Goal: Task Accomplishment & Management: Use online tool/utility

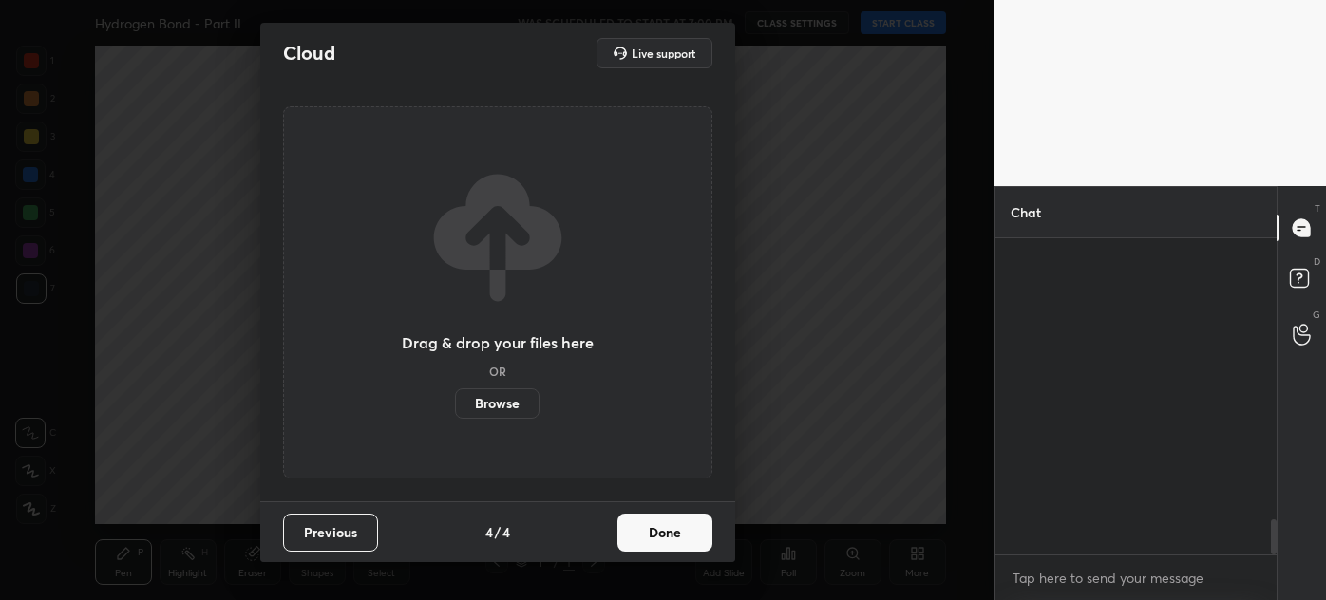
scroll to position [356, 275]
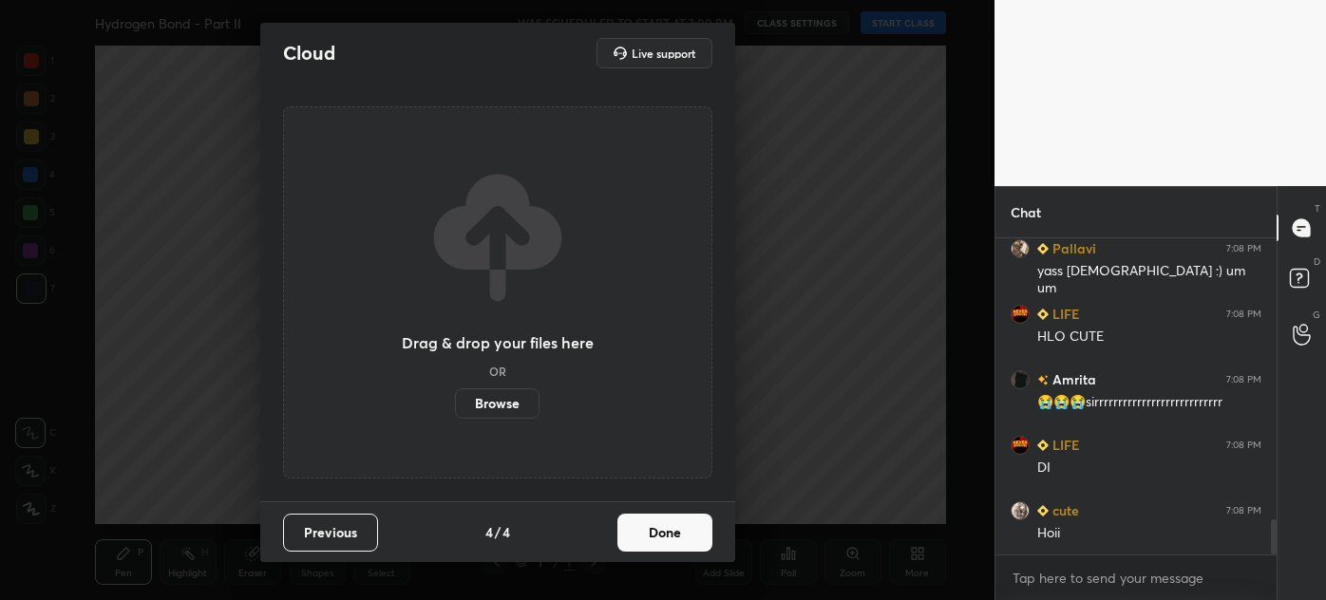
click at [661, 534] on button "Done" at bounding box center [664, 533] width 95 height 38
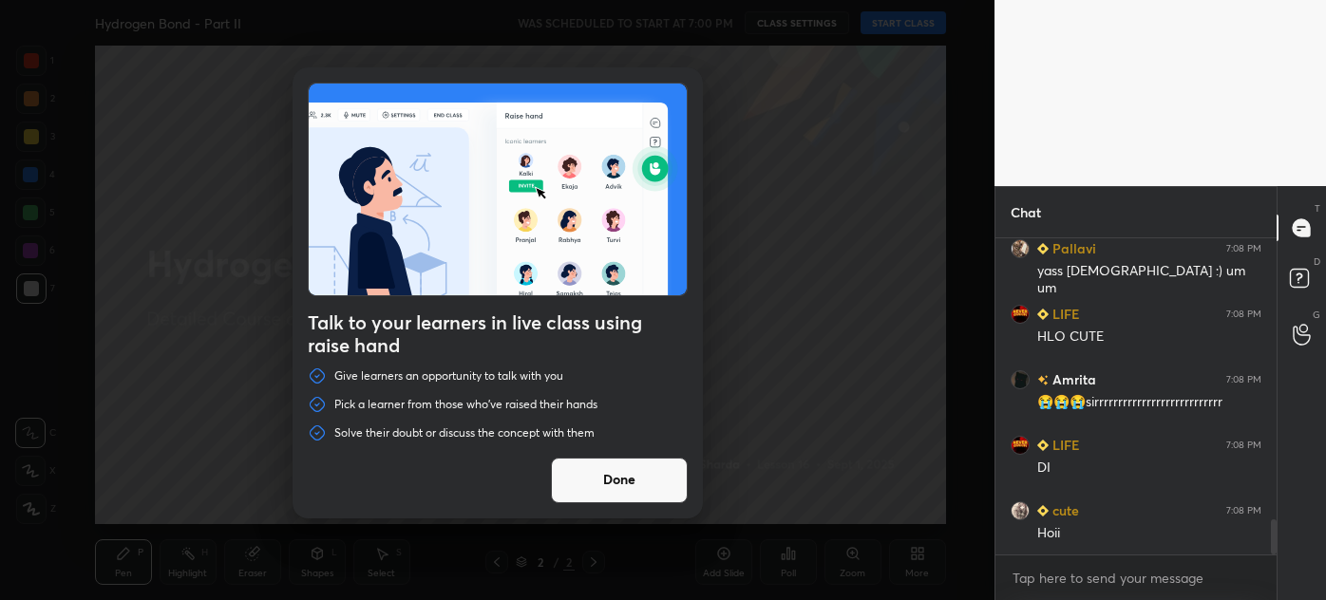
click at [607, 493] on button "Done" at bounding box center [619, 481] width 137 height 46
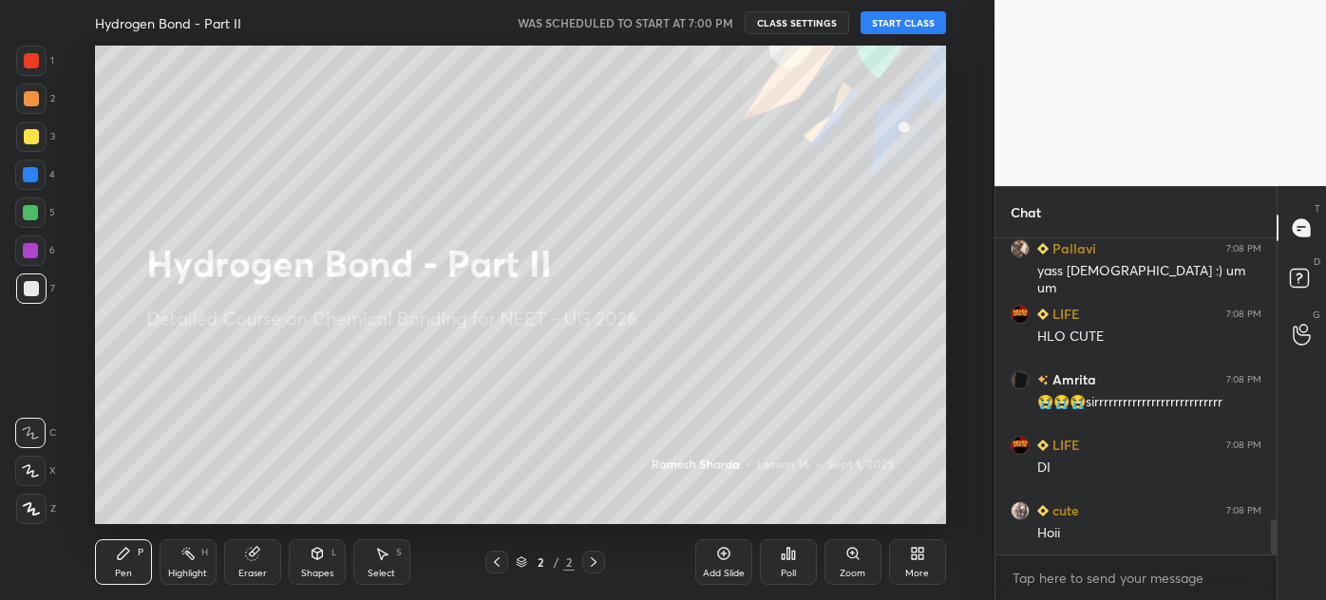
scroll to position [2543, 0]
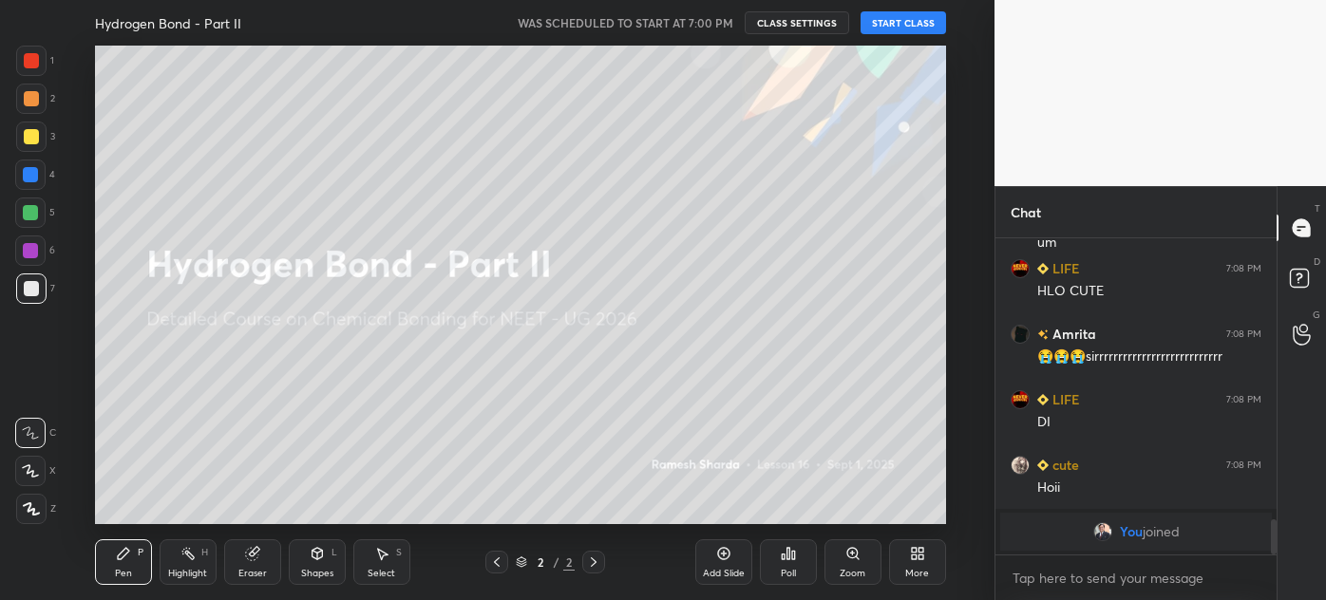
click at [891, 22] on button "START CLASS" at bounding box center [903, 22] width 85 height 23
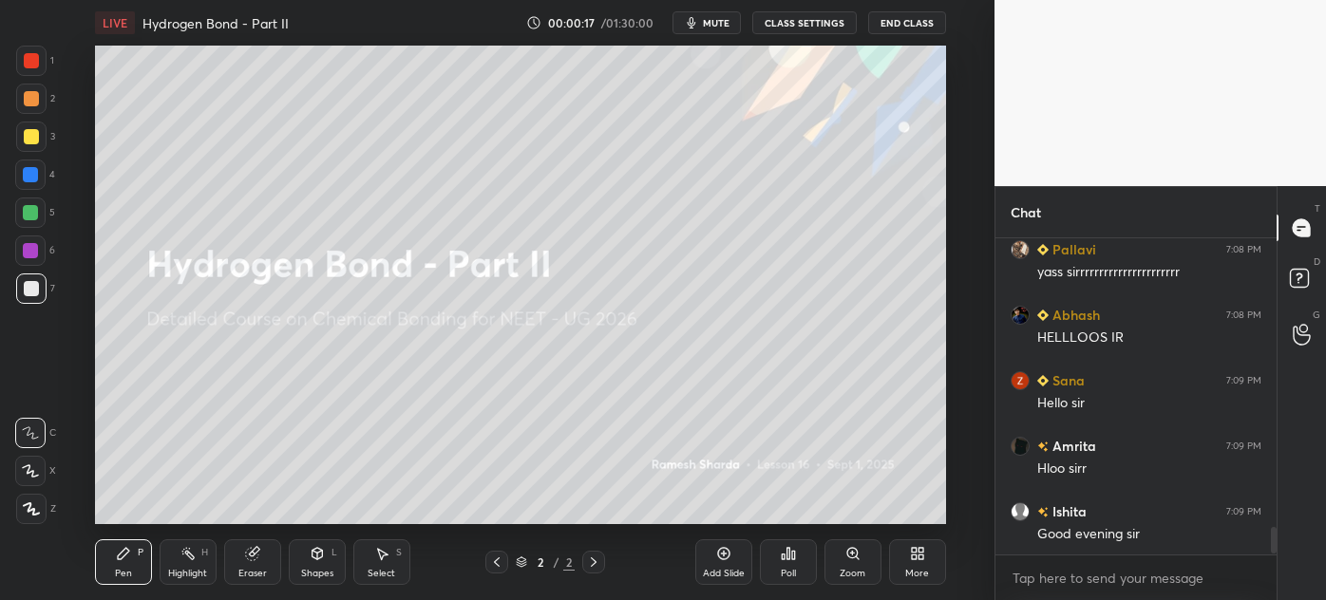
scroll to position [3447, 0]
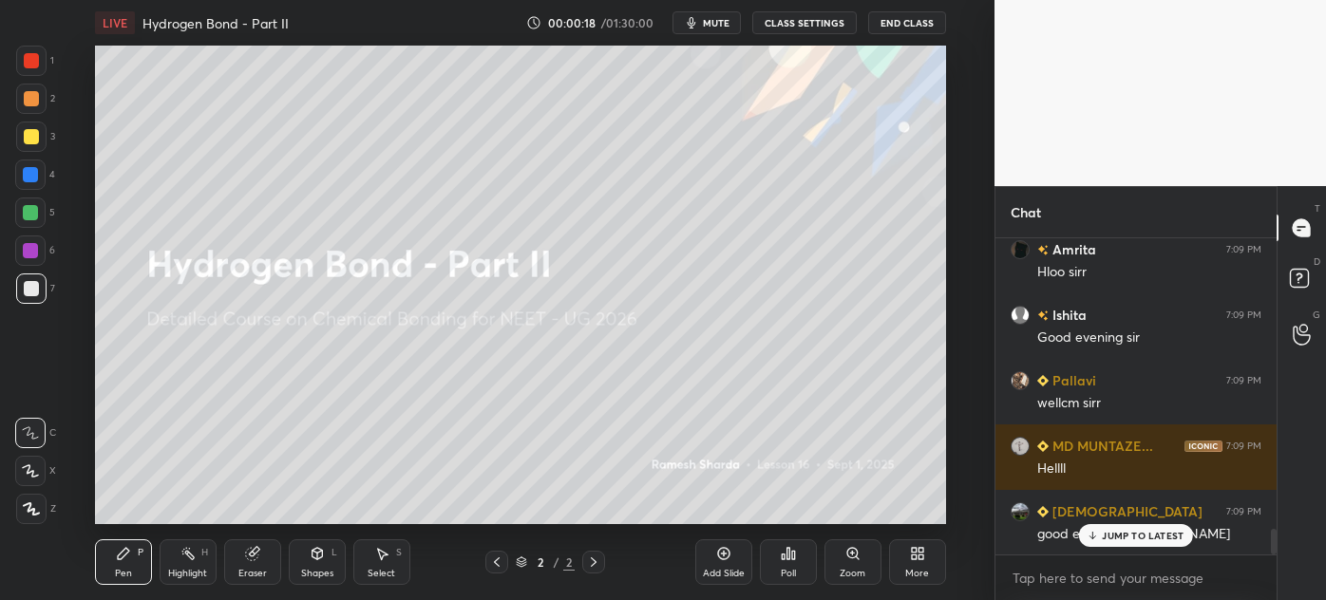
click at [916, 555] on icon at bounding box center [914, 557] width 5 height 5
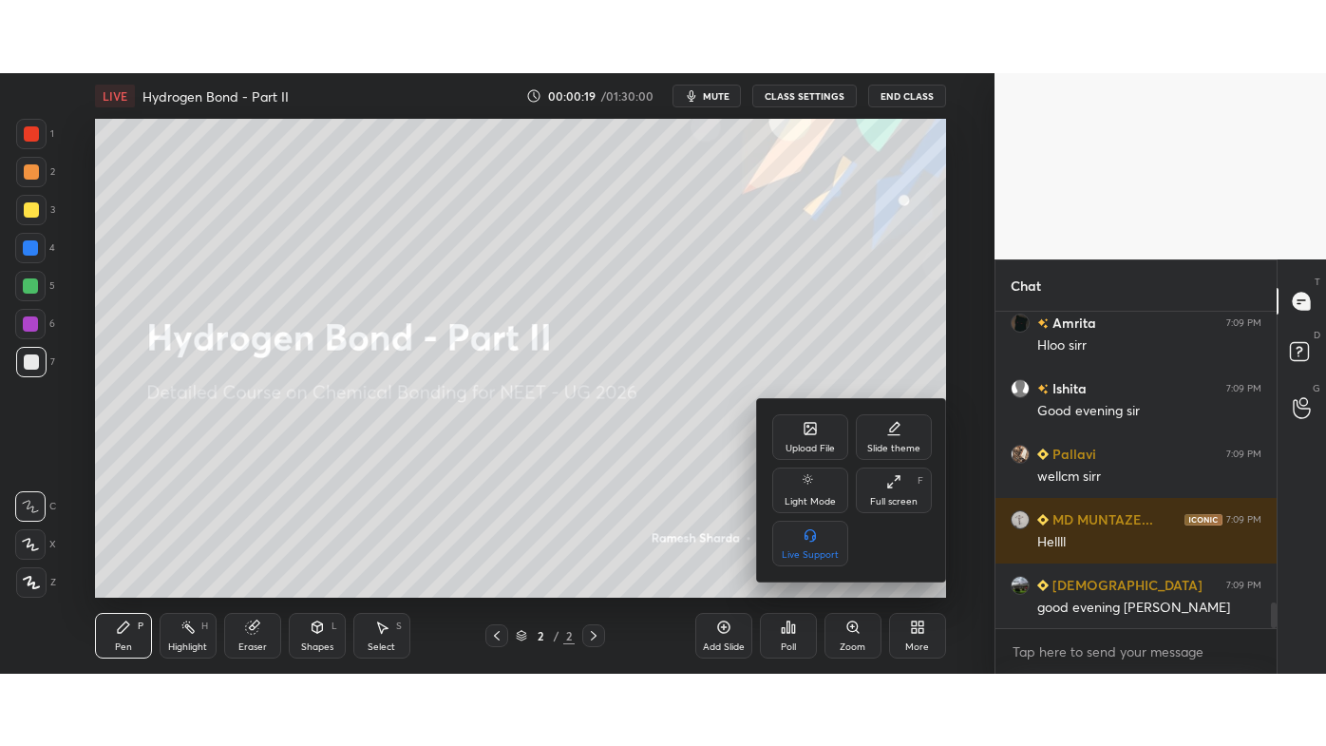
scroll to position [3579, 0]
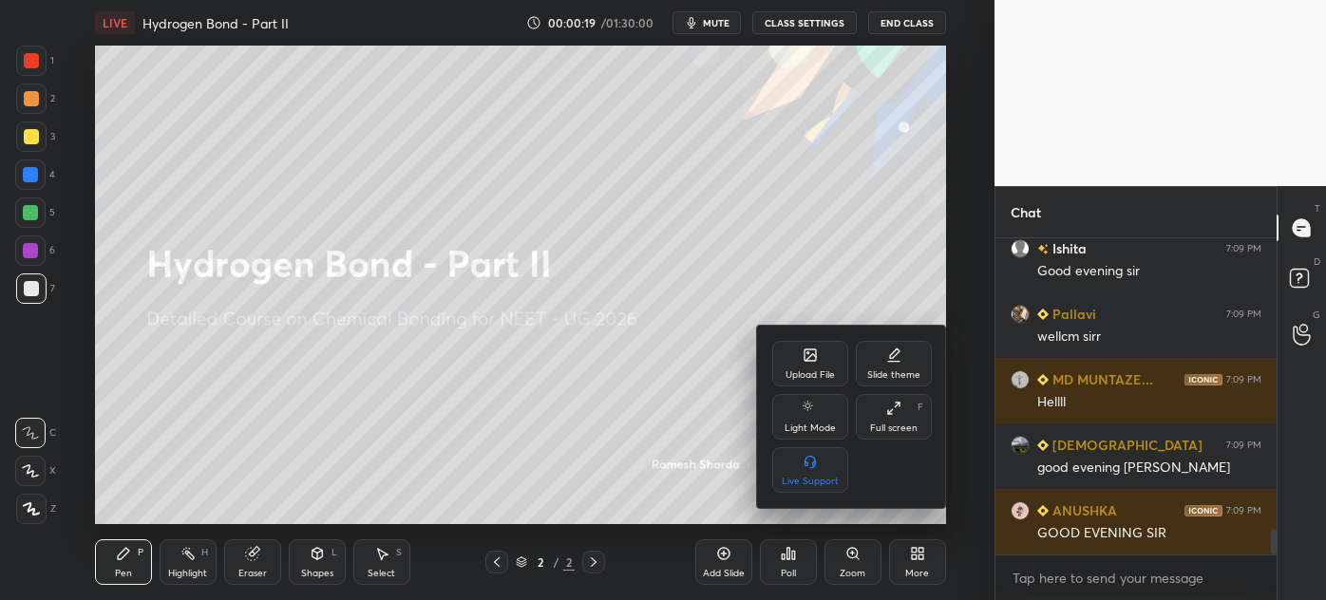
drag, startPoint x: 902, startPoint y: 415, endPoint x: 896, endPoint y: 505, distance: 90.5
click at [900, 415] on div "Full screen F" at bounding box center [894, 417] width 76 height 46
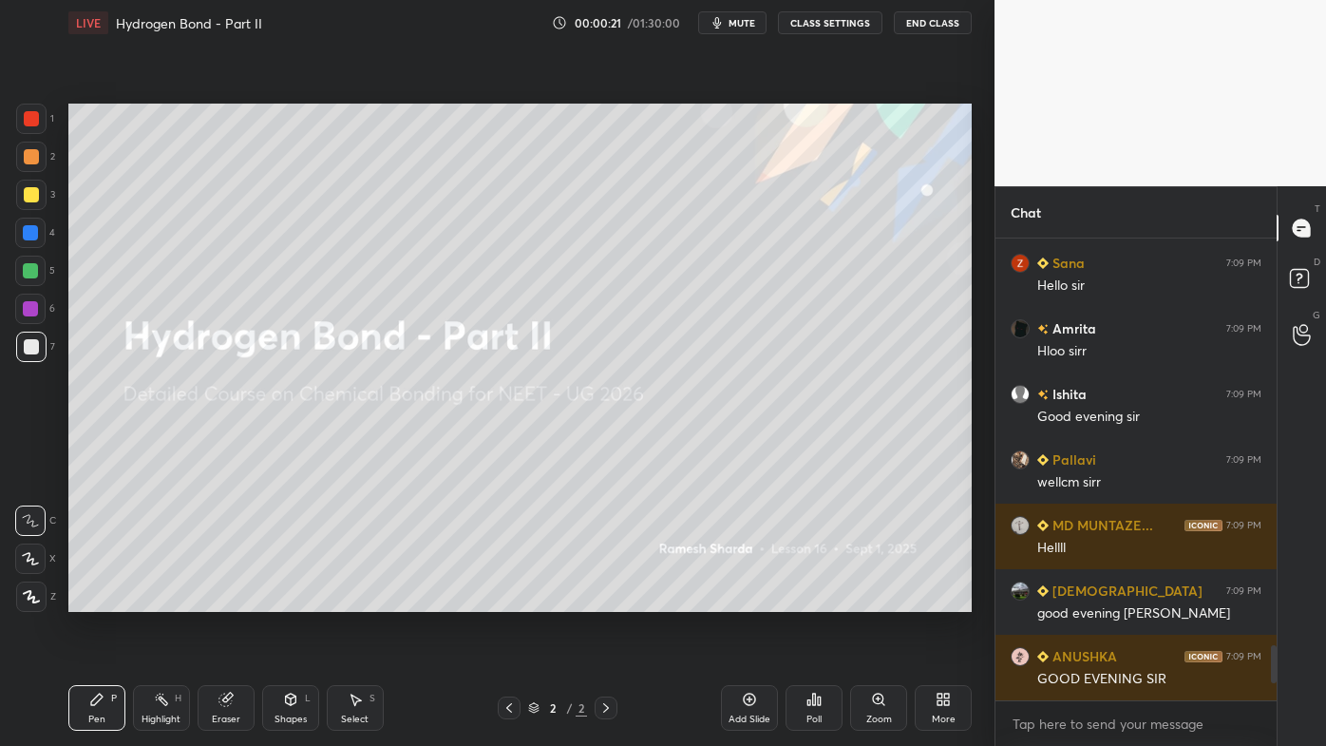
scroll to position [3499, 0]
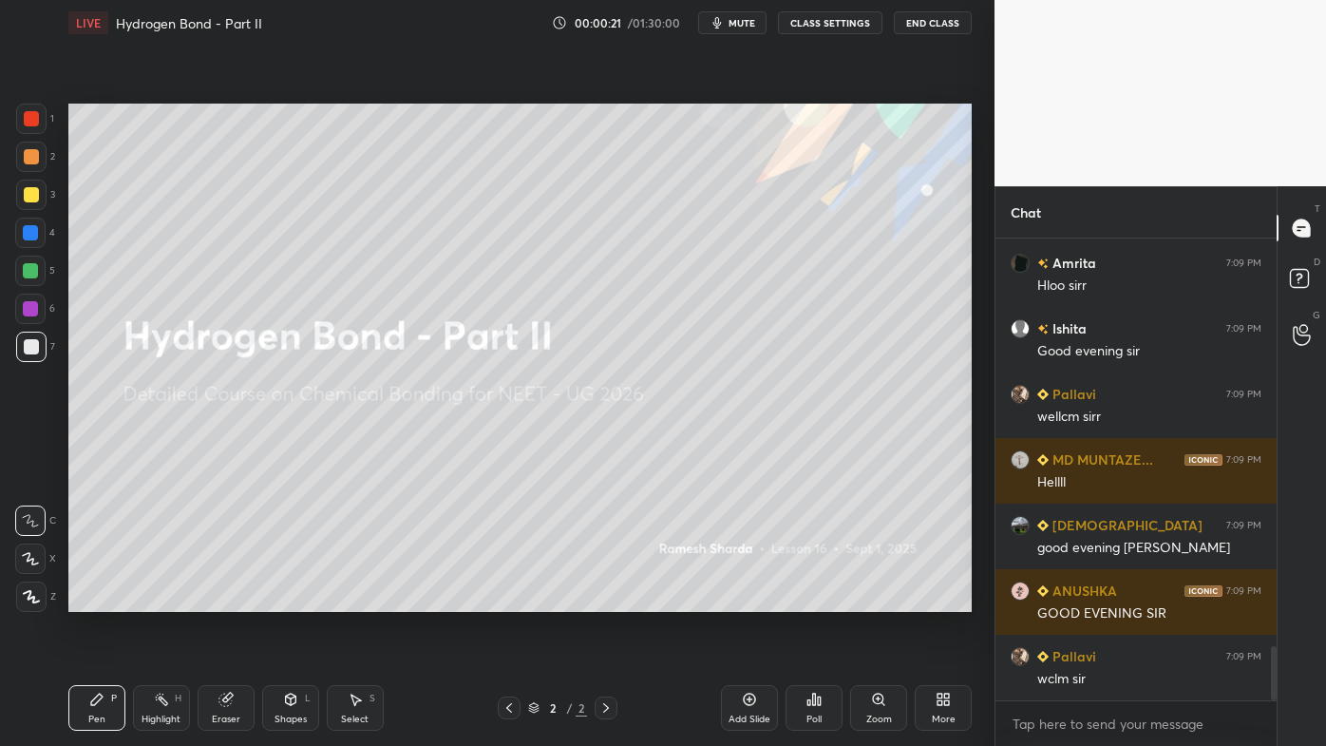
drag, startPoint x: 33, startPoint y: 118, endPoint x: 61, endPoint y: 203, distance: 89.8
click at [35, 120] on div at bounding box center [31, 118] width 15 height 15
click at [30, 591] on div at bounding box center [31, 596] width 30 height 30
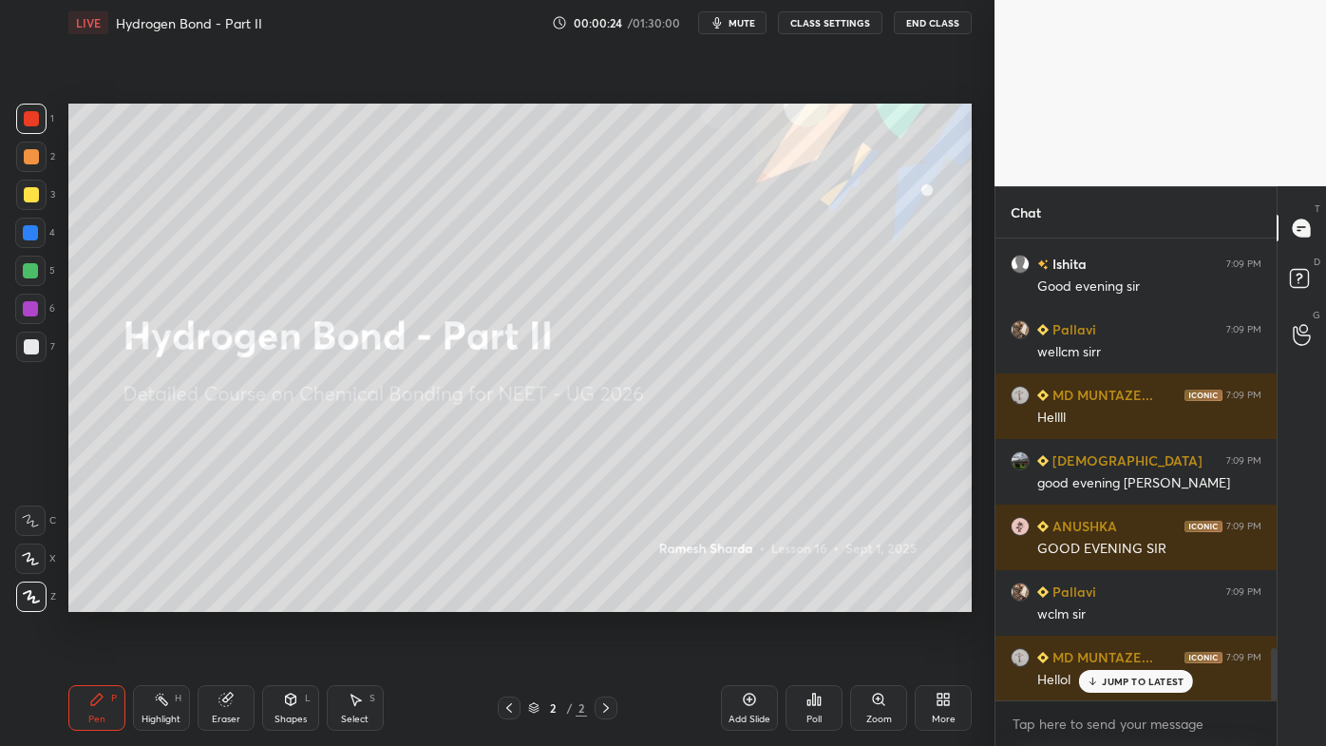
scroll to position [0, 0]
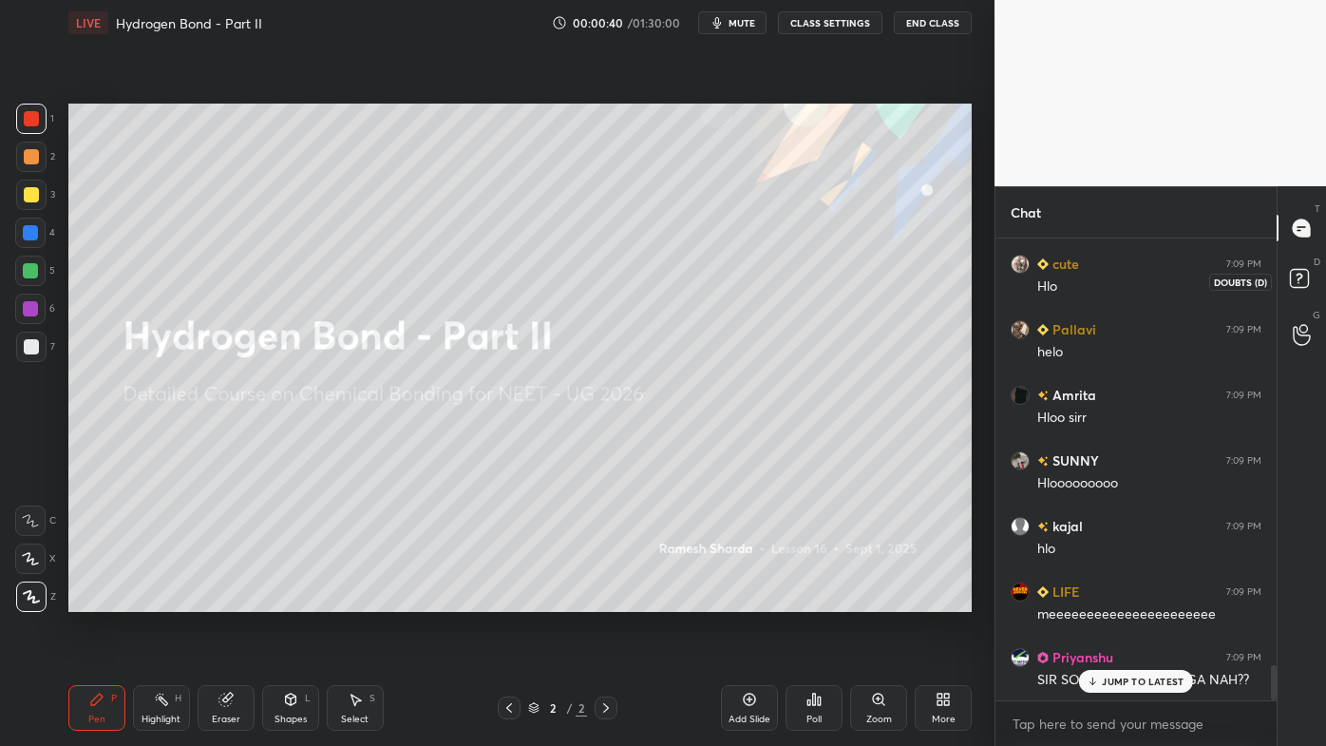
click at [1302, 275] on rect at bounding box center [1299, 279] width 18 height 18
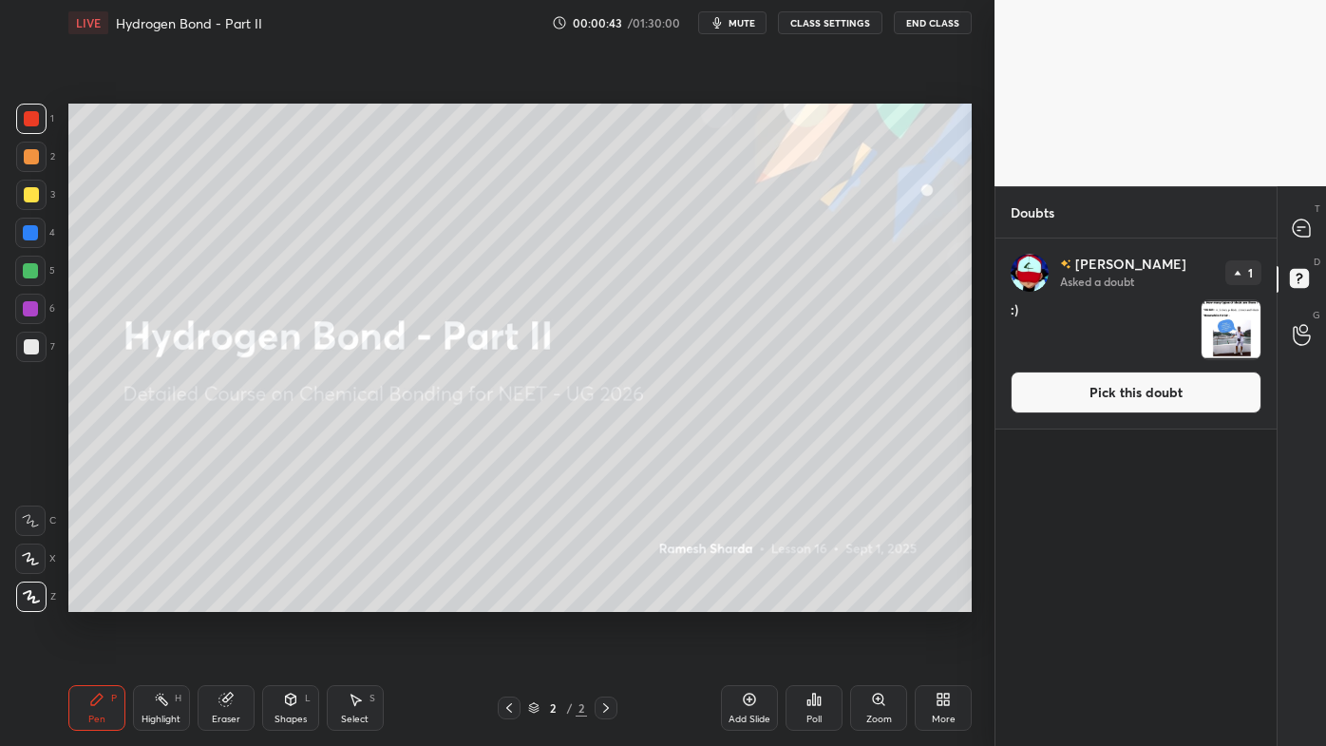
click at [1248, 329] on img "grid" at bounding box center [1231, 329] width 59 height 59
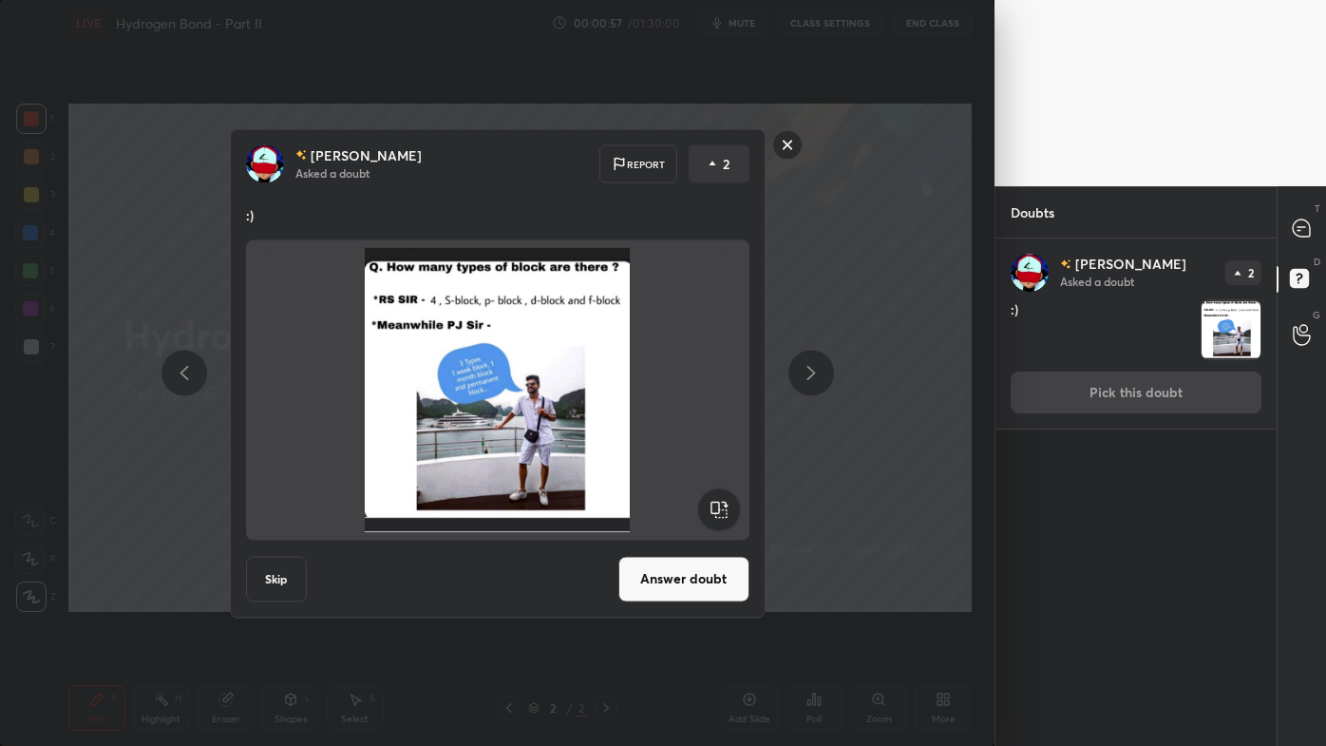
click at [696, 560] on button "Answer doubt" at bounding box center [683, 579] width 131 height 46
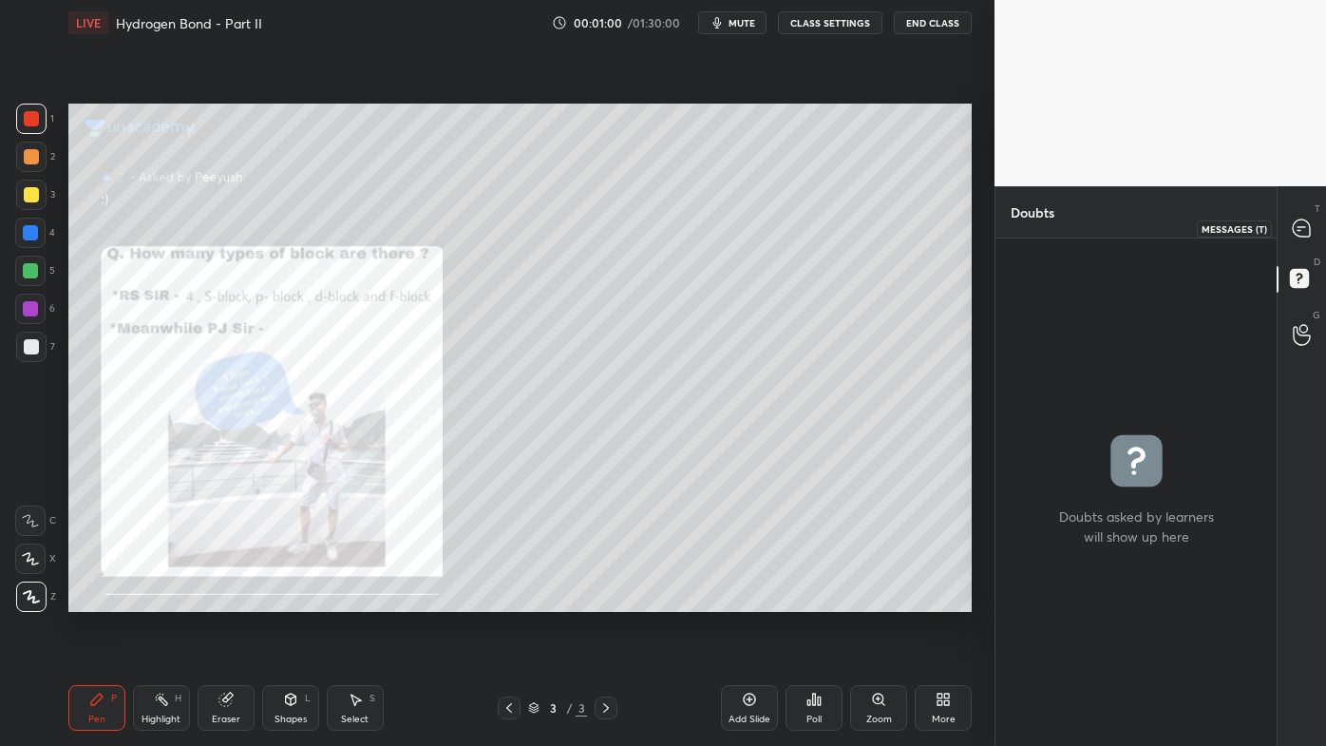
drag, startPoint x: 1308, startPoint y: 227, endPoint x: 1301, endPoint y: 236, distance: 10.8
click at [1309, 227] on icon at bounding box center [1301, 227] width 17 height 17
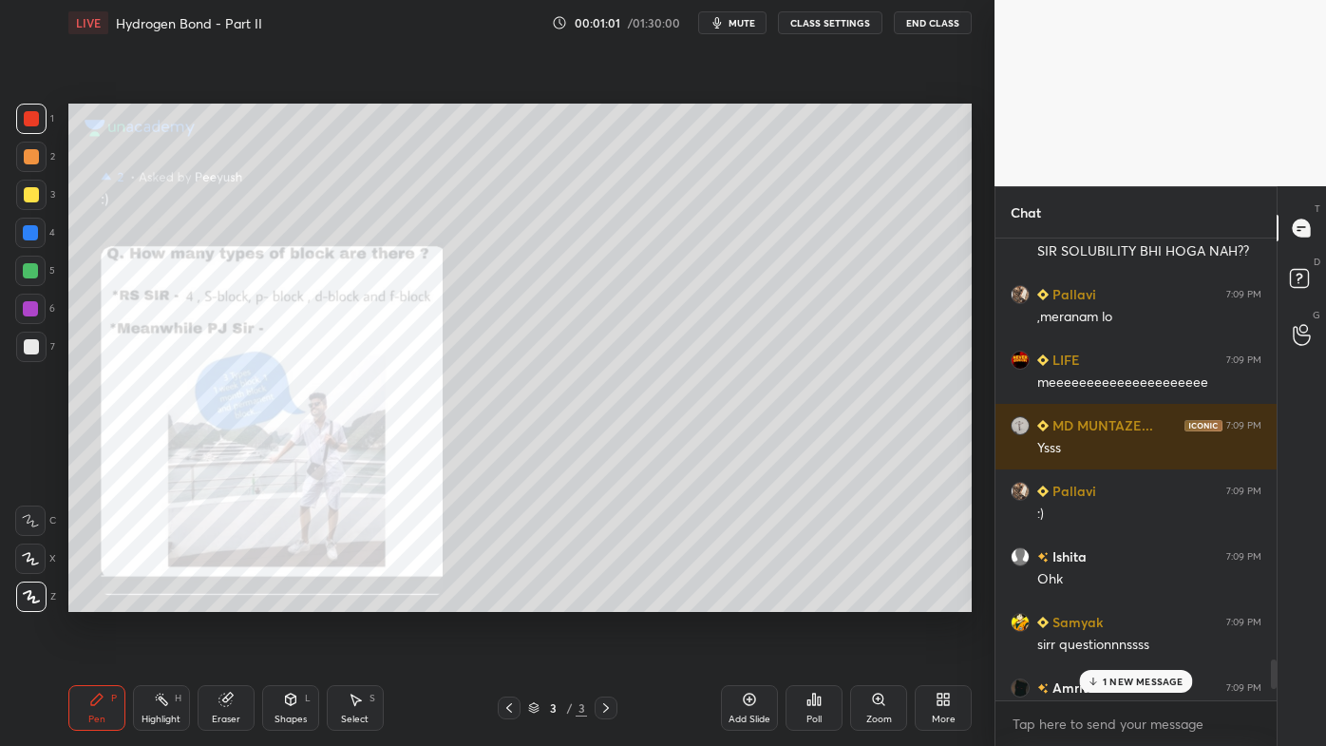
click at [1120, 599] on div "1 NEW MESSAGE" at bounding box center [1135, 681] width 113 height 23
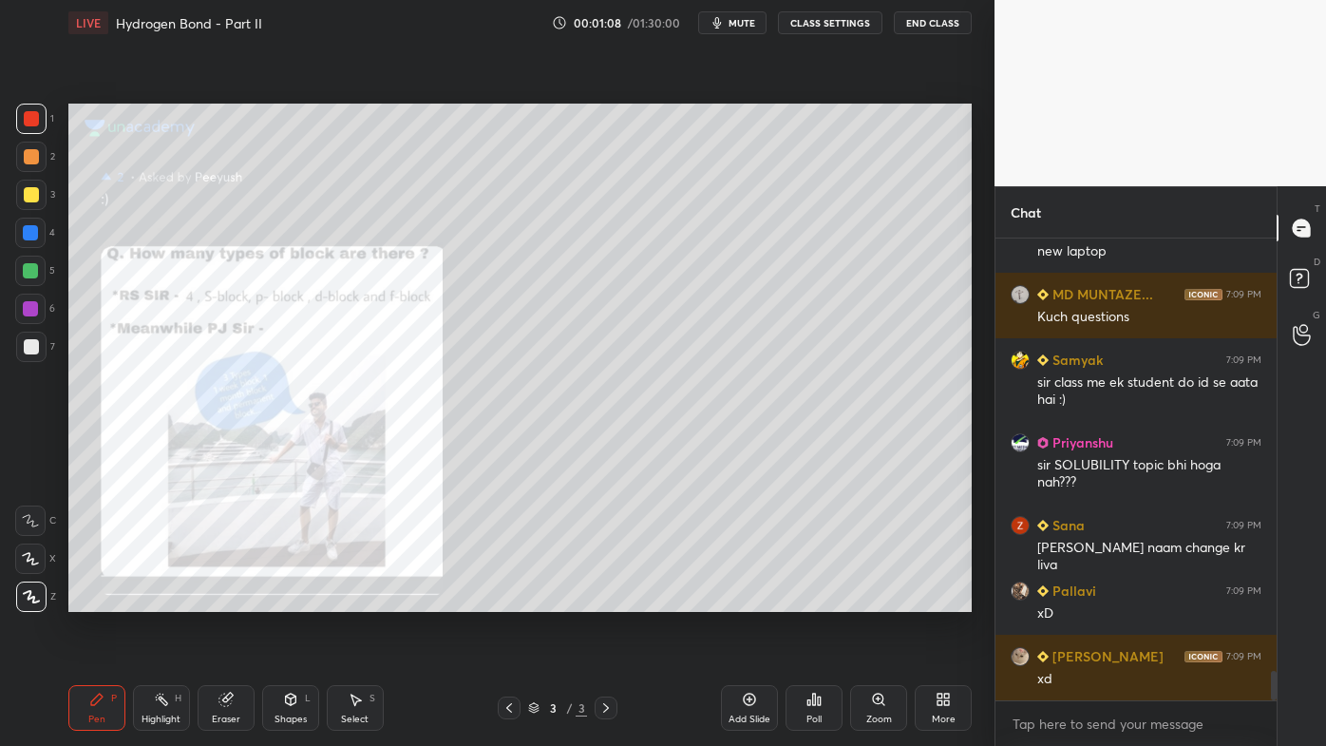
click at [894, 599] on div "Add Slide Poll Zoom More" at bounding box center [846, 707] width 251 height 106
click at [879, 599] on icon at bounding box center [878, 699] width 15 height 15
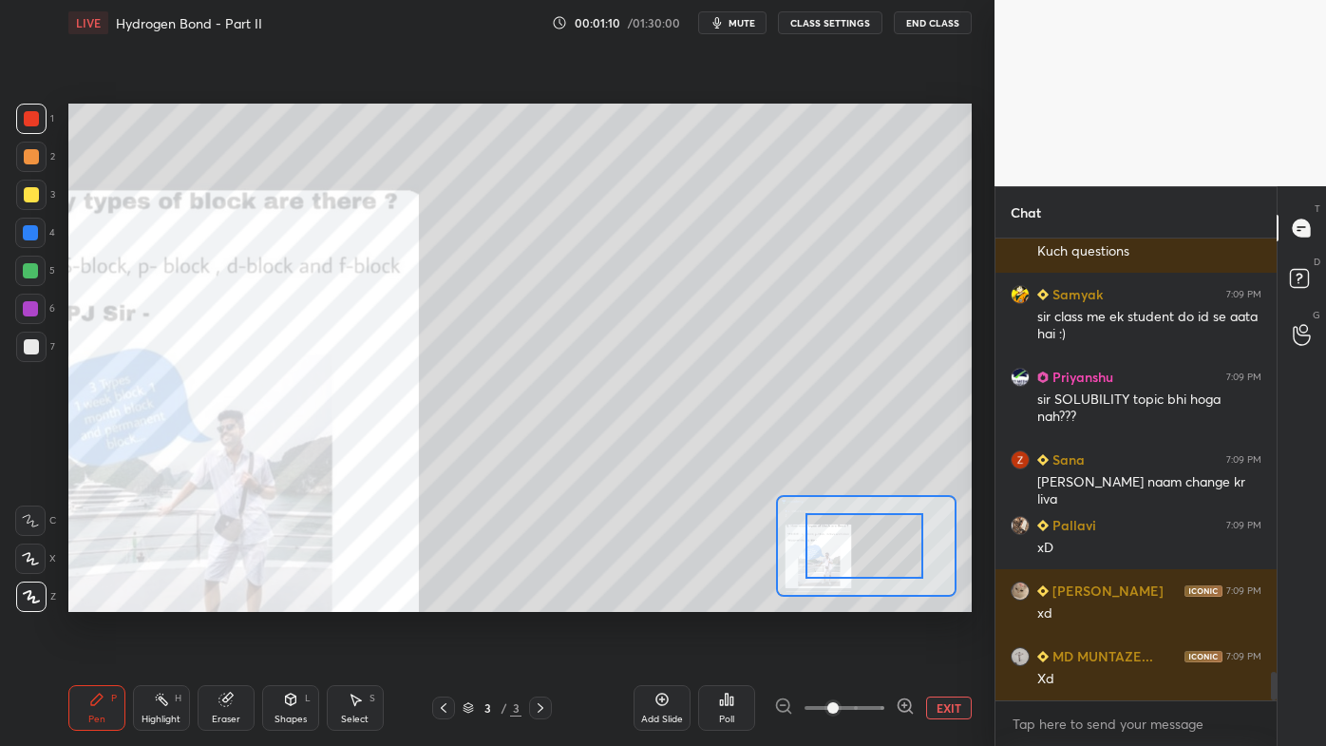
drag, startPoint x: 841, startPoint y: 562, endPoint x: 807, endPoint y: 565, distance: 33.4
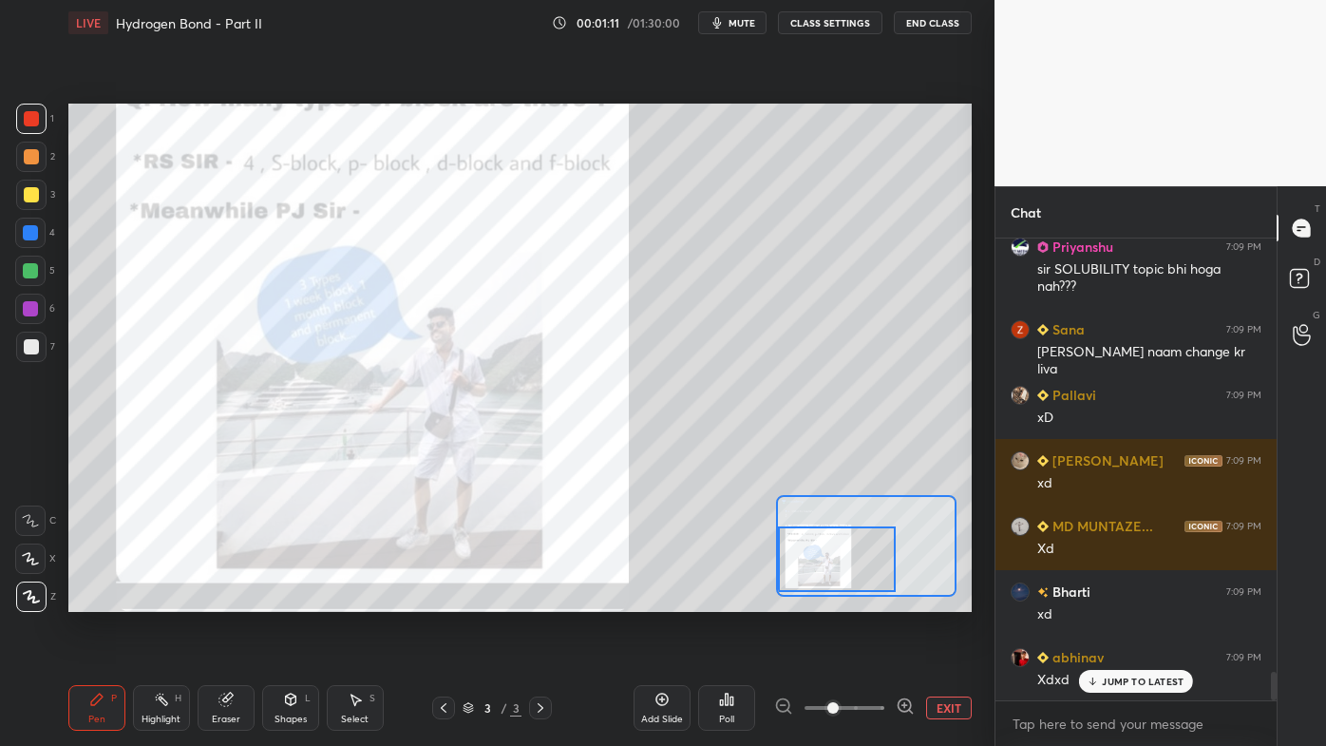
drag, startPoint x: 829, startPoint y: 563, endPoint x: 787, endPoint y: 578, distance: 45.1
click at [787, 578] on div at bounding box center [837, 559] width 118 height 66
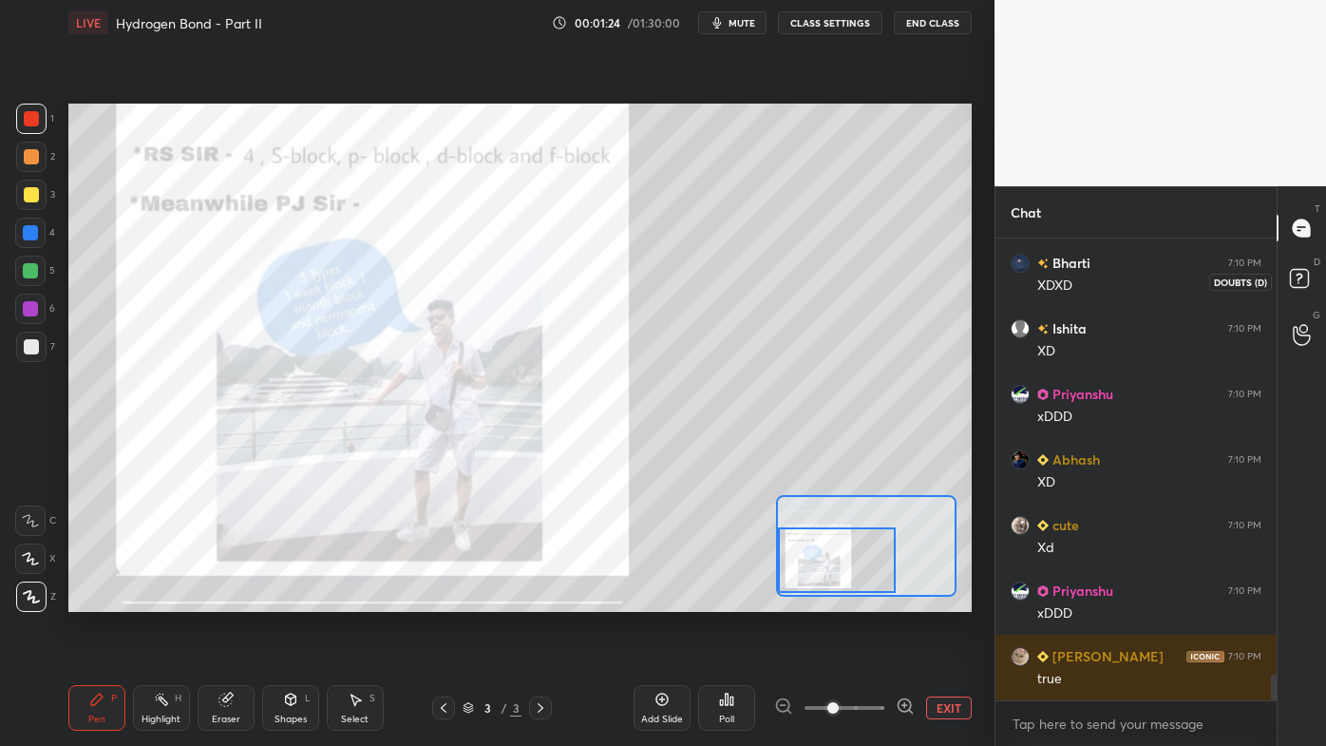
scroll to position [8124, 0]
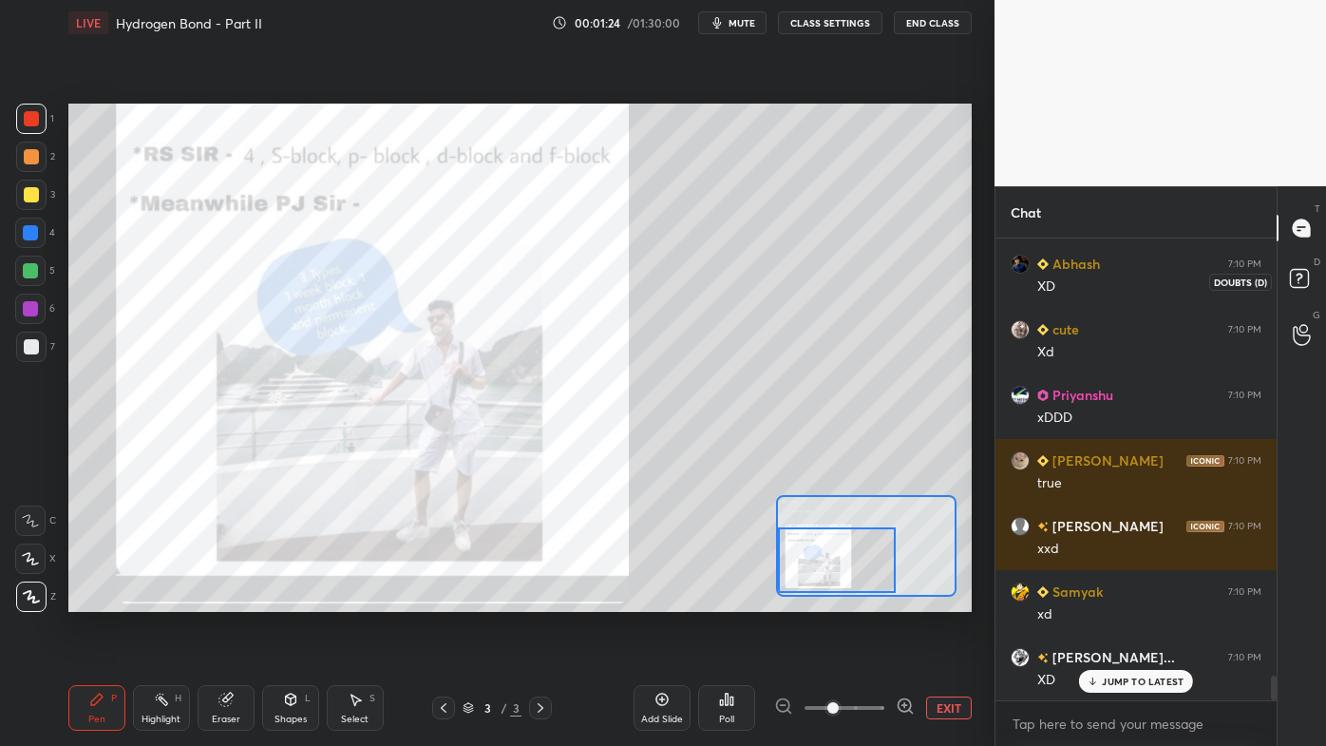
click at [1297, 275] on icon at bounding box center [1299, 278] width 7 height 8
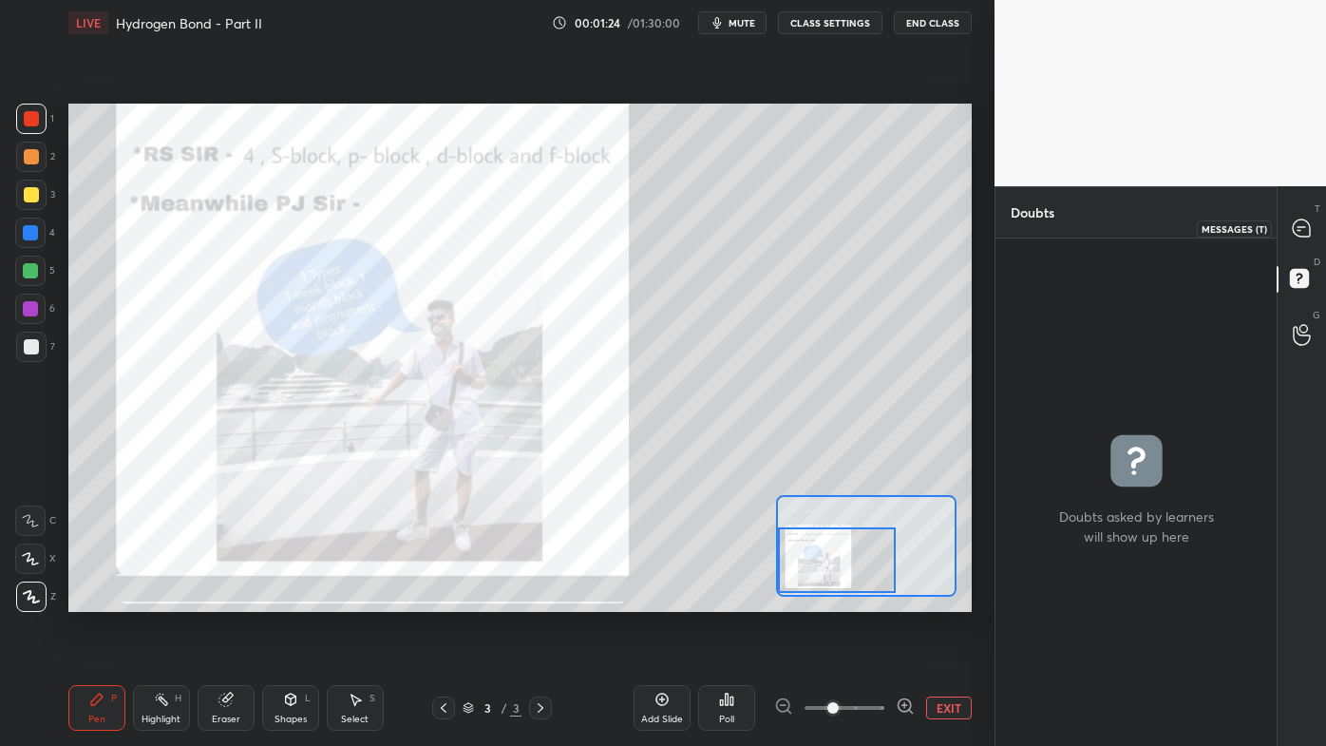
drag, startPoint x: 1303, startPoint y: 230, endPoint x: 1292, endPoint y: 254, distance: 26.3
click at [1303, 232] on icon at bounding box center [1301, 227] width 17 height 17
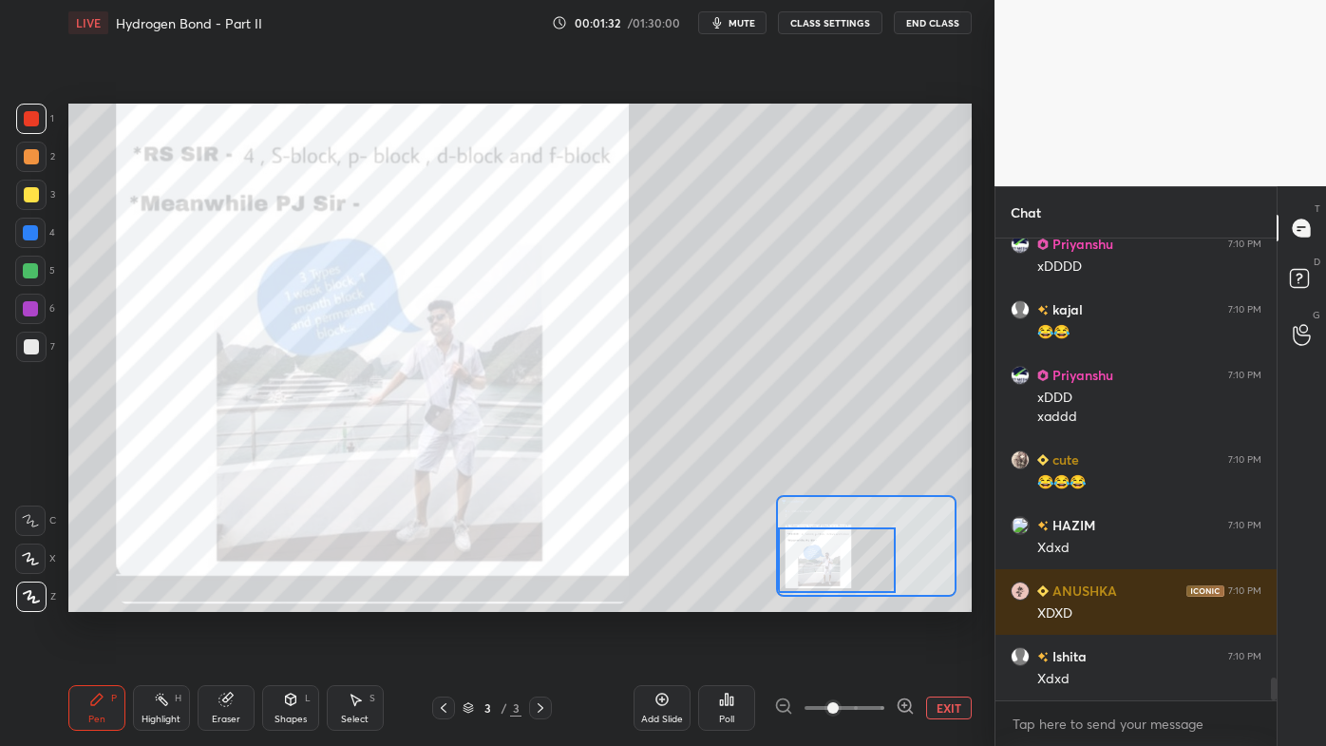
scroll to position [6, 5]
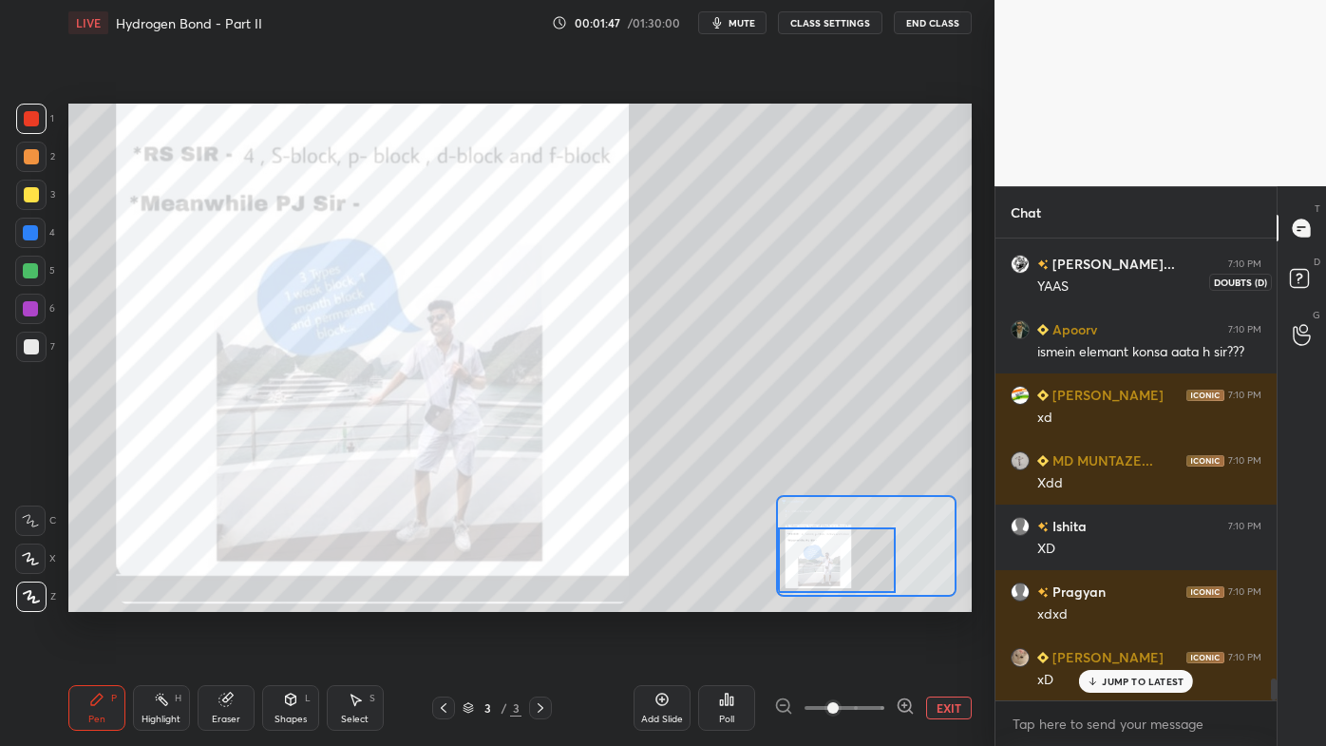
drag, startPoint x: 1301, startPoint y: 274, endPoint x: 1312, endPoint y: 251, distance: 25.1
click at [1304, 272] on rect at bounding box center [1299, 279] width 18 height 18
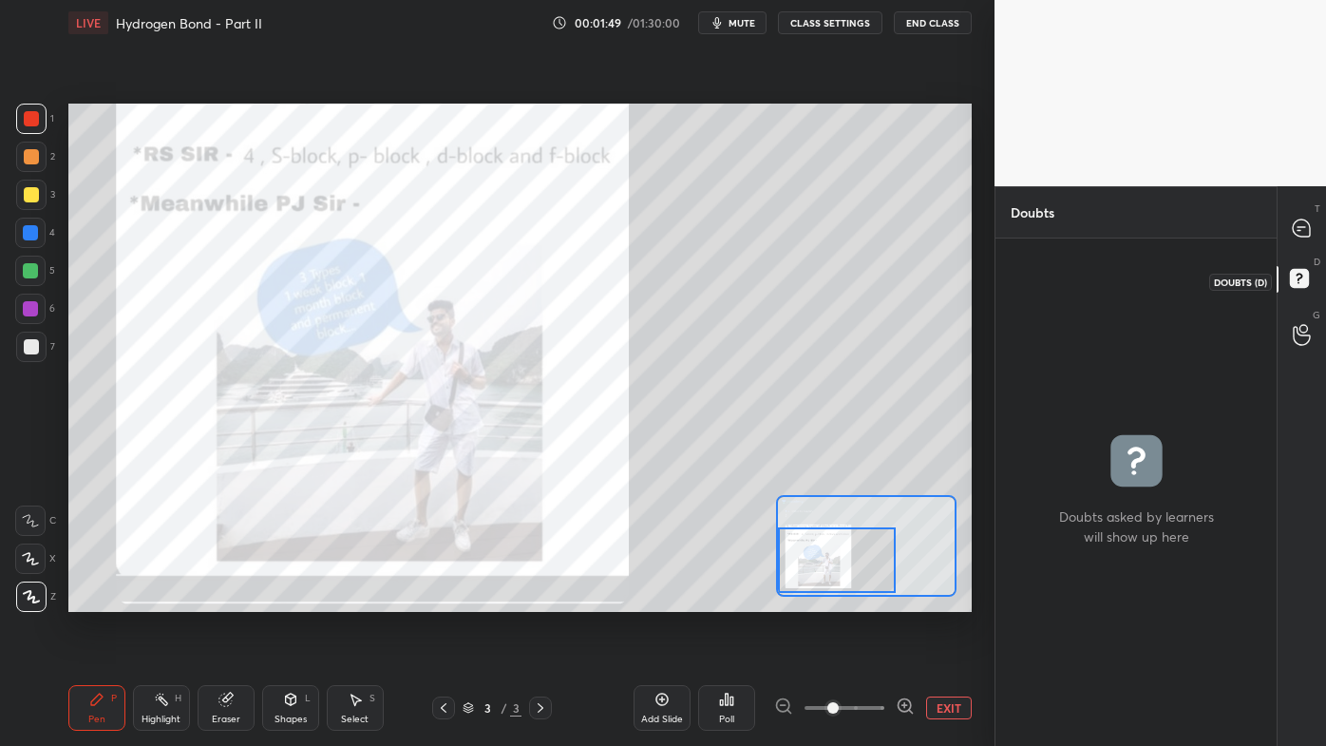
drag, startPoint x: 1299, startPoint y: 275, endPoint x: 1317, endPoint y: 248, distance: 32.9
click at [1300, 275] on icon at bounding box center [1302, 281] width 34 height 34
click at [1306, 238] on div at bounding box center [1302, 228] width 38 height 34
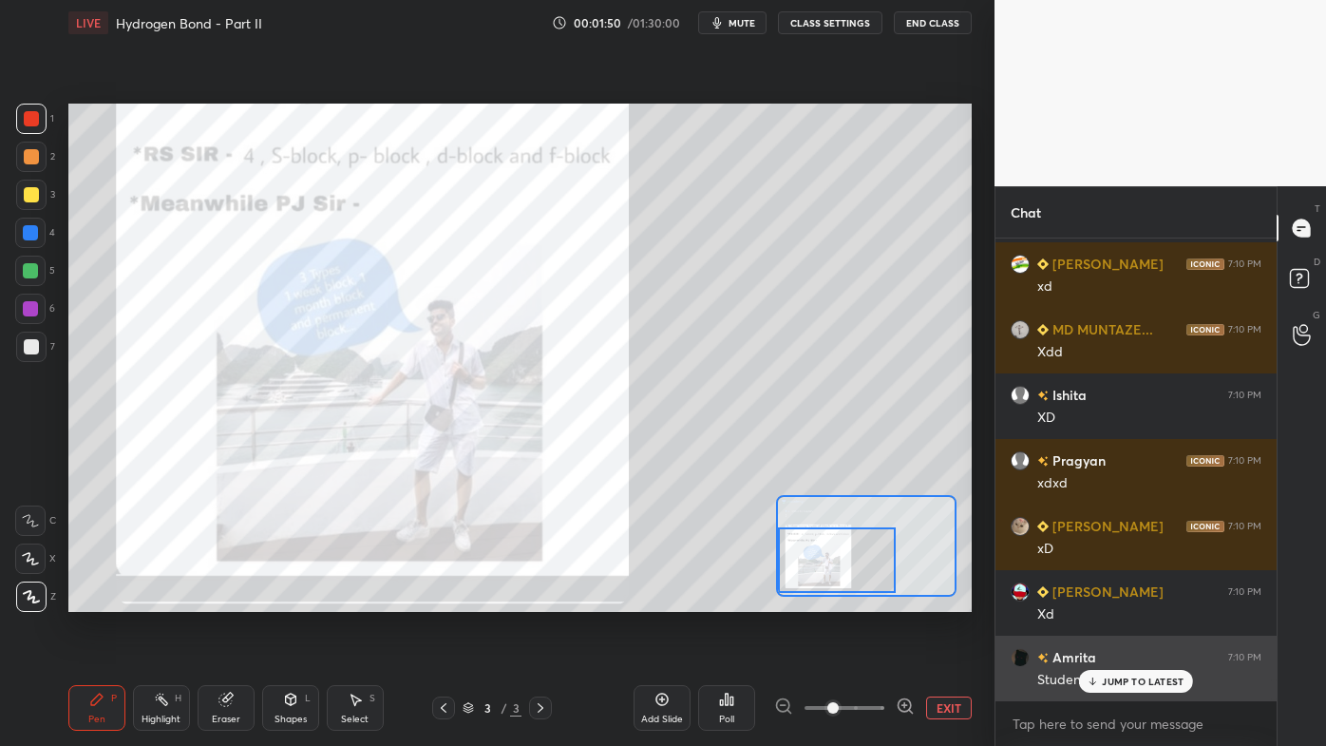
drag, startPoint x: 1123, startPoint y: 688, endPoint x: 1095, endPoint y: 694, distance: 28.3
click at [1122, 599] on div "JUMP TO LATEST" at bounding box center [1136, 681] width 114 height 23
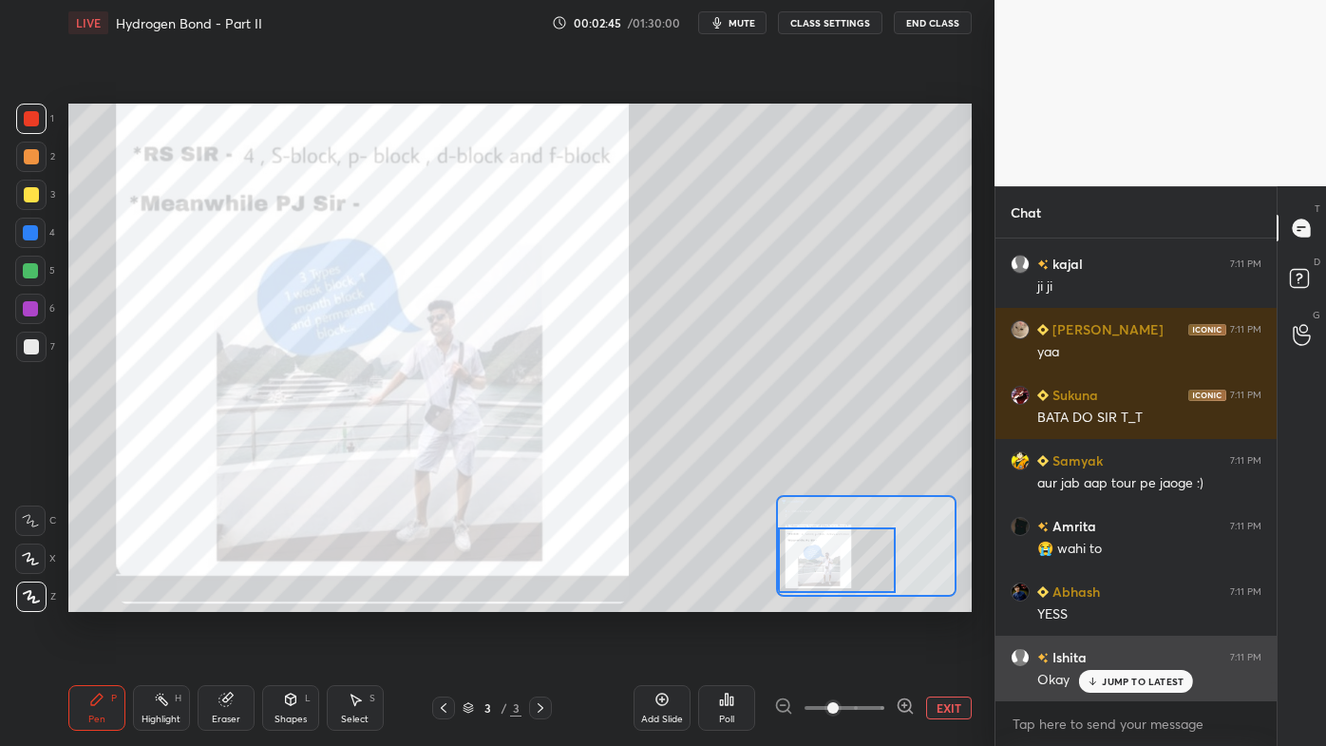
drag, startPoint x: 1124, startPoint y: 685, endPoint x: 1029, endPoint y: 668, distance: 96.5
click at [1125, 599] on p "JUMP TO LATEST" at bounding box center [1143, 680] width 82 height 11
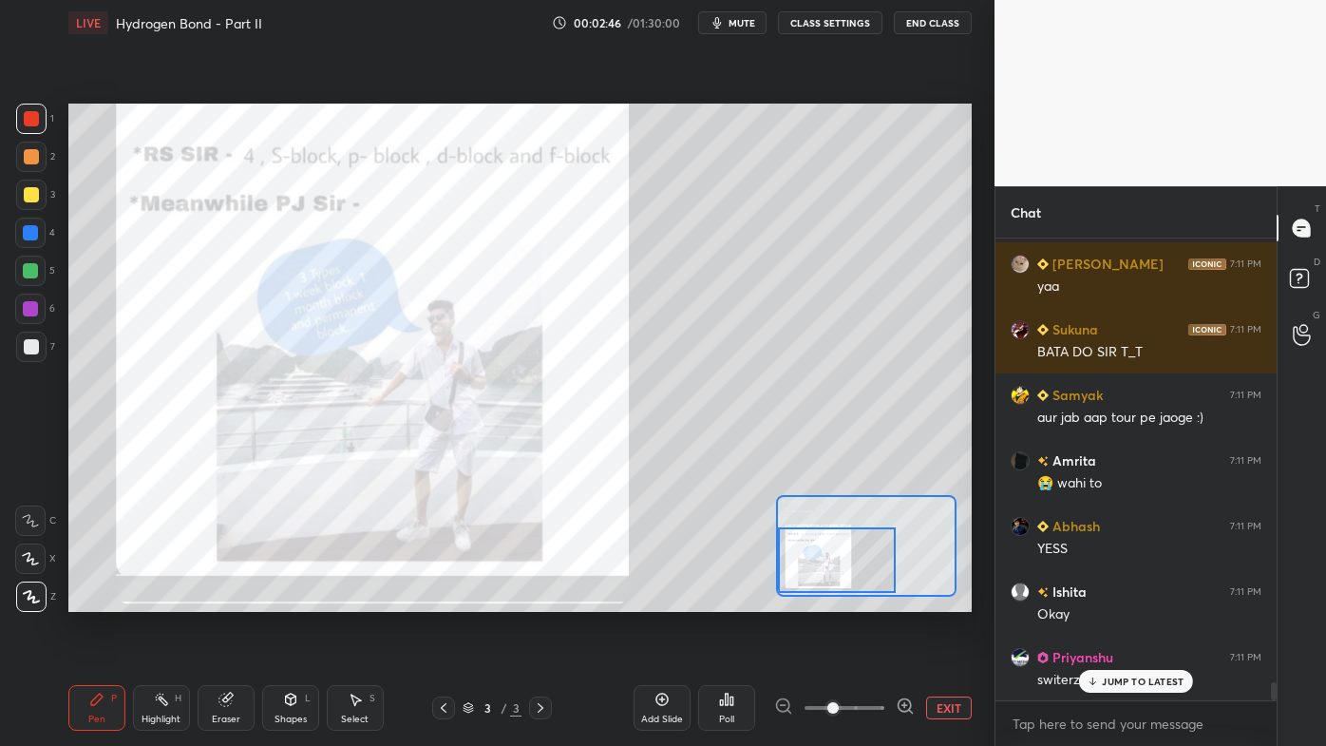
drag, startPoint x: 169, startPoint y: 701, endPoint x: 218, endPoint y: 656, distance: 66.6
click at [171, 599] on div "Highlight H" at bounding box center [161, 708] width 57 height 46
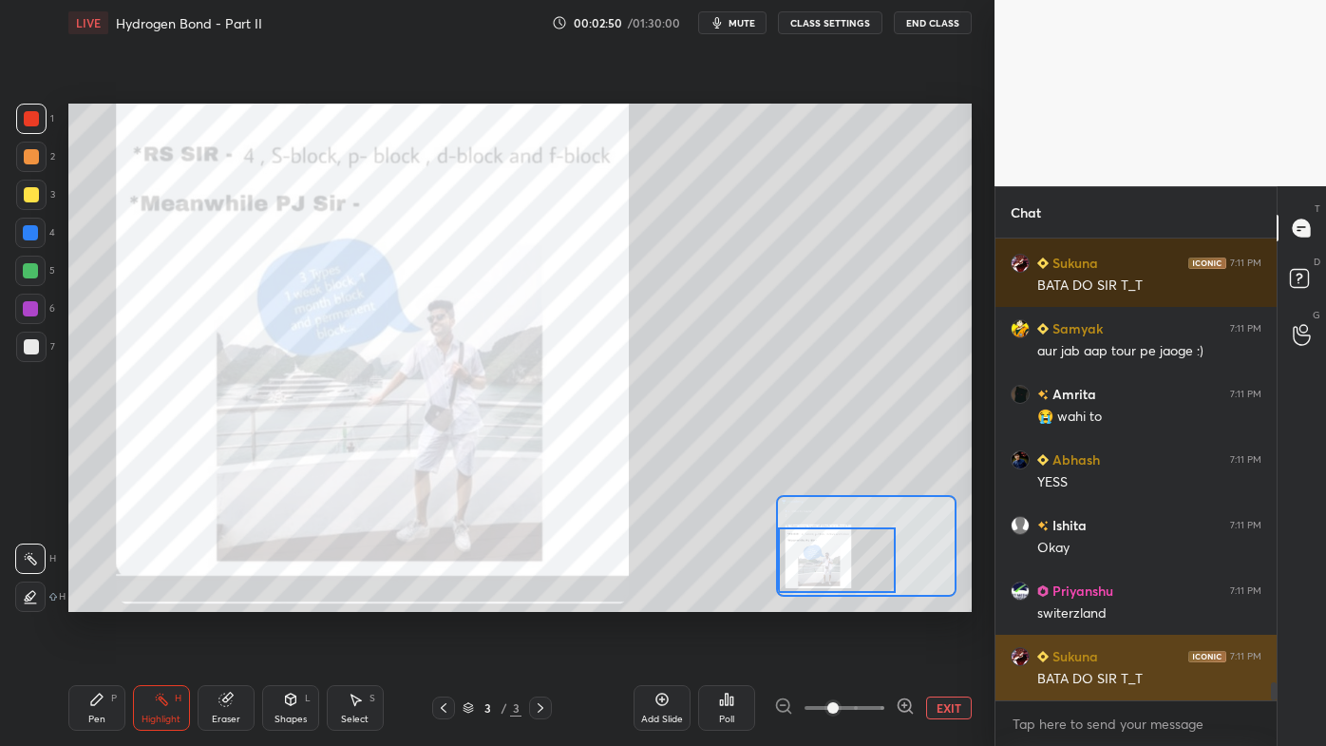
click at [1107, 599] on div "BATA DO SIR T_T" at bounding box center [1149, 679] width 224 height 19
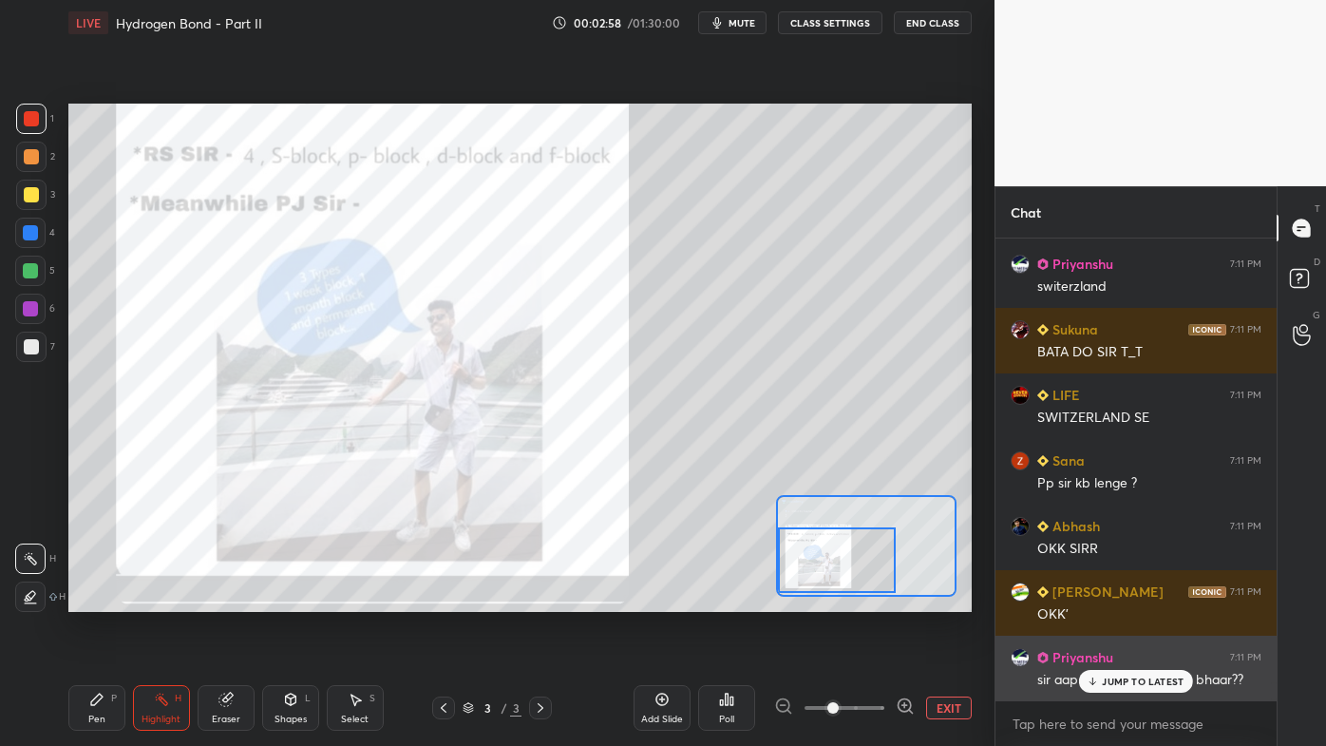
click at [1122, 599] on p "JUMP TO LATEST" at bounding box center [1143, 680] width 82 height 11
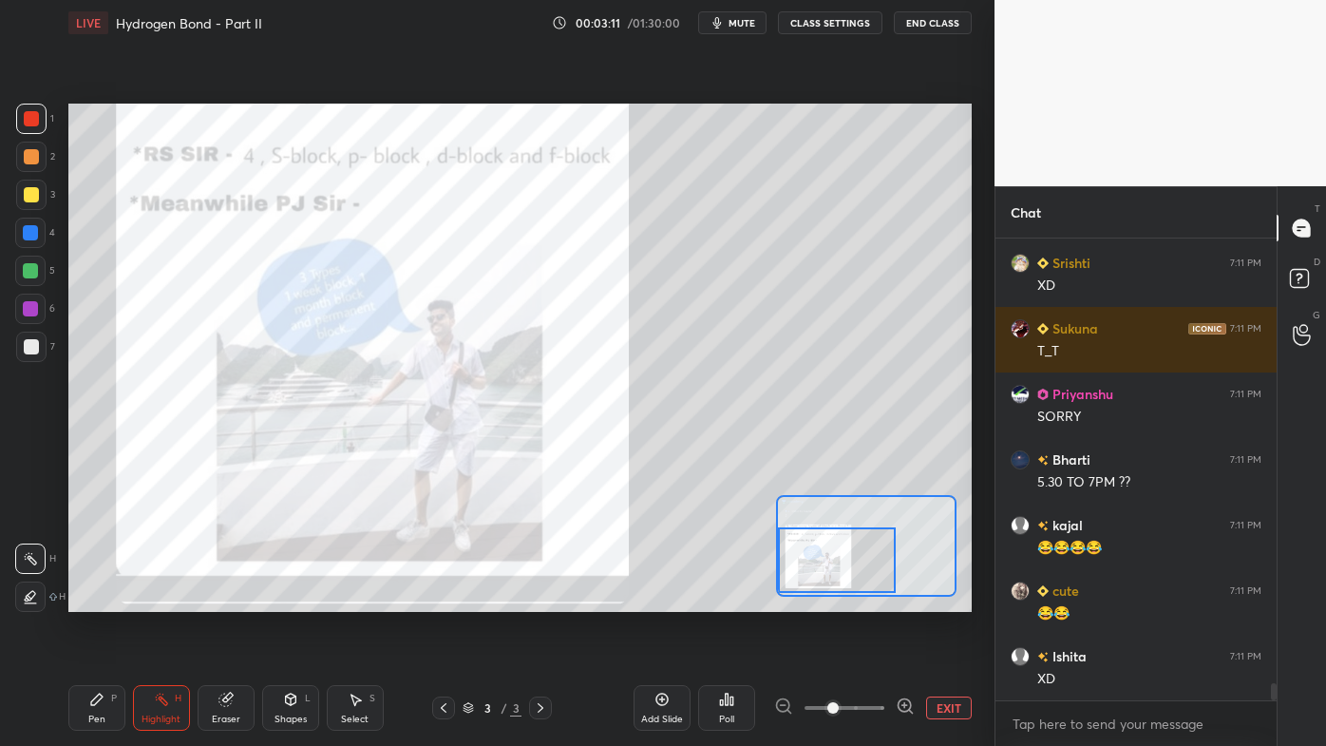
click at [446, 599] on icon at bounding box center [443, 707] width 15 height 15
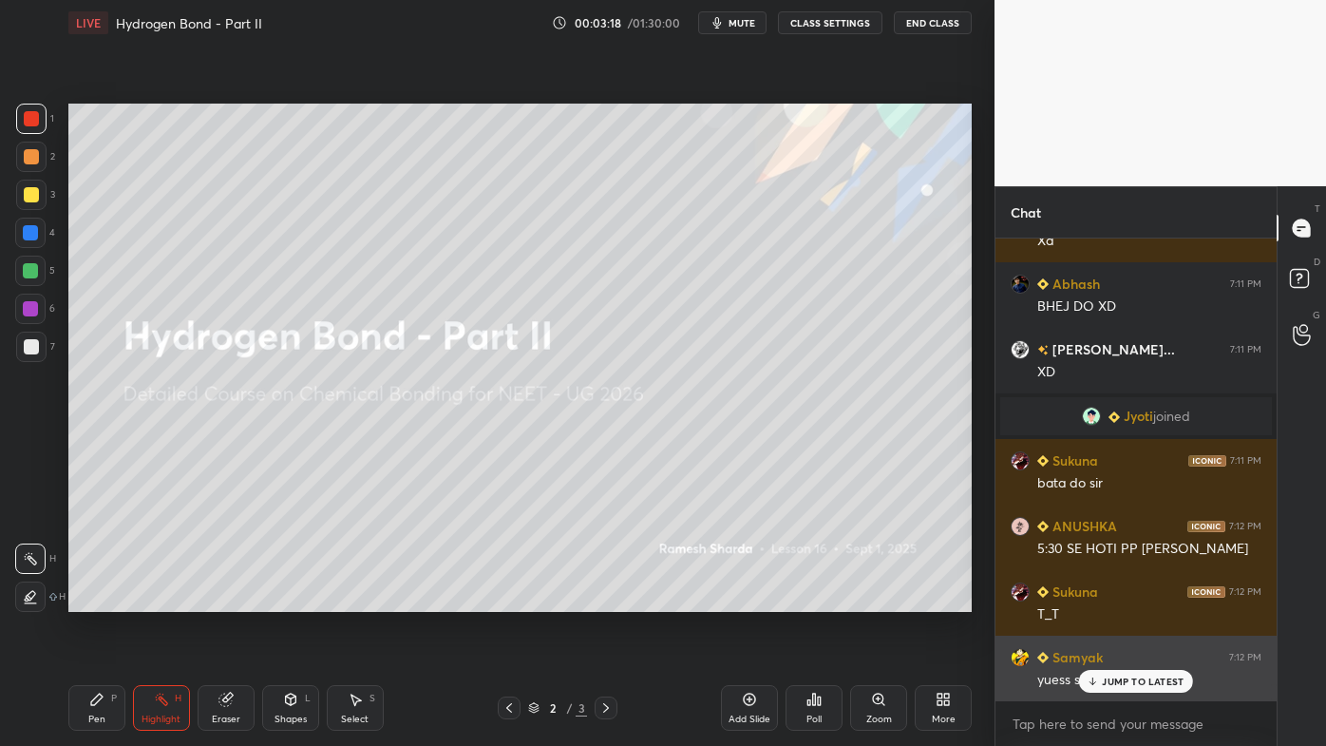
click at [1096, 599] on div "JUMP TO LATEST" at bounding box center [1136, 681] width 114 height 23
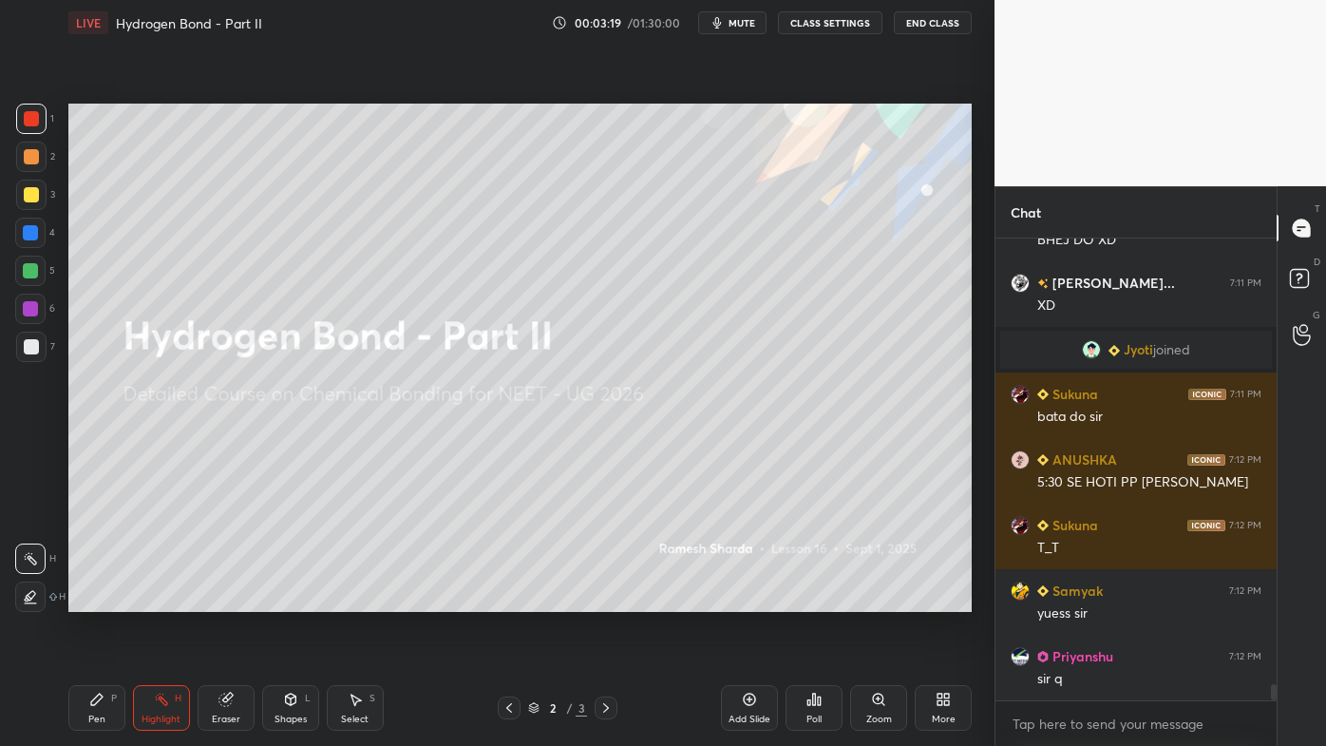
drag, startPoint x: 739, startPoint y: 704, endPoint x: 730, endPoint y: 705, distance: 9.5
click at [739, 599] on div "Add Slide" at bounding box center [749, 708] width 57 height 46
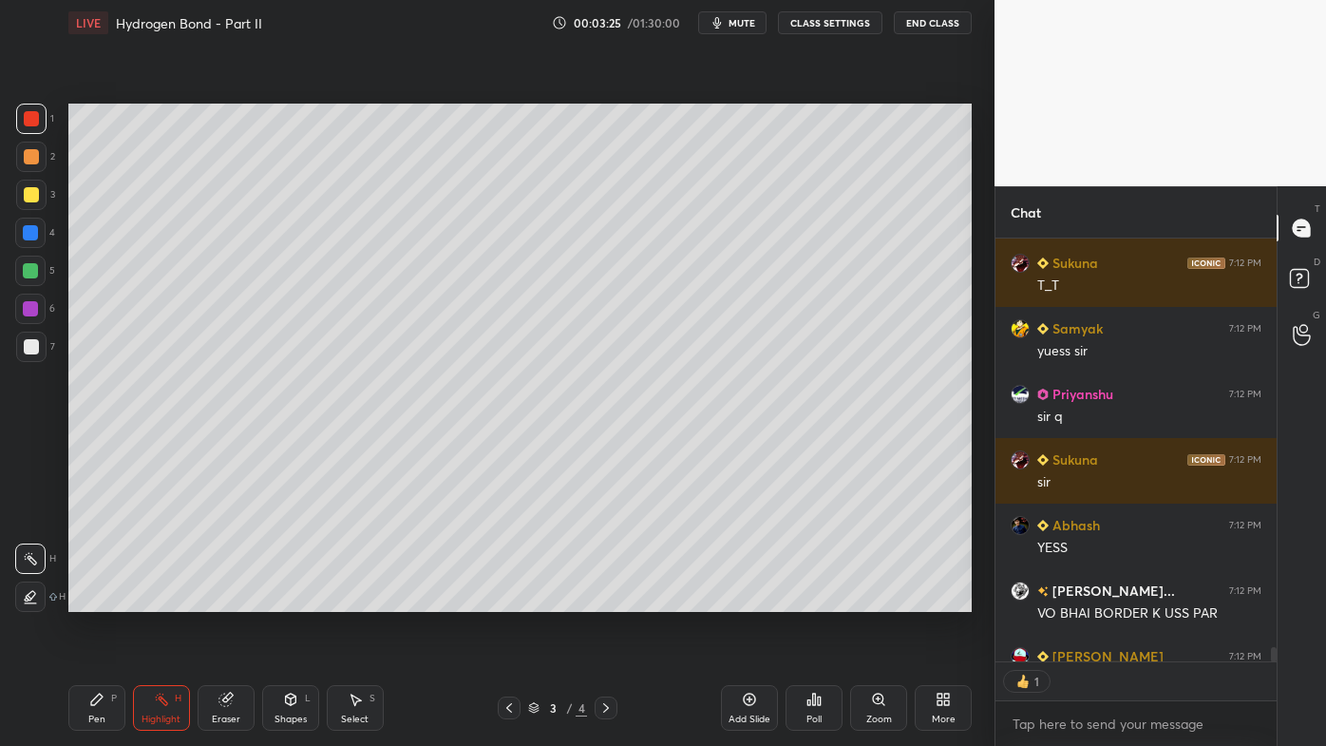
drag, startPoint x: 43, startPoint y: 154, endPoint x: 66, endPoint y: 149, distance: 23.3
click at [41, 157] on div at bounding box center [31, 157] width 30 height 30
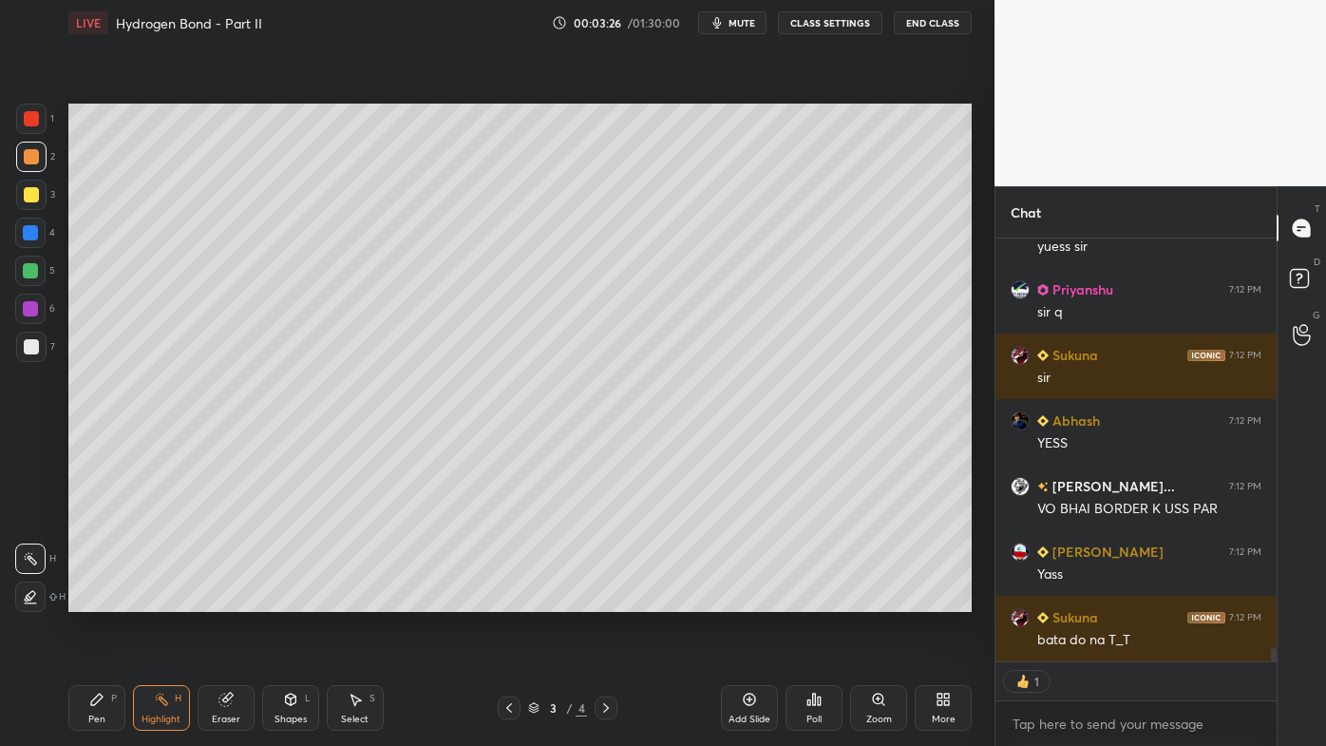
drag, startPoint x: 92, startPoint y: 697, endPoint x: 141, endPoint y: 612, distance: 98.3
click at [92, 599] on icon at bounding box center [96, 699] width 15 height 15
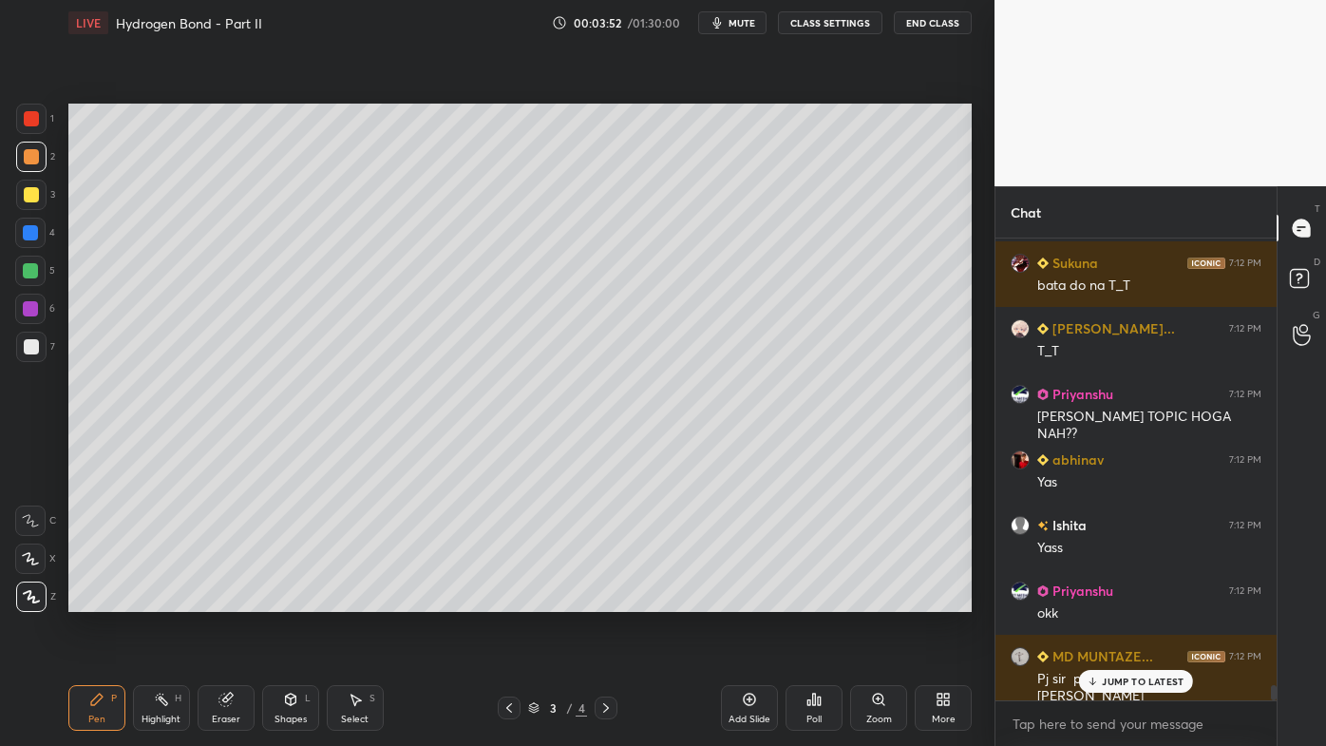
scroll to position [13600, 0]
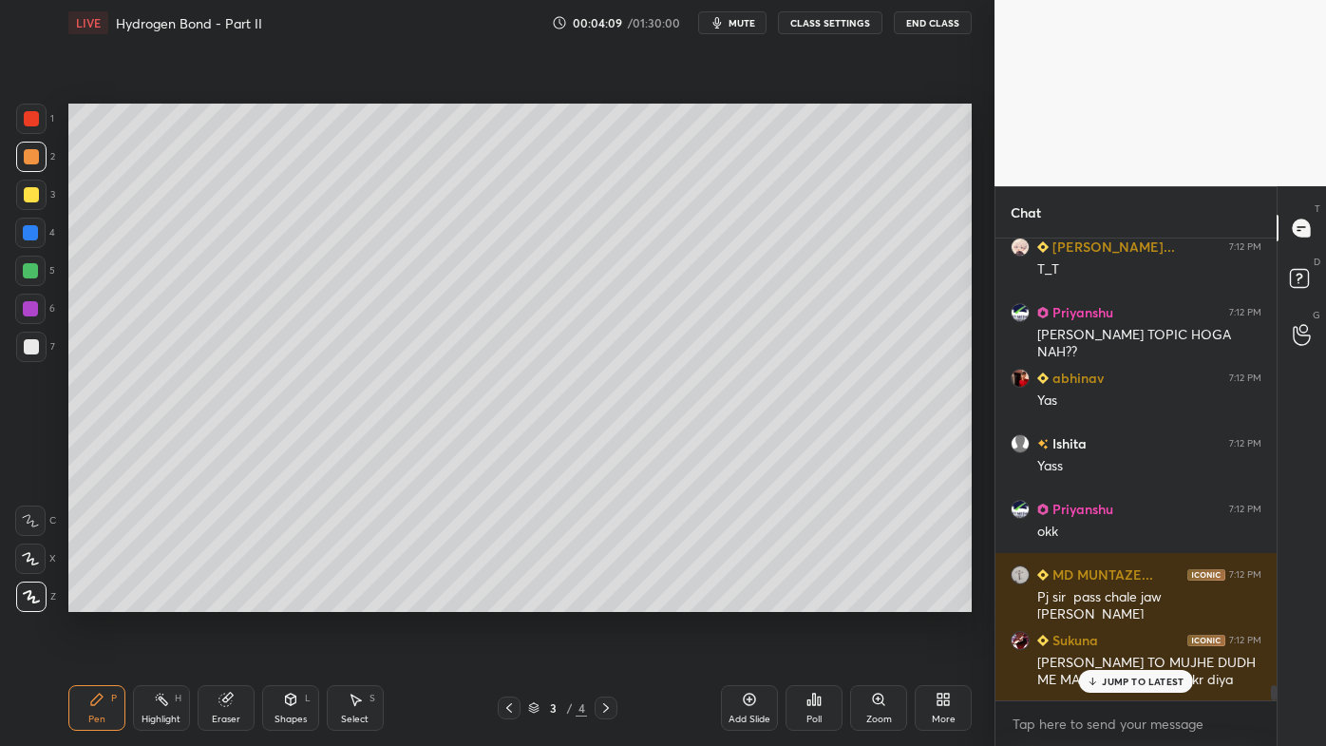
click at [1115, 599] on p "JUMP TO LATEST" at bounding box center [1143, 680] width 82 height 11
drag, startPoint x: 43, startPoint y: 184, endPoint x: 57, endPoint y: 199, distance: 20.2
click at [42, 188] on div at bounding box center [31, 195] width 30 height 30
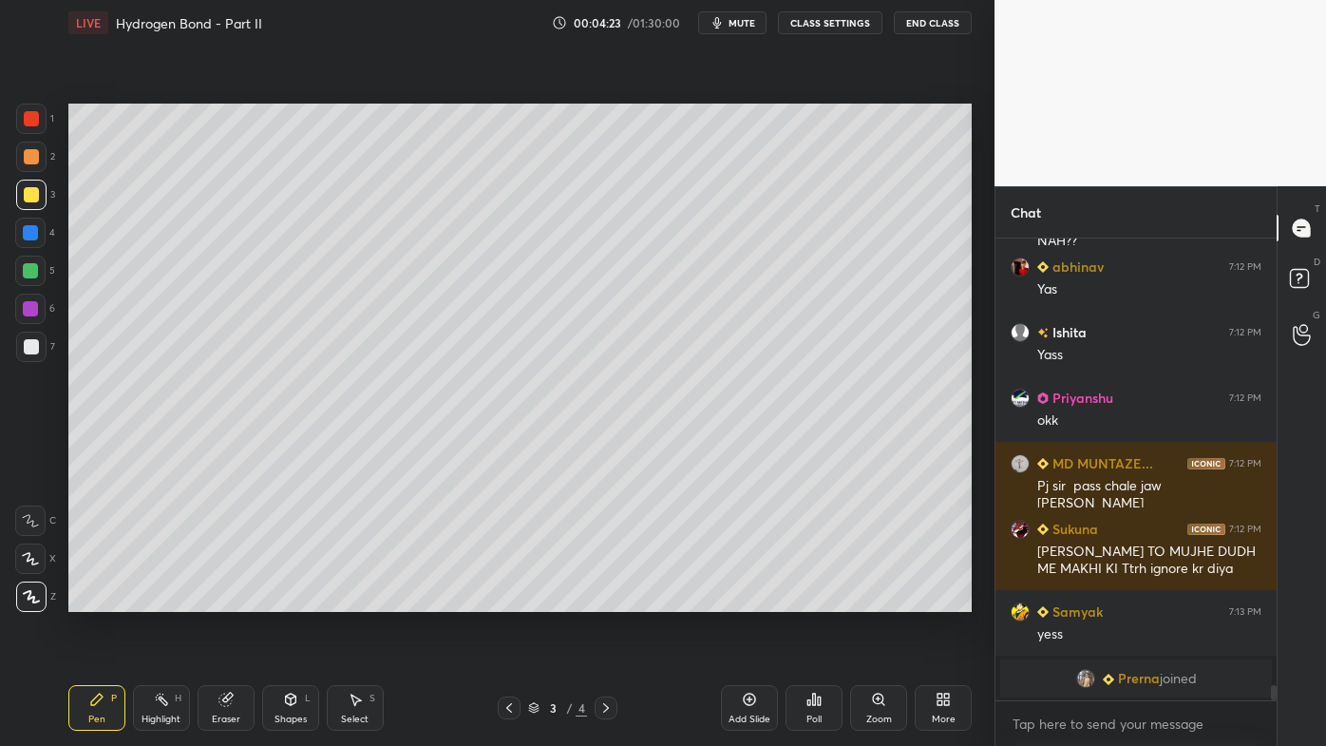
scroll to position [13777, 0]
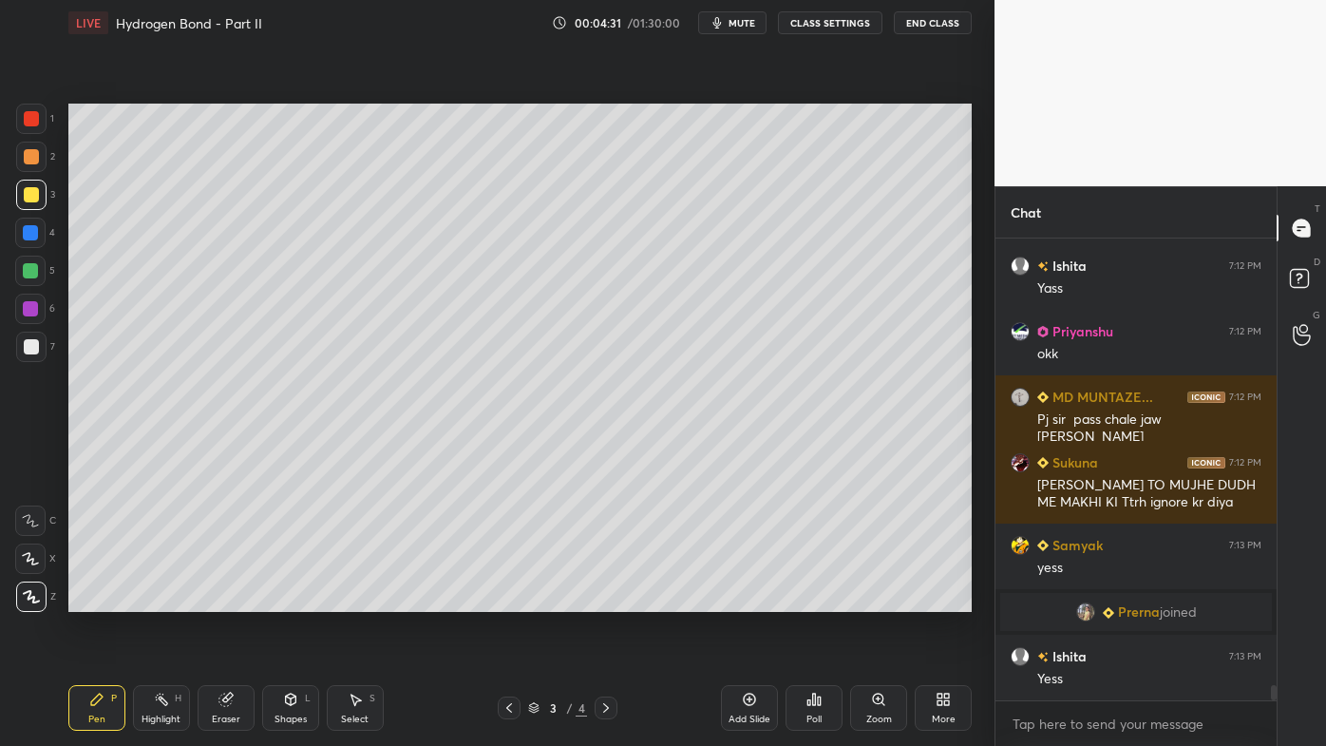
click at [169, 599] on div "Highlight H" at bounding box center [161, 708] width 57 height 46
drag, startPoint x: 104, startPoint y: 691, endPoint x: 182, endPoint y: 619, distance: 106.3
click at [103, 599] on div "Pen P" at bounding box center [96, 708] width 57 height 46
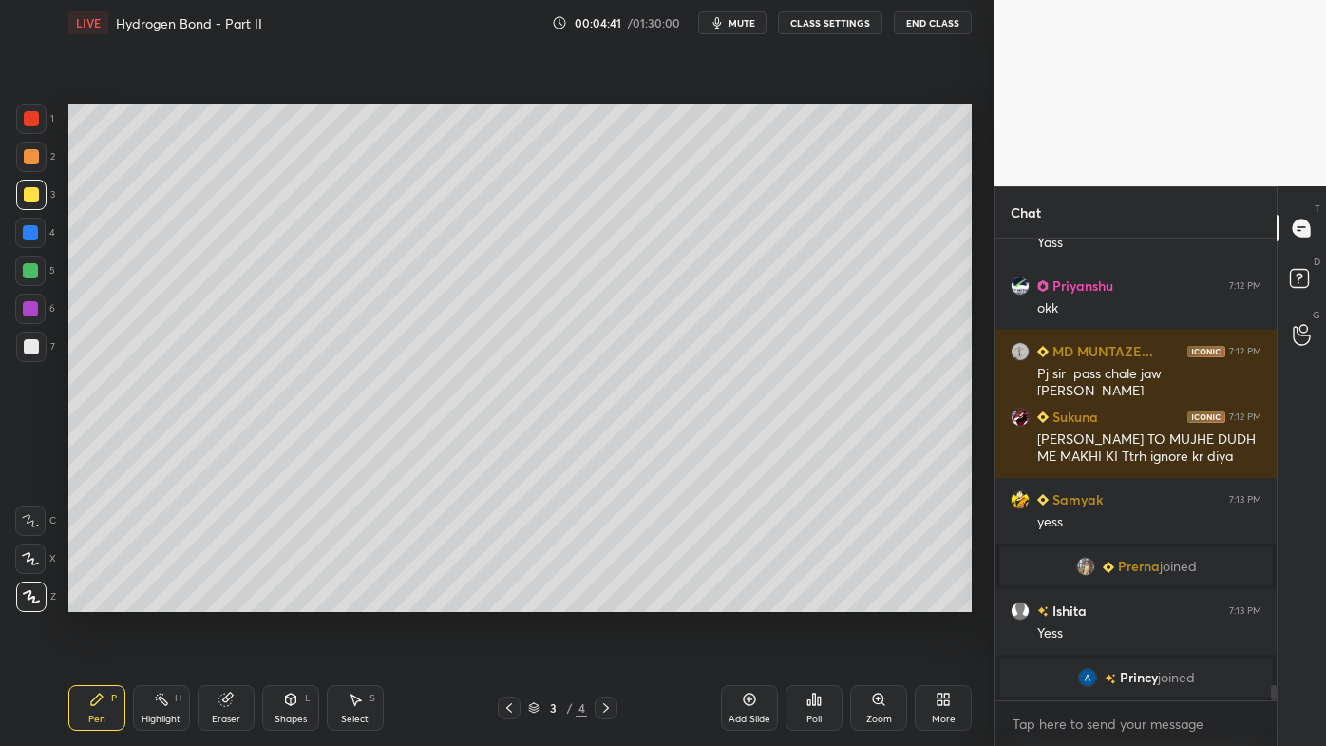
click at [46, 155] on div "2" at bounding box center [35, 157] width 39 height 30
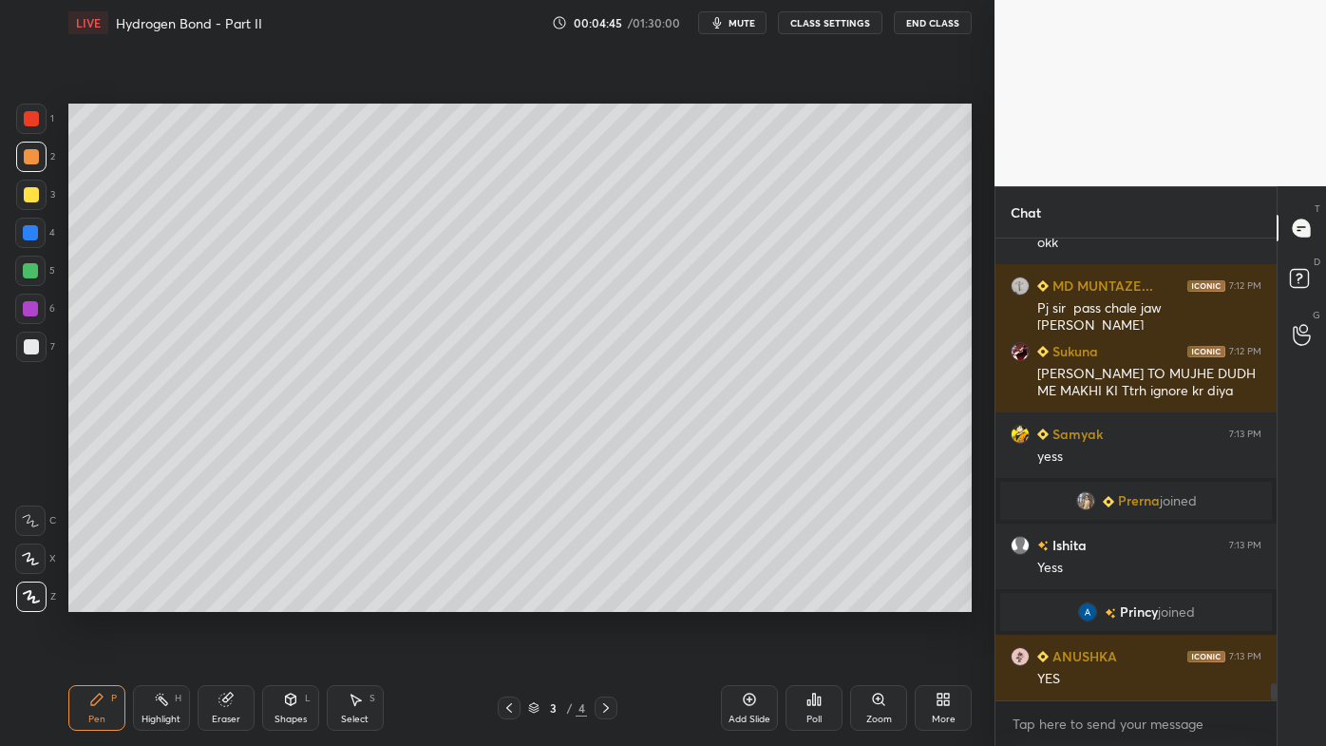
scroll to position [12178, 0]
click at [169, 599] on div "Highlight H" at bounding box center [161, 708] width 57 height 46
click at [106, 599] on div "Pen P" at bounding box center [96, 708] width 57 height 46
click at [332, 599] on div "Setting up your live class Poll for secs No correct answer Start poll" at bounding box center [520, 358] width 919 height 624
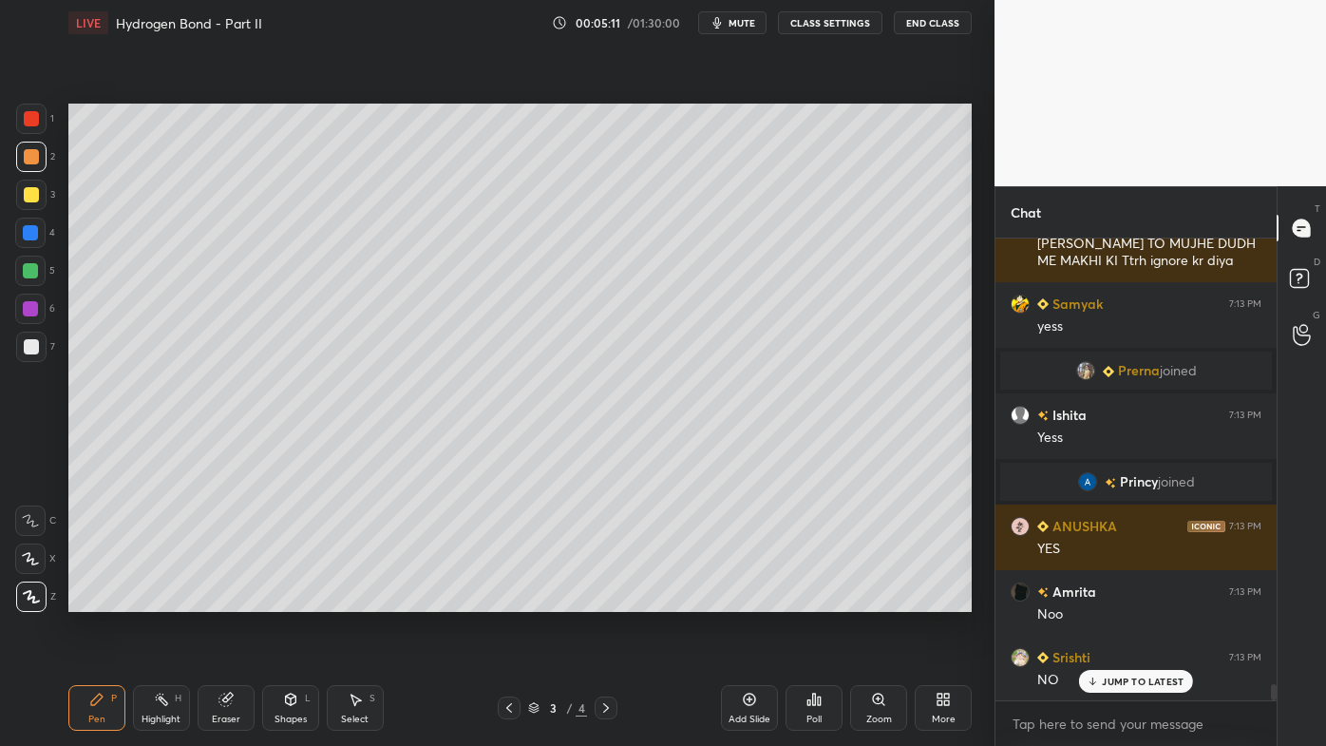
scroll to position [12373, 0]
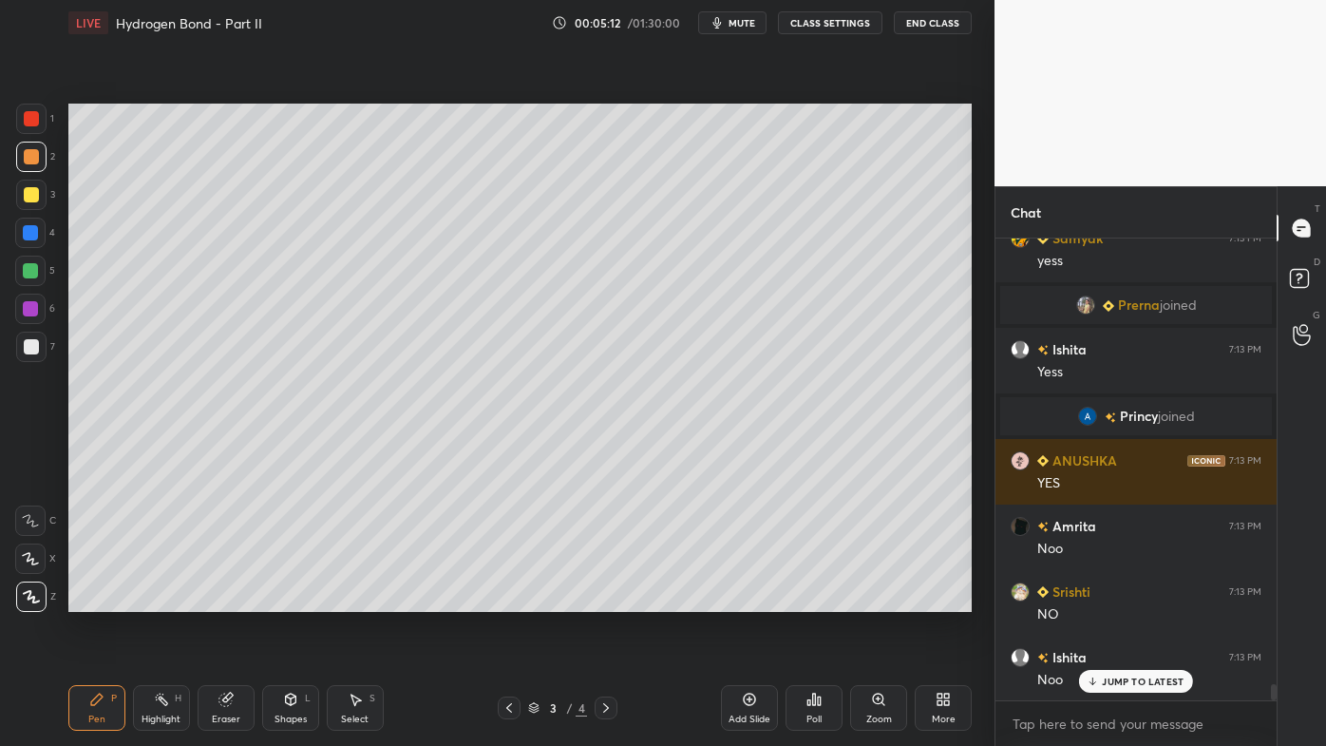
click at [35, 350] on div at bounding box center [31, 346] width 15 height 15
click at [160, 599] on icon at bounding box center [161, 699] width 15 height 15
drag, startPoint x: 1122, startPoint y: 680, endPoint x: 1066, endPoint y: 677, distance: 56.1
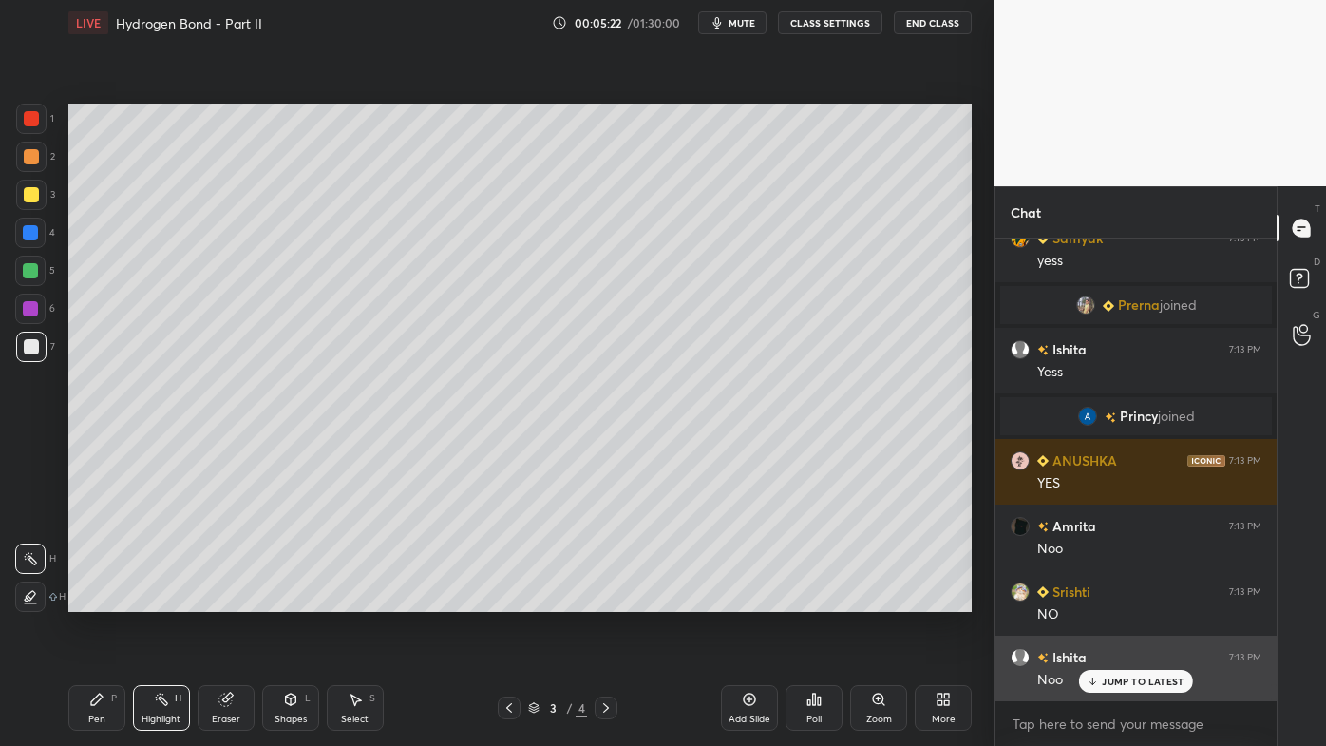
click at [1122, 599] on p "JUMP TO LATEST" at bounding box center [1143, 680] width 82 height 11
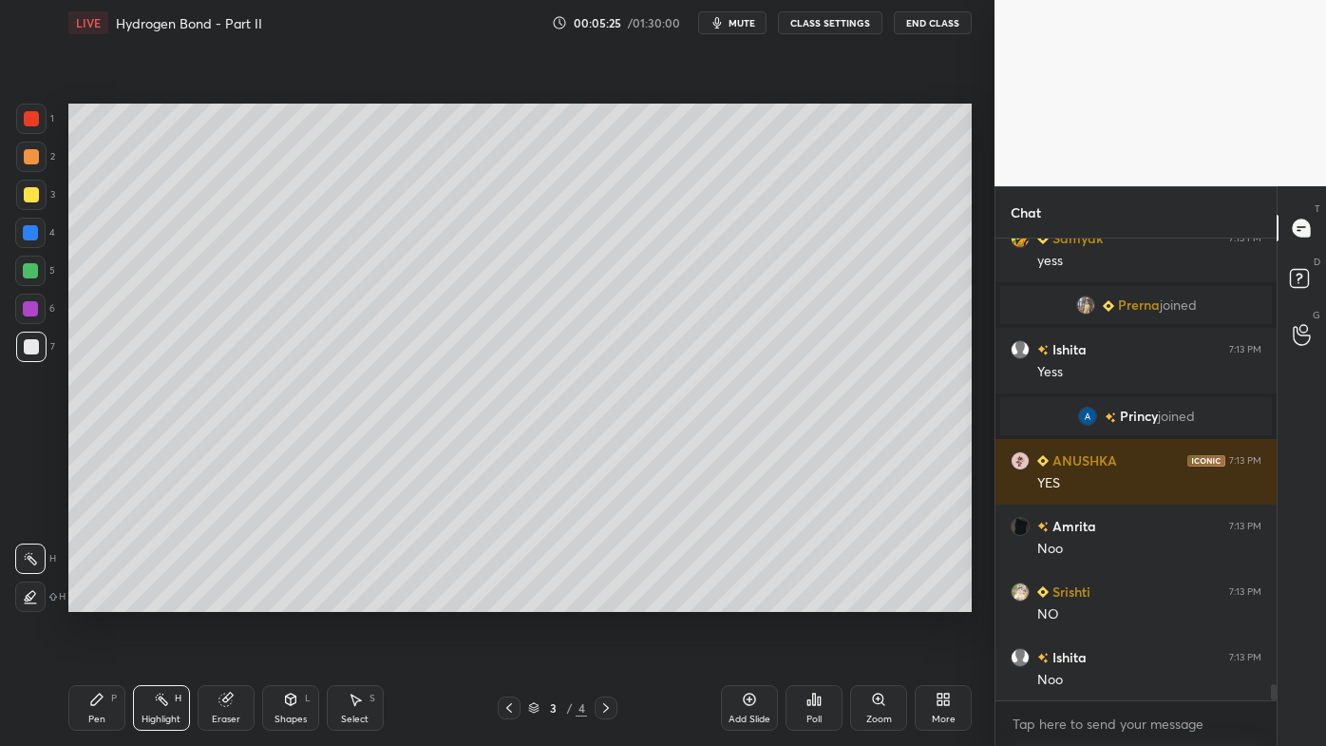
click at [752, 599] on icon at bounding box center [749, 699] width 15 height 15
drag, startPoint x: 92, startPoint y: 689, endPoint x: 101, endPoint y: 661, distance: 28.8
click at [91, 599] on div "Pen P" at bounding box center [96, 708] width 57 height 46
click at [28, 158] on div at bounding box center [31, 156] width 15 height 15
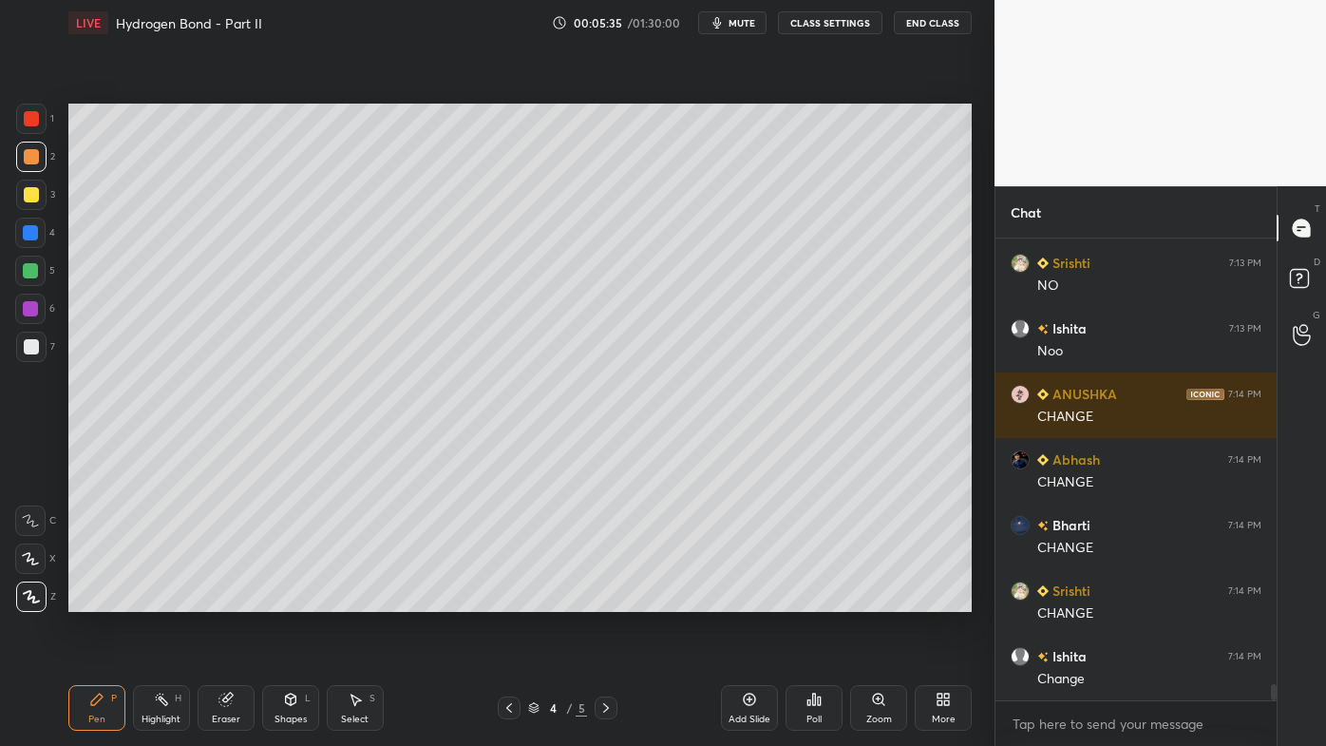
scroll to position [12767, 0]
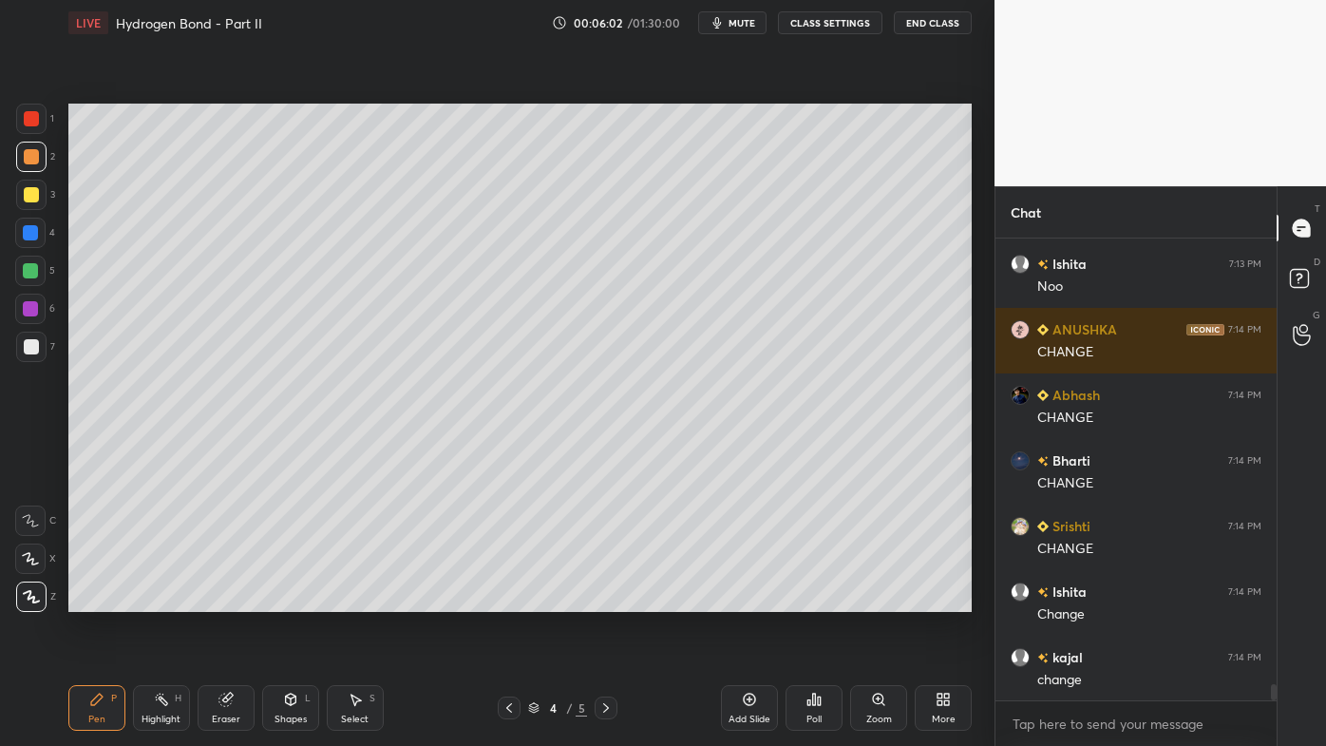
drag, startPoint x: 39, startPoint y: 201, endPoint x: 53, endPoint y: 192, distance: 17.1
click at [40, 202] on div at bounding box center [31, 195] width 30 height 30
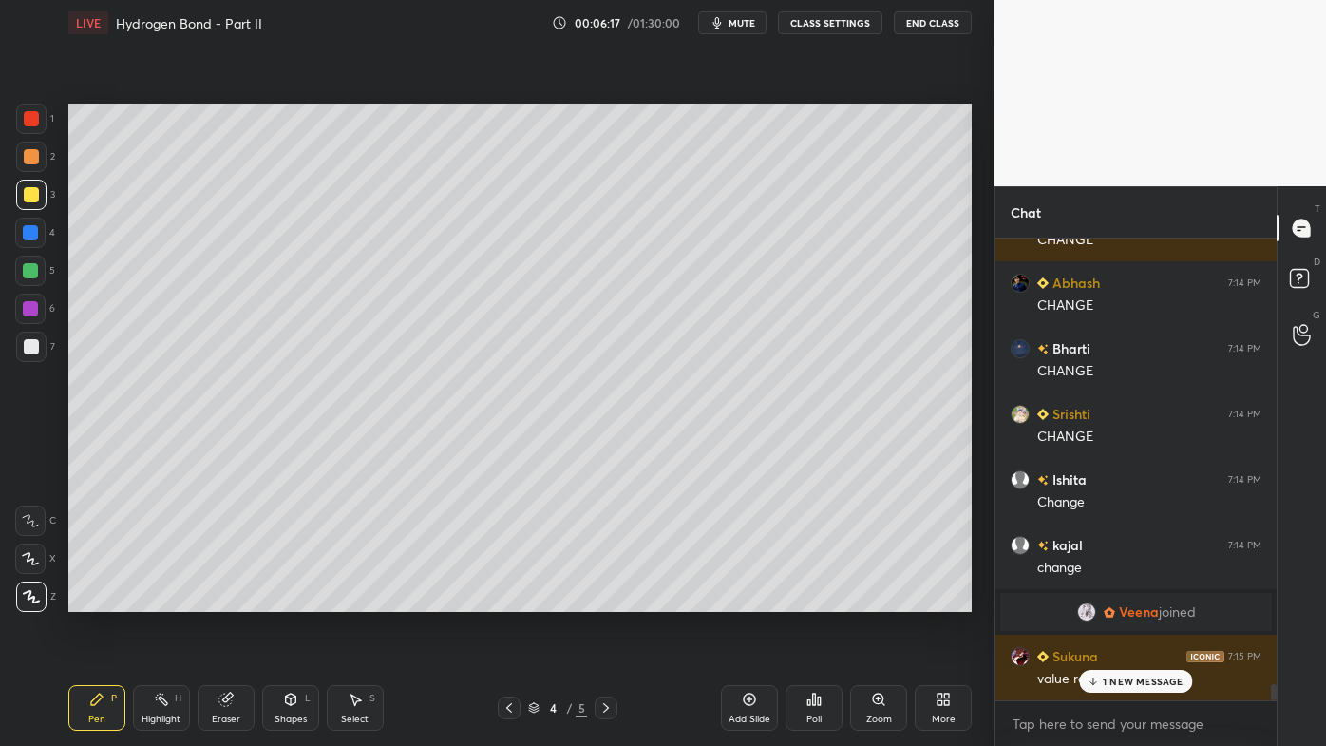
scroll to position [12662, 0]
drag, startPoint x: 164, startPoint y: 693, endPoint x: 169, endPoint y: 669, distance: 25.2
click at [161, 599] on icon at bounding box center [161, 699] width 15 height 15
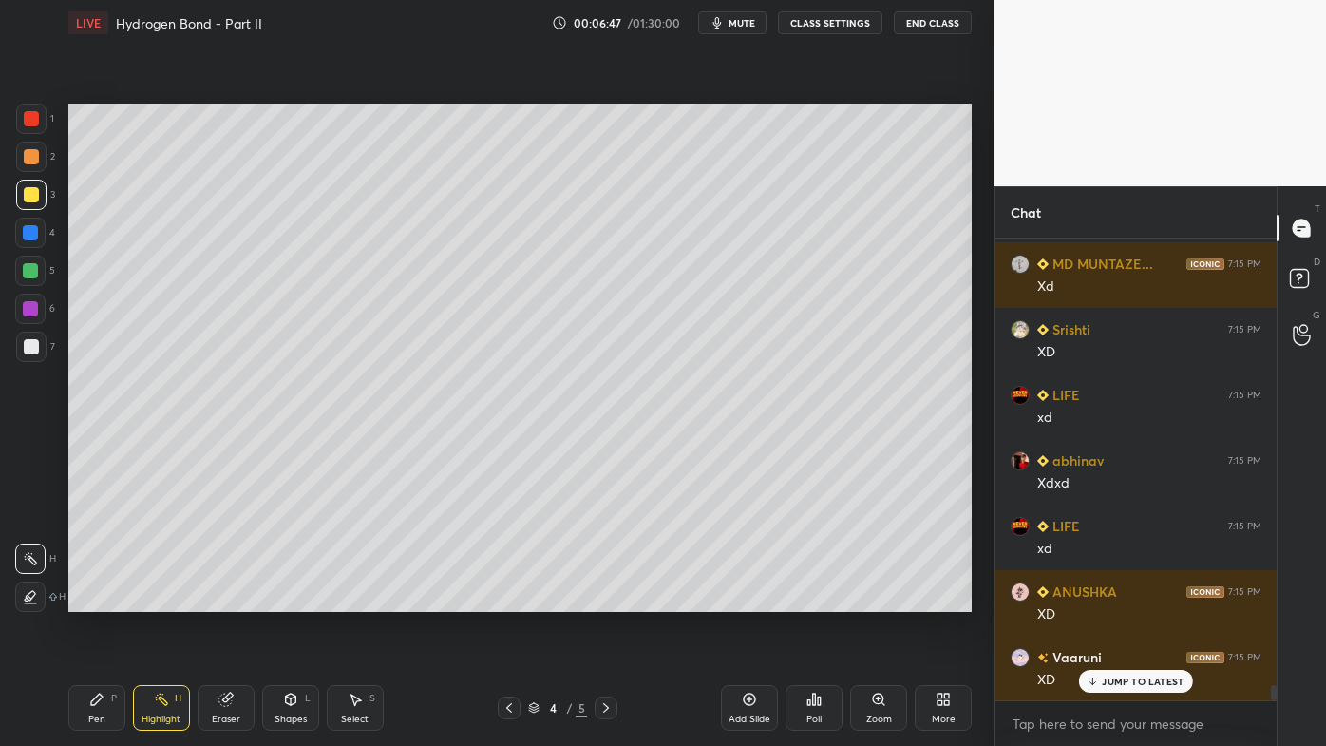
scroll to position [13513, 0]
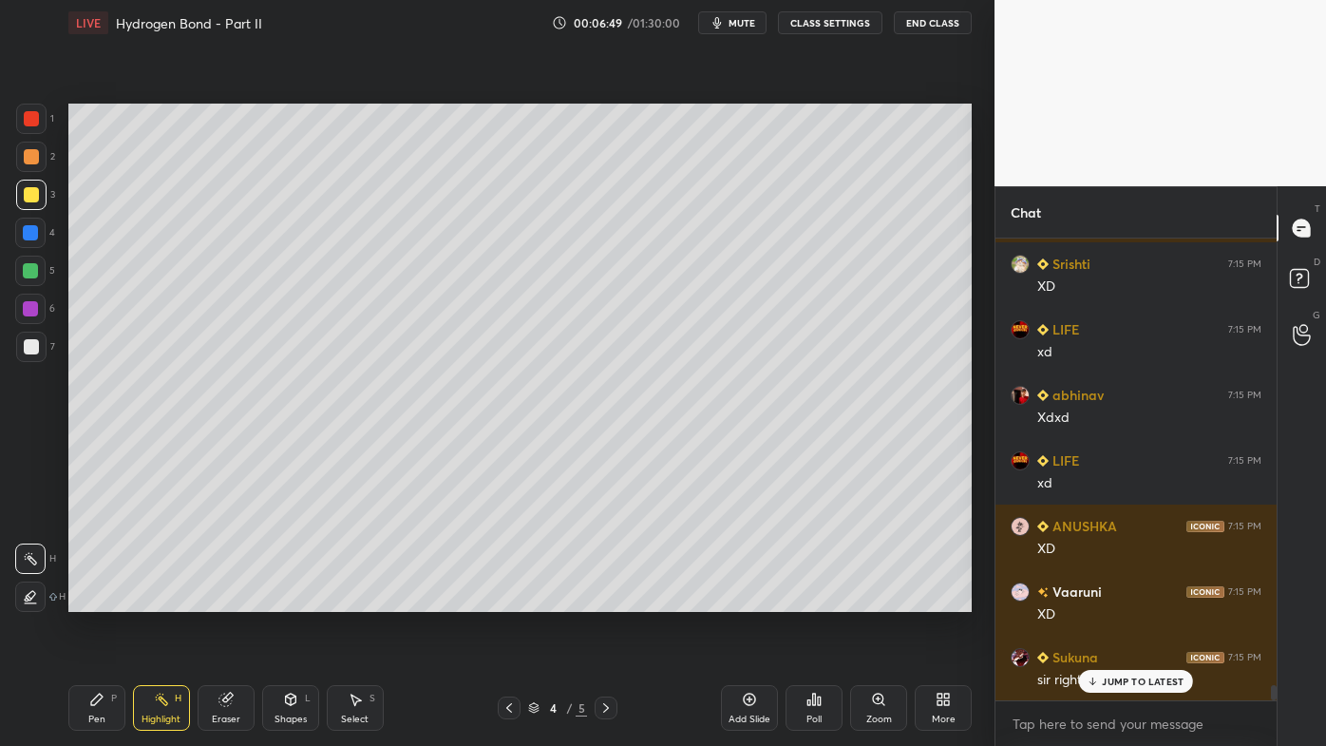
click at [1115, 599] on p "JUMP TO LATEST" at bounding box center [1143, 680] width 82 height 11
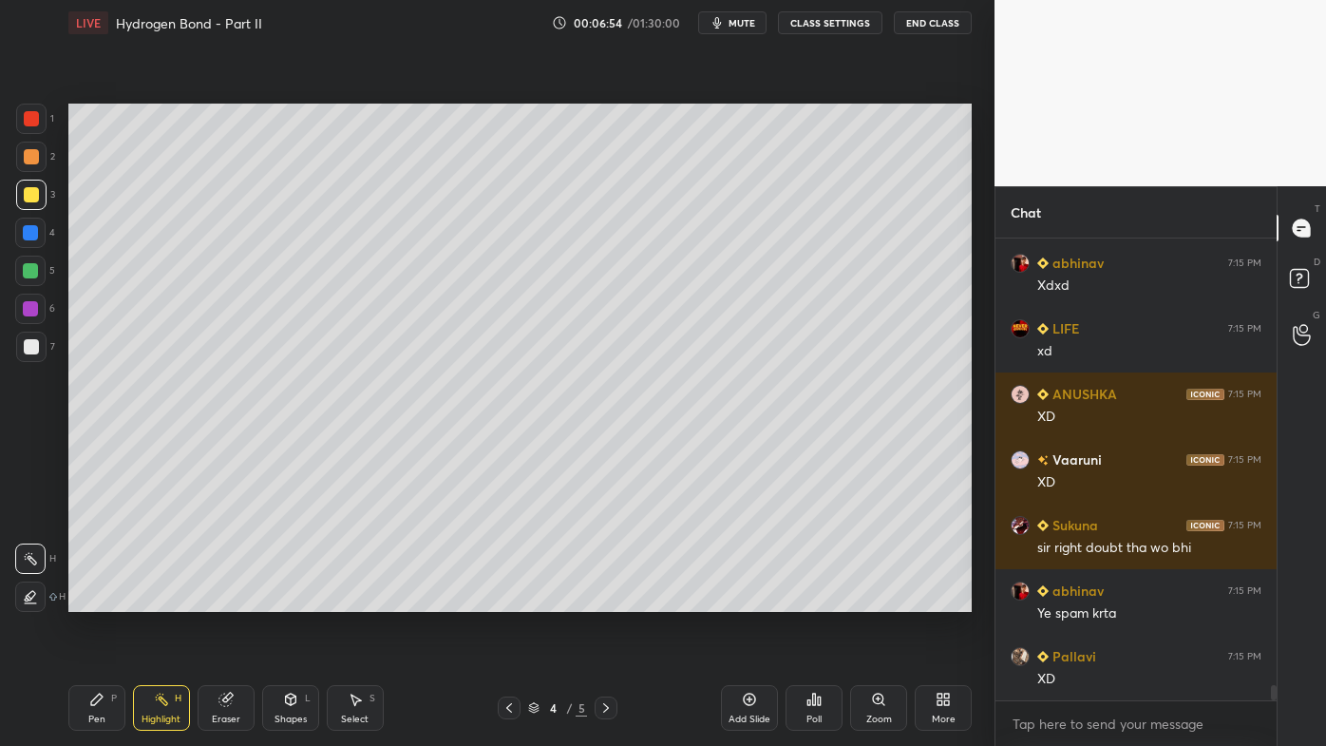
scroll to position [13711, 0]
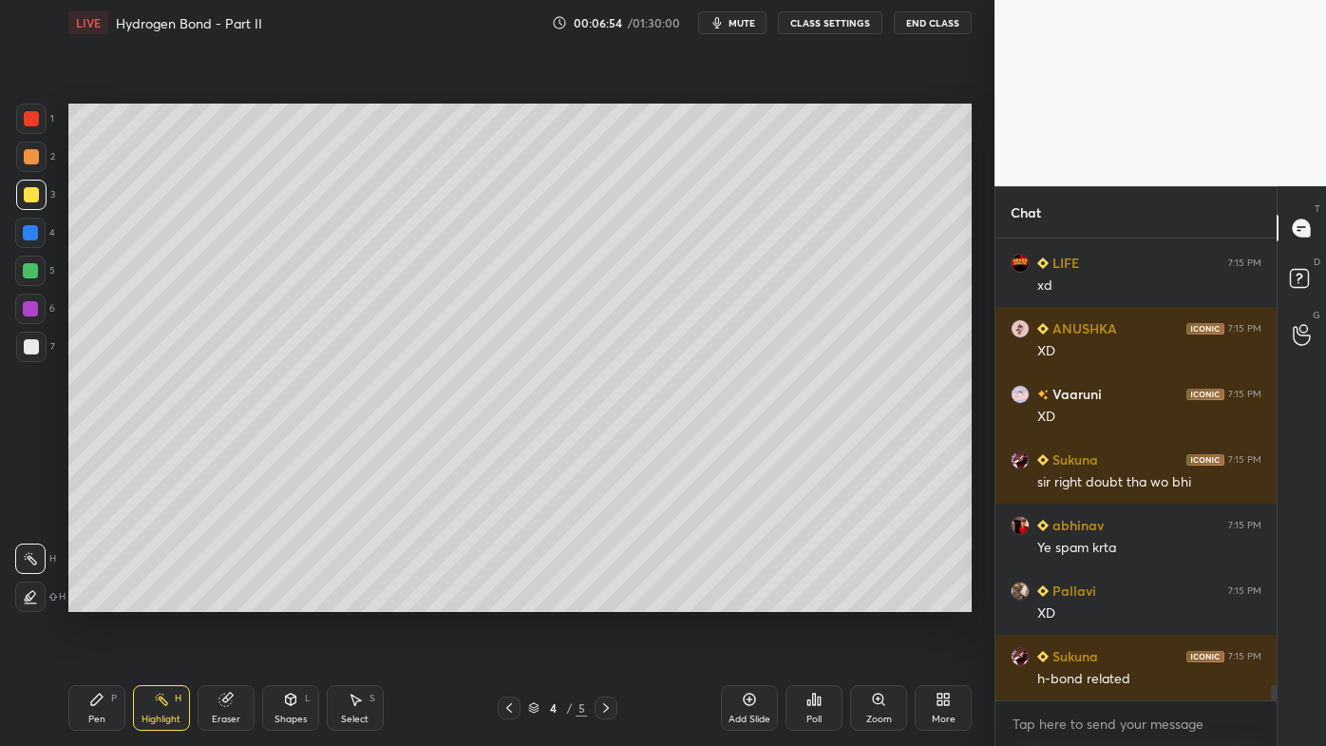
click at [110, 599] on div "Pen P" at bounding box center [96, 708] width 57 height 46
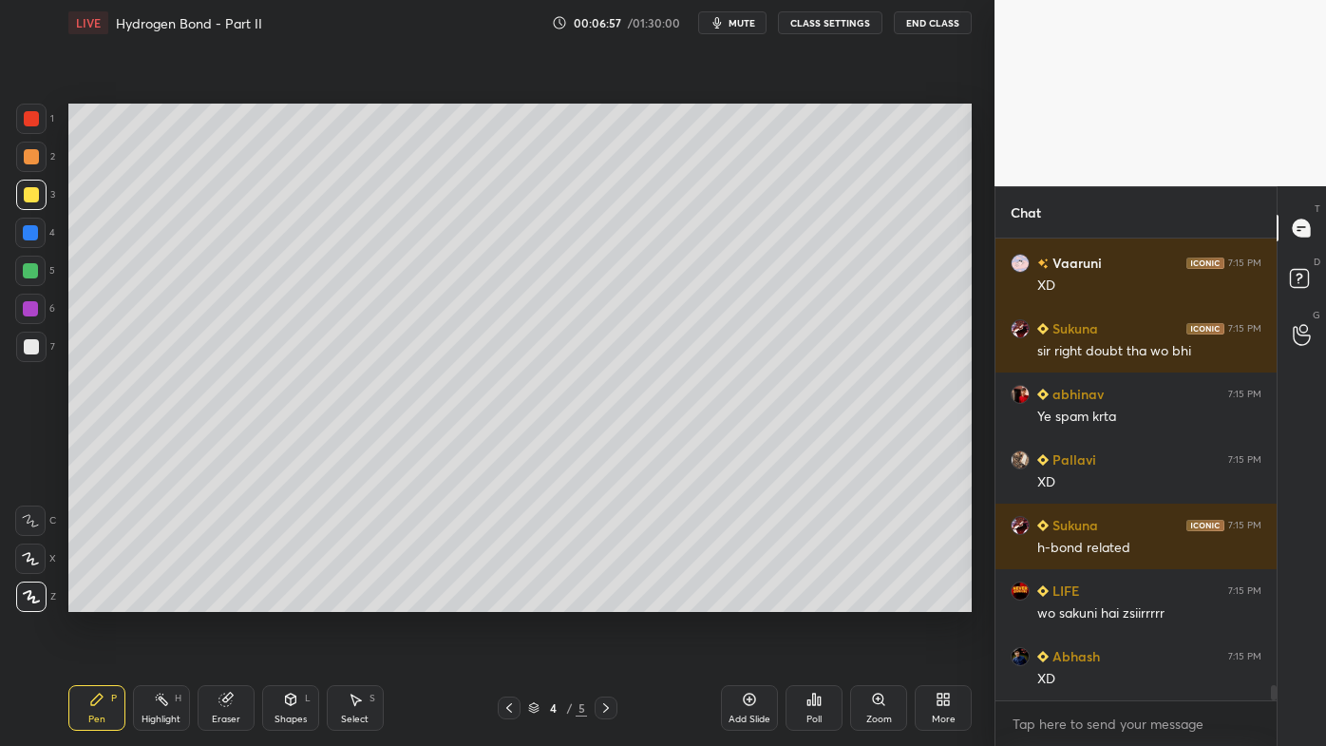
scroll to position [14038, 0]
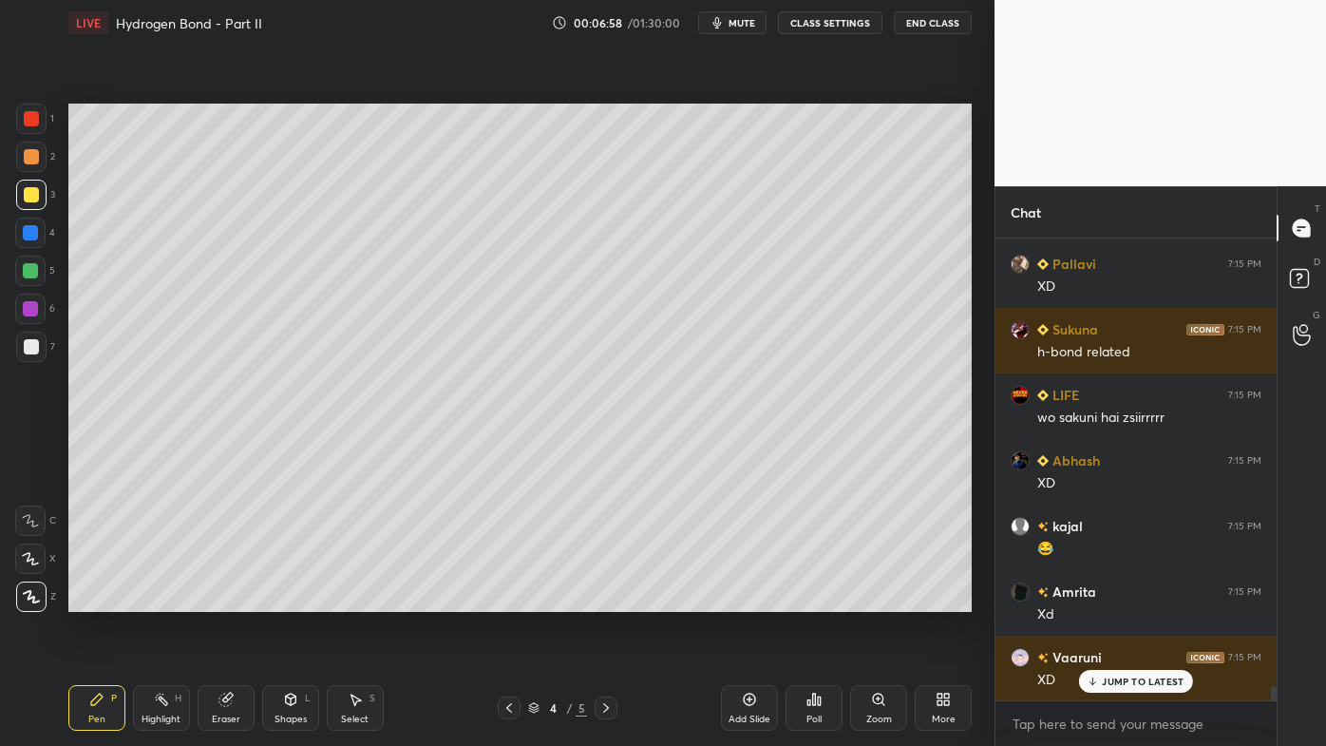
click at [158, 599] on icon at bounding box center [161, 699] width 15 height 15
click at [112, 599] on div "P" at bounding box center [114, 697] width 6 height 9
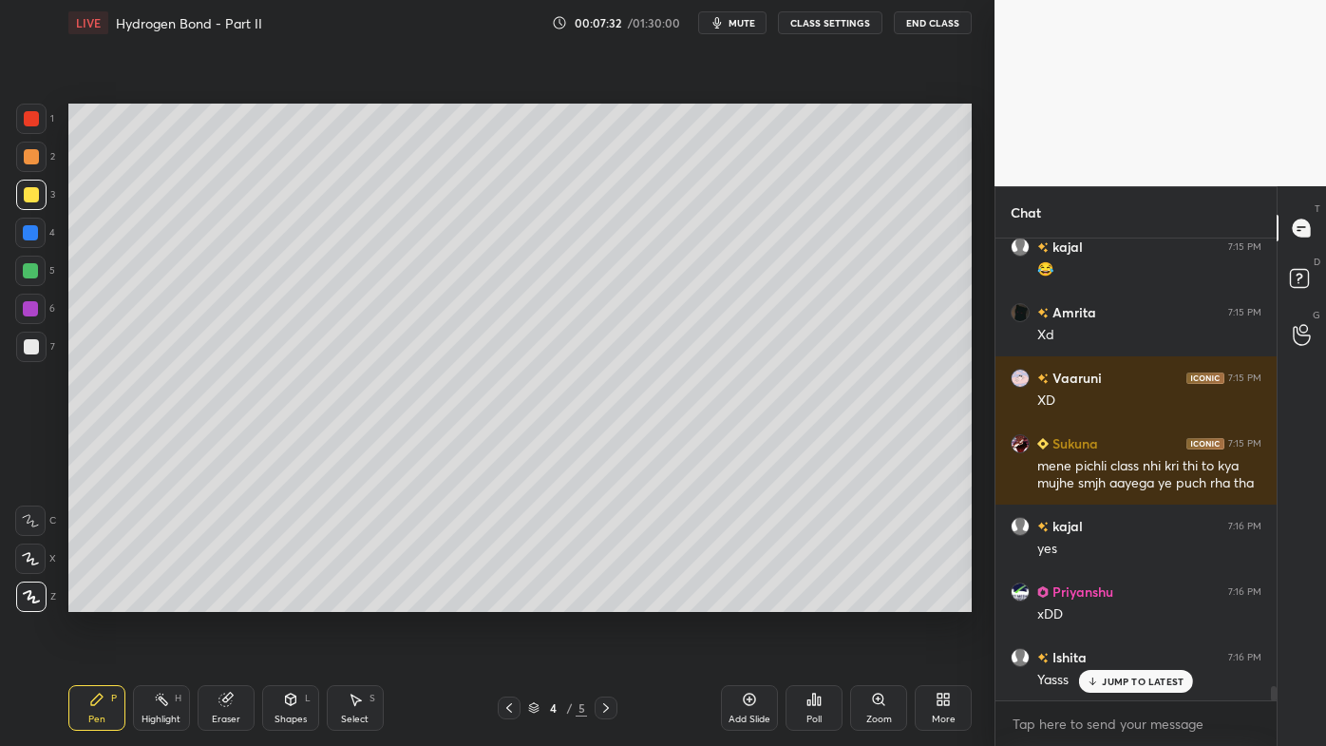
scroll to position [14383, 0]
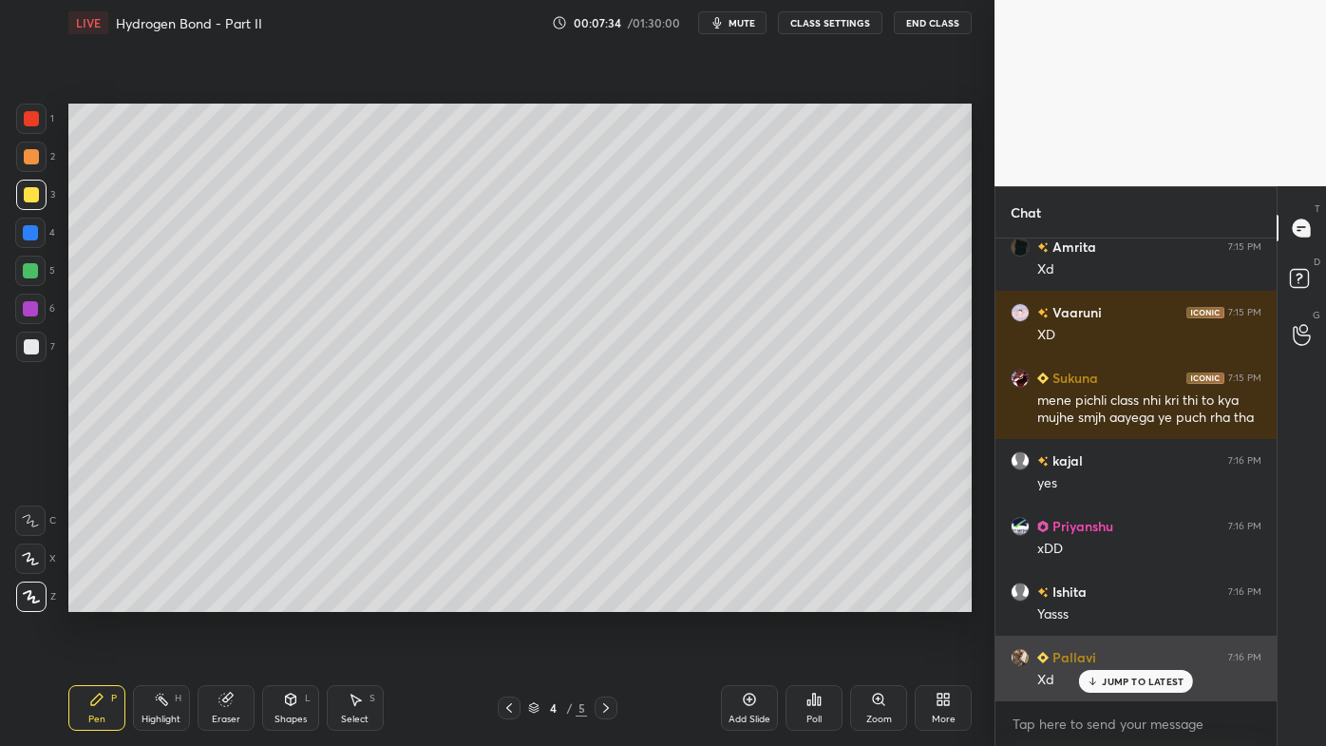
click at [1122, 599] on p "JUMP TO LATEST" at bounding box center [1143, 680] width 82 height 11
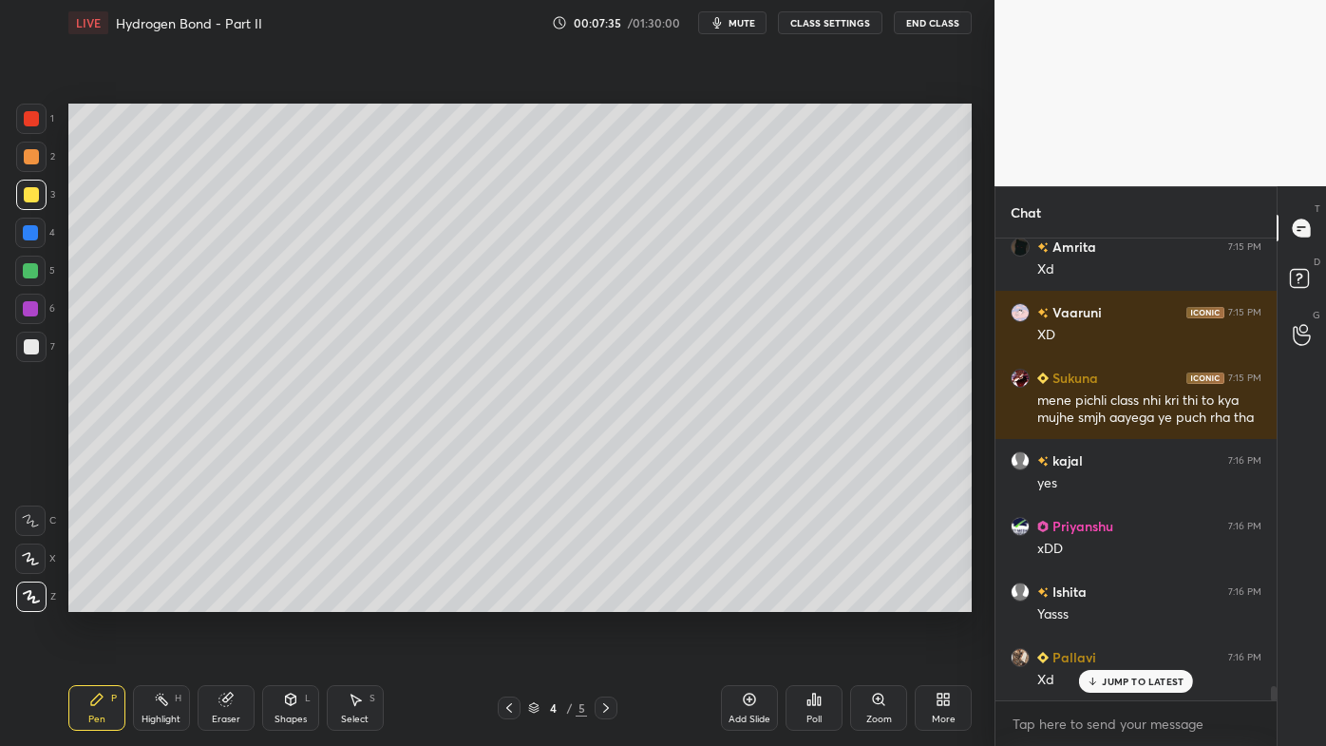
scroll to position [14448, 0]
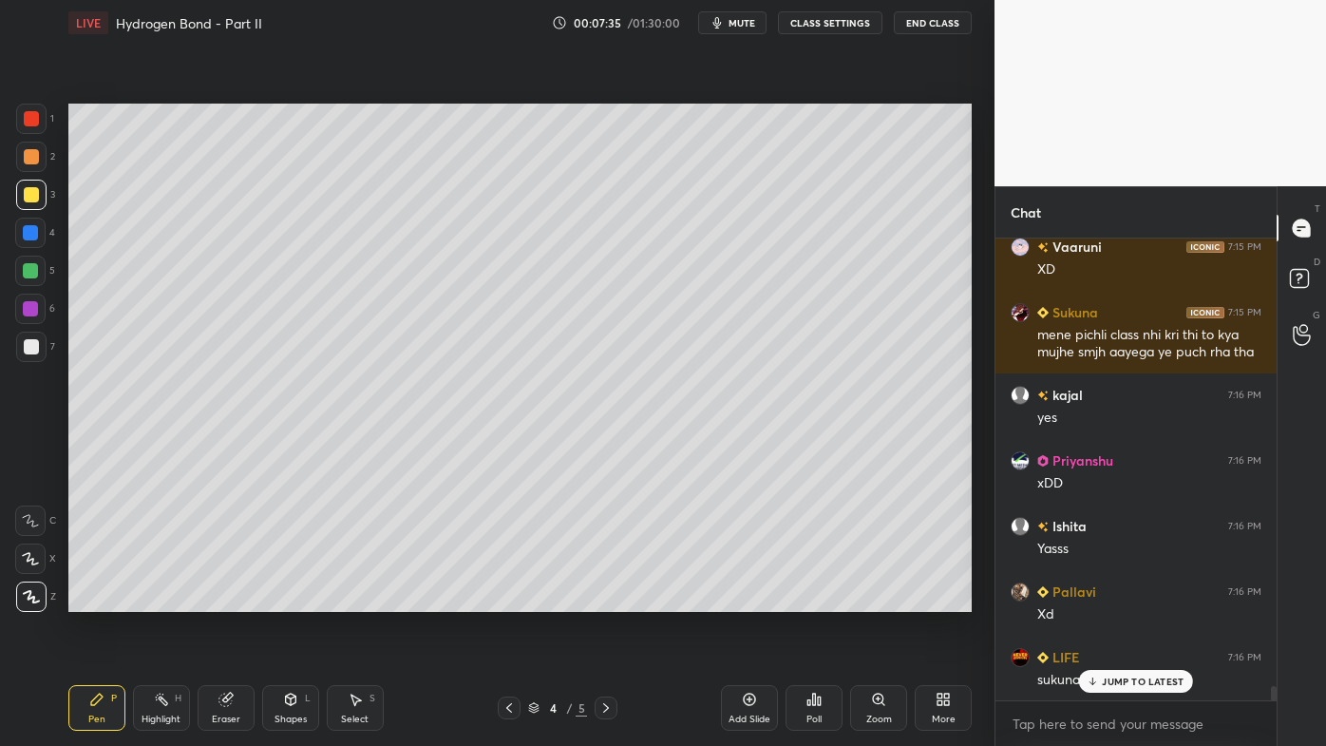
drag, startPoint x: 177, startPoint y: 699, endPoint x: 257, endPoint y: 646, distance: 96.7
click at [179, 599] on div "H" at bounding box center [178, 697] width 7 height 9
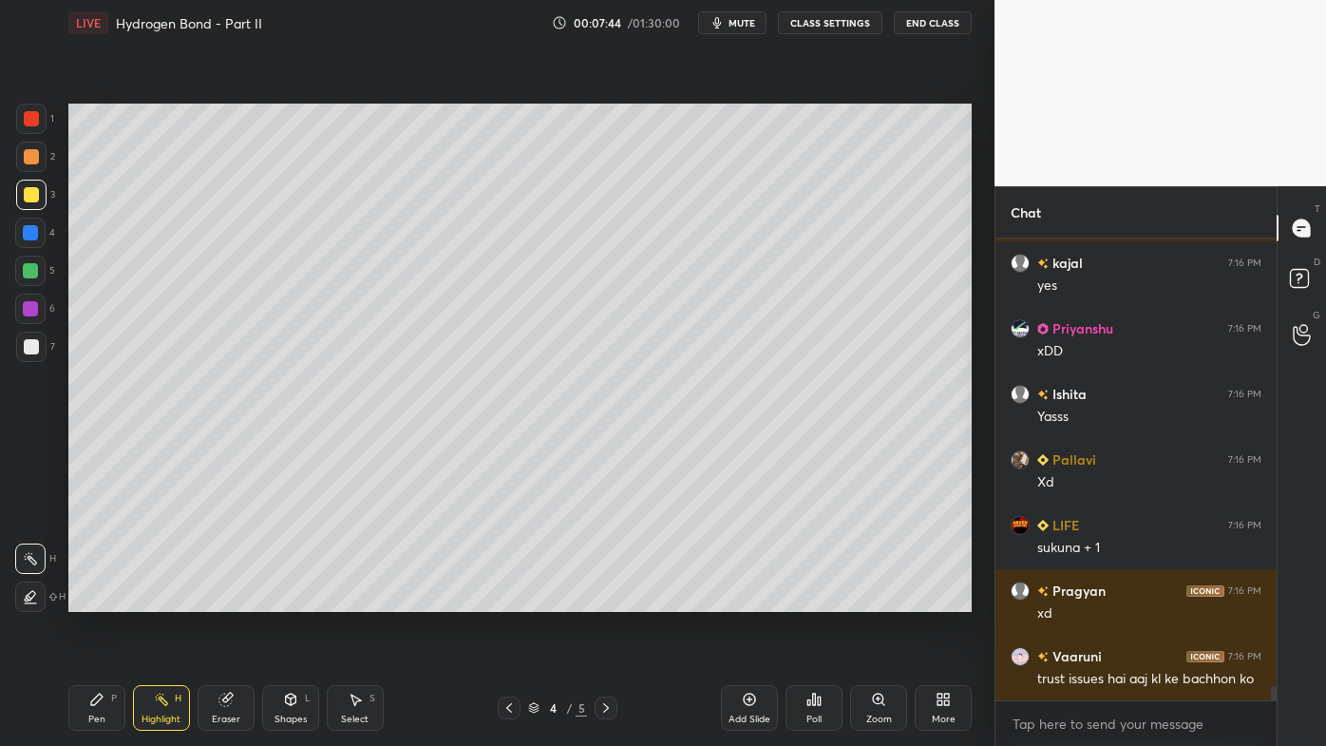
scroll to position [14646, 0]
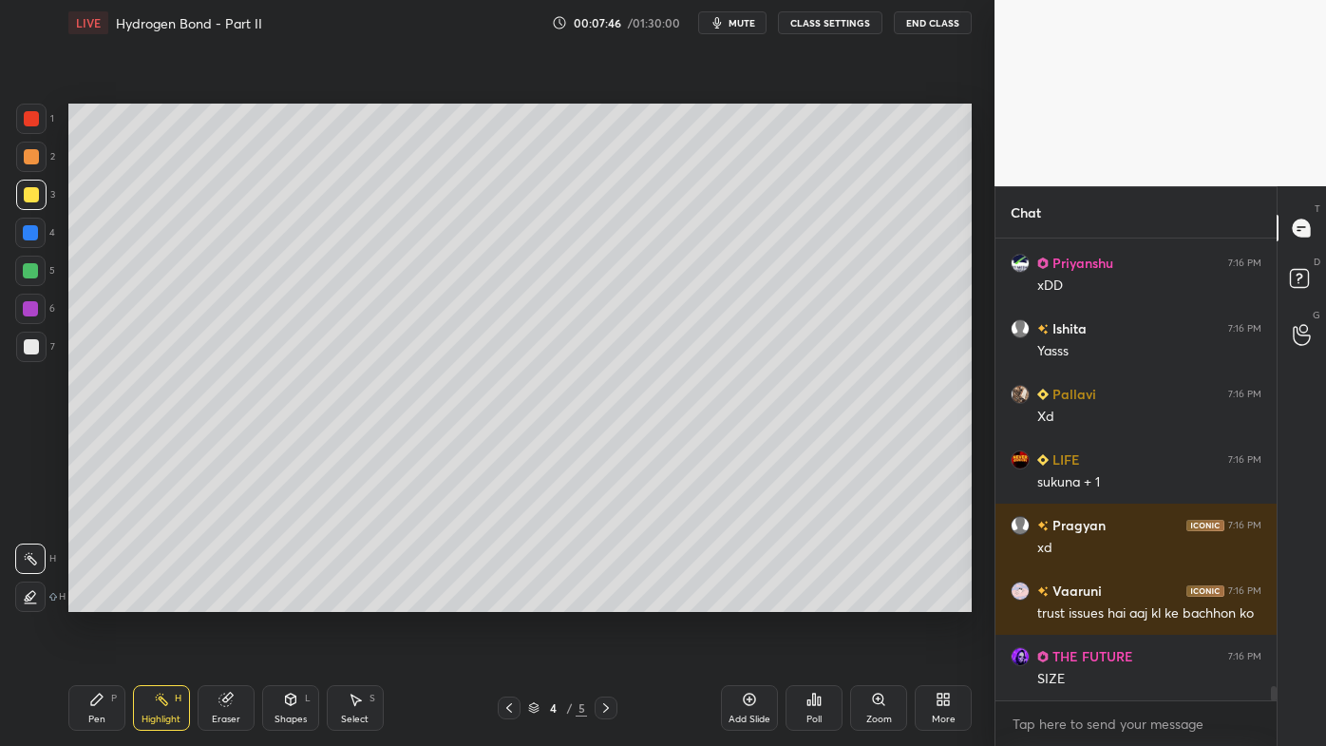
drag, startPoint x: 99, startPoint y: 693, endPoint x: 352, endPoint y: 618, distance: 264.5
click at [100, 599] on icon at bounding box center [96, 699] width 15 height 15
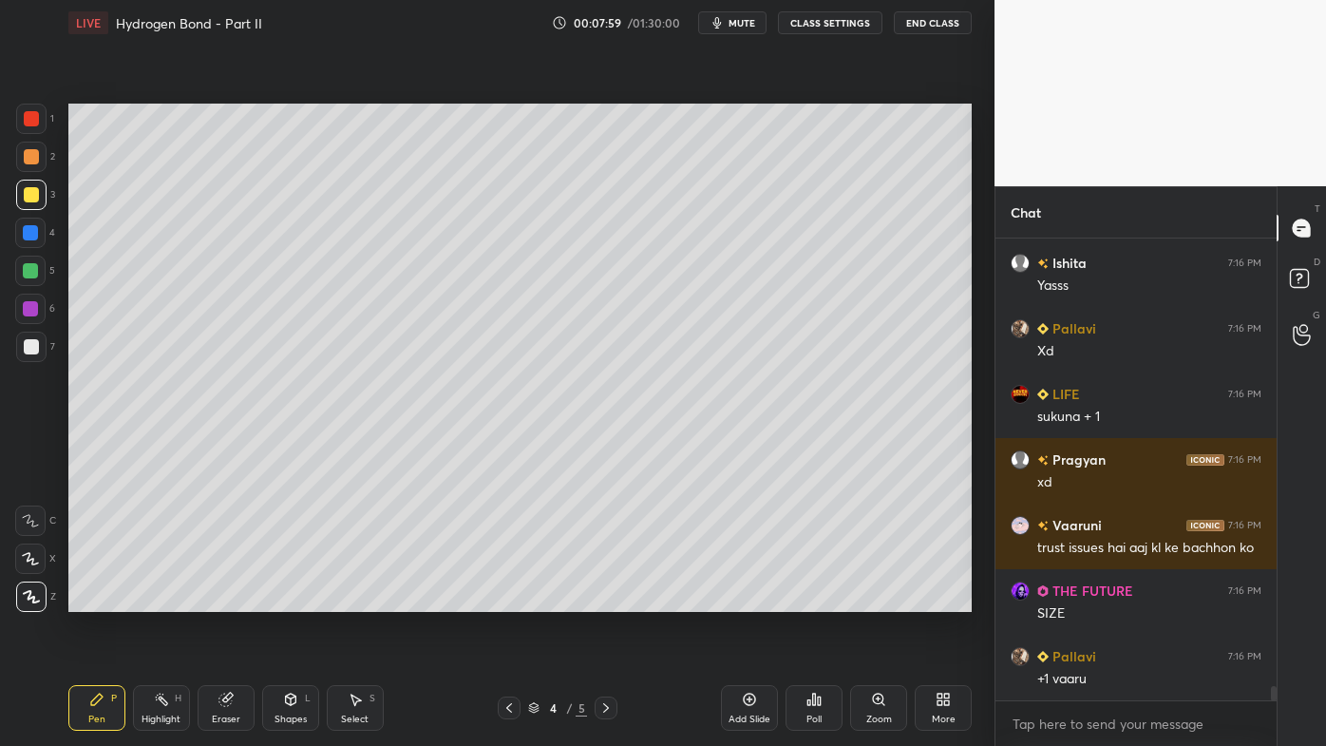
scroll to position [14777, 0]
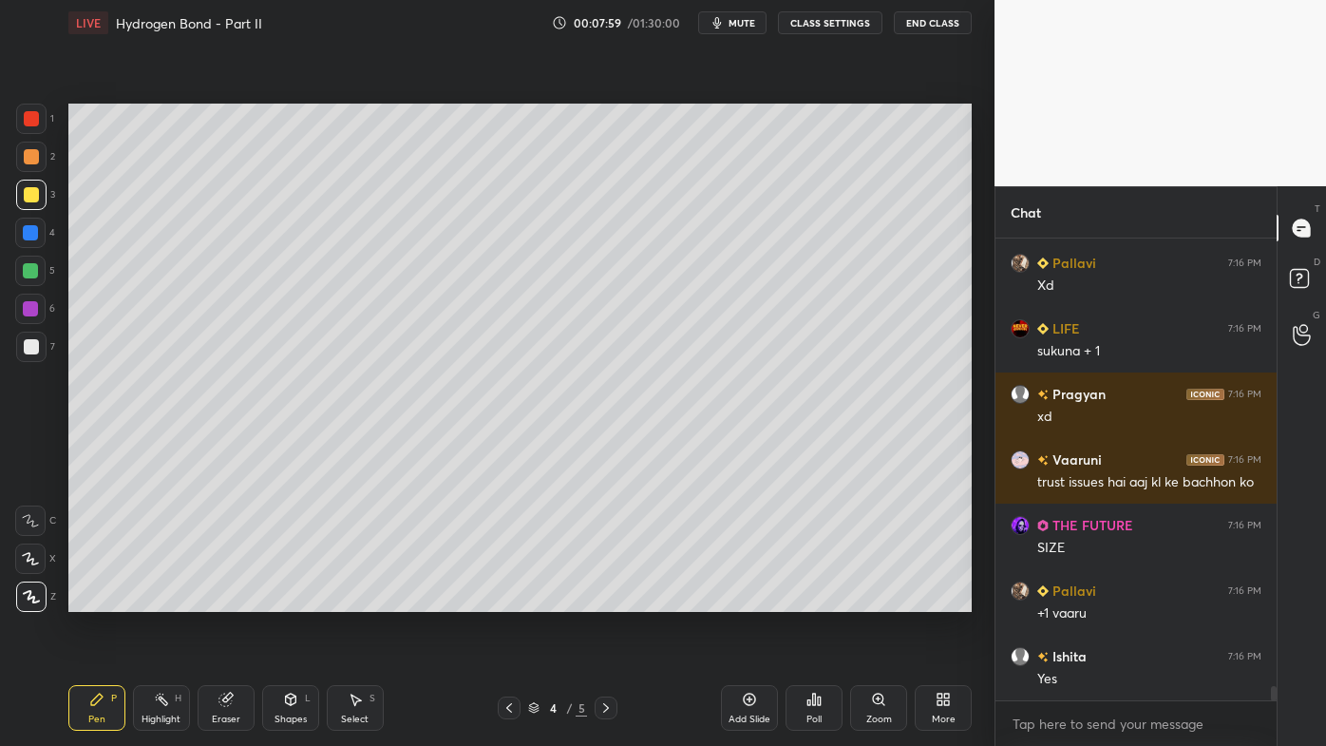
click at [755, 599] on icon at bounding box center [749, 699] width 15 height 15
click at [101, 599] on icon at bounding box center [96, 699] width 15 height 15
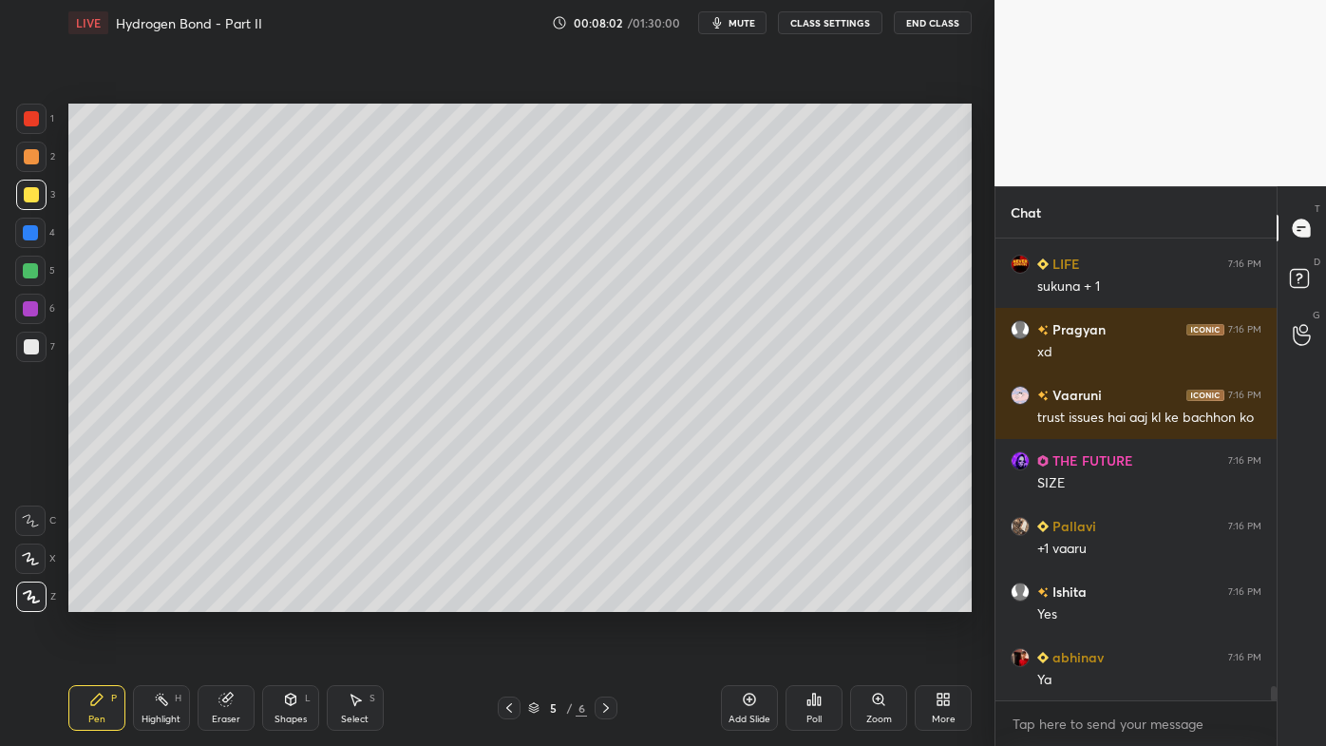
scroll to position [14907, 0]
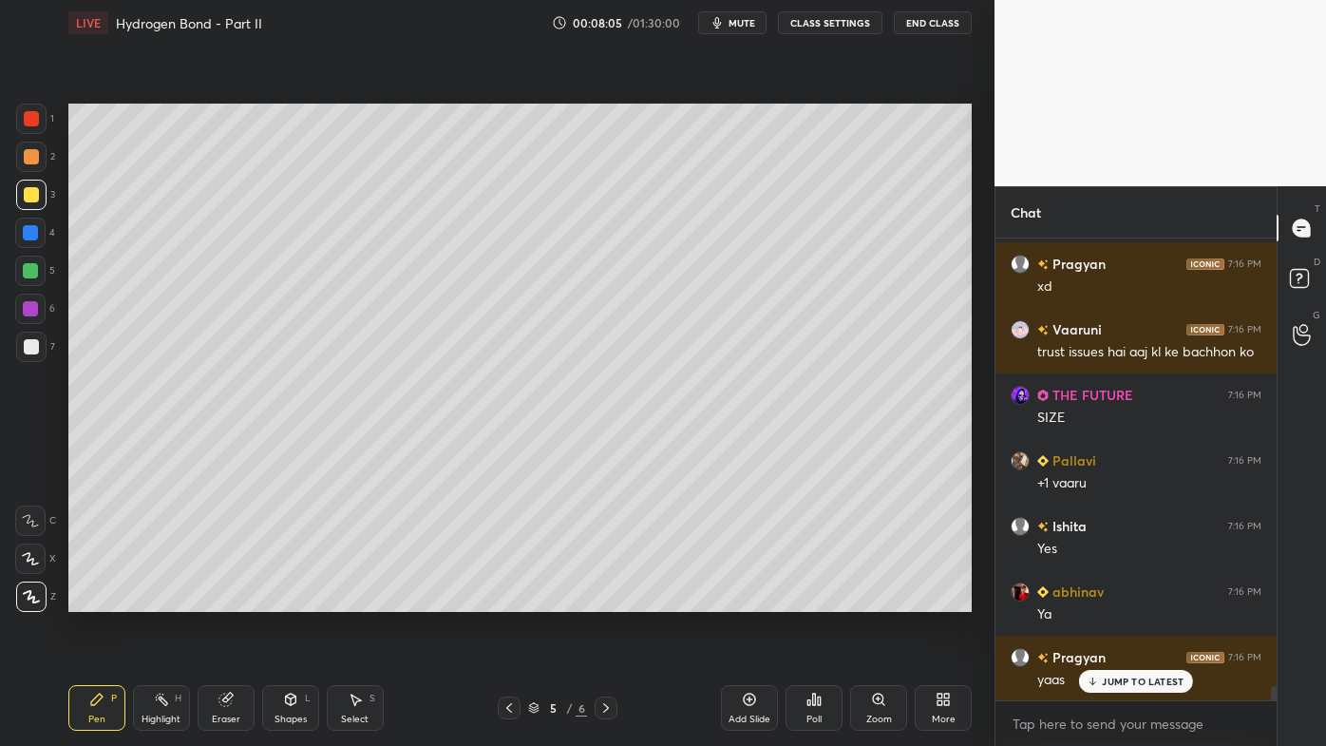
click at [39, 157] on div at bounding box center [31, 157] width 30 height 30
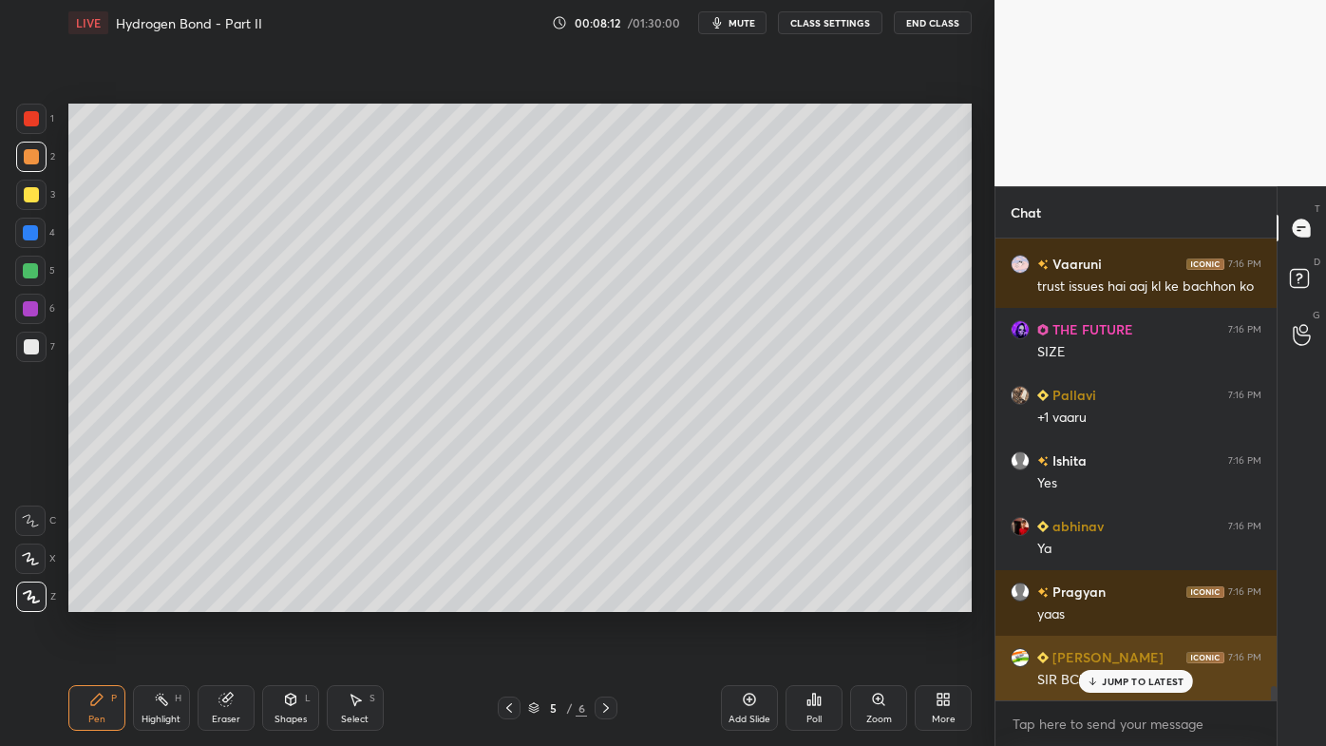
drag, startPoint x: 1102, startPoint y: 673, endPoint x: 1011, endPoint y: 676, distance: 91.2
click at [1102, 599] on div "JUMP TO LATEST" at bounding box center [1136, 681] width 114 height 23
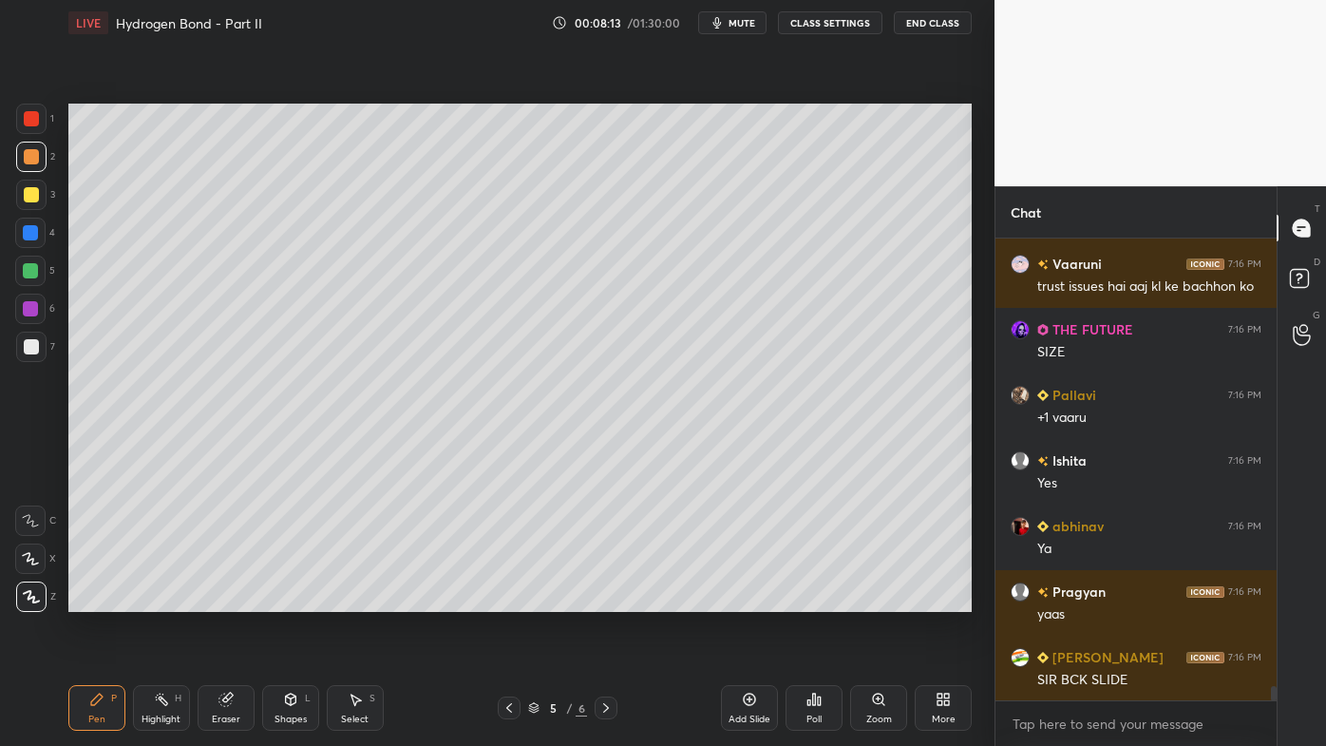
click at [508, 599] on icon at bounding box center [509, 707] width 6 height 9
click at [605, 599] on icon at bounding box center [606, 707] width 6 height 9
drag, startPoint x: 40, startPoint y: 196, endPoint x: 66, endPoint y: 193, distance: 26.7
click at [40, 198] on div at bounding box center [31, 195] width 30 height 30
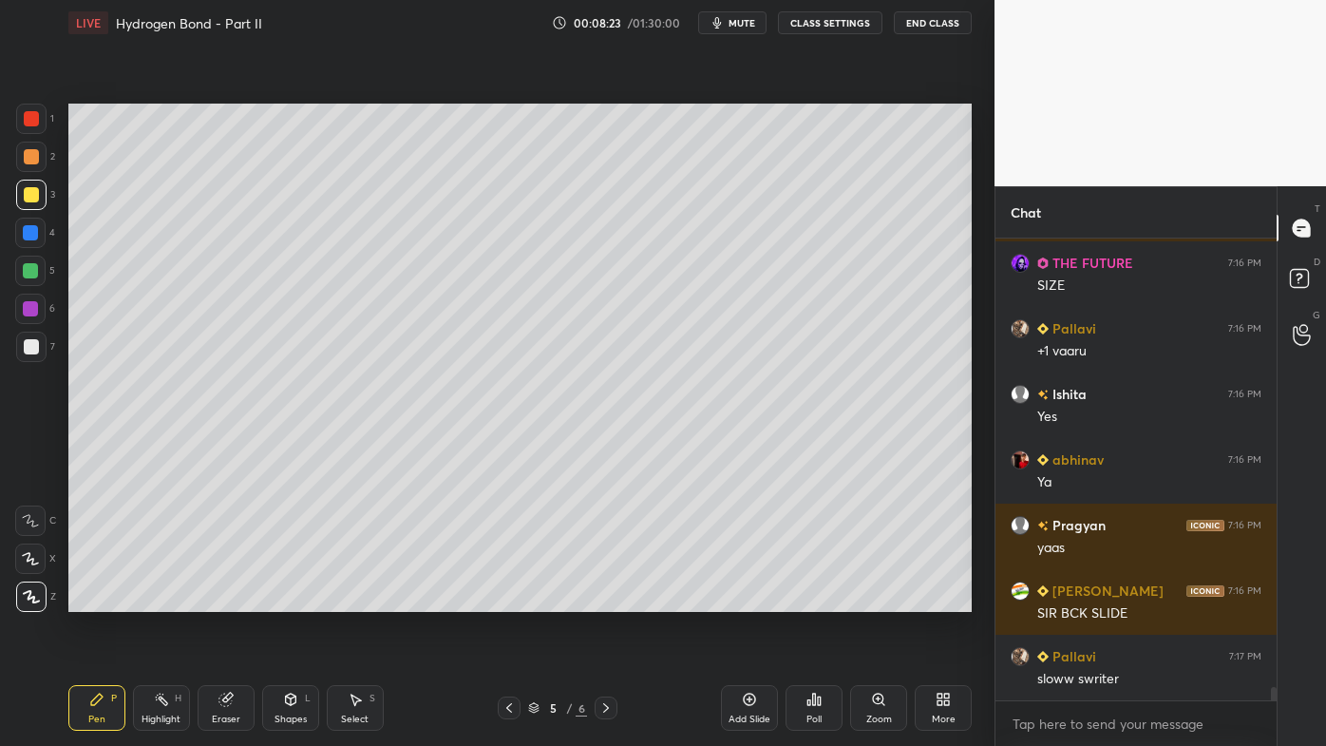
scroll to position [15104, 0]
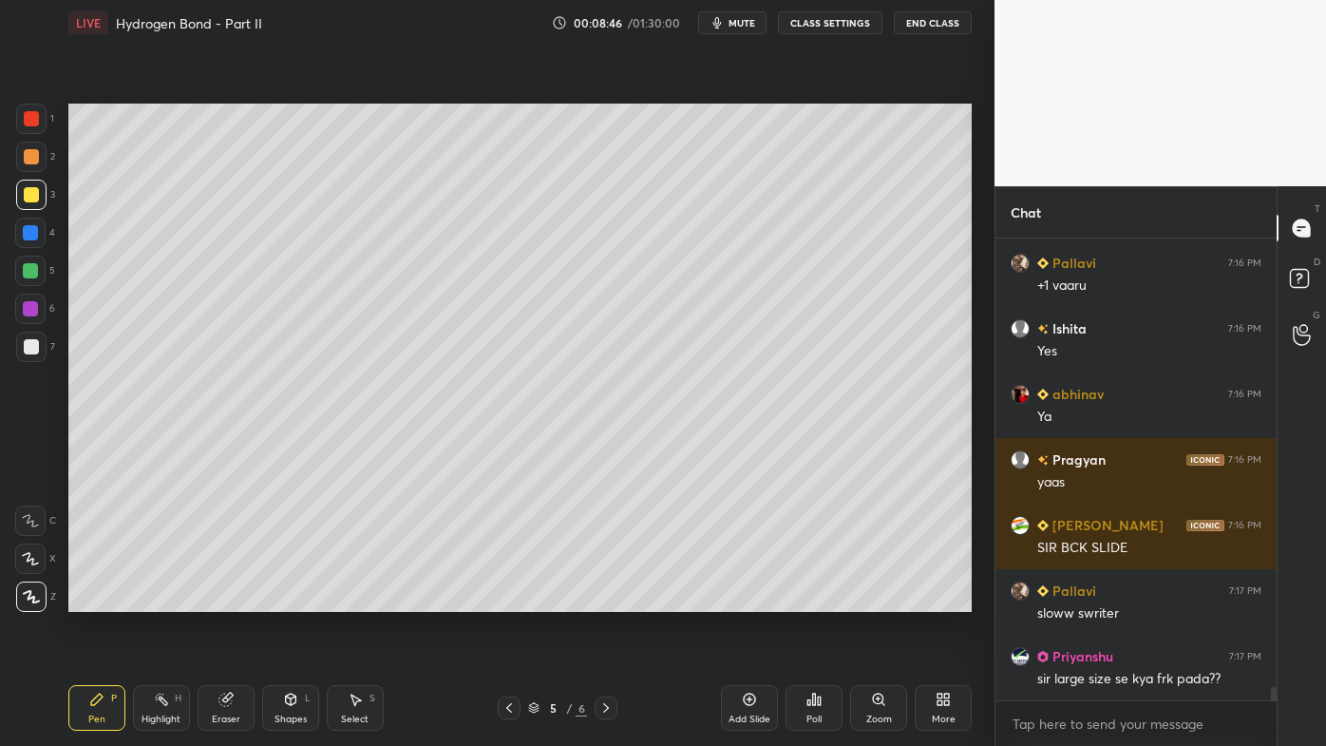
click at [162, 599] on icon at bounding box center [161, 699] width 15 height 15
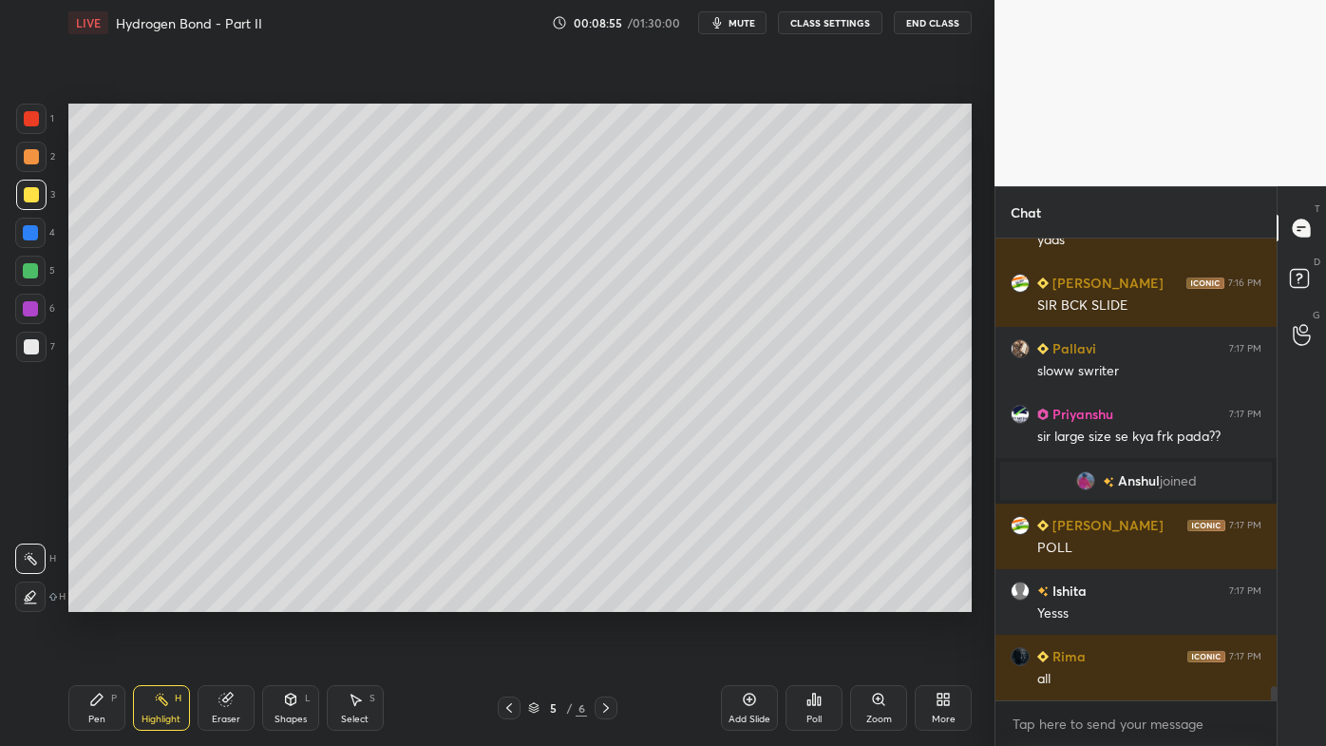
scroll to position [14787, 0]
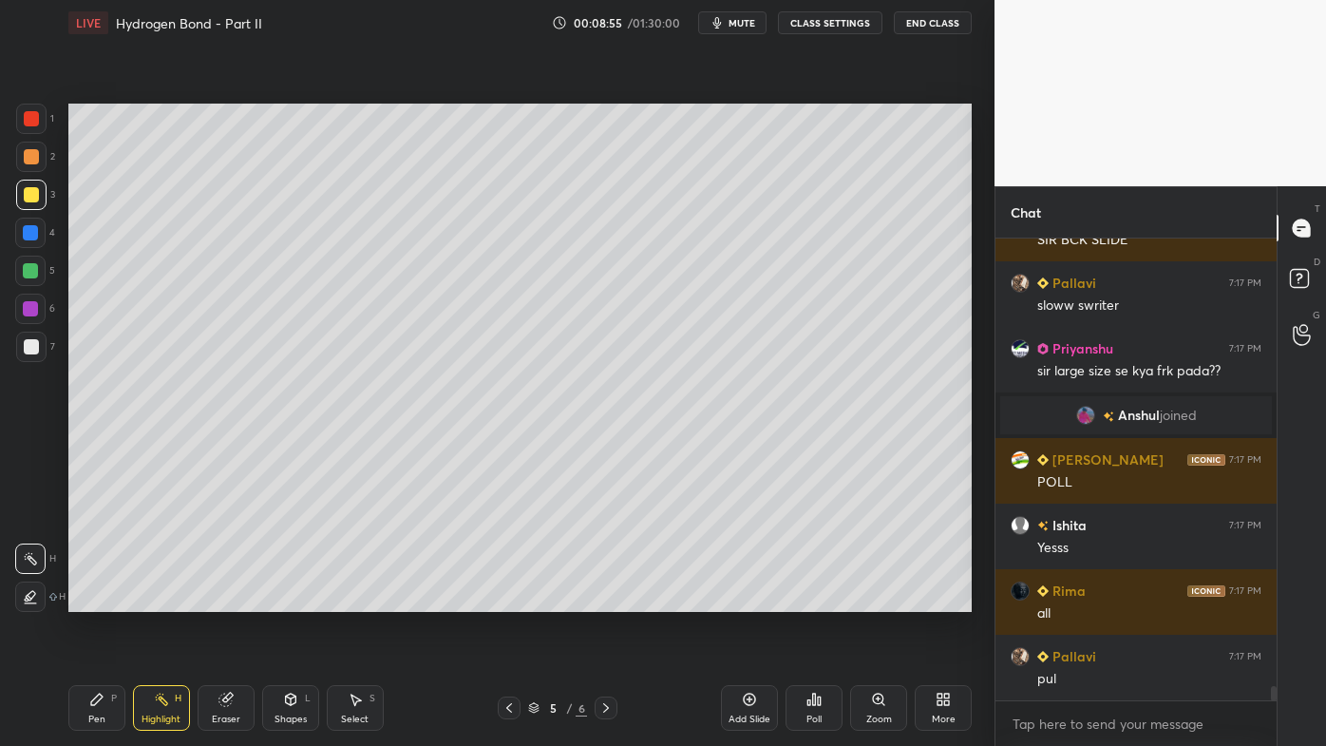
drag, startPoint x: 84, startPoint y: 701, endPoint x: 136, endPoint y: 613, distance: 102.6
click at [85, 599] on div "Pen P" at bounding box center [96, 708] width 57 height 46
click at [45, 351] on div "7" at bounding box center [35, 347] width 39 height 30
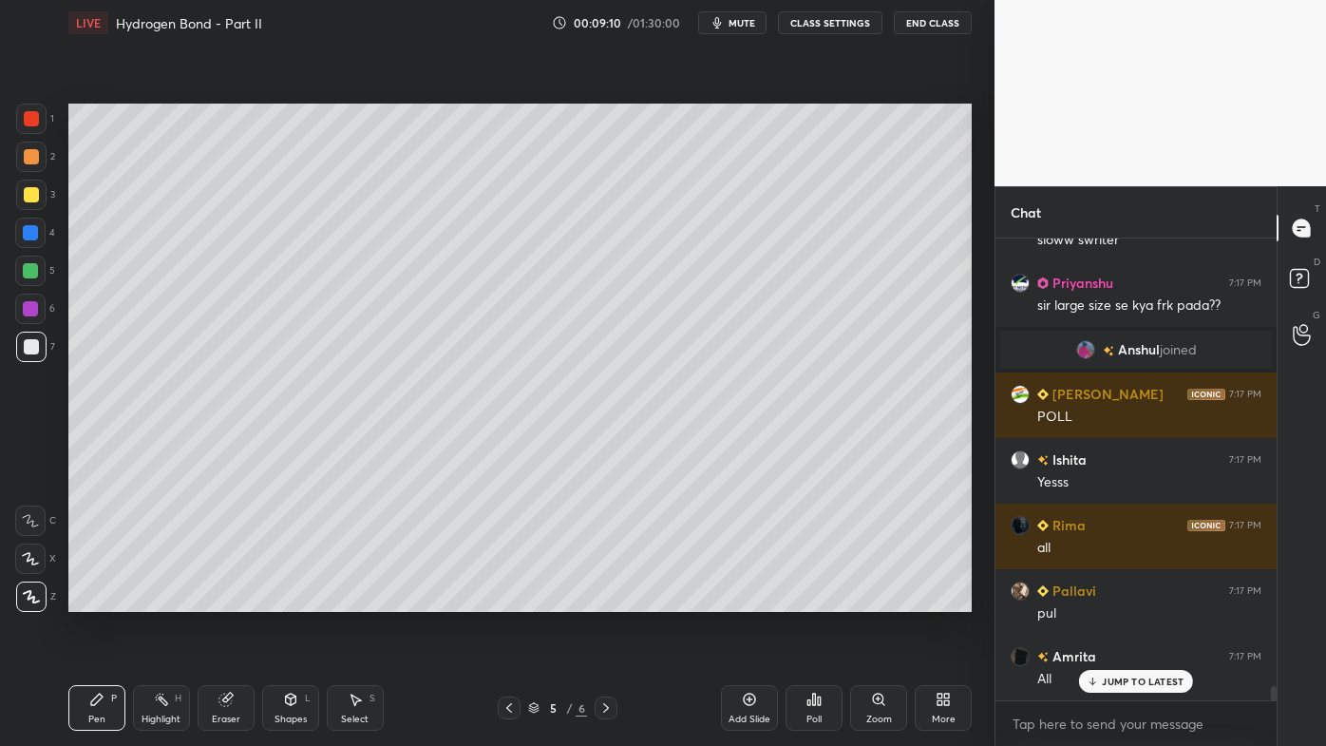
scroll to position [14917, 0]
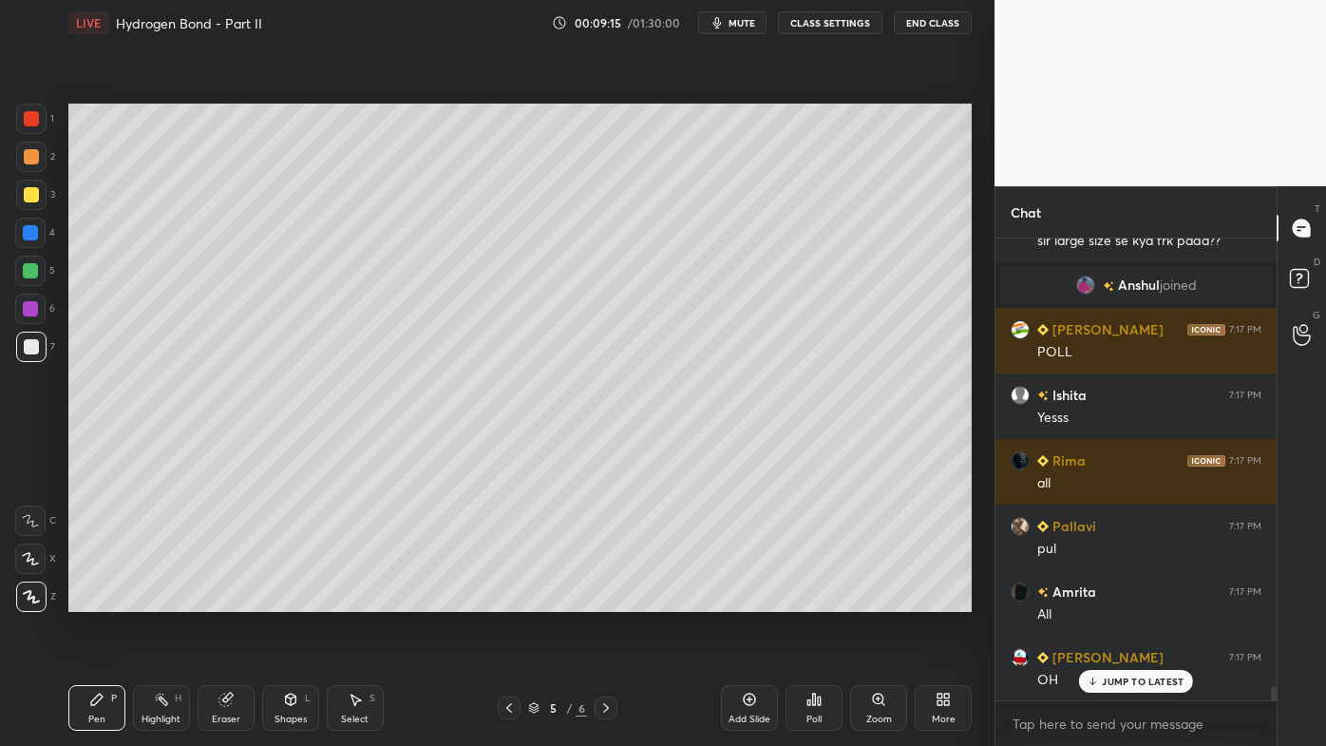
click at [160, 599] on div "Pen P Highlight H Eraser Shapes L Select S 5 / 6 Add Slide Poll Zoom More" at bounding box center [519, 708] width 903 height 76
drag, startPoint x: 164, startPoint y: 698, endPoint x: 170, endPoint y: 680, distance: 18.9
click at [170, 599] on div "Highlight H" at bounding box center [161, 708] width 57 height 46
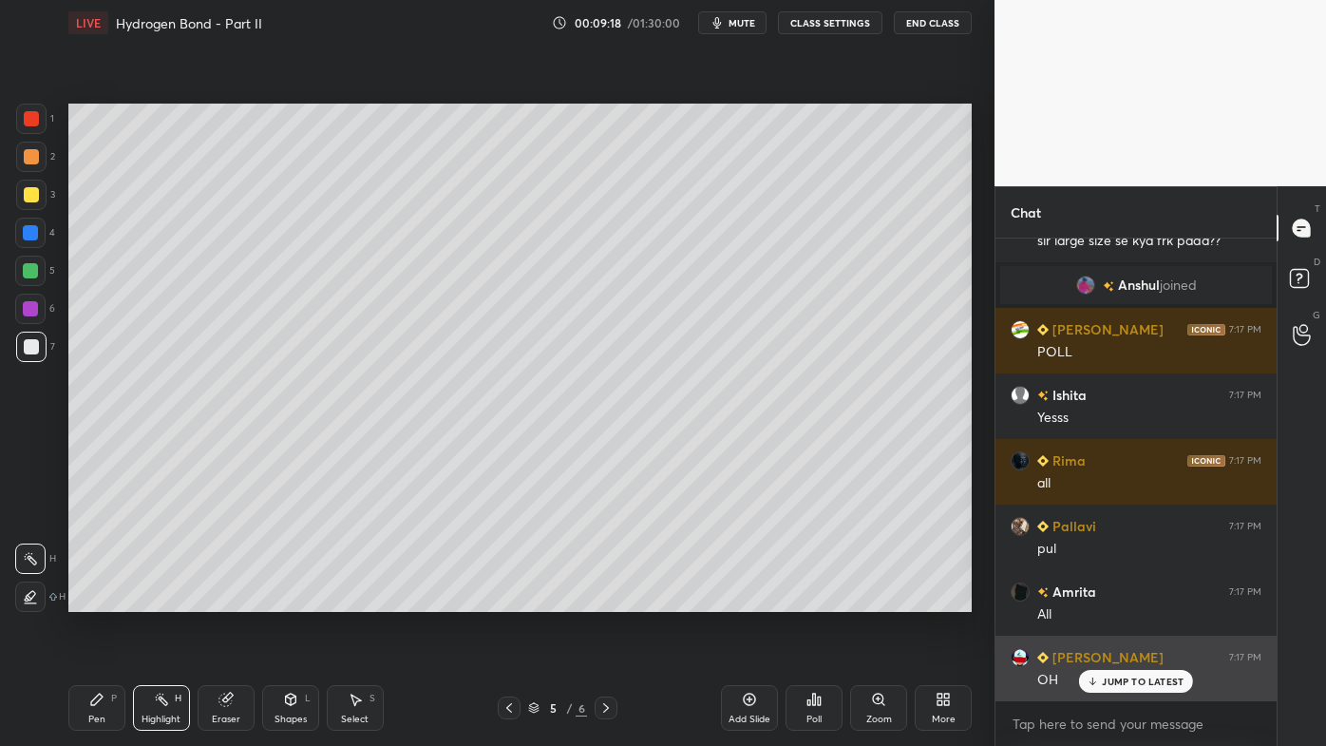
click at [1108, 599] on p "JUMP TO LATEST" at bounding box center [1143, 680] width 82 height 11
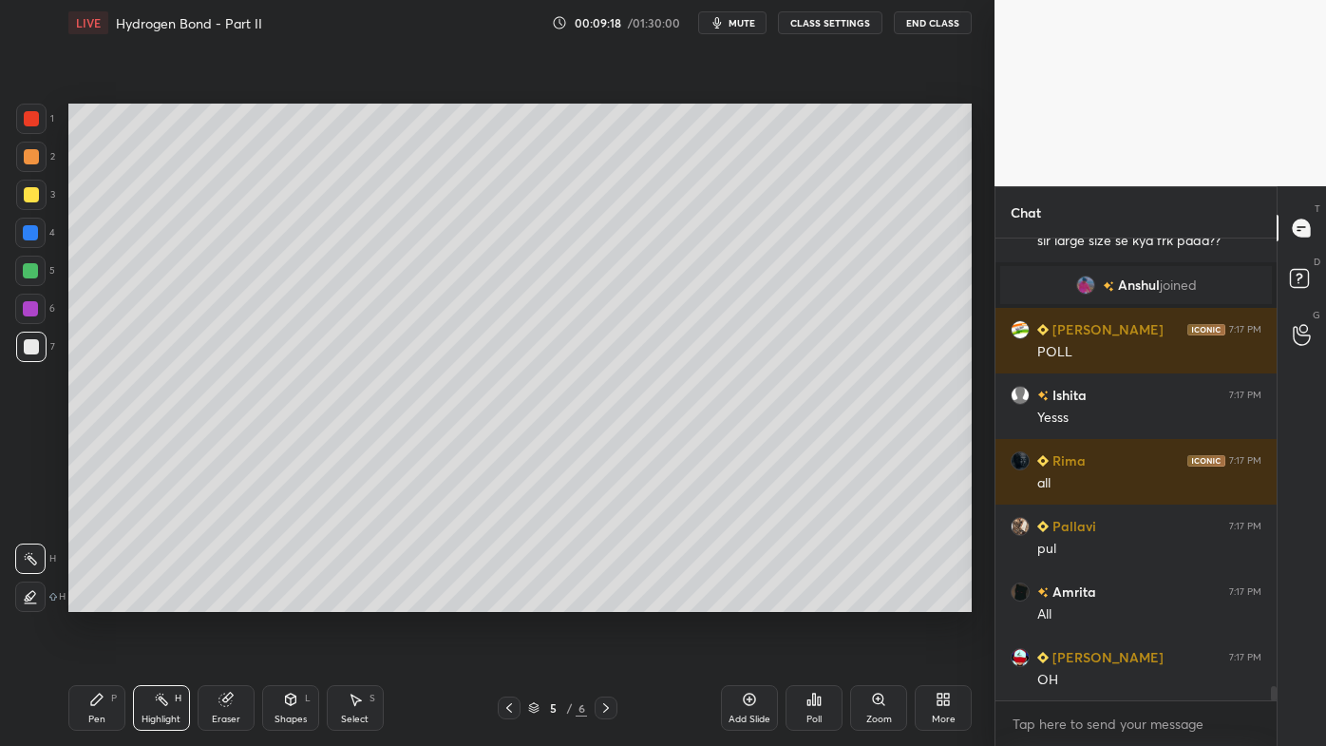
click at [818, 599] on div "Setting up your live class Poll for secs No correct answer Start poll" at bounding box center [520, 358] width 919 height 624
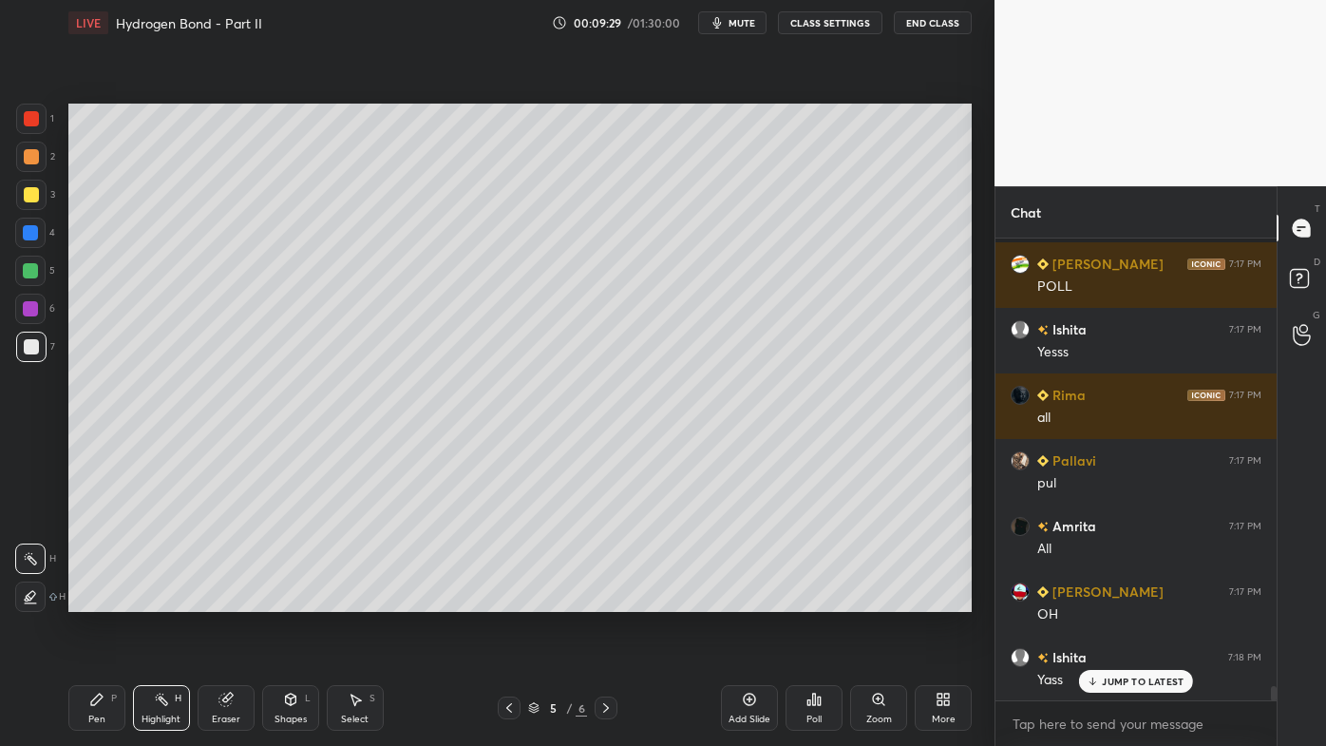
click at [101, 599] on icon at bounding box center [96, 698] width 11 height 11
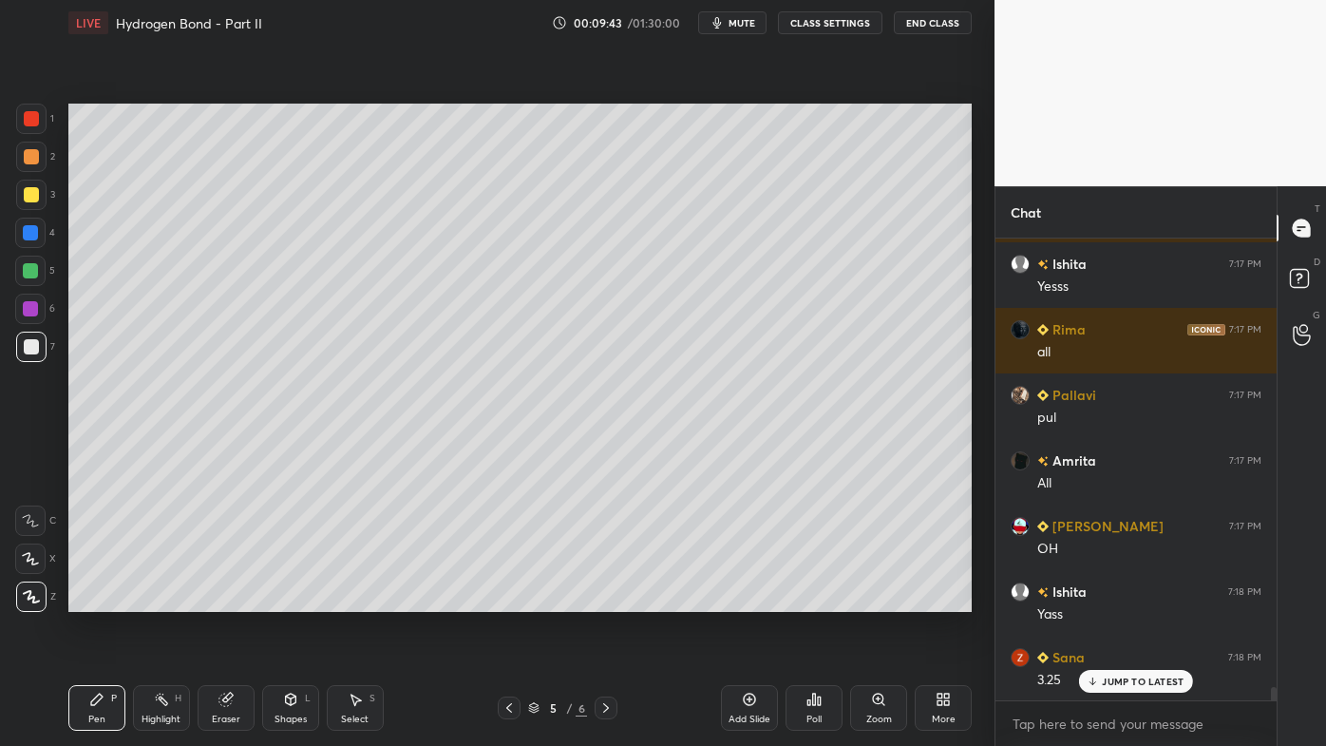
click at [105, 599] on div "Pen P" at bounding box center [96, 708] width 57 height 46
click at [749, 599] on icon at bounding box center [750, 699] width 6 height 6
drag, startPoint x: 35, startPoint y: 182, endPoint x: 34, endPoint y: 192, distance: 9.5
click at [37, 184] on div at bounding box center [31, 195] width 30 height 30
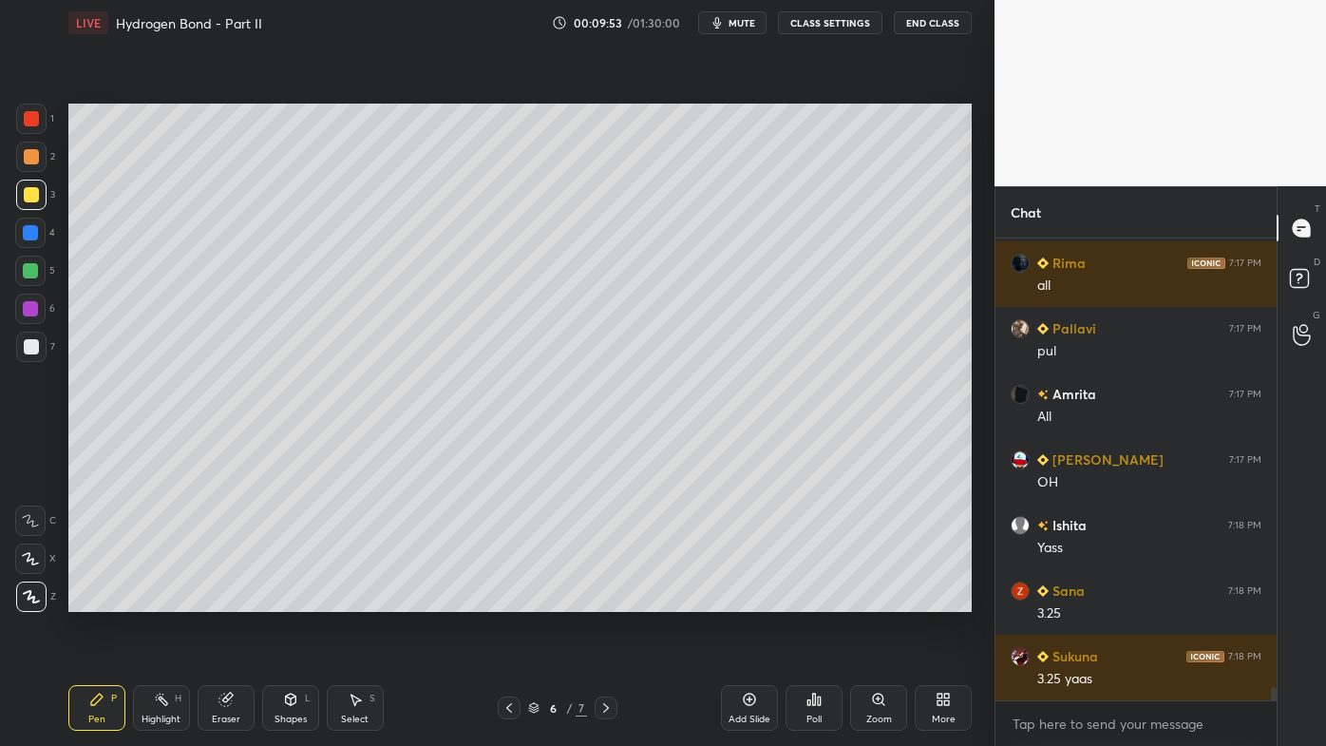
drag, startPoint x: 90, startPoint y: 696, endPoint x: 91, endPoint y: 663, distance: 33.3
click at [89, 599] on icon at bounding box center [96, 699] width 15 height 15
drag, startPoint x: 161, startPoint y: 694, endPoint x: 154, endPoint y: 662, distance: 33.0
click at [161, 599] on icon at bounding box center [161, 699] width 15 height 15
click at [821, 599] on div "Poll" at bounding box center [814, 708] width 57 height 46
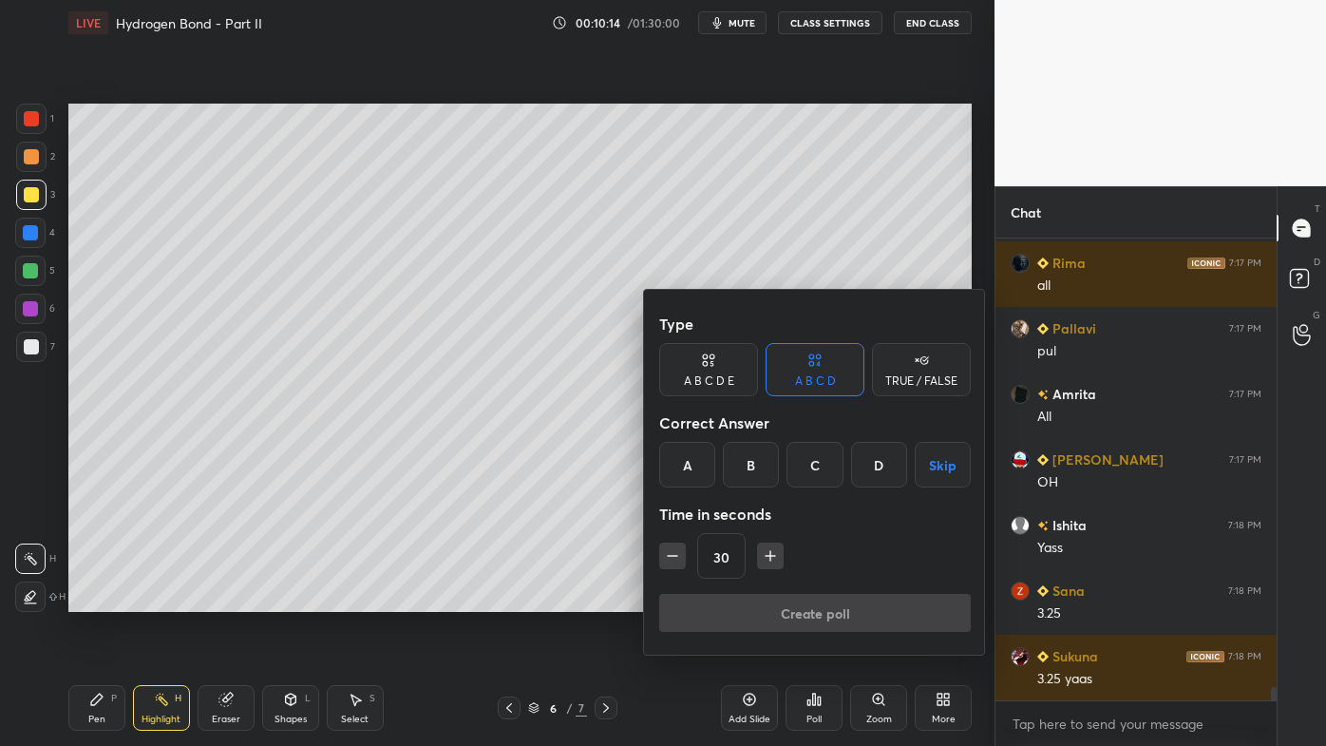
click at [757, 472] on div "B" at bounding box center [751, 465] width 56 height 46
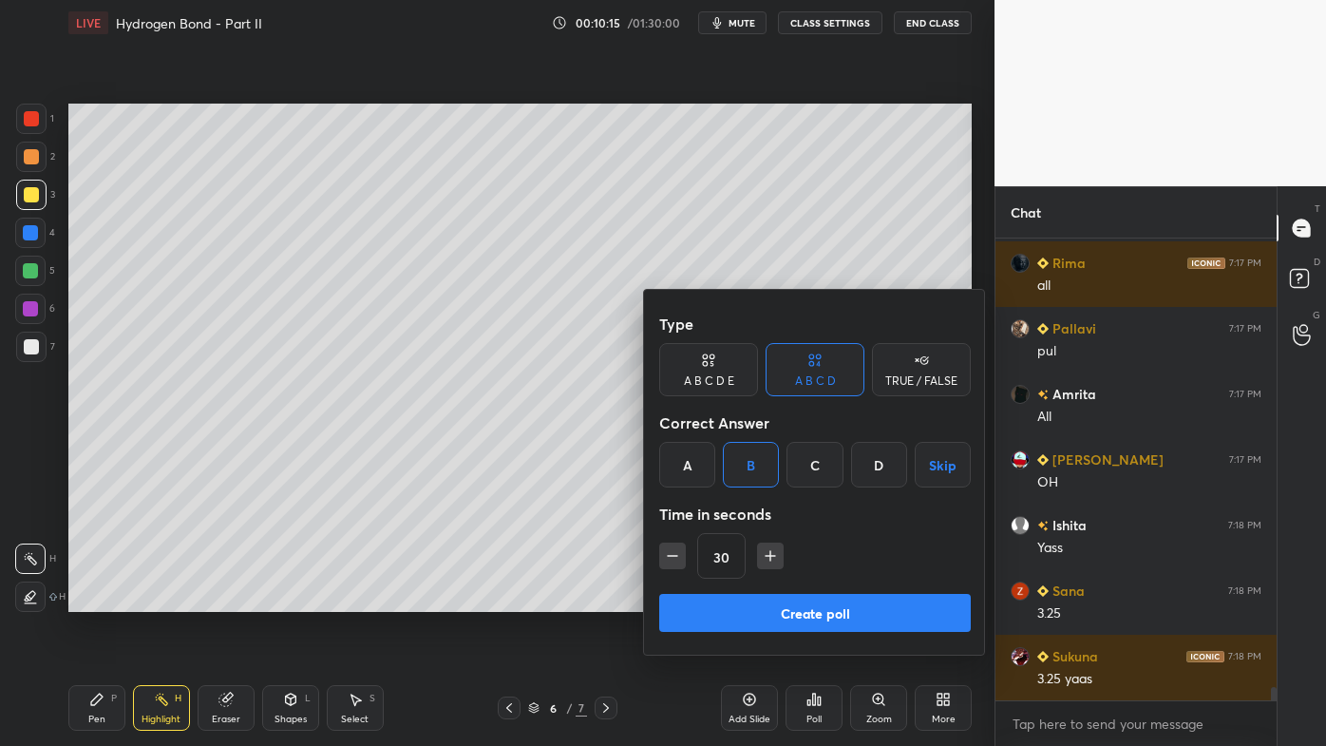
drag, startPoint x: 752, startPoint y: 613, endPoint x: 746, endPoint y: 603, distance: 11.6
click at [750, 599] on button "Create poll" at bounding box center [815, 613] width 312 height 38
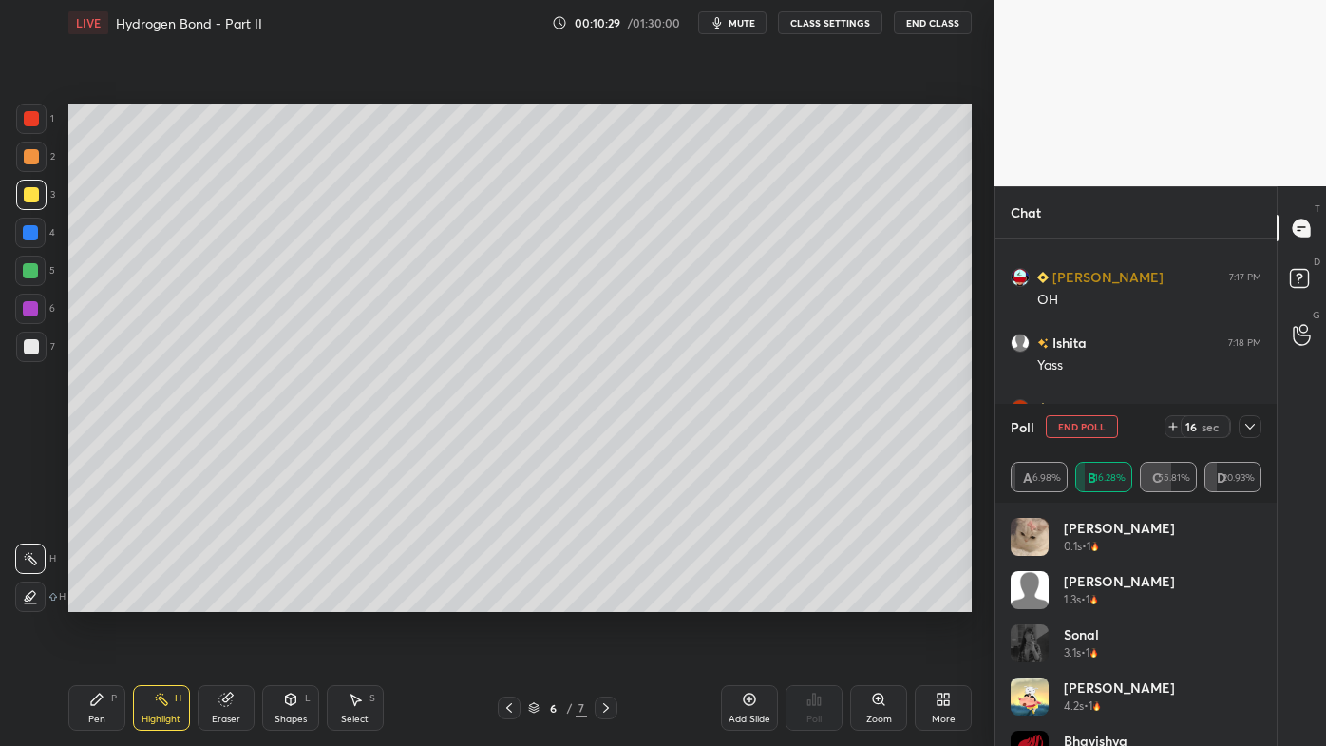
scroll to position [15363, 0]
click at [1258, 428] on div at bounding box center [1250, 426] width 23 height 23
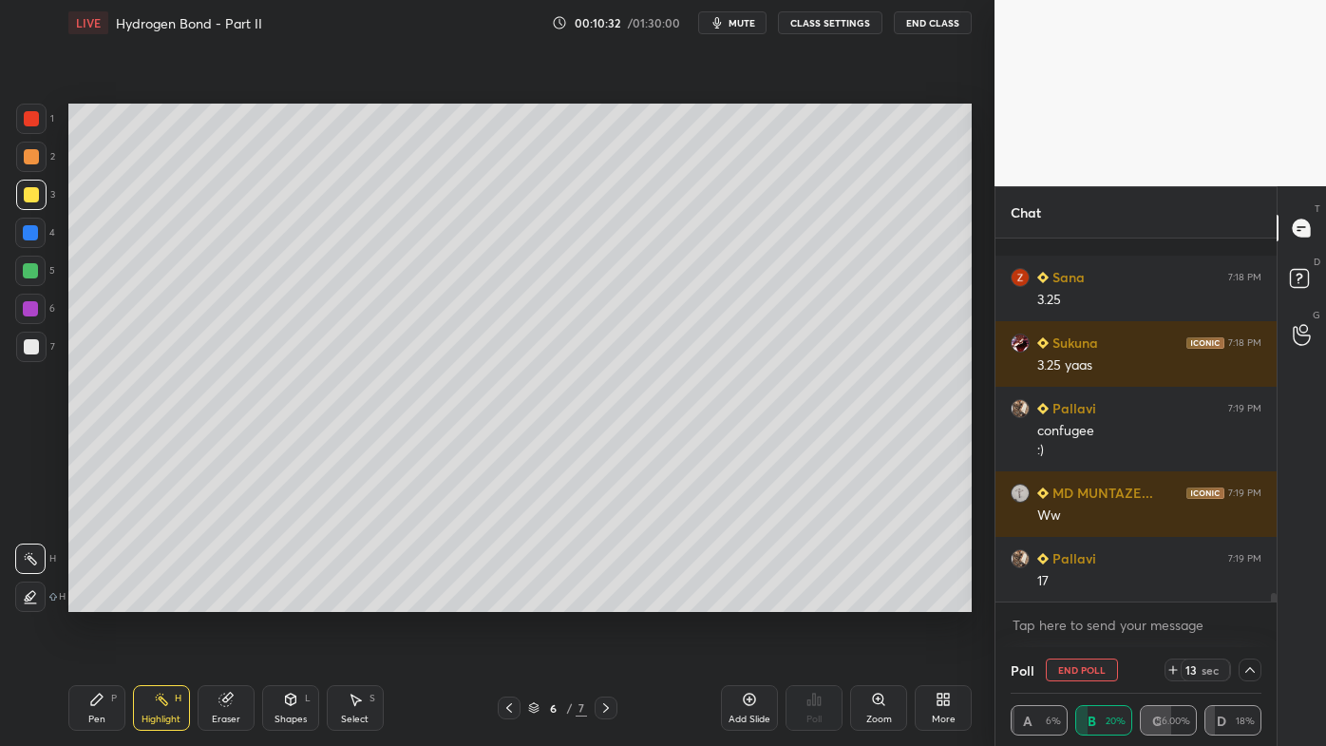
scroll to position [15560, 0]
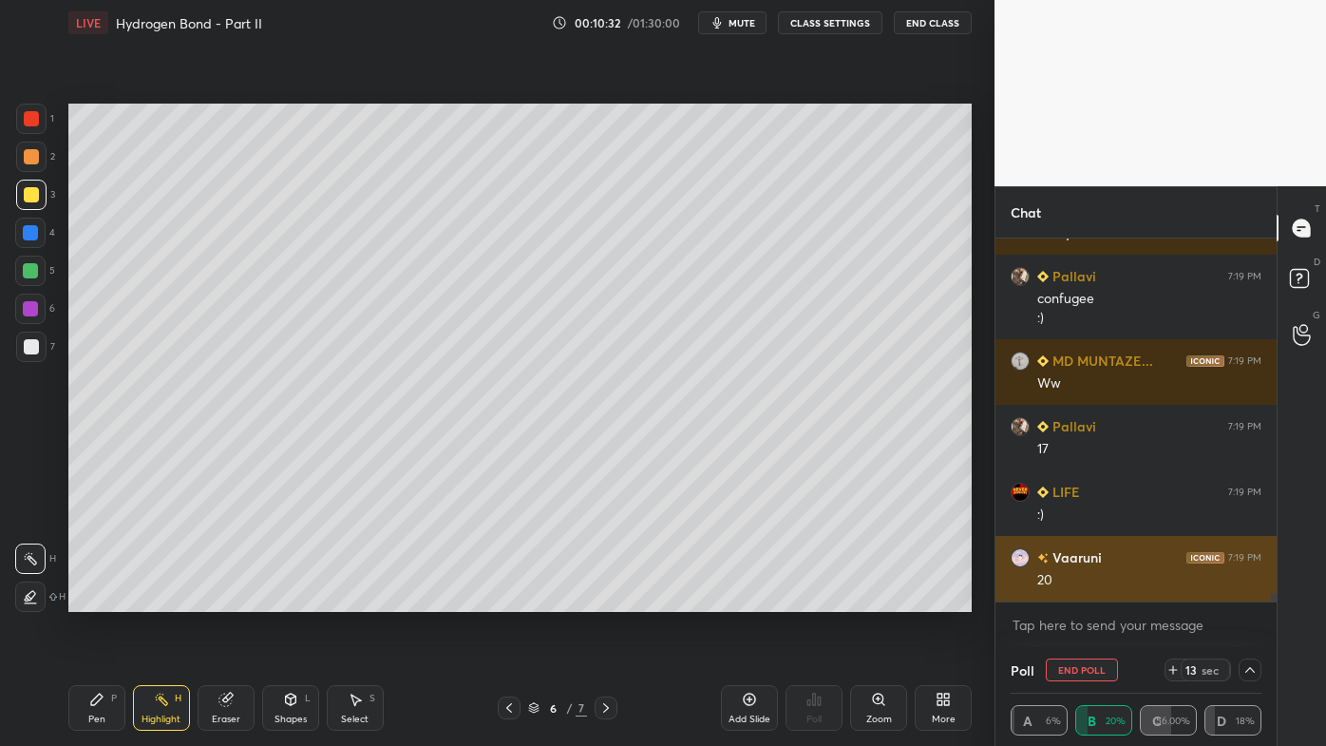
click at [1125, 587] on div "Sana 7:18 PM 3.25 Sukuna 7:18 PM 3.25 yaas Pallavi 7:19 PM confugee :) MD MUNTA…" at bounding box center [1135, 419] width 281 height 363
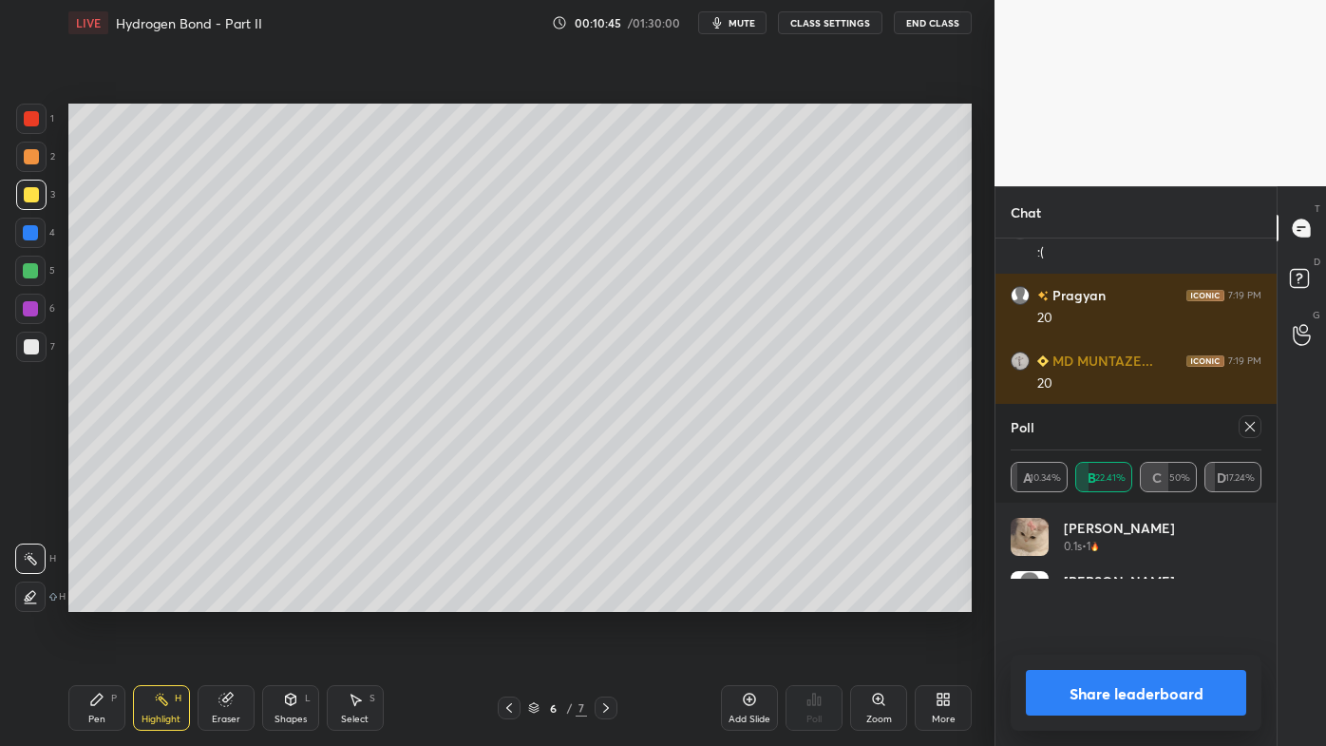
scroll to position [55, 245]
drag, startPoint x: 1255, startPoint y: 423, endPoint x: 1246, endPoint y: 427, distance: 9.8
click at [1257, 424] on icon at bounding box center [1249, 426] width 15 height 15
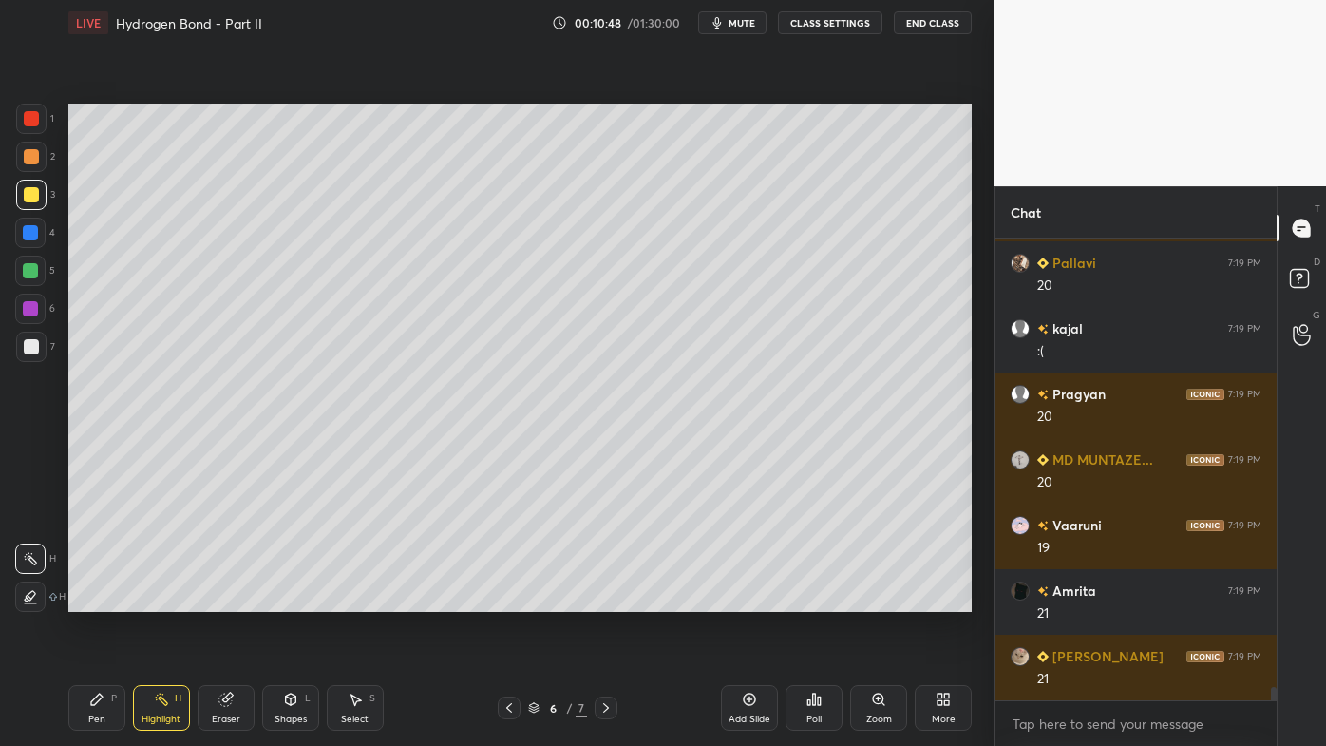
click at [97, 599] on icon at bounding box center [96, 698] width 11 height 11
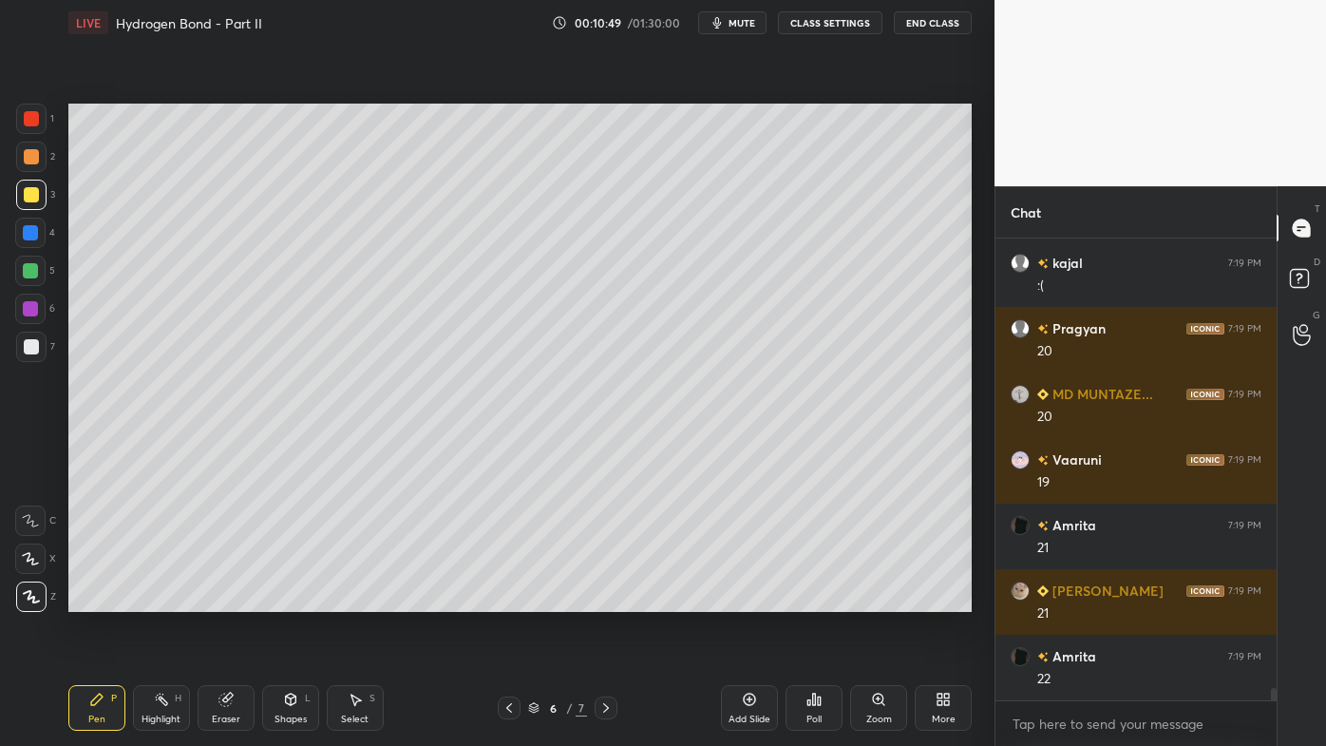
drag, startPoint x: 35, startPoint y: 157, endPoint x: 55, endPoint y: 157, distance: 19.9
click at [32, 159] on div at bounding box center [31, 156] width 15 height 15
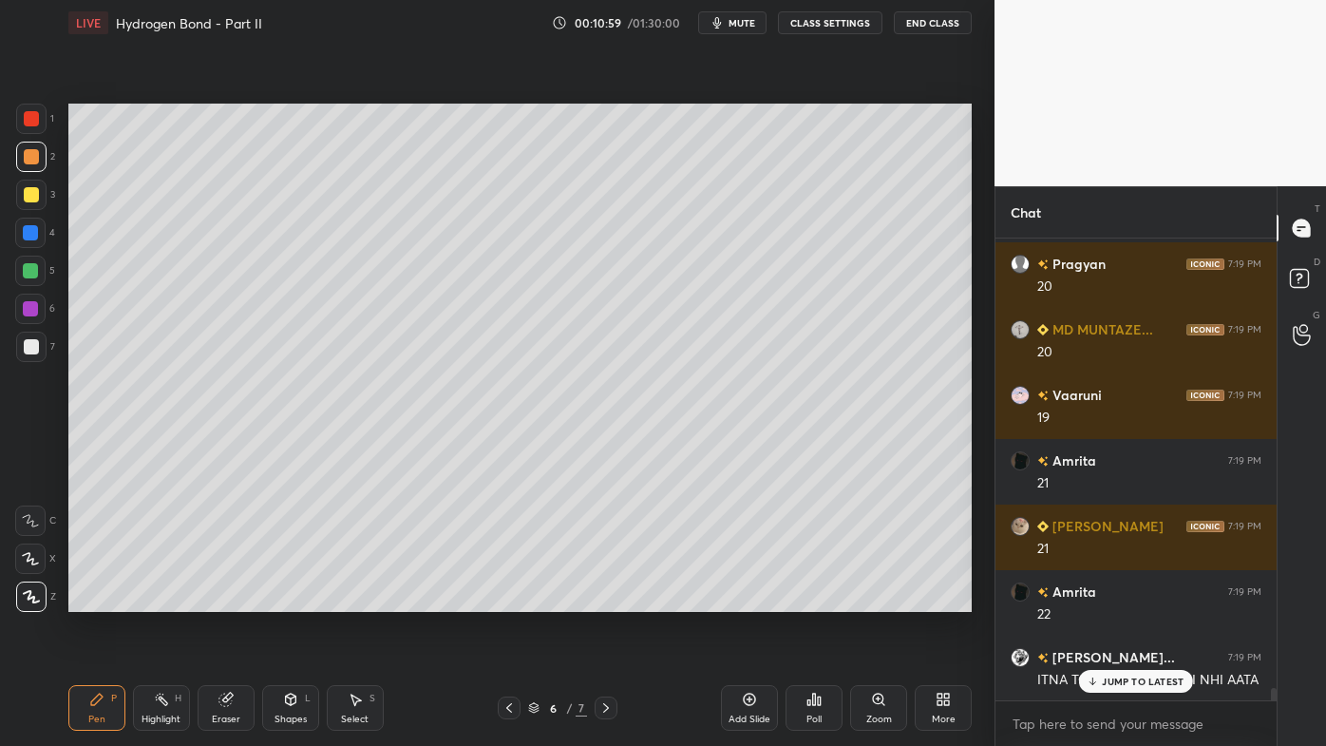
click at [1109, 599] on p "JUMP TO LATEST" at bounding box center [1143, 680] width 82 height 11
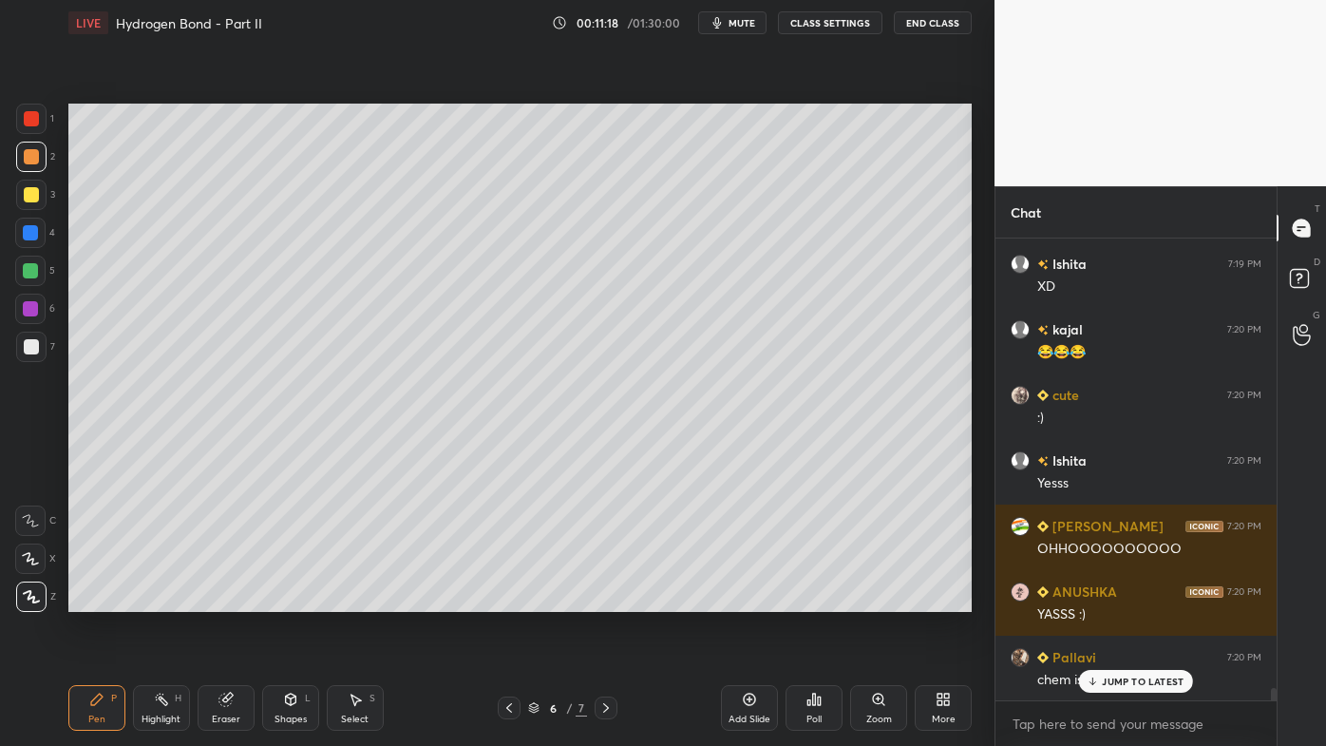
click at [99, 599] on icon at bounding box center [96, 698] width 11 height 11
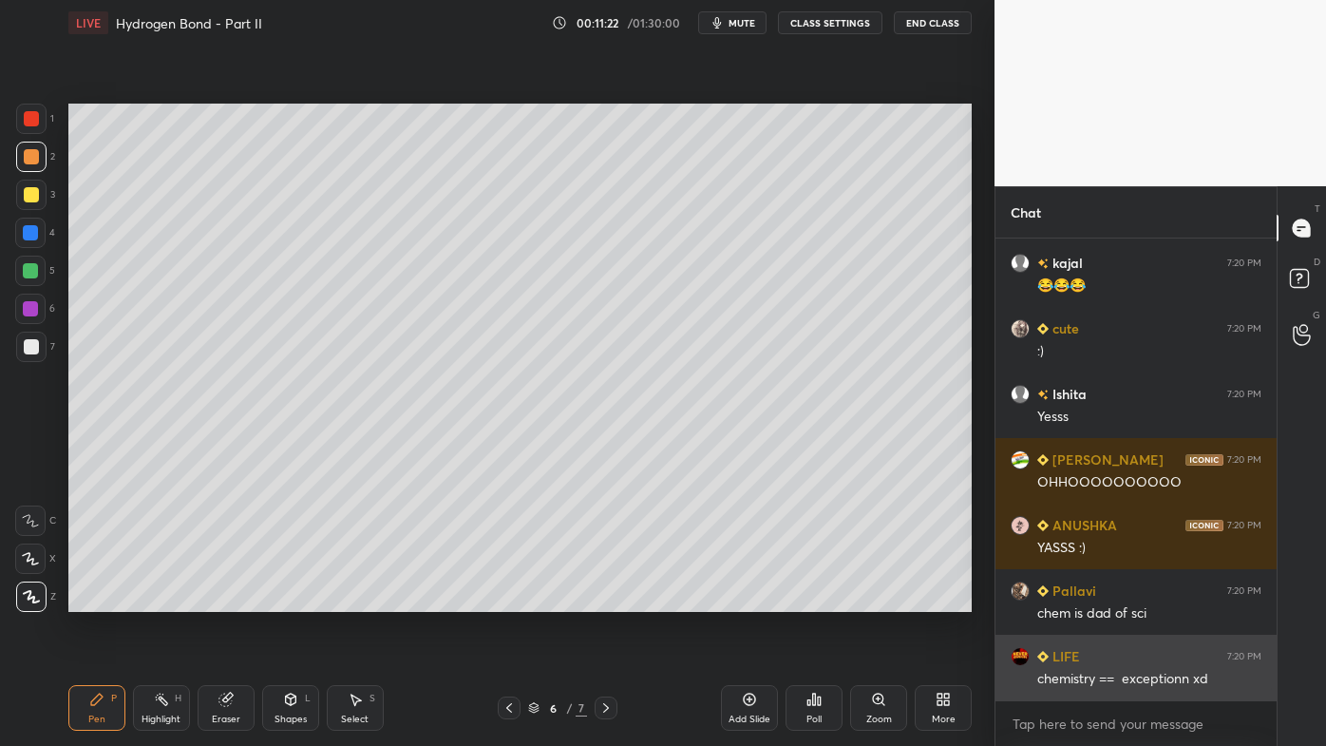
click at [1112, 599] on div "chemistry == exceptionn xd" at bounding box center [1149, 679] width 224 height 19
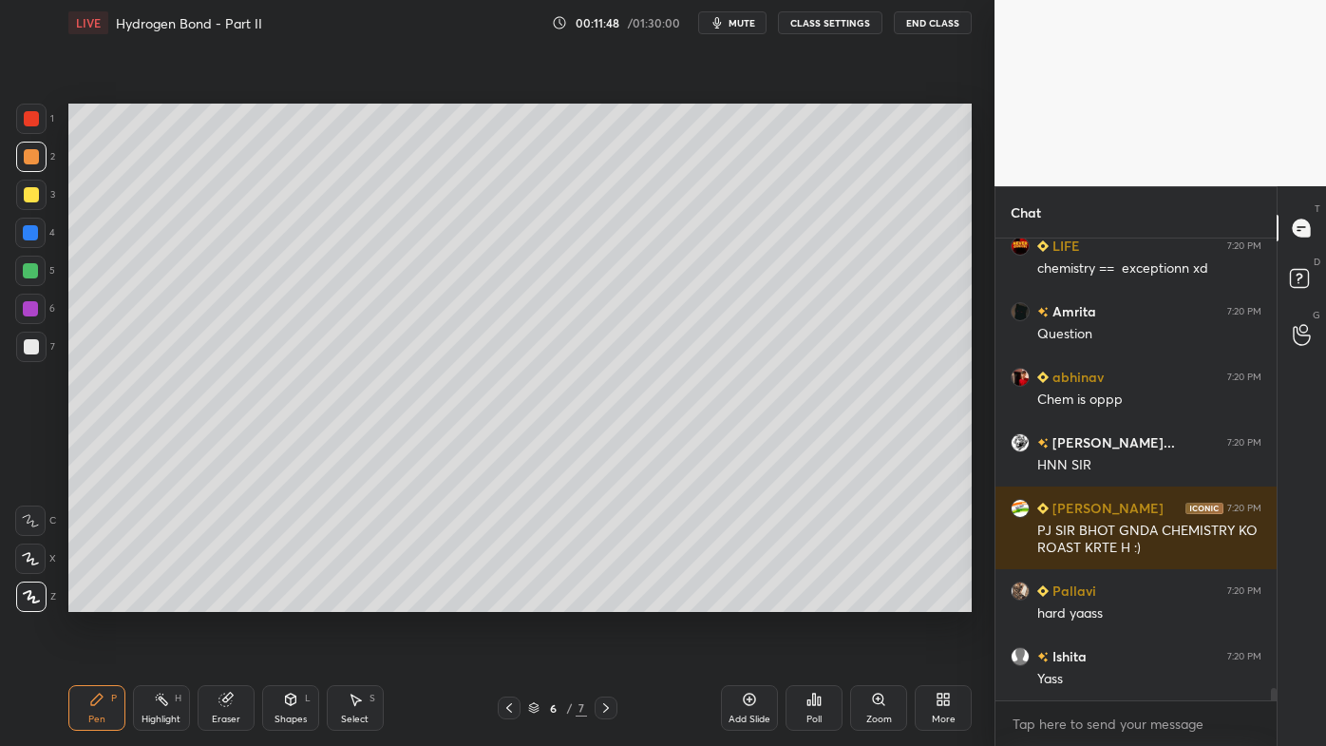
scroll to position [17445, 0]
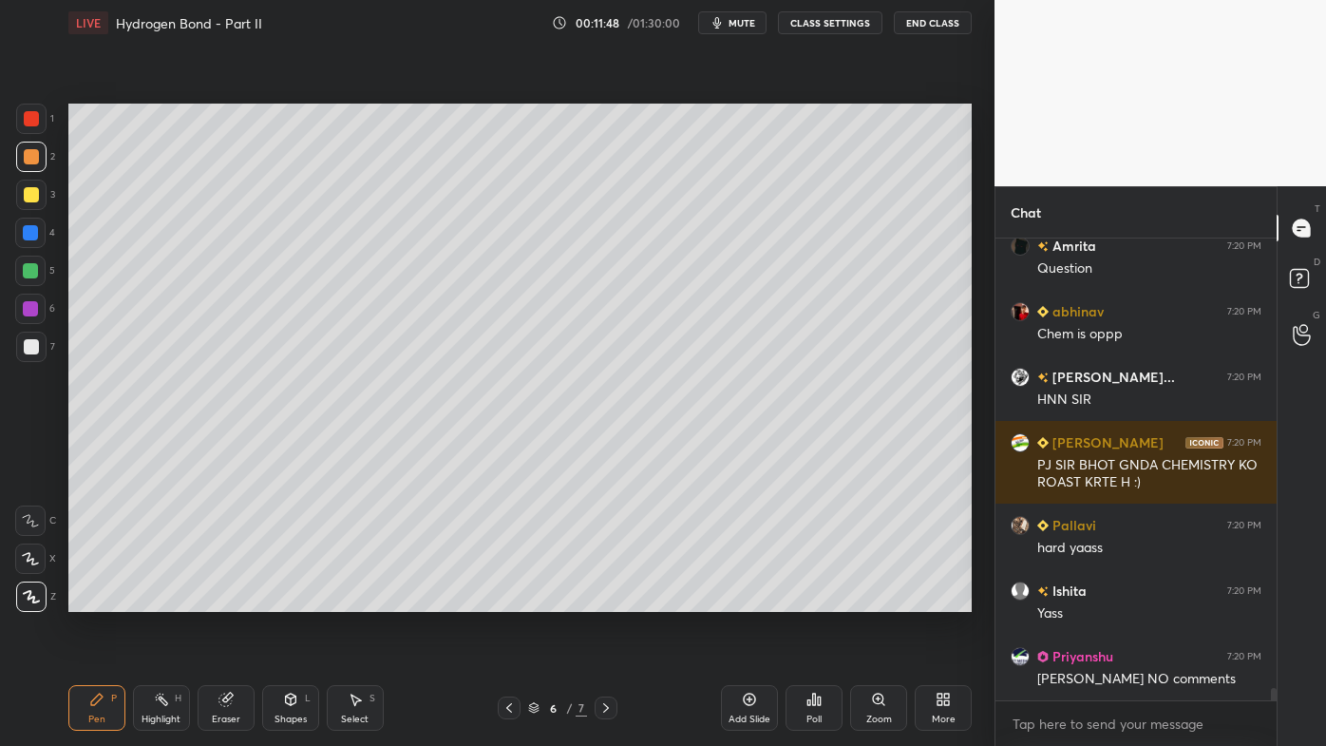
click at [240, 599] on div "Eraser" at bounding box center [226, 708] width 57 height 46
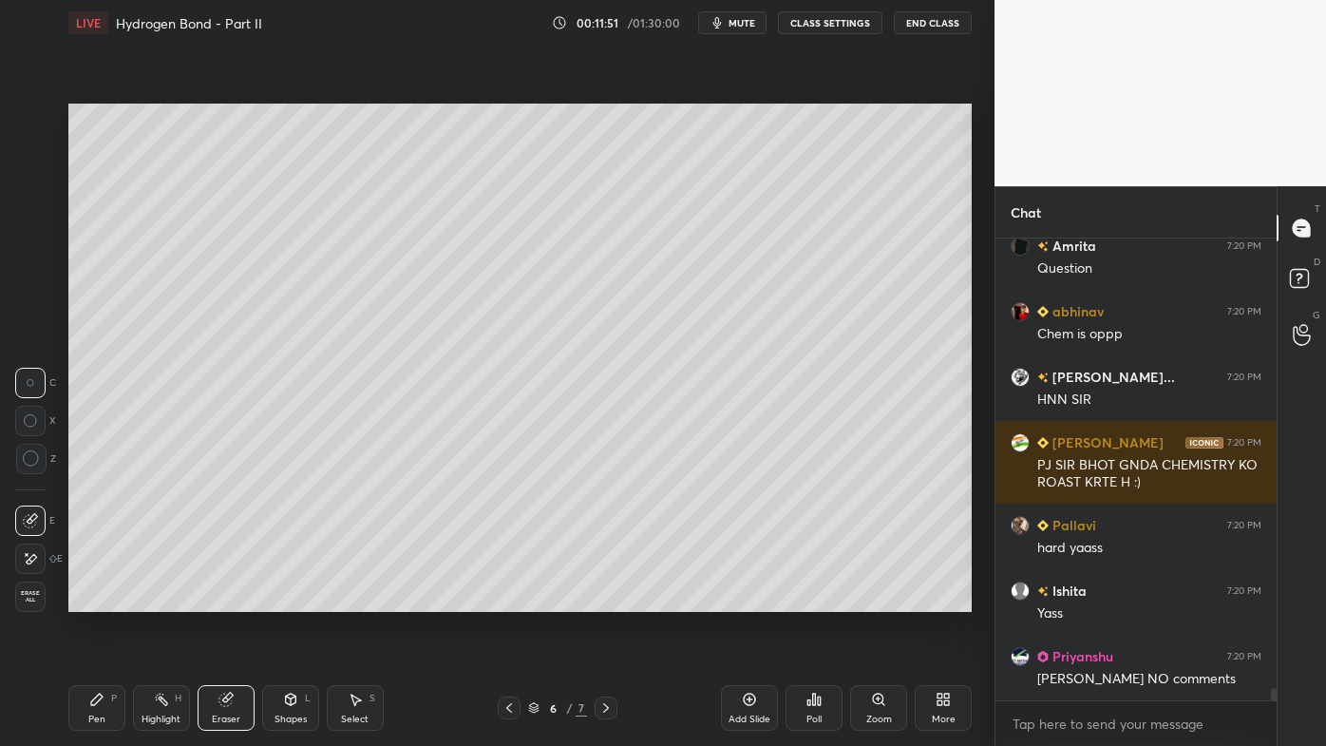
scroll to position [17511, 0]
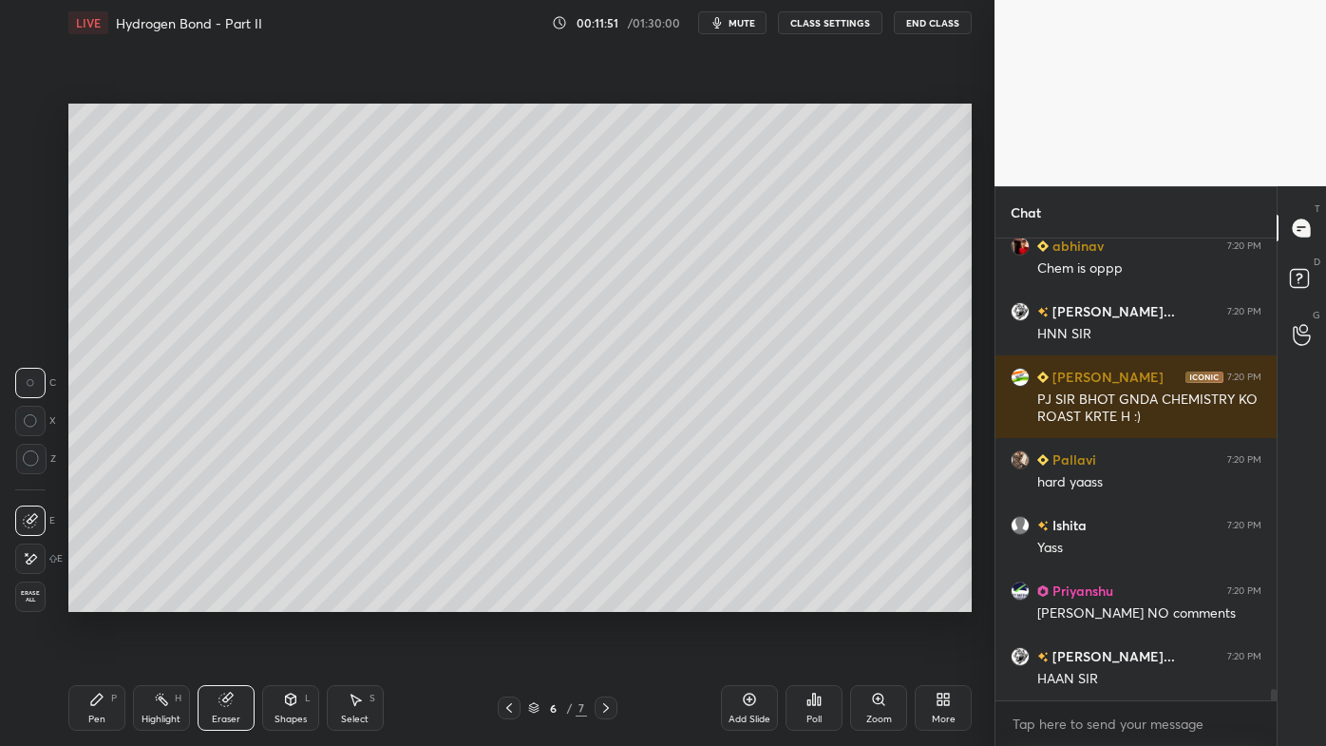
click at [35, 561] on icon at bounding box center [30, 559] width 15 height 16
click at [105, 599] on div "Pen P" at bounding box center [96, 708] width 57 height 46
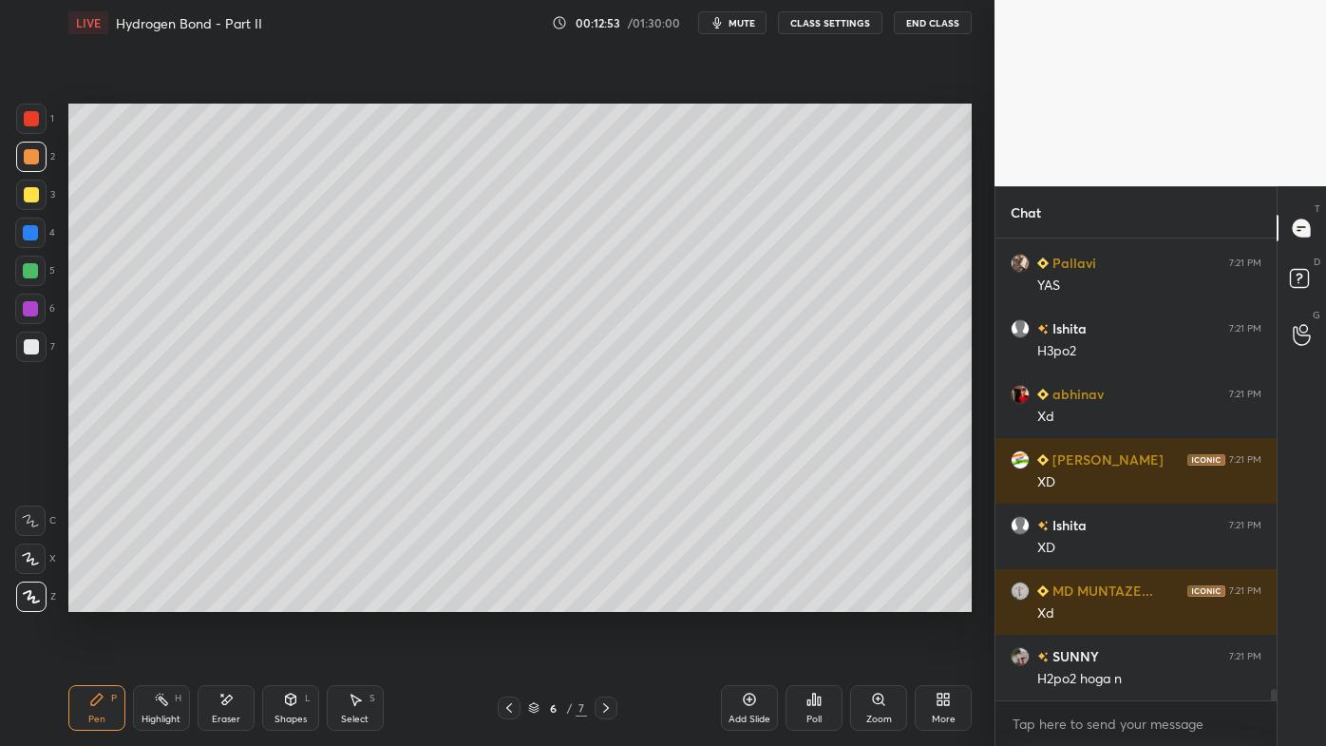
scroll to position [18690, 0]
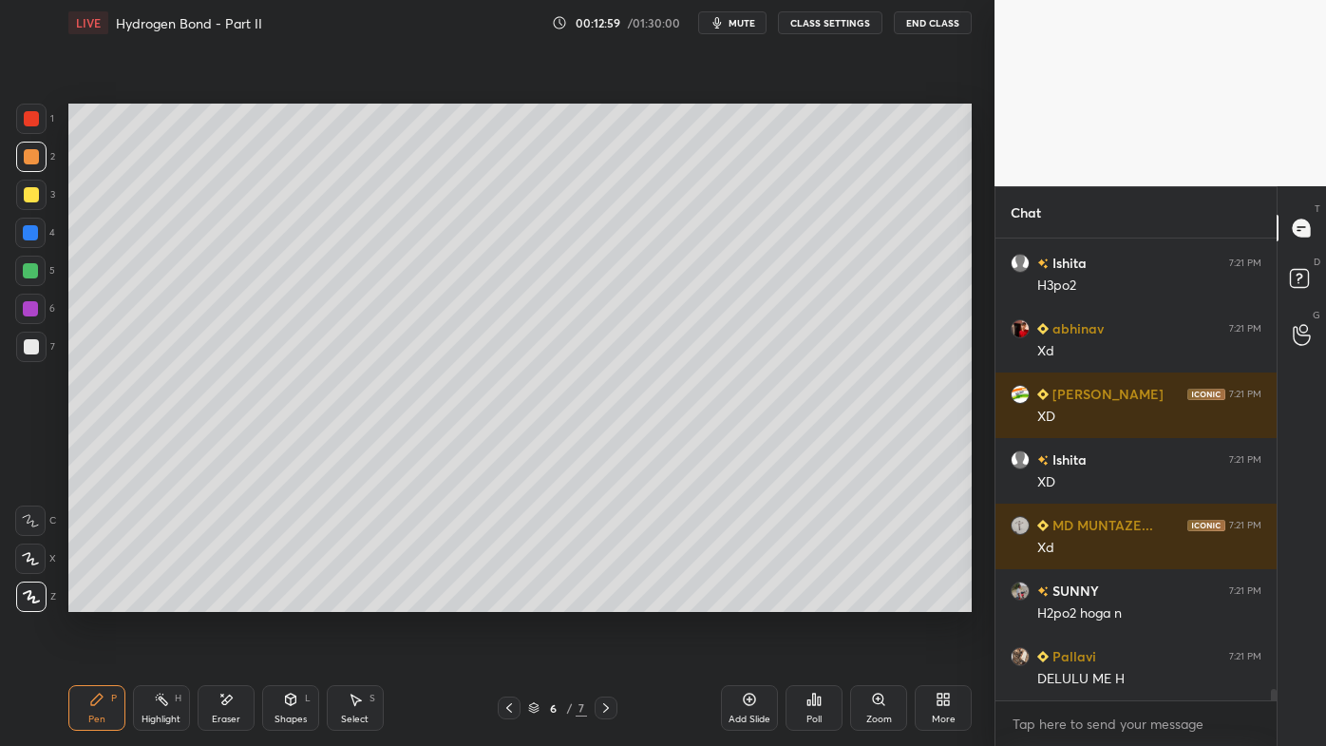
drag, startPoint x: 161, startPoint y: 697, endPoint x: 205, endPoint y: 616, distance: 92.3
click at [161, 599] on icon at bounding box center [161, 699] width 15 height 15
drag, startPoint x: 91, startPoint y: 692, endPoint x: 126, endPoint y: 654, distance: 52.5
click at [91, 599] on div "Pen P" at bounding box center [96, 708] width 57 height 46
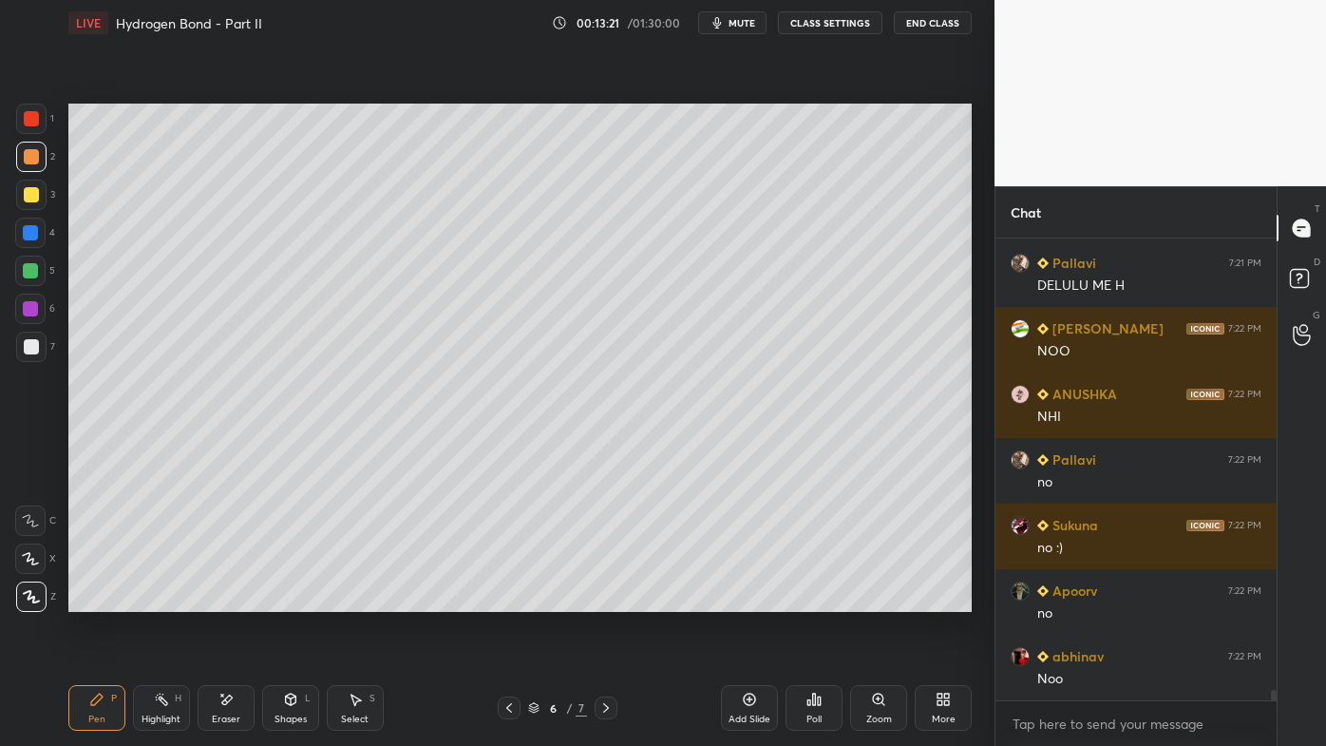
scroll to position [19215, 0]
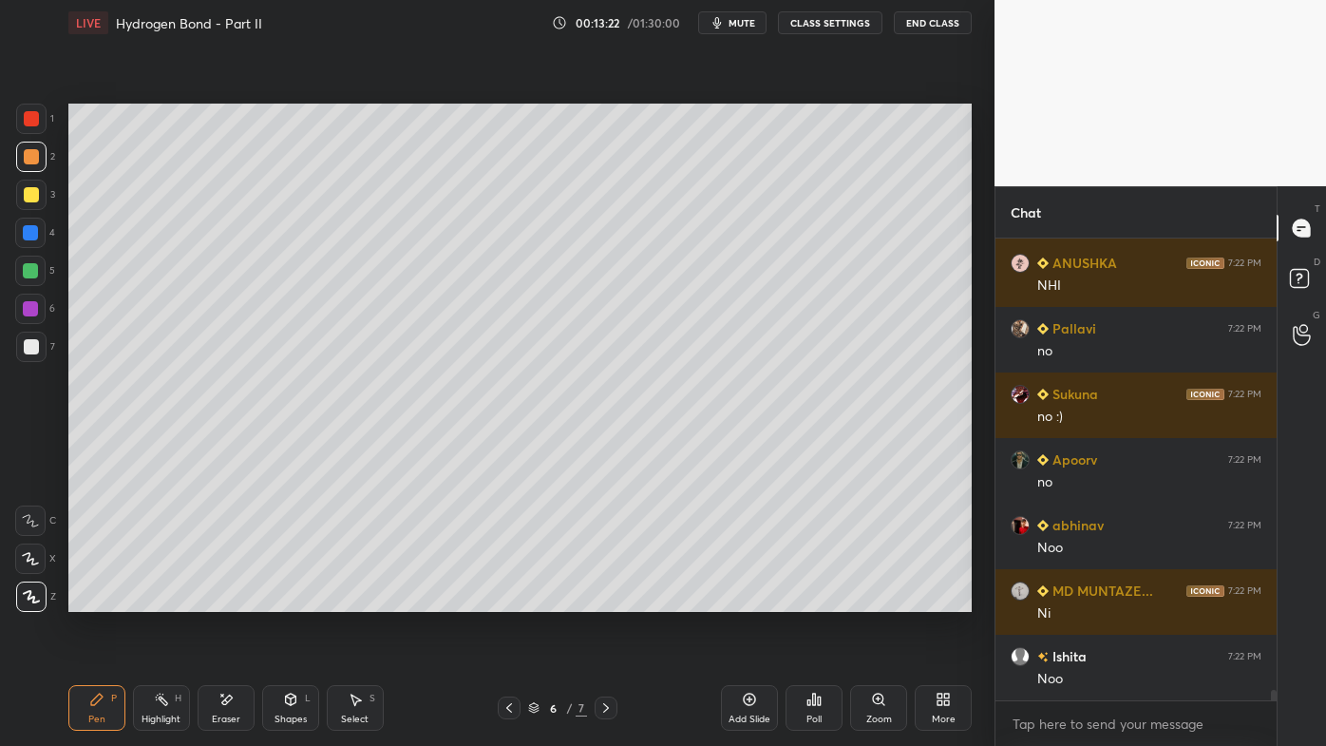
click at [230, 599] on icon at bounding box center [225, 700] width 15 height 16
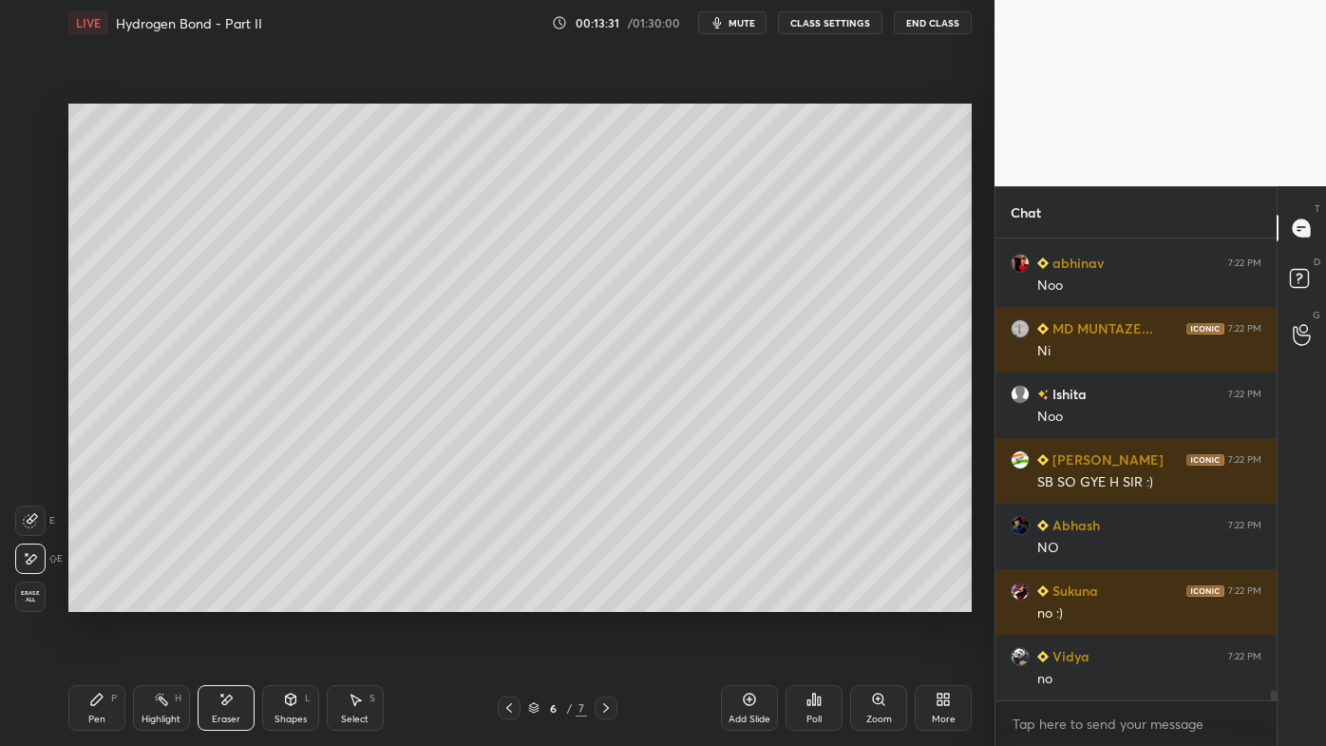
scroll to position [19542, 0]
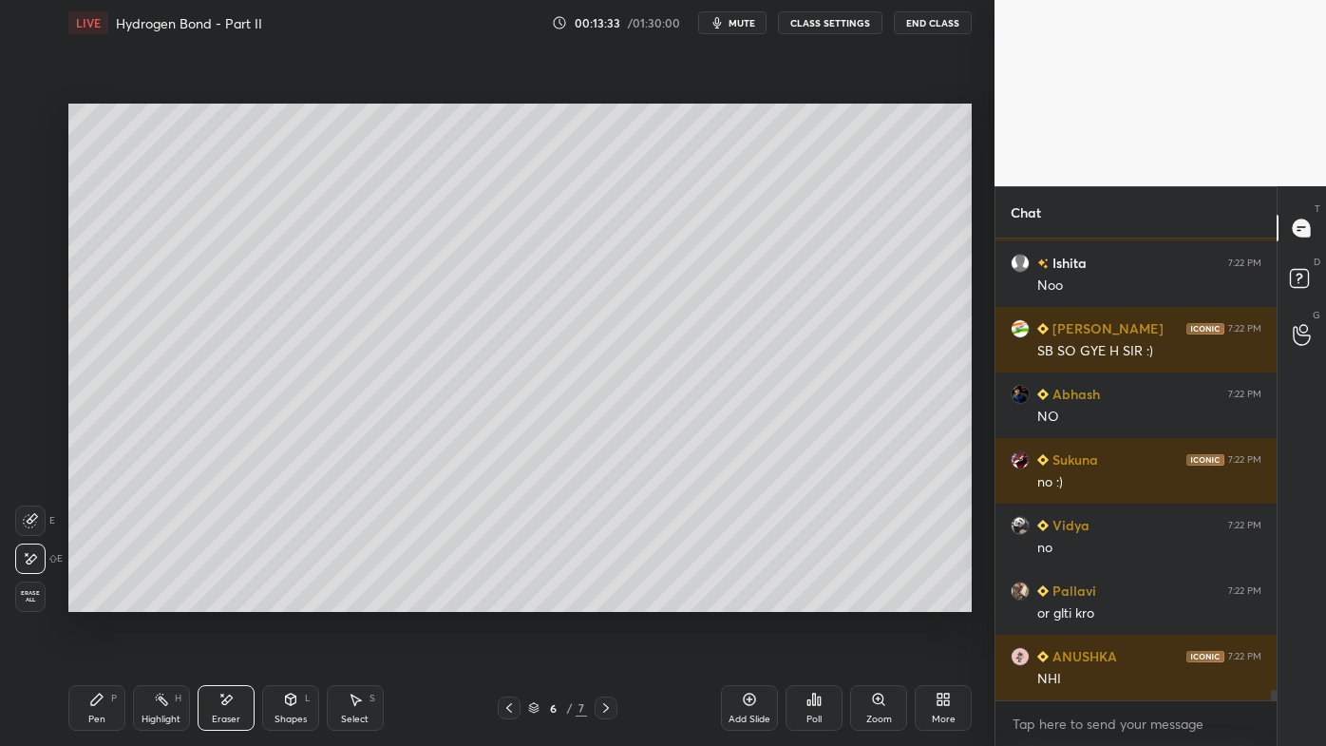
click at [100, 599] on icon at bounding box center [96, 699] width 15 height 15
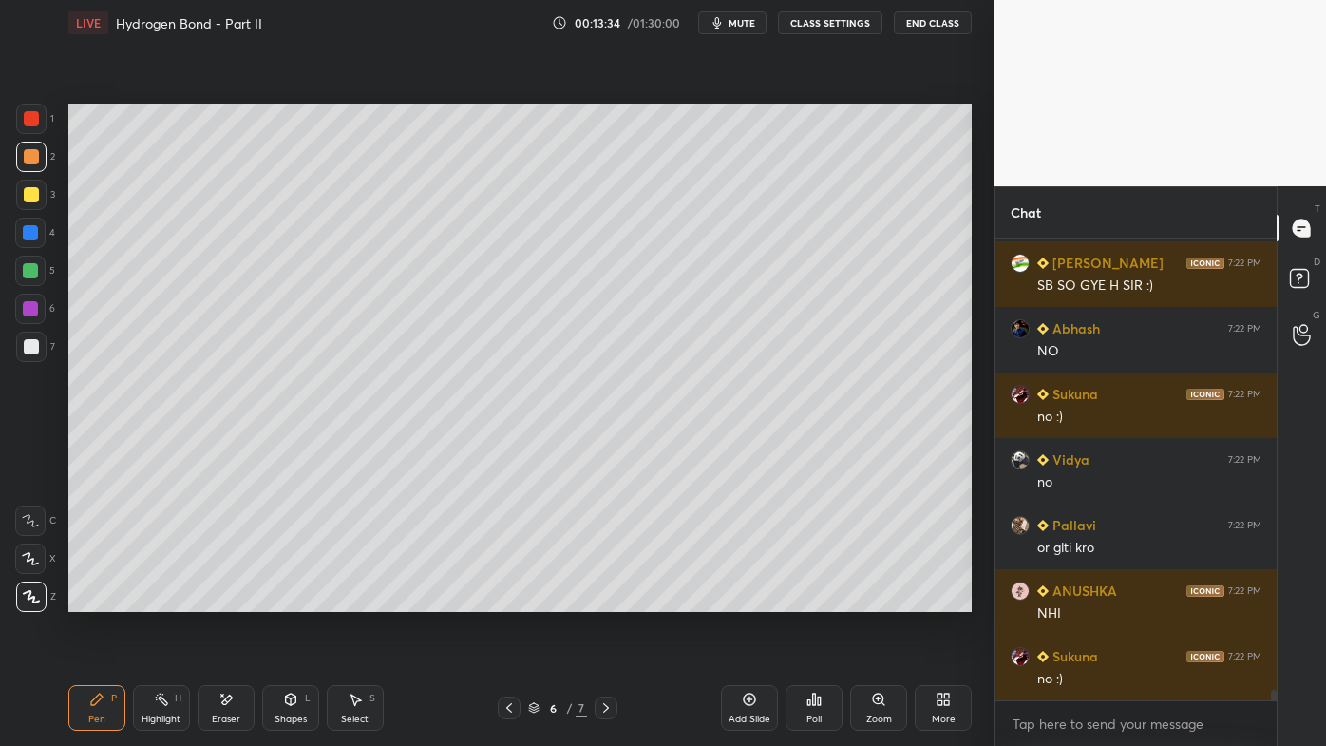
scroll to position [19739, 0]
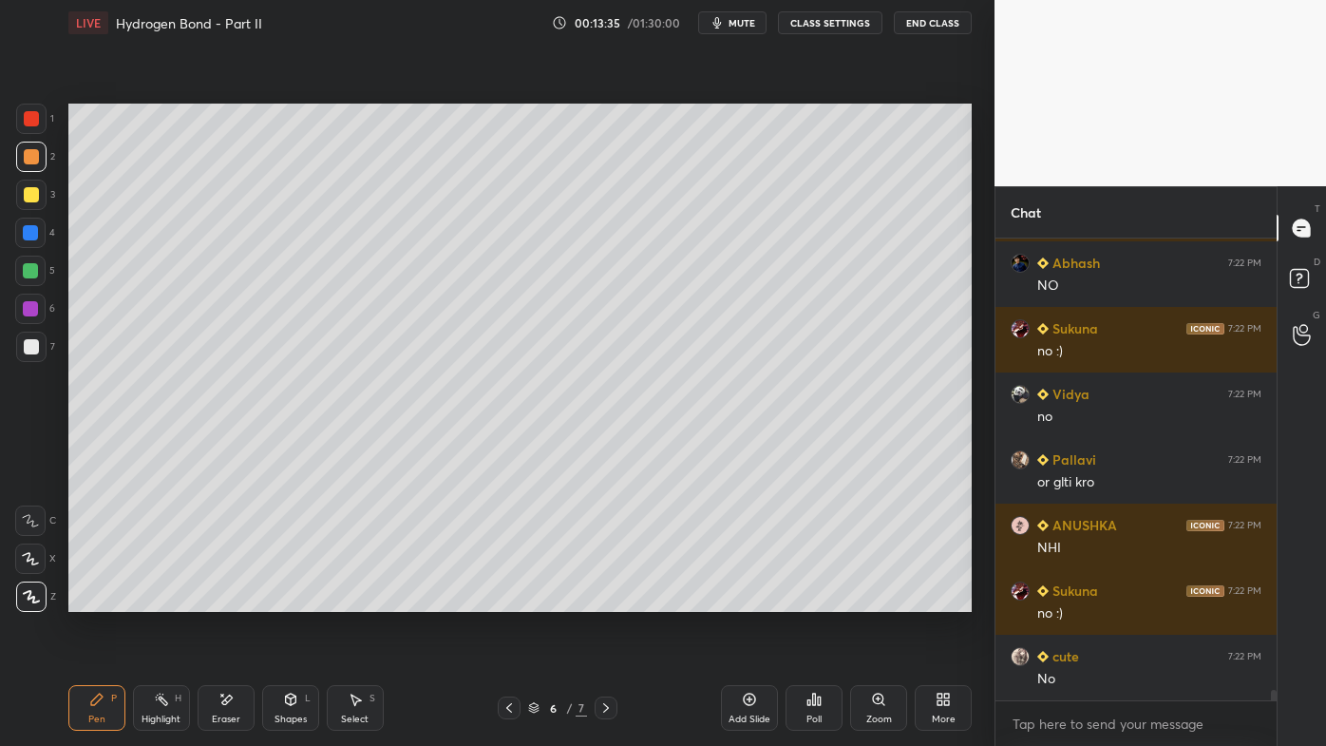
drag, startPoint x: 228, startPoint y: 696, endPoint x: 246, endPoint y: 615, distance: 83.7
click at [226, 599] on icon at bounding box center [225, 700] width 15 height 16
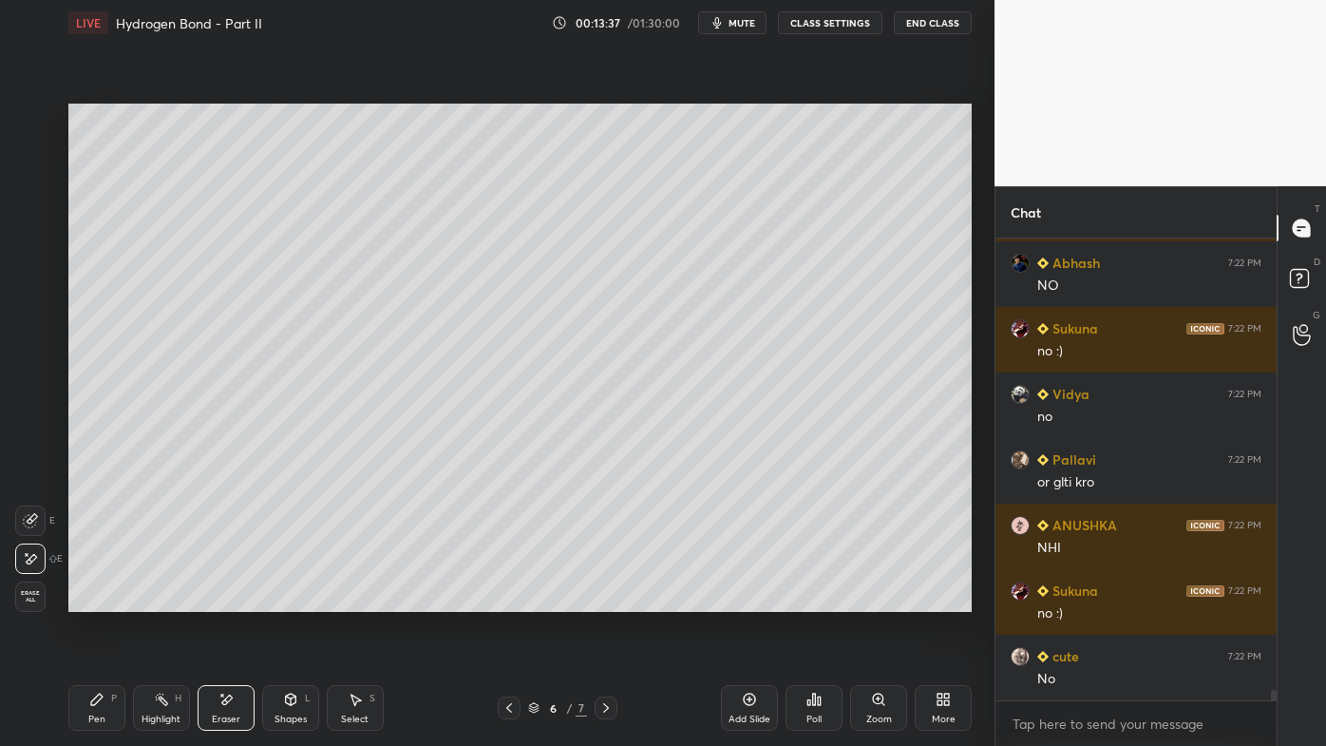
drag, startPoint x: 104, startPoint y: 696, endPoint x: 130, endPoint y: 654, distance: 50.3
click at [104, 599] on icon at bounding box center [96, 699] width 15 height 15
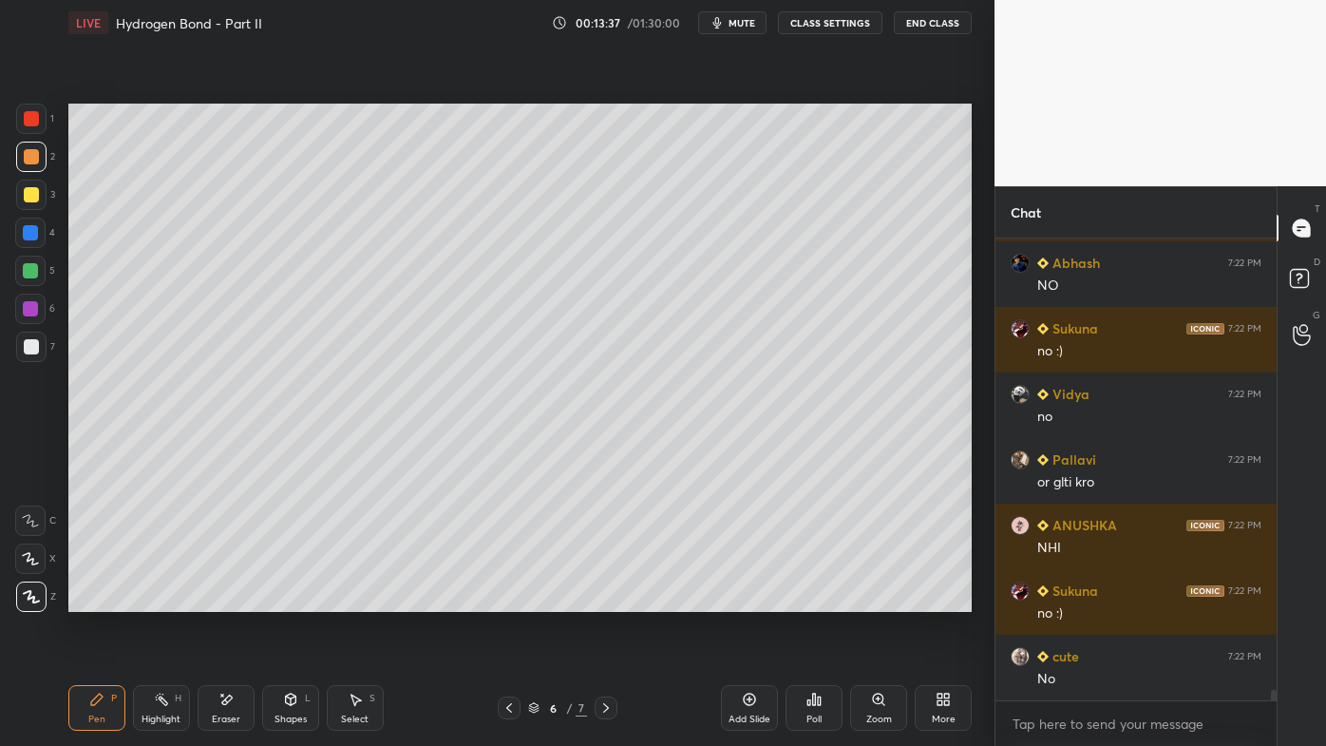
scroll to position [19804, 0]
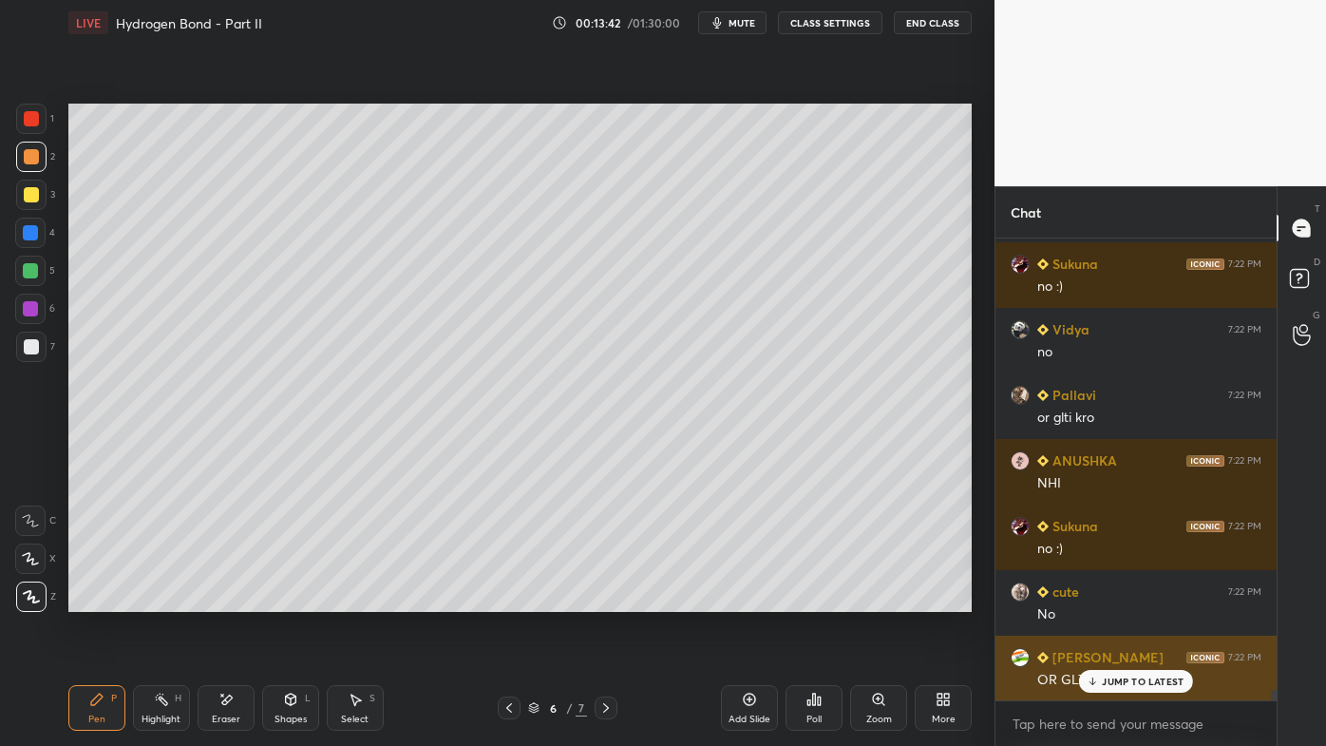
drag, startPoint x: 1107, startPoint y: 676, endPoint x: 1079, endPoint y: 686, distance: 29.1
click at [1105, 599] on p "JUMP TO LATEST" at bounding box center [1143, 680] width 82 height 11
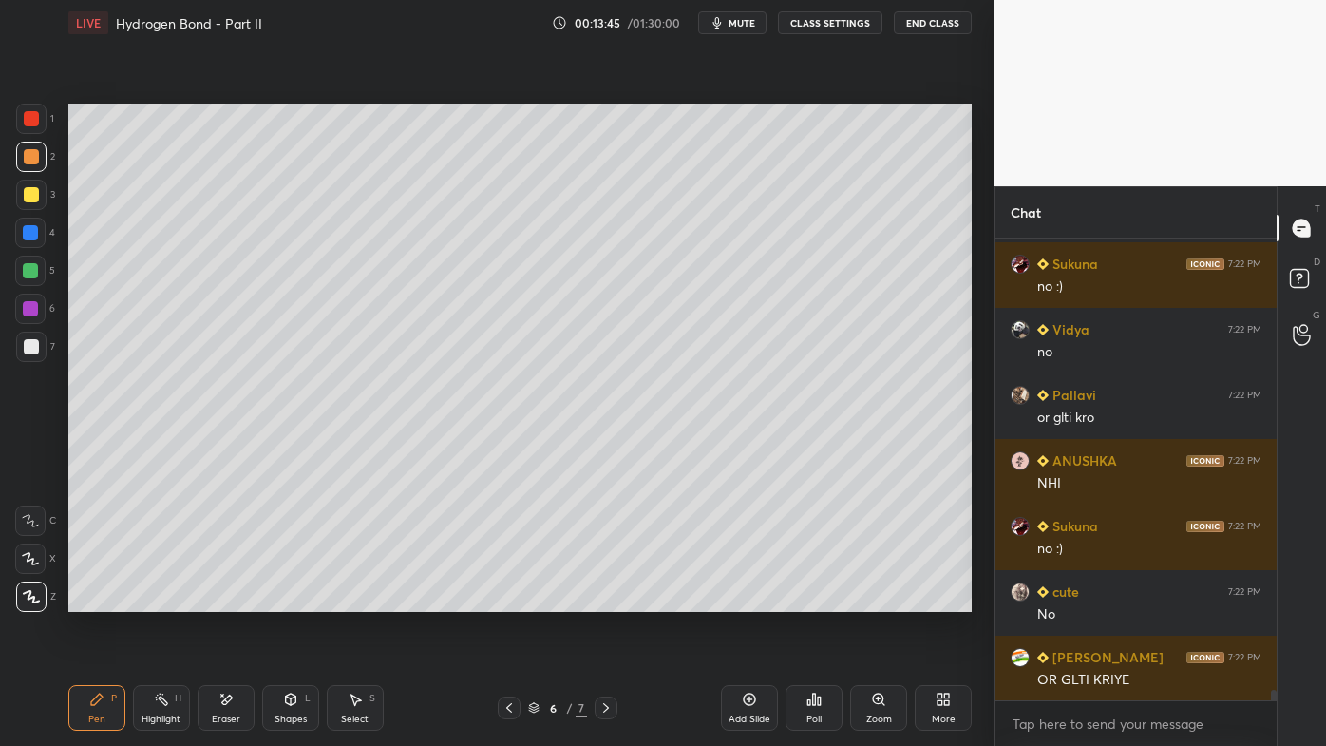
click at [47, 337] on div "7" at bounding box center [35, 347] width 39 height 30
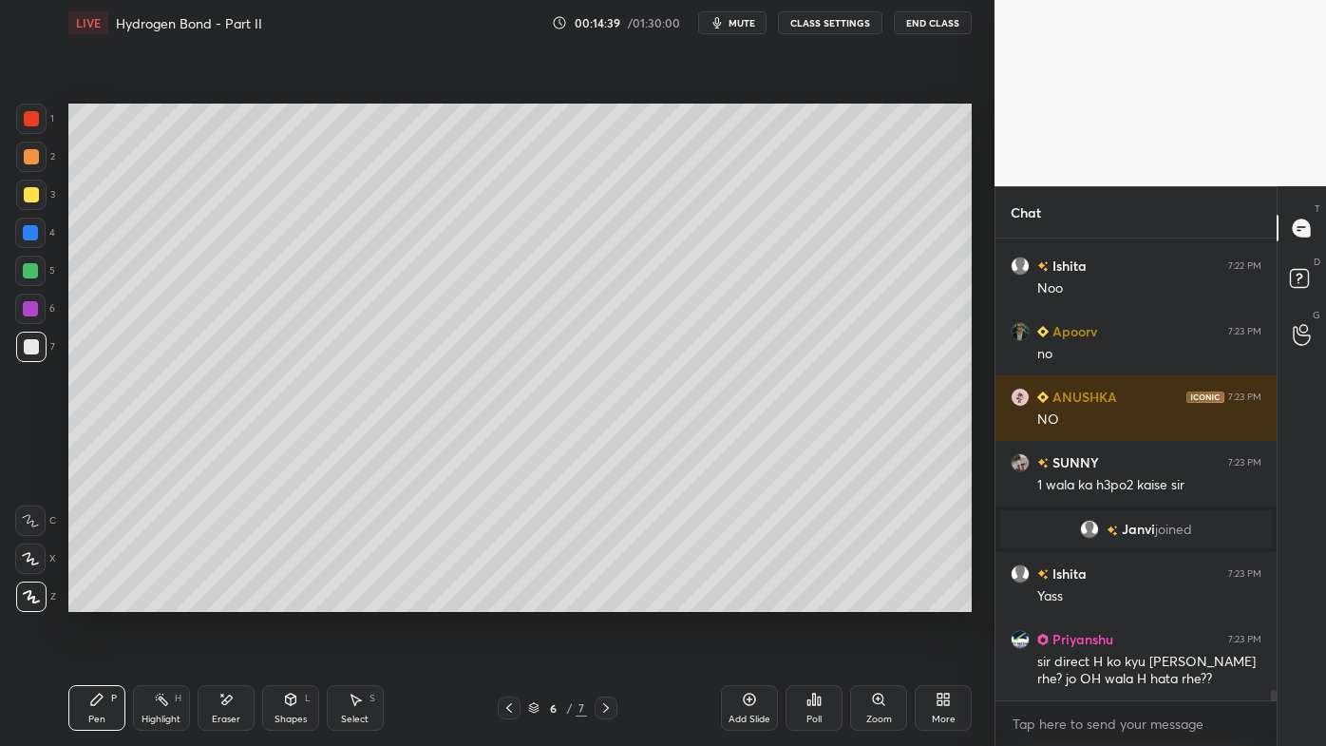
scroll to position [20735, 0]
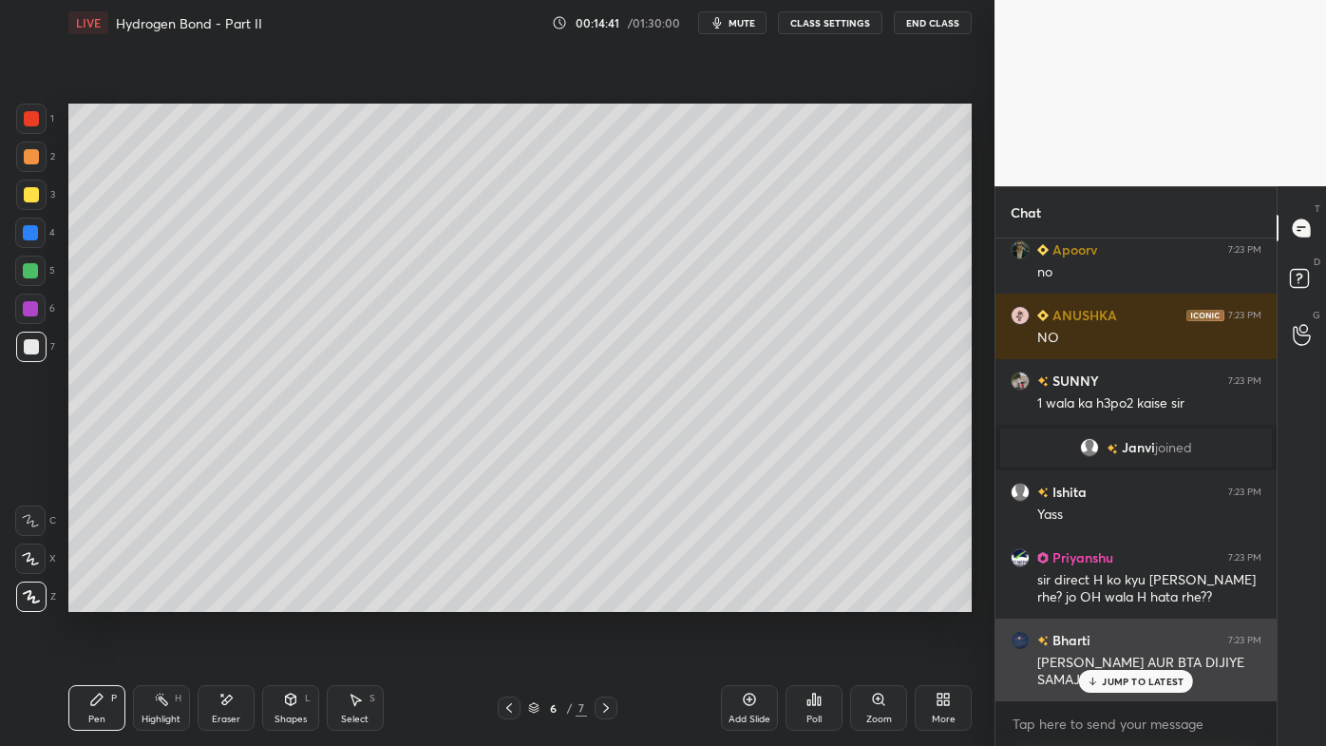
click at [1102, 599] on div "JUMP TO LATEST" at bounding box center [1136, 681] width 114 height 23
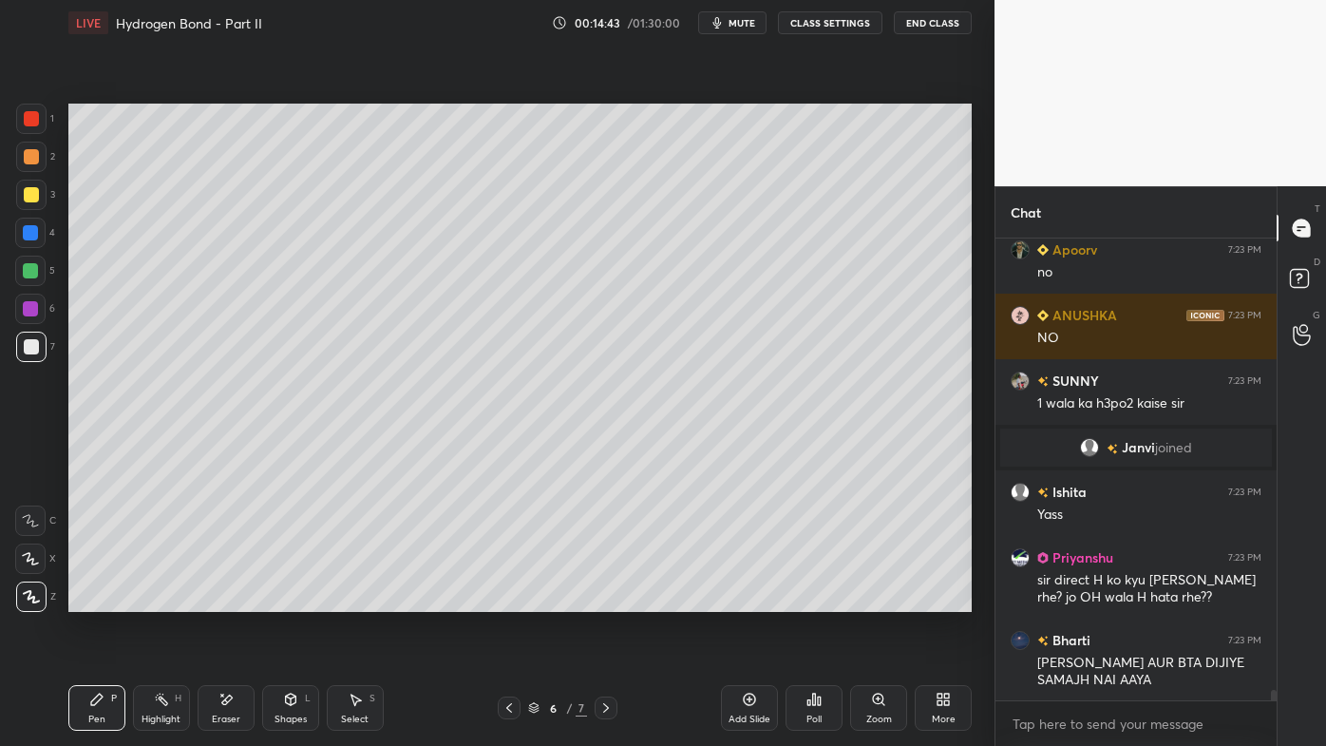
scroll to position [20801, 0]
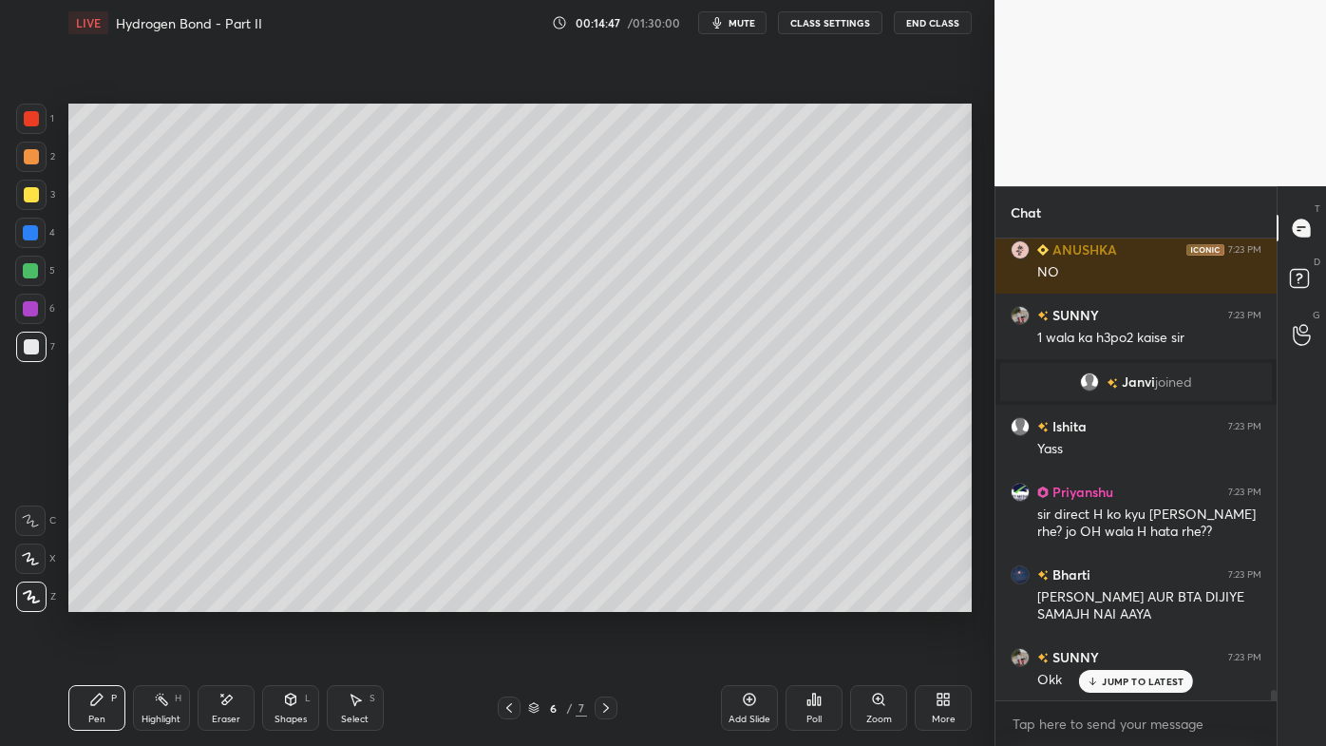
click at [749, 599] on icon at bounding box center [749, 699] width 15 height 15
drag, startPoint x: 36, startPoint y: 155, endPoint x: 64, endPoint y: 149, distance: 28.1
click at [40, 155] on div at bounding box center [31, 157] width 30 height 30
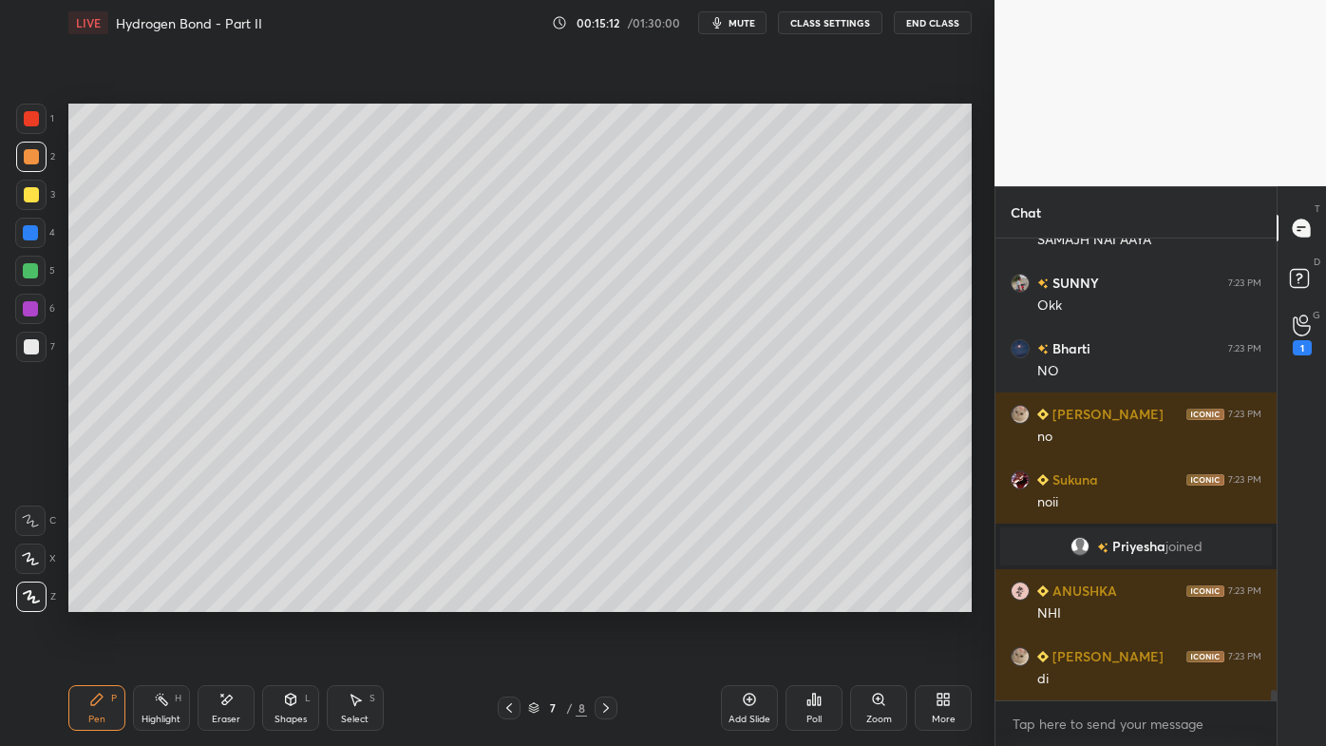
scroll to position [19421, 0]
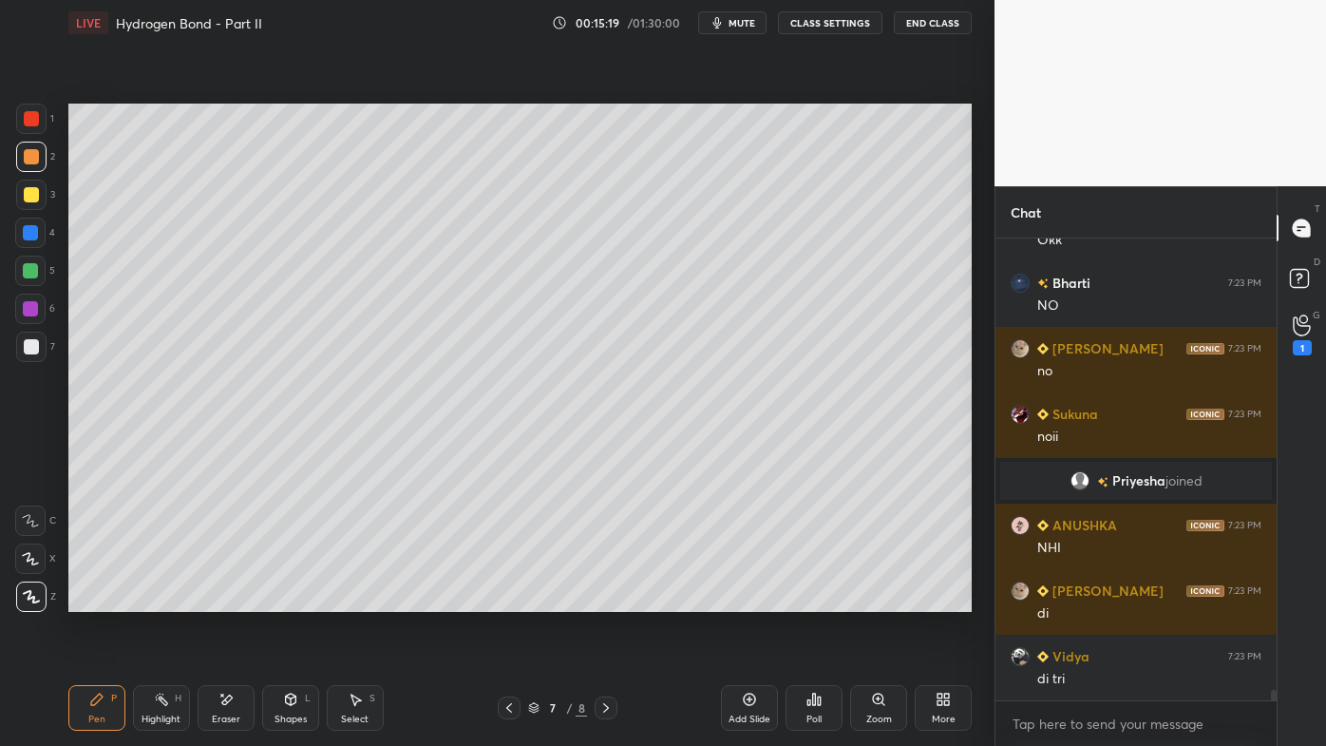
click at [159, 599] on icon at bounding box center [161, 699] width 15 height 15
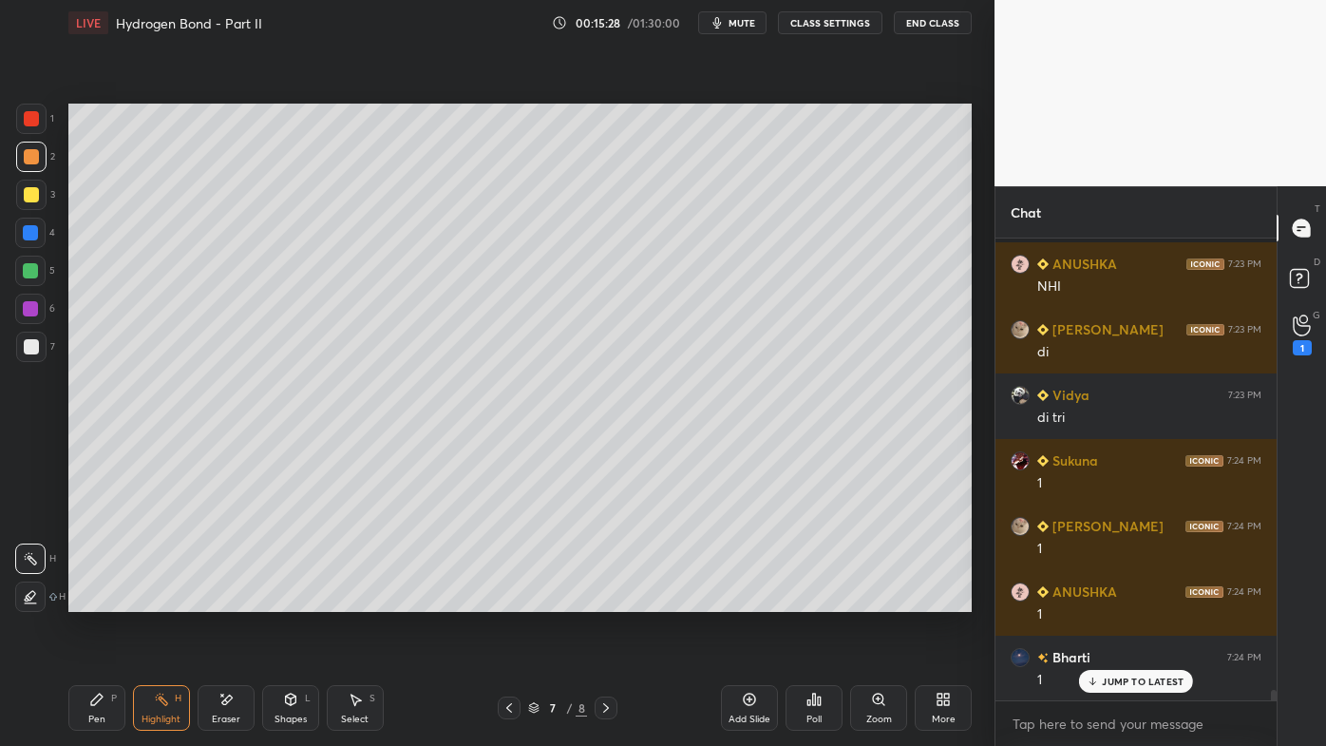
scroll to position [19813, 0]
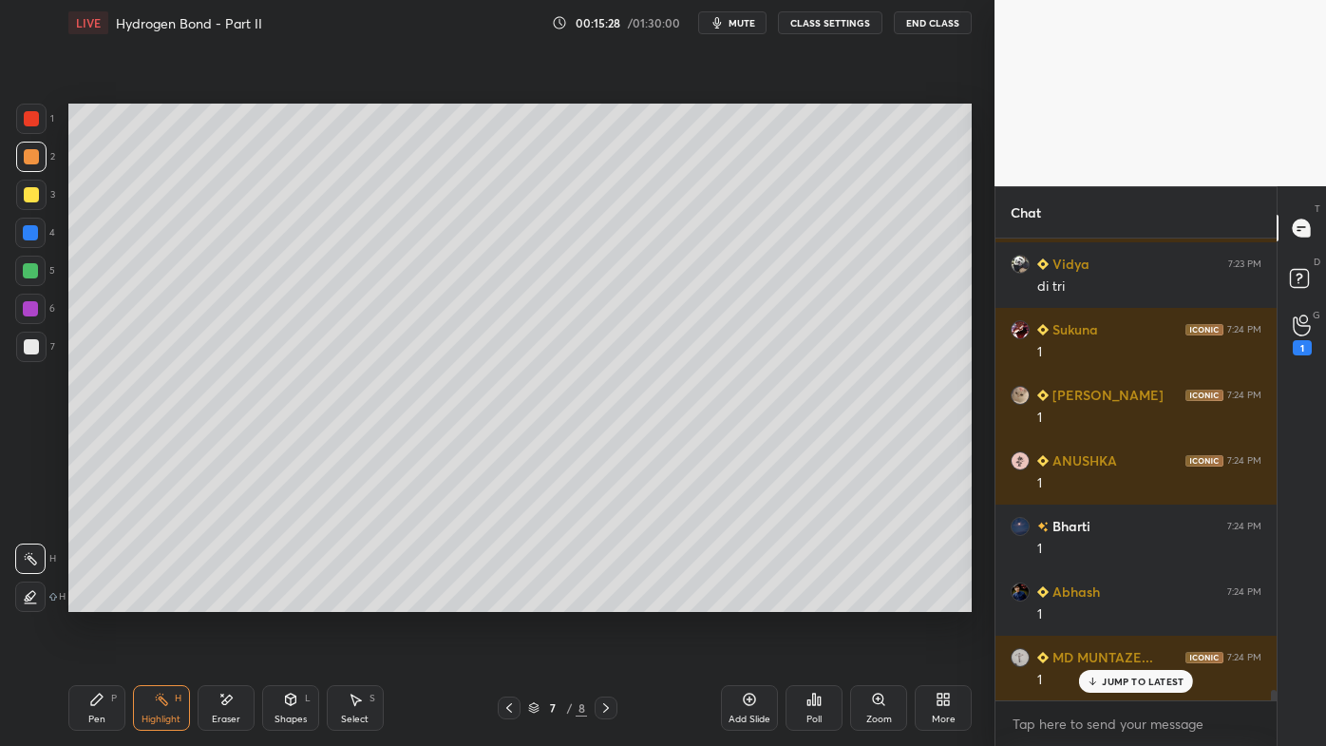
click at [607, 599] on icon at bounding box center [605, 707] width 15 height 15
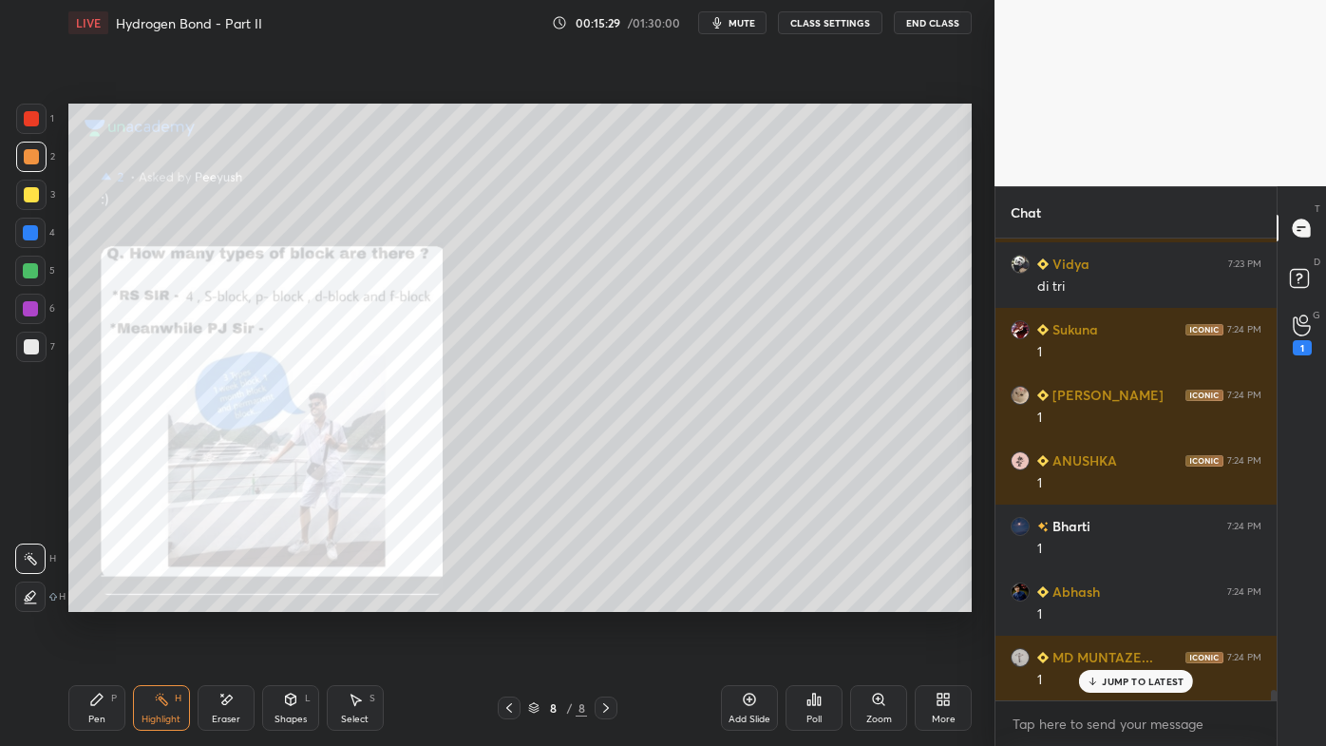
scroll to position [20076, 0]
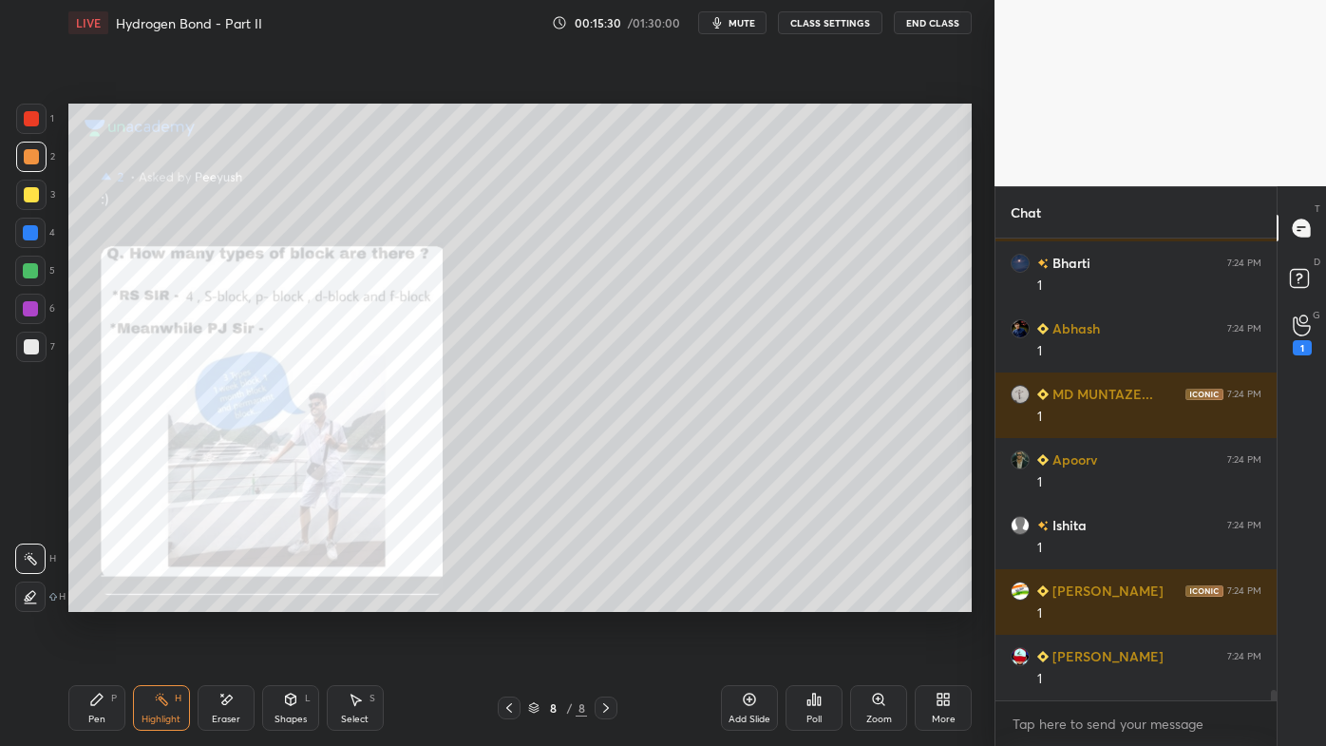
click at [511, 599] on icon at bounding box center [509, 707] width 15 height 15
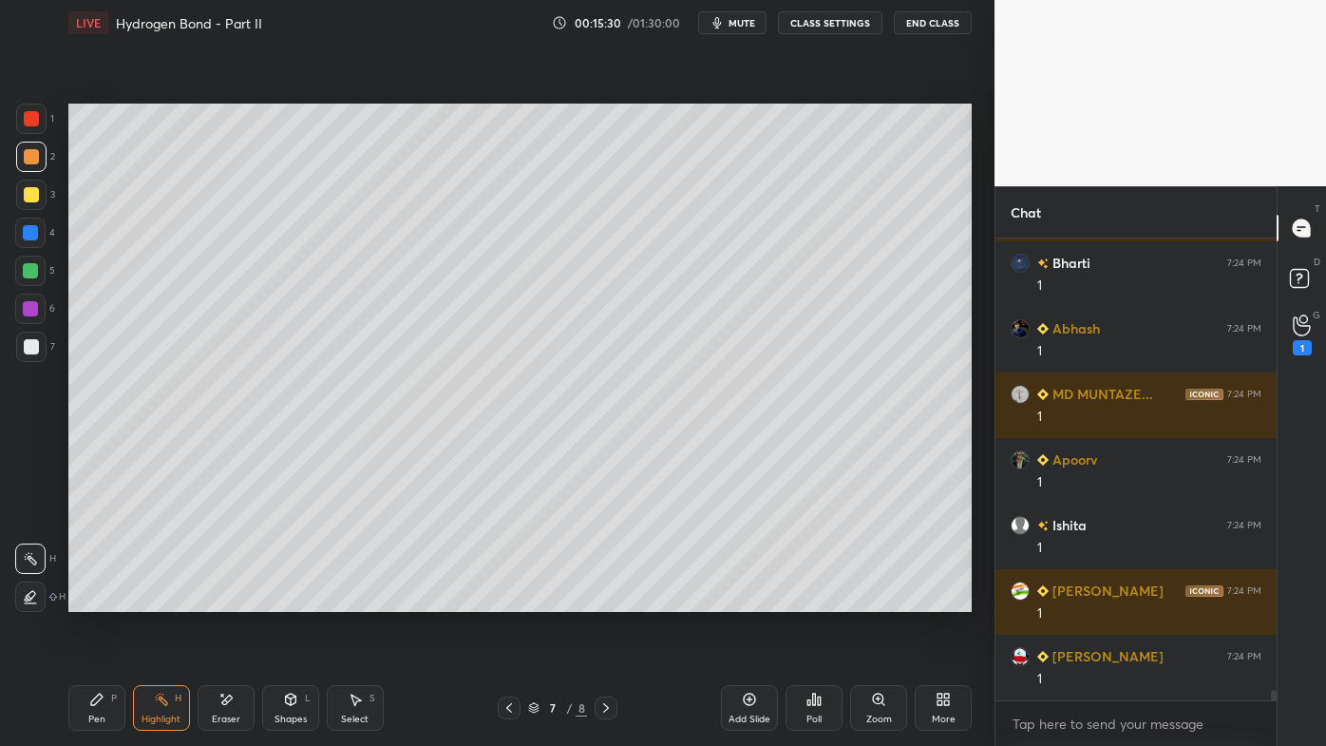
click at [510, 599] on icon at bounding box center [509, 707] width 15 height 15
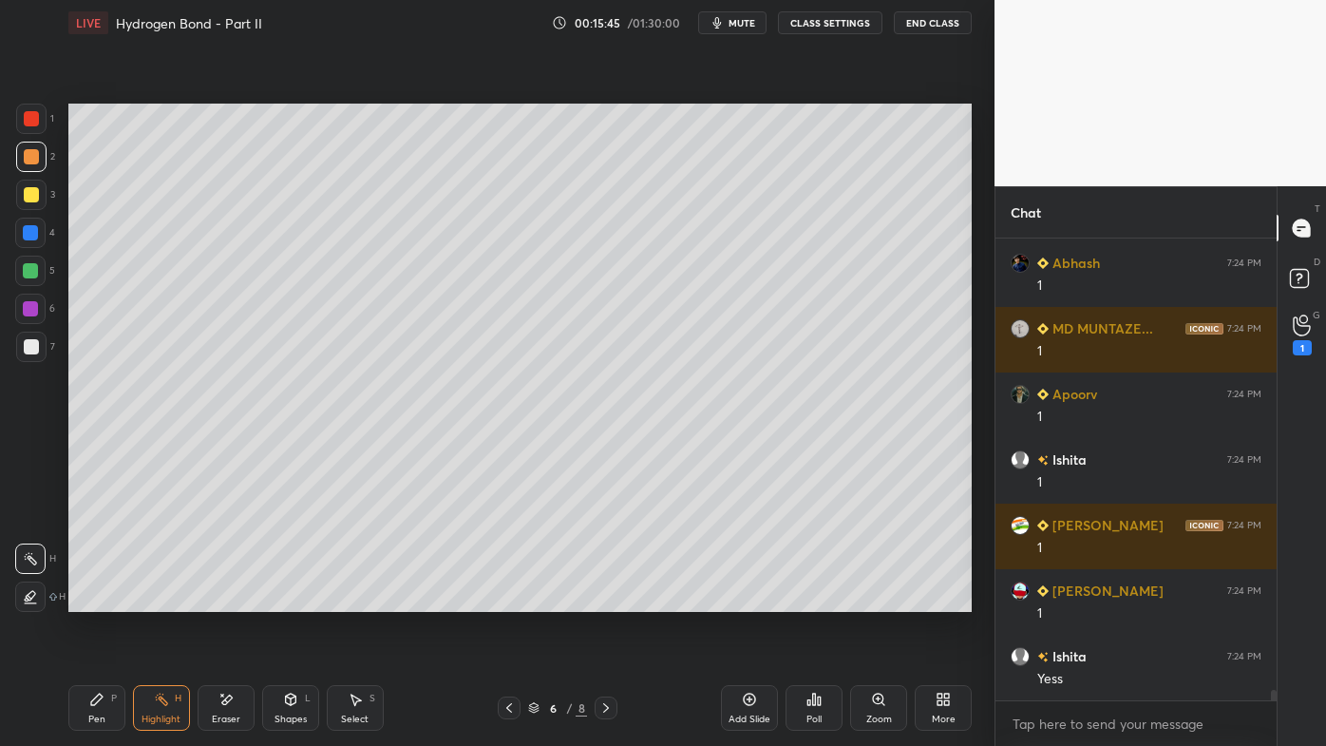
scroll to position [20206, 0]
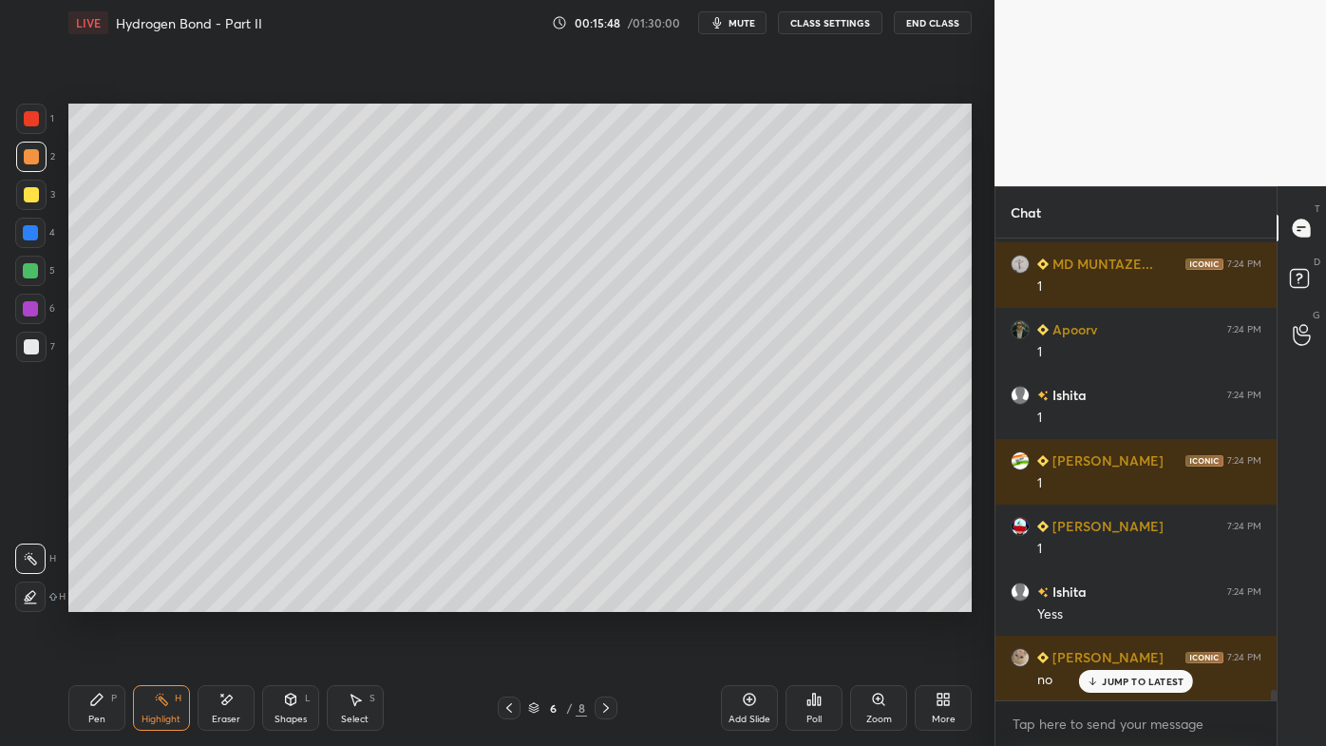
drag, startPoint x: 604, startPoint y: 707, endPoint x: 607, endPoint y: 678, distance: 28.6
click at [605, 599] on icon at bounding box center [605, 707] width 15 height 15
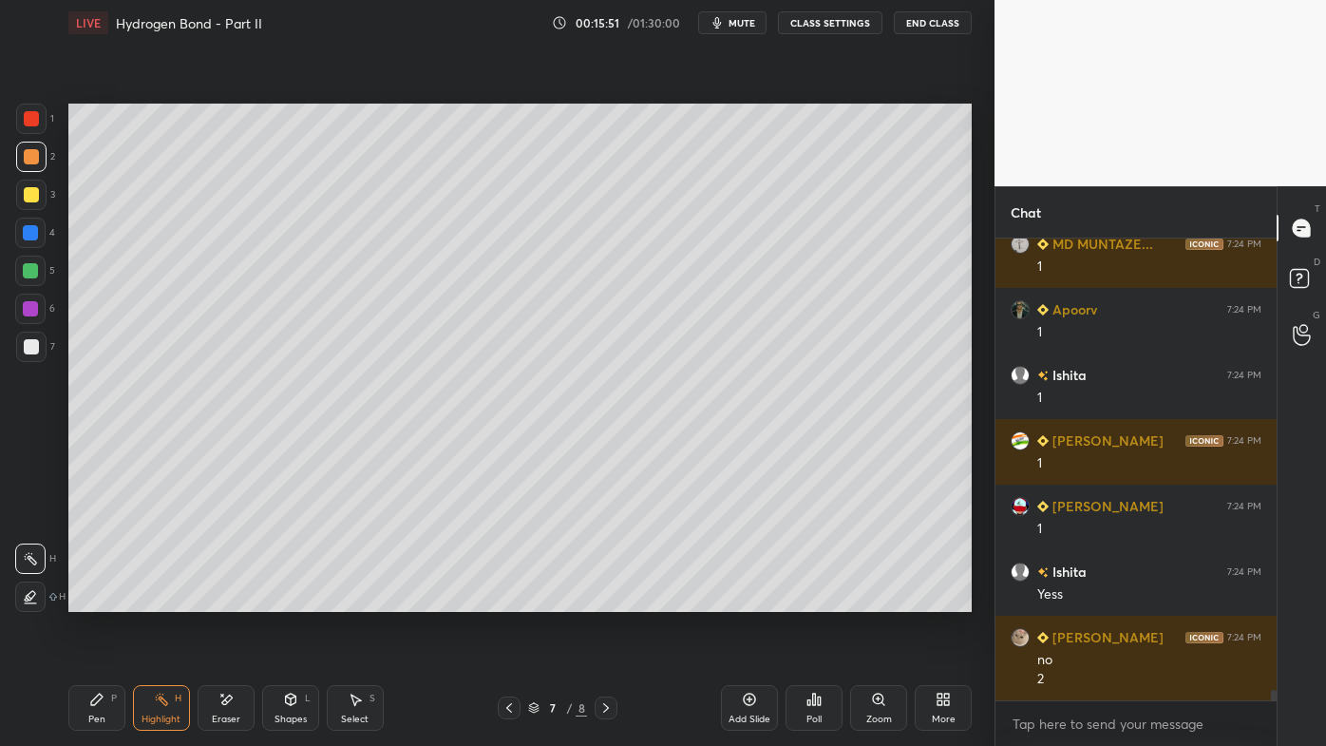
click at [605, 599] on icon at bounding box center [606, 707] width 6 height 9
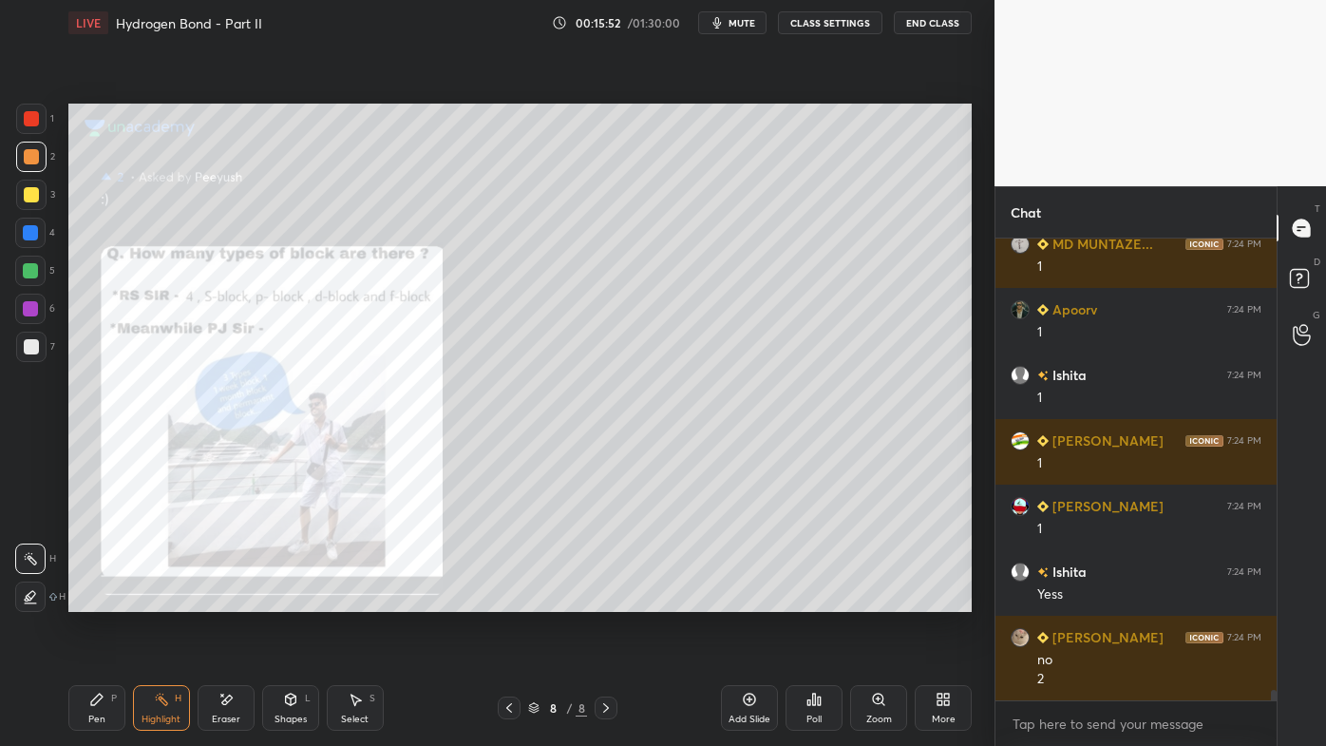
scroll to position [20292, 0]
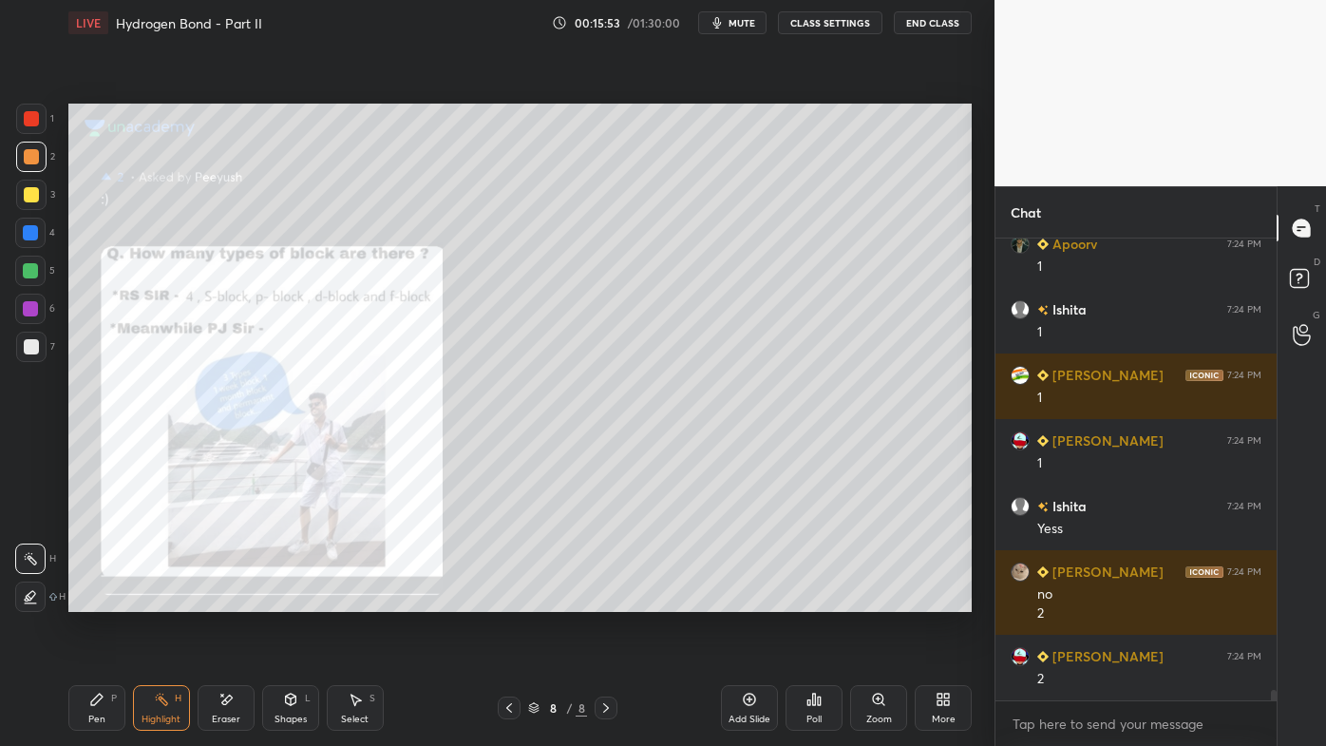
click at [516, 599] on icon at bounding box center [509, 707] width 15 height 15
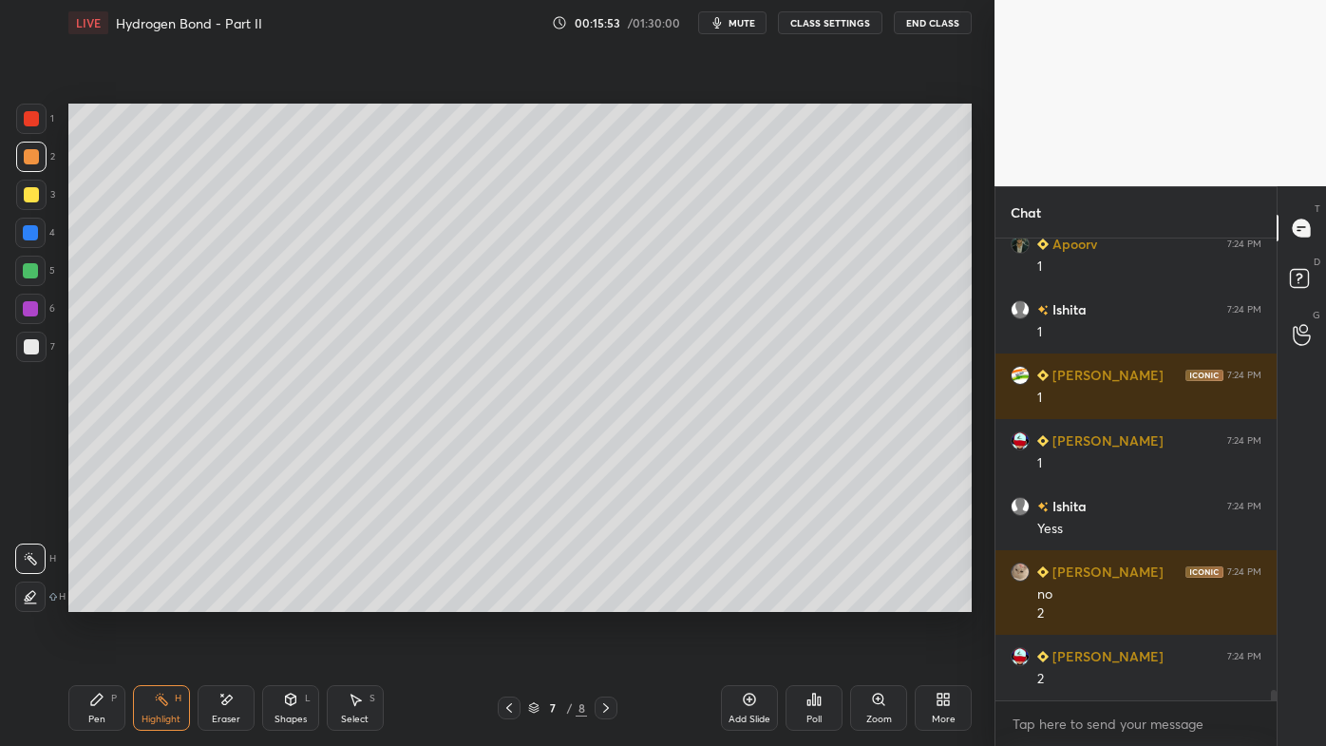
click at [510, 599] on icon at bounding box center [509, 707] width 15 height 15
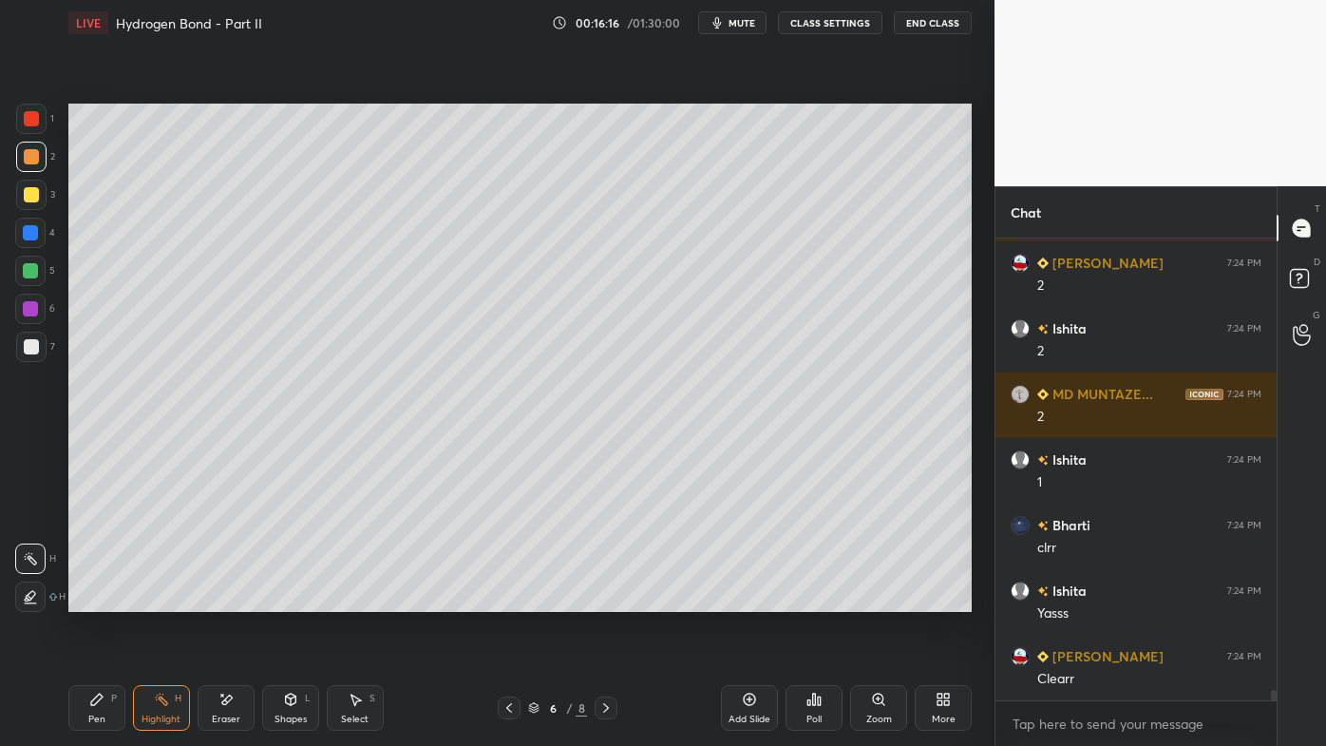
scroll to position [20751, 0]
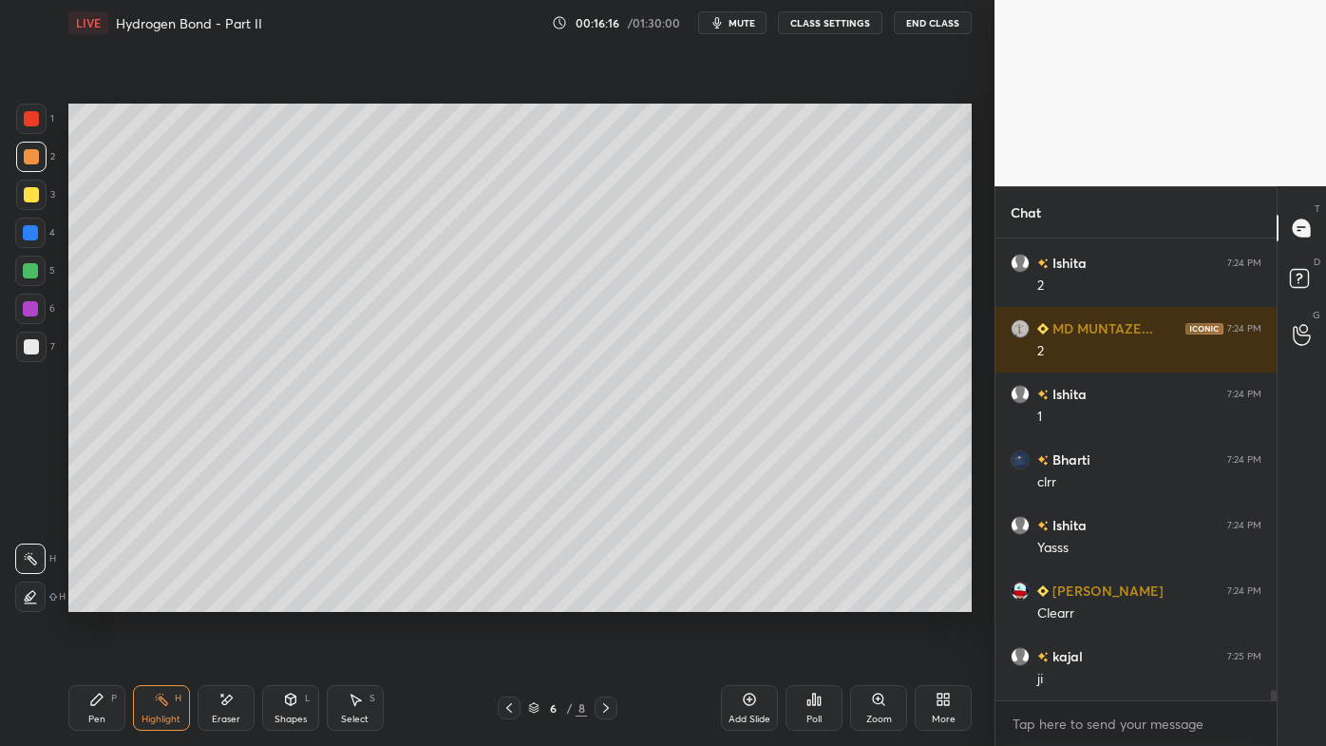
click at [604, 599] on icon at bounding box center [605, 707] width 15 height 15
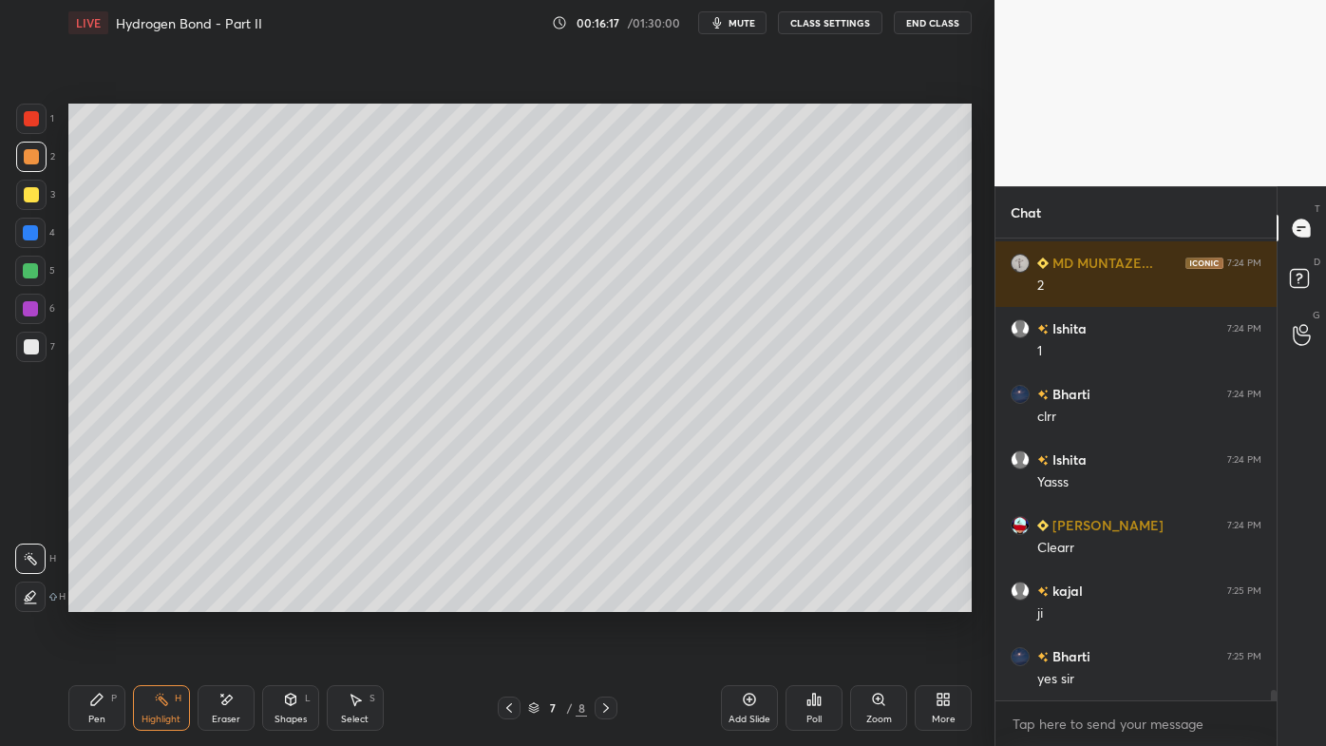
click at [748, 599] on icon at bounding box center [749, 699] width 15 height 15
click at [104, 599] on icon at bounding box center [96, 699] width 15 height 15
click at [47, 190] on div "3" at bounding box center [35, 195] width 39 height 30
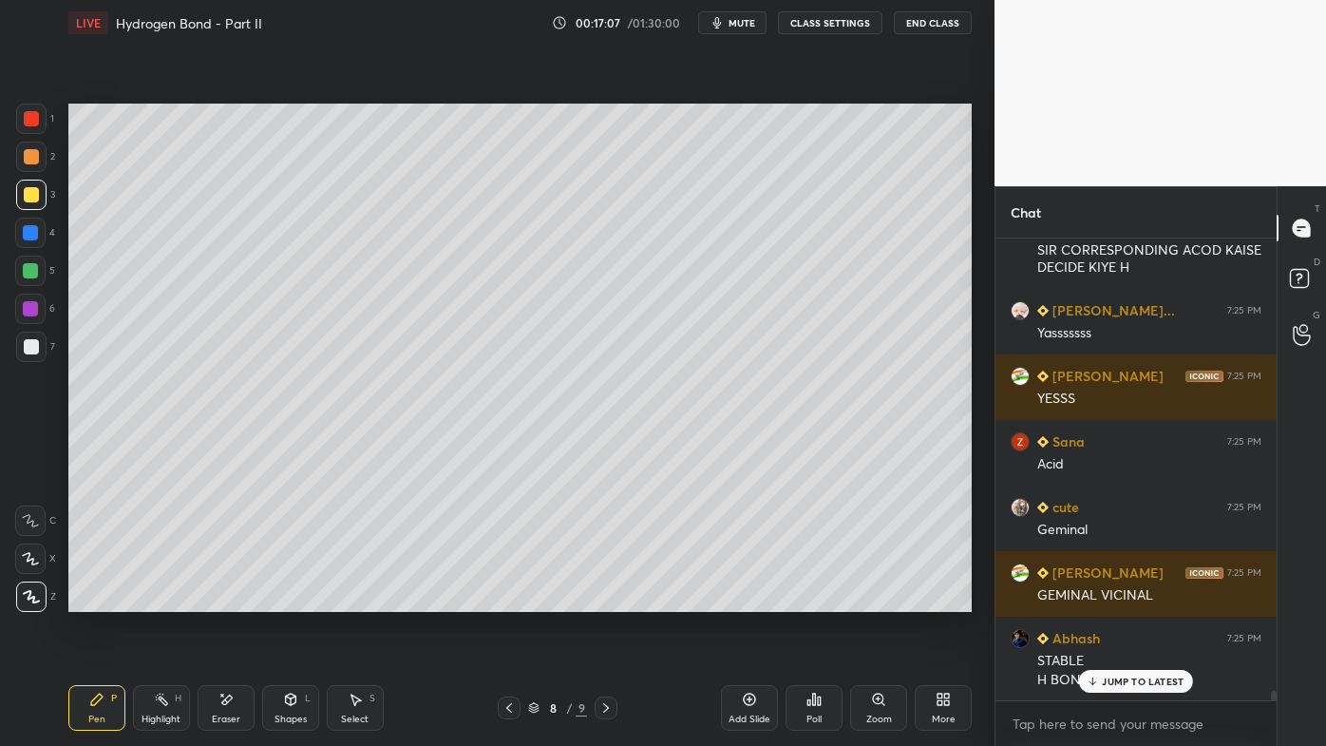
scroll to position [21356, 0]
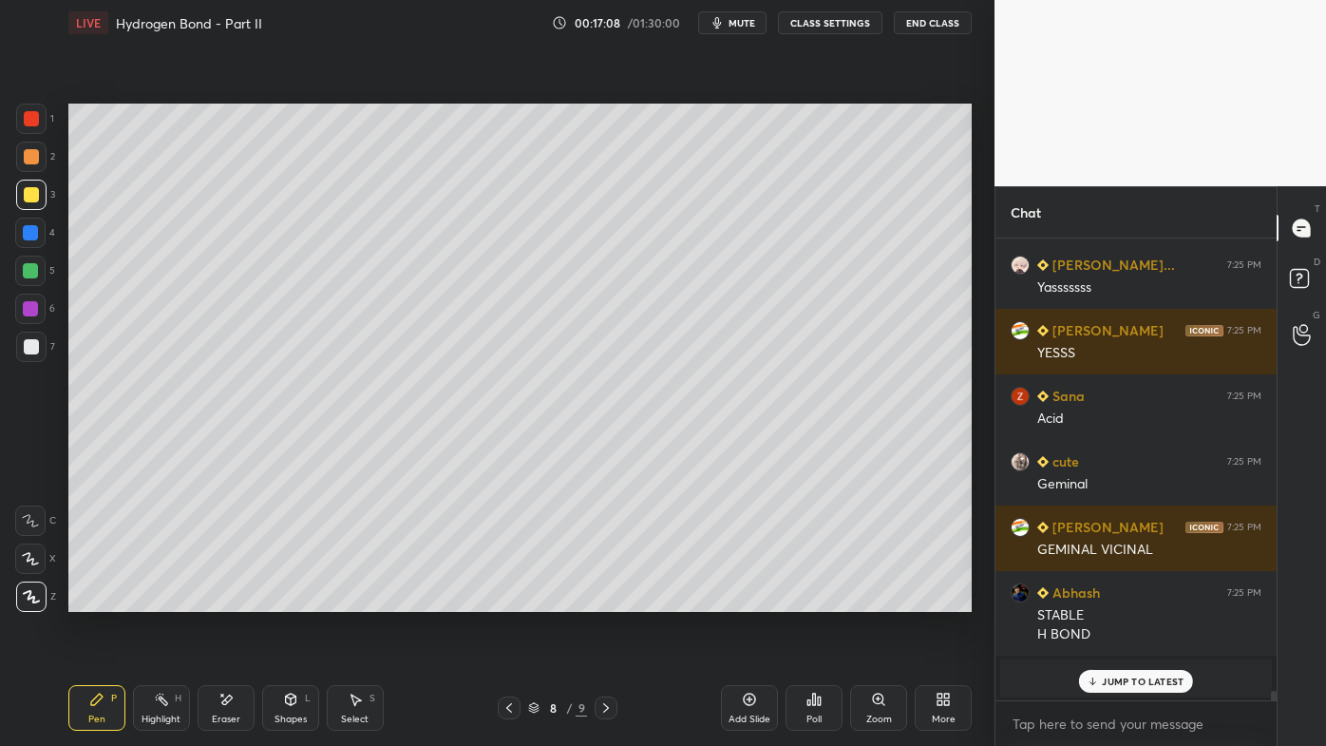
drag, startPoint x: 38, startPoint y: 154, endPoint x: 43, endPoint y: 162, distance: 9.8
click at [40, 156] on div at bounding box center [31, 157] width 30 height 30
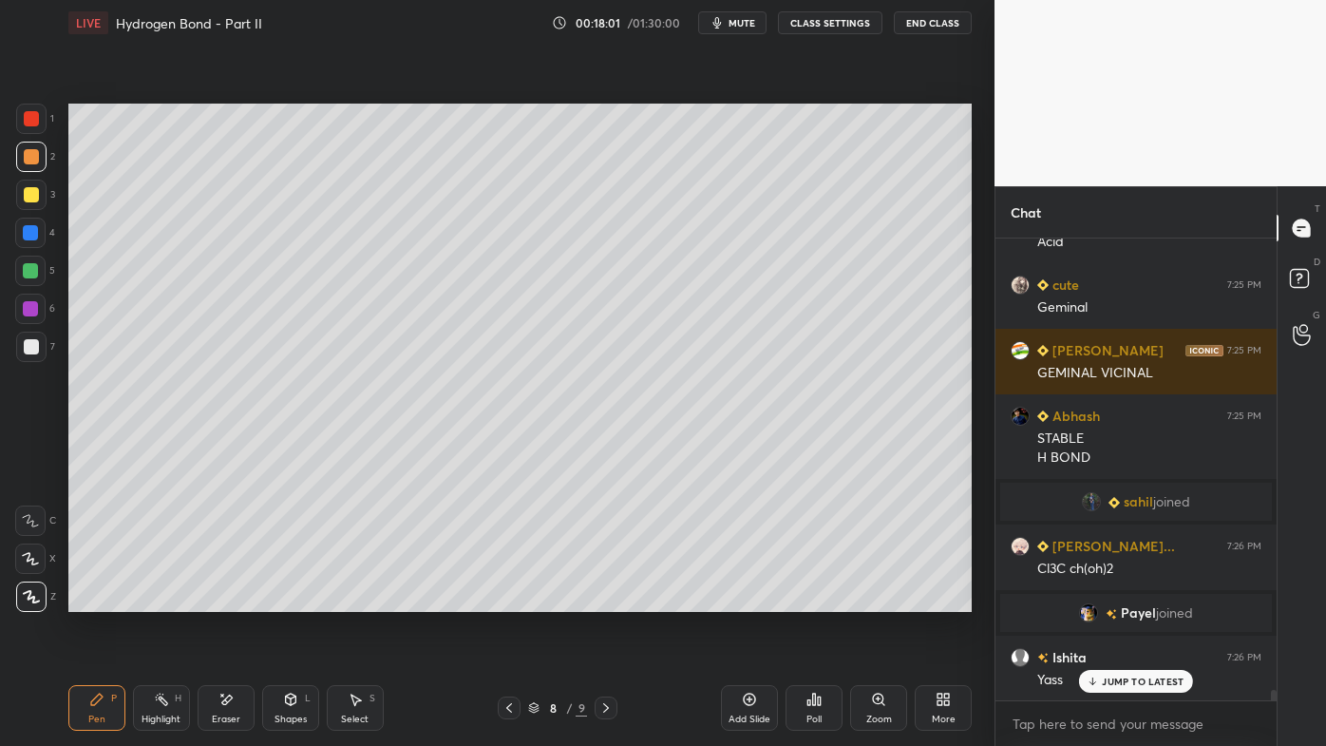
scroll to position [20953, 0]
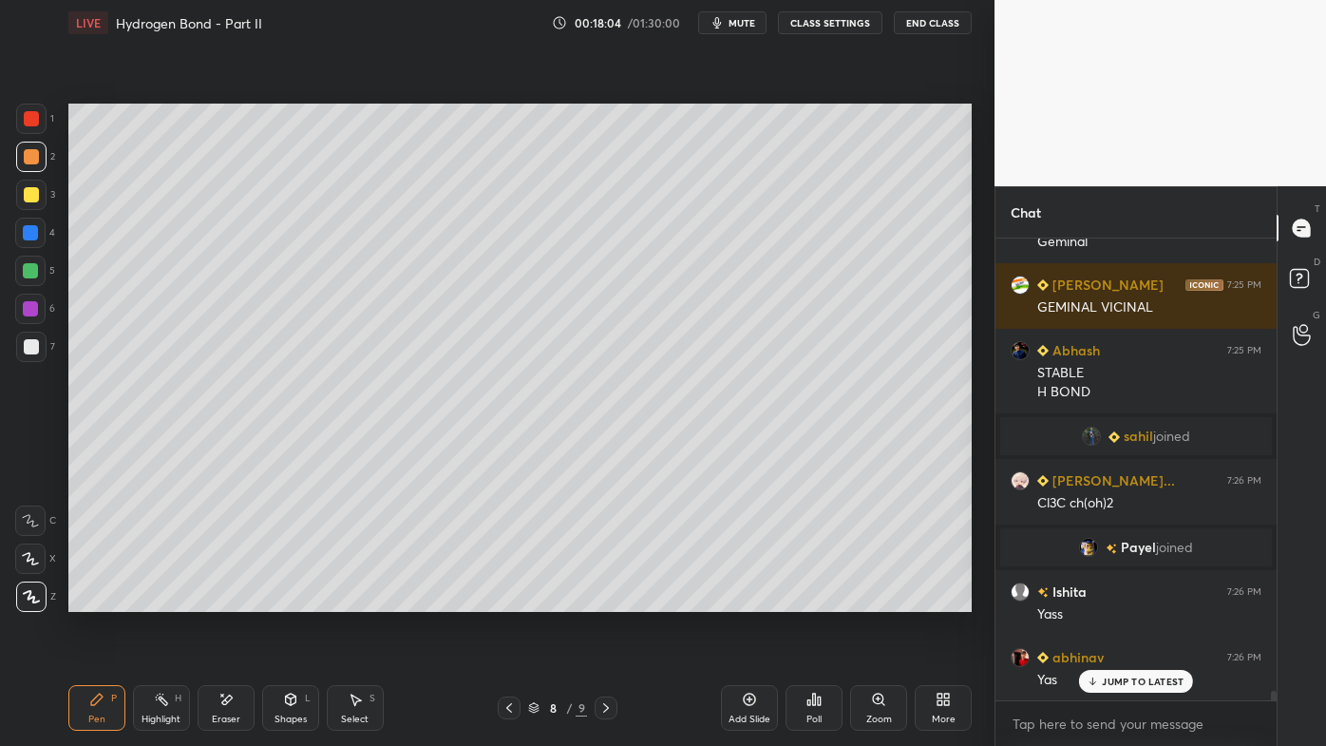
click at [753, 599] on icon at bounding box center [750, 699] width 12 height 12
click at [104, 599] on icon at bounding box center [96, 699] width 15 height 15
drag, startPoint x: 39, startPoint y: 188, endPoint x: 60, endPoint y: 175, distance: 24.8
click at [40, 187] on div at bounding box center [31, 195] width 30 height 30
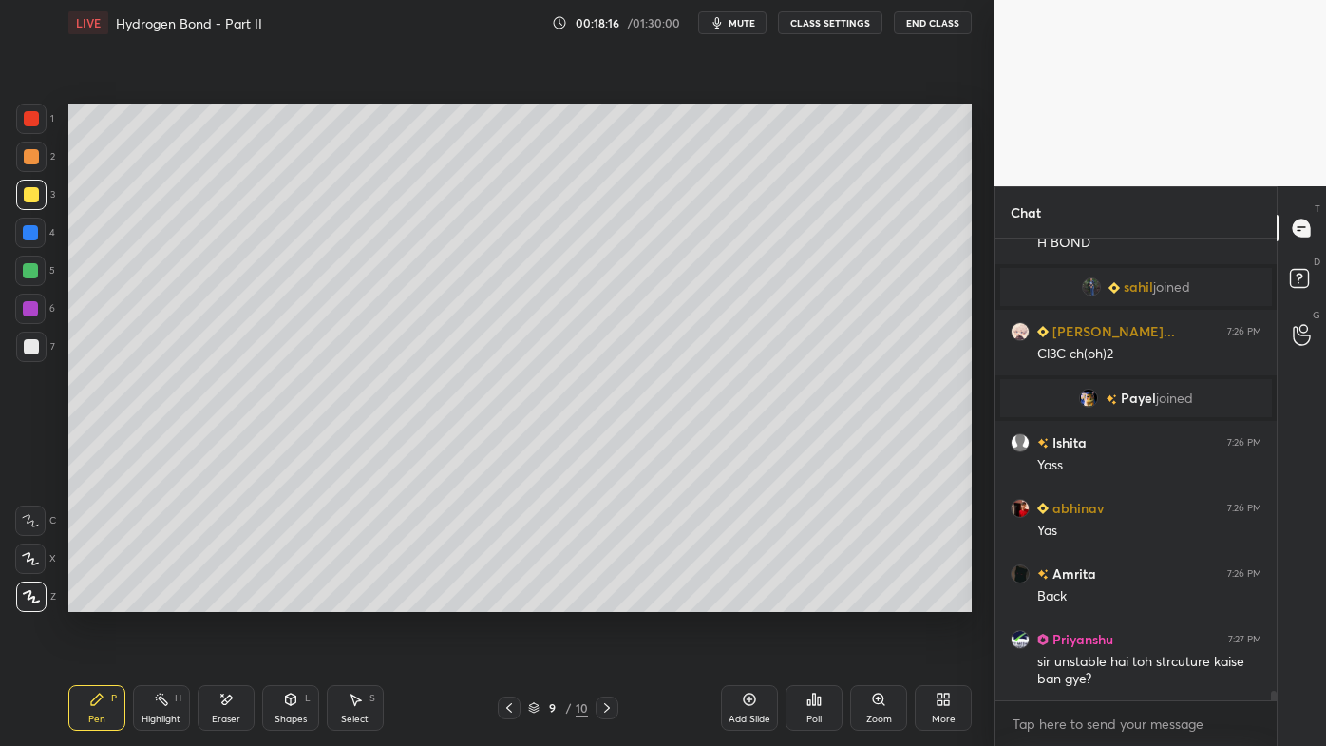
scroll to position [21168, 0]
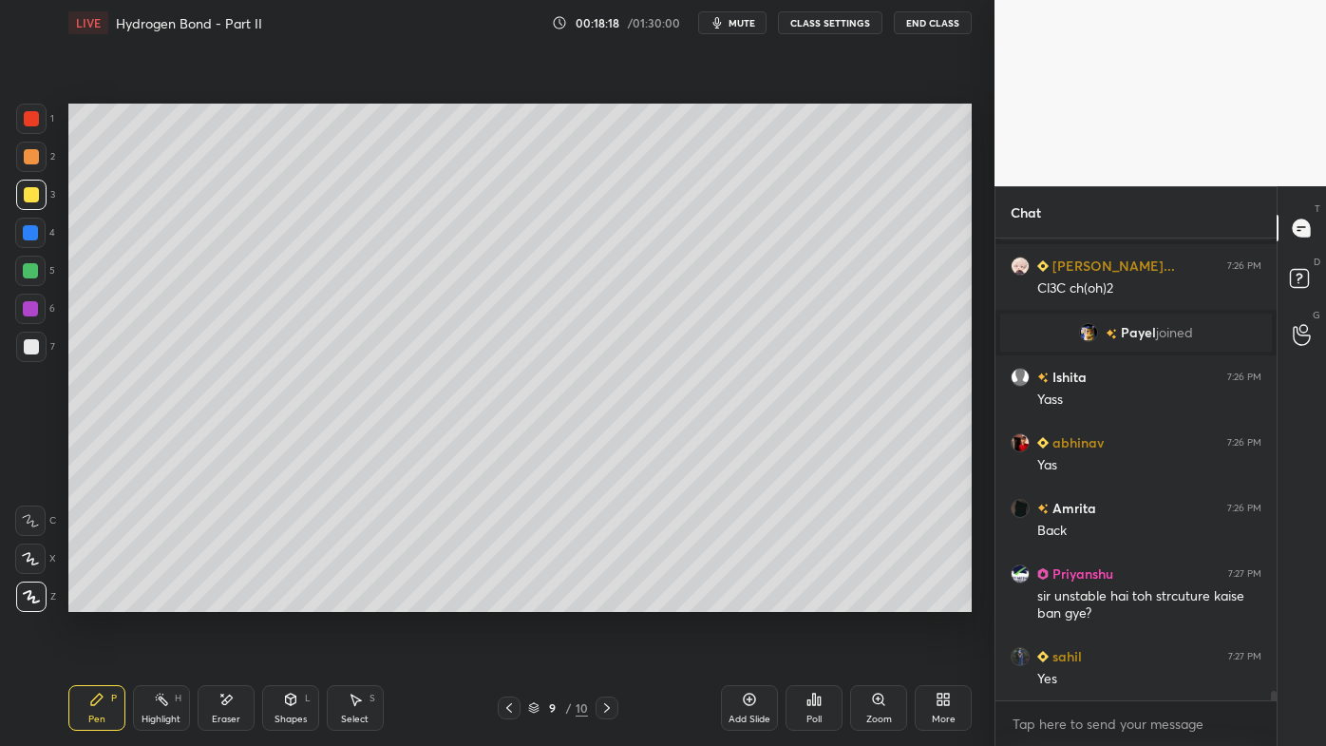
click at [511, 599] on icon at bounding box center [509, 707] width 15 height 15
click at [145, 599] on div "Highlight H" at bounding box center [161, 708] width 57 height 46
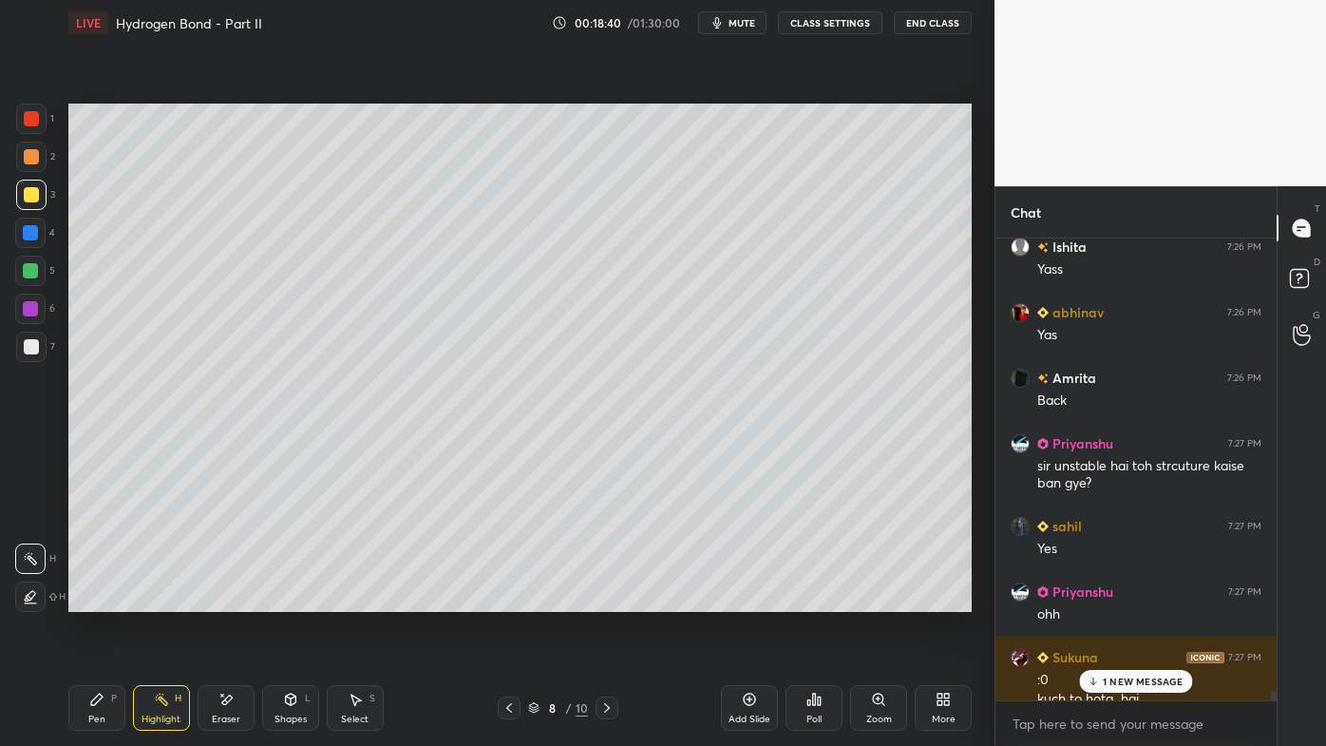
scroll to position [21318, 0]
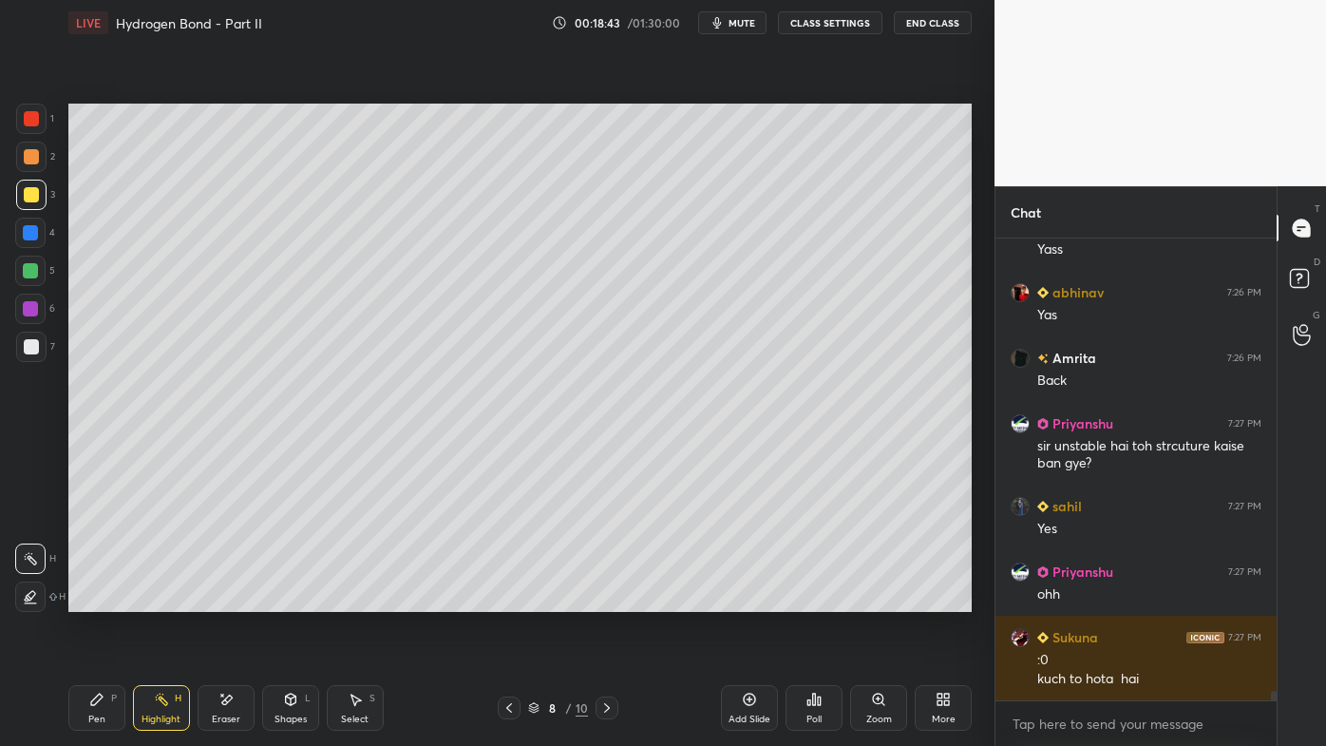
click at [605, 599] on div "Setting up your live class Poll for secs No correct answer Start poll" at bounding box center [520, 358] width 919 height 624
click at [603, 599] on icon at bounding box center [606, 707] width 15 height 15
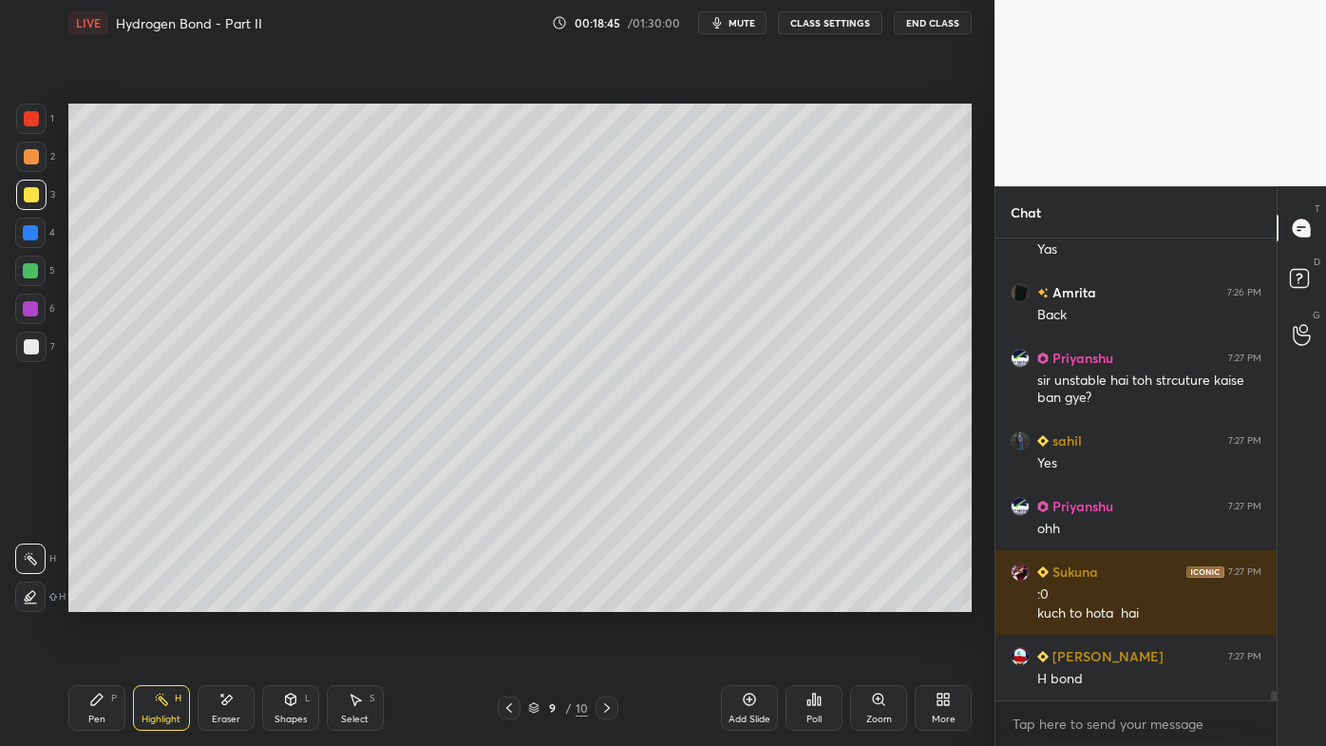
drag, startPoint x: 104, startPoint y: 693, endPoint x: 94, endPoint y: 692, distance: 9.7
click at [99, 599] on icon at bounding box center [96, 699] width 15 height 15
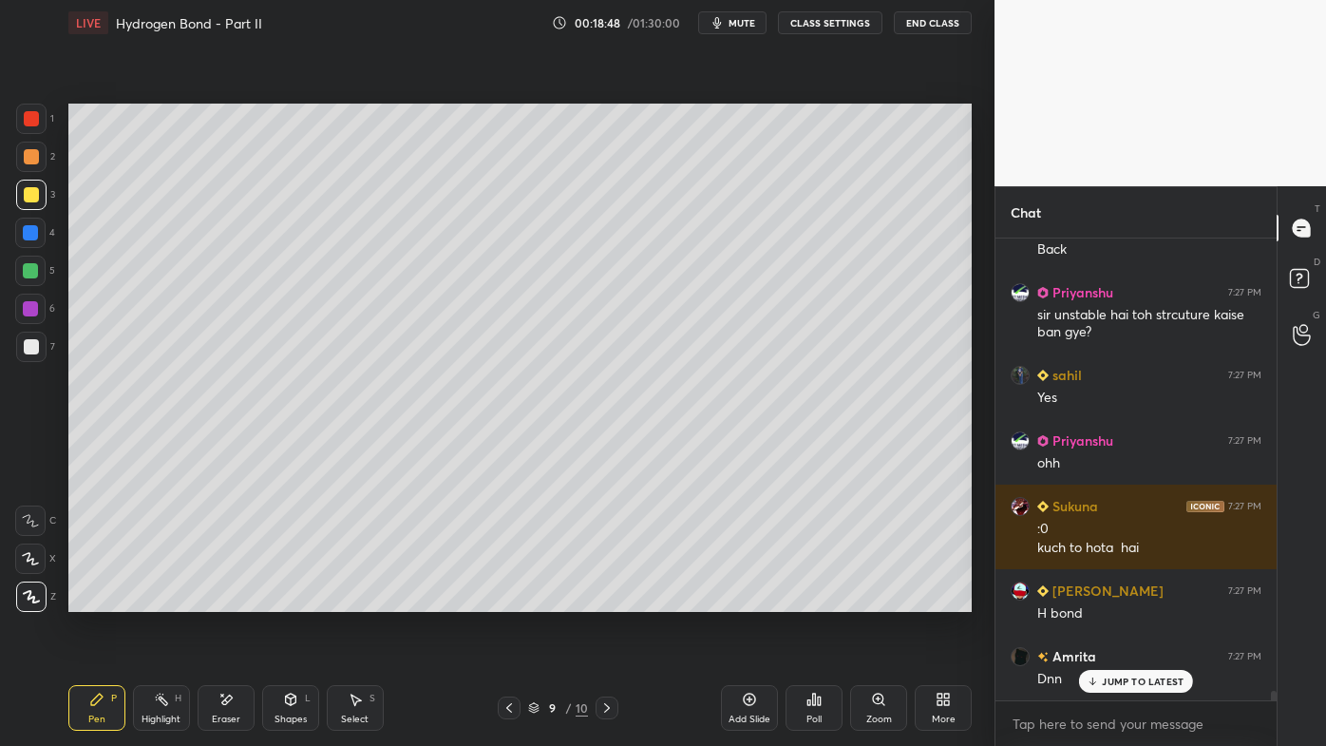
scroll to position [21513, 0]
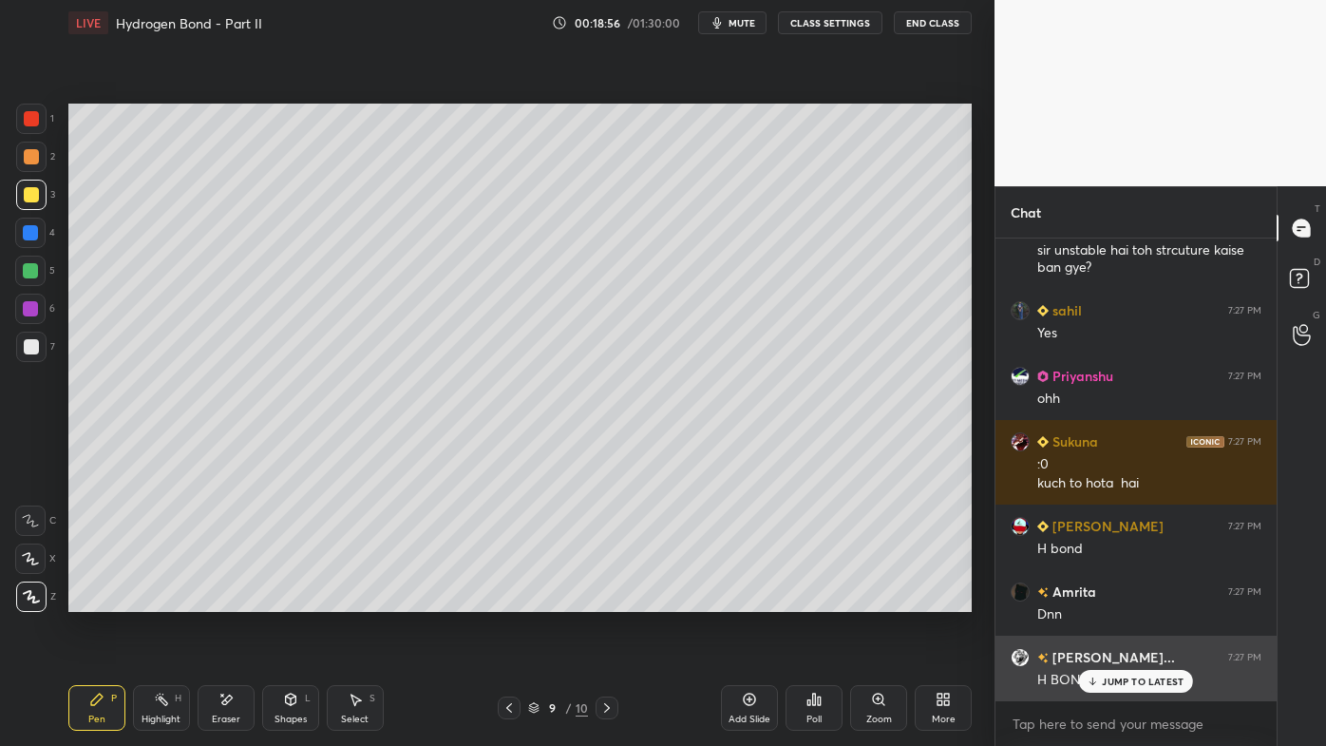
drag, startPoint x: 1109, startPoint y: 684, endPoint x: 1099, endPoint y: 682, distance: 10.6
click at [1105, 599] on p "JUMP TO LATEST" at bounding box center [1143, 680] width 82 height 11
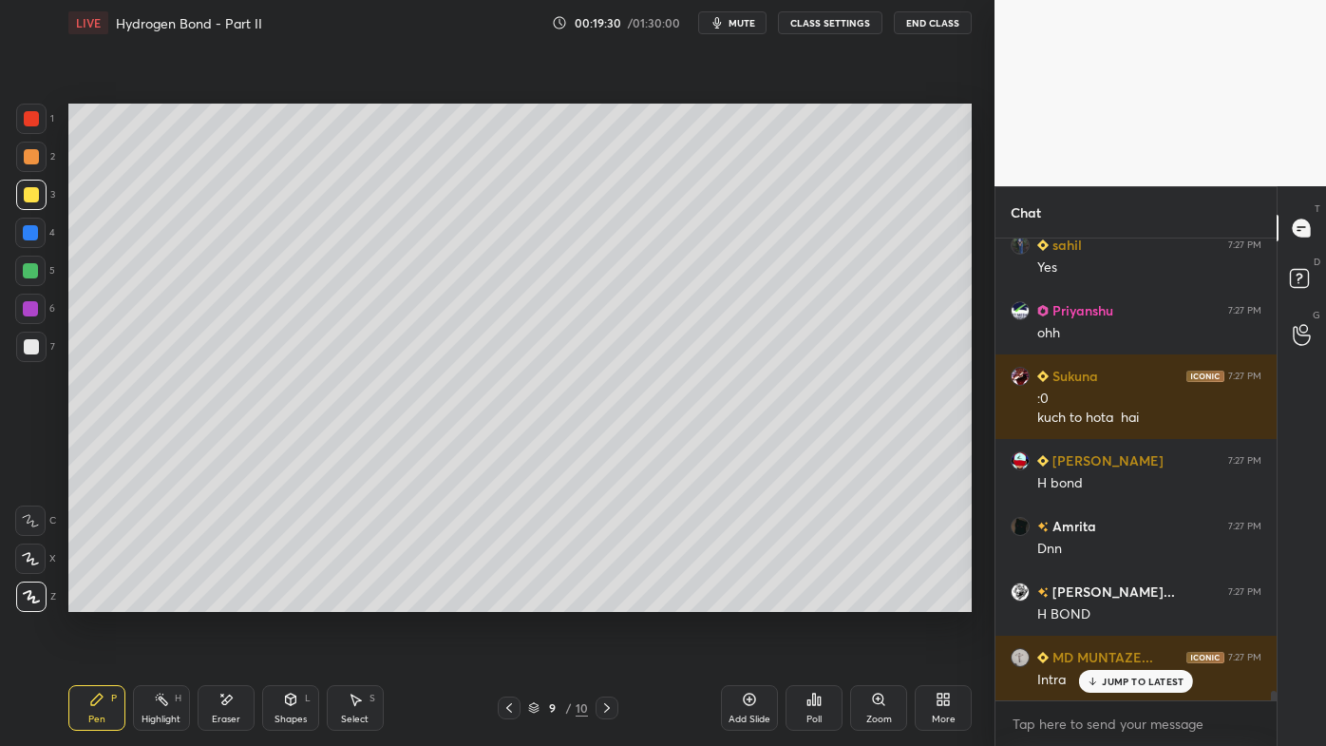
click at [1111, 599] on p "JUMP TO LATEST" at bounding box center [1143, 680] width 82 height 11
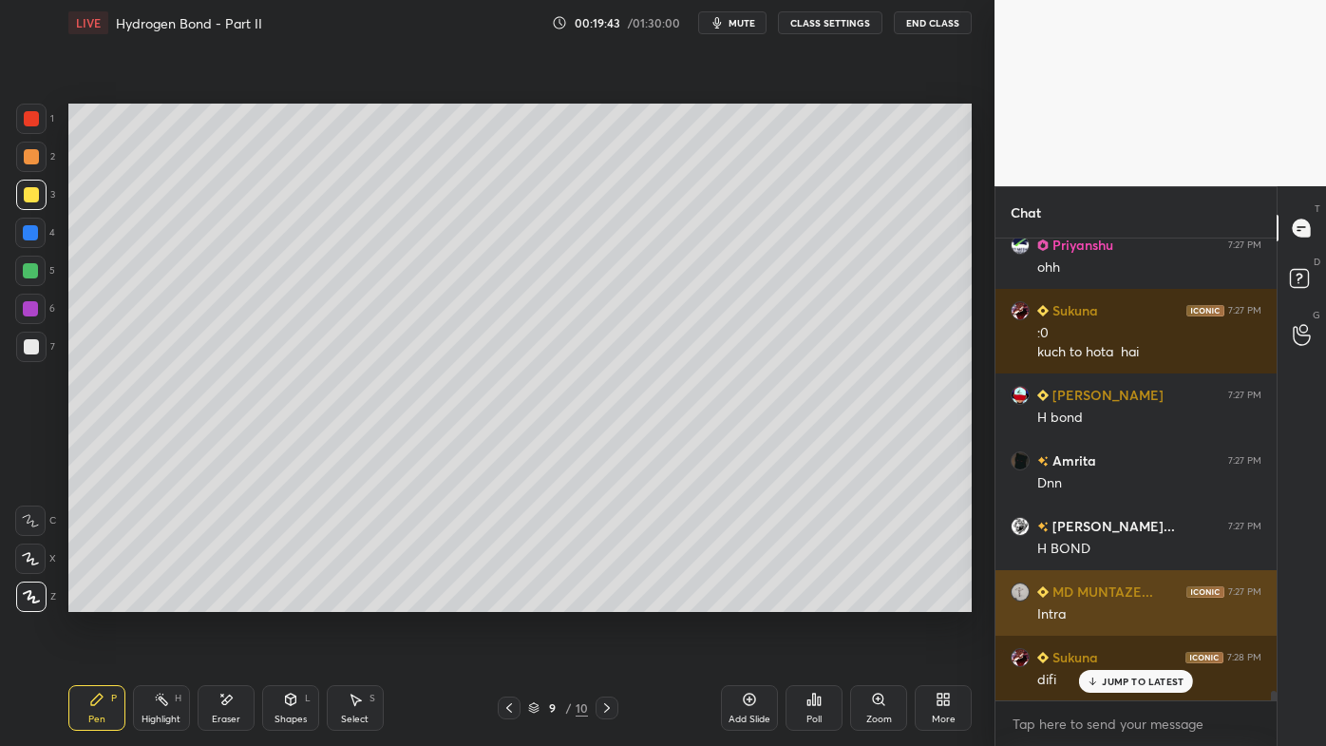
scroll to position [21711, 0]
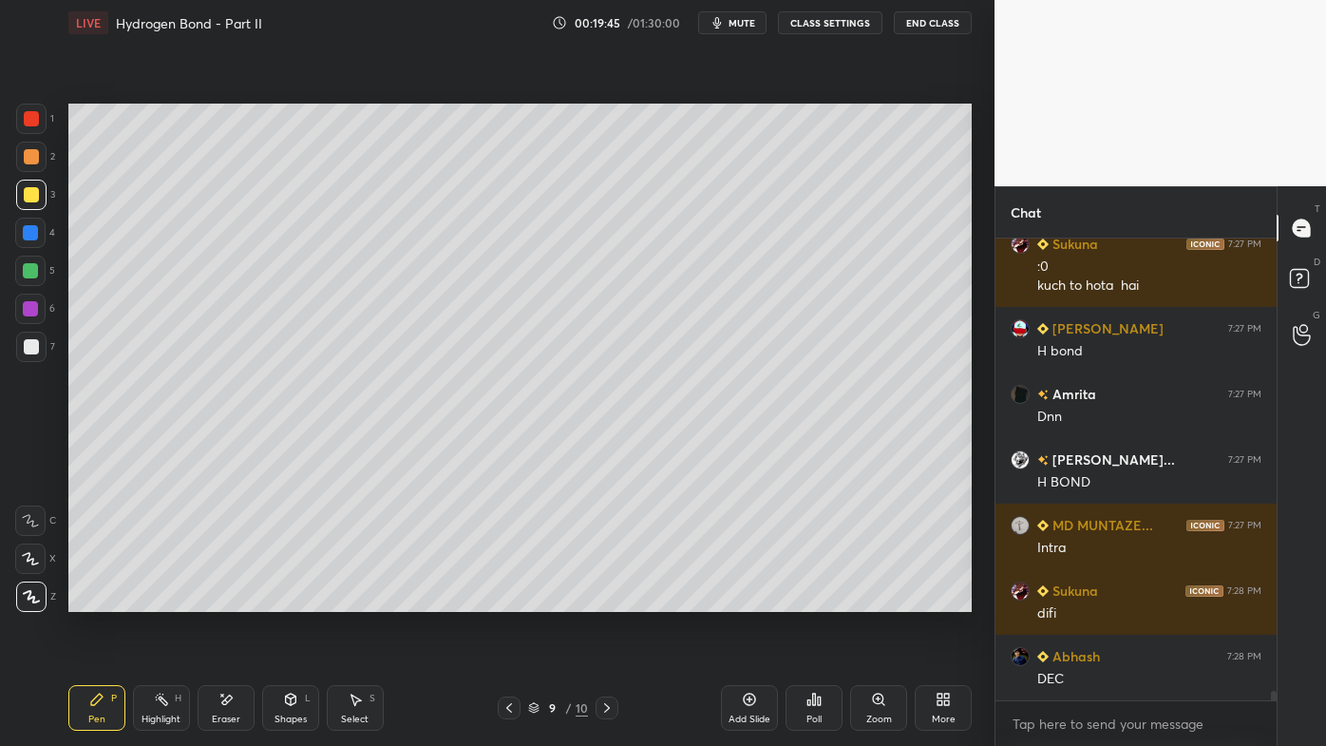
drag, startPoint x: 153, startPoint y: 697, endPoint x: 197, endPoint y: 668, distance: 52.7
click at [160, 599] on icon at bounding box center [161, 699] width 15 height 15
drag, startPoint x: 99, startPoint y: 694, endPoint x: 88, endPoint y: 693, distance: 10.5
click at [96, 599] on icon at bounding box center [96, 699] width 15 height 15
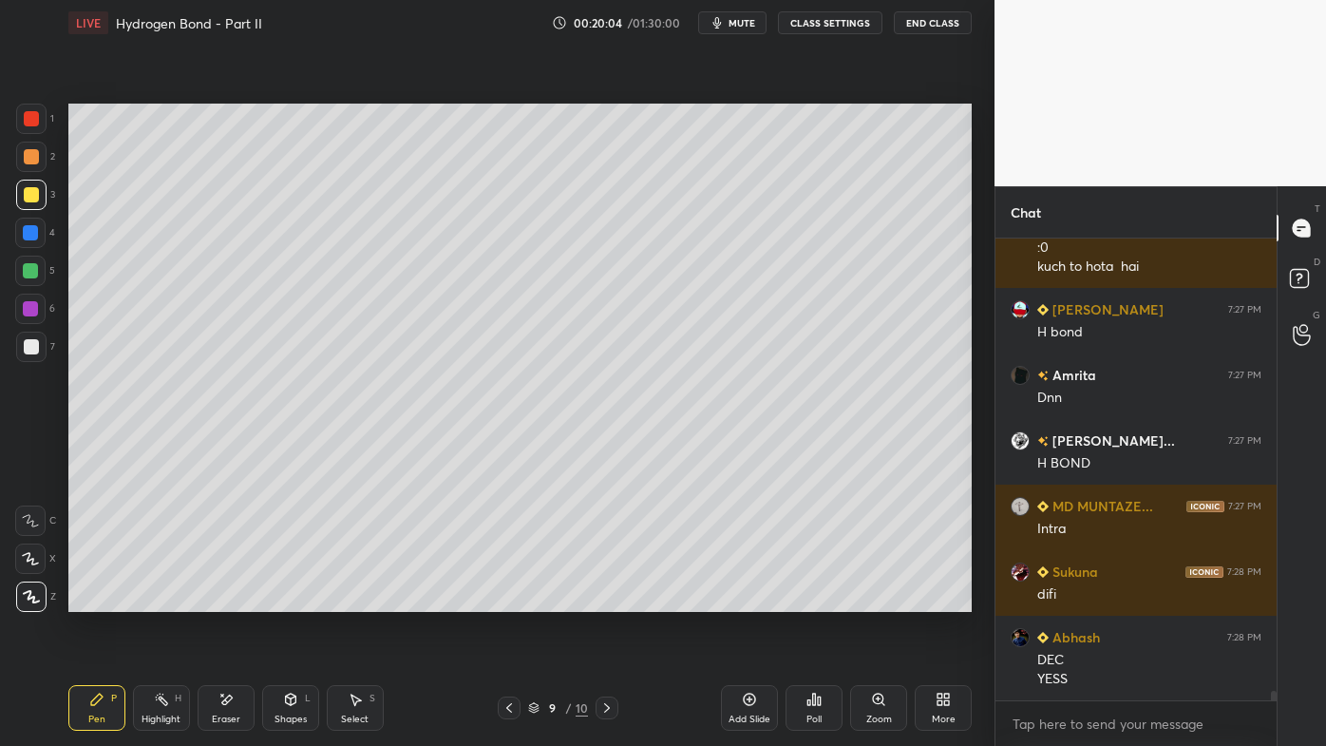
click at [154, 599] on div "Highlight H" at bounding box center [161, 708] width 57 height 46
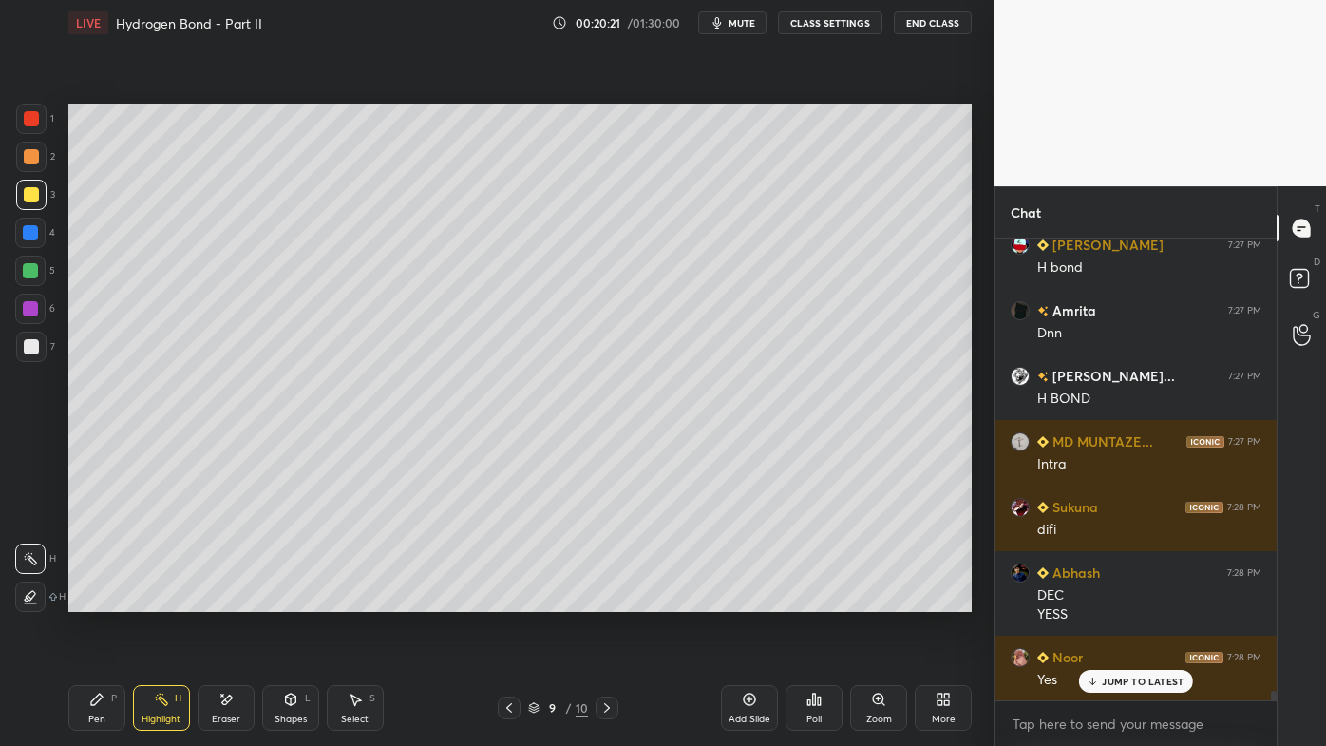
drag, startPoint x: 753, startPoint y: 694, endPoint x: 742, endPoint y: 688, distance: 13.2
click at [752, 599] on icon at bounding box center [749, 699] width 15 height 15
click at [93, 599] on icon at bounding box center [96, 699] width 15 height 15
drag, startPoint x: 33, startPoint y: 157, endPoint x: 38, endPoint y: 148, distance: 9.8
click at [34, 155] on div at bounding box center [31, 156] width 15 height 15
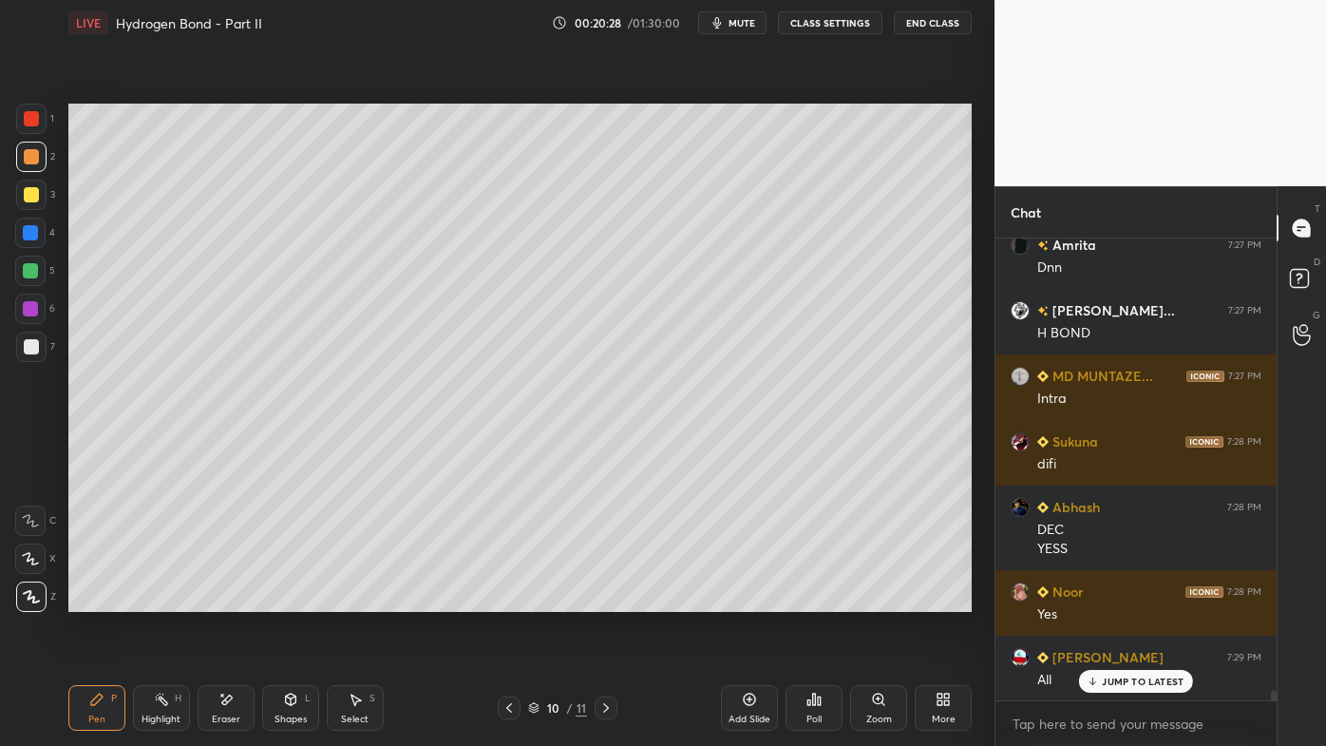
scroll to position [21926, 0]
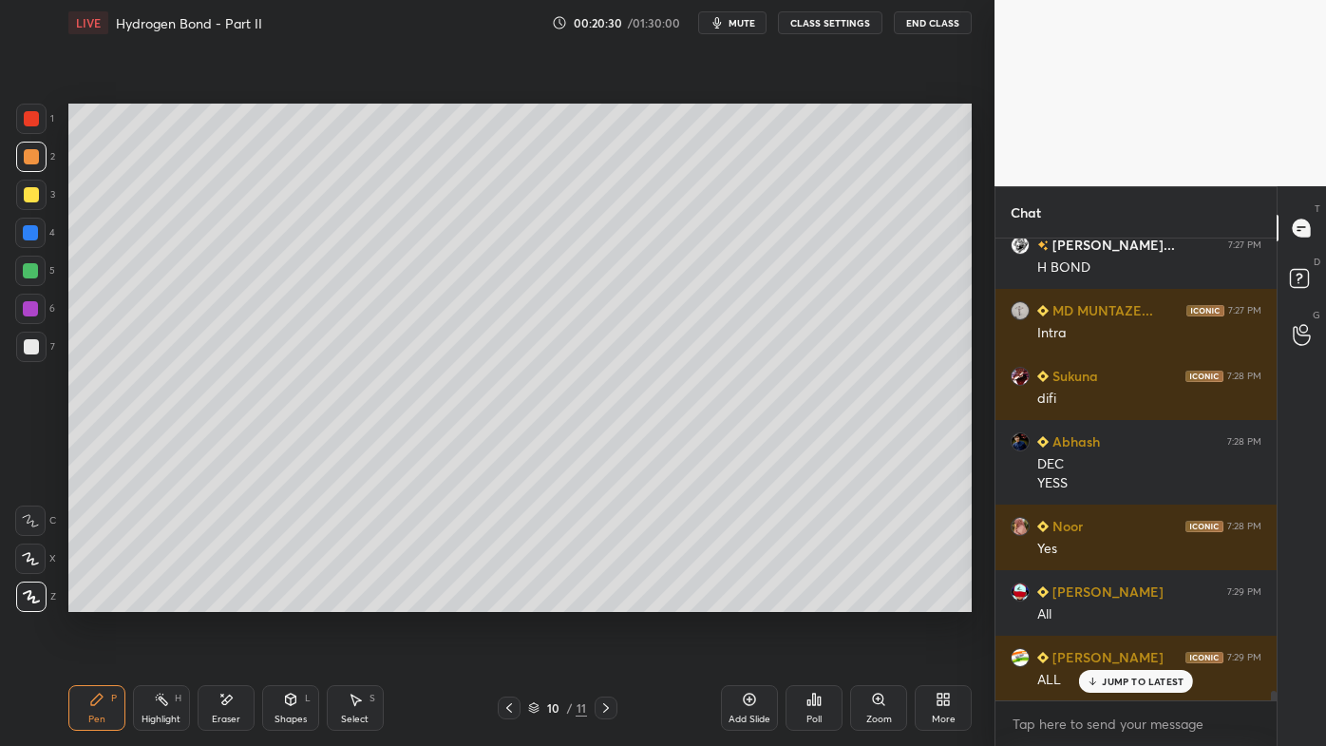
click at [1093, 599] on icon at bounding box center [1093, 680] width 12 height 11
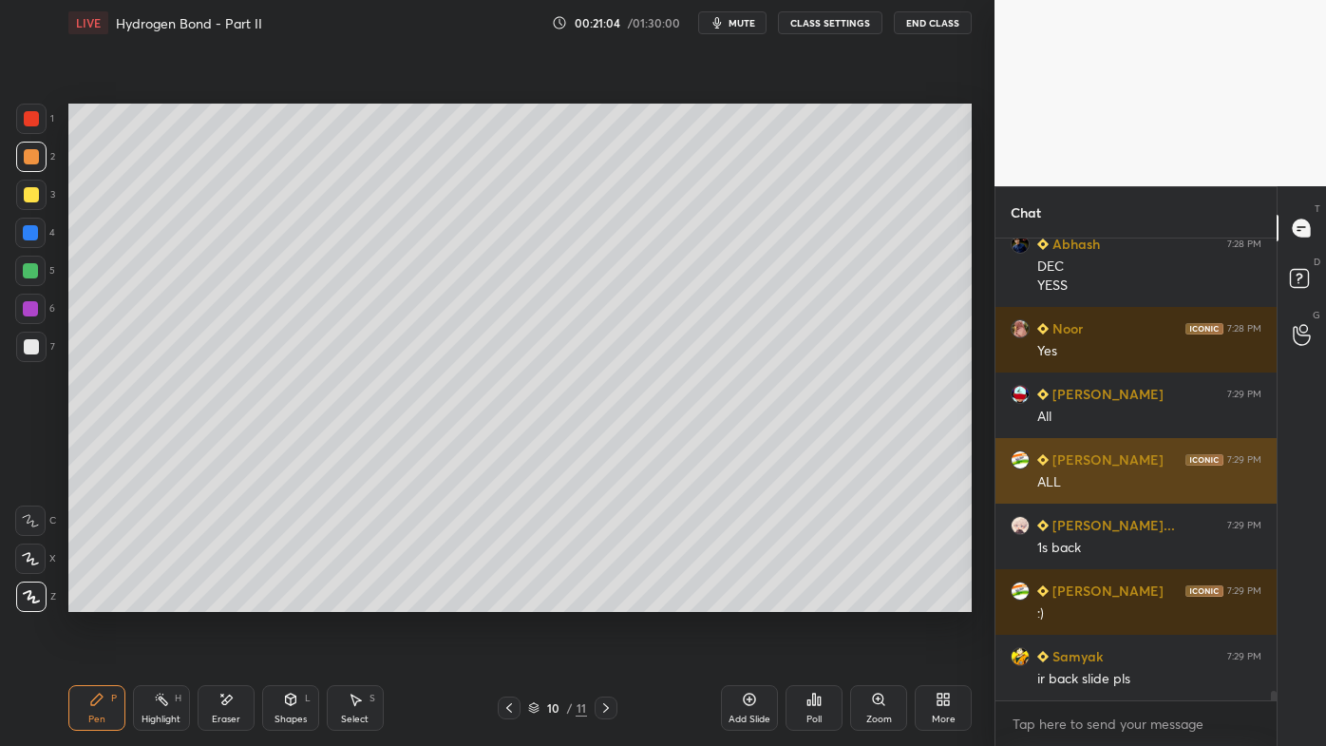
scroll to position [22189, 0]
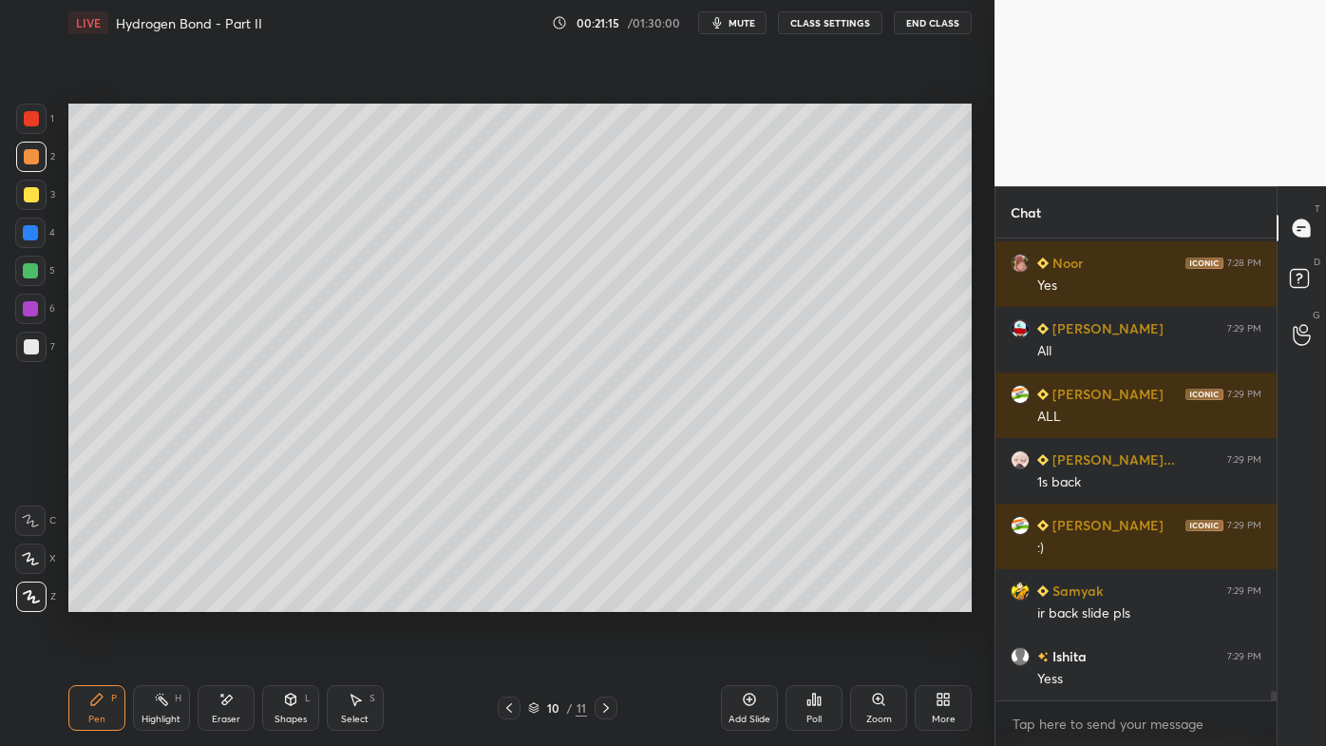
click at [167, 599] on icon at bounding box center [161, 699] width 15 height 15
click at [107, 599] on div "Pen P" at bounding box center [96, 708] width 57 height 46
click at [86, 599] on div "Pen P" at bounding box center [96, 708] width 57 height 46
drag, startPoint x: 175, startPoint y: 689, endPoint x: 160, endPoint y: 698, distance: 17.9
click at [177, 599] on div "Highlight H" at bounding box center [161, 708] width 57 height 46
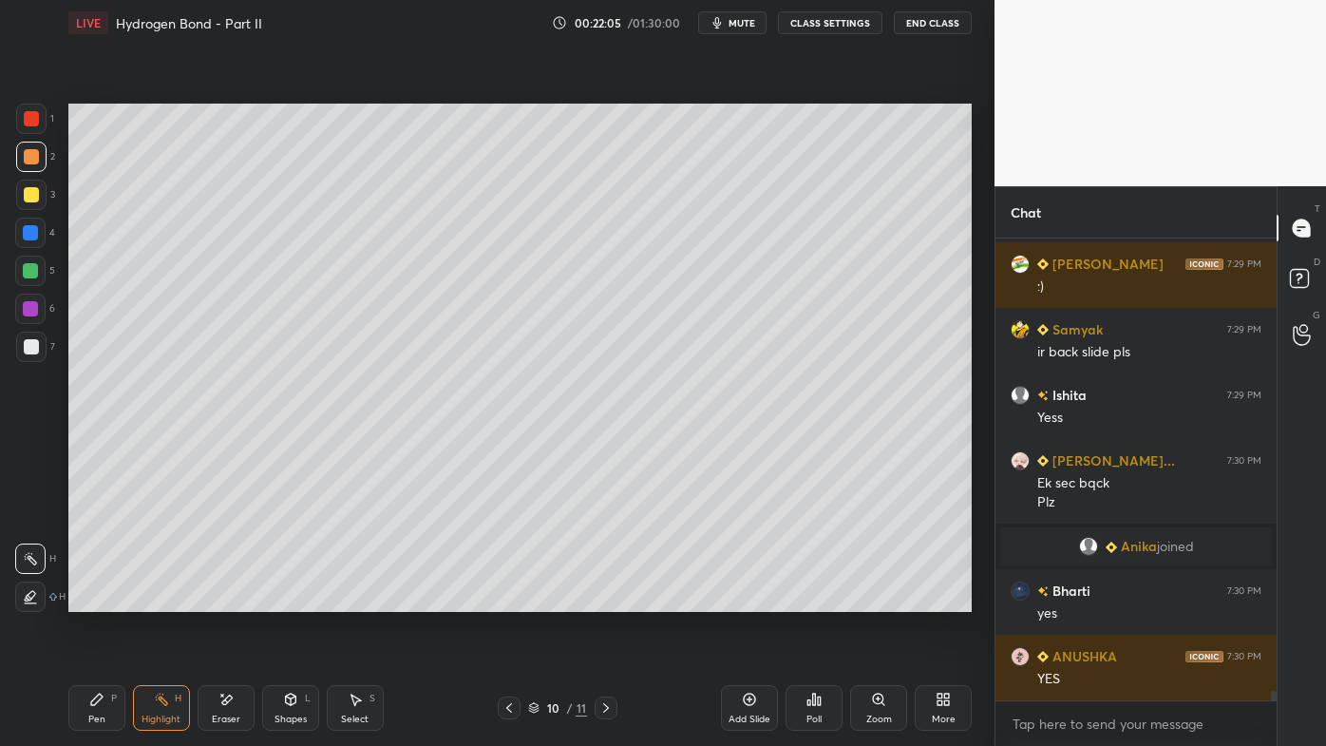
scroll to position [22140, 0]
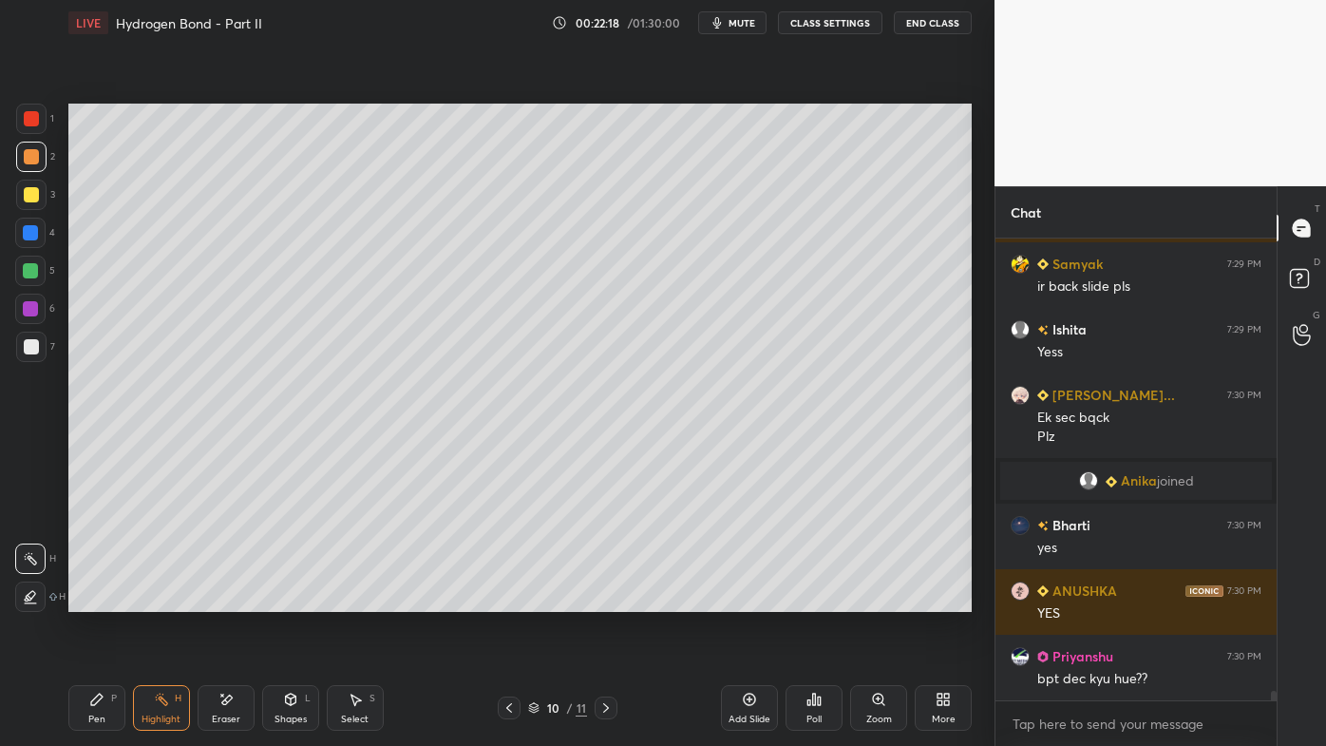
click at [512, 599] on icon at bounding box center [509, 707] width 15 height 15
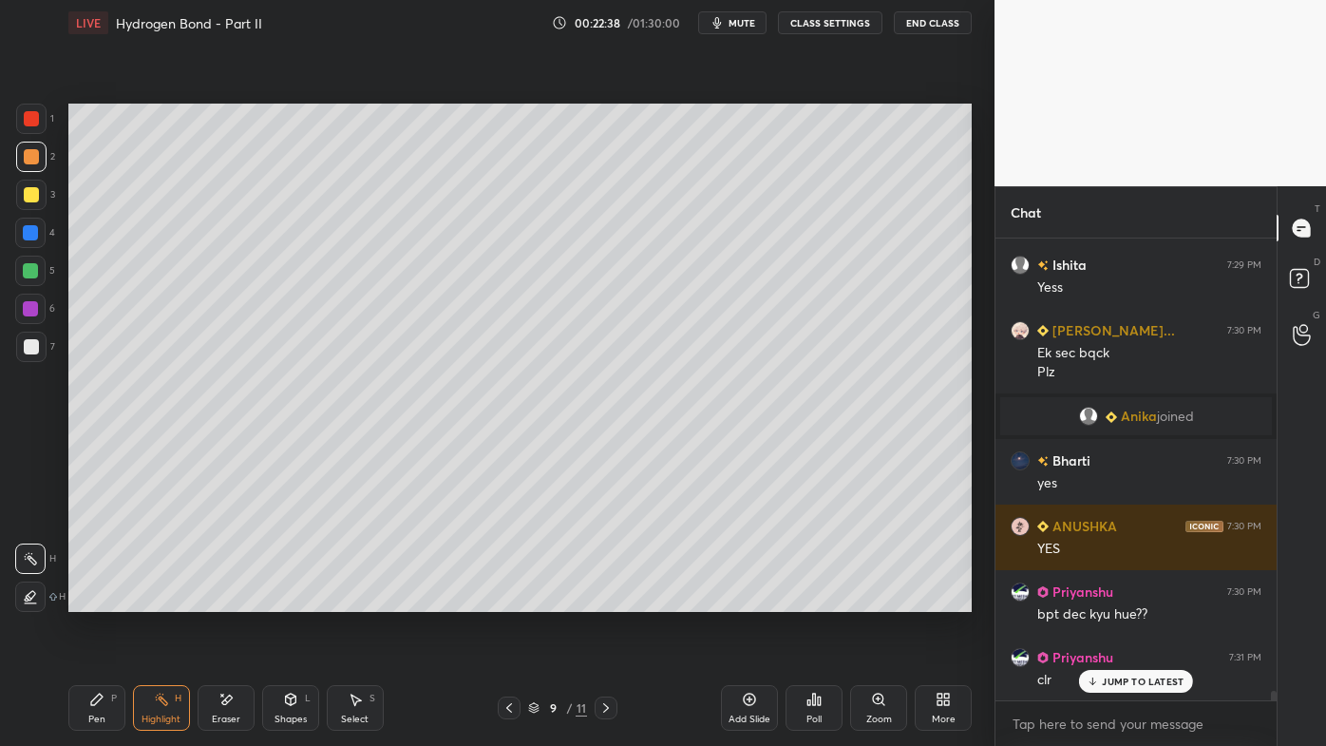
drag, startPoint x: 103, startPoint y: 694, endPoint x: 195, endPoint y: 633, distance: 110.9
click at [99, 599] on icon at bounding box center [96, 699] width 15 height 15
drag, startPoint x: 162, startPoint y: 694, endPoint x: 248, endPoint y: 619, distance: 113.8
click at [161, 599] on icon at bounding box center [161, 699] width 15 height 15
drag, startPoint x: 226, startPoint y: 704, endPoint x: 218, endPoint y: 625, distance: 79.3
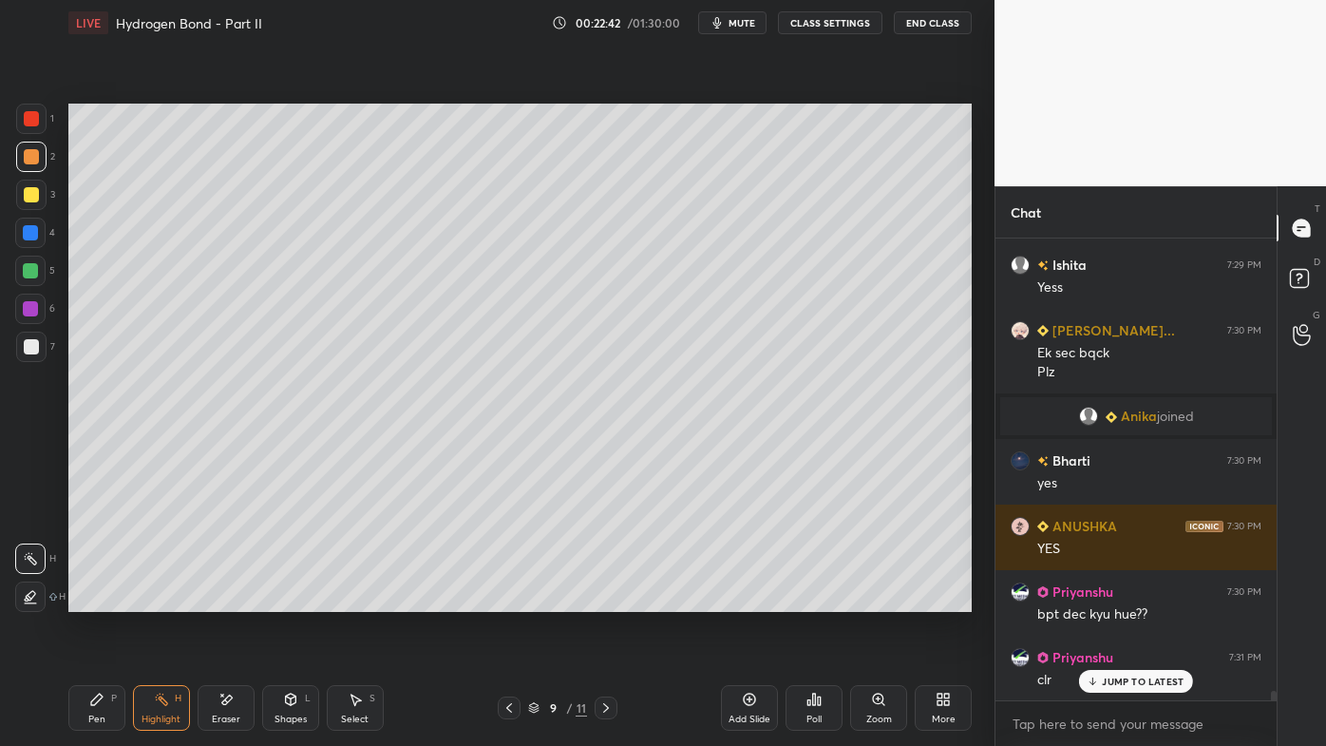
click at [225, 599] on icon at bounding box center [225, 700] width 15 height 16
click at [175, 599] on div "H" at bounding box center [178, 697] width 7 height 9
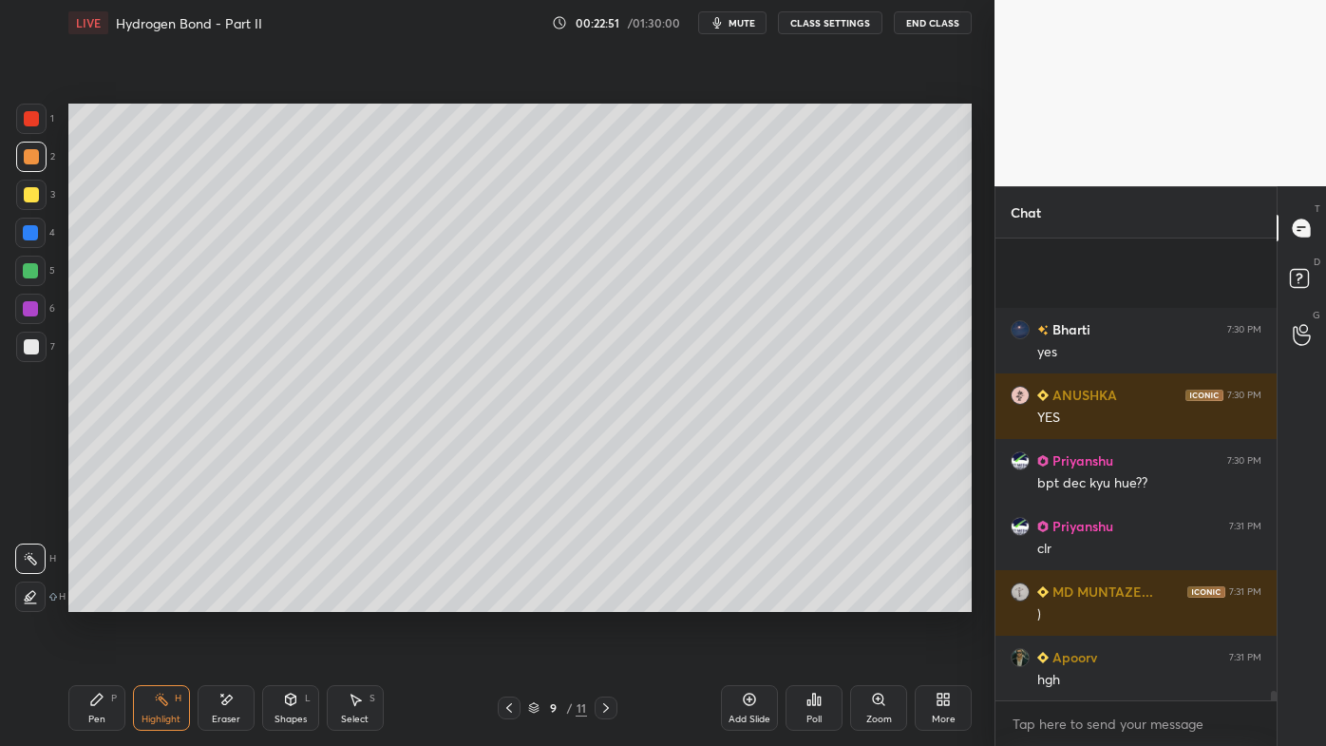
scroll to position [22534, 0]
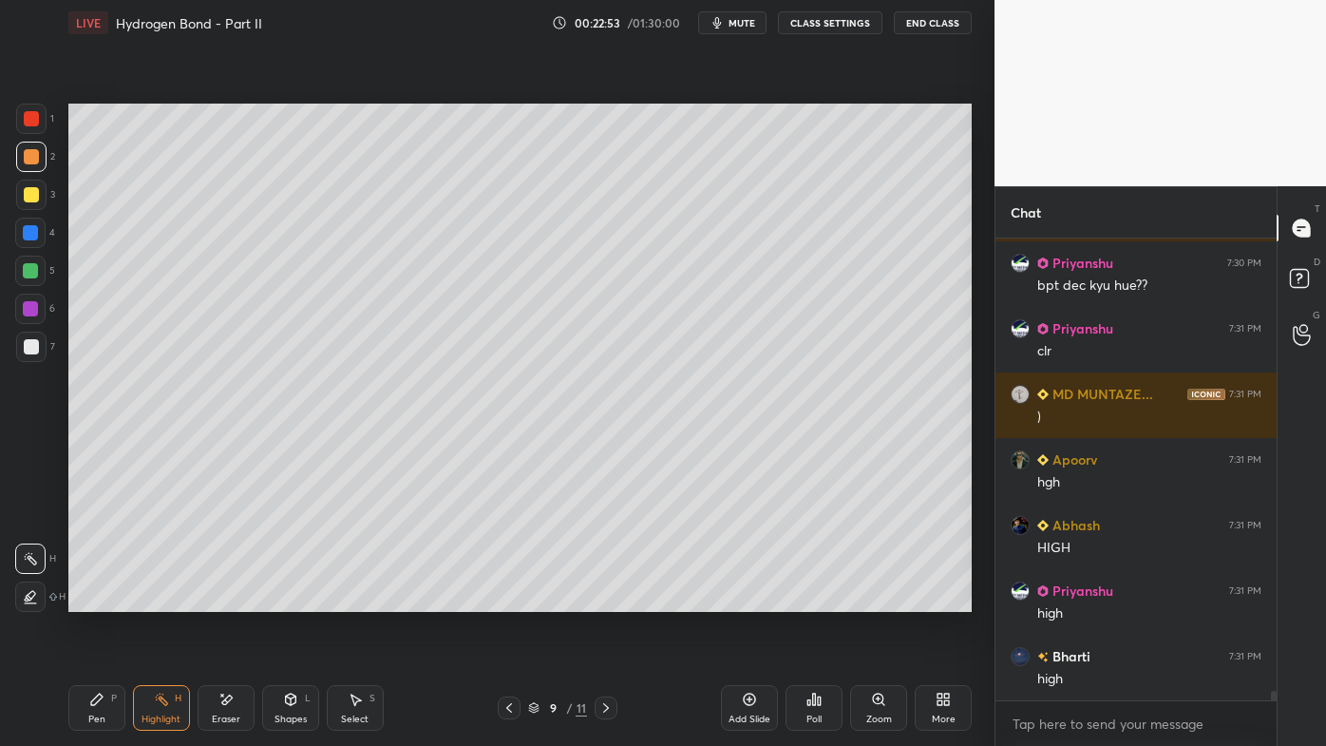
drag, startPoint x: 607, startPoint y: 701, endPoint x: 599, endPoint y: 709, distance: 10.7
click at [606, 599] on icon at bounding box center [605, 707] width 15 height 15
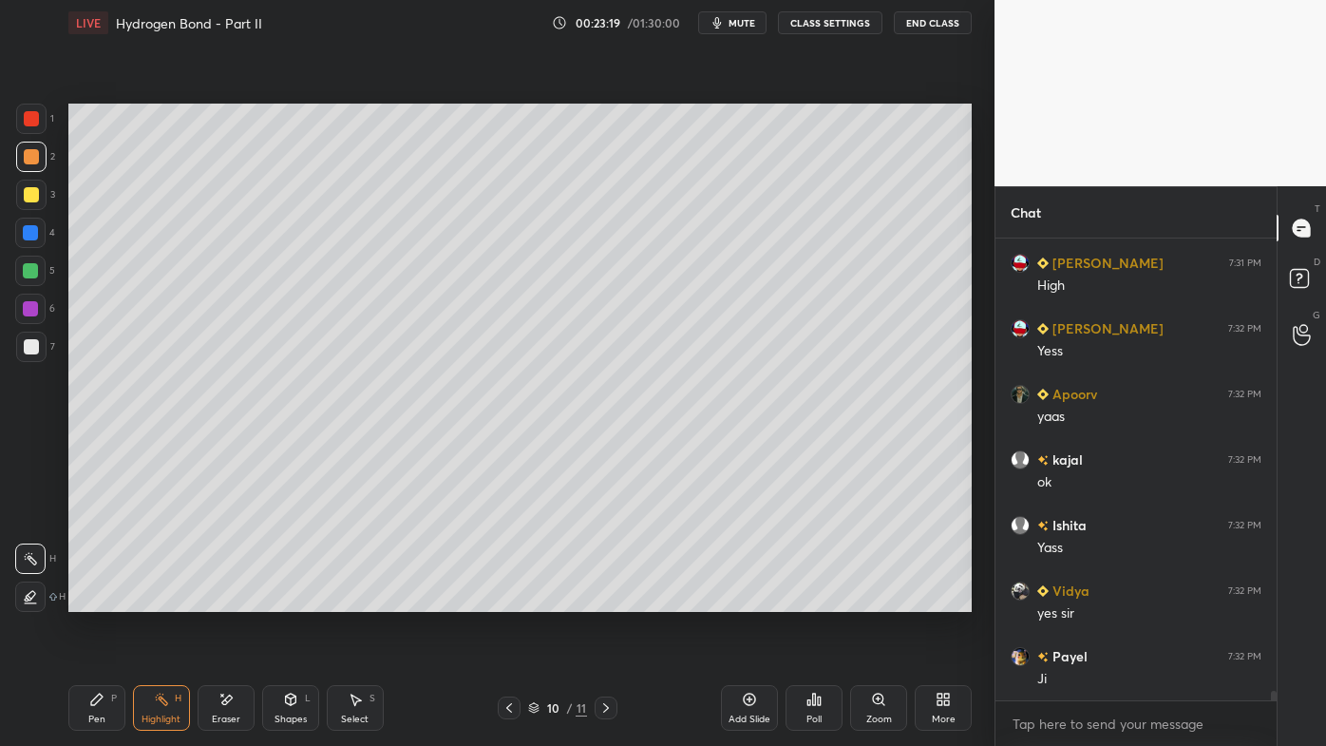
scroll to position [6, 5]
drag, startPoint x: 93, startPoint y: 693, endPoint x: 121, endPoint y: 628, distance: 71.1
click at [91, 599] on div "Pen P" at bounding box center [96, 708] width 57 height 46
drag, startPoint x: 160, startPoint y: 699, endPoint x: 164, endPoint y: 672, distance: 28.0
click at [160, 599] on rect at bounding box center [163, 700] width 9 height 9
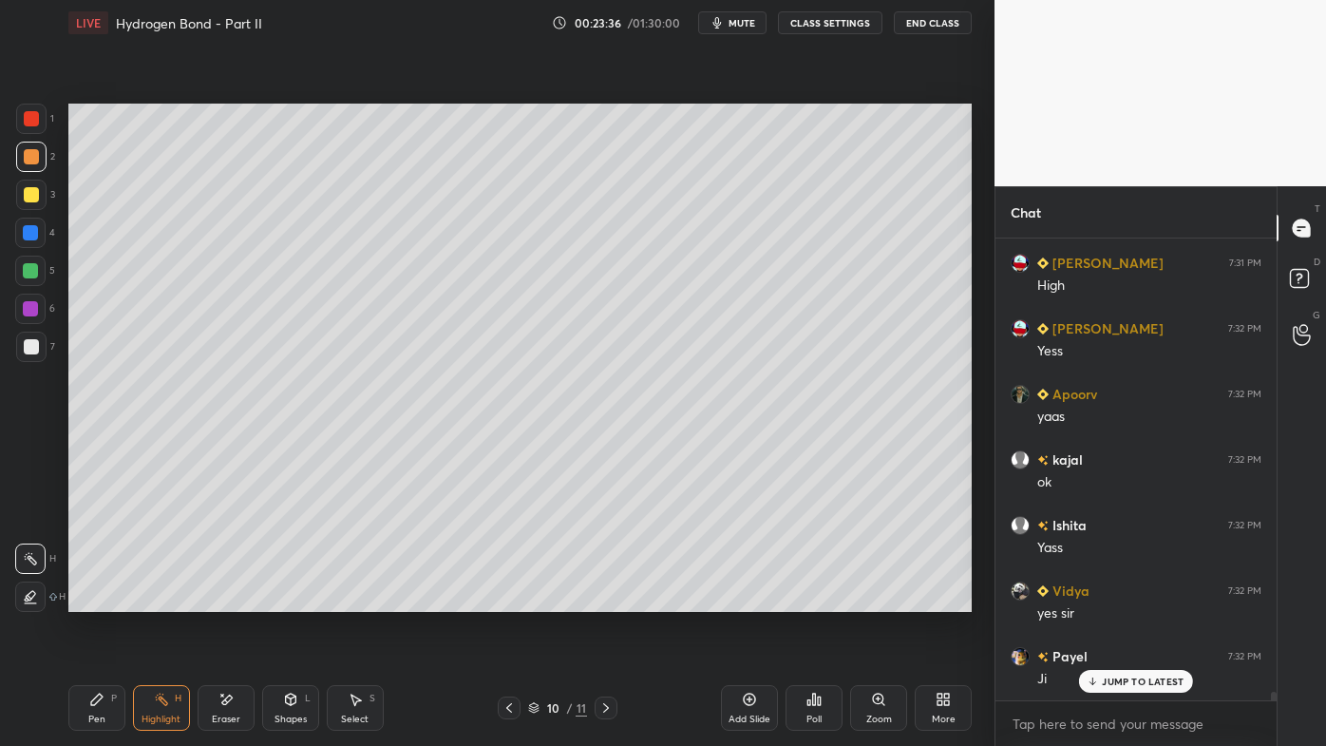
scroll to position [456, 275]
click at [517, 599] on div at bounding box center [509, 707] width 23 height 23
click at [605, 599] on icon at bounding box center [605, 707] width 15 height 15
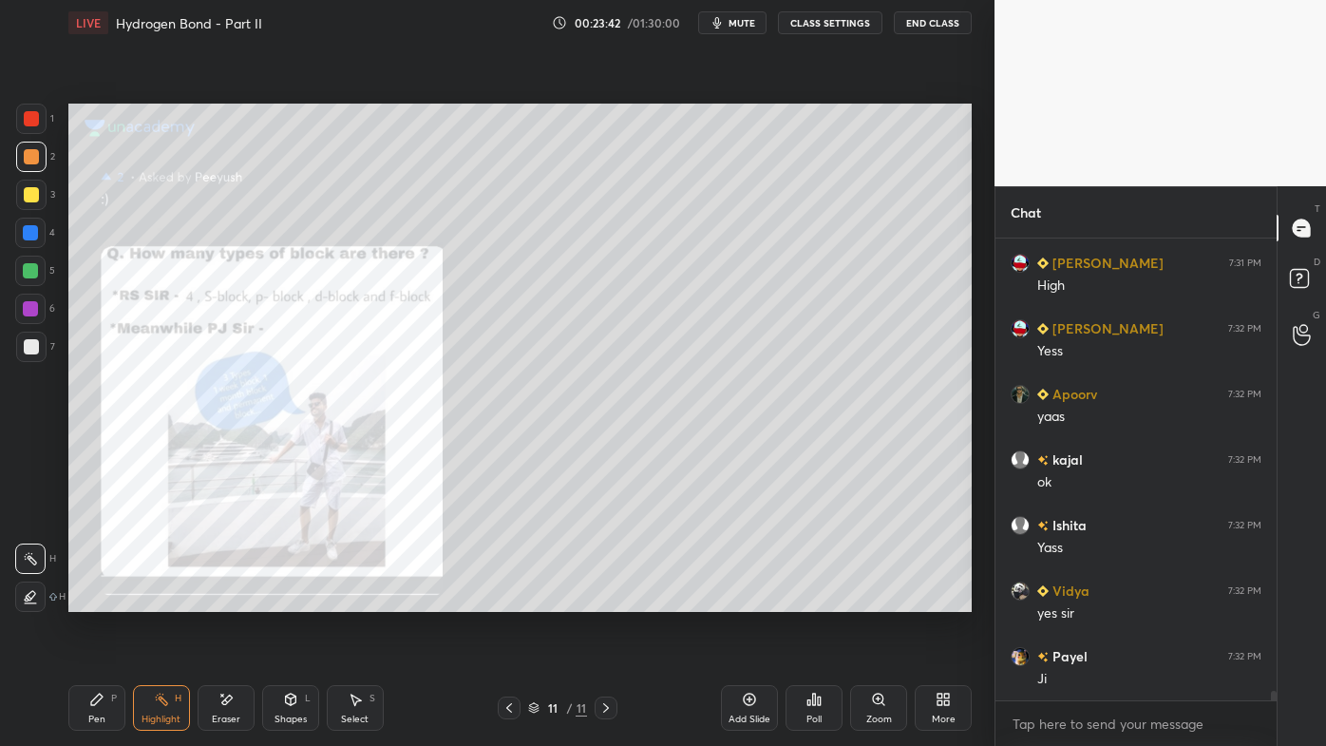
click at [509, 599] on icon at bounding box center [509, 707] width 6 height 9
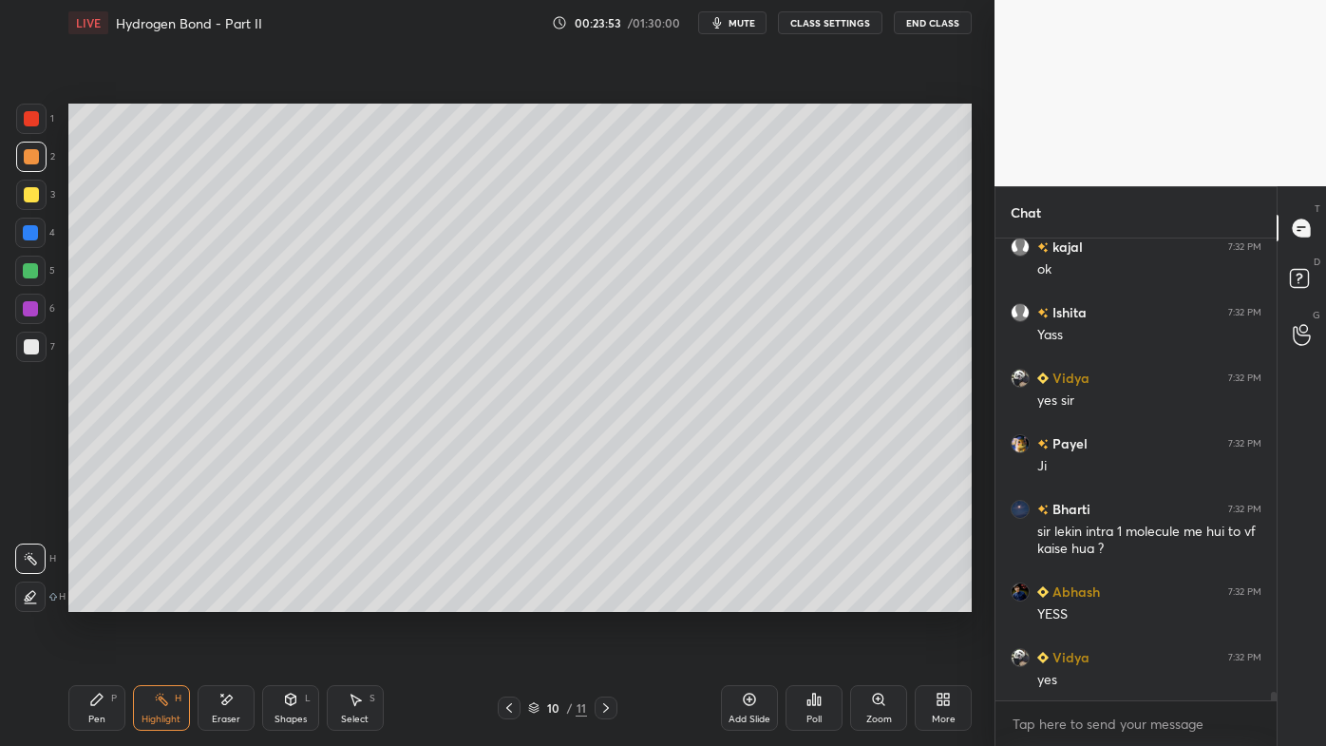
scroll to position [23337, 0]
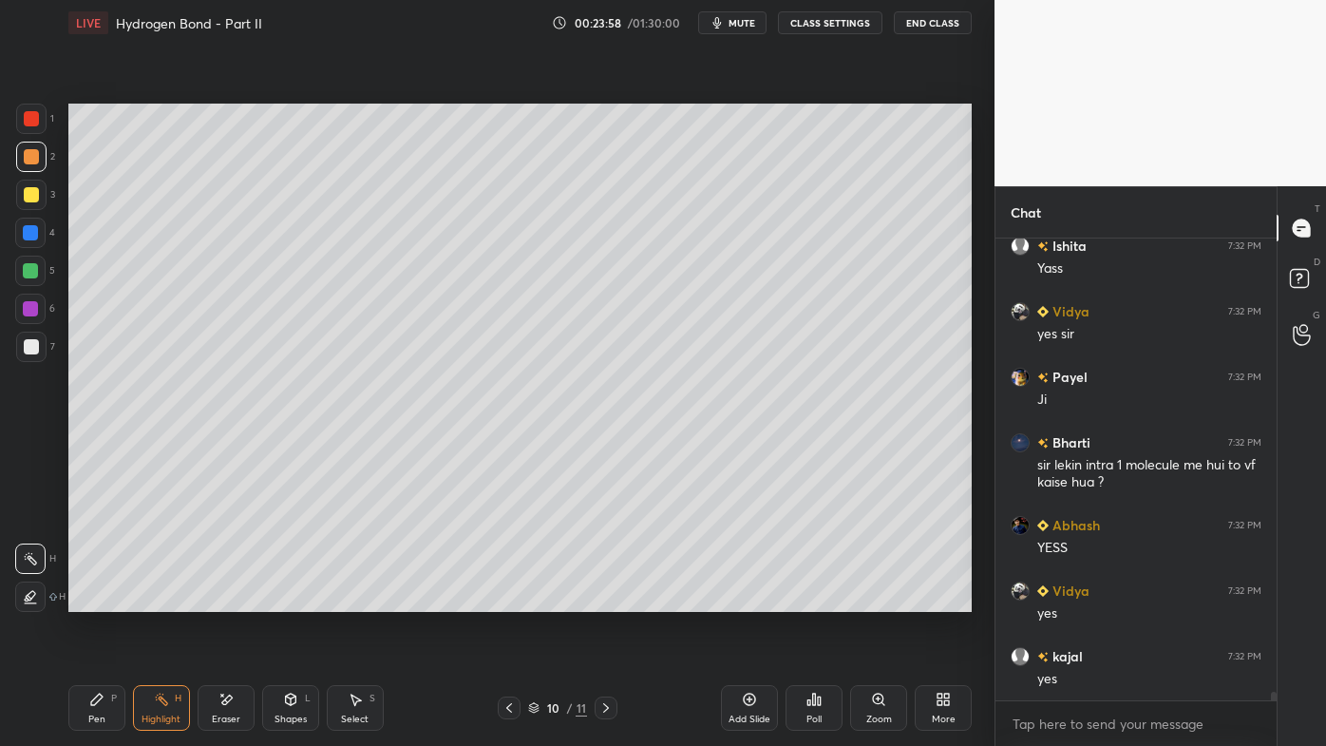
click at [161, 599] on icon at bounding box center [161, 699] width 15 height 15
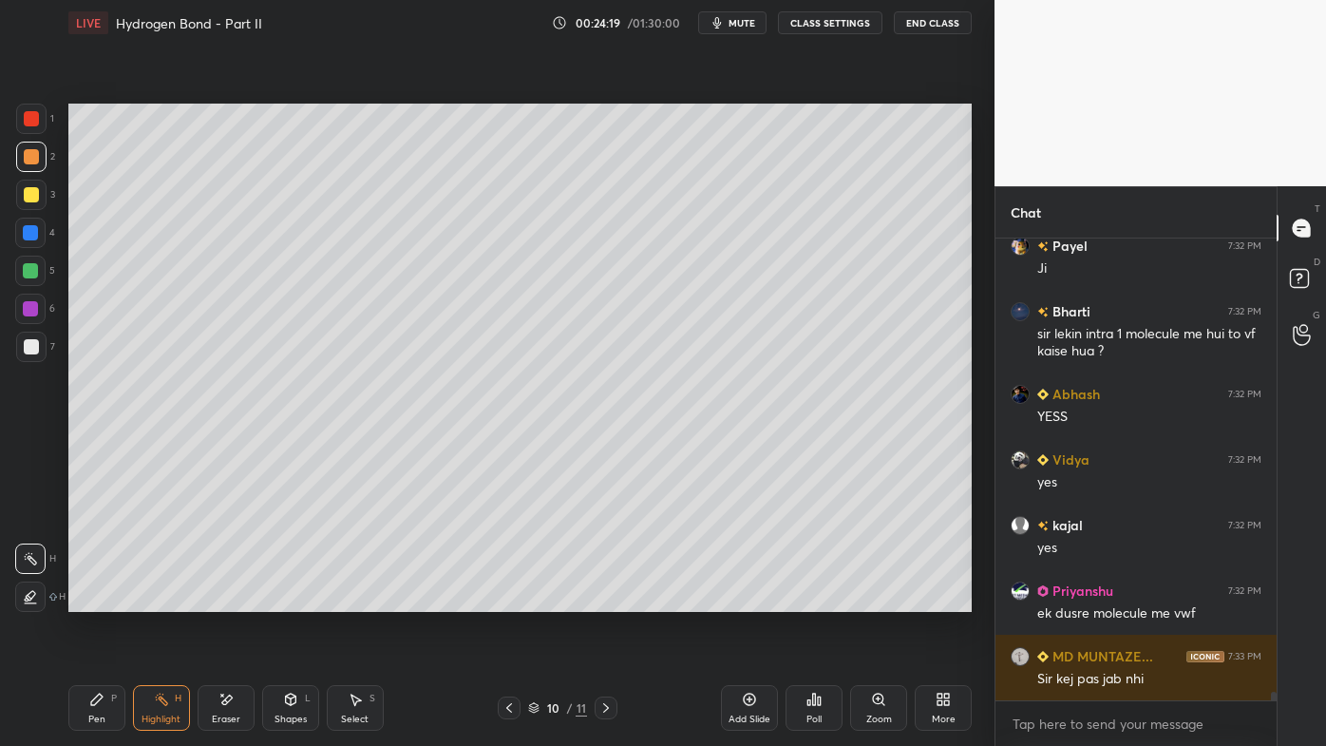
scroll to position [23534, 0]
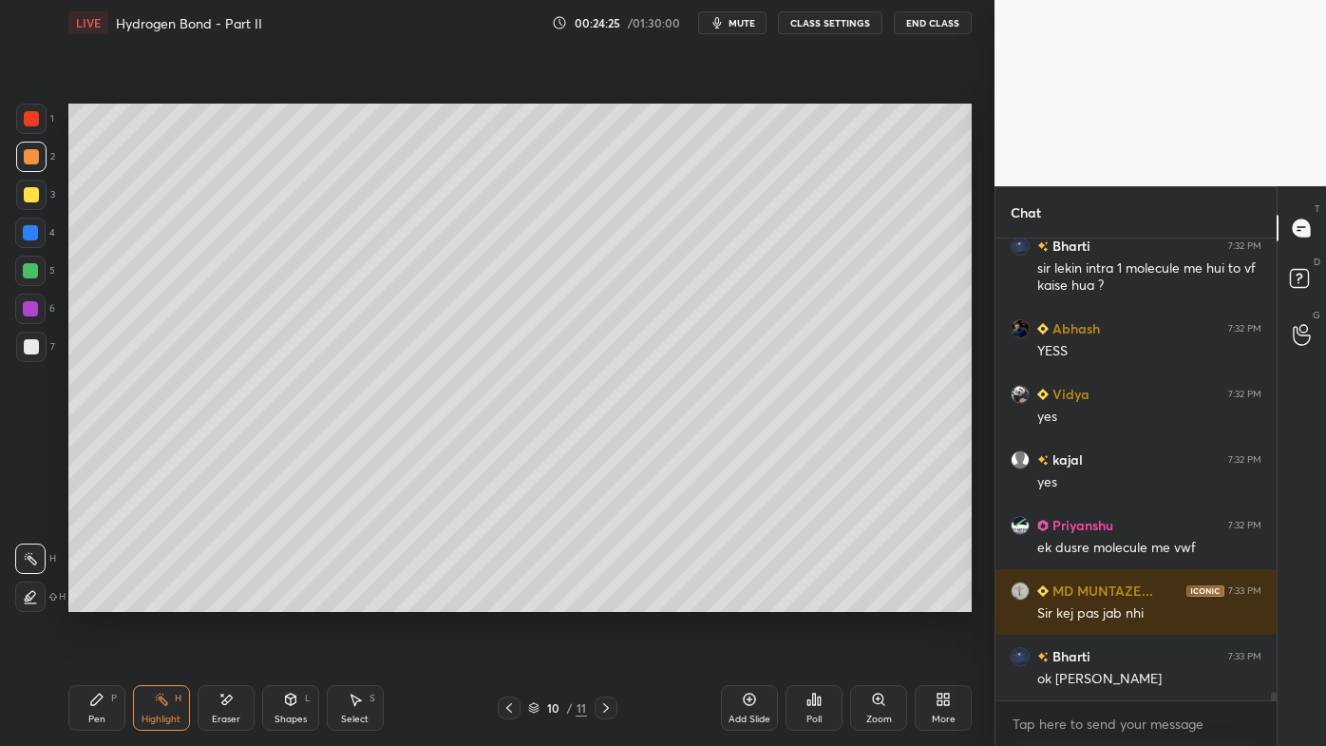
click at [604, 599] on icon at bounding box center [605, 707] width 15 height 15
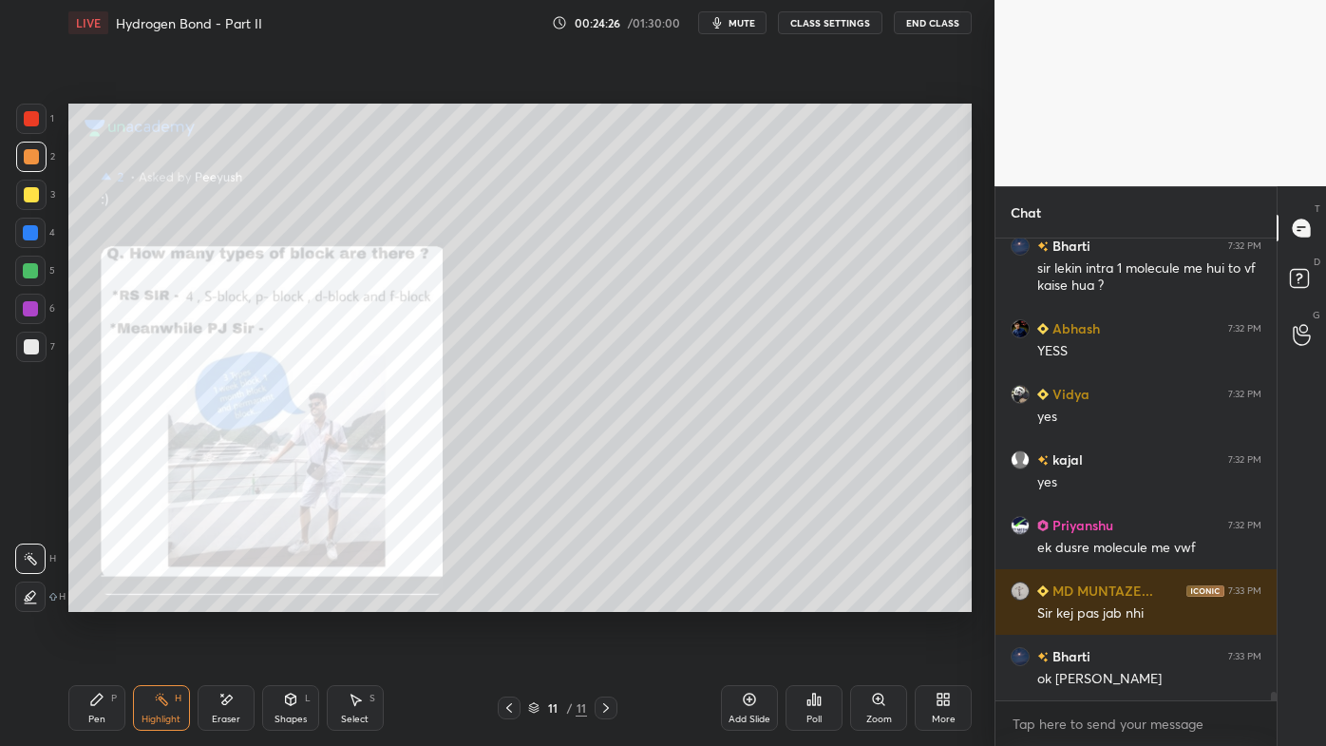
drag, startPoint x: 505, startPoint y: 708, endPoint x: 565, endPoint y: 693, distance: 61.5
click at [506, 599] on icon at bounding box center [509, 707] width 15 height 15
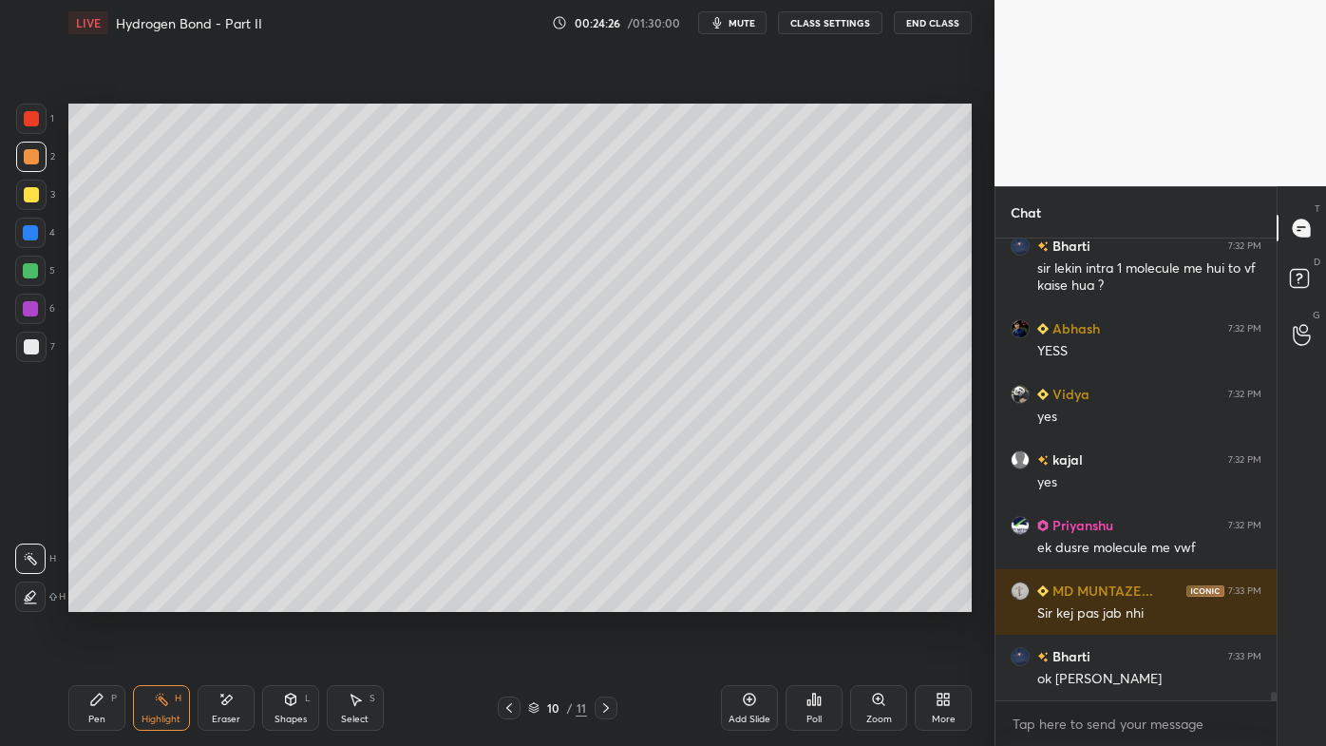
click at [749, 599] on icon at bounding box center [749, 699] width 15 height 15
drag, startPoint x: 101, startPoint y: 693, endPoint x: 72, endPoint y: 701, distance: 29.5
click at [101, 599] on icon at bounding box center [96, 699] width 15 height 15
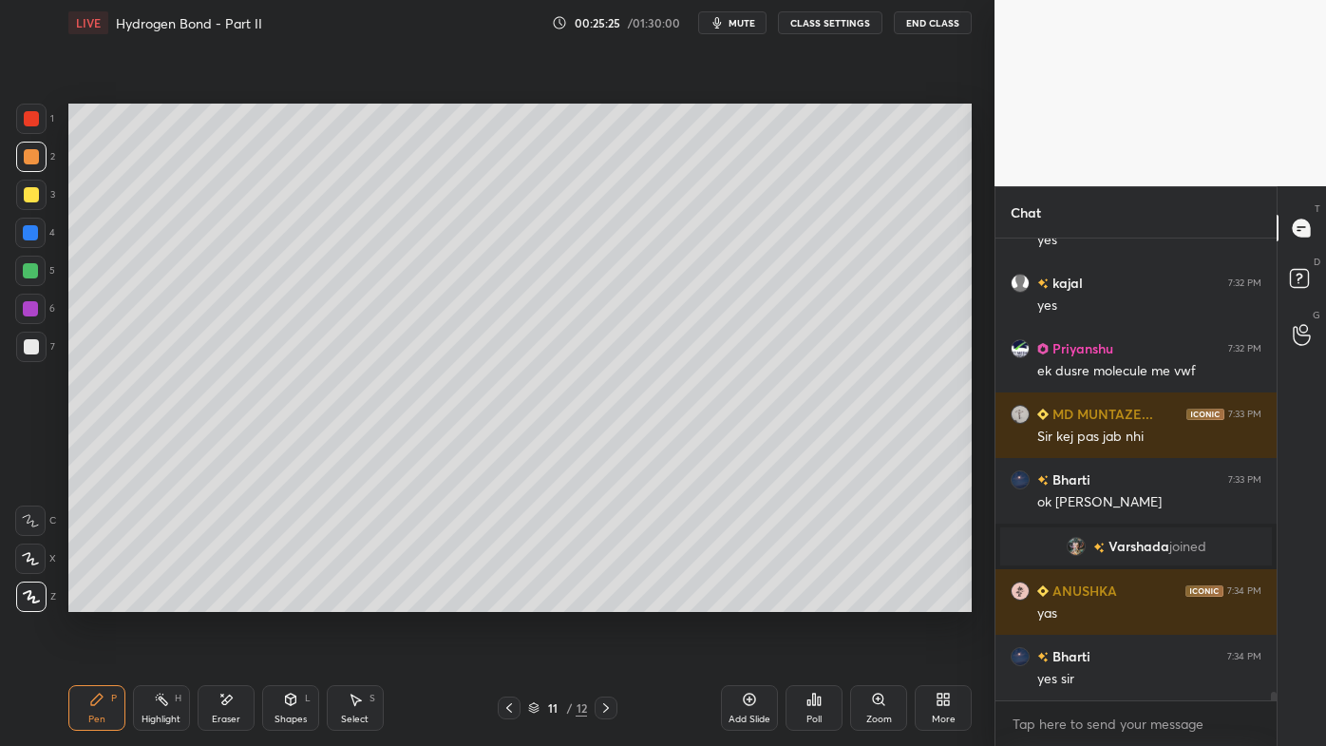
scroll to position [23271, 0]
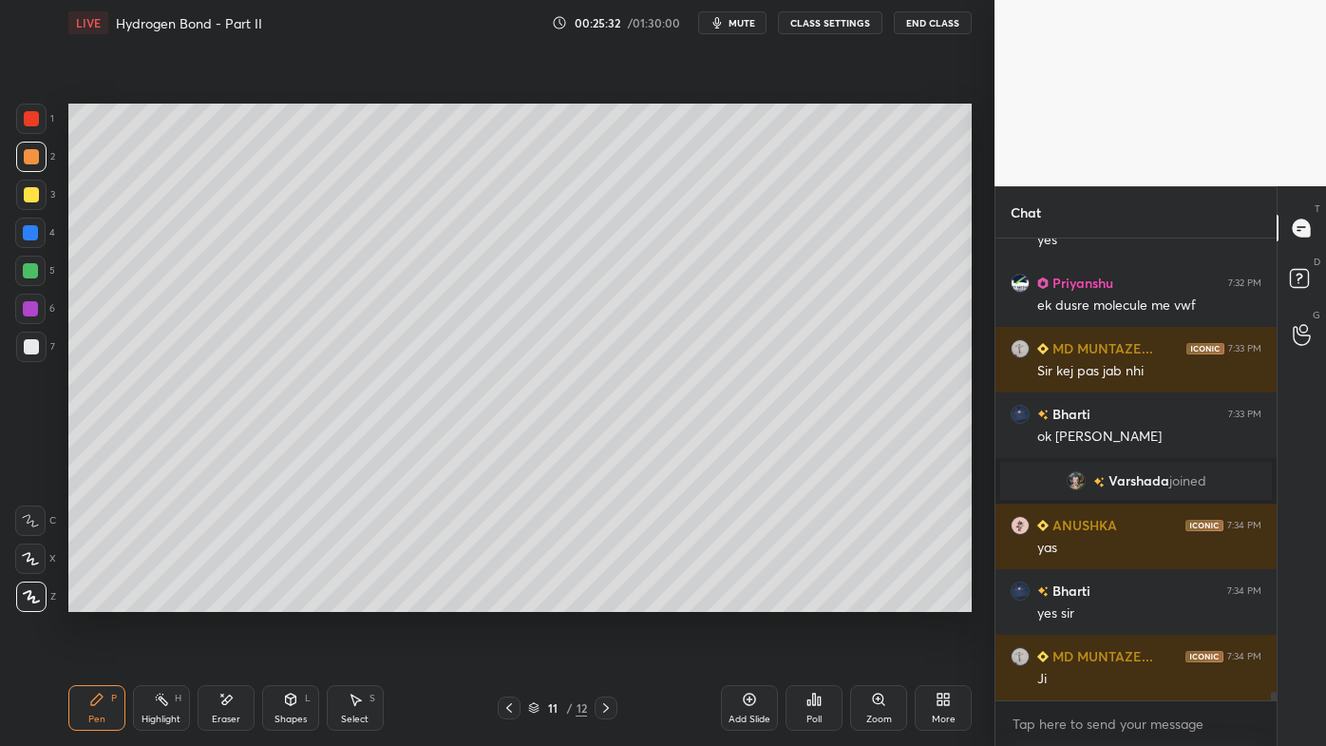
drag, startPoint x: 40, startPoint y: 195, endPoint x: 67, endPoint y: 203, distance: 28.8
click at [38, 197] on div at bounding box center [31, 195] width 30 height 30
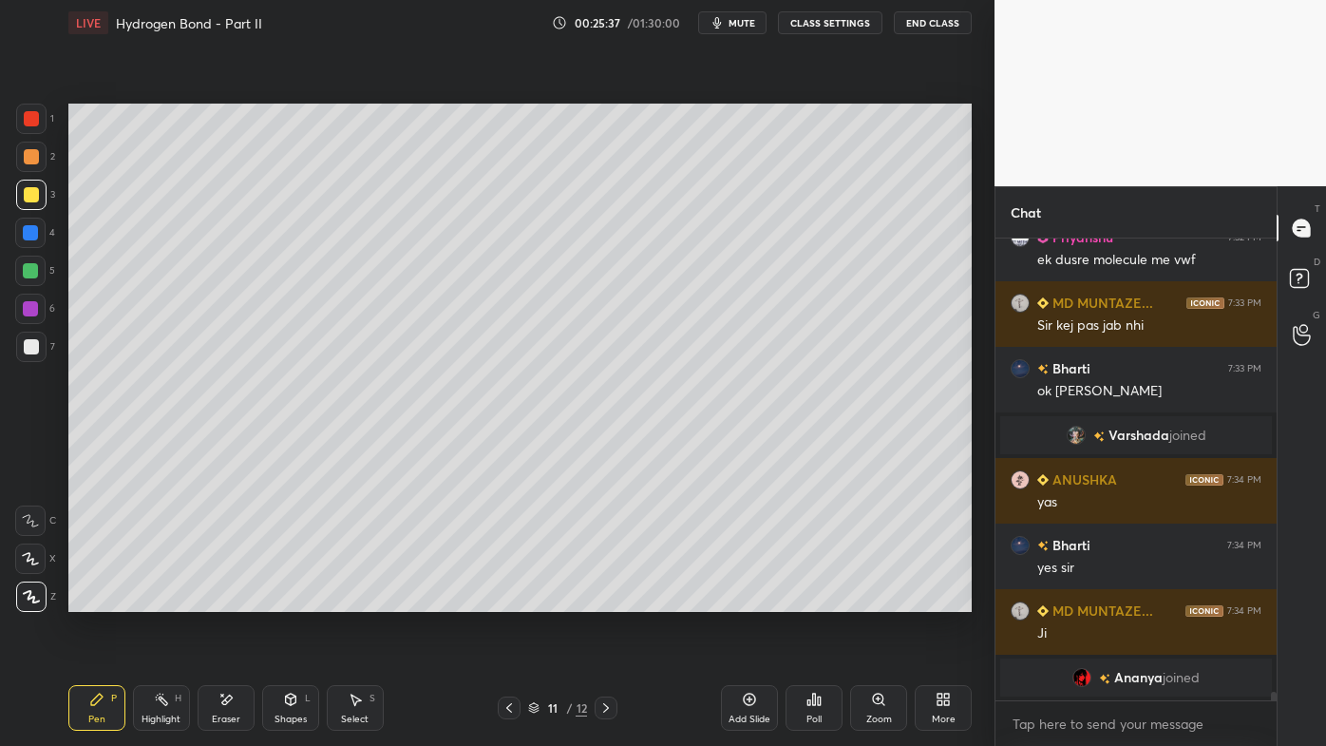
scroll to position [23309, 0]
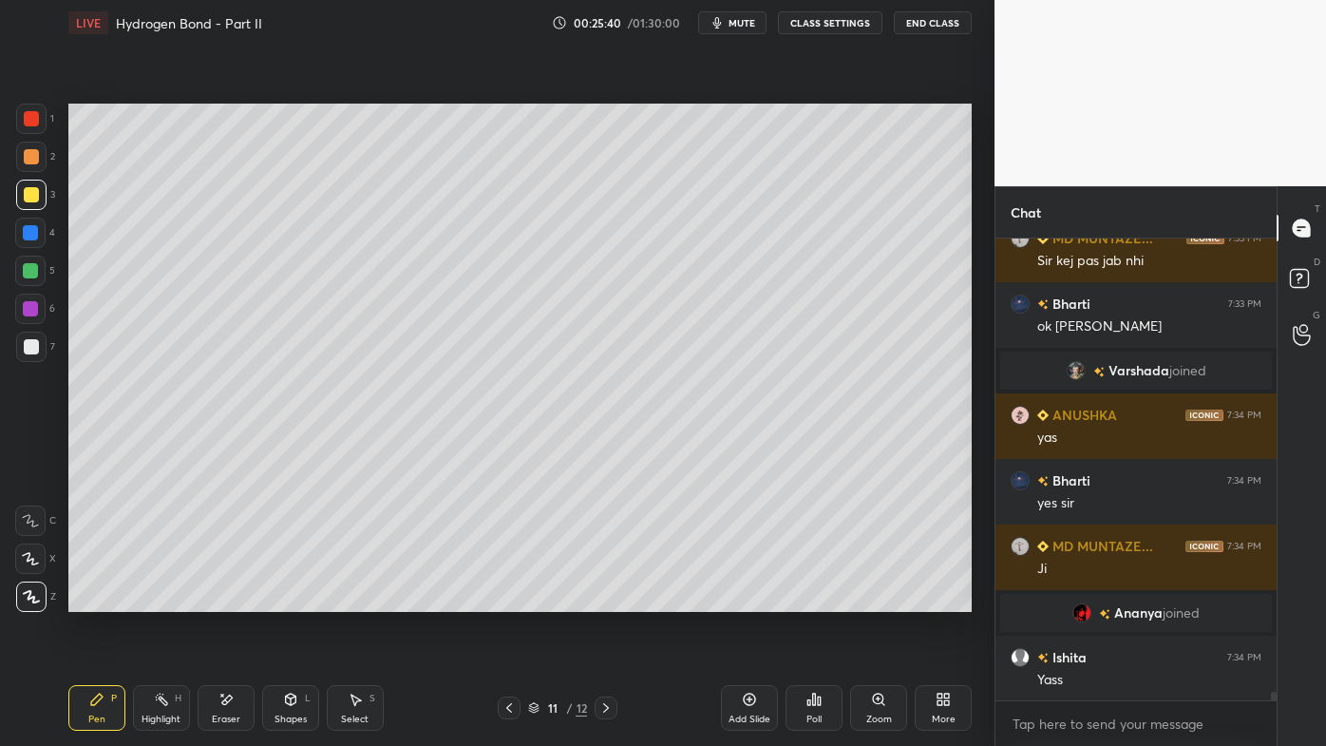
click at [164, 599] on icon at bounding box center [161, 699] width 15 height 15
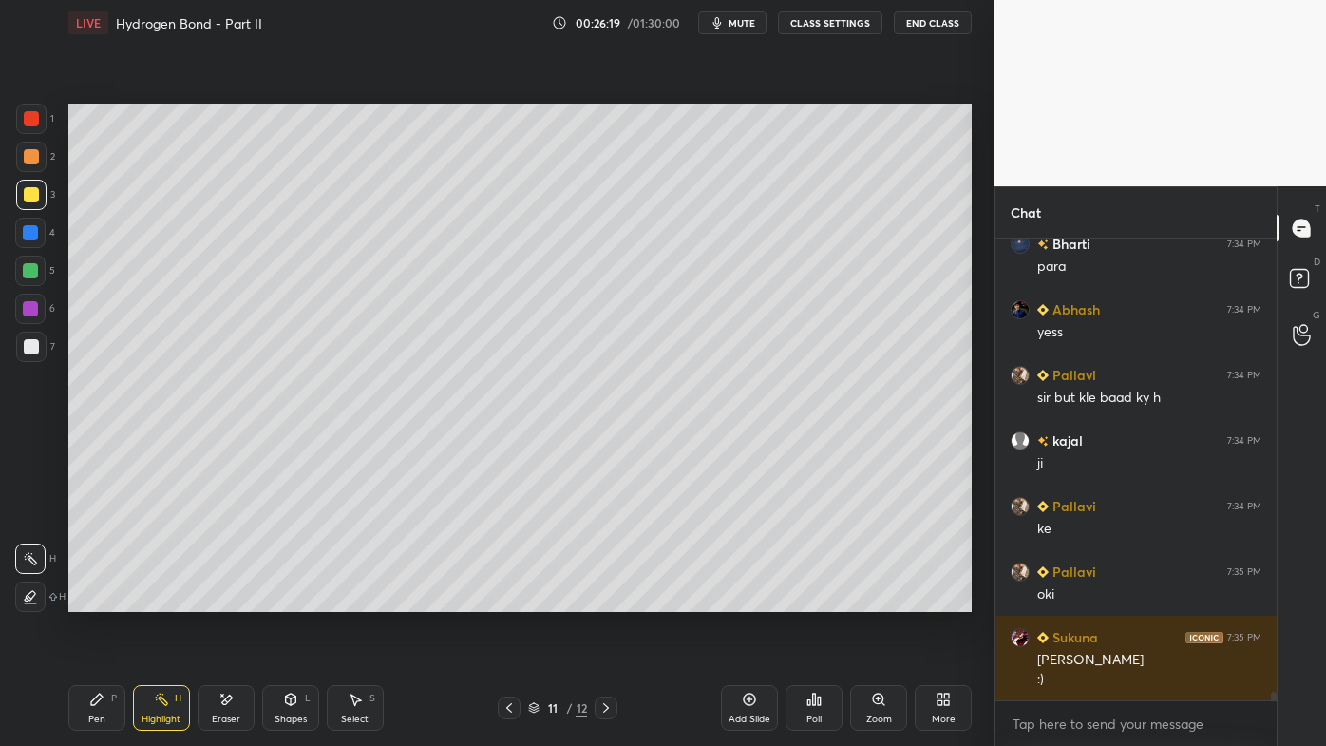
scroll to position [23853, 0]
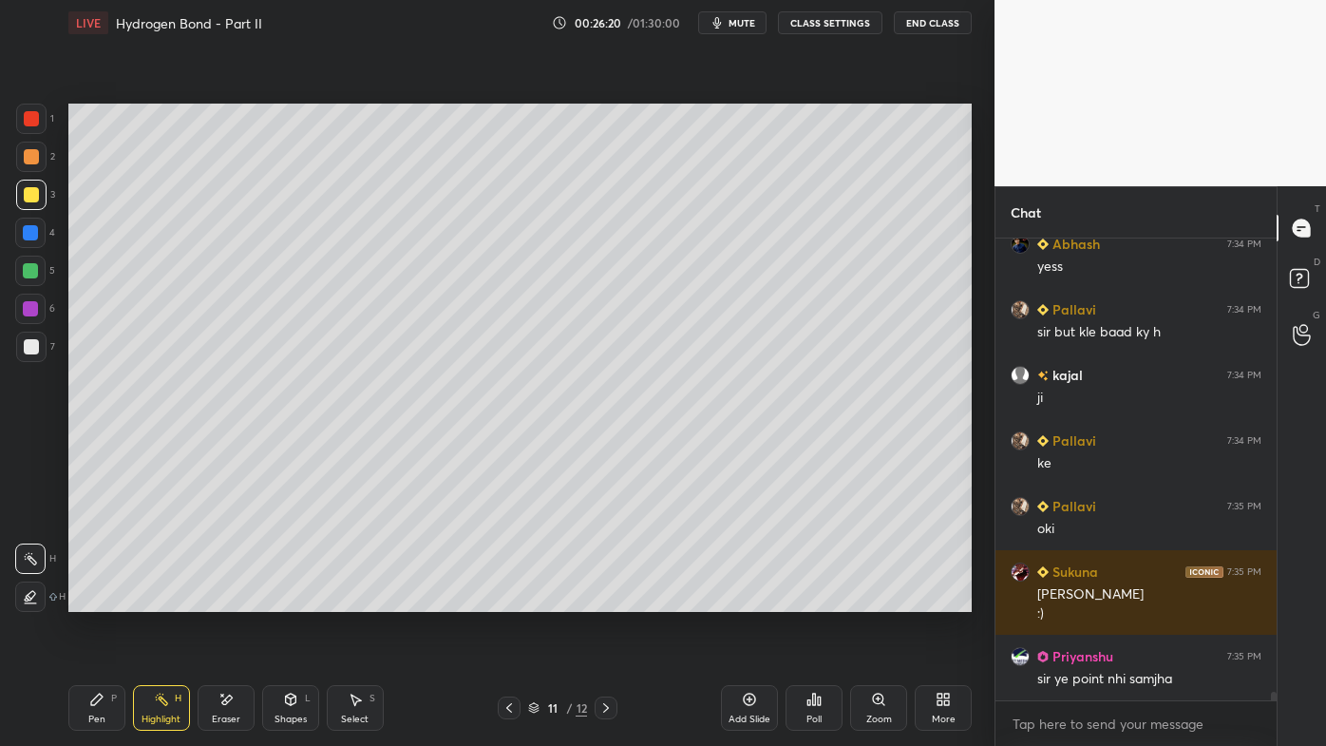
click at [611, 599] on icon at bounding box center [605, 707] width 15 height 15
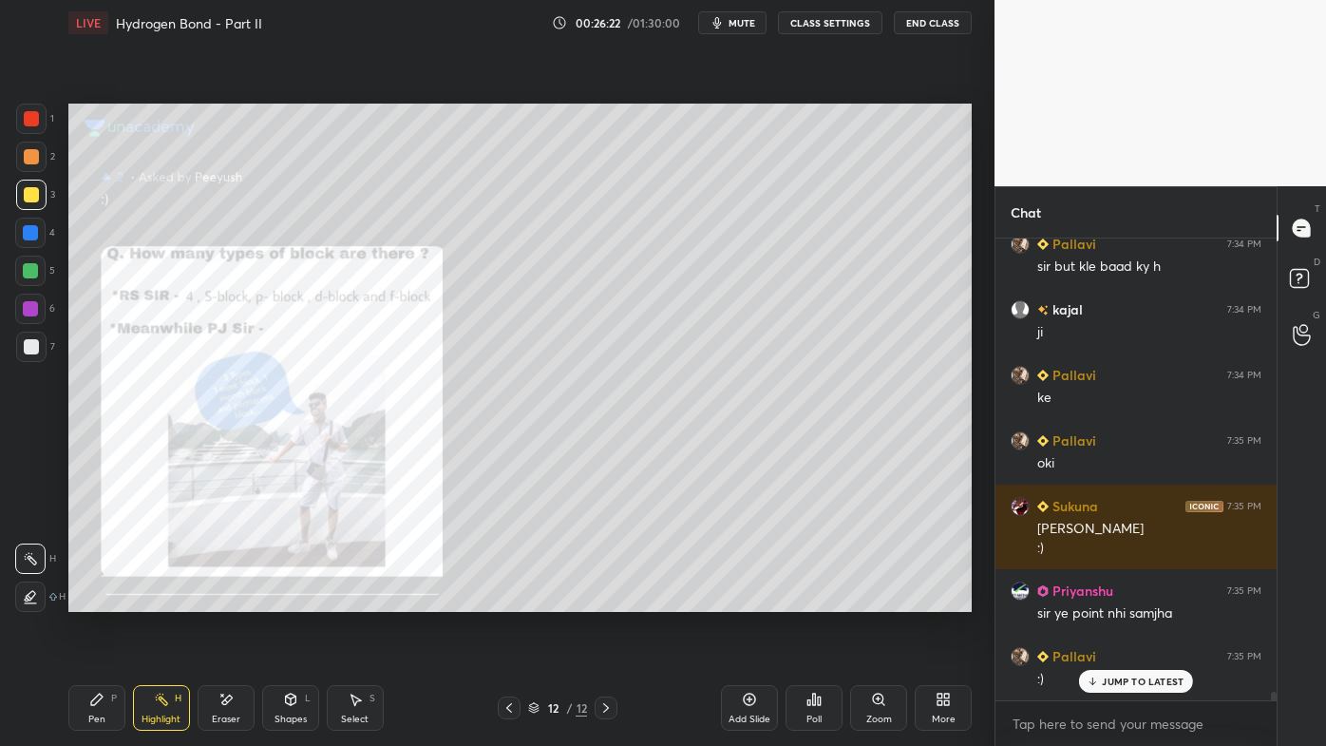
scroll to position [24049, 0]
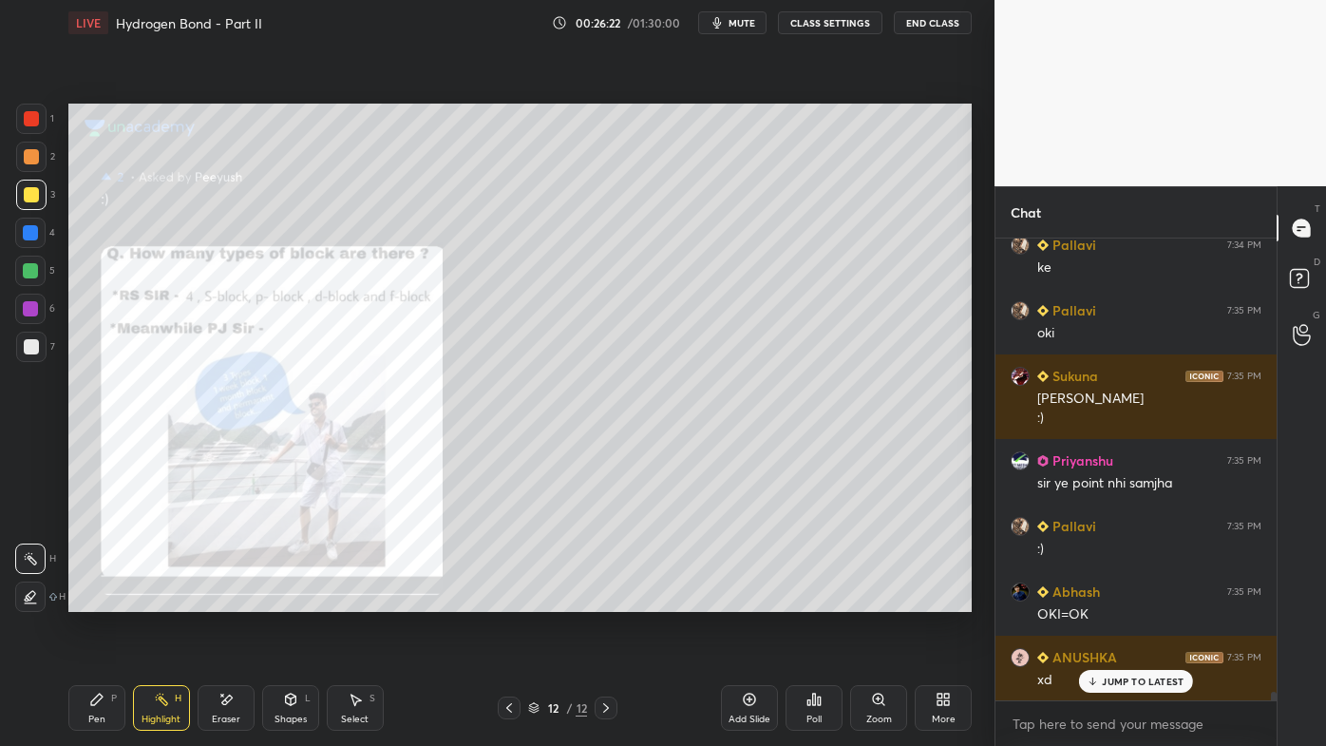
click at [514, 599] on icon at bounding box center [509, 707] width 15 height 15
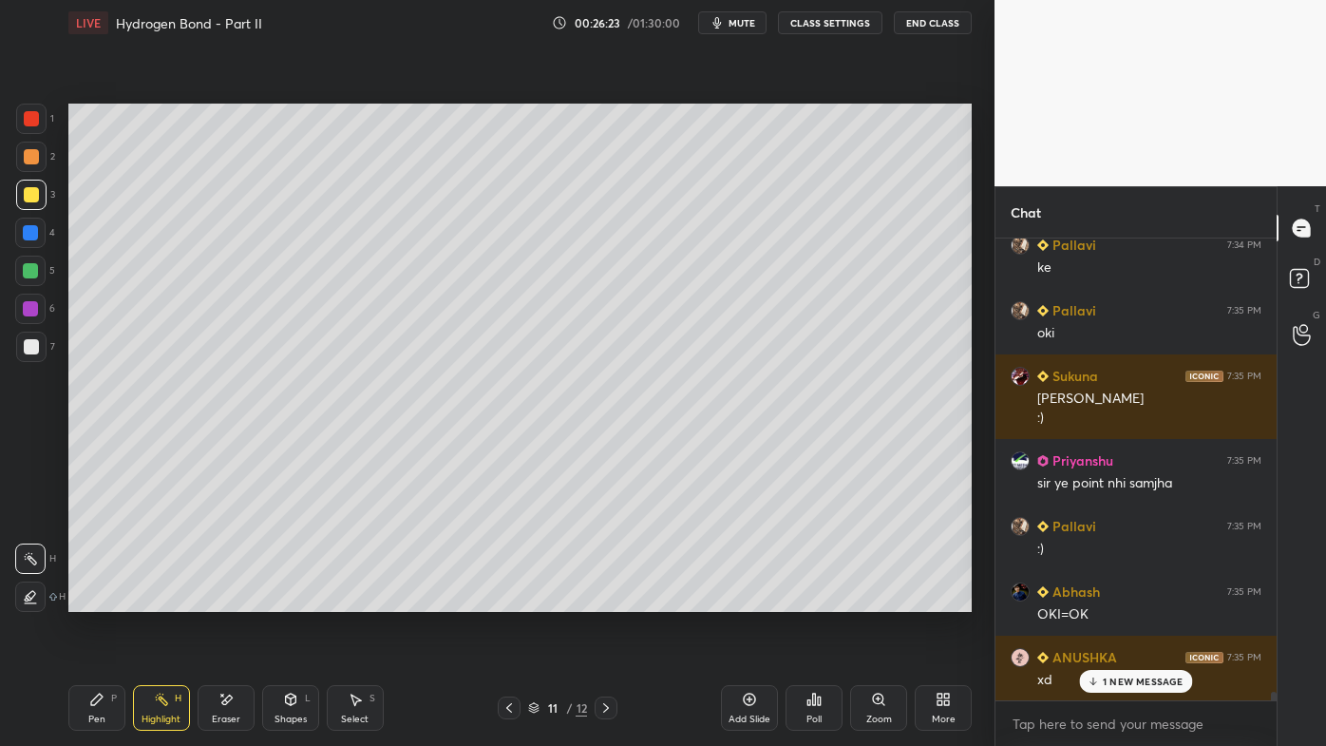
scroll to position [24114, 0]
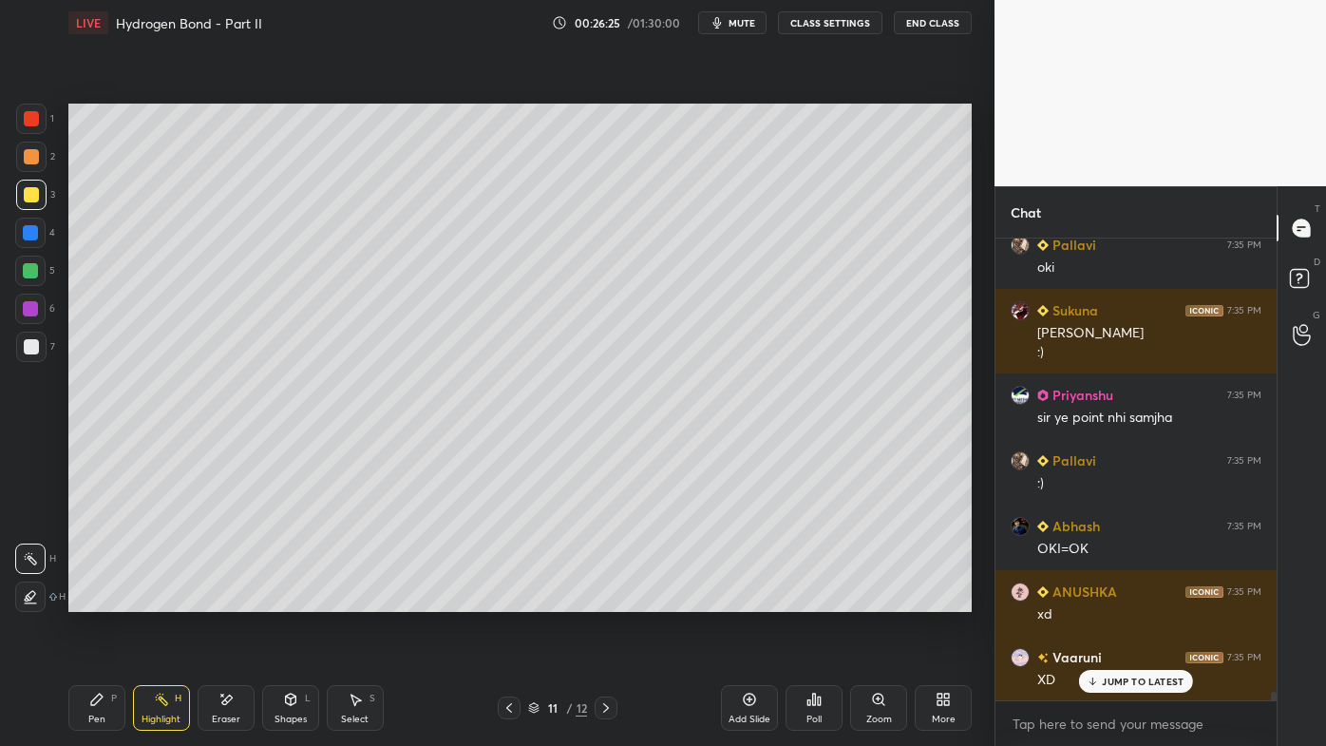
click at [158, 599] on icon at bounding box center [161, 699] width 15 height 15
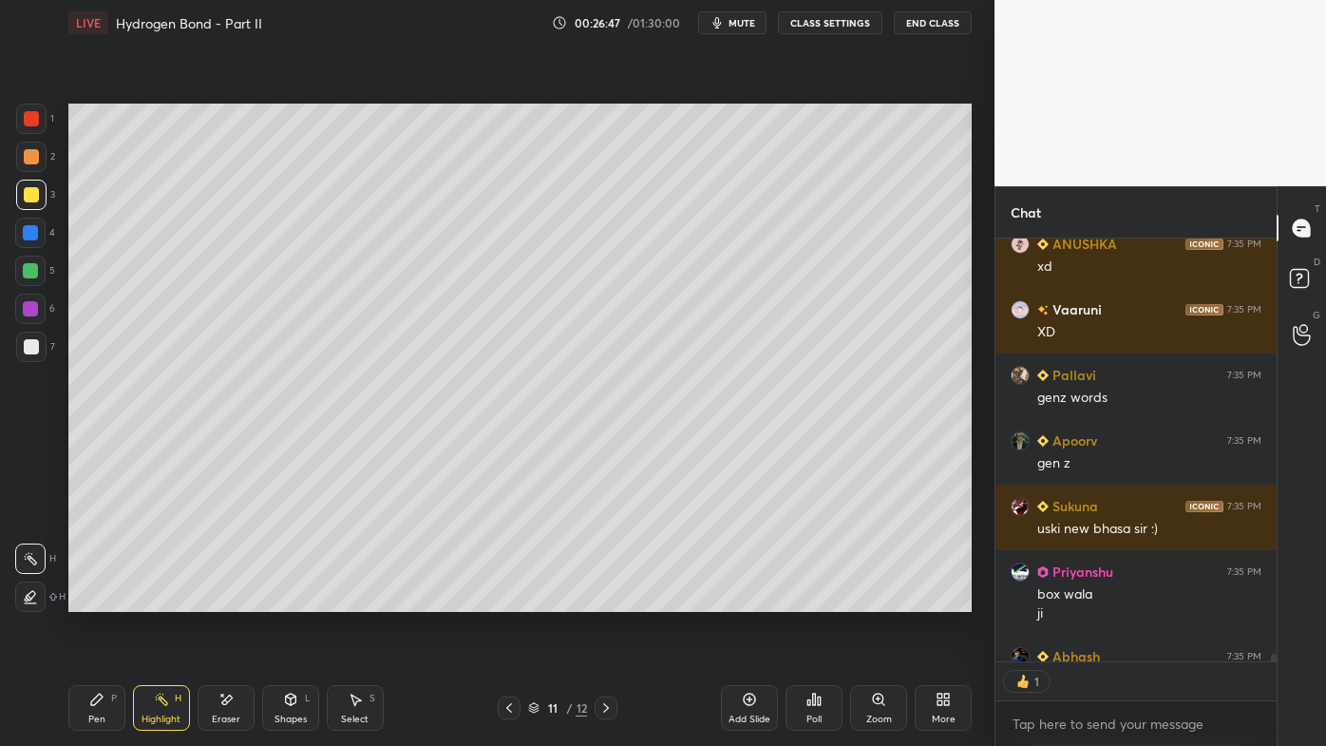
scroll to position [6, 5]
click at [612, 599] on icon at bounding box center [605, 707] width 15 height 15
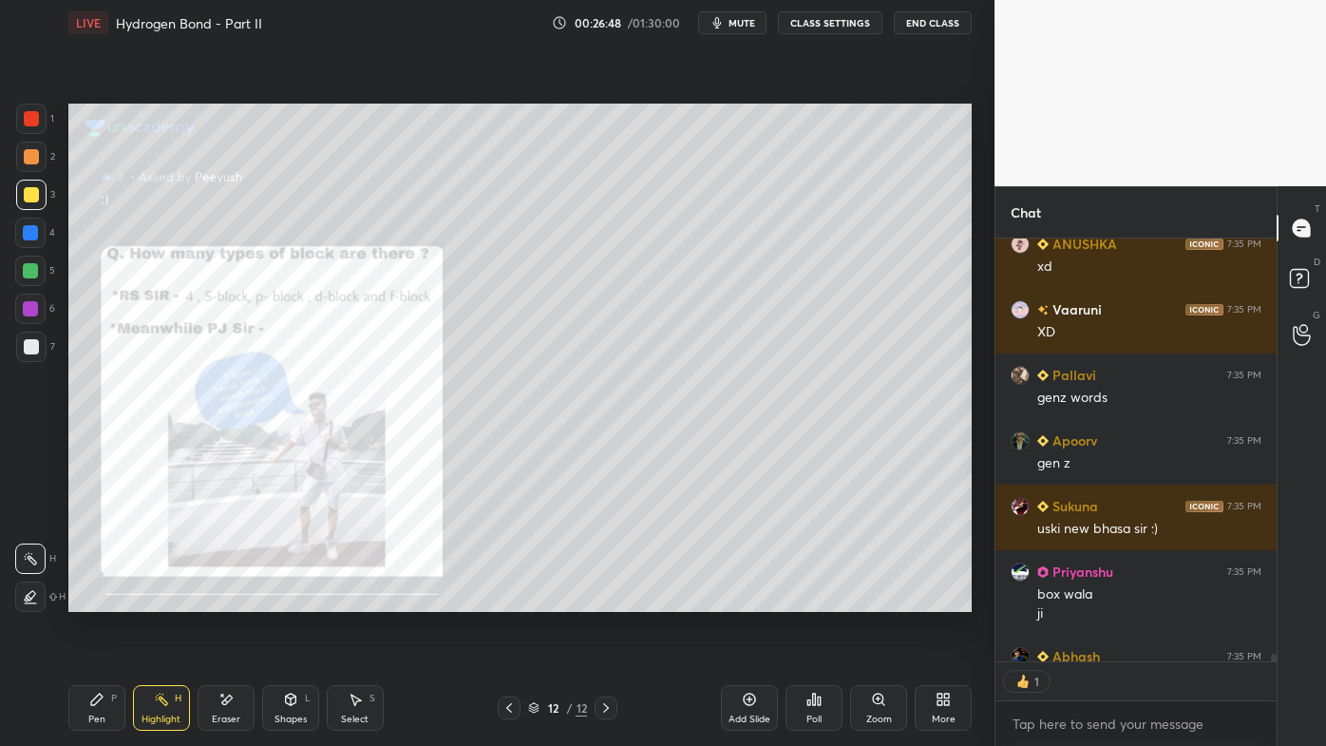
click at [509, 599] on icon at bounding box center [509, 707] width 15 height 15
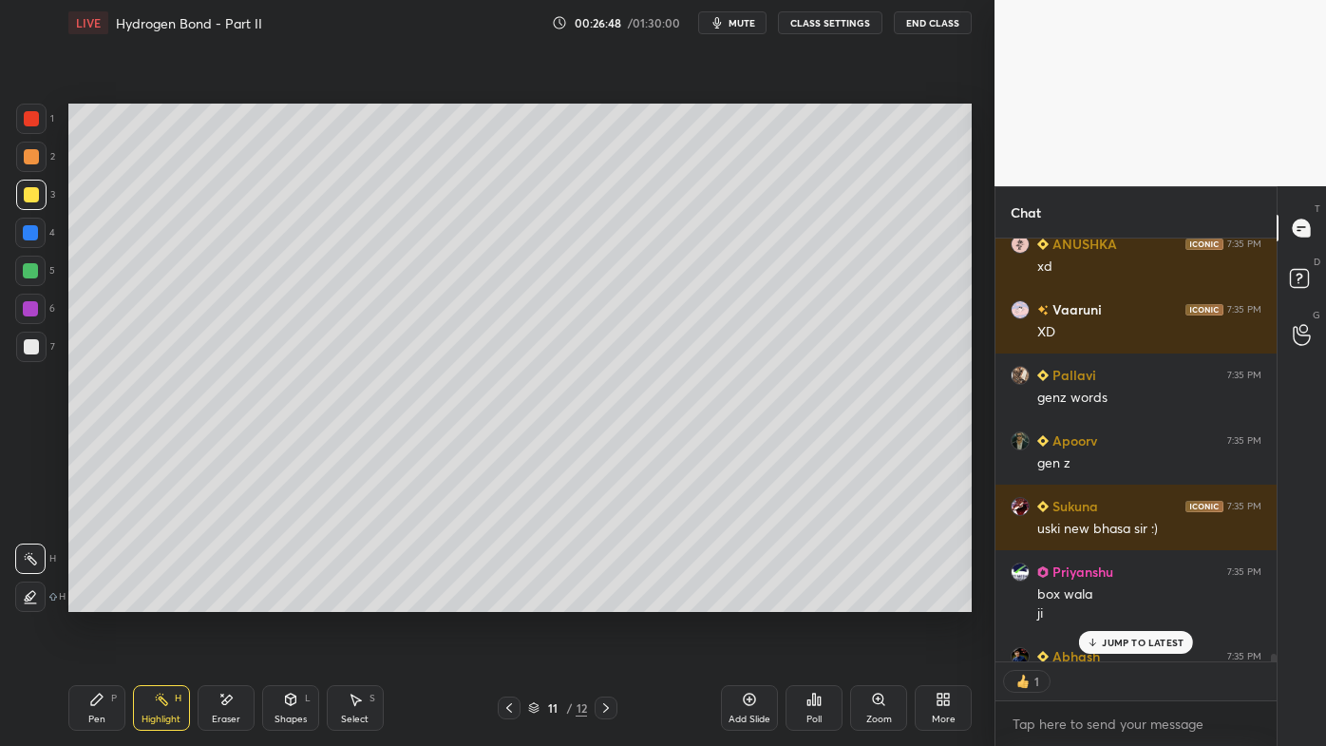
scroll to position [24565, 0]
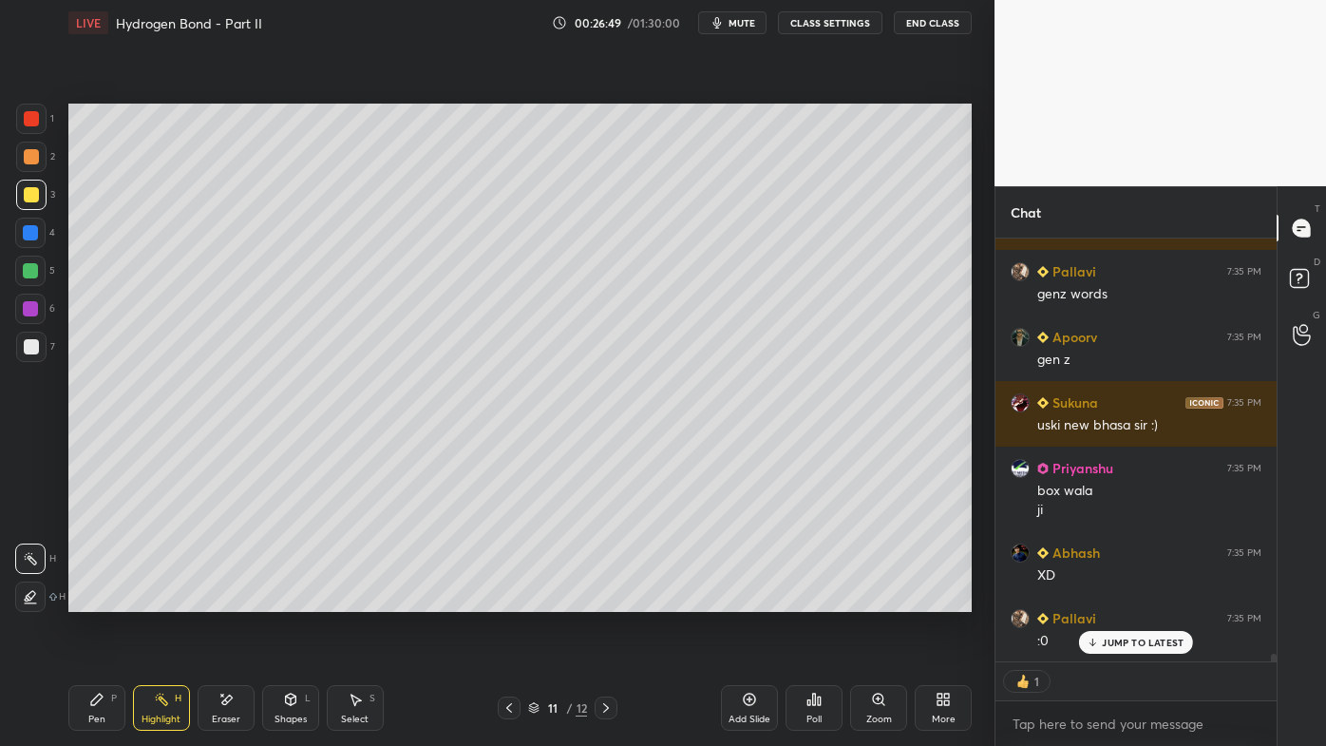
click at [749, 599] on icon at bounding box center [749, 699] width 15 height 15
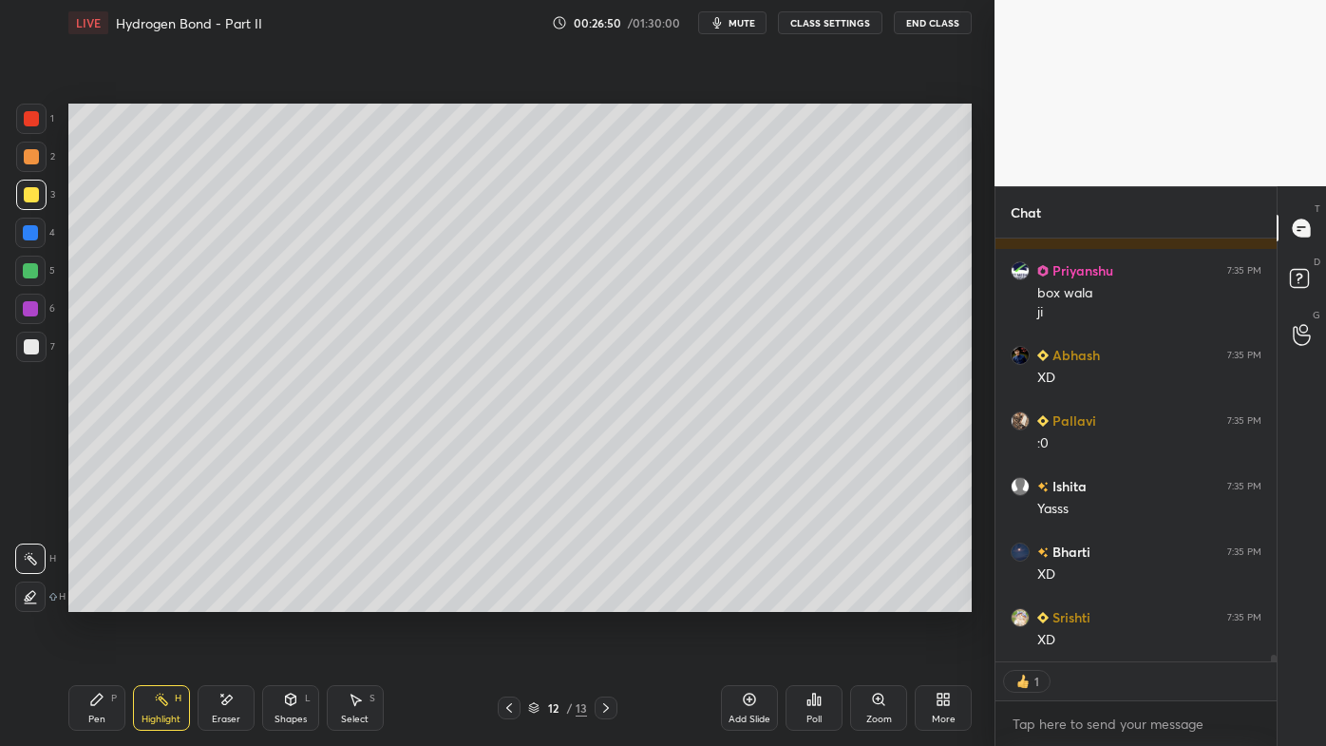
drag, startPoint x: 107, startPoint y: 693, endPoint x: 82, endPoint y: 692, distance: 25.7
click at [105, 599] on div "Pen P" at bounding box center [96, 708] width 57 height 46
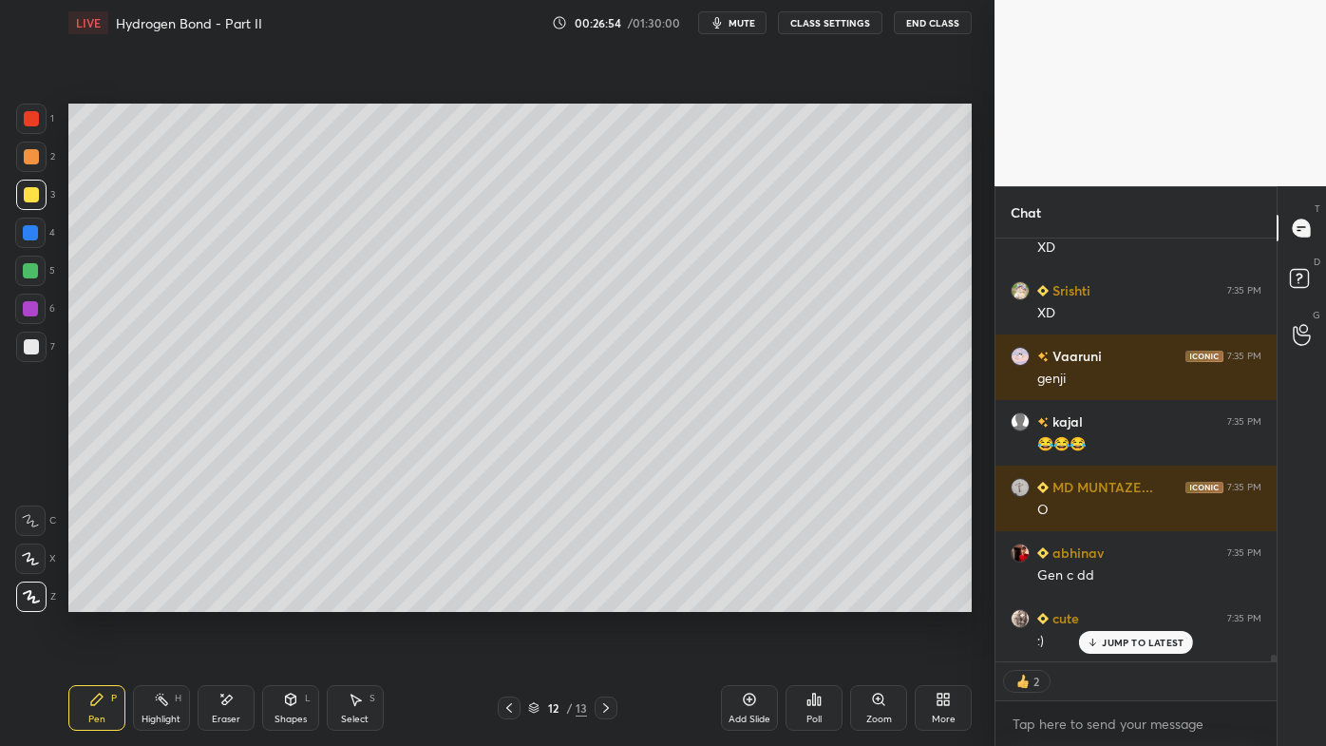
scroll to position [25155, 0]
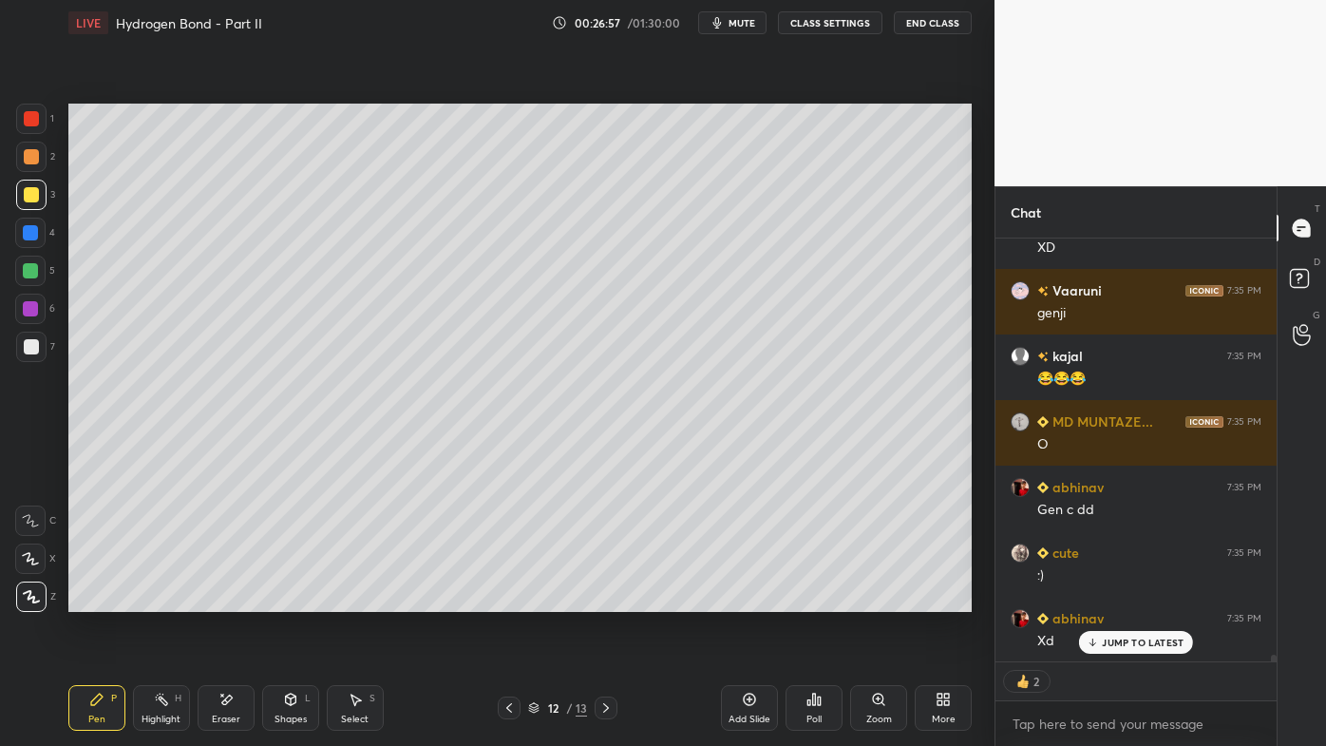
click at [28, 154] on div at bounding box center [31, 156] width 15 height 15
click at [84, 599] on div "Pen P" at bounding box center [96, 708] width 57 height 46
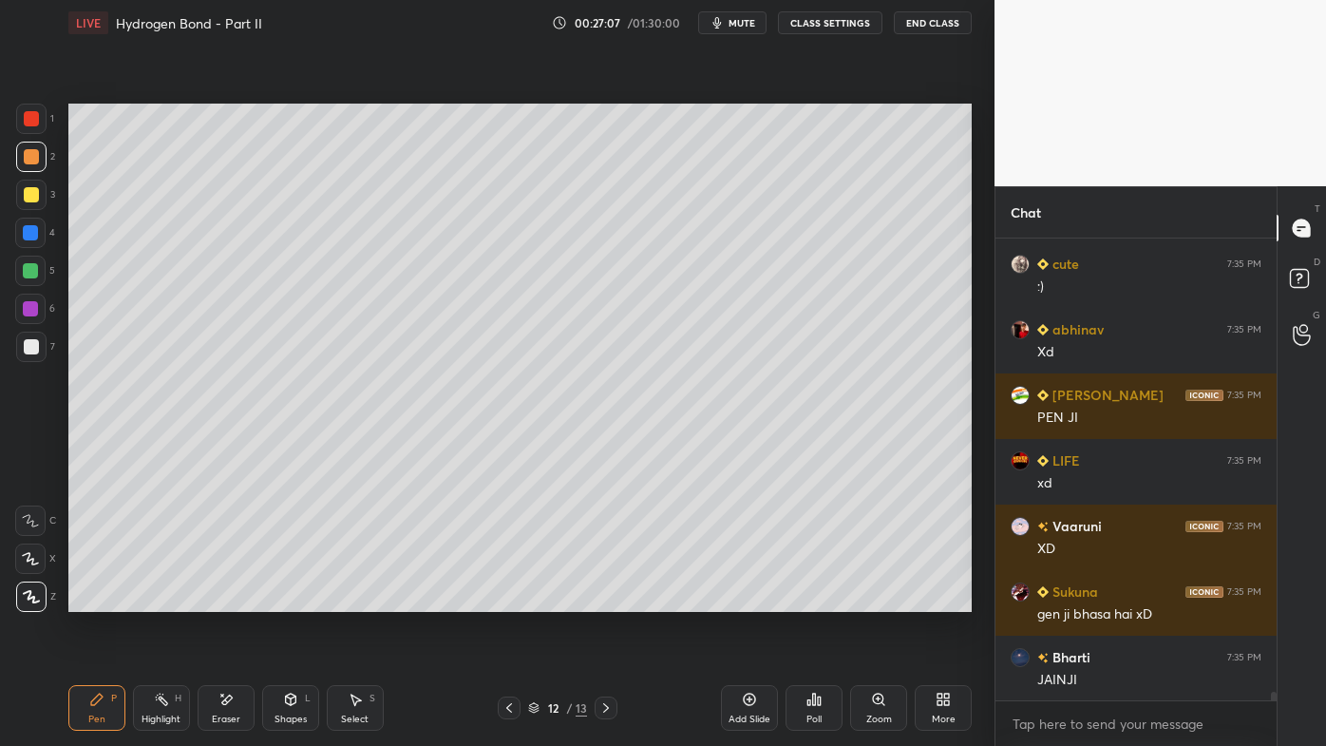
scroll to position [25511, 0]
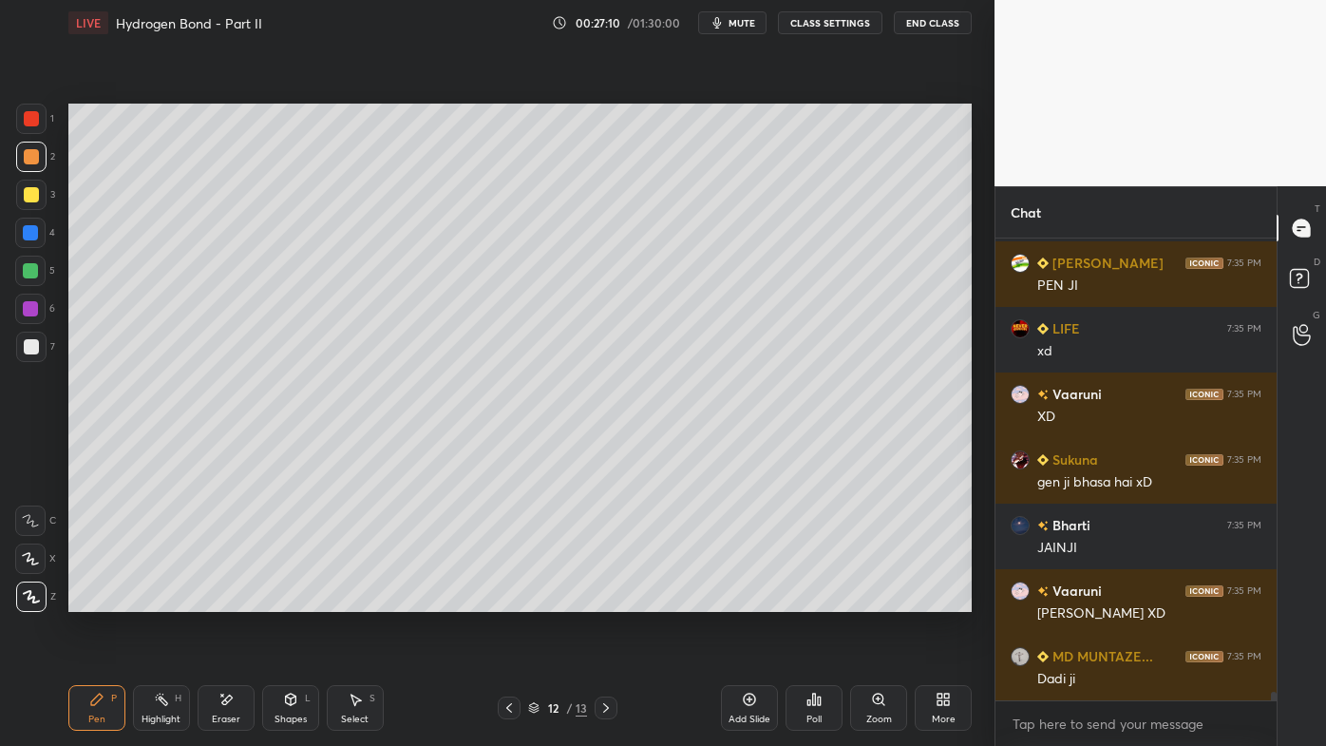
drag, startPoint x: 39, startPoint y: 192, endPoint x: 62, endPoint y: 175, distance: 28.5
click at [38, 191] on div at bounding box center [31, 195] width 30 height 30
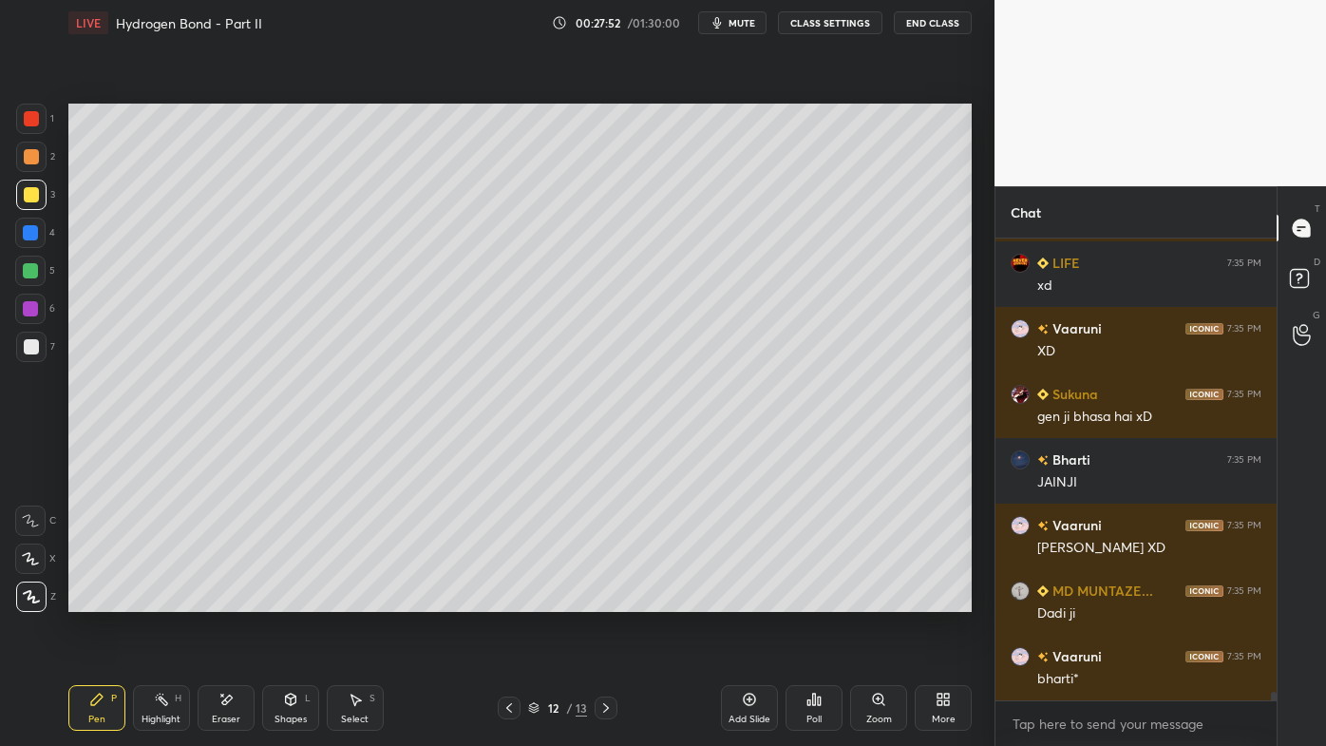
scroll to position [25707, 0]
click at [30, 160] on div at bounding box center [31, 156] width 15 height 15
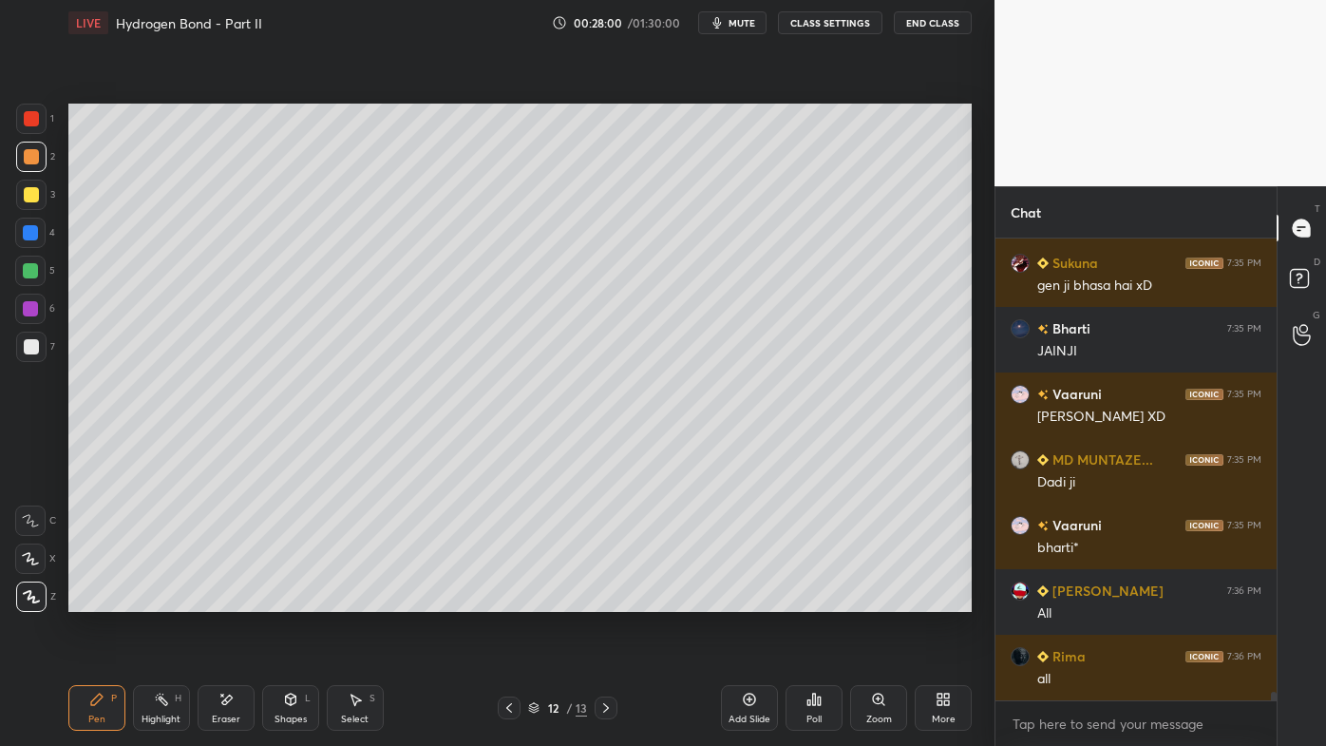
scroll to position [25837, 0]
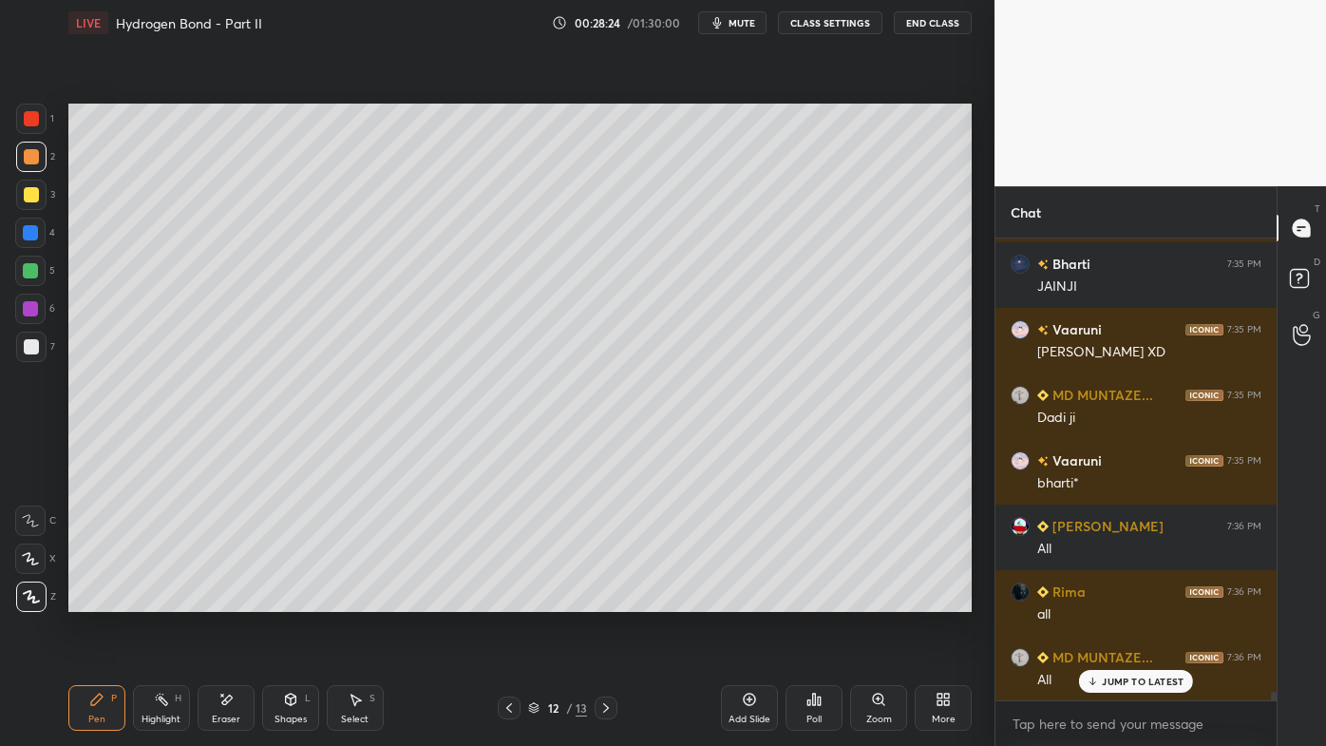
drag, startPoint x: 177, startPoint y: 699, endPoint x: 307, endPoint y: 614, distance: 155.7
click at [180, 599] on div "H" at bounding box center [178, 697] width 7 height 9
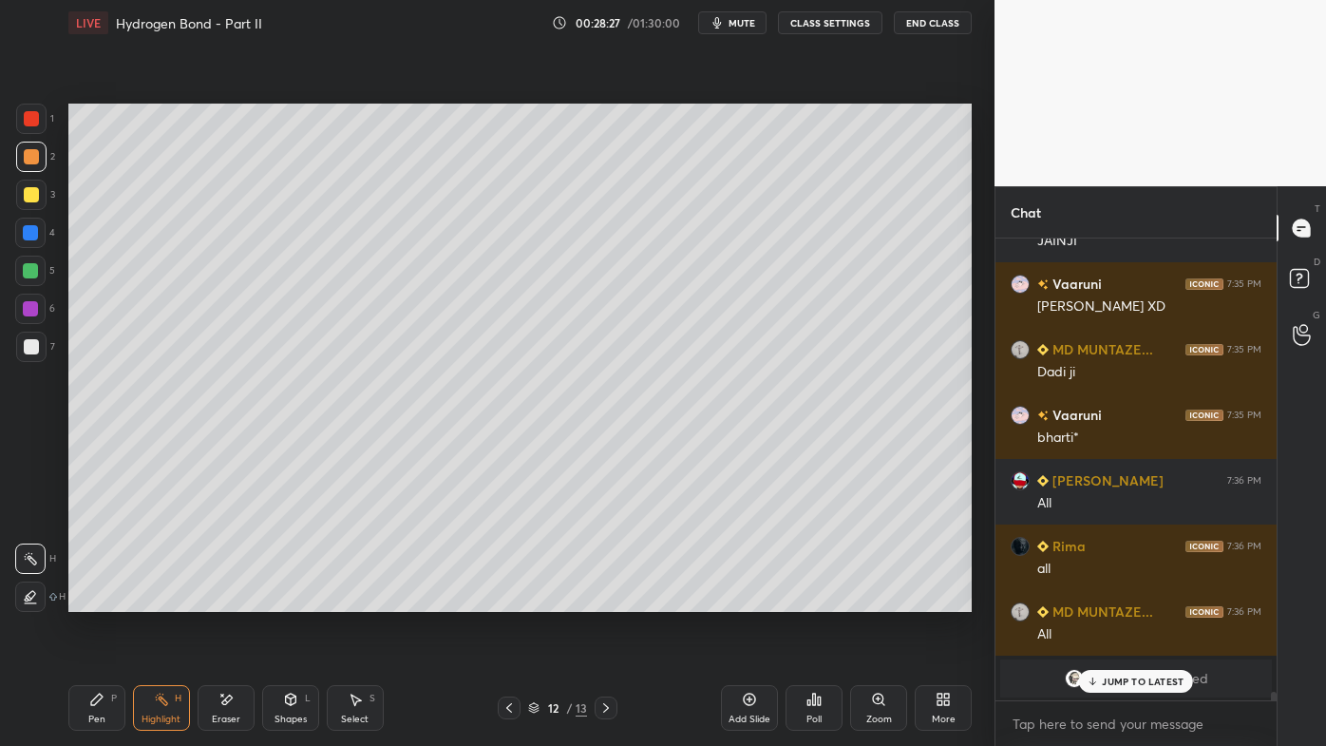
drag, startPoint x: 1119, startPoint y: 676, endPoint x: 1107, endPoint y: 673, distance: 12.9
click at [1116, 599] on p "JUMP TO LATEST" at bounding box center [1143, 680] width 82 height 11
click at [104, 599] on div "Pen P" at bounding box center [96, 708] width 57 height 46
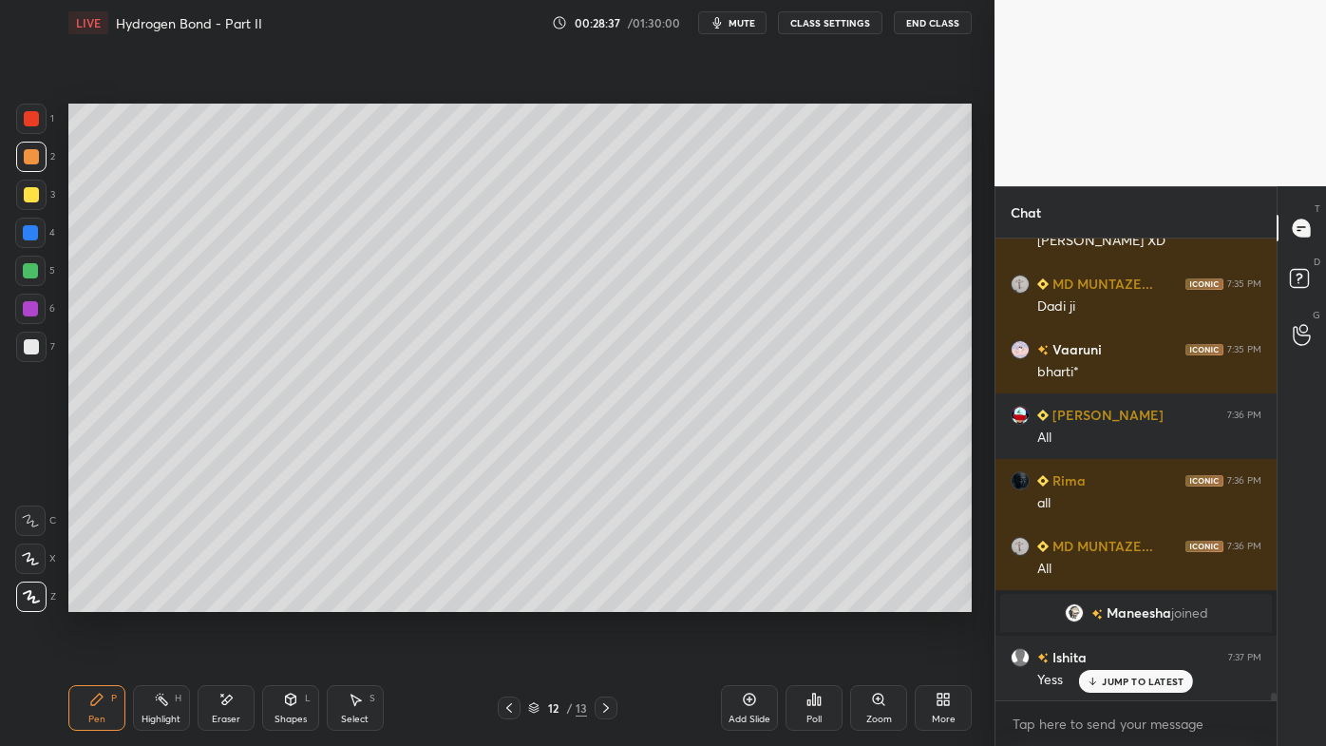
scroll to position [26014, 0]
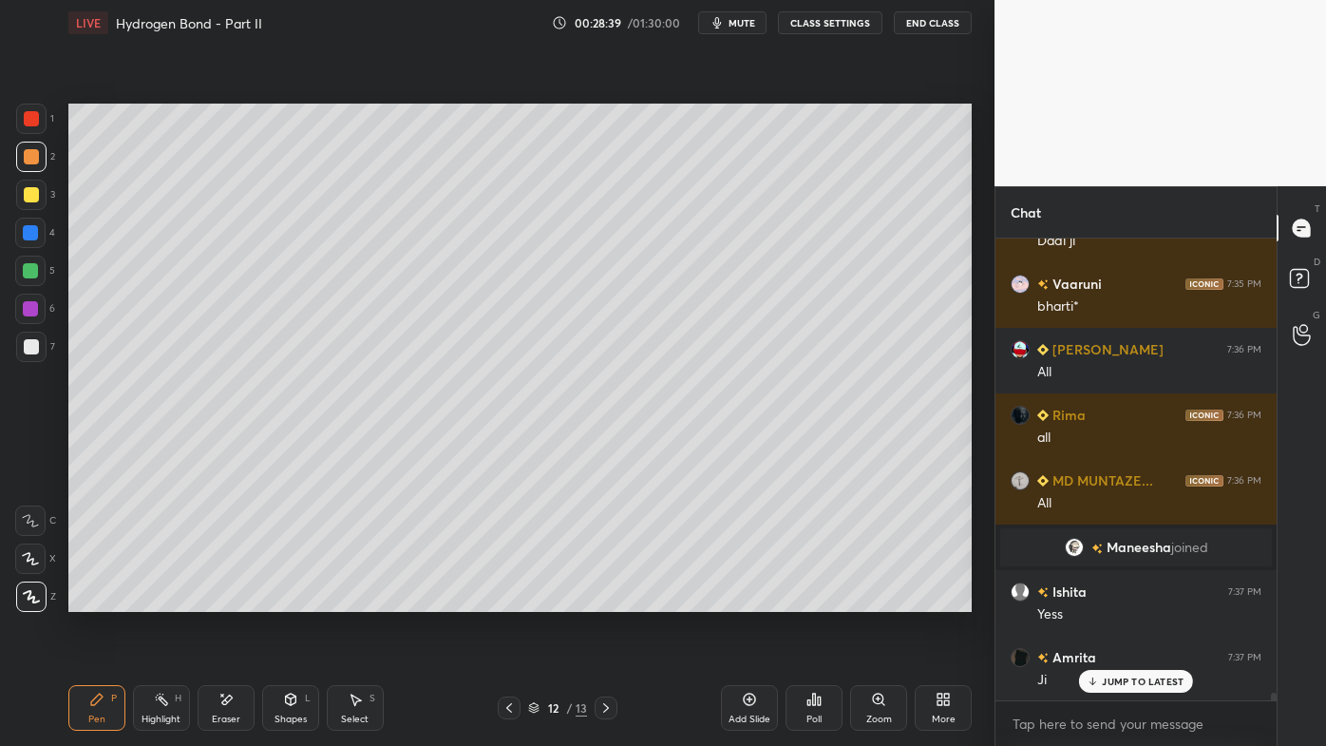
drag, startPoint x: 167, startPoint y: 702, endPoint x: 181, endPoint y: 634, distance: 69.9
click at [167, 599] on icon at bounding box center [161, 699] width 15 height 15
click at [819, 599] on icon at bounding box center [819, 700] width 3 height 9
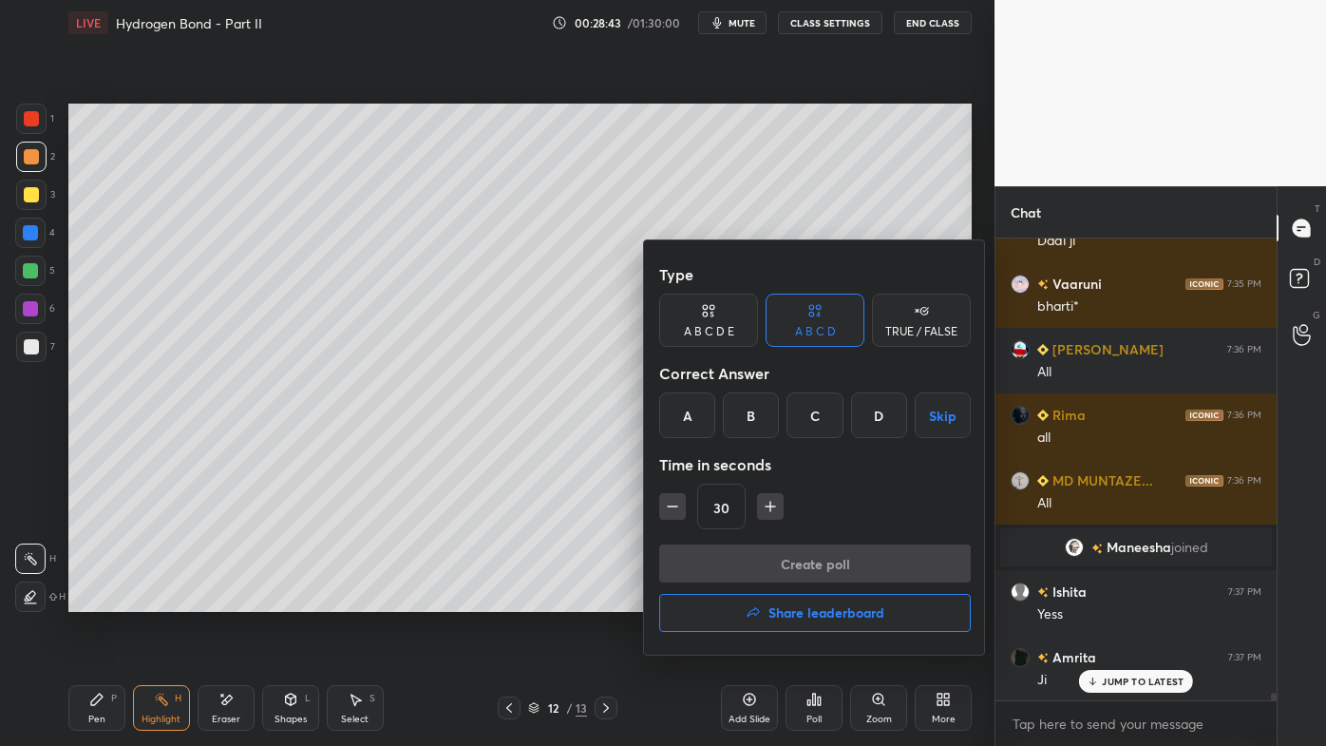
click at [881, 423] on div "D" at bounding box center [879, 415] width 56 height 46
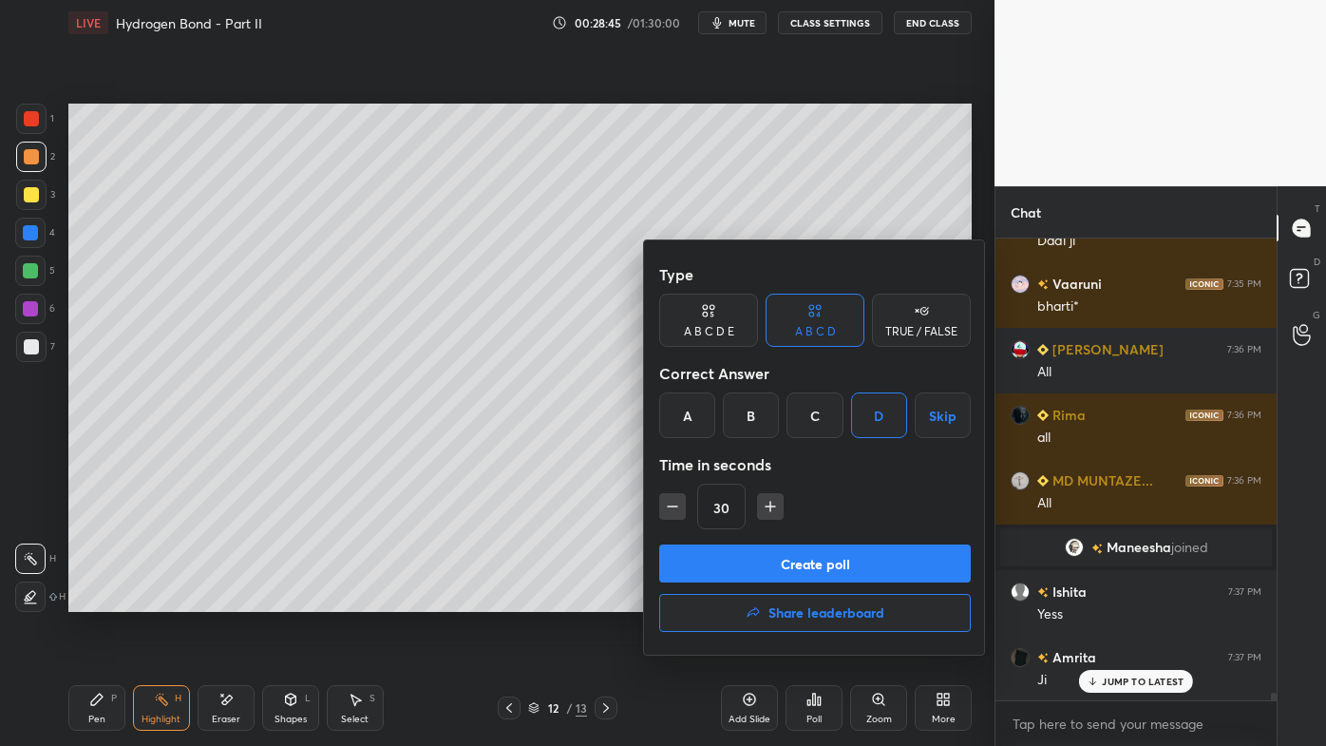
click at [667, 509] on icon "button" at bounding box center [672, 506] width 19 height 19
type input "15"
click at [742, 558] on button "Create poll" at bounding box center [815, 563] width 312 height 38
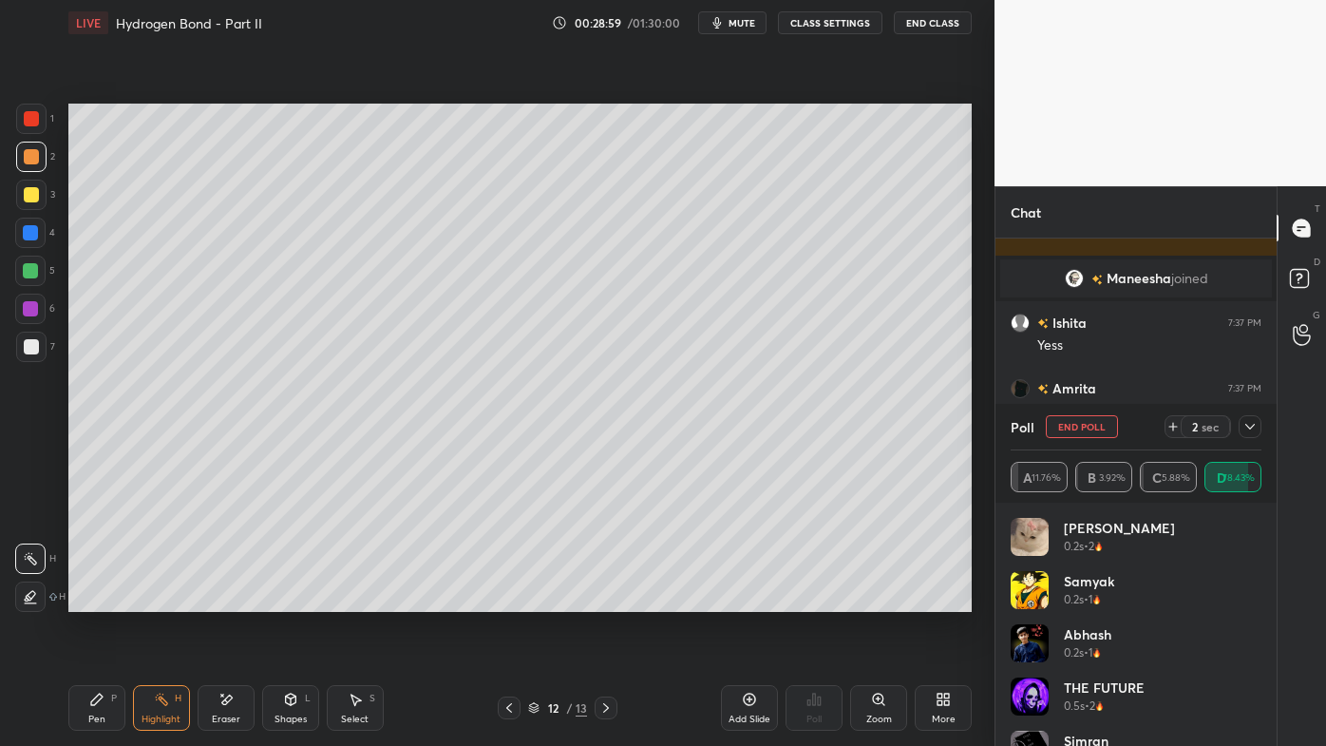
scroll to position [26415, 0]
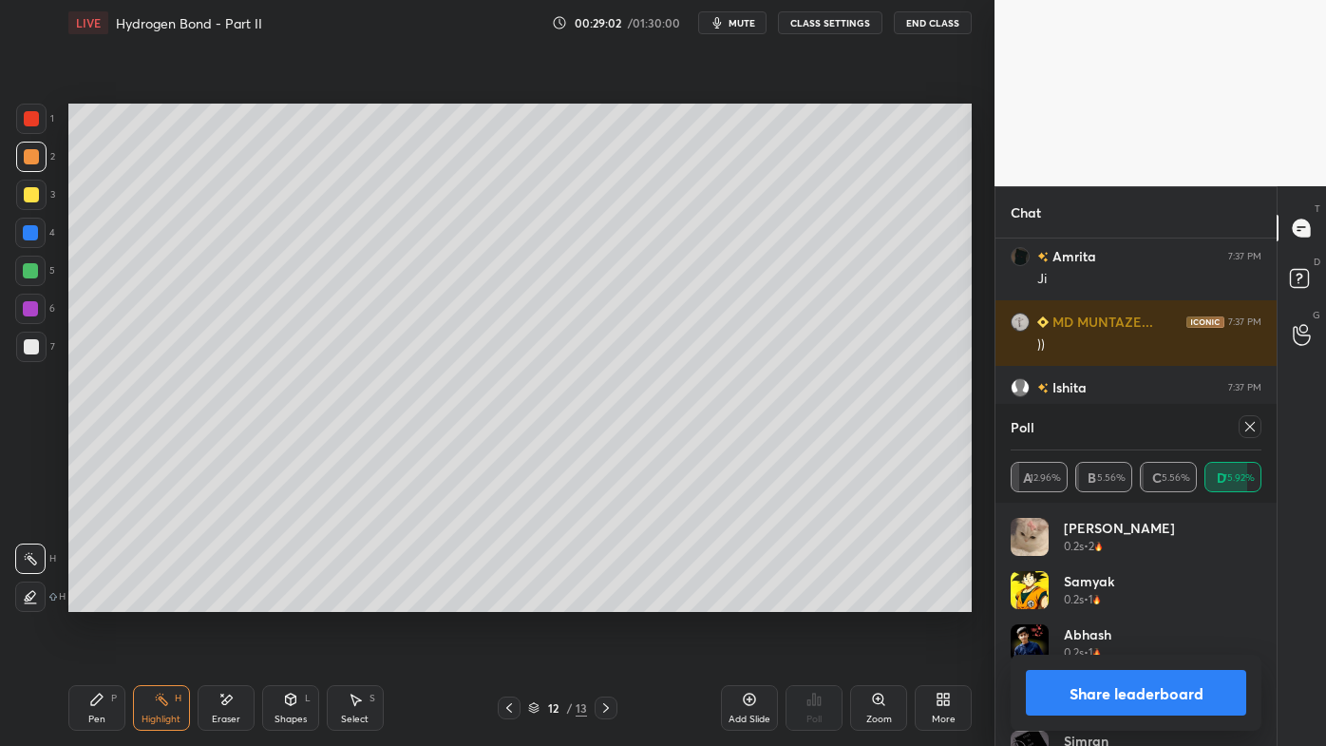
drag, startPoint x: 1252, startPoint y: 423, endPoint x: 1228, endPoint y: 446, distance: 32.9
click at [1251, 424] on icon at bounding box center [1249, 426] width 15 height 15
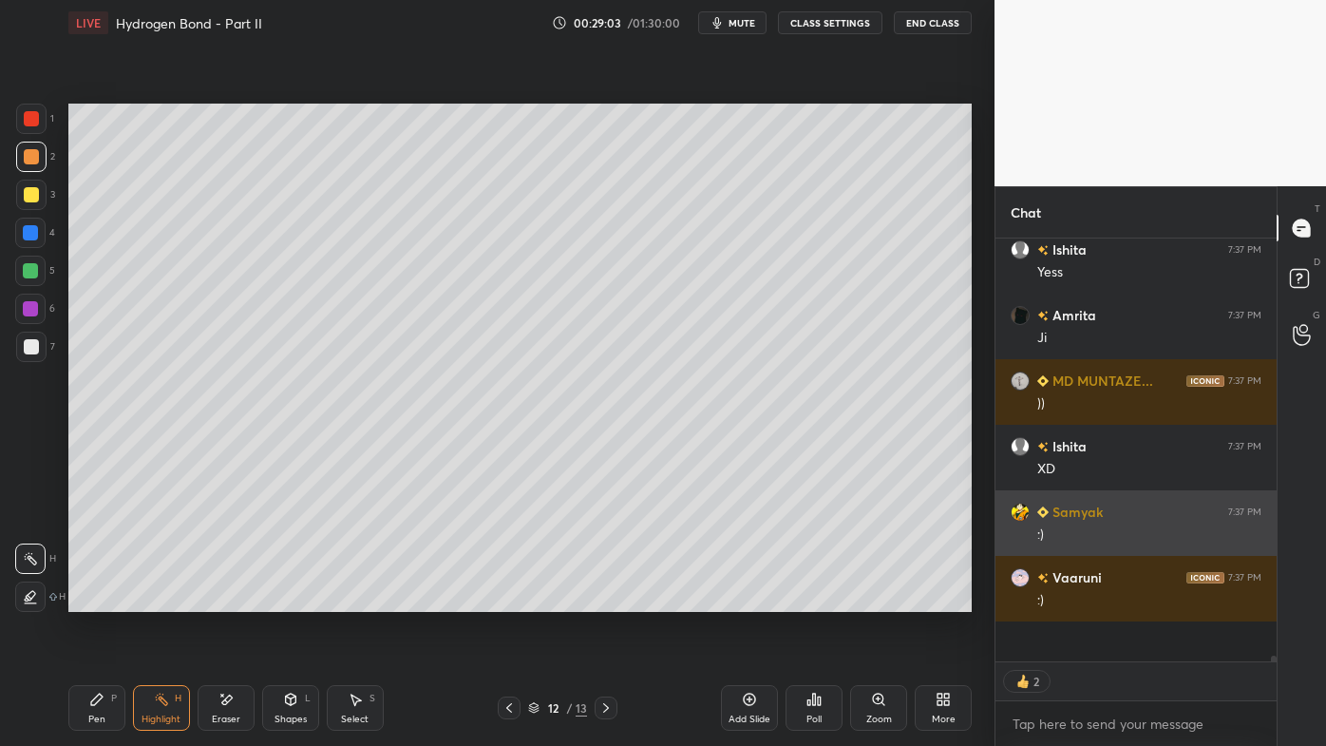
scroll to position [402, 275]
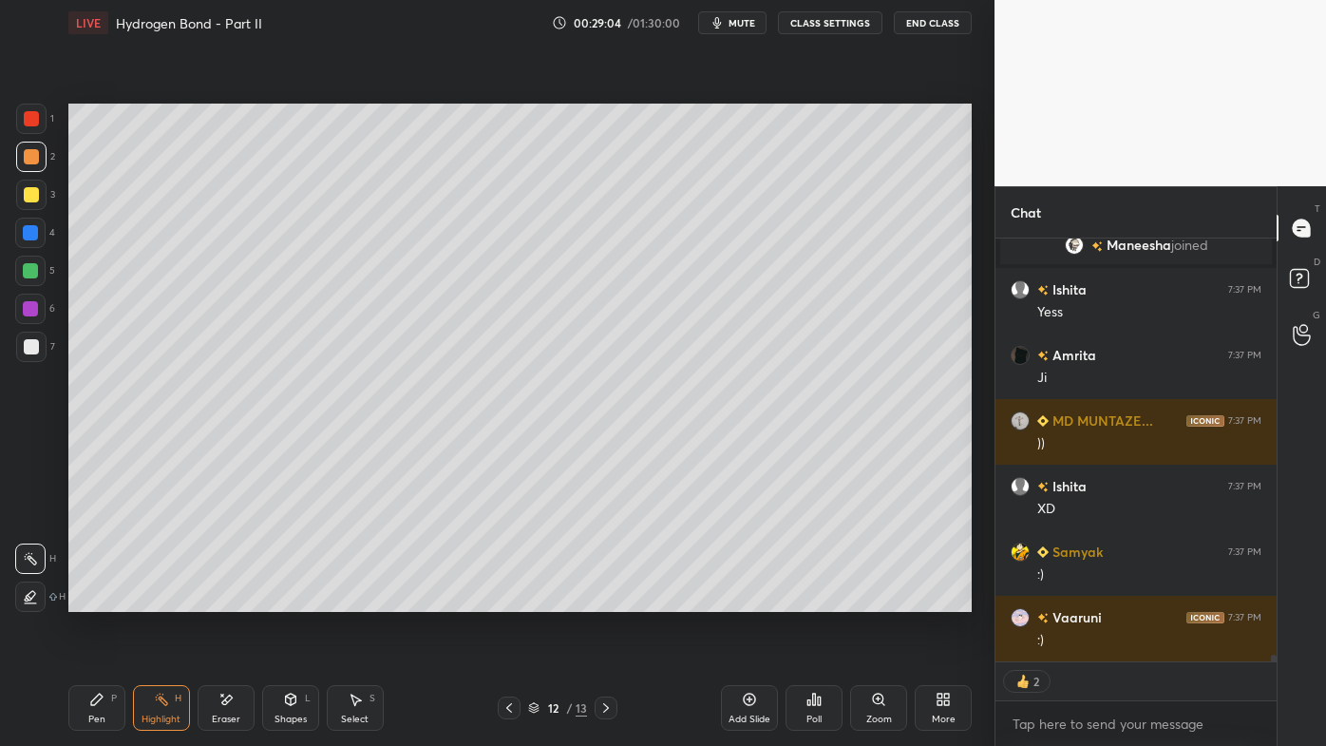
click at [508, 599] on icon at bounding box center [509, 707] width 15 height 15
click at [516, 599] on icon at bounding box center [509, 707] width 15 height 15
click at [607, 599] on icon at bounding box center [606, 707] width 6 height 9
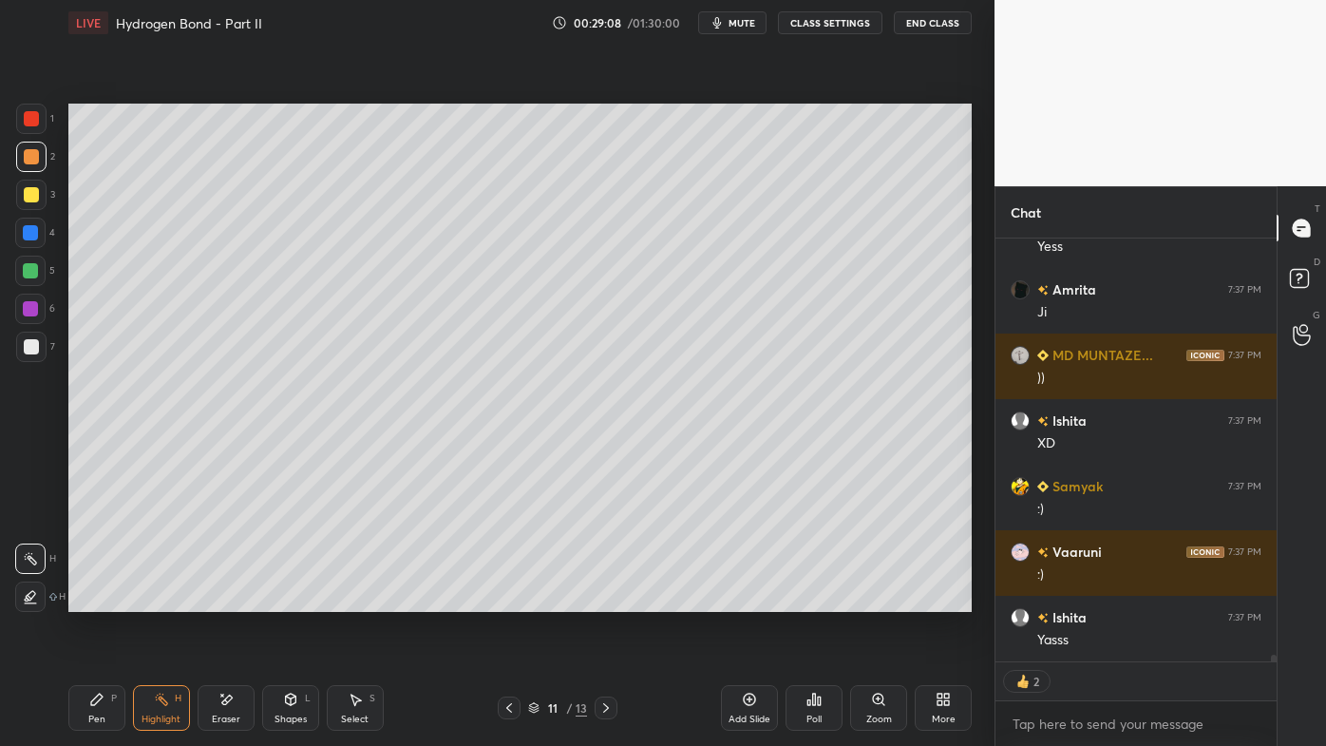
click at [160, 599] on icon at bounding box center [161, 699] width 15 height 15
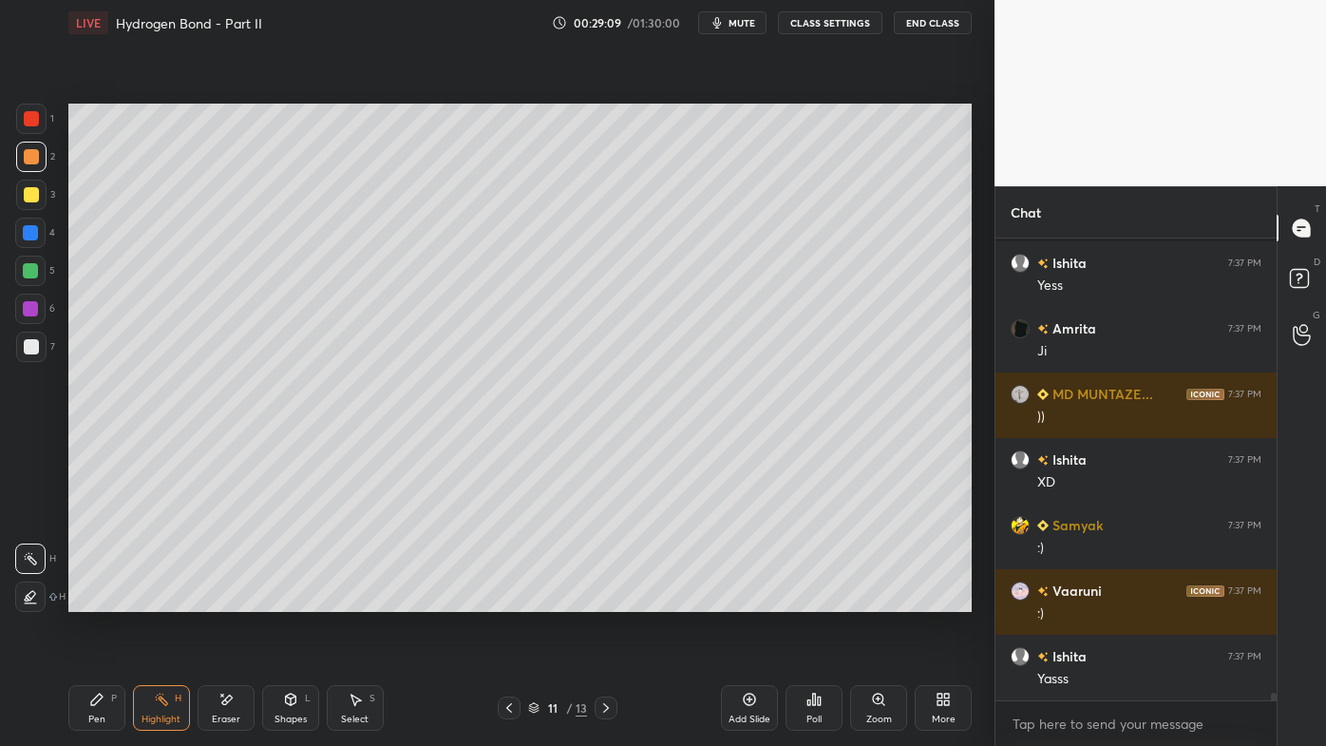
drag, startPoint x: 39, startPoint y: 192, endPoint x: 55, endPoint y: 188, distance: 16.6
click at [40, 193] on div at bounding box center [31, 195] width 30 height 30
click at [610, 599] on icon at bounding box center [605, 707] width 15 height 15
click at [608, 599] on icon at bounding box center [605, 707] width 15 height 15
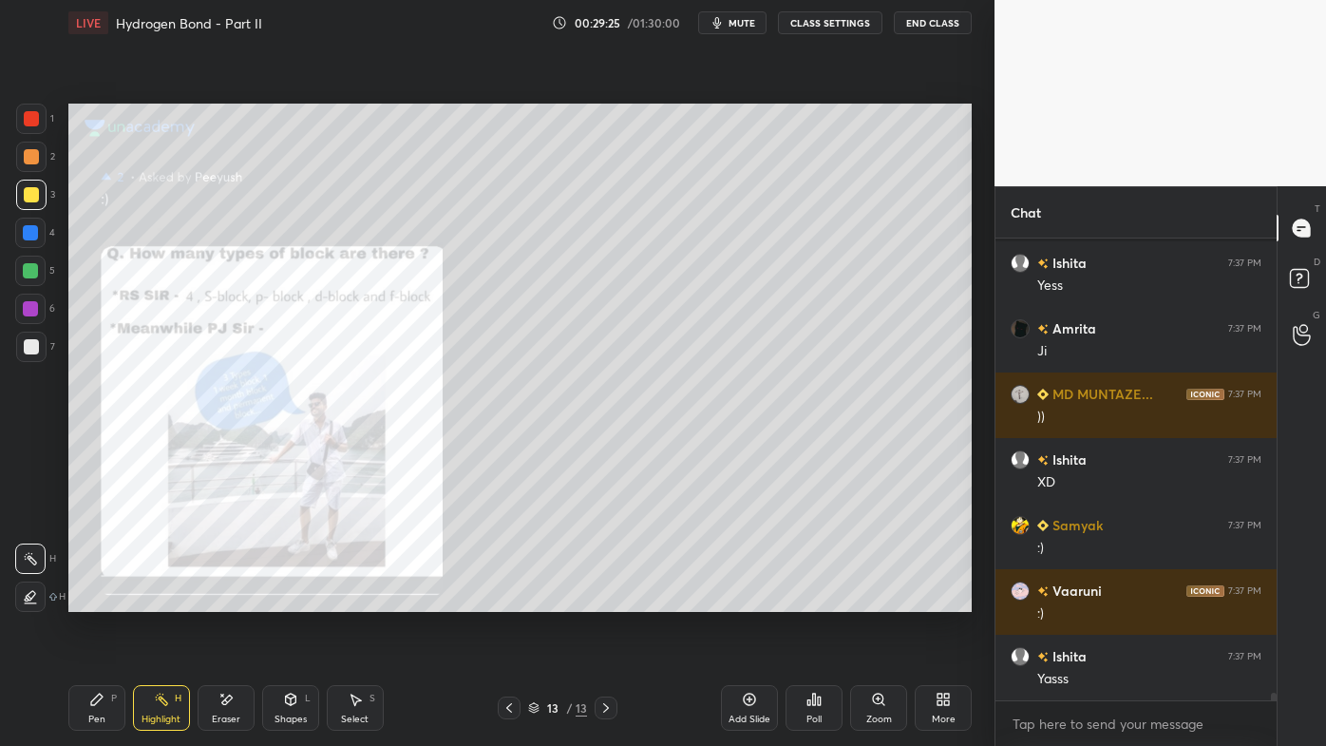
click at [511, 599] on icon at bounding box center [509, 707] width 15 height 15
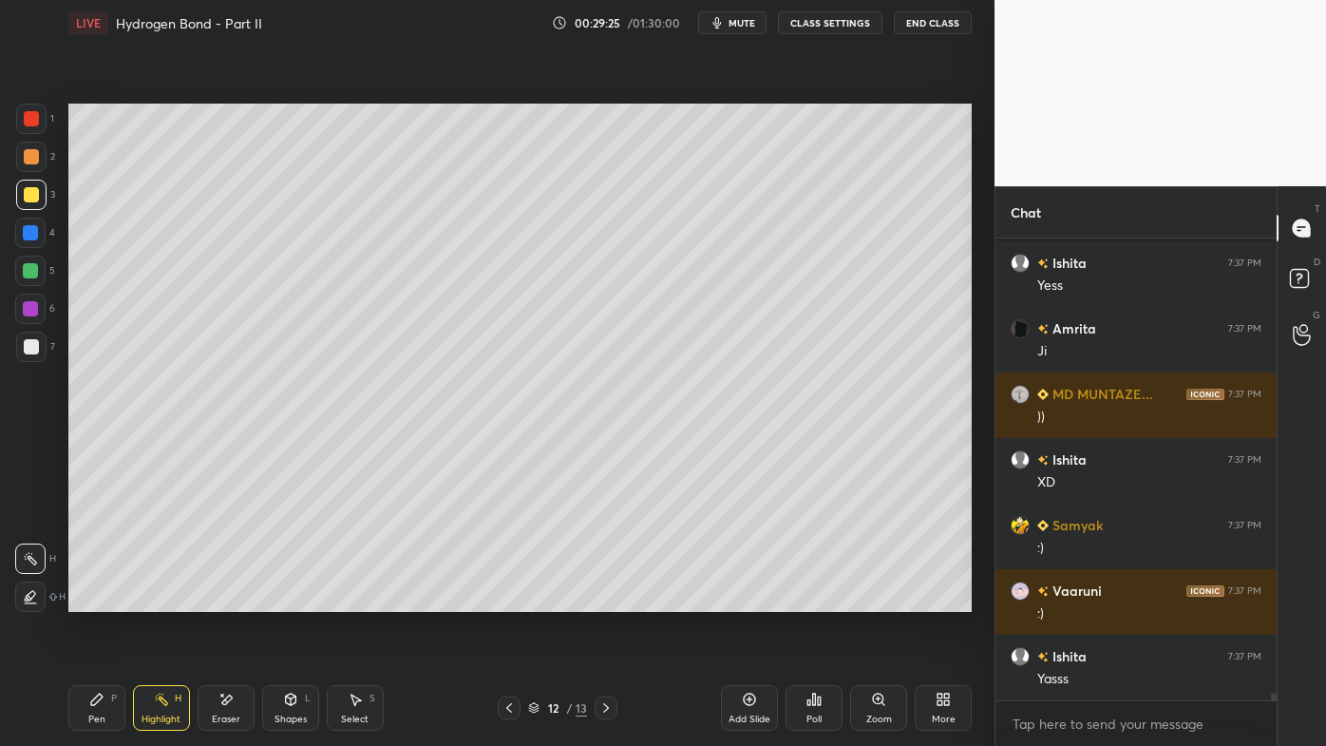
click at [749, 599] on icon at bounding box center [749, 699] width 15 height 15
click at [504, 599] on icon at bounding box center [509, 707] width 15 height 15
click at [506, 599] on icon at bounding box center [509, 707] width 15 height 15
click at [610, 599] on icon at bounding box center [605, 707] width 15 height 15
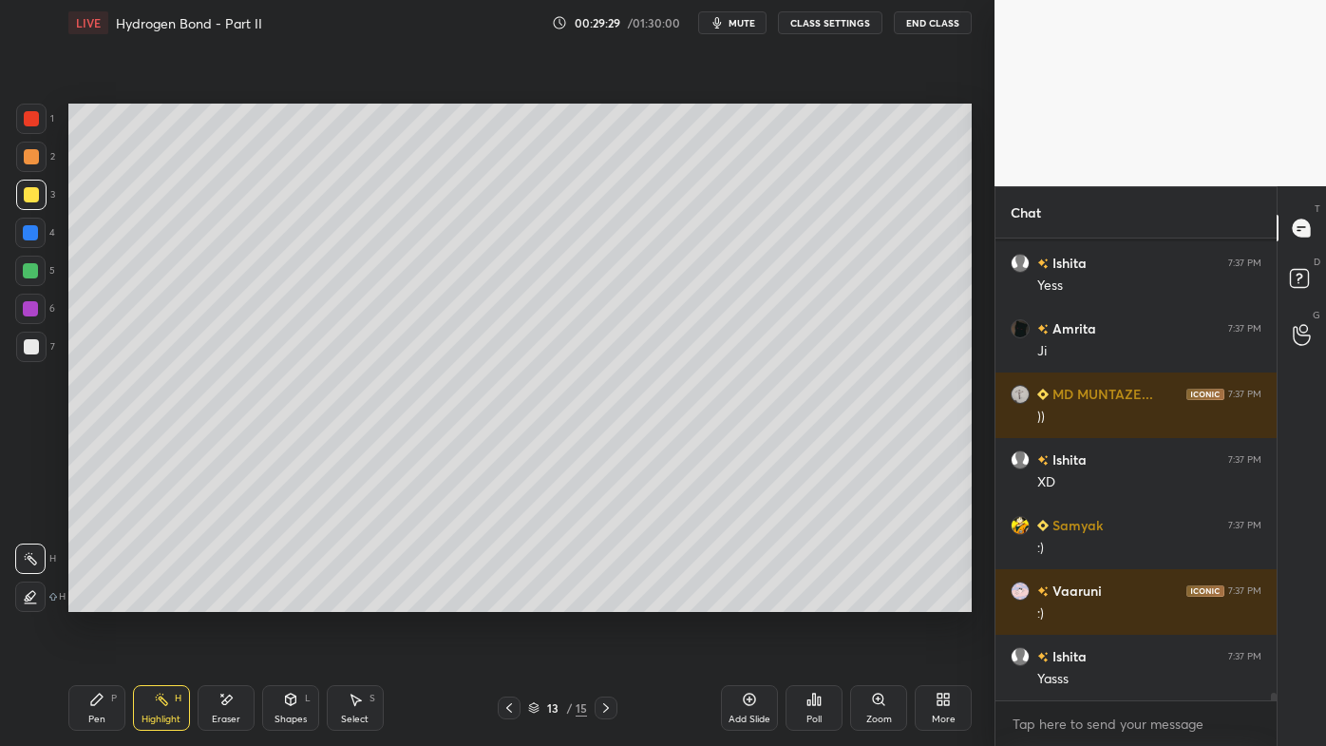
drag, startPoint x: 99, startPoint y: 707, endPoint x: 78, endPoint y: 711, distance: 21.4
click at [96, 599] on div "Pen P" at bounding box center [96, 708] width 57 height 46
click at [37, 149] on div at bounding box center [31, 157] width 30 height 30
drag, startPoint x: 107, startPoint y: 698, endPoint x: 101, endPoint y: 665, distance: 33.9
click at [105, 599] on div "Pen P" at bounding box center [96, 708] width 57 height 46
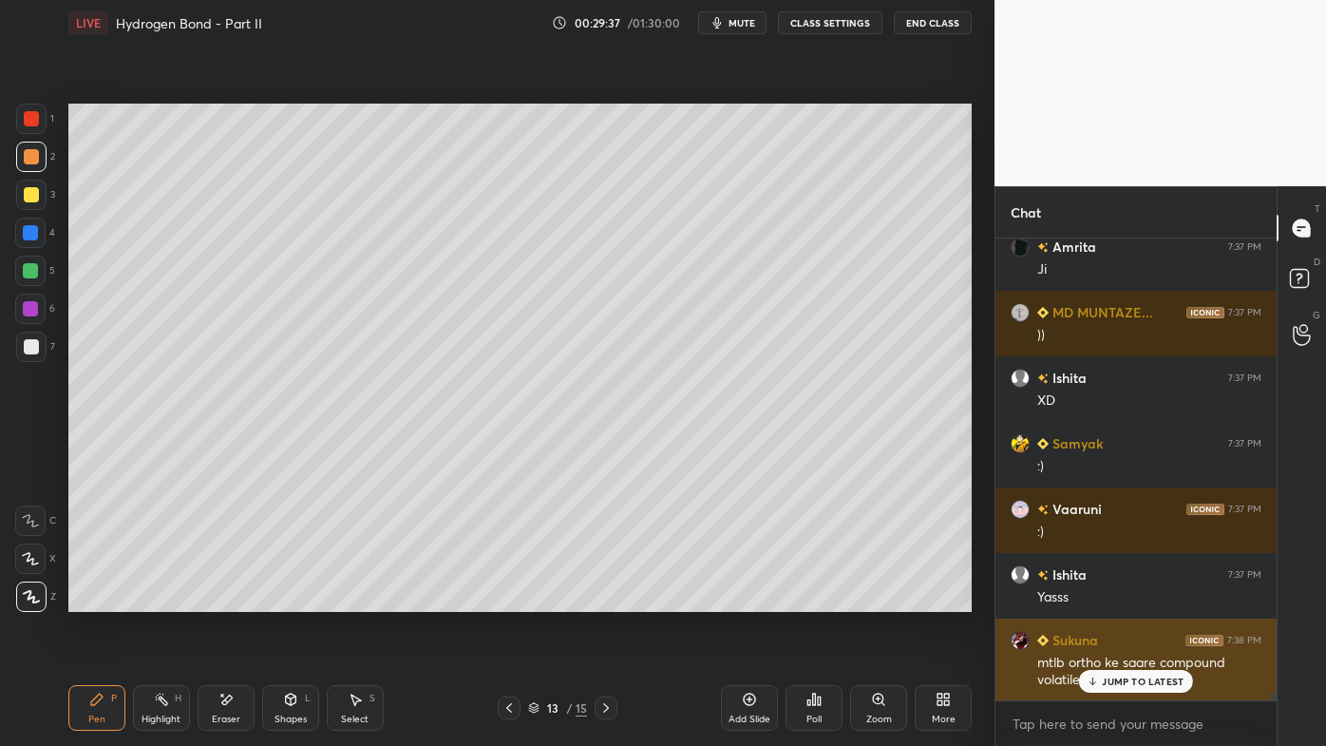
click at [1125, 599] on div "JUMP TO LATEST" at bounding box center [1136, 681] width 114 height 23
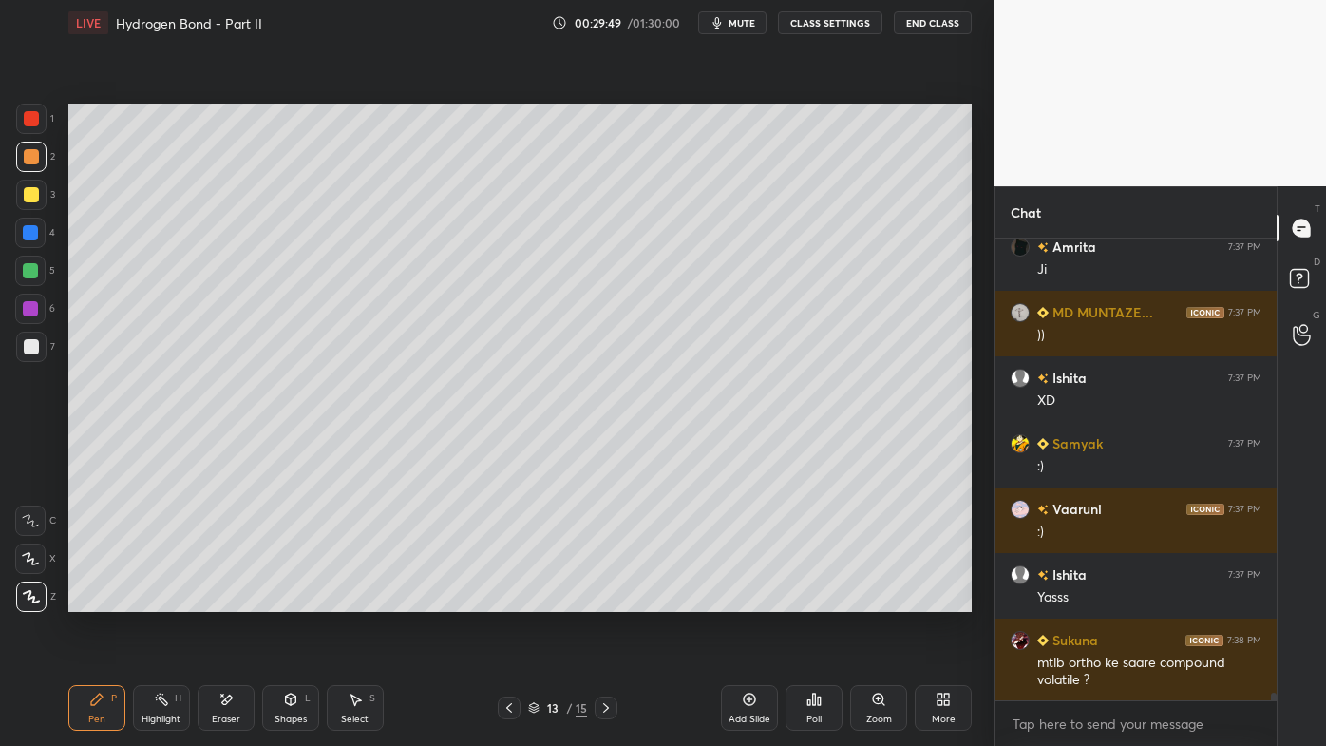
drag, startPoint x: 33, startPoint y: 188, endPoint x: 20, endPoint y: 195, distance: 14.9
click at [36, 194] on div at bounding box center [31, 194] width 15 height 15
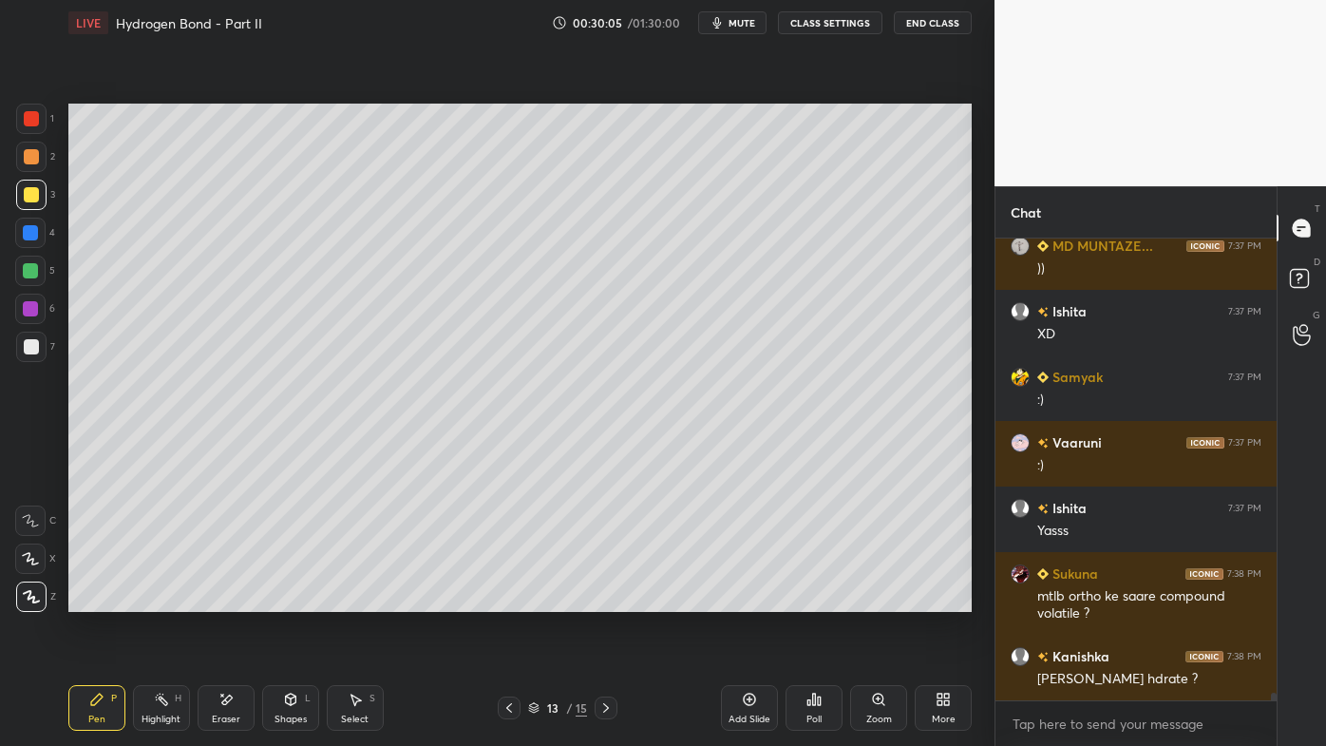
drag, startPoint x: 104, startPoint y: 700, endPoint x: 80, endPoint y: 706, distance: 24.4
click at [100, 599] on icon at bounding box center [96, 699] width 15 height 15
drag, startPoint x: 161, startPoint y: 700, endPoint x: 190, endPoint y: 621, distance: 83.8
click at [161, 599] on icon at bounding box center [161, 699] width 15 height 15
click at [87, 599] on div "Pen P" at bounding box center [96, 708] width 57 height 46
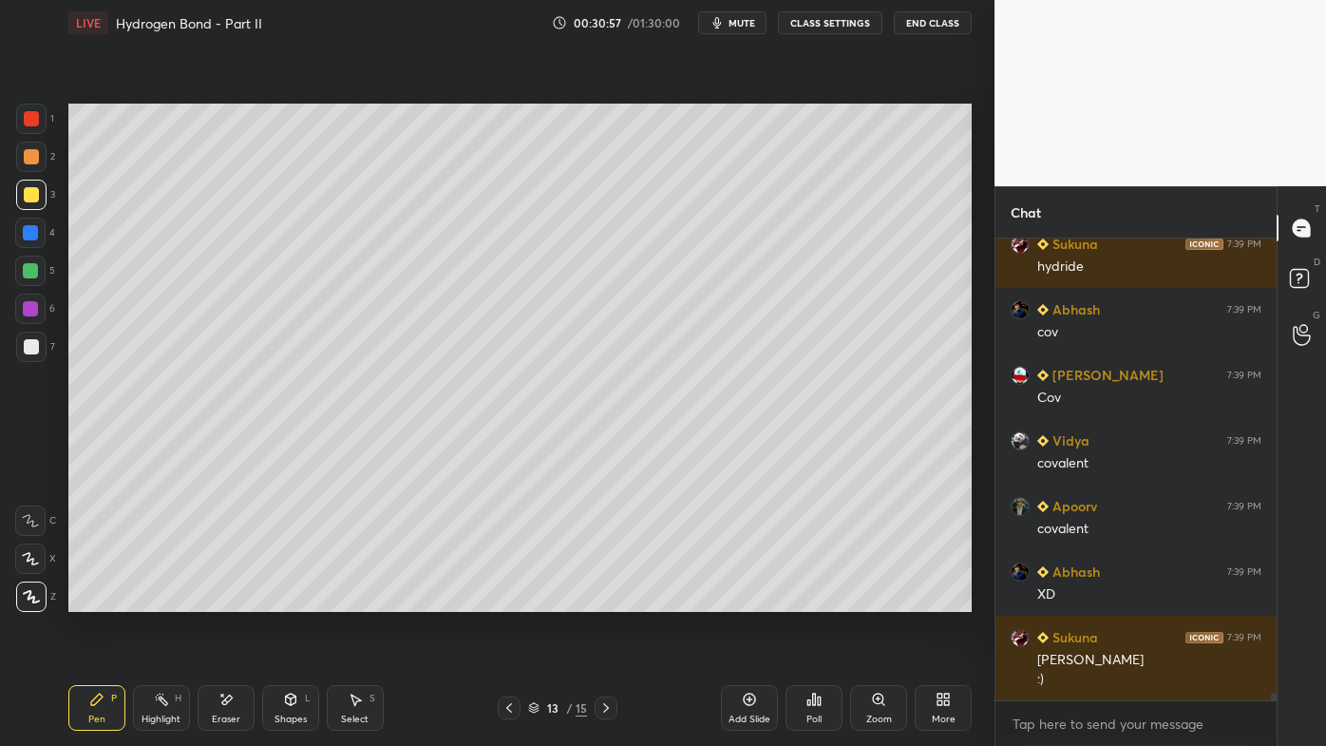
scroll to position [27034, 0]
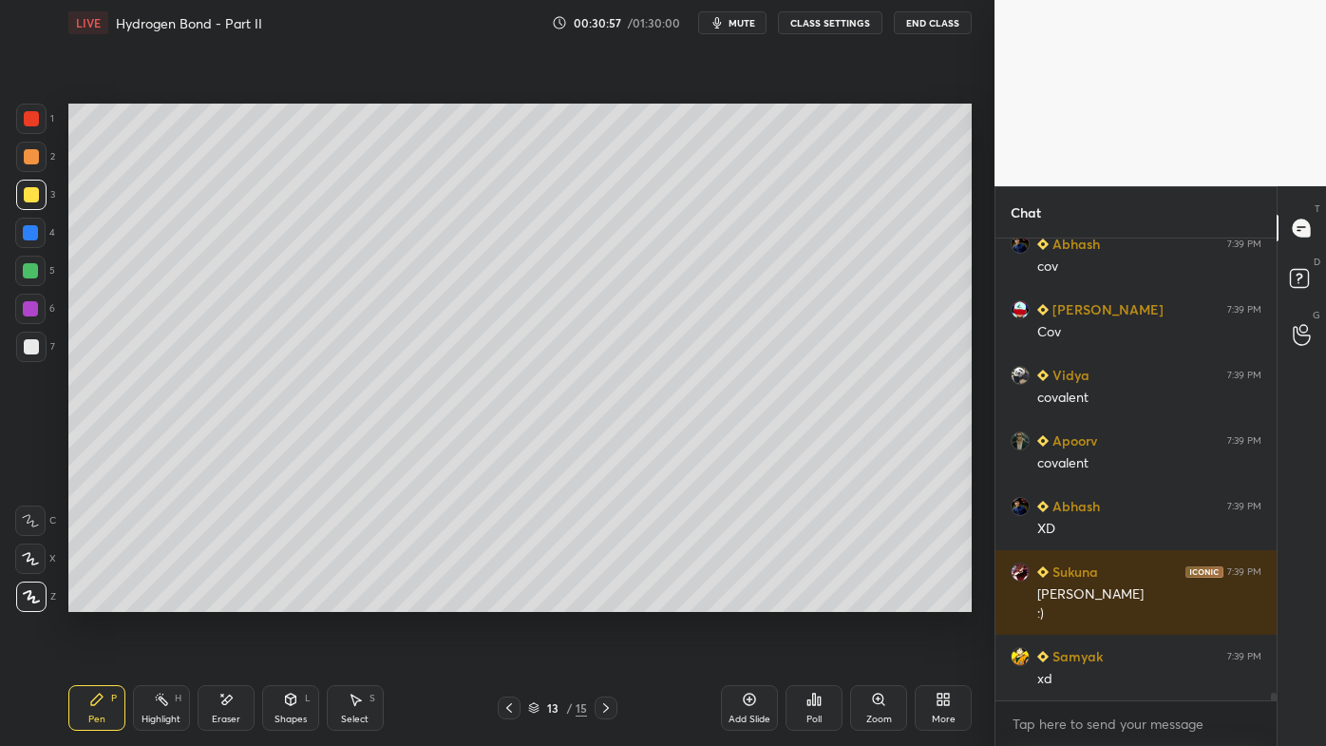
drag, startPoint x: 169, startPoint y: 700, endPoint x: 223, endPoint y: 637, distance: 82.8
click at [165, 599] on div "Highlight H" at bounding box center [161, 708] width 57 height 46
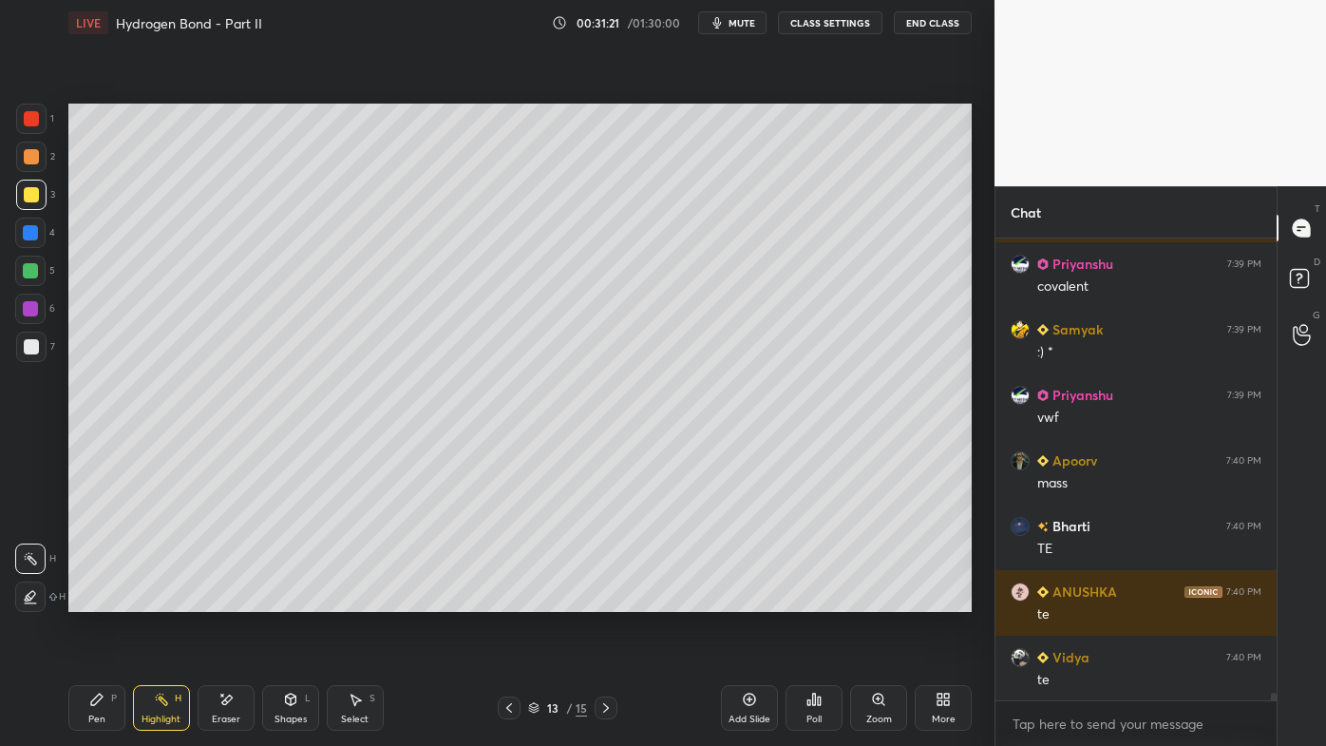
scroll to position [27821, 0]
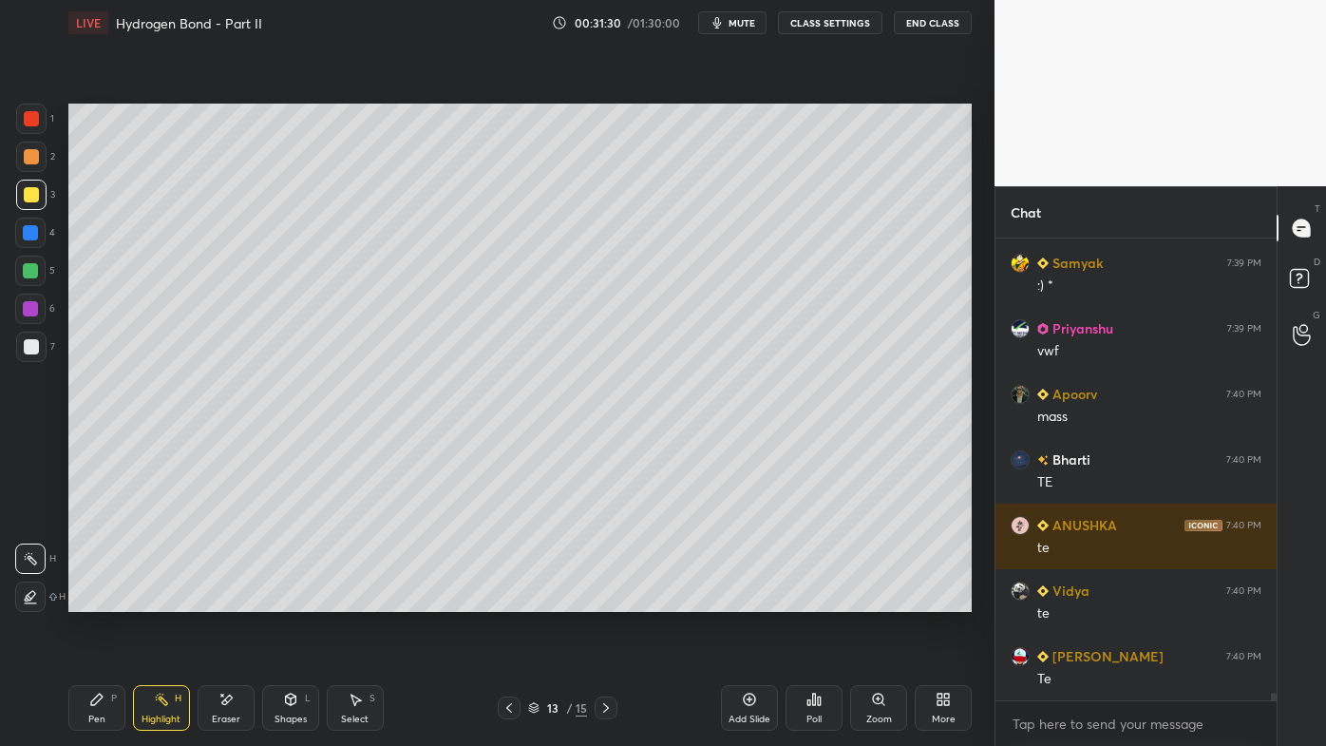
drag, startPoint x: 99, startPoint y: 696, endPoint x: 88, endPoint y: 684, distance: 16.2
click at [92, 599] on icon at bounding box center [96, 699] width 15 height 15
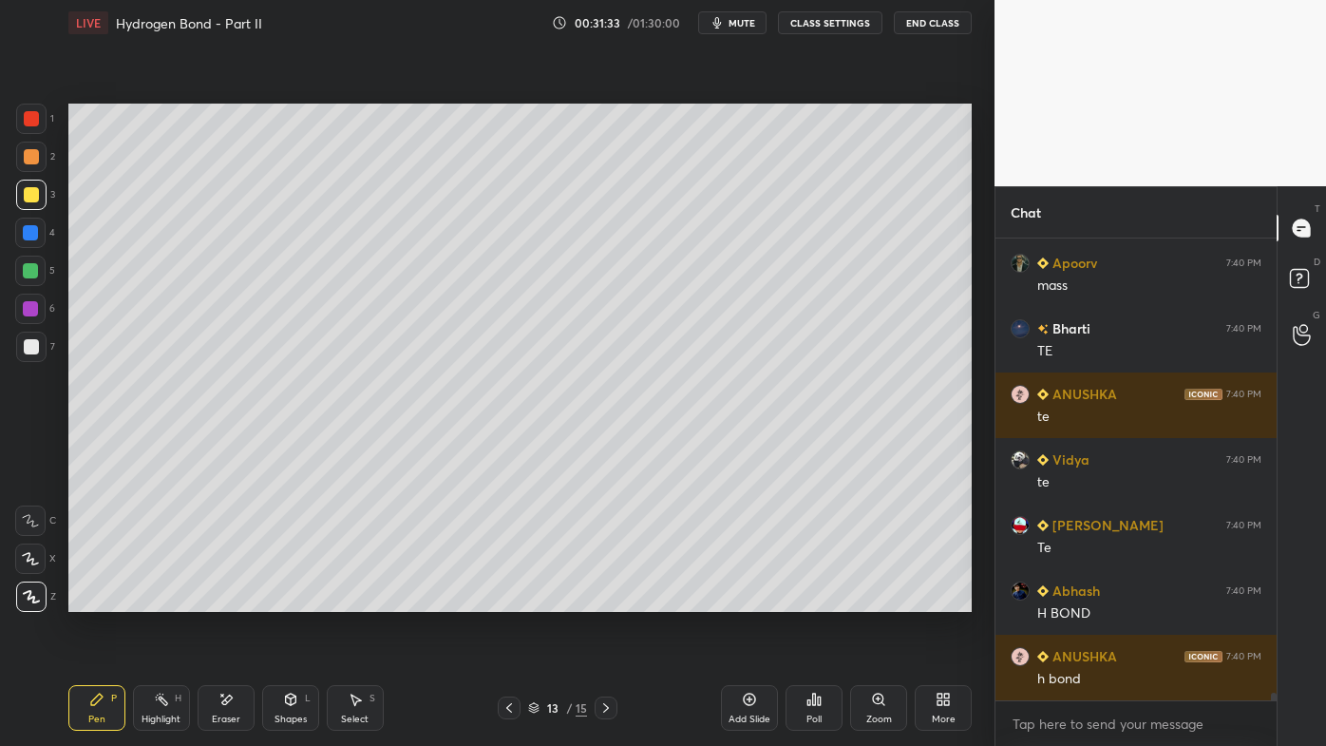
scroll to position [28017, 0]
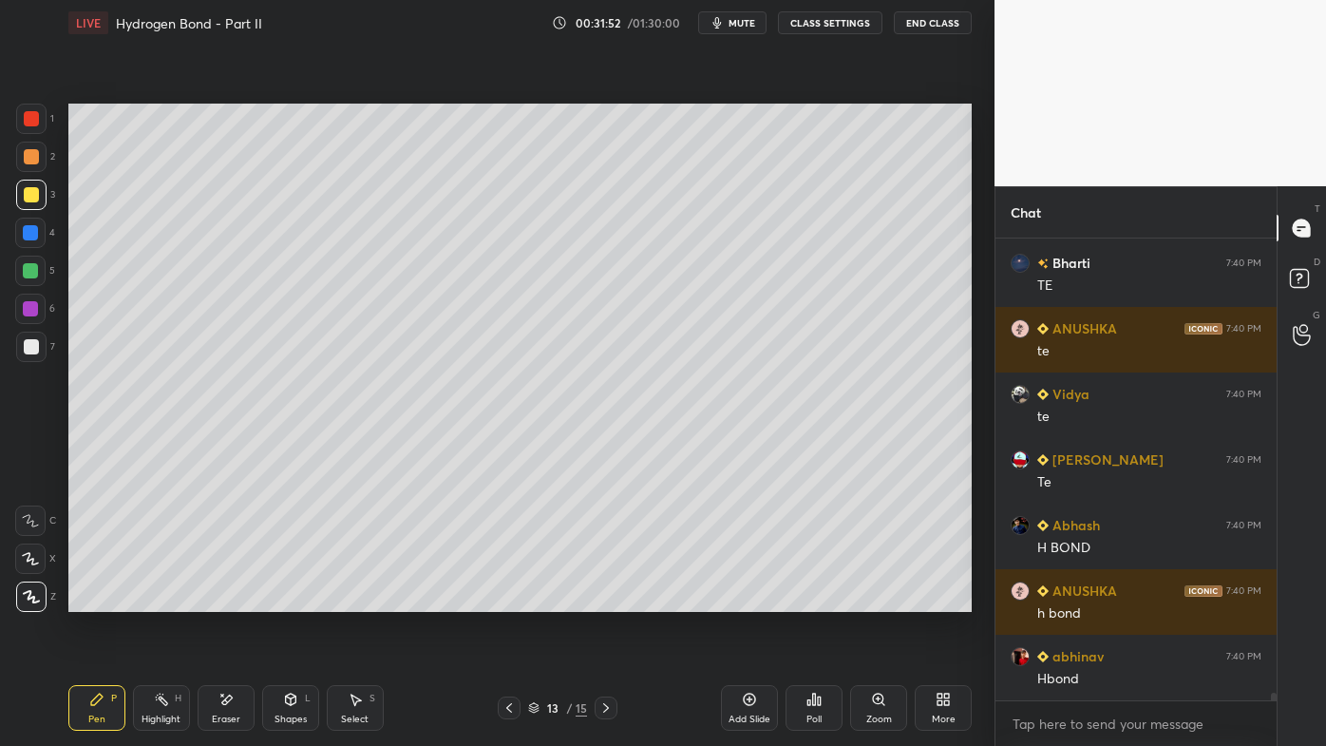
click at [42, 349] on div at bounding box center [31, 347] width 30 height 30
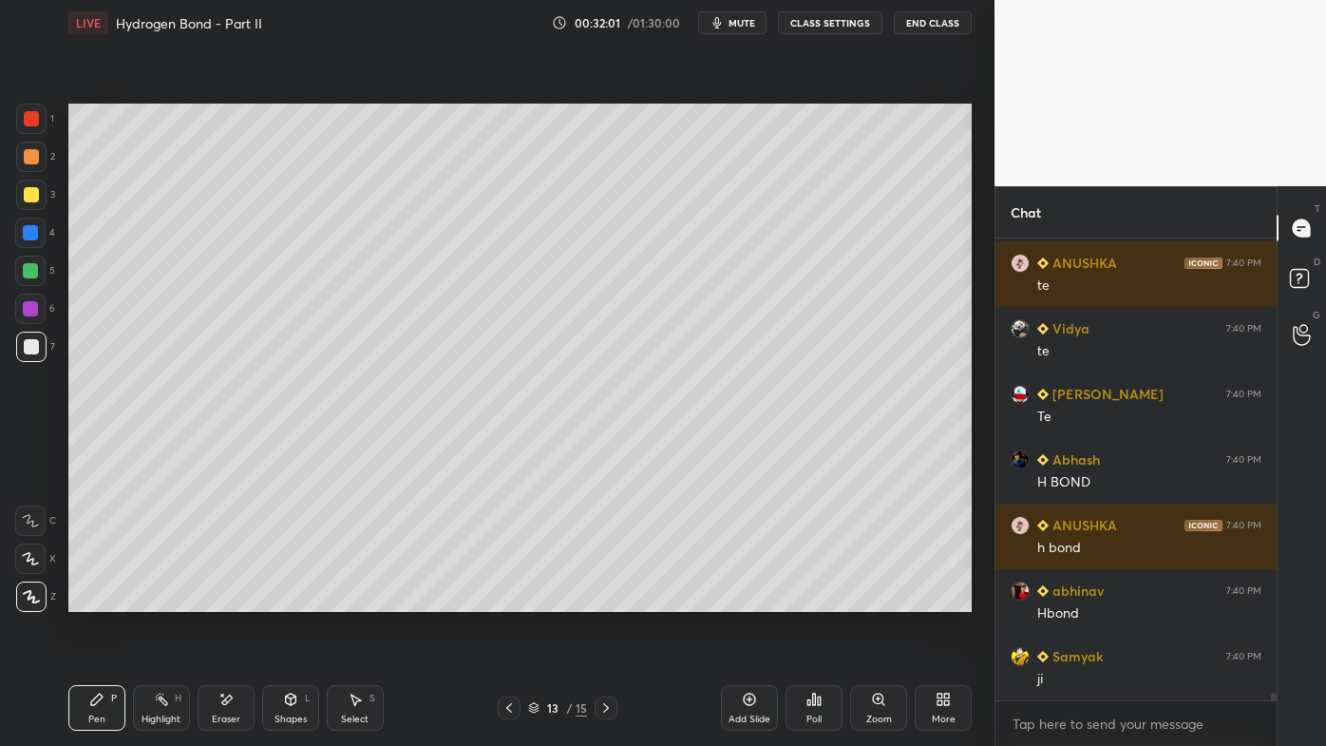
click at [182, 599] on div "Setting up your live class Poll for secs No correct answer Start poll" at bounding box center [520, 358] width 919 height 624
click at [158, 599] on icon at bounding box center [161, 699] width 15 height 15
drag, startPoint x: 99, startPoint y: 691, endPoint x: 77, endPoint y: 649, distance: 47.2
click at [90, 599] on div "Pen P" at bounding box center [96, 708] width 57 height 46
click at [33, 355] on div at bounding box center [31, 347] width 30 height 30
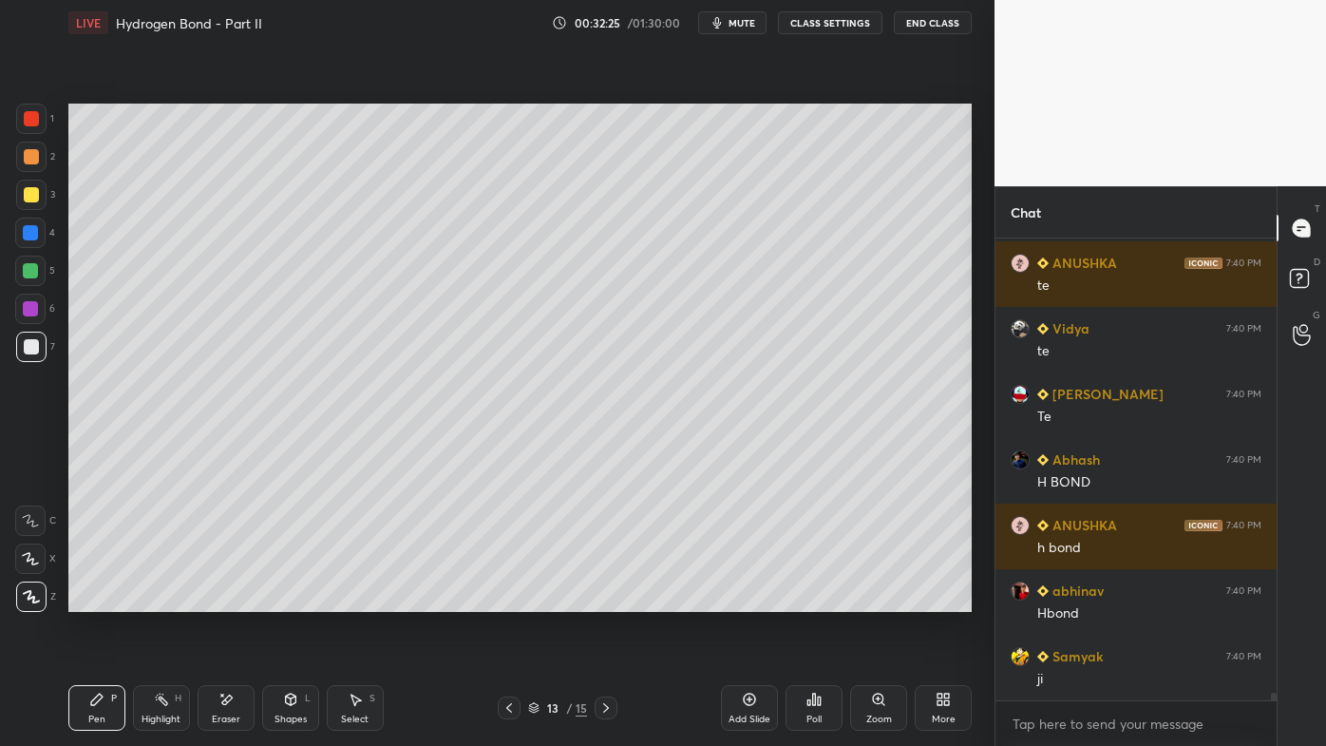
click at [748, 599] on icon at bounding box center [749, 699] width 15 height 15
drag, startPoint x: 104, startPoint y: 696, endPoint x: 91, endPoint y: 688, distance: 15.8
click at [101, 599] on div "Pen P" at bounding box center [96, 708] width 57 height 46
drag, startPoint x: 34, startPoint y: 157, endPoint x: 58, endPoint y: 151, distance: 24.4
click at [34, 157] on div at bounding box center [31, 156] width 15 height 15
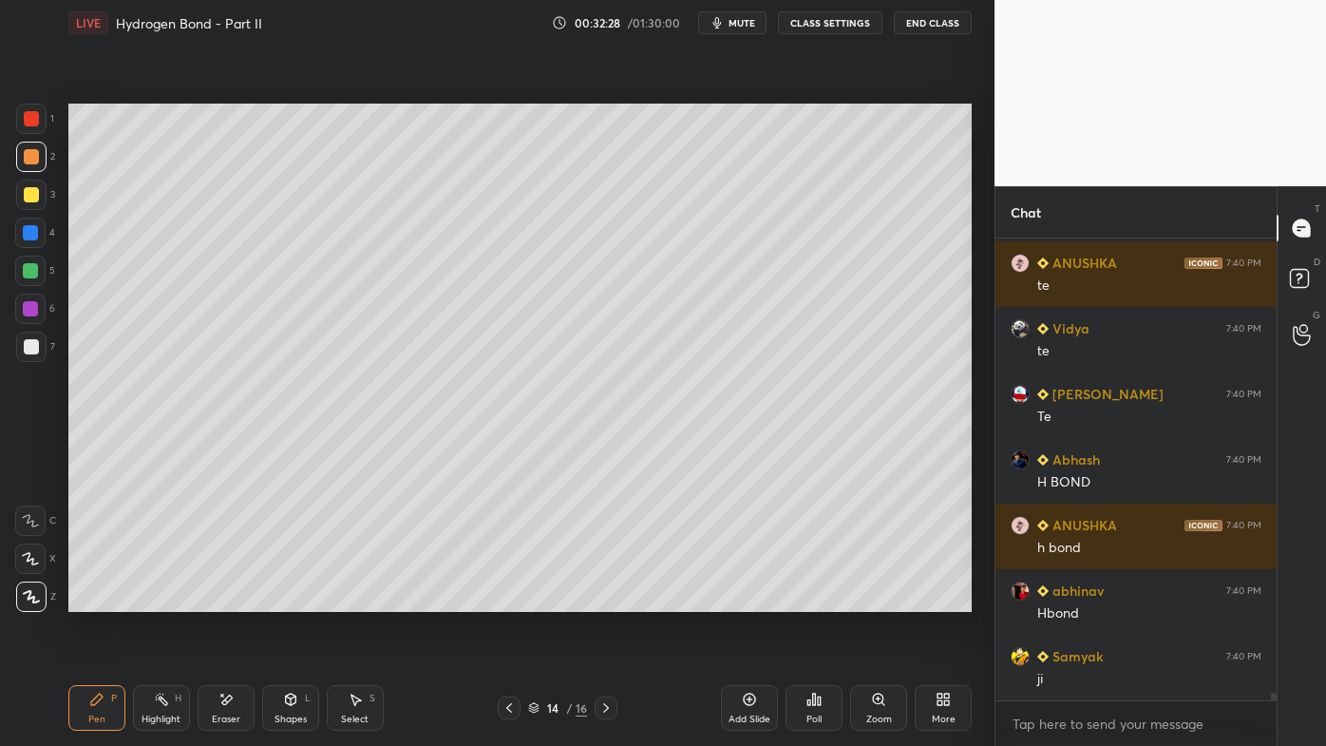
drag, startPoint x: 509, startPoint y: 699, endPoint x: 492, endPoint y: 704, distance: 17.7
click at [509, 599] on div at bounding box center [509, 707] width 23 height 23
drag, startPoint x: 156, startPoint y: 692, endPoint x: 194, endPoint y: 652, distance: 55.8
click at [159, 599] on div "Highlight H" at bounding box center [161, 708] width 57 height 46
click at [601, 599] on icon at bounding box center [605, 707] width 15 height 15
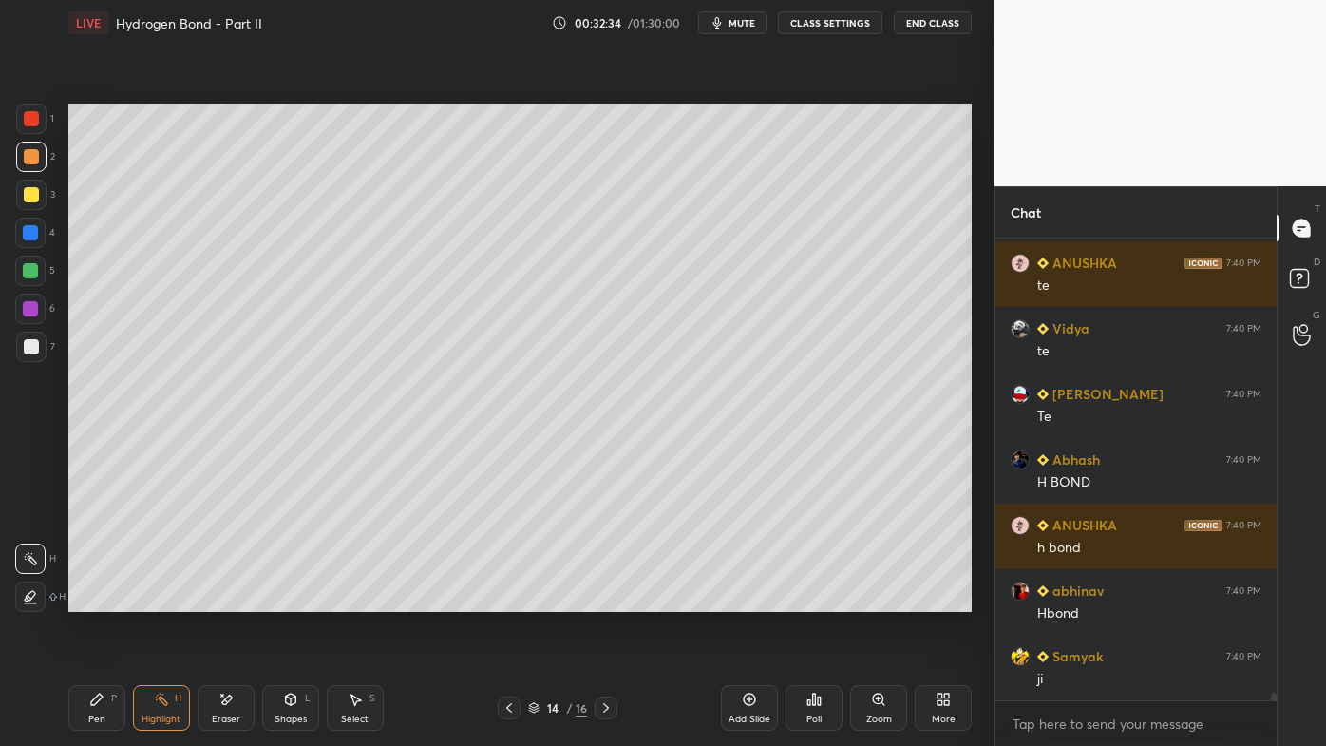
click at [87, 599] on div "Pen P" at bounding box center [96, 708] width 57 height 46
click at [30, 193] on div at bounding box center [31, 194] width 15 height 15
click at [503, 599] on icon at bounding box center [509, 707] width 15 height 15
drag, startPoint x: 161, startPoint y: 700, endPoint x: 177, endPoint y: 676, distance: 28.2
click at [163, 599] on icon at bounding box center [161, 699] width 15 height 15
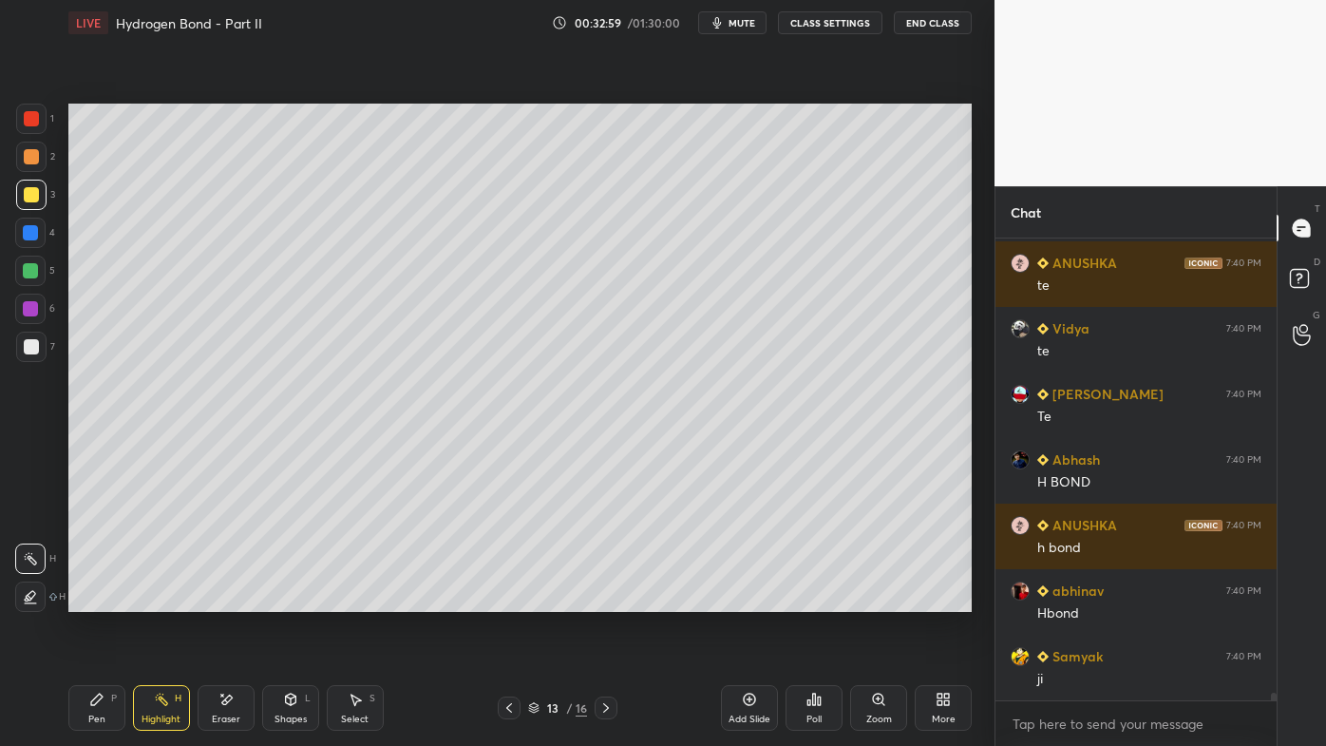
click at [603, 599] on icon at bounding box center [605, 707] width 15 height 15
click at [507, 599] on icon at bounding box center [509, 707] width 15 height 15
drag, startPoint x: 155, startPoint y: 701, endPoint x: 146, endPoint y: 693, distance: 11.4
click at [152, 599] on div "Highlight H" at bounding box center [161, 708] width 57 height 46
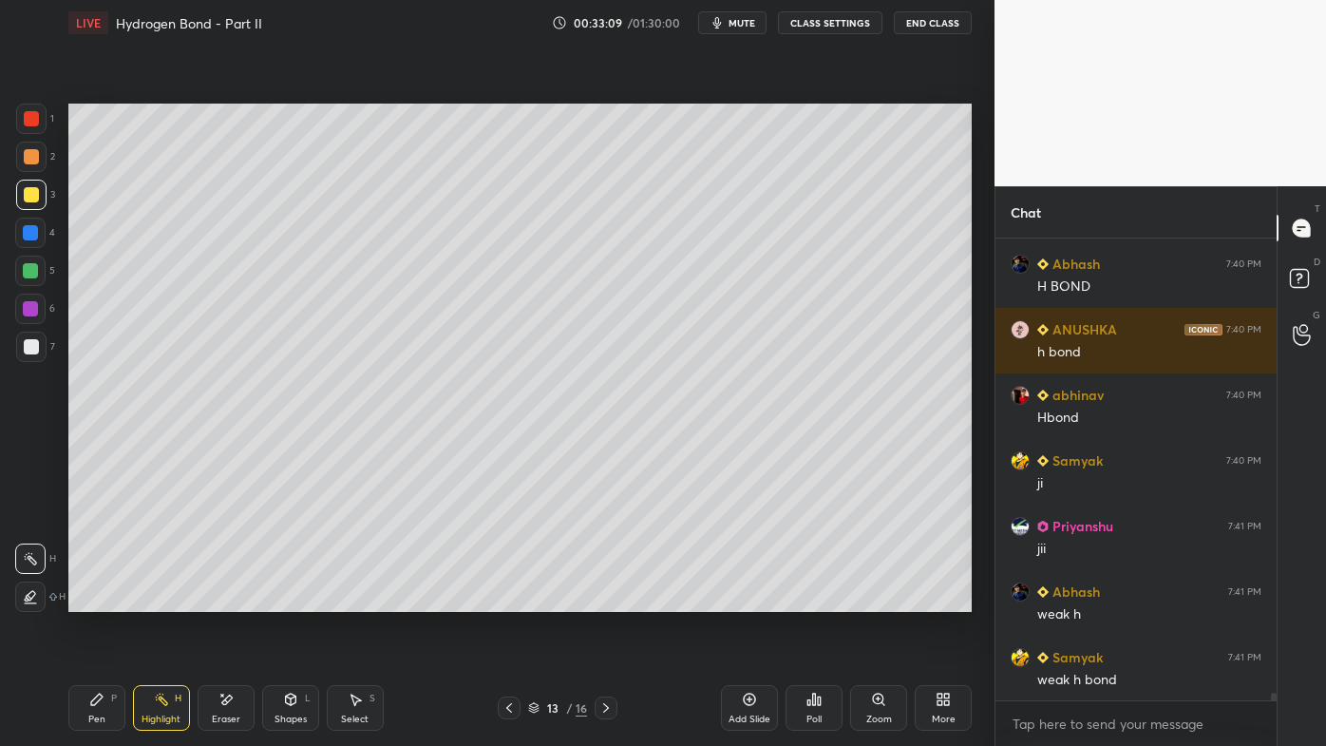
scroll to position [28345, 0]
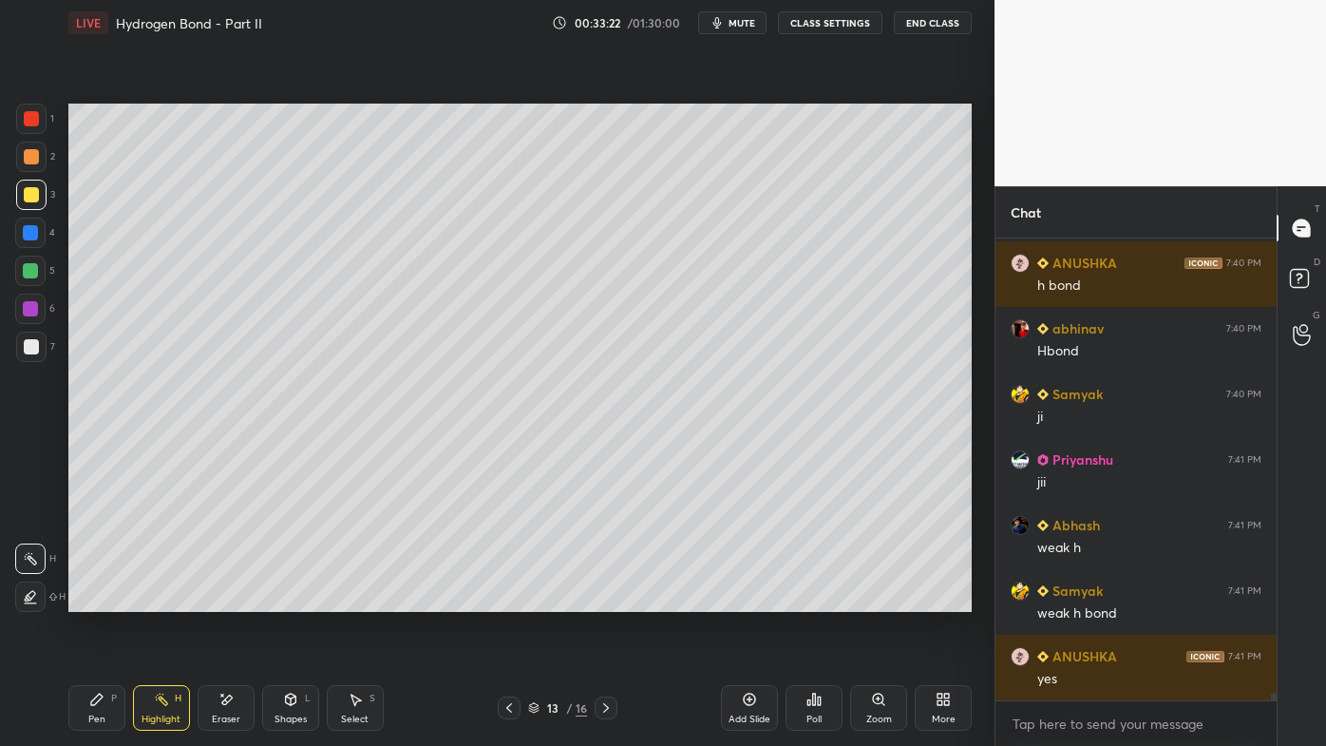
click at [822, 599] on div "Poll" at bounding box center [814, 708] width 57 height 46
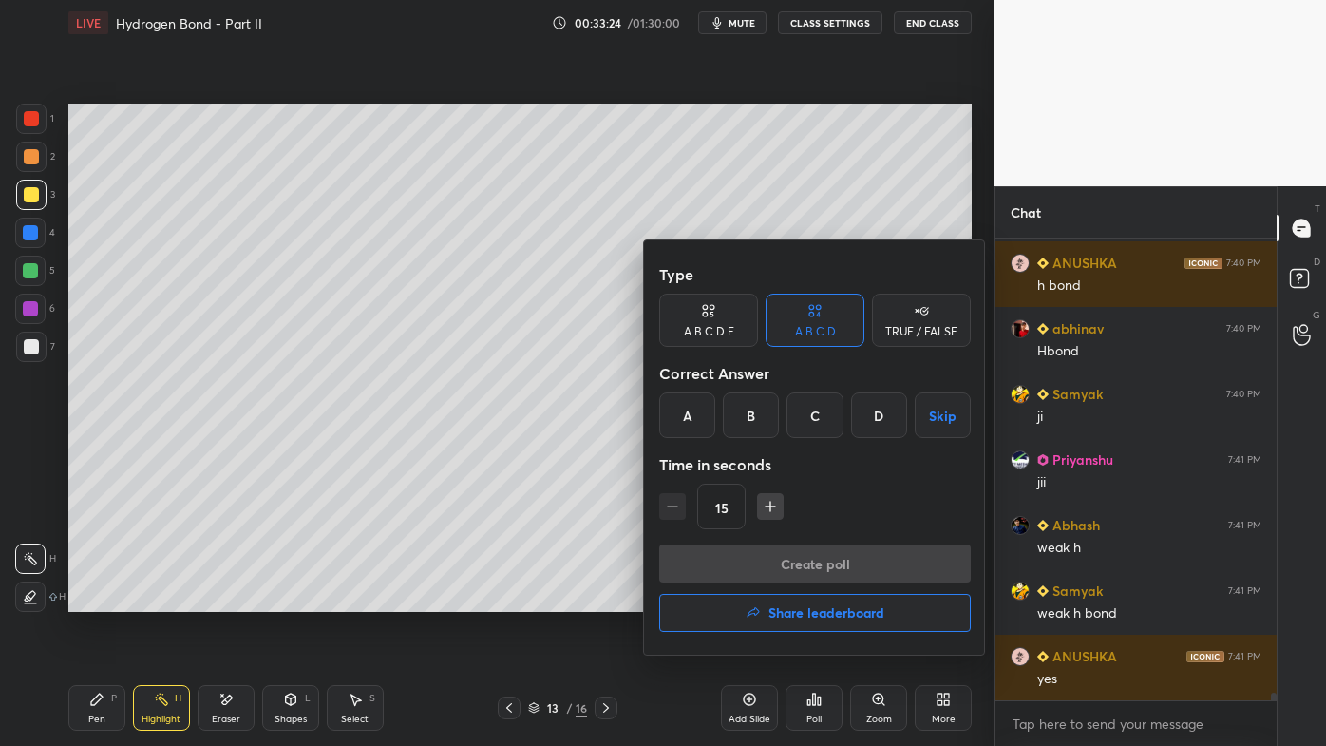
drag, startPoint x: 405, startPoint y: 289, endPoint x: 432, endPoint y: 504, distance: 217.4
click at [432, 514] on div at bounding box center [663, 373] width 1326 height 746
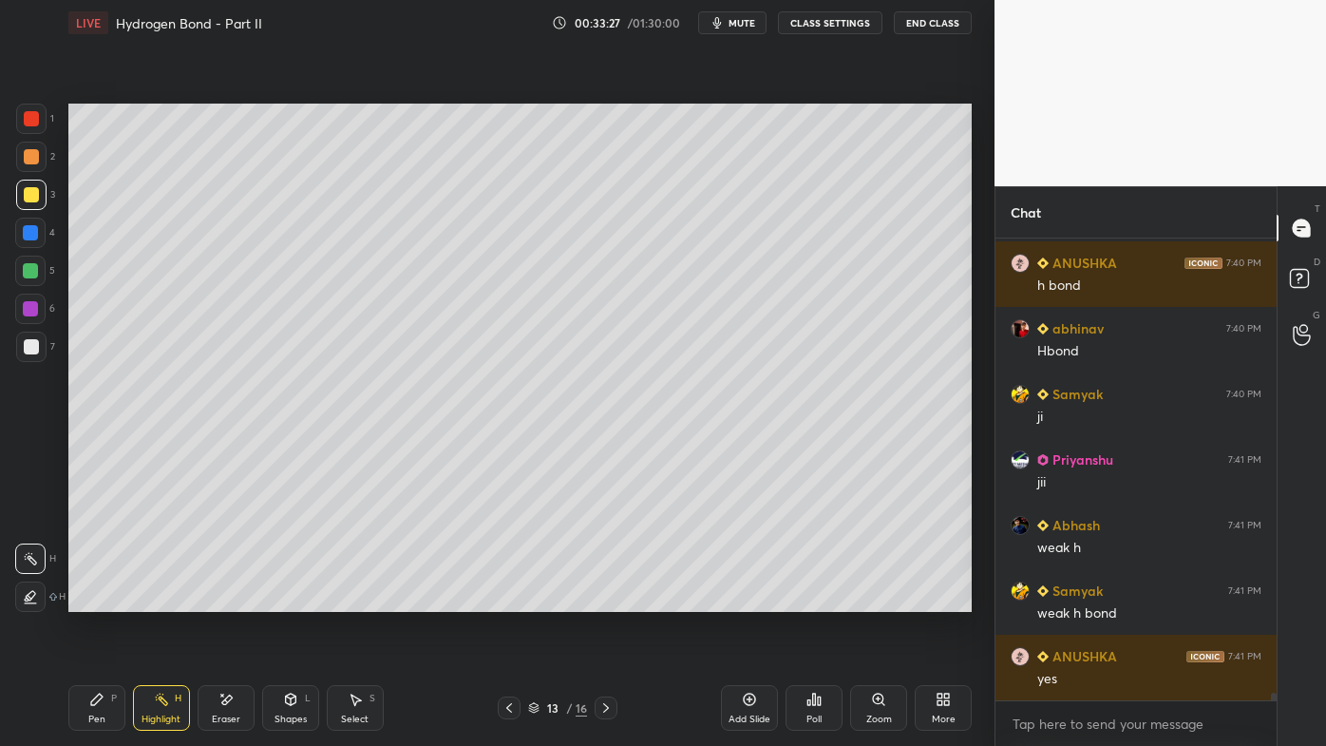
scroll to position [28411, 0]
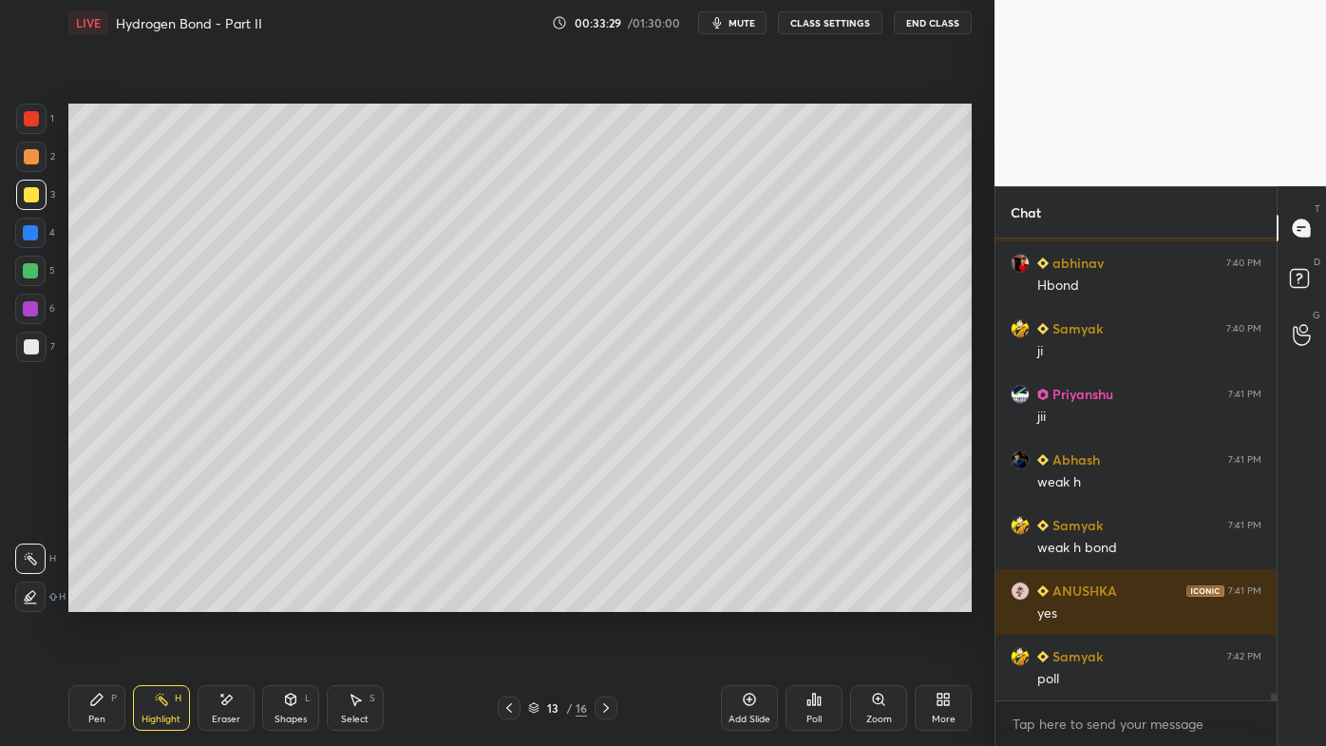
click at [818, 599] on icon at bounding box center [819, 700] width 3 height 9
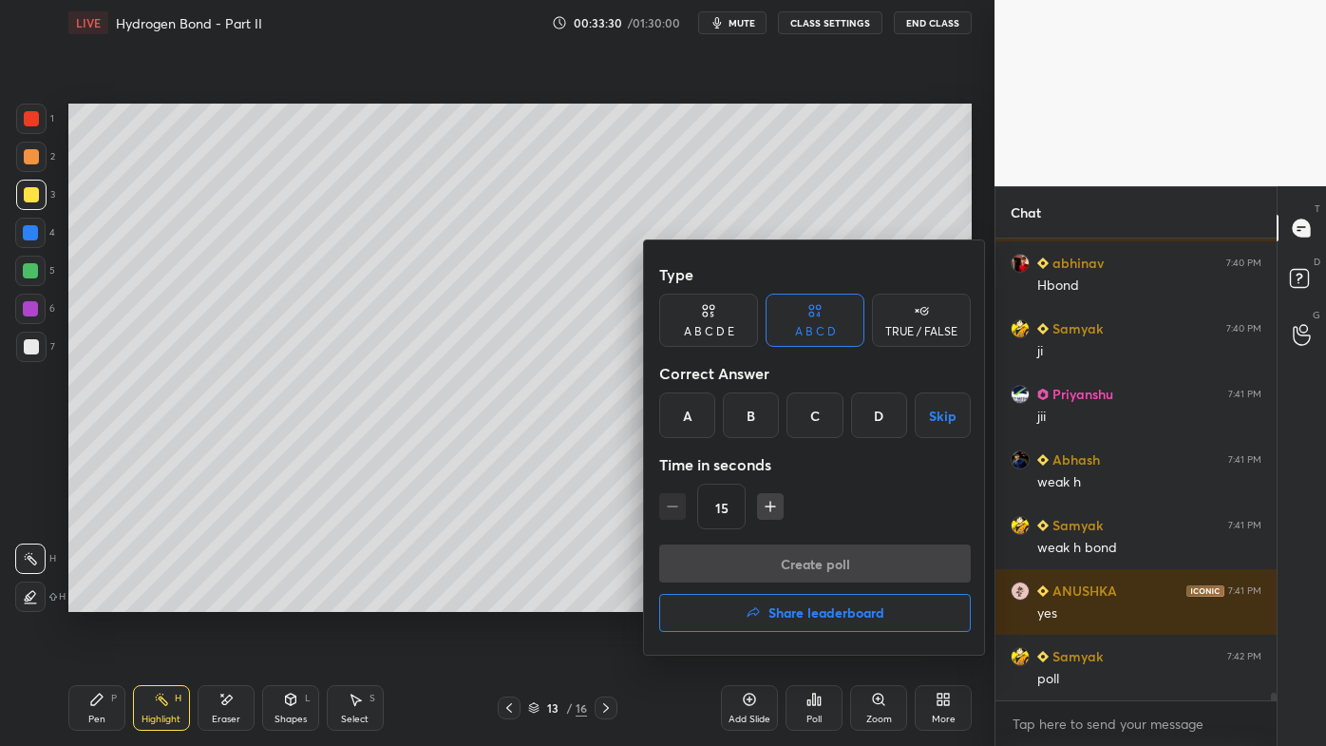
click at [749, 423] on div "B" at bounding box center [751, 415] width 56 height 46
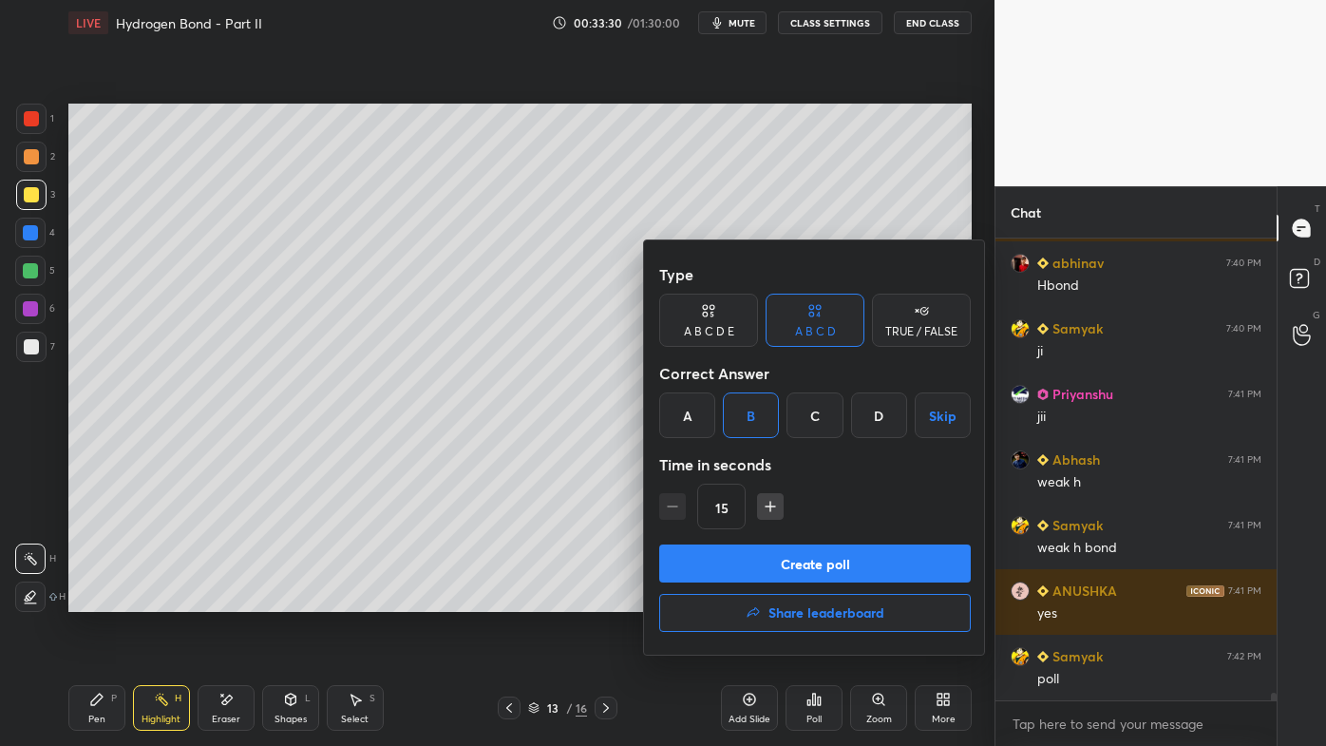
drag, startPoint x: 754, startPoint y: 552, endPoint x: 737, endPoint y: 555, distance: 17.3
click at [752, 555] on button "Create poll" at bounding box center [815, 563] width 312 height 38
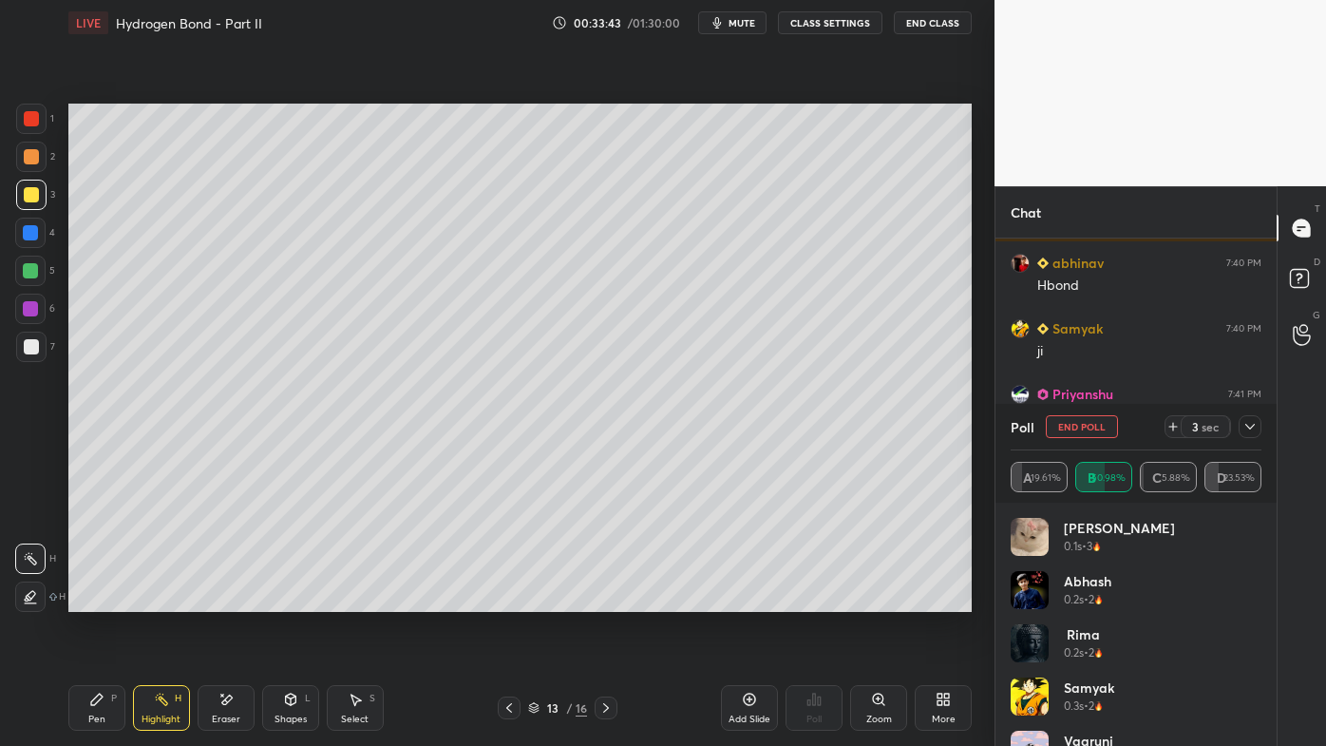
scroll to position [28575, 0]
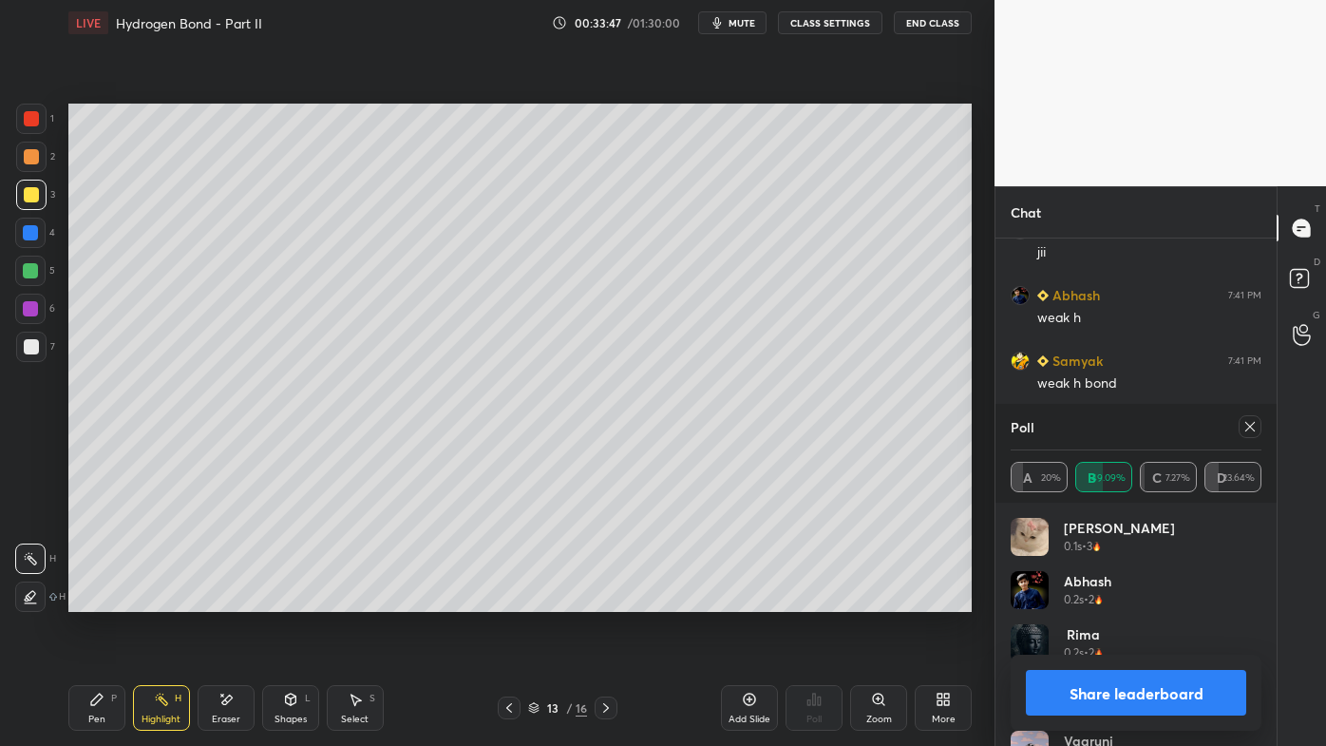
drag, startPoint x: 1252, startPoint y: 426, endPoint x: 1233, endPoint y: 431, distance: 19.8
click at [1249, 427] on icon at bounding box center [1249, 426] width 15 height 15
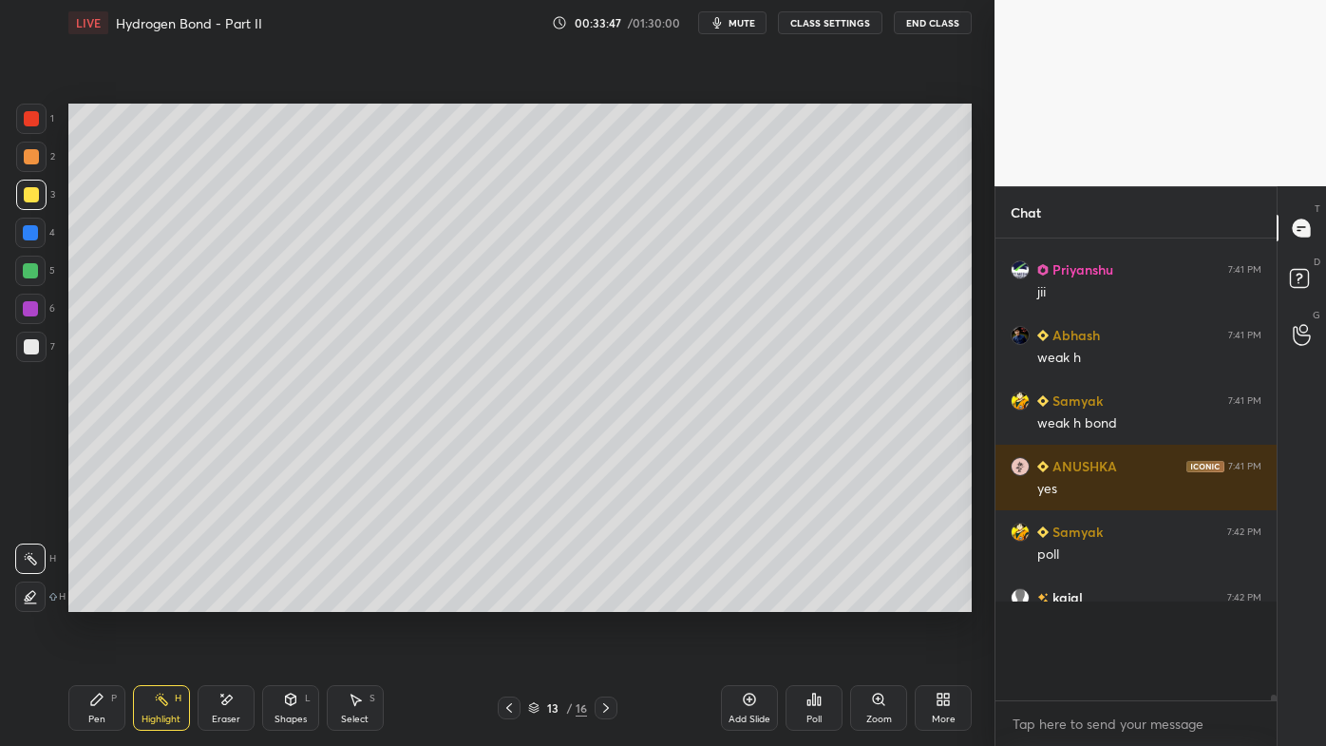
scroll to position [450, 275]
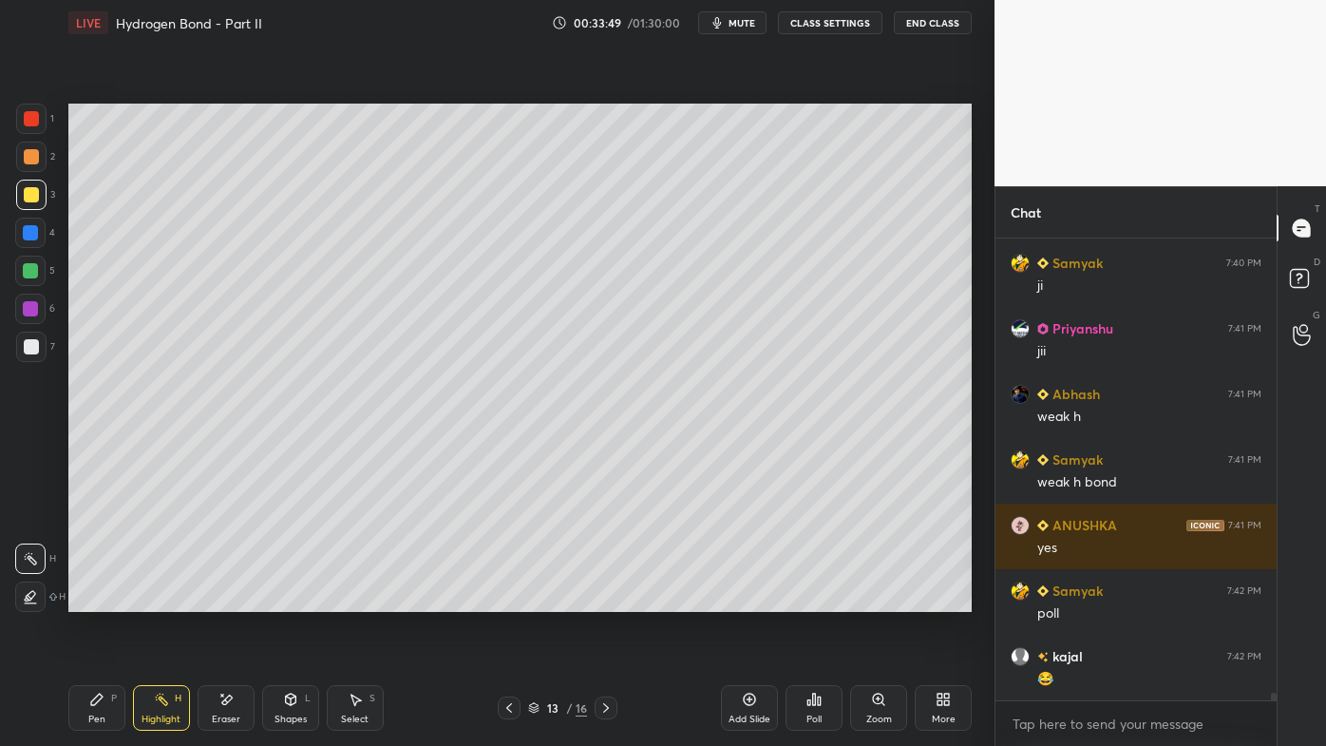
click at [167, 599] on div "Highlight H" at bounding box center [161, 708] width 57 height 46
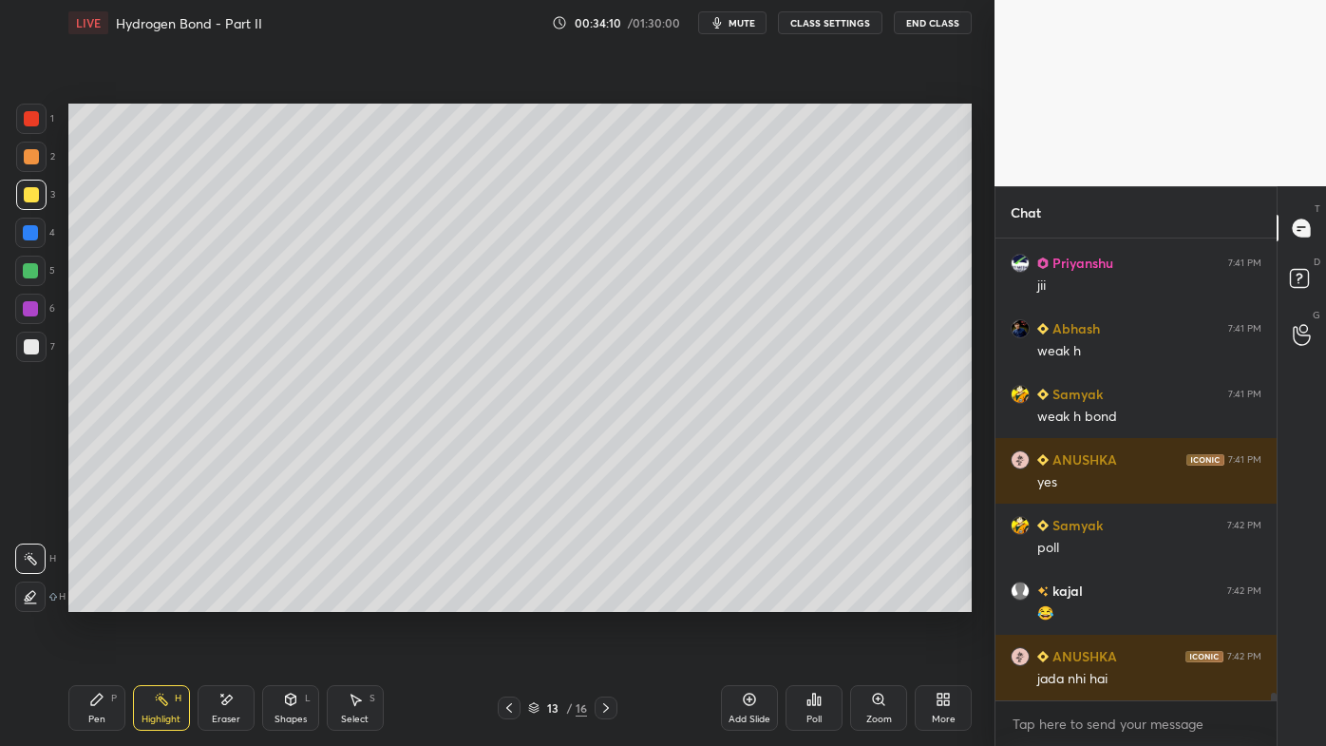
drag, startPoint x: 603, startPoint y: 709, endPoint x: 602, endPoint y: 699, distance: 9.5
click at [602, 599] on icon at bounding box center [605, 707] width 15 height 15
click at [99, 599] on icon at bounding box center [96, 698] width 11 height 11
drag, startPoint x: 31, startPoint y: 232, endPoint x: 61, endPoint y: 229, distance: 29.6
click at [32, 231] on div at bounding box center [30, 232] width 15 height 15
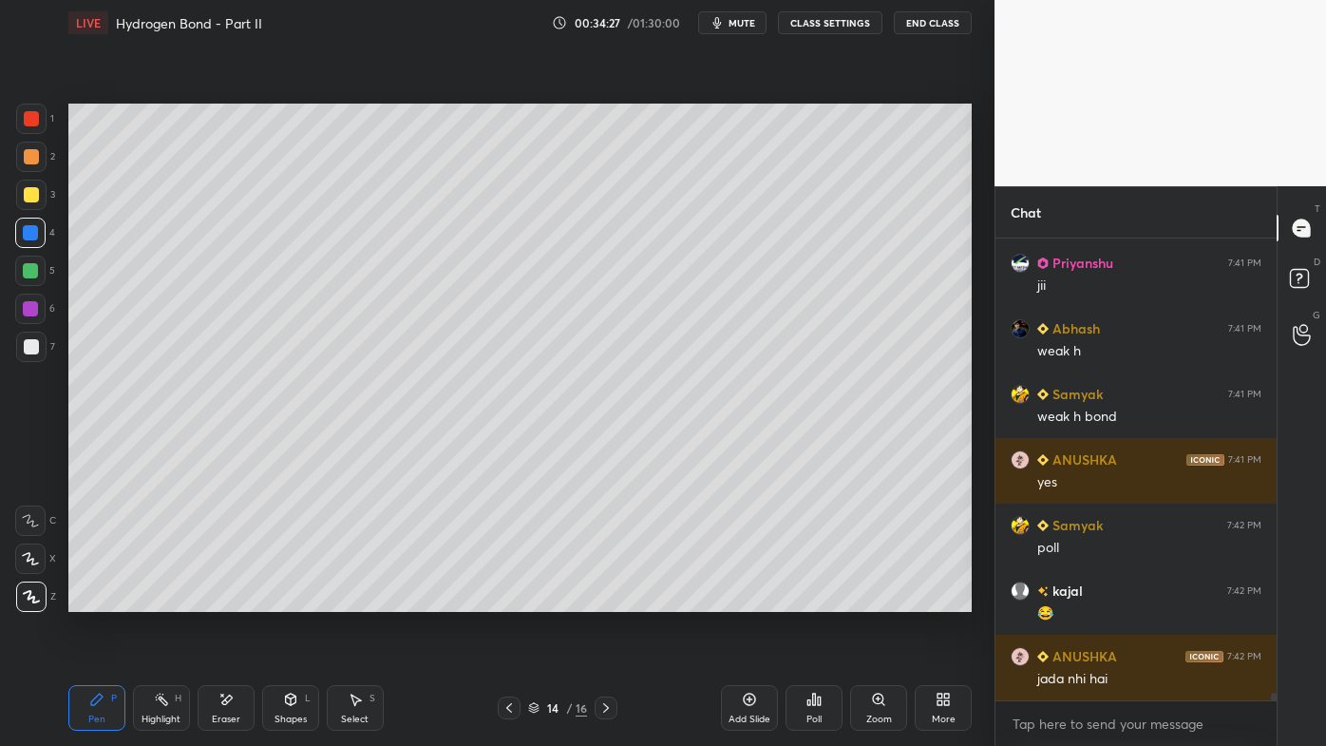
drag, startPoint x: 152, startPoint y: 706, endPoint x: 160, endPoint y: 655, distance: 50.9
click at [153, 599] on div "Highlight H" at bounding box center [161, 708] width 57 height 46
drag, startPoint x: 99, startPoint y: 700, endPoint x: 91, endPoint y: 689, distance: 13.7
click at [96, 599] on icon at bounding box center [96, 698] width 11 height 11
click at [41, 340] on div "7" at bounding box center [35, 347] width 39 height 30
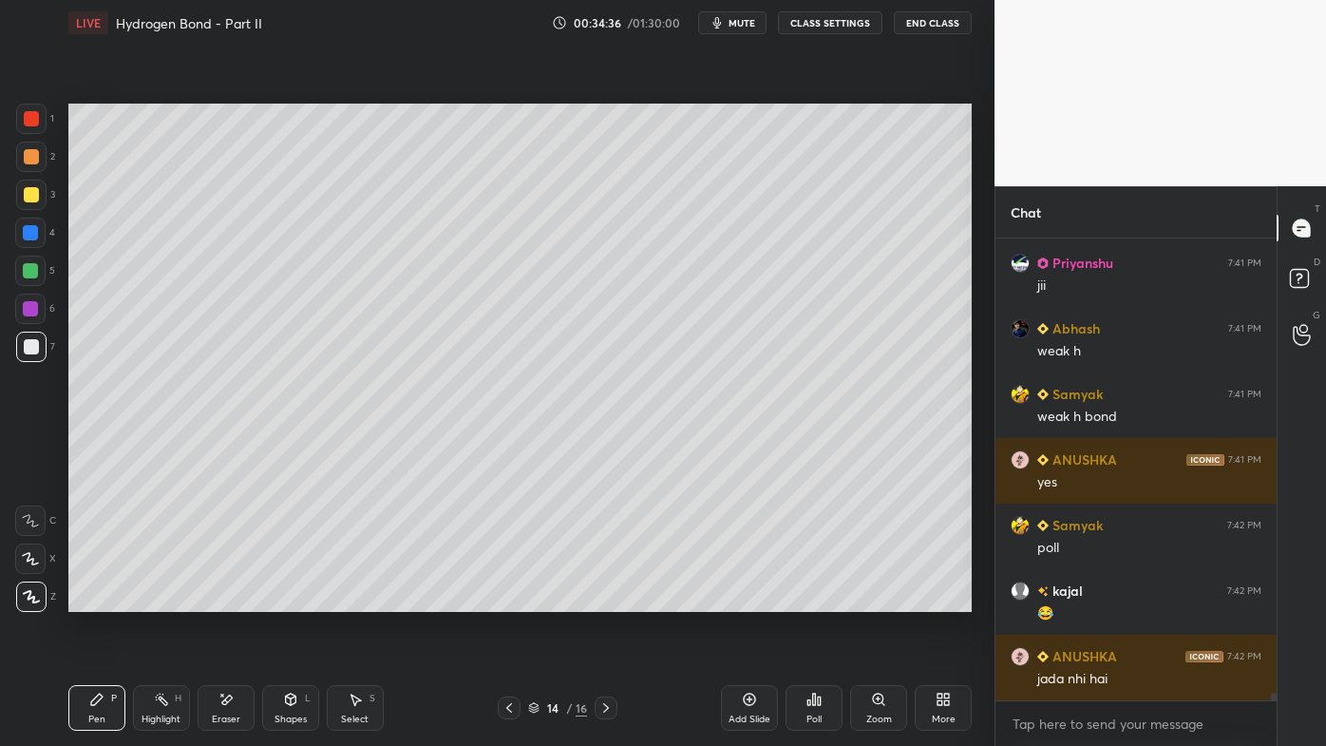
scroll to position [28607, 0]
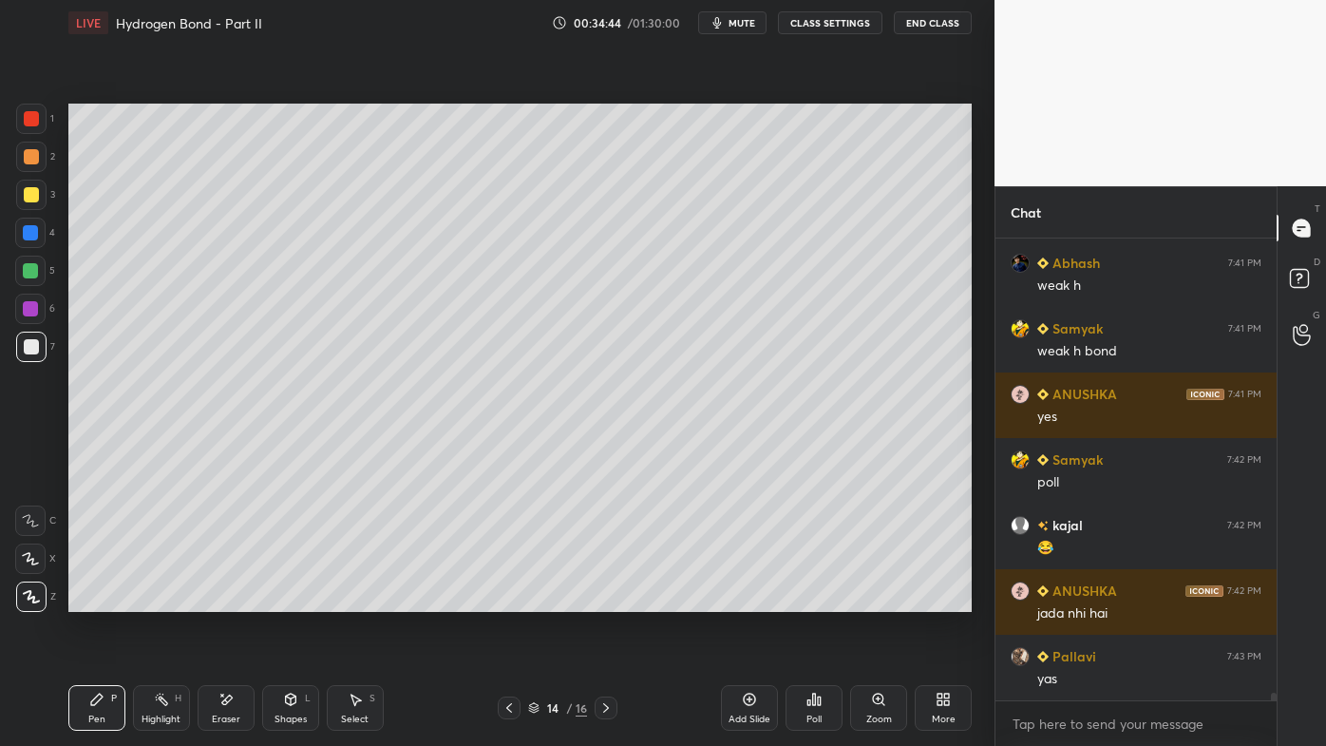
drag, startPoint x: 160, startPoint y: 699, endPoint x: 173, endPoint y: 638, distance: 62.2
click at [161, 599] on icon at bounding box center [161, 699] width 15 height 15
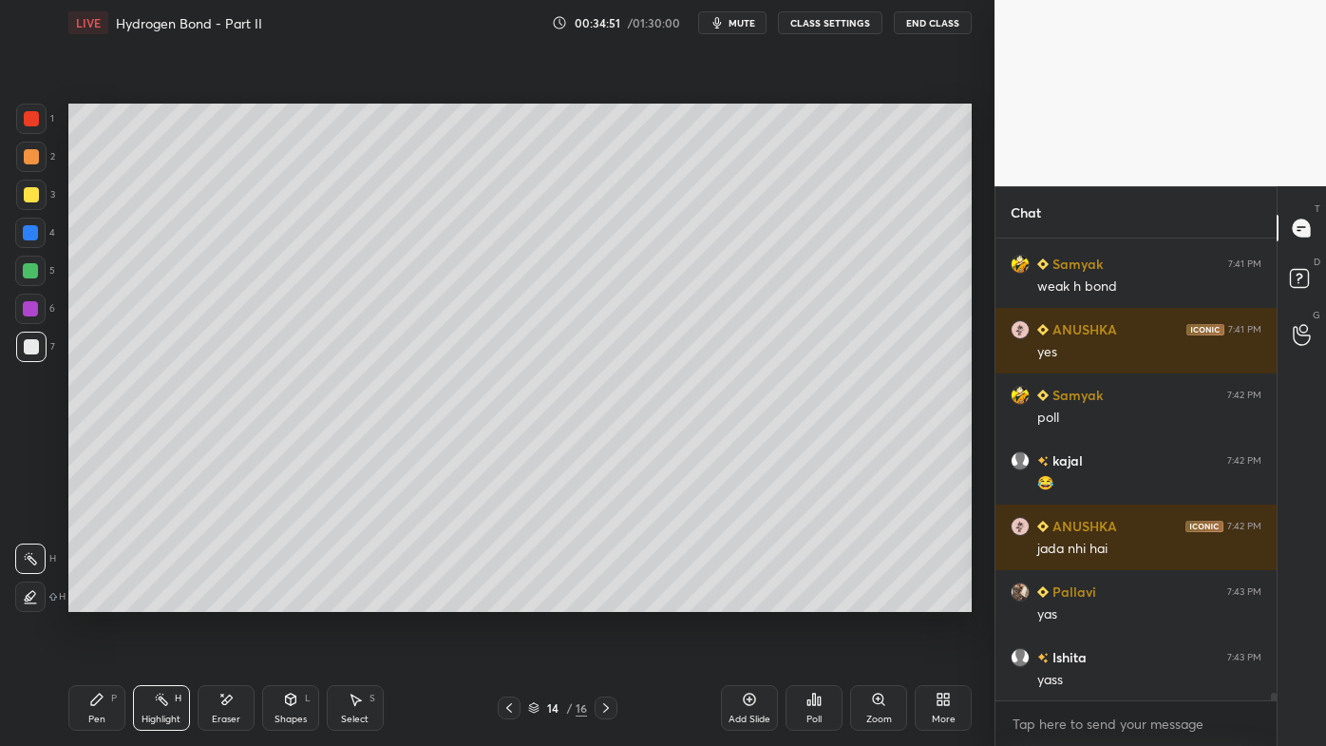
click at [506, 599] on icon at bounding box center [509, 707] width 15 height 15
click at [605, 599] on icon at bounding box center [605, 707] width 15 height 15
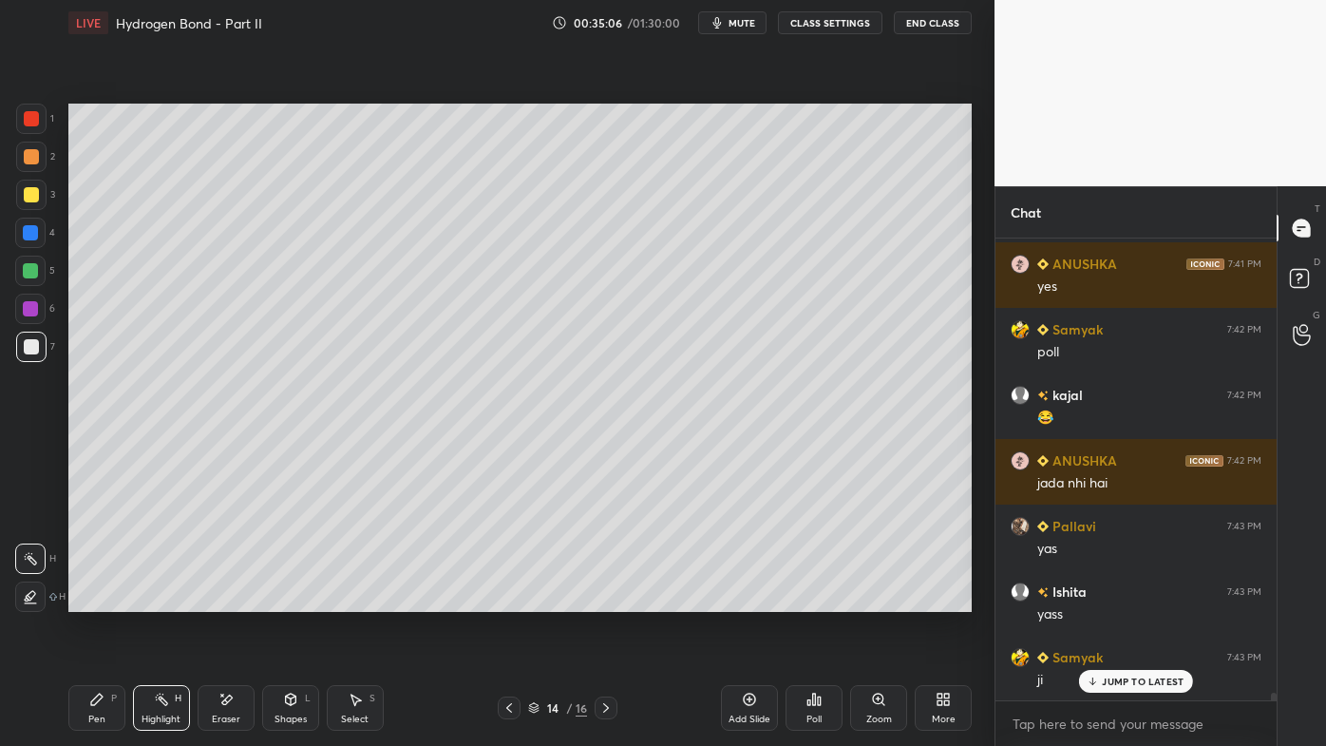
click at [99, 599] on icon at bounding box center [96, 699] width 15 height 15
drag, startPoint x: 27, startPoint y: 225, endPoint x: 63, endPoint y: 311, distance: 92.8
click at [32, 228] on div at bounding box center [30, 233] width 30 height 30
drag, startPoint x: 164, startPoint y: 706, endPoint x: 170, endPoint y: 689, distance: 18.0
click at [163, 599] on icon at bounding box center [161, 699] width 15 height 15
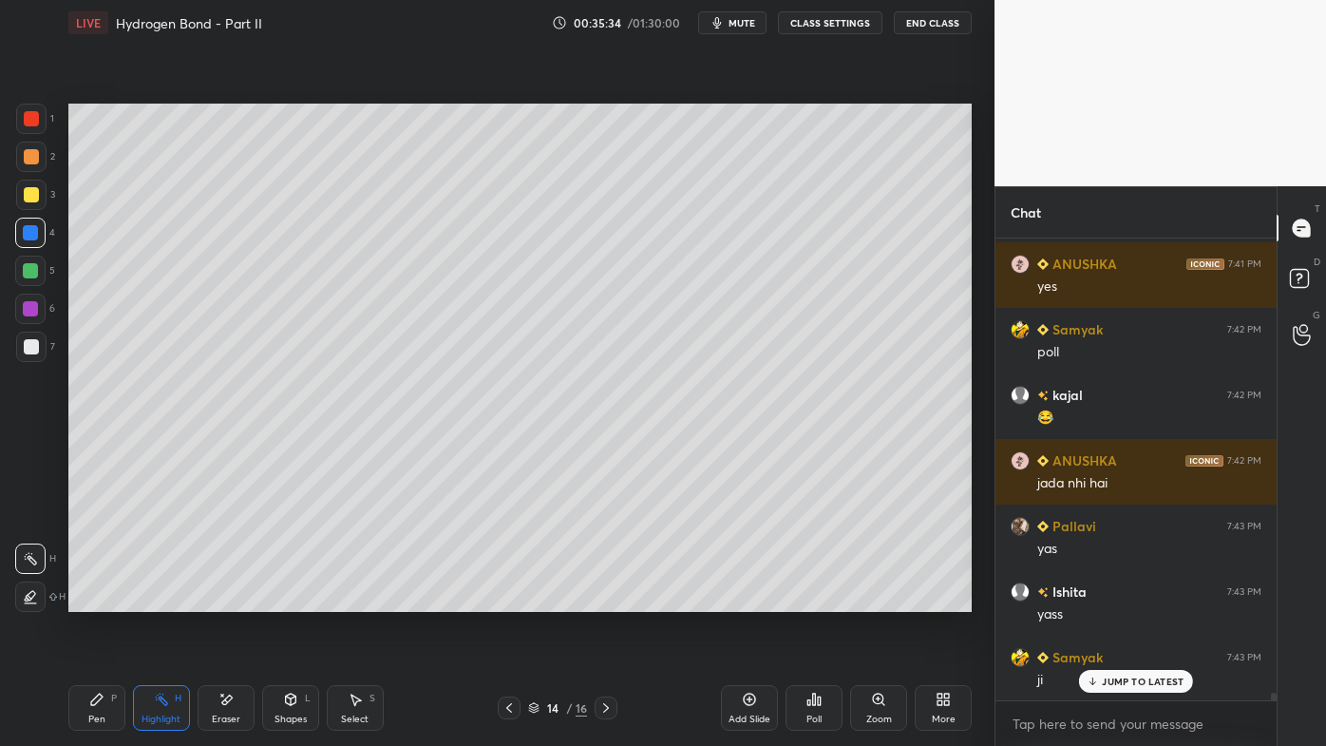
click at [765, 599] on div "Setting up your live class Poll for secs No correct answer Start poll" at bounding box center [520, 358] width 919 height 624
click at [752, 599] on icon at bounding box center [749, 699] width 15 height 15
click at [102, 599] on icon at bounding box center [96, 699] width 15 height 15
click at [505, 599] on icon at bounding box center [509, 707] width 15 height 15
click at [163, 599] on icon at bounding box center [161, 699] width 15 height 15
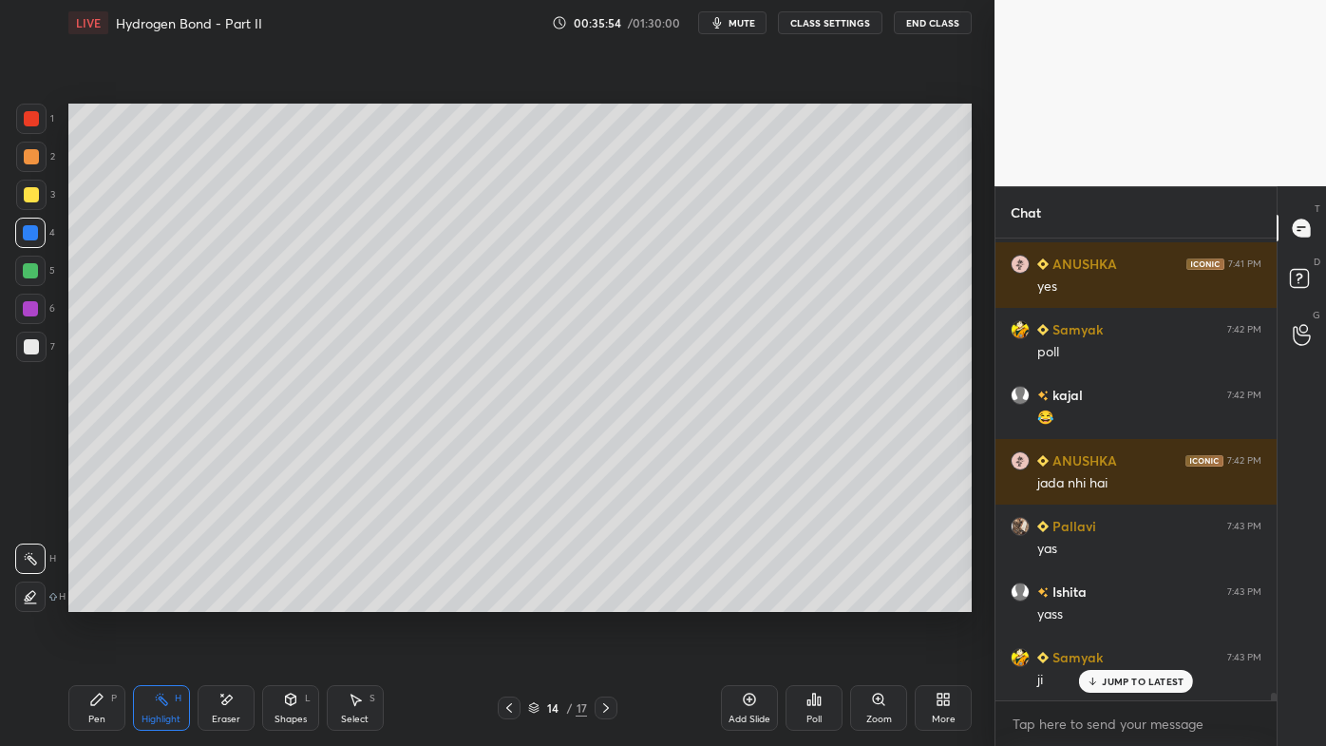
scroll to position [28803, 0]
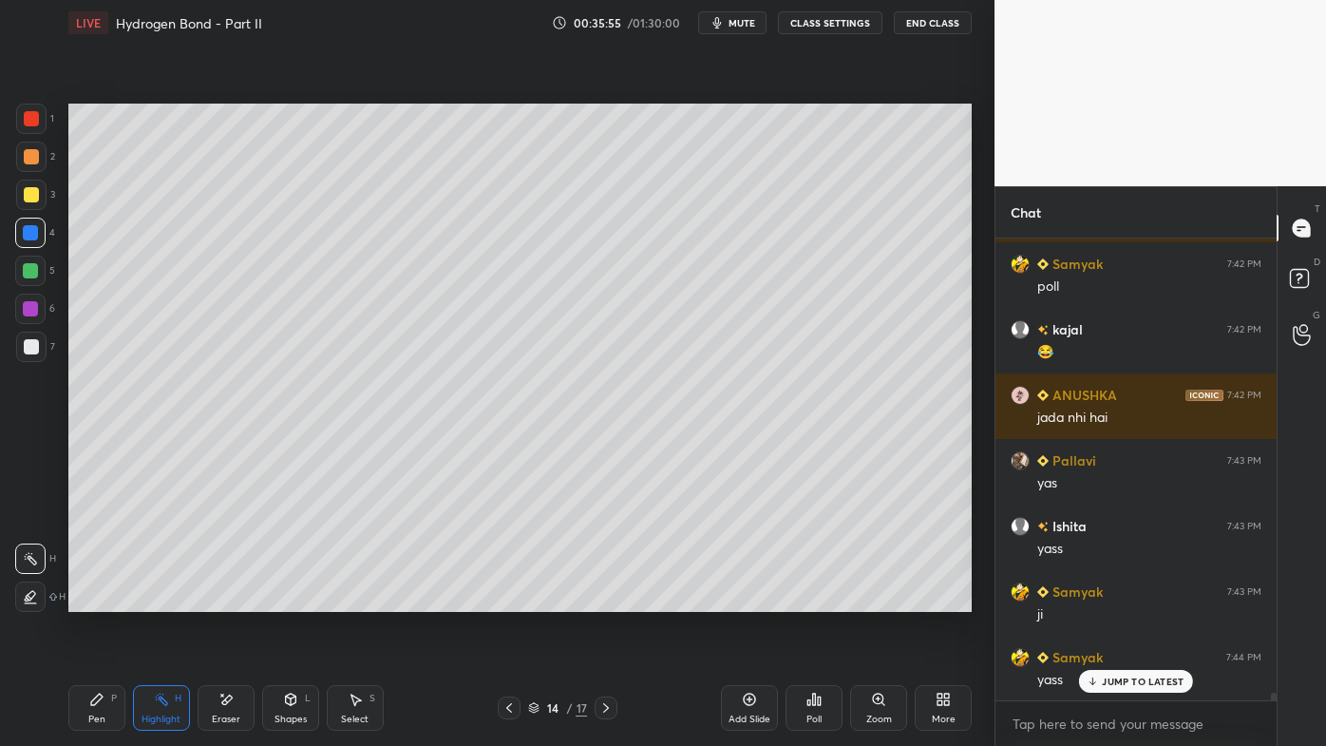
click at [604, 599] on icon at bounding box center [605, 707] width 15 height 15
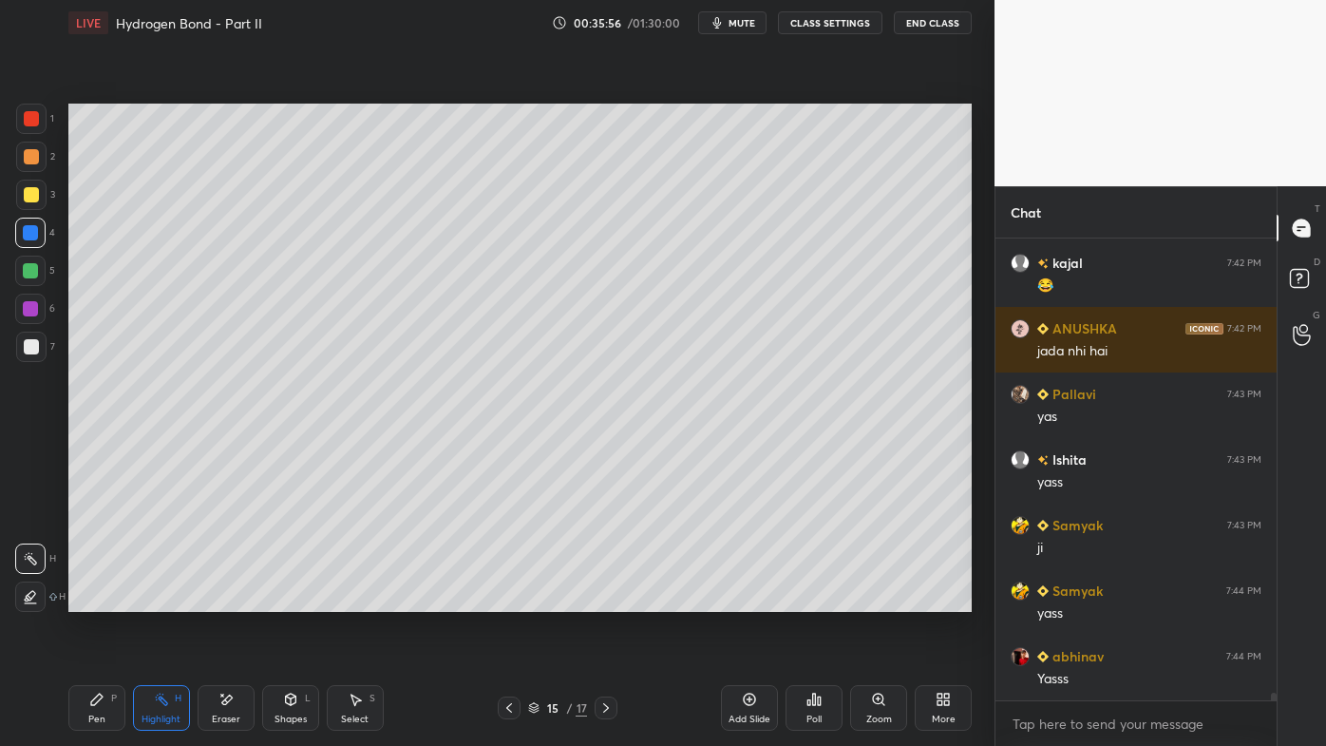
drag, startPoint x: 100, startPoint y: 705, endPoint x: 93, endPoint y: 688, distance: 18.3
click at [100, 599] on icon at bounding box center [96, 699] width 15 height 15
drag, startPoint x: 32, startPoint y: 344, endPoint x: 17, endPoint y: 344, distance: 15.2
click at [32, 345] on div at bounding box center [31, 346] width 15 height 15
click at [819, 599] on icon at bounding box center [819, 700] width 3 height 9
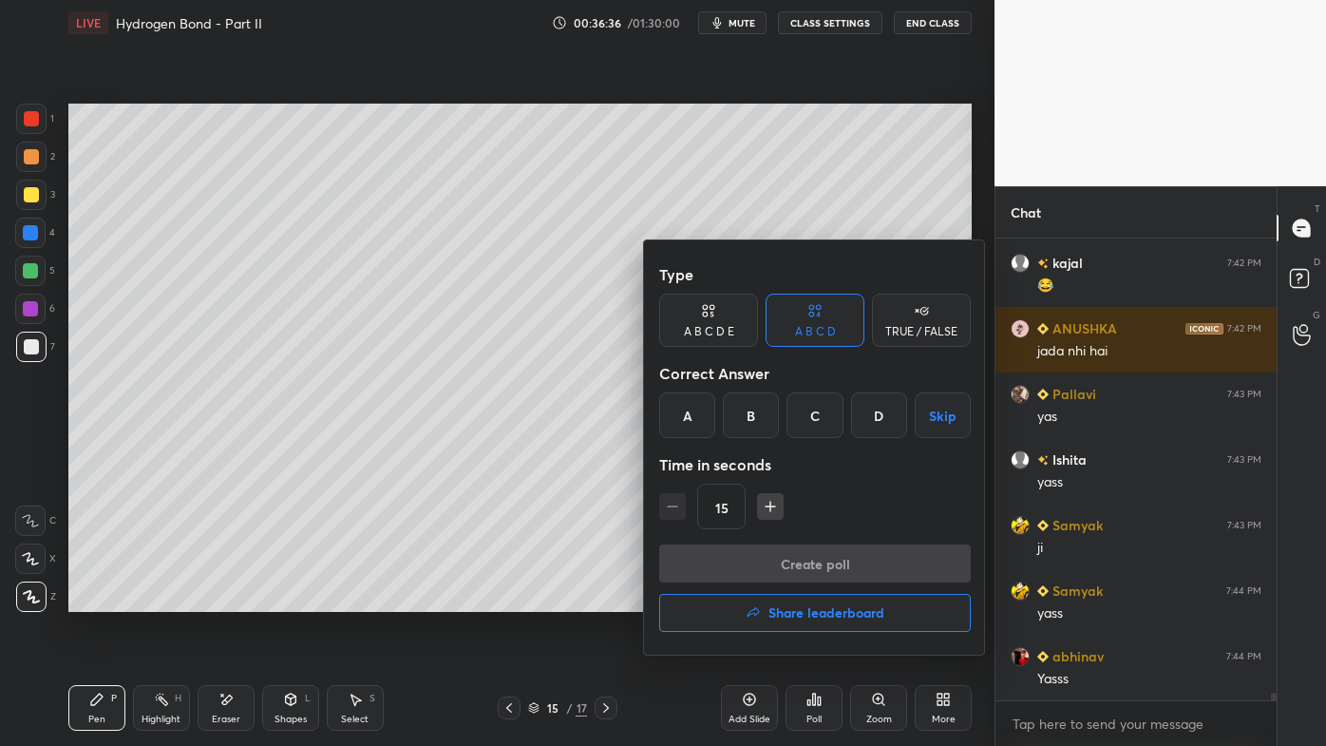
click at [873, 425] on div "D" at bounding box center [879, 415] width 56 height 46
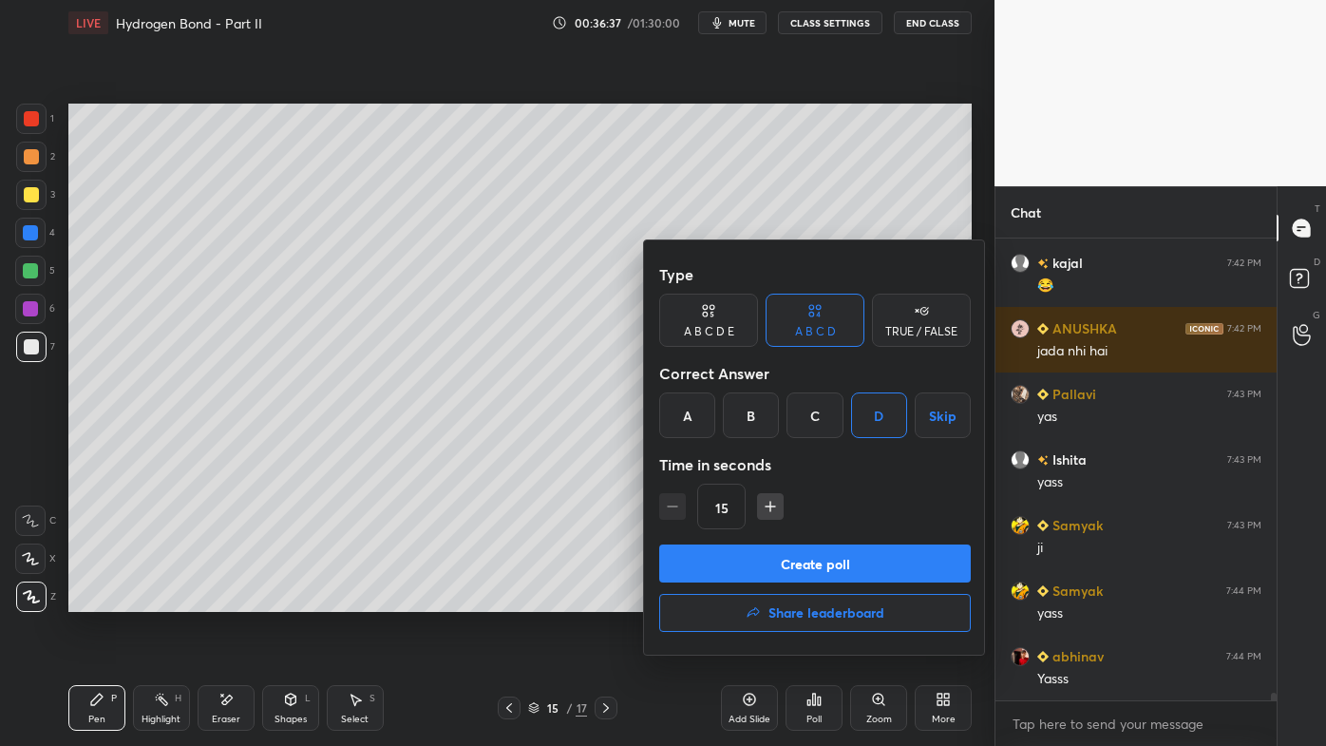
click at [790, 559] on button "Create poll" at bounding box center [815, 563] width 312 height 38
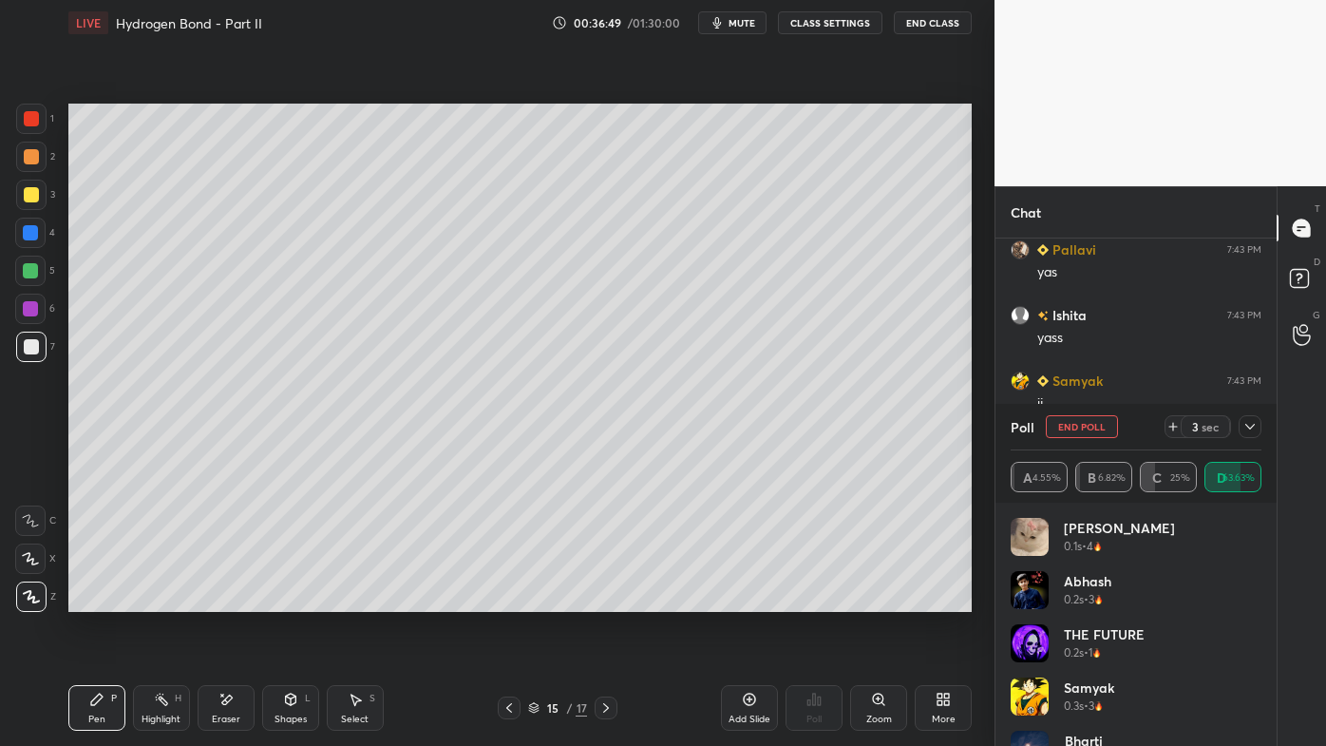
scroll to position [27441, 0]
click at [40, 196] on div at bounding box center [31, 195] width 30 height 30
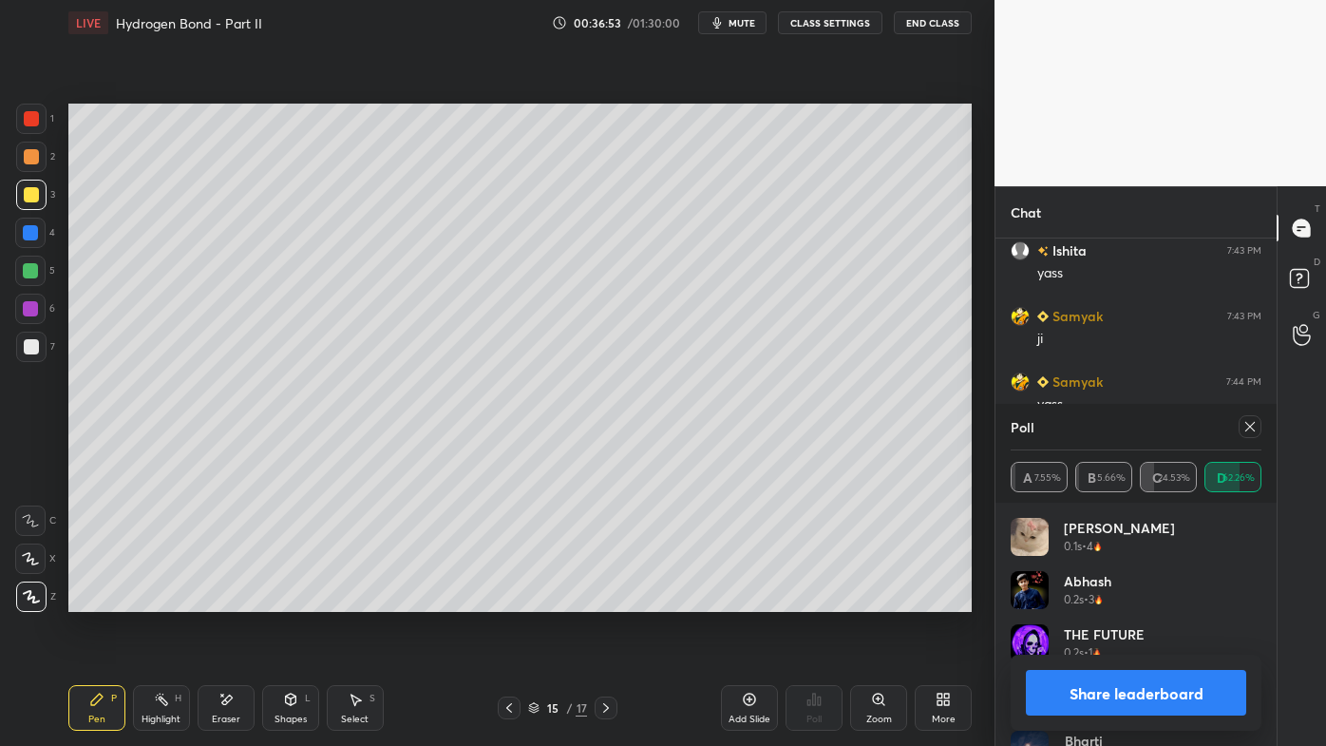
click at [1247, 429] on icon at bounding box center [1249, 426] width 9 height 9
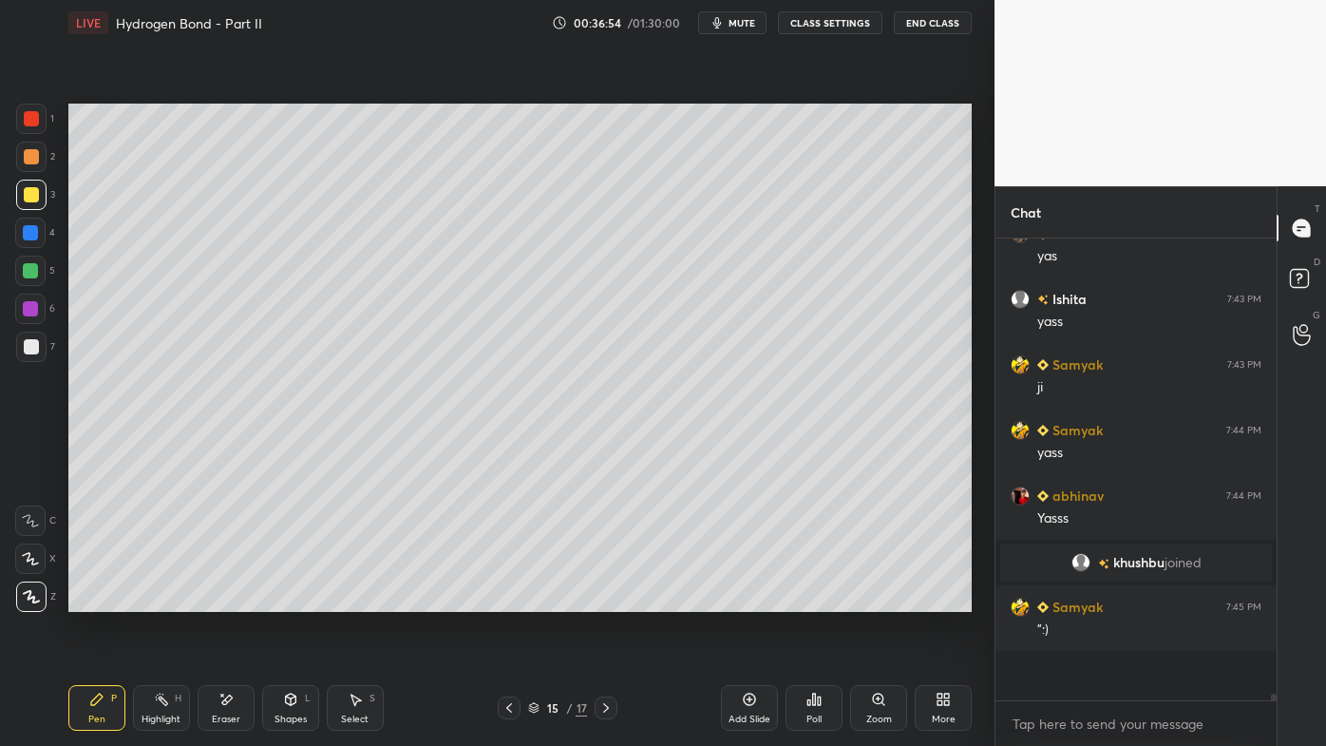
scroll to position [433, 275]
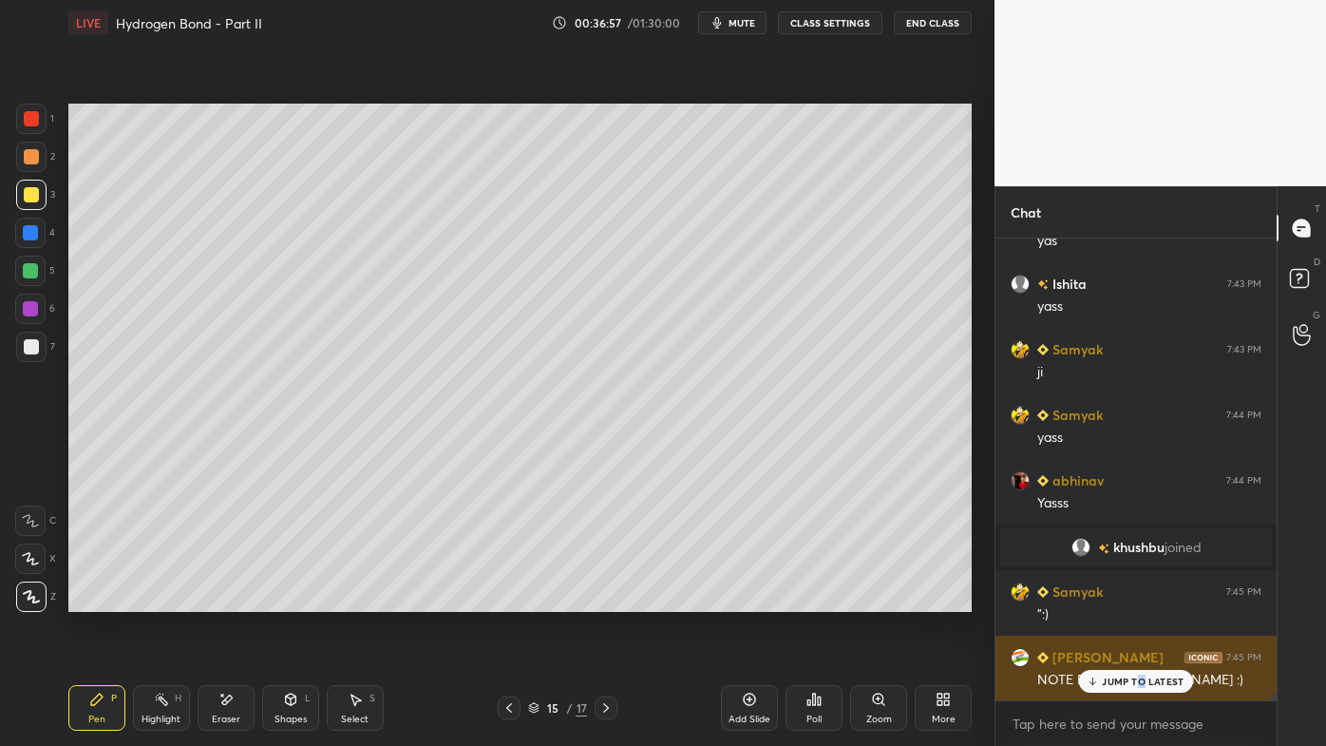
drag, startPoint x: 1142, startPoint y: 684, endPoint x: 1129, endPoint y: 689, distance: 13.2
click at [1134, 599] on div "JUMP TO LATEST" at bounding box center [1136, 681] width 114 height 23
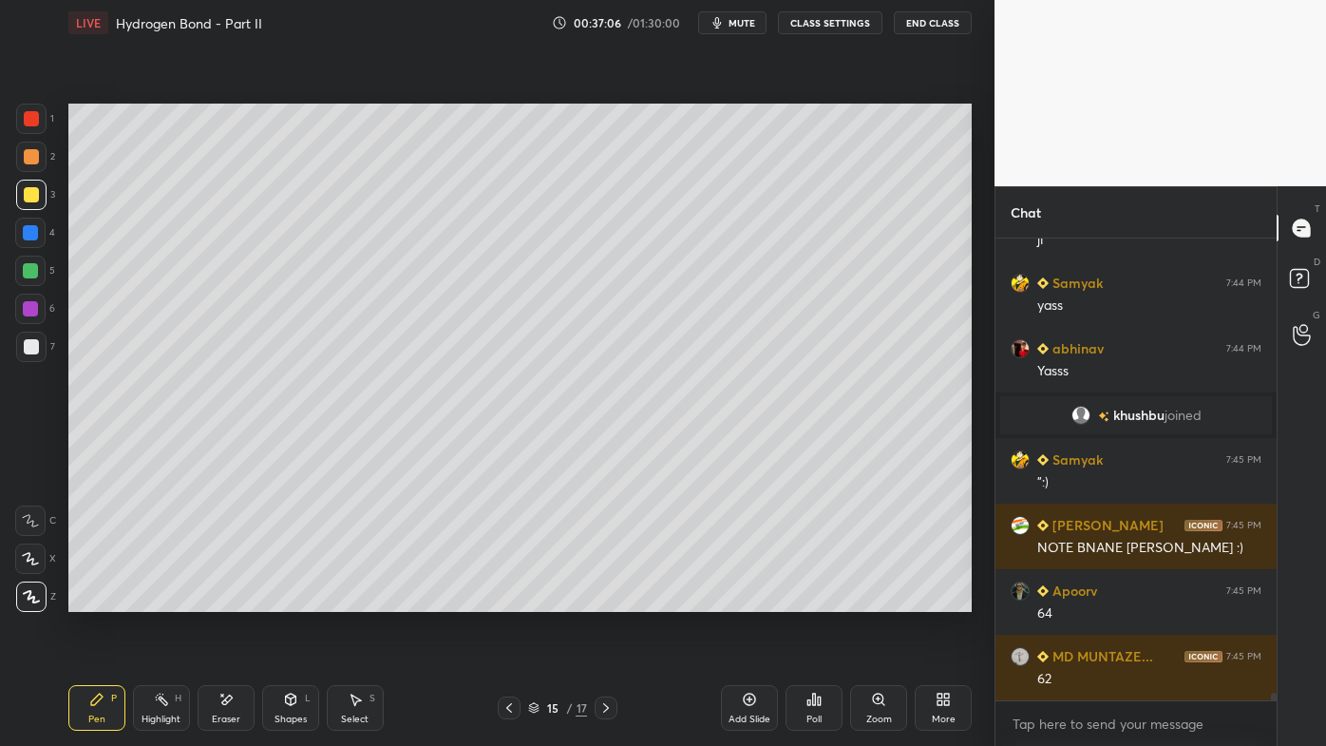
drag, startPoint x: 509, startPoint y: 707, endPoint x: 502, endPoint y: 716, distance: 11.6
click at [507, 599] on icon at bounding box center [509, 707] width 15 height 15
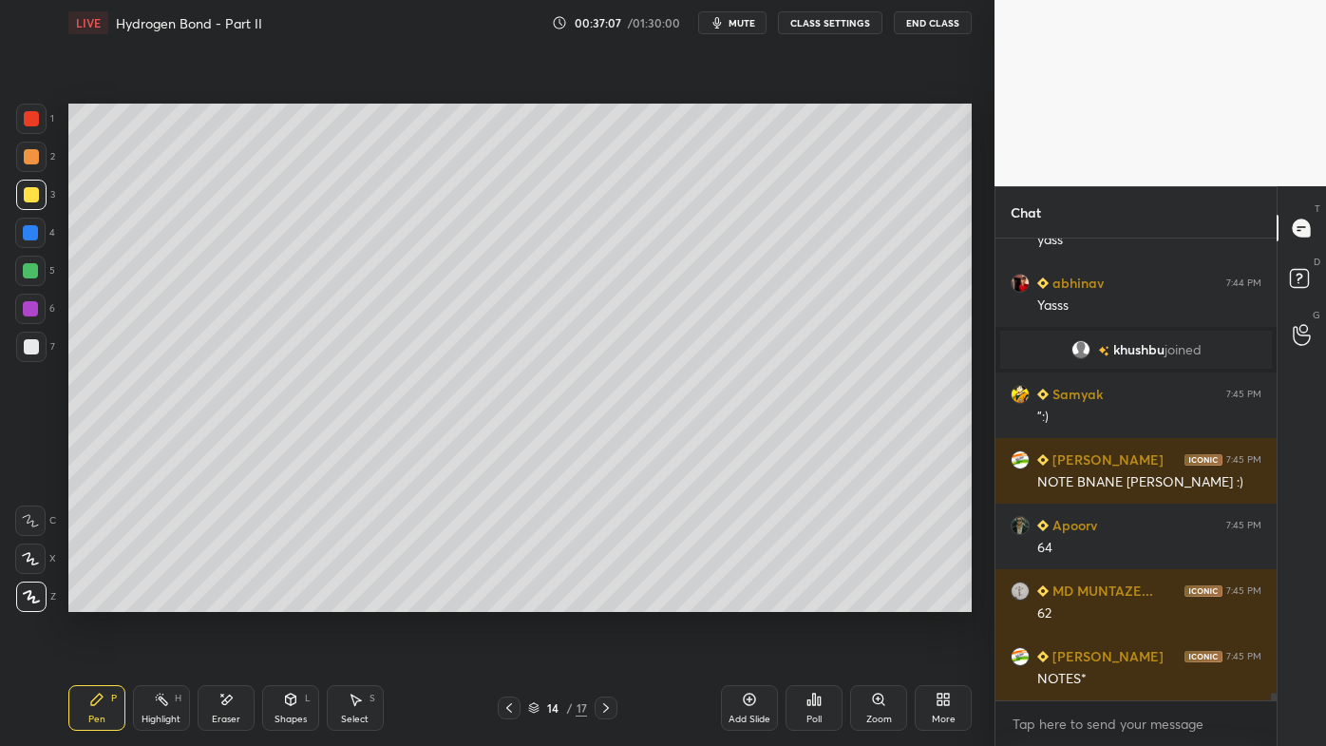
click at [503, 599] on icon at bounding box center [509, 707] width 15 height 15
drag, startPoint x: 137, startPoint y: 695, endPoint x: 148, endPoint y: 664, distance: 33.4
click at [136, 599] on div "Highlight H" at bounding box center [161, 708] width 57 height 46
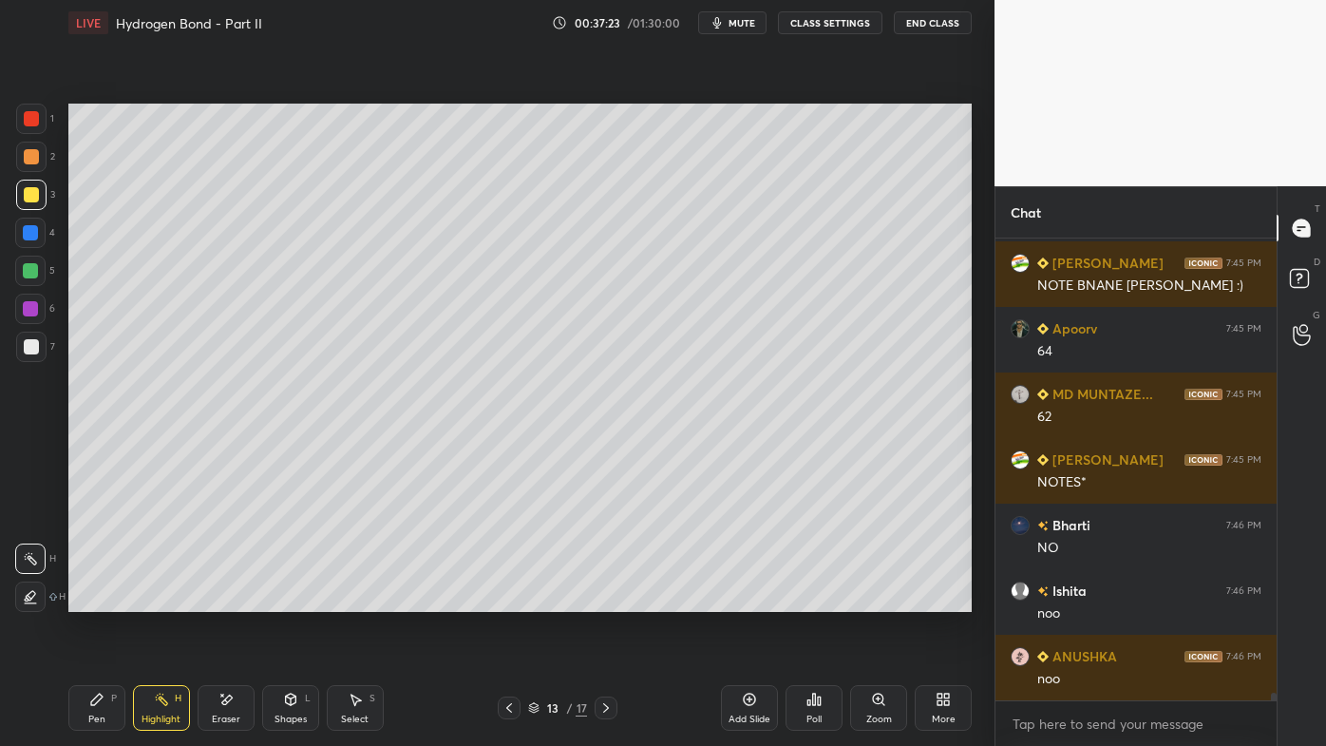
click at [605, 599] on icon at bounding box center [605, 707] width 15 height 15
click at [82, 599] on div "Pen P" at bounding box center [96, 708] width 57 height 46
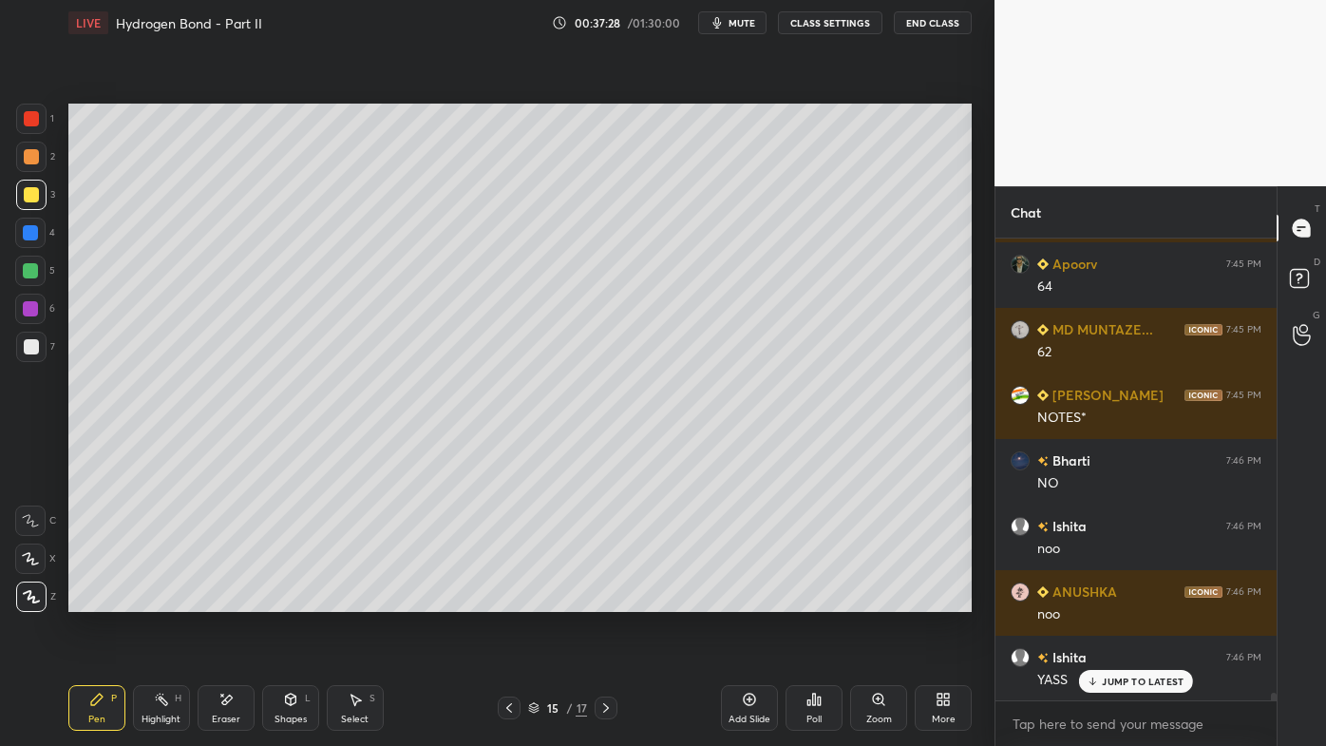
click at [509, 599] on icon at bounding box center [509, 707] width 15 height 15
click at [256, 599] on div "Pen P Highlight H Eraser Shapes L Select S" at bounding box center [231, 708] width 327 height 46
click at [162, 599] on icon at bounding box center [161, 699] width 15 height 15
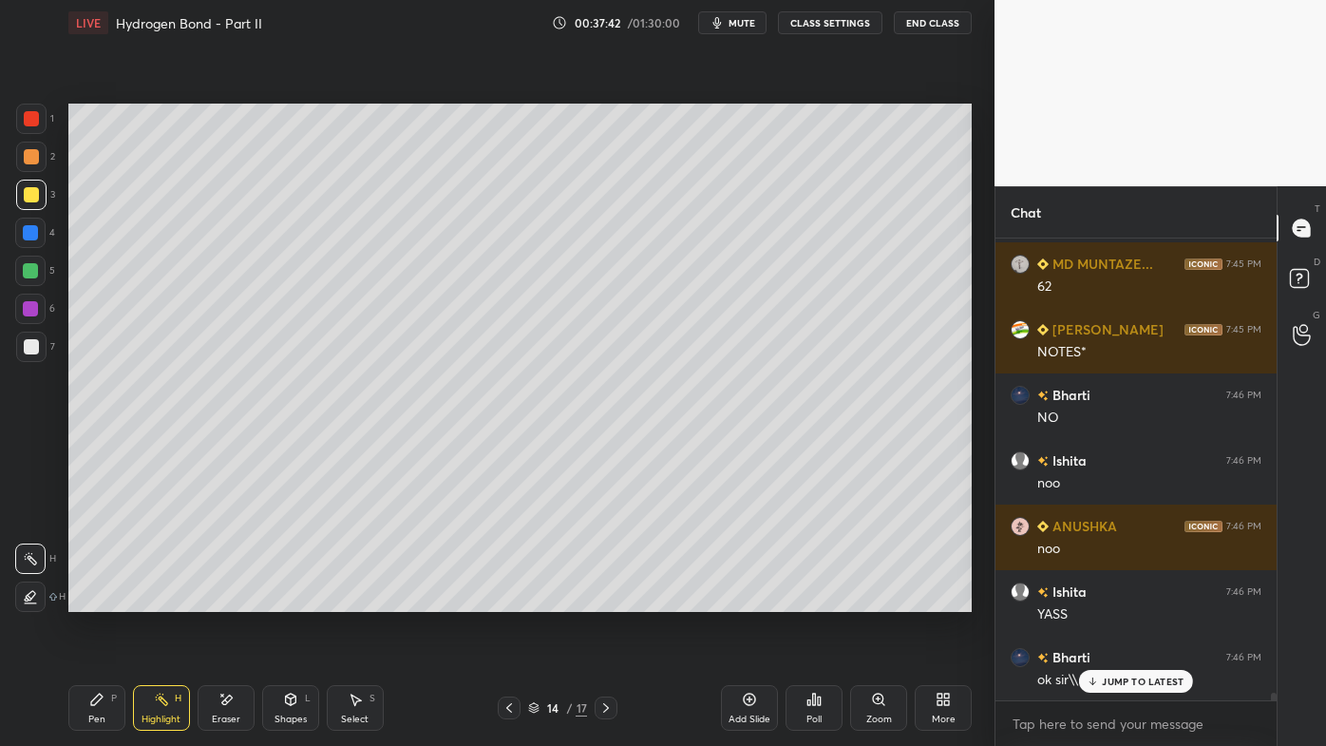
click at [506, 599] on icon at bounding box center [509, 707] width 15 height 15
drag, startPoint x: 164, startPoint y: 695, endPoint x: 199, endPoint y: 654, distance: 54.0
click at [163, 599] on icon at bounding box center [161, 699] width 15 height 15
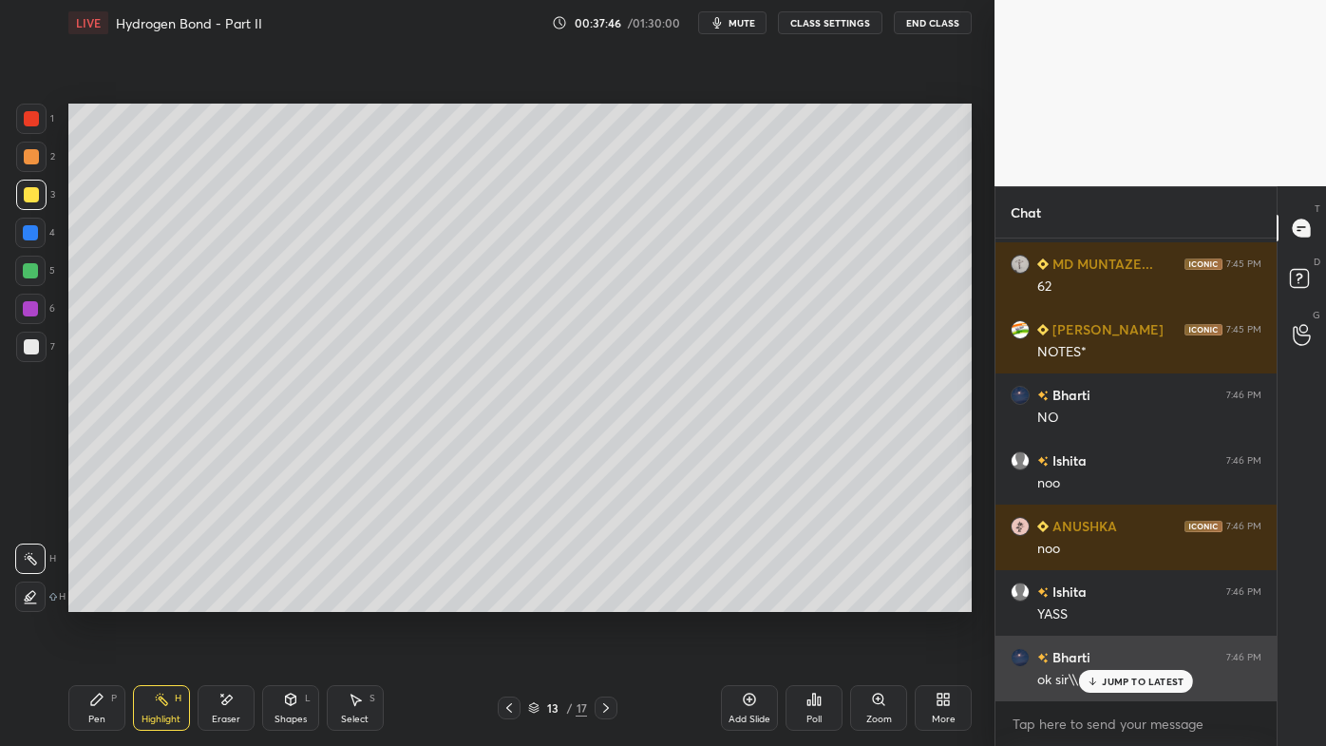
drag, startPoint x: 1100, startPoint y: 679, endPoint x: 1055, endPoint y: 664, distance: 47.2
click at [1099, 599] on div "JUMP TO LATEST" at bounding box center [1136, 681] width 114 height 23
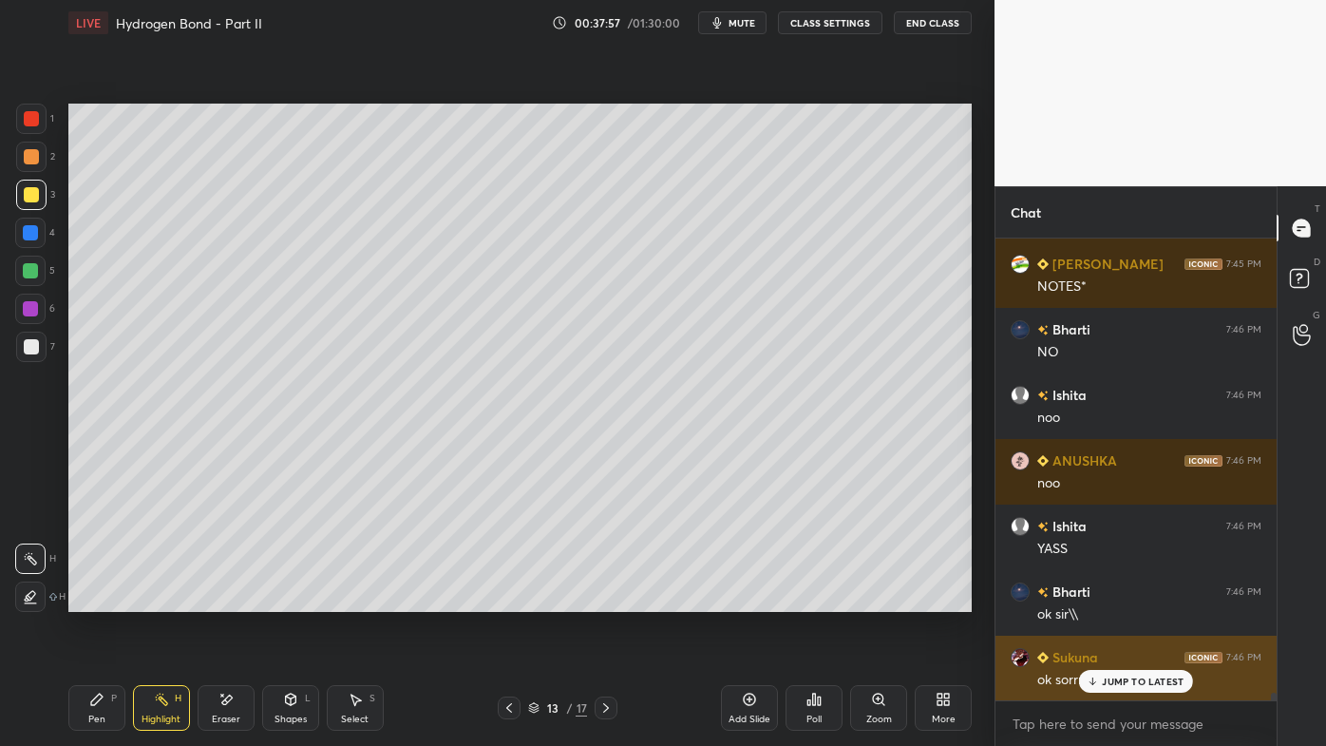
click at [1092, 599] on icon at bounding box center [1093, 680] width 12 height 11
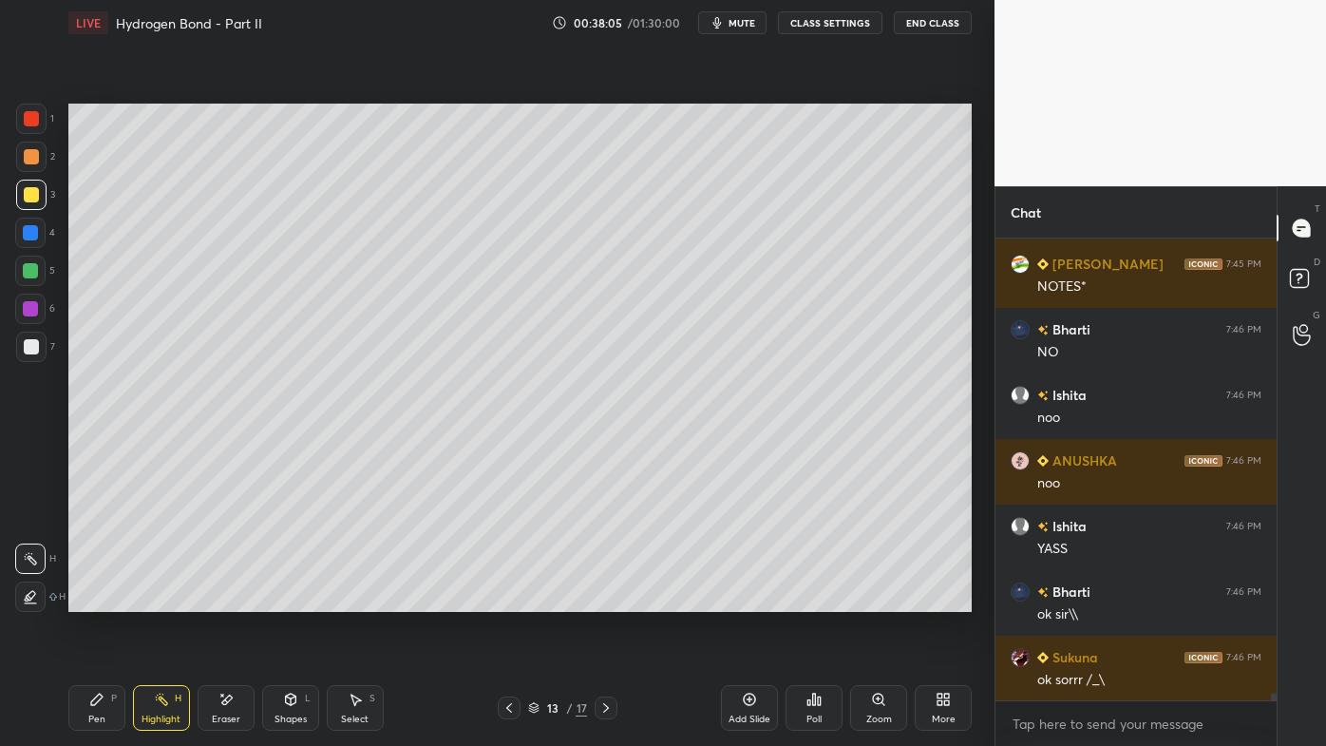
scroll to position [28064, 0]
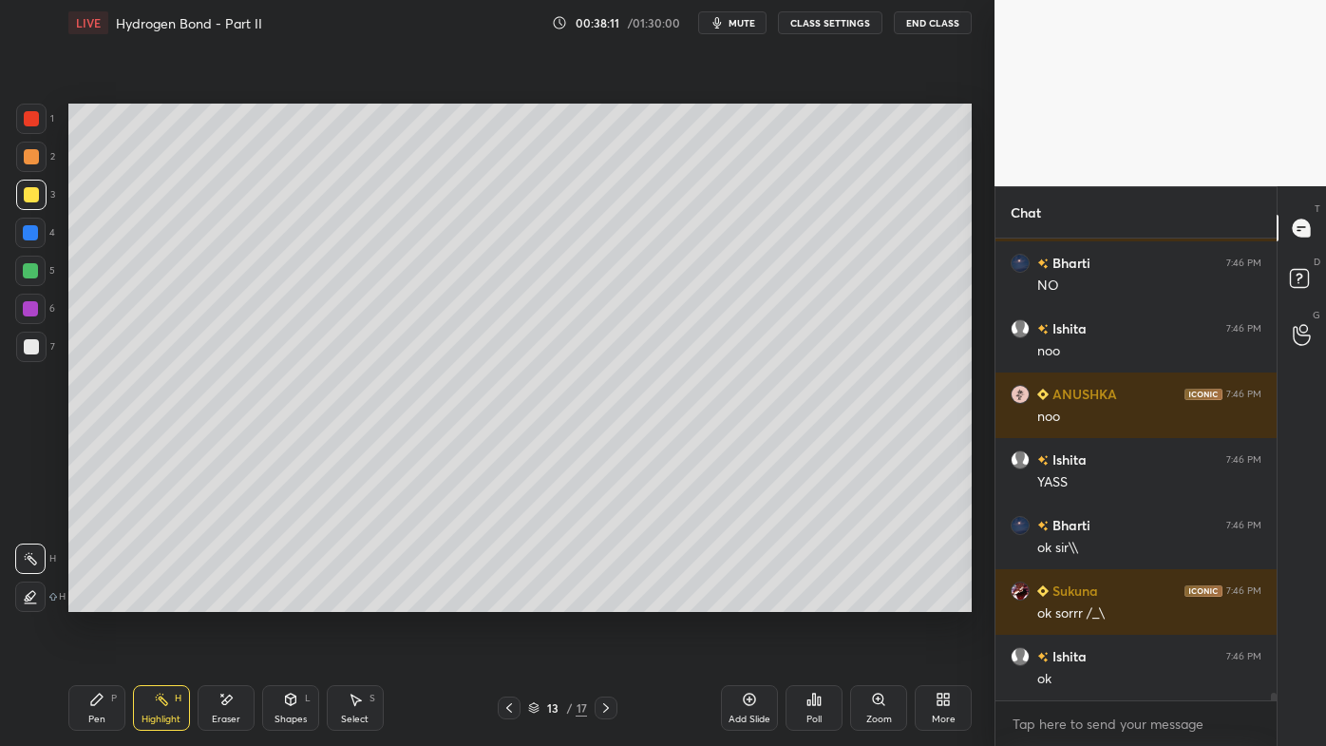
click at [96, 599] on icon at bounding box center [96, 699] width 15 height 15
drag, startPoint x: 156, startPoint y: 707, endPoint x: 215, endPoint y: 628, distance: 98.4
click at [155, 599] on icon at bounding box center [161, 699] width 15 height 15
click at [820, 599] on div "Poll" at bounding box center [814, 708] width 57 height 46
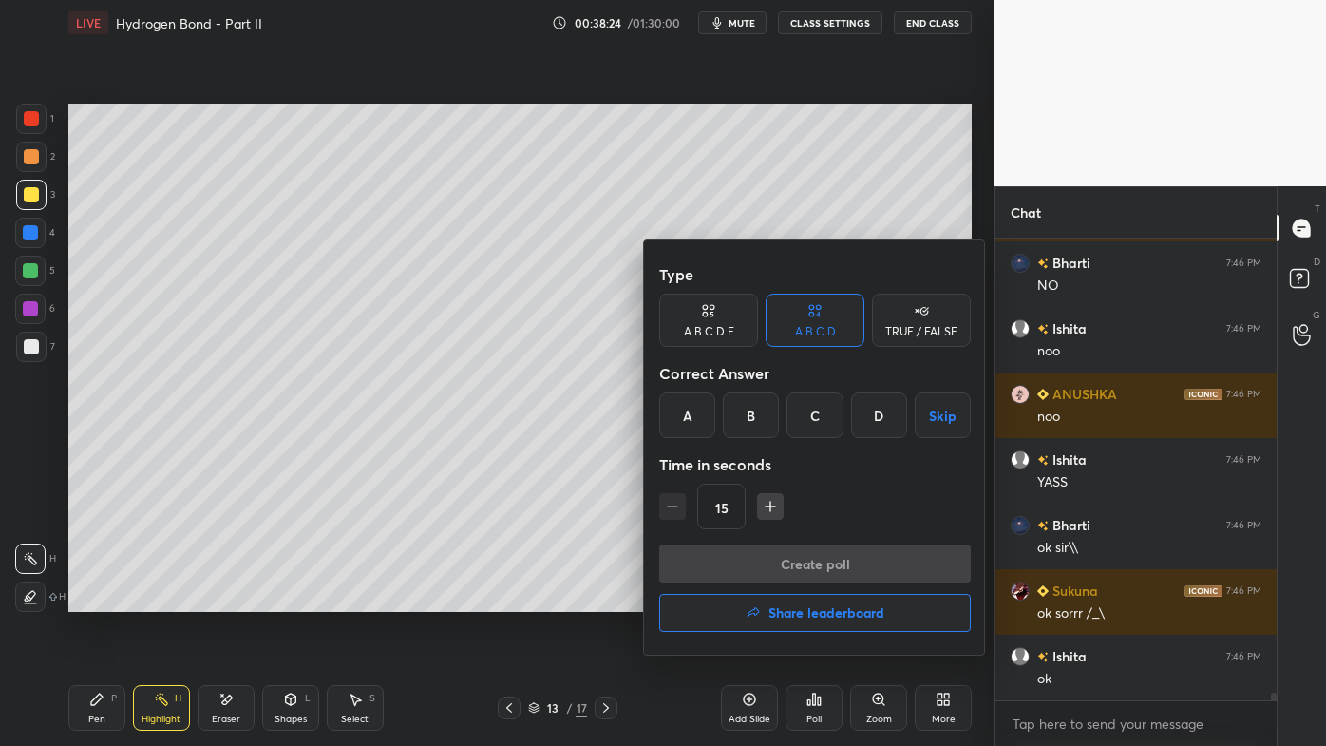
drag, startPoint x: 742, startPoint y: 414, endPoint x: 751, endPoint y: 442, distance: 29.1
click at [747, 416] on div "B" at bounding box center [751, 415] width 56 height 46
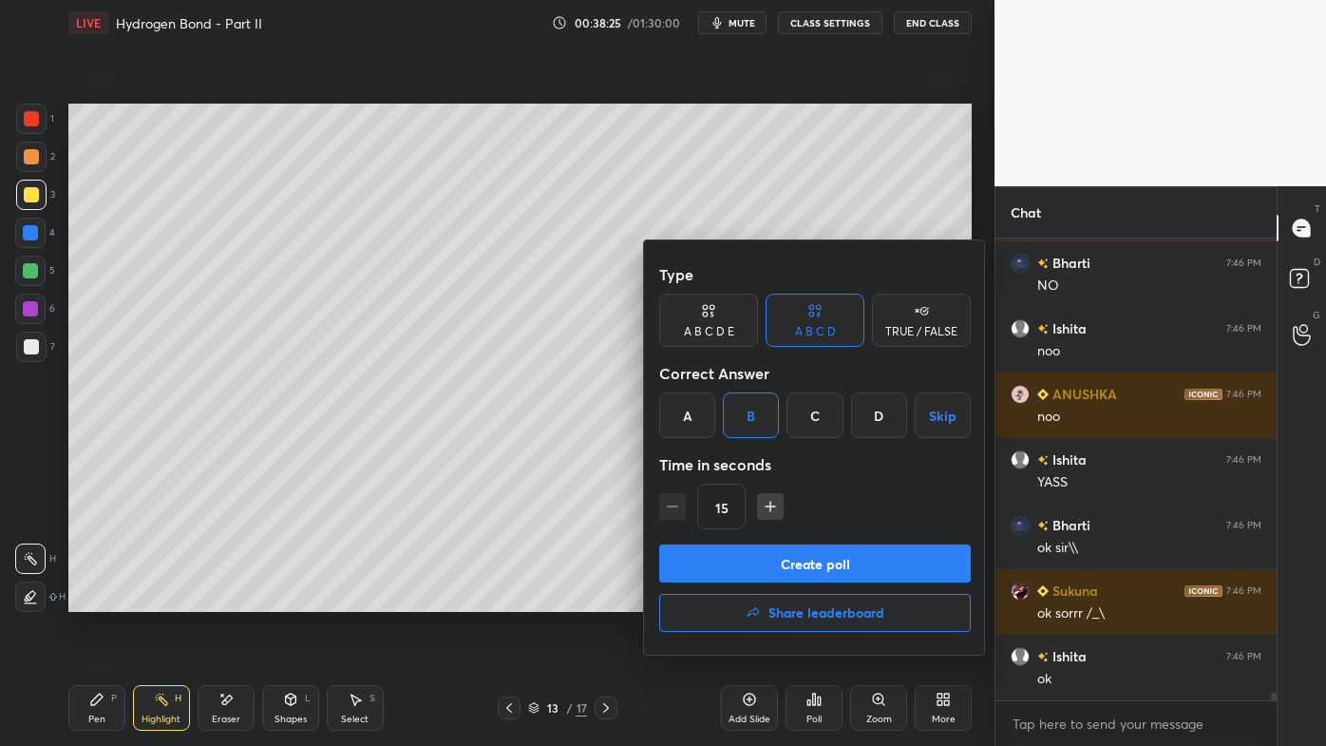
click at [743, 567] on button "Create poll" at bounding box center [815, 563] width 312 height 38
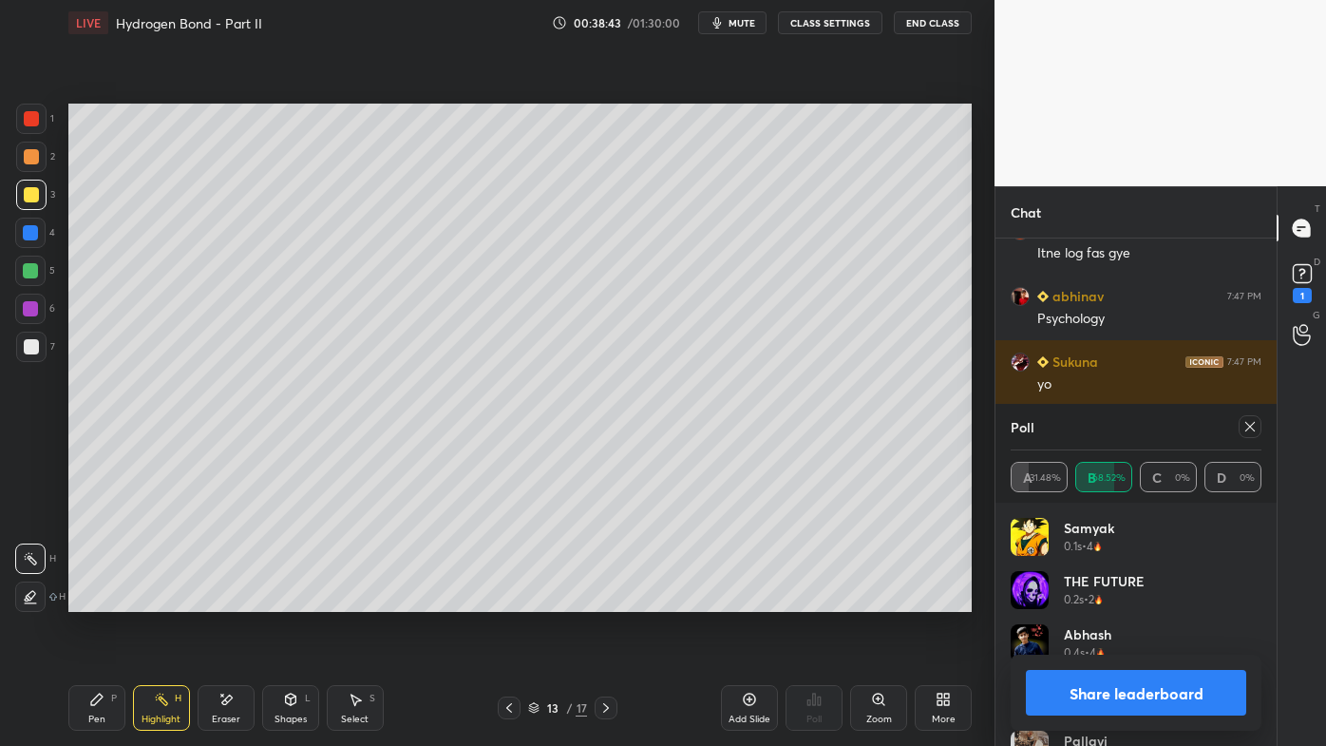
scroll to position [28628, 0]
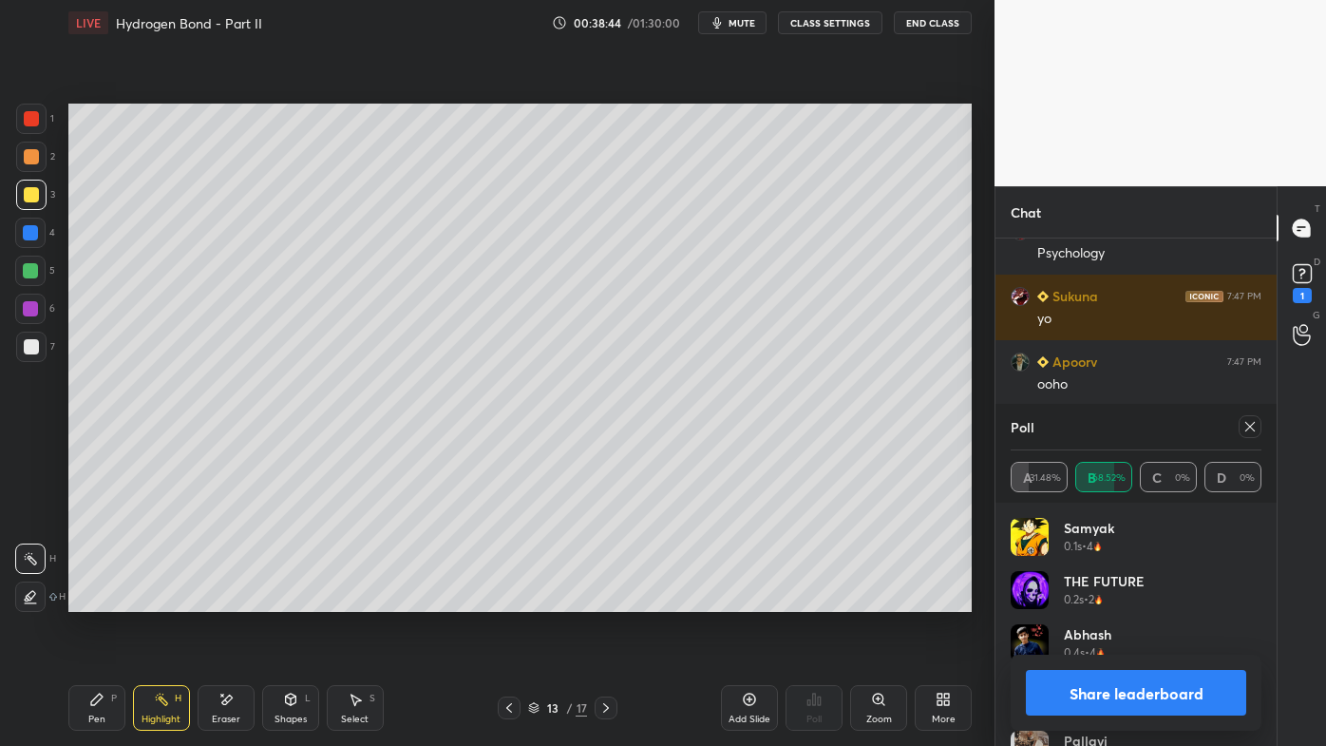
click at [1254, 426] on icon at bounding box center [1249, 426] width 15 height 15
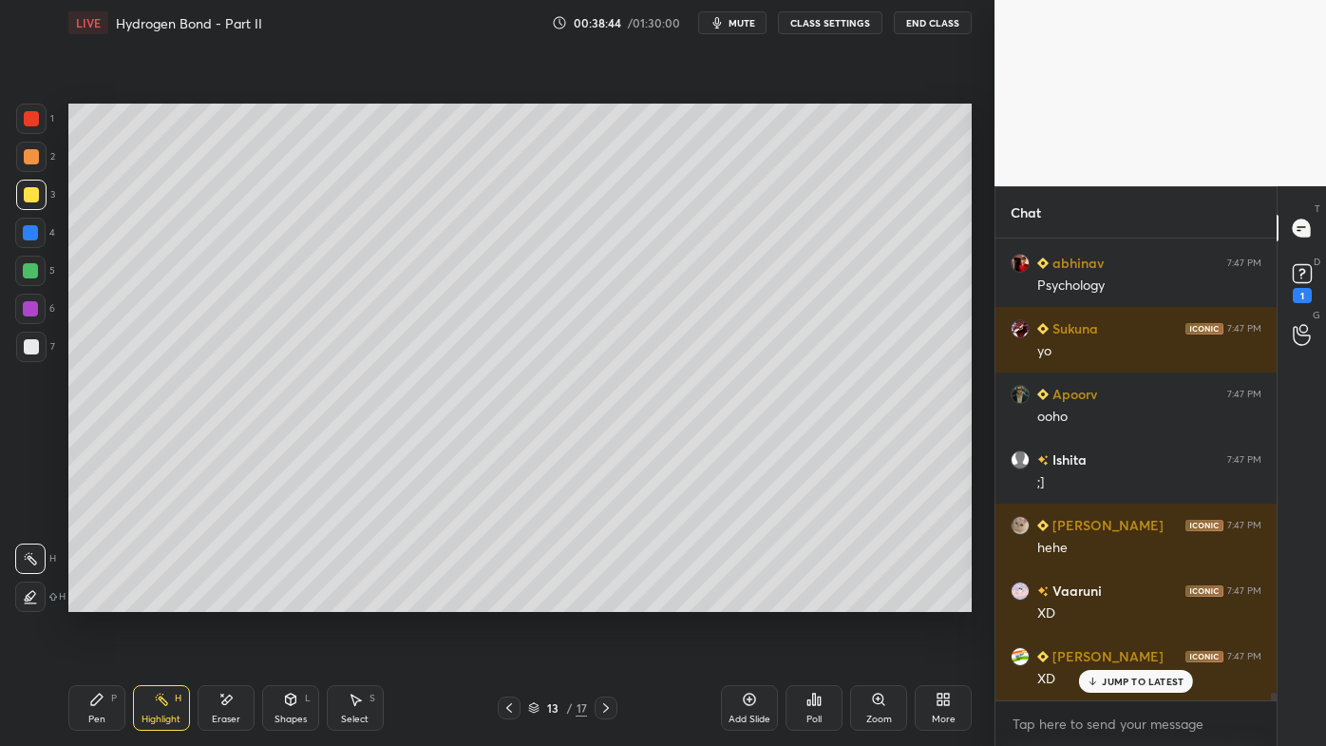
scroll to position [6, 5]
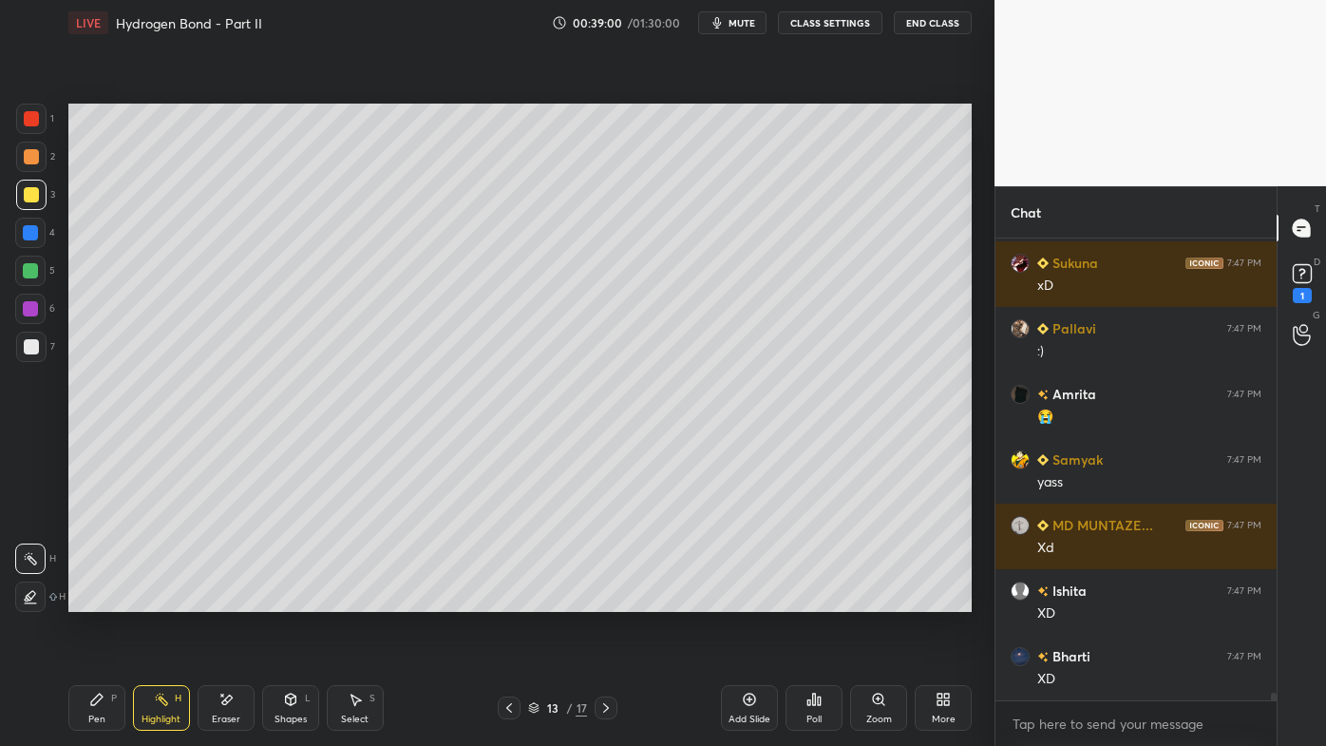
drag, startPoint x: 164, startPoint y: 678, endPoint x: 161, endPoint y: 666, distance: 12.7
click at [161, 599] on div "Pen P Highlight H Eraser Shapes L Select S 13 / 17 Add Slide Poll Zoom More" at bounding box center [519, 708] width 903 height 76
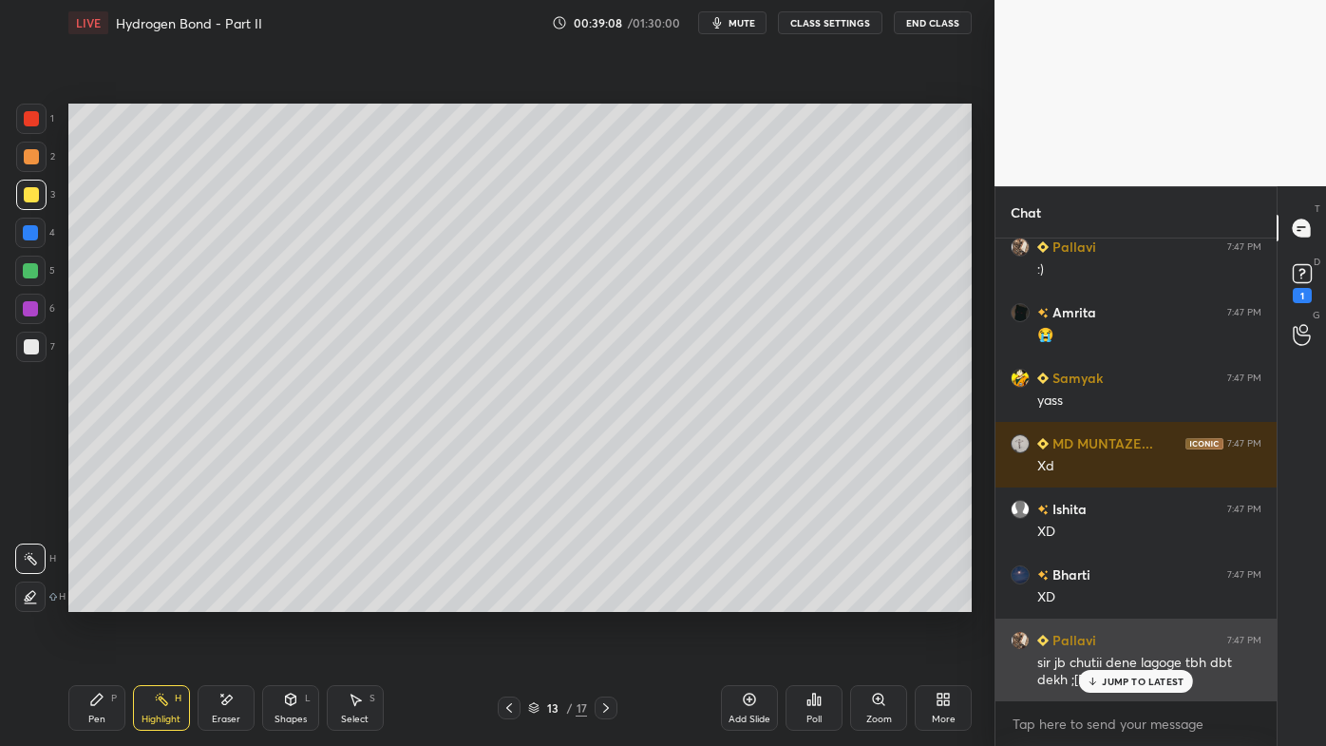
drag, startPoint x: 1105, startPoint y: 681, endPoint x: 1071, endPoint y: 689, distance: 34.1
click at [1102, 599] on div "JUMP TO LATEST" at bounding box center [1136, 681] width 114 height 23
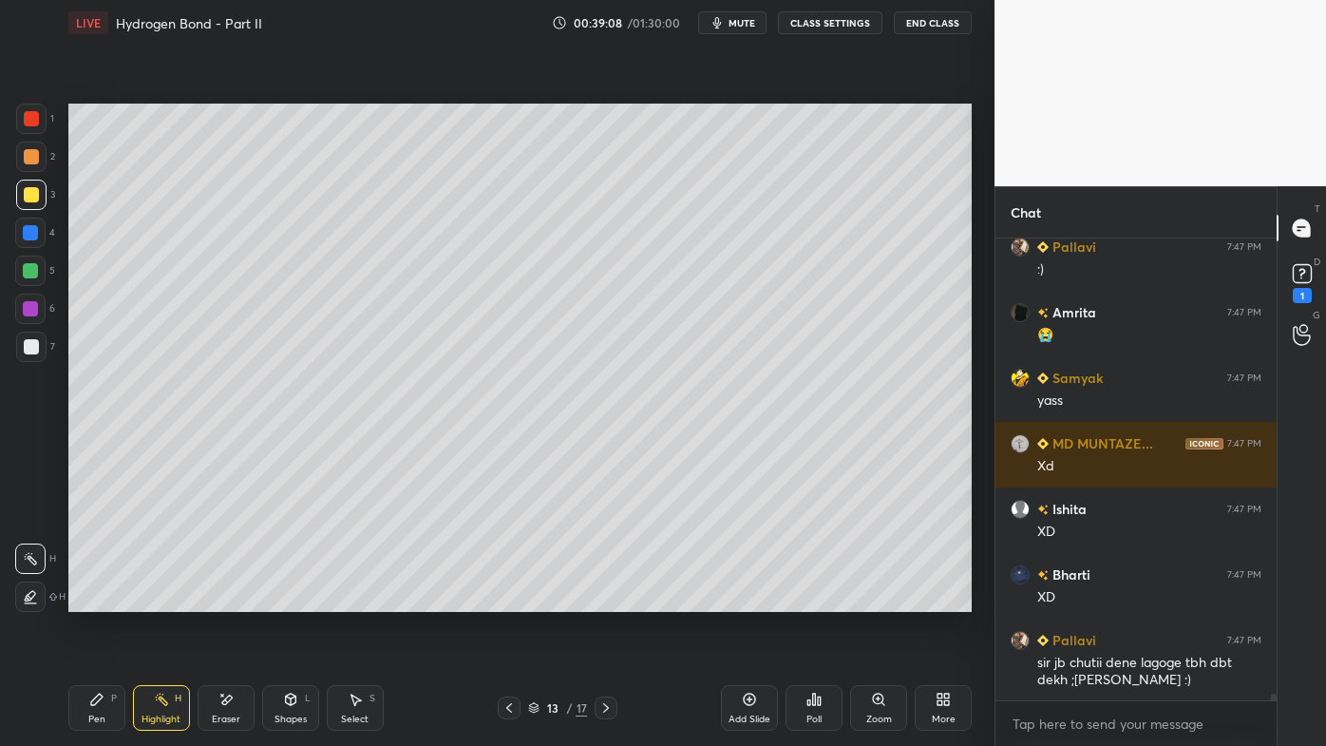
click at [794, 599] on div "Setting up your live class Poll for secs No correct answer Start poll" at bounding box center [520, 358] width 919 height 624
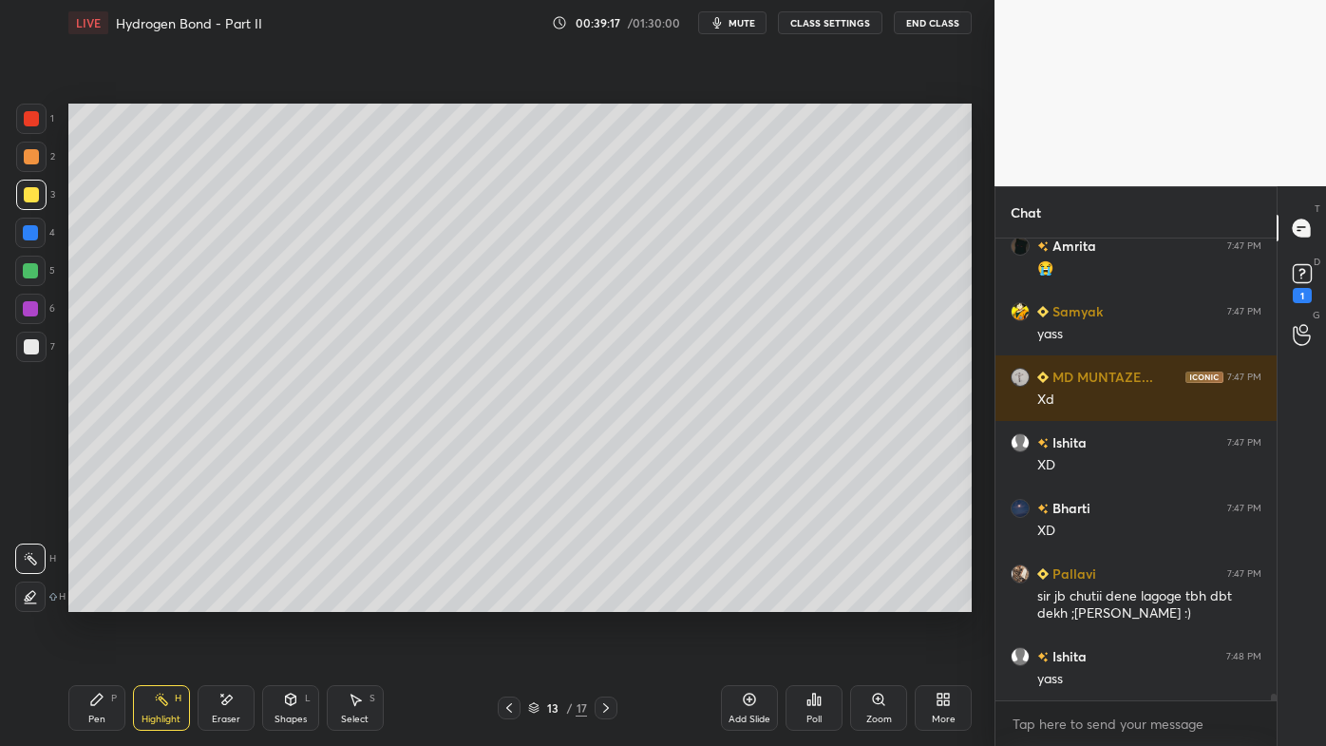
drag, startPoint x: 231, startPoint y: 694, endPoint x: 353, endPoint y: 613, distance: 147.3
click at [238, 599] on div "Eraser" at bounding box center [226, 708] width 57 height 46
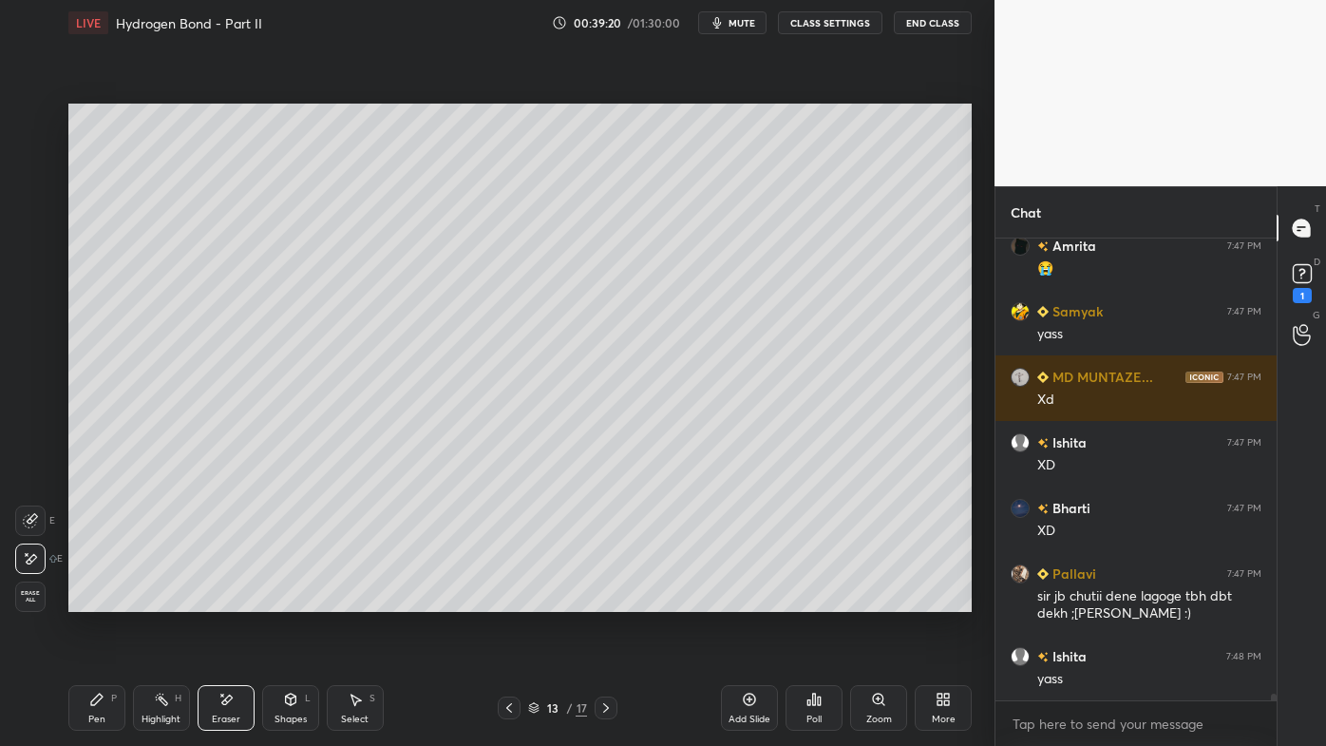
click at [608, 599] on icon at bounding box center [605, 707] width 15 height 15
click at [600, 599] on icon at bounding box center [605, 707] width 15 height 15
click at [606, 599] on icon at bounding box center [605, 707] width 15 height 15
click at [91, 599] on icon at bounding box center [96, 698] width 11 height 11
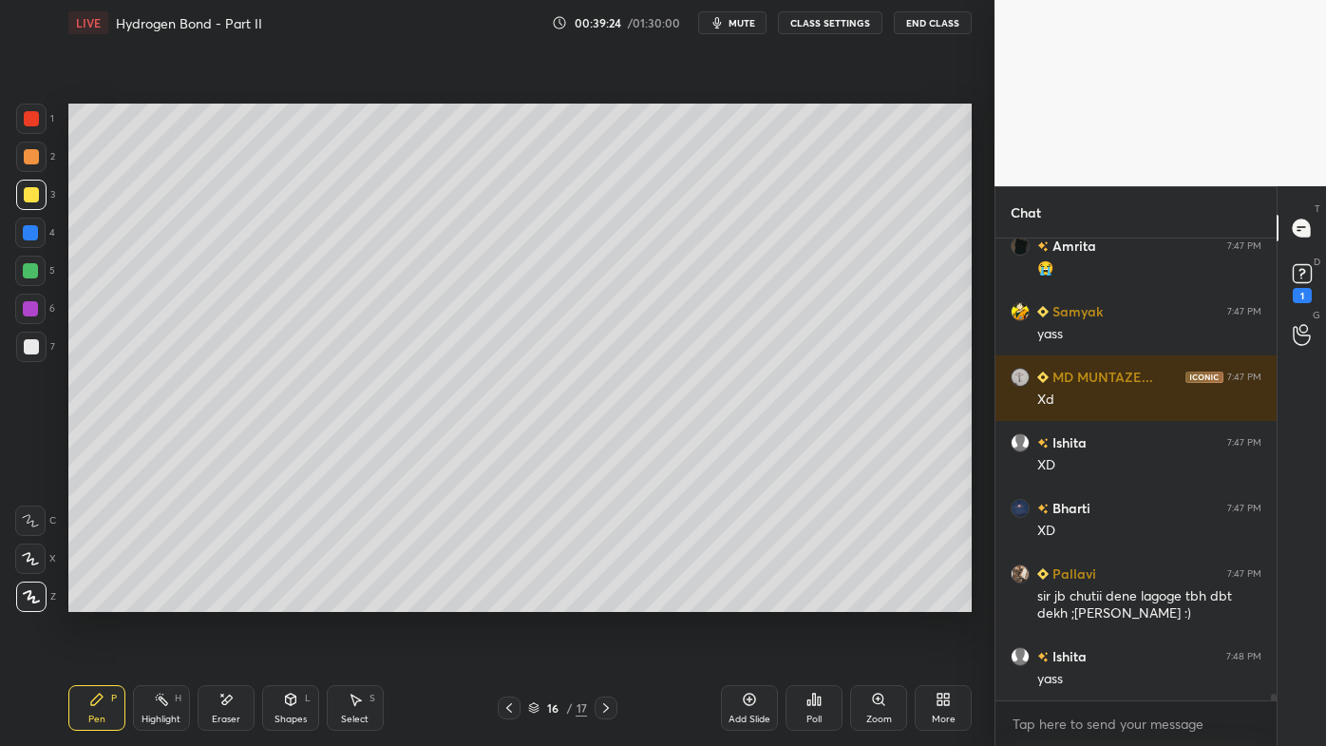
click at [35, 155] on div at bounding box center [31, 156] width 15 height 15
click at [175, 599] on div "H" at bounding box center [178, 697] width 7 height 9
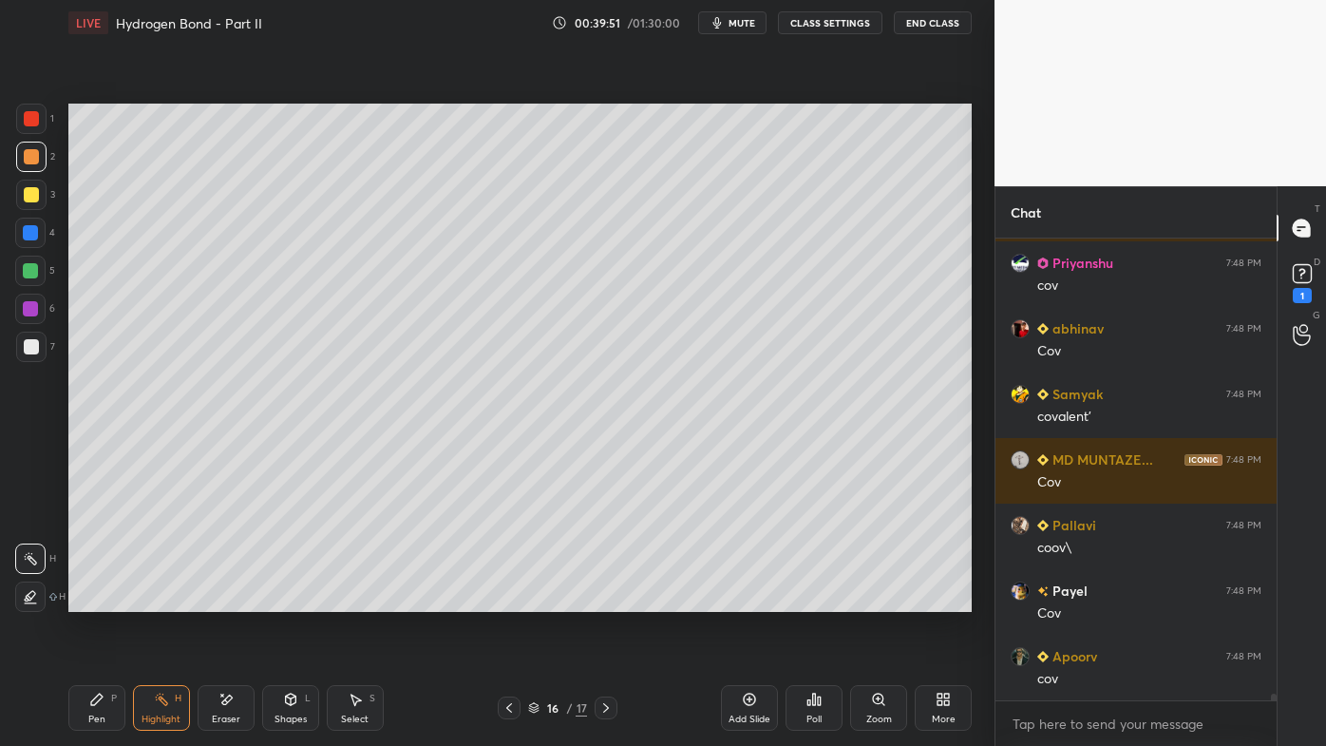
scroll to position [30465, 0]
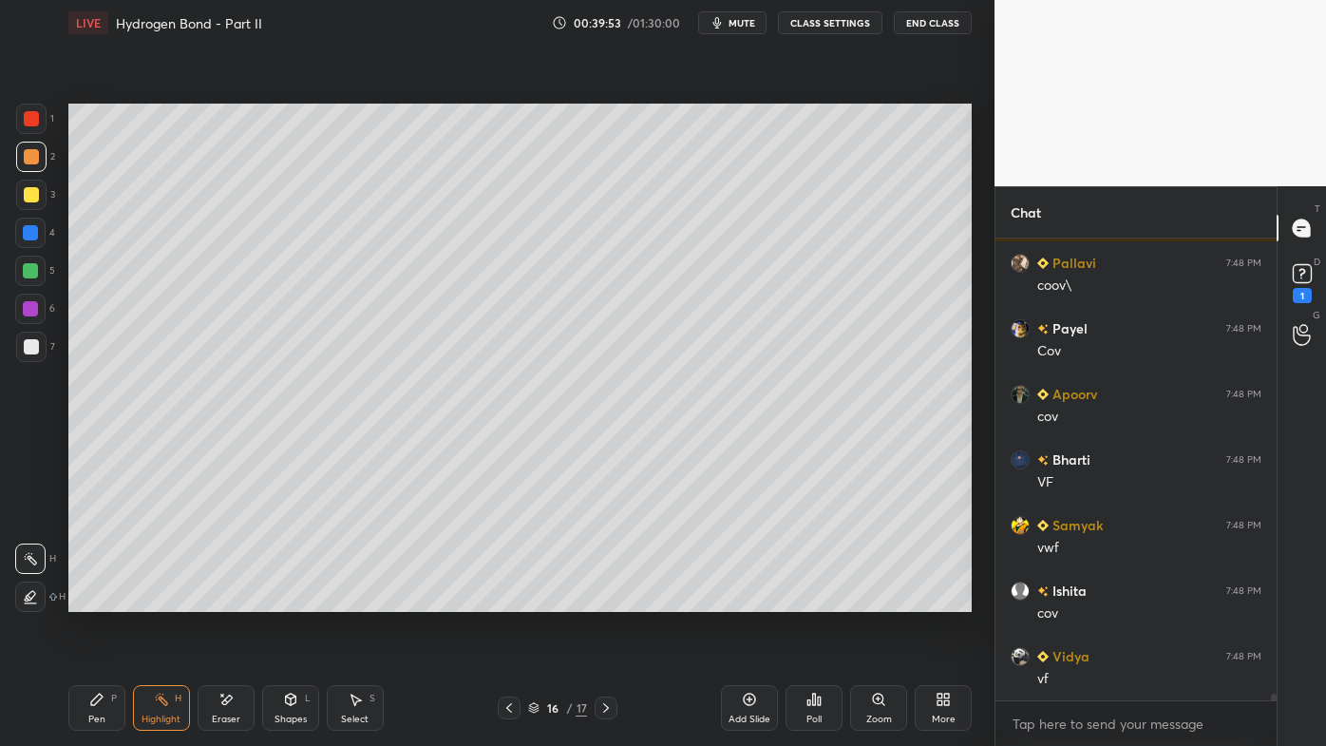
click at [815, 599] on icon at bounding box center [814, 698] width 3 height 11
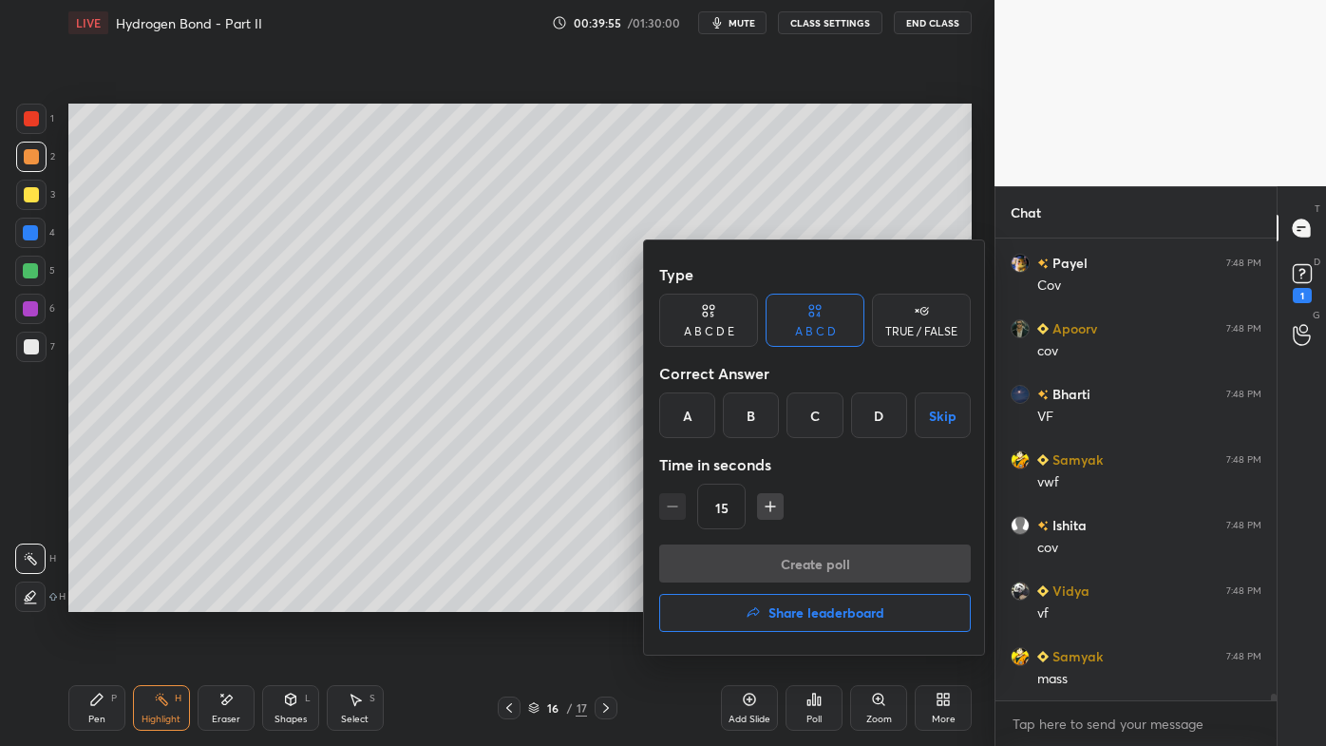
click at [694, 422] on div "A" at bounding box center [687, 415] width 56 height 46
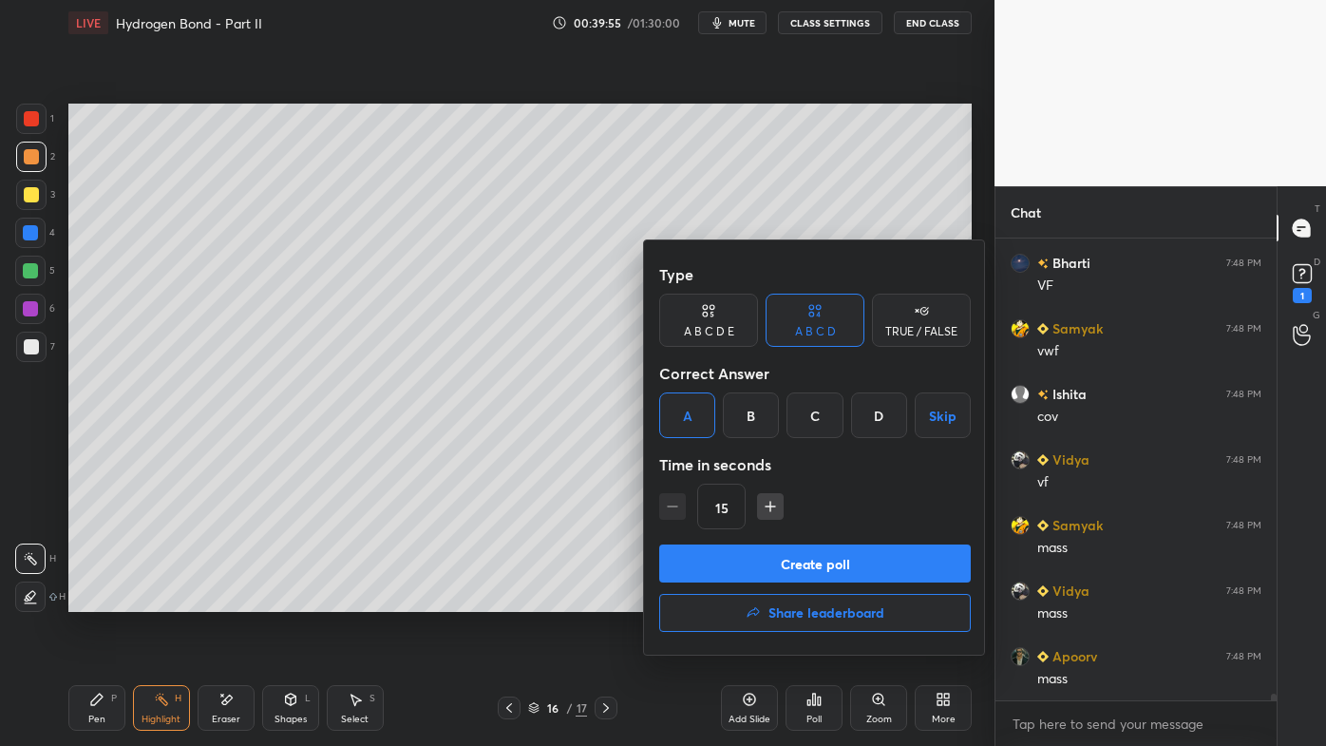
click at [764, 556] on button "Create poll" at bounding box center [815, 563] width 312 height 38
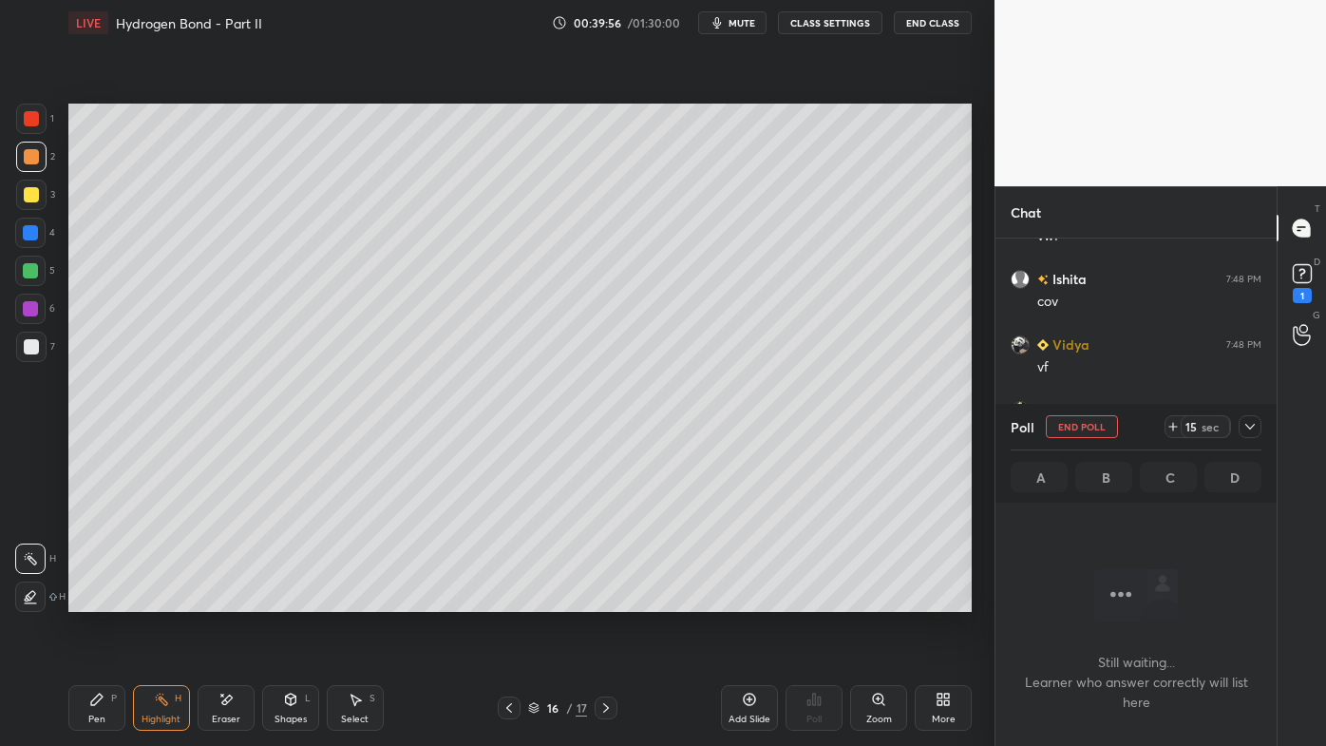
scroll to position [357, 275]
click at [111, 599] on div "Pen P" at bounding box center [96, 708] width 57 height 46
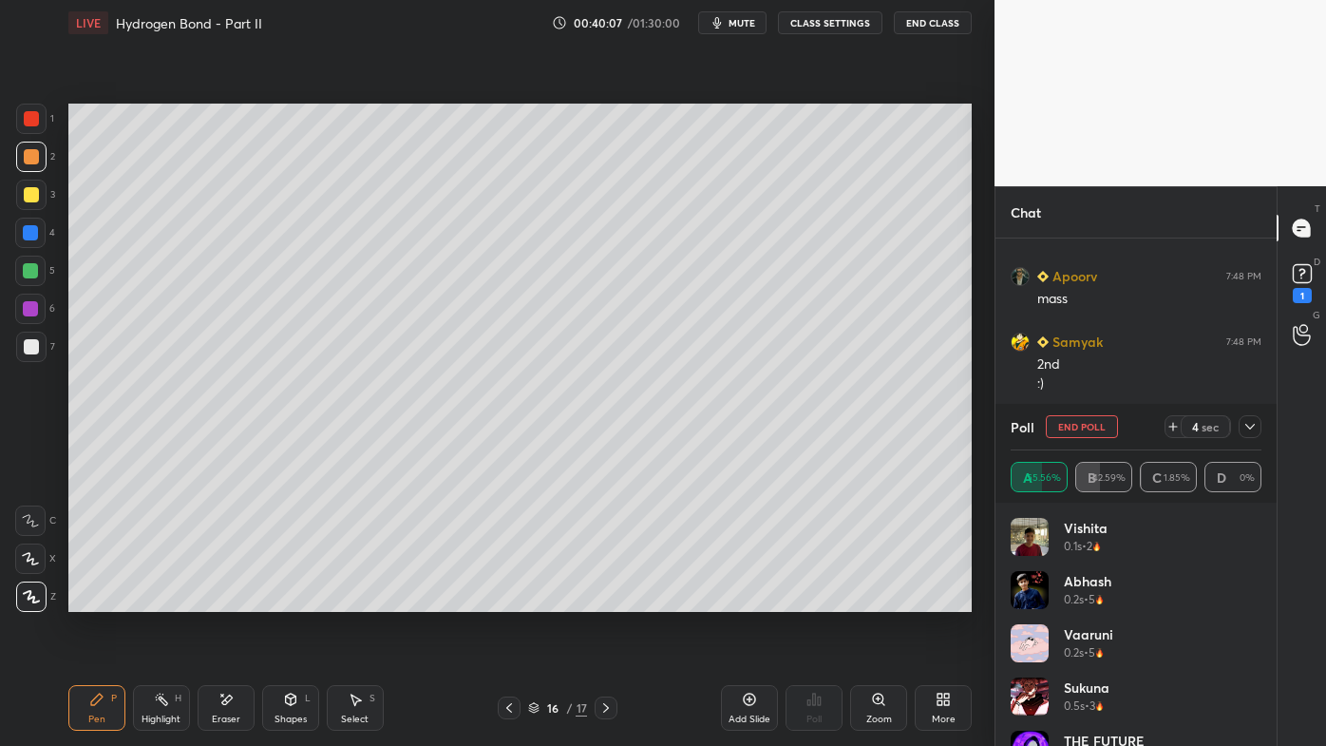
scroll to position [31305, 0]
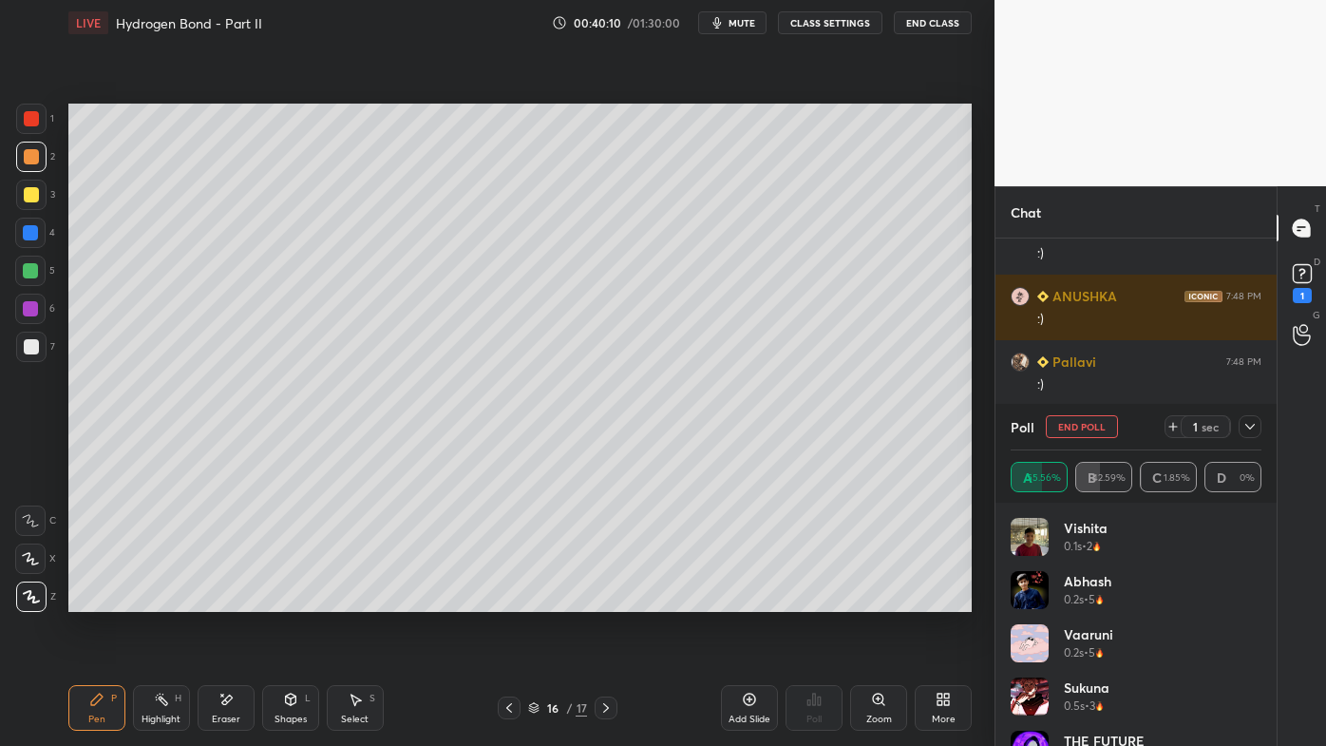
click at [1252, 430] on icon at bounding box center [1249, 426] width 15 height 15
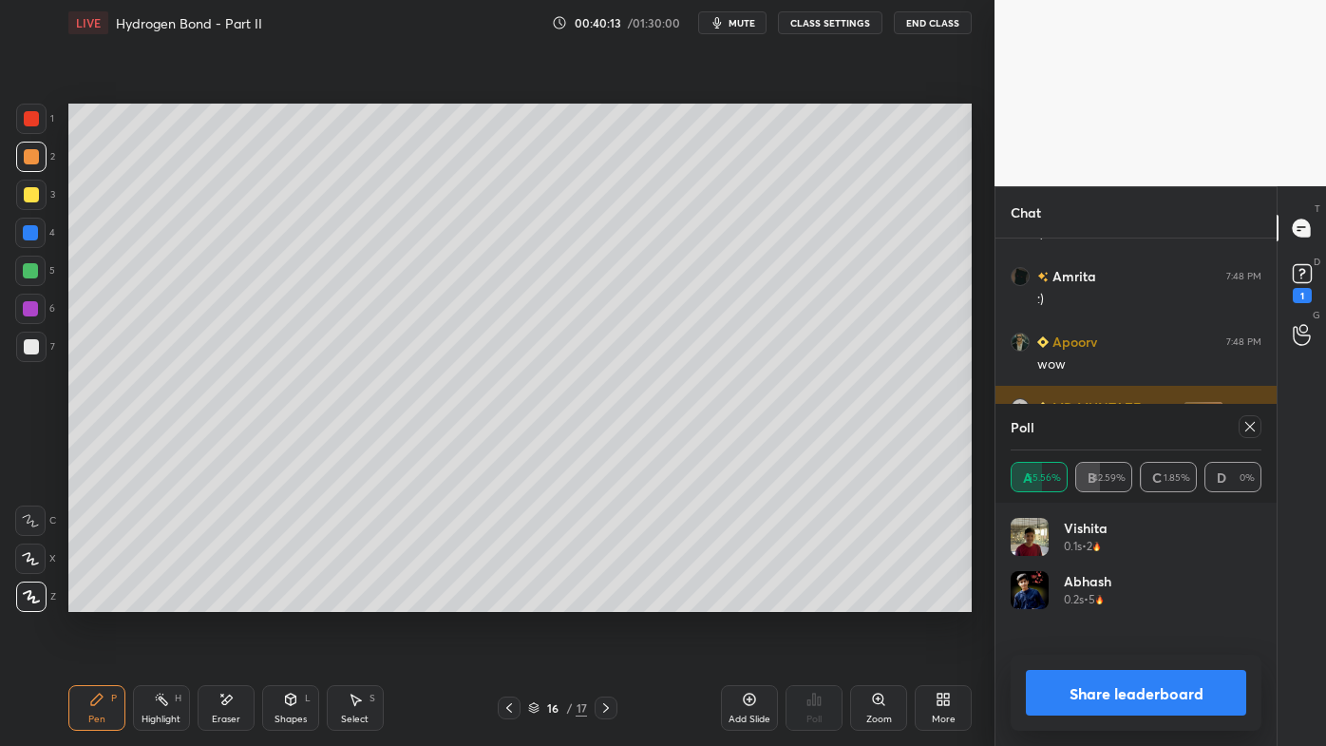
click at [1254, 429] on icon at bounding box center [1249, 426] width 15 height 15
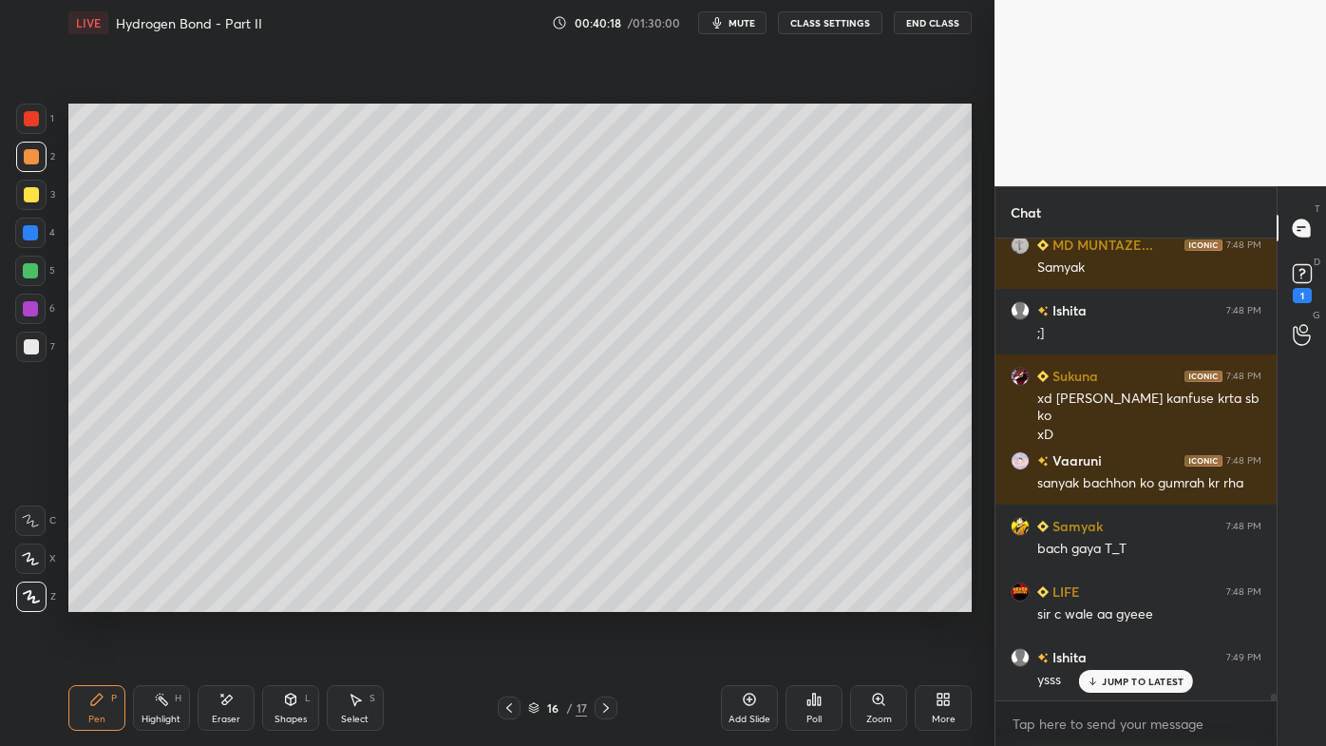
click at [96, 599] on div "Pen P" at bounding box center [96, 708] width 57 height 46
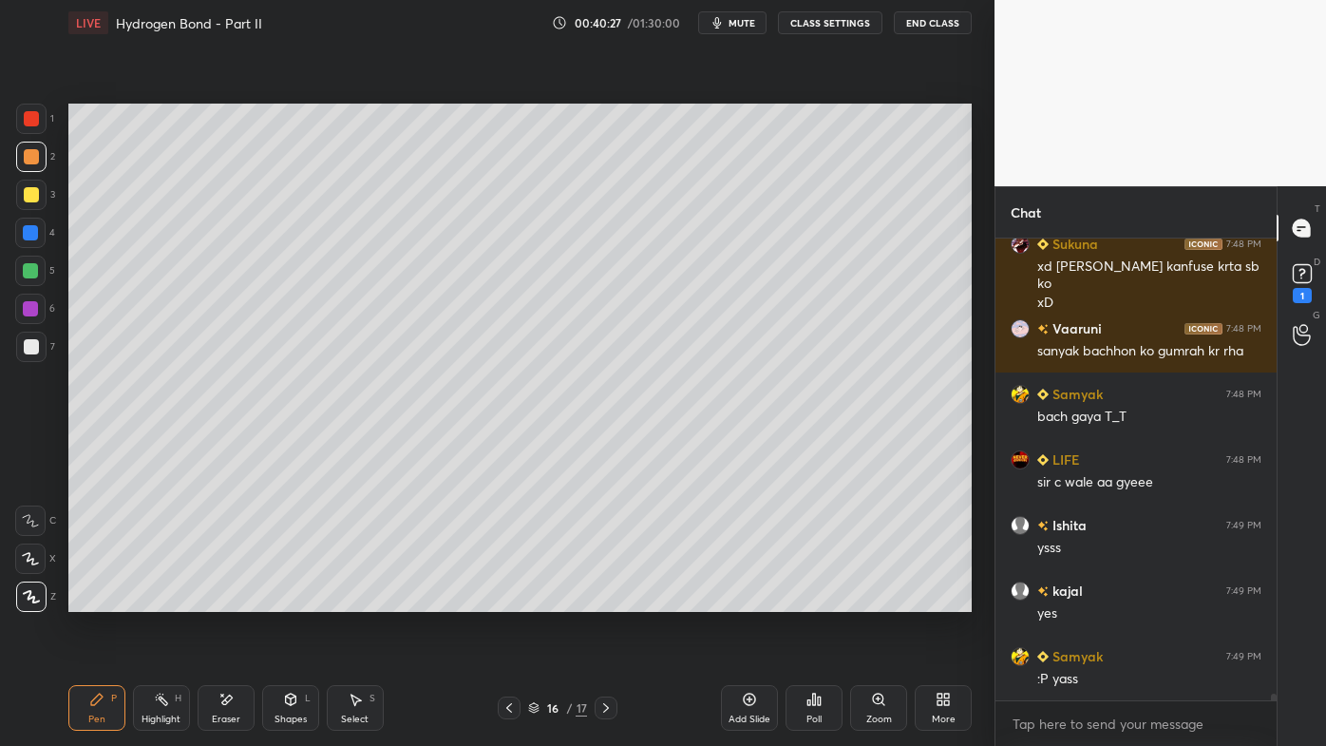
click at [815, 599] on icon at bounding box center [813, 699] width 15 height 15
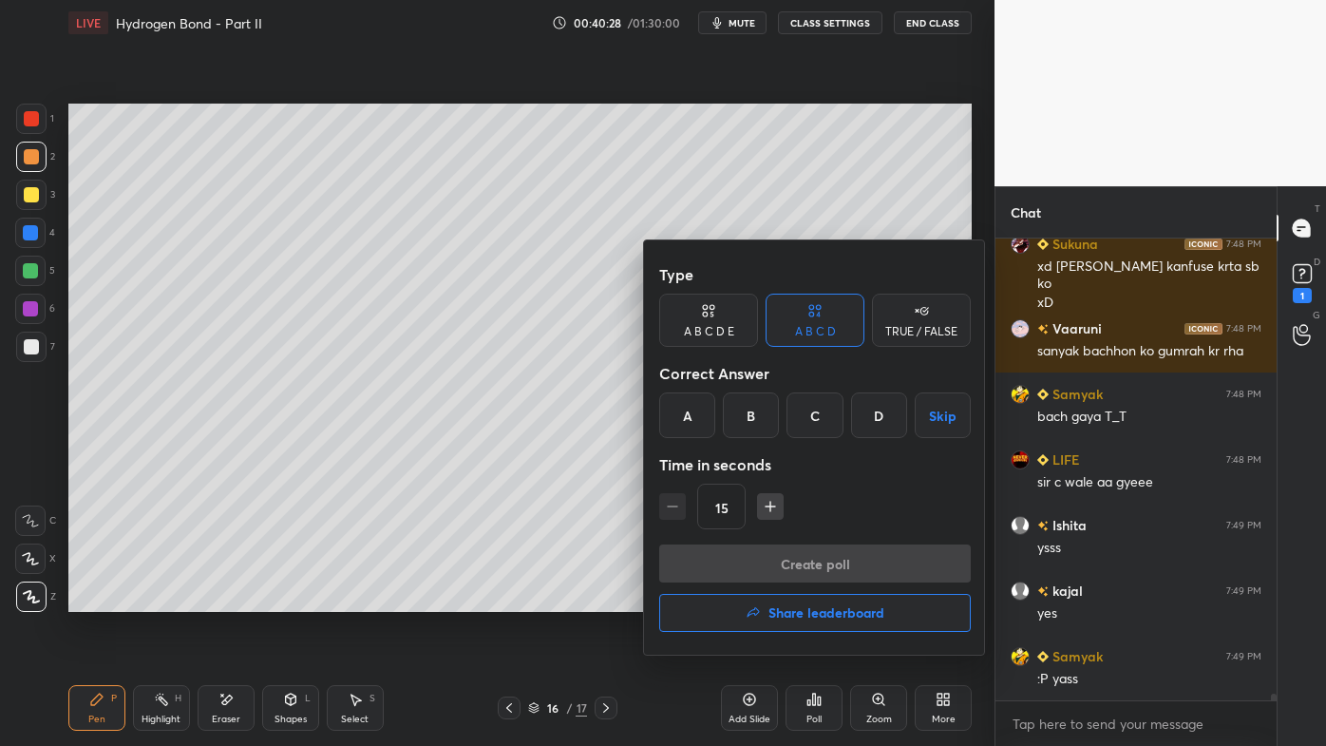
drag, startPoint x: 684, startPoint y: 417, endPoint x: 735, endPoint y: 460, distance: 66.8
click at [689, 418] on div "A" at bounding box center [687, 415] width 56 height 46
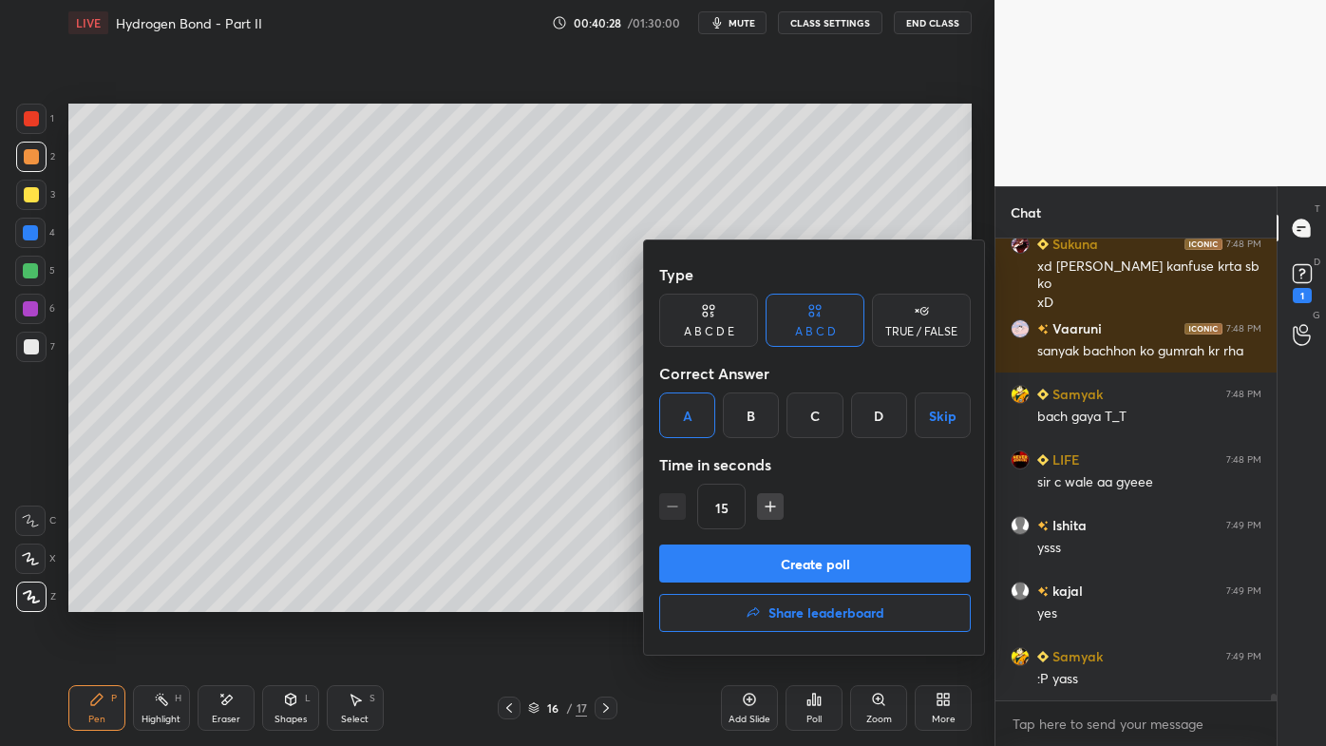
click at [768, 561] on button "Create poll" at bounding box center [815, 563] width 312 height 38
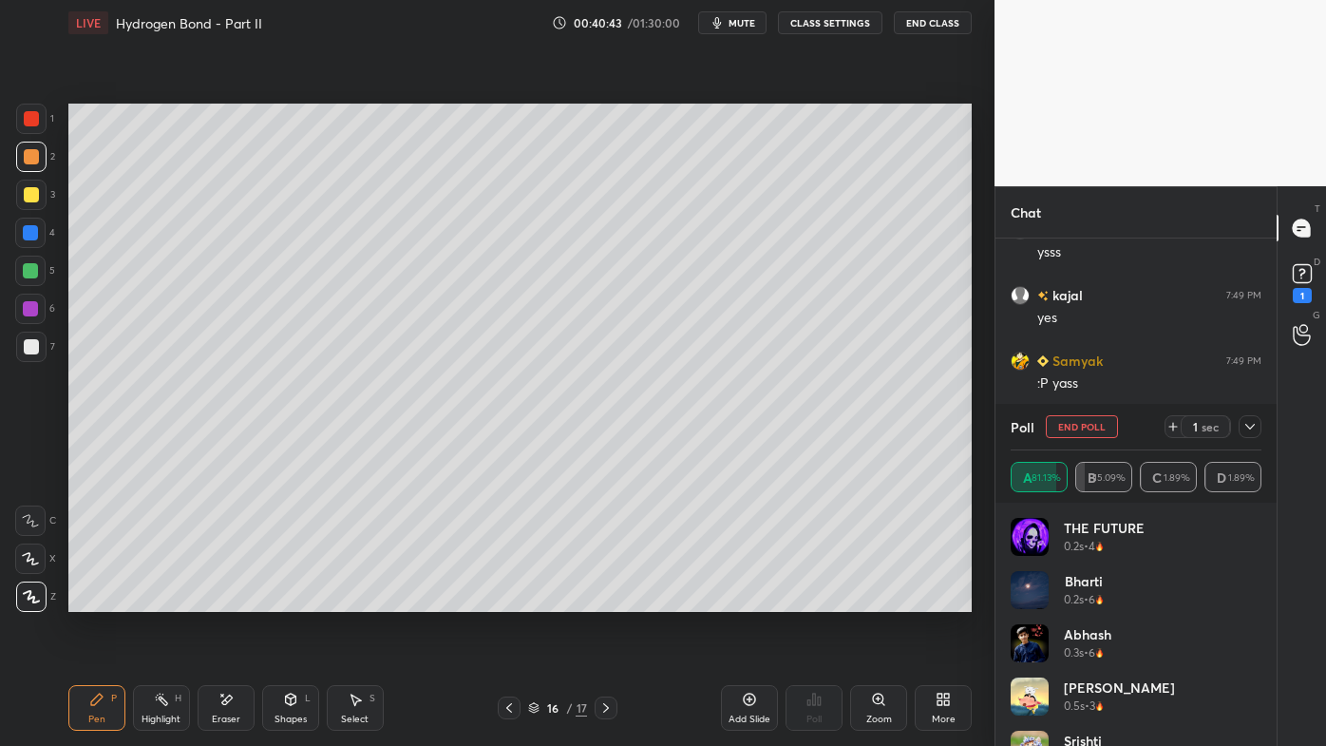
drag, startPoint x: 1246, startPoint y: 422, endPoint x: 1194, endPoint y: 449, distance: 59.1
click at [1246, 424] on icon at bounding box center [1249, 426] width 15 height 15
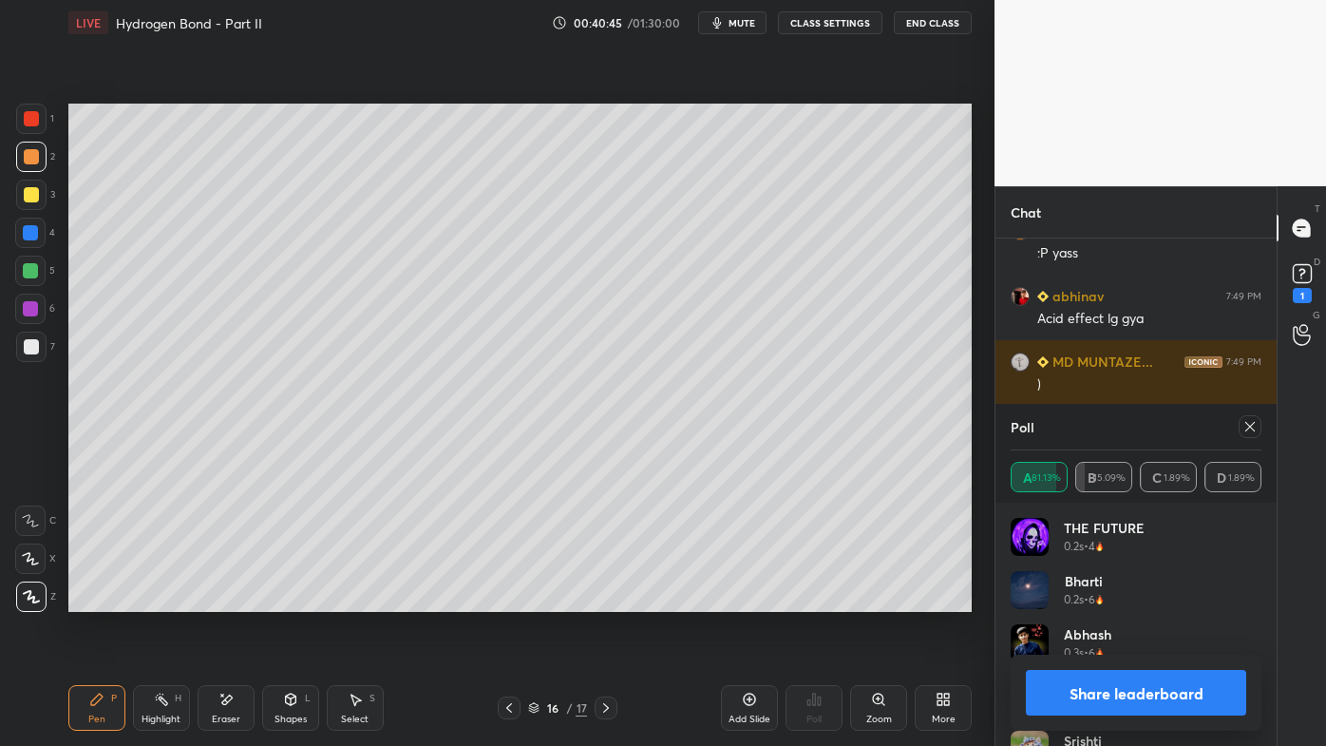
click at [1253, 421] on icon at bounding box center [1249, 426] width 15 height 15
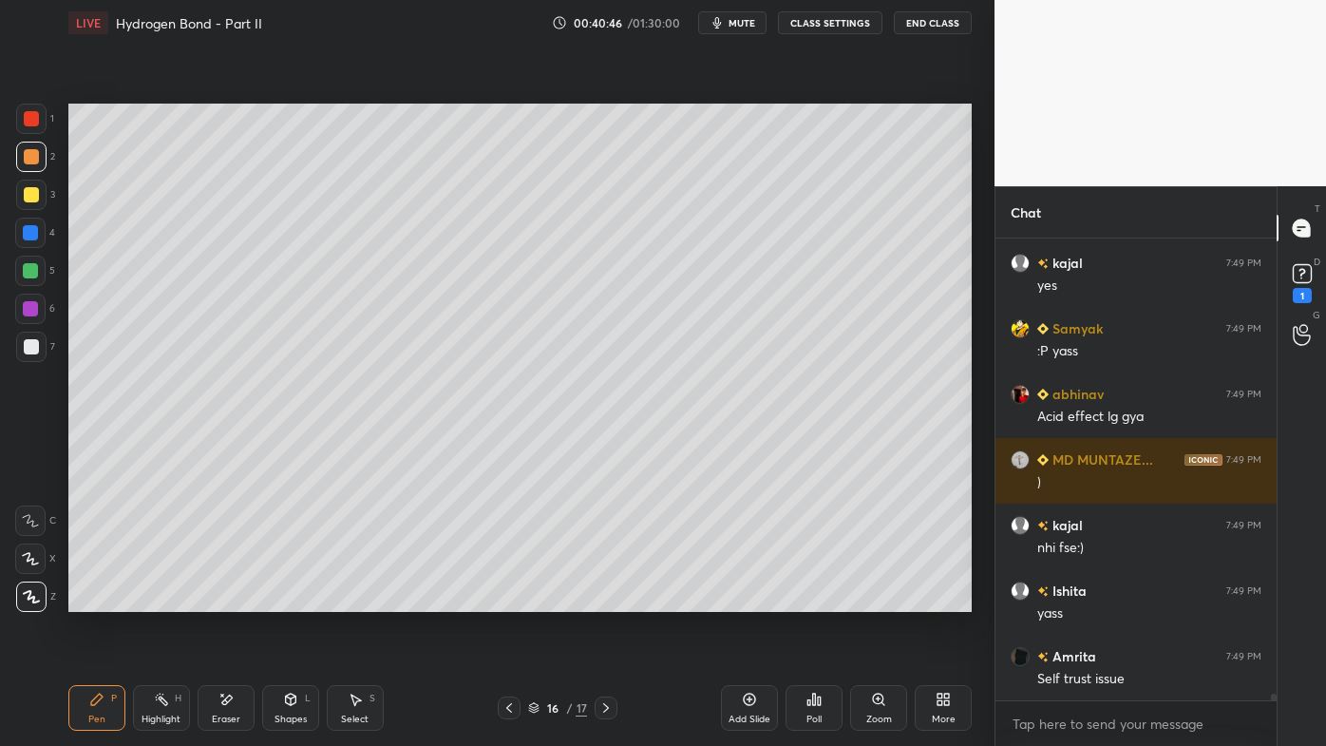
drag, startPoint x: 160, startPoint y: 698, endPoint x: 173, endPoint y: 678, distance: 24.0
click at [159, 599] on icon at bounding box center [161, 699] width 15 height 15
click at [96, 599] on div "Pen P" at bounding box center [96, 708] width 57 height 46
drag, startPoint x: 157, startPoint y: 704, endPoint x: 173, endPoint y: 651, distance: 55.6
click at [157, 599] on icon at bounding box center [161, 699] width 15 height 15
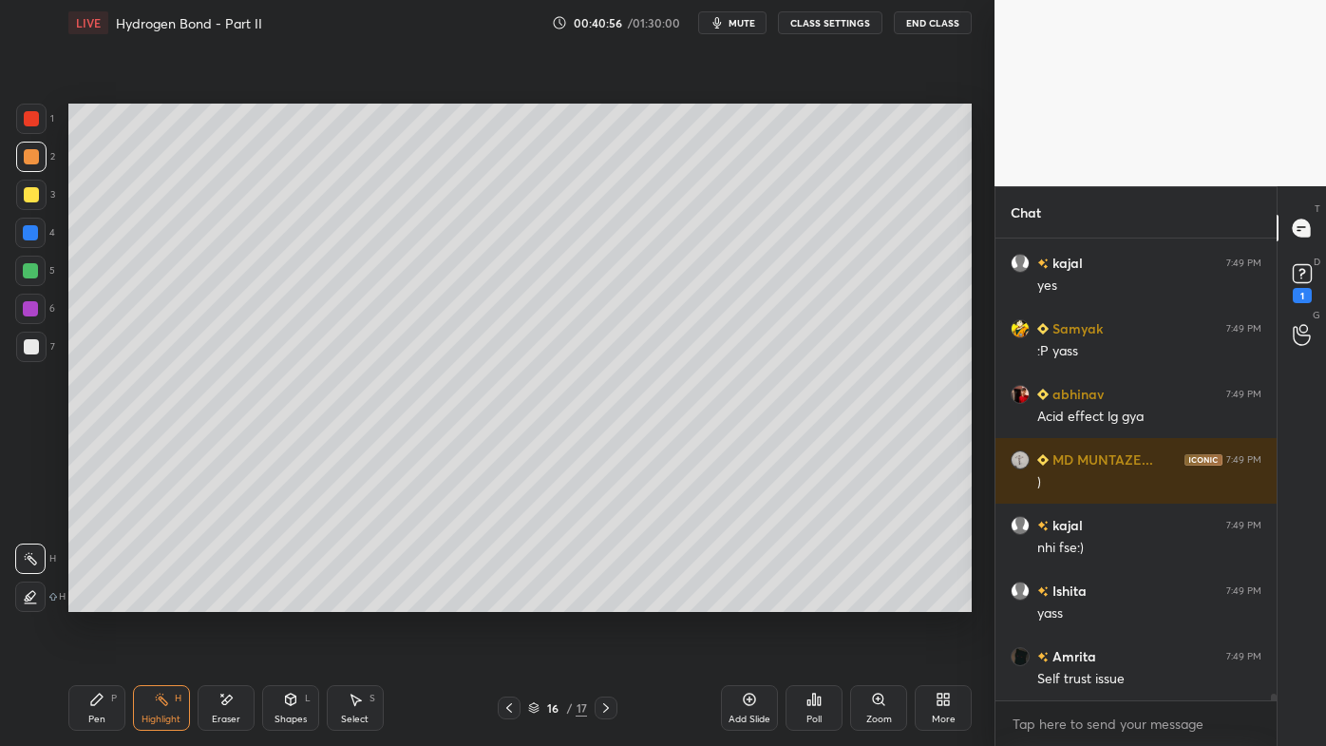
click at [101, 599] on icon at bounding box center [96, 699] width 15 height 15
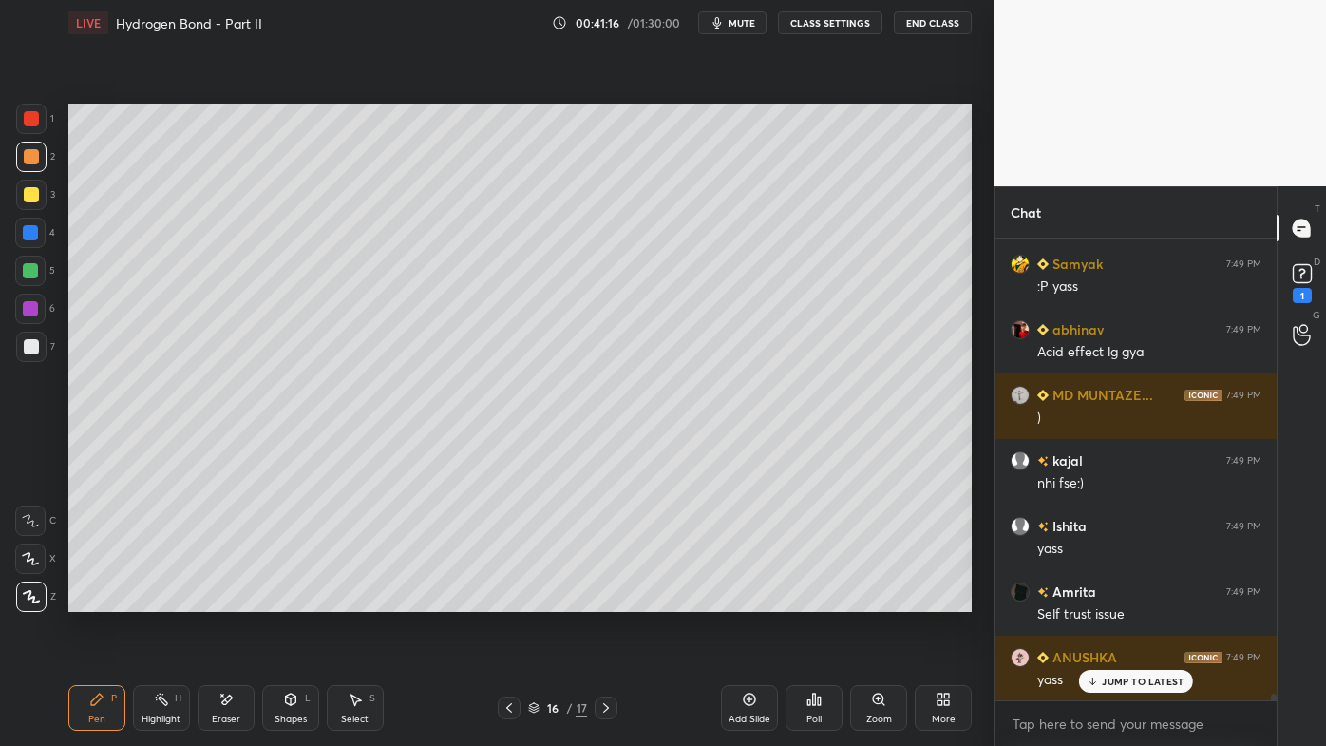
drag, startPoint x: 153, startPoint y: 696, endPoint x: 218, endPoint y: 629, distance: 94.0
click at [159, 599] on icon at bounding box center [161, 699] width 15 height 15
click at [813, 599] on icon at bounding box center [814, 698] width 3 height 11
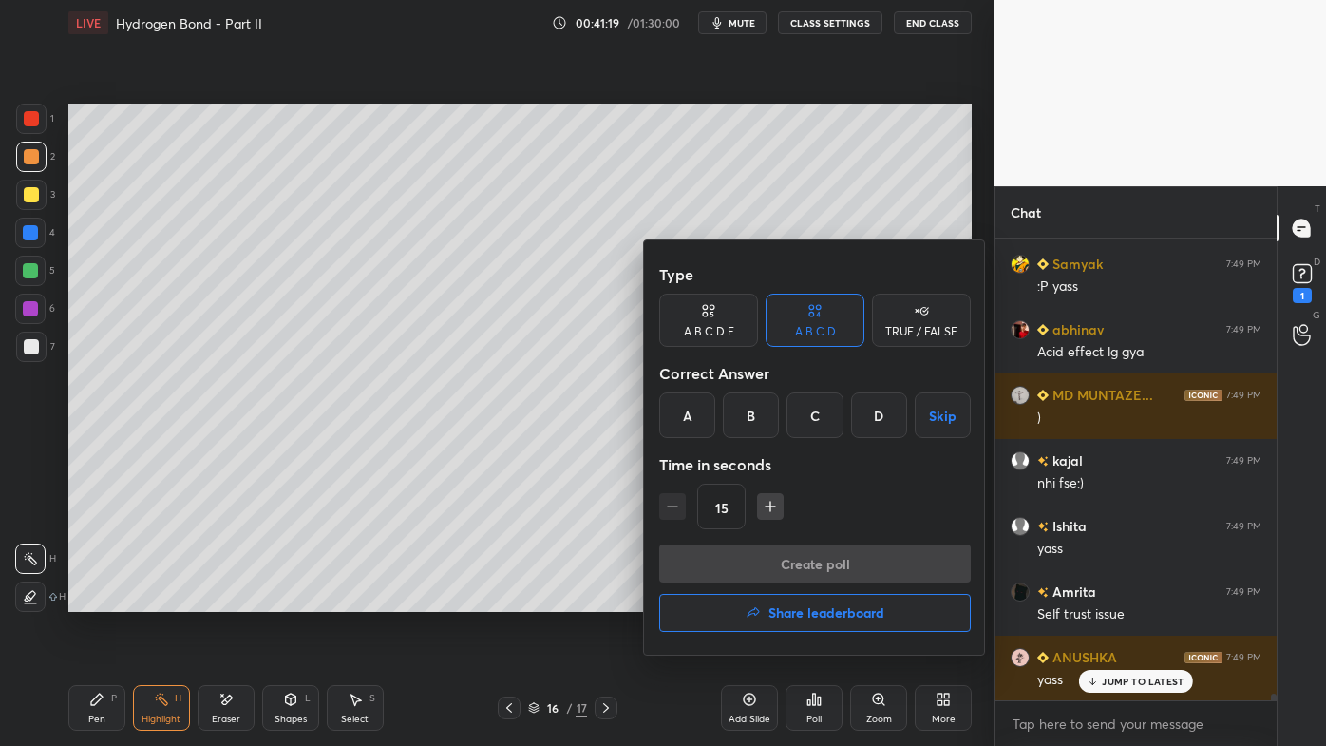
click at [891, 335] on div "TRUE / FALSE" at bounding box center [921, 331] width 72 height 11
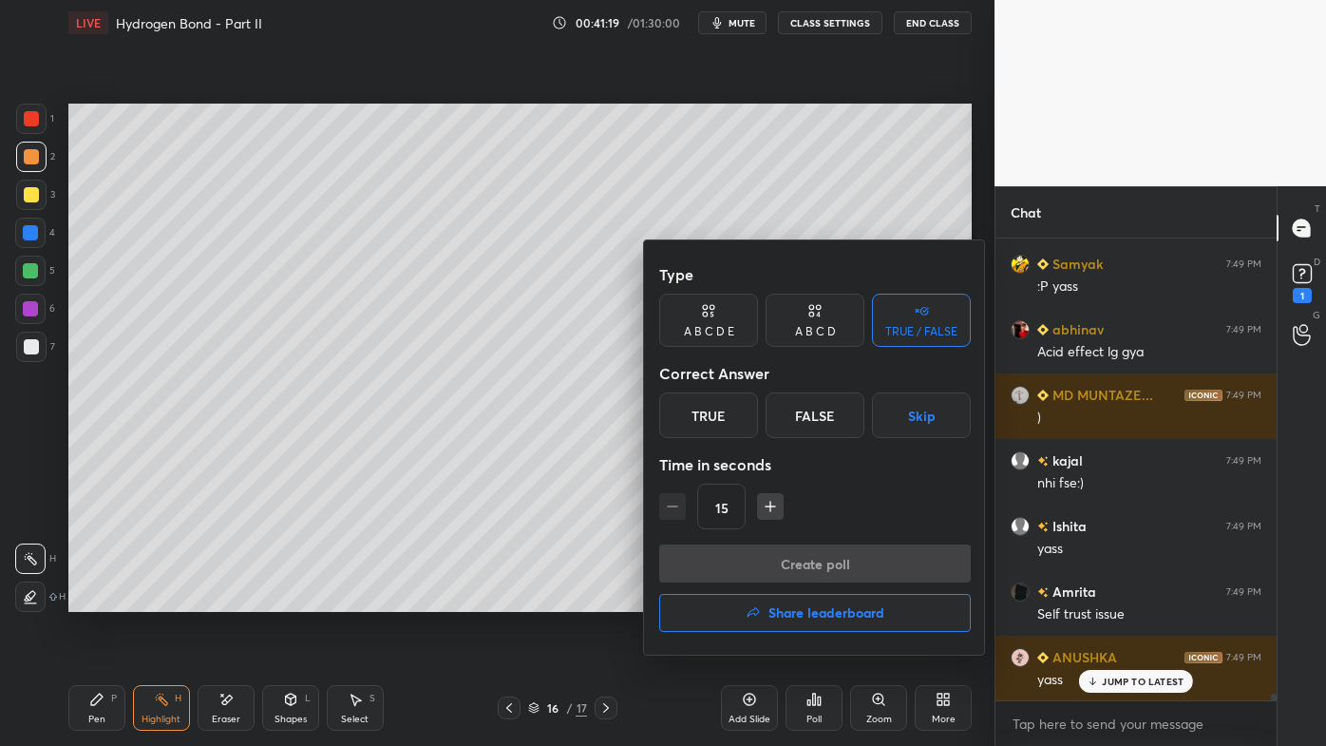
drag, startPoint x: 711, startPoint y: 433, endPoint x: 719, endPoint y: 483, distance: 50.0
click at [713, 437] on div "True" at bounding box center [708, 415] width 99 height 46
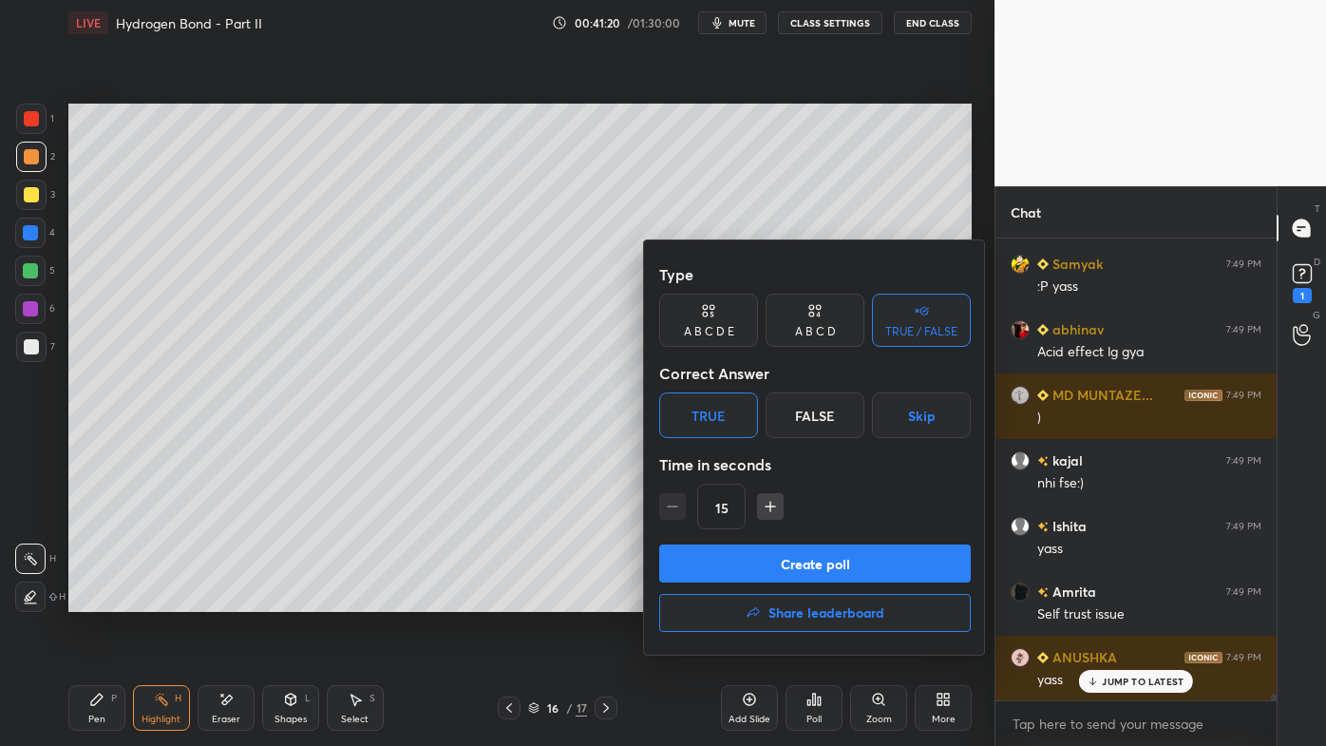
click at [742, 557] on button "Create poll" at bounding box center [815, 563] width 312 height 38
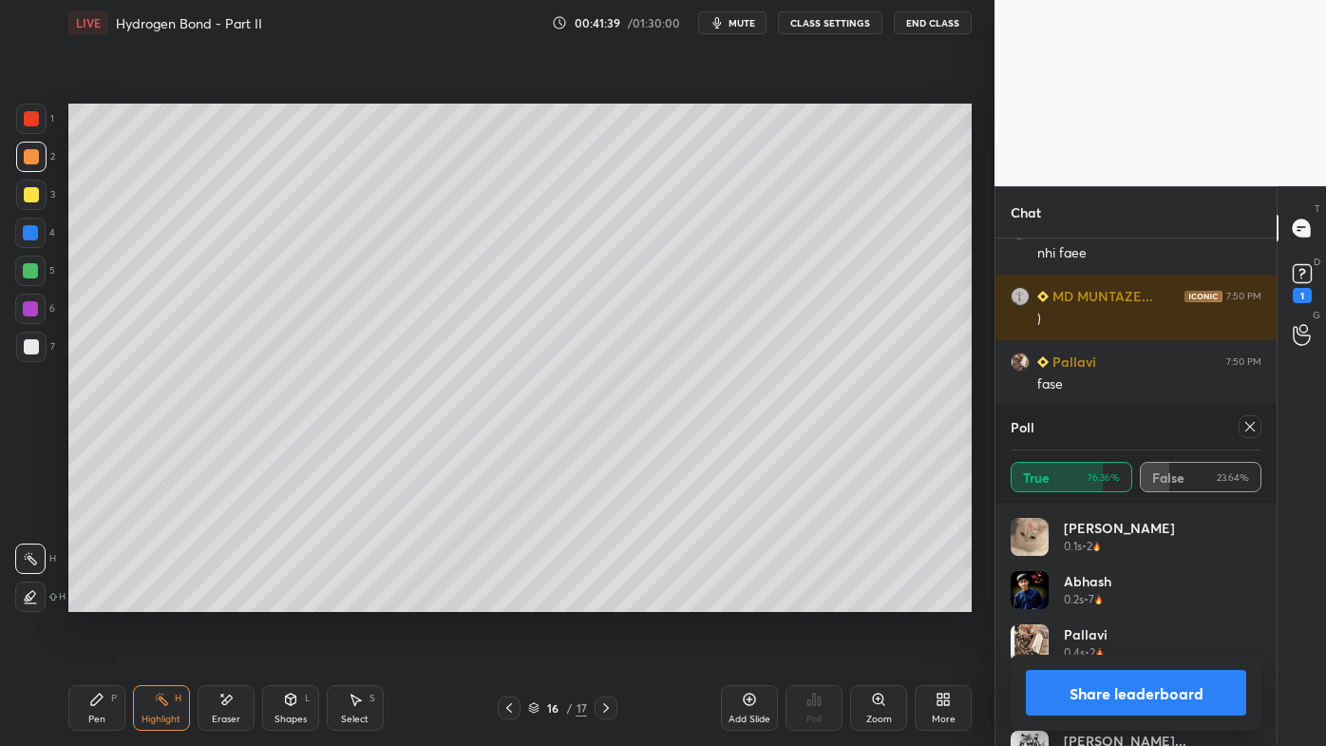
drag, startPoint x: 1254, startPoint y: 427, endPoint x: 1237, endPoint y: 443, distance: 22.9
click at [1254, 427] on icon at bounding box center [1249, 426] width 15 height 15
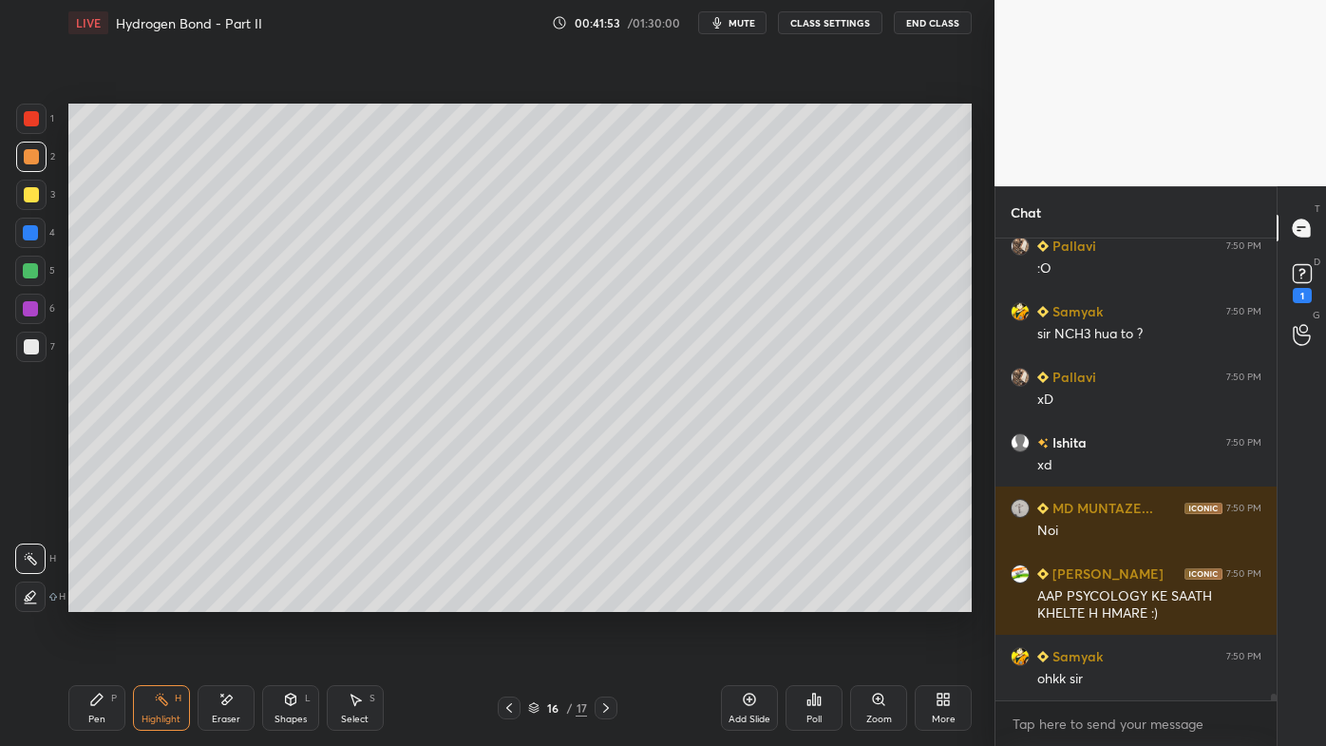
click at [106, 599] on div "Pen P" at bounding box center [96, 708] width 57 height 46
drag, startPoint x: 169, startPoint y: 688, endPoint x: 153, endPoint y: 651, distance: 40.4
click at [162, 599] on div "Highlight H" at bounding box center [161, 708] width 57 height 46
click at [511, 599] on icon at bounding box center [509, 707] width 15 height 15
click at [514, 599] on div at bounding box center [509, 707] width 23 height 23
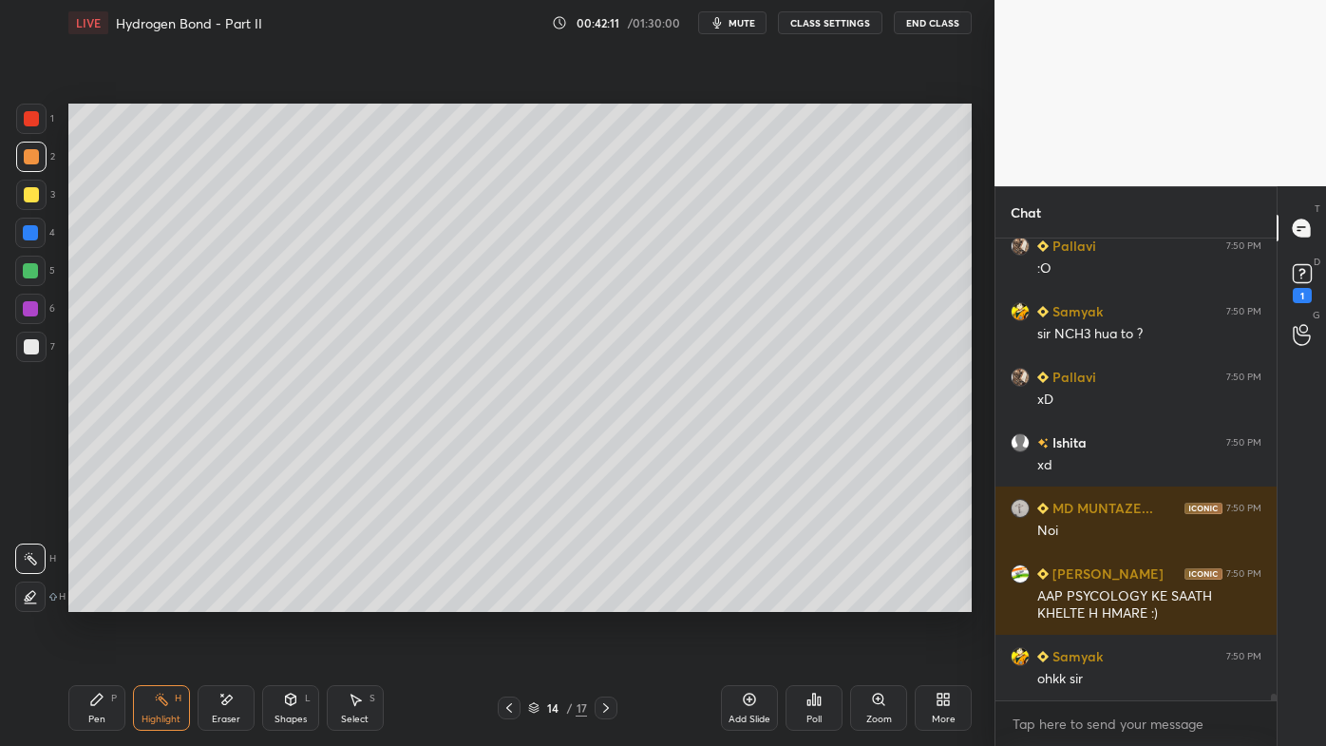
click at [512, 599] on div at bounding box center [509, 707] width 23 height 23
click at [511, 599] on div at bounding box center [509, 707] width 23 height 23
click at [513, 599] on icon at bounding box center [509, 707] width 15 height 15
click at [515, 599] on icon at bounding box center [509, 707] width 15 height 15
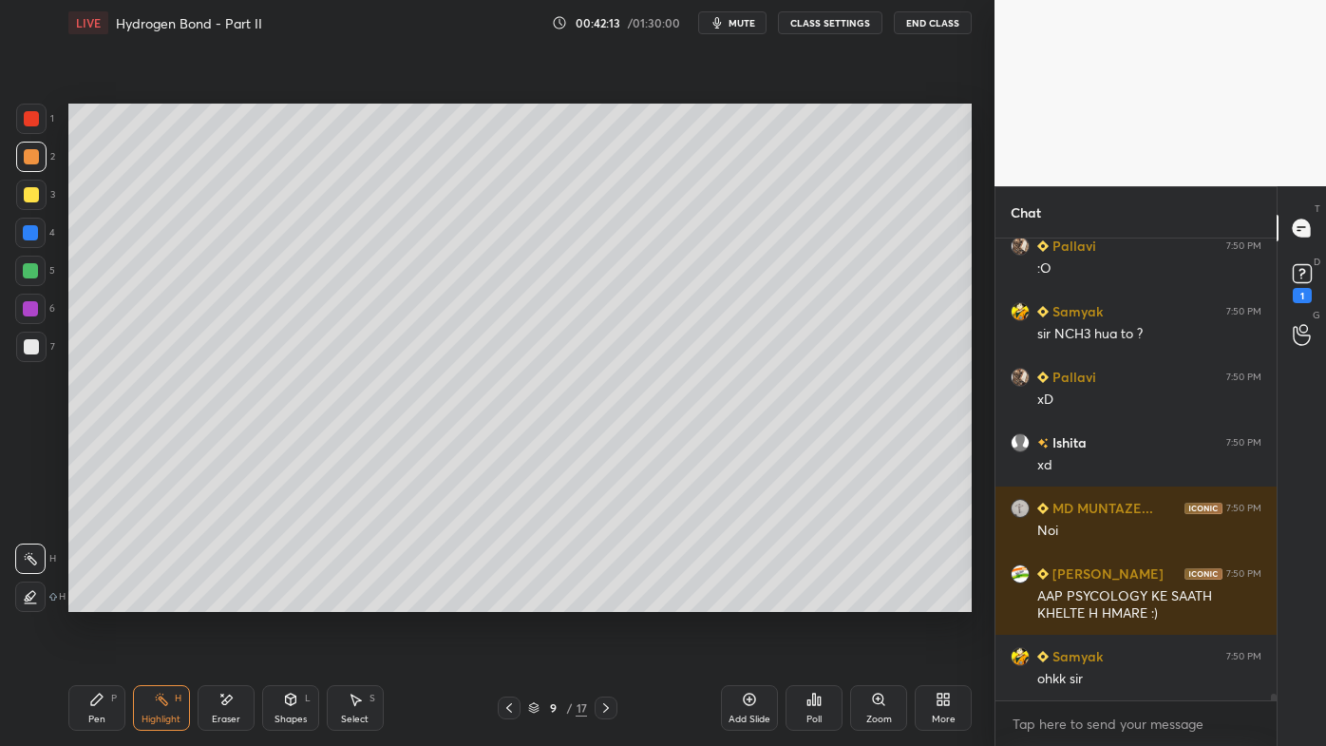
click at [519, 599] on div at bounding box center [509, 707] width 23 height 23
click at [517, 599] on div at bounding box center [509, 707] width 23 height 23
click at [518, 599] on div at bounding box center [509, 707] width 23 height 23
click at [519, 599] on div at bounding box center [509, 707] width 23 height 23
click at [163, 599] on icon at bounding box center [161, 699] width 15 height 15
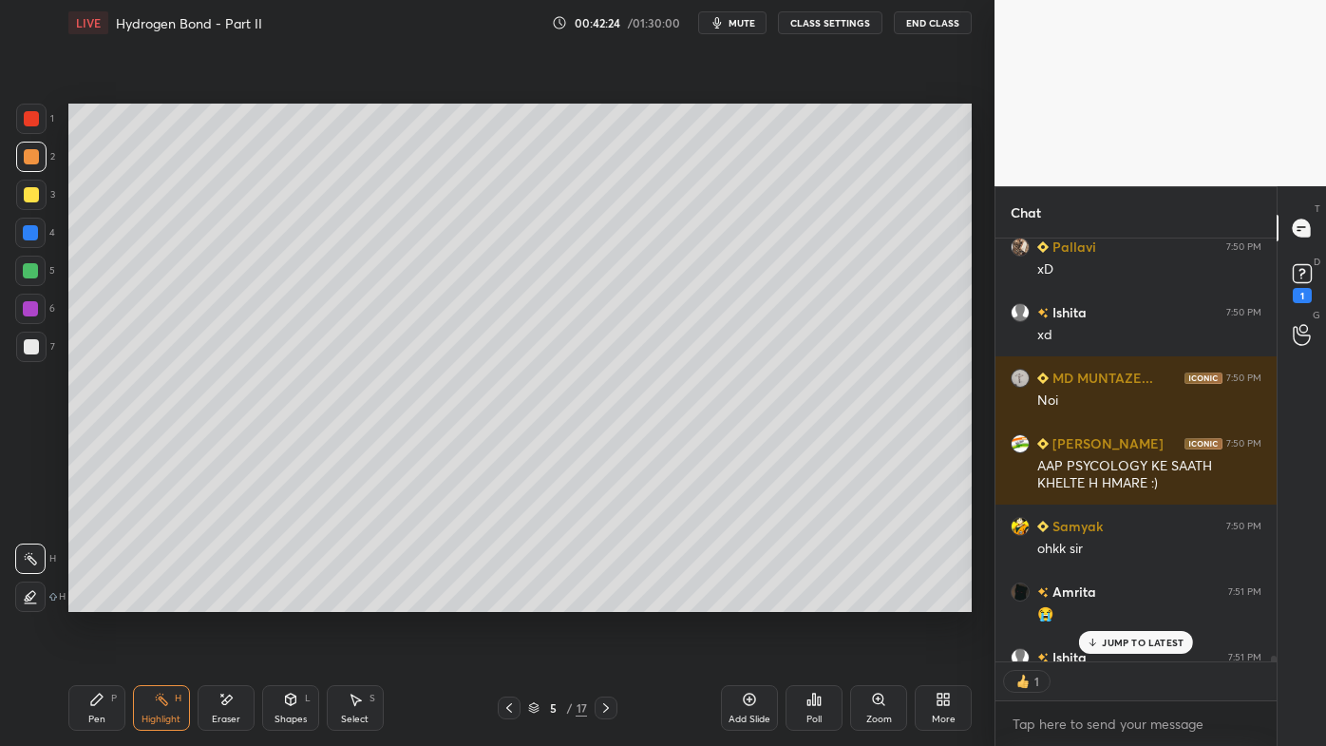
scroll to position [6, 5]
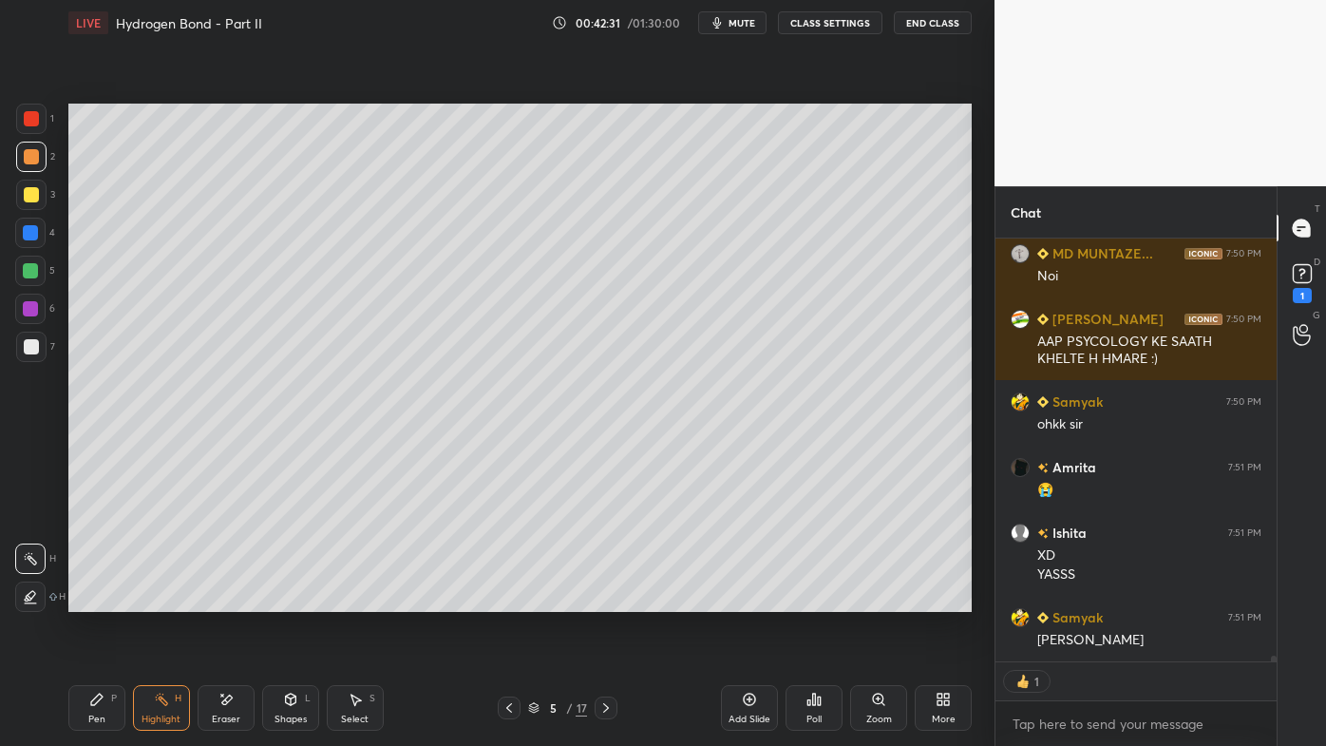
click at [615, 599] on div at bounding box center [606, 707] width 23 height 23
click at [603, 599] on icon at bounding box center [605, 707] width 15 height 15
click at [600, 599] on icon at bounding box center [605, 707] width 15 height 15
click at [598, 599] on icon at bounding box center [605, 707] width 15 height 15
click at [604, 599] on icon at bounding box center [605, 707] width 15 height 15
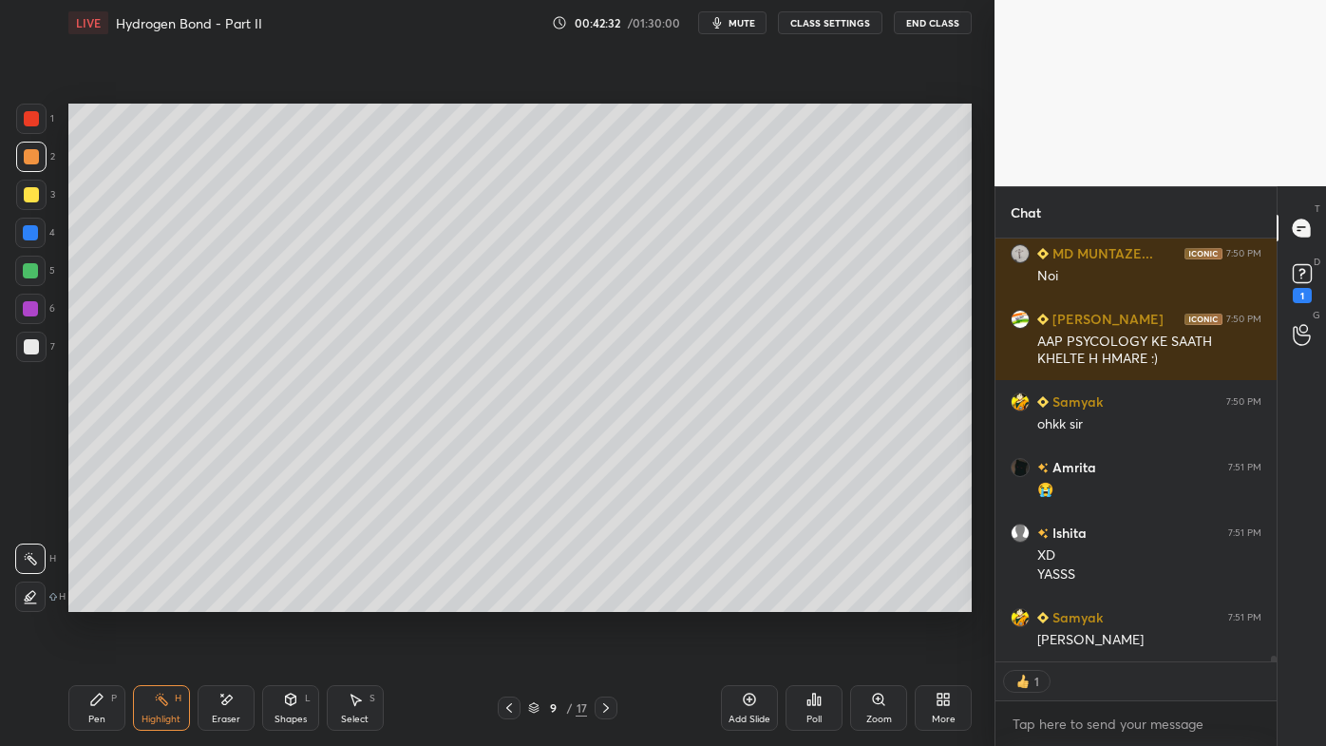
click at [605, 599] on icon at bounding box center [605, 707] width 15 height 15
click at [608, 599] on icon at bounding box center [605, 707] width 15 height 15
click at [605, 599] on icon at bounding box center [605, 707] width 15 height 15
click at [610, 599] on icon at bounding box center [605, 707] width 15 height 15
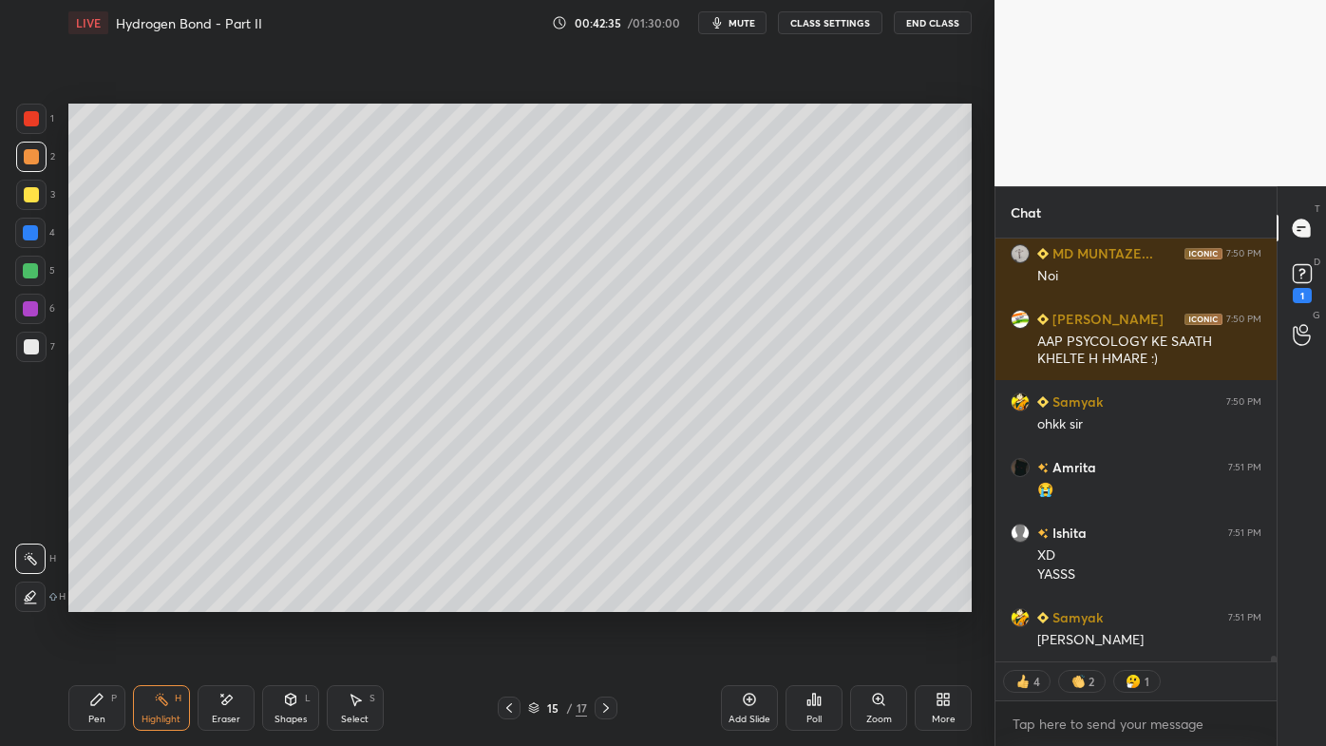
click at [610, 599] on icon at bounding box center [605, 707] width 15 height 15
click at [87, 599] on div "Pen P" at bounding box center [96, 708] width 57 height 46
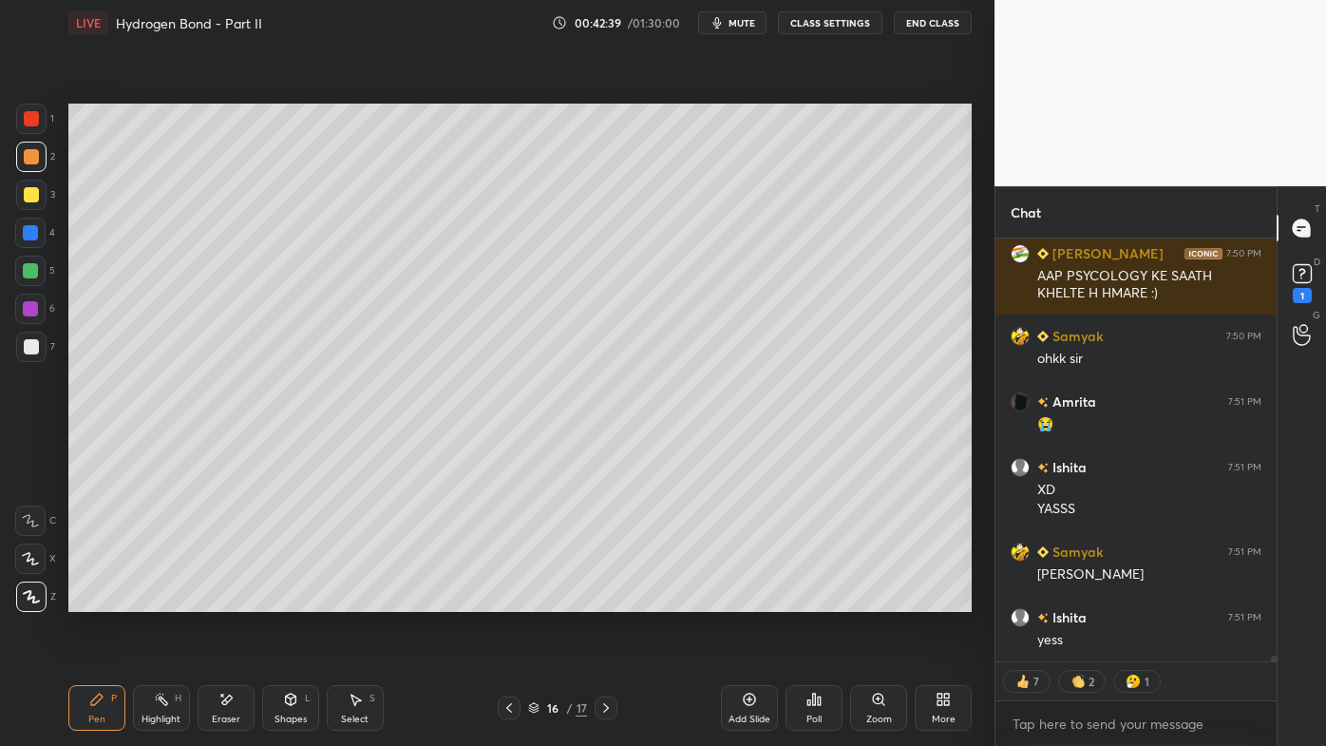
scroll to position [33332, 0]
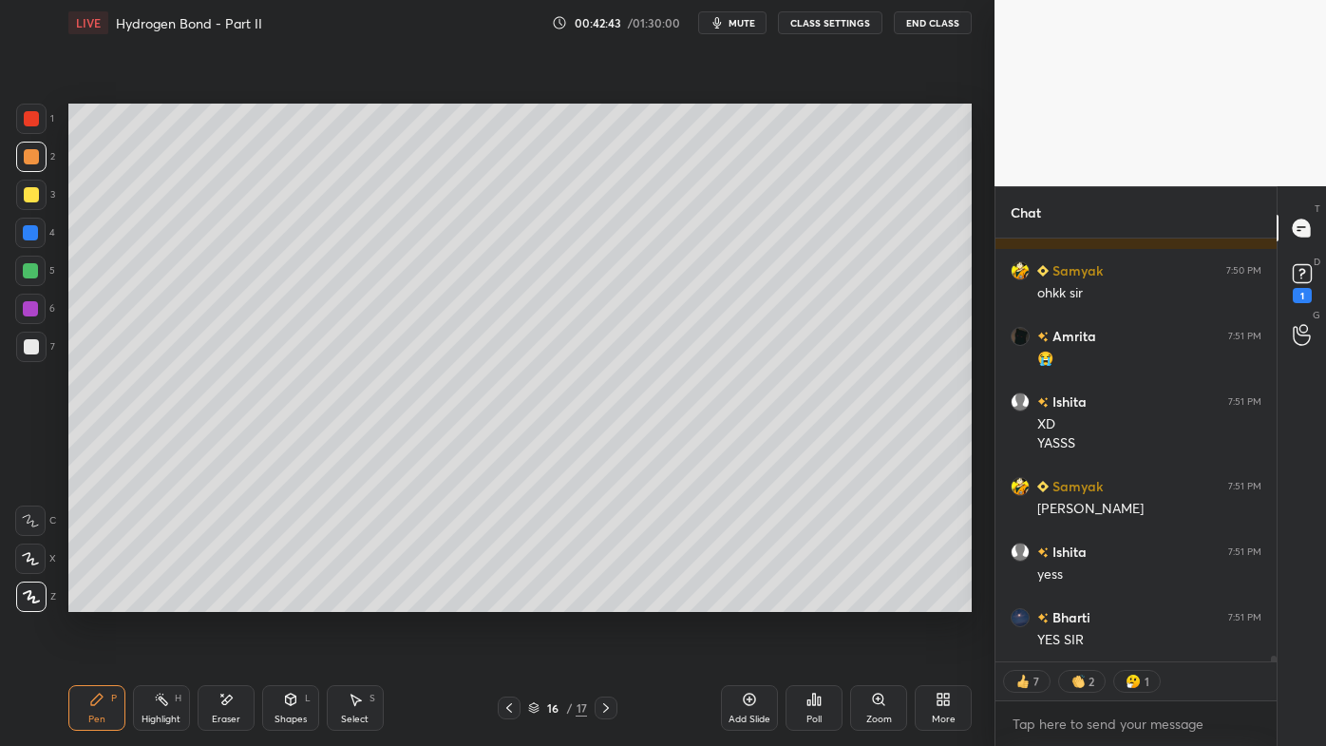
click at [31, 187] on div at bounding box center [31, 195] width 30 height 30
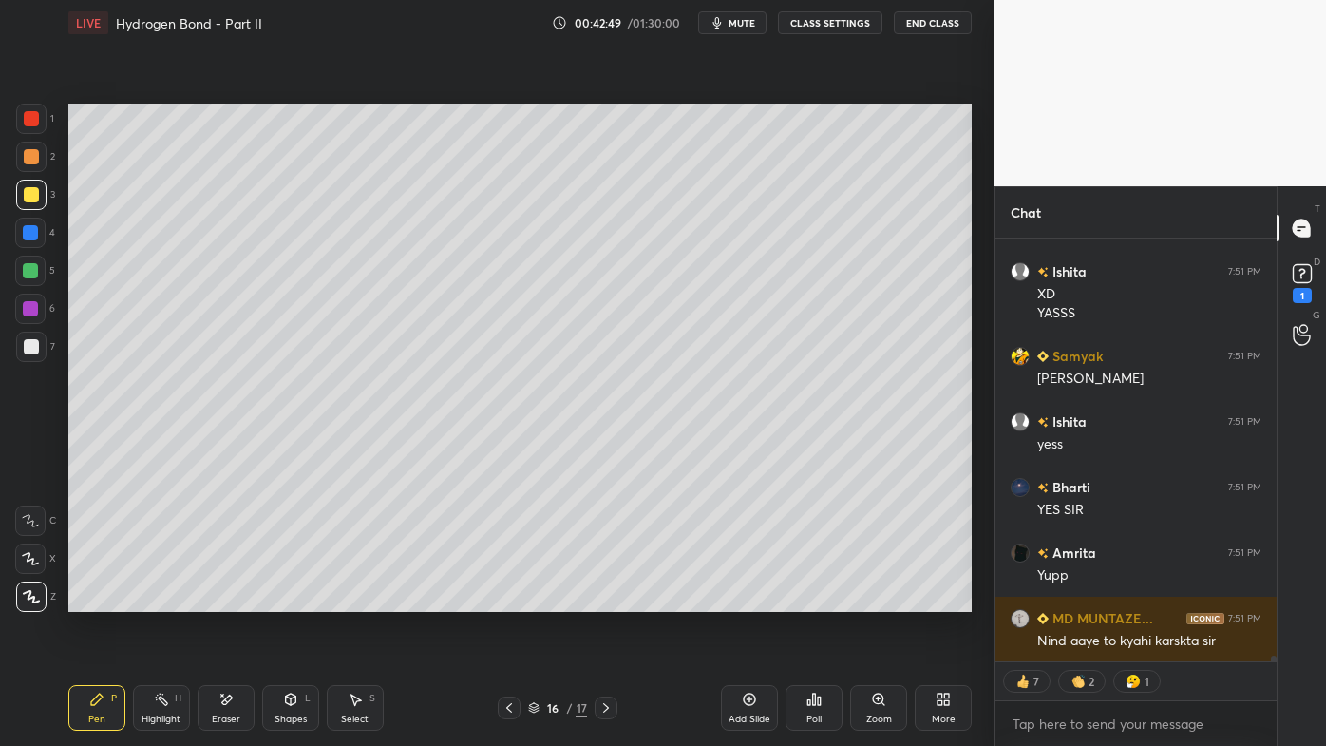
scroll to position [33423, 0]
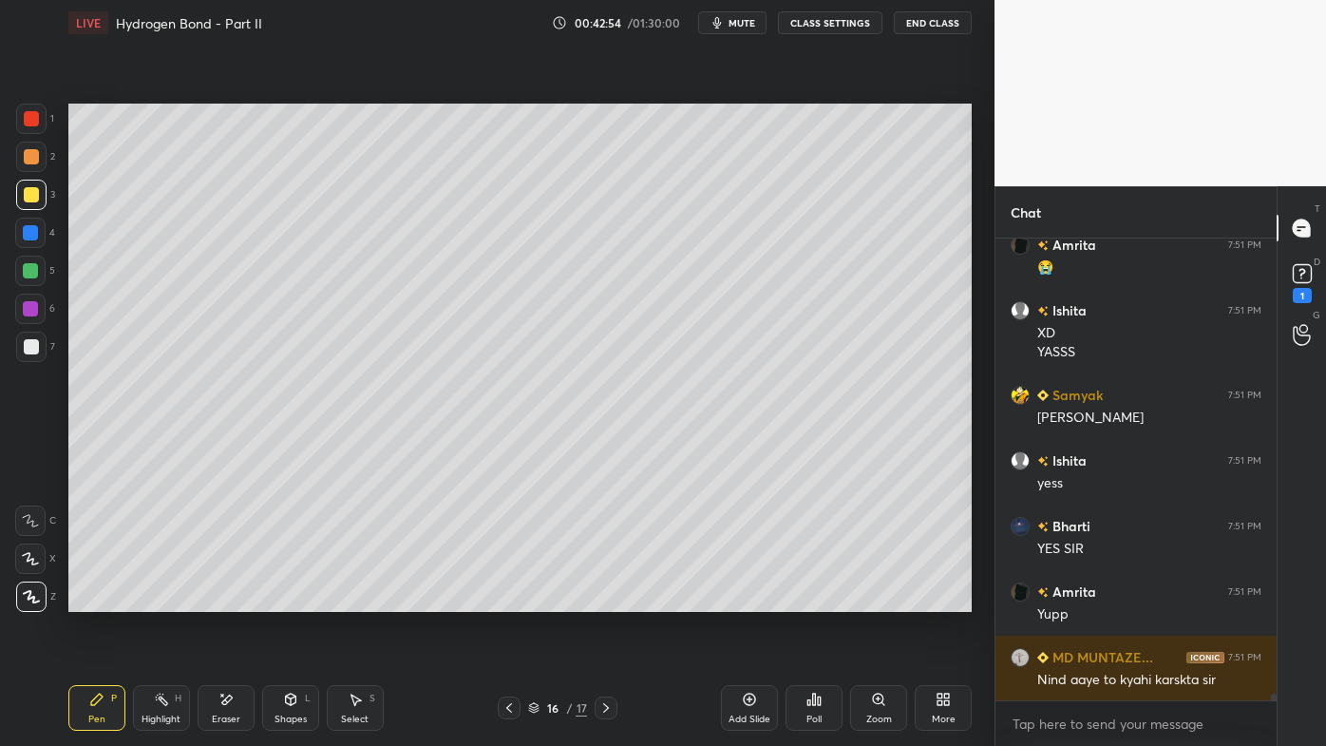
click at [35, 348] on div at bounding box center [31, 346] width 15 height 15
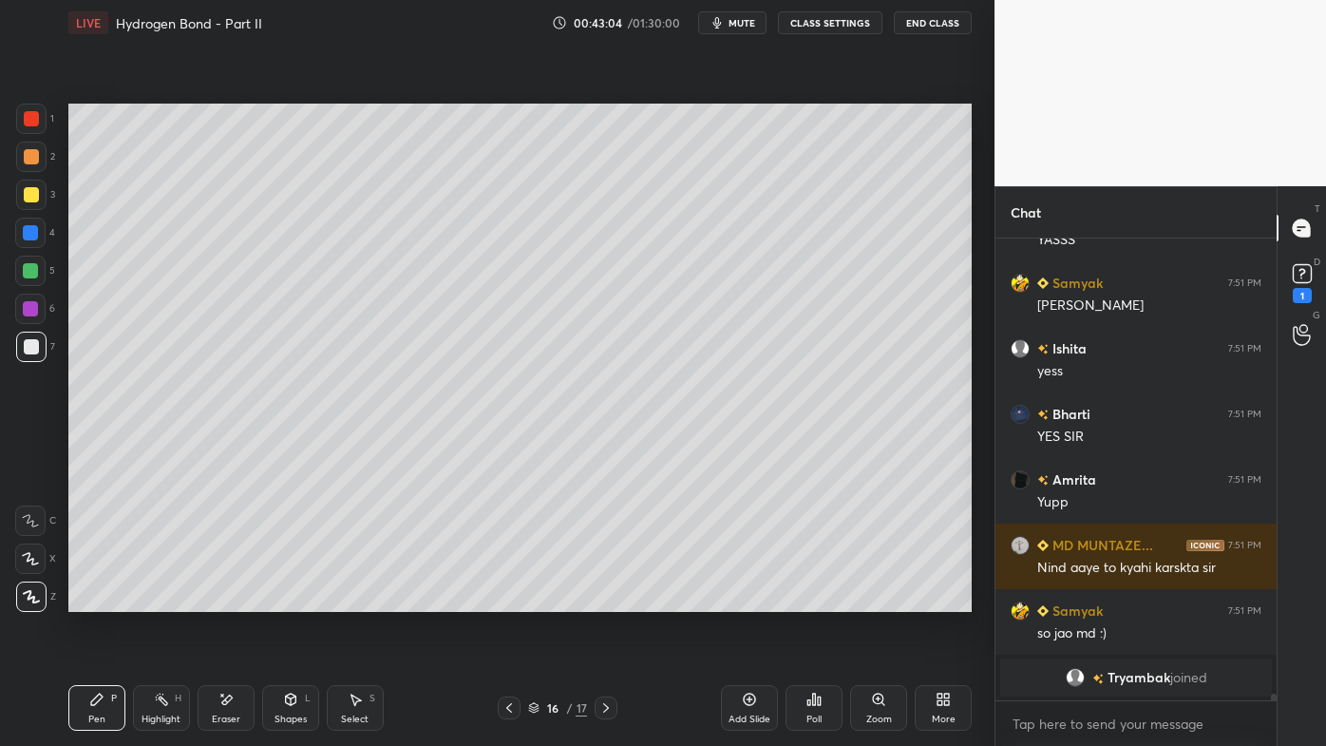
scroll to position [32373, 0]
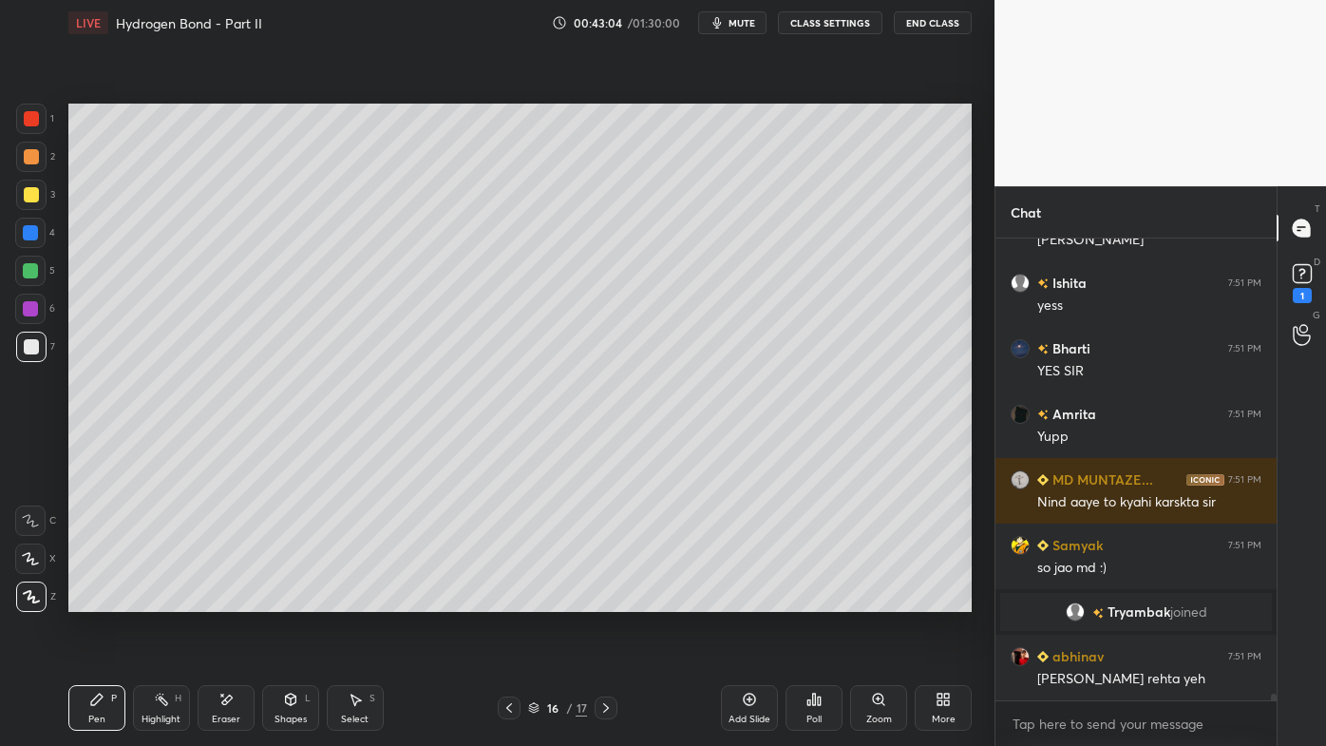
drag, startPoint x: 158, startPoint y: 697, endPoint x: 202, endPoint y: 668, distance: 53.5
click at [160, 599] on icon at bounding box center [161, 699] width 15 height 15
click at [813, 599] on icon at bounding box center [814, 698] width 3 height 11
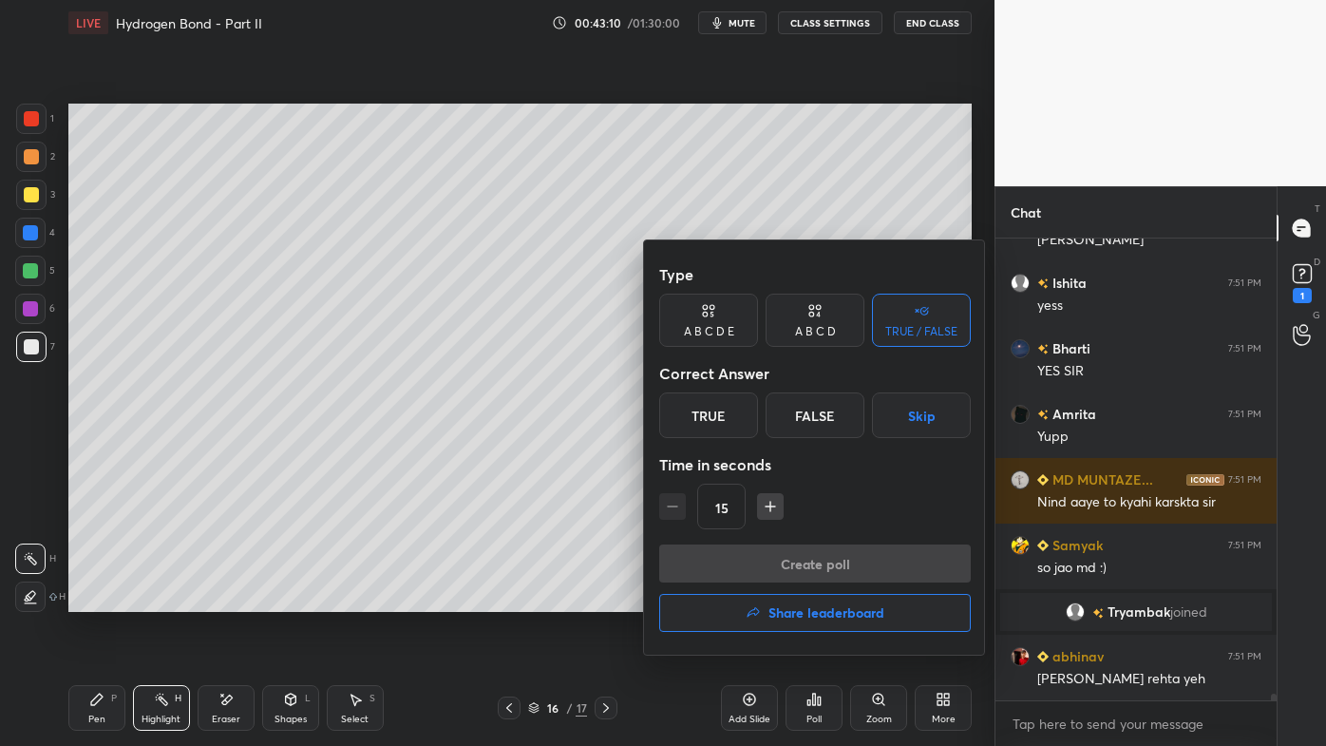
drag, startPoint x: 829, startPoint y: 333, endPoint x: 792, endPoint y: 370, distance: 52.4
click at [828, 336] on div "A B C D" at bounding box center [815, 331] width 41 height 11
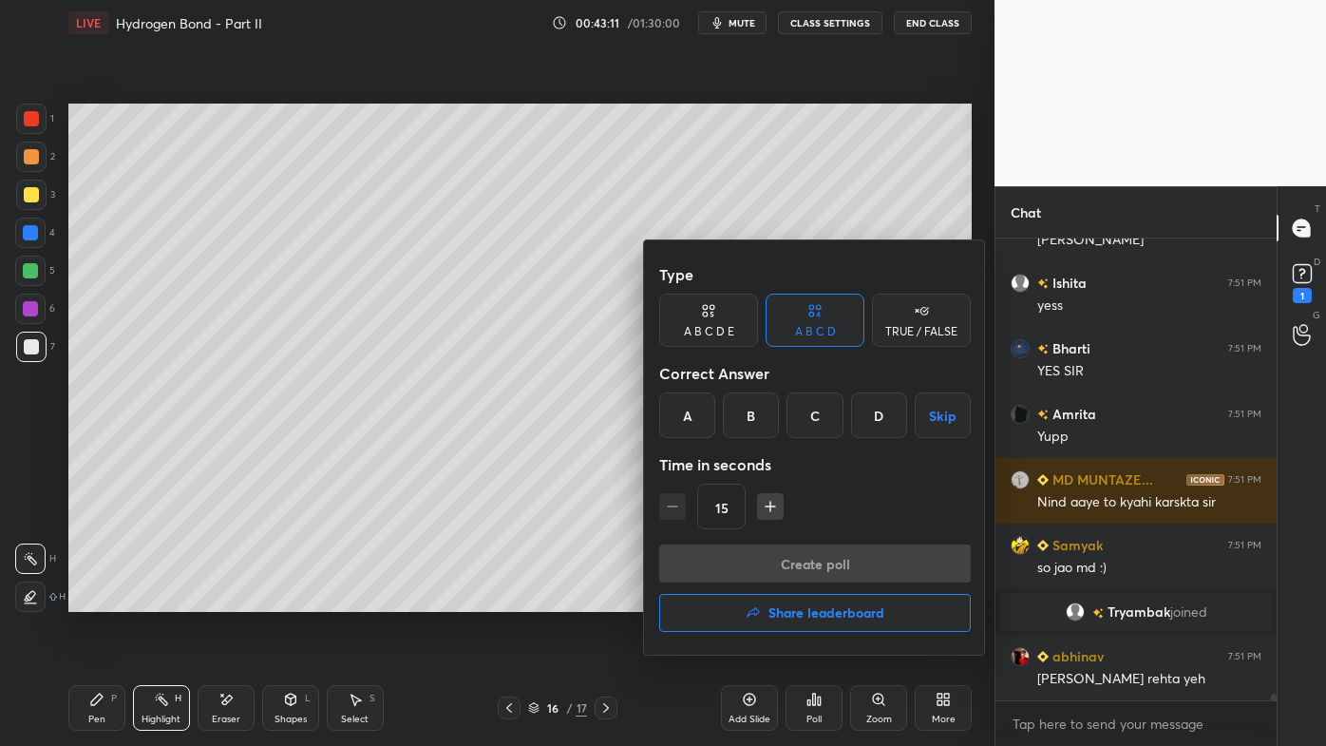
click at [684, 423] on div "A" at bounding box center [687, 415] width 56 height 46
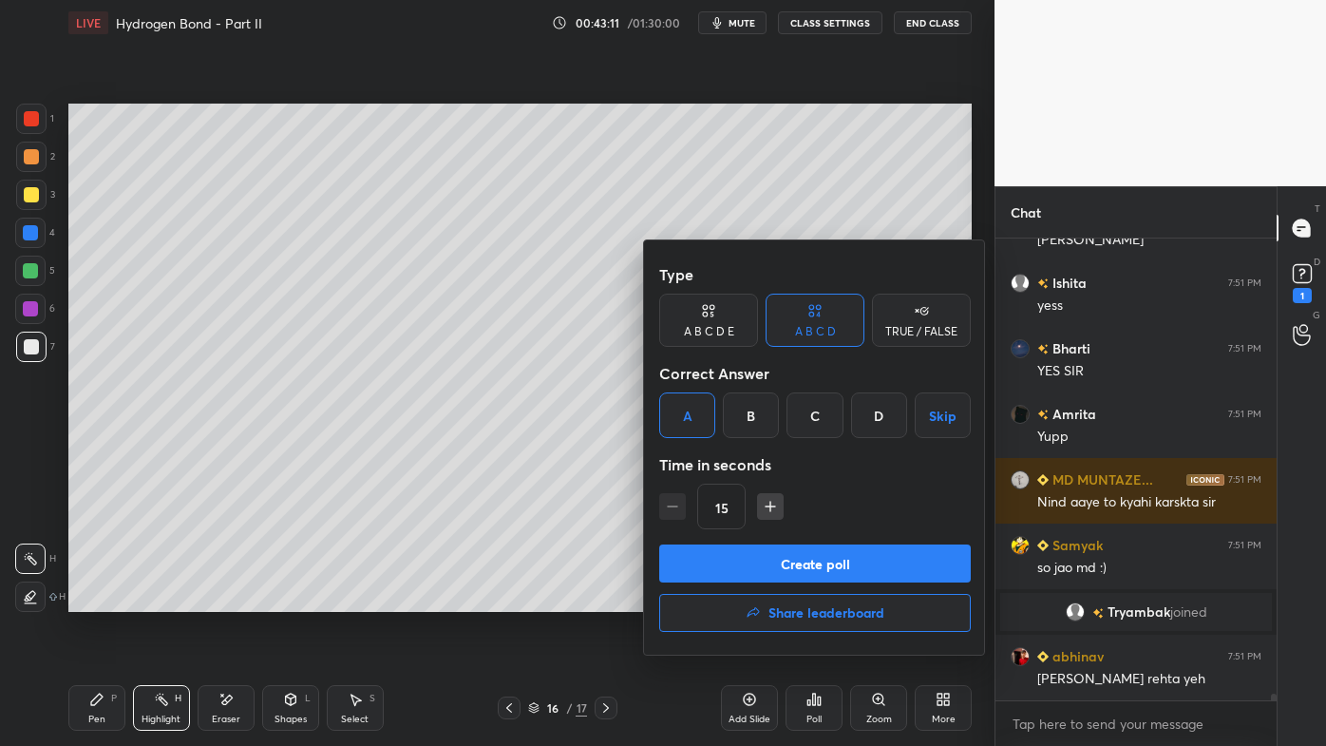
drag, startPoint x: 753, startPoint y: 552, endPoint x: 741, endPoint y: 552, distance: 12.3
click at [750, 551] on button "Create poll" at bounding box center [815, 563] width 312 height 38
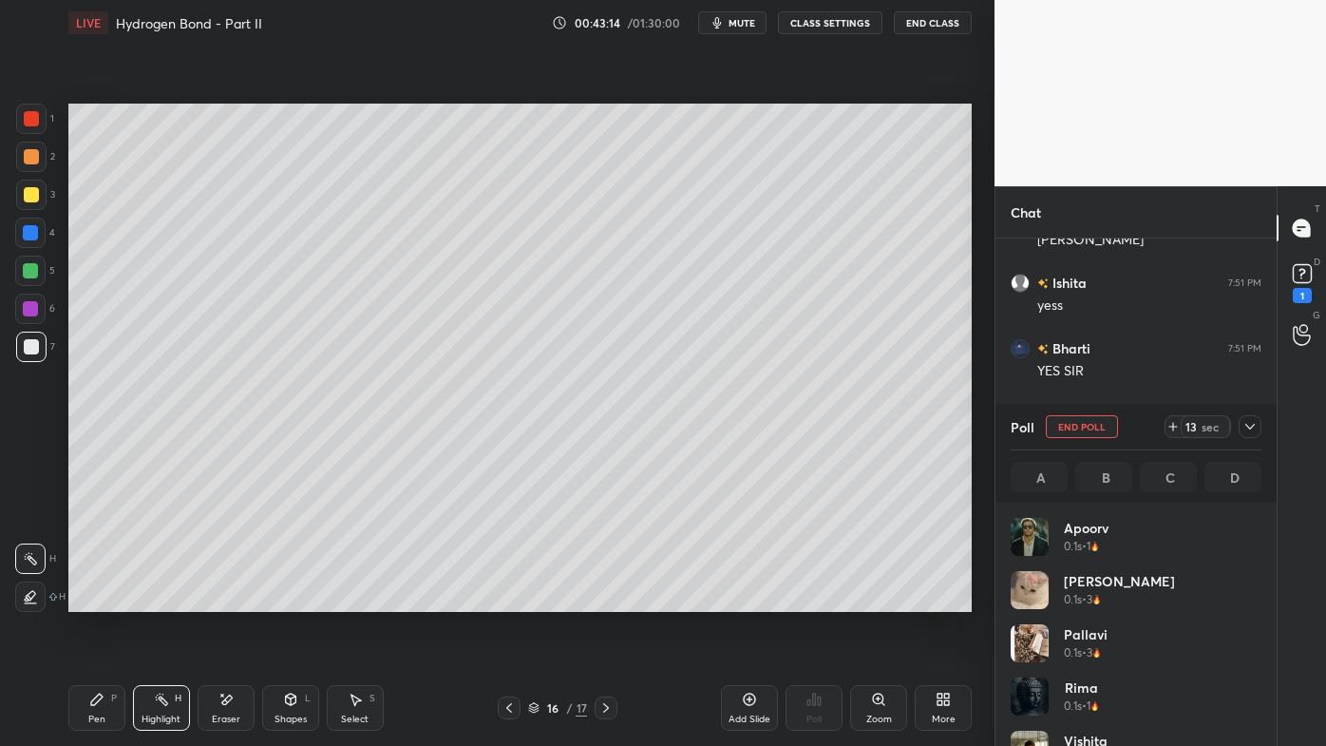
scroll to position [222, 245]
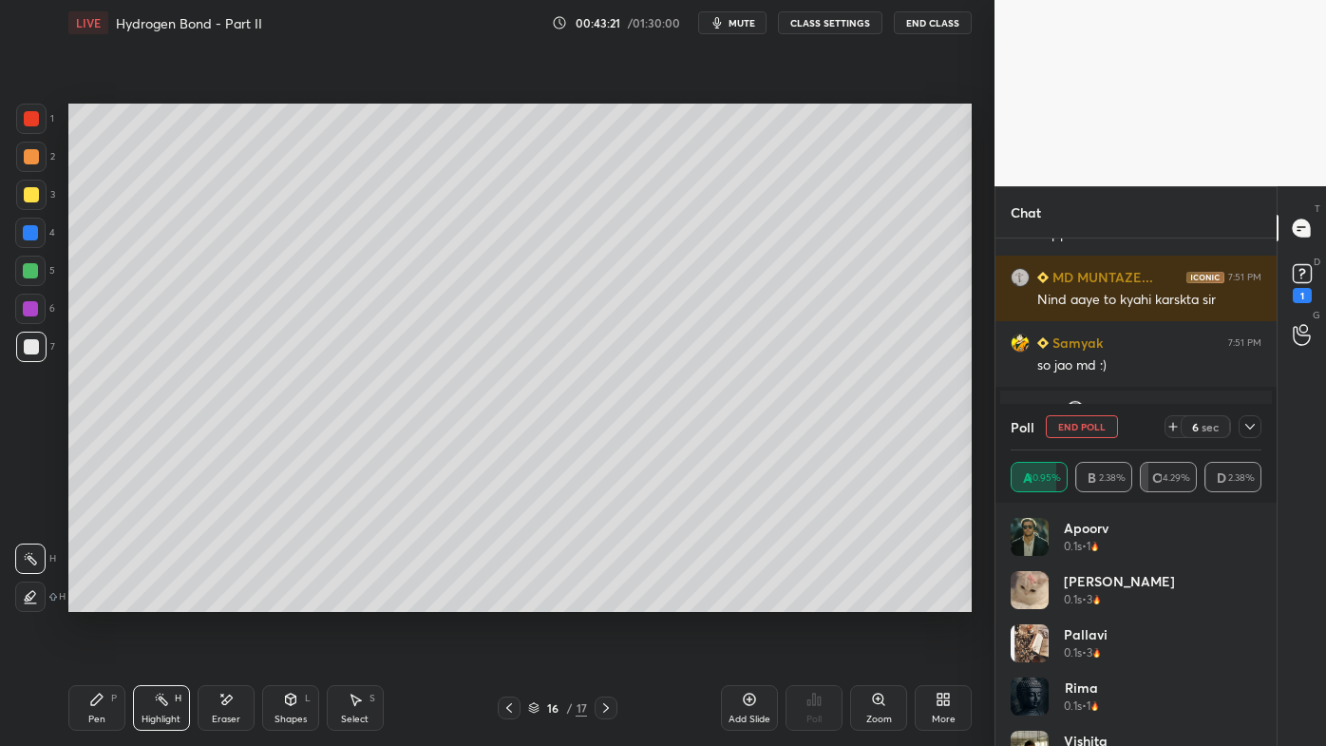
click at [40, 195] on div at bounding box center [31, 195] width 30 height 30
drag, startPoint x: 95, startPoint y: 696, endPoint x: 86, endPoint y: 646, distance: 51.1
click at [95, 599] on div "Pen P" at bounding box center [96, 708] width 57 height 46
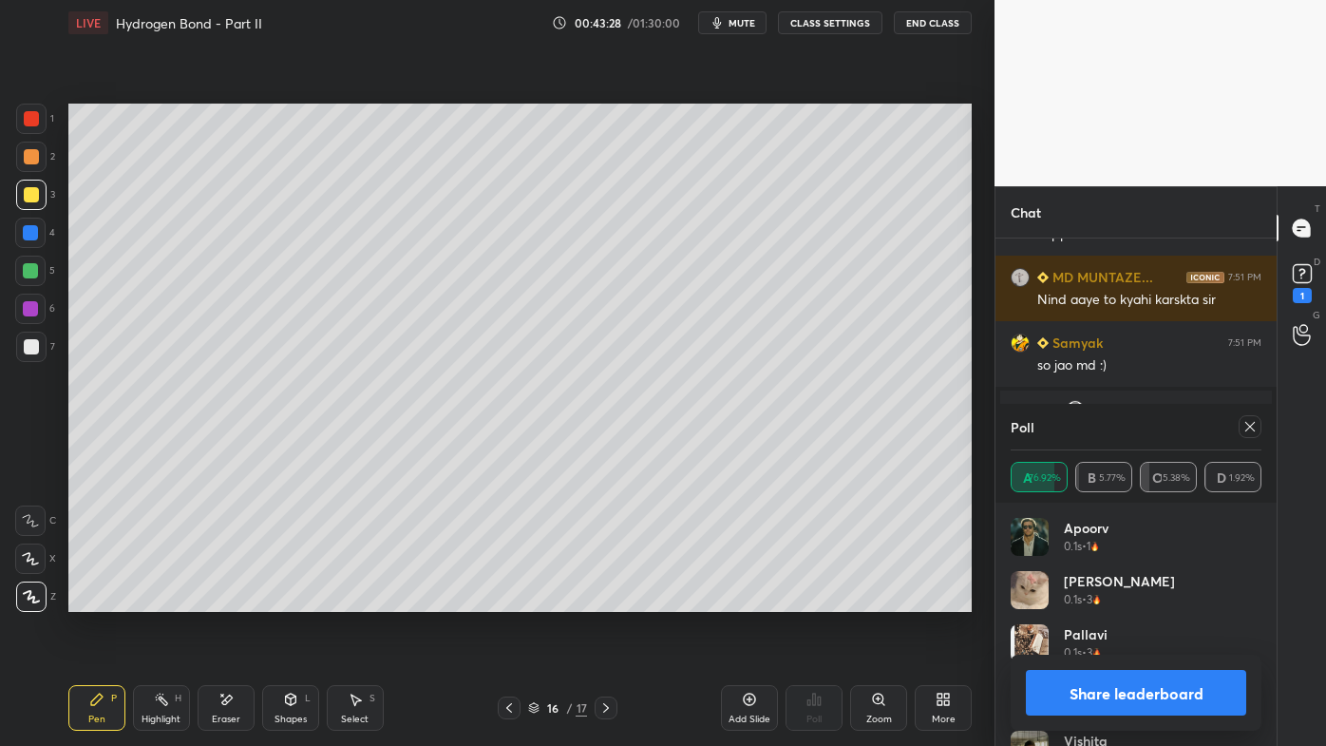
click at [1254, 426] on icon at bounding box center [1249, 426] width 15 height 15
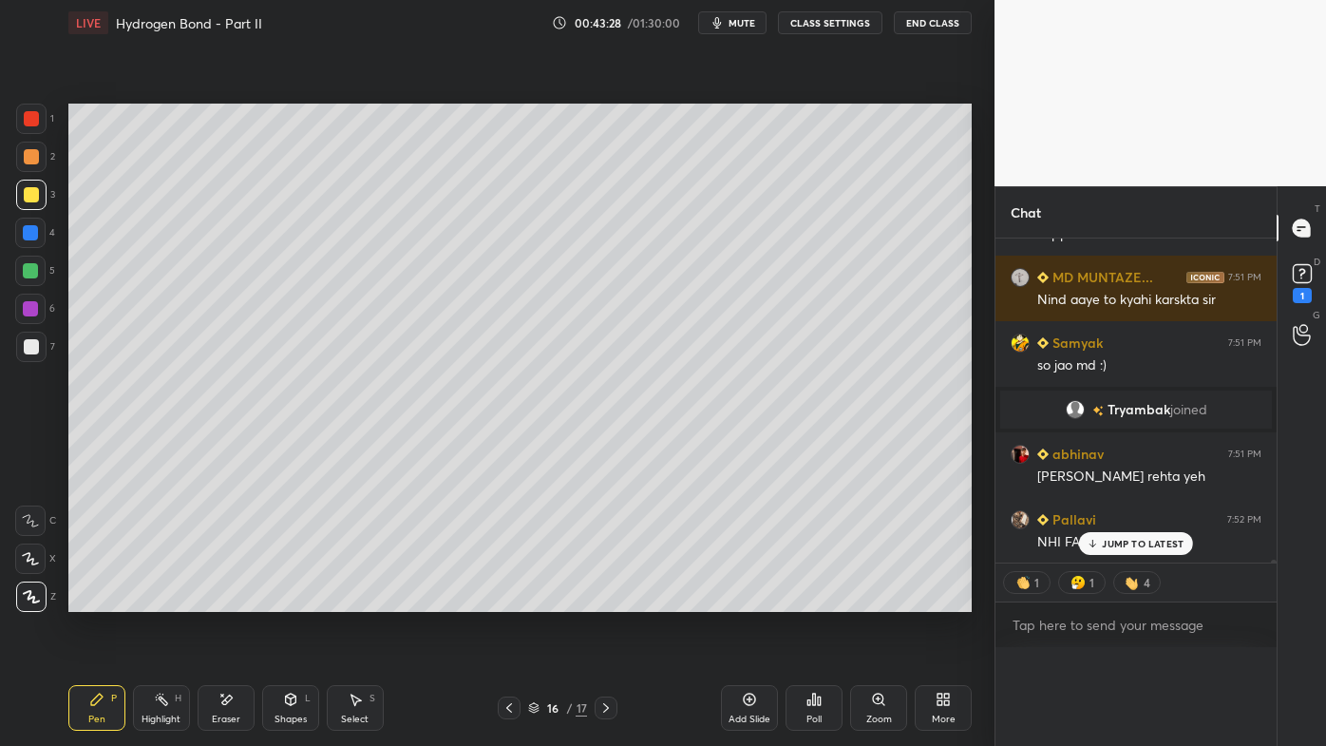
scroll to position [0, 0]
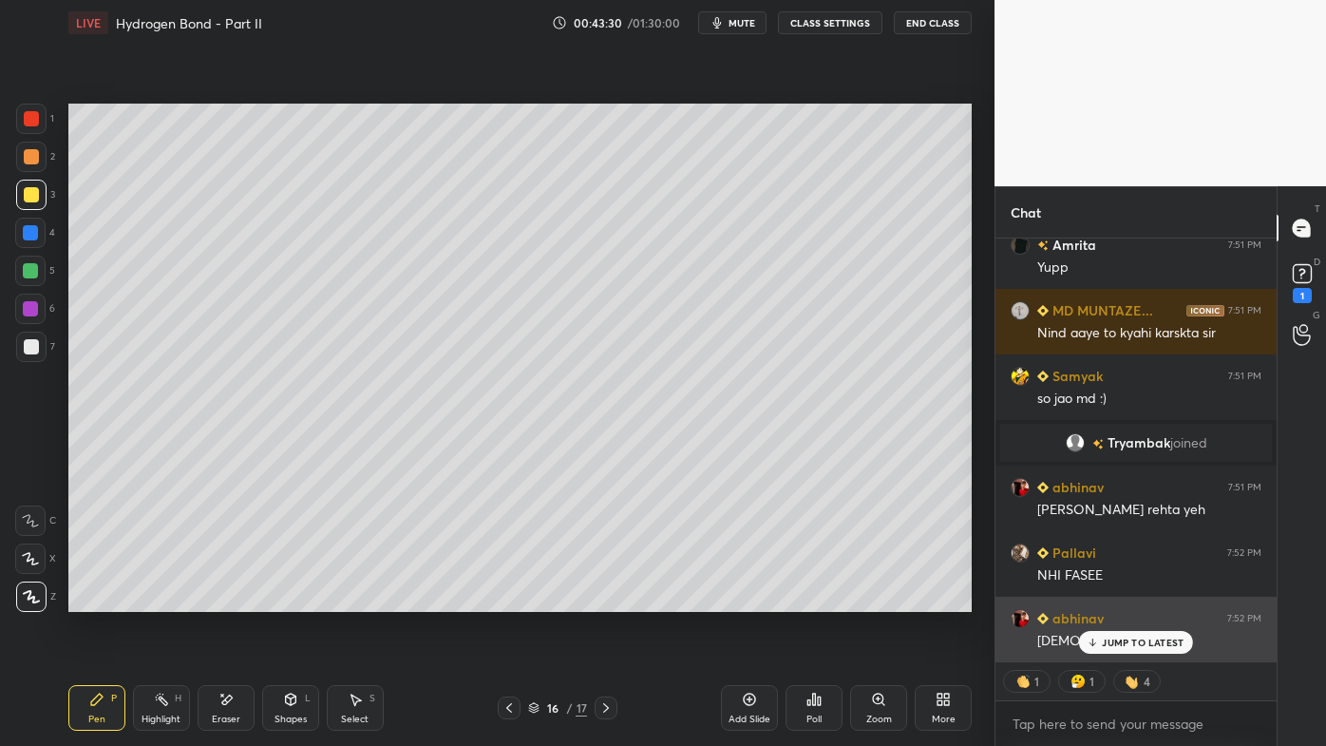
click at [1122, 599] on div "JUMP TO LATEST" at bounding box center [1136, 642] width 114 height 23
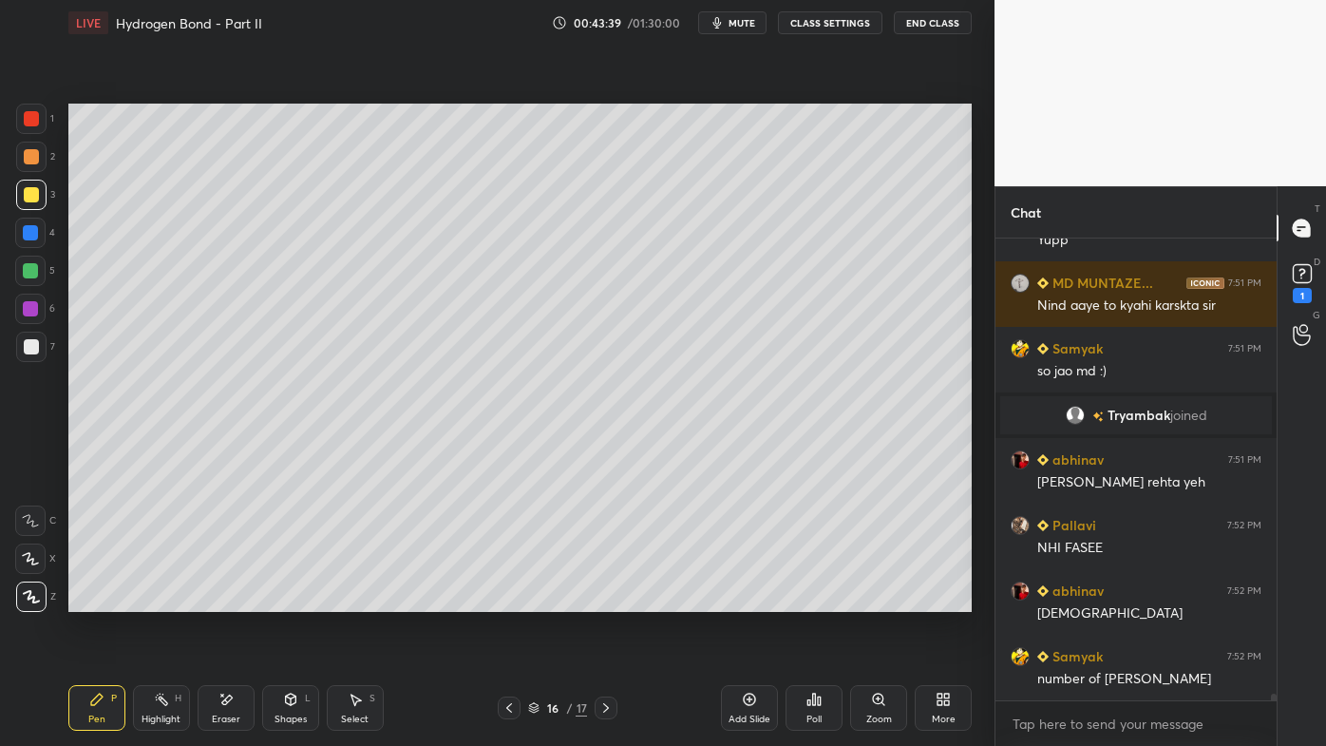
click at [163, 599] on icon at bounding box center [161, 699] width 15 height 15
drag, startPoint x: 98, startPoint y: 696, endPoint x: 202, endPoint y: 620, distance: 129.2
click at [106, 599] on div "Pen P" at bounding box center [96, 708] width 57 height 46
drag, startPoint x: 162, startPoint y: 700, endPoint x: 267, endPoint y: 615, distance: 135.0
click at [161, 599] on icon at bounding box center [161, 699] width 15 height 15
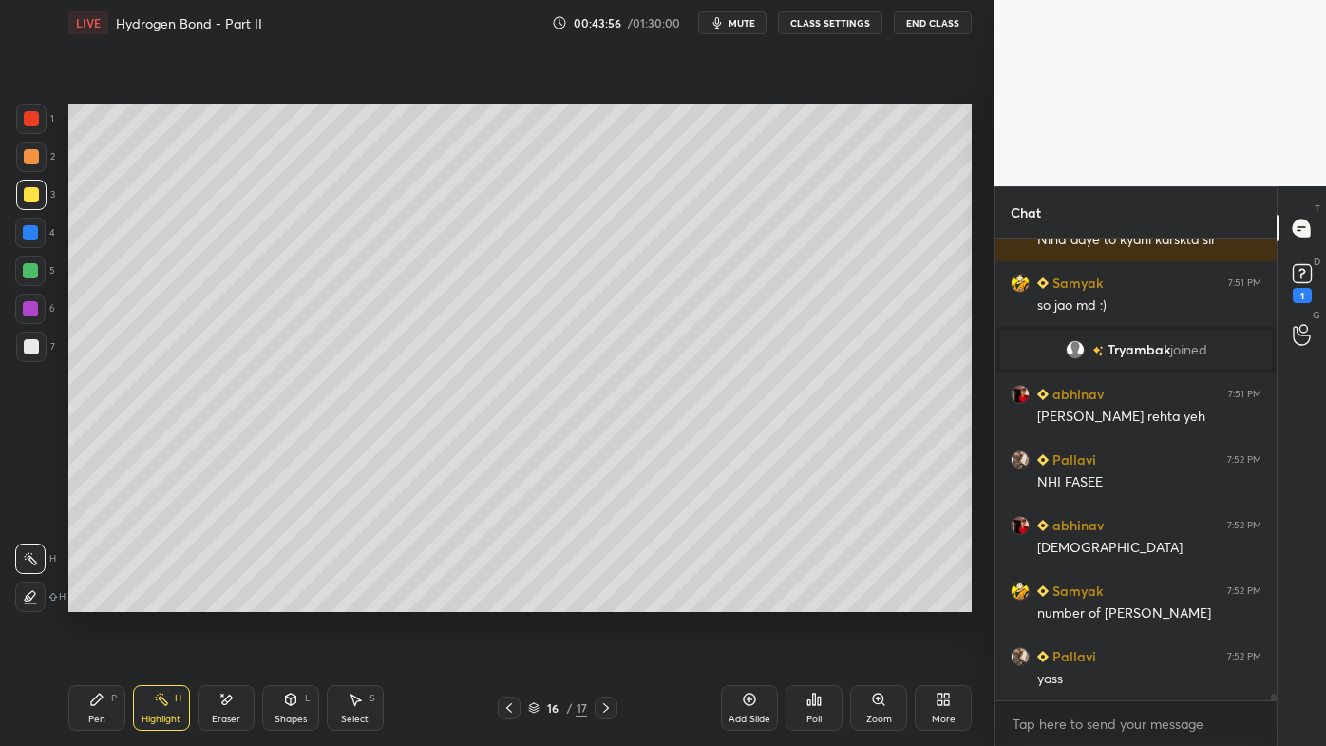
click at [749, 599] on icon at bounding box center [749, 699] width 15 height 15
click at [110, 599] on div "Pen P" at bounding box center [96, 708] width 57 height 46
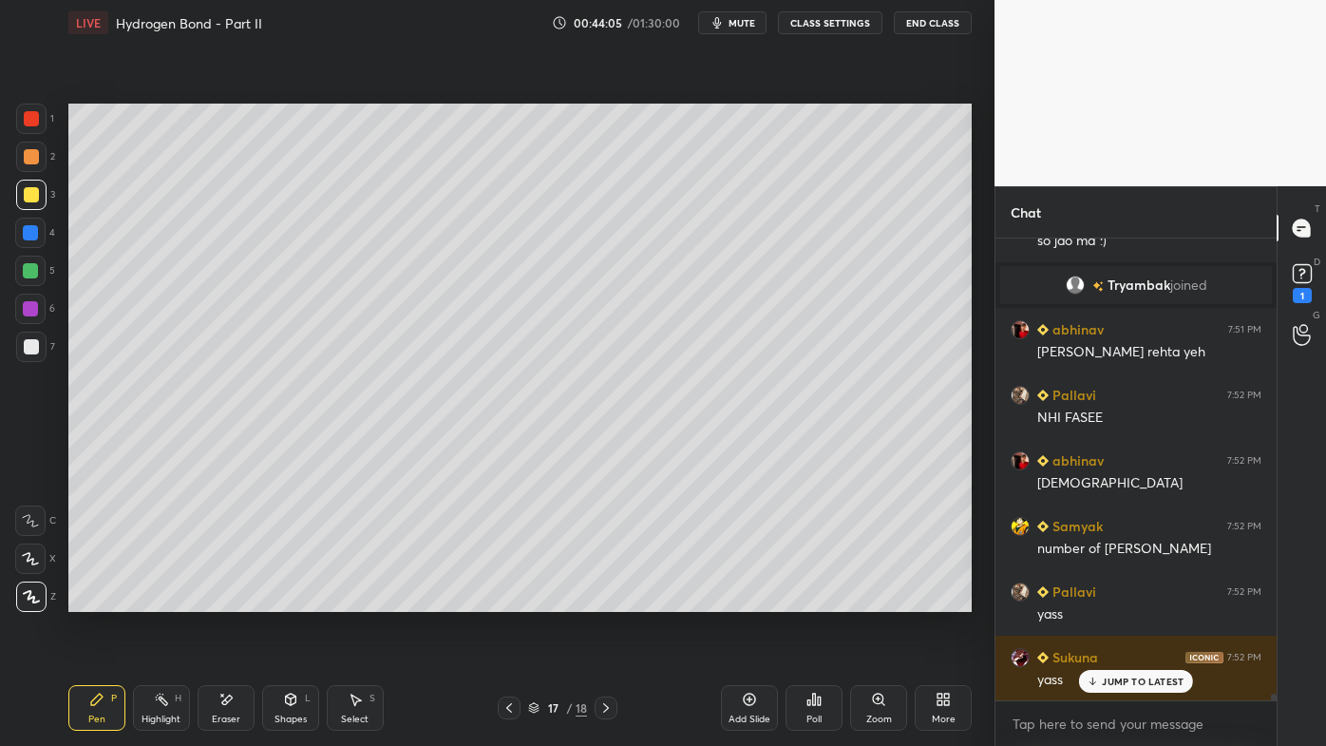
click at [81, 599] on div "Pen P" at bounding box center [96, 708] width 57 height 46
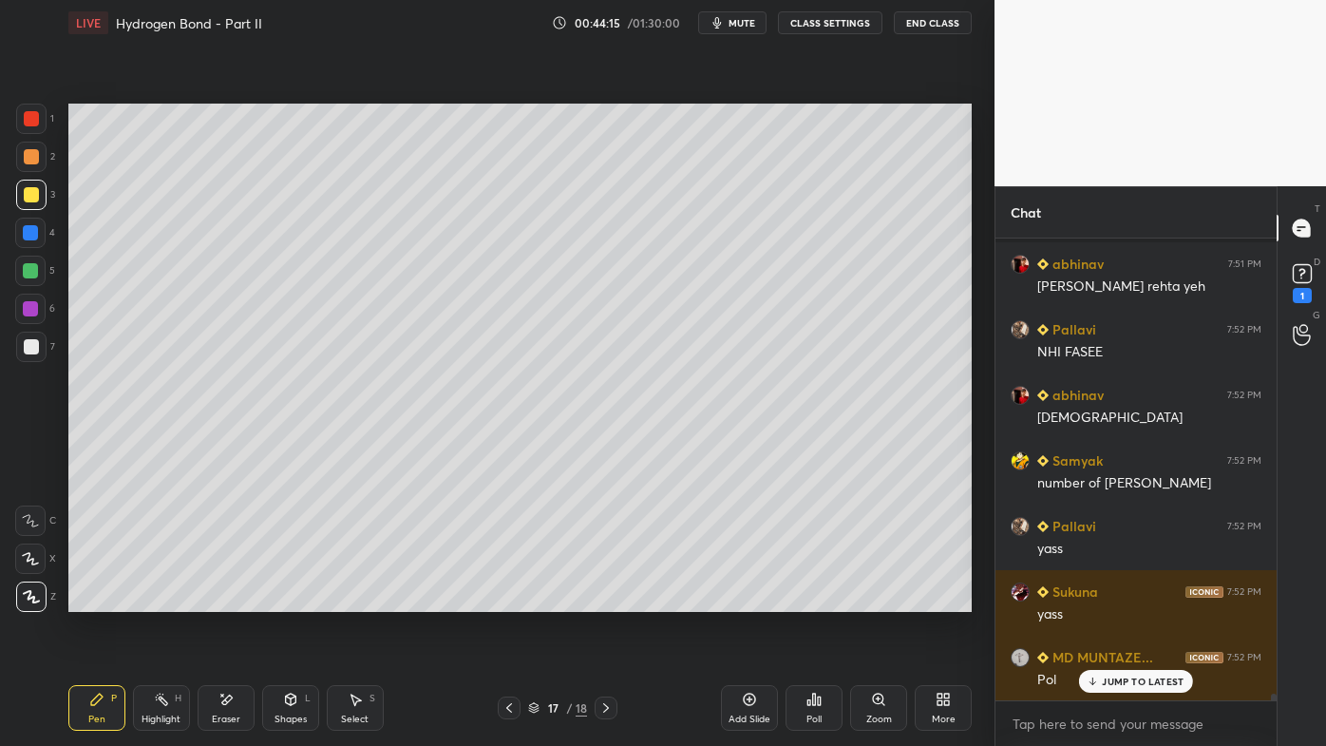
scroll to position [32831, 0]
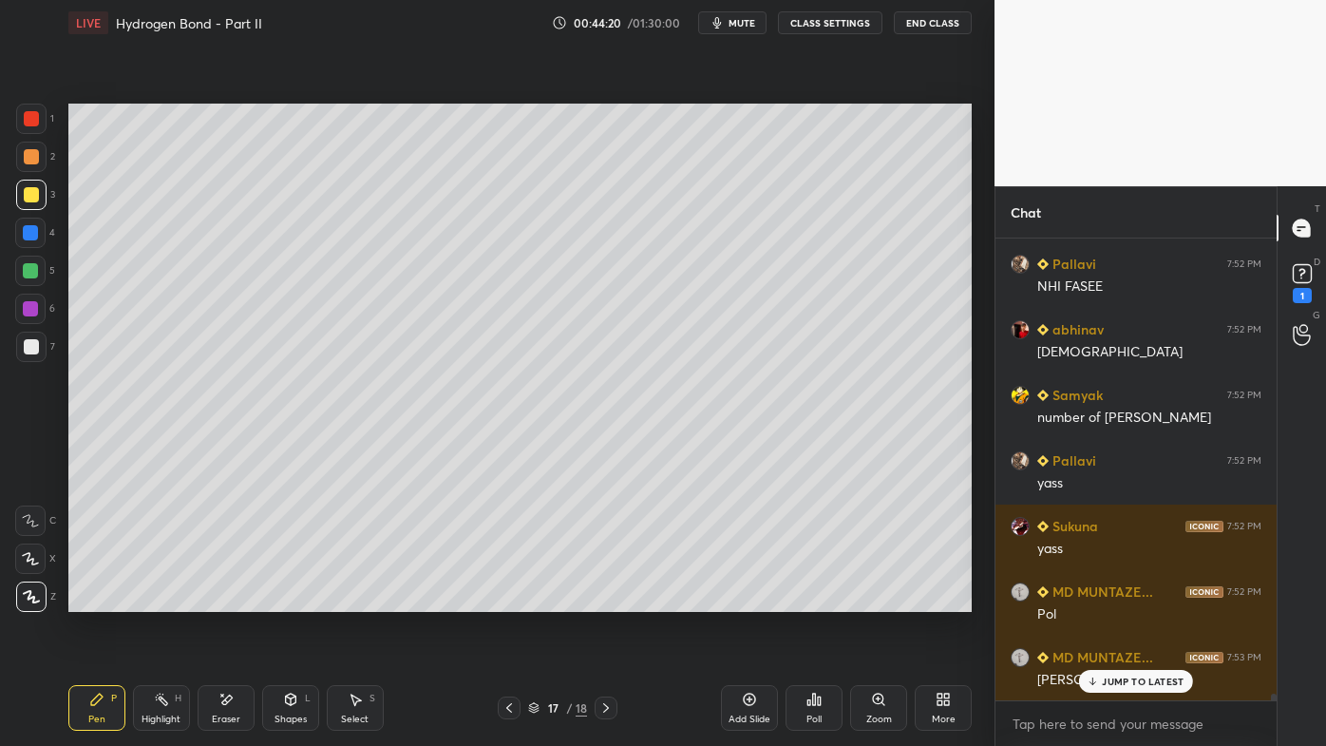
click at [818, 599] on icon at bounding box center [813, 699] width 15 height 15
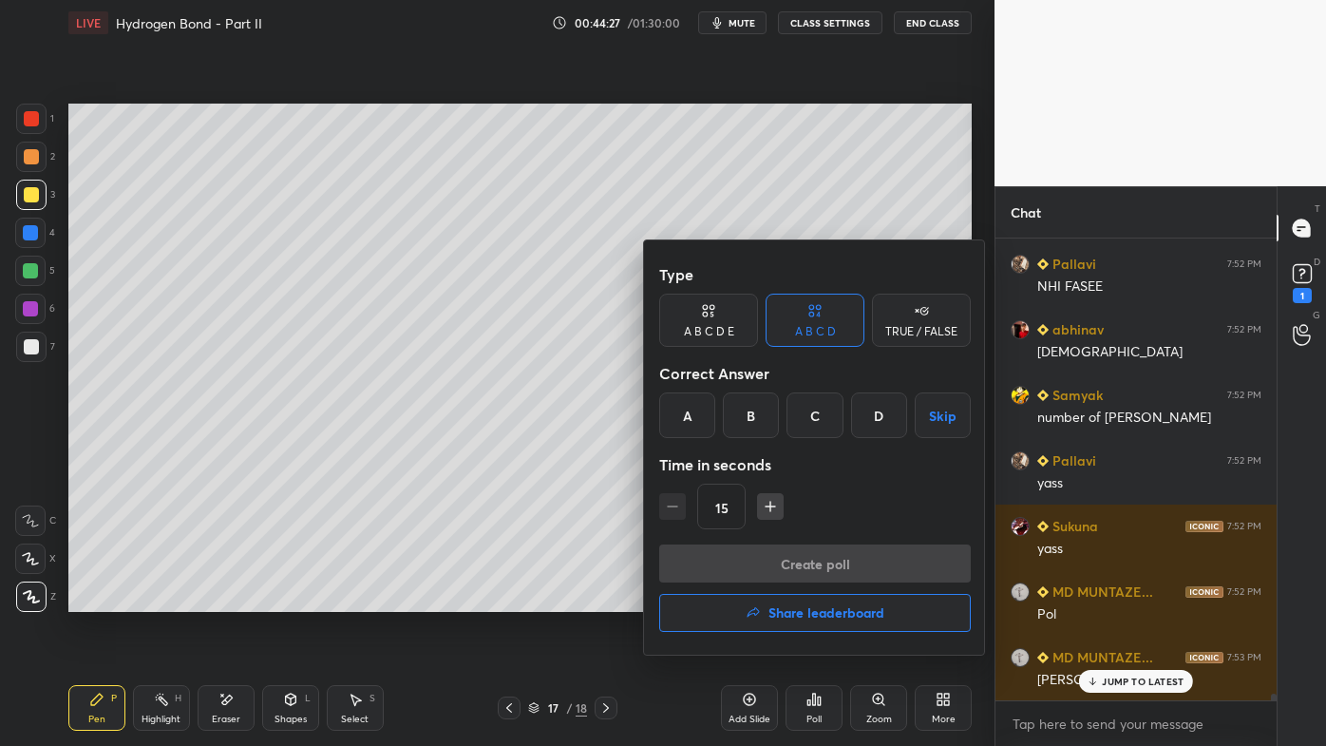
click at [697, 319] on div "A B C D E" at bounding box center [708, 320] width 99 height 53
click at [891, 416] on div "E" at bounding box center [895, 415] width 46 height 46
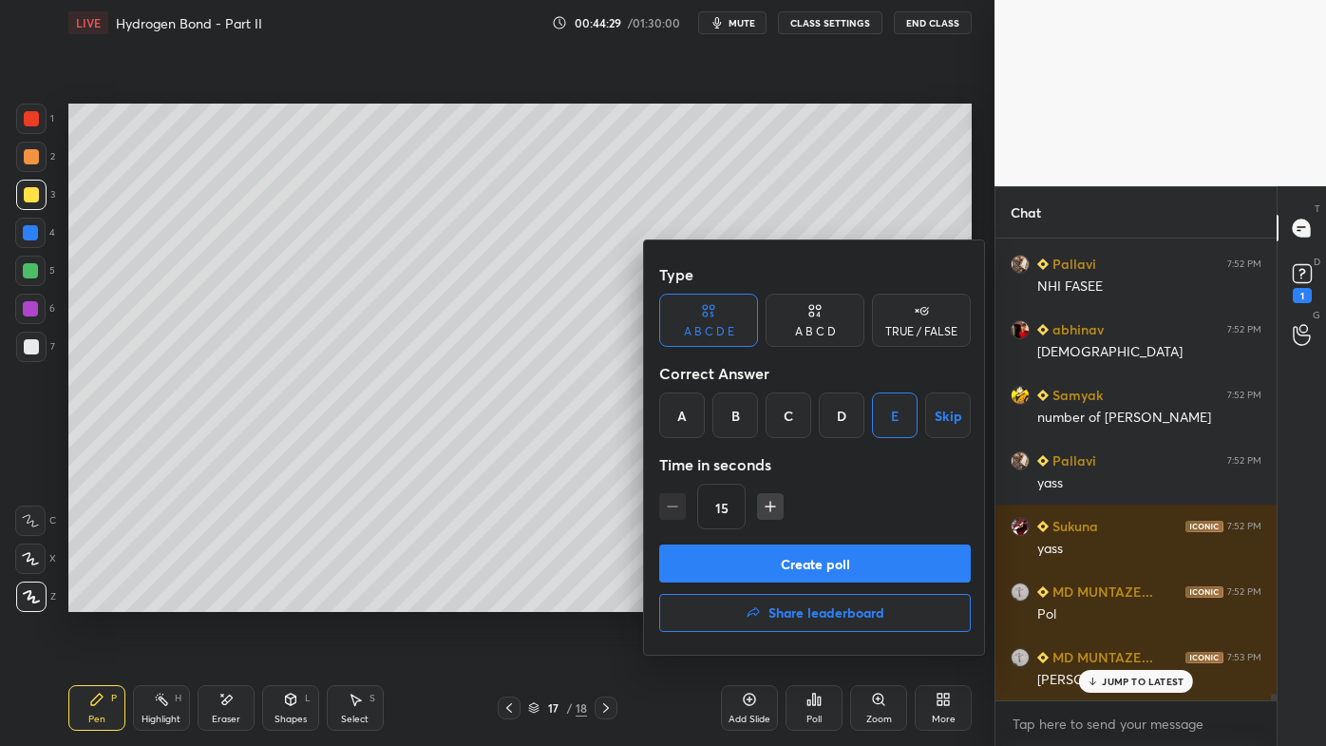
click at [789, 564] on button "Create poll" at bounding box center [815, 563] width 312 height 38
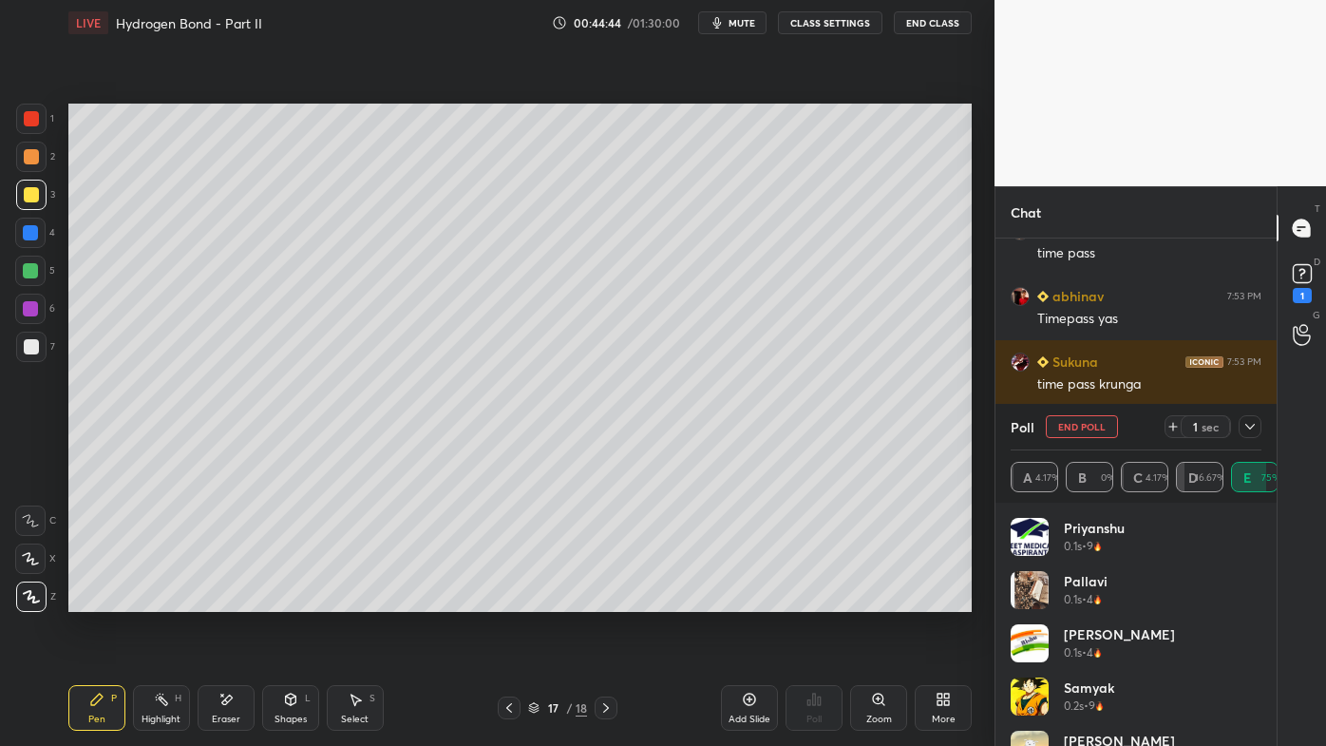
scroll to position [33388, 0]
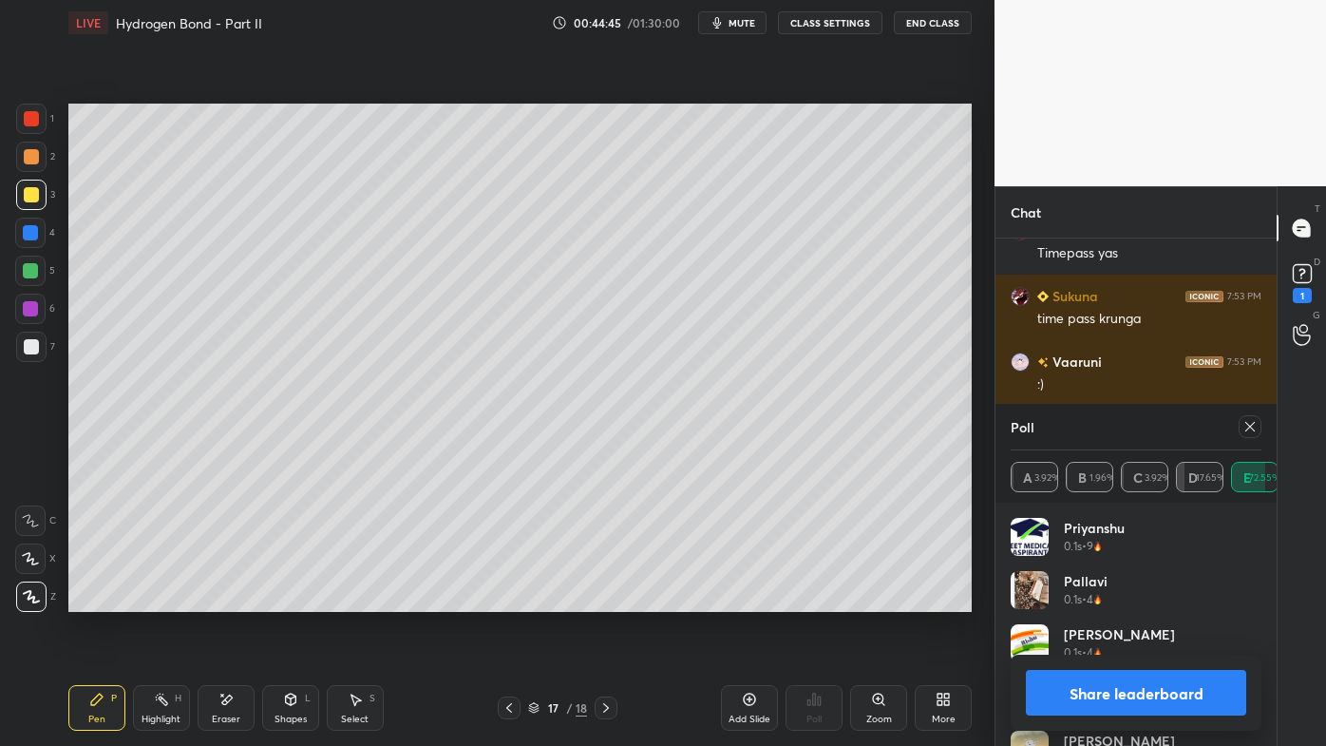
click at [1256, 427] on div at bounding box center [1250, 426] width 23 height 23
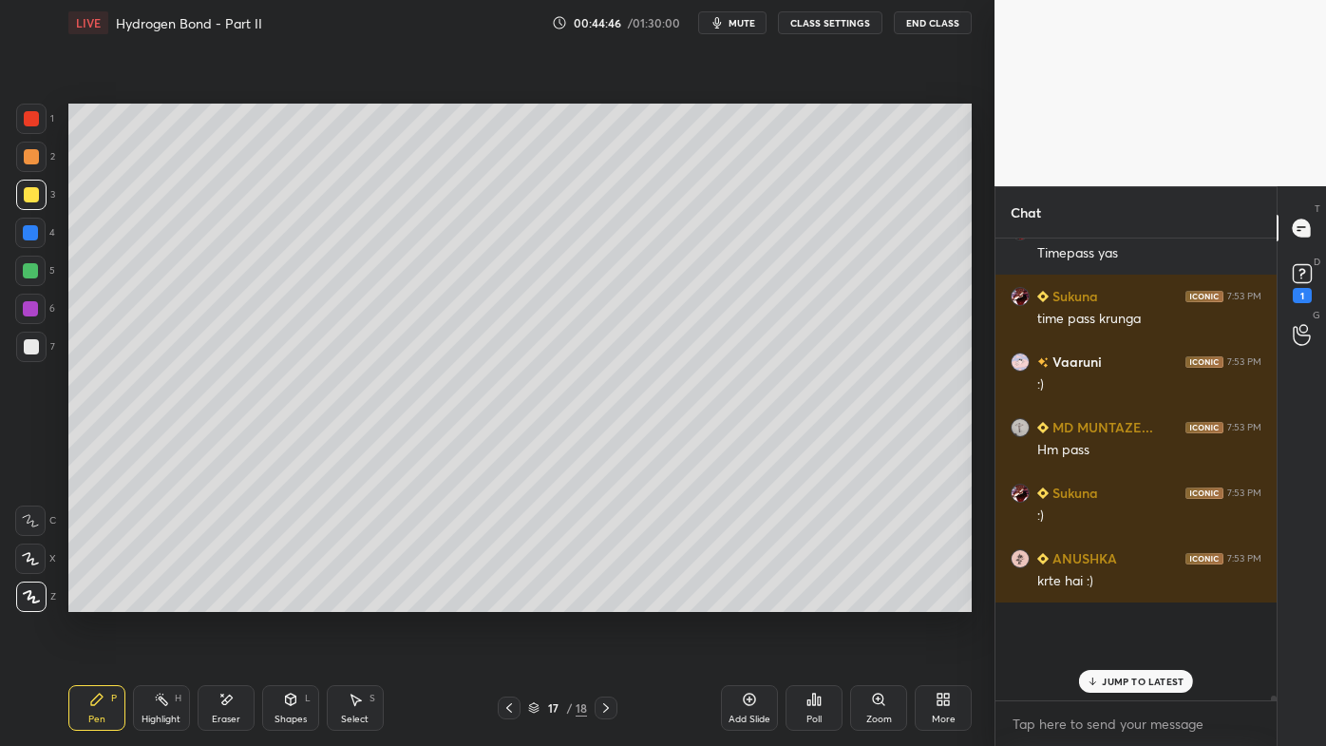
scroll to position [33300, 0]
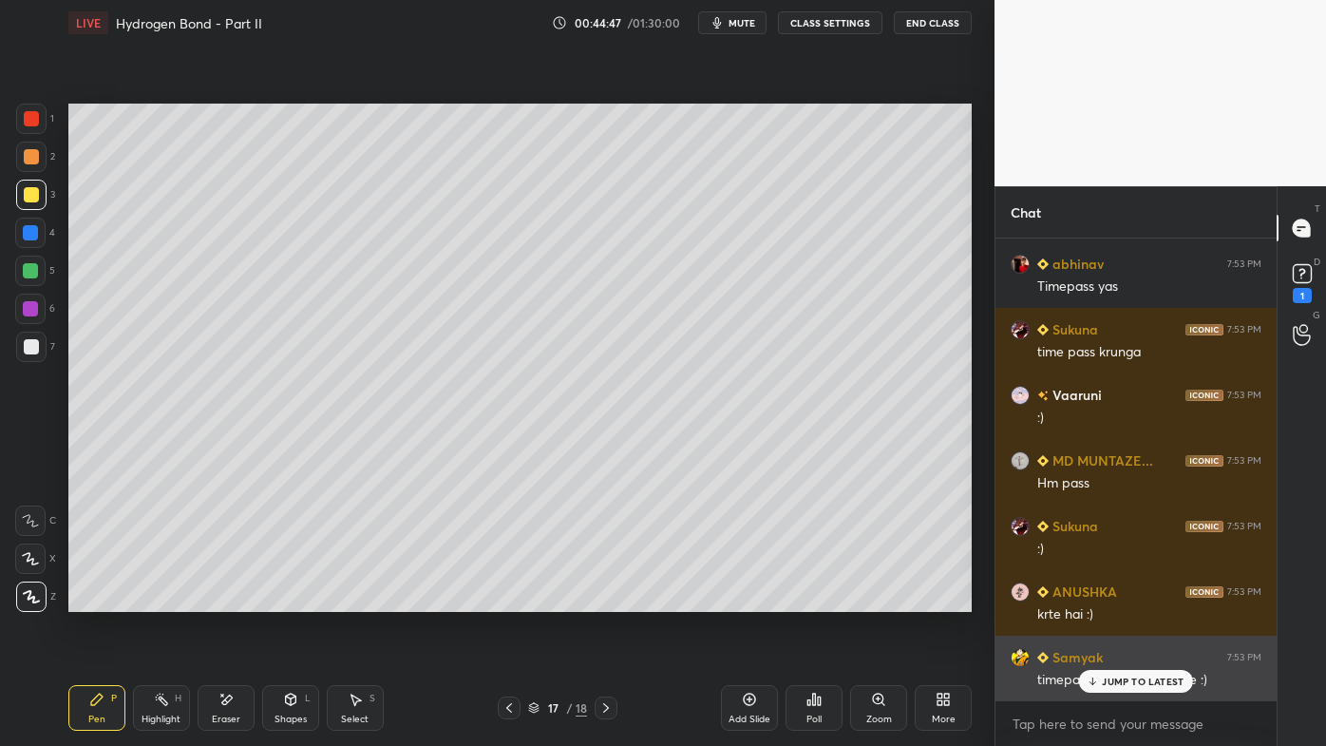
click at [1120, 599] on div "JUMP TO LATEST" at bounding box center [1136, 681] width 114 height 23
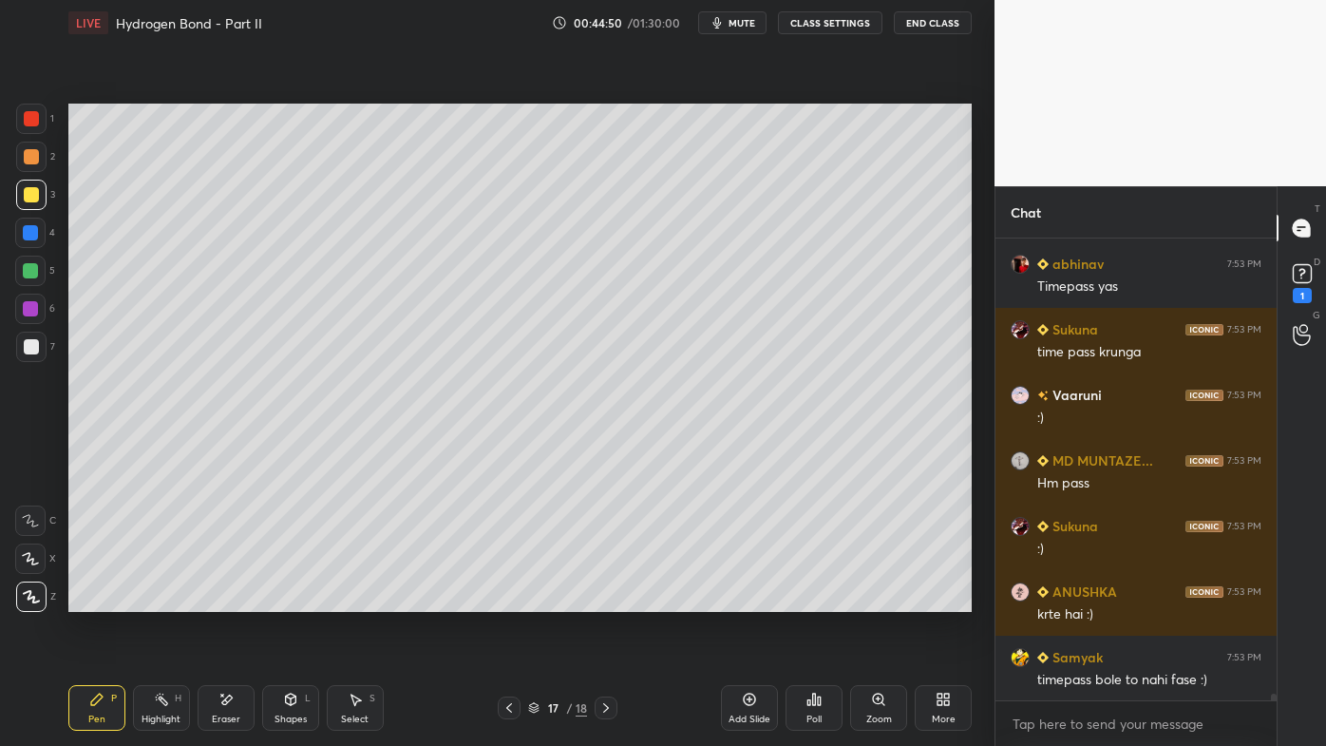
click at [226, 599] on icon at bounding box center [225, 700] width 15 height 16
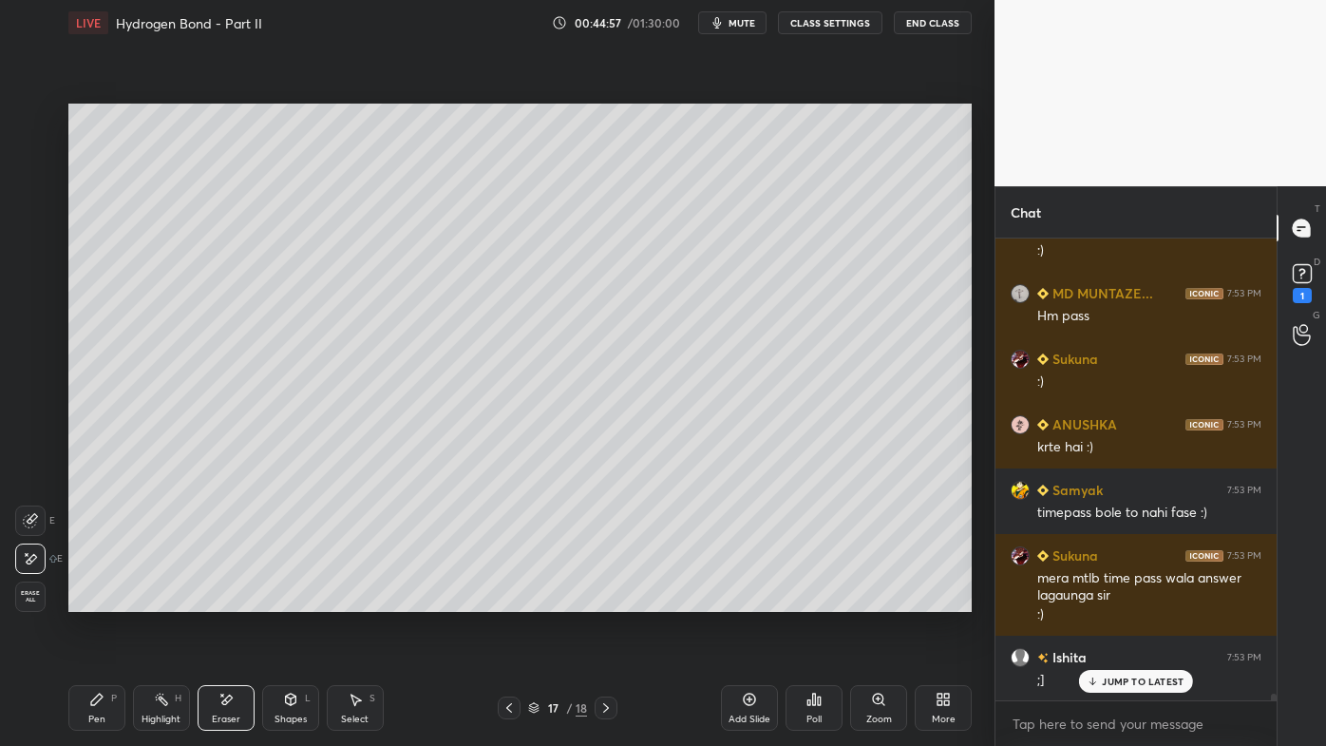
click at [95, 599] on div "Pen P" at bounding box center [96, 708] width 57 height 46
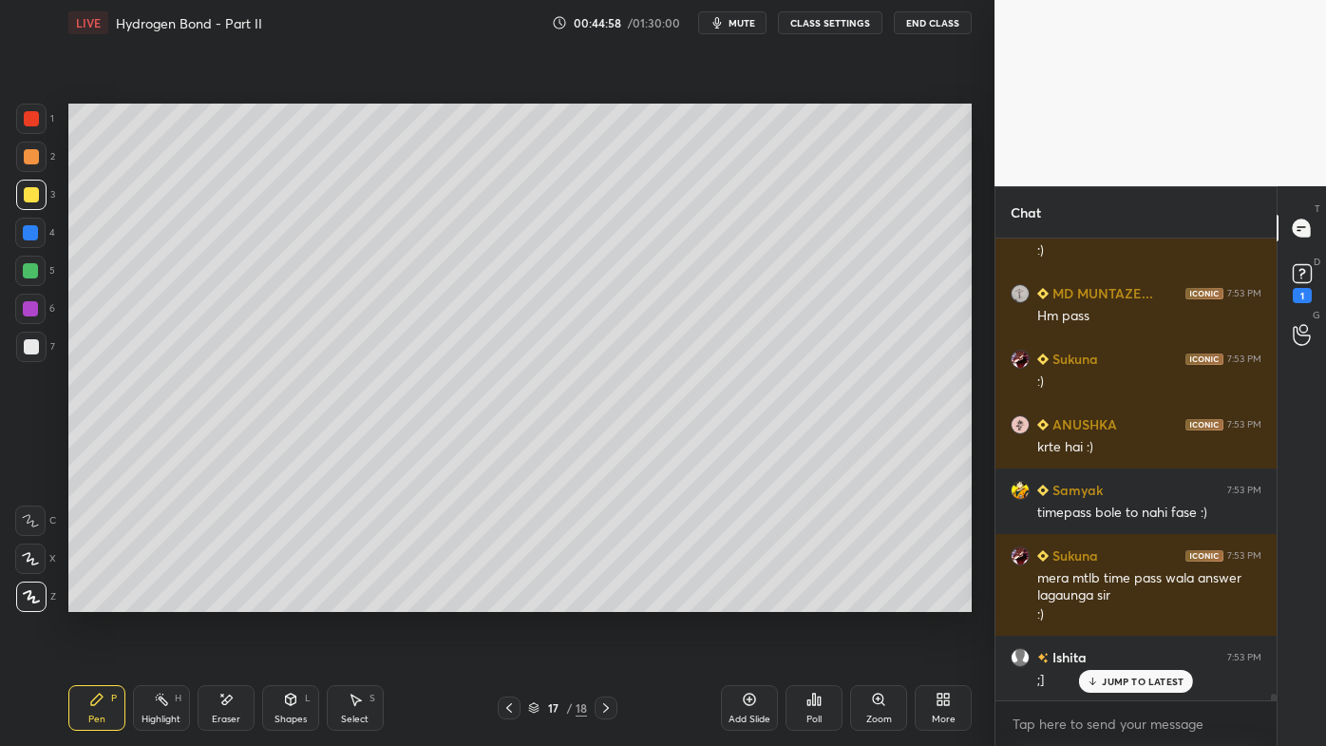
drag, startPoint x: 41, startPoint y: 153, endPoint x: 57, endPoint y: 141, distance: 20.3
click at [38, 152] on div at bounding box center [31, 157] width 30 height 30
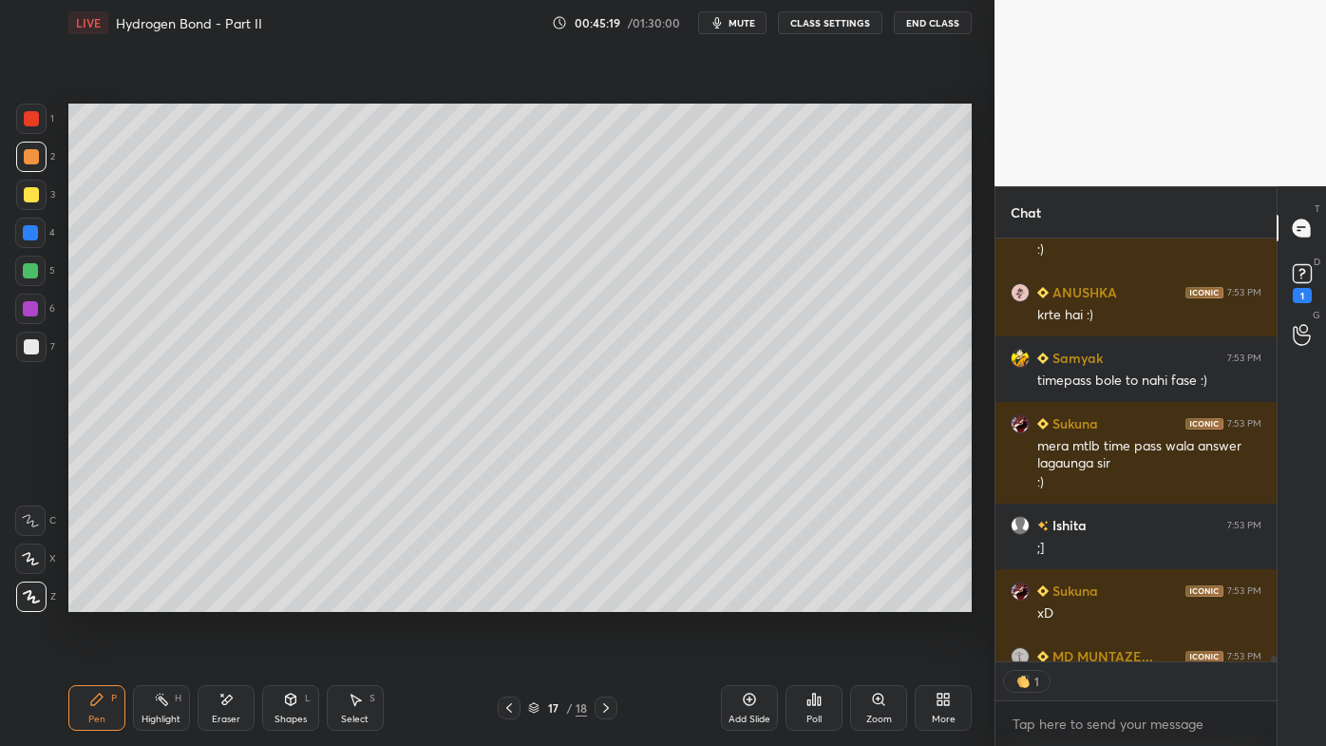
click at [164, 599] on div "Highlight H" at bounding box center [161, 708] width 57 height 46
drag, startPoint x: 89, startPoint y: 698, endPoint x: 73, endPoint y: 612, distance: 87.9
click at [84, 599] on div "Pen P" at bounding box center [96, 708] width 57 height 46
click at [37, 189] on div at bounding box center [31, 194] width 15 height 15
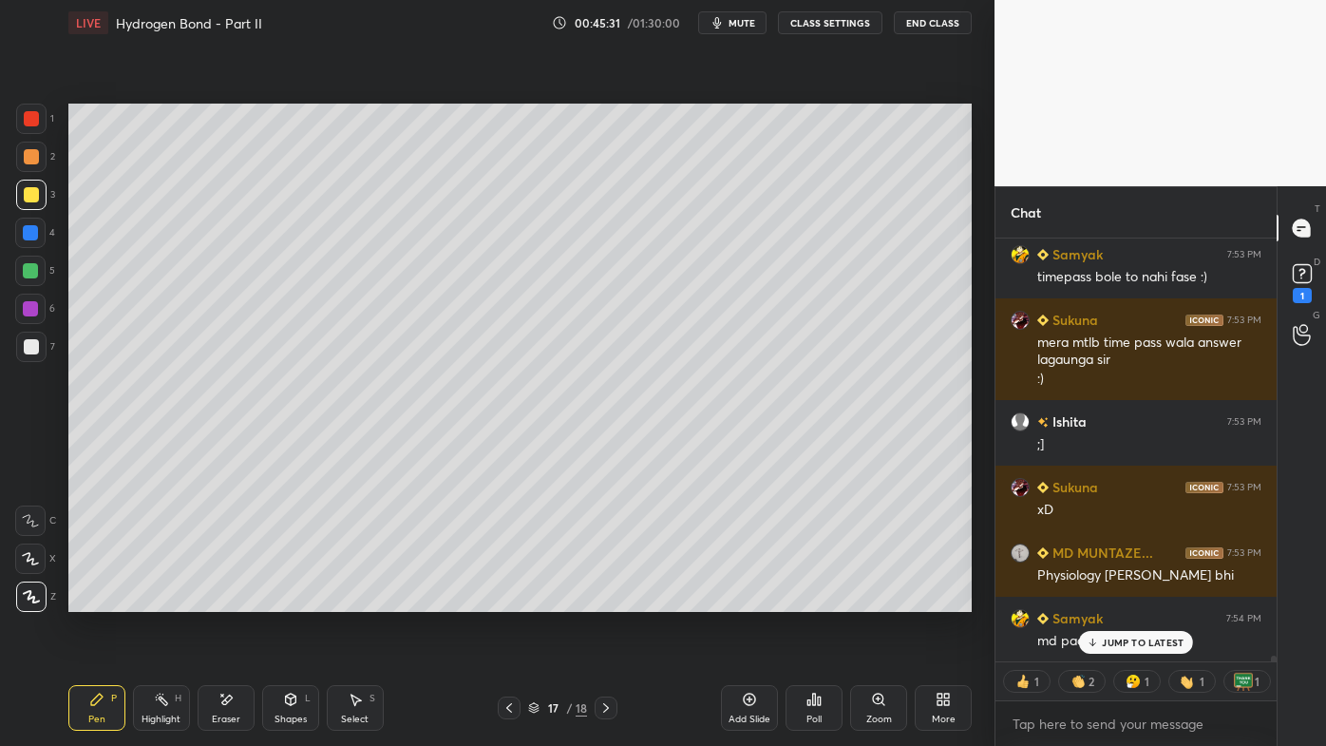
drag, startPoint x: 1107, startPoint y: 643, endPoint x: 1074, endPoint y: 662, distance: 37.5
click at [1105, 599] on p "JUMP TO LATEST" at bounding box center [1143, 641] width 82 height 11
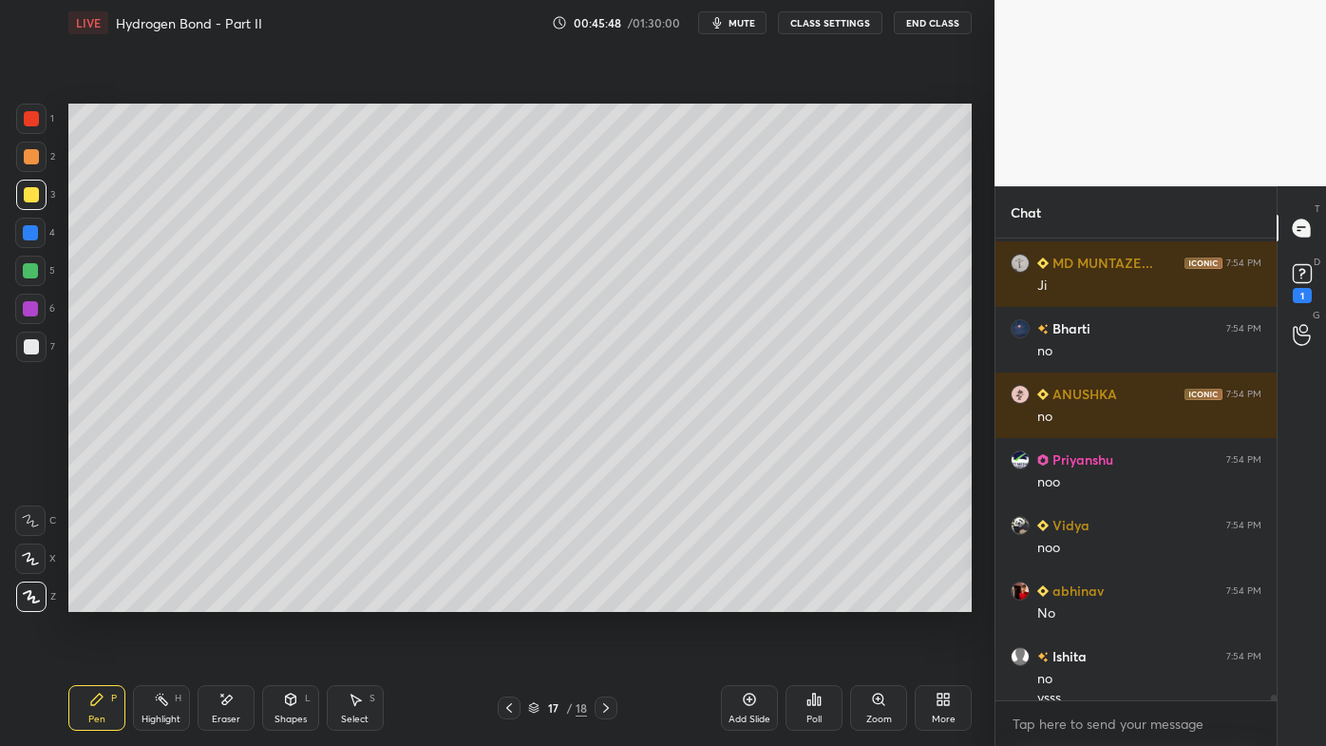
scroll to position [34656, 0]
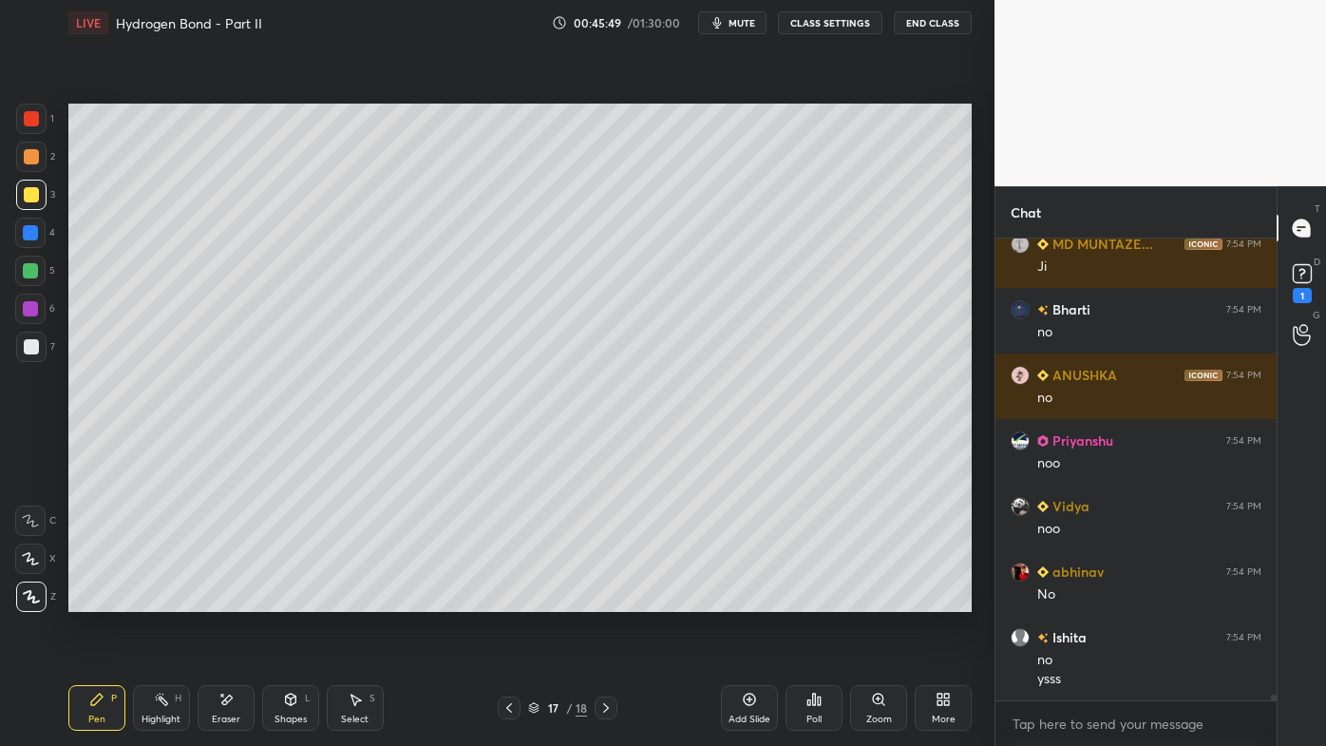
click at [745, 599] on icon at bounding box center [750, 699] width 12 height 12
click at [104, 599] on icon at bounding box center [96, 699] width 15 height 15
drag, startPoint x: 32, startPoint y: 159, endPoint x: 54, endPoint y: 152, distance: 22.8
click at [35, 159] on div at bounding box center [31, 156] width 15 height 15
drag, startPoint x: 32, startPoint y: 337, endPoint x: 55, endPoint y: 308, distance: 37.2
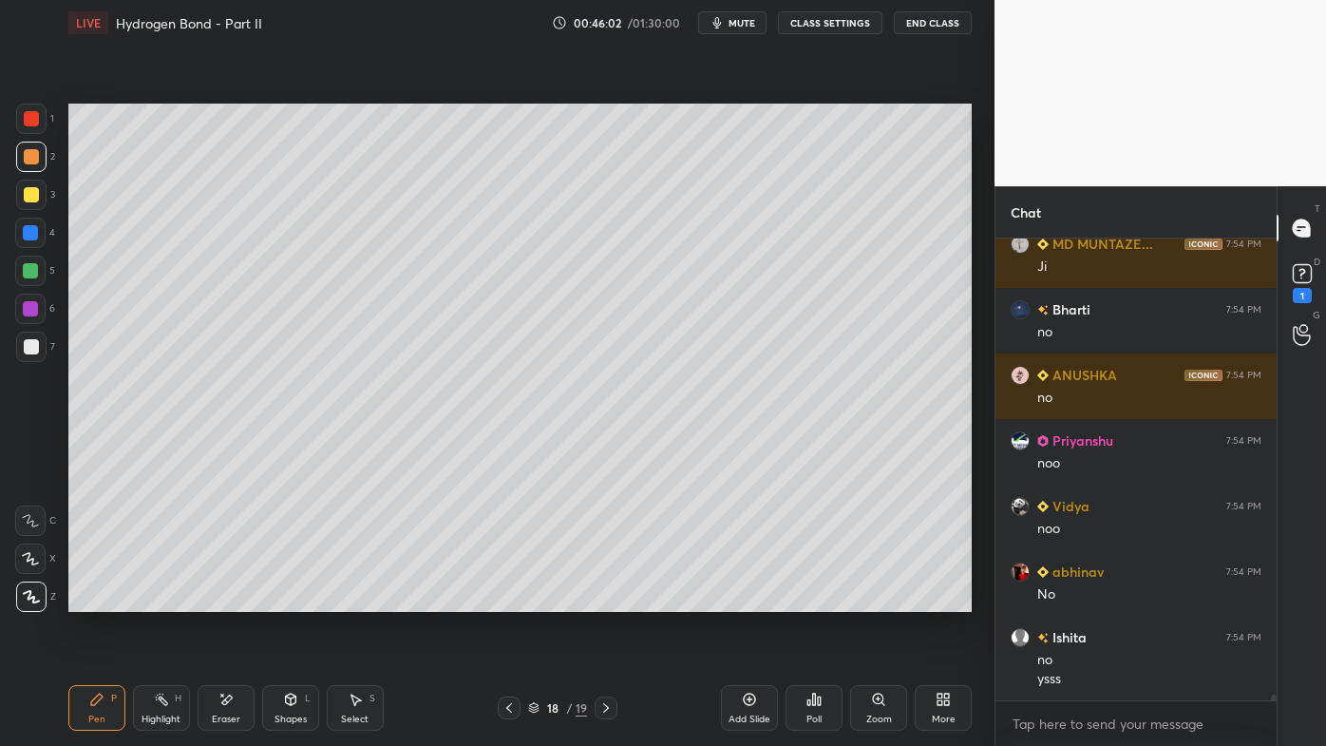
click at [34, 335] on div at bounding box center [31, 347] width 30 height 30
drag, startPoint x: 35, startPoint y: 152, endPoint x: 67, endPoint y: 144, distance: 33.2
click at [38, 152] on div at bounding box center [31, 157] width 30 height 30
click at [154, 599] on icon at bounding box center [161, 699] width 15 height 15
click at [807, 599] on icon at bounding box center [813, 699] width 15 height 15
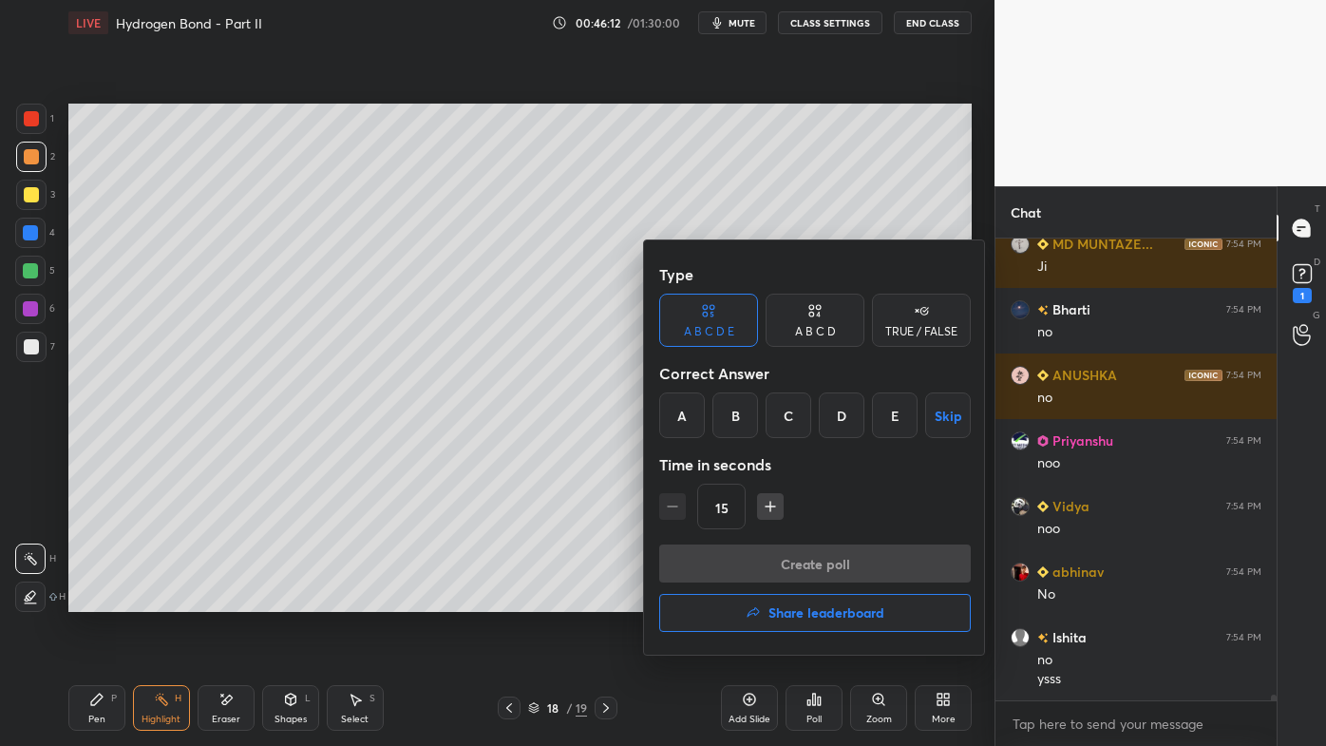
drag, startPoint x: 823, startPoint y: 336, endPoint x: 793, endPoint y: 389, distance: 60.8
click at [825, 338] on div "A B C D" at bounding box center [815, 320] width 99 height 53
click at [757, 422] on div "B" at bounding box center [751, 415] width 56 height 46
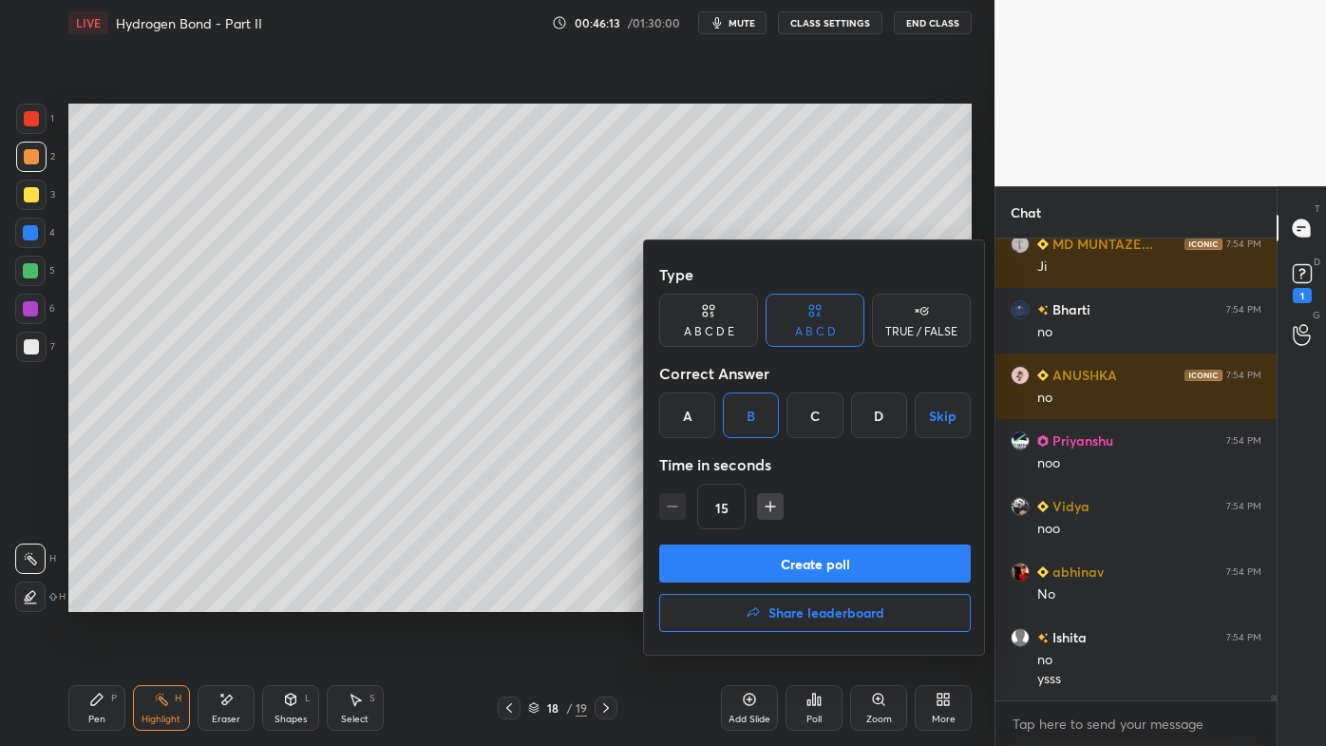
drag, startPoint x: 779, startPoint y: 557, endPoint x: 750, endPoint y: 556, distance: 28.5
click at [776, 559] on button "Create poll" at bounding box center [815, 563] width 312 height 38
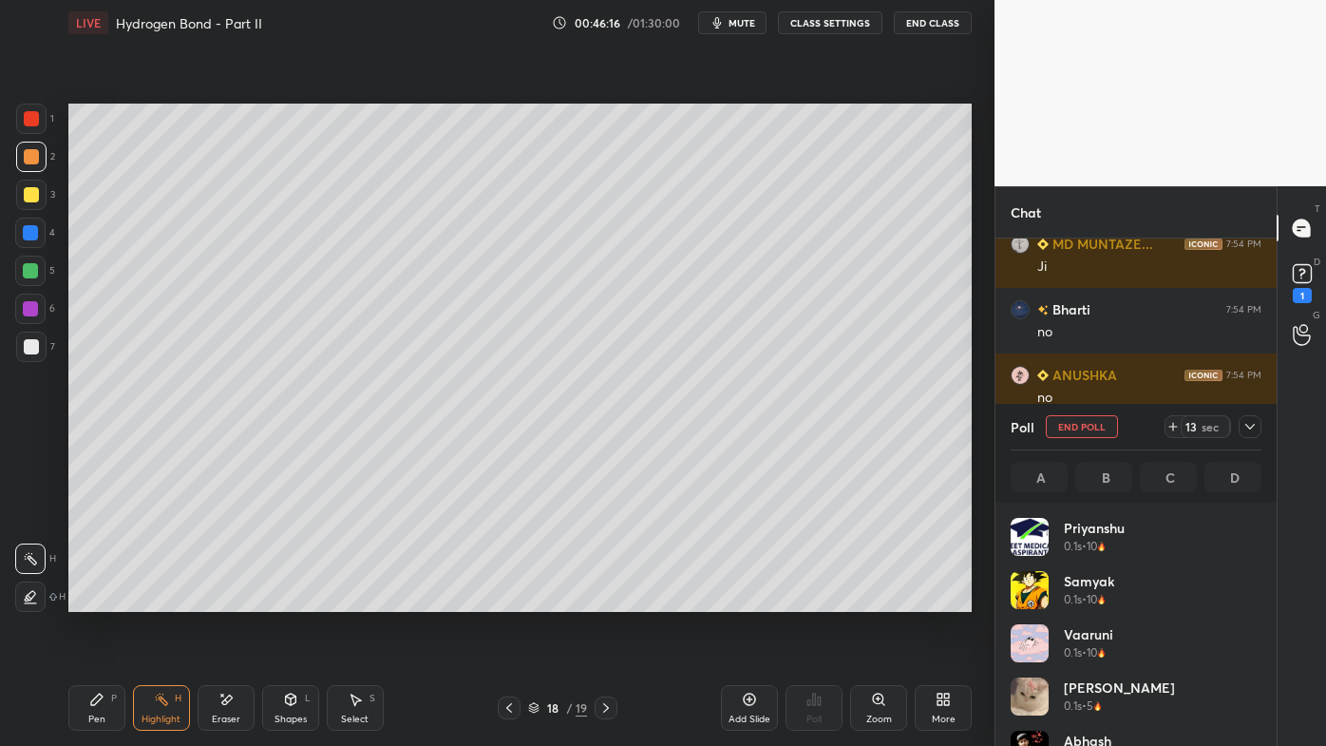
scroll to position [222, 245]
drag, startPoint x: 1251, startPoint y: 426, endPoint x: 1233, endPoint y: 438, distance: 21.9
click at [1247, 427] on icon at bounding box center [1249, 426] width 15 height 15
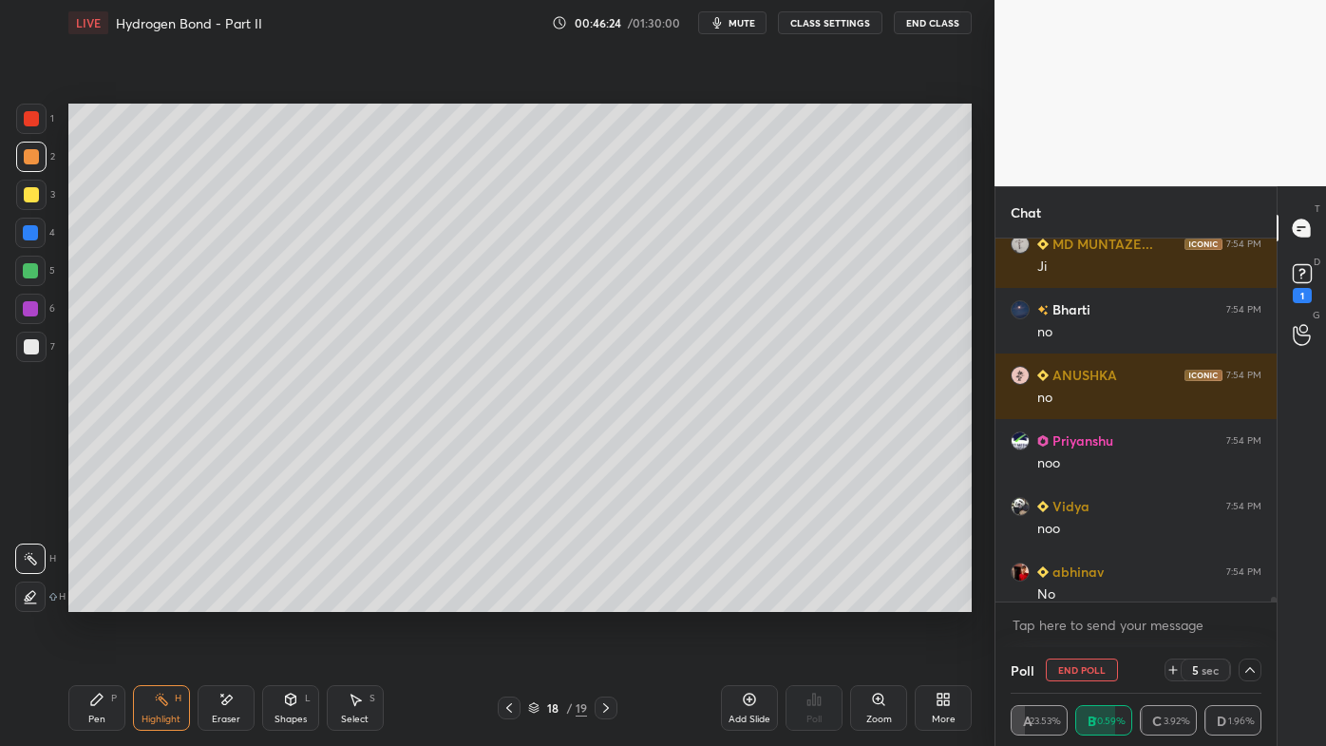
scroll to position [34820, 0]
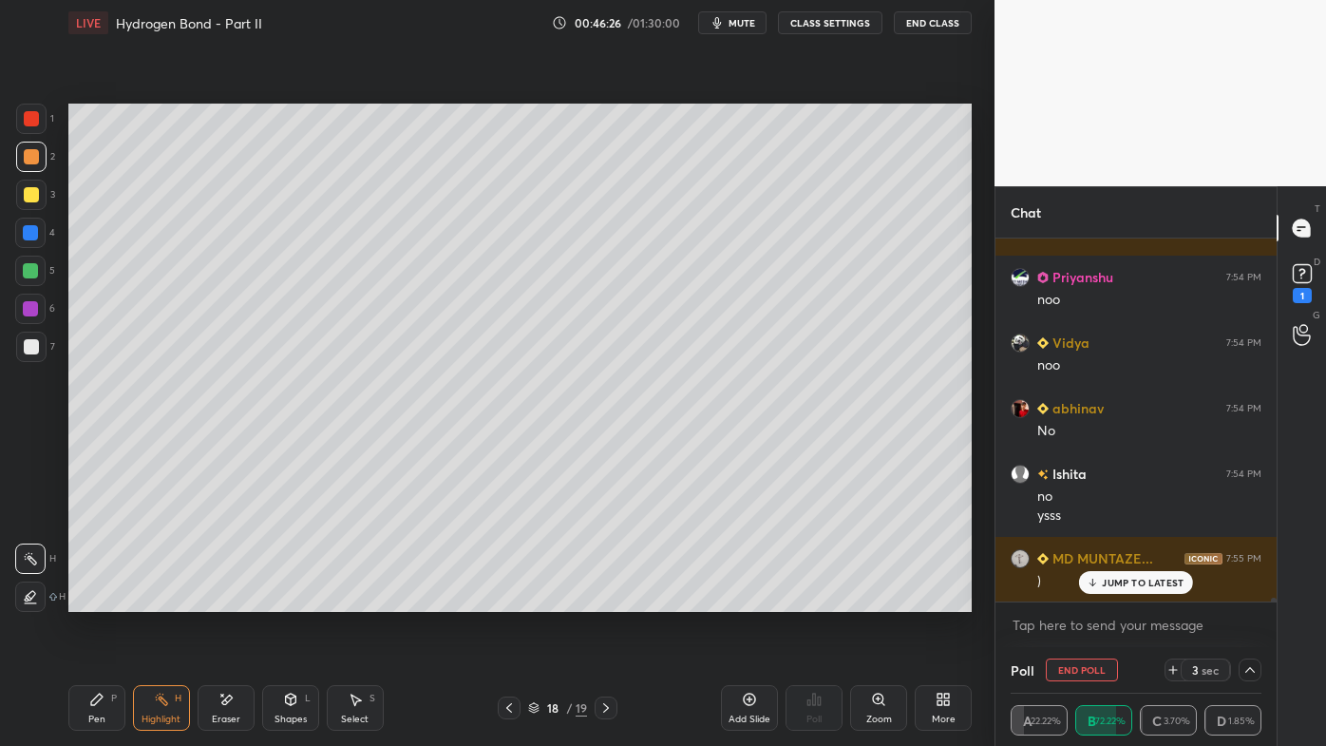
click at [102, 599] on icon at bounding box center [96, 699] width 15 height 15
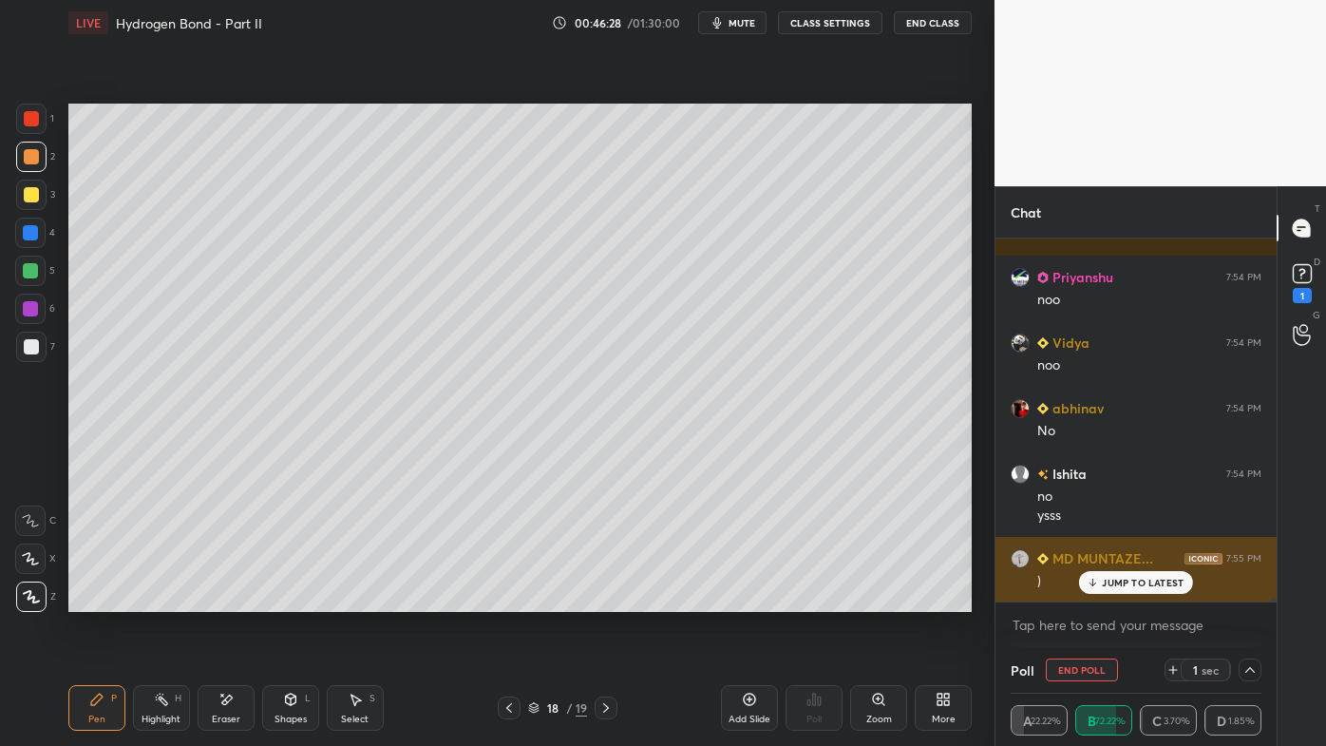
click at [1123, 579] on p "JUMP TO LATEST" at bounding box center [1143, 582] width 82 height 11
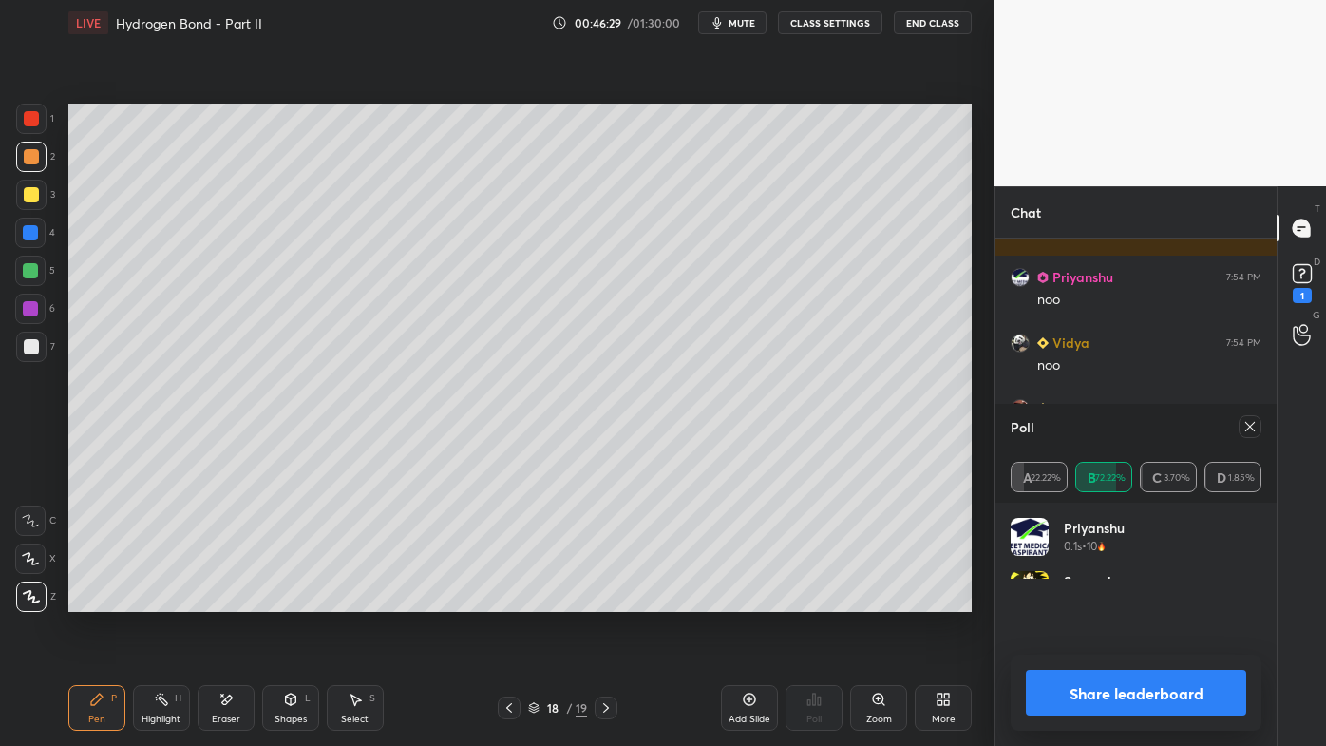
scroll to position [6, 5]
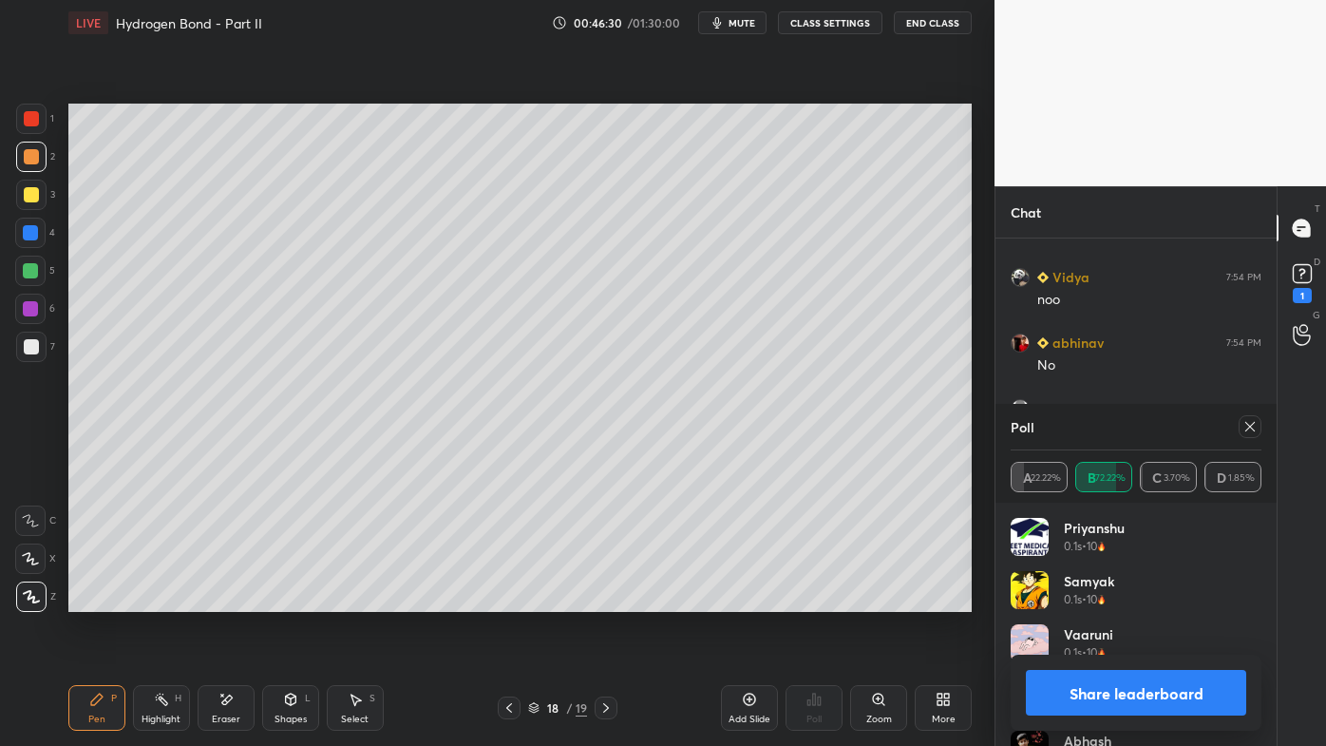
click at [1253, 428] on icon at bounding box center [1249, 426] width 15 height 15
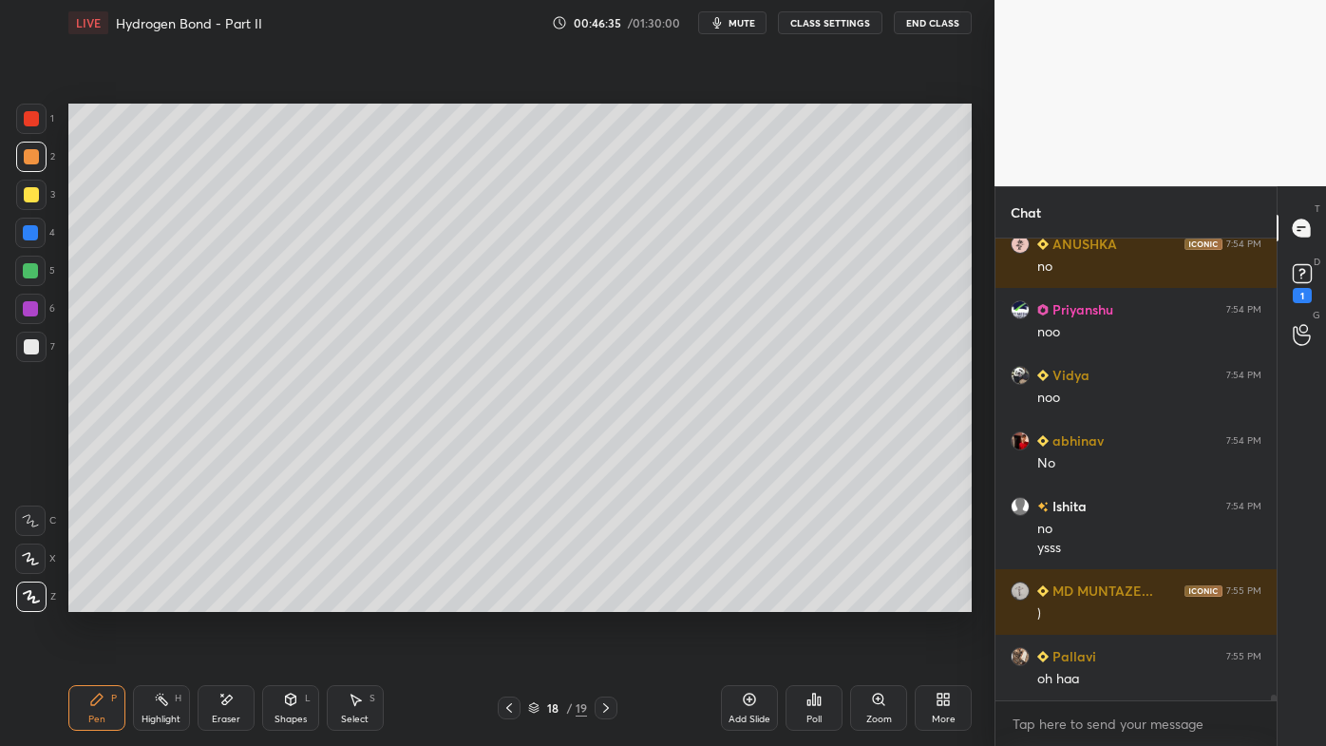
drag, startPoint x: 159, startPoint y: 689, endPoint x: 157, endPoint y: 661, distance: 27.6
click at [160, 599] on div "Highlight H" at bounding box center [161, 708] width 57 height 46
click at [808, 599] on icon at bounding box center [813, 699] width 15 height 15
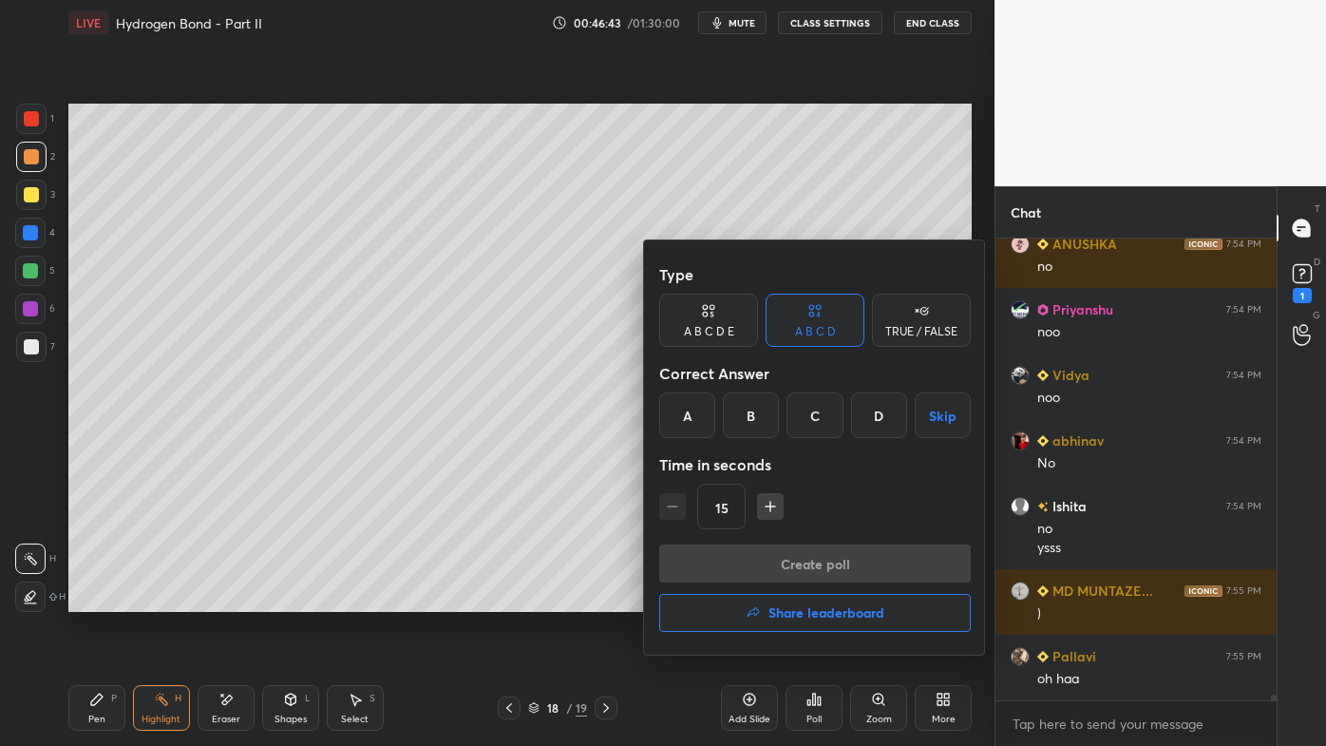
click at [692, 420] on div "A" at bounding box center [687, 415] width 56 height 46
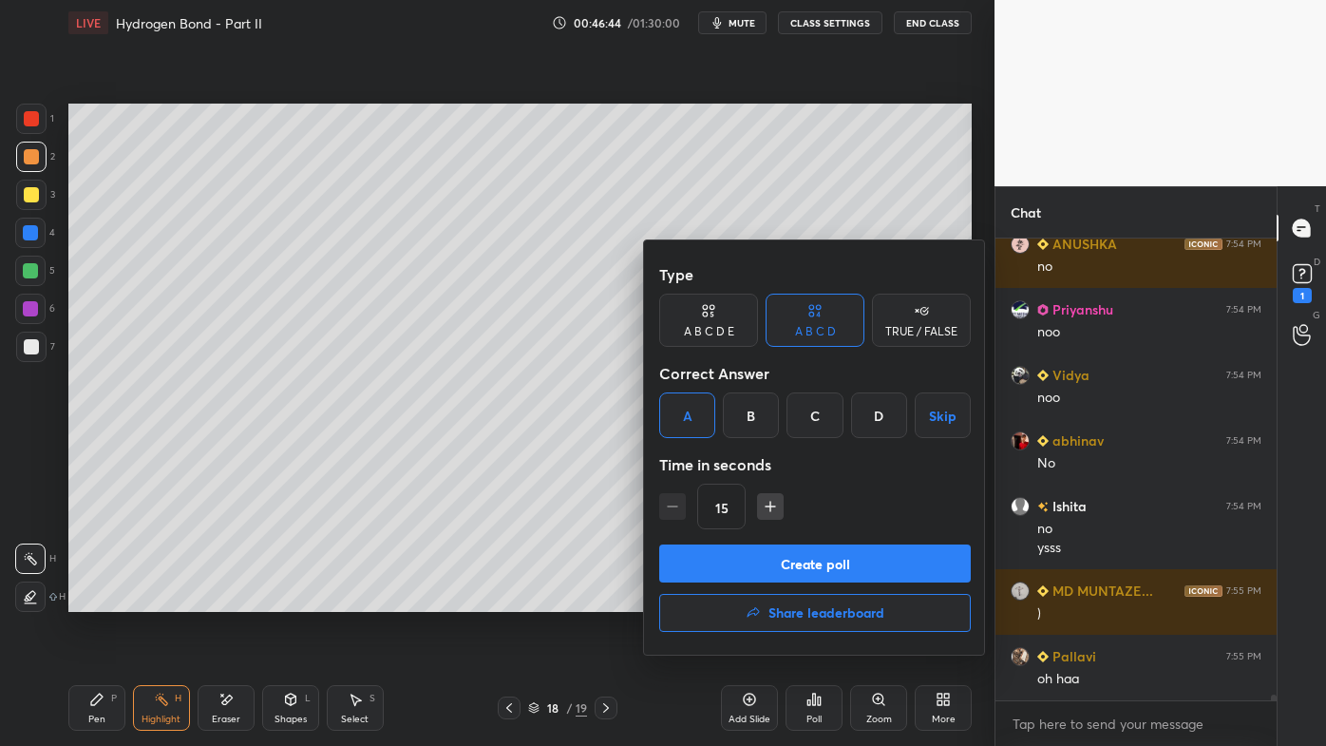
click at [742, 563] on button "Create poll" at bounding box center [815, 563] width 312 height 38
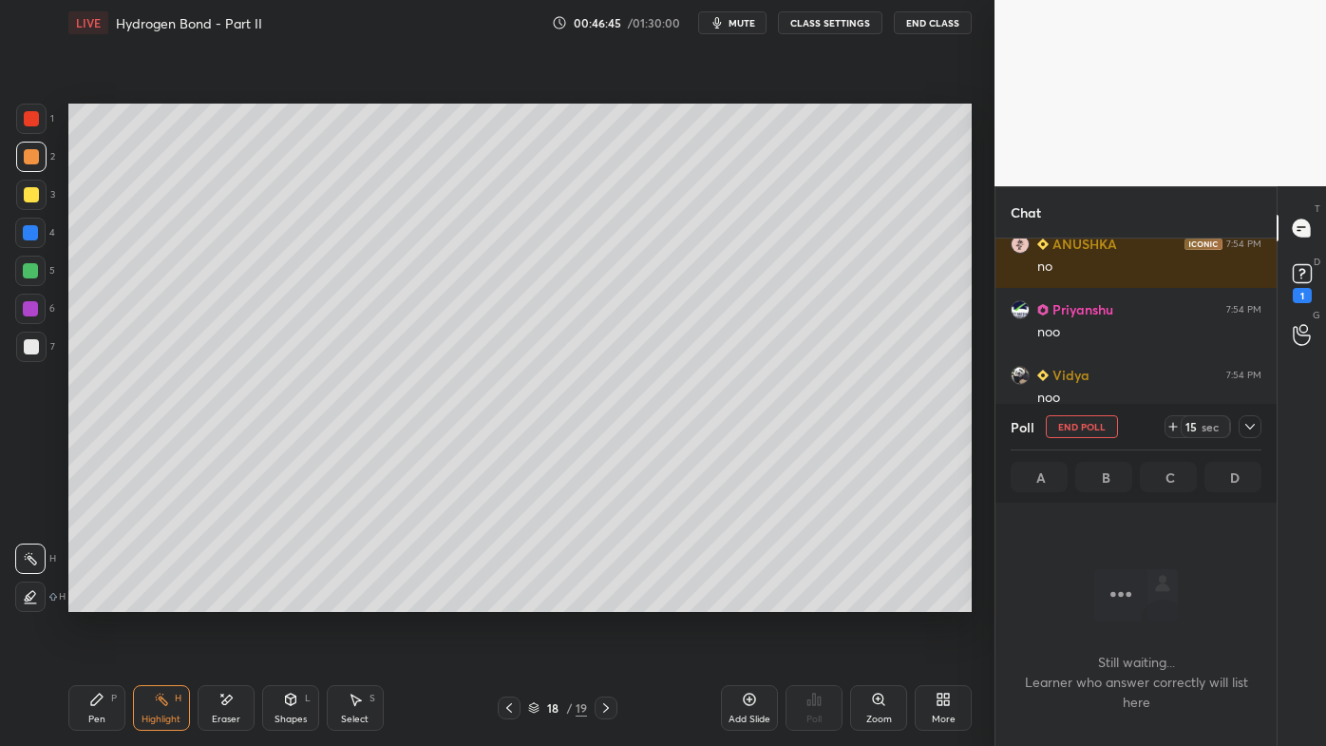
click at [98, 599] on icon at bounding box center [96, 698] width 11 height 11
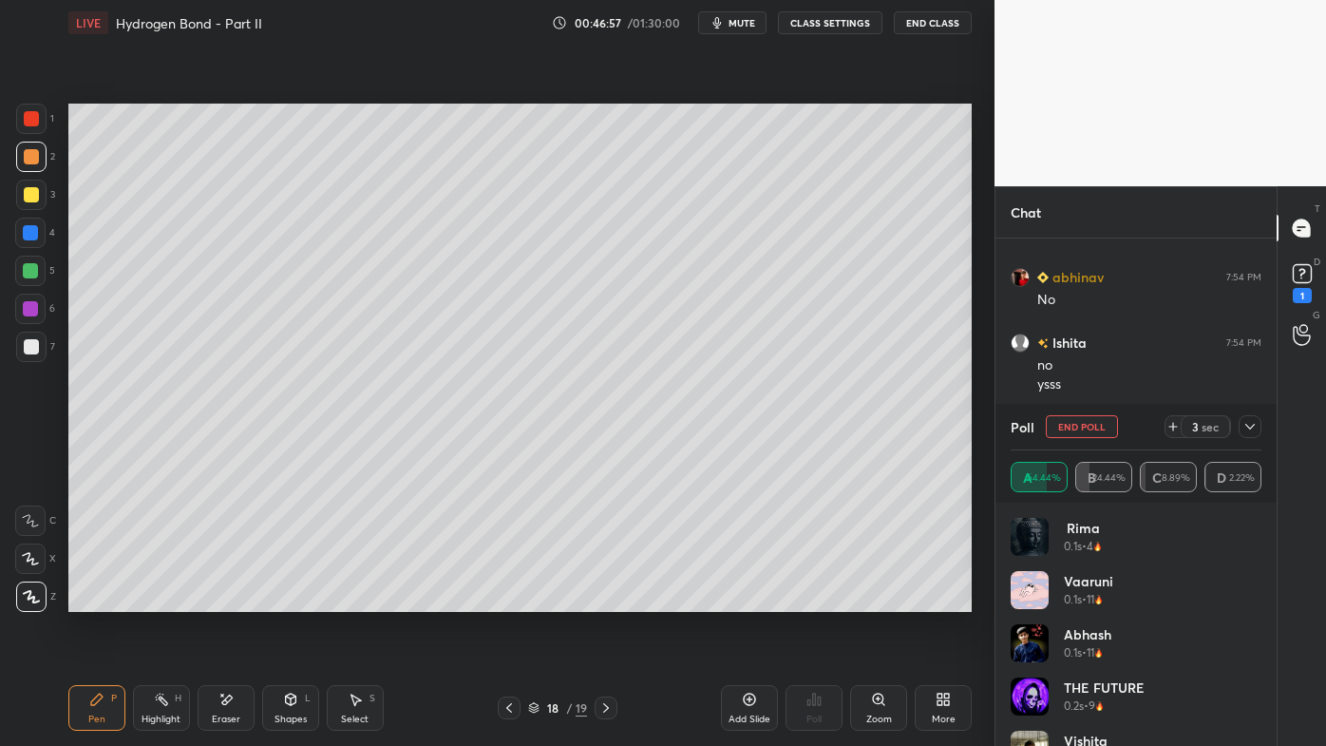
click at [1264, 426] on div "Poll End Poll 3 sec A 64.44% B 24.44% C 8.89% D 2.22%" at bounding box center [1135, 453] width 281 height 99
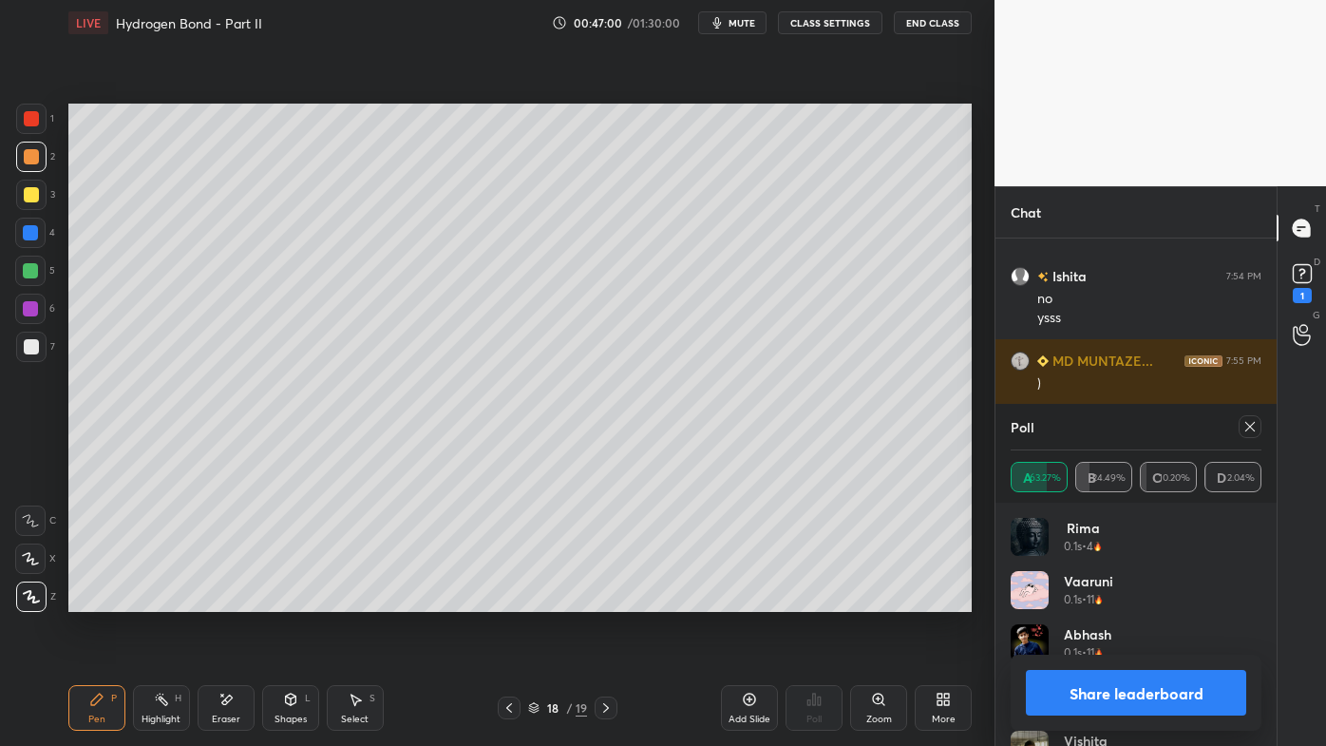
click at [1249, 426] on icon at bounding box center [1249, 426] width 15 height 15
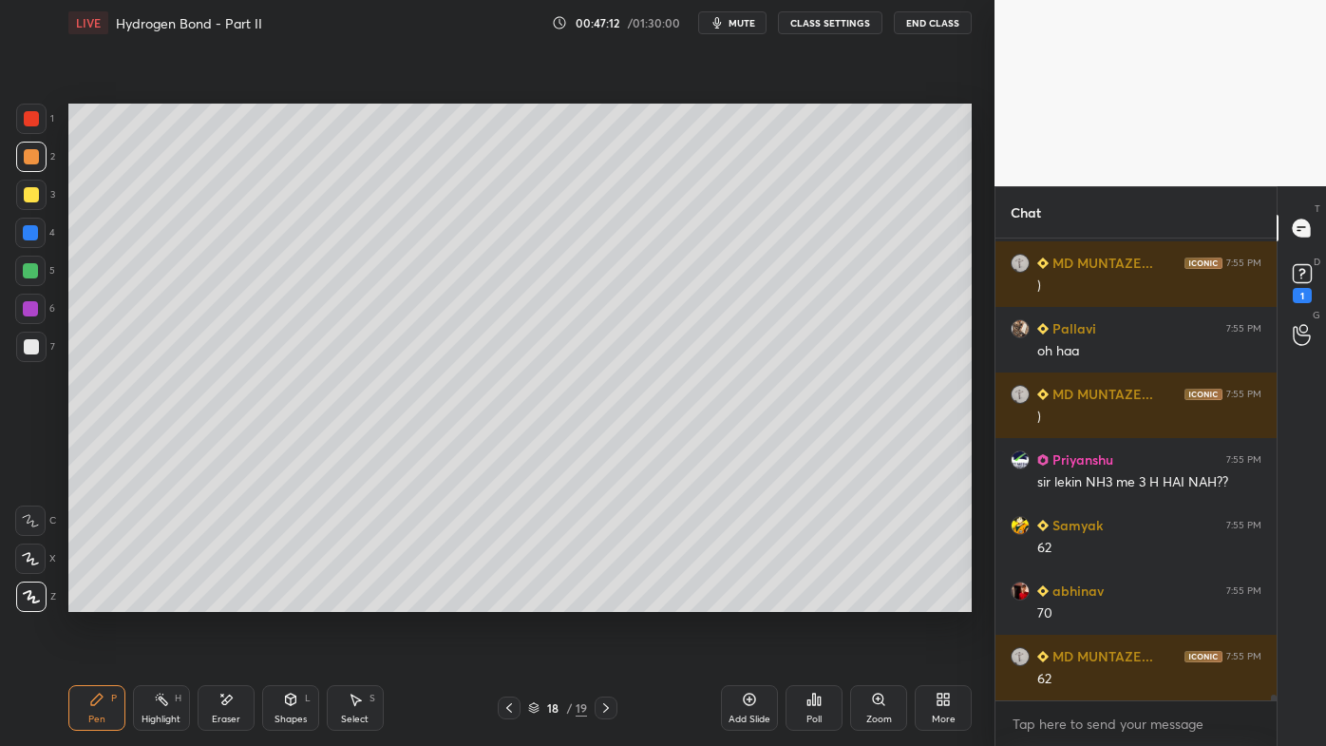
drag, startPoint x: 160, startPoint y: 693, endPoint x: 190, endPoint y: 643, distance: 58.8
click at [159, 599] on icon at bounding box center [161, 699] width 15 height 15
drag, startPoint x: 106, startPoint y: 699, endPoint x: 101, endPoint y: 691, distance: 10.3
click at [103, 599] on div "Pen P" at bounding box center [96, 708] width 57 height 46
drag, startPoint x: 40, startPoint y: 343, endPoint x: 49, endPoint y: 333, distance: 13.4
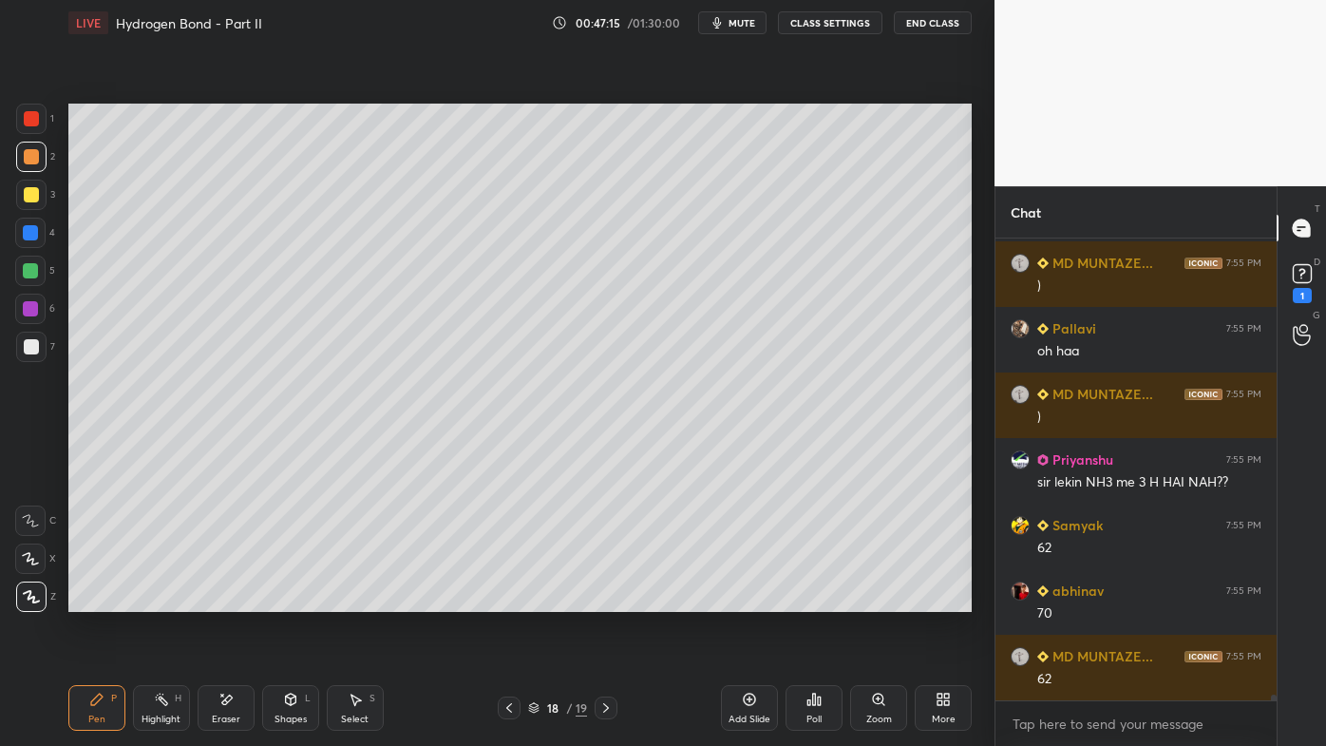
click at [41, 342] on div at bounding box center [31, 347] width 30 height 30
drag, startPoint x: 161, startPoint y: 696, endPoint x: 194, endPoint y: 633, distance: 71.4
click at [162, 599] on icon at bounding box center [161, 699] width 15 height 15
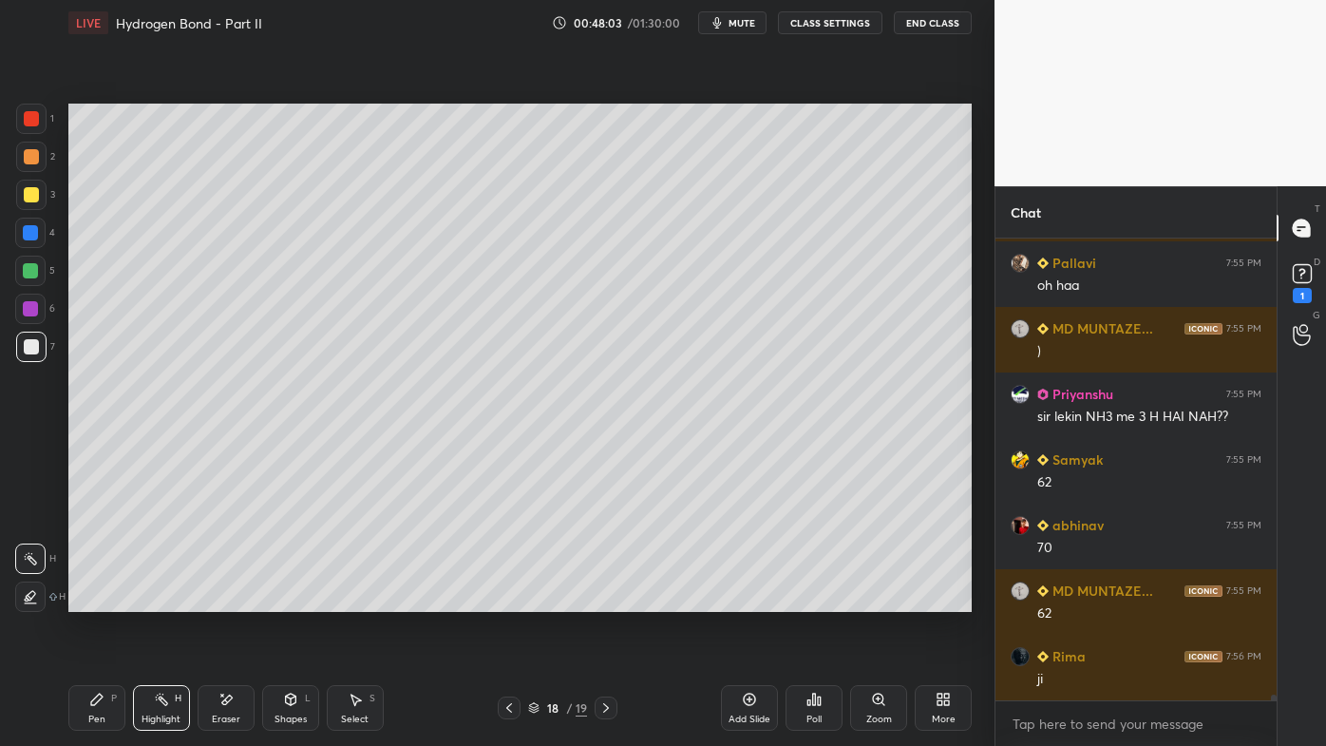
drag, startPoint x: 99, startPoint y: 704, endPoint x: 142, endPoint y: 625, distance: 89.7
click at [97, 599] on icon at bounding box center [96, 699] width 15 height 15
click at [159, 599] on icon at bounding box center [161, 699] width 15 height 15
click at [92, 599] on div "Pen P" at bounding box center [96, 708] width 57 height 46
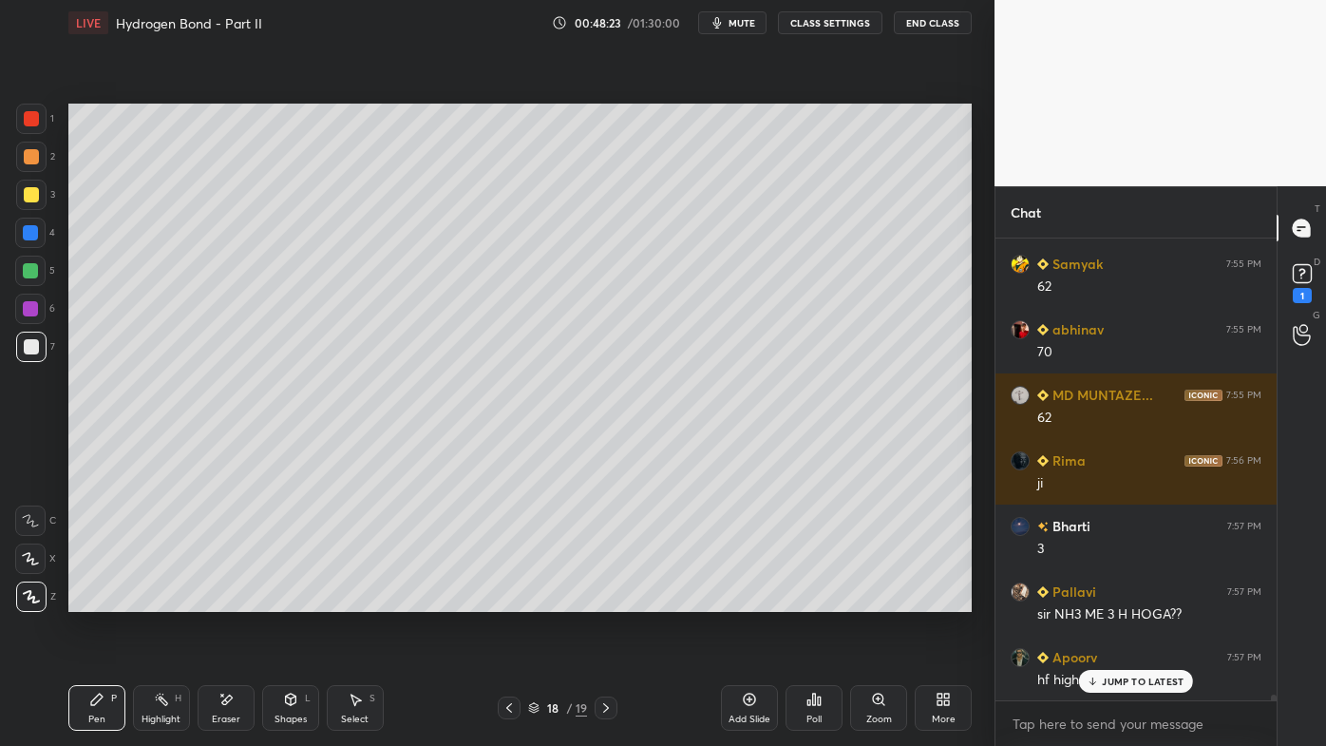
scroll to position [35443, 0]
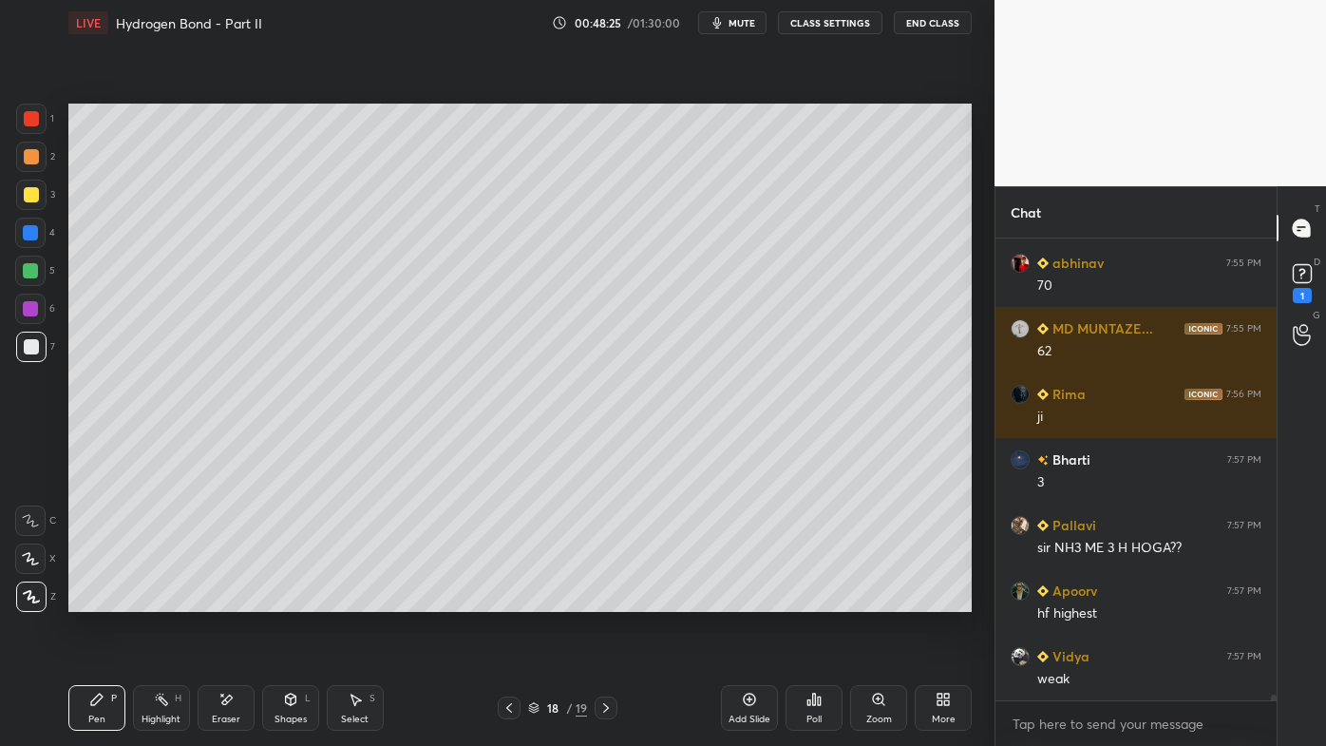
drag, startPoint x: 146, startPoint y: 697, endPoint x: 170, endPoint y: 679, distance: 29.8
click at [149, 599] on div "Highlight H" at bounding box center [161, 708] width 57 height 46
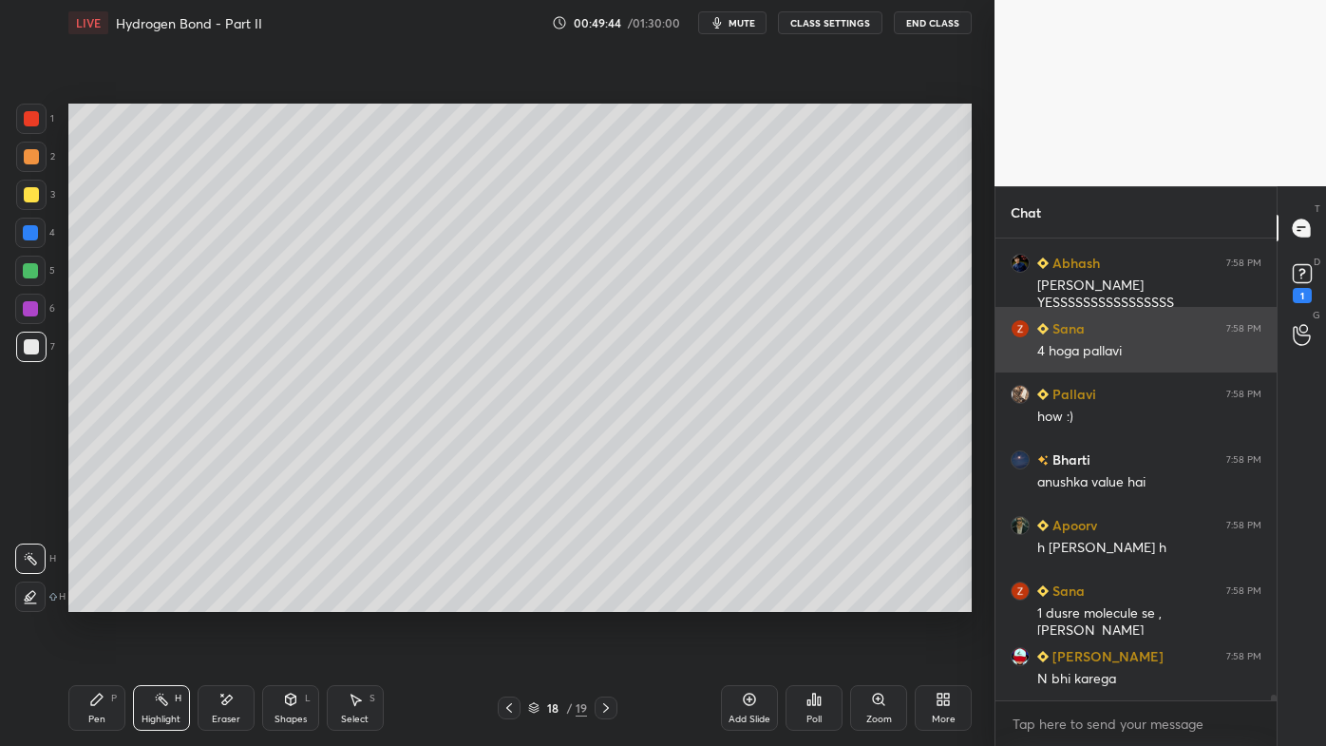
scroll to position [36412, 0]
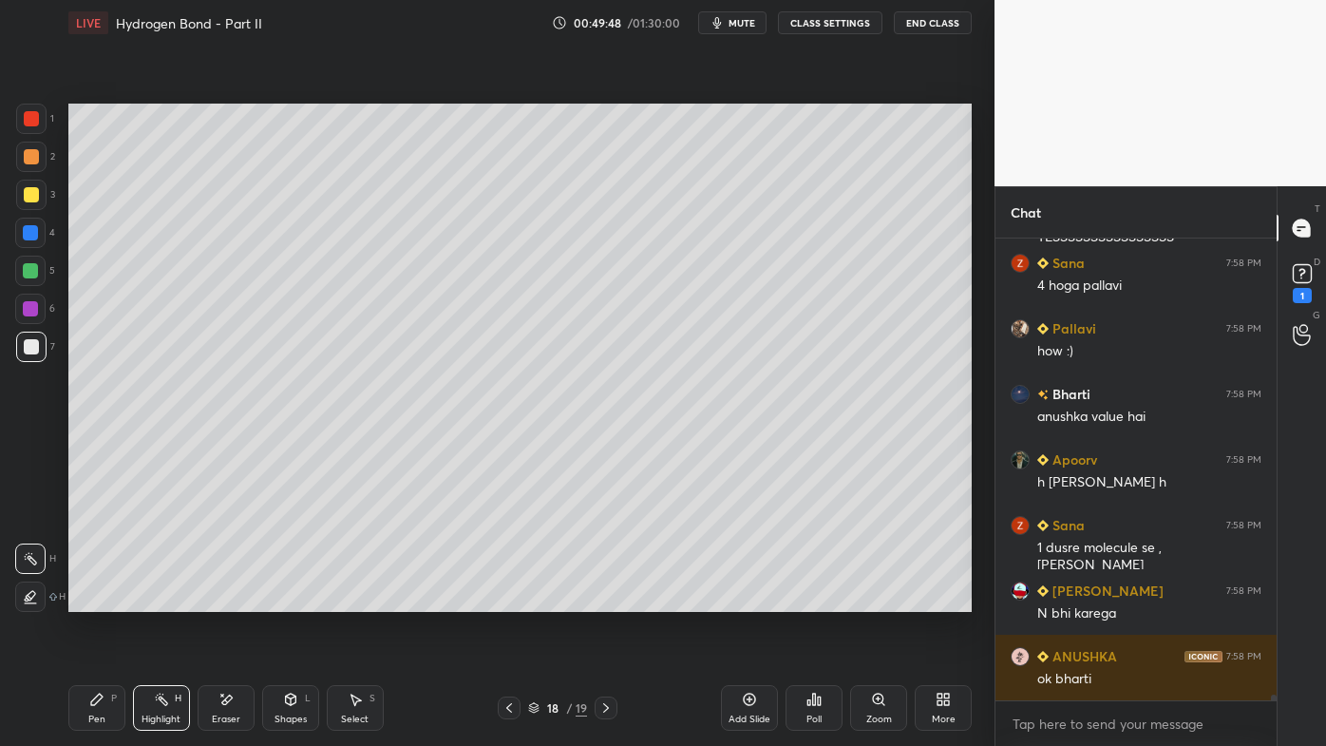
click at [95, 599] on icon at bounding box center [96, 699] width 15 height 15
click at [754, 599] on icon at bounding box center [749, 699] width 15 height 15
click at [34, 157] on div at bounding box center [31, 156] width 15 height 15
click at [92, 599] on icon at bounding box center [96, 698] width 11 height 11
drag, startPoint x: 39, startPoint y: 191, endPoint x: 56, endPoint y: 183, distance: 18.7
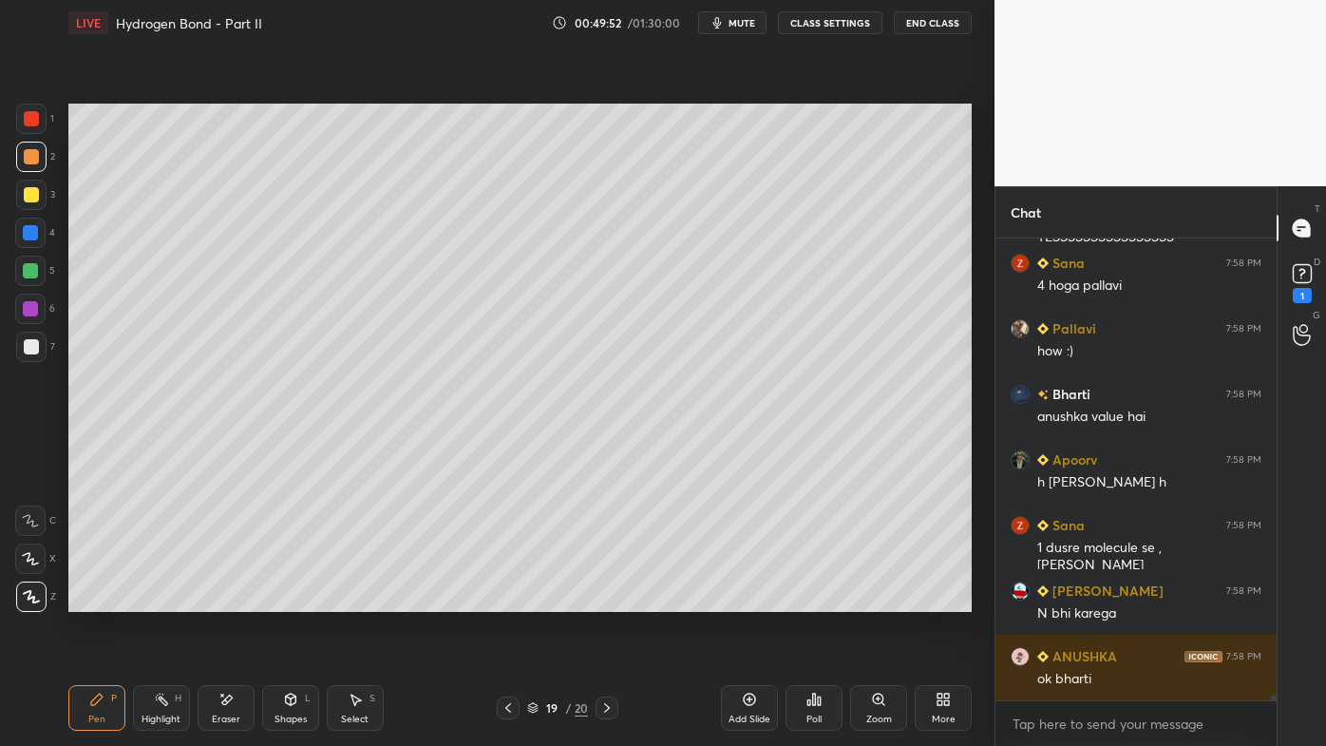
click at [40, 192] on div at bounding box center [31, 195] width 30 height 30
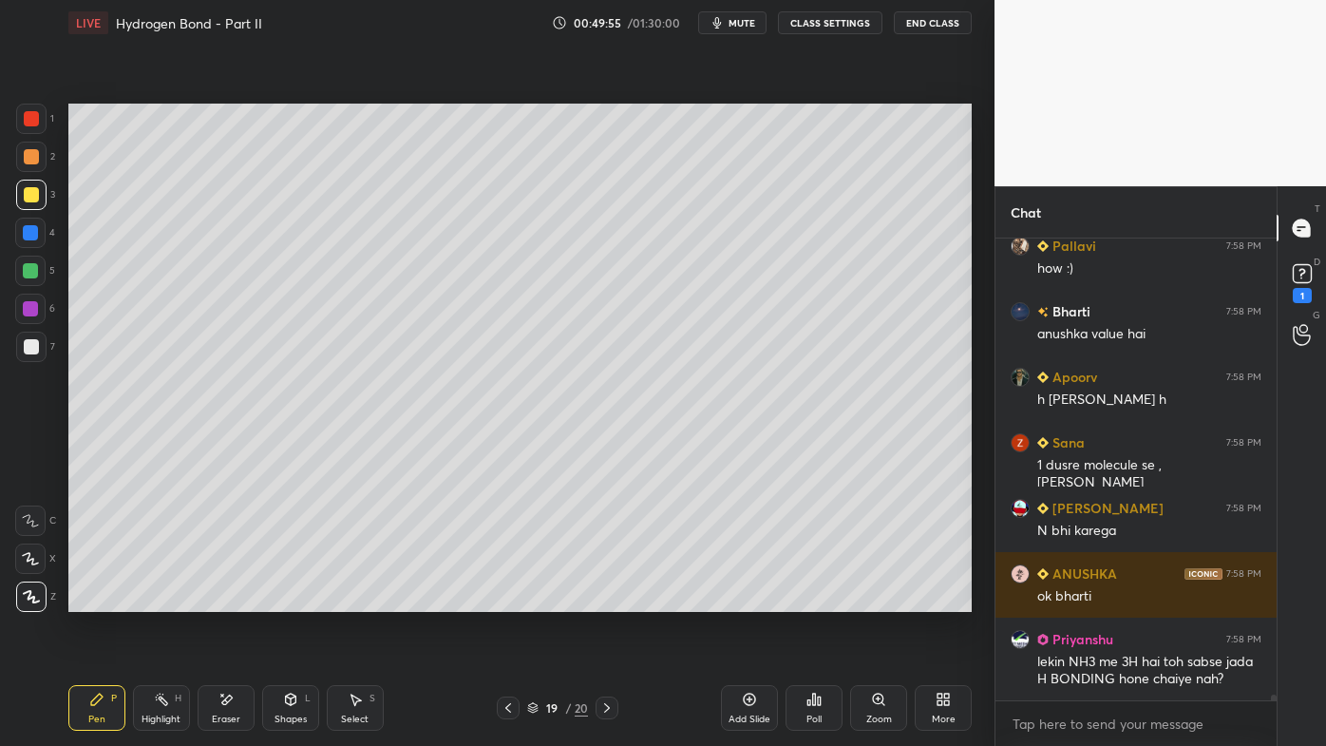
scroll to position [35321, 0]
click at [225, 599] on icon at bounding box center [225, 700] width 15 height 16
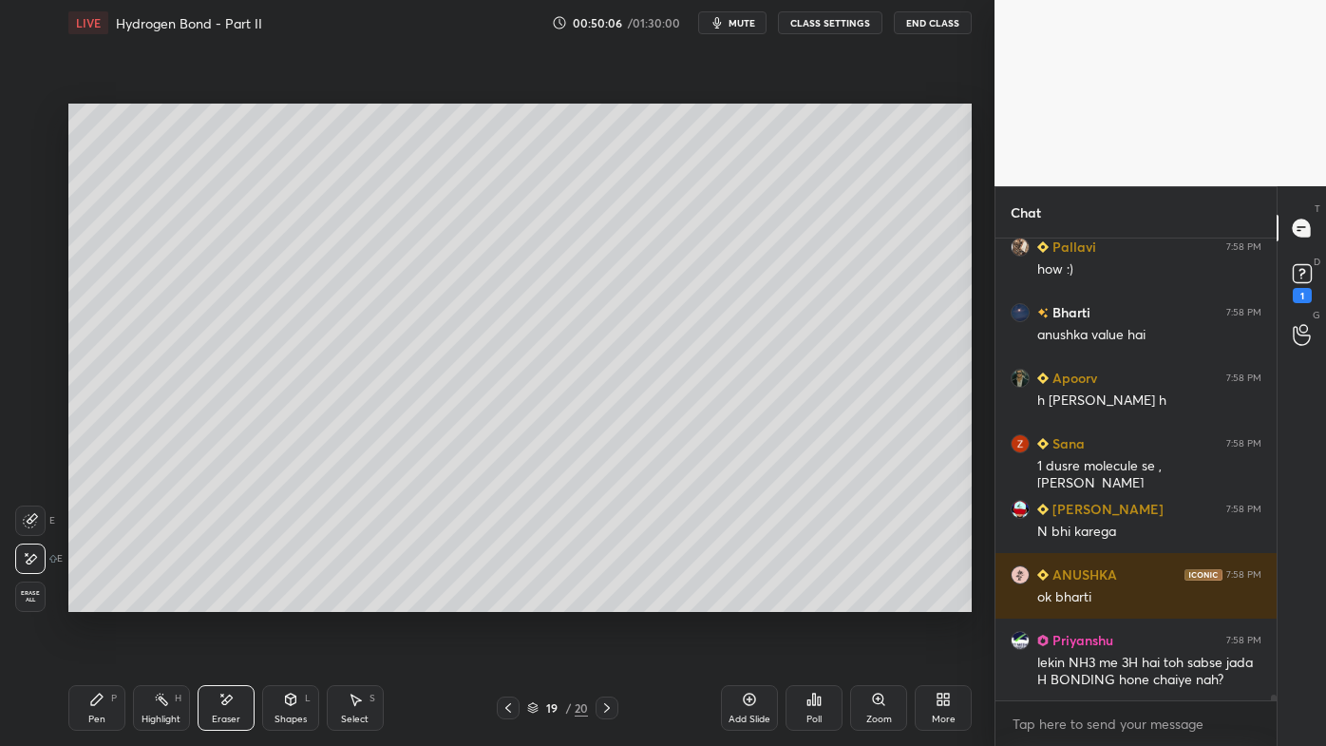
drag, startPoint x: 108, startPoint y: 705, endPoint x: 142, endPoint y: 635, distance: 76.9
click at [105, 599] on div "Pen P" at bounding box center [96, 708] width 57 height 46
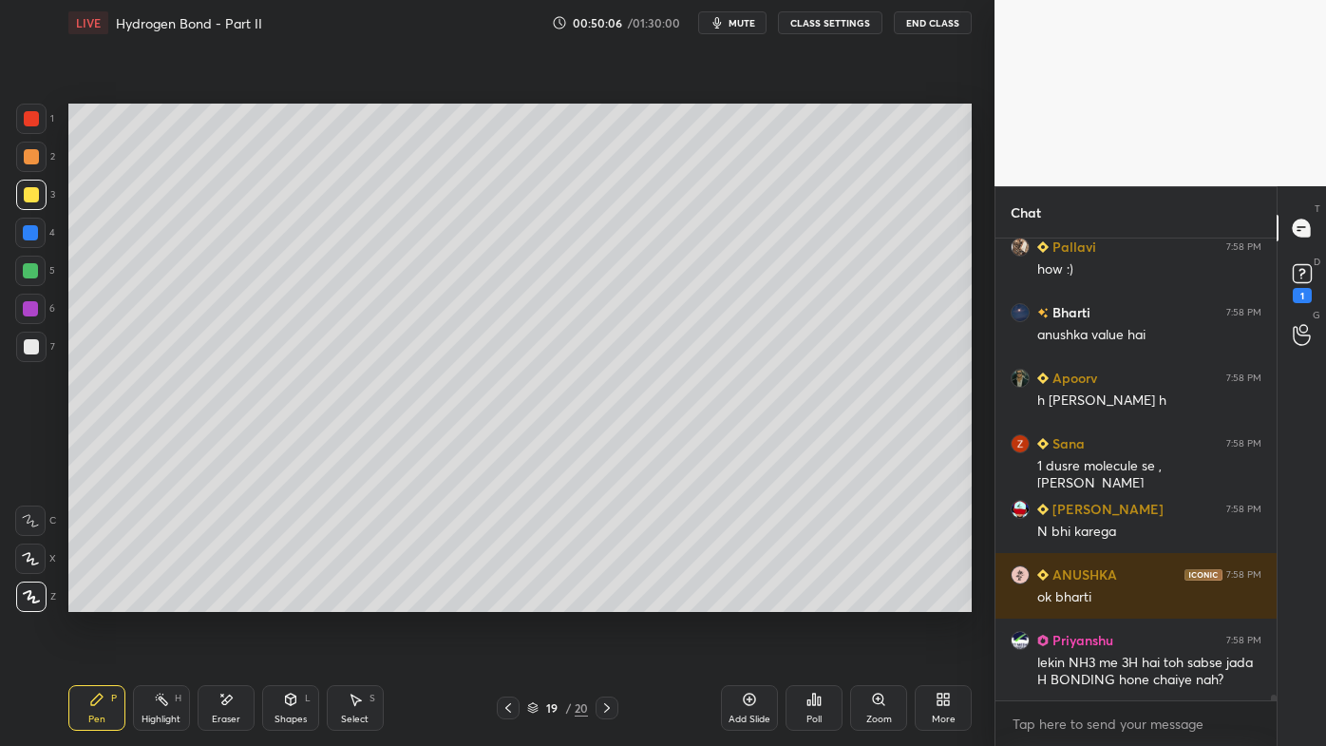
scroll to position [35387, 0]
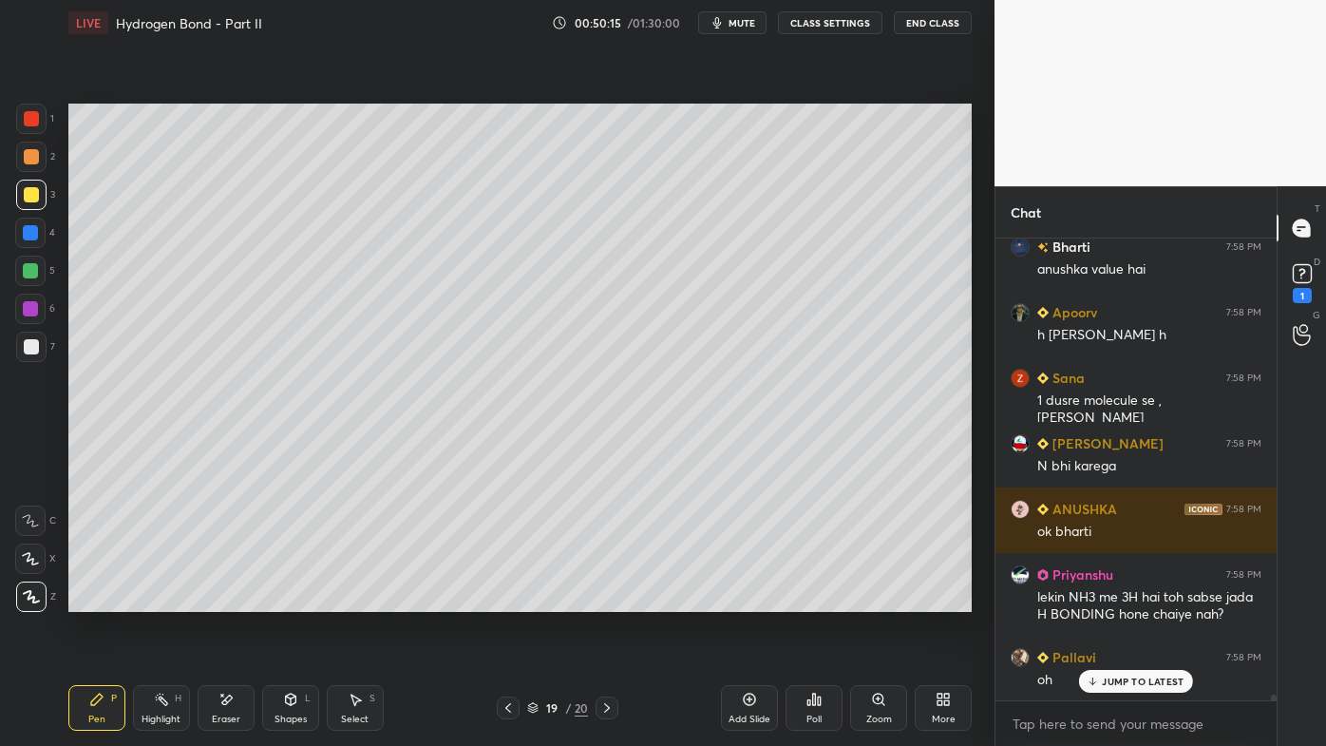
drag, startPoint x: 219, startPoint y: 704, endPoint x: 254, endPoint y: 620, distance: 90.3
click at [220, 599] on icon at bounding box center [225, 700] width 15 height 16
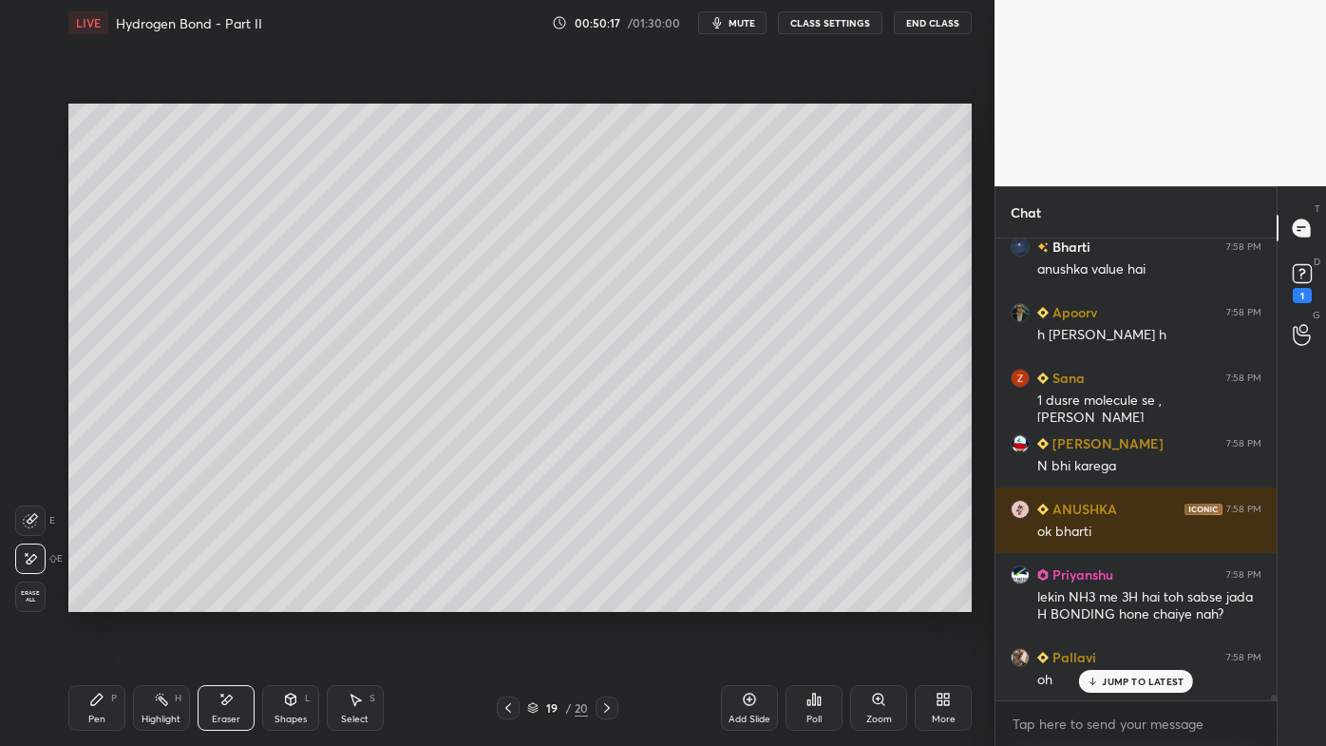
click at [78, 599] on div "Pen P" at bounding box center [96, 708] width 57 height 46
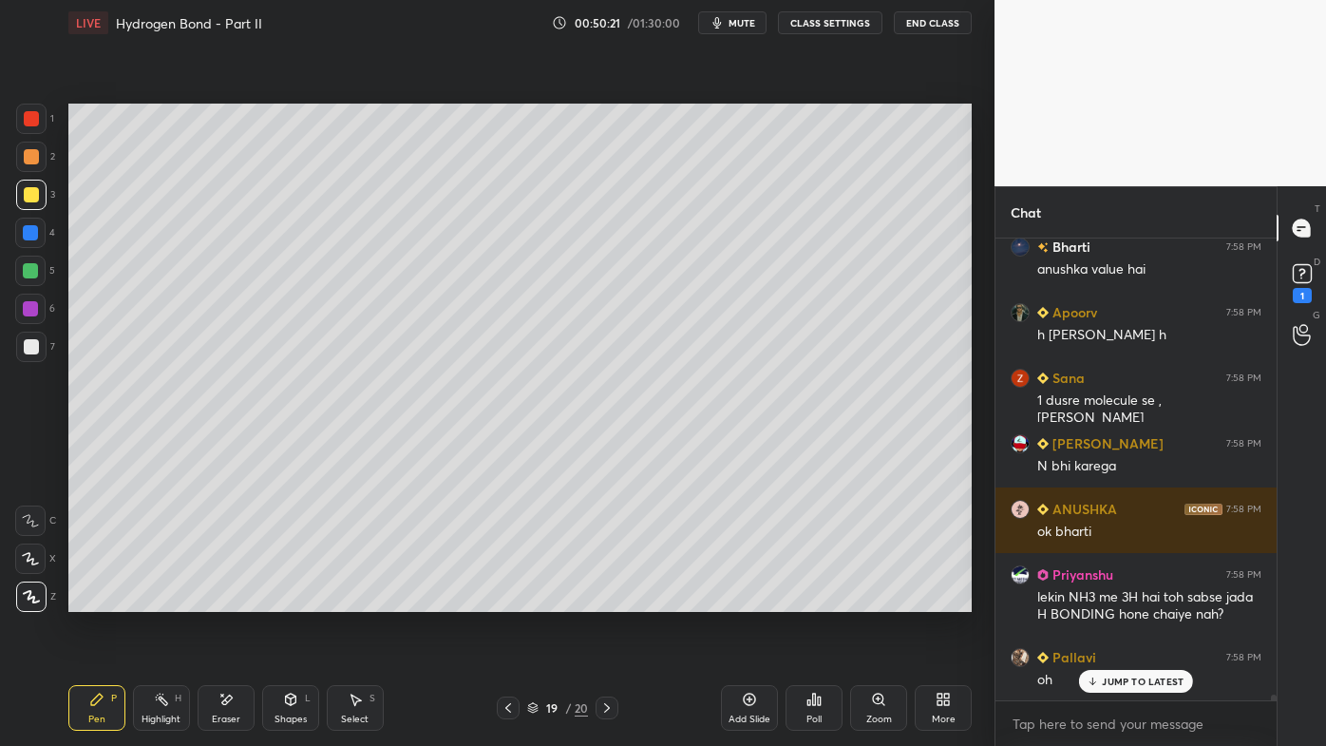
drag, startPoint x: 30, startPoint y: 161, endPoint x: 62, endPoint y: 147, distance: 34.1
click at [32, 160] on div at bounding box center [31, 156] width 15 height 15
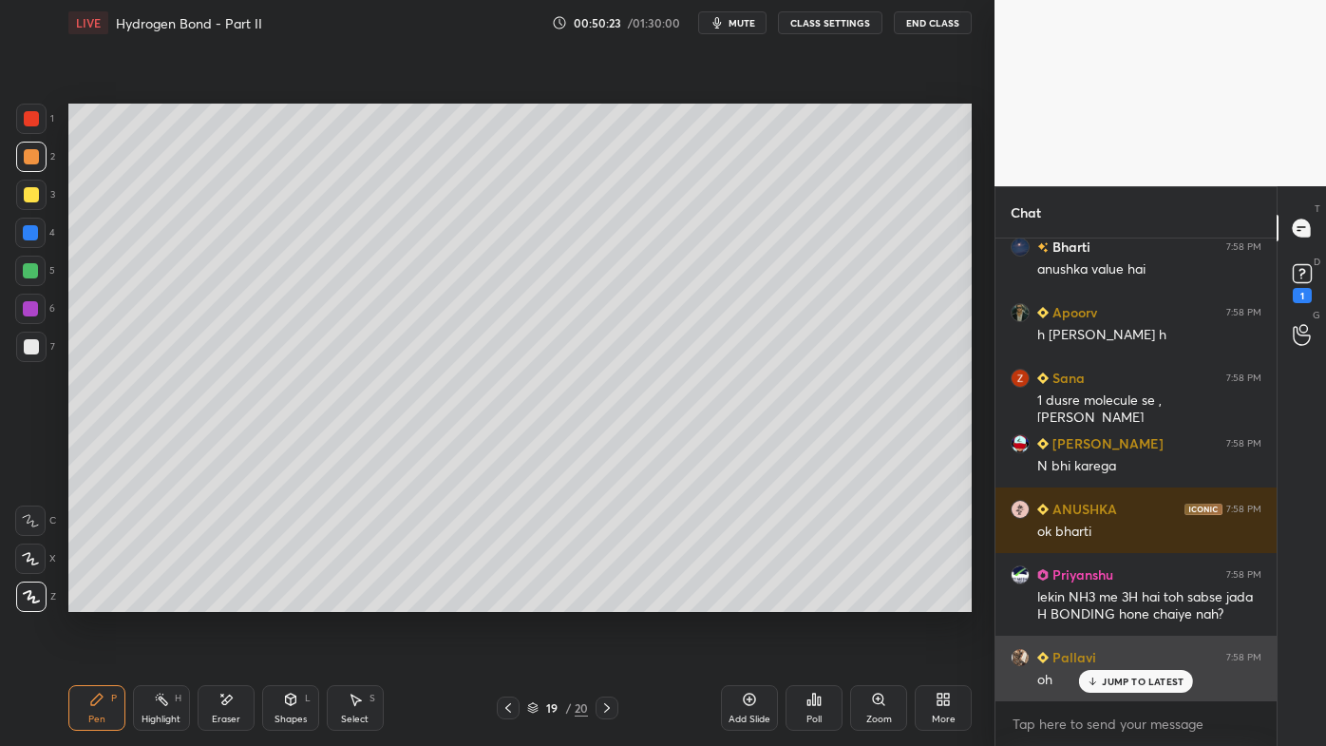
drag, startPoint x: 1122, startPoint y: 685, endPoint x: 1103, endPoint y: 683, distance: 19.1
click at [1117, 599] on p "JUMP TO LATEST" at bounding box center [1143, 680] width 82 height 11
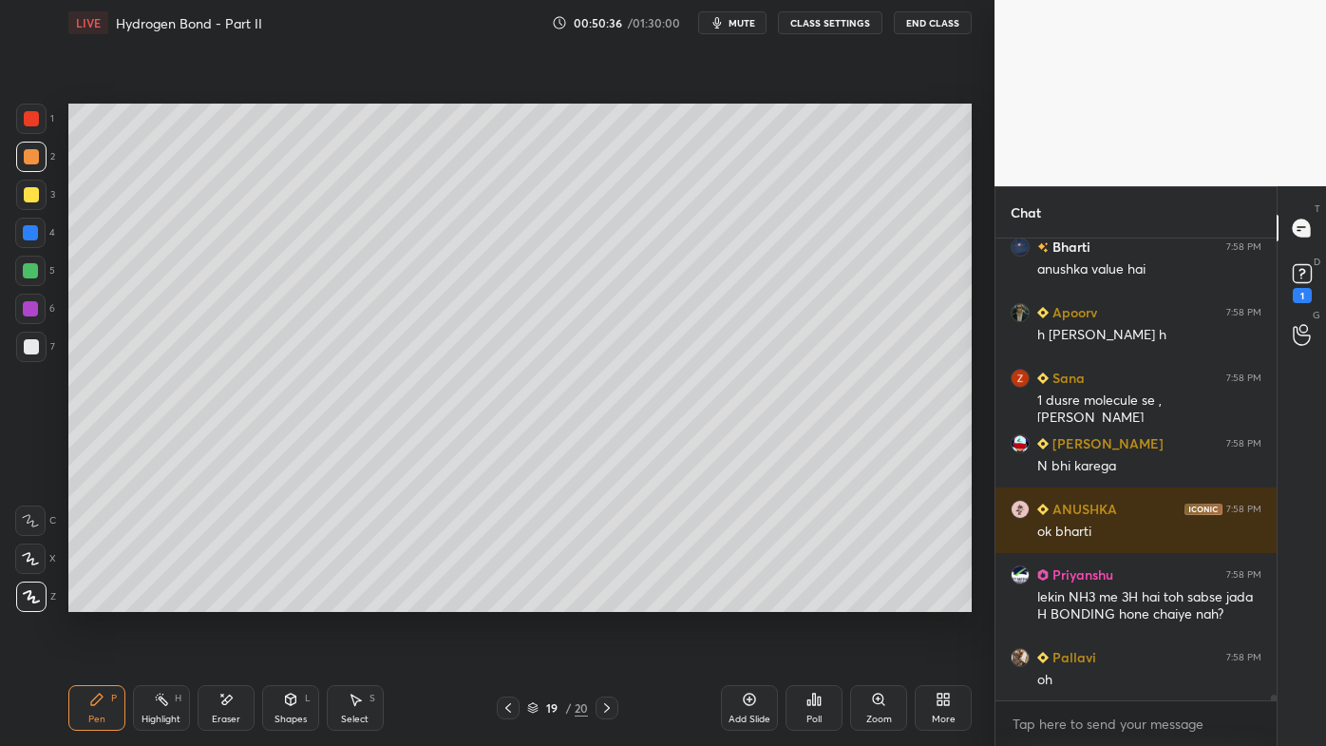
click at [32, 339] on div at bounding box center [31, 347] width 30 height 30
click at [35, 351] on div at bounding box center [31, 346] width 15 height 15
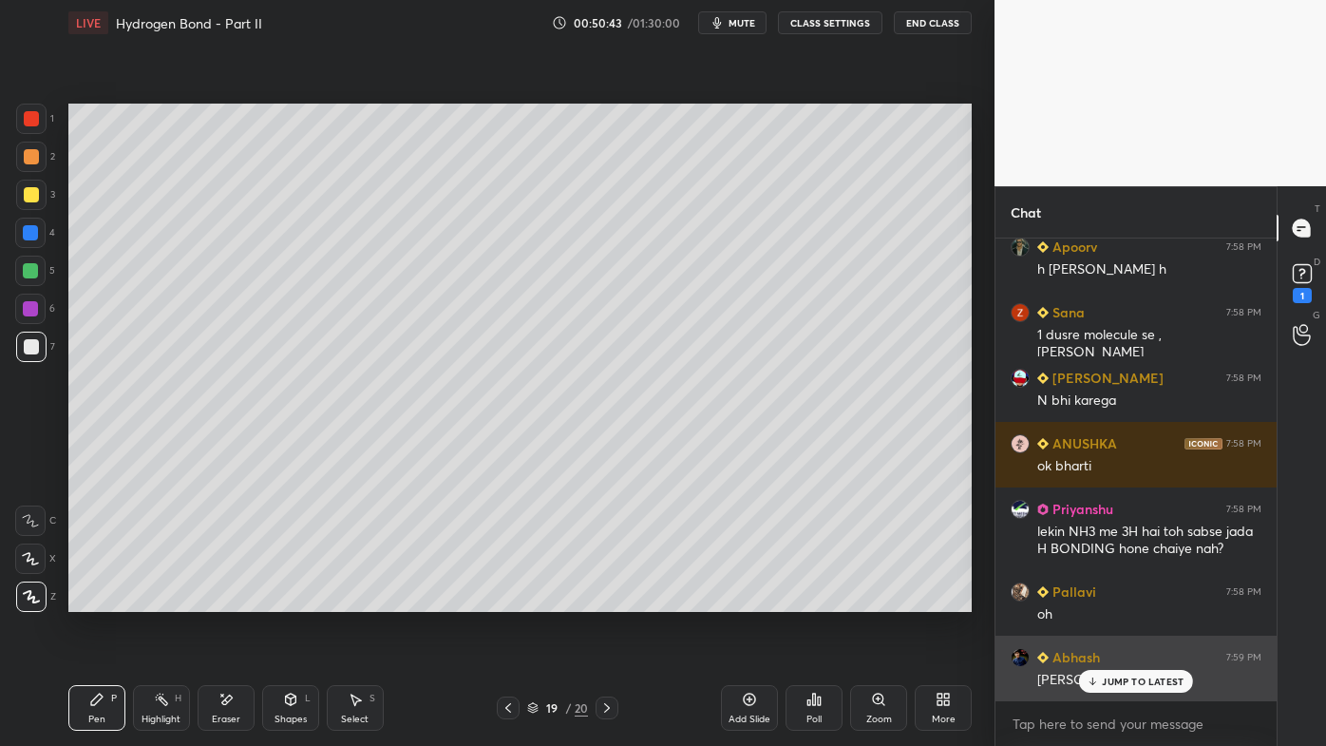
drag, startPoint x: 1114, startPoint y: 676, endPoint x: 1097, endPoint y: 678, distance: 17.2
click at [1114, 599] on p "JUMP TO LATEST" at bounding box center [1143, 680] width 82 height 11
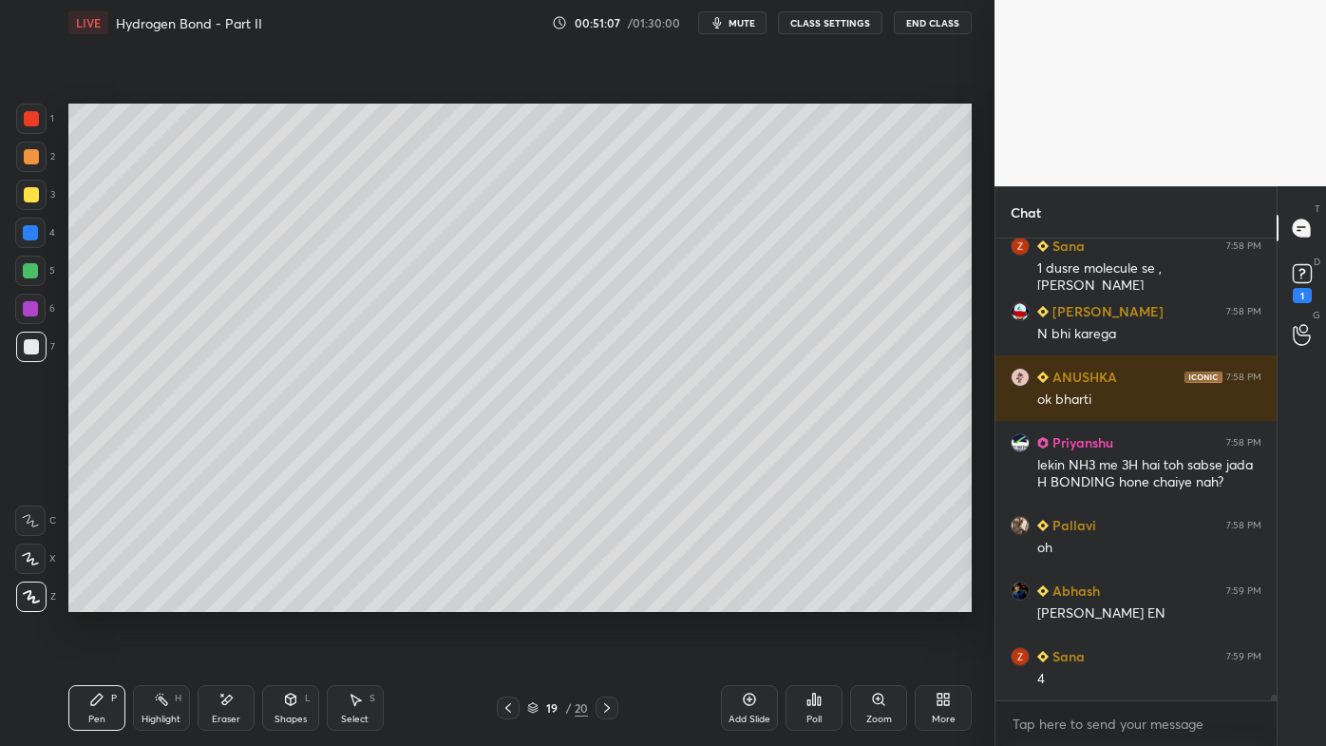
click at [151, 599] on div "Highlight H" at bounding box center [161, 708] width 57 height 46
drag, startPoint x: 90, startPoint y: 685, endPoint x: 104, endPoint y: 654, distance: 34.1
click at [91, 599] on div "Pen P Highlight H Eraser Shapes L Select S 19 / 20 Add Slide Poll Zoom More" at bounding box center [519, 708] width 903 height 76
click at [97, 599] on icon at bounding box center [96, 699] width 15 height 15
drag, startPoint x: 164, startPoint y: 693, endPoint x: 192, endPoint y: 616, distance: 82.6
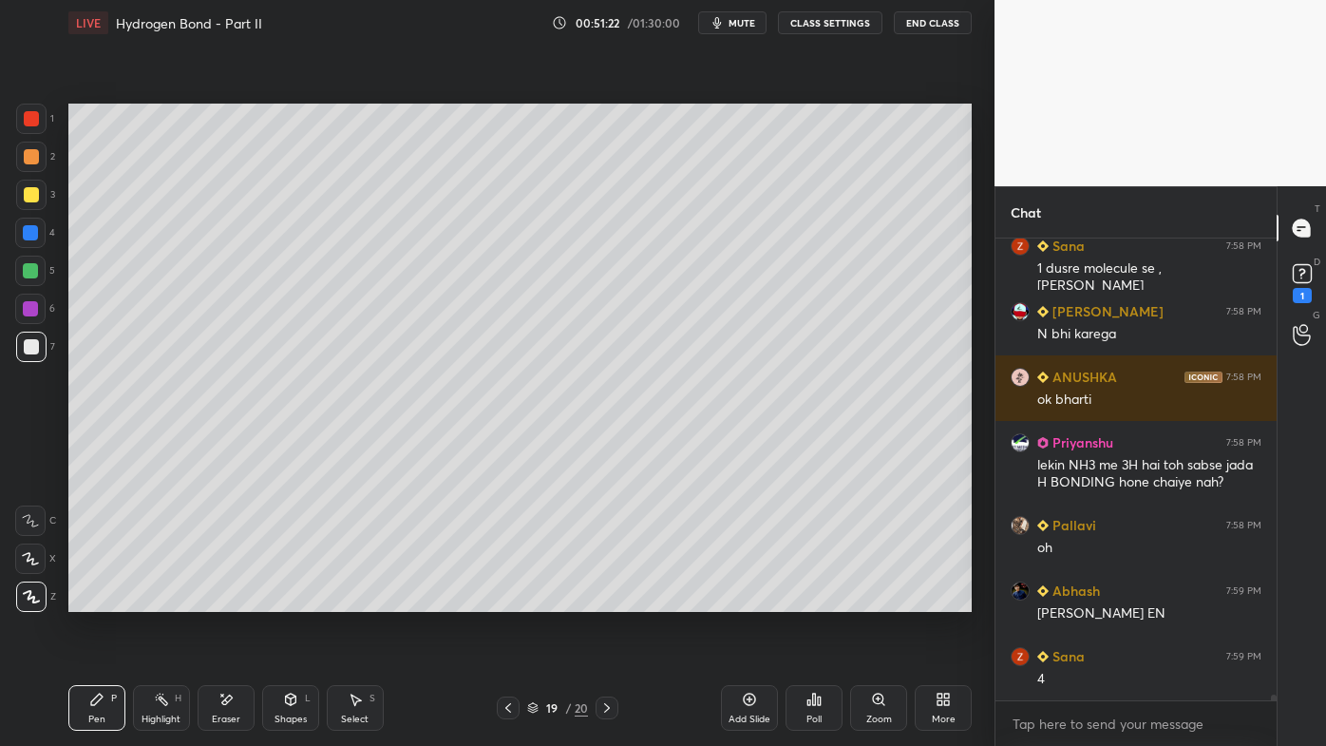
click at [168, 599] on div "Highlight H" at bounding box center [161, 708] width 57 height 46
click at [749, 599] on icon at bounding box center [749, 699] width 15 height 15
drag, startPoint x: 111, startPoint y: 692, endPoint x: 96, endPoint y: 661, distance: 34.0
click at [107, 599] on div "Pen P" at bounding box center [96, 708] width 57 height 46
drag, startPoint x: 33, startPoint y: 149, endPoint x: 62, endPoint y: 150, distance: 28.5
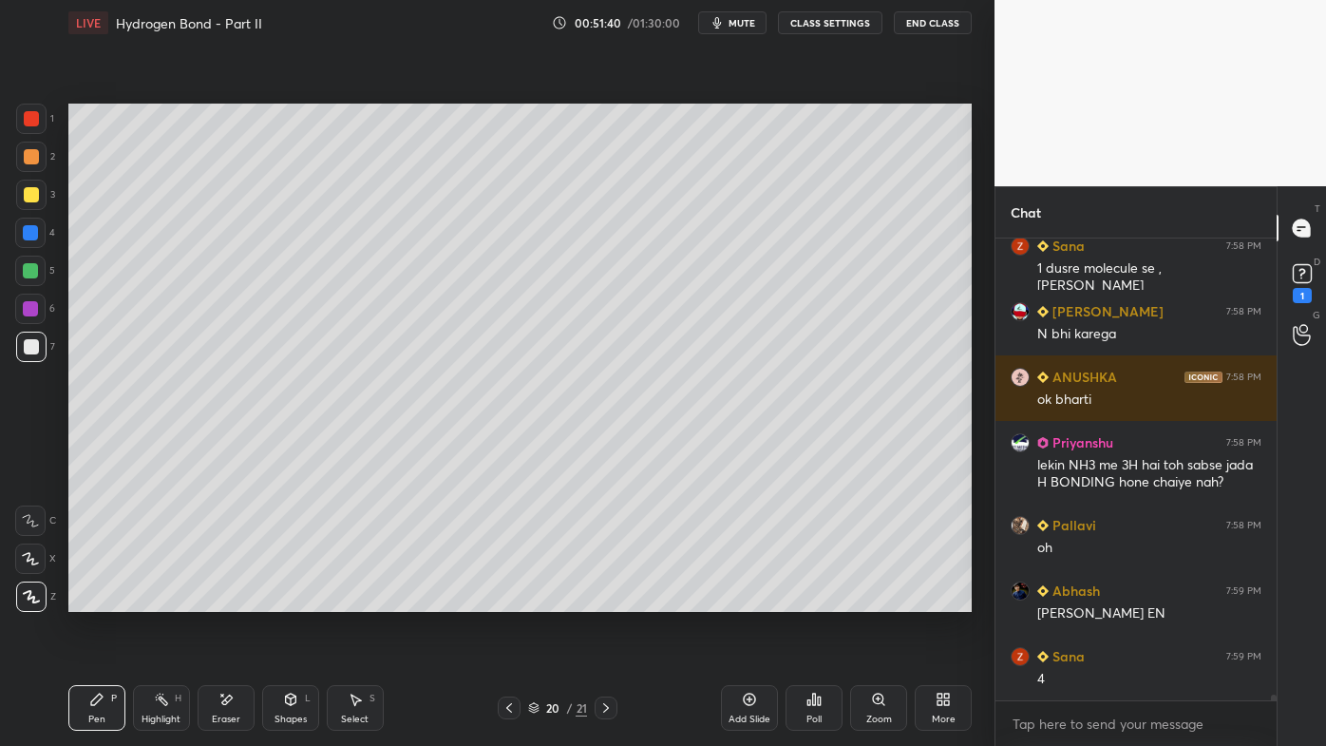
click at [33, 150] on div at bounding box center [31, 156] width 15 height 15
click at [163, 599] on icon at bounding box center [161, 699] width 15 height 15
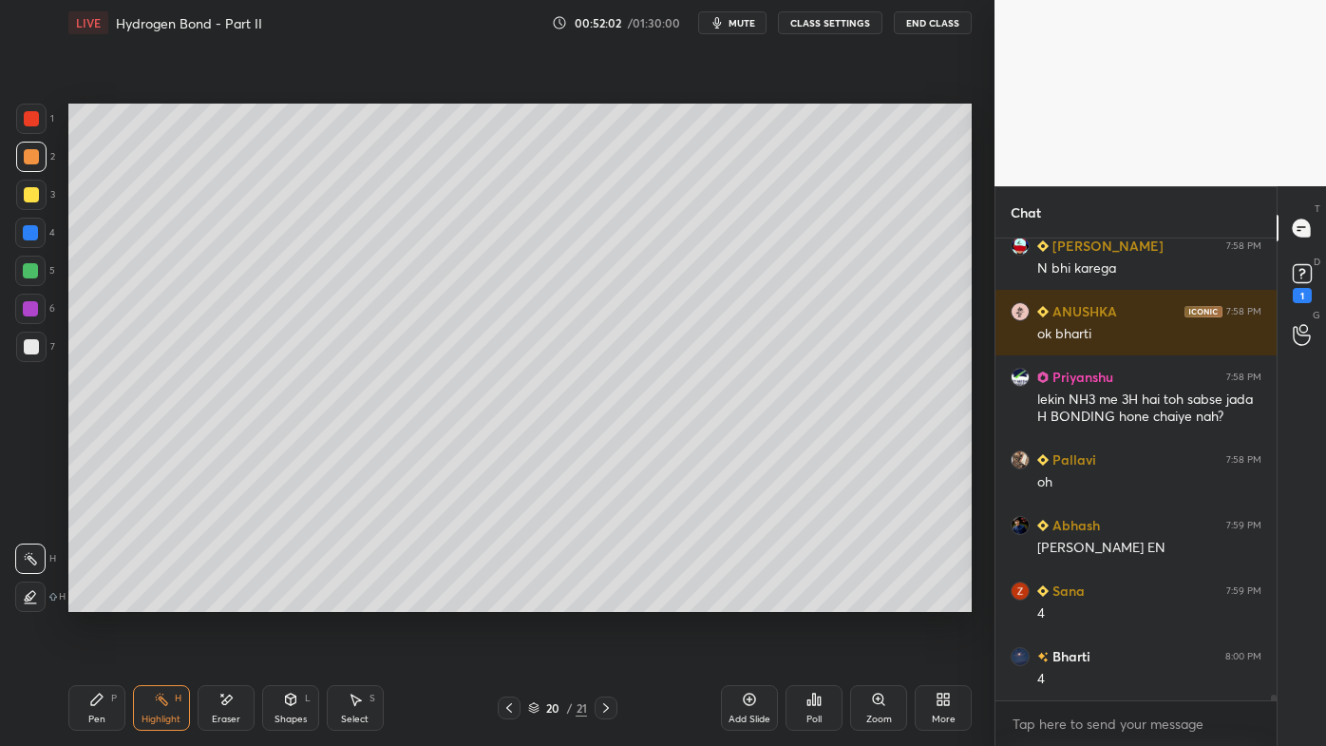
scroll to position [35650, 0]
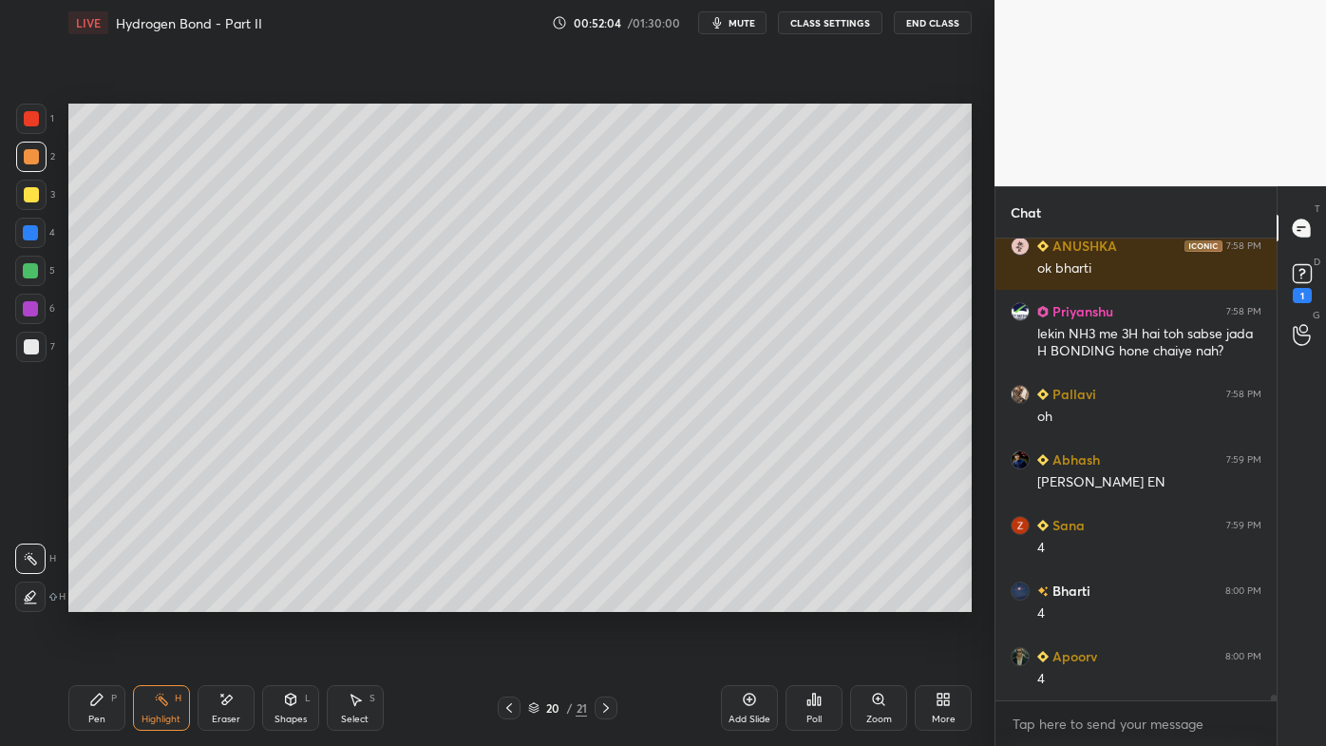
drag, startPoint x: 89, startPoint y: 707, endPoint x: 77, endPoint y: 694, distance: 17.5
click at [85, 599] on div "Pen P" at bounding box center [96, 708] width 57 height 46
click at [40, 199] on div at bounding box center [31, 195] width 30 height 30
click at [227, 599] on icon at bounding box center [226, 698] width 10 height 9
click at [118, 599] on div "Pen P" at bounding box center [96, 708] width 57 height 46
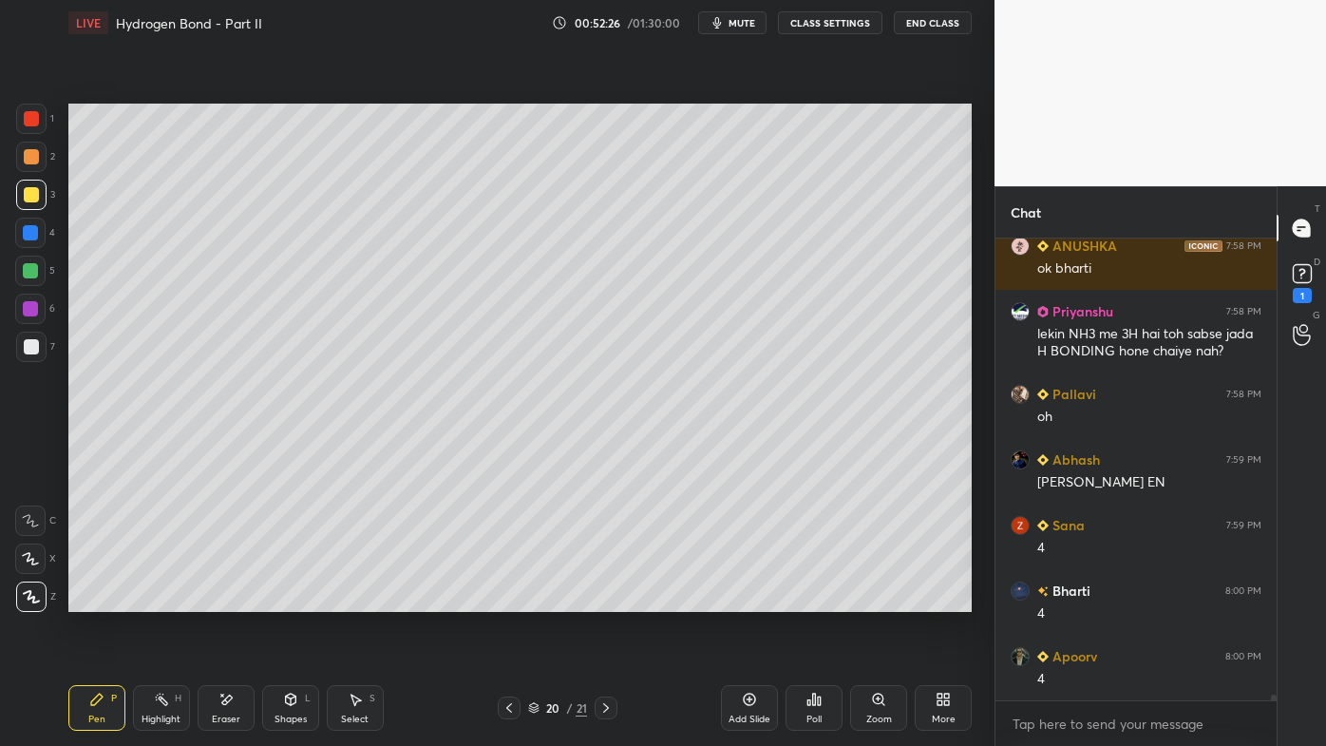
click at [152, 599] on div "Highlight H" at bounding box center [161, 708] width 57 height 46
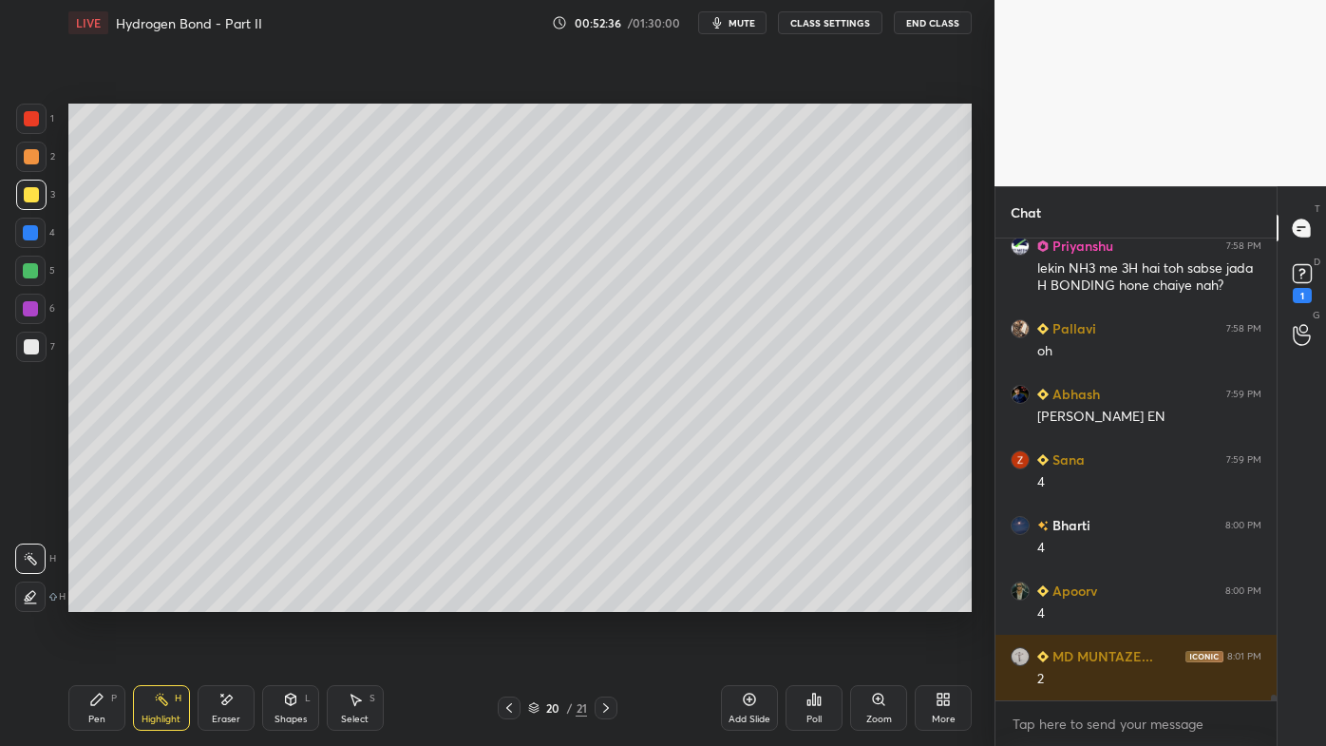
scroll to position [35781, 0]
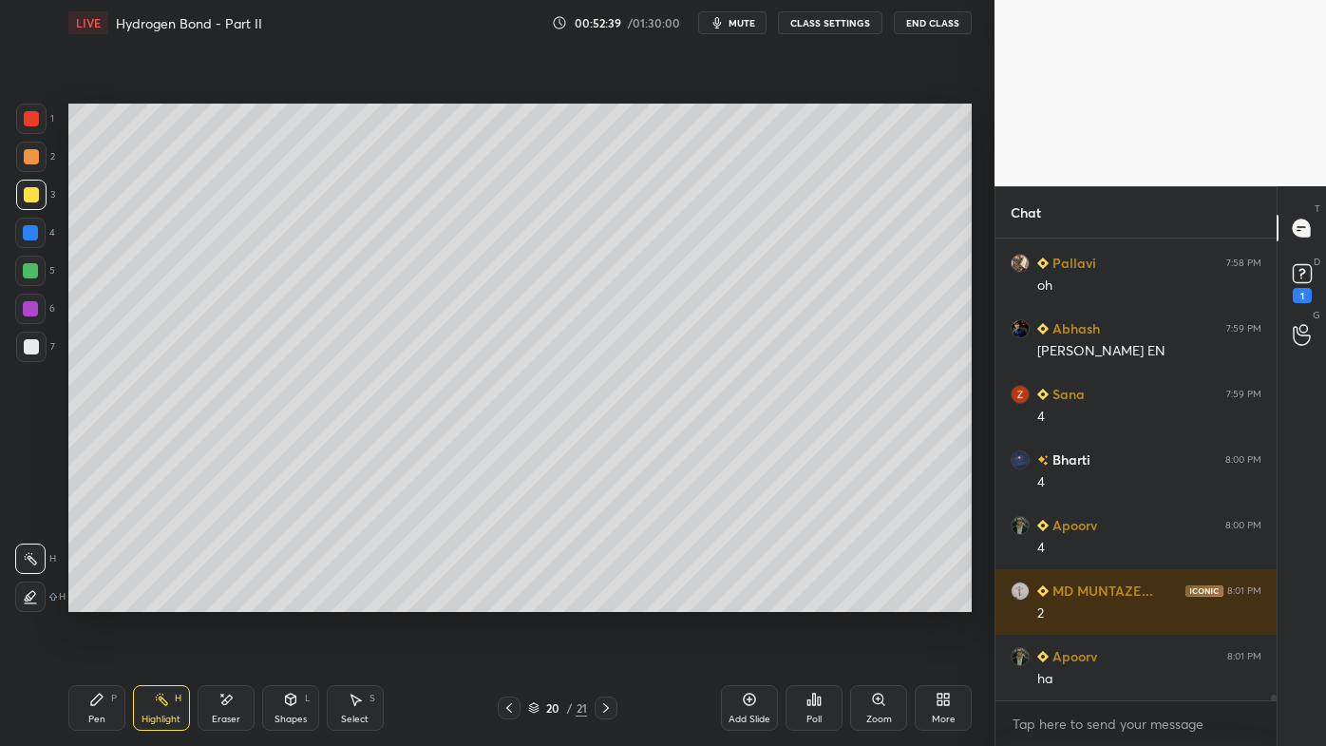
click at [96, 599] on icon at bounding box center [96, 698] width 11 height 11
click at [165, 599] on div "Highlight H" at bounding box center [161, 708] width 57 height 46
click at [507, 599] on icon at bounding box center [509, 707] width 15 height 15
click at [751, 599] on icon at bounding box center [749, 699] width 15 height 15
click at [116, 599] on div "P" at bounding box center [114, 697] width 6 height 9
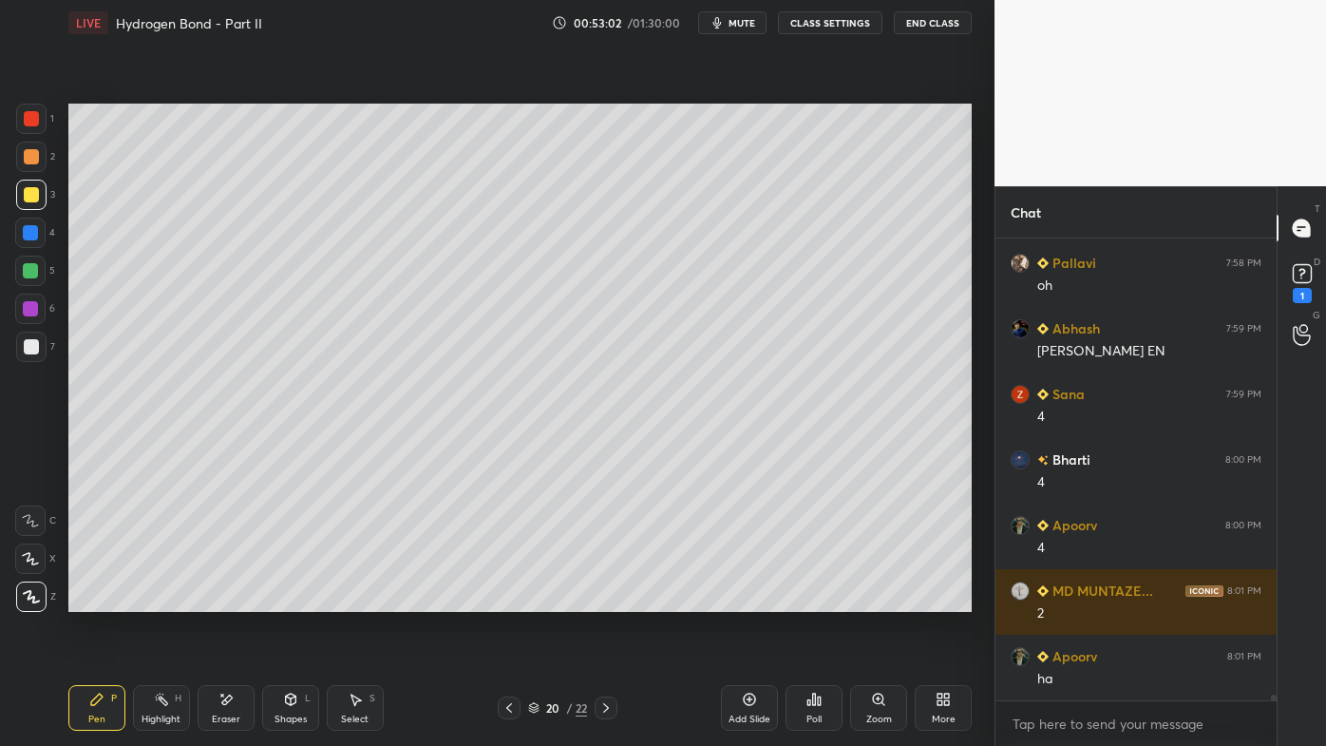
click at [28, 154] on div at bounding box center [31, 156] width 15 height 15
drag, startPoint x: 91, startPoint y: 705, endPoint x: 85, endPoint y: 689, distance: 17.1
click at [90, 599] on icon at bounding box center [96, 699] width 15 height 15
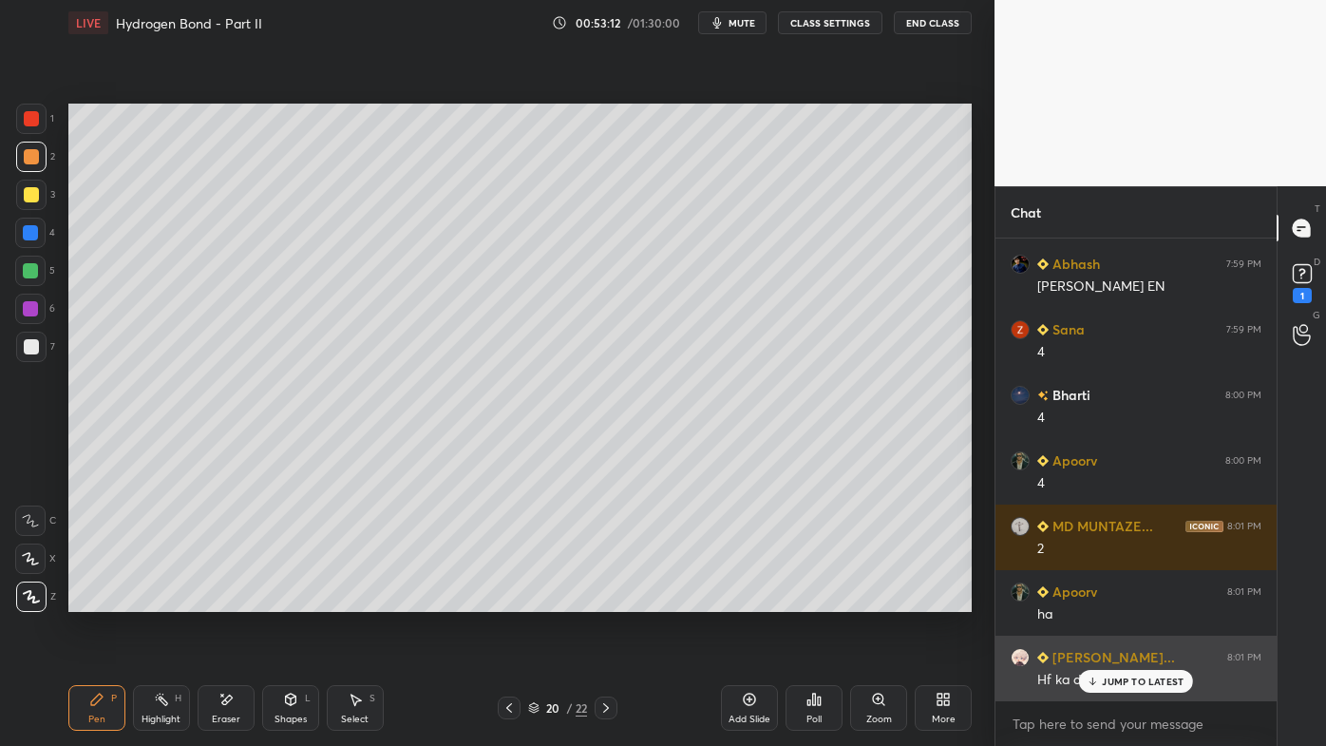
click at [1098, 599] on div "JUMP TO LATEST" at bounding box center [1136, 681] width 114 height 23
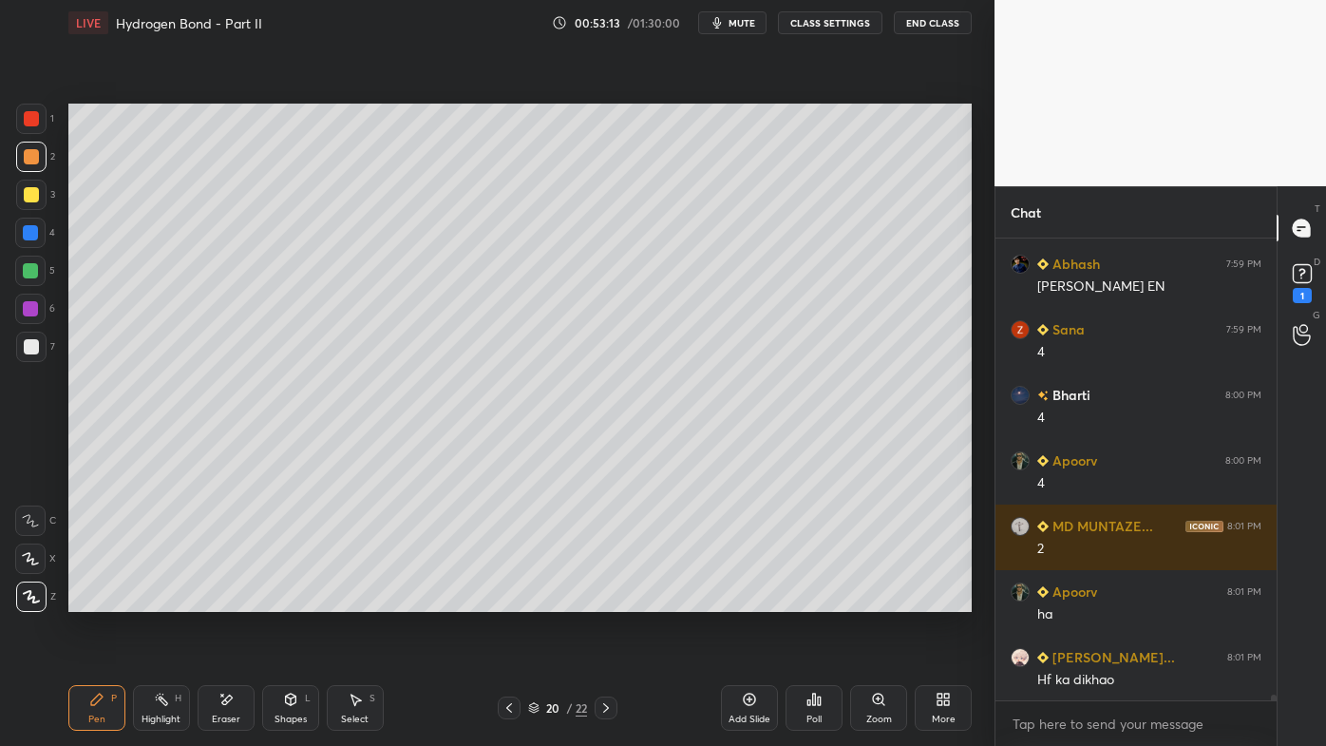
click at [506, 599] on icon at bounding box center [509, 707] width 15 height 15
click at [610, 599] on div at bounding box center [606, 707] width 23 height 23
click at [607, 599] on icon at bounding box center [605, 707] width 15 height 15
click at [746, 599] on icon at bounding box center [749, 699] width 15 height 15
drag, startPoint x: 32, startPoint y: 199, endPoint x: 63, endPoint y: 184, distance: 33.6
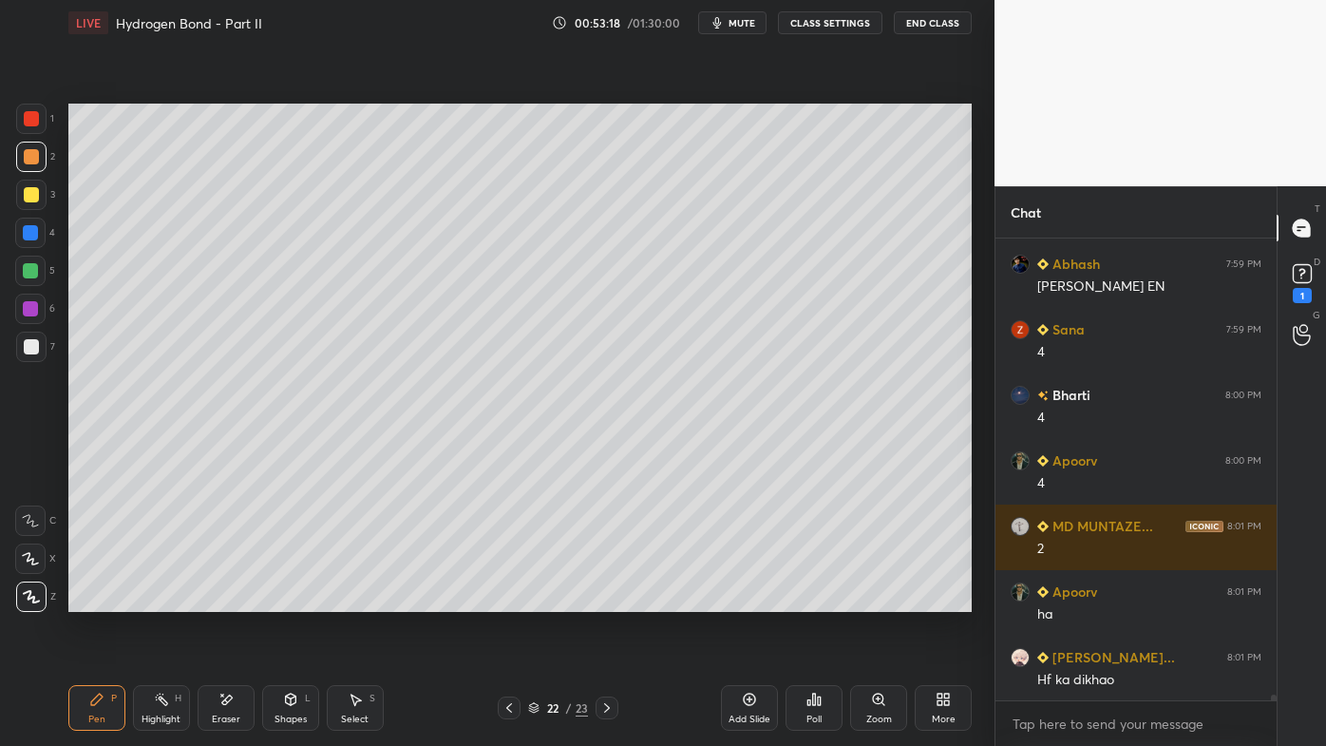
click at [37, 199] on div at bounding box center [31, 194] width 15 height 15
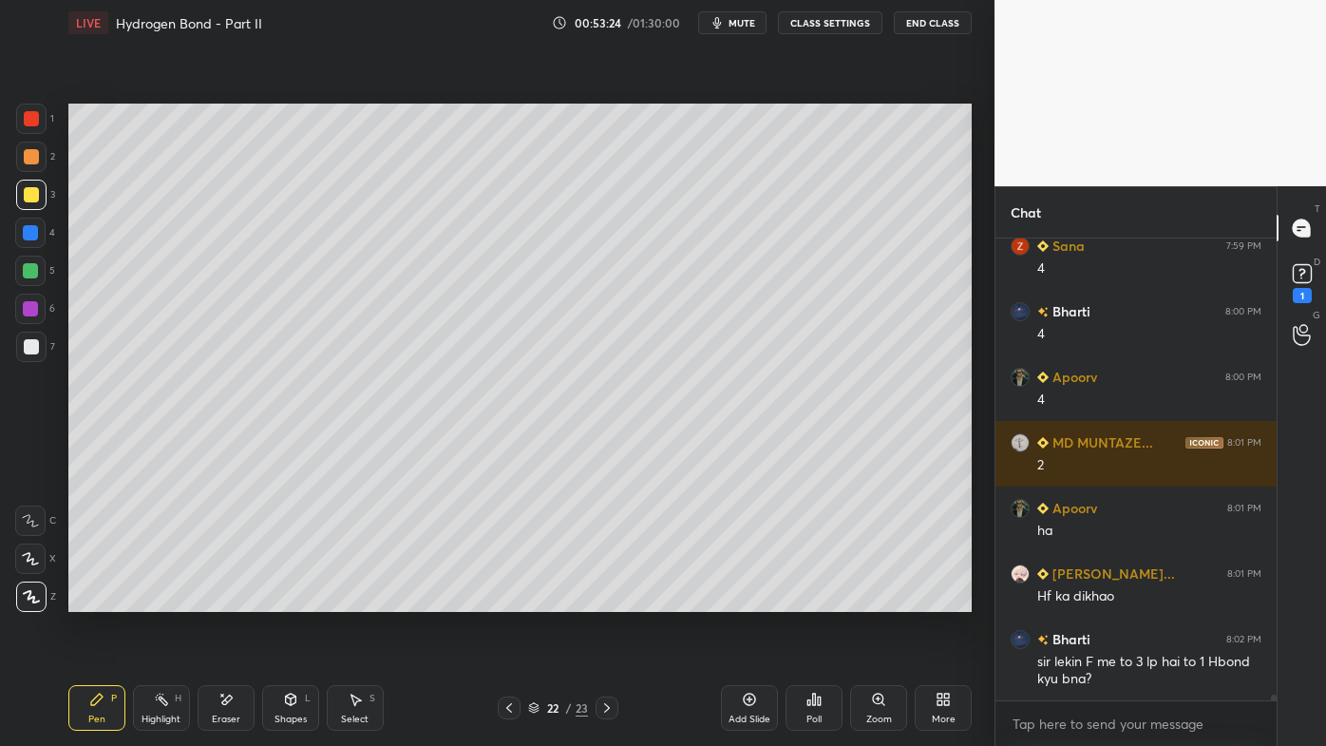
scroll to position [35975, 0]
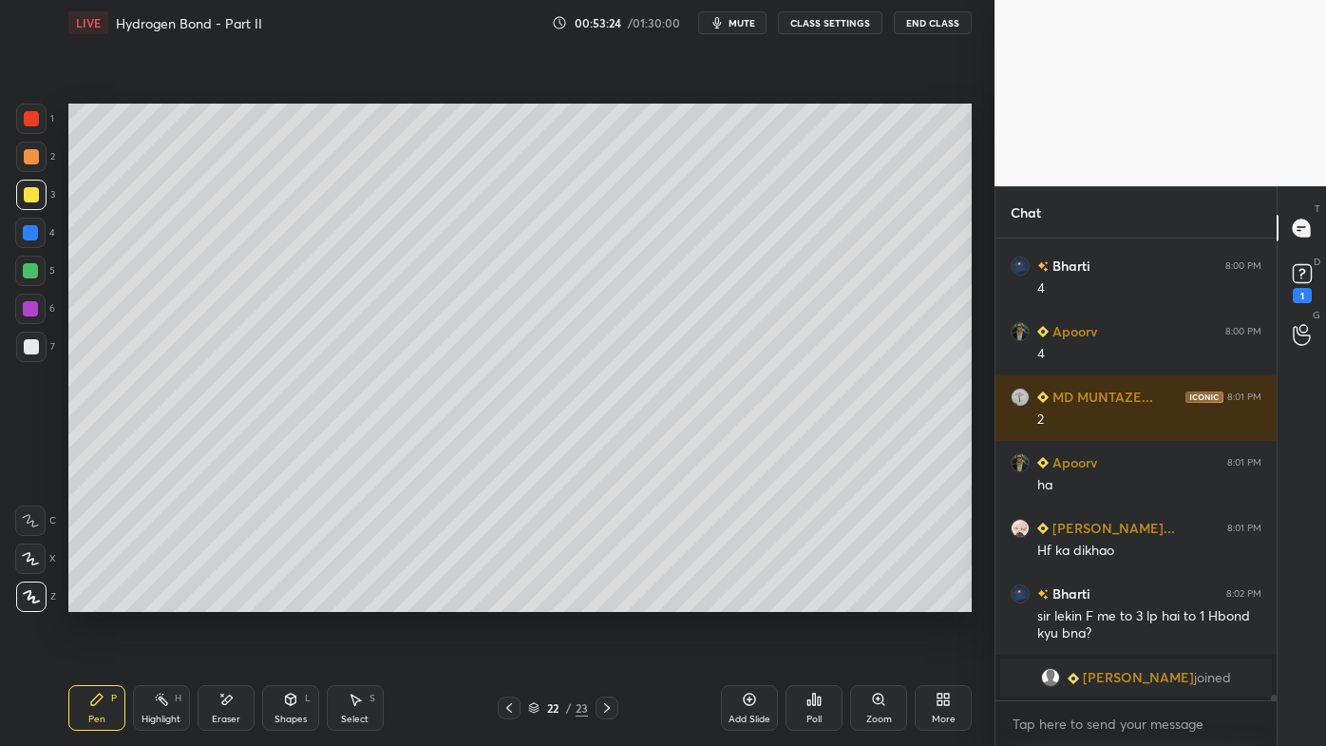
click at [505, 599] on icon at bounding box center [509, 707] width 15 height 15
drag, startPoint x: 608, startPoint y: 705, endPoint x: 611, endPoint y: 681, distance: 23.9
click at [608, 599] on icon at bounding box center [606, 707] width 15 height 15
click at [224, 599] on icon at bounding box center [226, 698] width 10 height 9
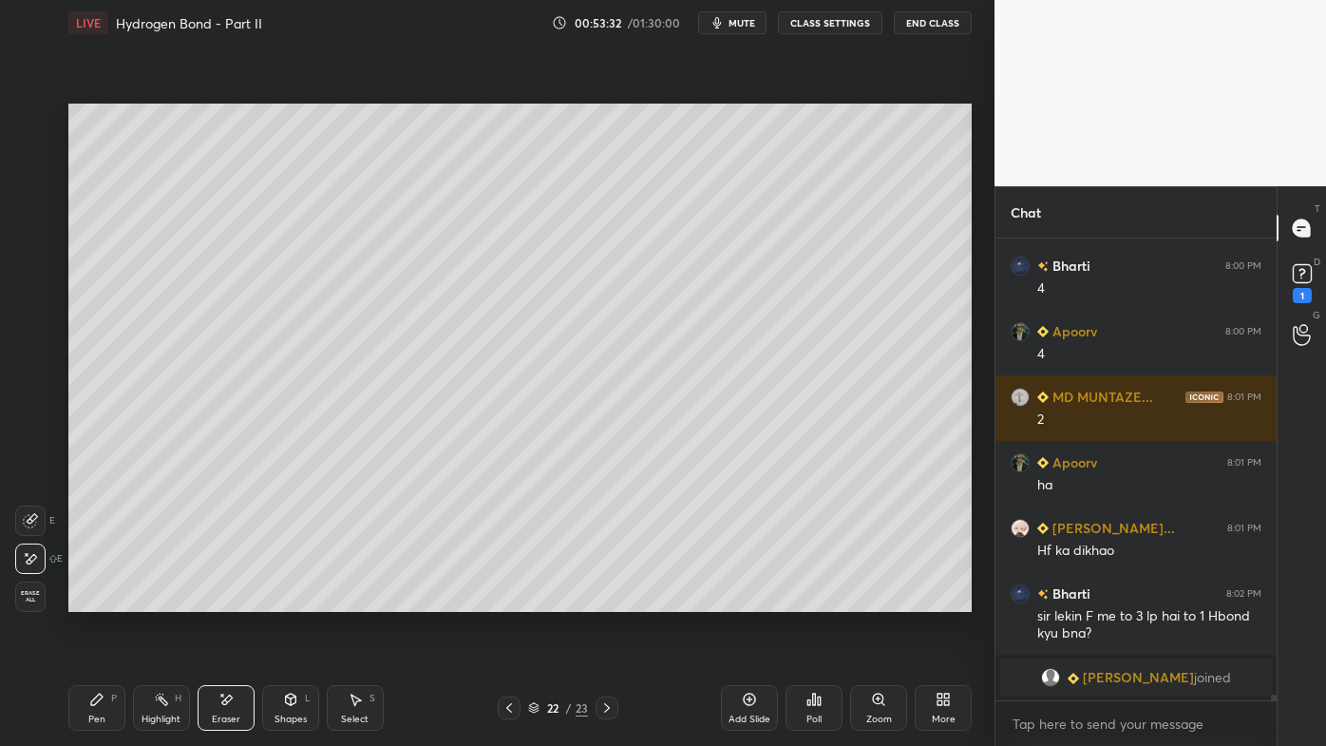
drag, startPoint x: 100, startPoint y: 709, endPoint x: 113, endPoint y: 646, distance: 64.1
click at [100, 599] on div "Pen P" at bounding box center [96, 708] width 57 height 46
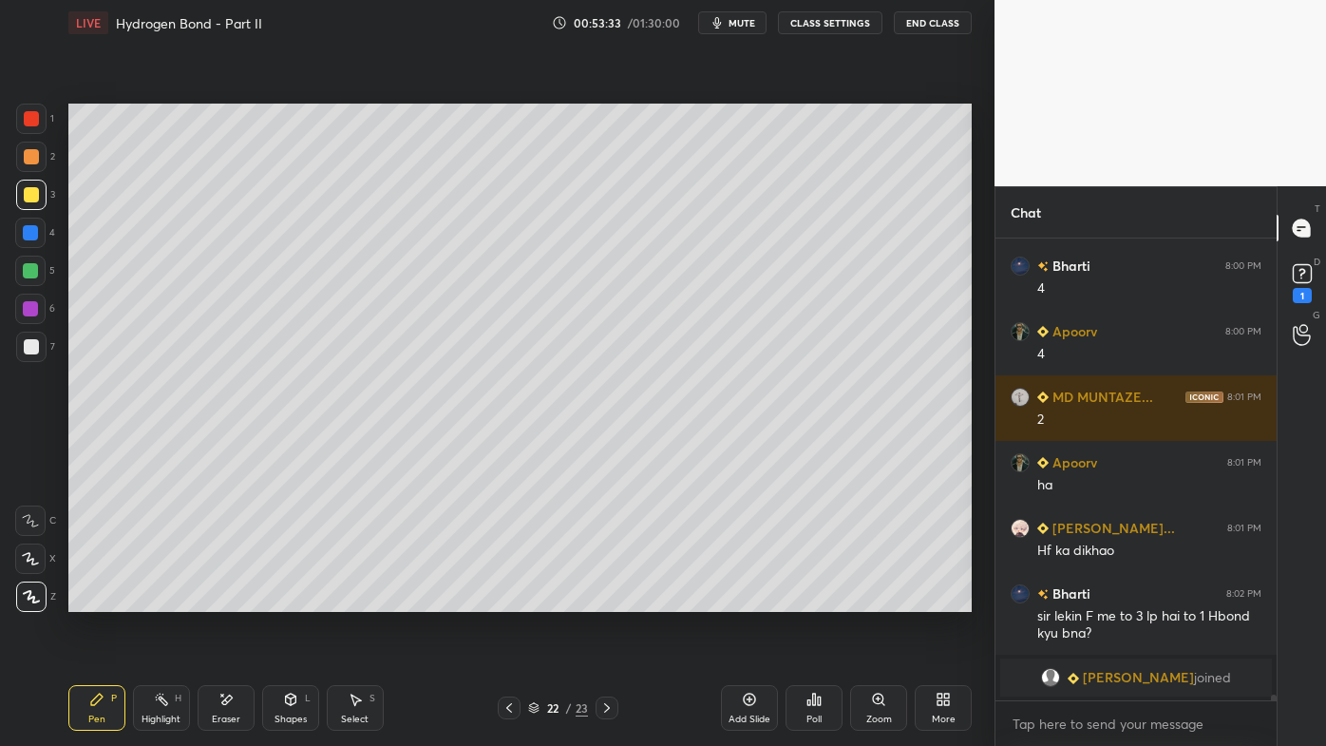
scroll to position [35790, 0]
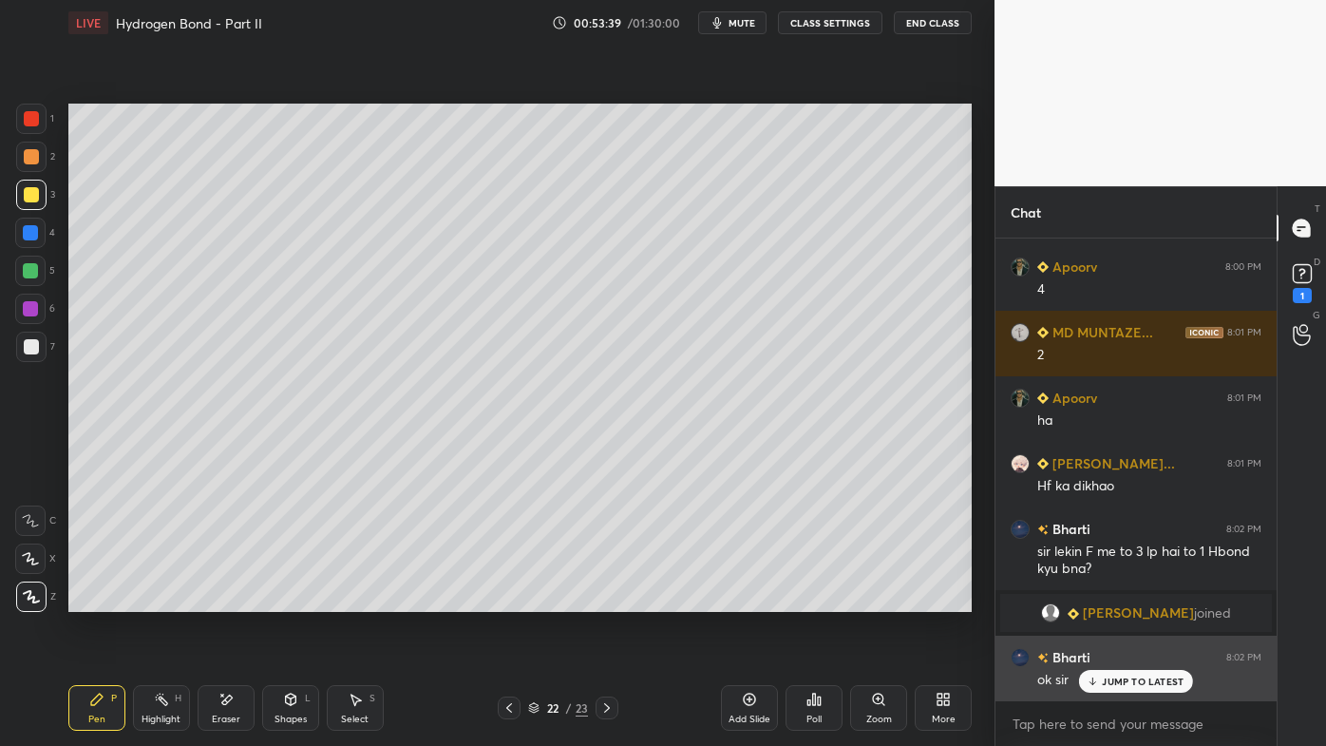
click at [1106, 599] on p "JUMP TO LATEST" at bounding box center [1143, 680] width 82 height 11
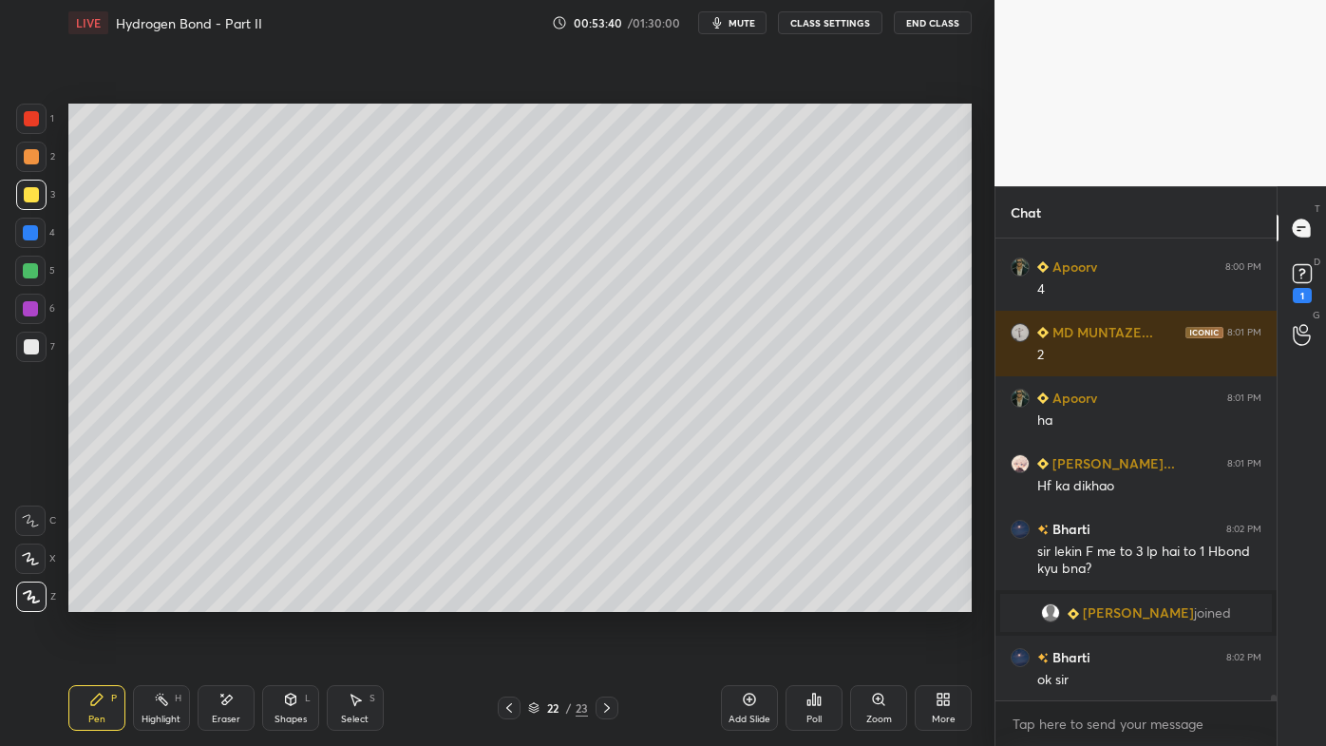
click at [84, 599] on div "Pen P" at bounding box center [96, 708] width 57 height 46
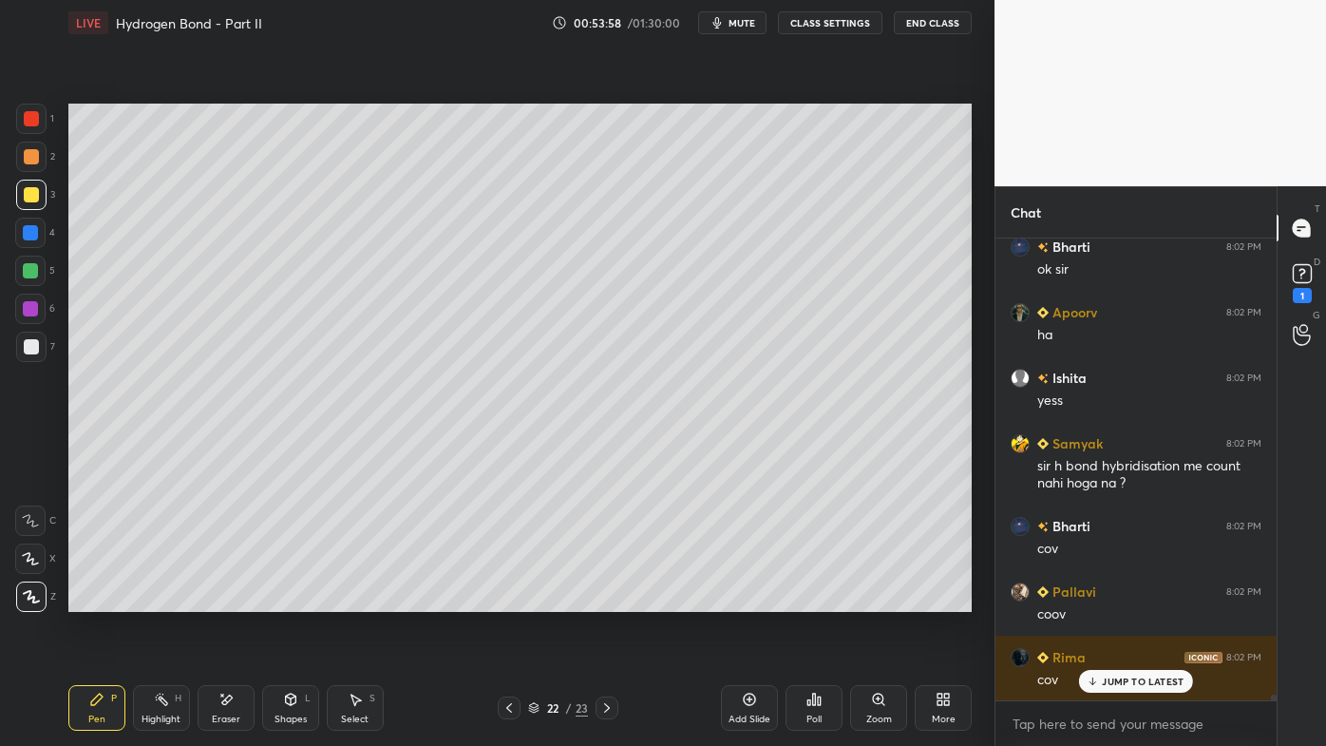
scroll to position [36265, 0]
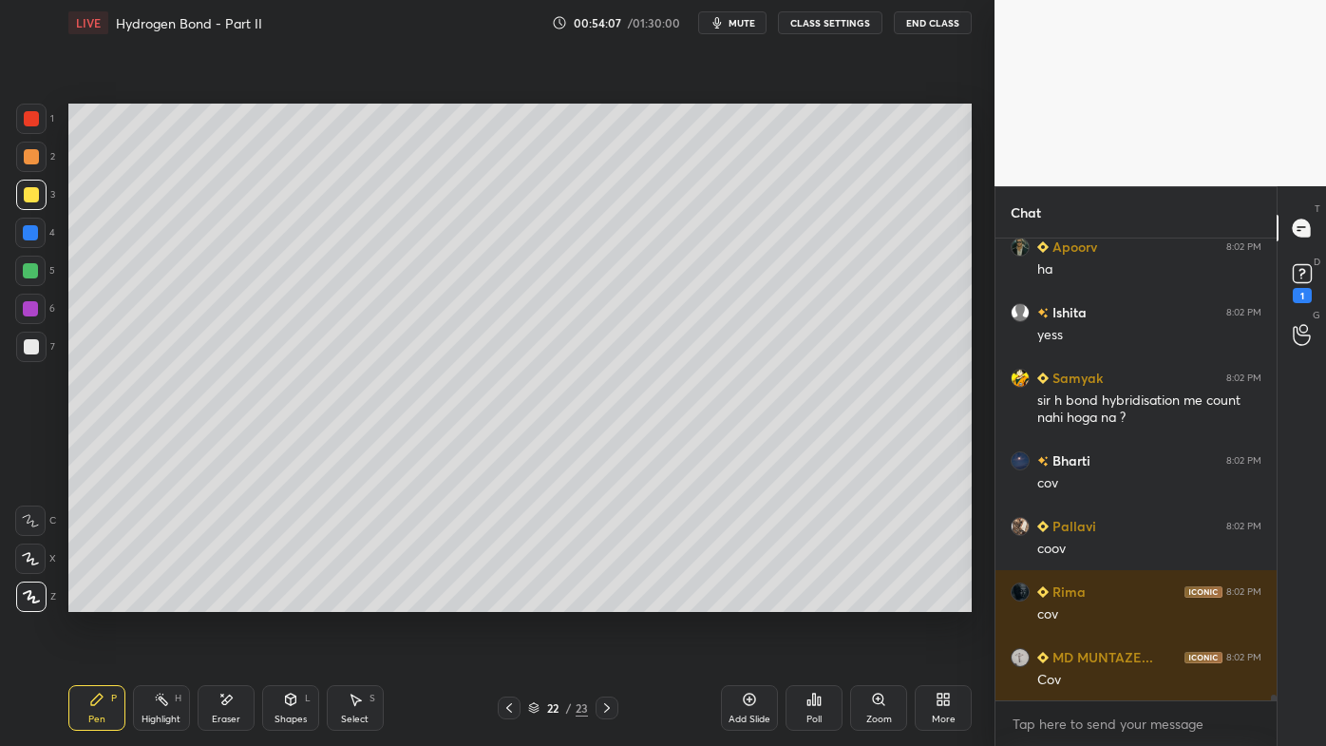
drag, startPoint x: 230, startPoint y: 698, endPoint x: 249, endPoint y: 648, distance: 53.8
click at [233, 599] on icon at bounding box center [225, 700] width 15 height 16
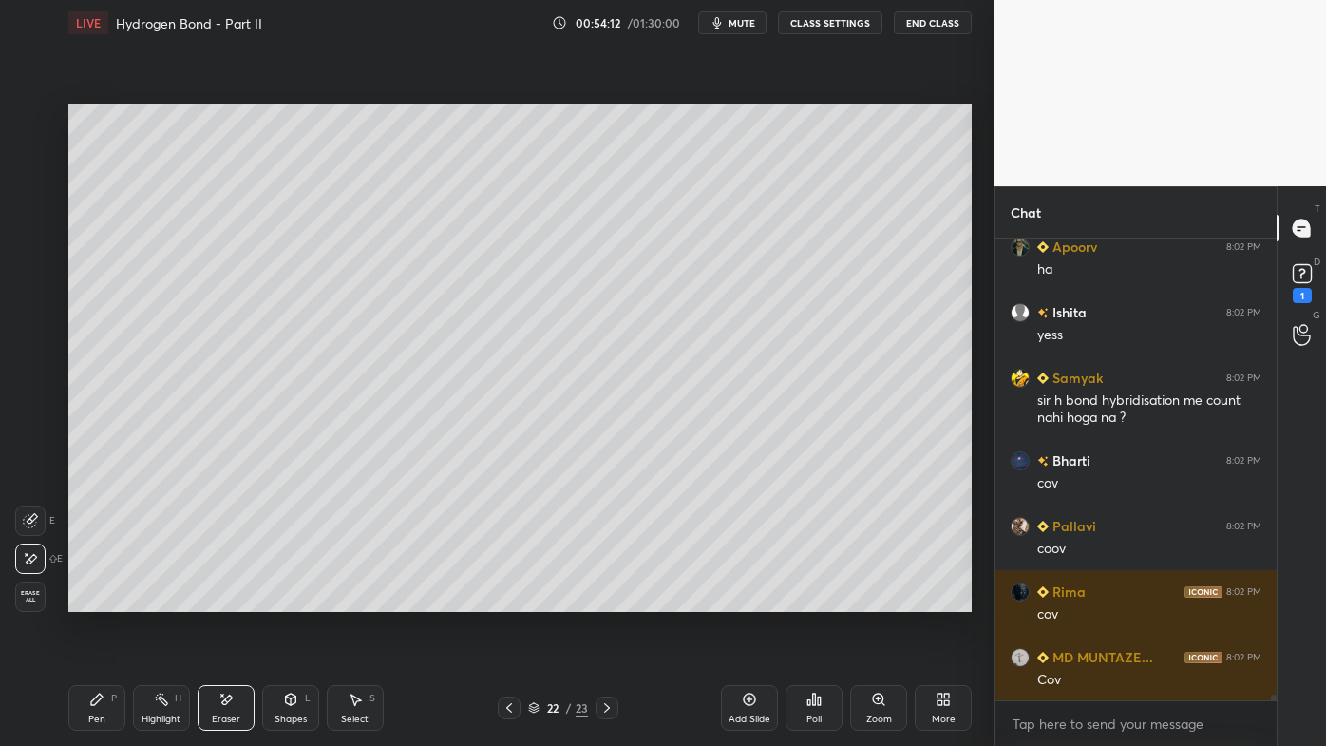
scroll to position [36332, 0]
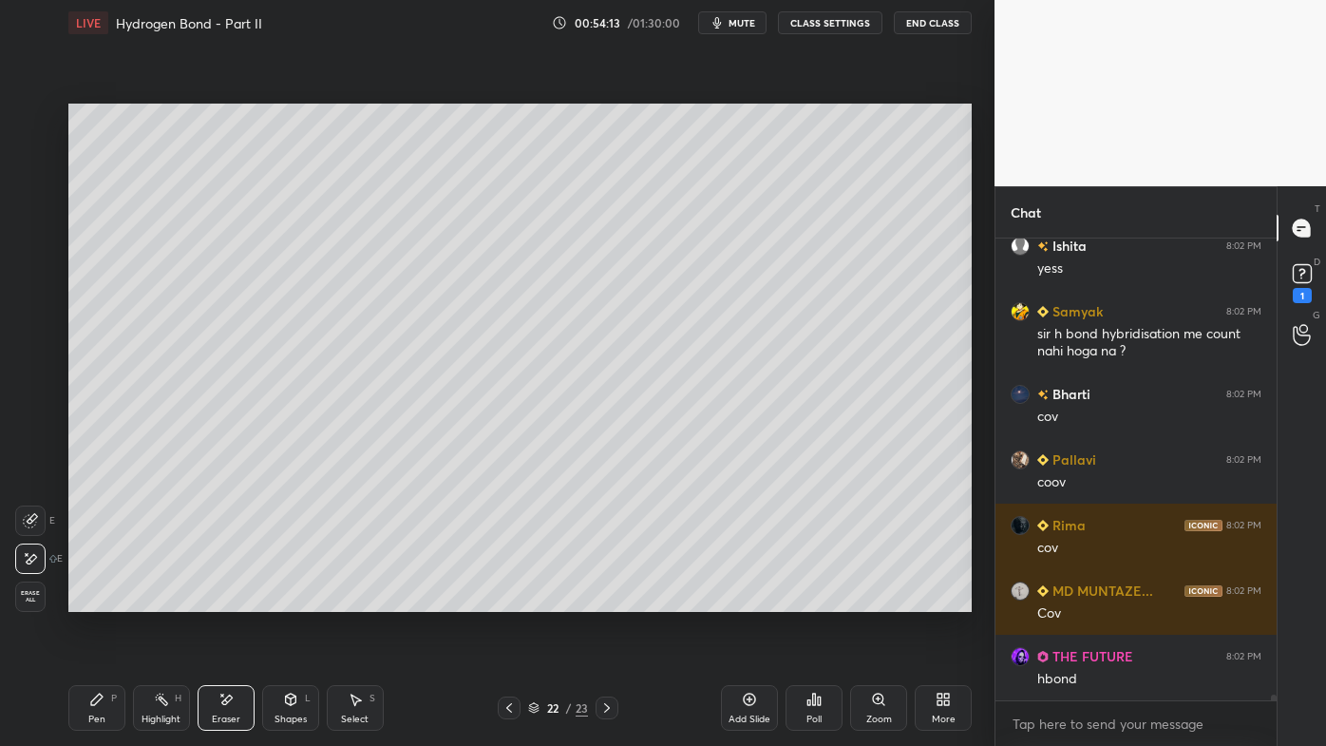
drag, startPoint x: 89, startPoint y: 699, endPoint x: 76, endPoint y: 677, distance: 25.6
click at [89, 599] on icon at bounding box center [96, 699] width 15 height 15
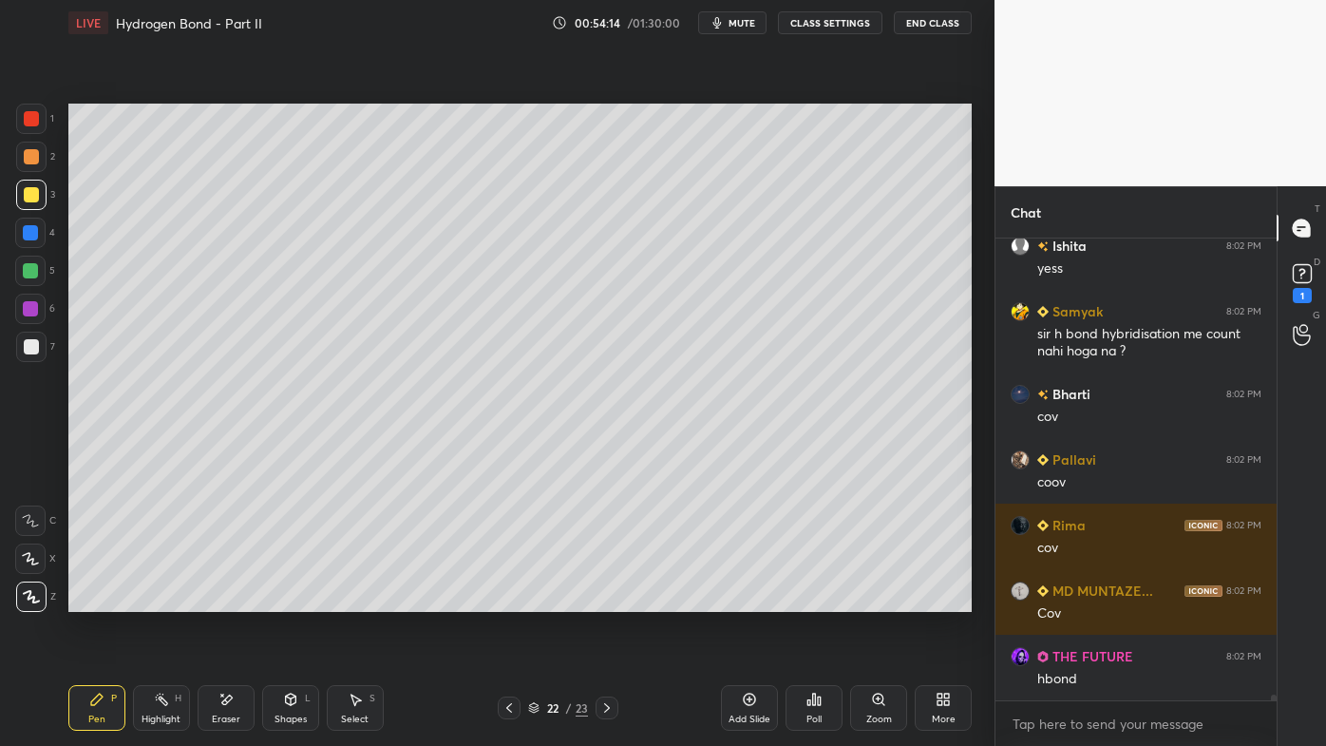
drag, startPoint x: 40, startPoint y: 157, endPoint x: 58, endPoint y: 153, distance: 18.4
click at [44, 158] on div at bounding box center [31, 157] width 30 height 30
click at [979, 282] on div "1 2 3 4 5 6 7 C X Z E E Erase all H H LIVE Hydrogen Bond - Part II 00:54:46 / 0…" at bounding box center [497, 373] width 995 height 746
click at [229, 599] on div "Eraser" at bounding box center [226, 708] width 57 height 46
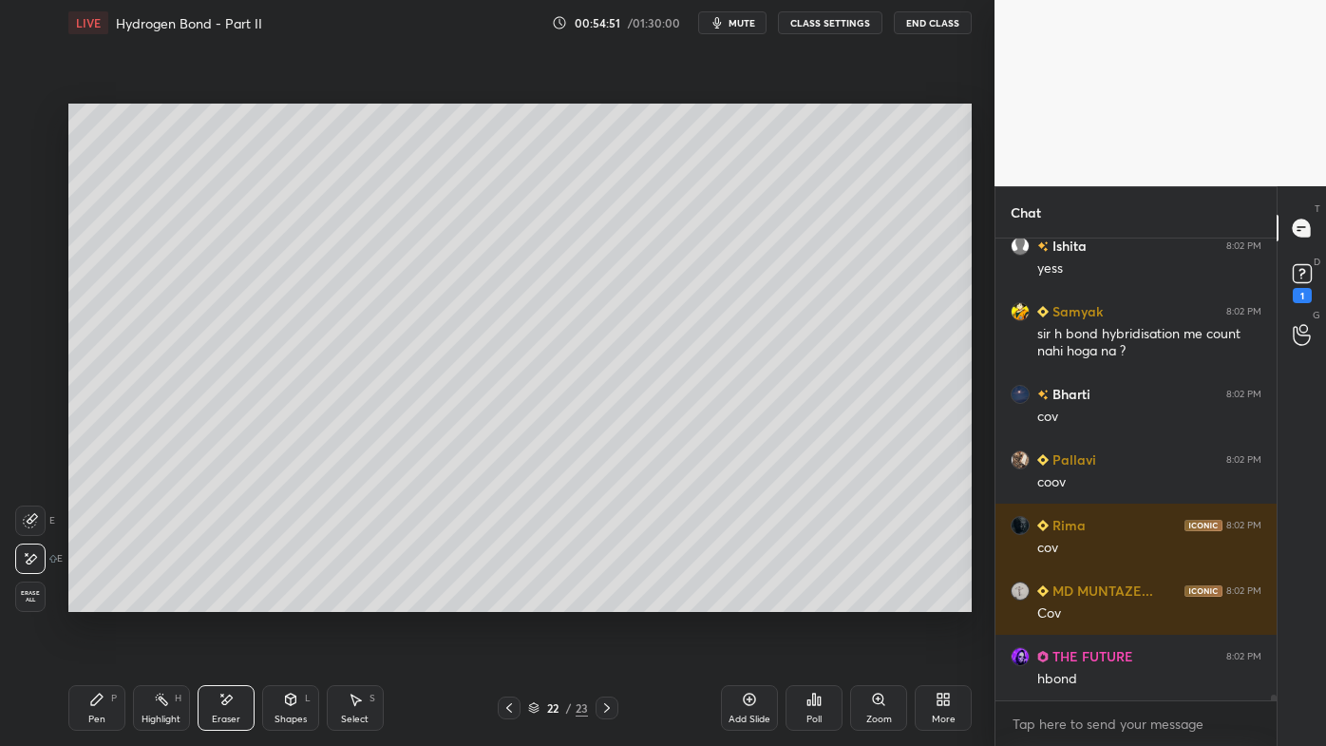
drag, startPoint x: 96, startPoint y: 712, endPoint x: 109, endPoint y: 690, distance: 26.4
click at [96, 599] on div "Pen P" at bounding box center [96, 708] width 57 height 46
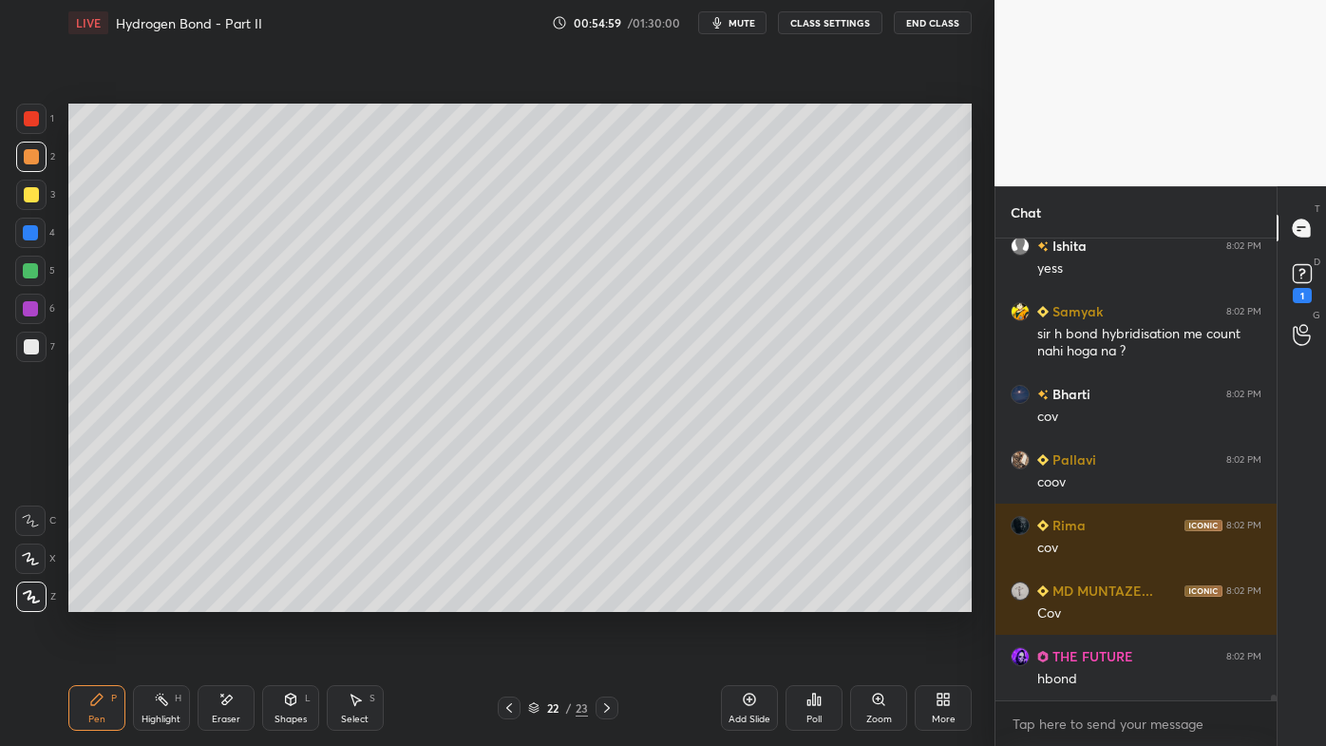
click at [32, 195] on div at bounding box center [31, 194] width 15 height 15
drag, startPoint x: 40, startPoint y: 357, endPoint x: 58, endPoint y: 342, distance: 23.6
click at [42, 354] on div at bounding box center [31, 347] width 30 height 30
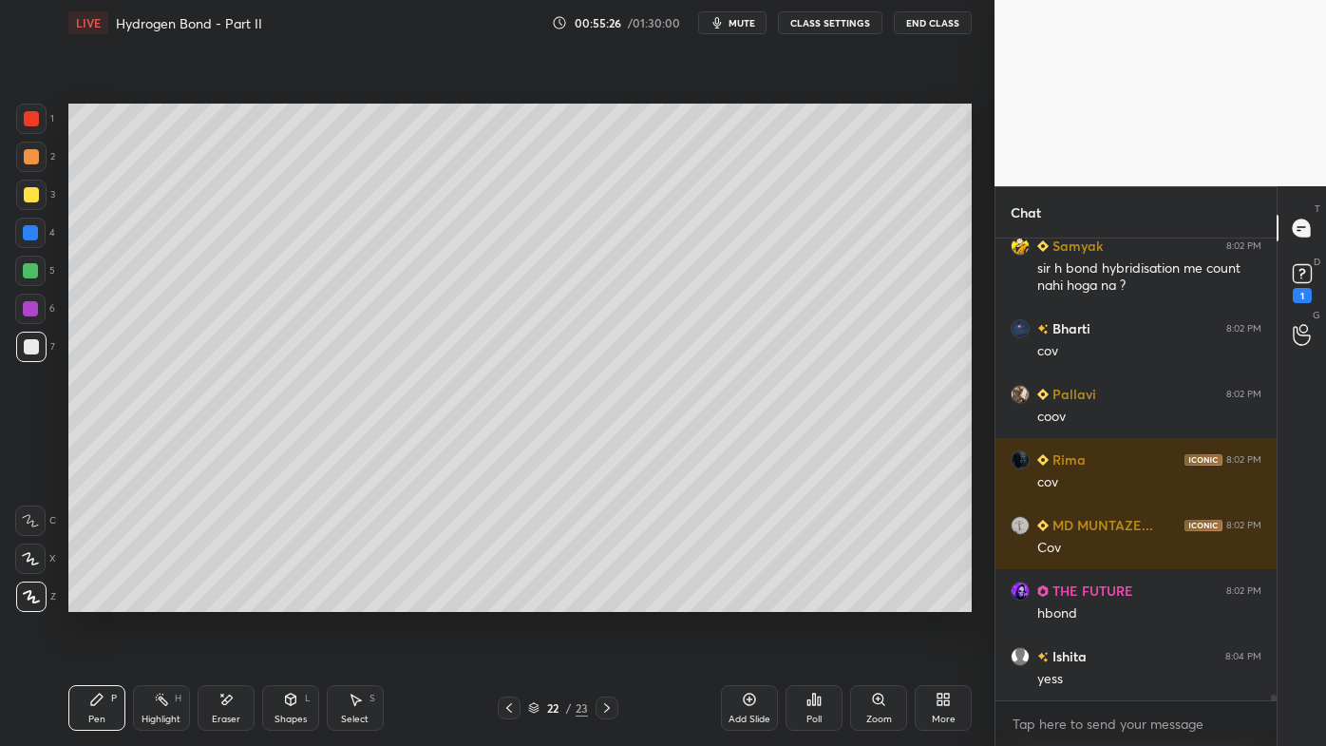
click at [161, 599] on rect at bounding box center [163, 700] width 9 height 9
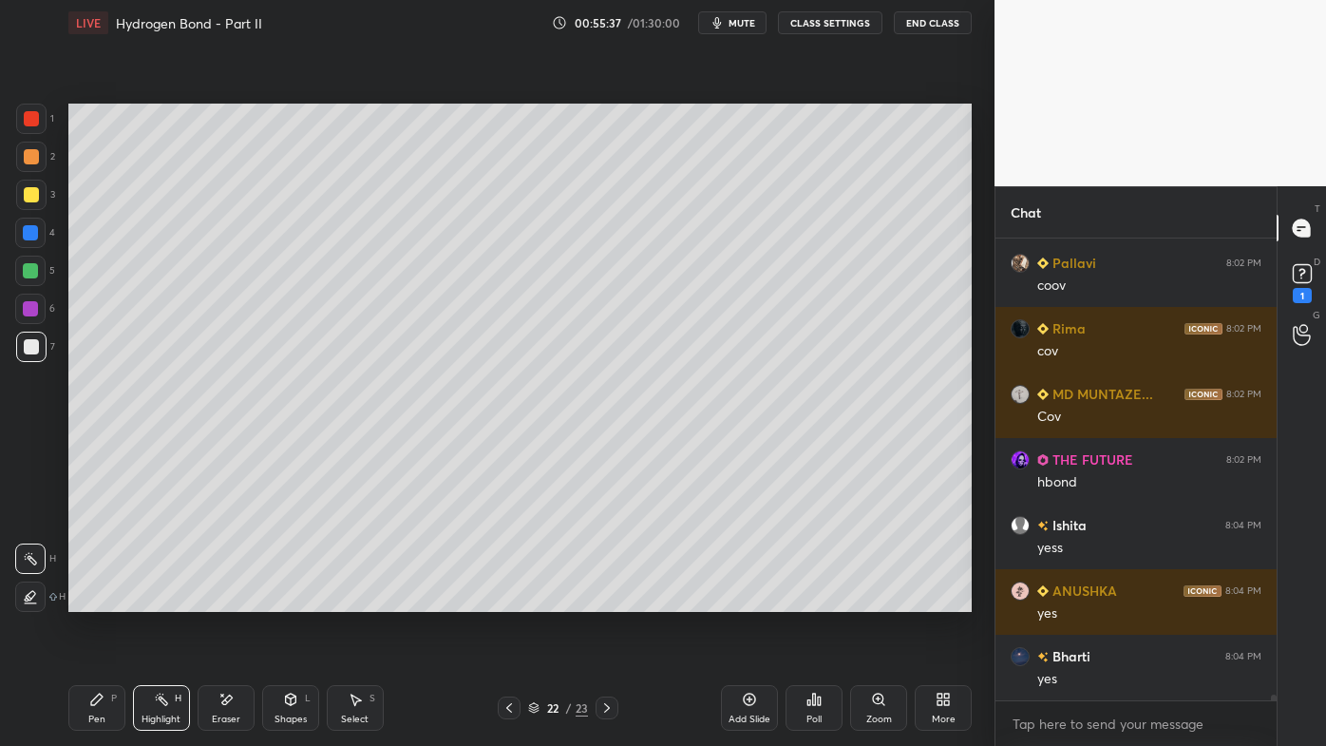
scroll to position [36594, 0]
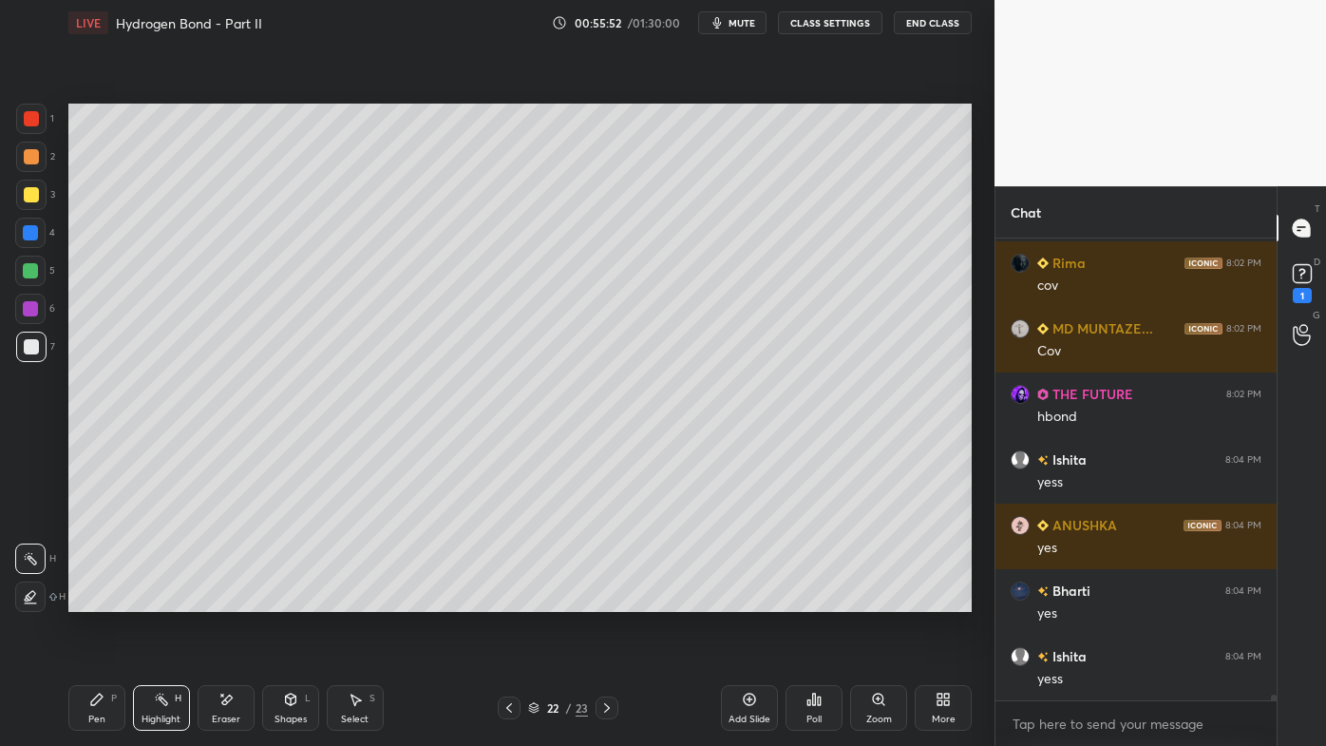
click at [745, 599] on icon at bounding box center [749, 699] width 15 height 15
click at [98, 599] on icon at bounding box center [96, 698] width 11 height 11
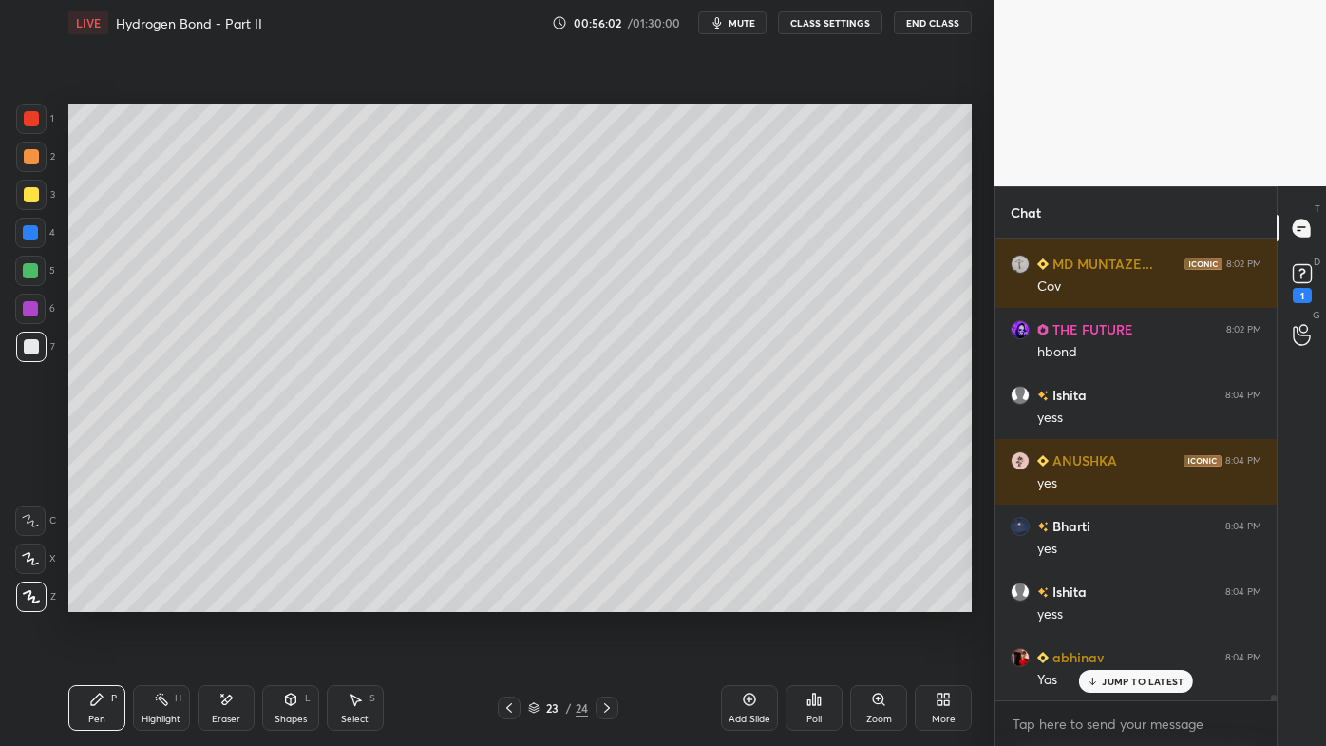
click at [30, 160] on div at bounding box center [31, 156] width 15 height 15
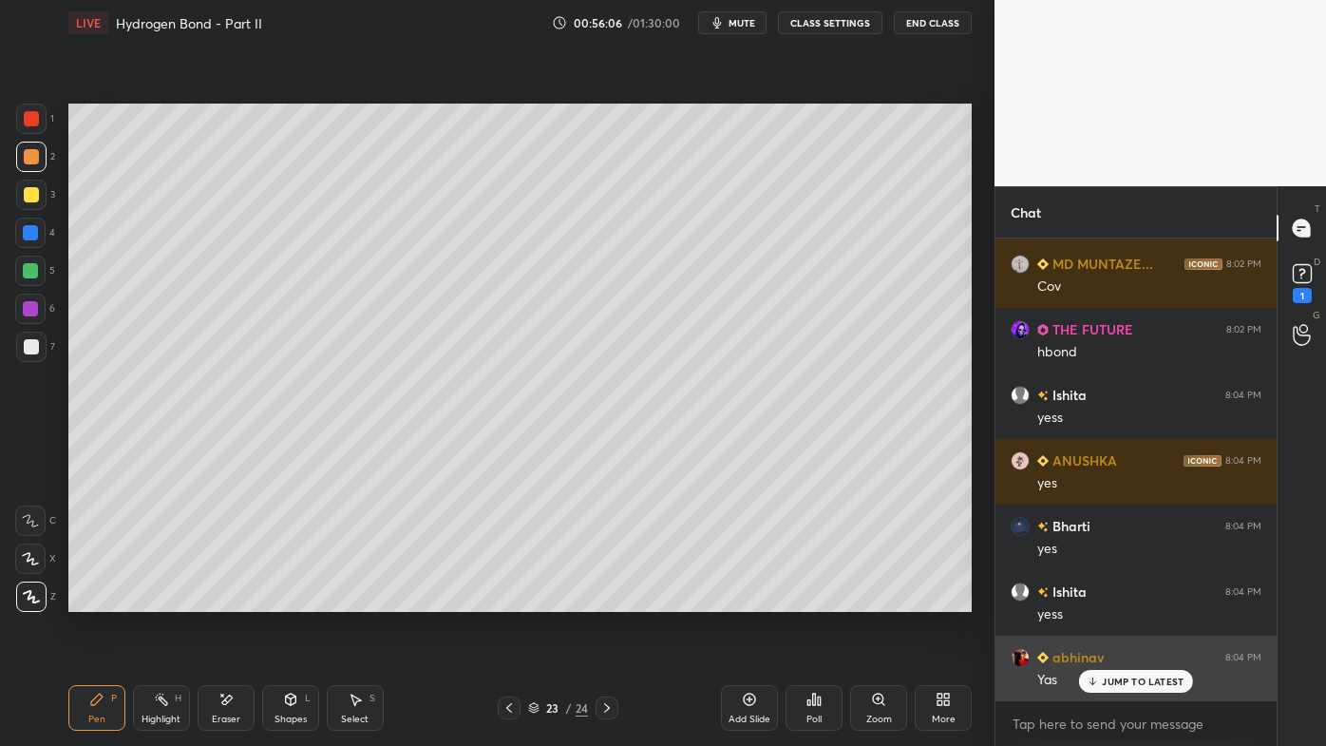
drag, startPoint x: 1099, startPoint y: 682, endPoint x: 1087, endPoint y: 682, distance: 12.3
click at [1097, 599] on icon at bounding box center [1093, 680] width 12 height 11
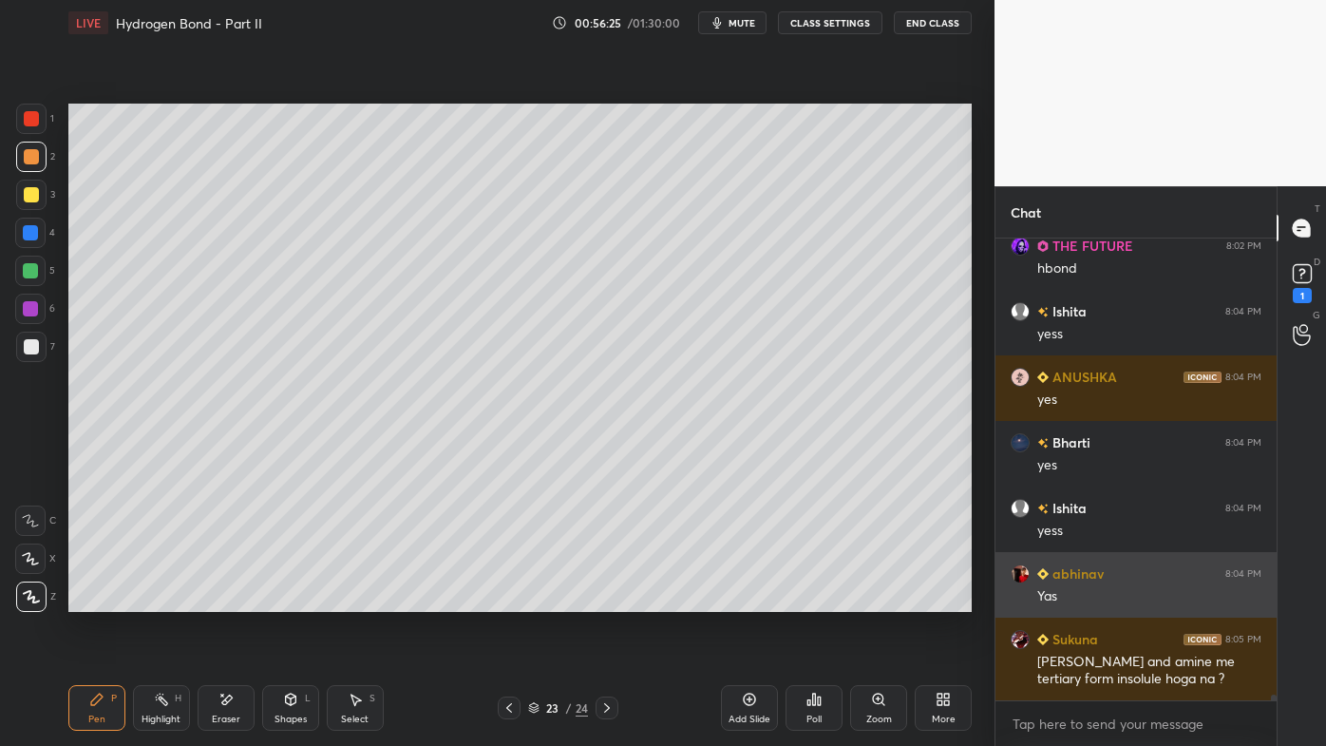
scroll to position [36808, 0]
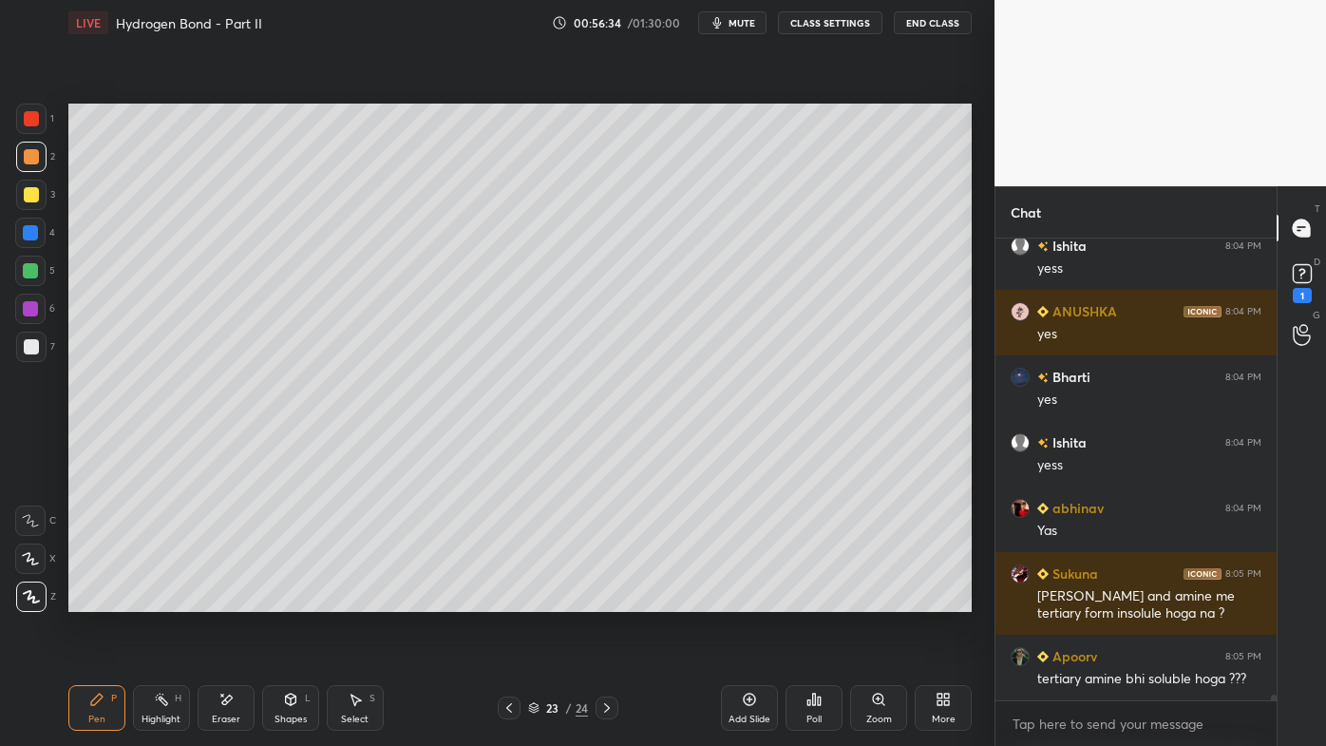
drag, startPoint x: 161, startPoint y: 692, endPoint x: 187, endPoint y: 661, distance: 39.8
click at [158, 599] on div "Highlight H" at bounding box center [161, 708] width 57 height 46
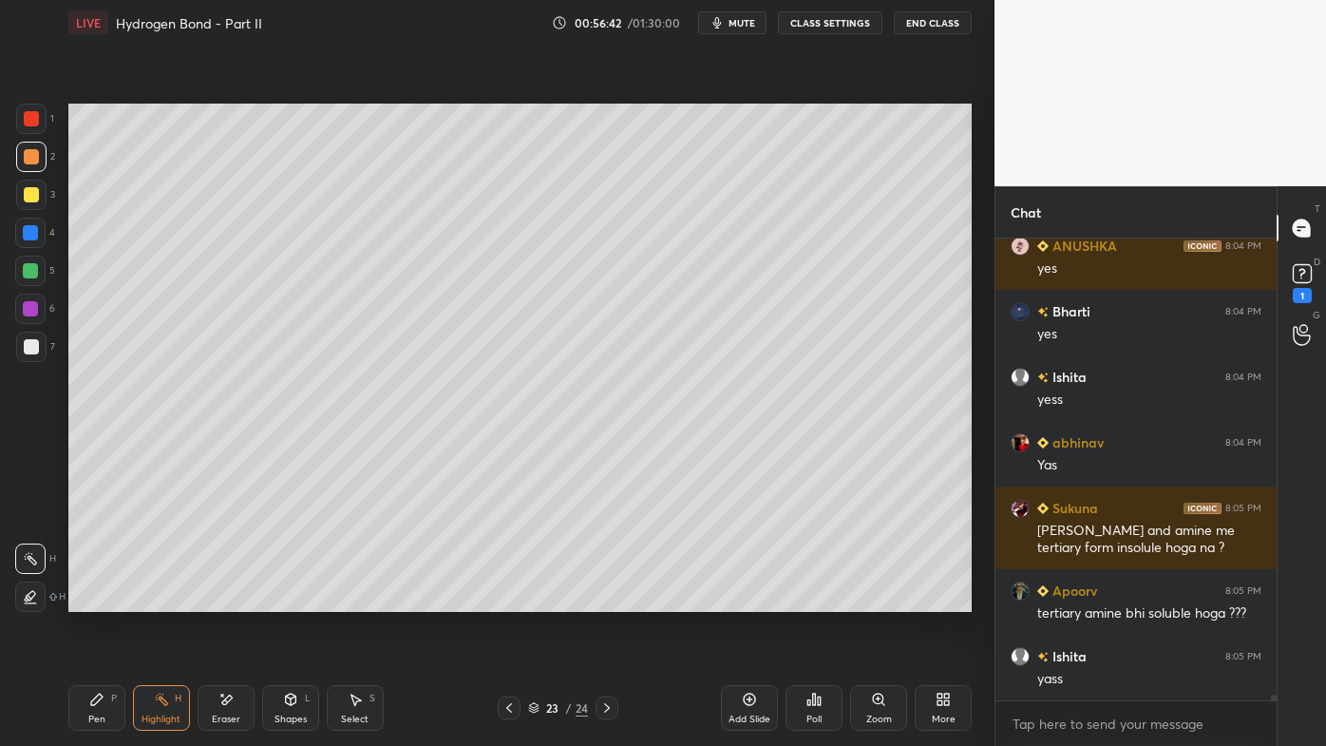
click at [506, 599] on icon at bounding box center [509, 707] width 15 height 15
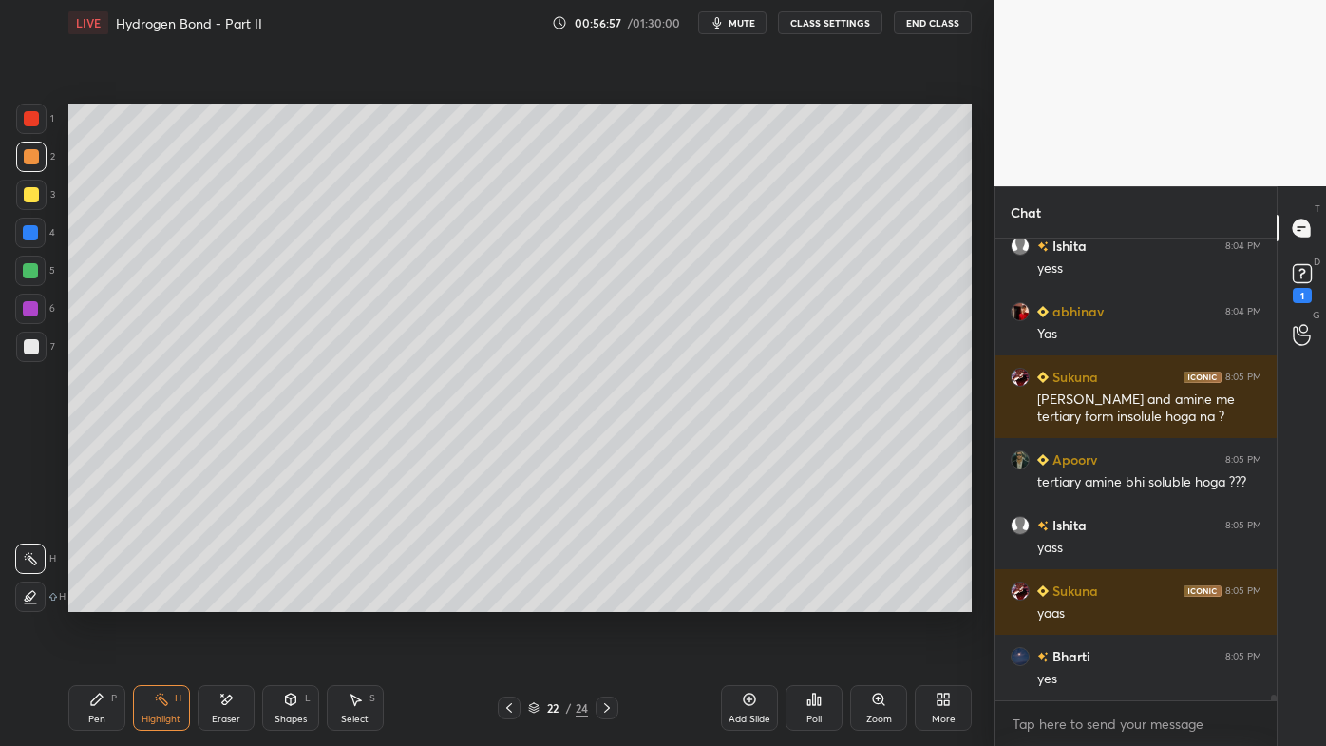
scroll to position [37069, 0]
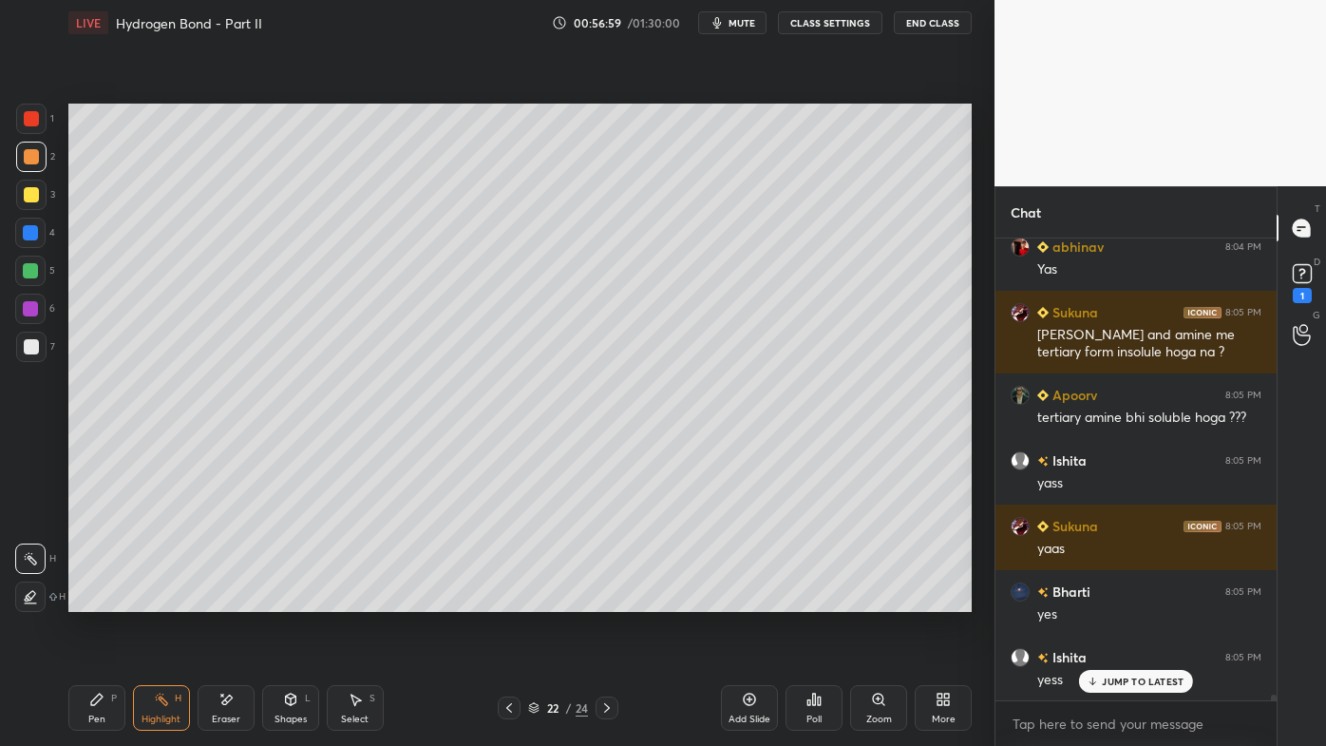
click at [602, 599] on icon at bounding box center [606, 707] width 15 height 15
click at [93, 599] on icon at bounding box center [96, 699] width 15 height 15
click at [44, 190] on div at bounding box center [31, 195] width 30 height 30
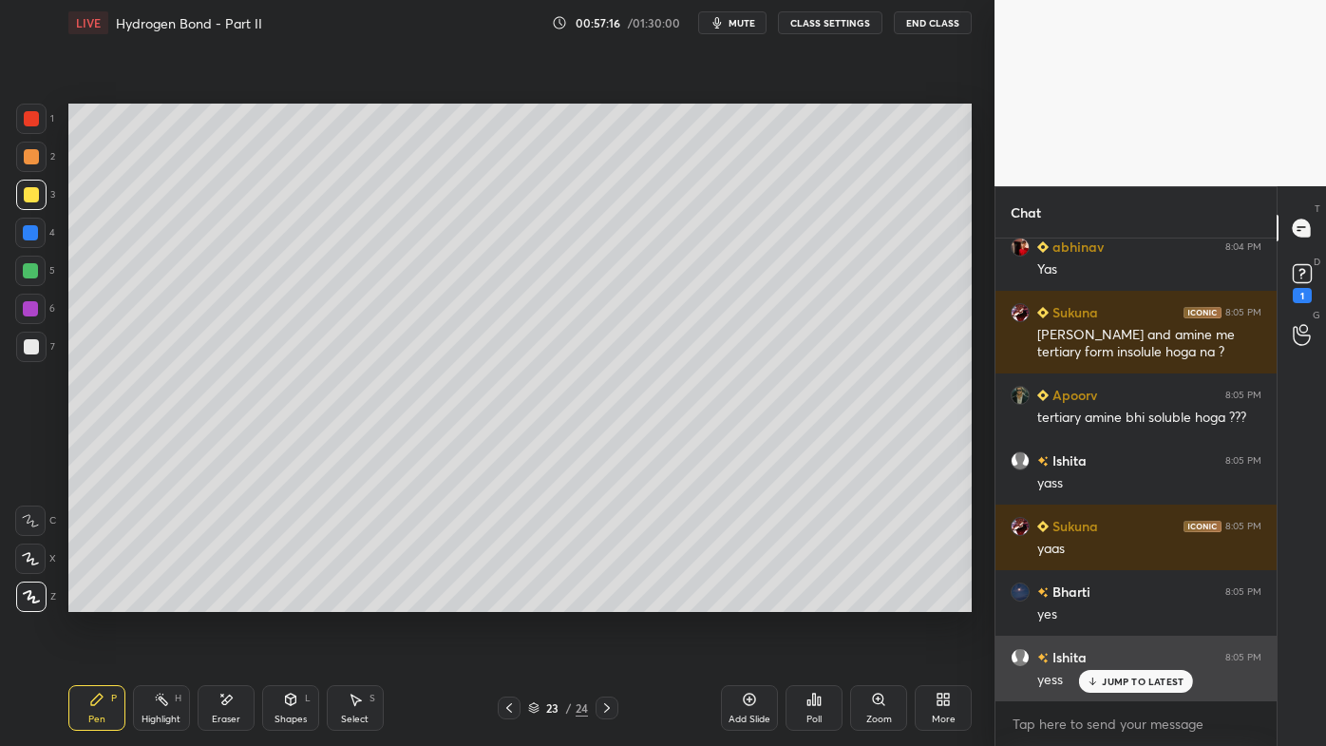
drag, startPoint x: 1109, startPoint y: 687, endPoint x: 1099, endPoint y: 685, distance: 10.6
click at [1106, 599] on div "JUMP TO LATEST" at bounding box center [1136, 681] width 114 height 23
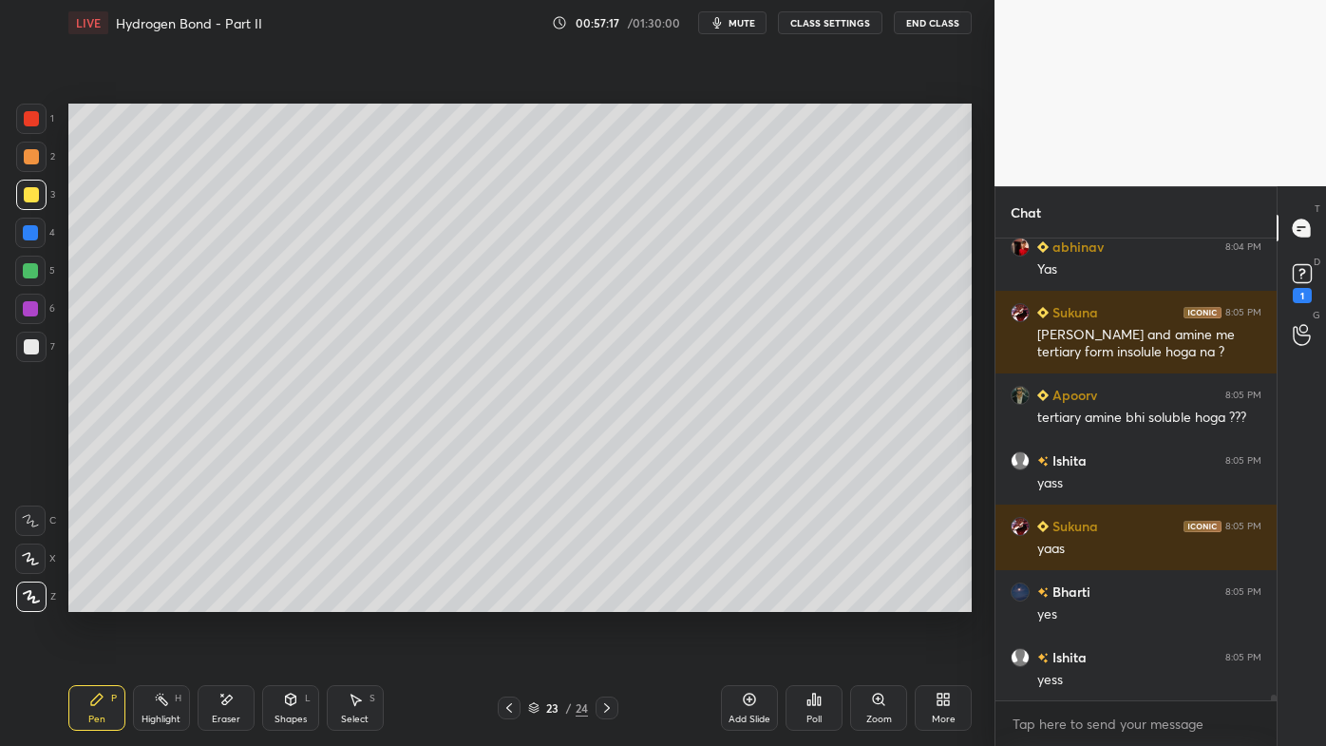
click at [157, 599] on icon at bounding box center [161, 699] width 15 height 15
drag, startPoint x: 96, startPoint y: 696, endPoint x: 98, endPoint y: 678, distance: 18.1
click at [92, 599] on icon at bounding box center [96, 699] width 15 height 15
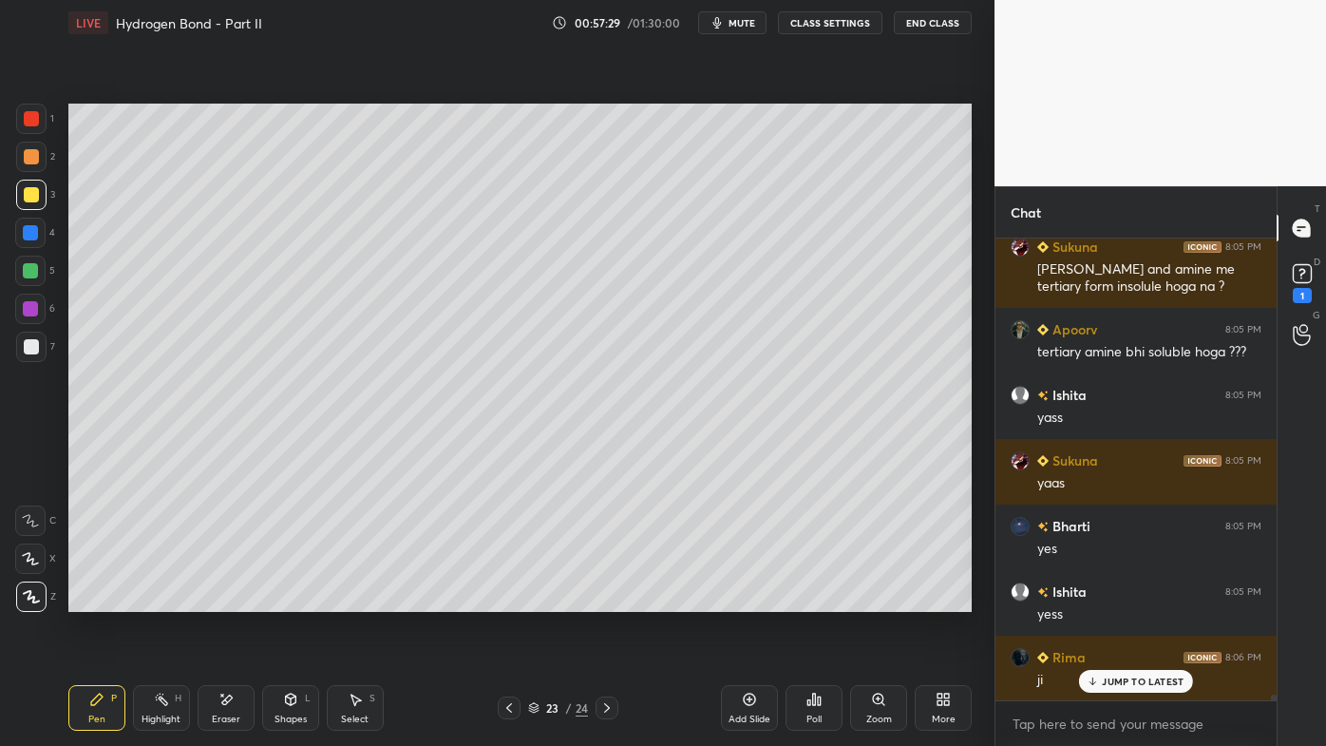
drag, startPoint x: 231, startPoint y: 696, endPoint x: 234, endPoint y: 687, distance: 9.9
click at [231, 599] on icon at bounding box center [225, 700] width 15 height 16
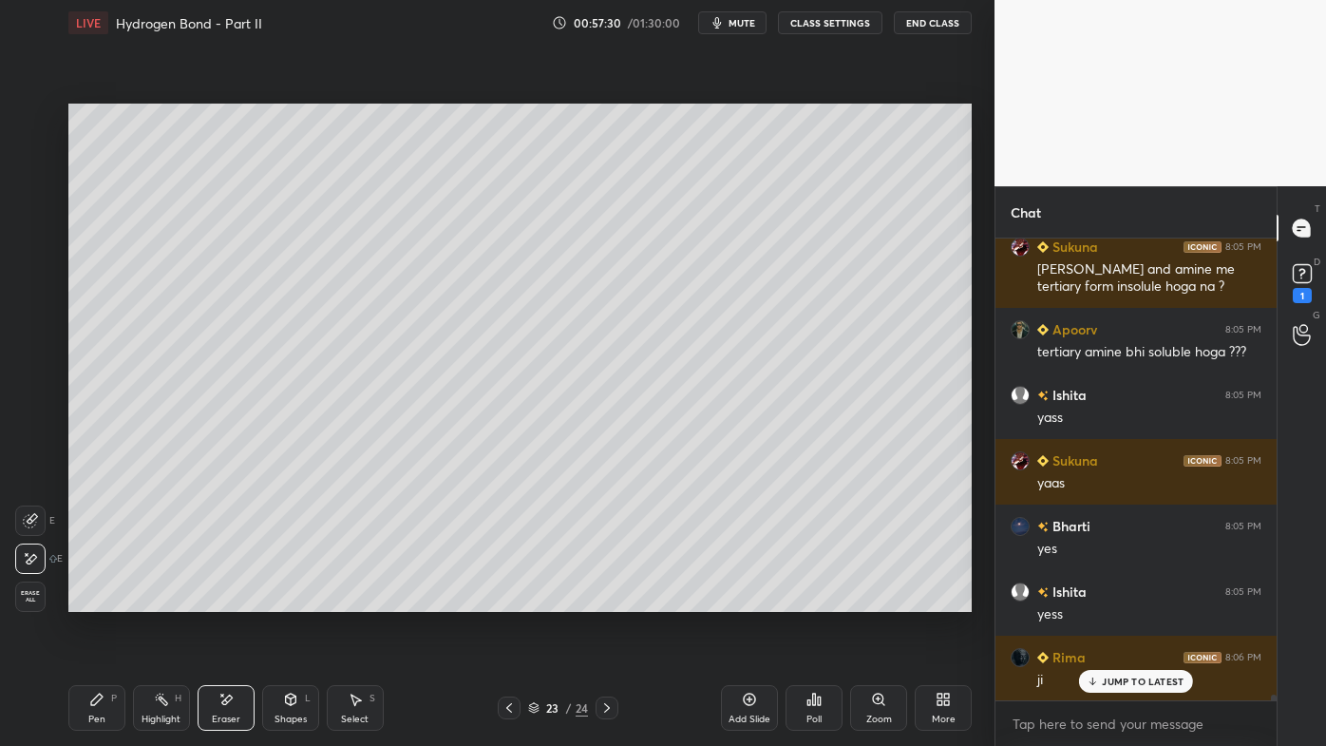
drag, startPoint x: 99, startPoint y: 701, endPoint x: 105, endPoint y: 689, distance: 14.0
click at [100, 599] on icon at bounding box center [96, 699] width 15 height 15
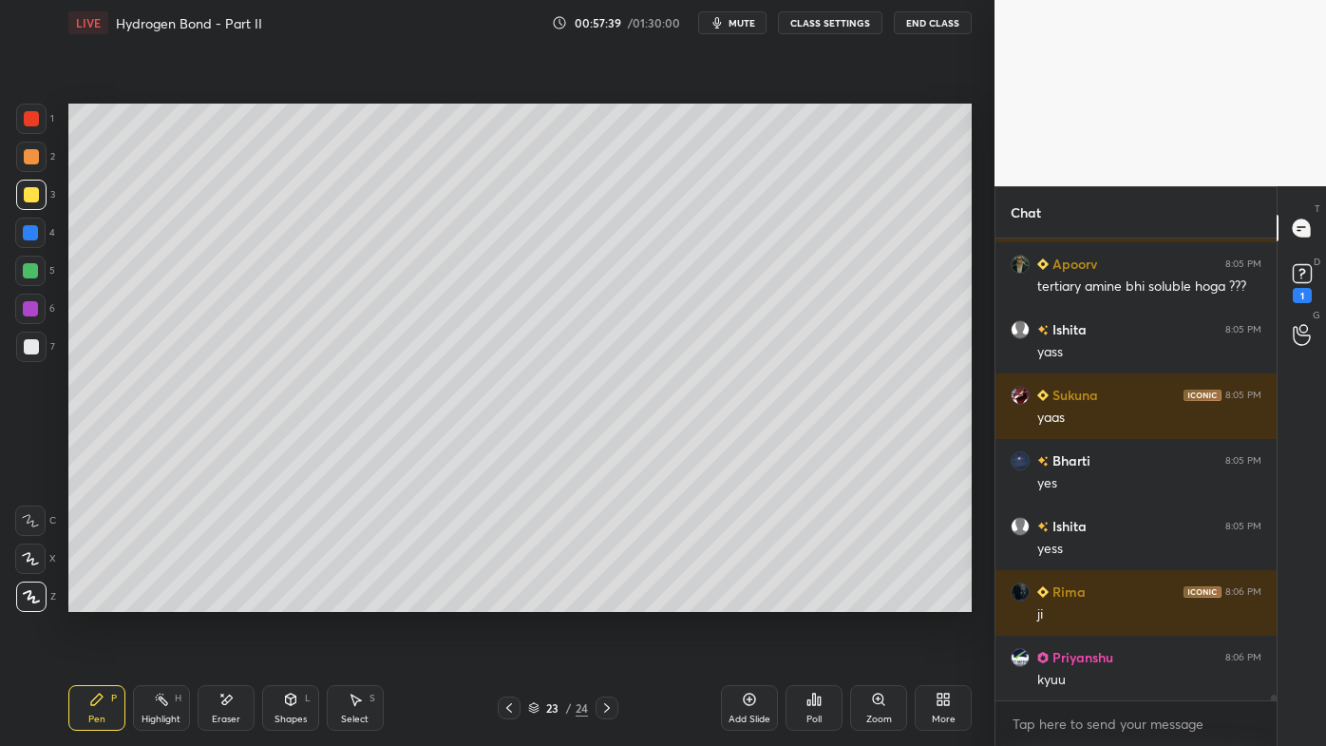
scroll to position [37267, 0]
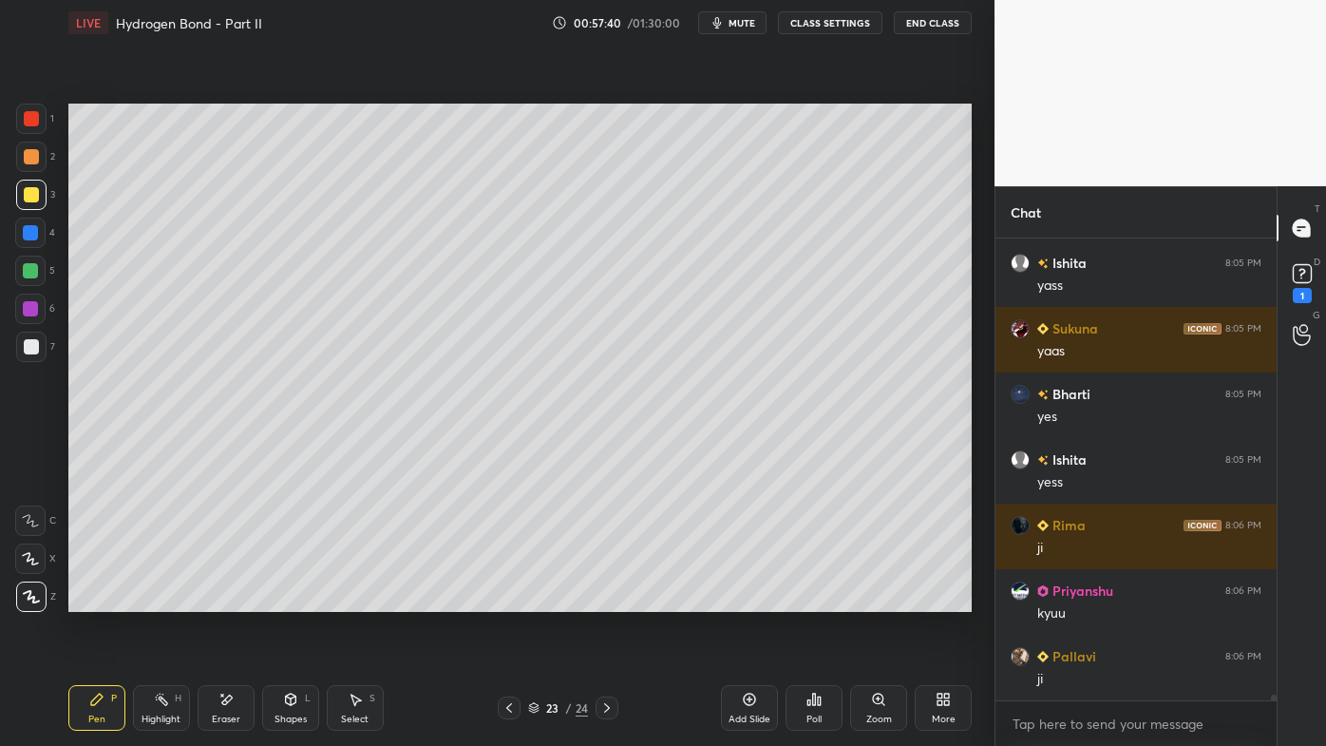
click at [156, 599] on icon at bounding box center [161, 699] width 15 height 15
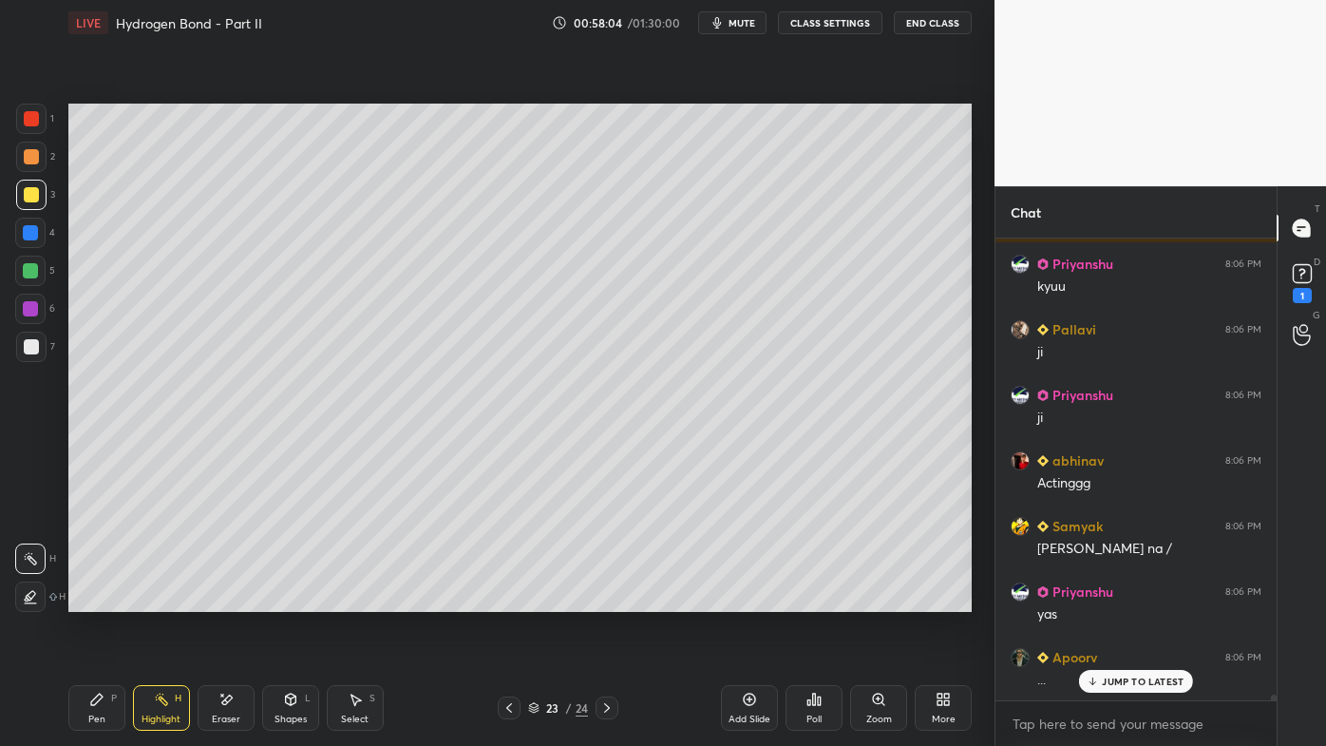
scroll to position [37659, 0]
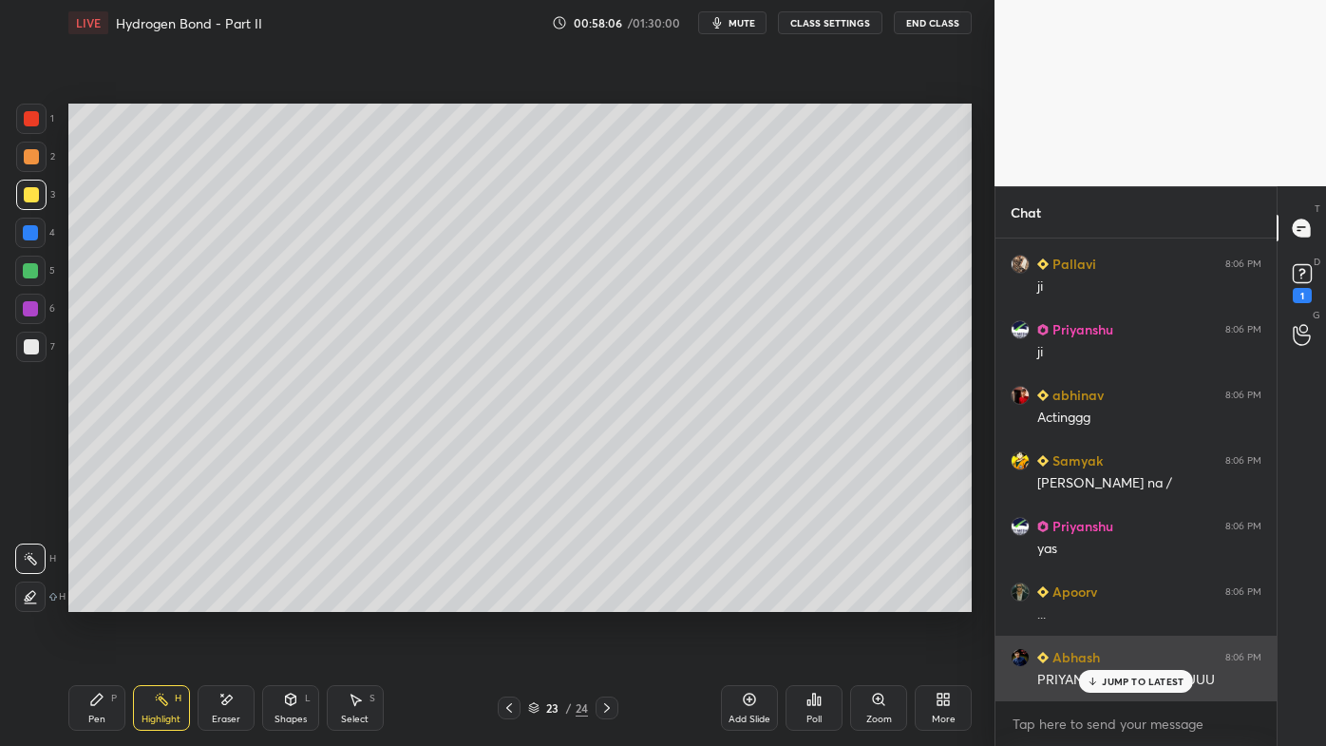
click at [1099, 599] on div "JUMP TO LATEST" at bounding box center [1136, 681] width 114 height 23
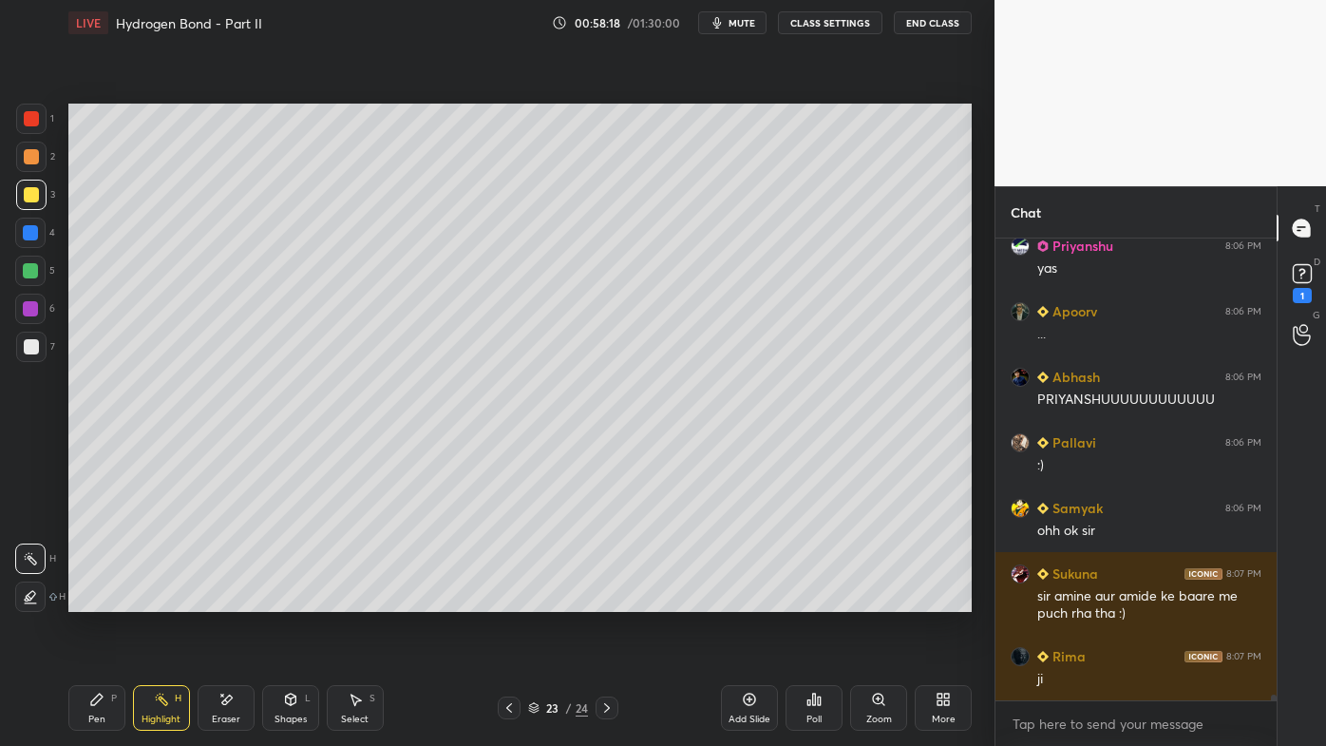
scroll to position [38004, 0]
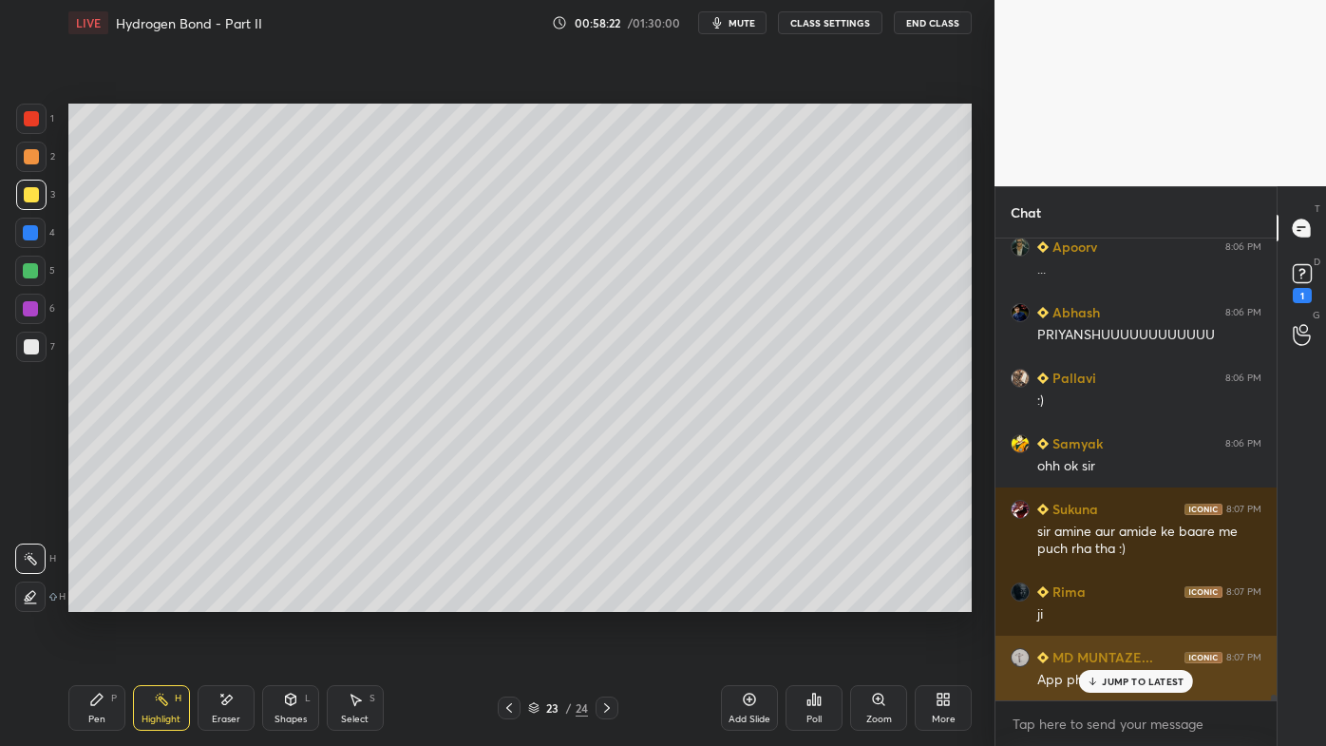
click at [1122, 599] on p "JUMP TO LATEST" at bounding box center [1143, 680] width 82 height 11
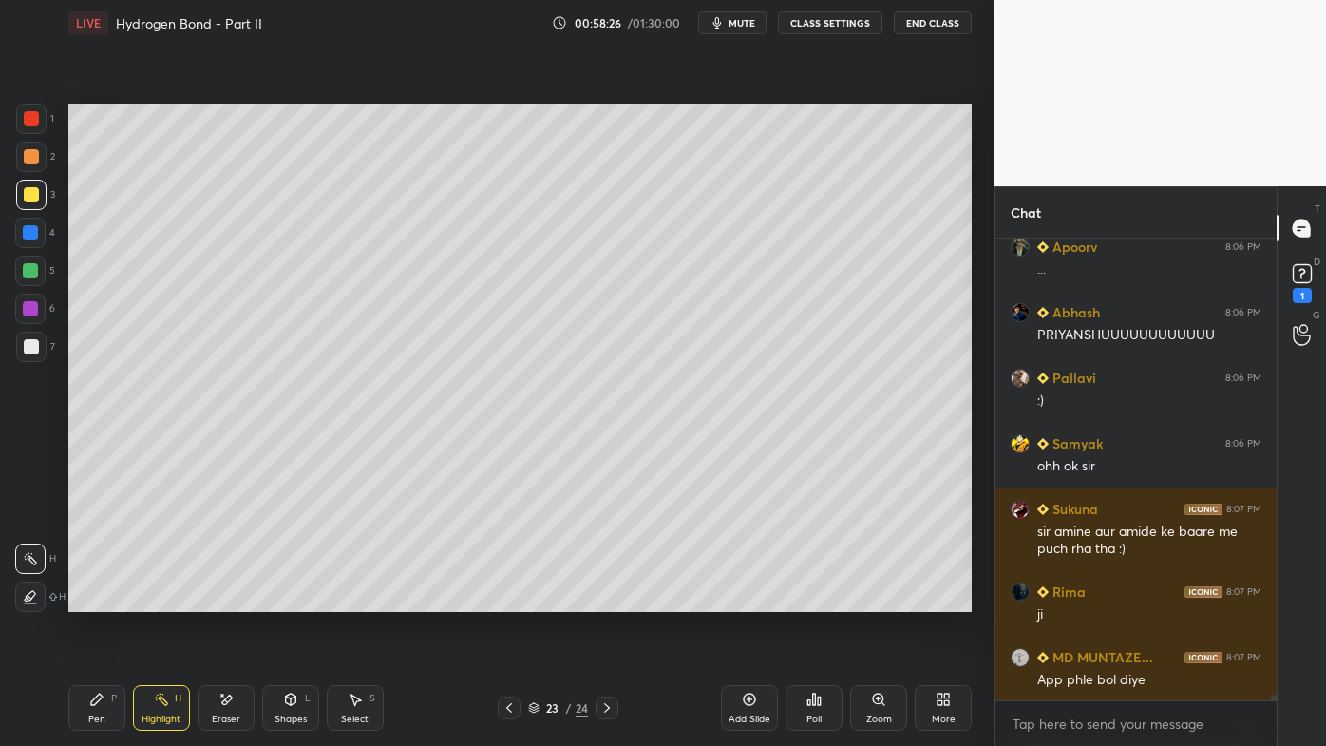
click at [112, 599] on div "Pen P" at bounding box center [96, 708] width 57 height 46
click at [35, 160] on div at bounding box center [31, 156] width 15 height 15
drag, startPoint x: 103, startPoint y: 701, endPoint x: 95, endPoint y: 675, distance: 26.7
click at [101, 599] on icon at bounding box center [96, 699] width 15 height 15
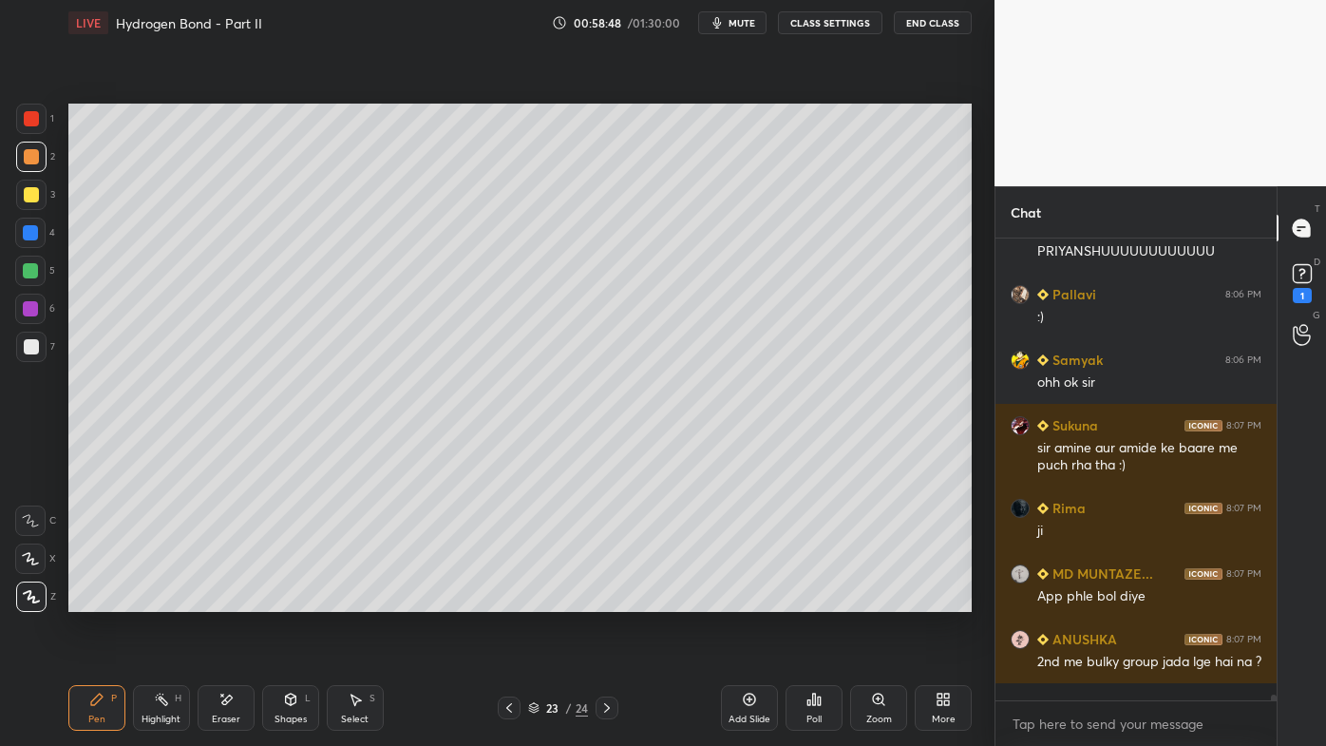
drag, startPoint x: 87, startPoint y: 707, endPoint x: 160, endPoint y: 643, distance: 96.2
click at [84, 599] on div "Pen P" at bounding box center [96, 708] width 57 height 46
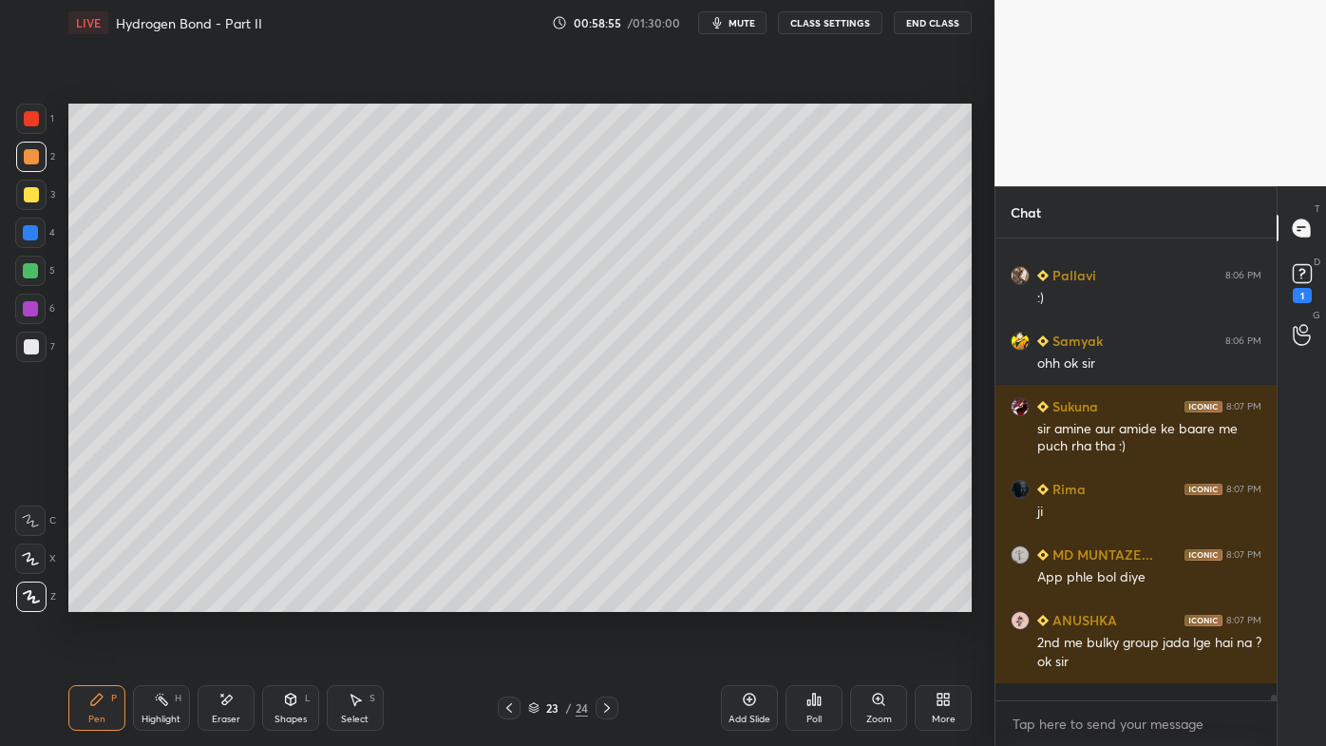
drag, startPoint x: 164, startPoint y: 693, endPoint x: 175, endPoint y: 676, distance: 20.0
click at [169, 599] on div "Highlight H" at bounding box center [161, 708] width 57 height 46
drag, startPoint x: 88, startPoint y: 700, endPoint x: 76, endPoint y: 689, distance: 16.8
click at [87, 599] on div "Pen P" at bounding box center [96, 708] width 57 height 46
drag, startPoint x: 152, startPoint y: 692, endPoint x: 210, endPoint y: 646, distance: 73.7
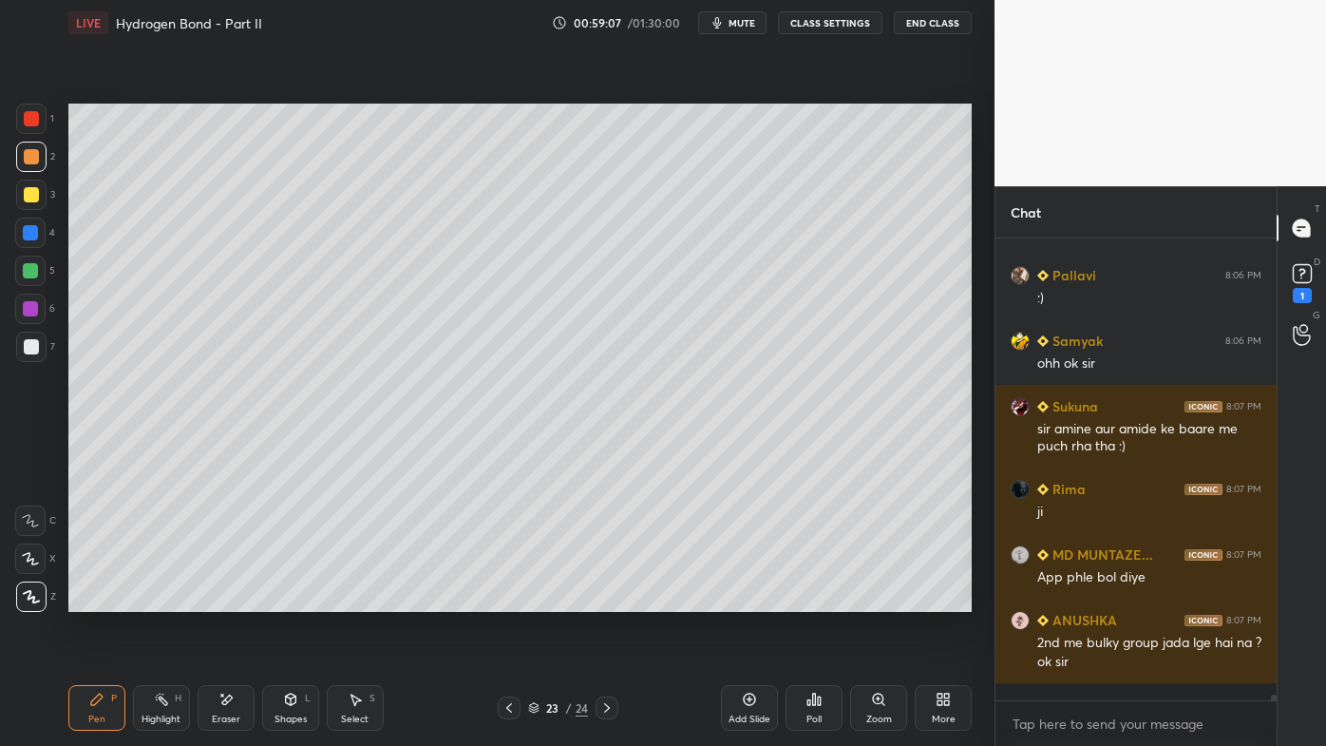
click at [156, 599] on div "Highlight H" at bounding box center [161, 708] width 57 height 46
click at [749, 599] on icon at bounding box center [749, 699] width 15 height 15
drag, startPoint x: 92, startPoint y: 701, endPoint x: 87, endPoint y: 665, distance: 36.4
click at [91, 599] on icon at bounding box center [96, 698] width 11 height 11
click at [34, 192] on div at bounding box center [31, 194] width 15 height 15
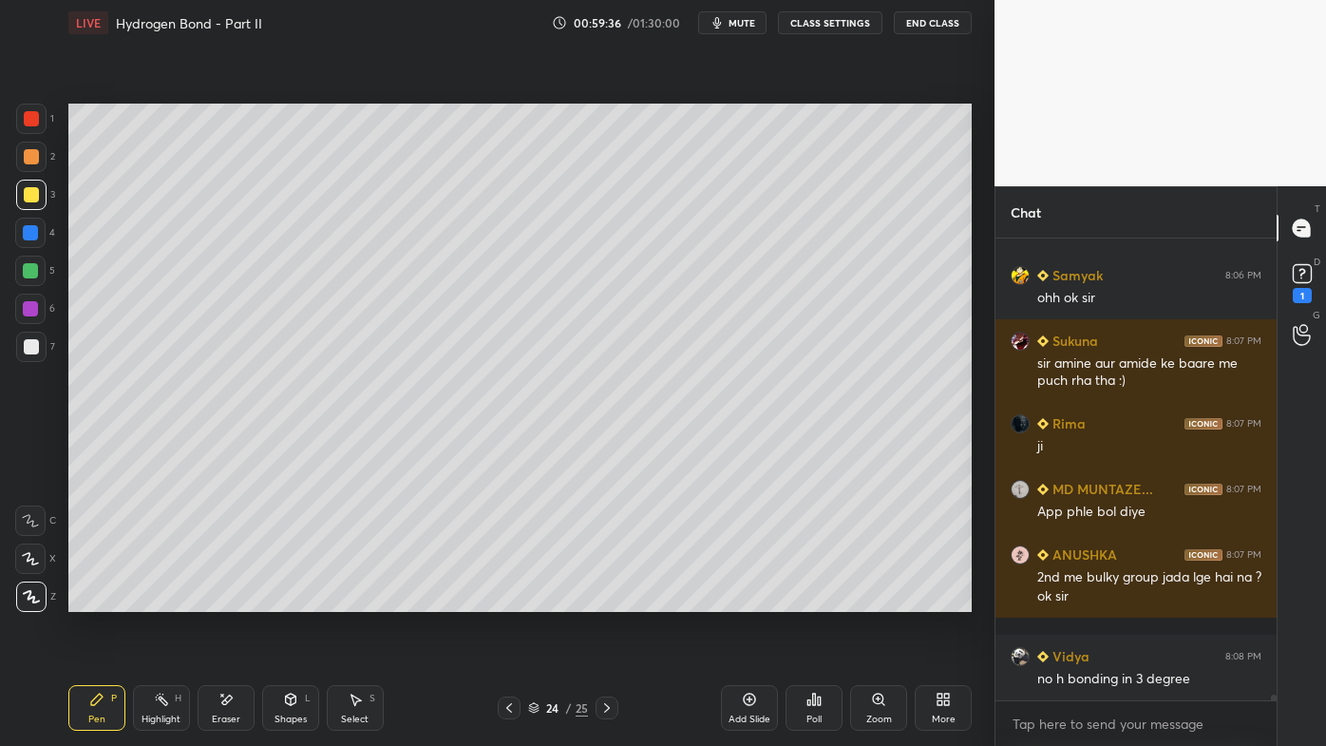
scroll to position [37539, 0]
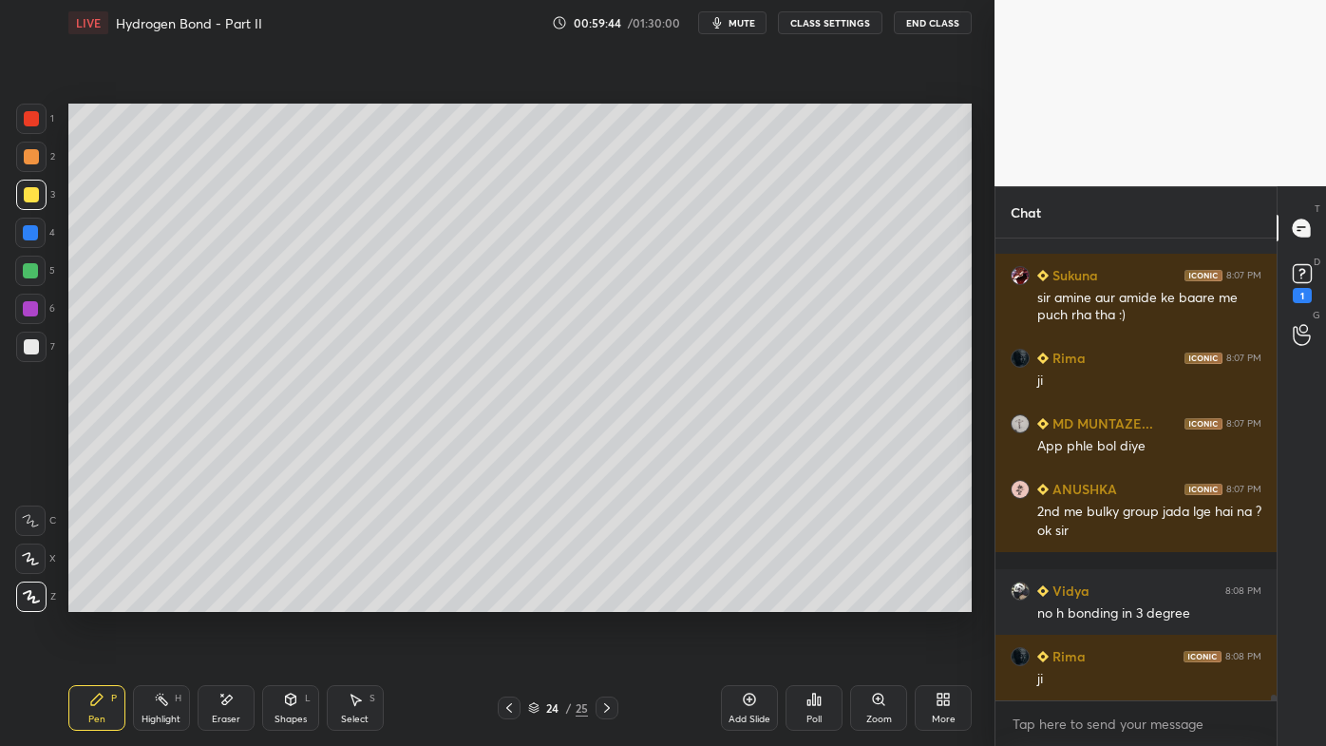
click at [158, 599] on icon at bounding box center [161, 699] width 15 height 15
click at [29, 344] on div at bounding box center [31, 346] width 15 height 15
click at [99, 599] on icon at bounding box center [96, 699] width 15 height 15
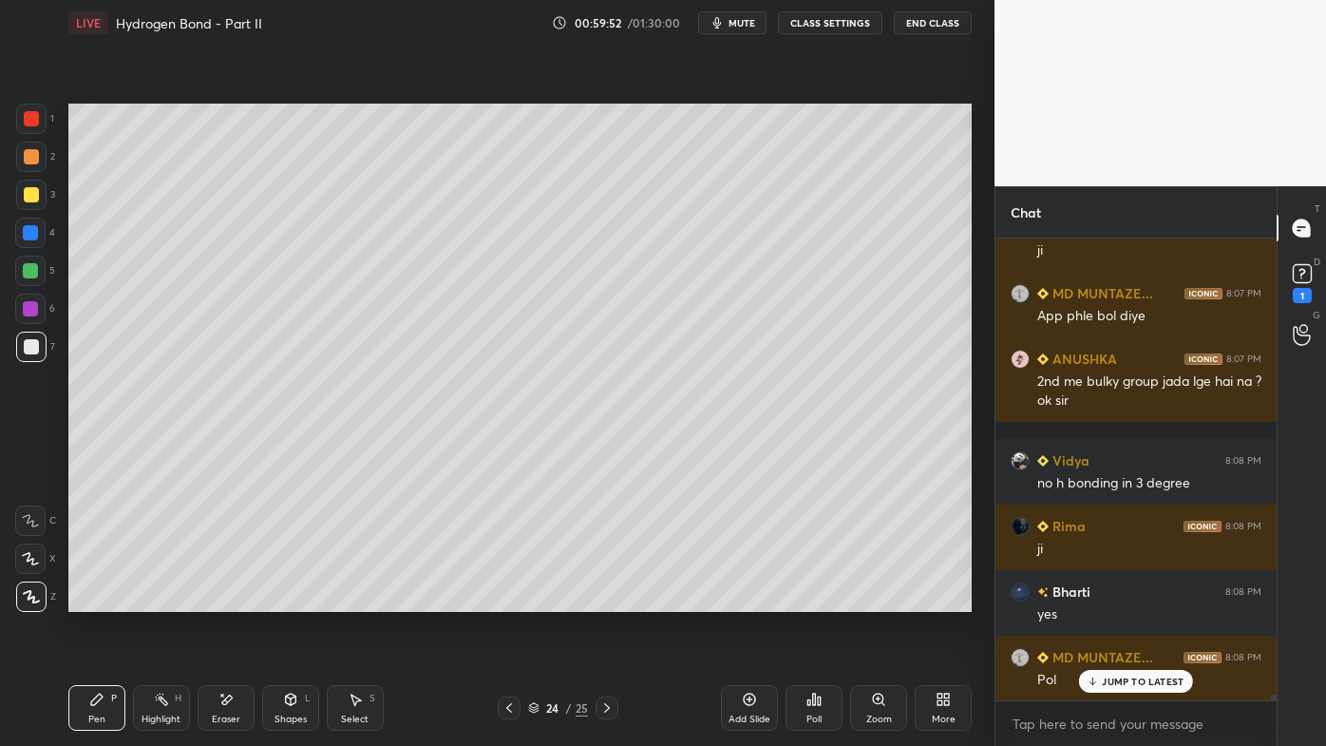
scroll to position [37800, 0]
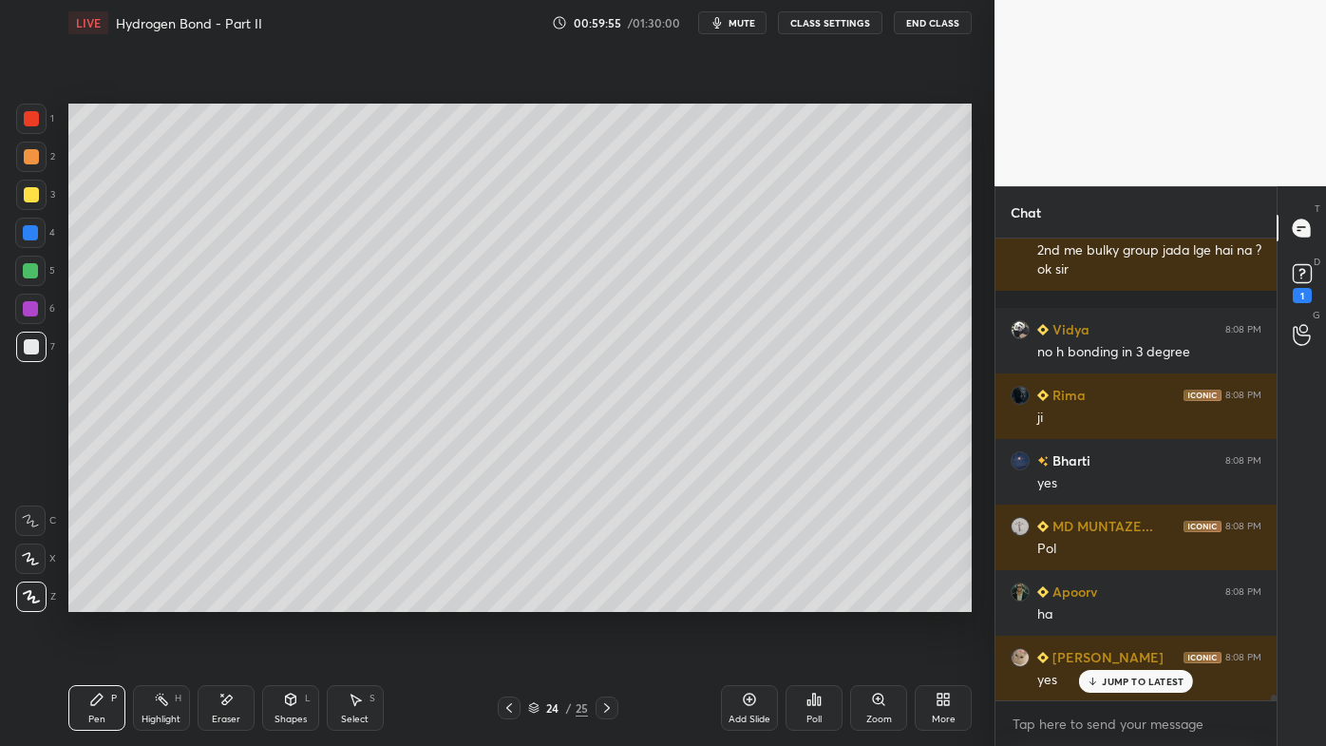
drag, startPoint x: 161, startPoint y: 697, endPoint x: 152, endPoint y: 686, distance: 14.2
click at [158, 599] on icon at bounding box center [161, 699] width 15 height 15
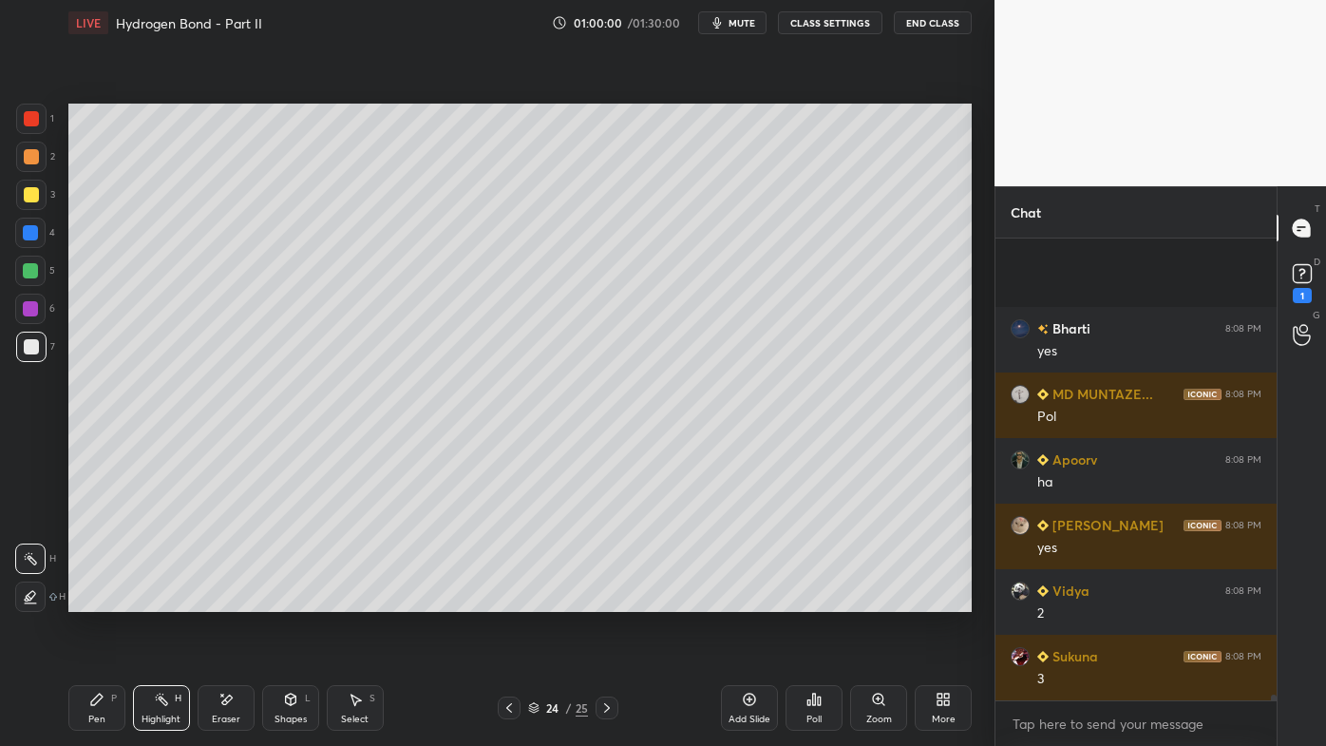
scroll to position [38129, 0]
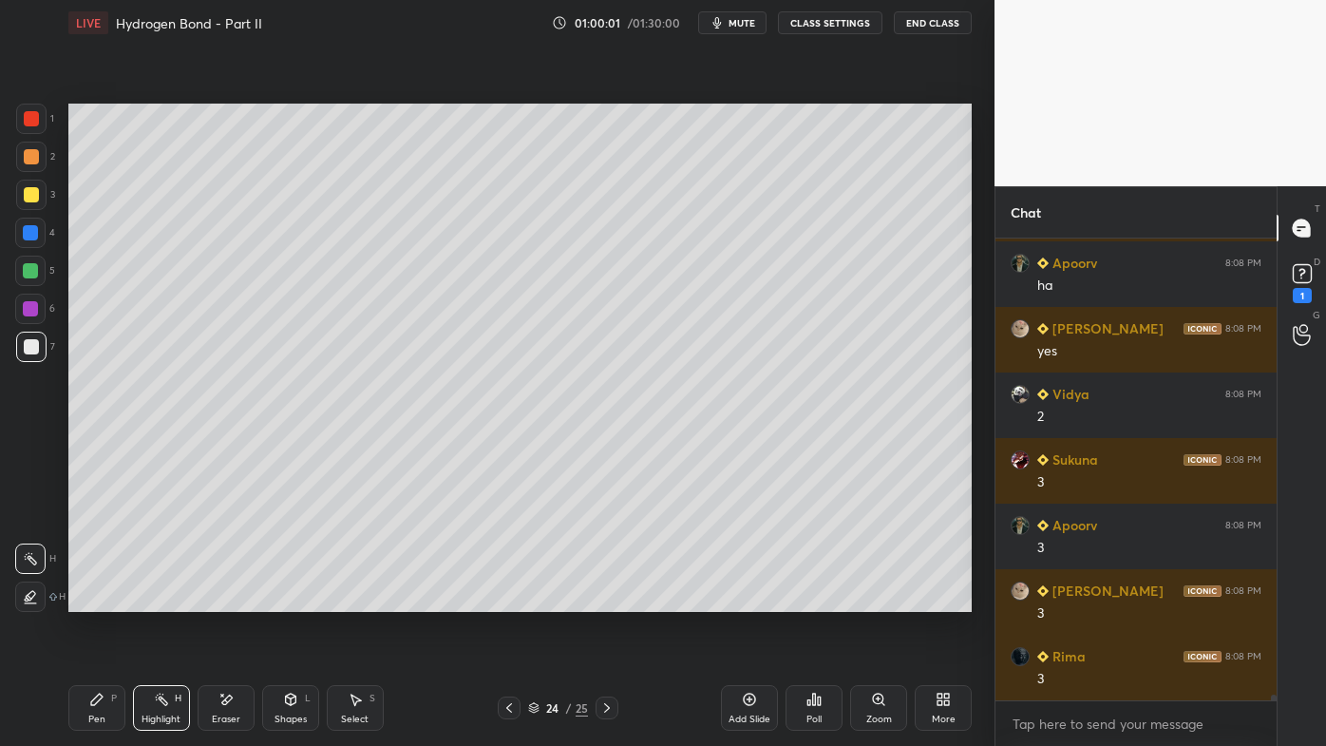
click at [84, 599] on div "Pen P" at bounding box center [96, 708] width 57 height 46
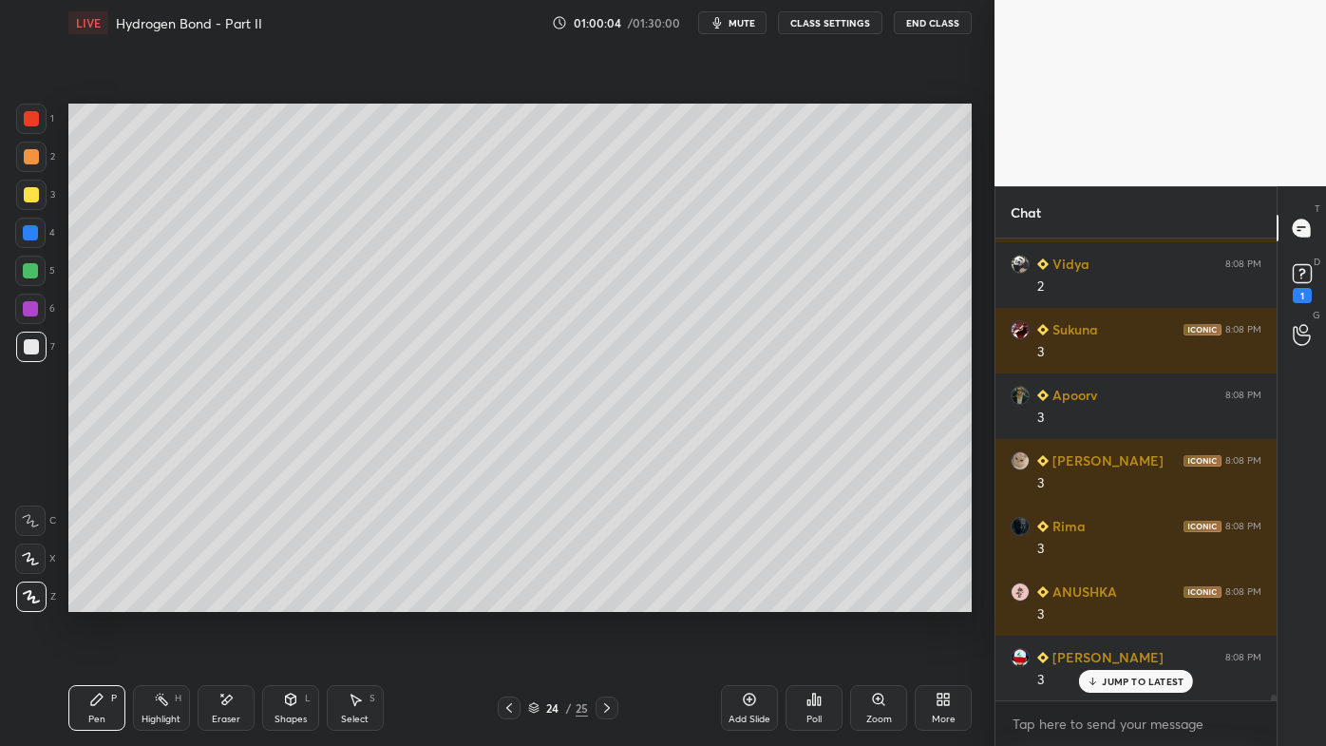
scroll to position [38325, 0]
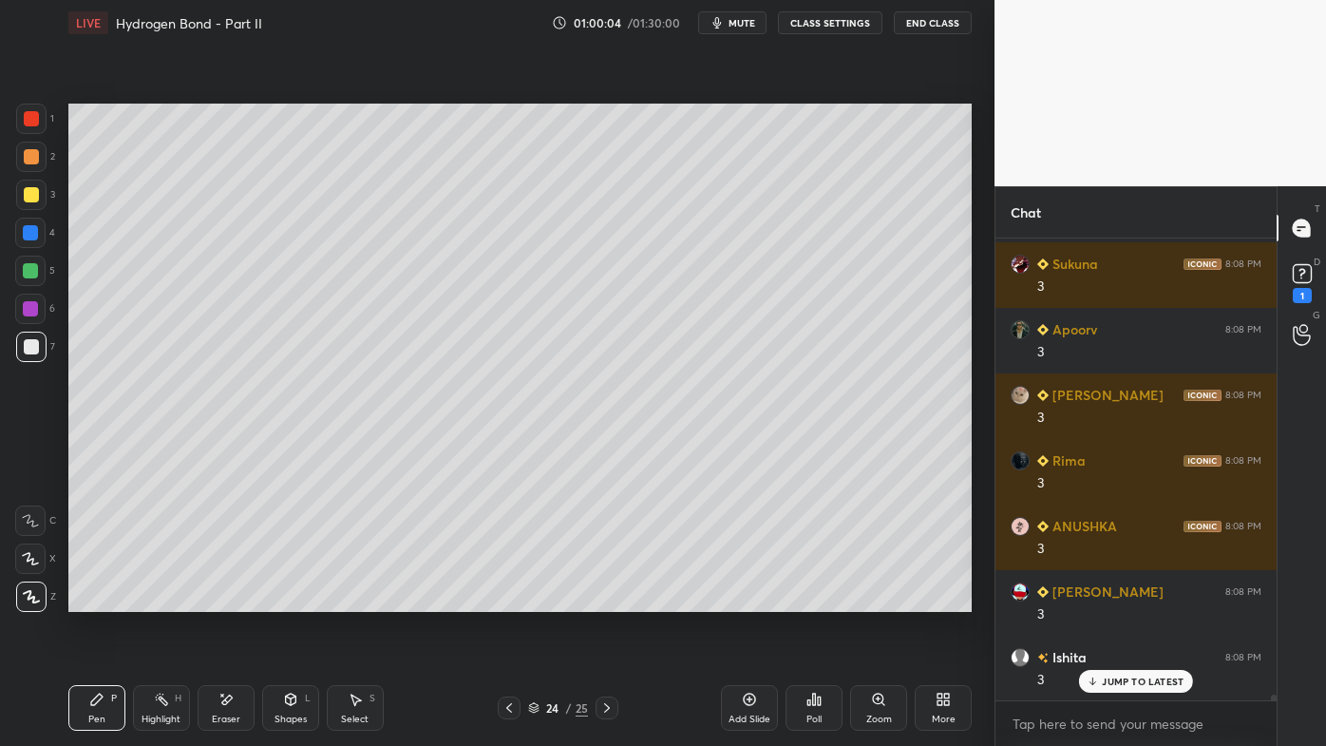
drag, startPoint x: 157, startPoint y: 691, endPoint x: 222, endPoint y: 616, distance: 99.6
click at [160, 599] on div "Pen P Highlight H Eraser Shapes L Select S 24 / 25 Add Slide Poll Zoom More" at bounding box center [519, 708] width 903 height 76
click at [229, 599] on icon at bounding box center [225, 700] width 15 height 16
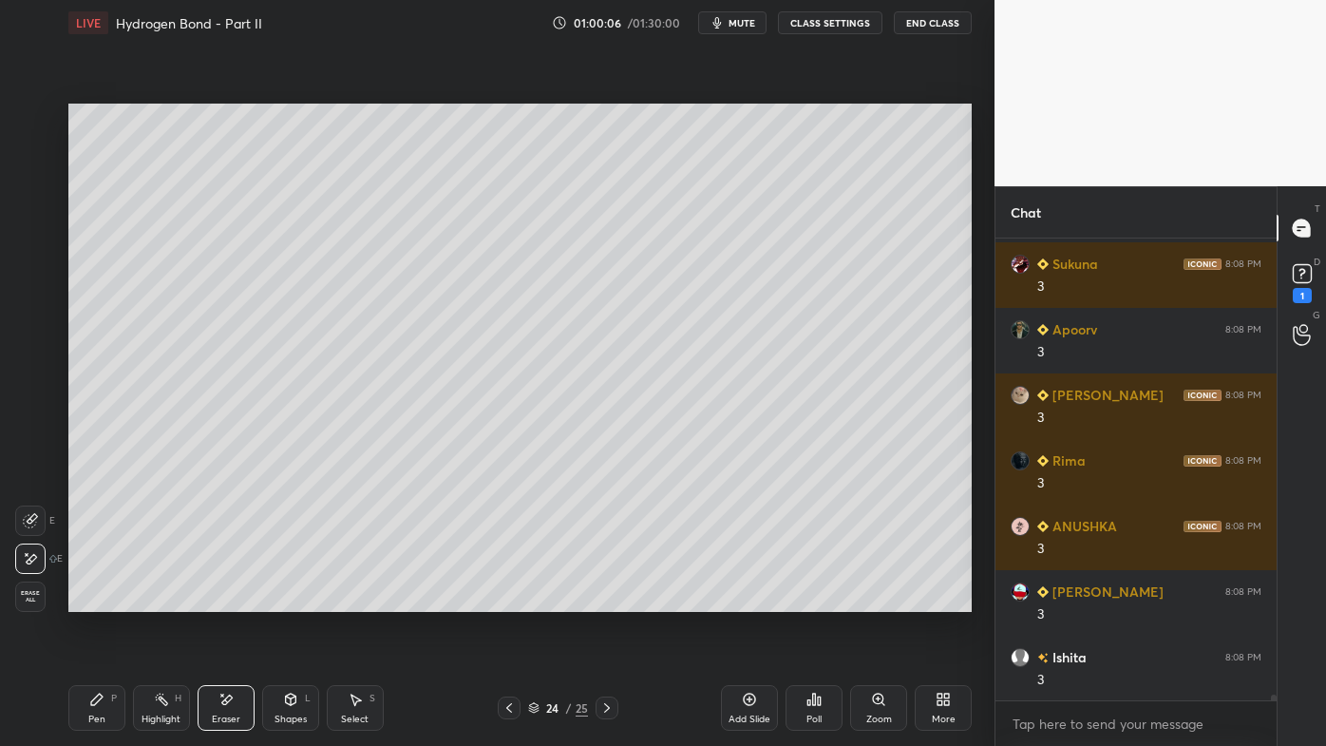
scroll to position [38391, 0]
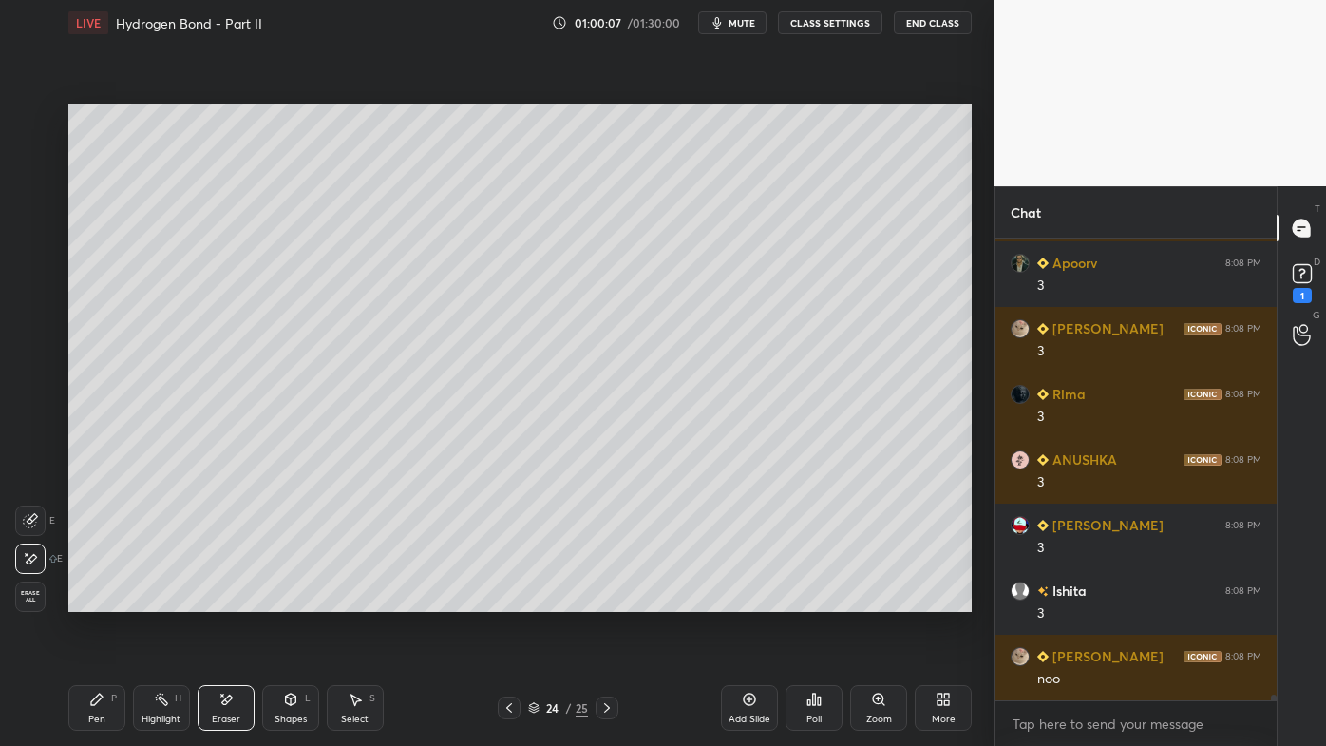
drag, startPoint x: 162, startPoint y: 698, endPoint x: 237, endPoint y: 613, distance: 113.1
click at [164, 599] on icon at bounding box center [161, 699] width 15 height 15
click at [99, 599] on icon at bounding box center [96, 699] width 15 height 15
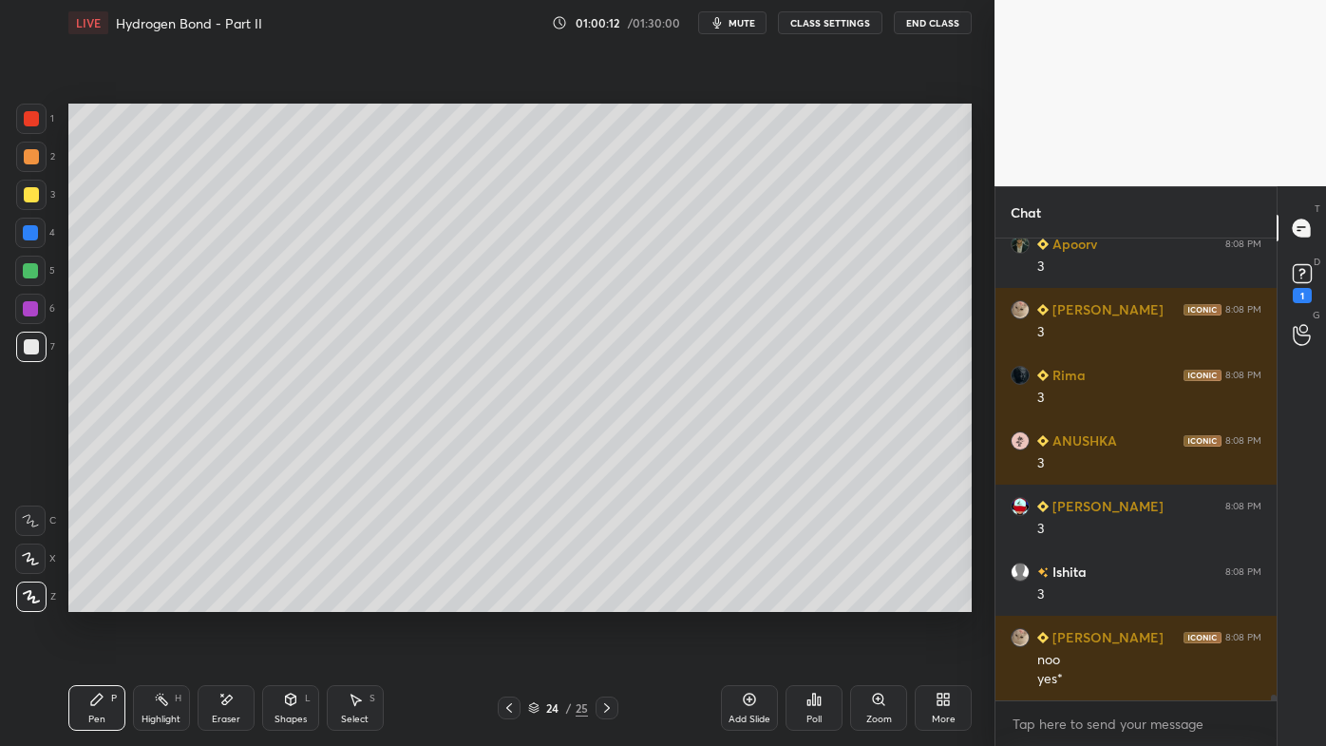
click at [147, 599] on div "Highlight H" at bounding box center [161, 708] width 57 height 46
click at [505, 599] on icon at bounding box center [509, 707] width 15 height 15
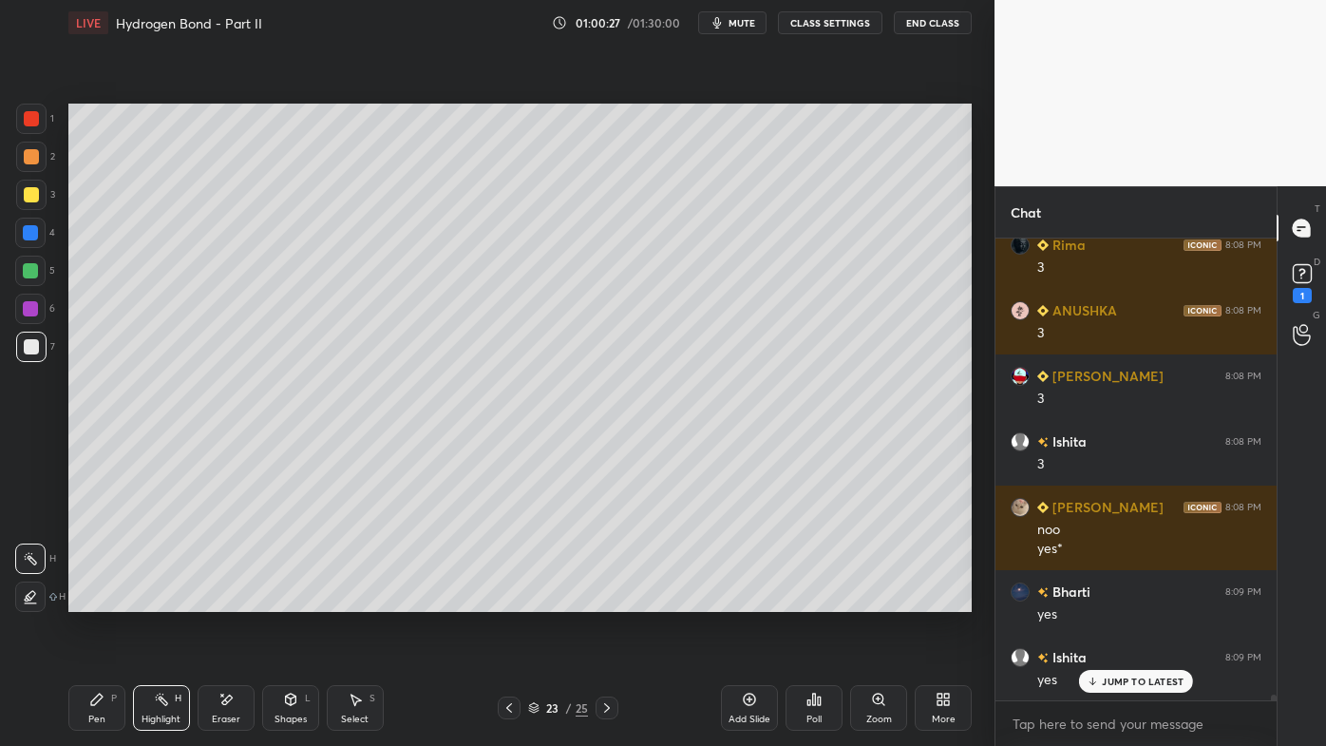
scroll to position [38606, 0]
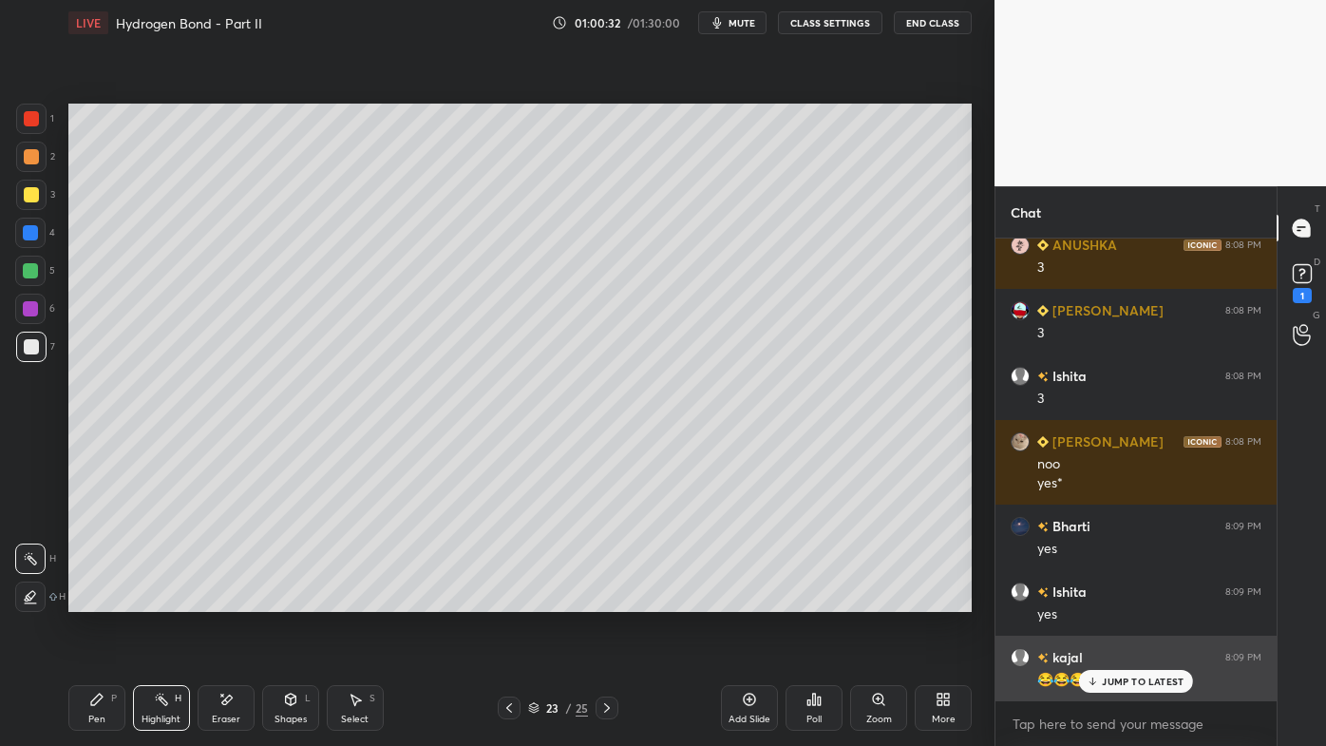
click at [1119, 599] on div "JUMP TO LATEST" at bounding box center [1136, 681] width 114 height 23
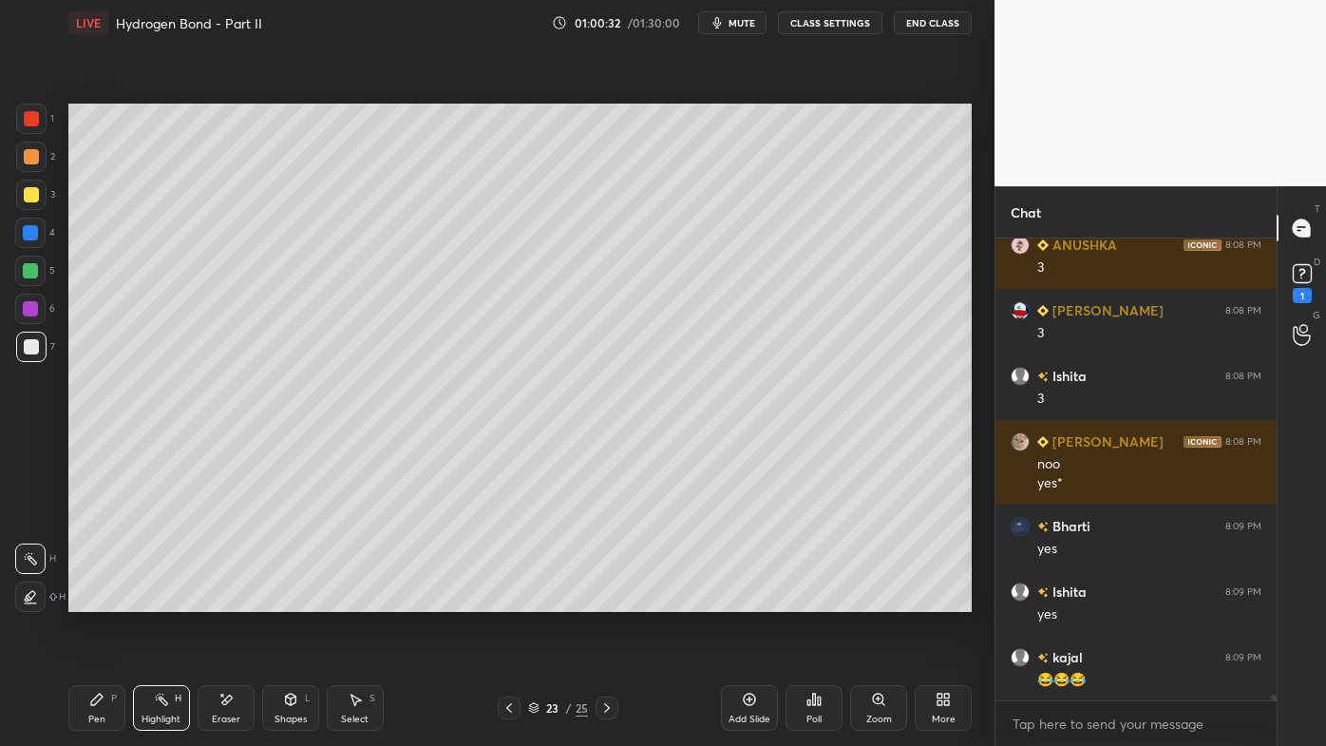
scroll to position [38673, 0]
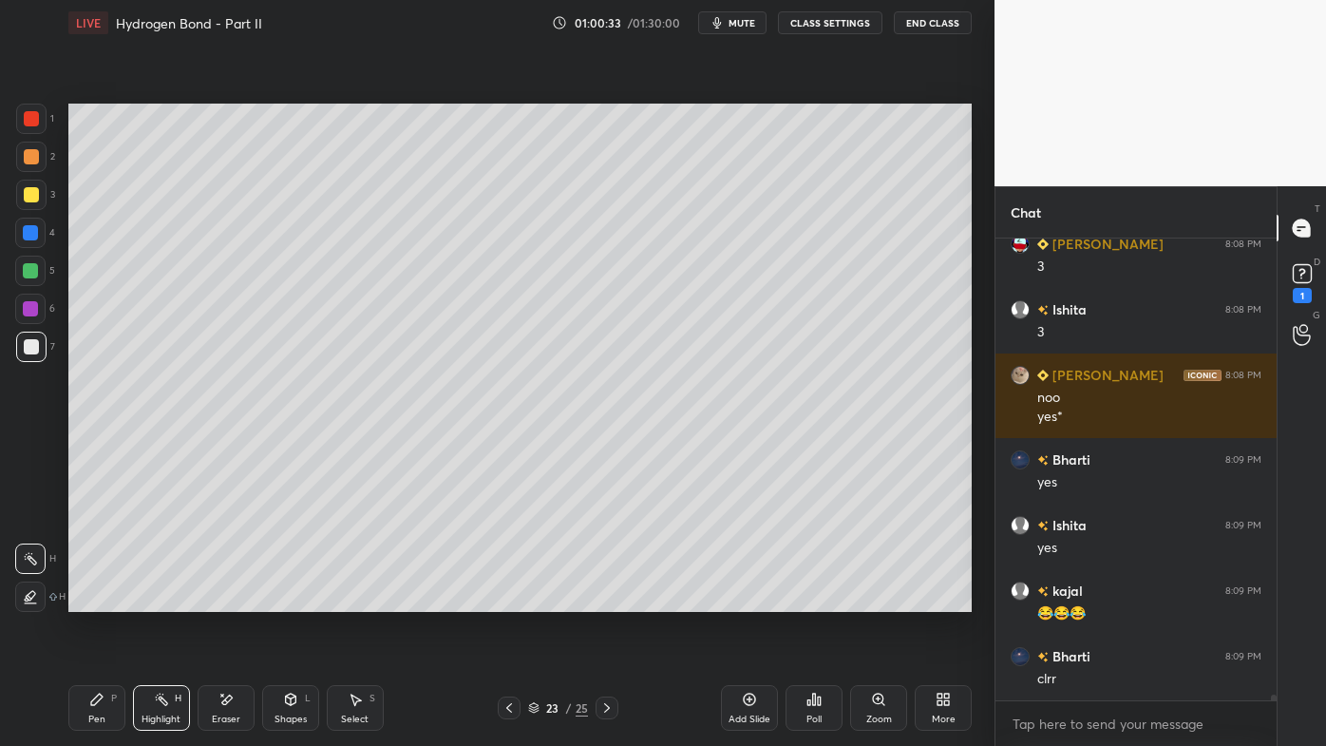
click at [613, 599] on icon at bounding box center [606, 707] width 15 height 15
drag, startPoint x: 228, startPoint y: 696, endPoint x: 234, endPoint y: 654, distance: 42.2
click at [225, 599] on icon at bounding box center [225, 700] width 15 height 16
click at [68, 599] on div "Pen P" at bounding box center [96, 708] width 57 height 46
click at [37, 232] on div at bounding box center [30, 232] width 15 height 15
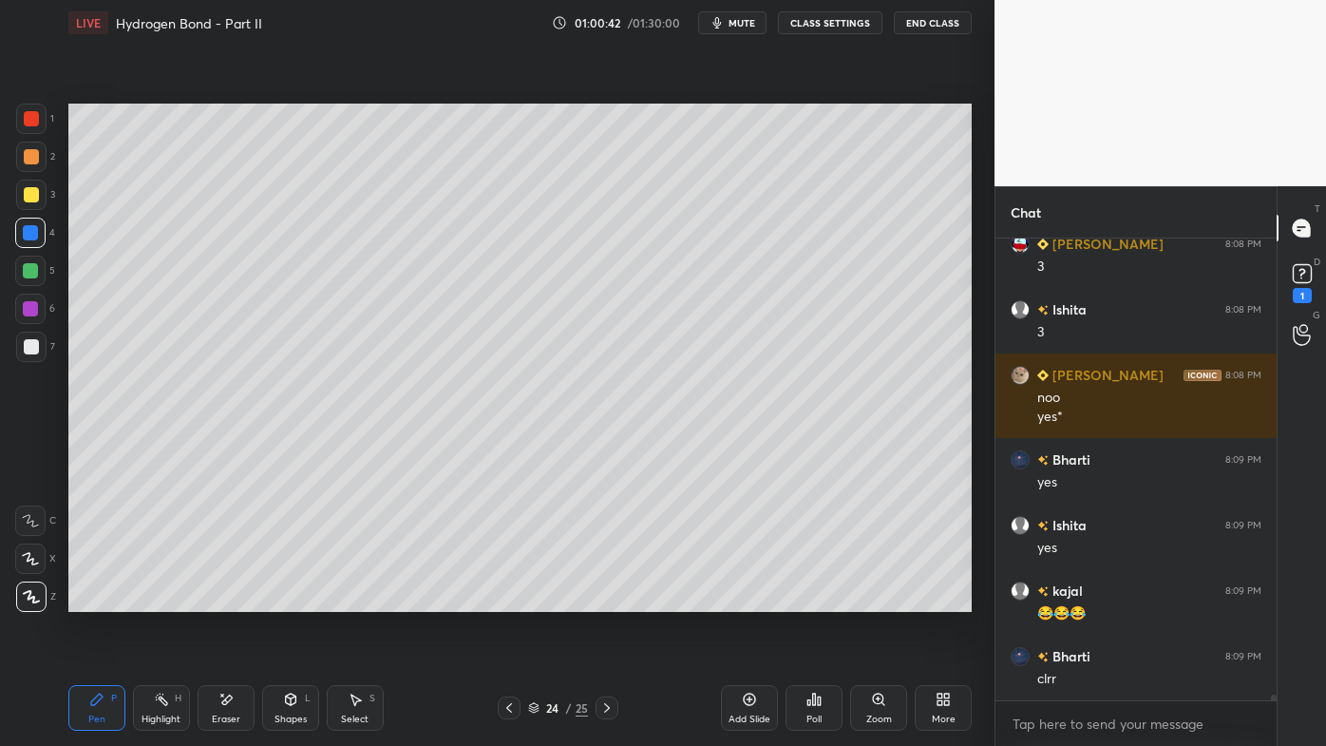
scroll to position [38738, 0]
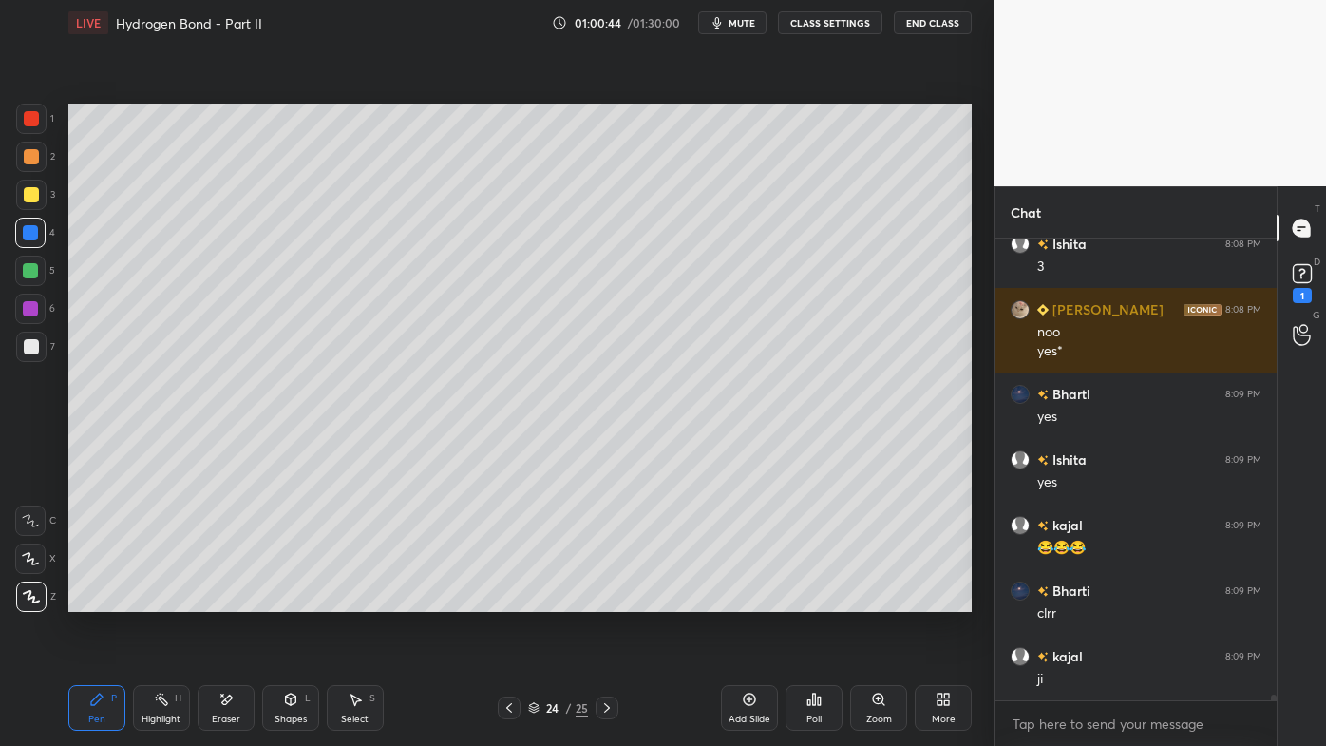
drag, startPoint x: 502, startPoint y: 709, endPoint x: 492, endPoint y: 714, distance: 11.1
click at [501, 599] on div at bounding box center [509, 707] width 23 height 23
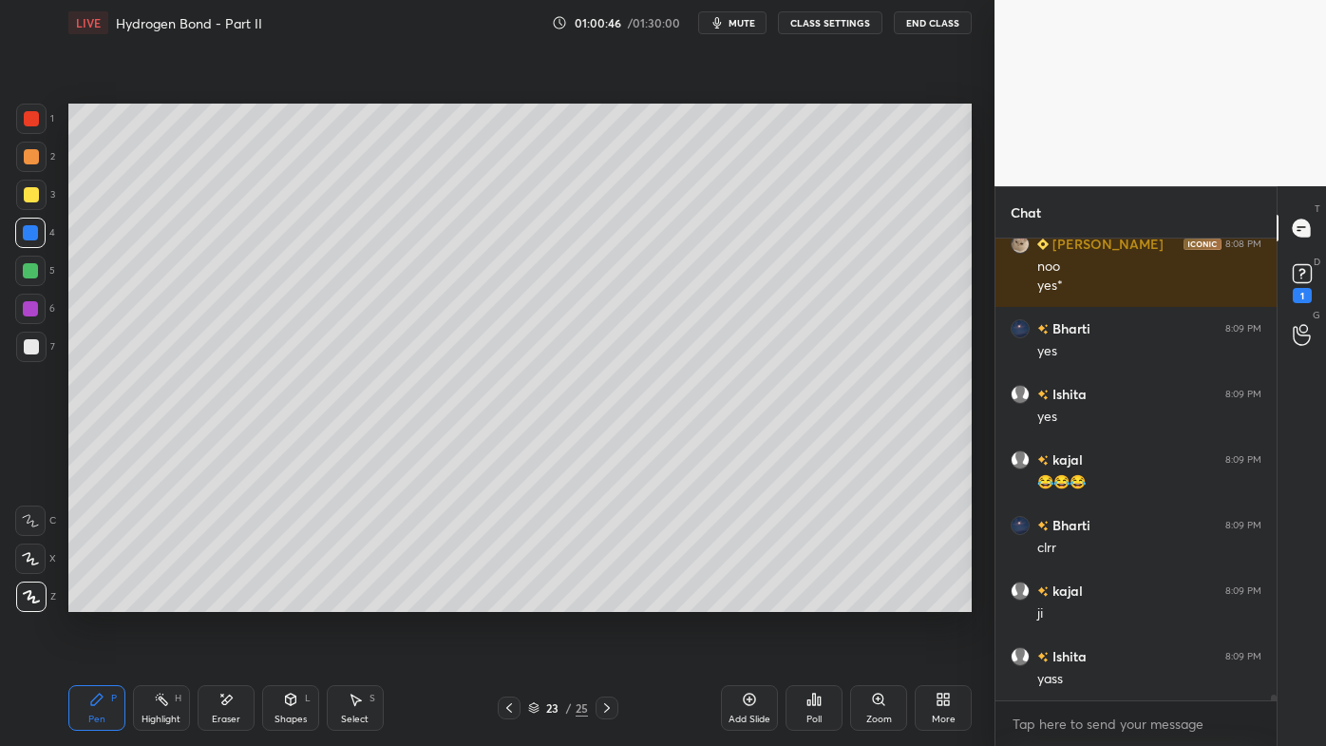
click at [613, 599] on icon at bounding box center [606, 707] width 15 height 15
click at [753, 599] on icon at bounding box center [749, 699] width 15 height 15
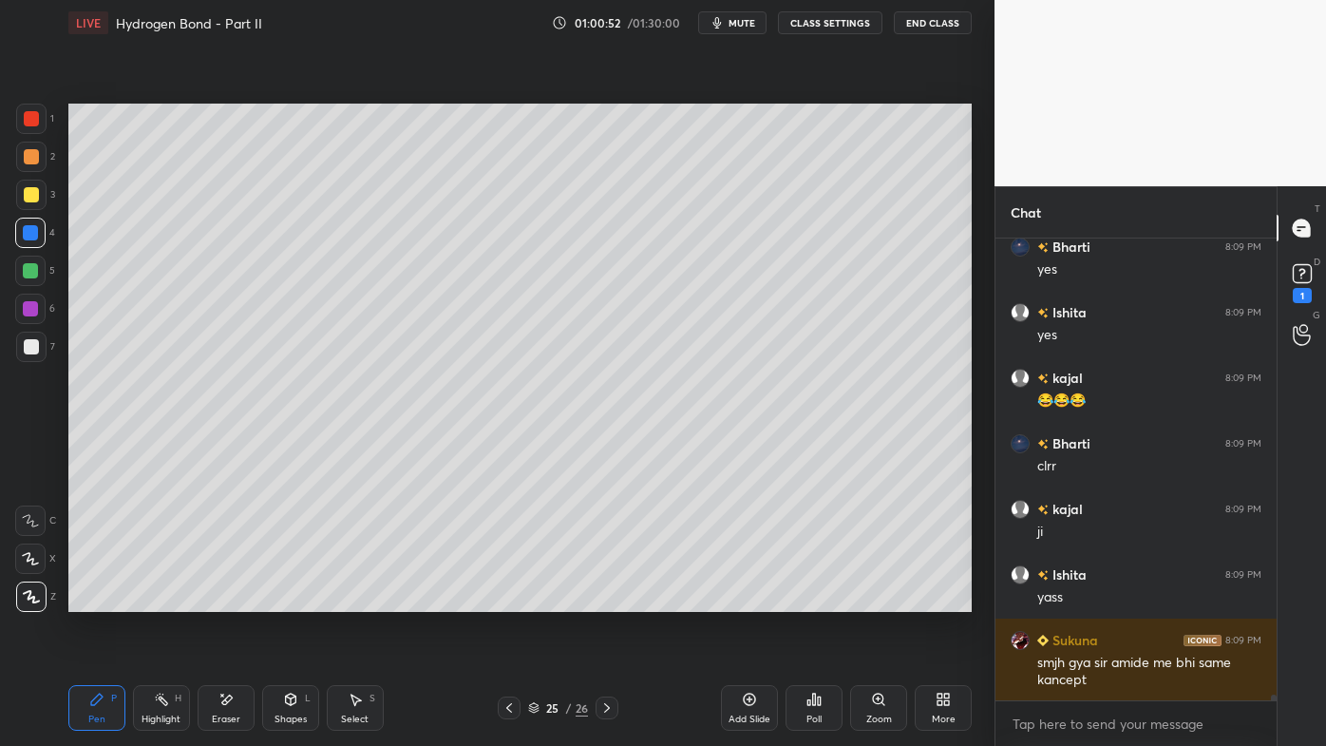
click at [33, 196] on div at bounding box center [31, 194] width 15 height 15
drag, startPoint x: 104, startPoint y: 701, endPoint x: 82, endPoint y: 705, distance: 22.2
click at [99, 599] on icon at bounding box center [96, 699] width 15 height 15
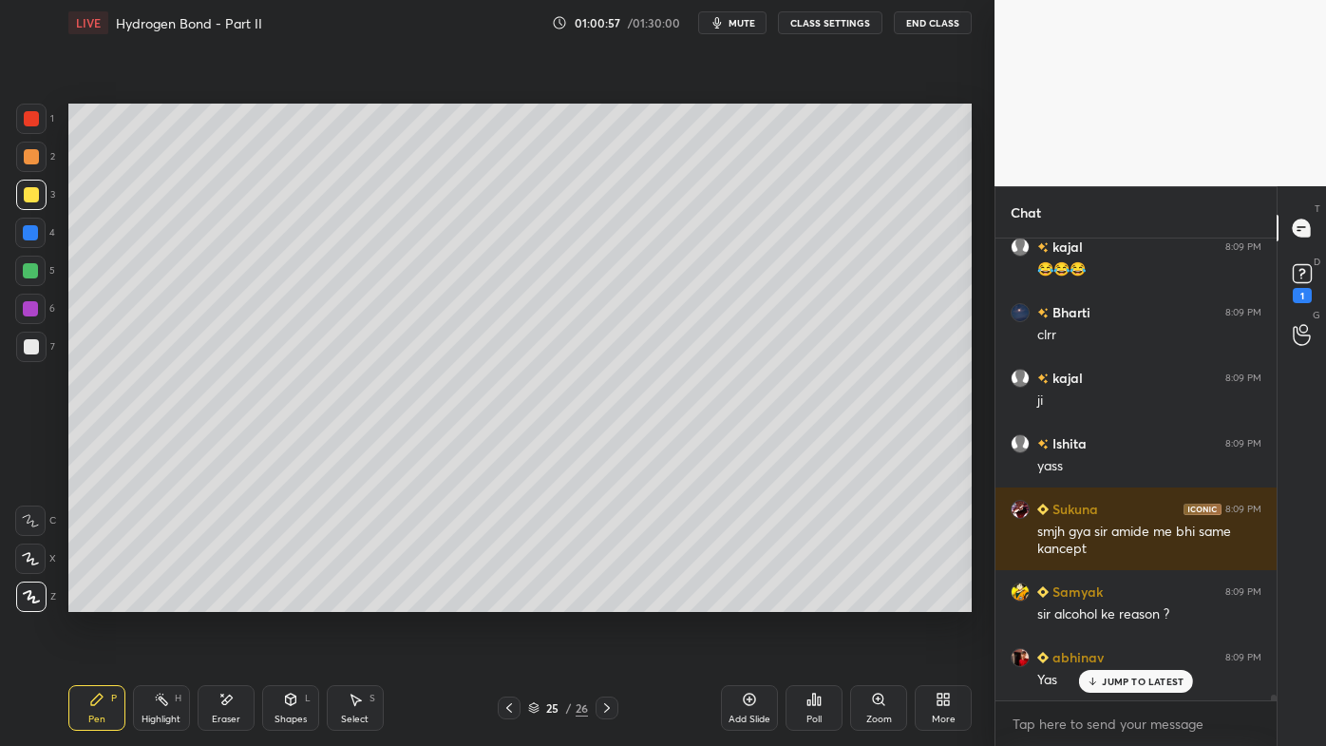
scroll to position [39083, 0]
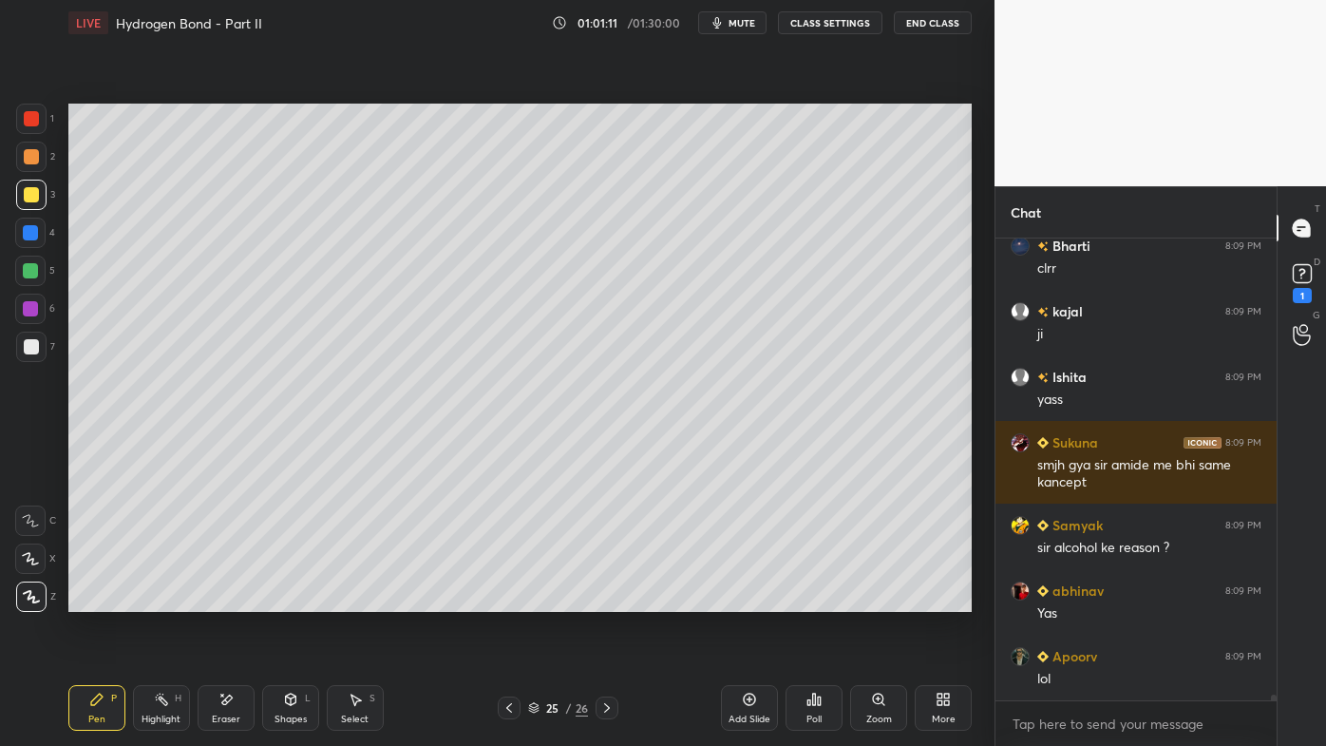
drag, startPoint x: 213, startPoint y: 699, endPoint x: 233, endPoint y: 654, distance: 49.8
click at [218, 599] on div "Eraser" at bounding box center [226, 708] width 57 height 46
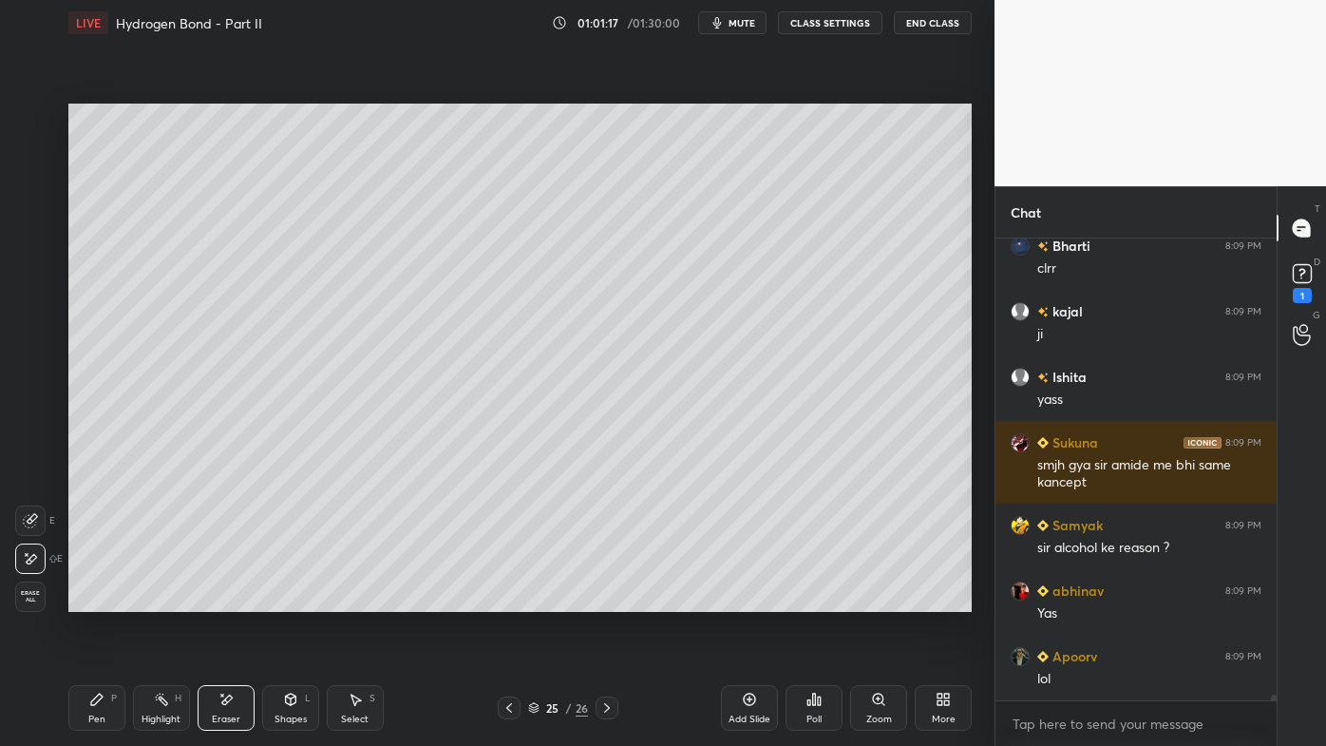
click at [499, 599] on div at bounding box center [509, 707] width 23 height 23
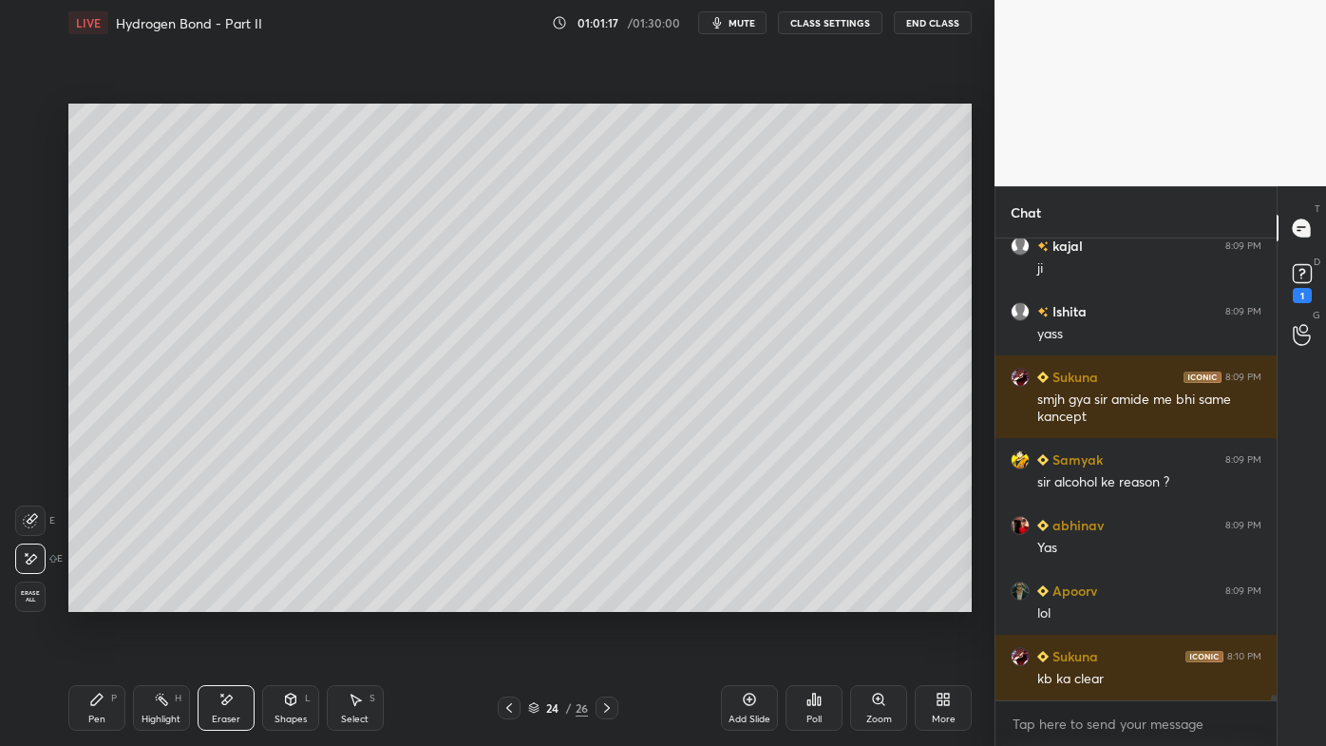
click at [499, 599] on div at bounding box center [509, 707] width 23 height 23
click at [167, 599] on div "Highlight H" at bounding box center [161, 708] width 57 height 46
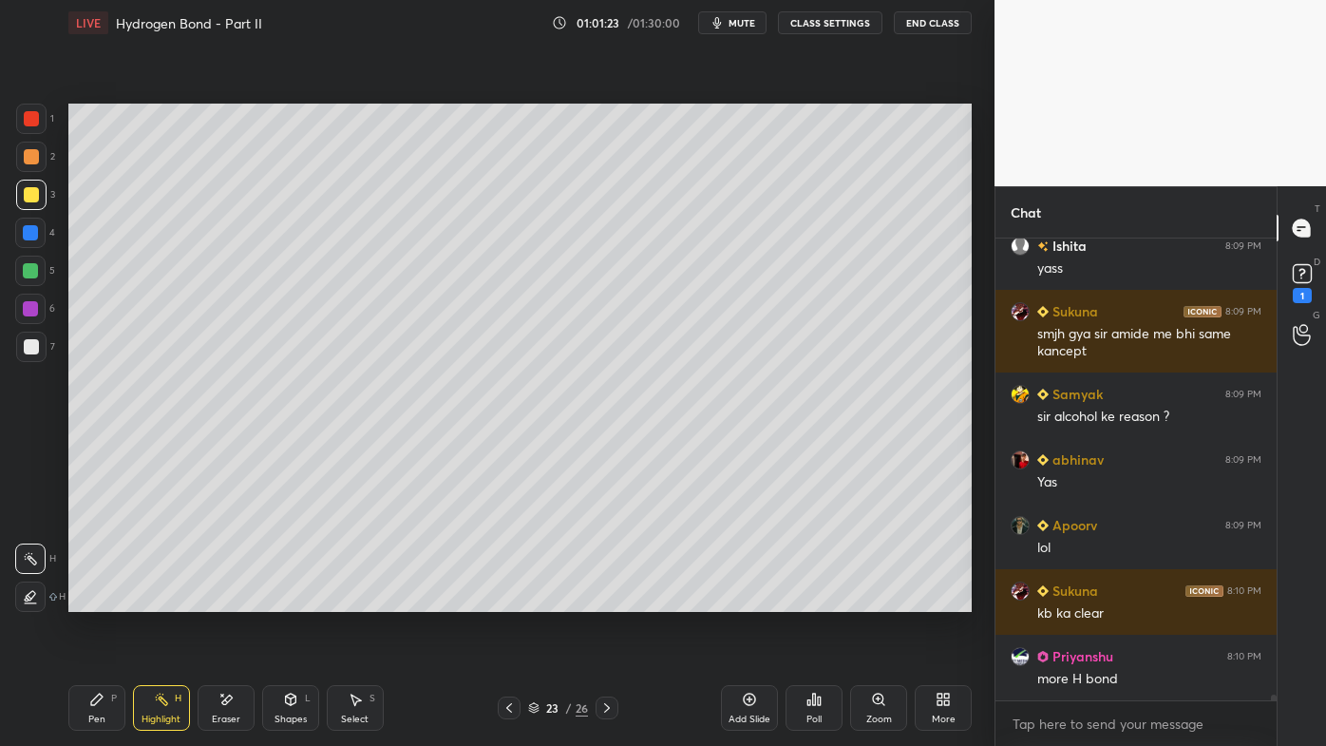
scroll to position [39279, 0]
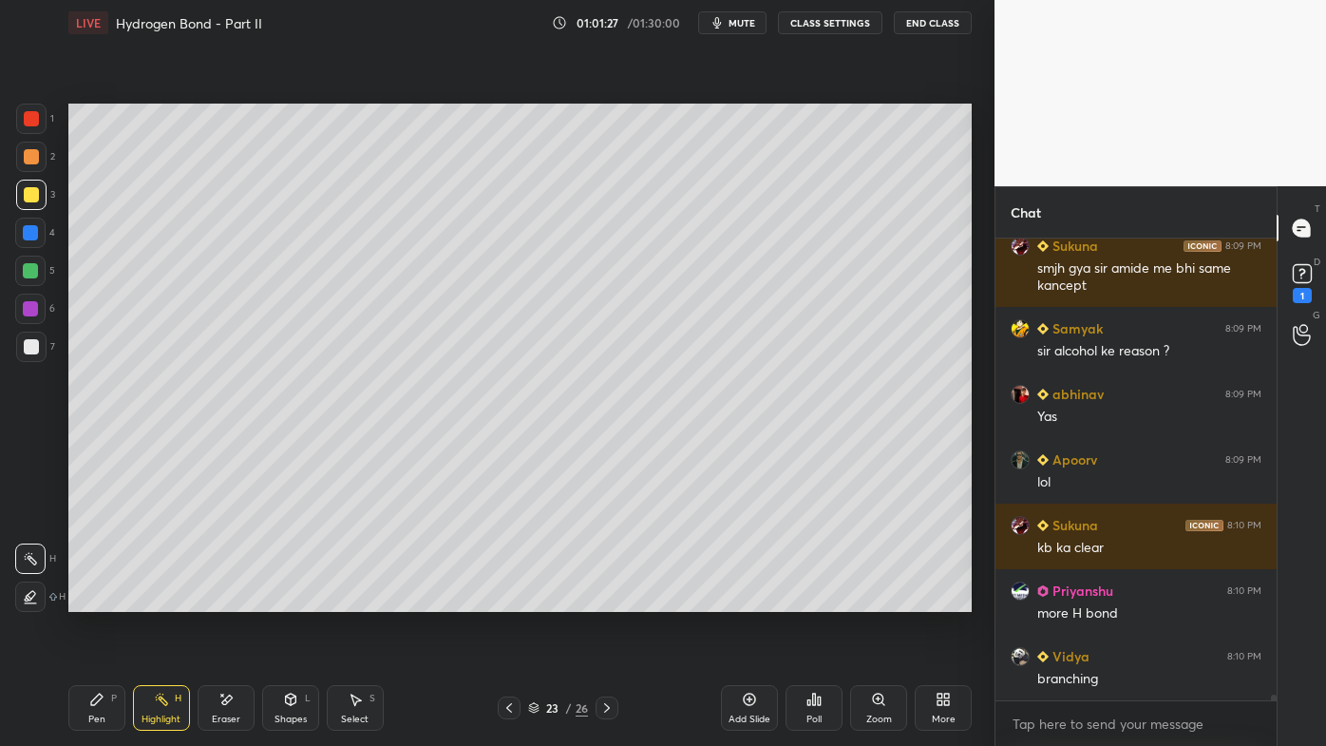
click at [607, 599] on icon at bounding box center [606, 707] width 15 height 15
click at [511, 599] on icon at bounding box center [509, 707] width 15 height 15
click at [512, 599] on icon at bounding box center [509, 707] width 15 height 15
click at [610, 599] on icon at bounding box center [606, 707] width 15 height 15
drag, startPoint x: 167, startPoint y: 690, endPoint x: 253, endPoint y: 635, distance: 101.7
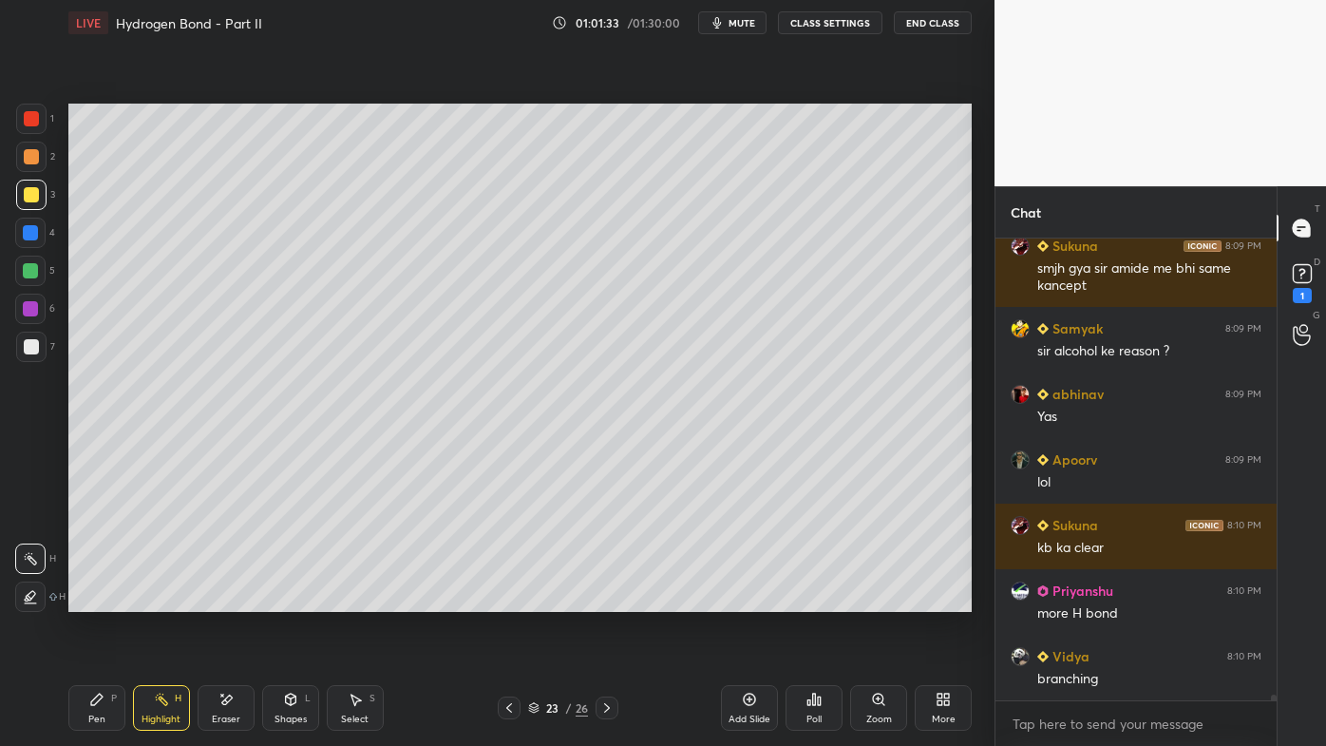
click at [166, 599] on div "Highlight H" at bounding box center [161, 708] width 57 height 46
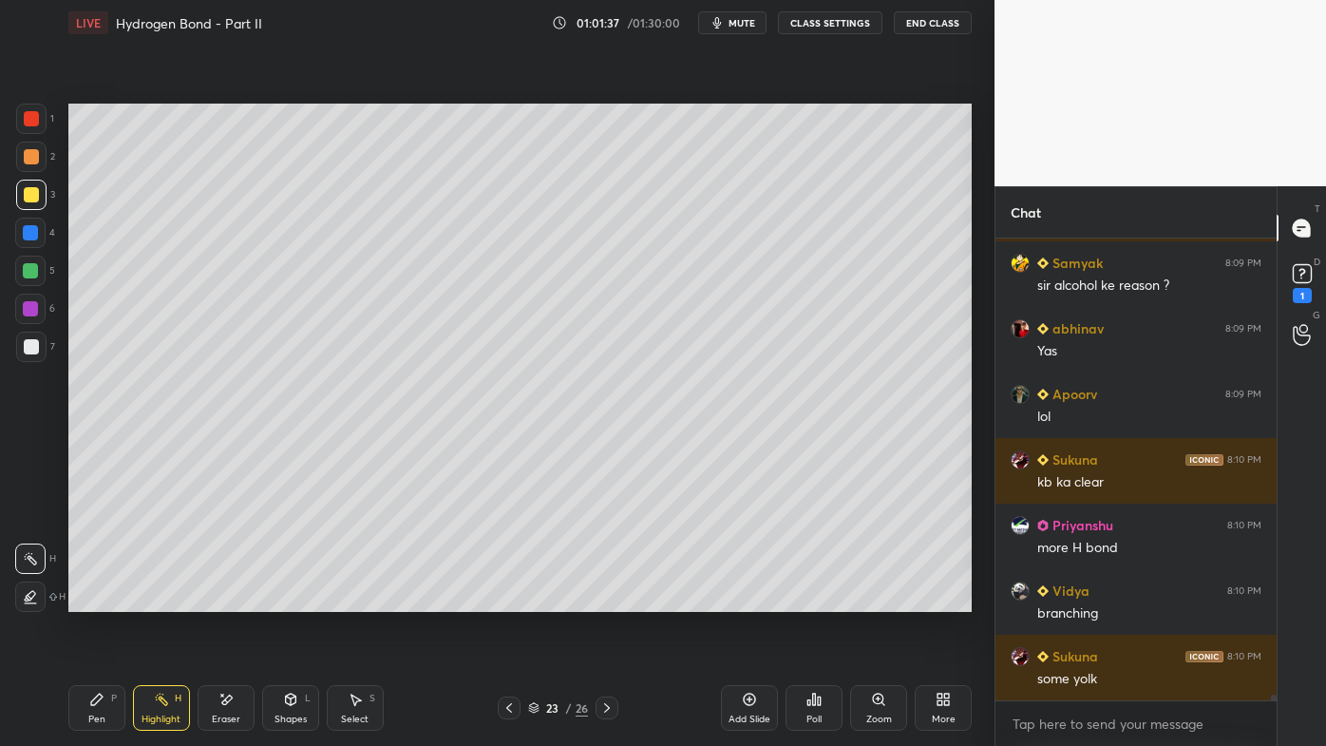
scroll to position [39410, 0]
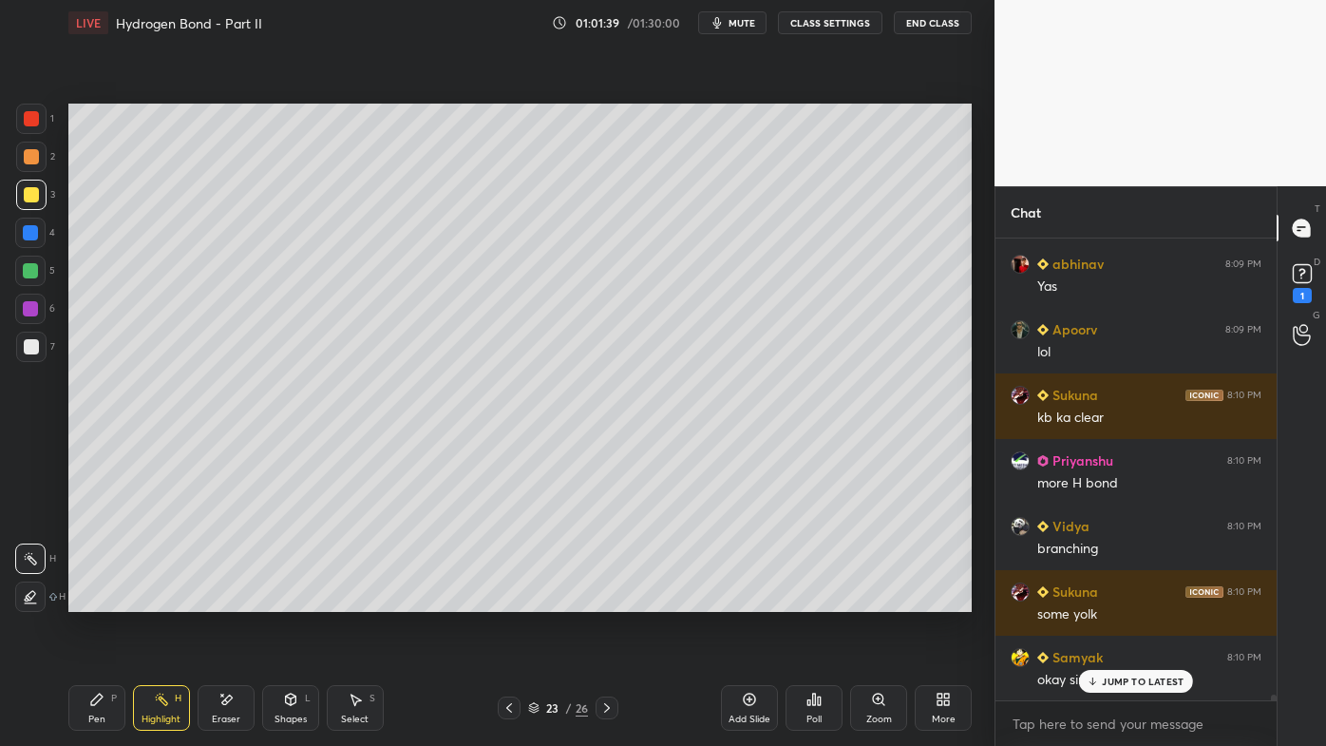
click at [1102, 599] on p "JUMP TO LATEST" at bounding box center [1143, 680] width 82 height 11
click at [603, 599] on icon at bounding box center [606, 707] width 15 height 15
click at [605, 599] on icon at bounding box center [606, 707] width 15 height 15
click at [514, 599] on icon at bounding box center [509, 707] width 15 height 15
drag, startPoint x: 609, startPoint y: 701, endPoint x: 597, endPoint y: 701, distance: 11.4
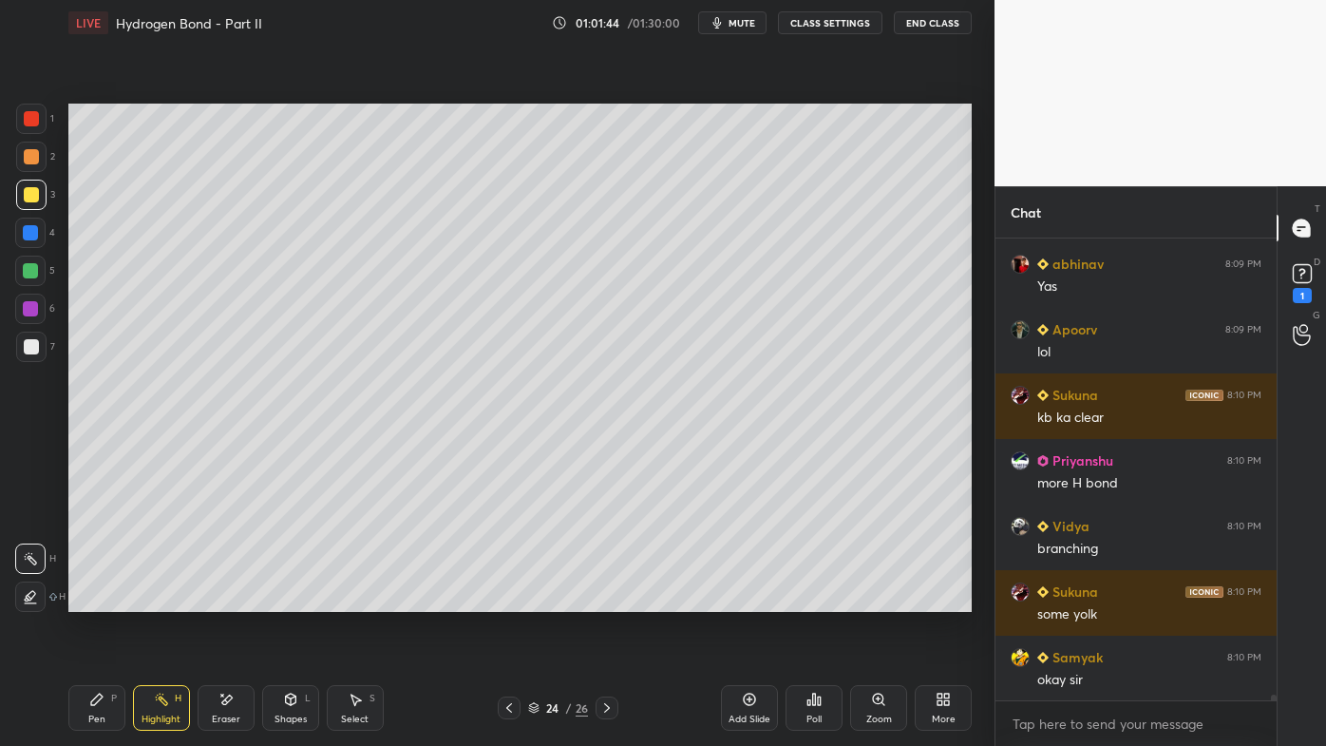
click at [607, 599] on icon at bounding box center [606, 707] width 15 height 15
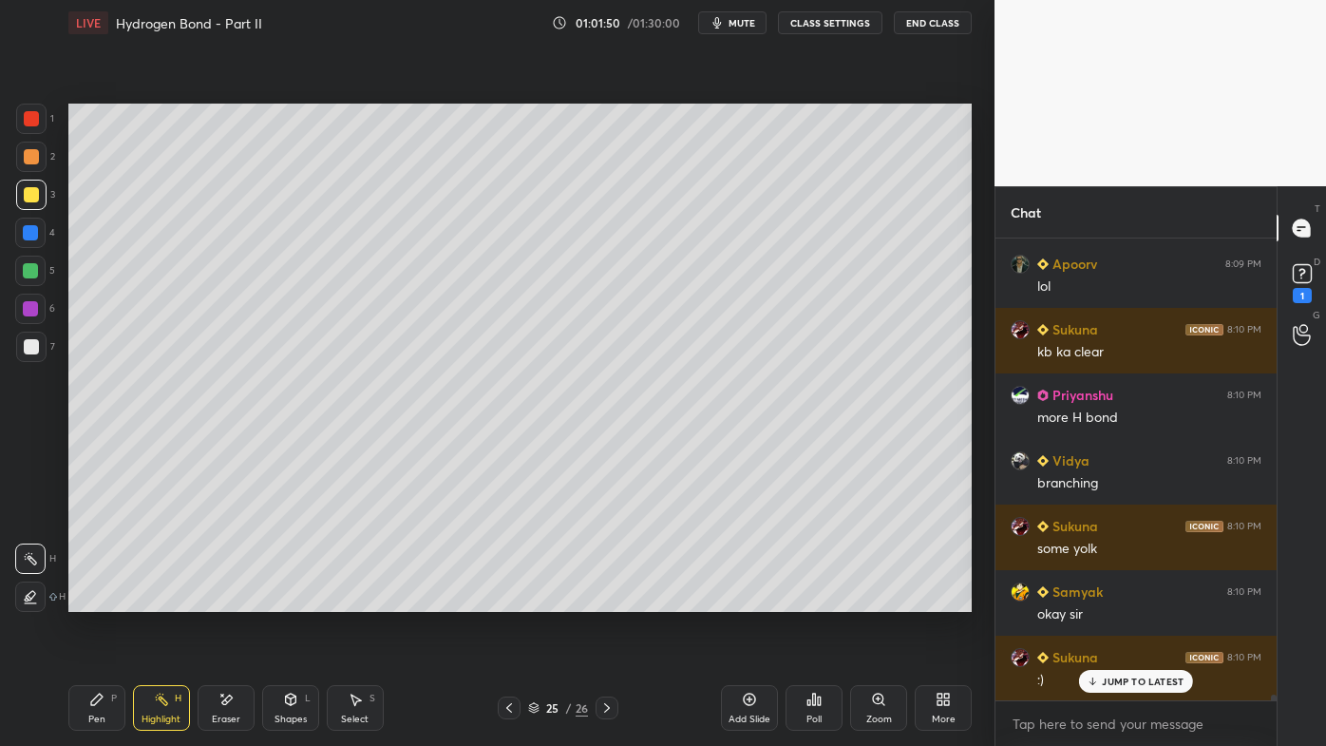
drag, startPoint x: 93, startPoint y: 693, endPoint x: 57, endPoint y: 689, distance: 36.4
click at [86, 599] on div "Pen P" at bounding box center [96, 708] width 57 height 46
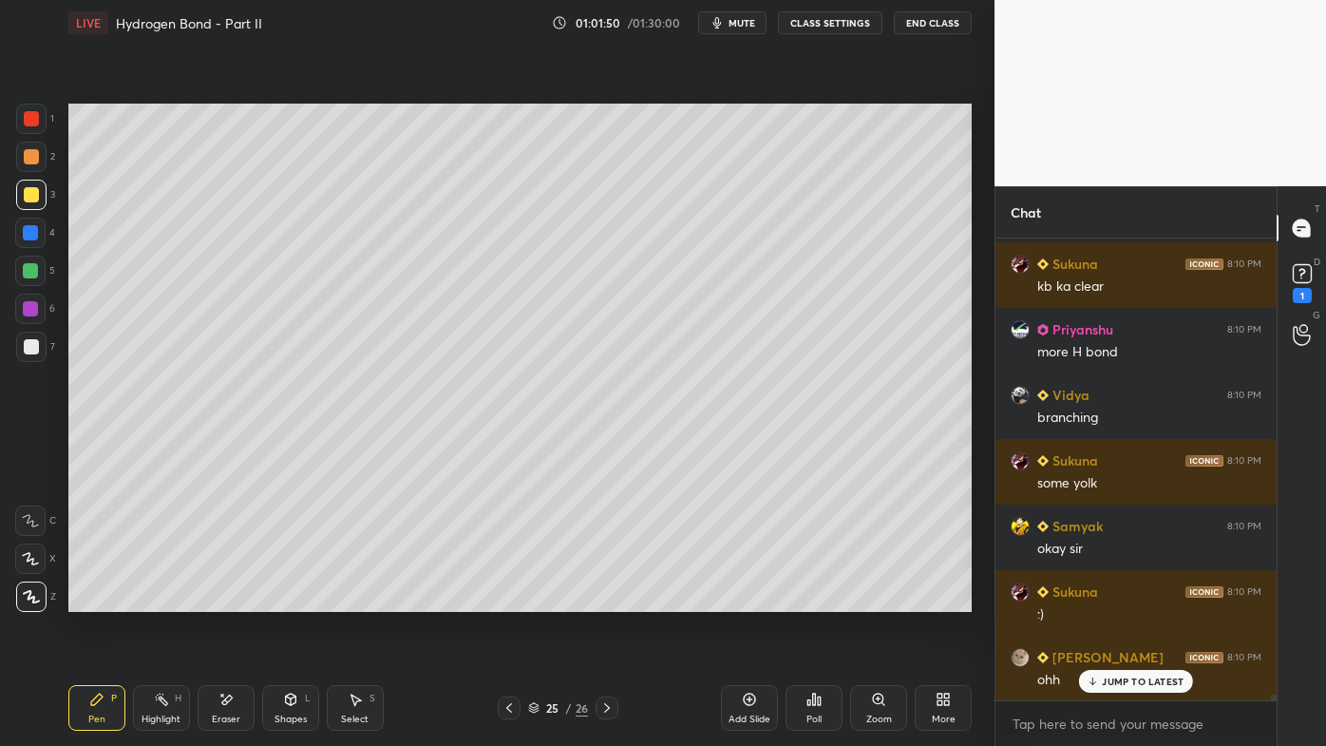
click at [36, 150] on div at bounding box center [31, 157] width 30 height 30
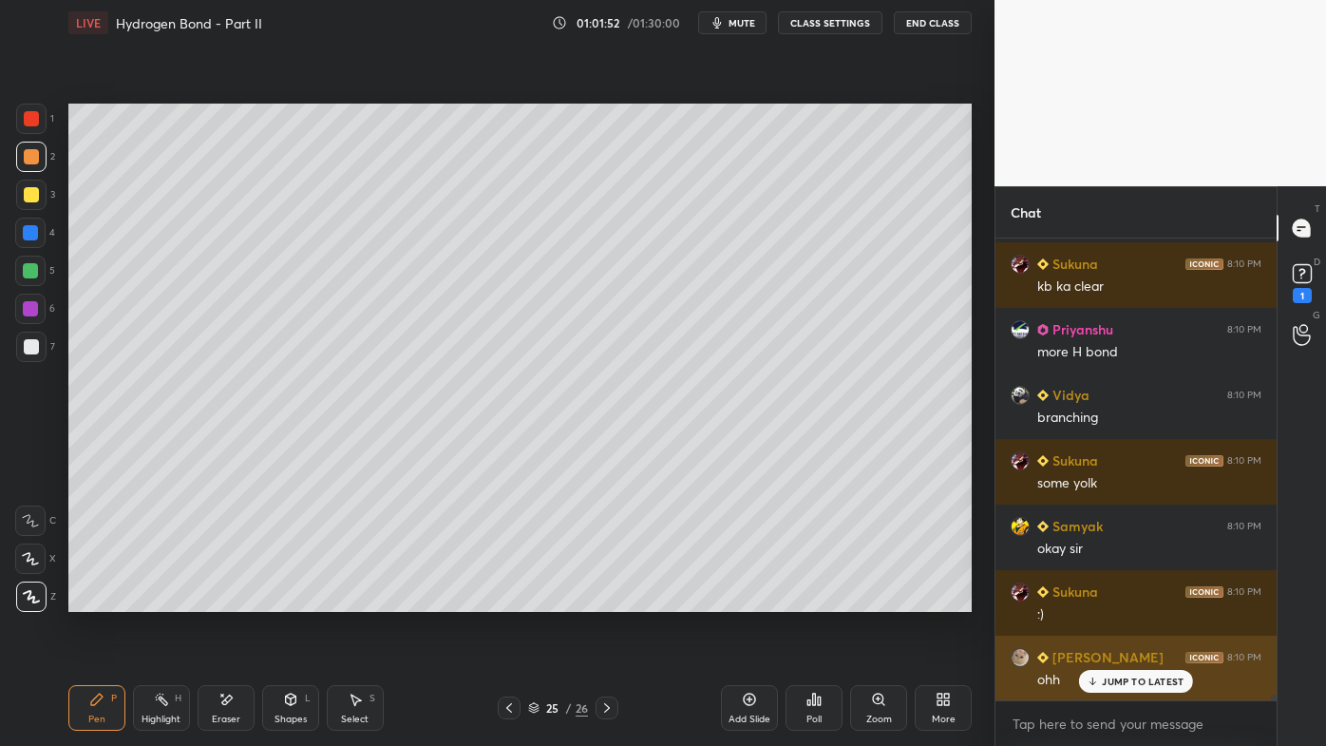
click at [1110, 599] on p "JUMP TO LATEST" at bounding box center [1143, 680] width 82 height 11
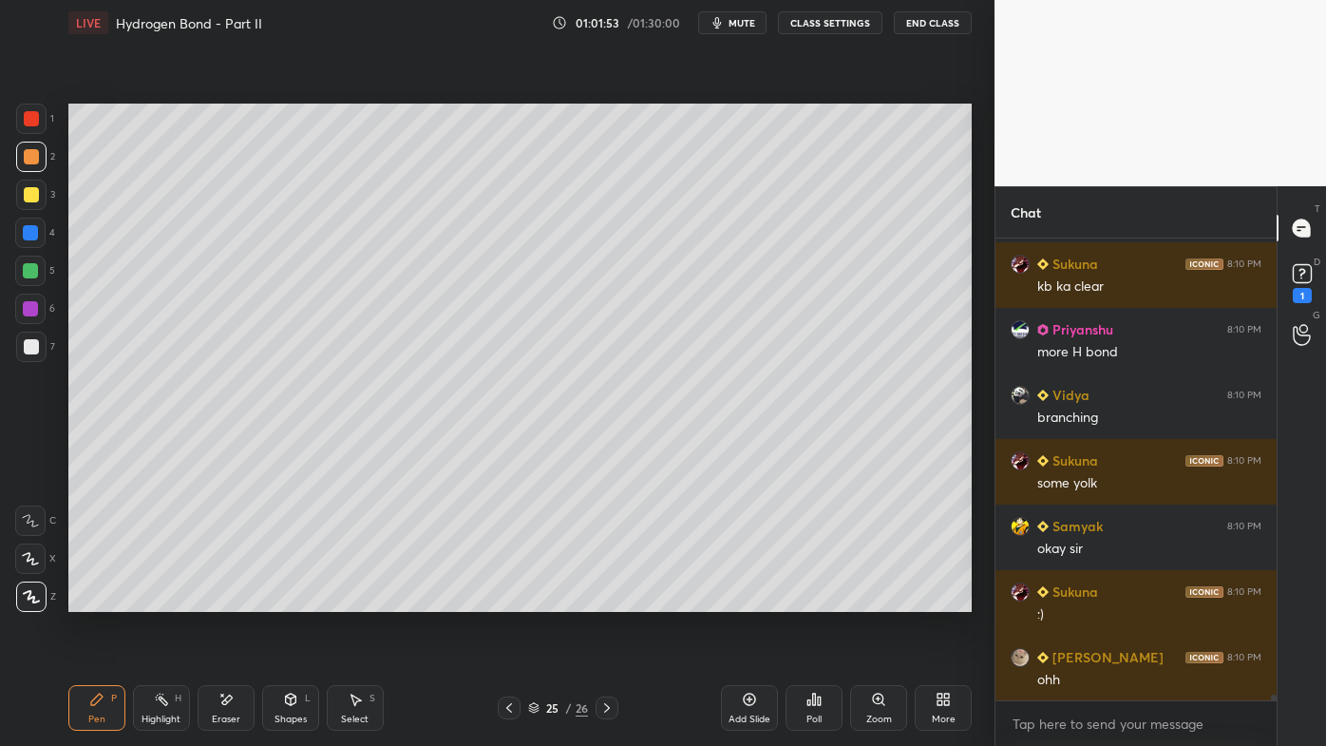
click at [106, 599] on div "Pen P" at bounding box center [96, 708] width 57 height 46
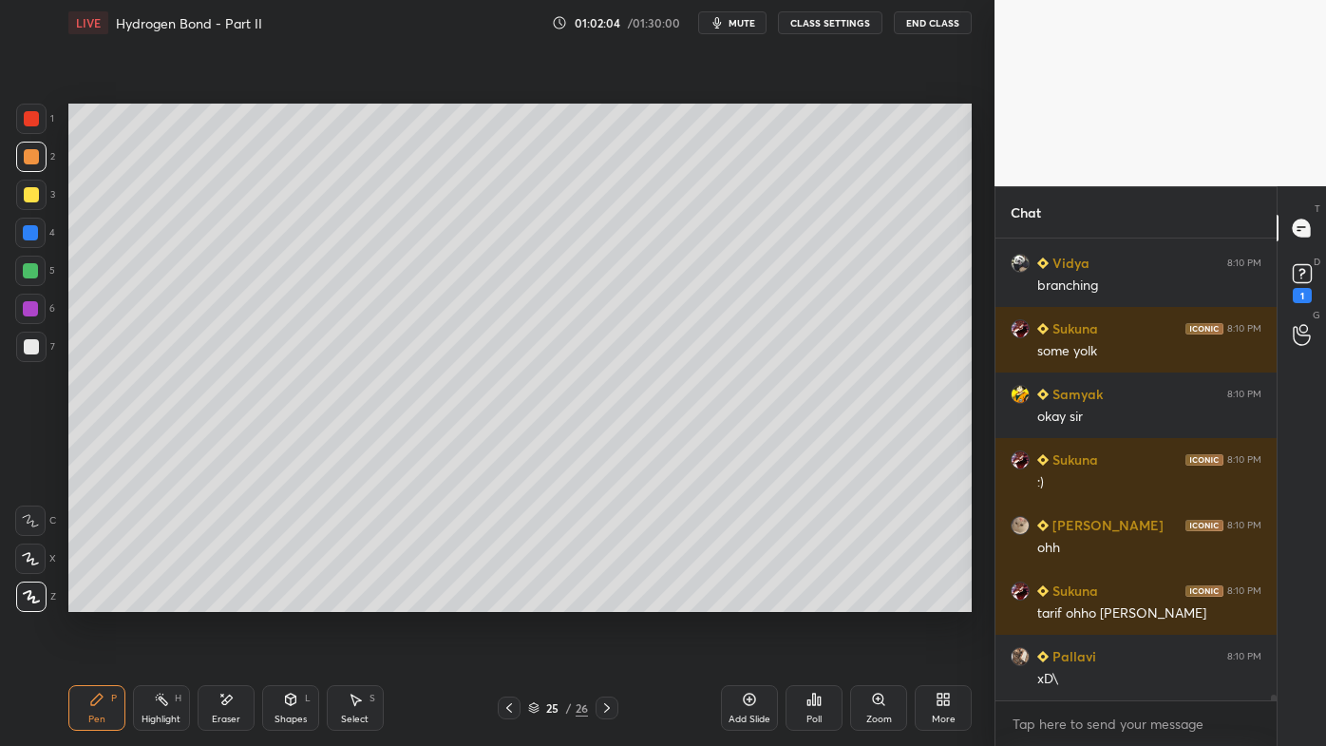
scroll to position [39738, 0]
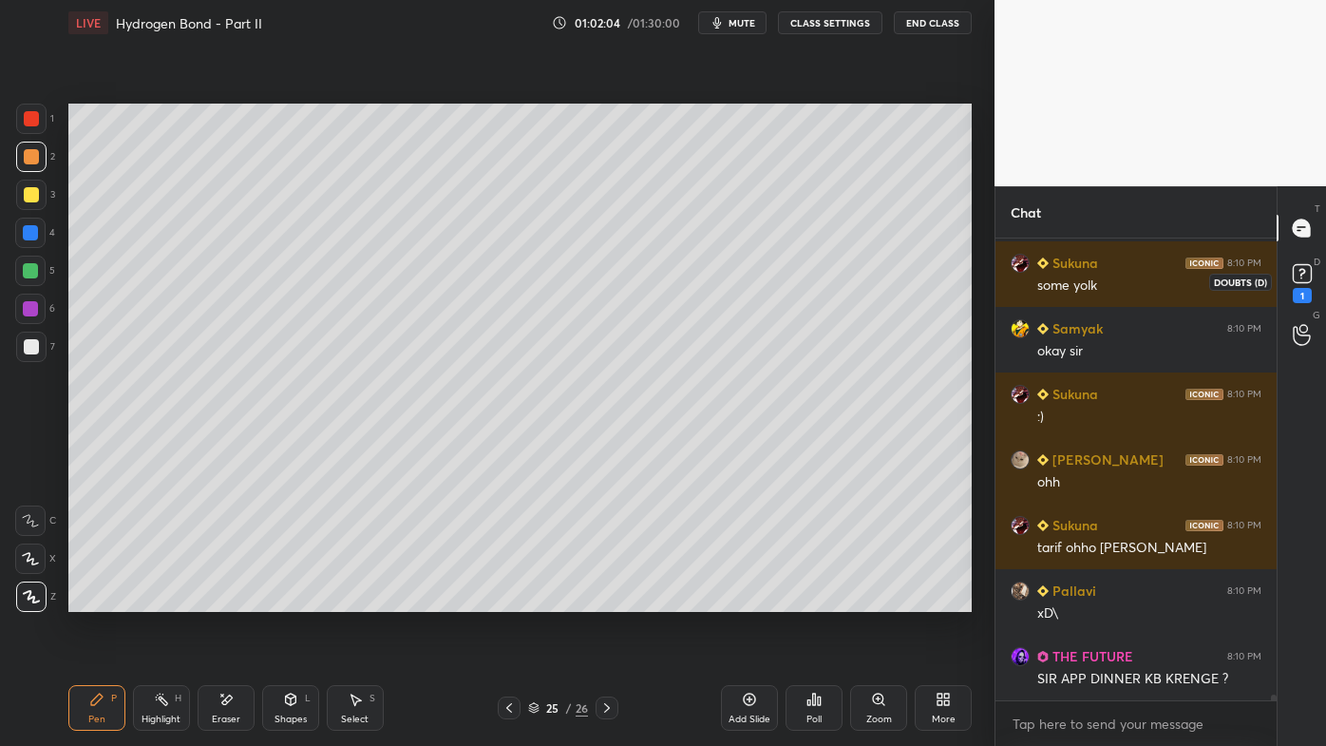
click at [1299, 295] on div "1" at bounding box center [1302, 295] width 19 height 15
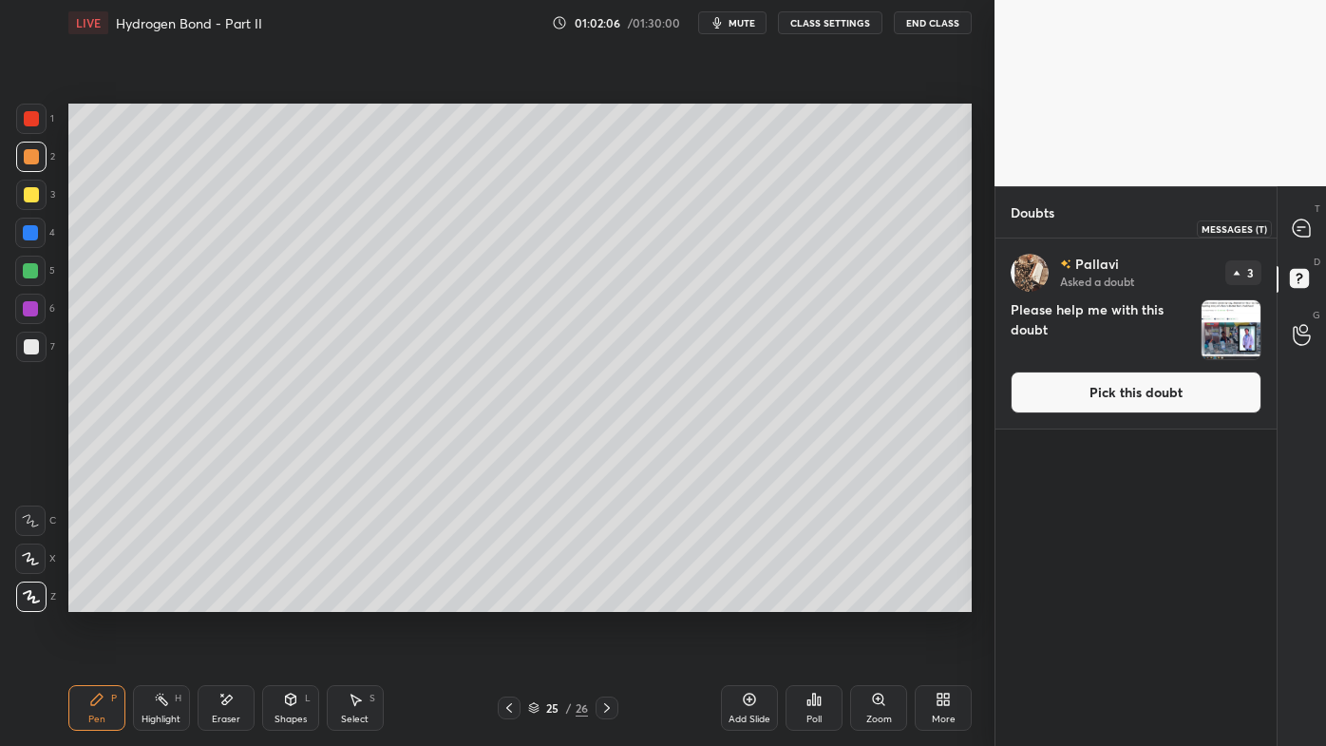
click at [1312, 240] on div at bounding box center [1302, 228] width 38 height 34
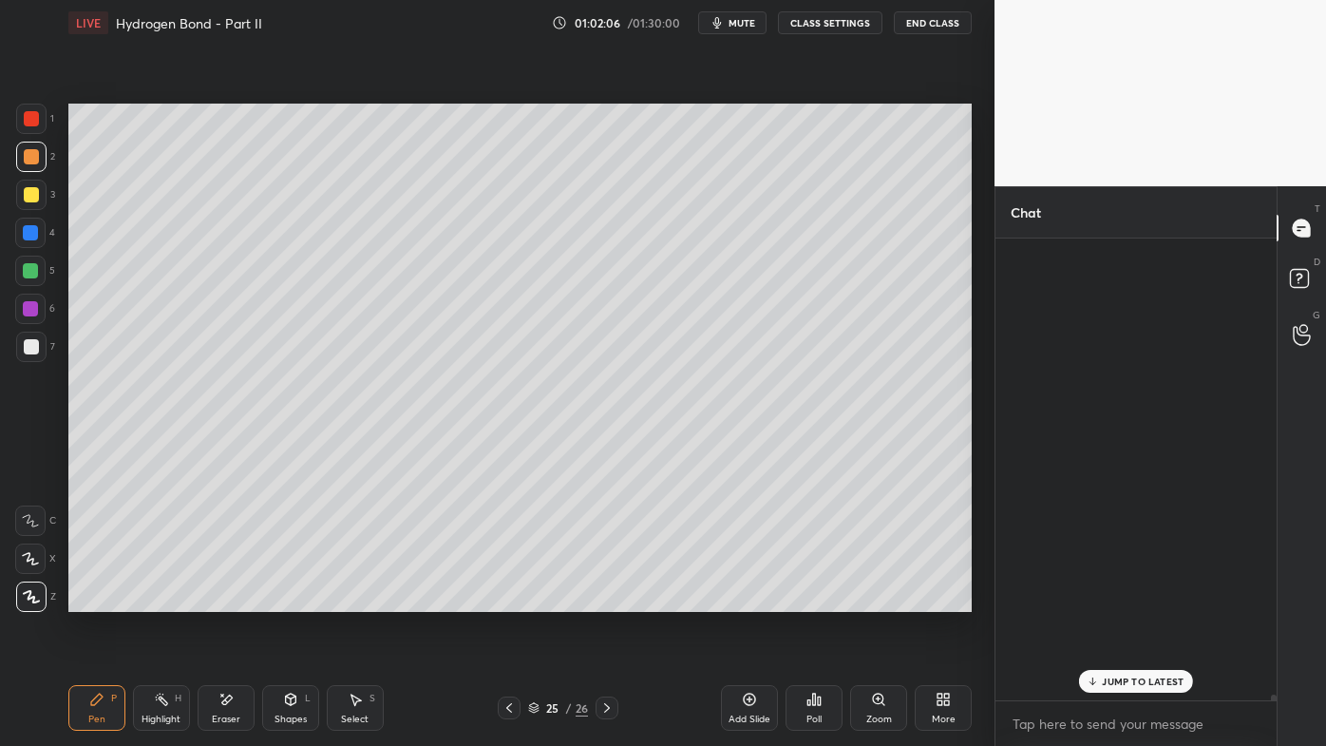
scroll to position [456, 275]
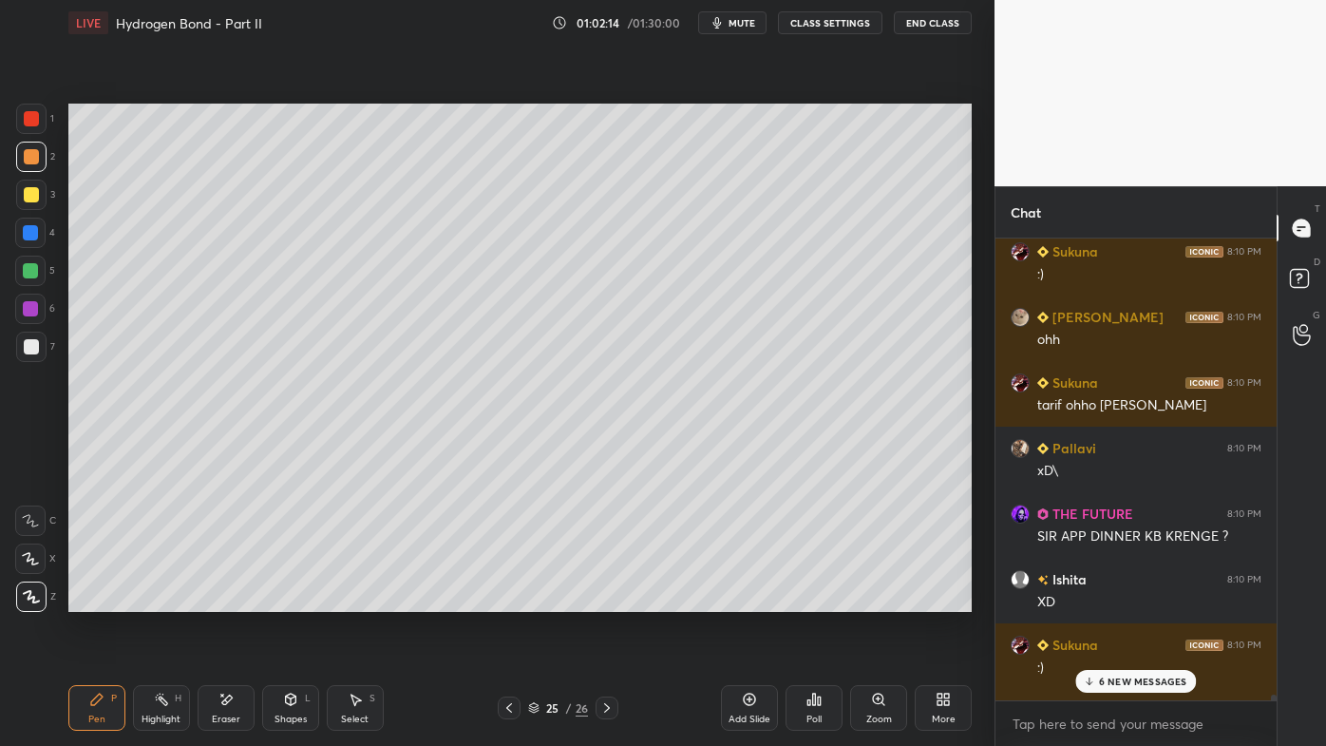
click at [1137, 599] on p "6 NEW MESSAGES" at bounding box center [1143, 680] width 88 height 11
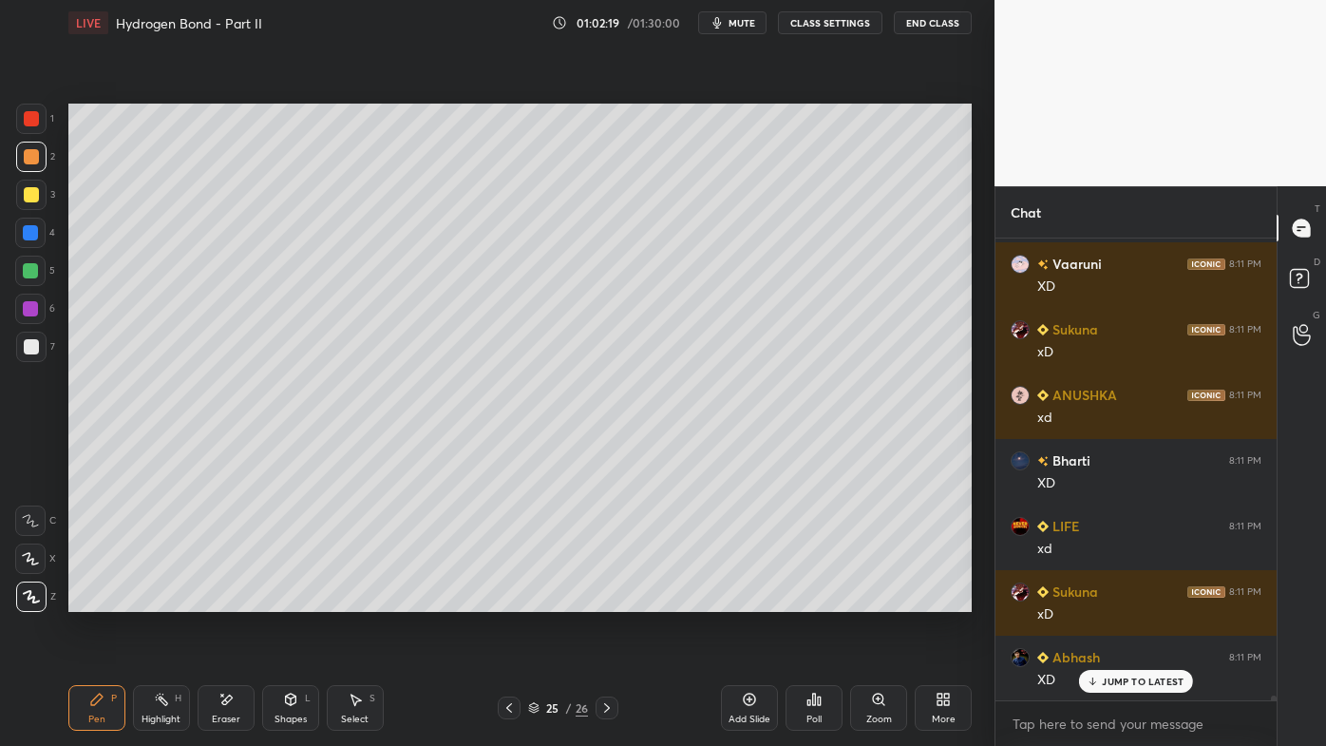
scroll to position [41526, 0]
click at [96, 599] on icon at bounding box center [96, 699] width 15 height 15
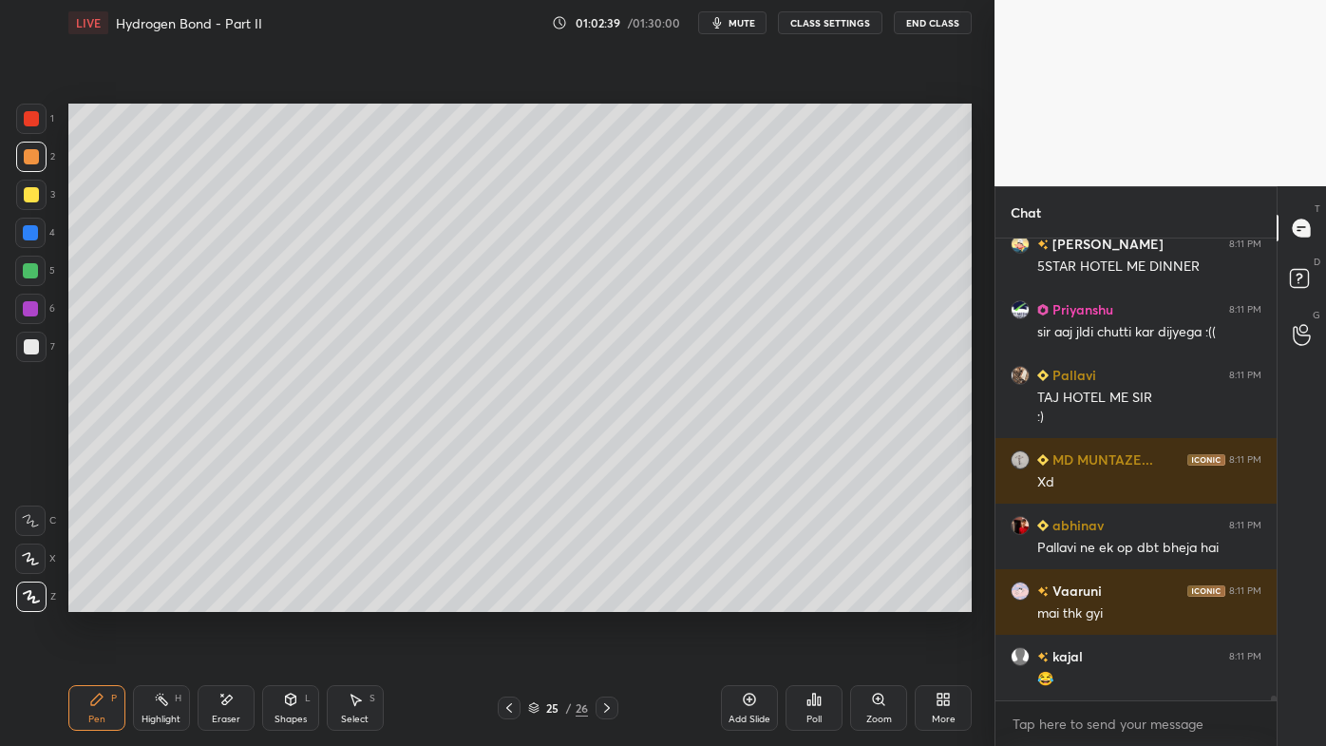
scroll to position [42135, 0]
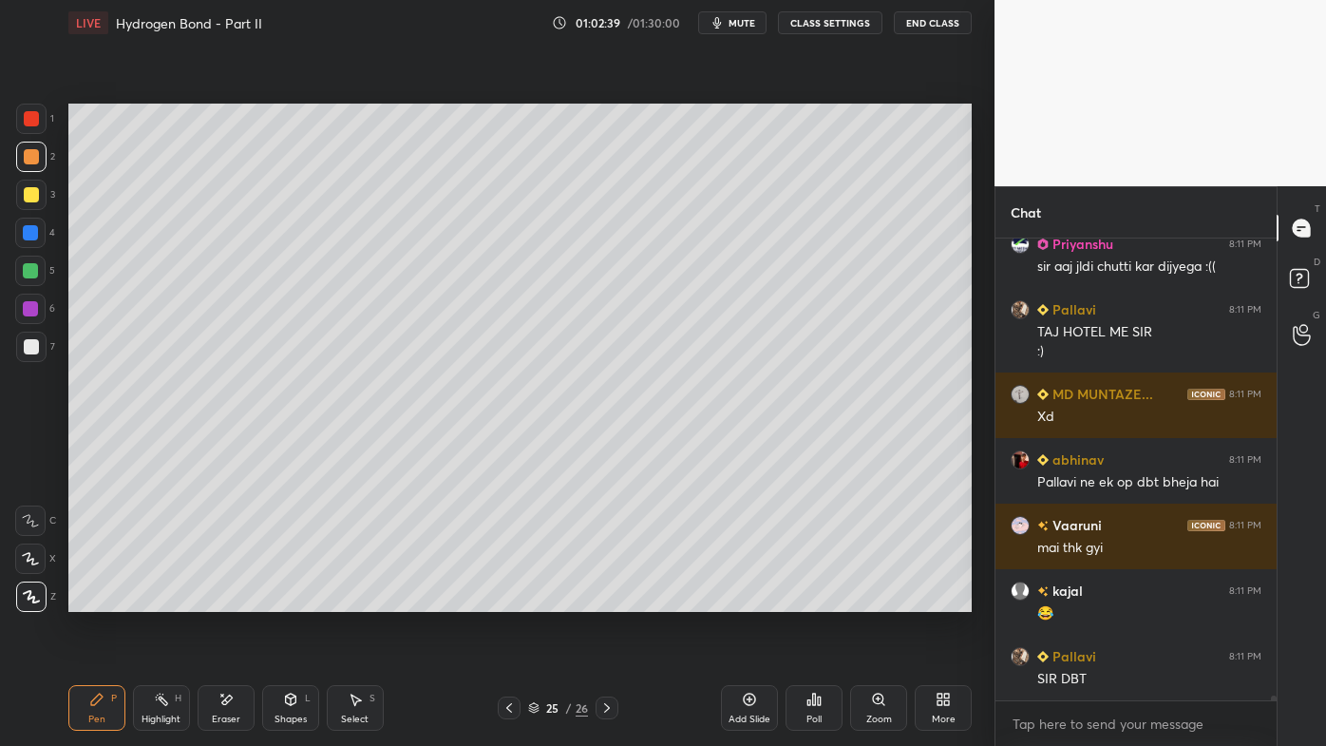
click at [99, 599] on div "Pen P" at bounding box center [96, 708] width 57 height 46
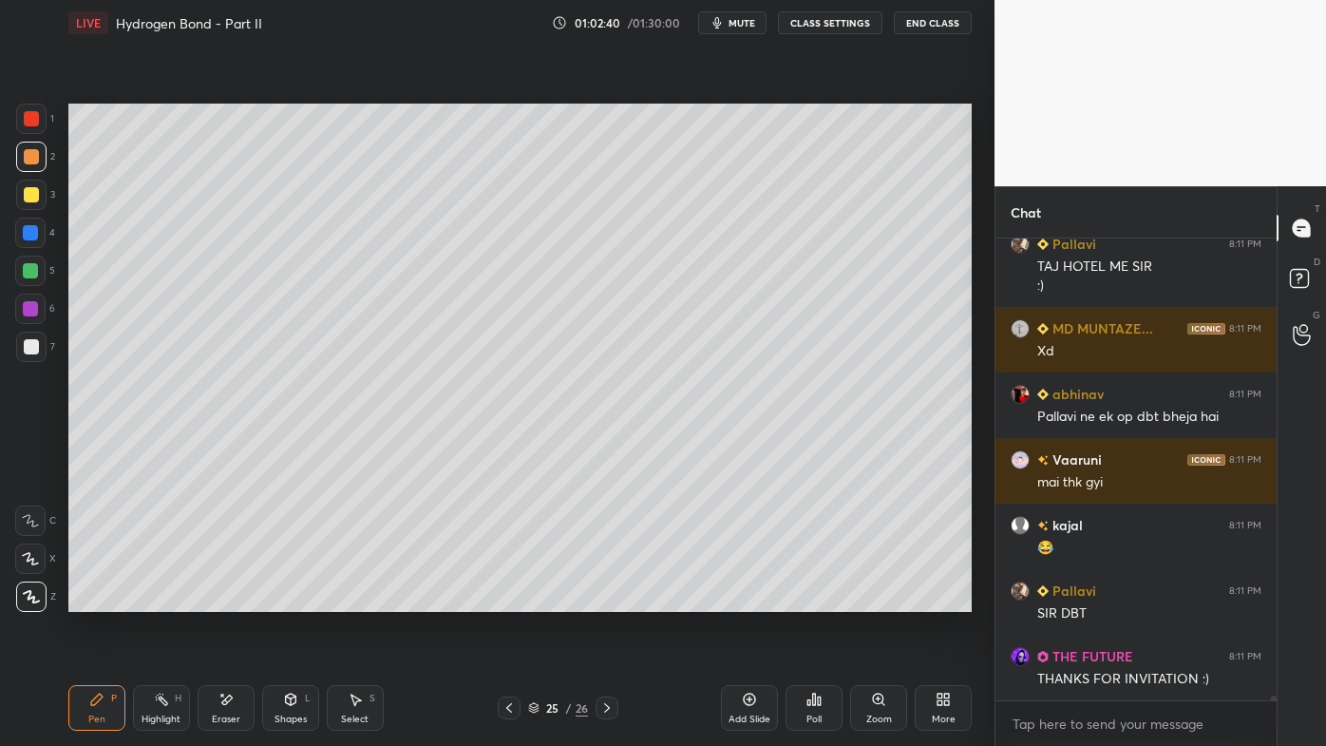
click at [40, 185] on div at bounding box center [31, 195] width 30 height 30
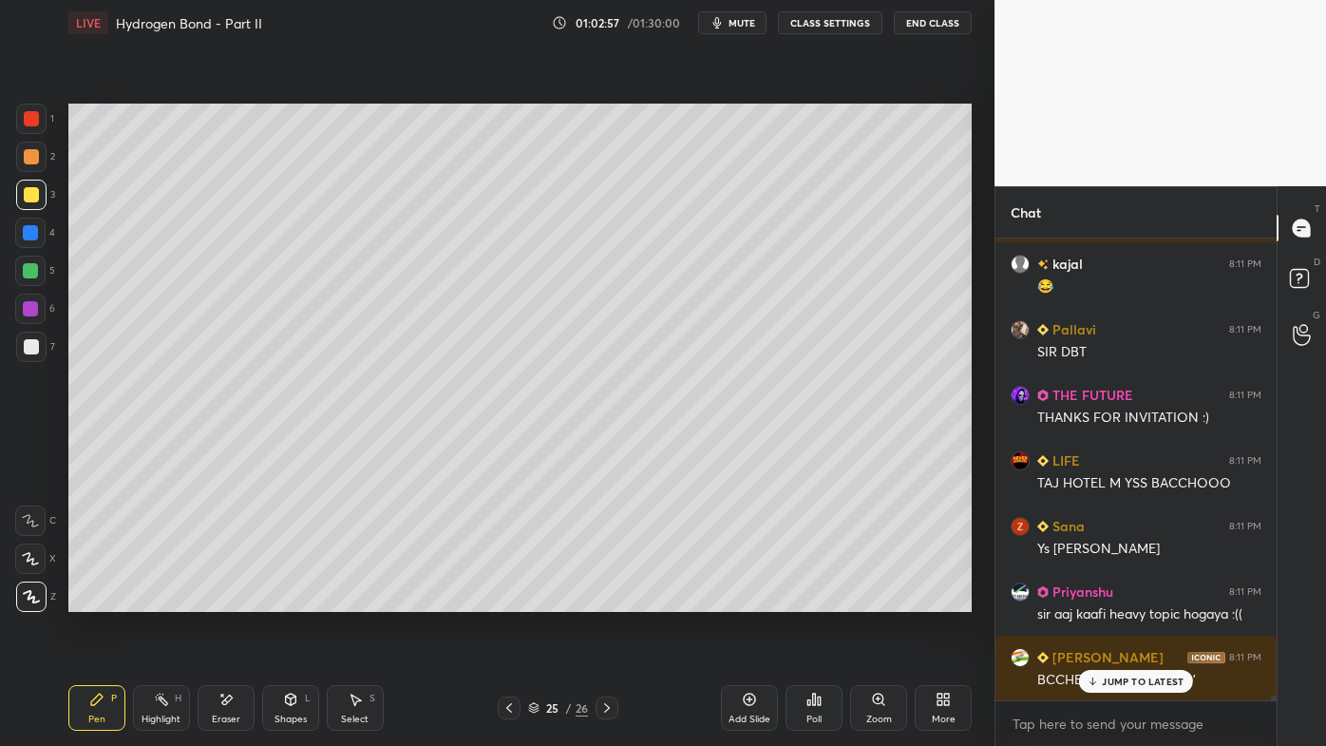
scroll to position [42527, 0]
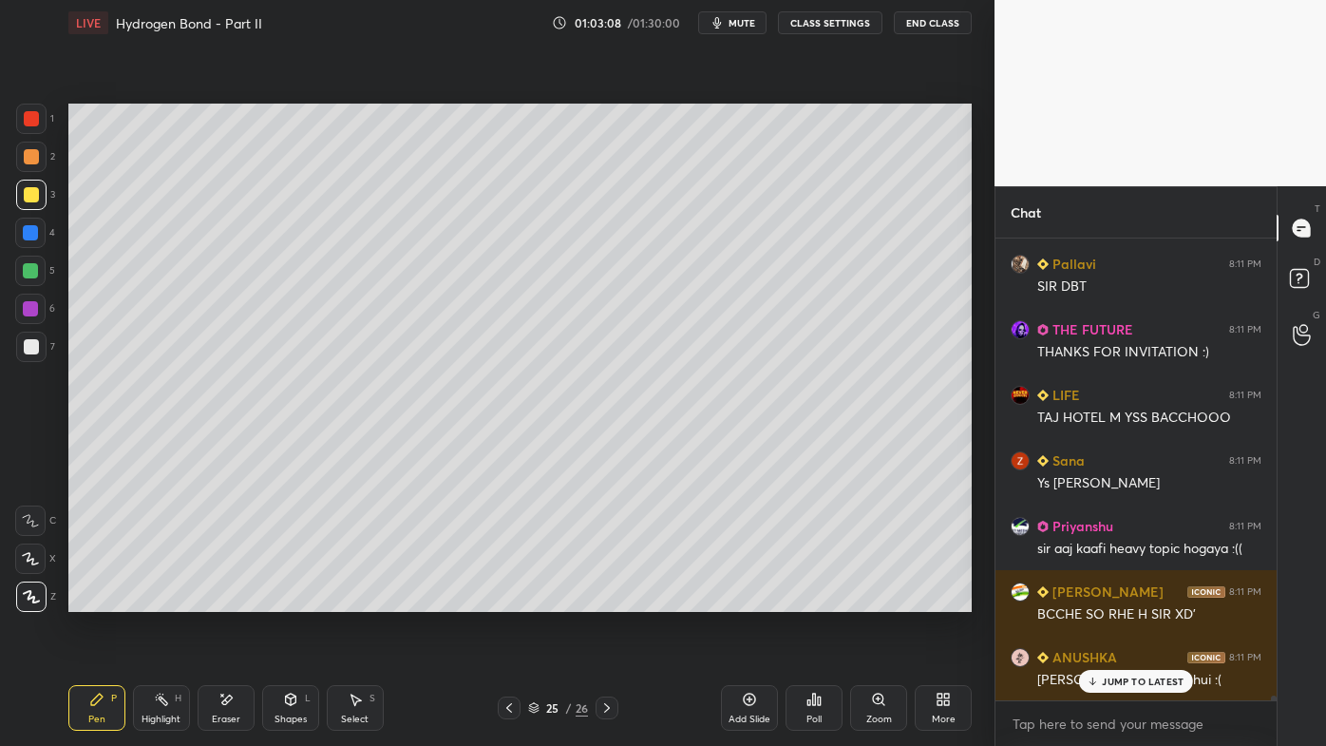
click at [1117, 599] on p "JUMP TO LATEST" at bounding box center [1143, 680] width 82 height 11
drag, startPoint x: 157, startPoint y: 693, endPoint x: 144, endPoint y: 696, distance: 12.7
click at [158, 599] on icon at bounding box center [161, 699] width 15 height 15
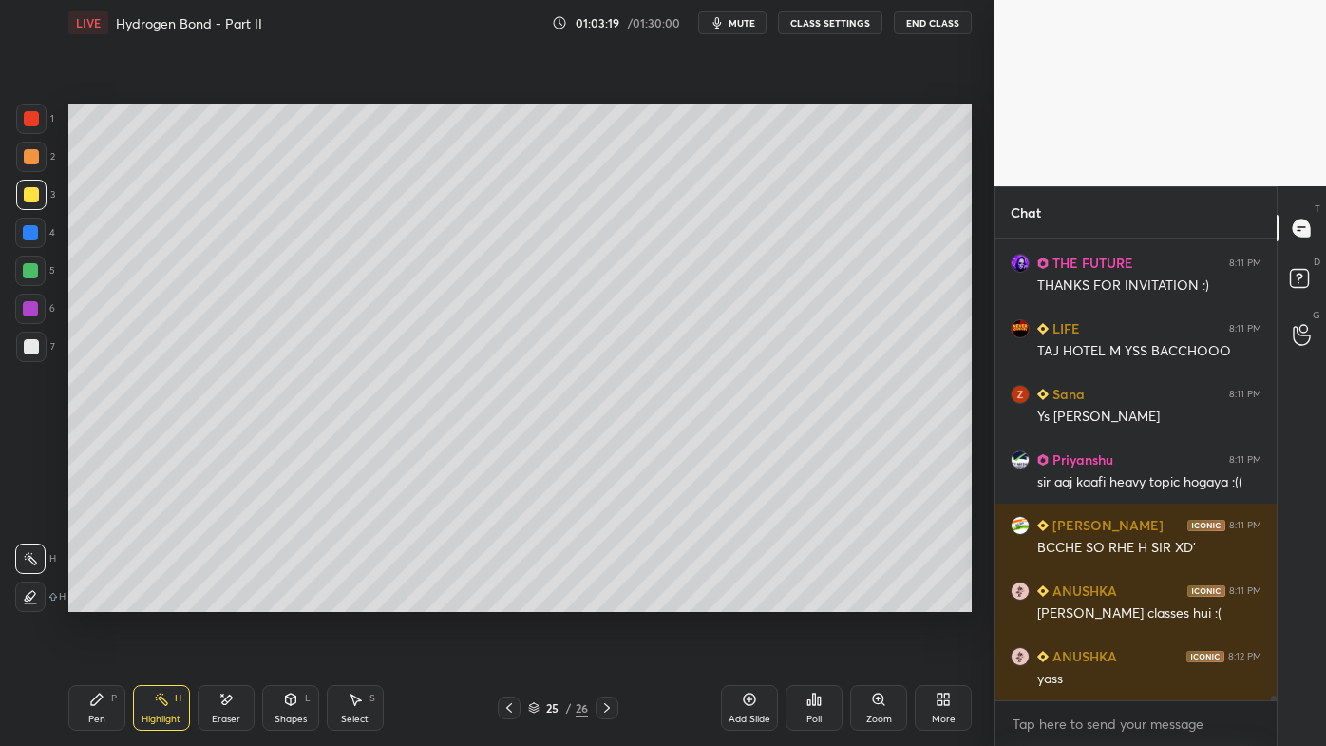
drag, startPoint x: 101, startPoint y: 697, endPoint x: 71, endPoint y: 699, distance: 29.5
click at [100, 599] on icon at bounding box center [96, 698] width 11 height 11
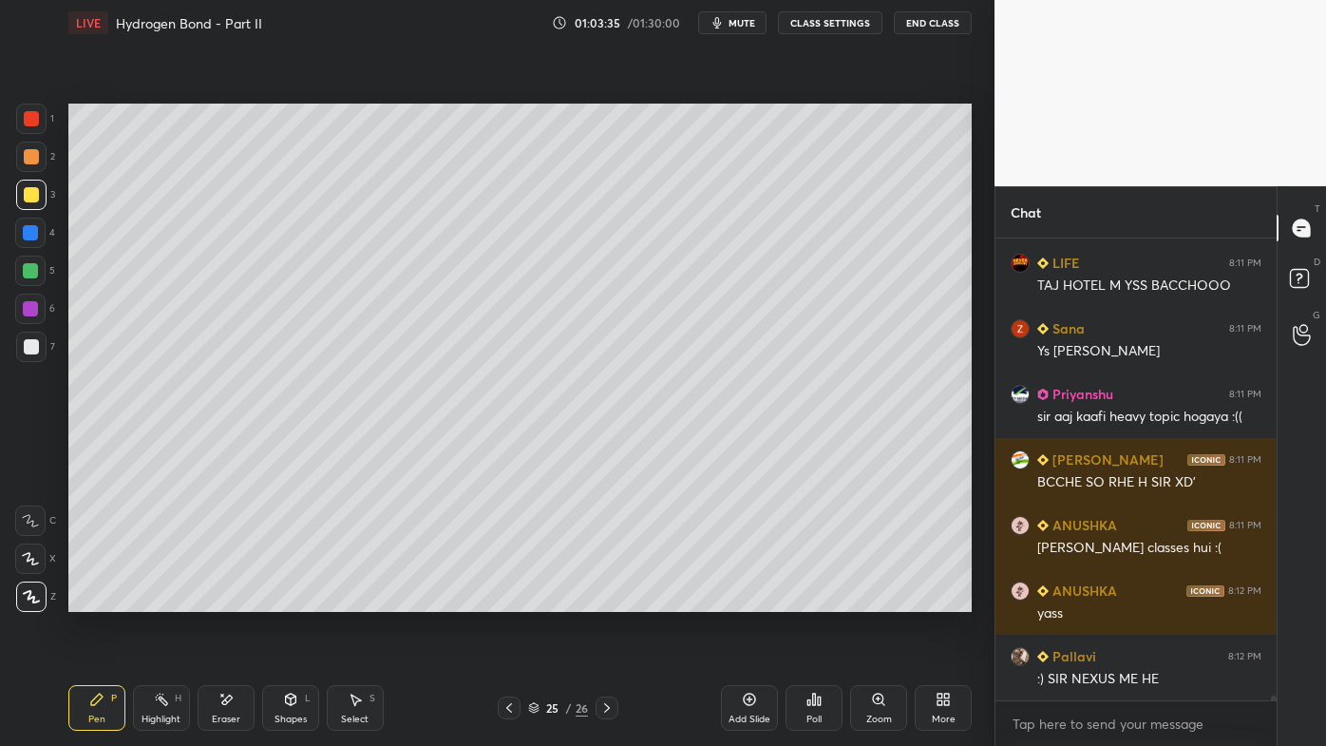
click at [85, 599] on div "Pen P" at bounding box center [96, 708] width 57 height 46
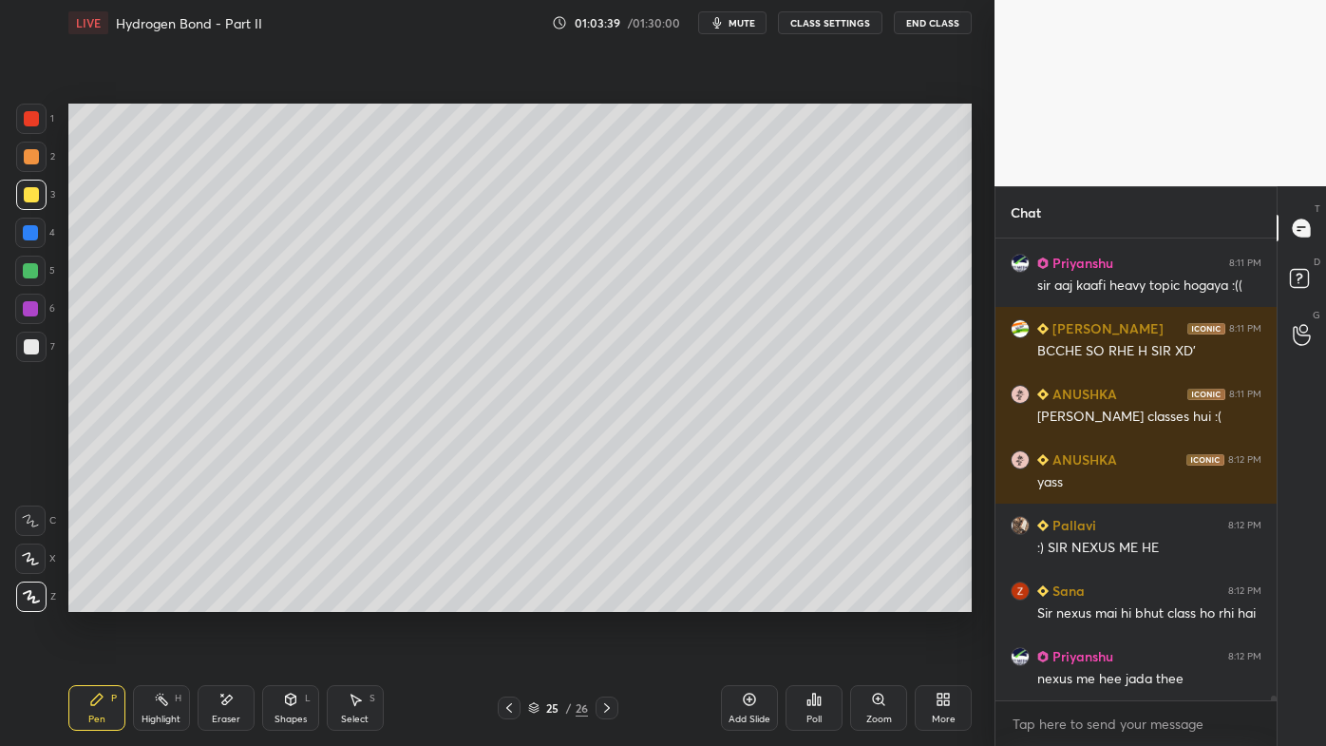
scroll to position [42856, 0]
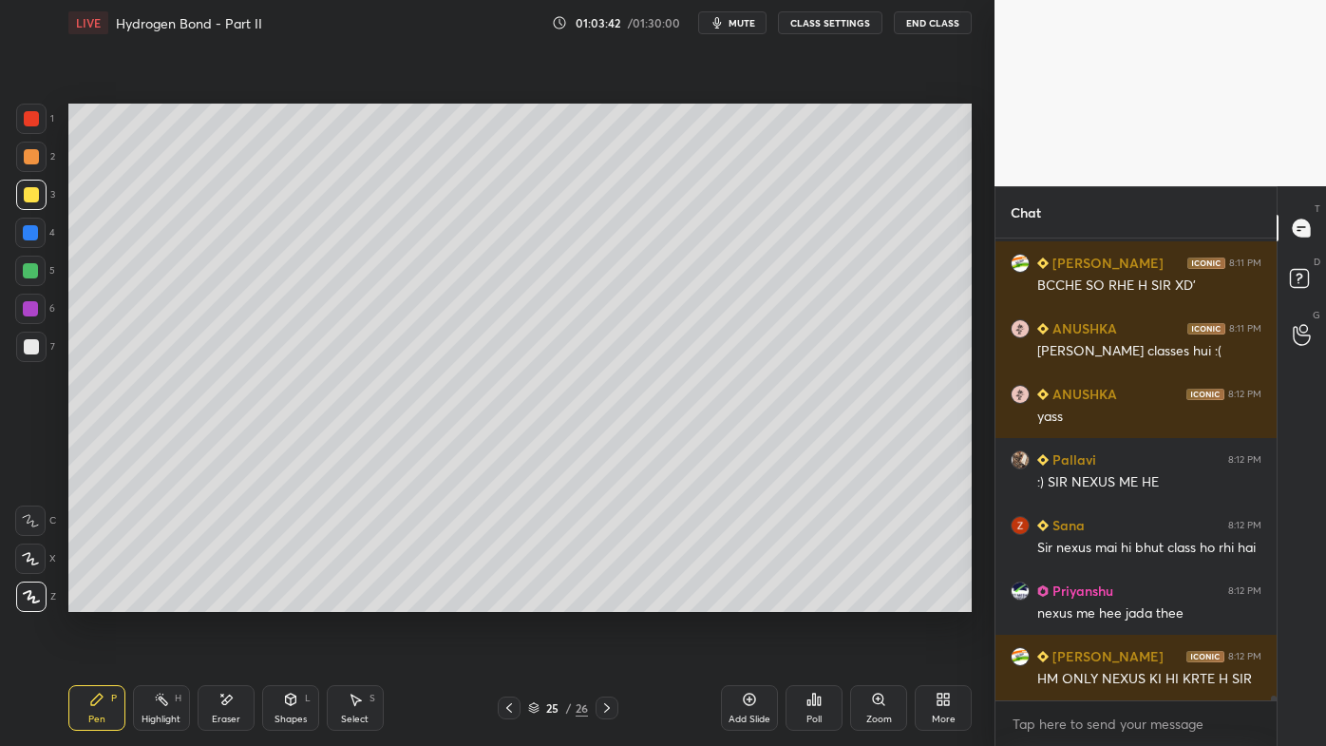
click at [82, 599] on div "Pen P" at bounding box center [96, 708] width 57 height 46
drag, startPoint x: 36, startPoint y: 155, endPoint x: 55, endPoint y: 224, distance: 71.9
click at [37, 156] on div at bounding box center [31, 156] width 15 height 15
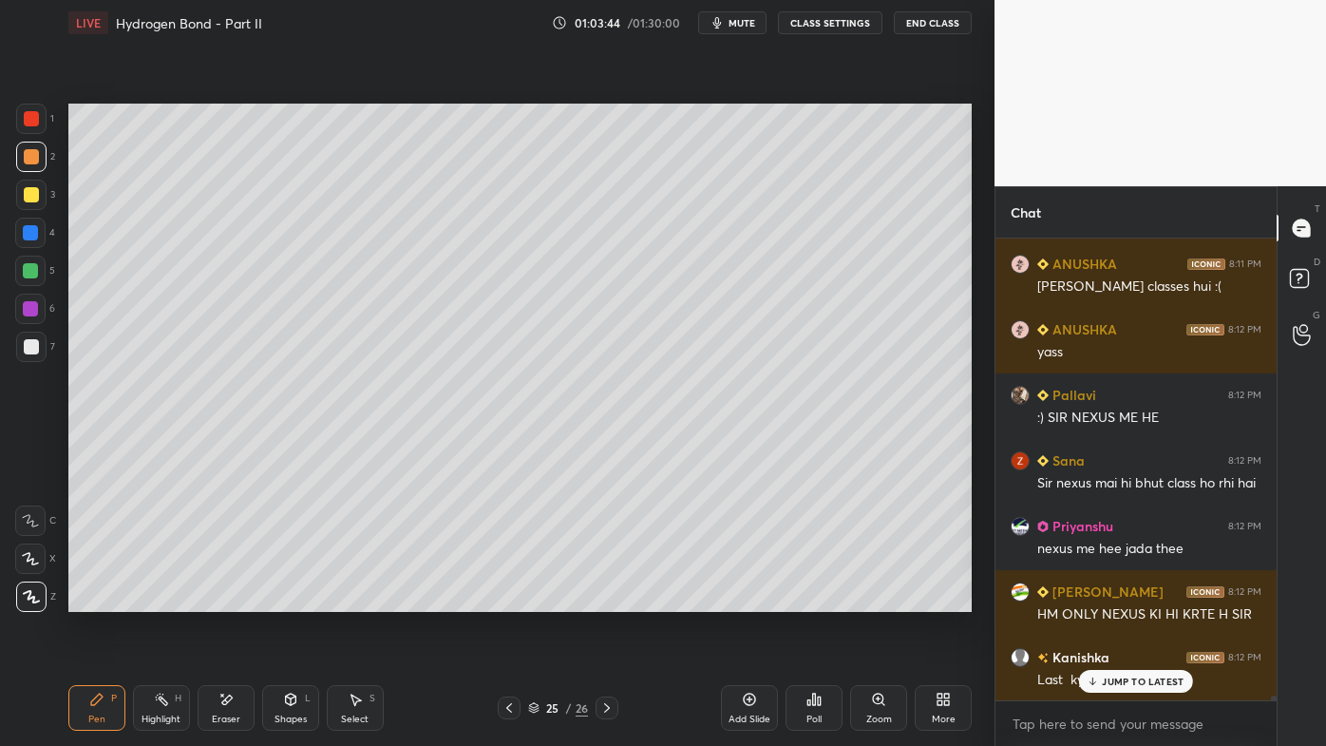
click at [82, 599] on div "Pen P" at bounding box center [96, 708] width 57 height 46
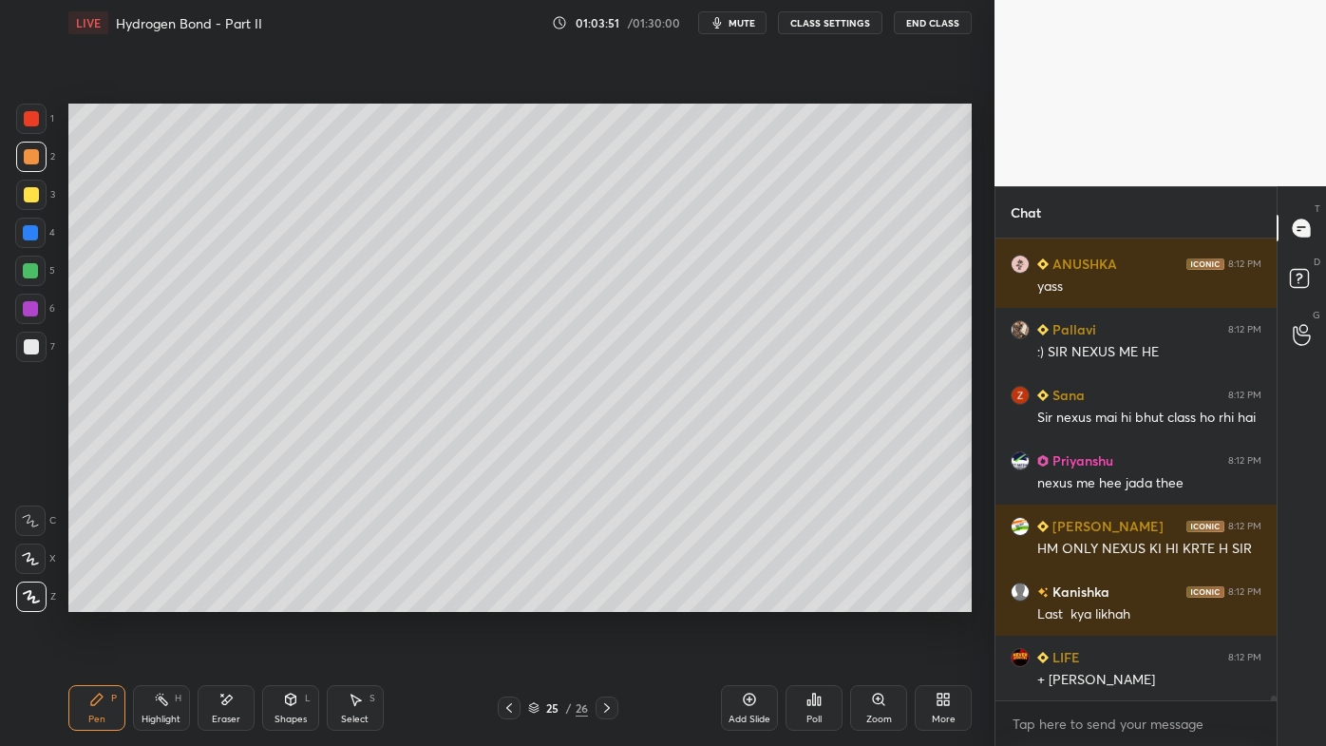
scroll to position [43052, 0]
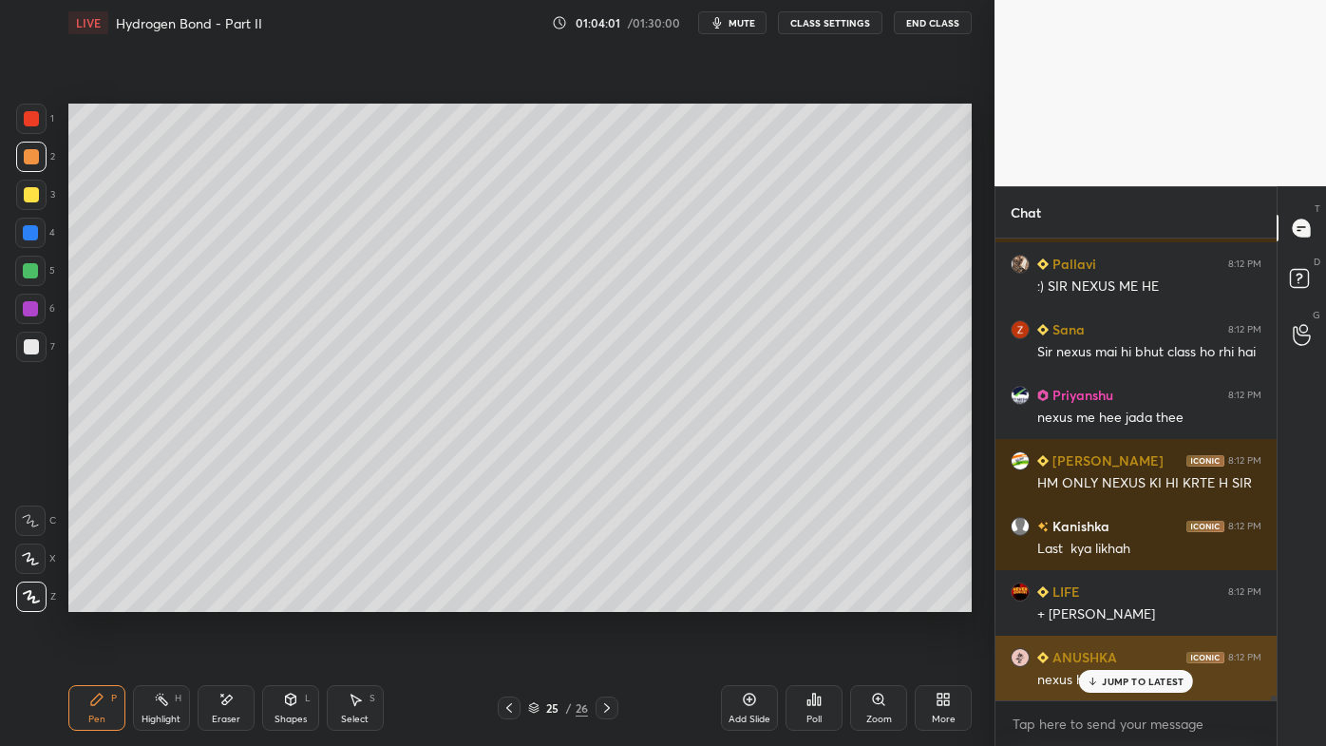
click at [1099, 599] on icon at bounding box center [1093, 680] width 12 height 11
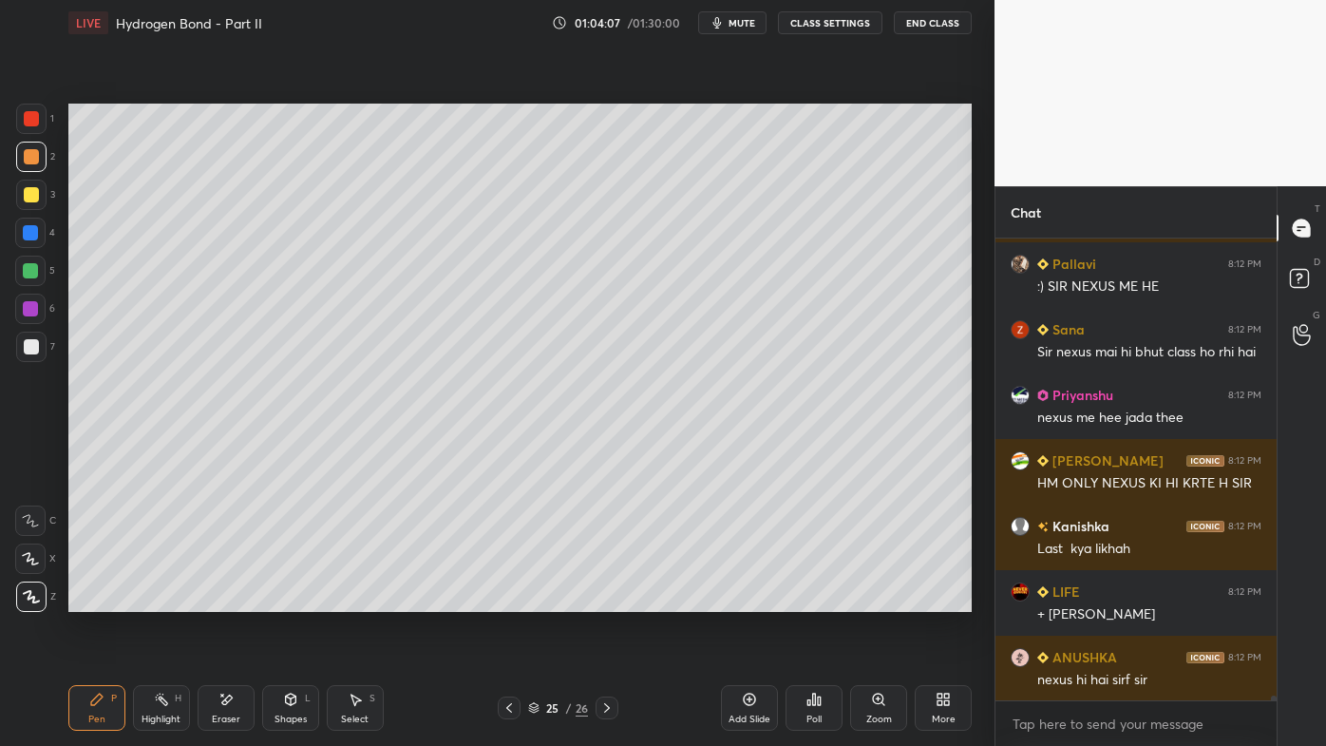
click at [159, 599] on div "Highlight H" at bounding box center [161, 708] width 57 height 46
click at [94, 599] on icon at bounding box center [96, 698] width 11 height 11
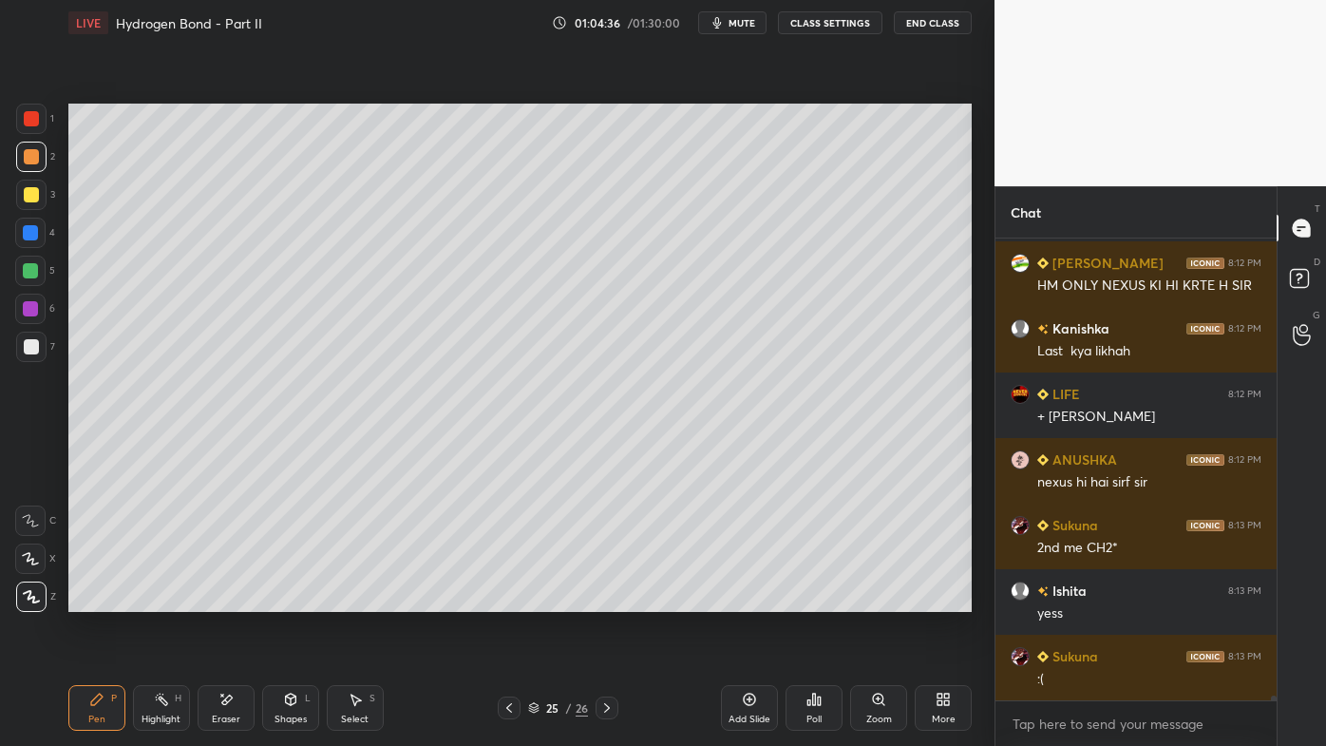
scroll to position [43315, 0]
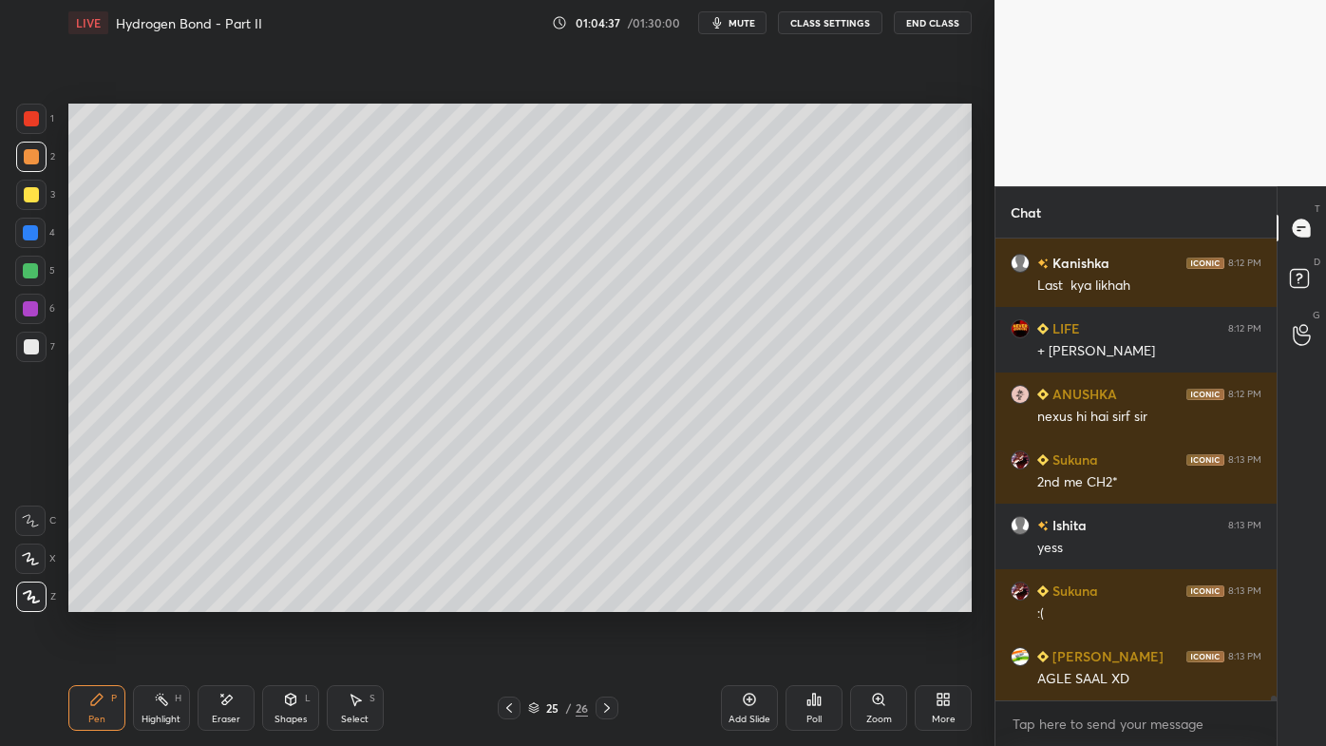
click at [167, 599] on rect at bounding box center [163, 700] width 9 height 9
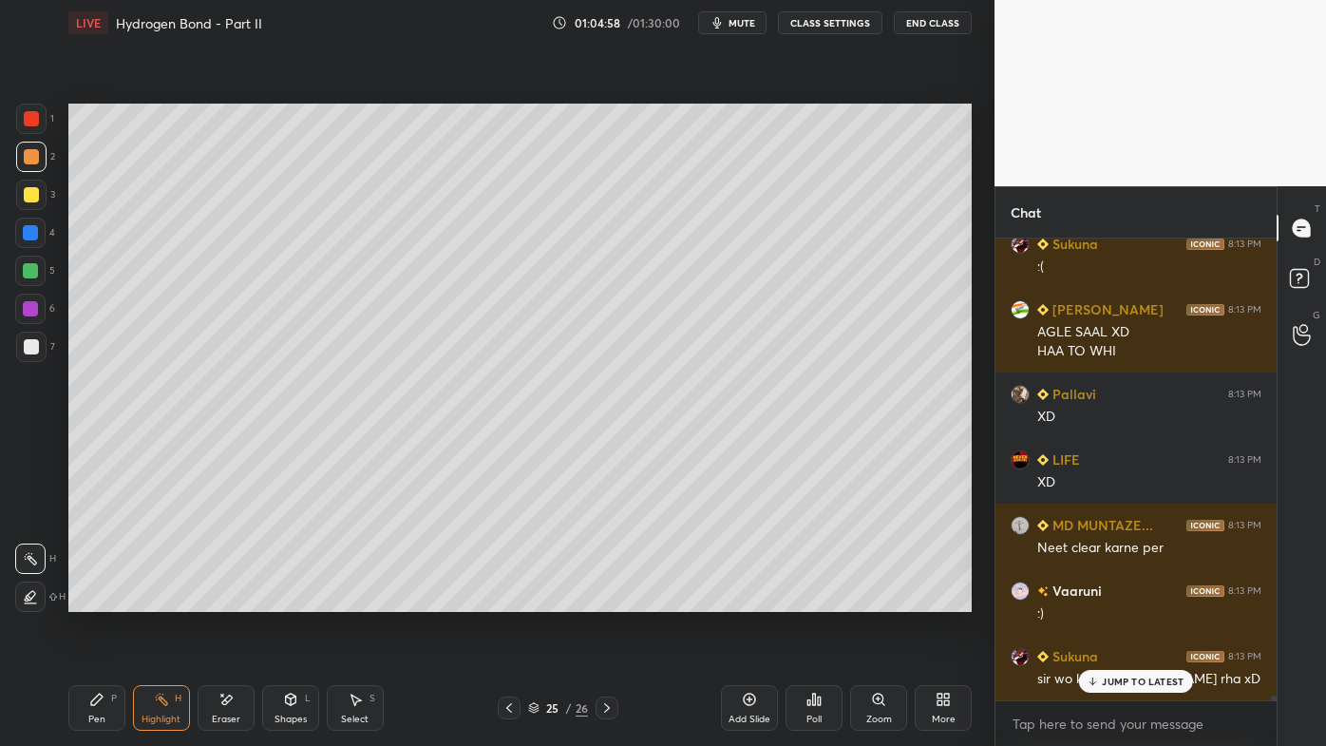
scroll to position [43726, 0]
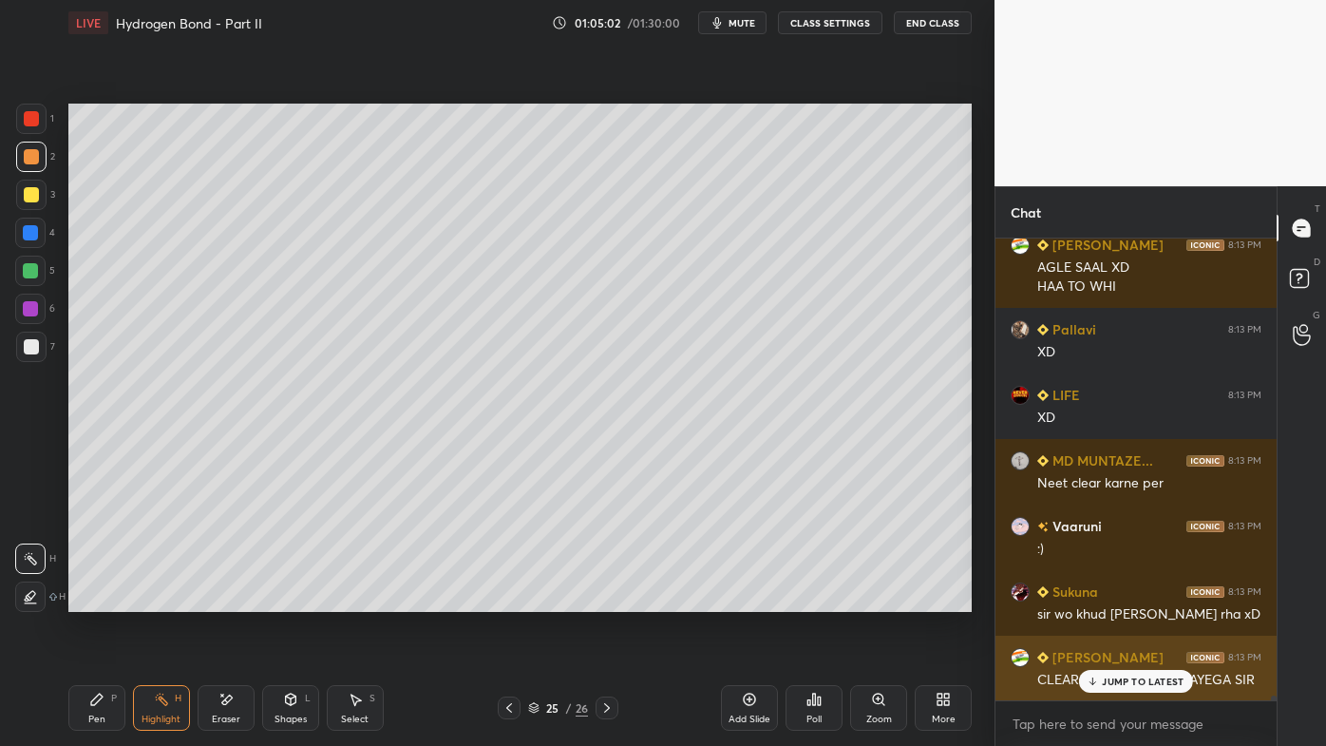
click at [1114, 599] on p "JUMP TO LATEST" at bounding box center [1143, 680] width 82 height 11
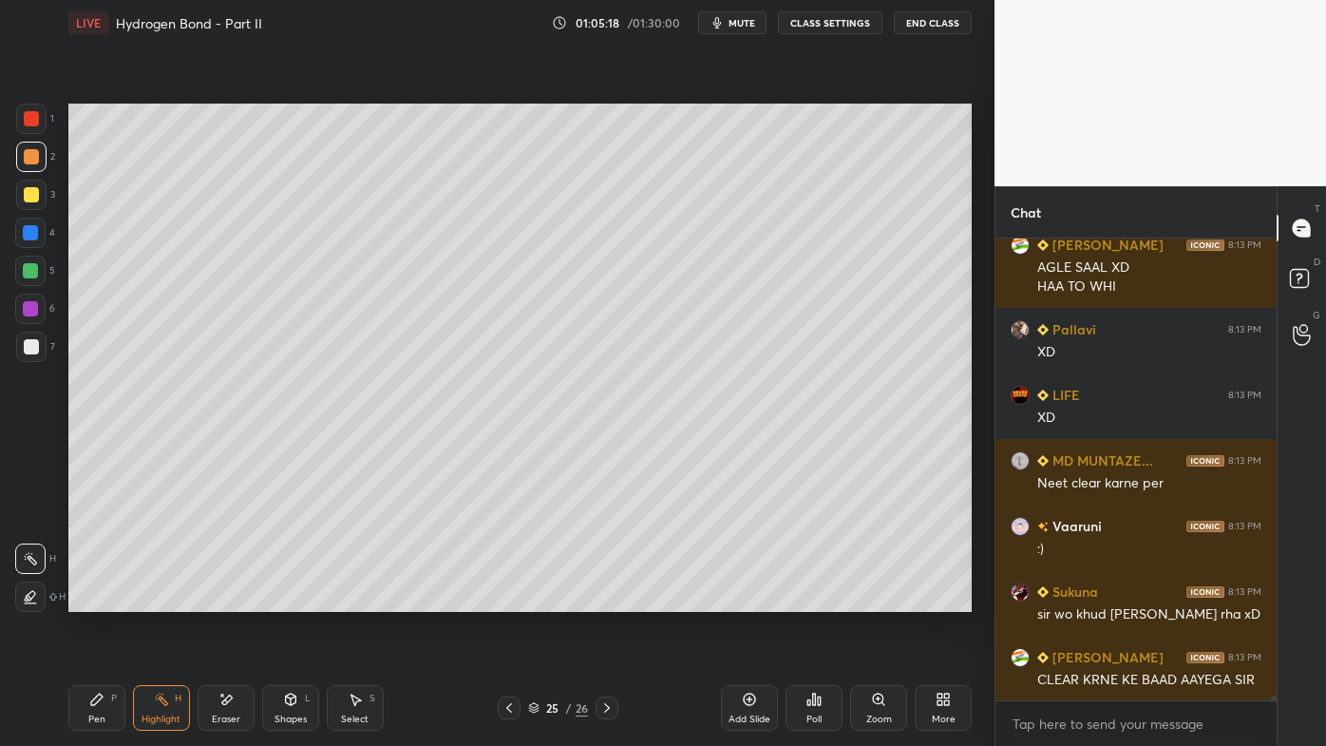
scroll to position [43792, 0]
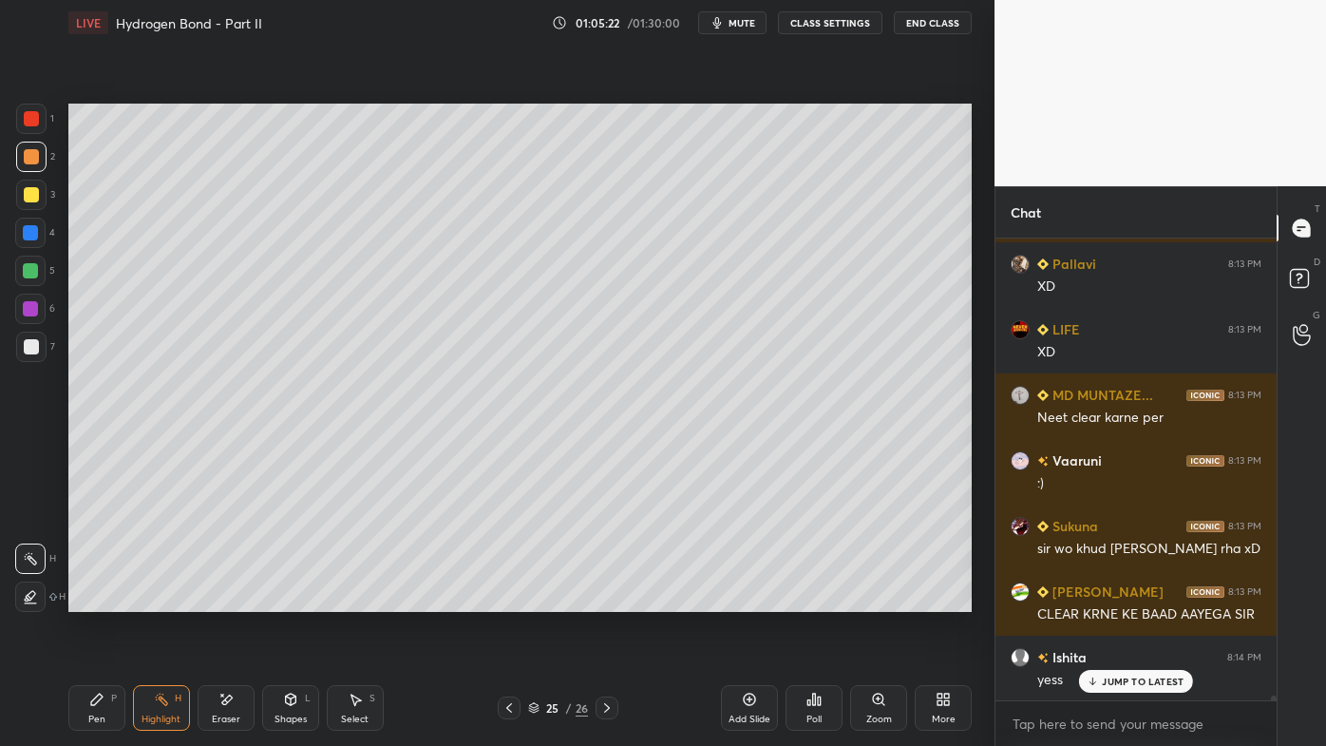
click at [749, 599] on icon at bounding box center [750, 699] width 6 height 6
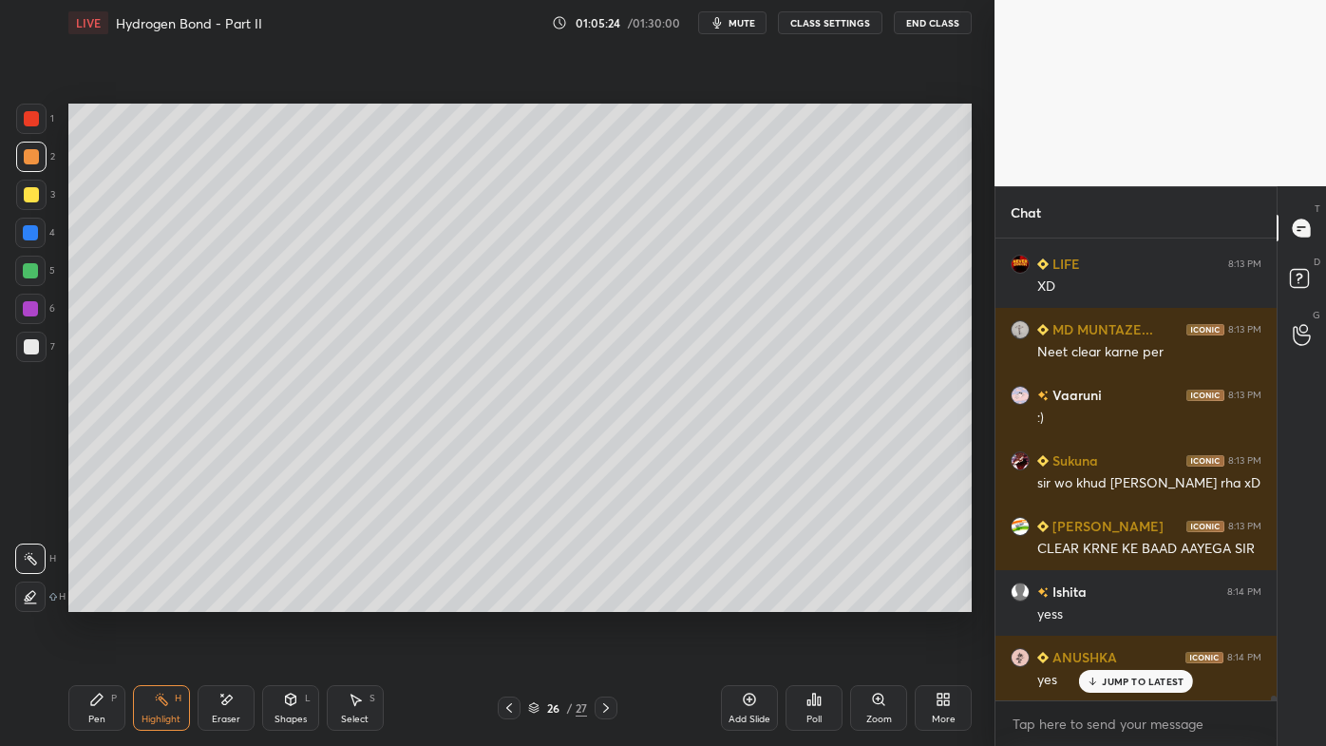
click at [97, 599] on icon at bounding box center [96, 699] width 15 height 15
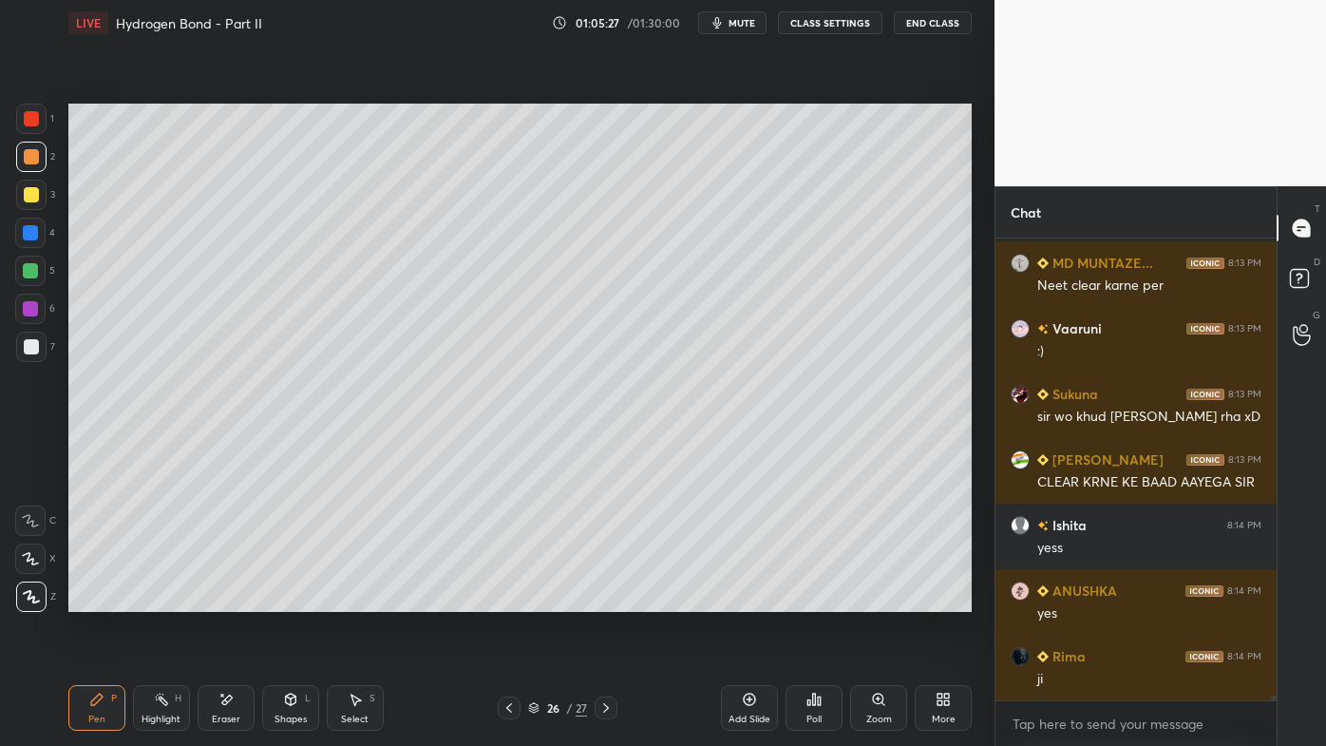
drag, startPoint x: 36, startPoint y: 181, endPoint x: 44, endPoint y: 191, distance: 12.2
click at [38, 181] on div at bounding box center [31, 195] width 30 height 30
click at [89, 599] on icon at bounding box center [96, 699] width 15 height 15
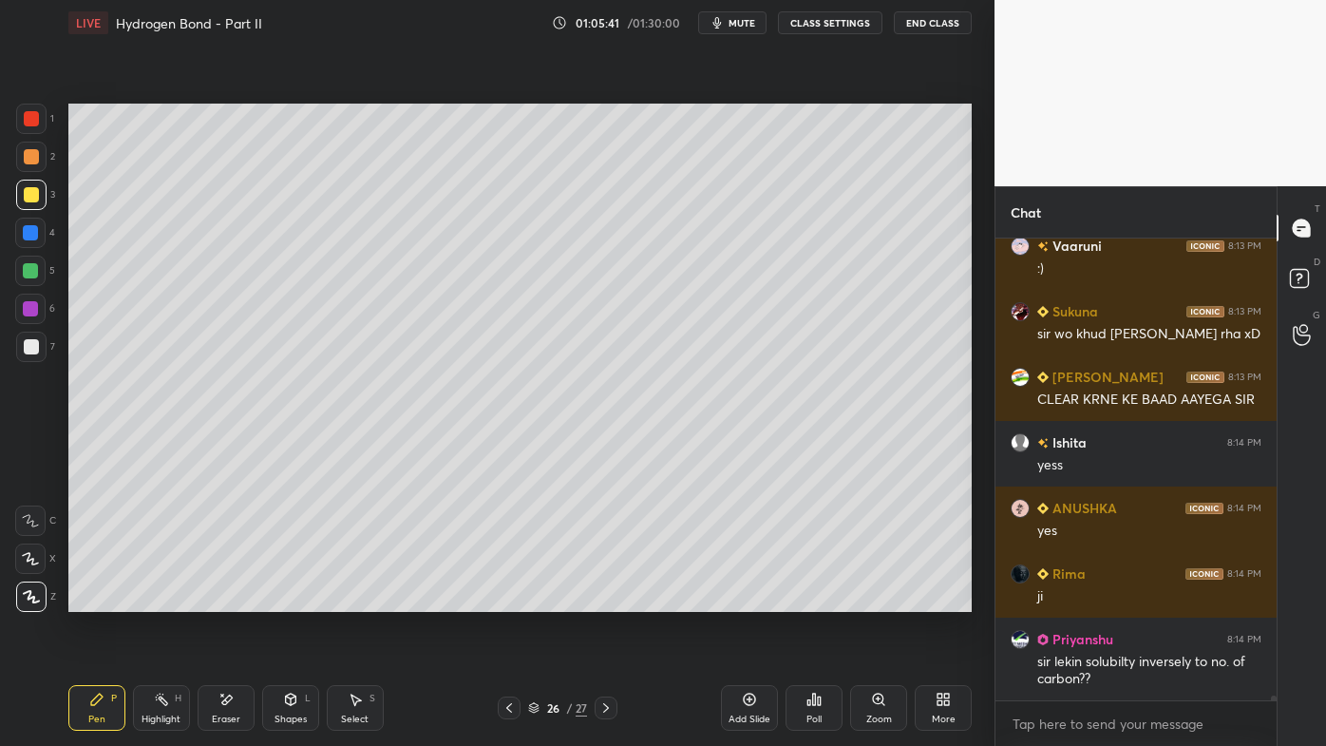
click at [503, 599] on icon at bounding box center [509, 707] width 15 height 15
click at [162, 599] on icon at bounding box center [161, 699] width 15 height 15
click at [606, 599] on icon at bounding box center [605, 707] width 15 height 15
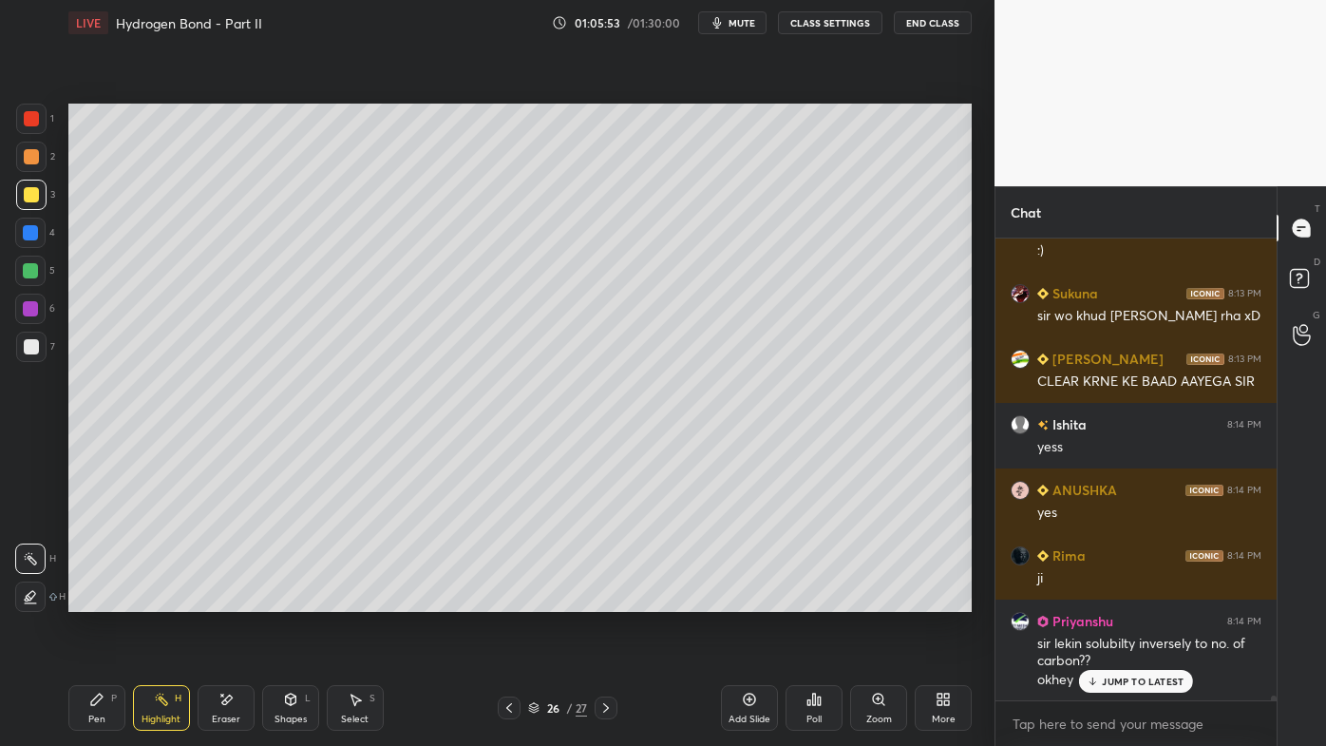
click at [99, 599] on icon at bounding box center [96, 699] width 15 height 15
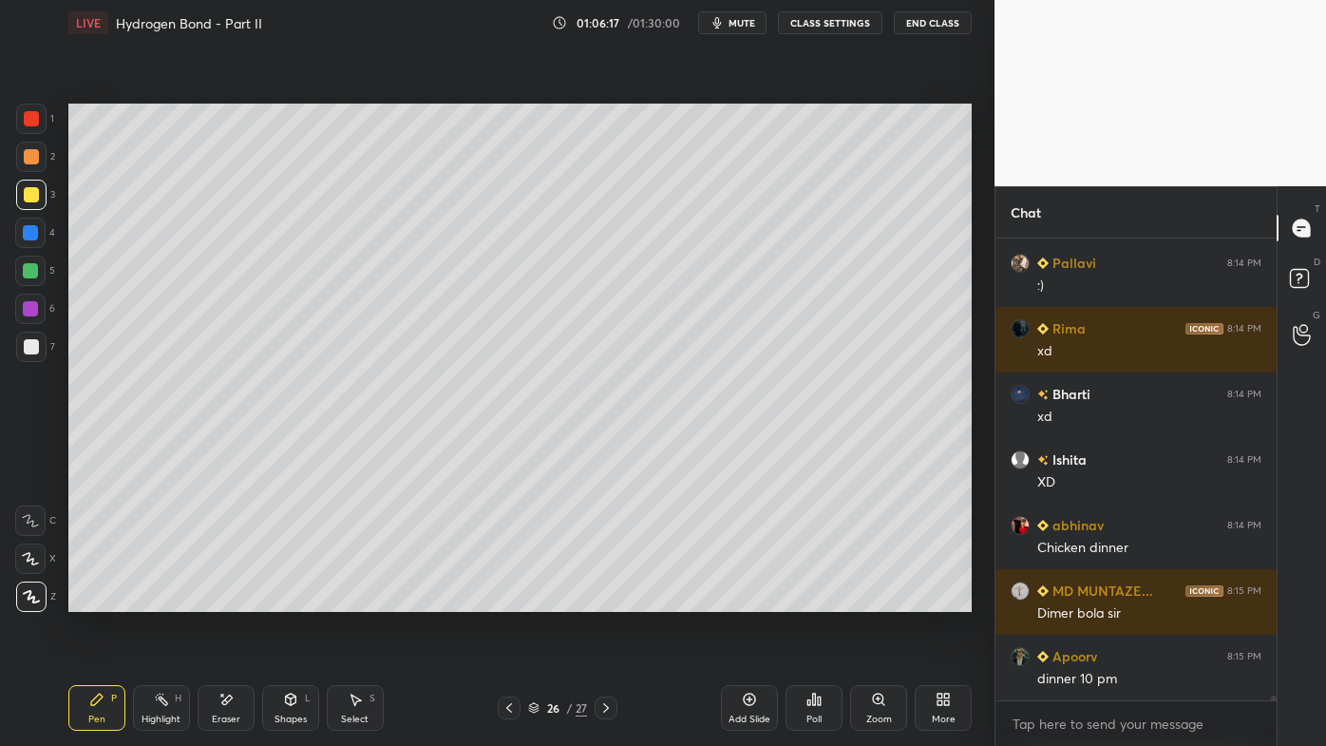
scroll to position [44763, 0]
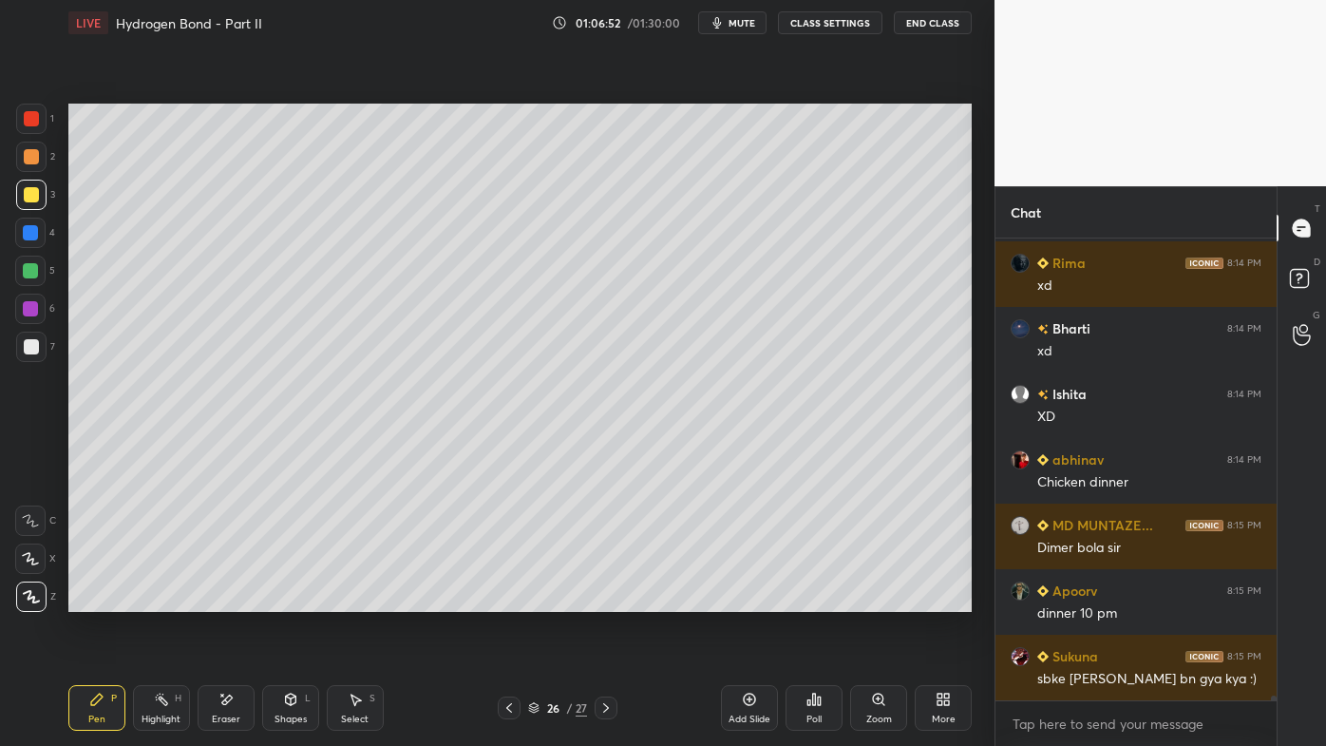
drag, startPoint x: 30, startPoint y: 338, endPoint x: 19, endPoint y: 346, distance: 13.7
click at [29, 342] on div at bounding box center [31, 346] width 15 height 15
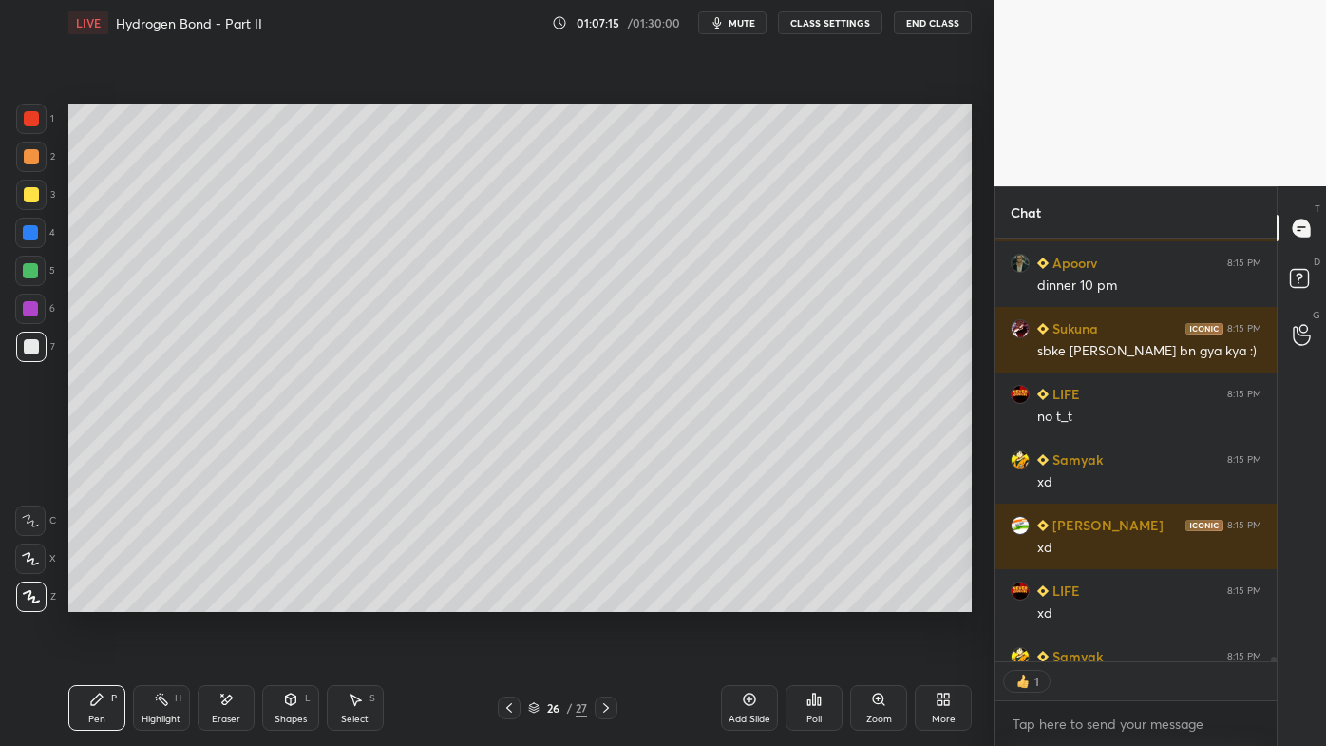
scroll to position [45195, 0]
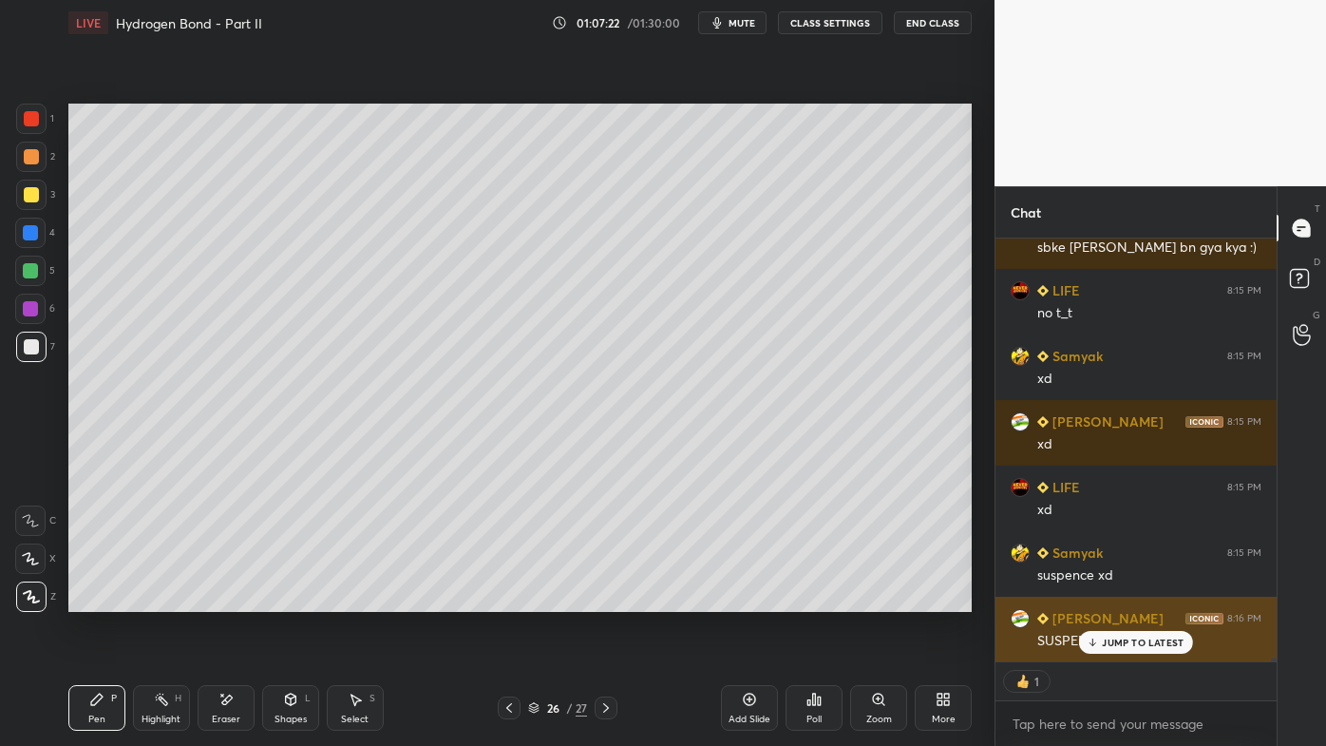
drag, startPoint x: 1114, startPoint y: 640, endPoint x: 1087, endPoint y: 643, distance: 27.7
click at [1110, 599] on p "JUMP TO LATEST" at bounding box center [1143, 641] width 82 height 11
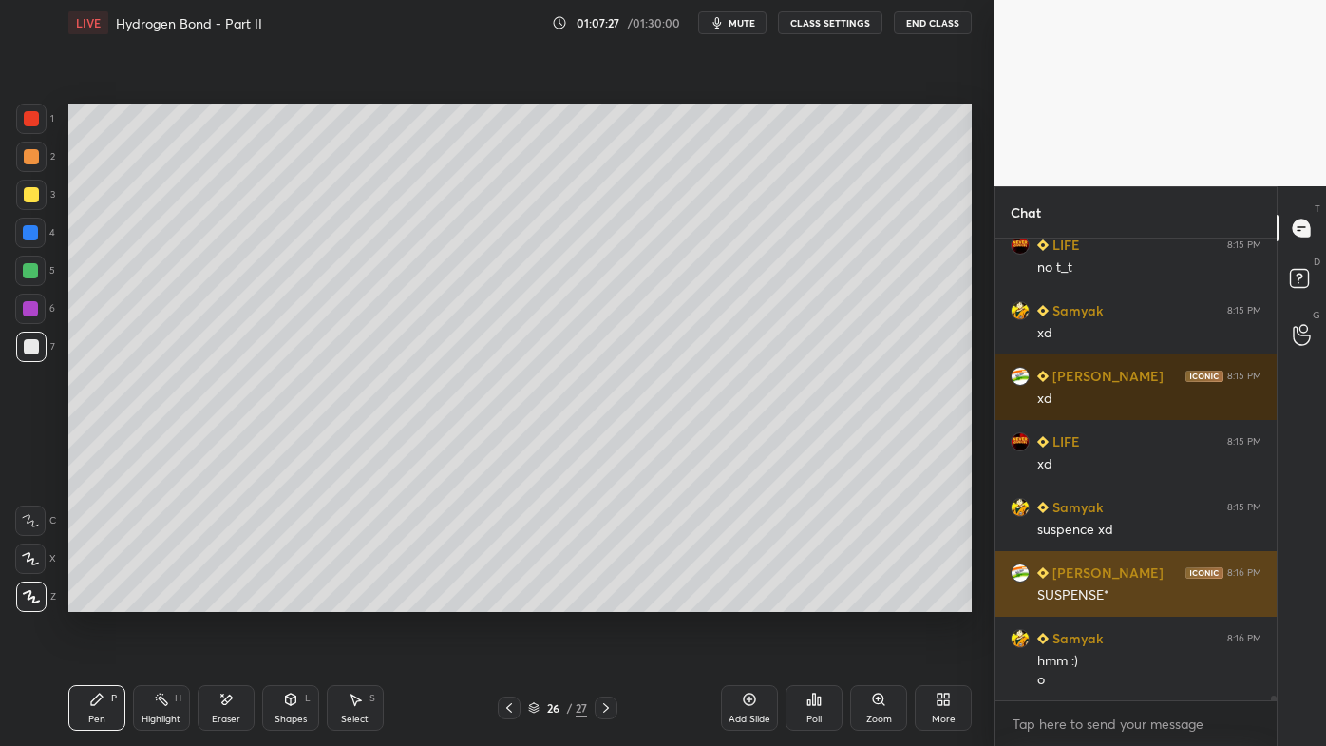
scroll to position [45307, 0]
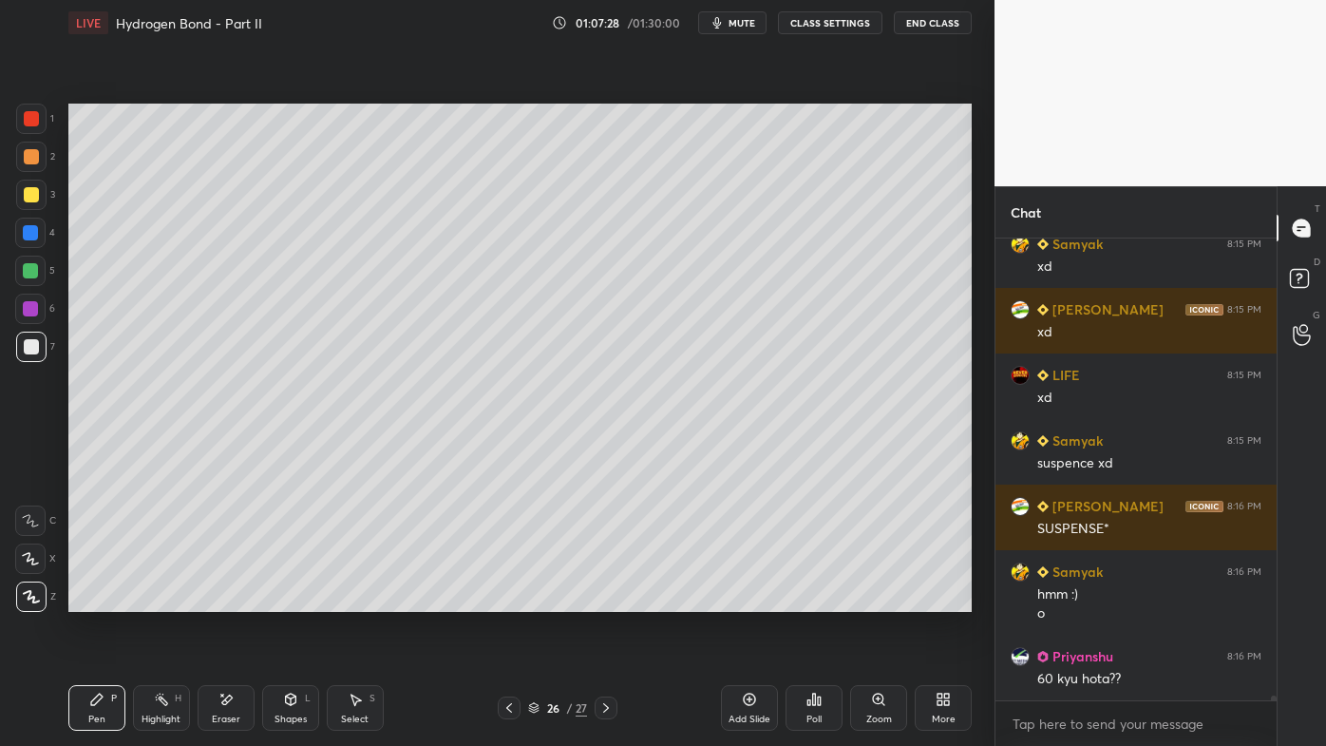
click at [43, 190] on div at bounding box center [31, 195] width 30 height 30
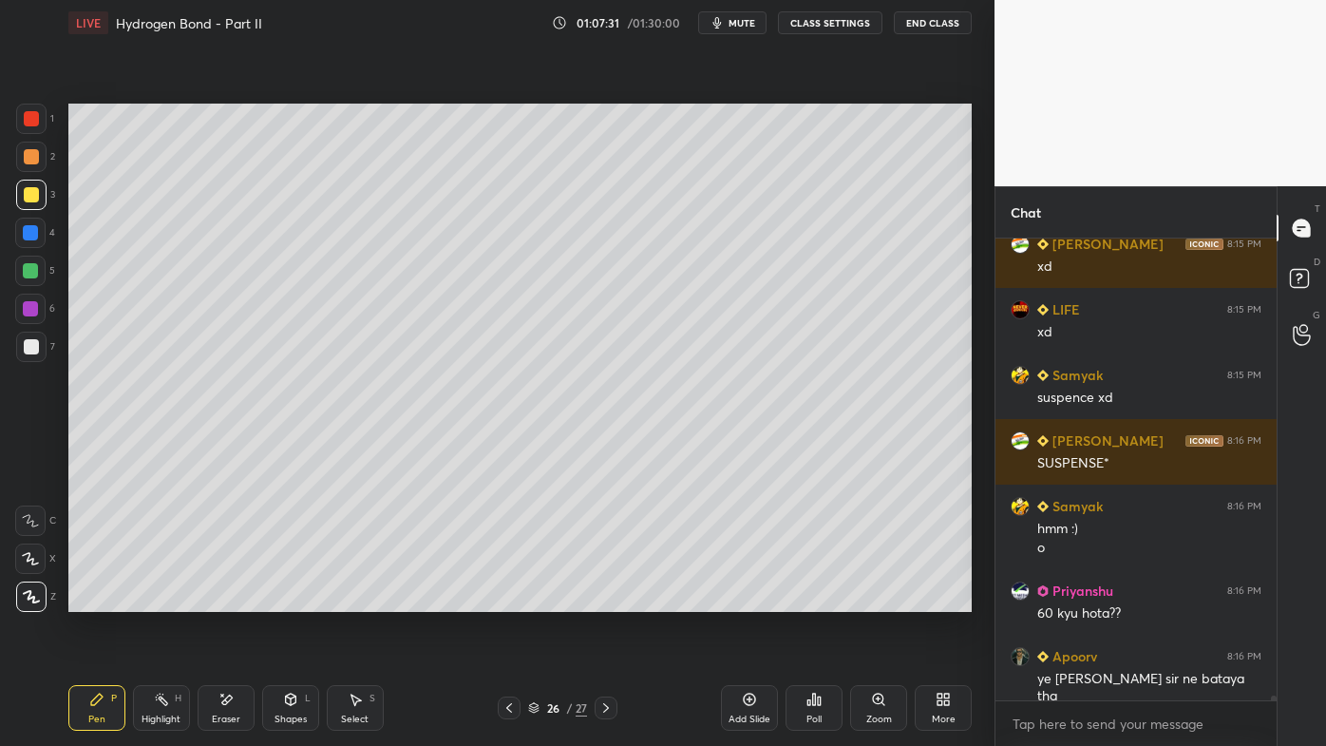
scroll to position [45438, 0]
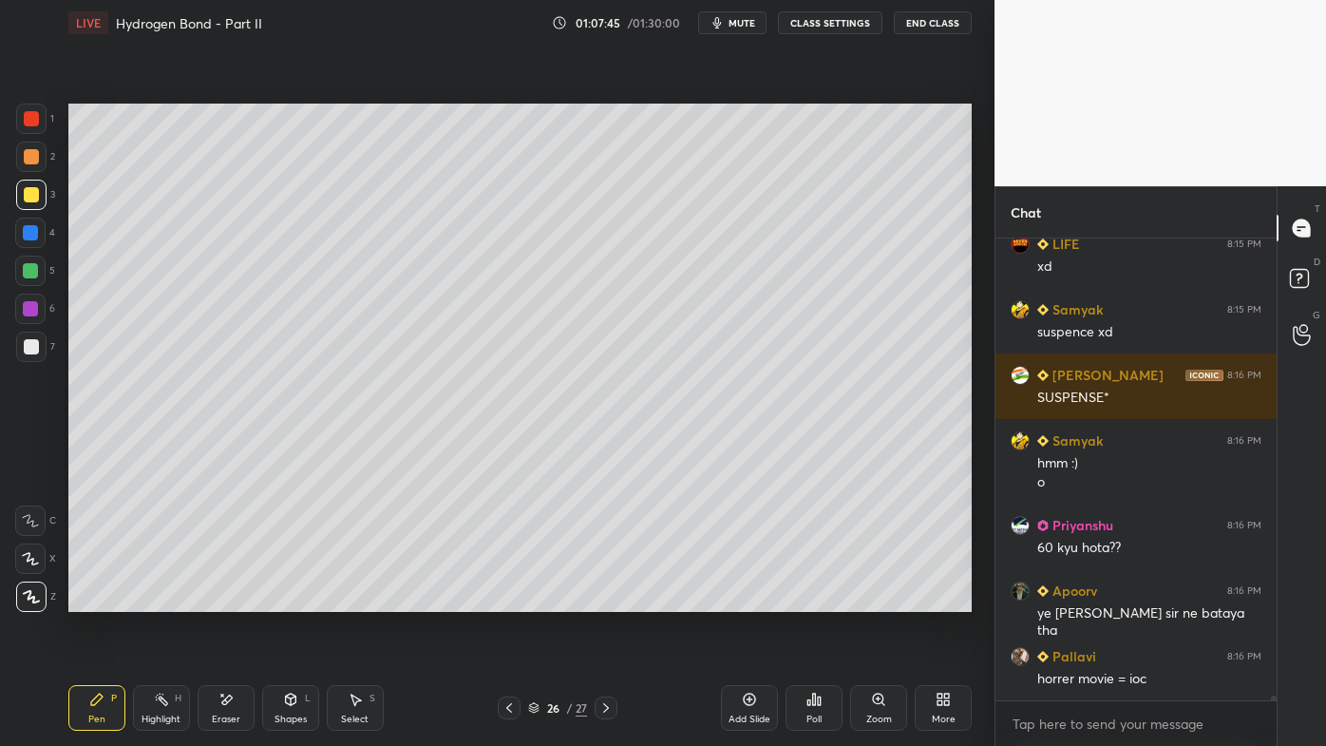
drag, startPoint x: 167, startPoint y: 692, endPoint x: 179, endPoint y: 650, distance: 43.3
click at [167, 599] on div "Highlight H" at bounding box center [161, 708] width 57 height 46
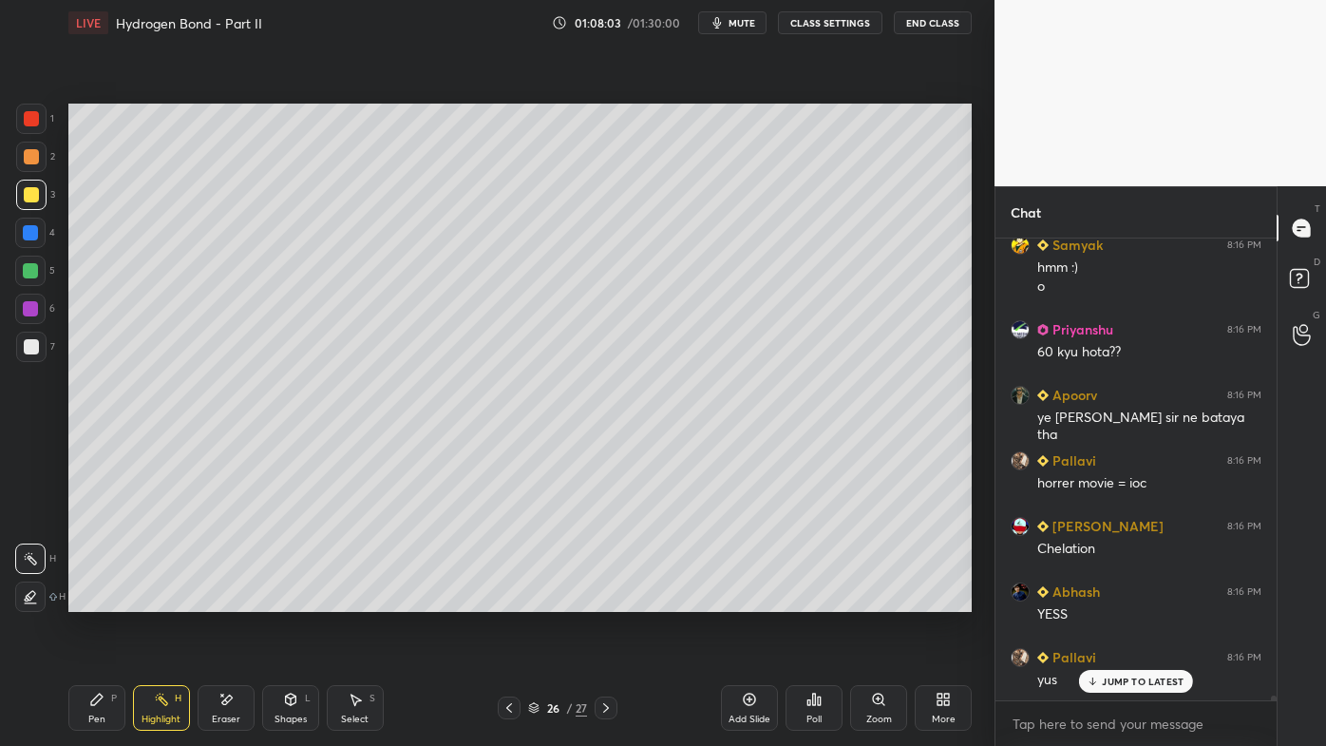
scroll to position [45699, 0]
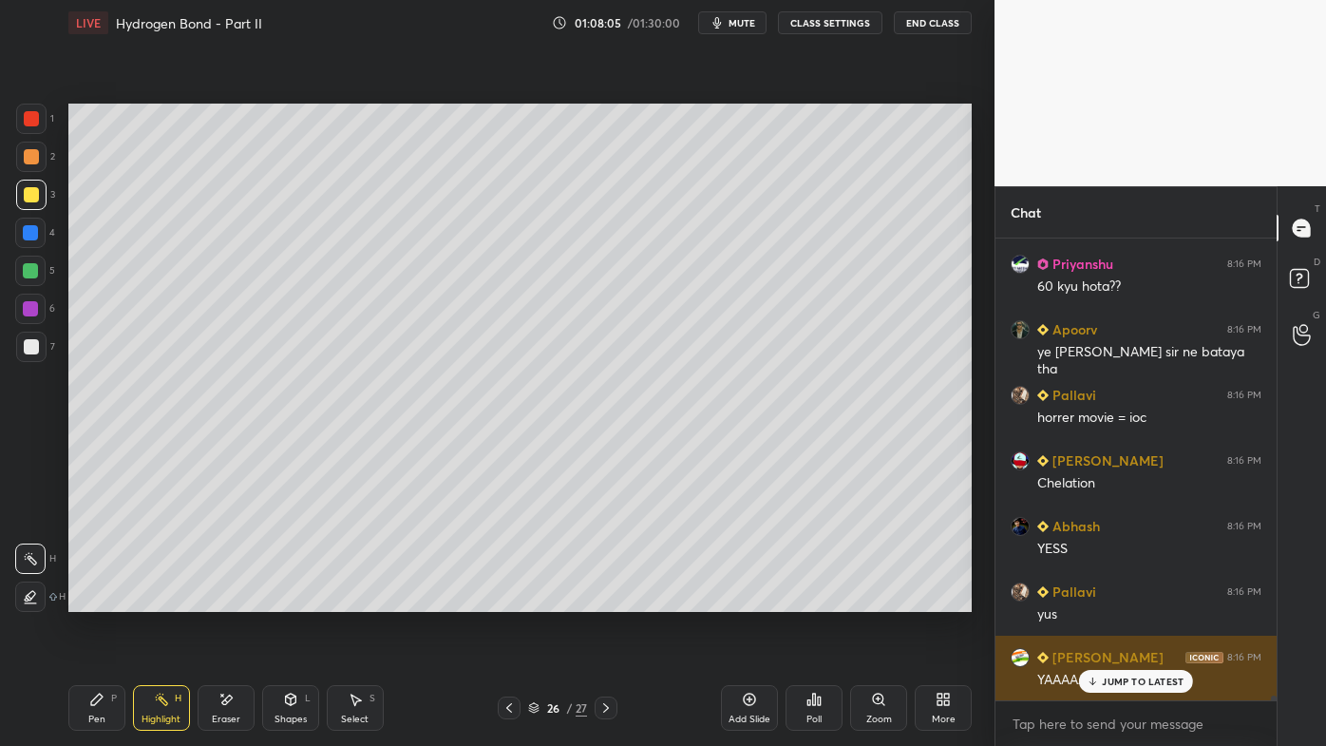
click at [1098, 599] on div "JUMP TO LATEST" at bounding box center [1136, 681] width 114 height 23
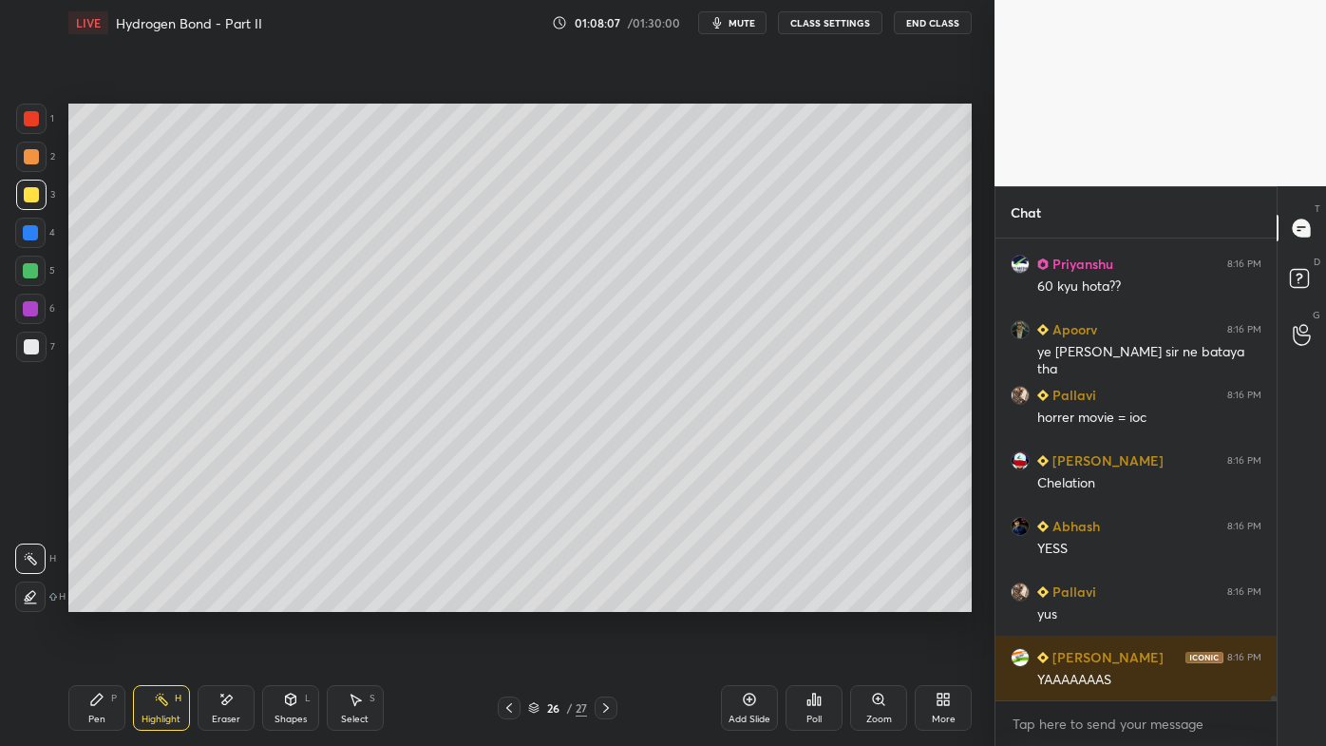
click at [100, 599] on div "Pen P Highlight H Eraser Shapes L Select S 26 / 27 Add Slide Poll Zoom More" at bounding box center [519, 708] width 903 height 76
drag, startPoint x: 749, startPoint y: 696, endPoint x: 730, endPoint y: 700, distance: 20.3
click at [746, 599] on icon at bounding box center [749, 699] width 15 height 15
click at [96, 599] on icon at bounding box center [96, 698] width 11 height 11
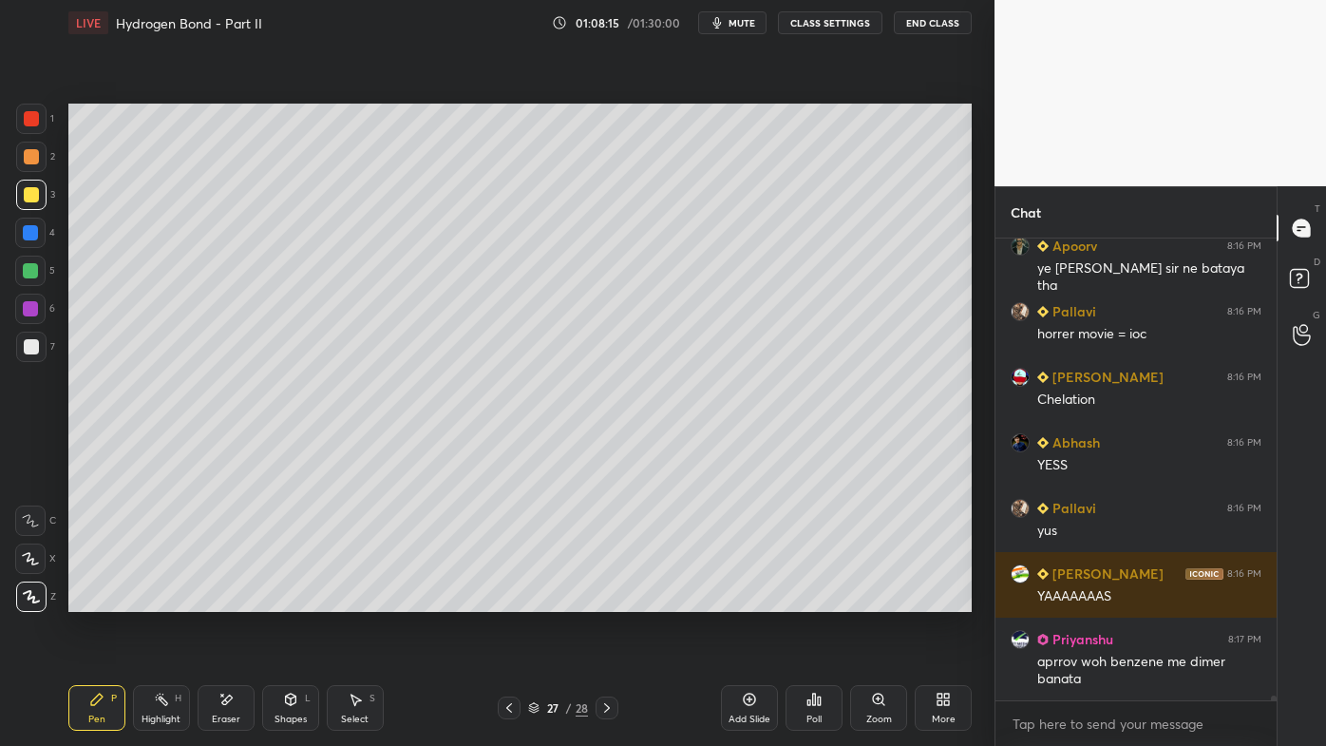
click at [808, 599] on icon at bounding box center [813, 699] width 15 height 15
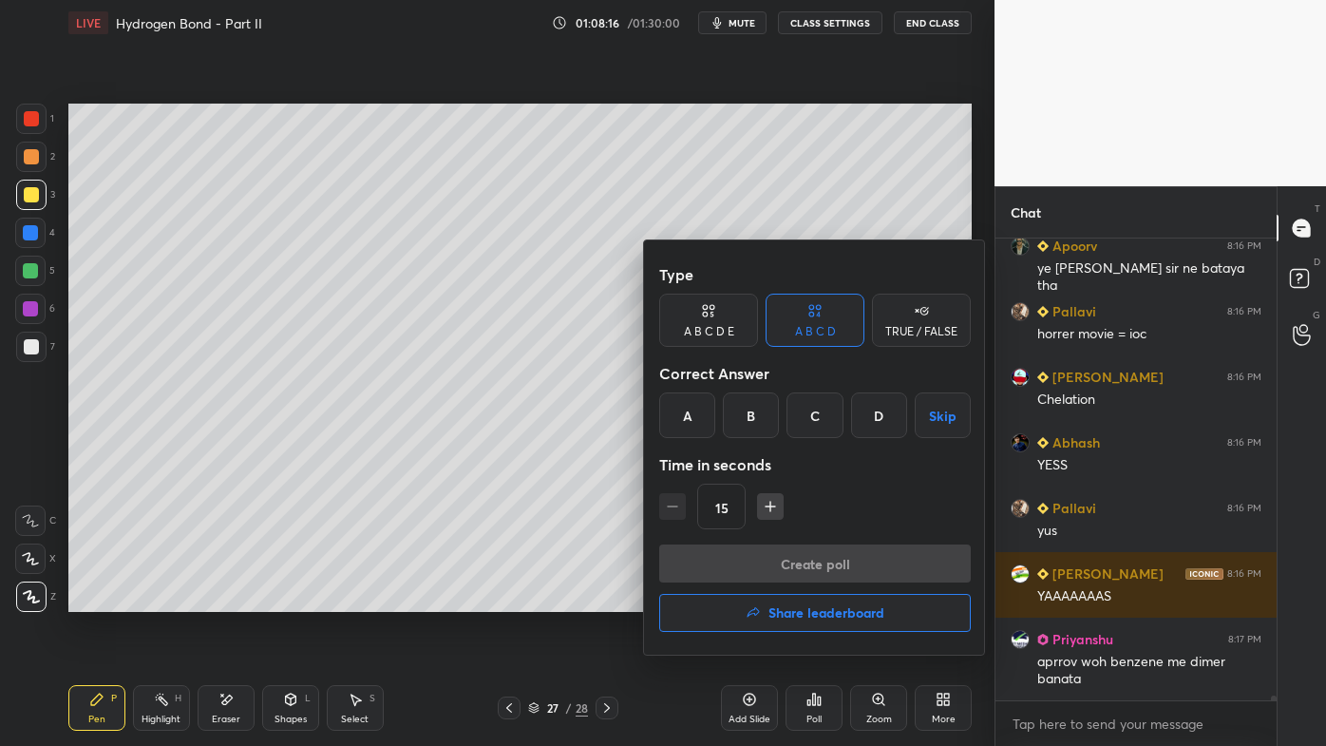
click at [687, 418] on div "A" at bounding box center [687, 415] width 56 height 46
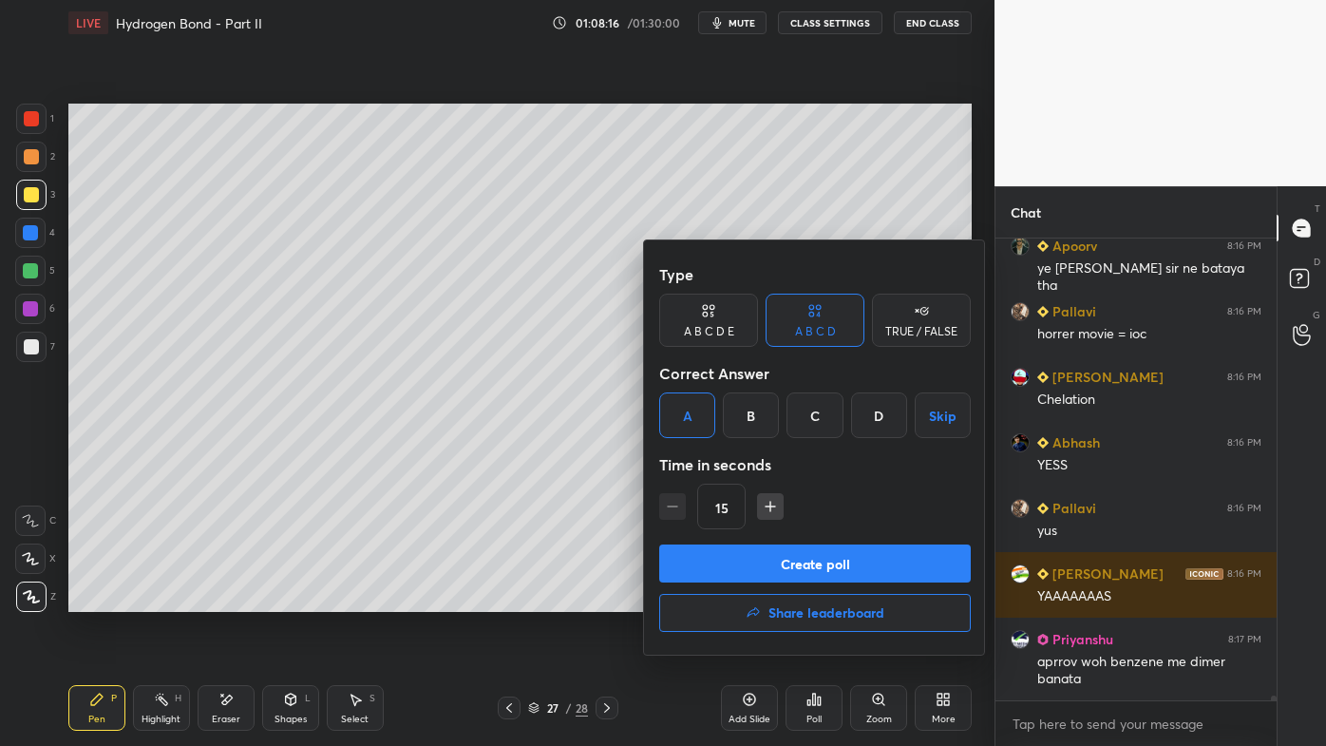
click at [748, 561] on button "Create poll" at bounding box center [815, 563] width 312 height 38
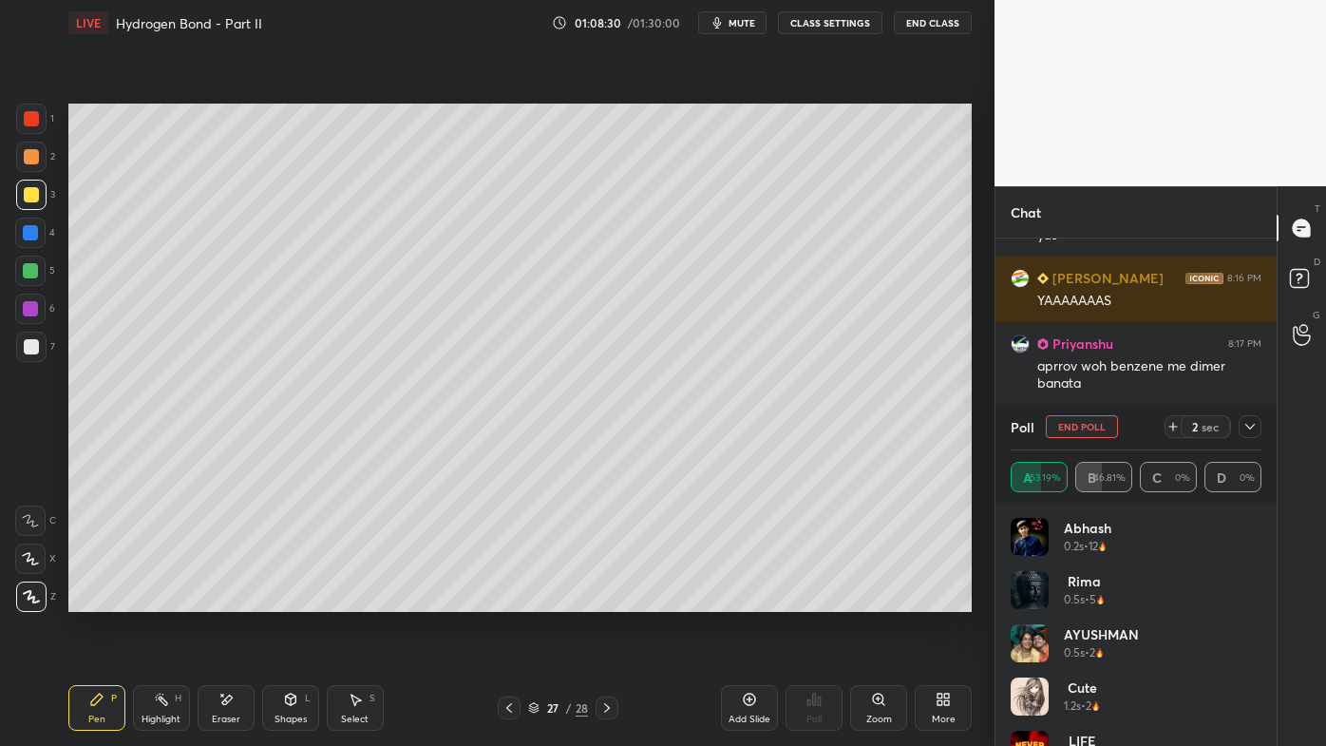
scroll to position [46143, 0]
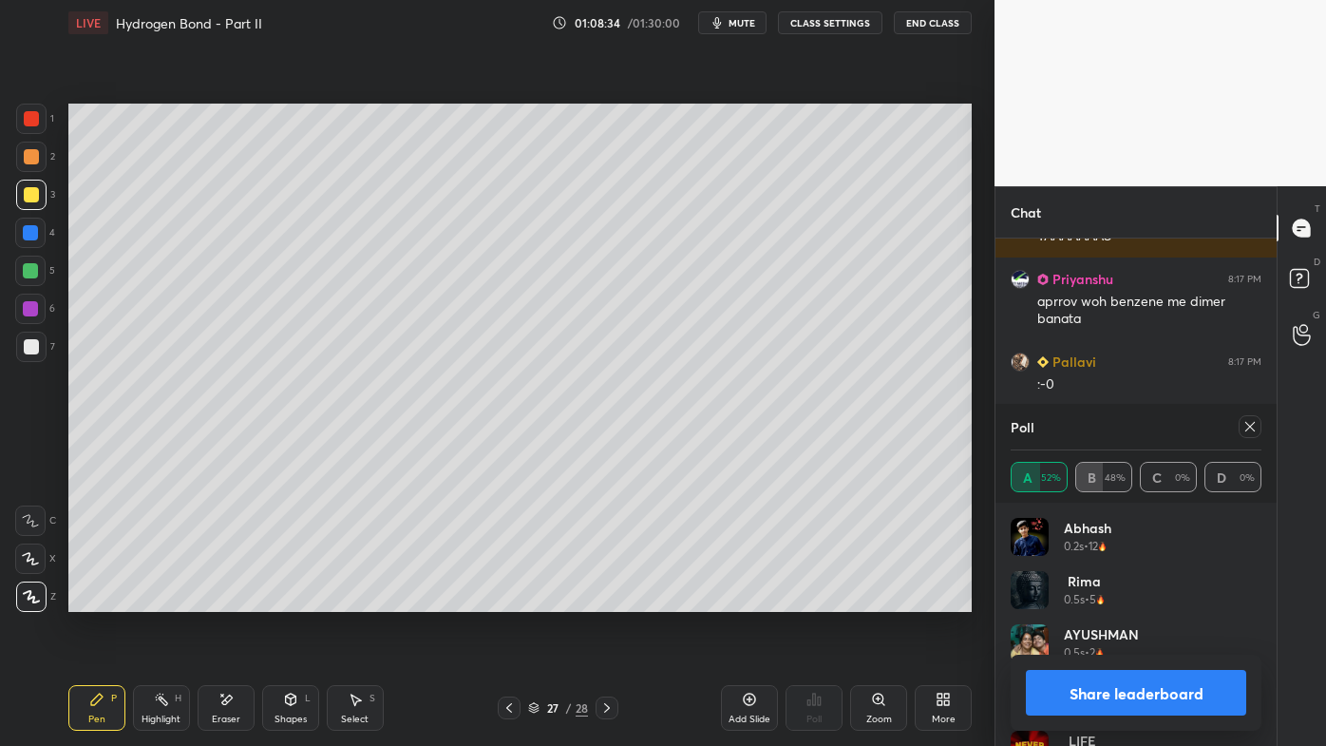
click at [1248, 428] on icon at bounding box center [1249, 426] width 15 height 15
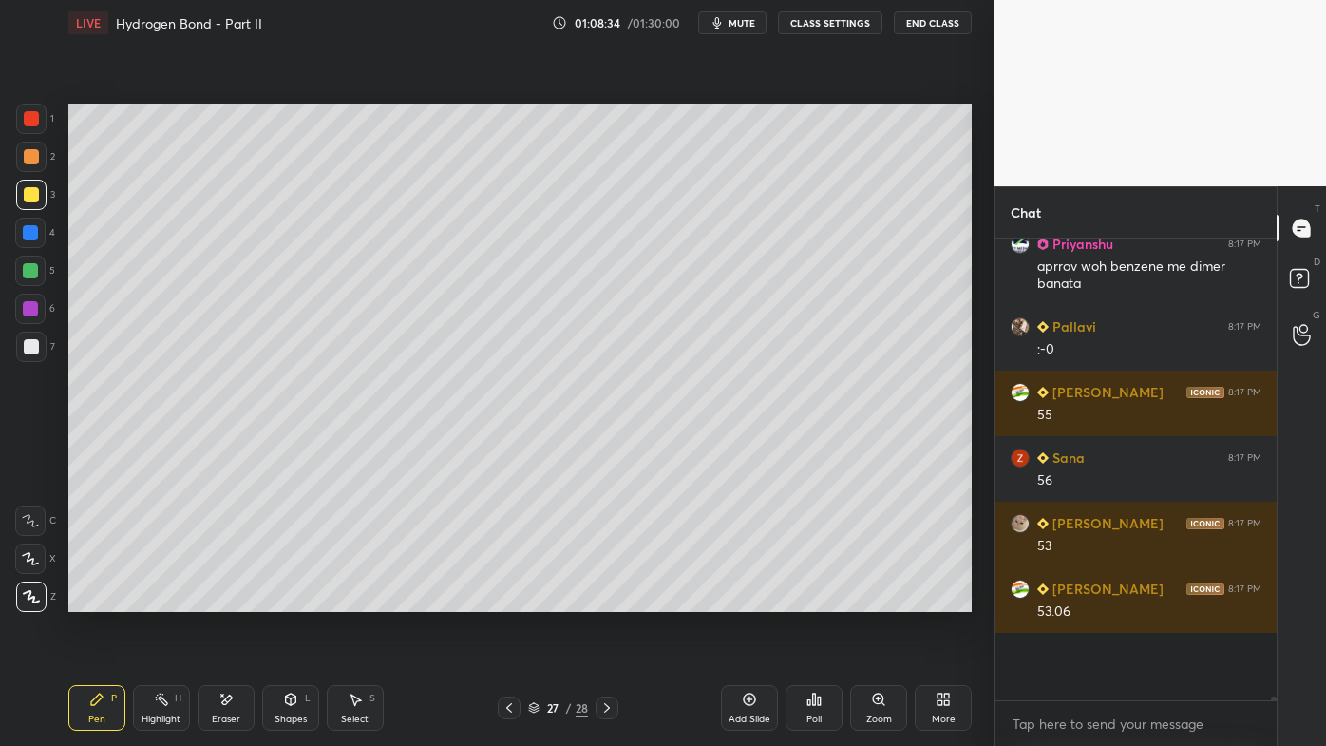
scroll to position [7, 5]
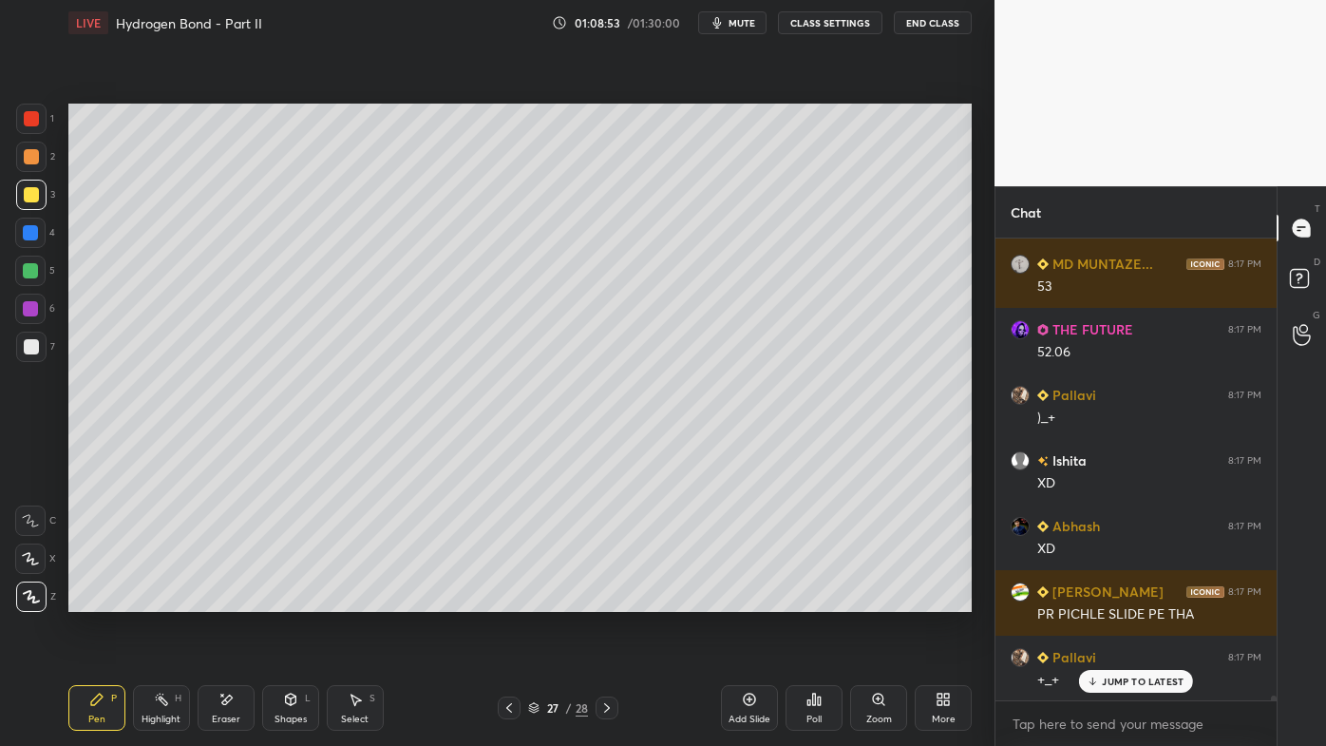
drag, startPoint x: 507, startPoint y: 708, endPoint x: 493, endPoint y: 736, distance: 31.9
click at [509, 599] on icon at bounding box center [509, 707] width 15 height 15
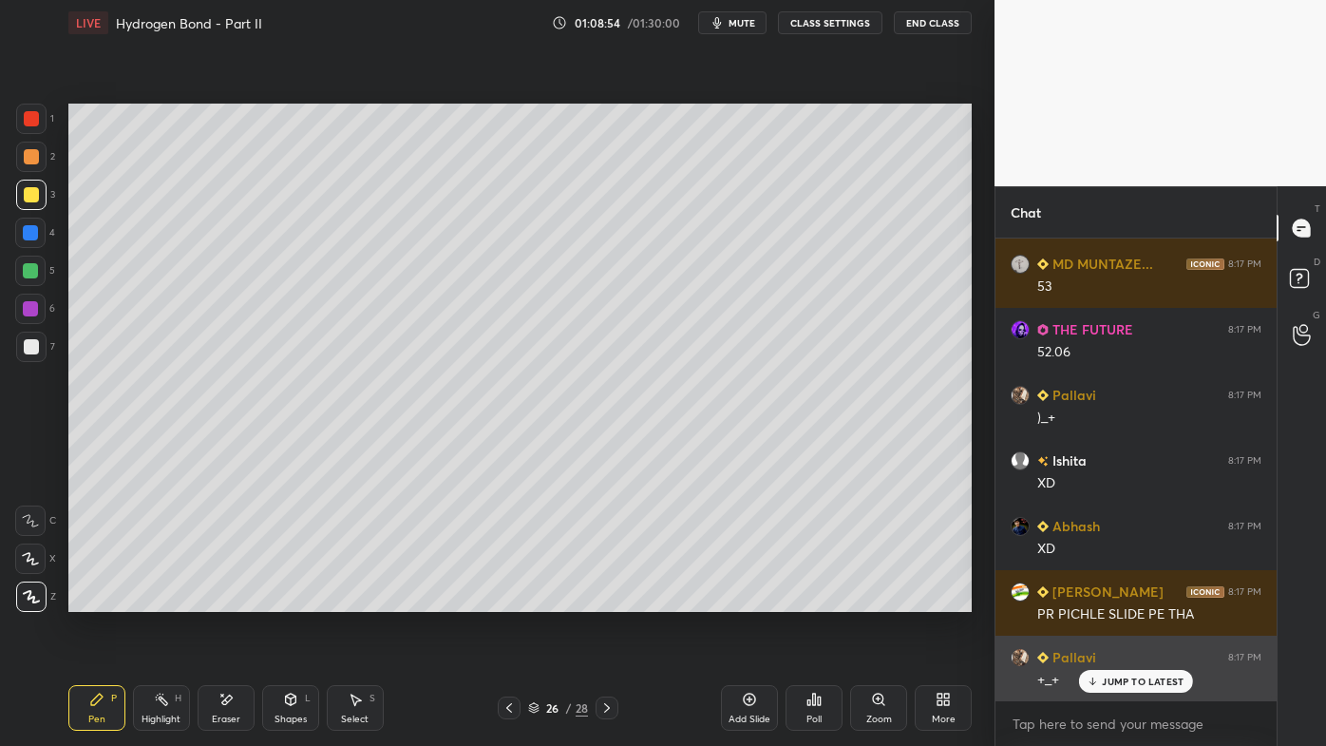
click at [1119, 599] on div "JUMP TO LATEST" at bounding box center [1136, 681] width 114 height 23
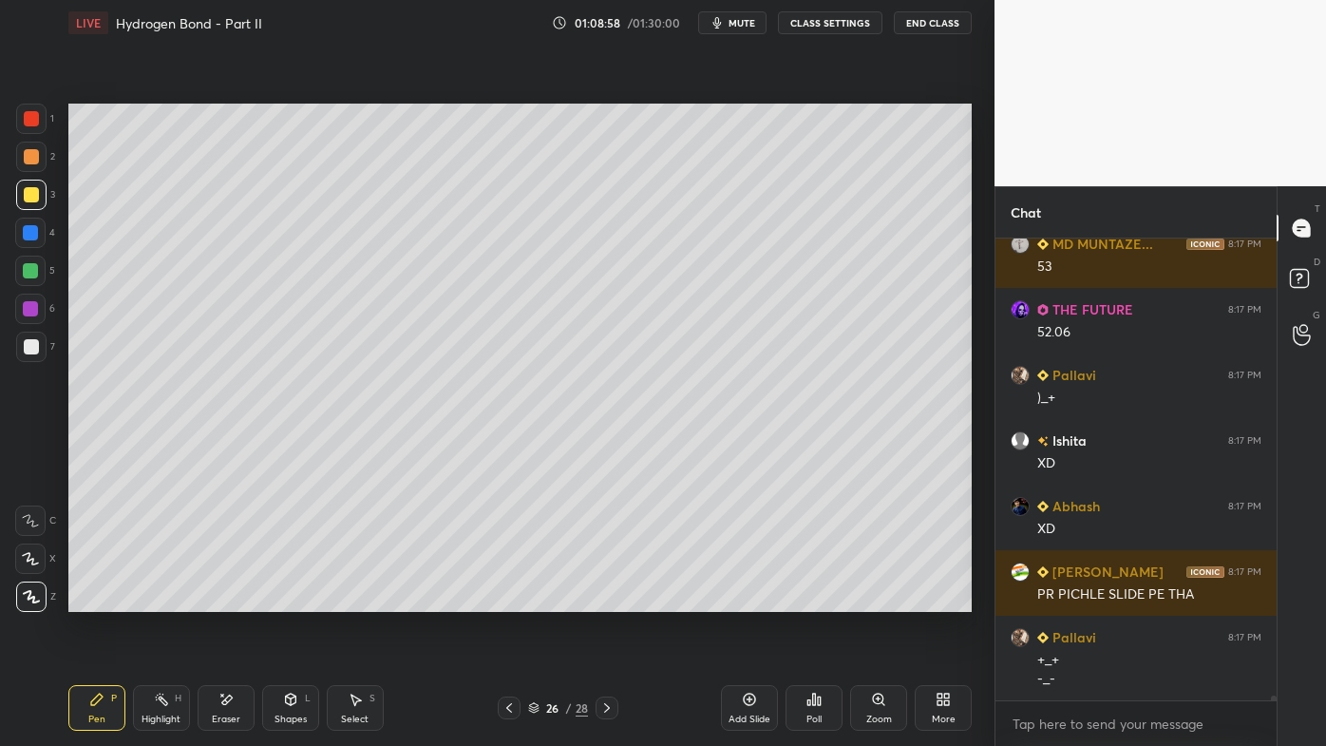
drag, startPoint x: 165, startPoint y: 696, endPoint x: 218, endPoint y: 625, distance: 88.3
click at [165, 599] on icon at bounding box center [161, 699] width 15 height 15
click at [595, 599] on div "Setting up your live class Poll for secs No correct answer Start poll" at bounding box center [520, 358] width 919 height 624
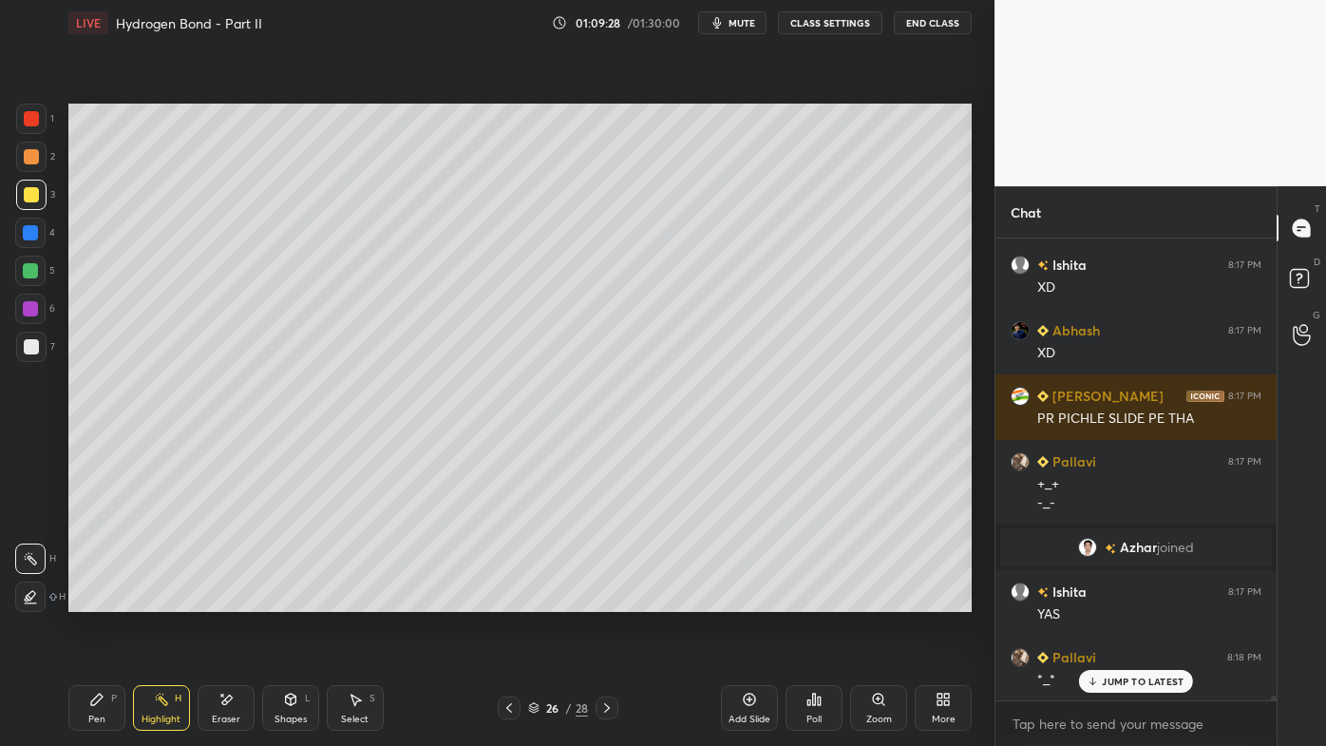
click at [1112, 599] on div "JUMP TO LATEST" at bounding box center [1136, 681] width 114 height 23
click at [93, 599] on icon at bounding box center [96, 698] width 11 height 11
click at [43, 351] on div at bounding box center [31, 347] width 30 height 30
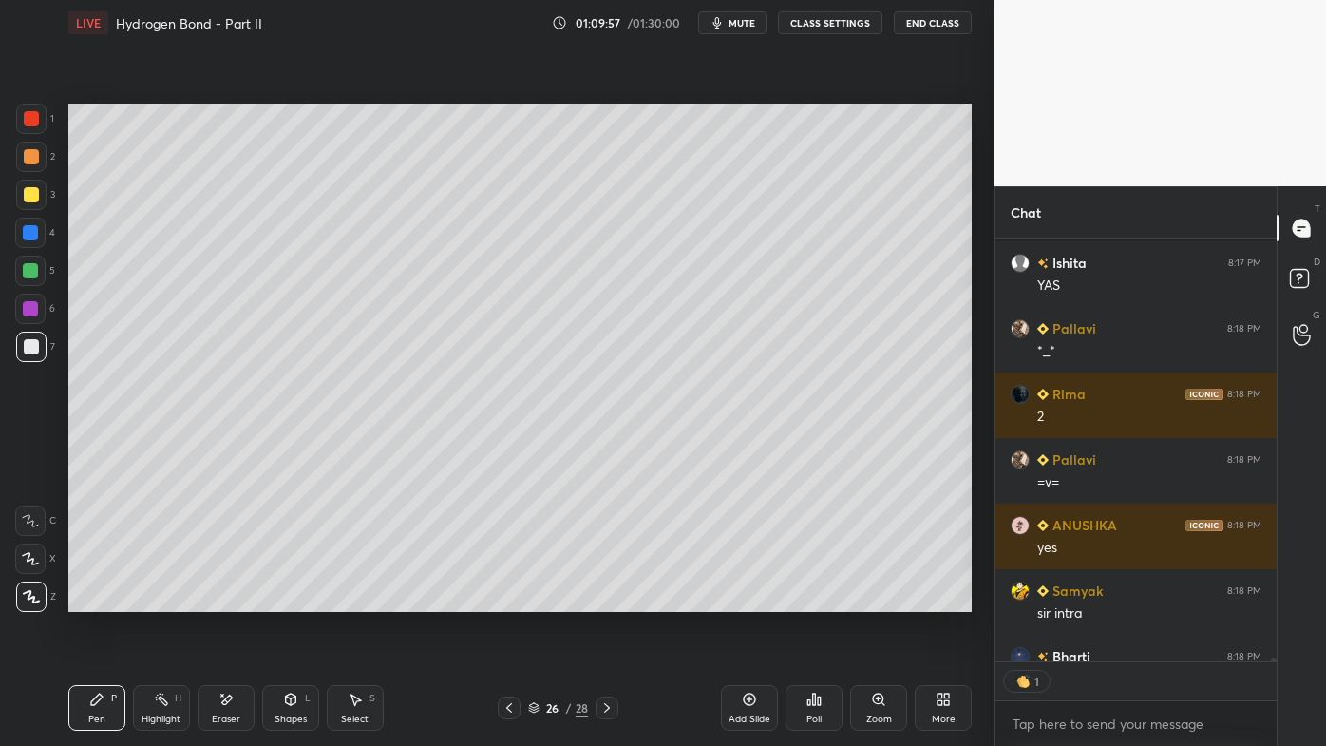
scroll to position [44222, 0]
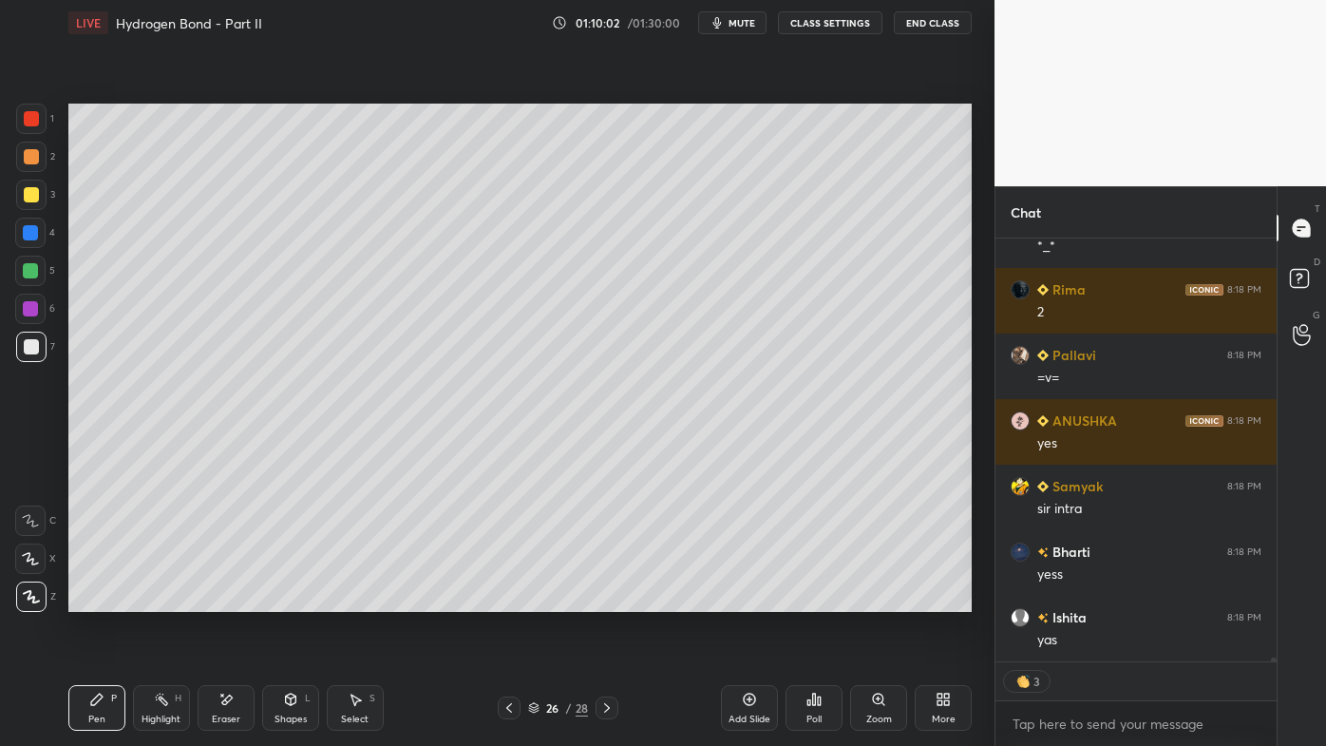
drag, startPoint x: 169, startPoint y: 707, endPoint x: 239, endPoint y: 623, distance: 109.2
click at [169, 599] on div "Highlight H" at bounding box center [161, 708] width 57 height 46
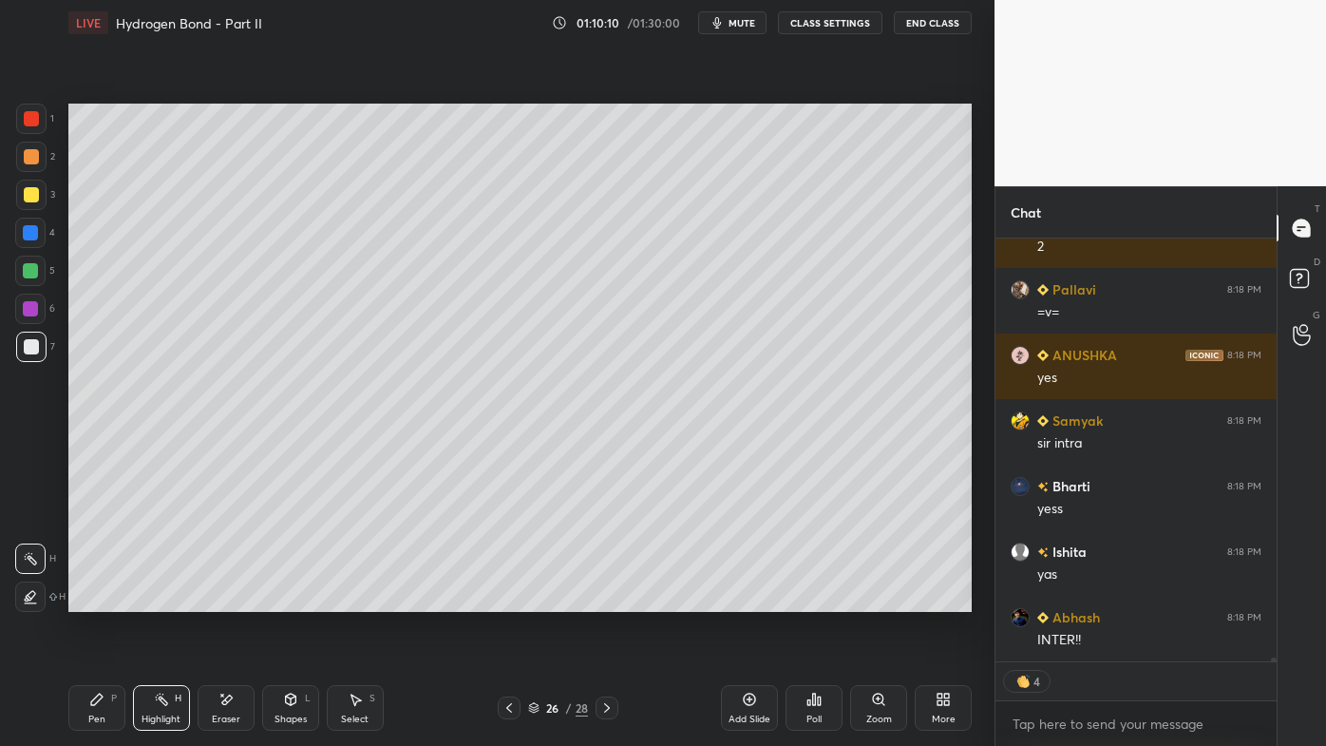
click at [228, 599] on icon at bounding box center [225, 700] width 15 height 16
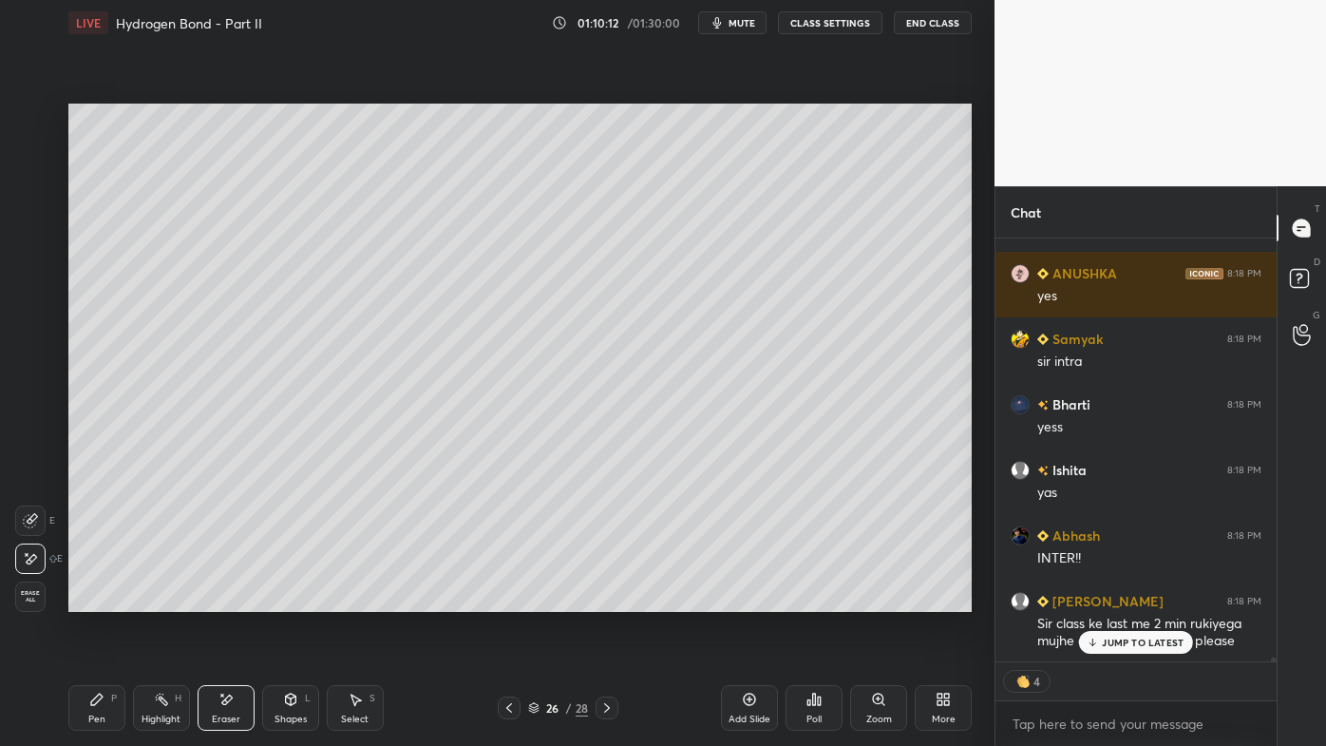
click at [99, 599] on icon at bounding box center [96, 699] width 15 height 15
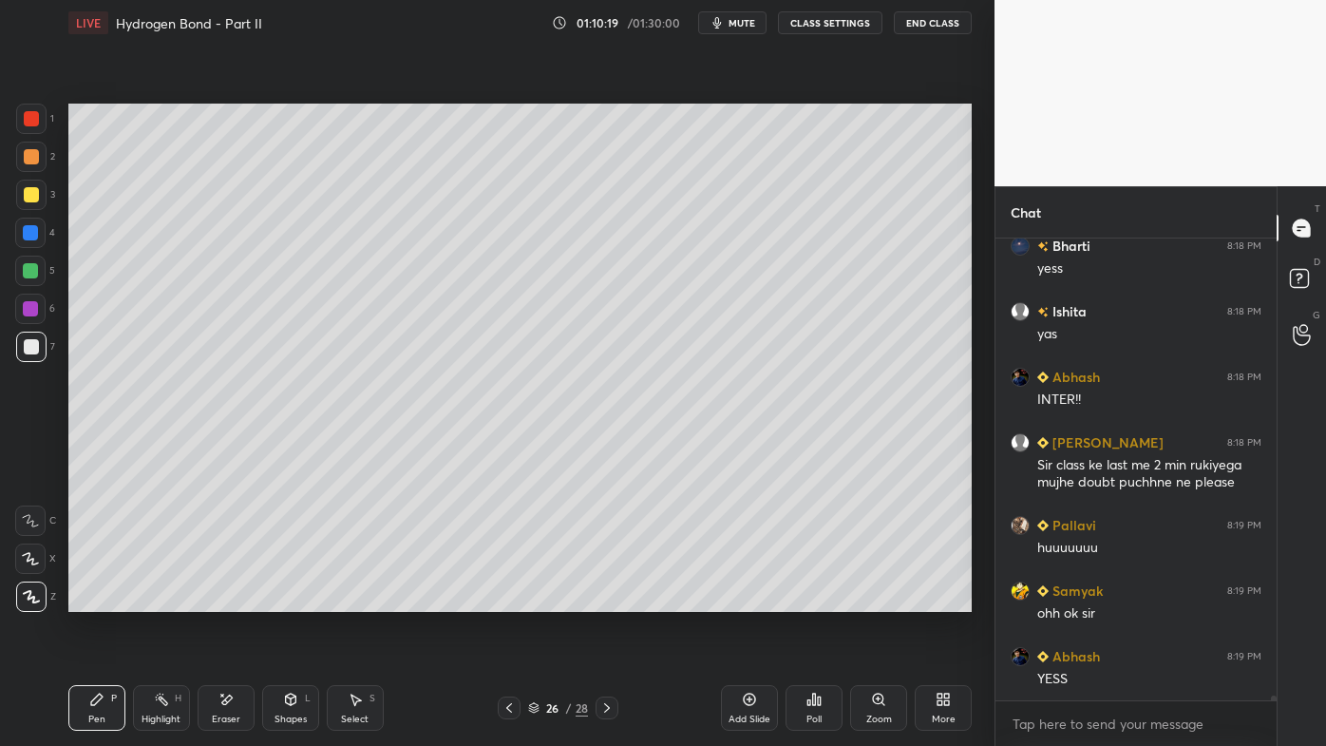
scroll to position [44592, 0]
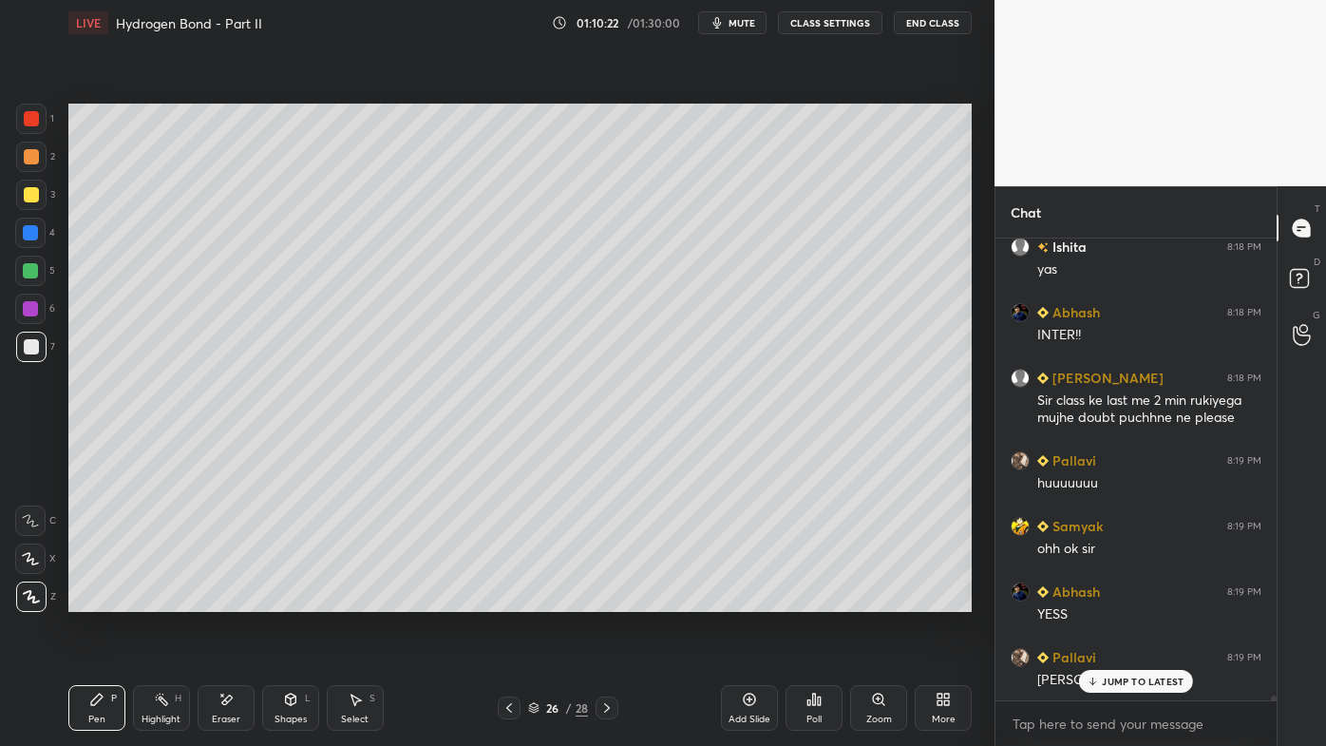
drag, startPoint x: 1104, startPoint y: 682, endPoint x: 995, endPoint y: 713, distance: 112.7
click at [1104, 599] on p "JUMP TO LATEST" at bounding box center [1143, 680] width 82 height 11
click at [1299, 277] on icon at bounding box center [1302, 281] width 34 height 34
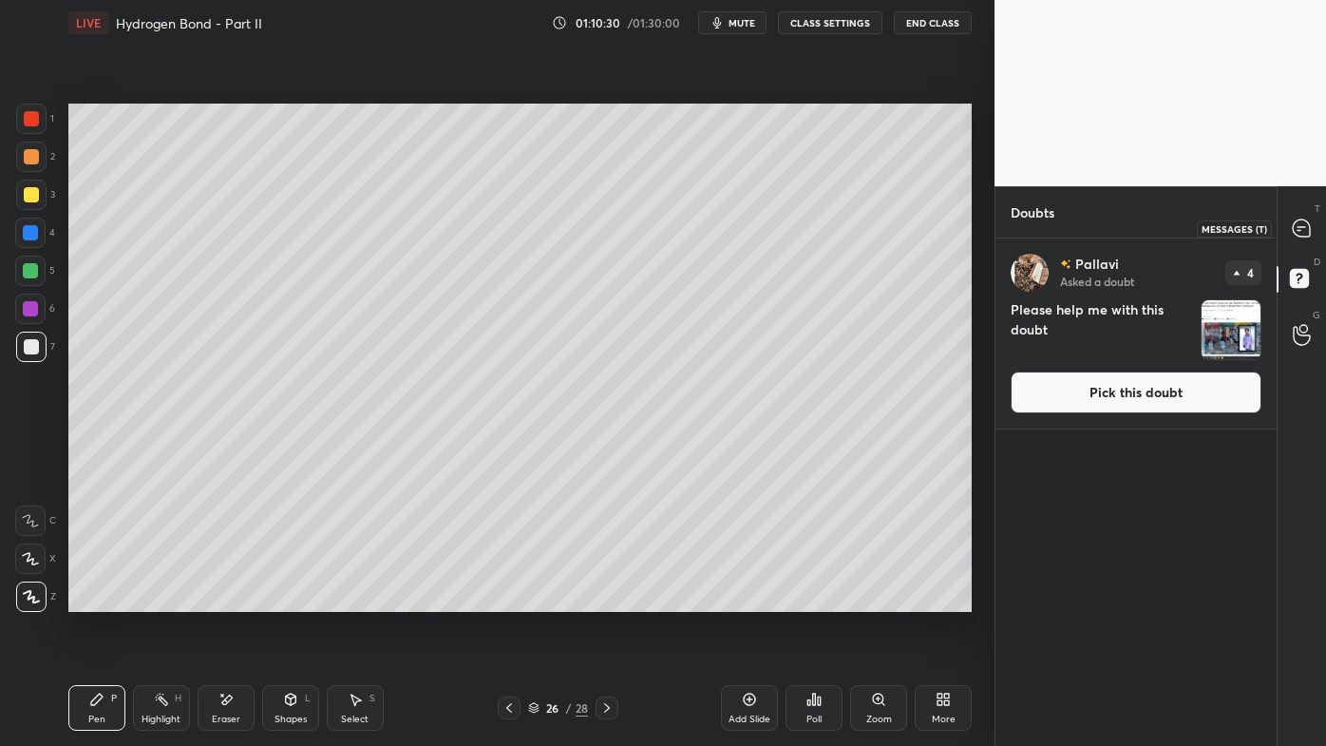
drag, startPoint x: 1300, startPoint y: 230, endPoint x: 1289, endPoint y: 295, distance: 66.5
click at [1300, 233] on icon at bounding box center [1302, 228] width 20 height 20
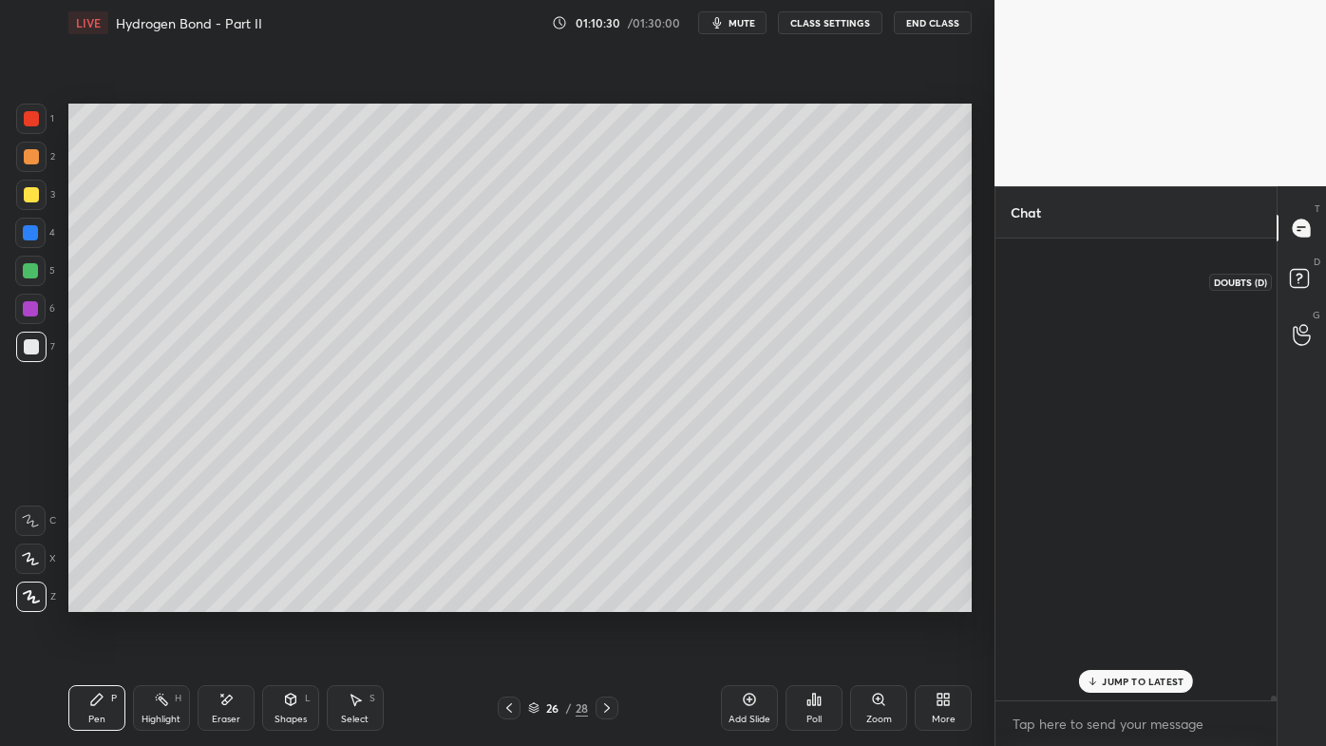
scroll to position [456, 275]
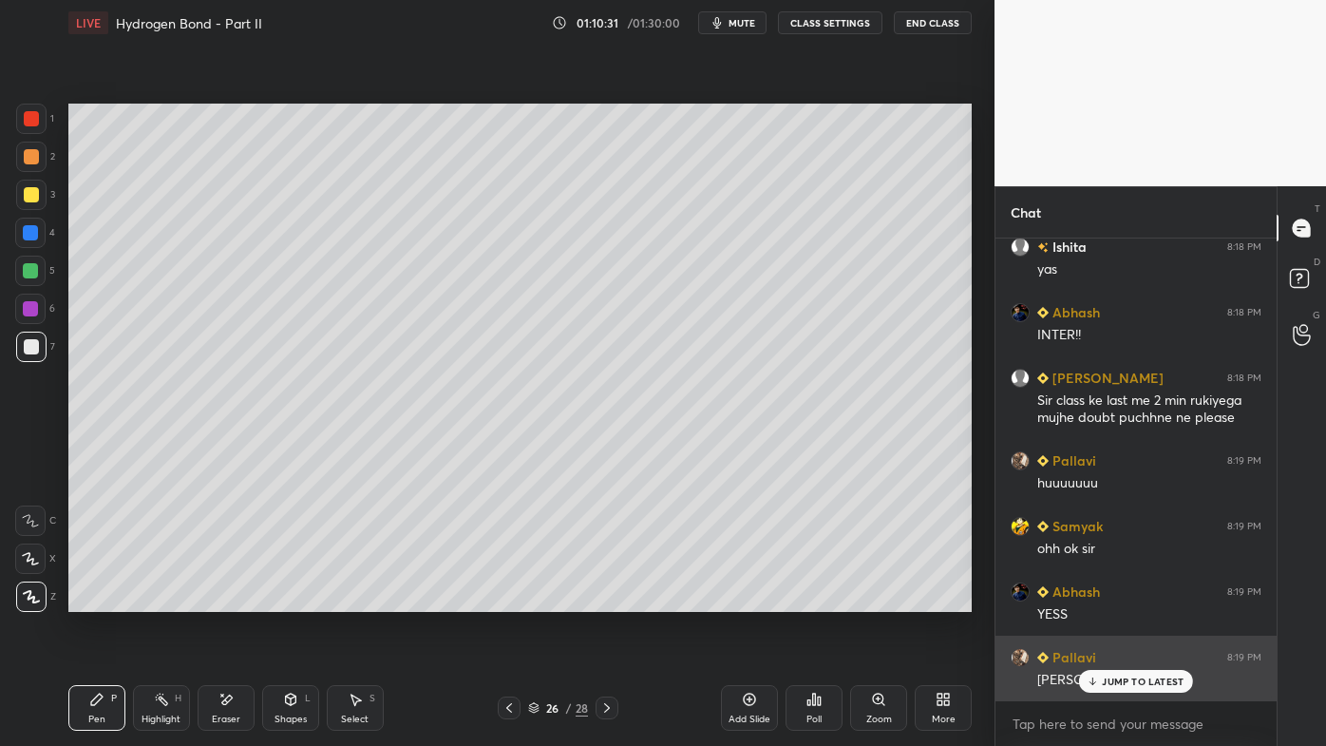
click at [1115, 599] on p "JUMP TO LATEST" at bounding box center [1143, 680] width 82 height 11
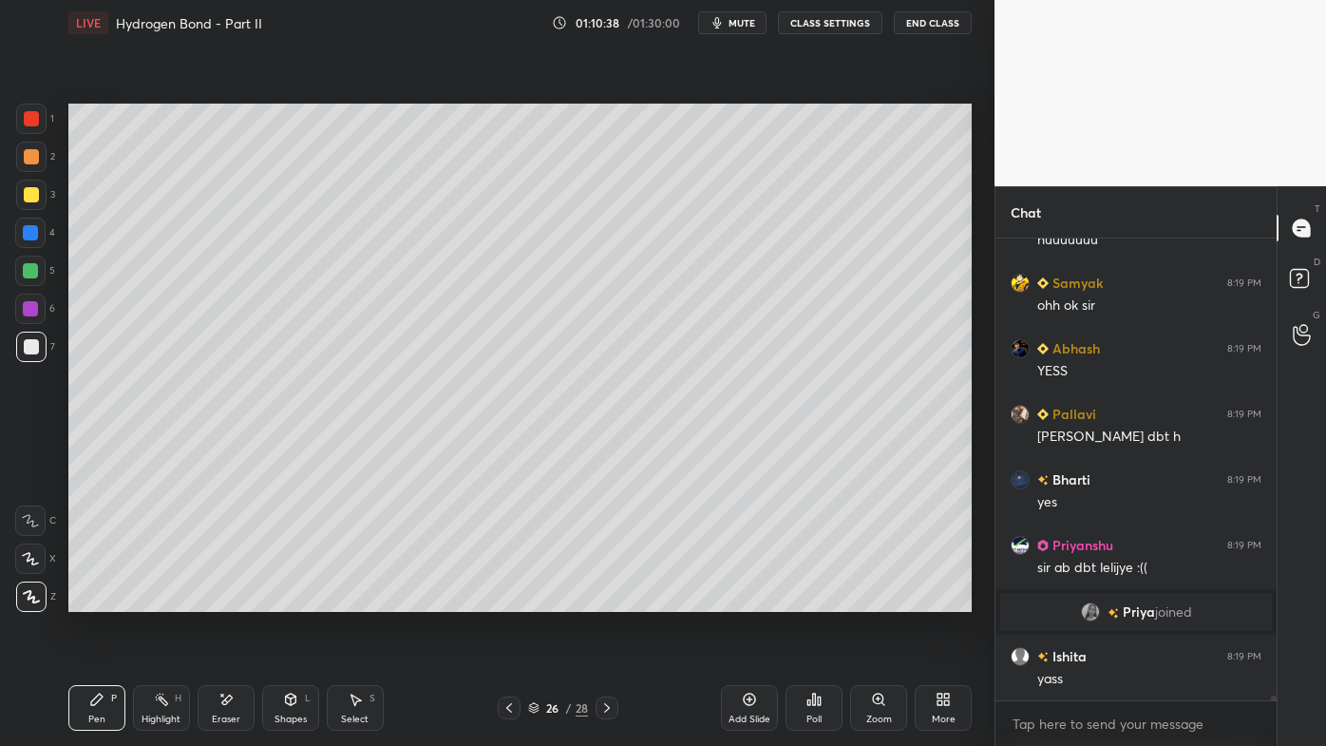
scroll to position [44559, 0]
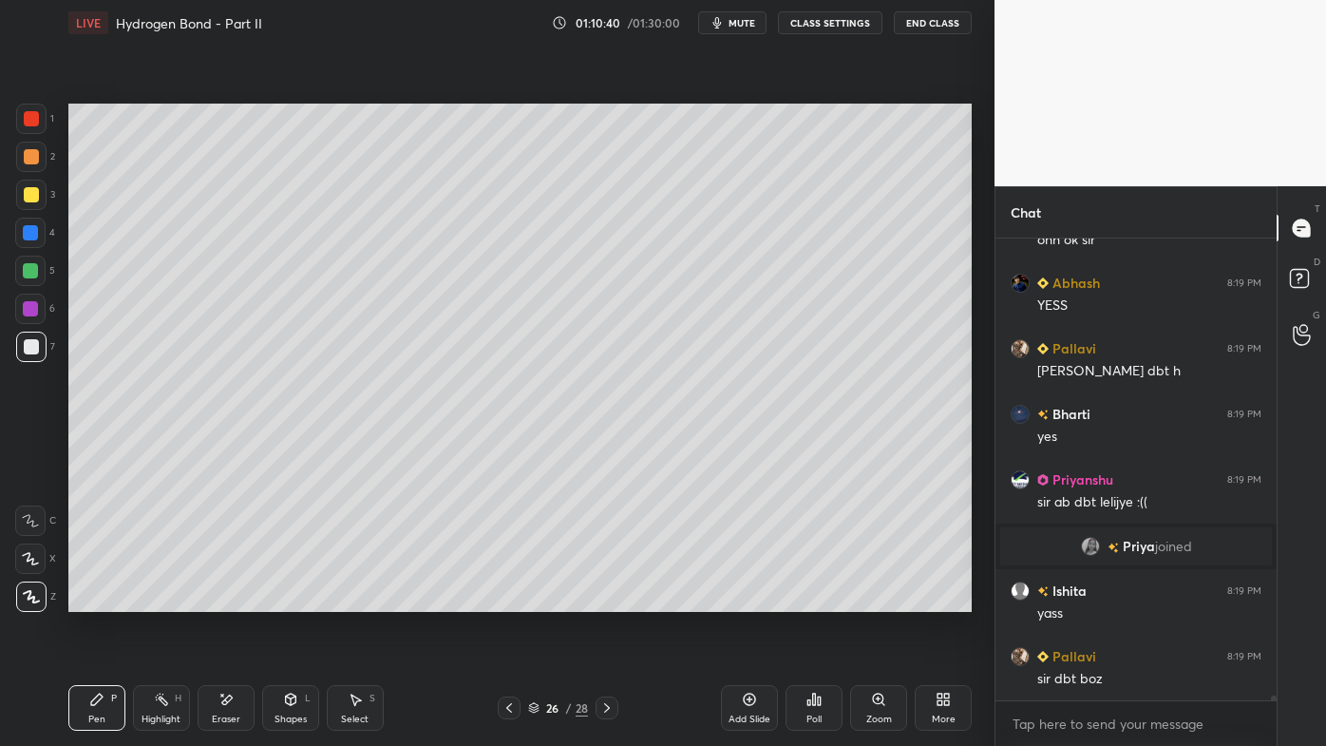
click at [154, 599] on div "Highlight H" at bounding box center [161, 708] width 57 height 46
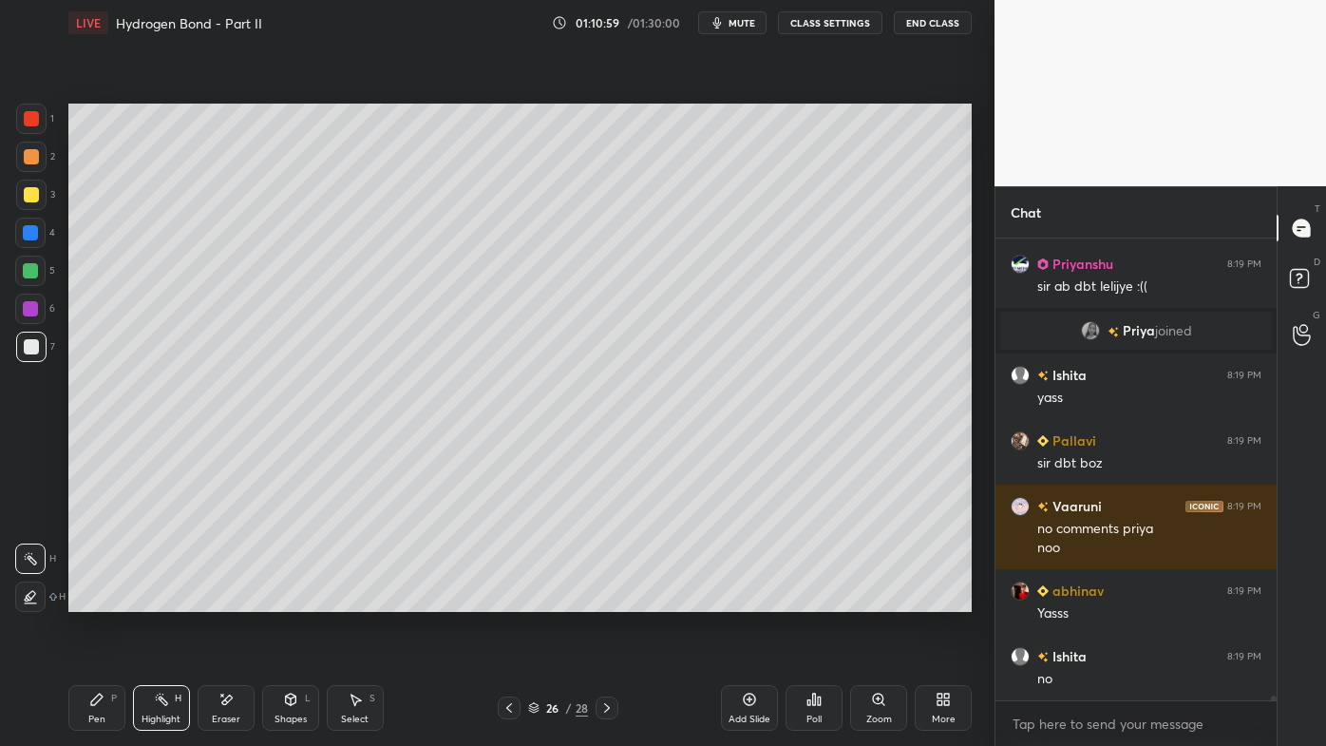
scroll to position [44840, 0]
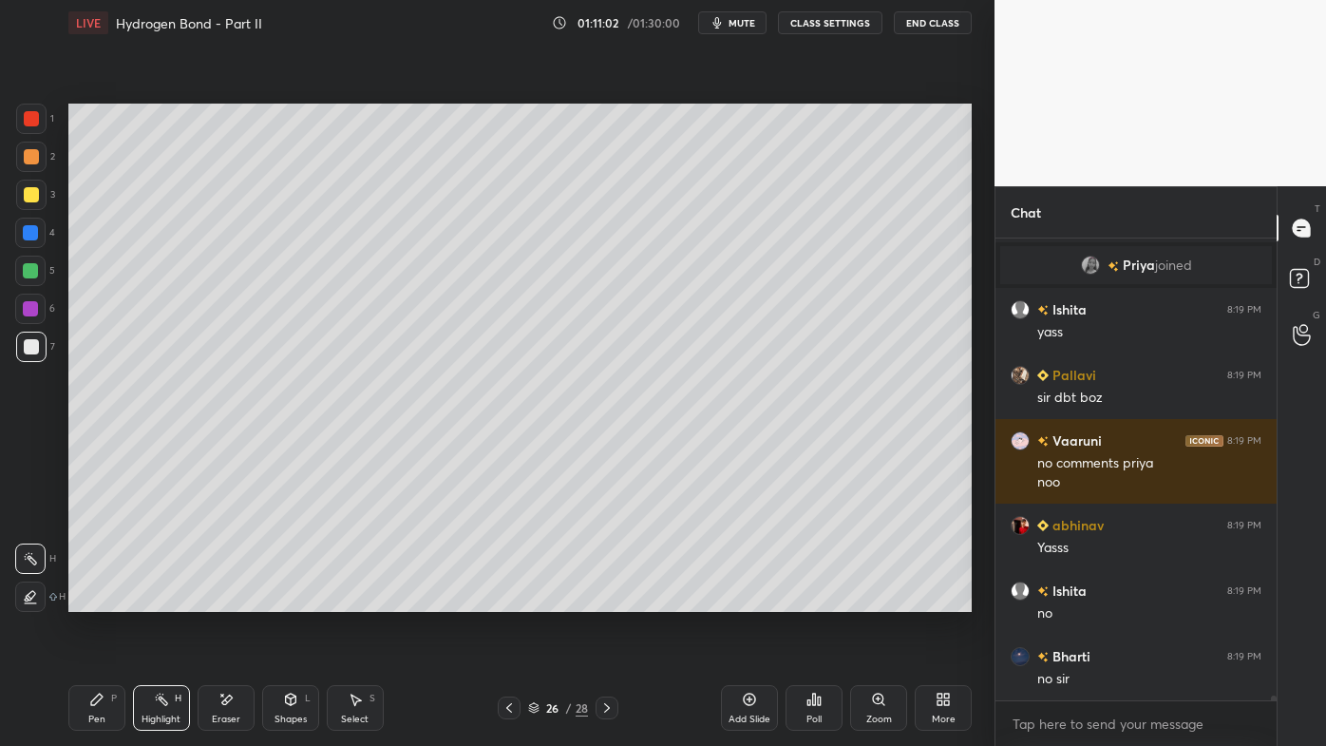
click at [605, 599] on icon at bounding box center [606, 707] width 15 height 15
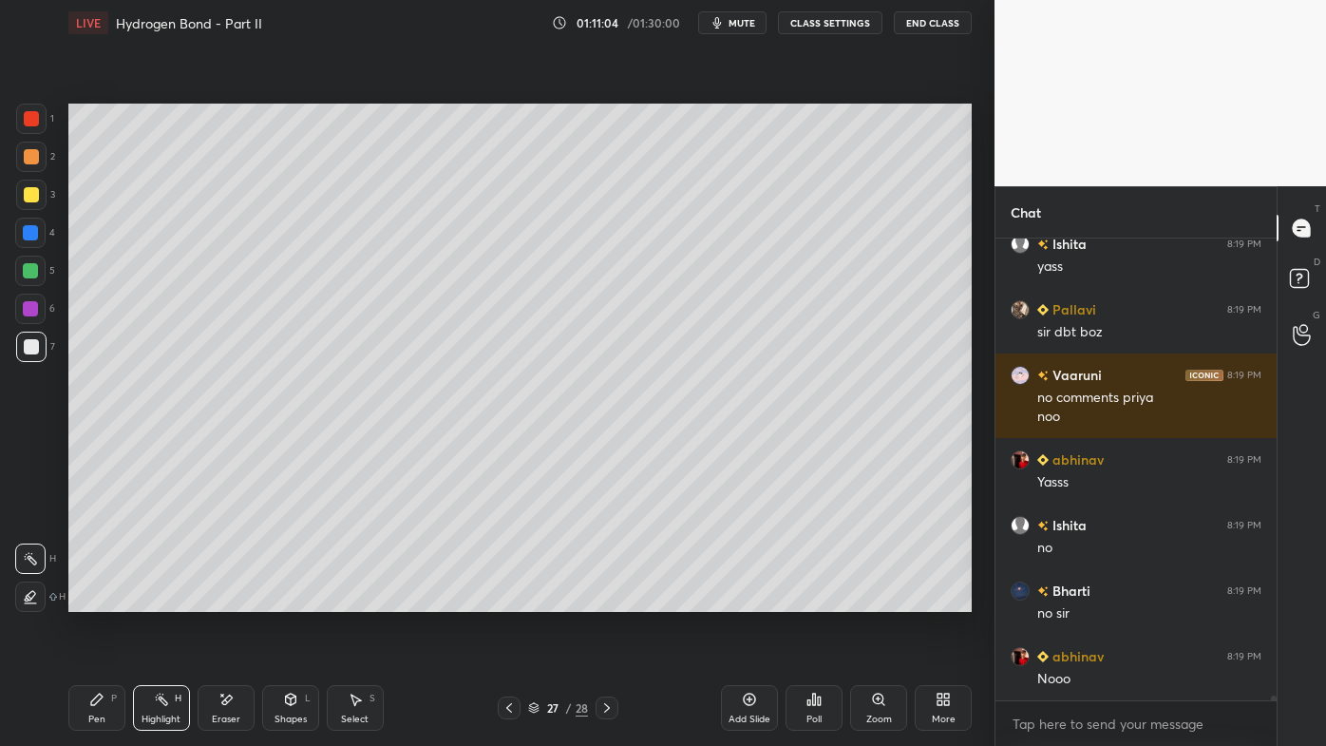
drag, startPoint x: 226, startPoint y: 693, endPoint x: 283, endPoint y: 625, distance: 89.0
click at [223, 599] on div "Eraser" at bounding box center [226, 708] width 57 height 46
click at [101, 599] on icon at bounding box center [96, 699] width 15 height 15
click at [37, 161] on div at bounding box center [31, 156] width 15 height 15
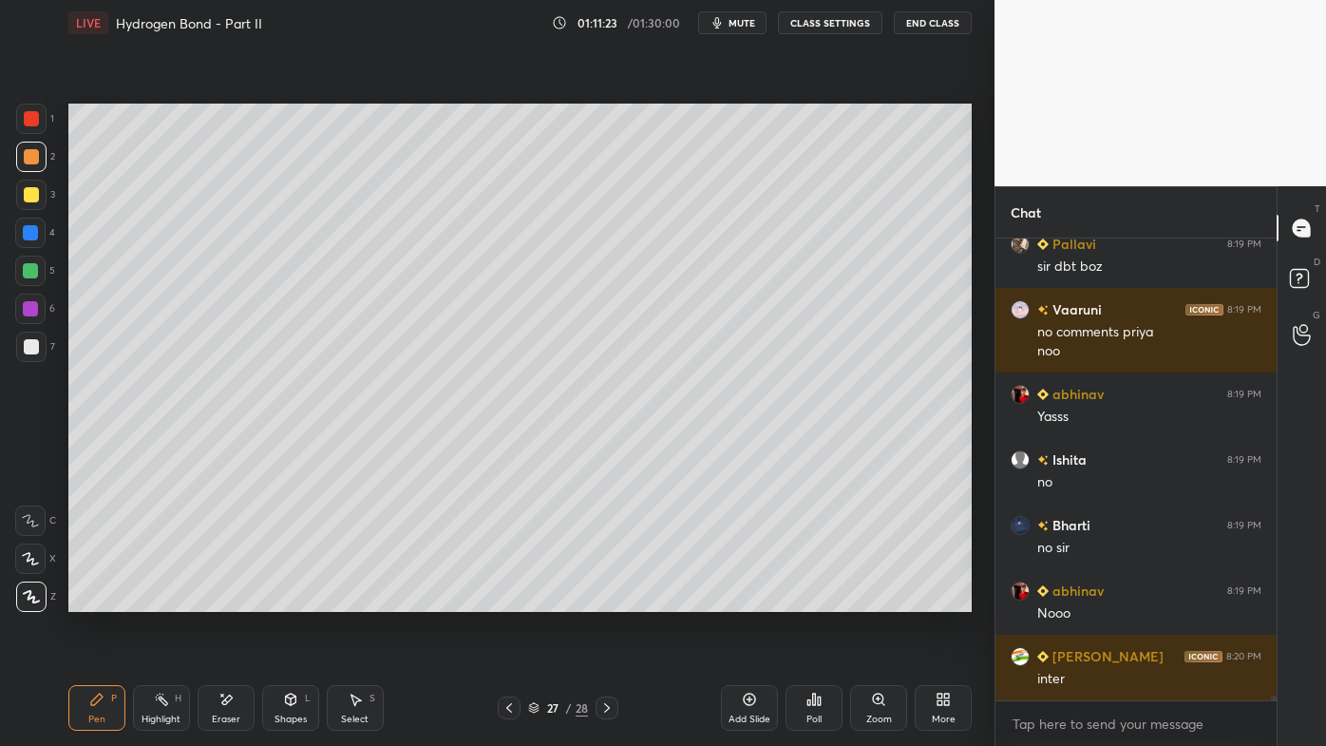
click at [742, 599] on icon at bounding box center [749, 699] width 15 height 15
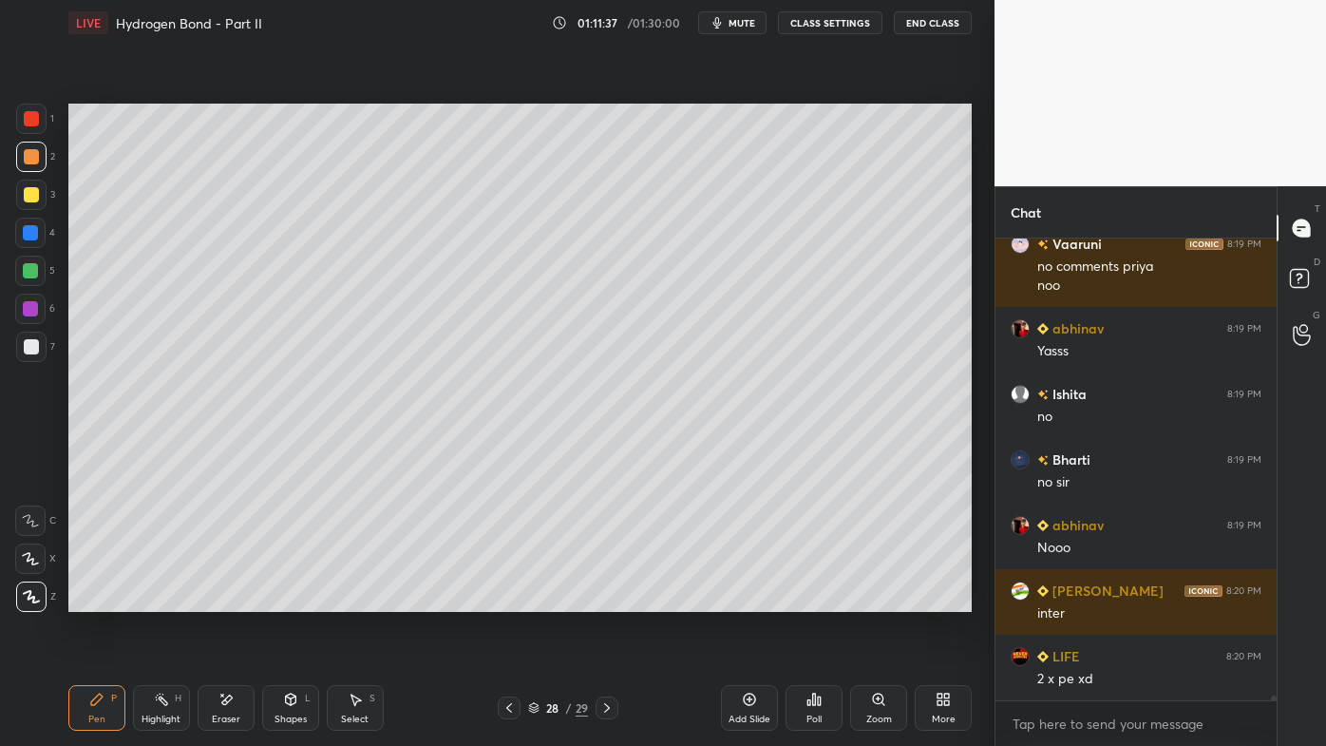
drag, startPoint x: 752, startPoint y: 693, endPoint x: 739, endPoint y: 693, distance: 13.3
click at [750, 599] on icon at bounding box center [749, 699] width 15 height 15
drag, startPoint x: 36, startPoint y: 193, endPoint x: 59, endPoint y: 197, distance: 23.1
click at [34, 194] on div at bounding box center [31, 194] width 15 height 15
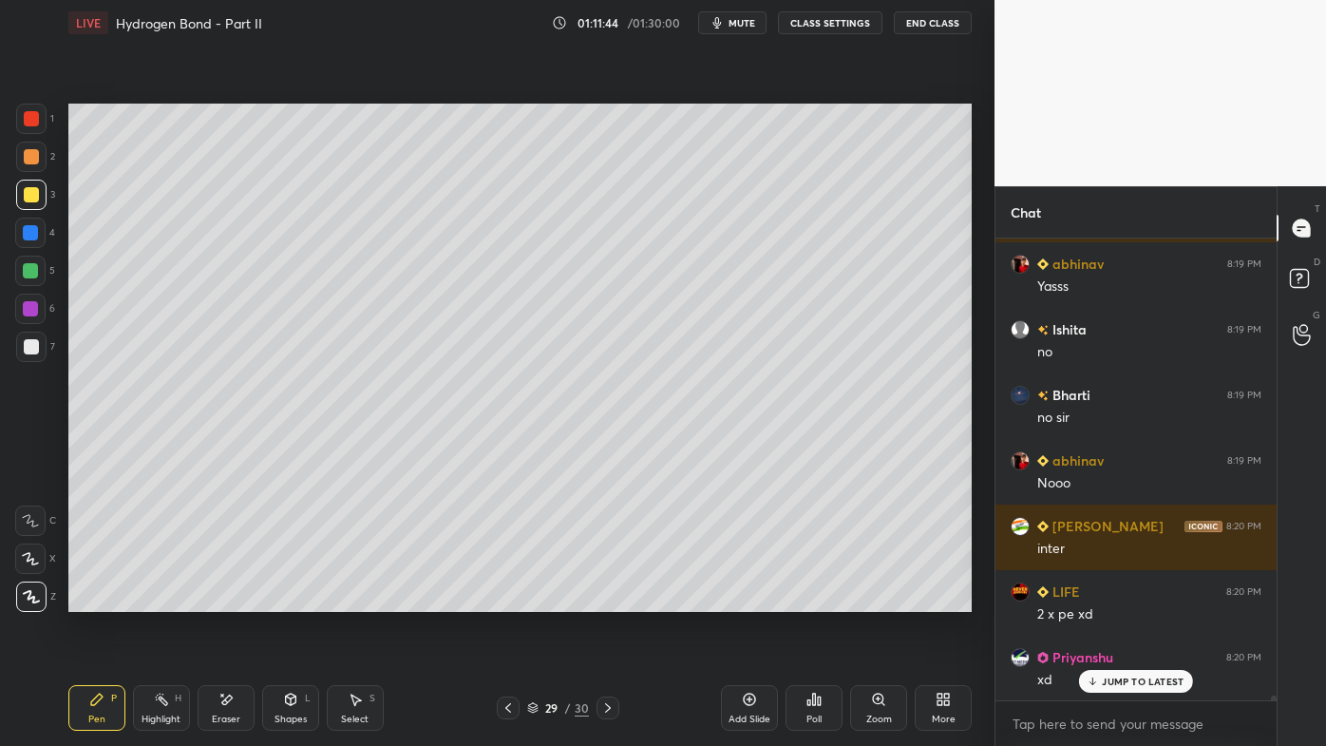
scroll to position [45167, 0]
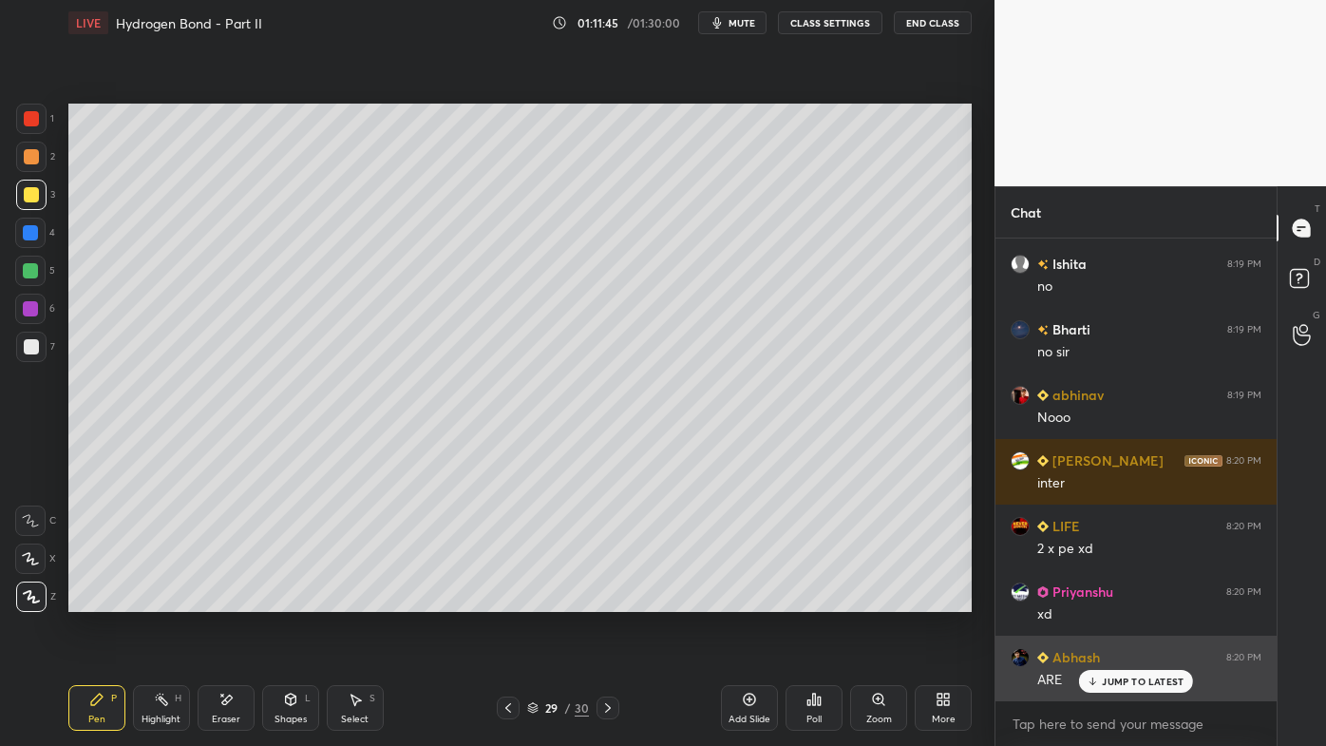
click at [1107, 599] on p "JUMP TO LATEST" at bounding box center [1143, 680] width 82 height 11
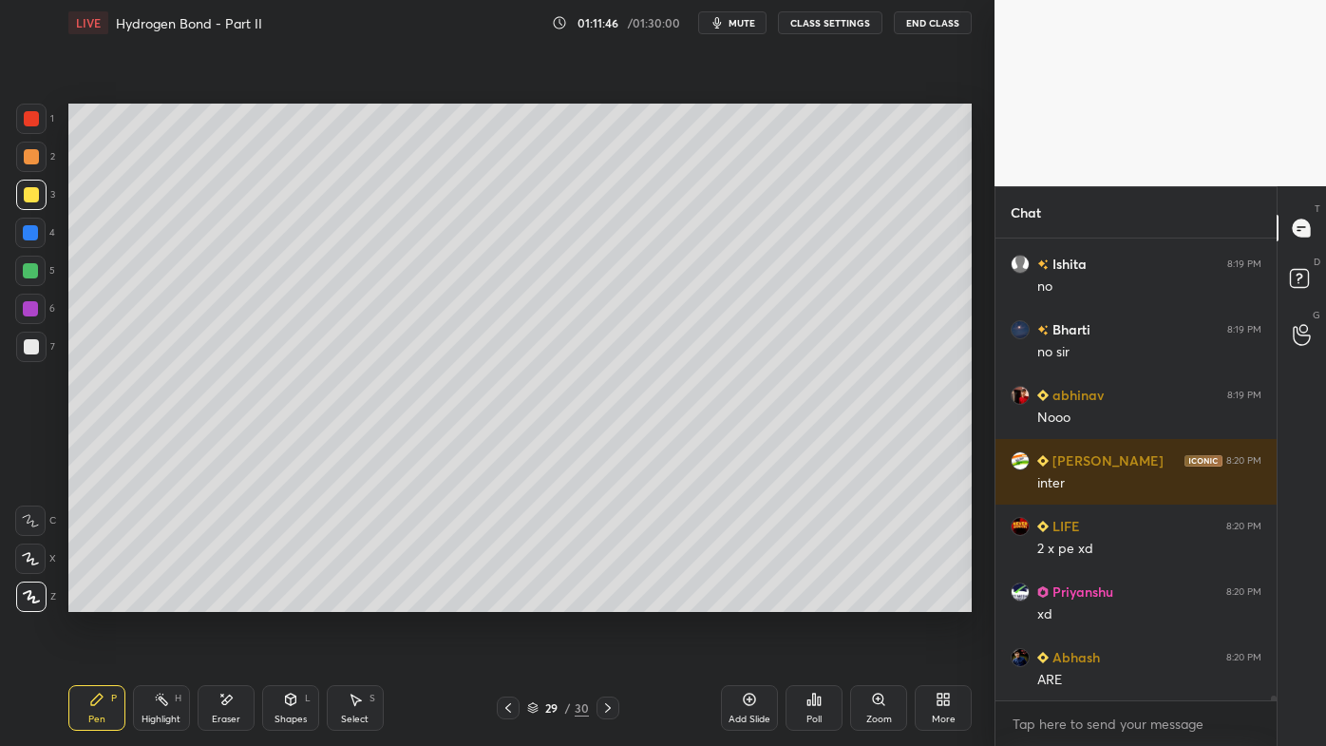
click at [511, 599] on icon at bounding box center [508, 707] width 15 height 15
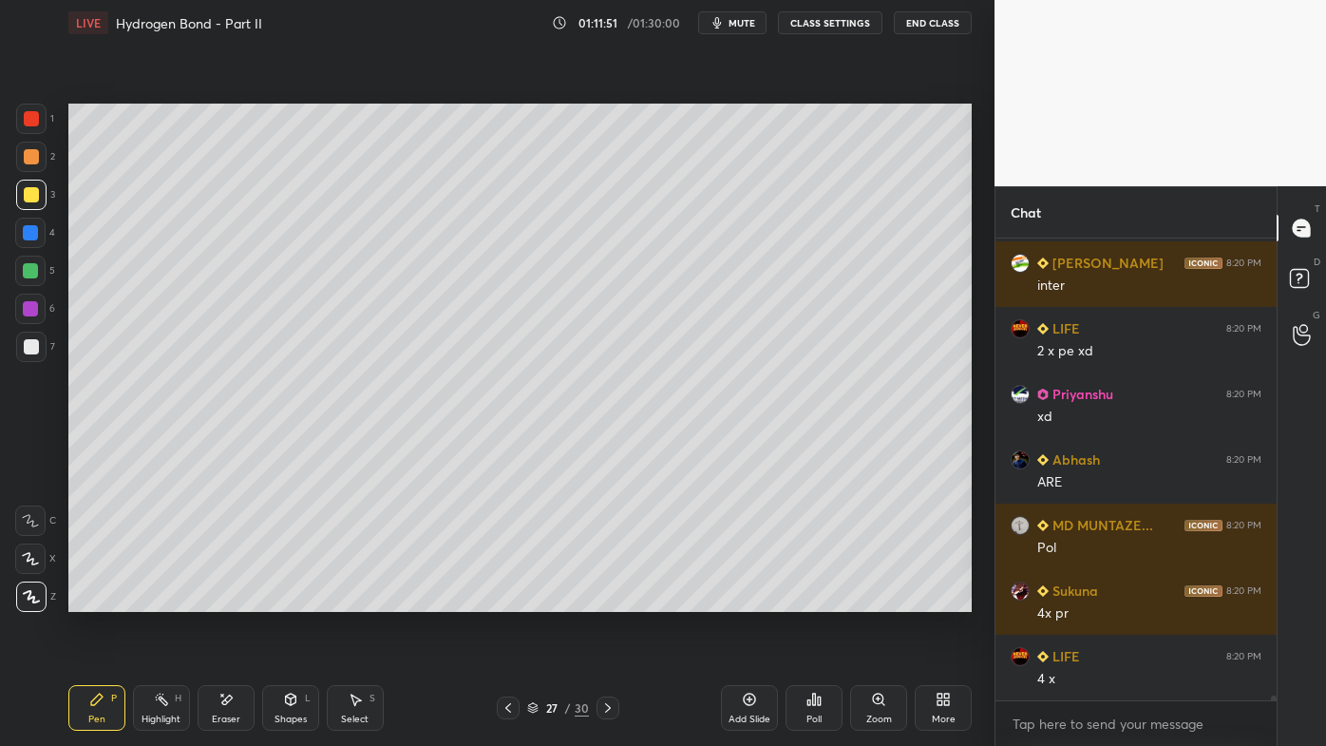
scroll to position [45430, 0]
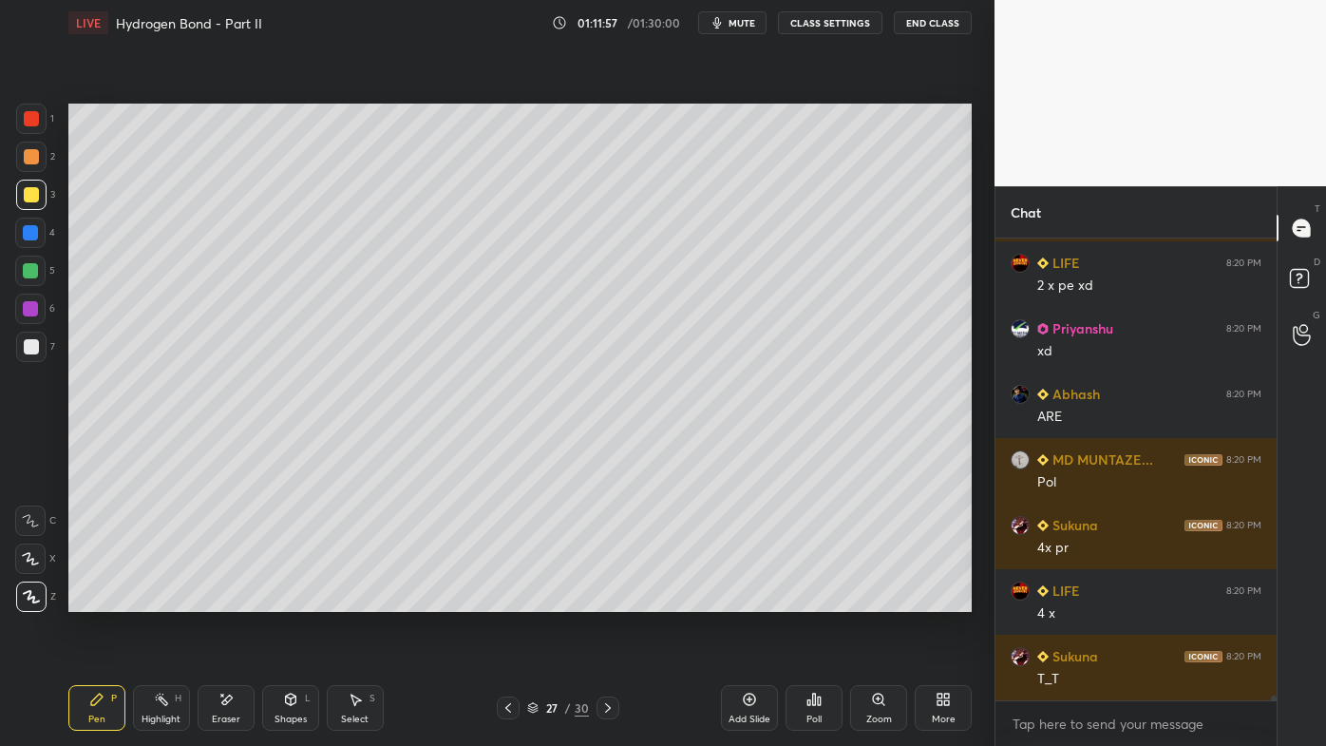
click at [42, 337] on div at bounding box center [31, 347] width 30 height 30
click at [602, 599] on icon at bounding box center [607, 707] width 15 height 15
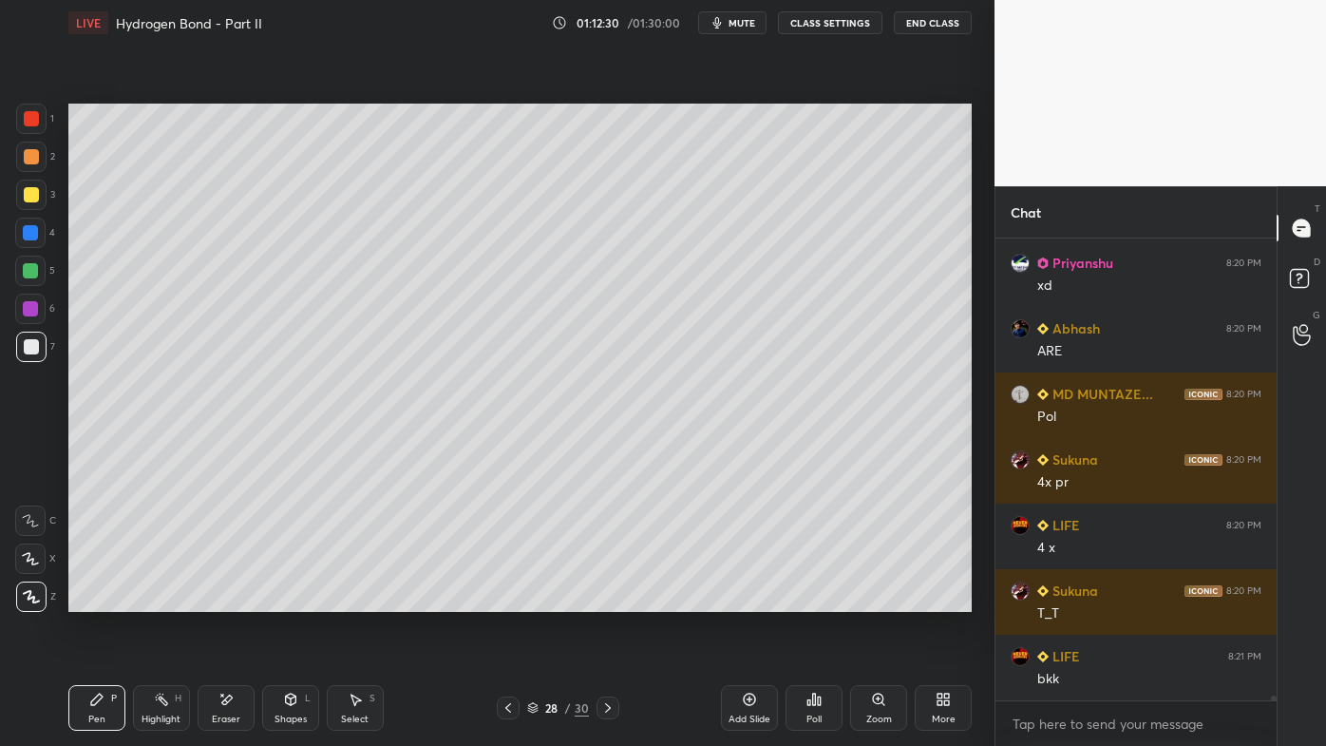
scroll to position [45561, 0]
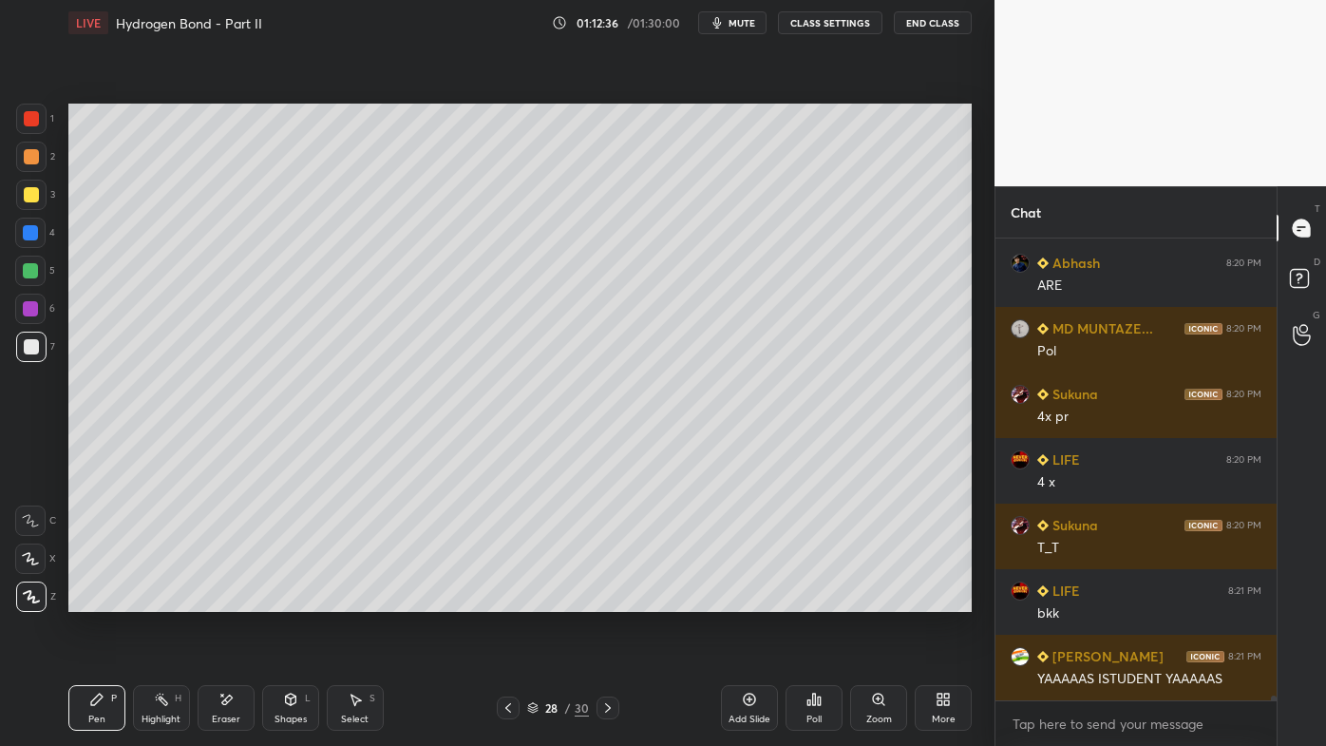
click at [509, 599] on icon at bounding box center [508, 707] width 15 height 15
click at [506, 599] on icon at bounding box center [508, 707] width 15 height 15
click at [602, 599] on icon at bounding box center [607, 707] width 15 height 15
drag, startPoint x: 157, startPoint y: 692, endPoint x: 266, endPoint y: 613, distance: 134.7
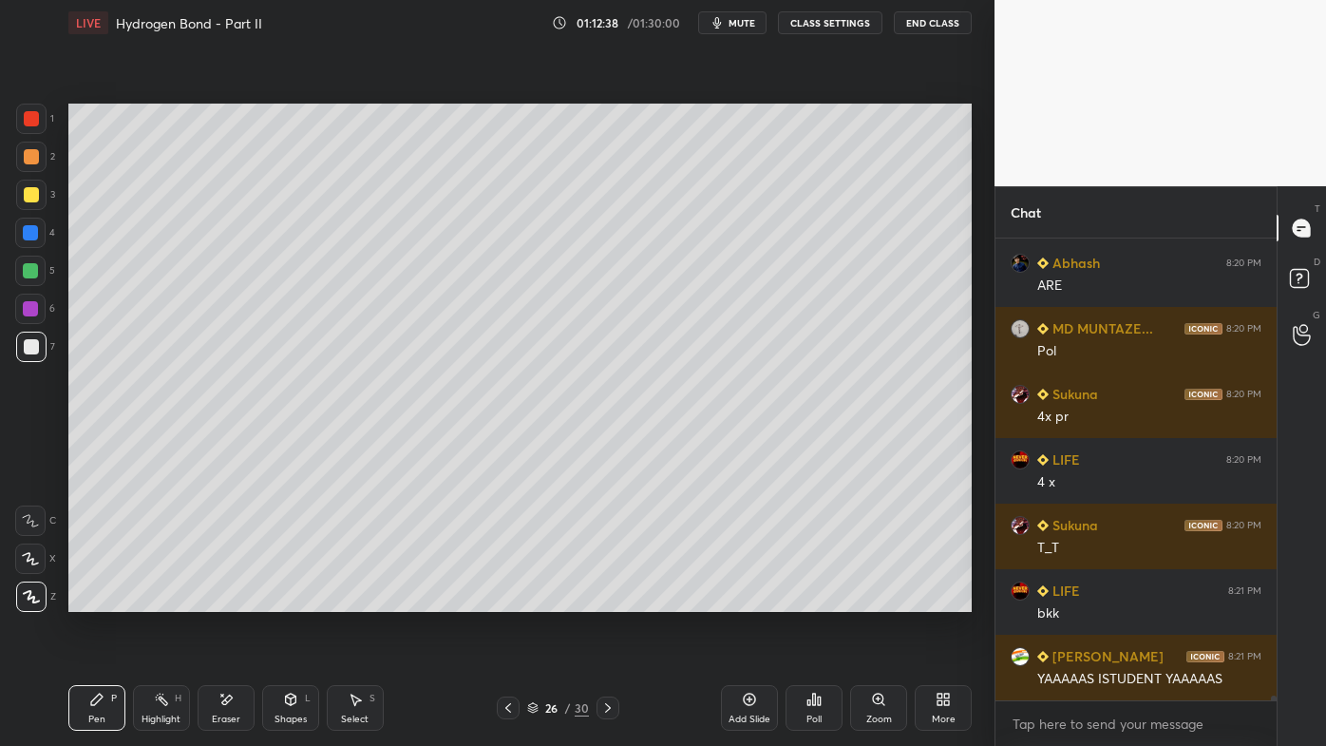
click at [159, 599] on icon at bounding box center [161, 699] width 15 height 15
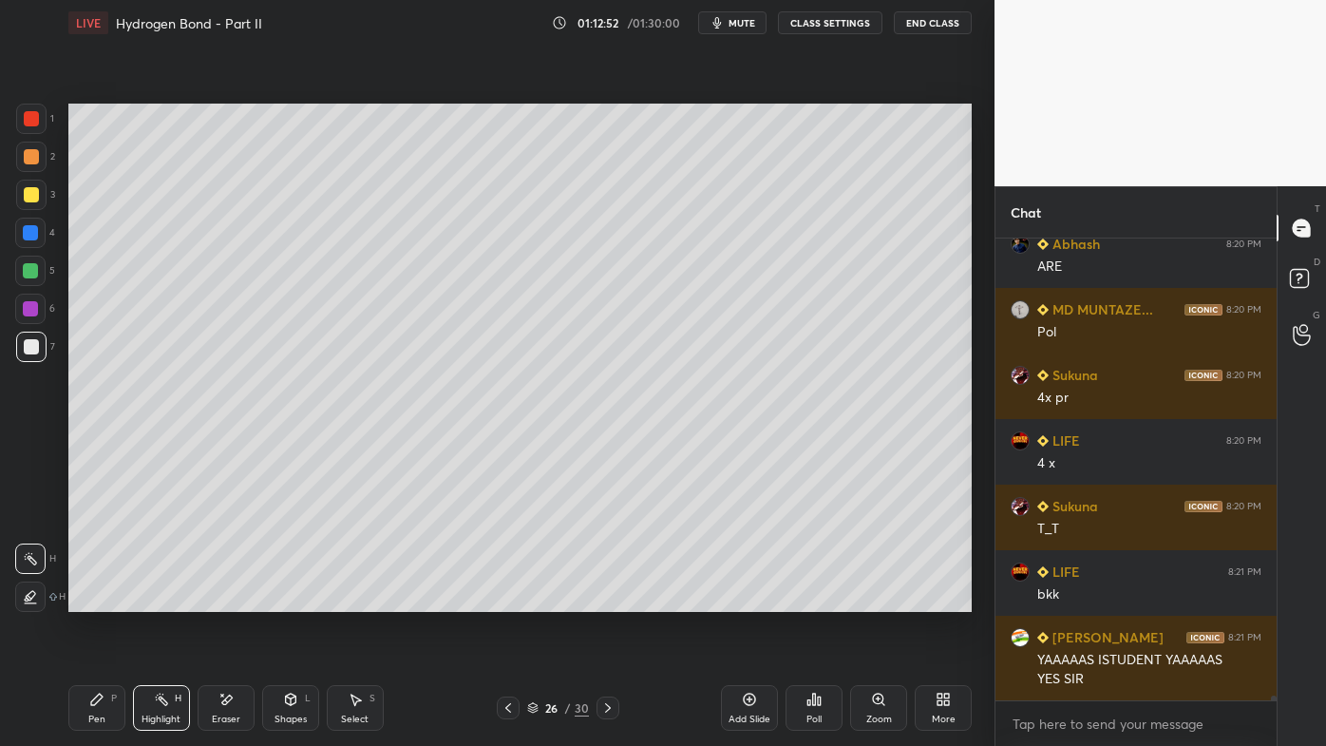
scroll to position [45646, 0]
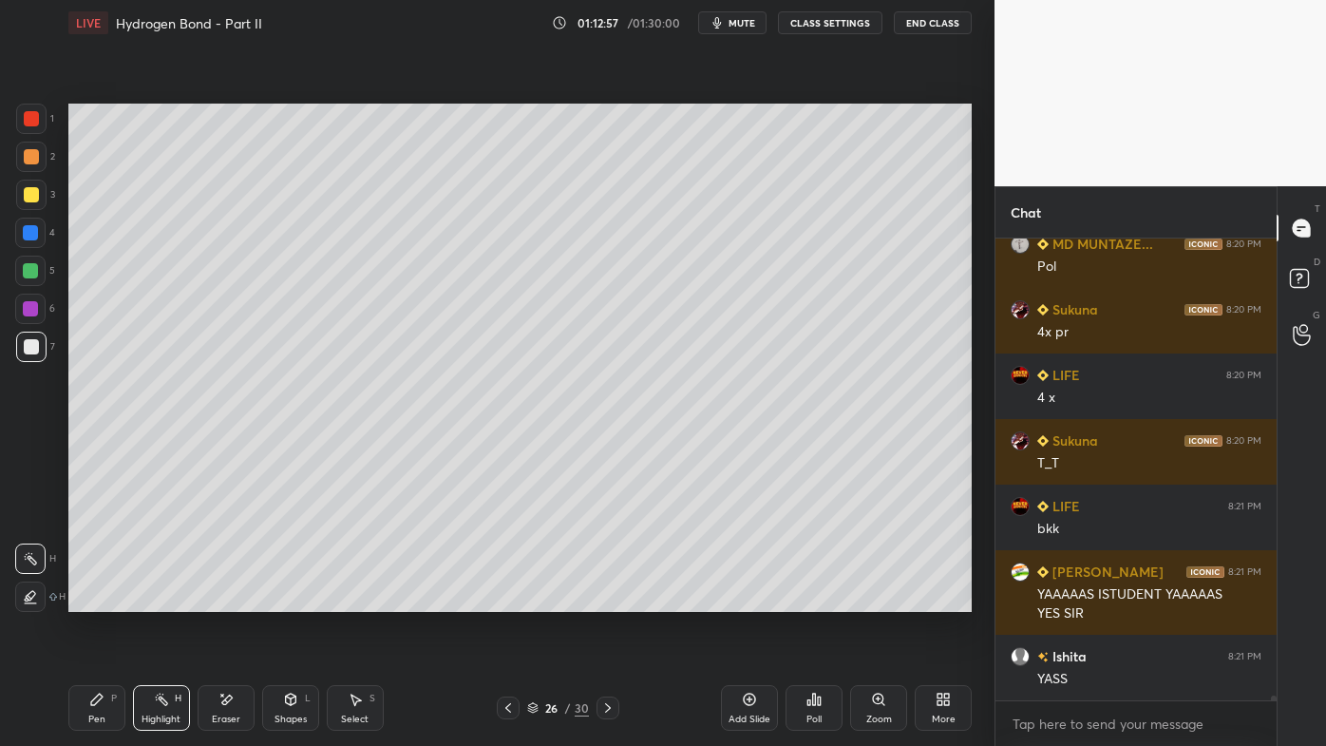
drag, startPoint x: 612, startPoint y: 708, endPoint x: 608, endPoint y: 693, distance: 14.7
click at [611, 599] on icon at bounding box center [607, 707] width 15 height 15
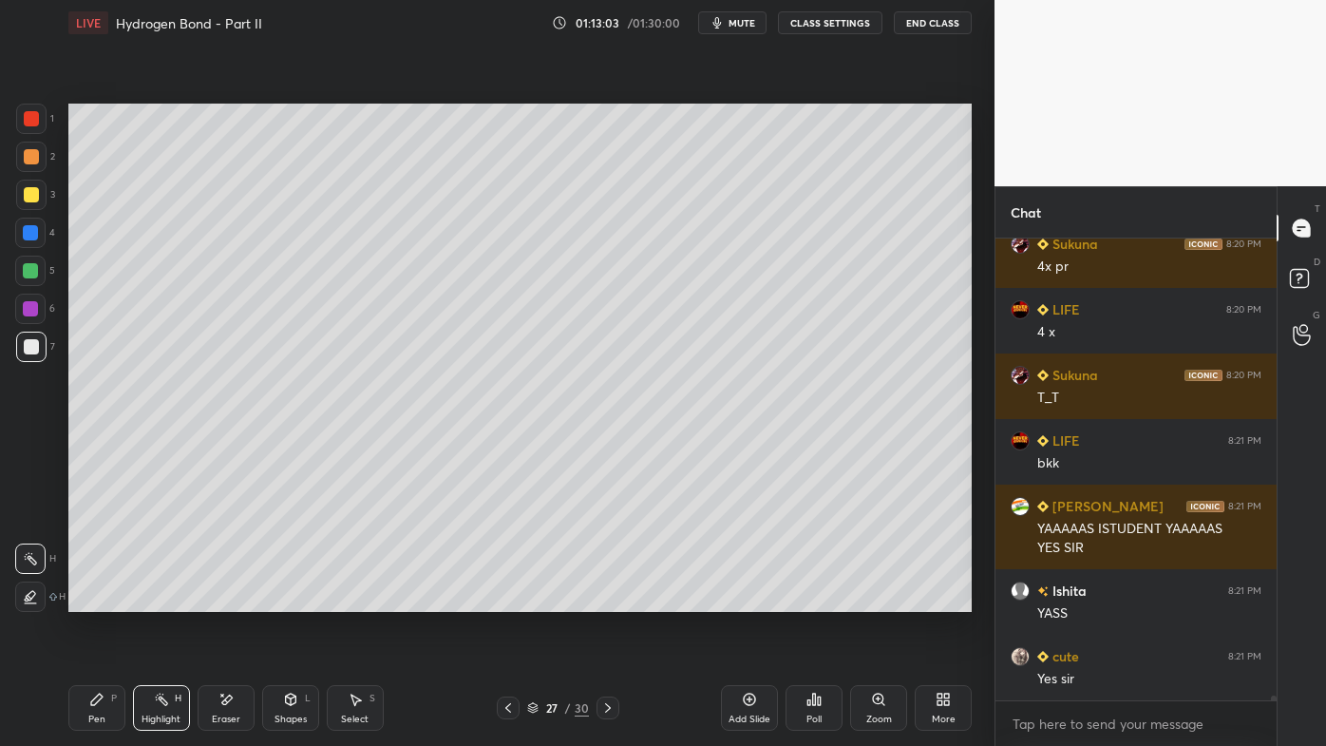
scroll to position [45777, 0]
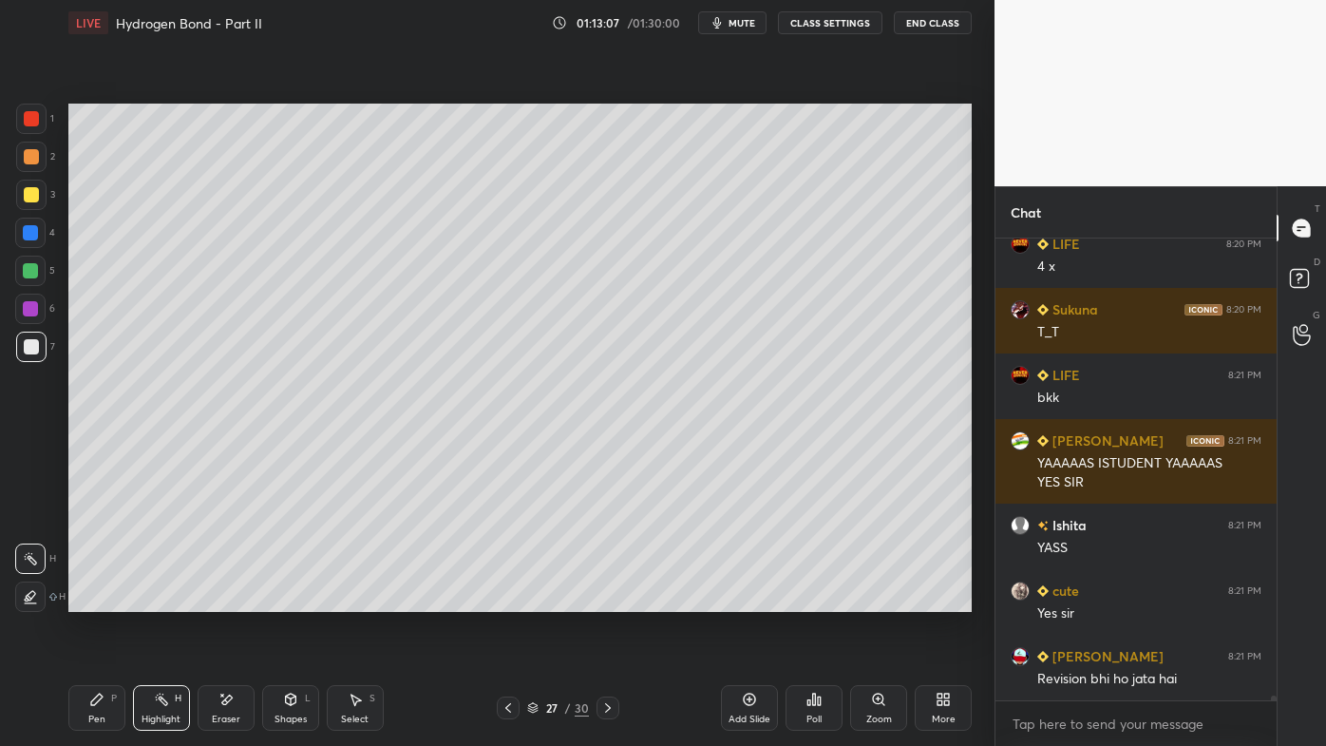
click at [502, 599] on icon at bounding box center [508, 707] width 15 height 15
click at [499, 599] on div at bounding box center [508, 707] width 23 height 23
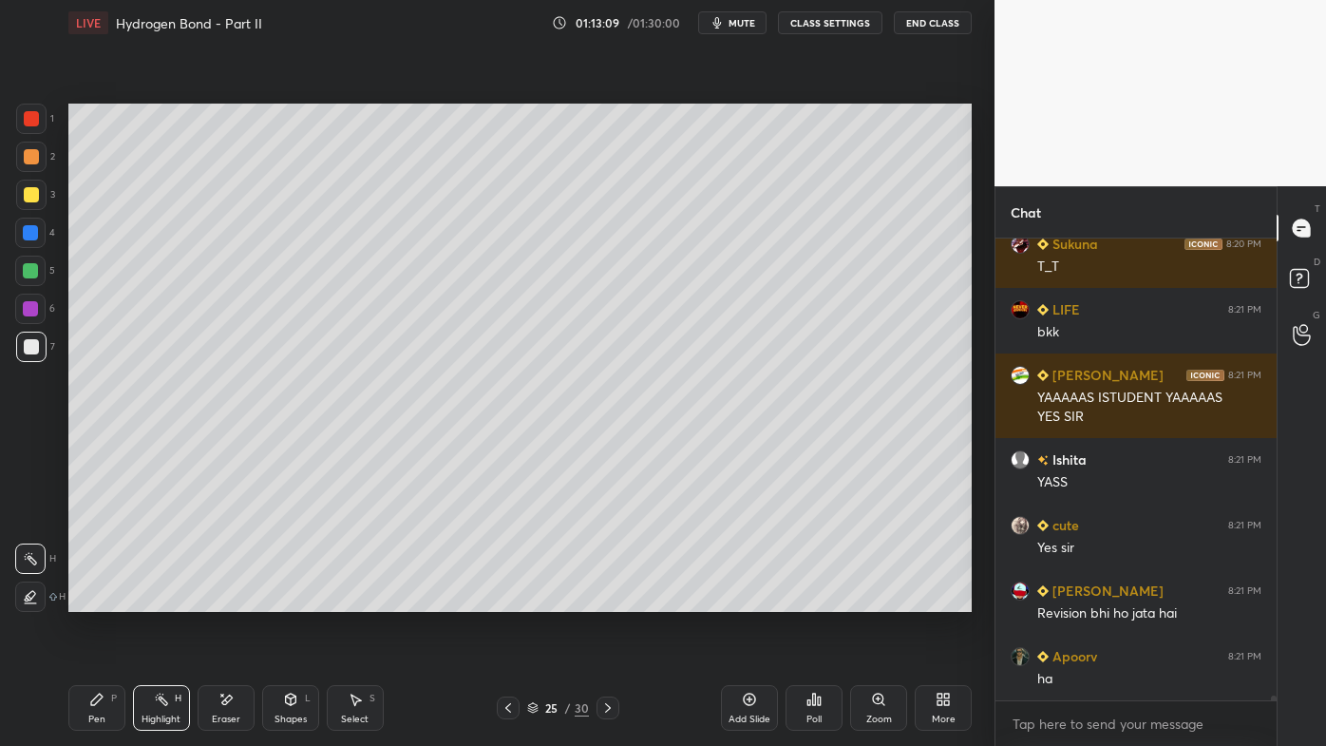
click at [609, 599] on icon at bounding box center [607, 707] width 15 height 15
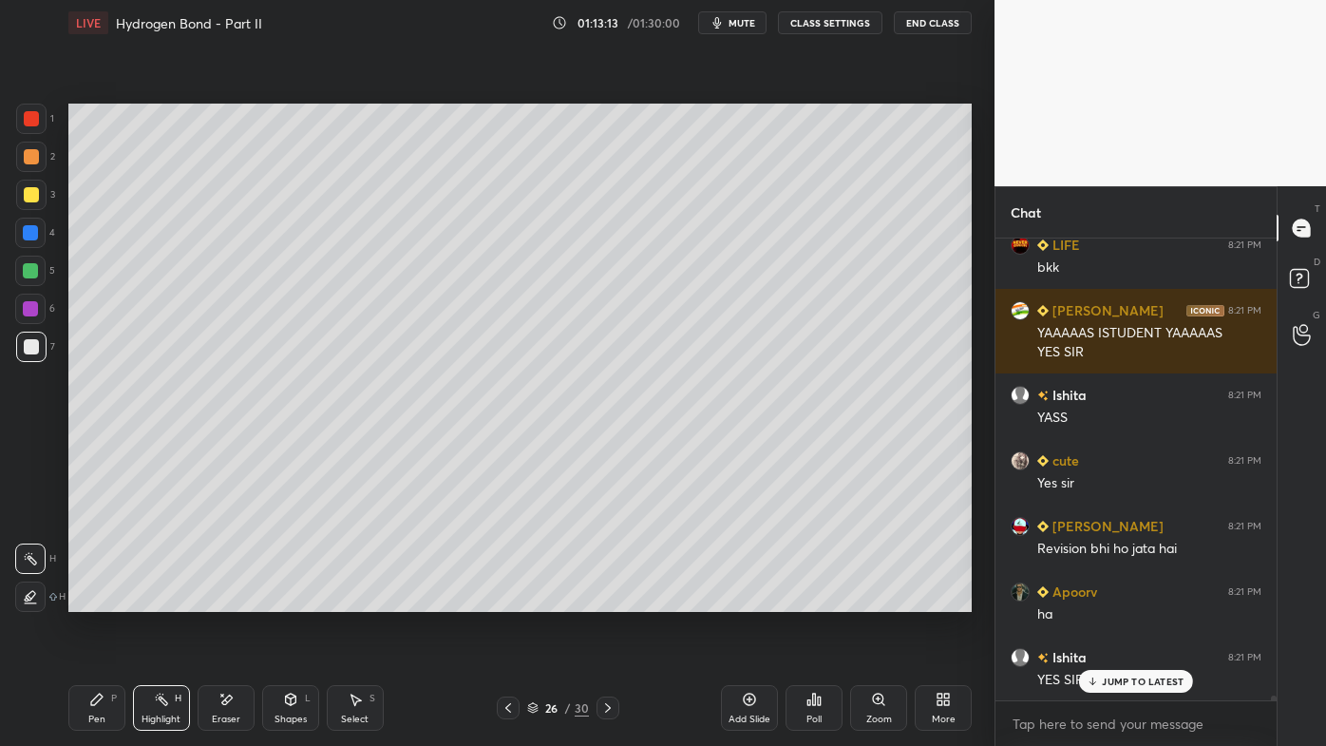
drag, startPoint x: 161, startPoint y: 686, endPoint x: 178, endPoint y: 628, distance: 60.2
click at [161, 599] on div "Pen P Highlight H Eraser Shapes L Select S 26 / 30 Add Slide Poll Zoom More" at bounding box center [519, 708] width 903 height 76
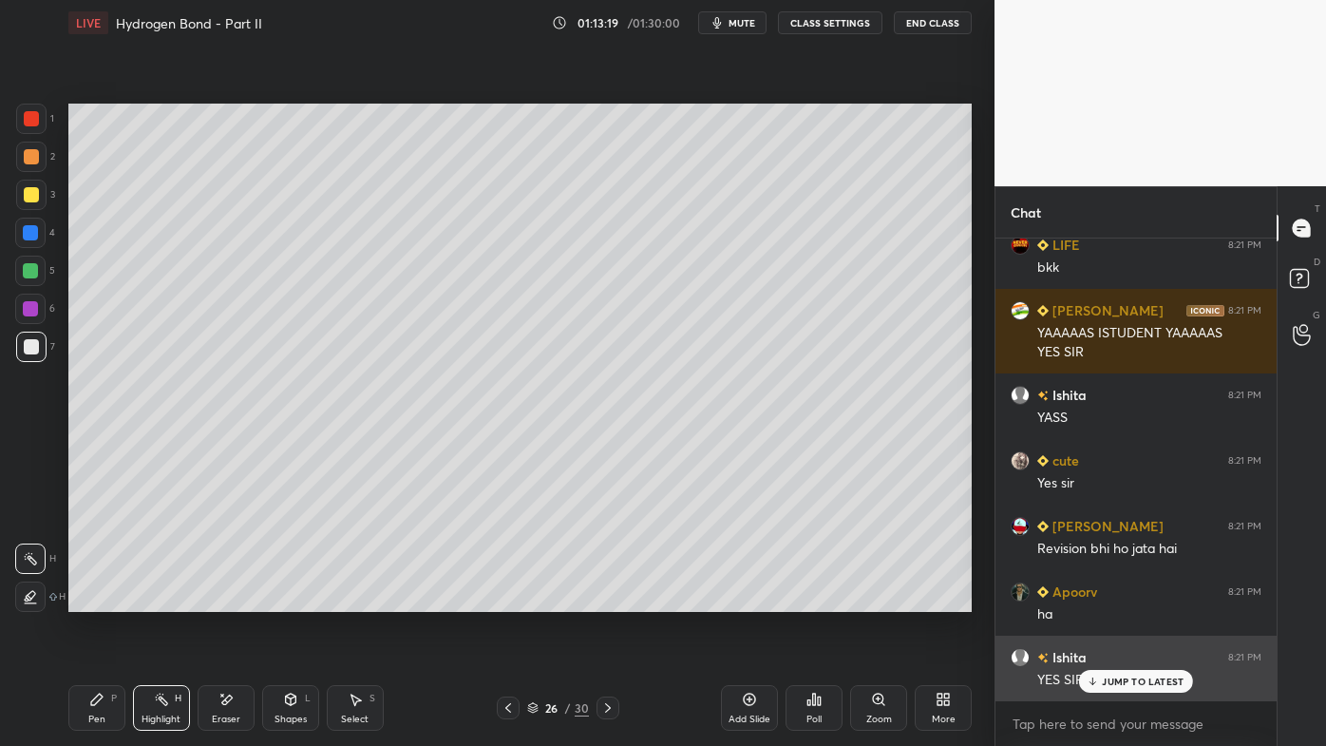
drag, startPoint x: 1099, startPoint y: 684, endPoint x: 1006, endPoint y: 654, distance: 97.9
click at [1098, 599] on icon at bounding box center [1093, 680] width 12 height 11
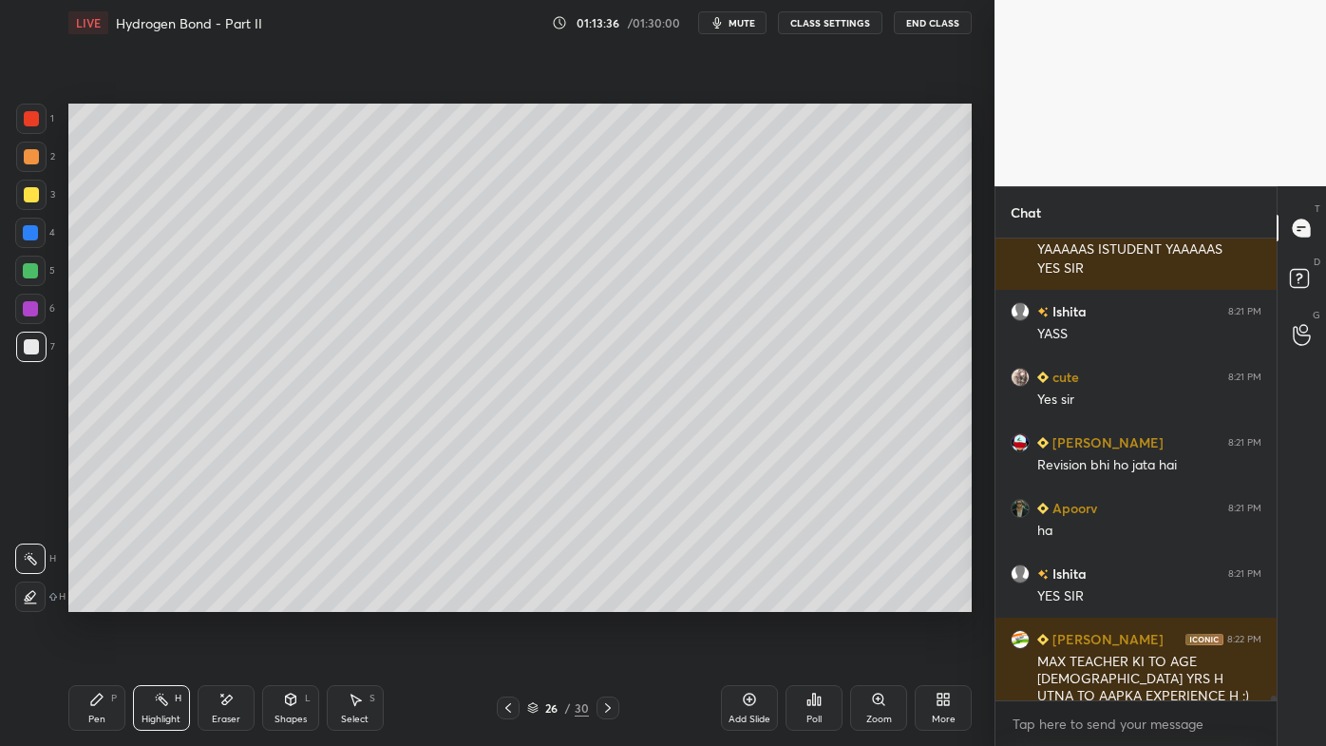
scroll to position [46073, 0]
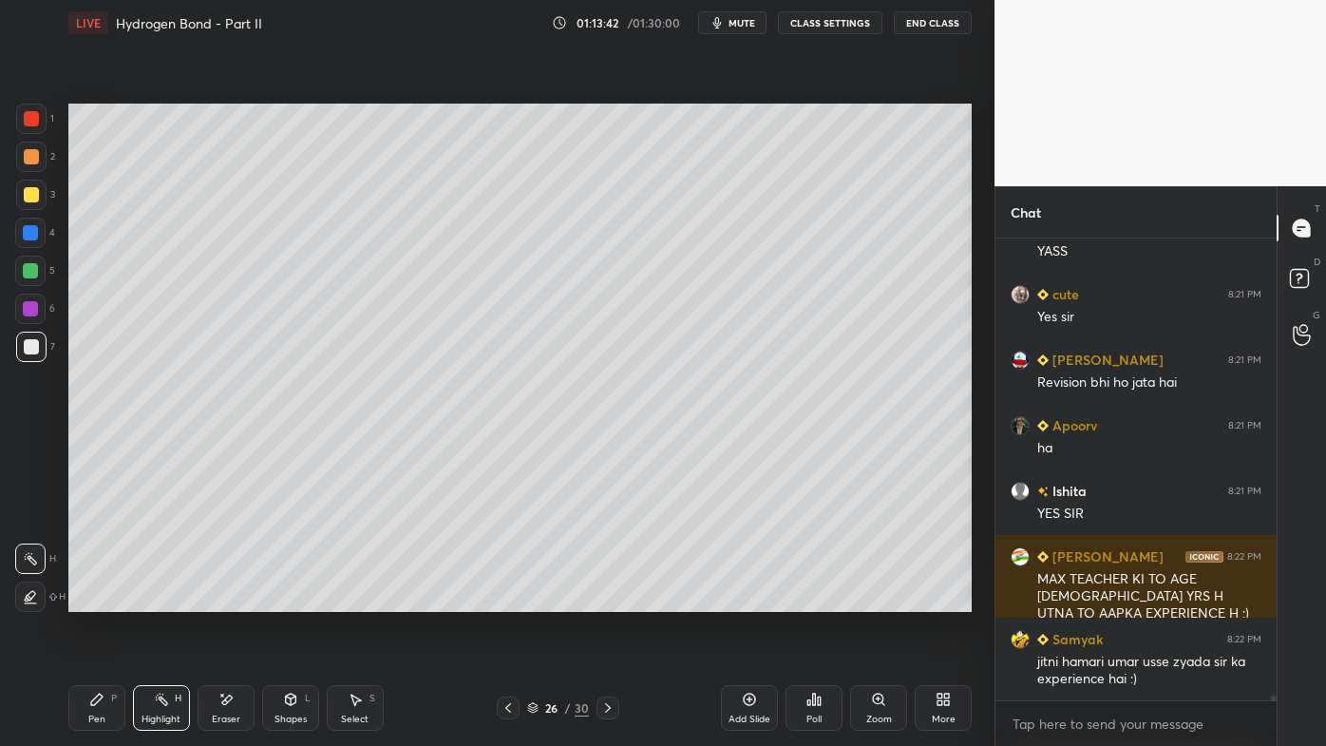
click at [604, 599] on icon at bounding box center [607, 707] width 15 height 15
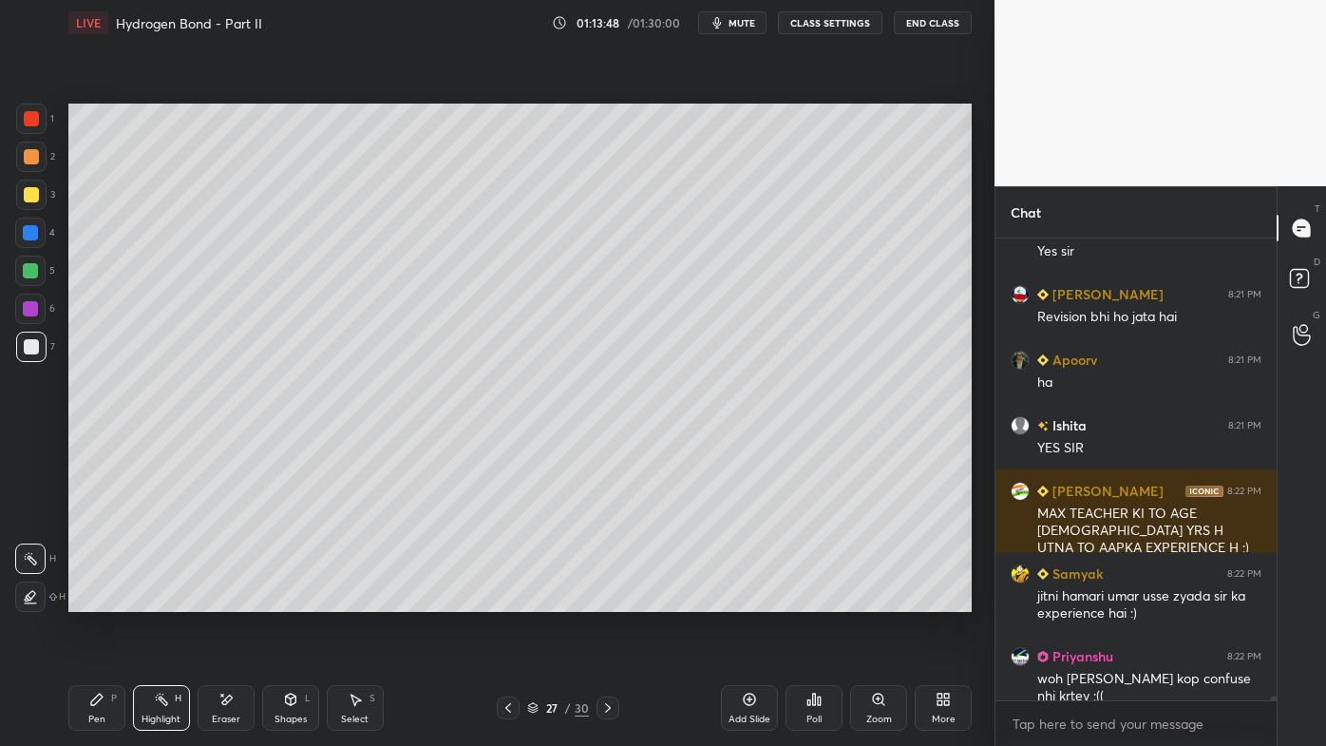
drag, startPoint x: 607, startPoint y: 704, endPoint x: 590, endPoint y: 711, distance: 18.3
click at [605, 599] on icon at bounding box center [607, 707] width 15 height 15
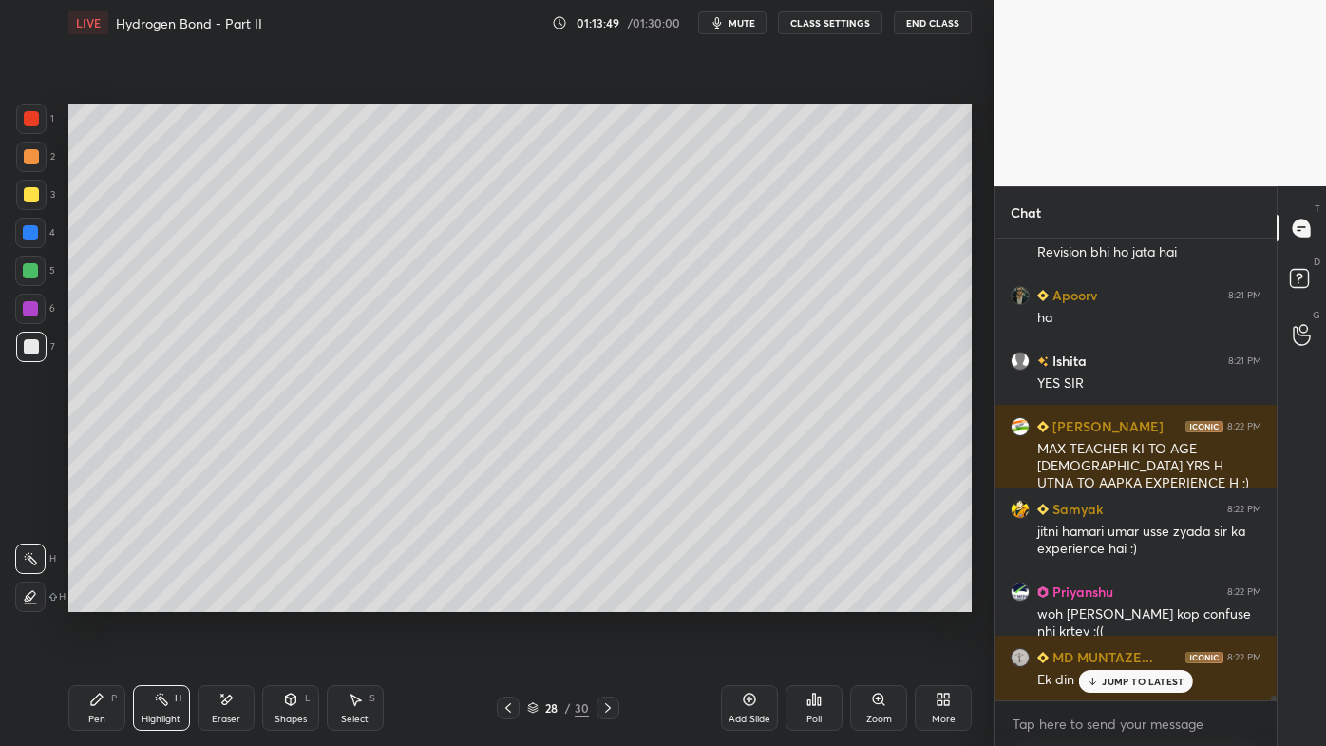
click at [608, 599] on icon at bounding box center [607, 707] width 15 height 15
click at [92, 599] on div "Pen P" at bounding box center [96, 708] width 57 height 46
click at [35, 157] on div at bounding box center [31, 156] width 15 height 15
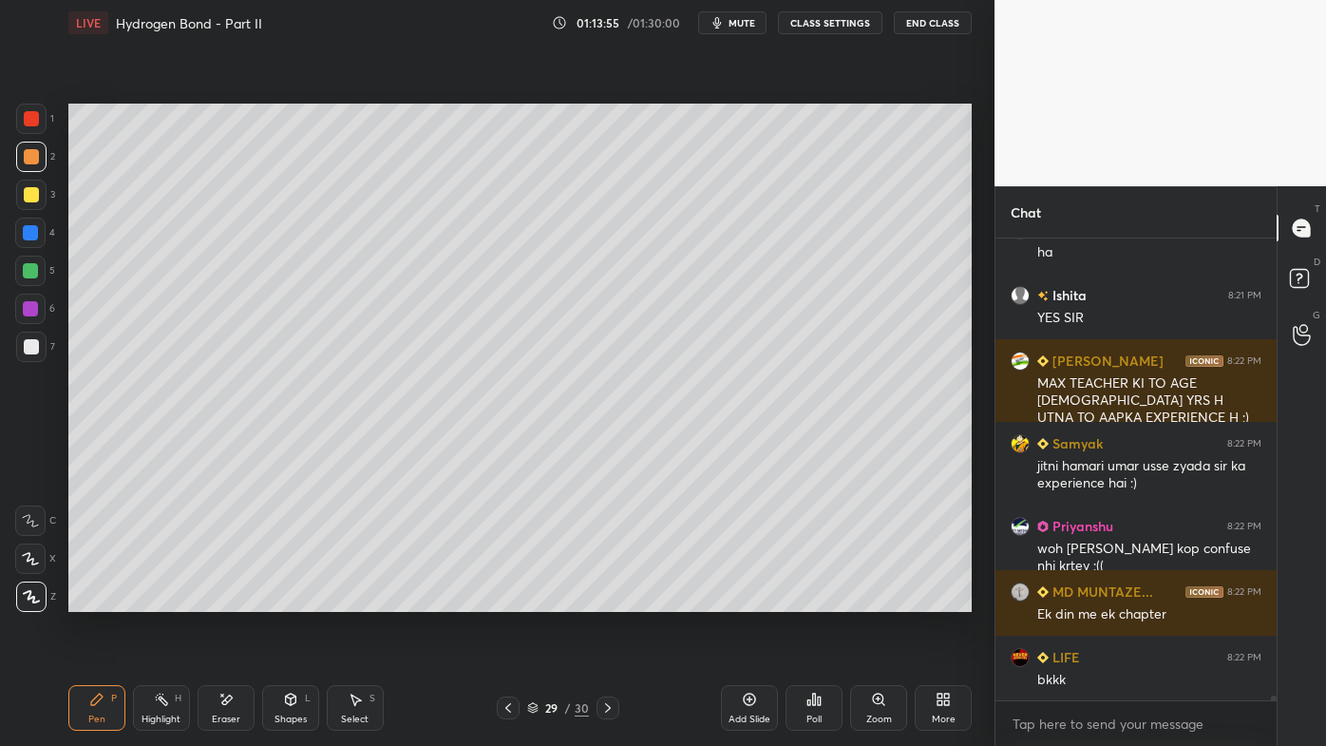
scroll to position [46352, 0]
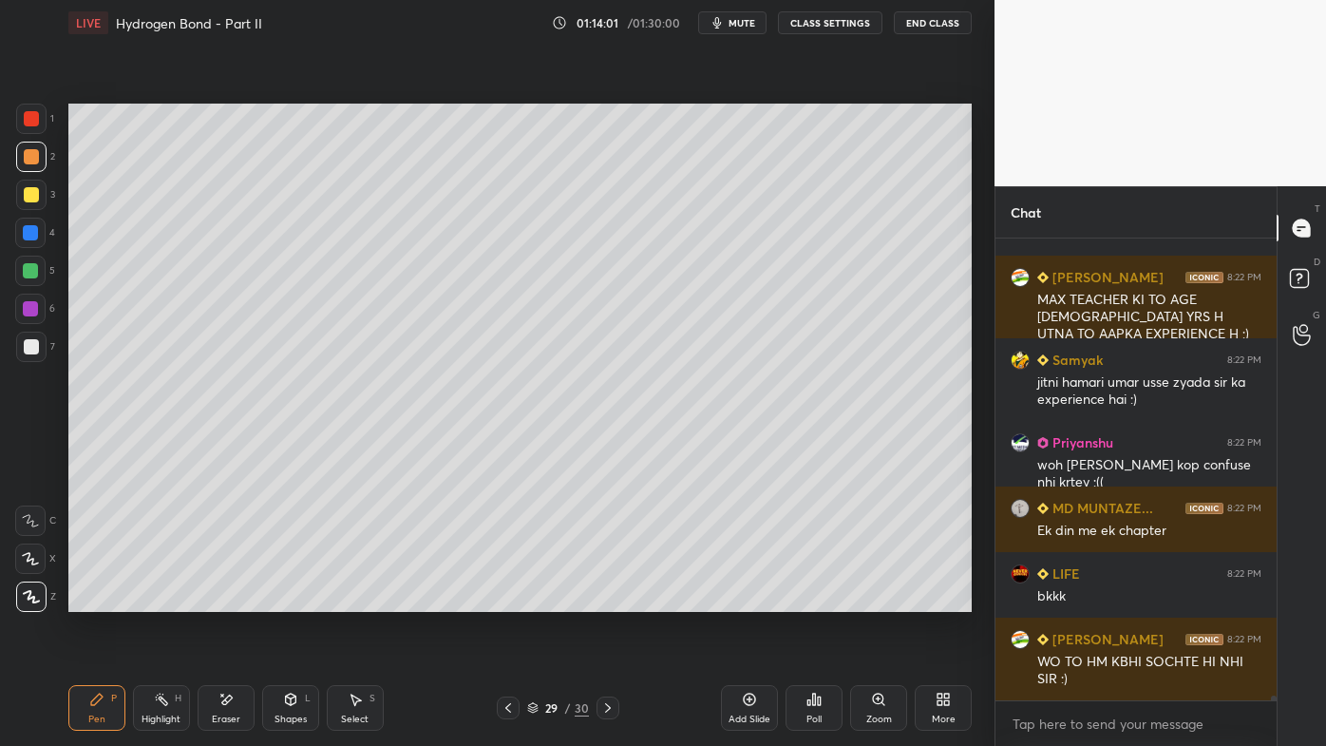
drag, startPoint x: 42, startPoint y: 190, endPoint x: 62, endPoint y: 184, distance: 20.7
click at [44, 190] on div at bounding box center [31, 195] width 30 height 30
click at [511, 599] on icon at bounding box center [508, 707] width 15 height 15
drag, startPoint x: 510, startPoint y: 703, endPoint x: 508, endPoint y: 693, distance: 9.7
click at [511, 599] on icon at bounding box center [508, 707] width 15 height 15
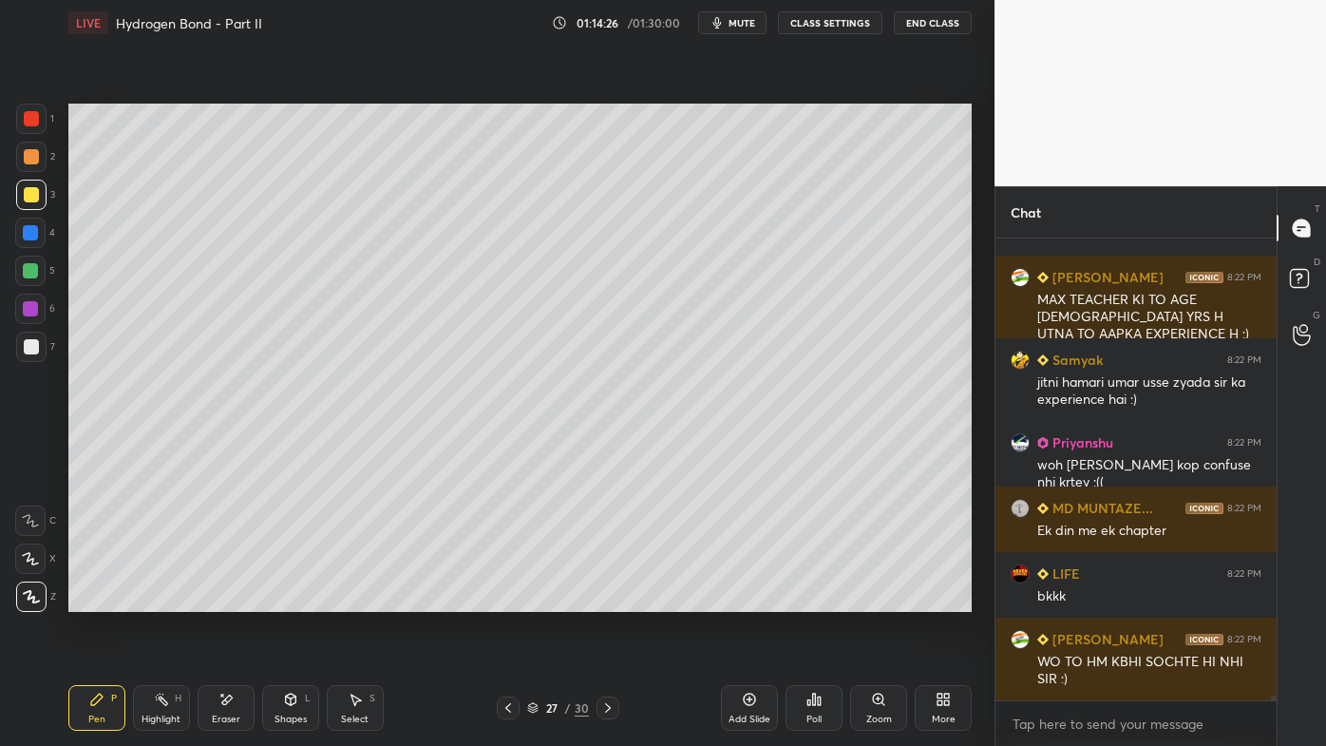
drag, startPoint x: 157, startPoint y: 685, endPoint x: 228, endPoint y: 620, distance: 96.2
click at [159, 599] on div "Highlight H" at bounding box center [161, 708] width 57 height 46
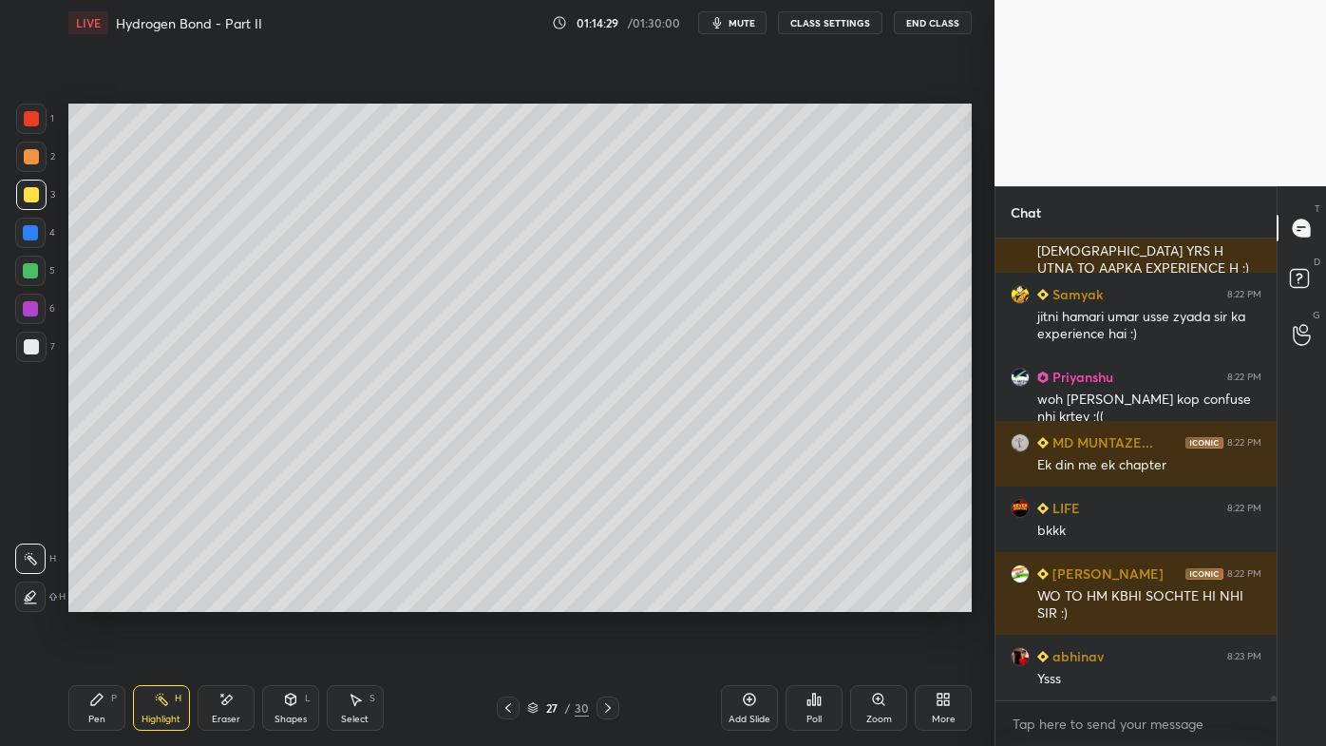
scroll to position [46484, 0]
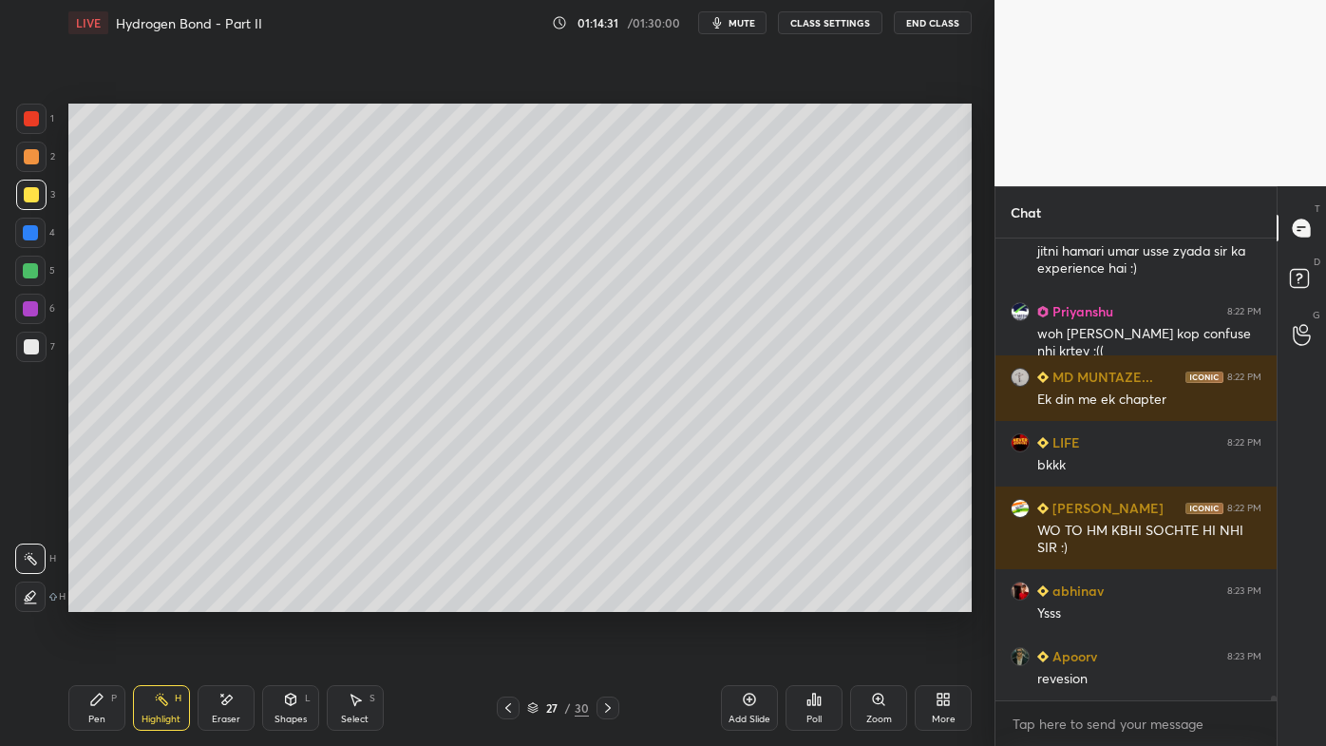
click at [608, 599] on icon at bounding box center [608, 707] width 6 height 9
click at [88, 599] on div "Pen P" at bounding box center [96, 708] width 57 height 46
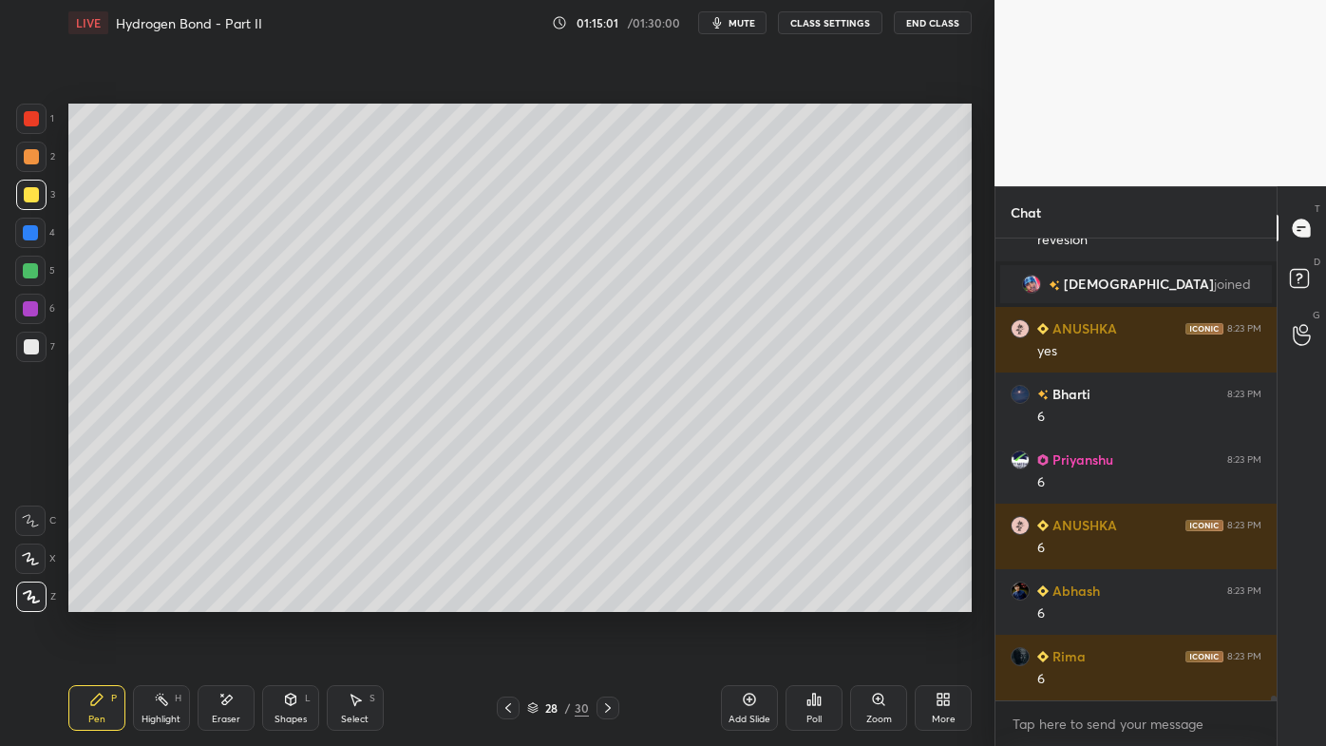
scroll to position [46413, 0]
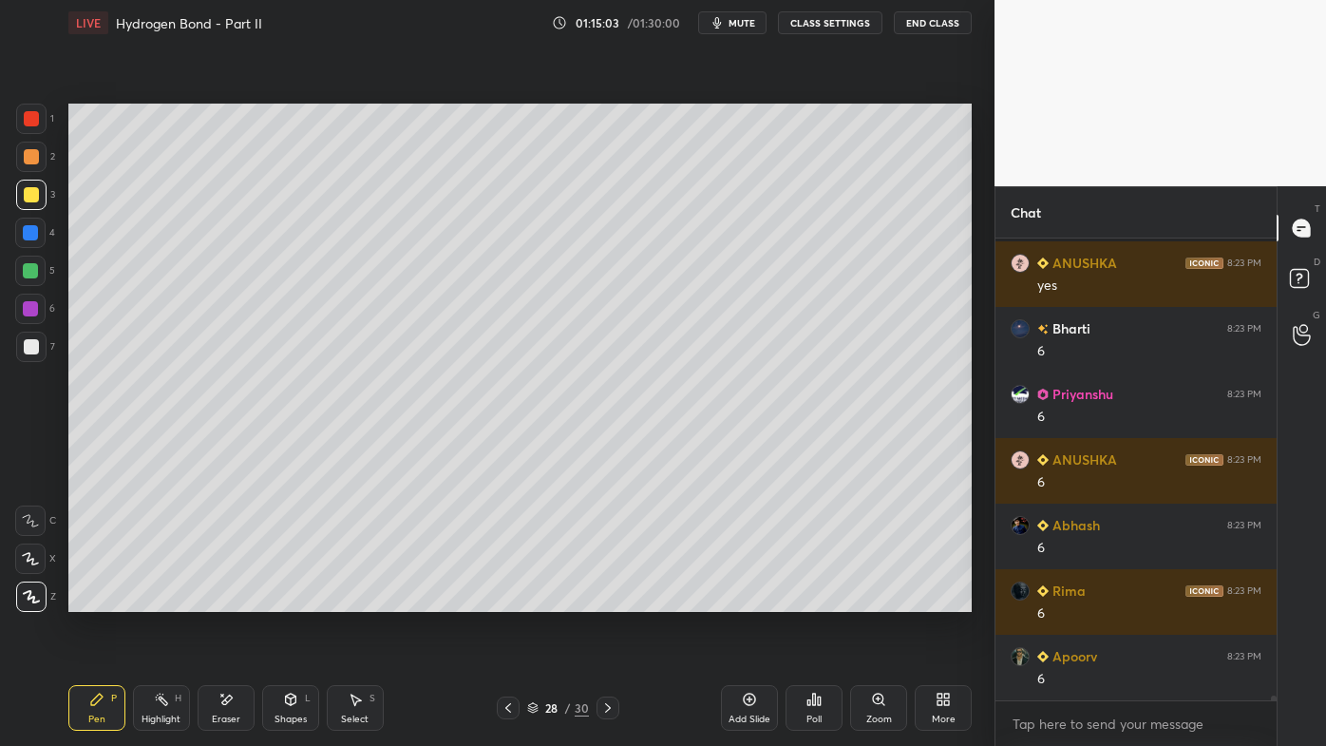
click at [153, 599] on div "Highlight H" at bounding box center [161, 708] width 57 height 46
click at [89, 599] on icon at bounding box center [96, 699] width 15 height 15
drag, startPoint x: 153, startPoint y: 698, endPoint x: 145, endPoint y: 688, distance: 12.9
click at [147, 599] on div "Highlight H" at bounding box center [161, 708] width 57 height 46
click at [94, 599] on icon at bounding box center [96, 699] width 15 height 15
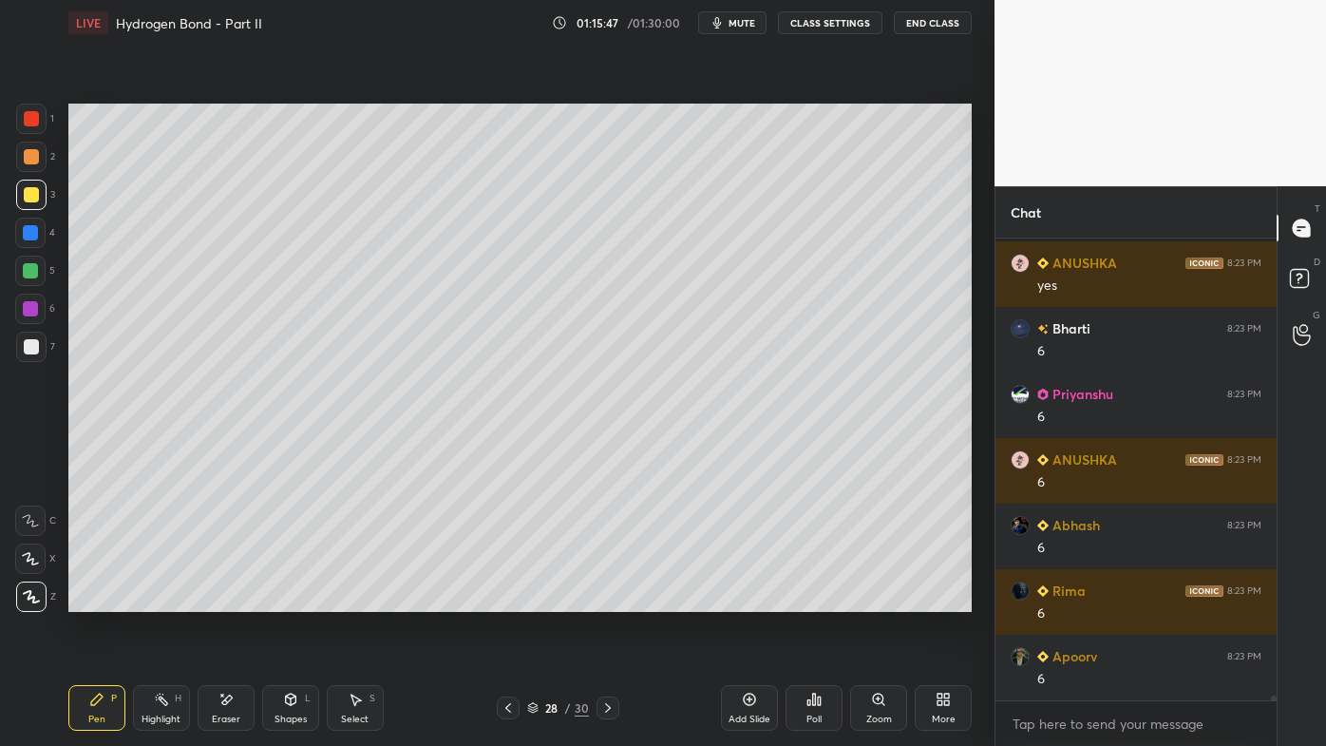
scroll to position [46479, 0]
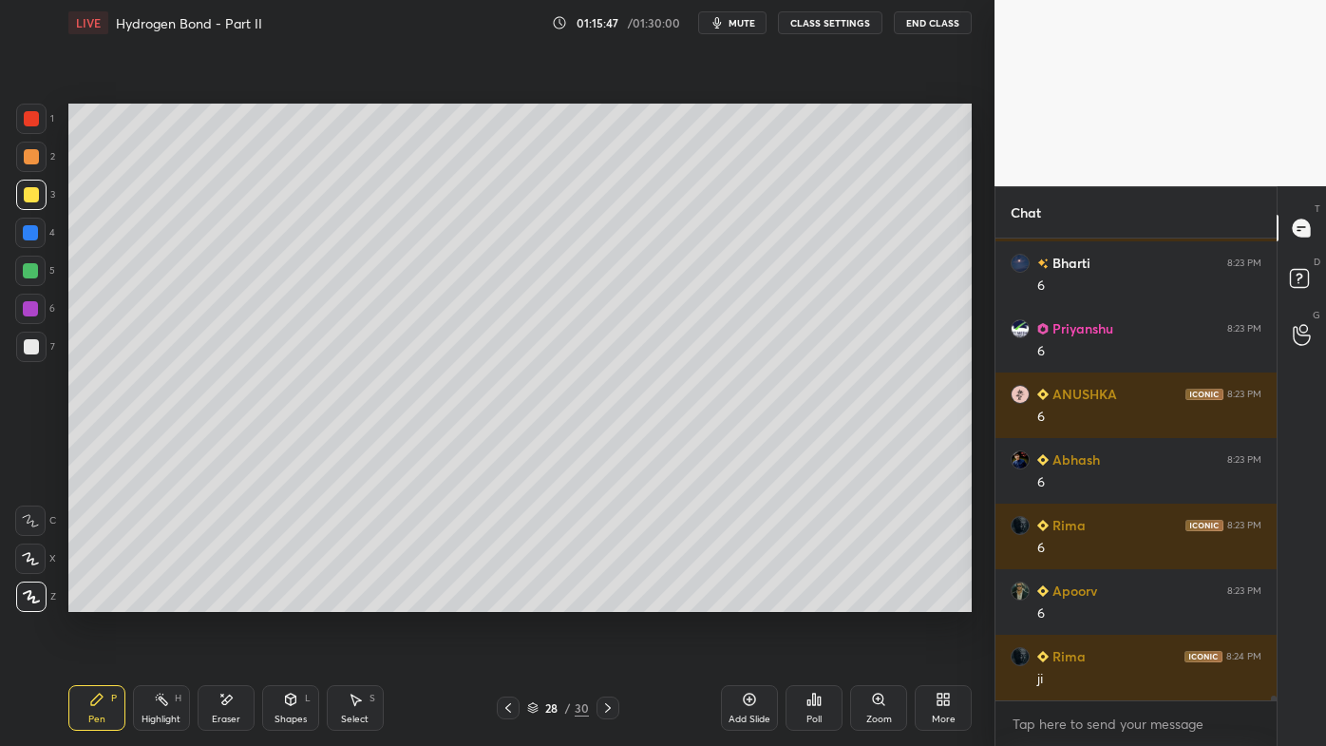
click at [164, 599] on icon at bounding box center [161, 699] width 15 height 15
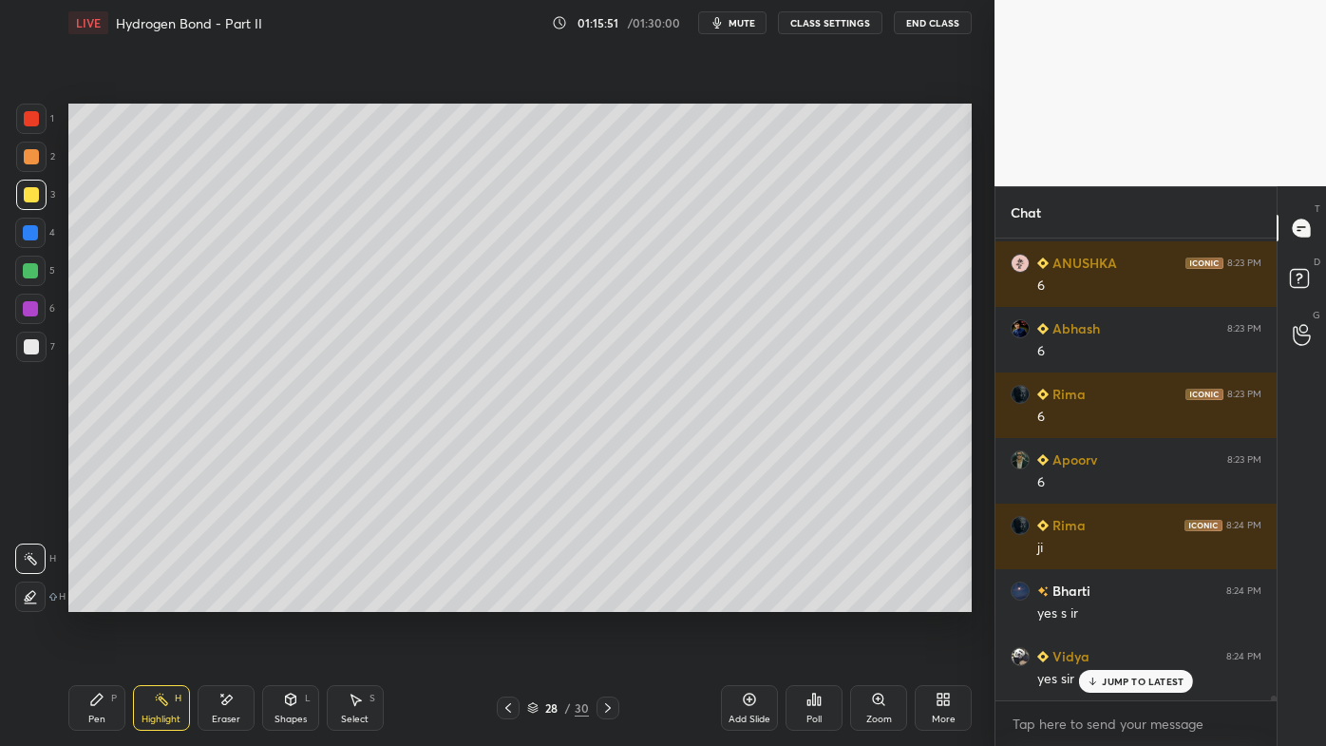
scroll to position [46674, 0]
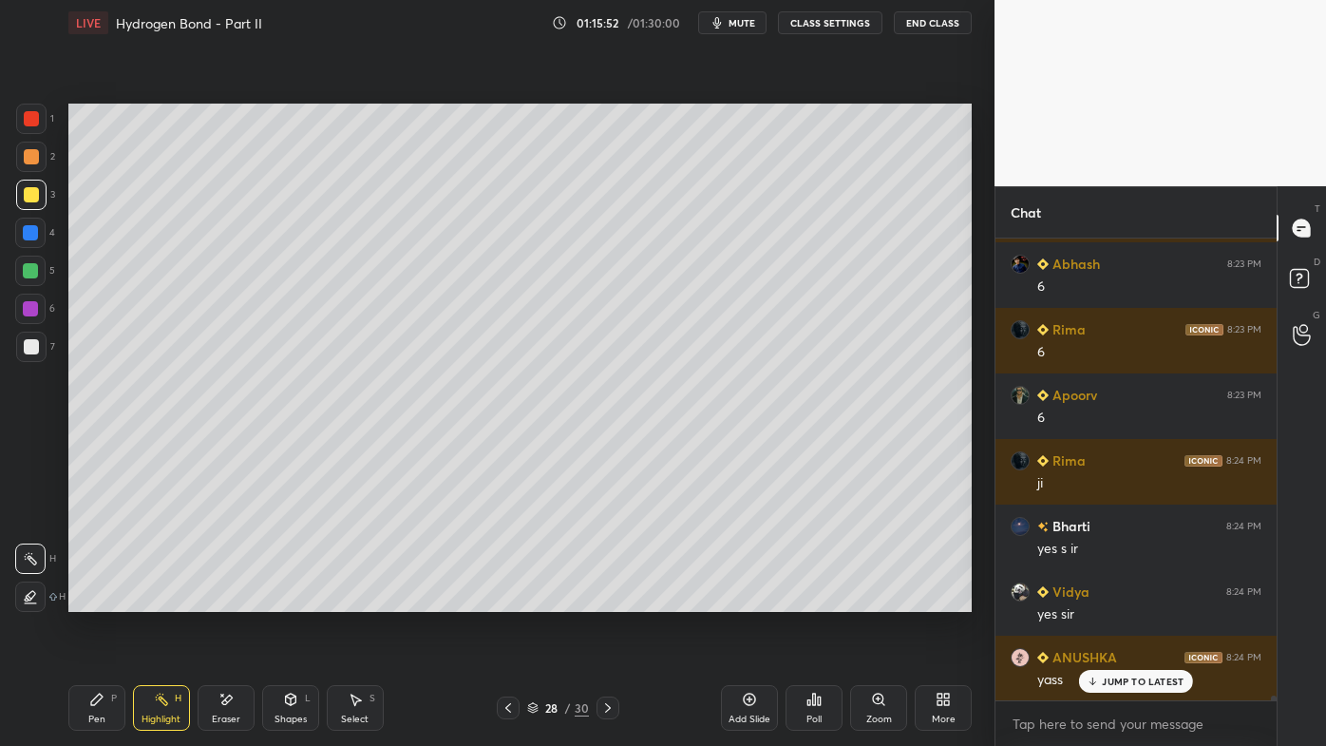
click at [506, 599] on icon at bounding box center [508, 707] width 15 height 15
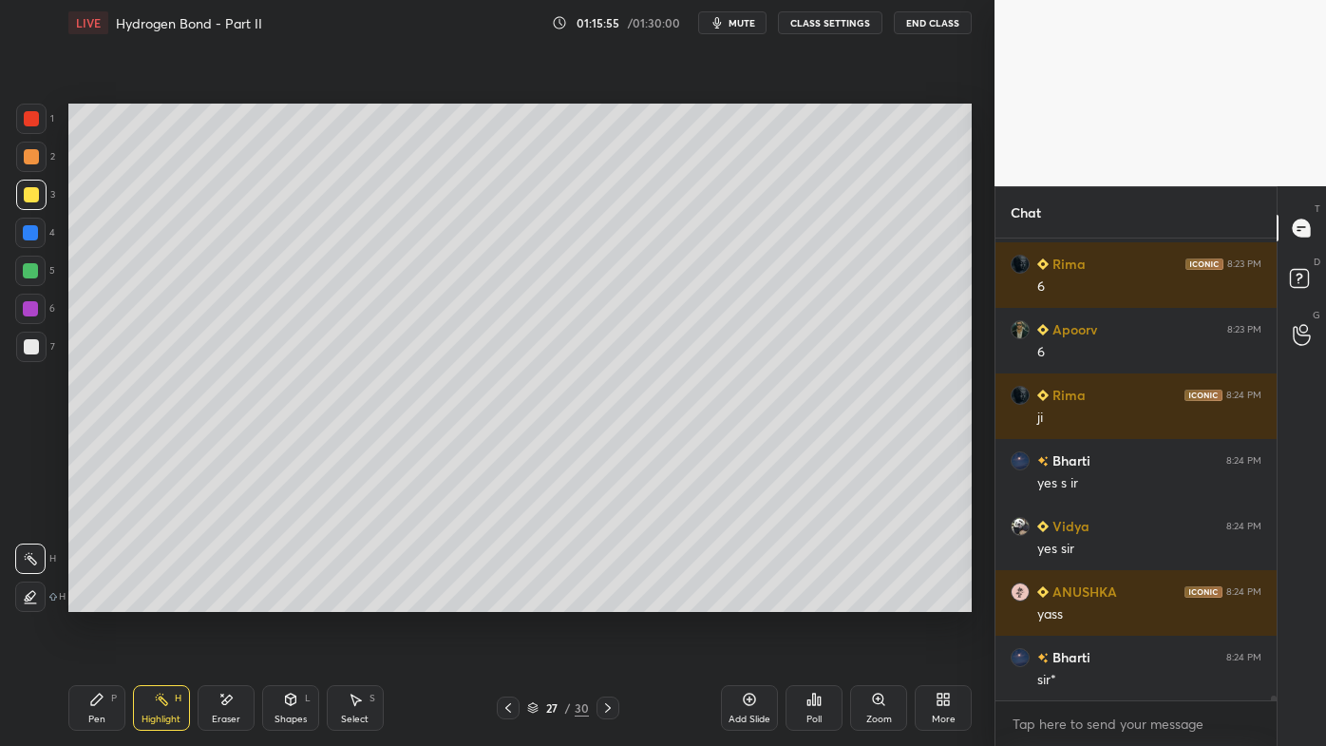
scroll to position [46806, 0]
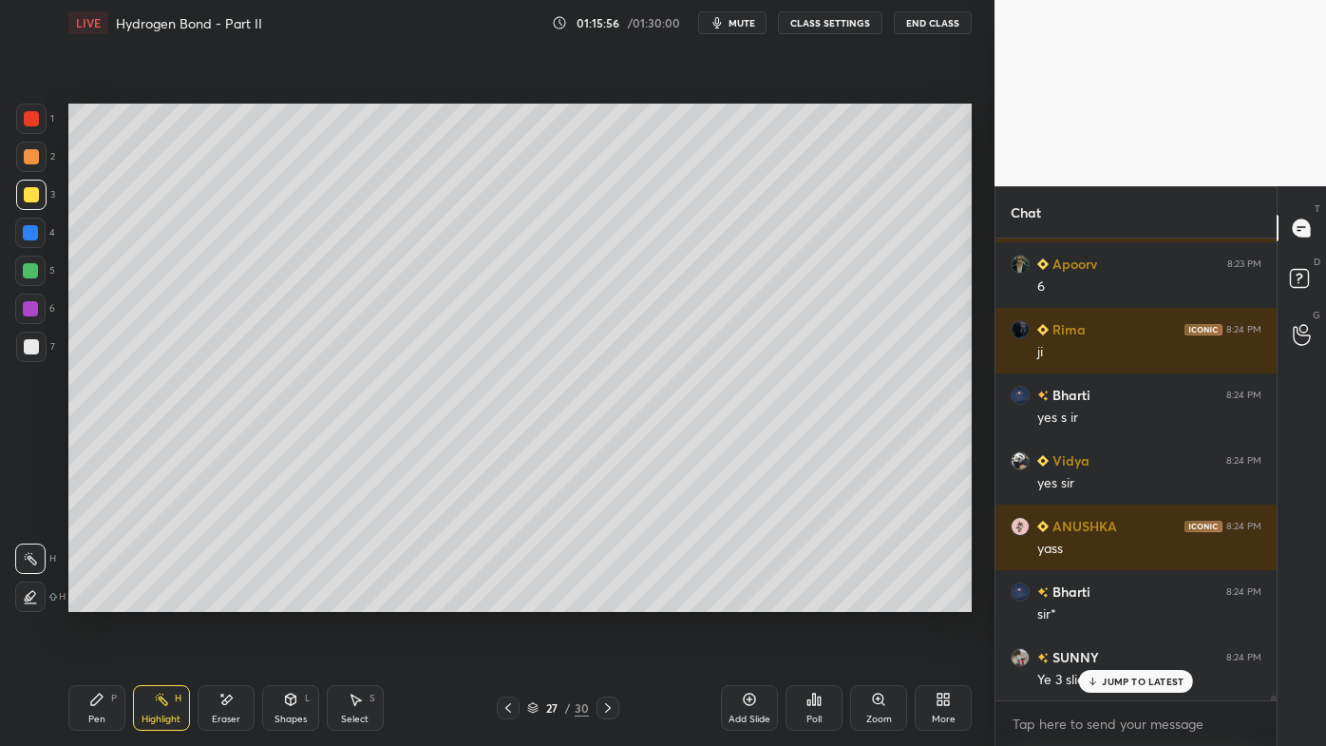
click at [608, 599] on icon at bounding box center [607, 707] width 15 height 15
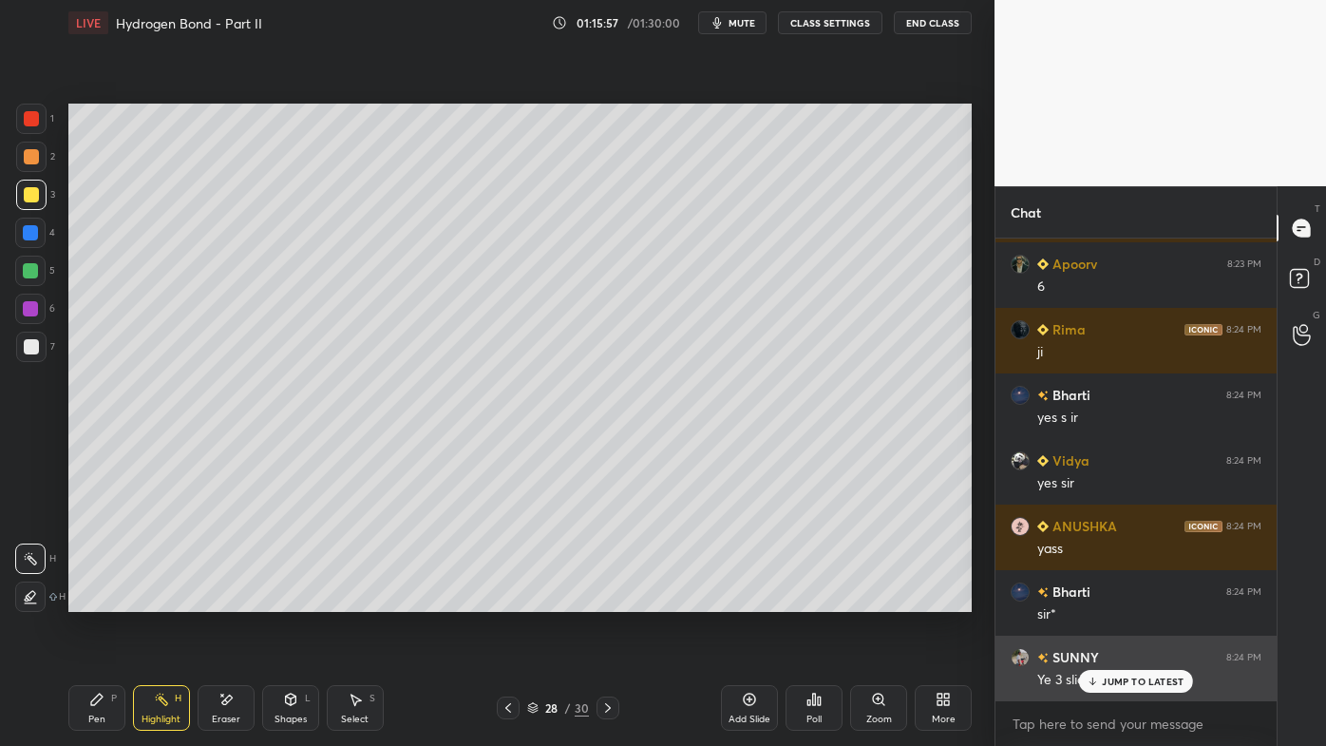
drag, startPoint x: 1100, startPoint y: 678, endPoint x: 1091, endPoint y: 683, distance: 9.8
click at [1098, 599] on div "JUMP TO LATEST" at bounding box center [1136, 681] width 114 height 23
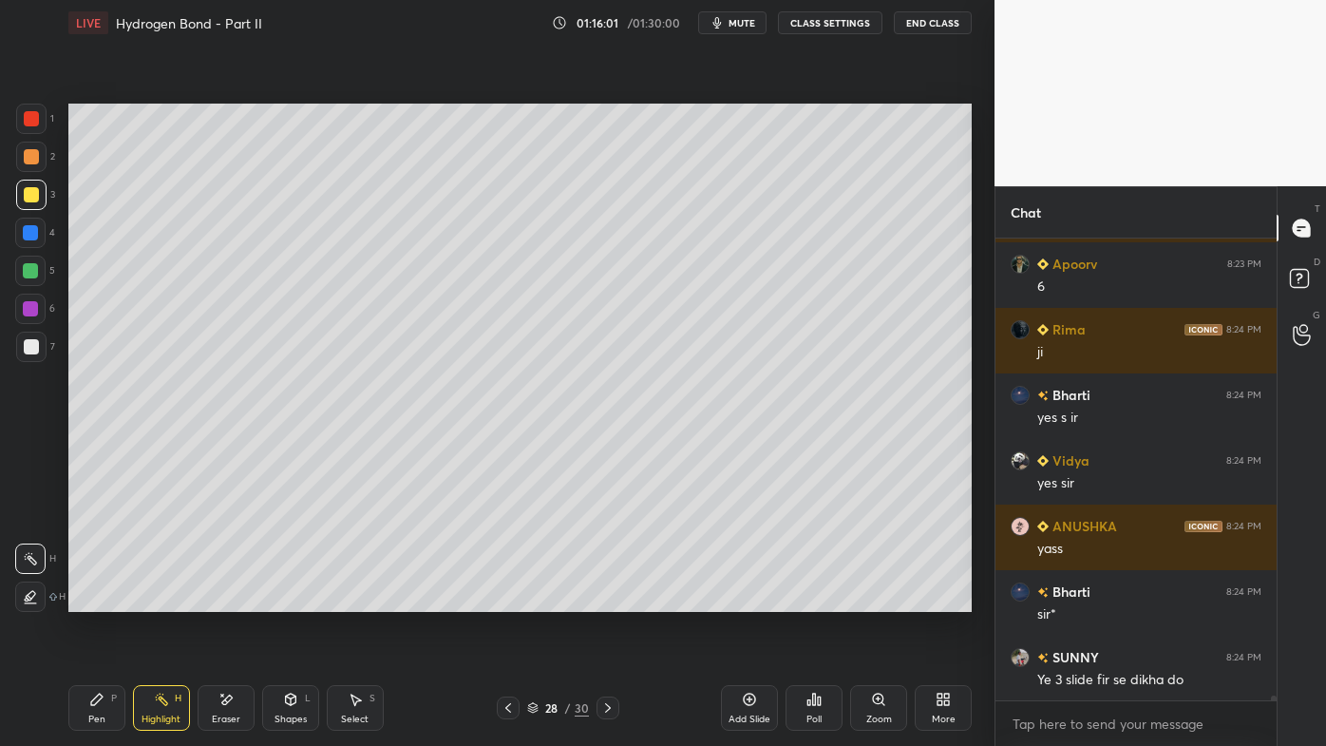
click at [605, 599] on icon at bounding box center [607, 707] width 15 height 15
click at [508, 599] on icon at bounding box center [508, 707] width 15 height 15
click at [508, 599] on icon at bounding box center [508, 707] width 6 height 9
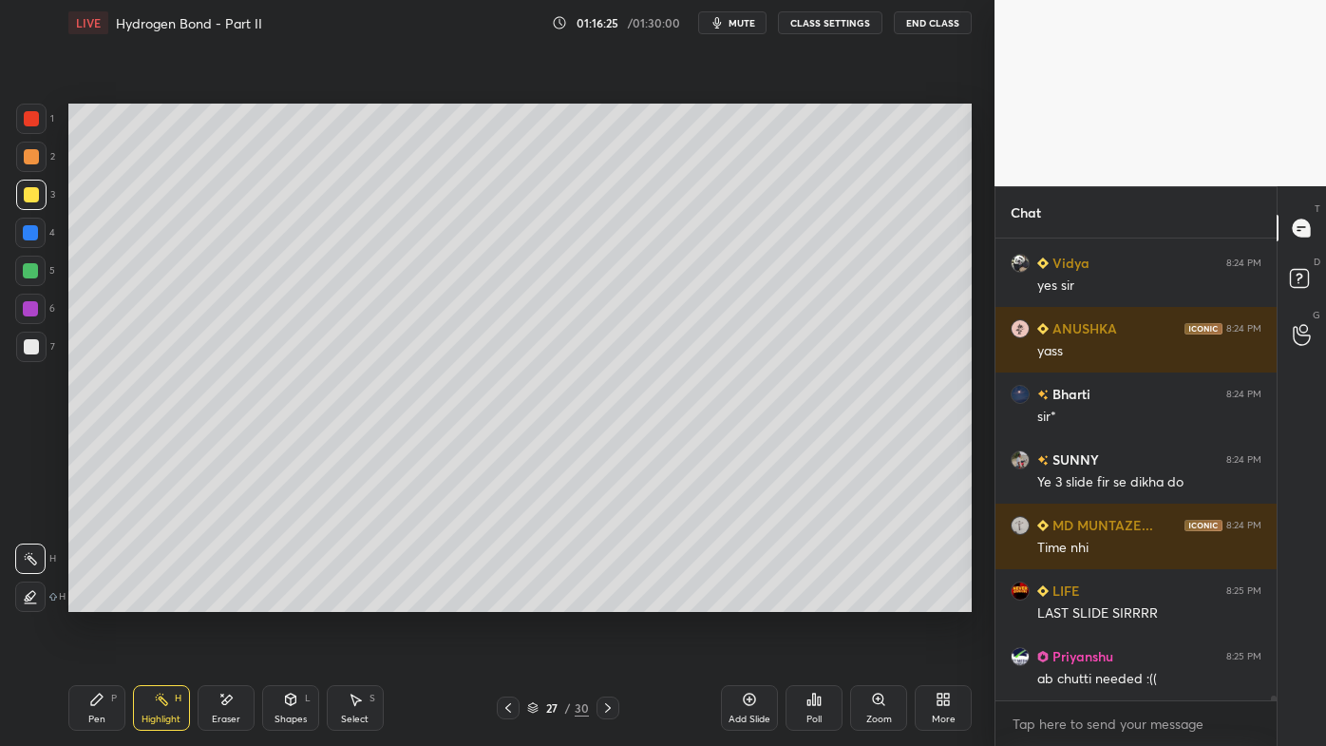
scroll to position [47069, 0]
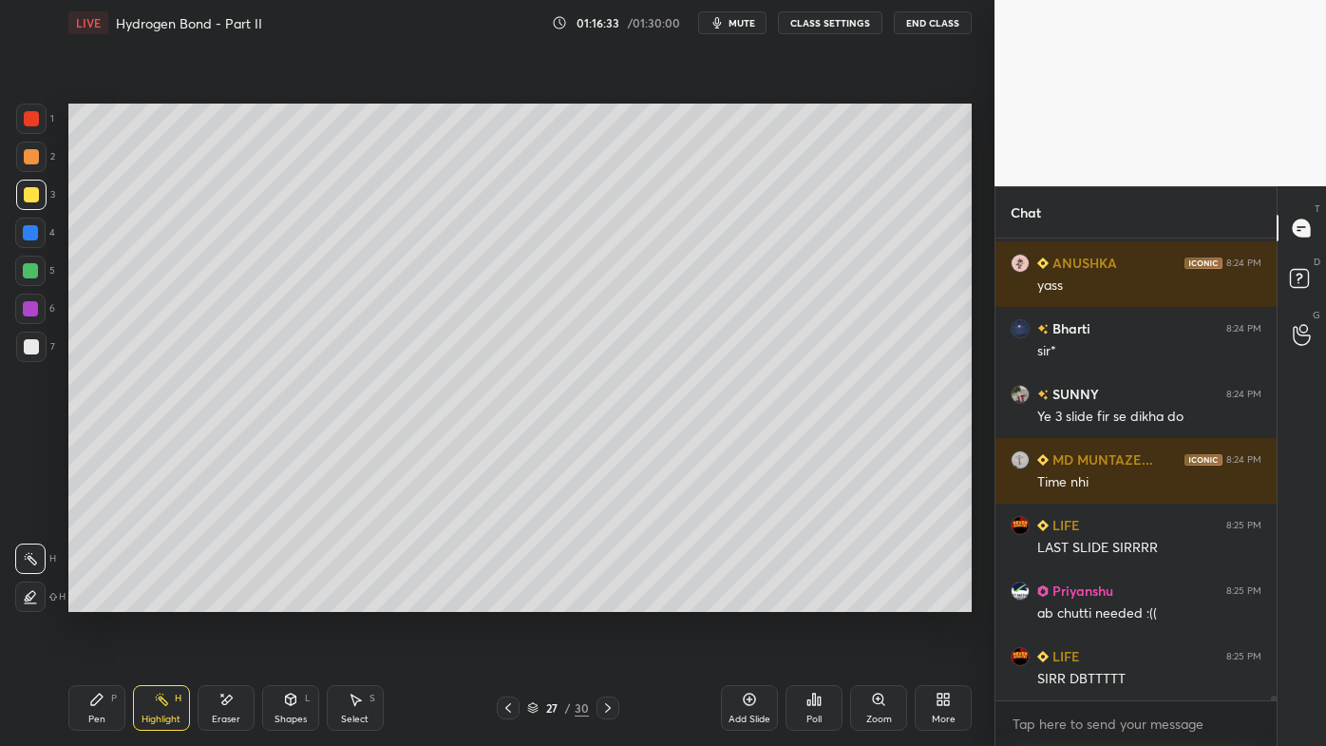
click at [608, 599] on icon at bounding box center [607, 707] width 15 height 15
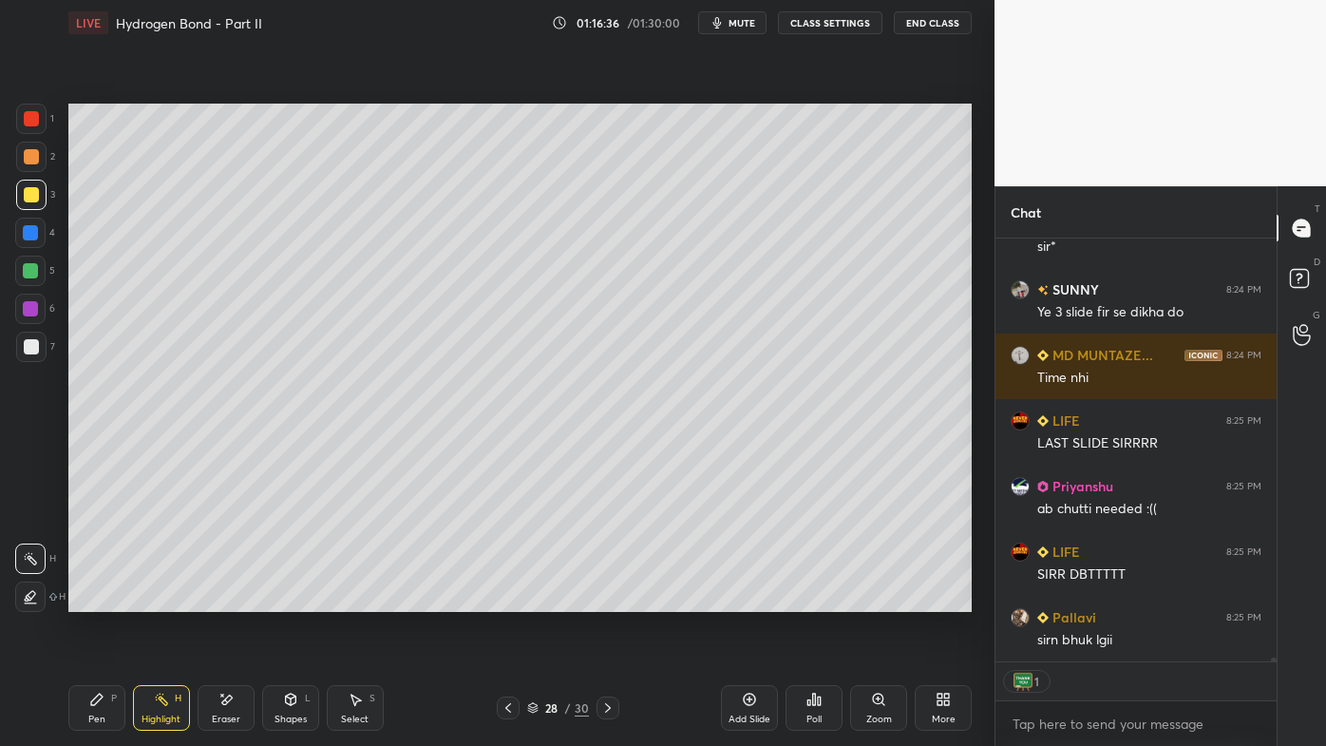
click at [606, 599] on icon at bounding box center [607, 707] width 15 height 15
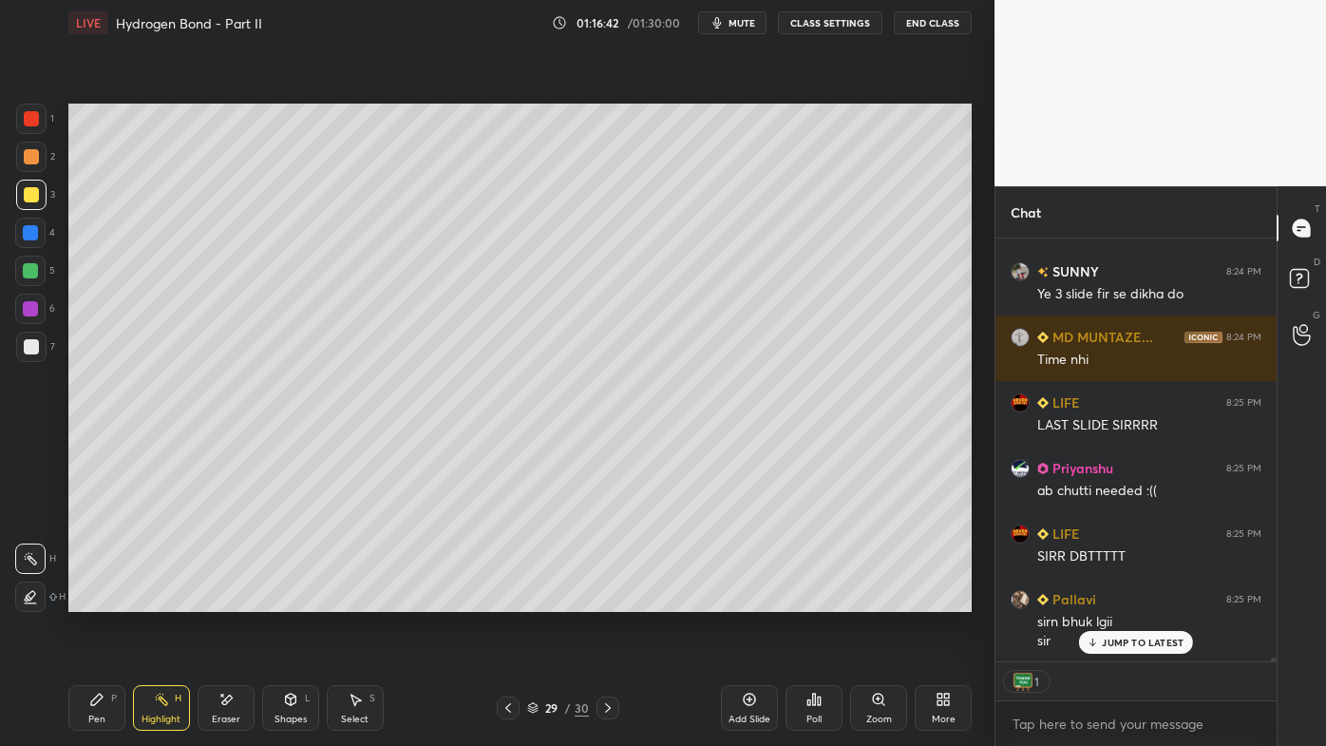
click at [36, 149] on div at bounding box center [31, 156] width 15 height 15
click at [93, 599] on div "Pen P" at bounding box center [96, 708] width 57 height 46
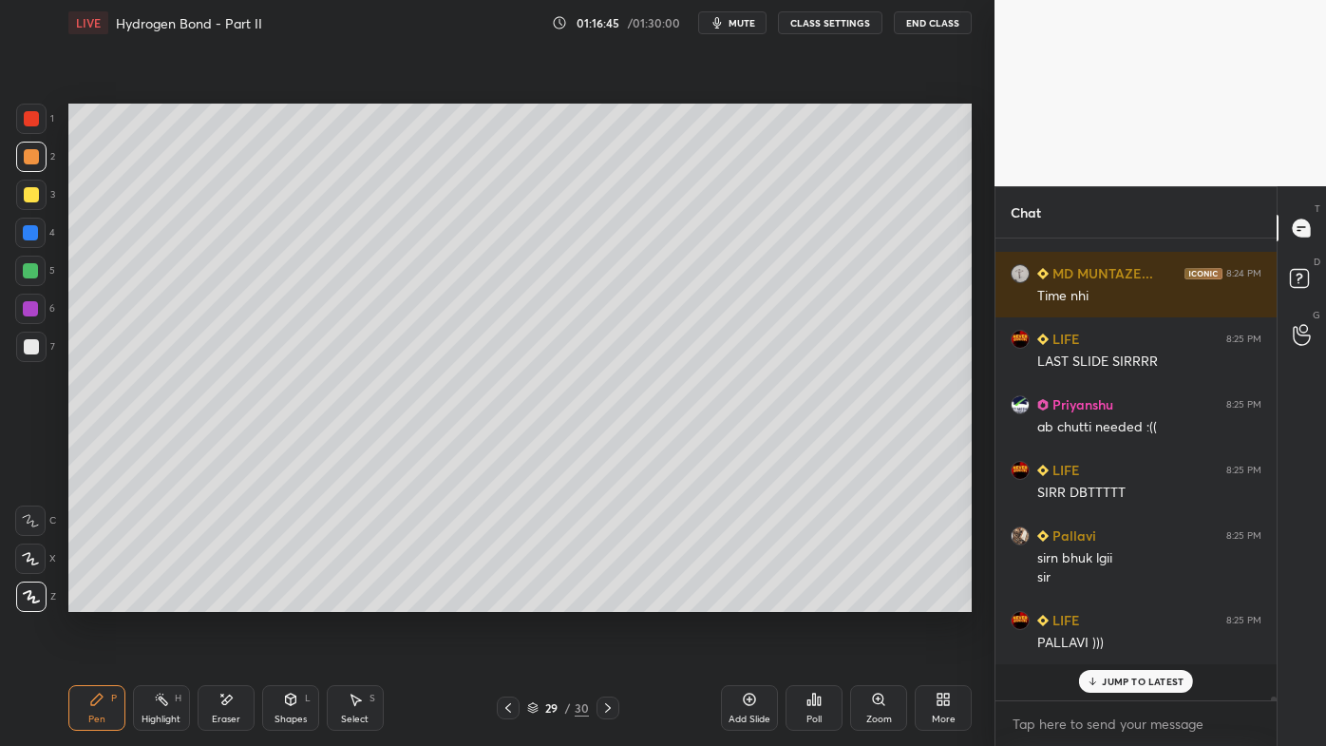
scroll to position [47219, 0]
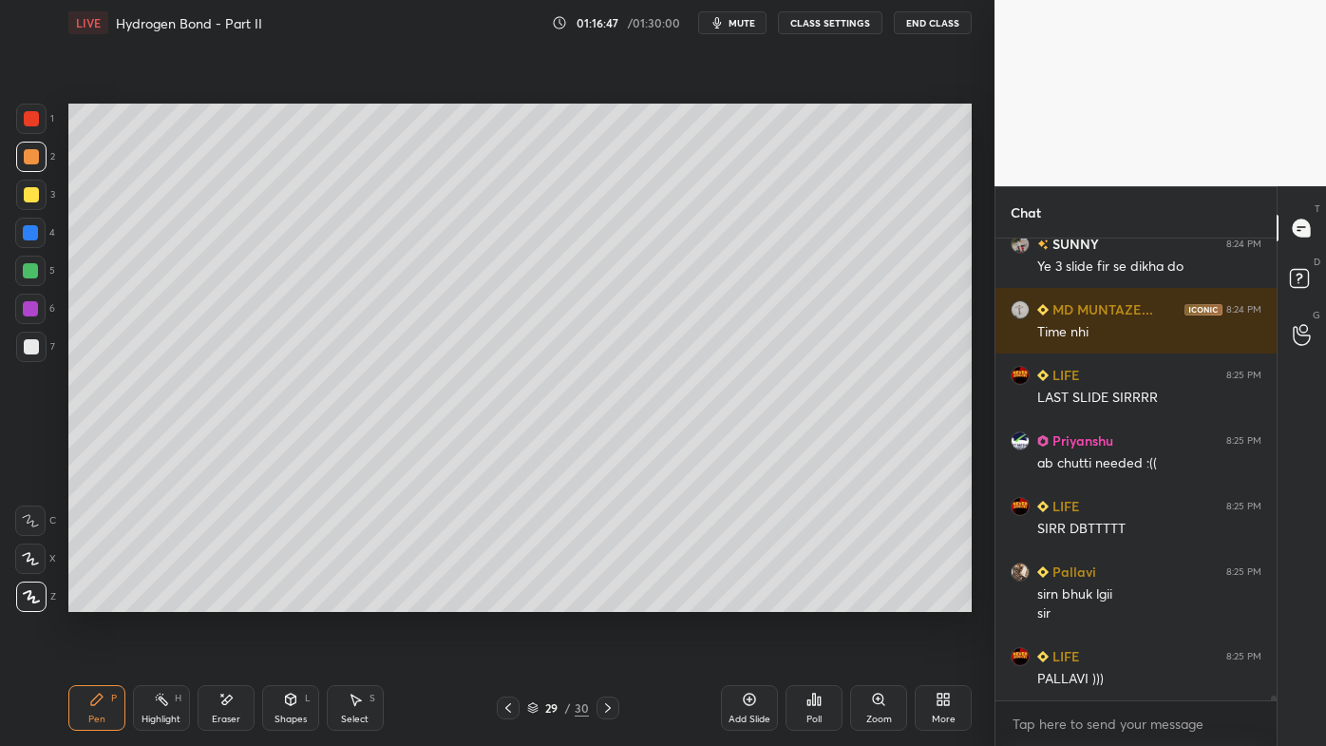
drag, startPoint x: 222, startPoint y: 694, endPoint x: 287, endPoint y: 625, distance: 94.8
click at [225, 599] on icon at bounding box center [225, 700] width 15 height 16
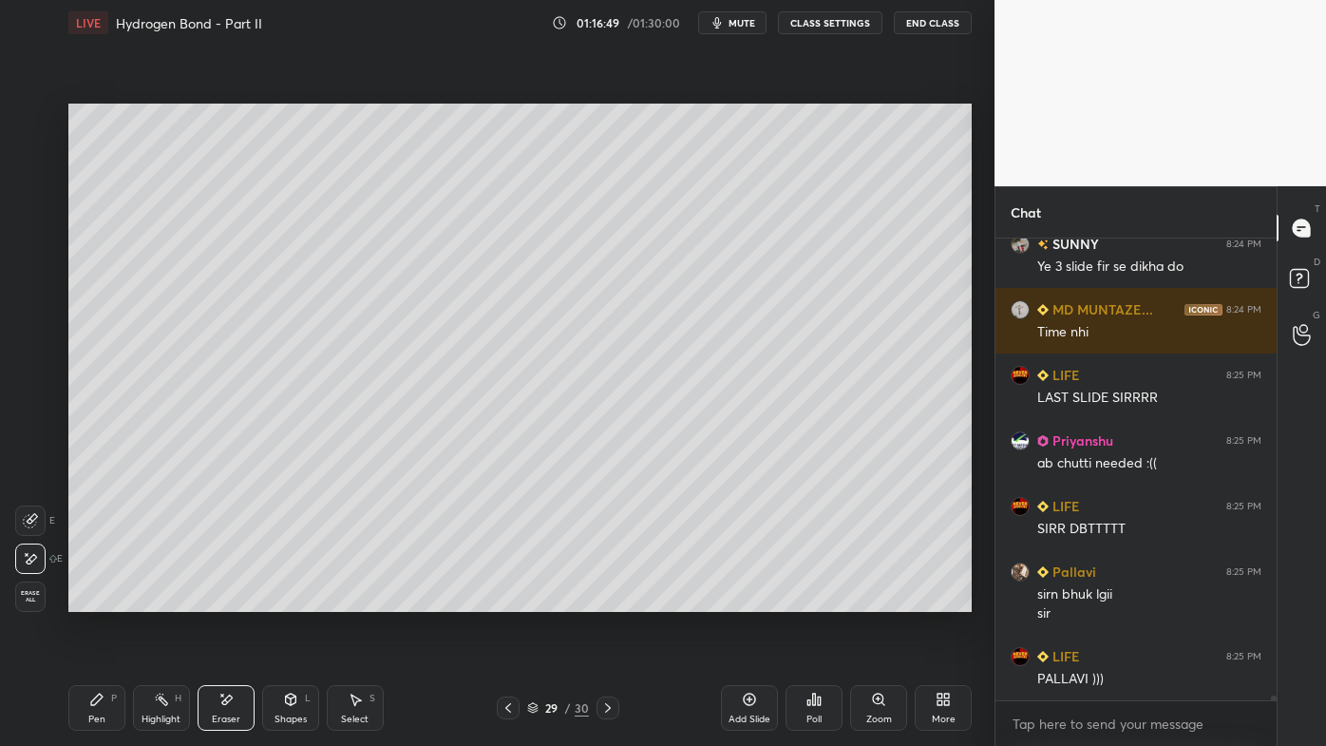
click at [99, 599] on icon at bounding box center [96, 699] width 15 height 15
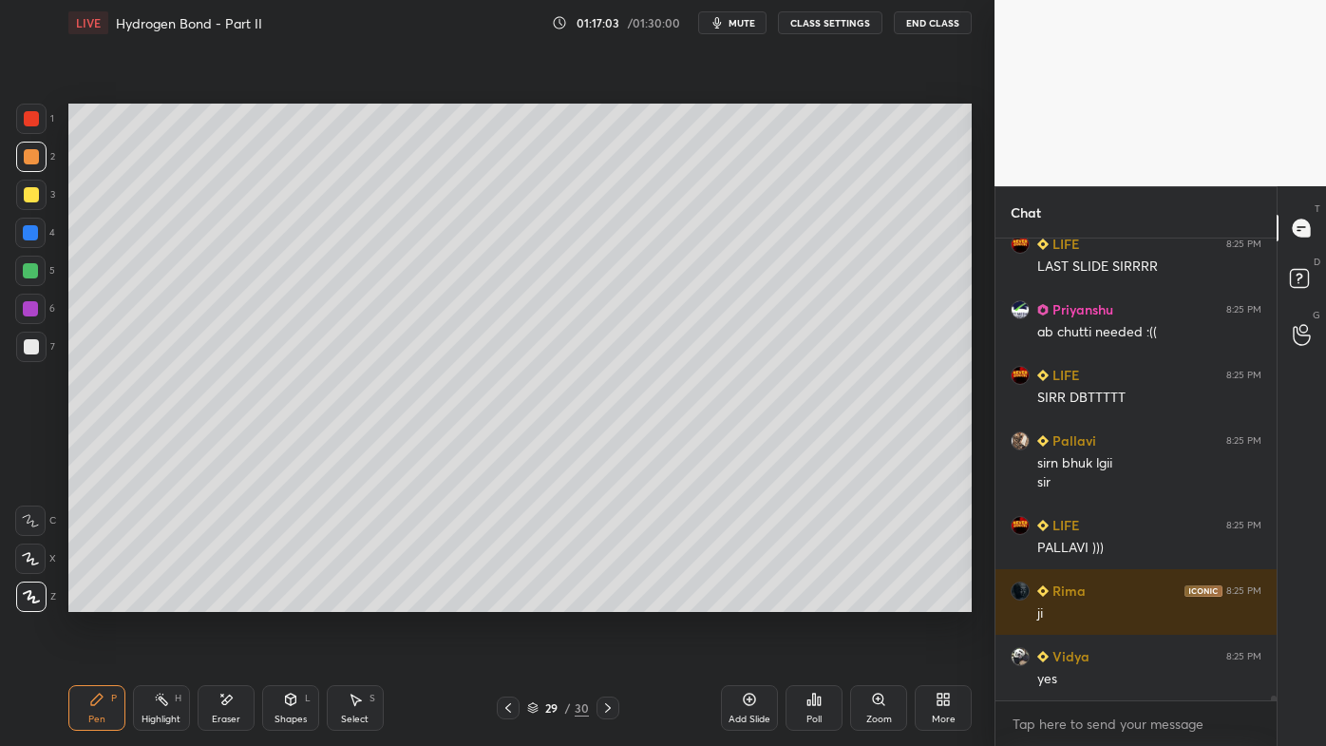
scroll to position [47415, 0]
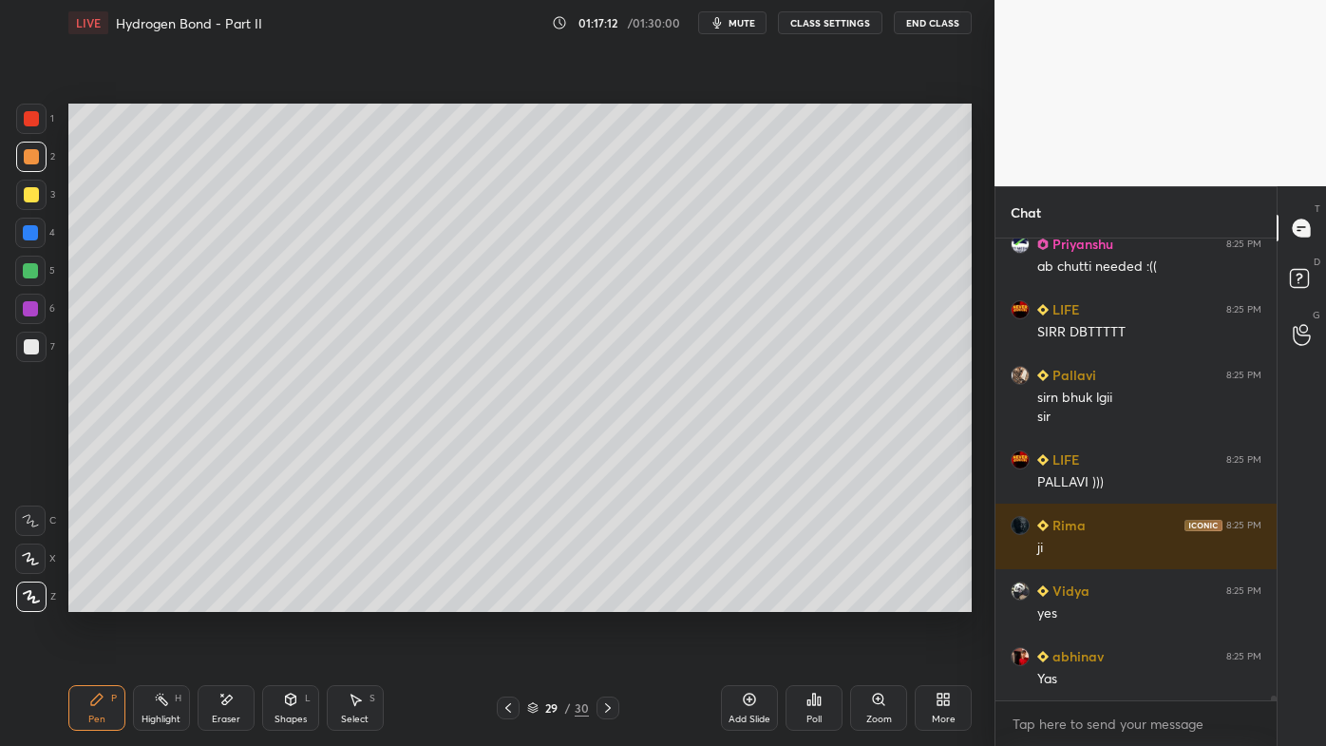
click at [511, 599] on icon at bounding box center [508, 707] width 15 height 15
click at [507, 599] on icon at bounding box center [508, 707] width 15 height 15
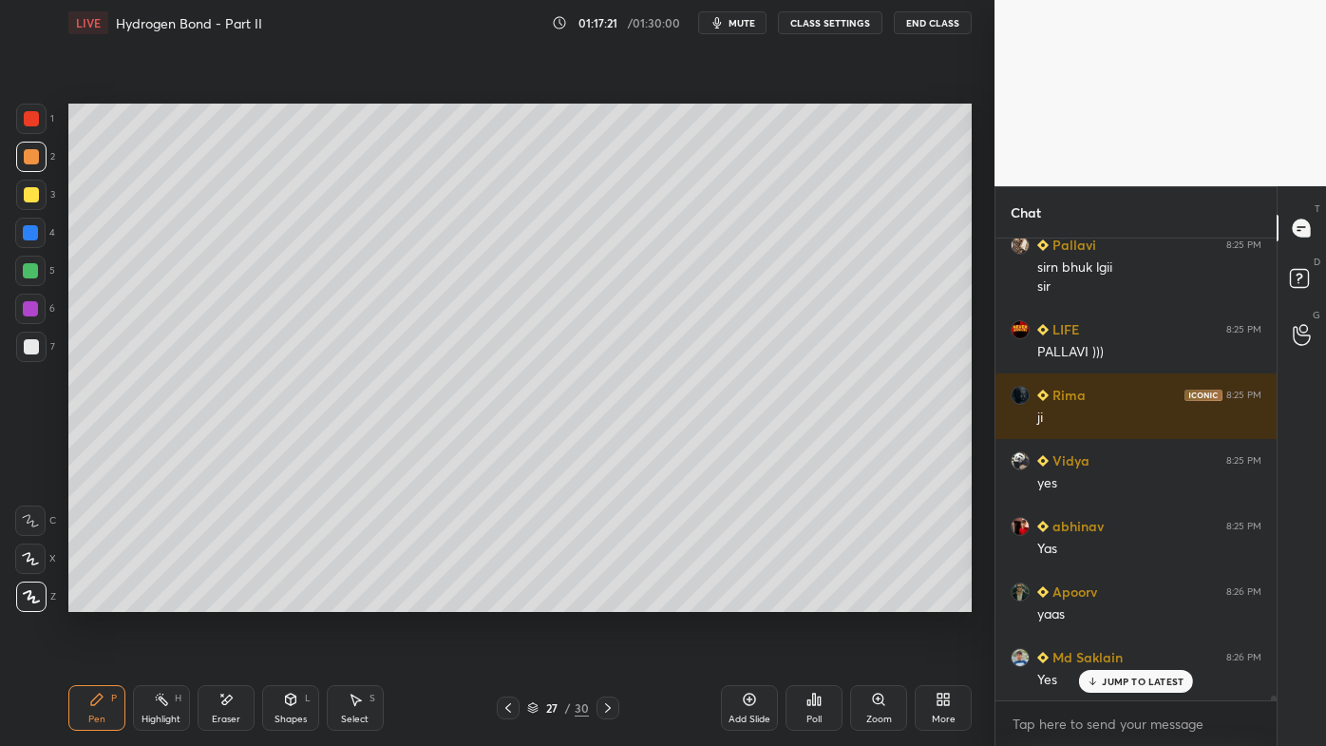
scroll to position [47611, 0]
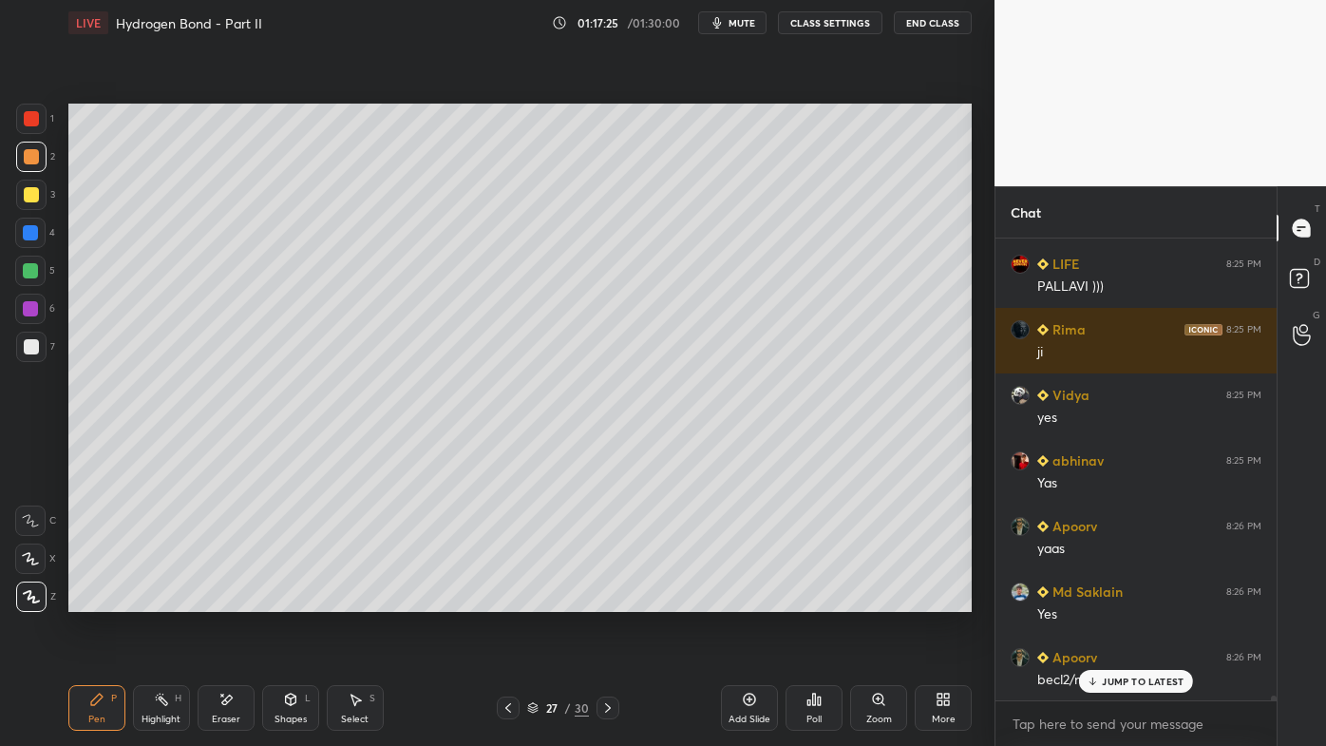
drag, startPoint x: 166, startPoint y: 695, endPoint x: 179, endPoint y: 631, distance: 65.8
click at [165, 599] on icon at bounding box center [161, 699] width 15 height 15
click at [85, 599] on div "Pen P" at bounding box center [96, 708] width 57 height 46
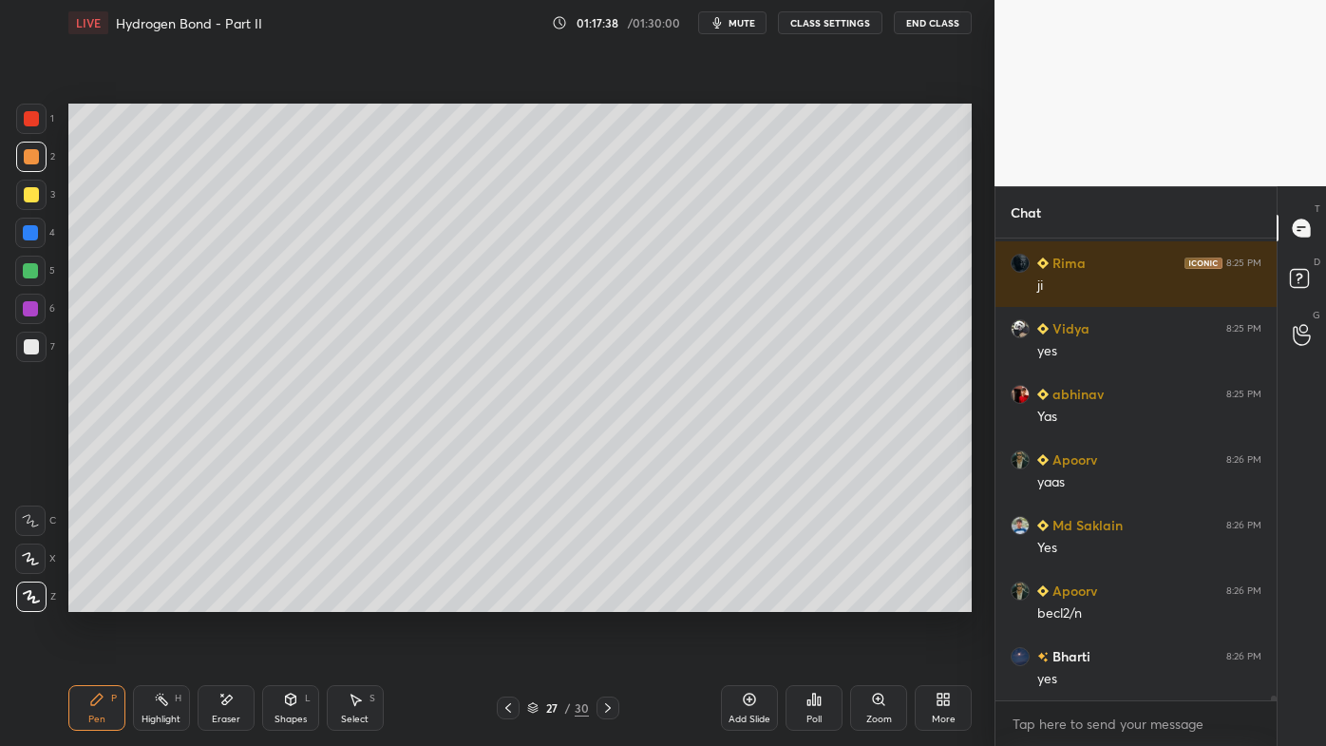
click at [167, 599] on icon at bounding box center [161, 699] width 15 height 15
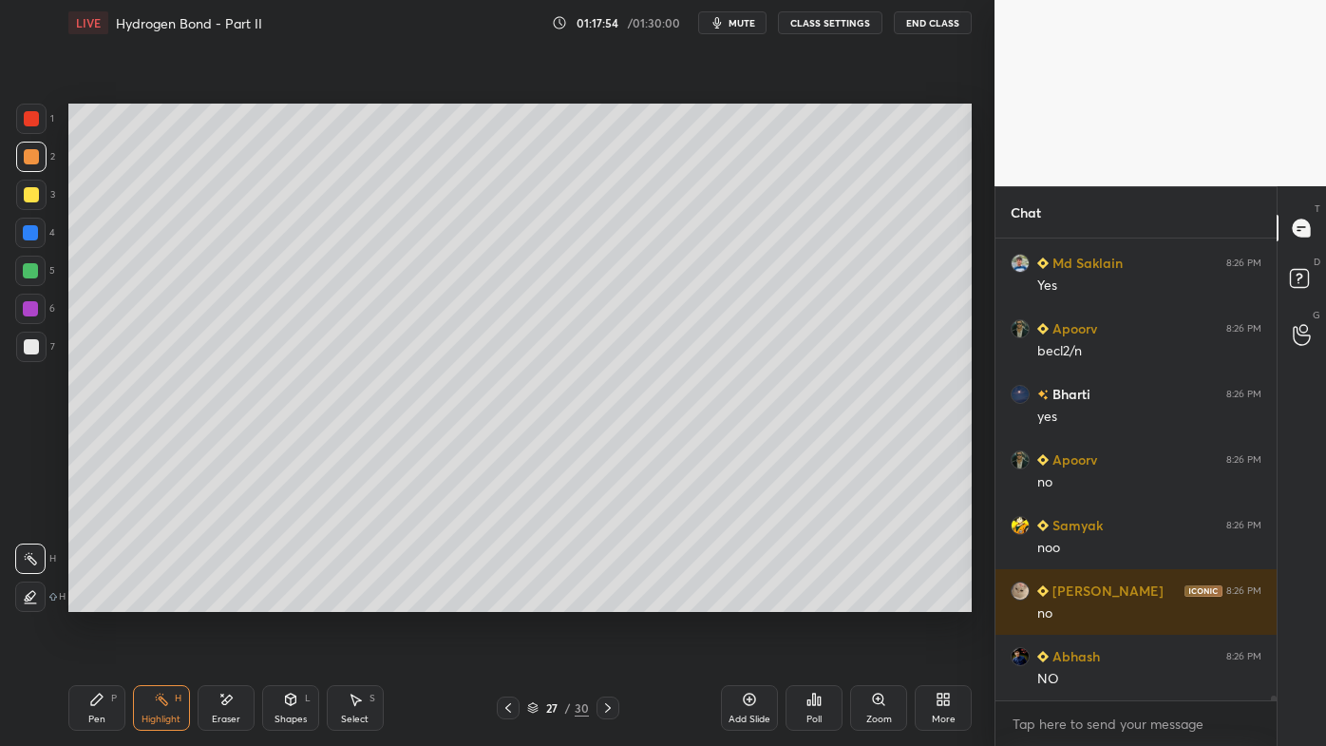
scroll to position [48135, 0]
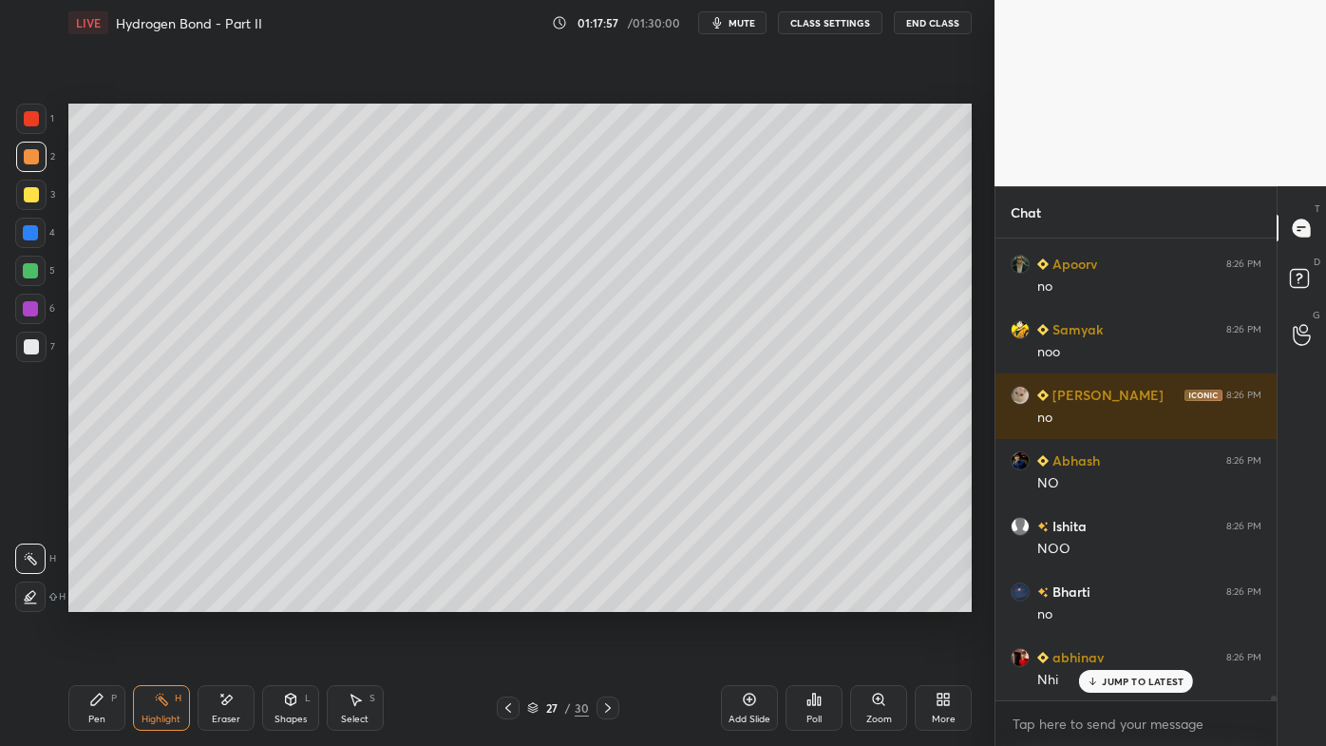
click at [609, 599] on icon at bounding box center [607, 707] width 15 height 15
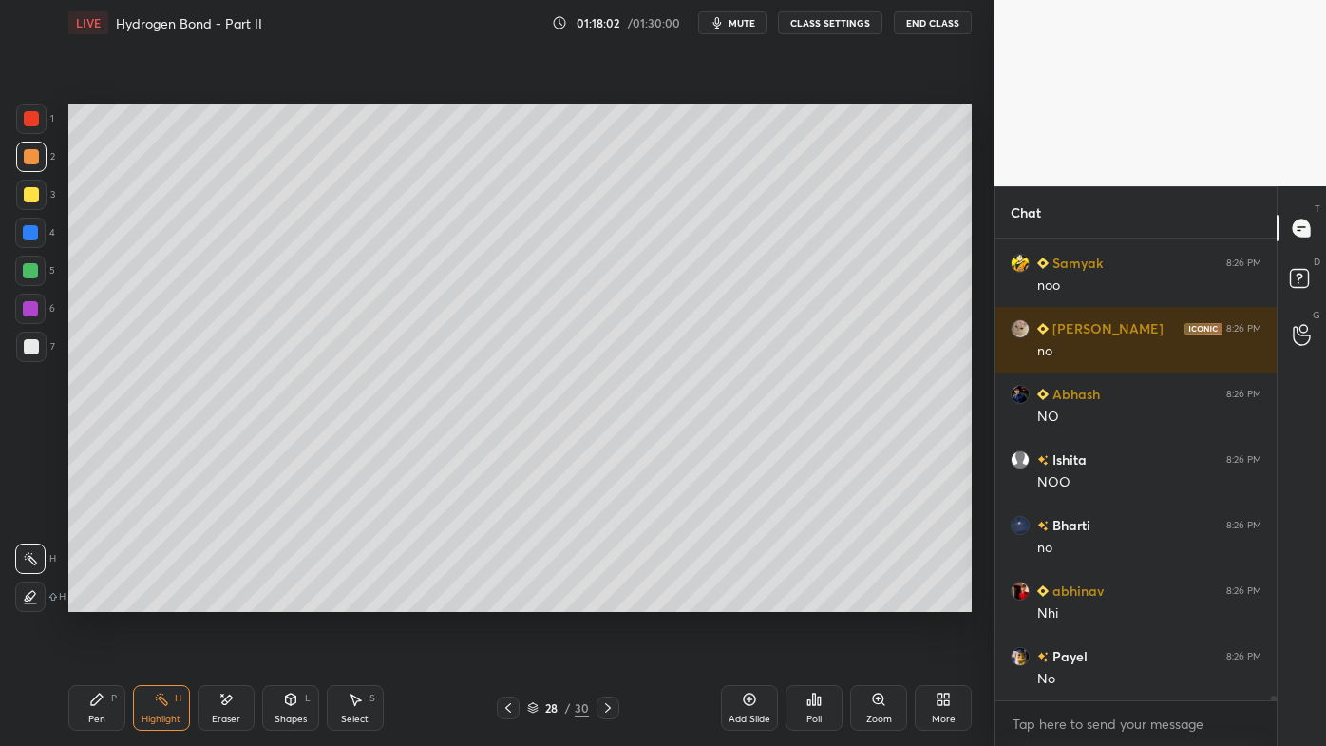
click at [605, 599] on icon at bounding box center [607, 707] width 15 height 15
click at [750, 599] on icon at bounding box center [750, 699] width 6 height 6
click at [91, 599] on icon at bounding box center [96, 698] width 11 height 11
drag, startPoint x: 30, startPoint y: 191, endPoint x: 56, endPoint y: 177, distance: 29.3
click at [35, 191] on div at bounding box center [31, 194] width 15 height 15
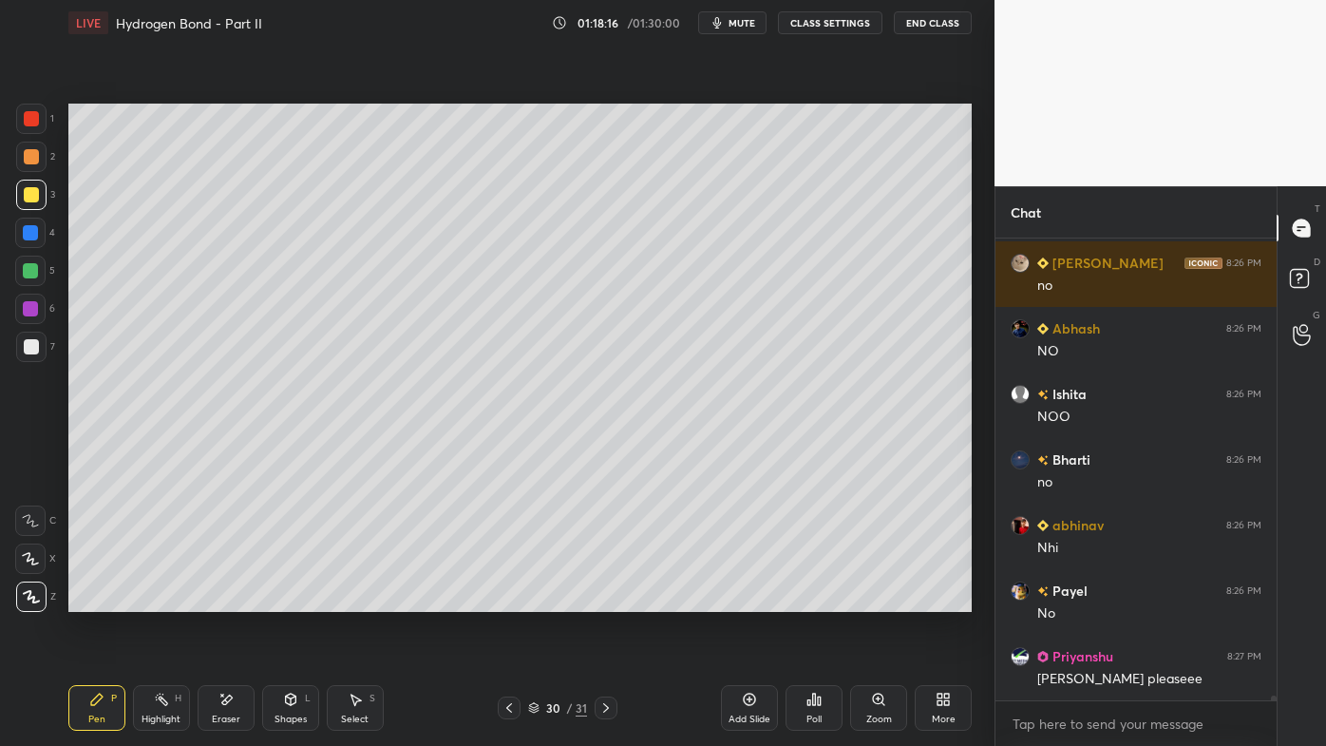
scroll to position [48333, 0]
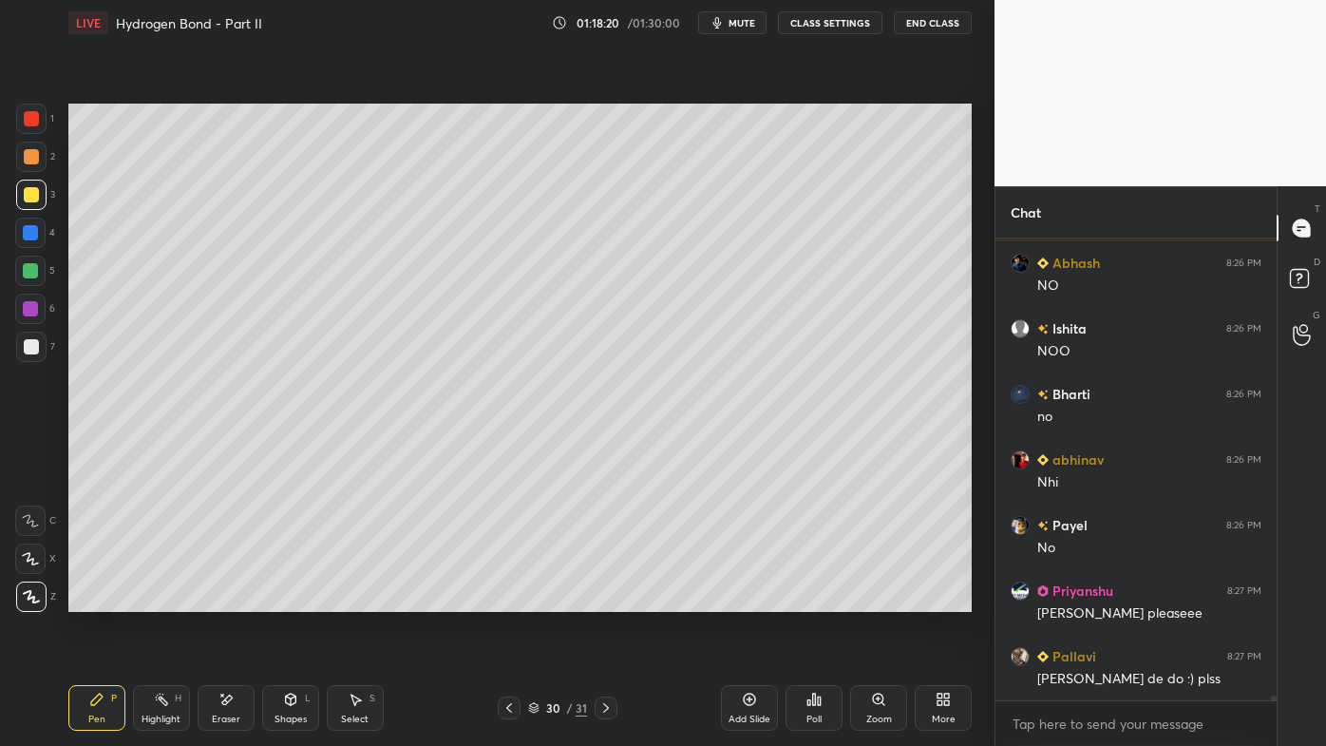
drag, startPoint x: 36, startPoint y: 334, endPoint x: 56, endPoint y: 314, distance: 28.2
click at [40, 334] on div at bounding box center [31, 347] width 30 height 30
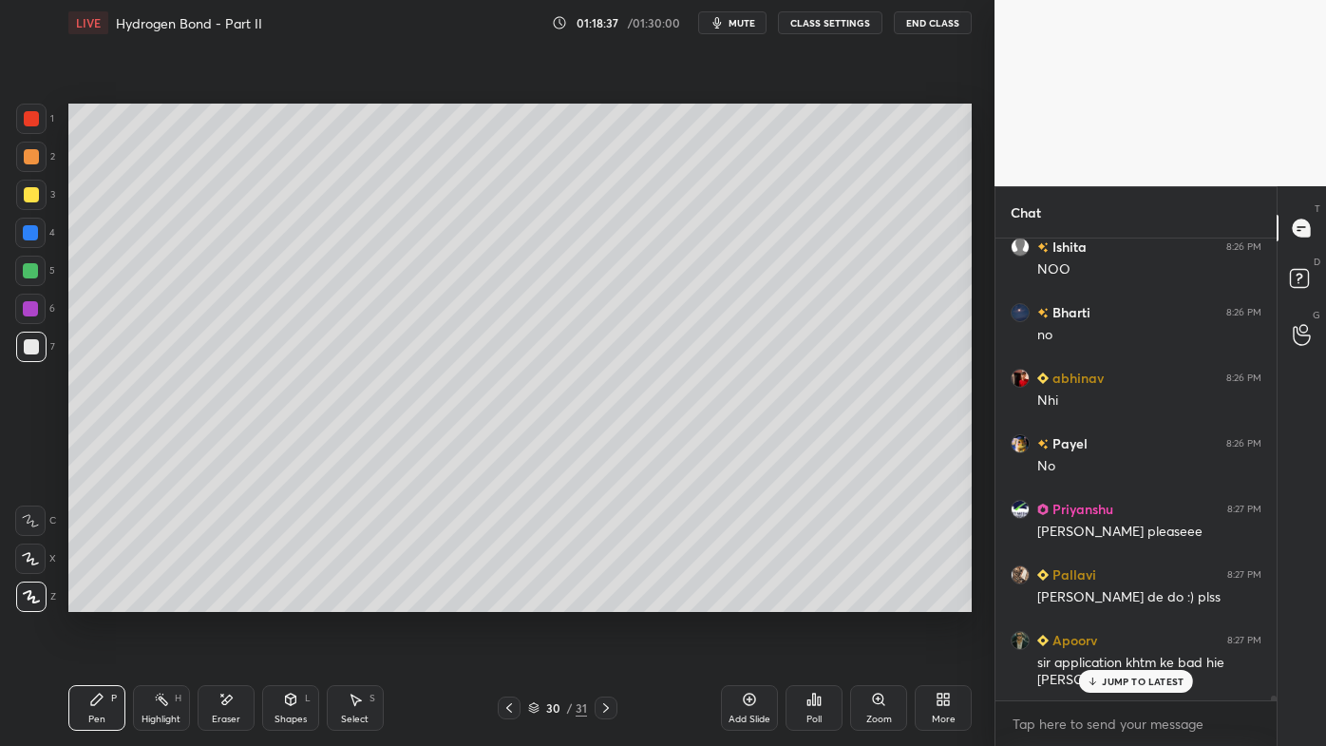
scroll to position [48480, 0]
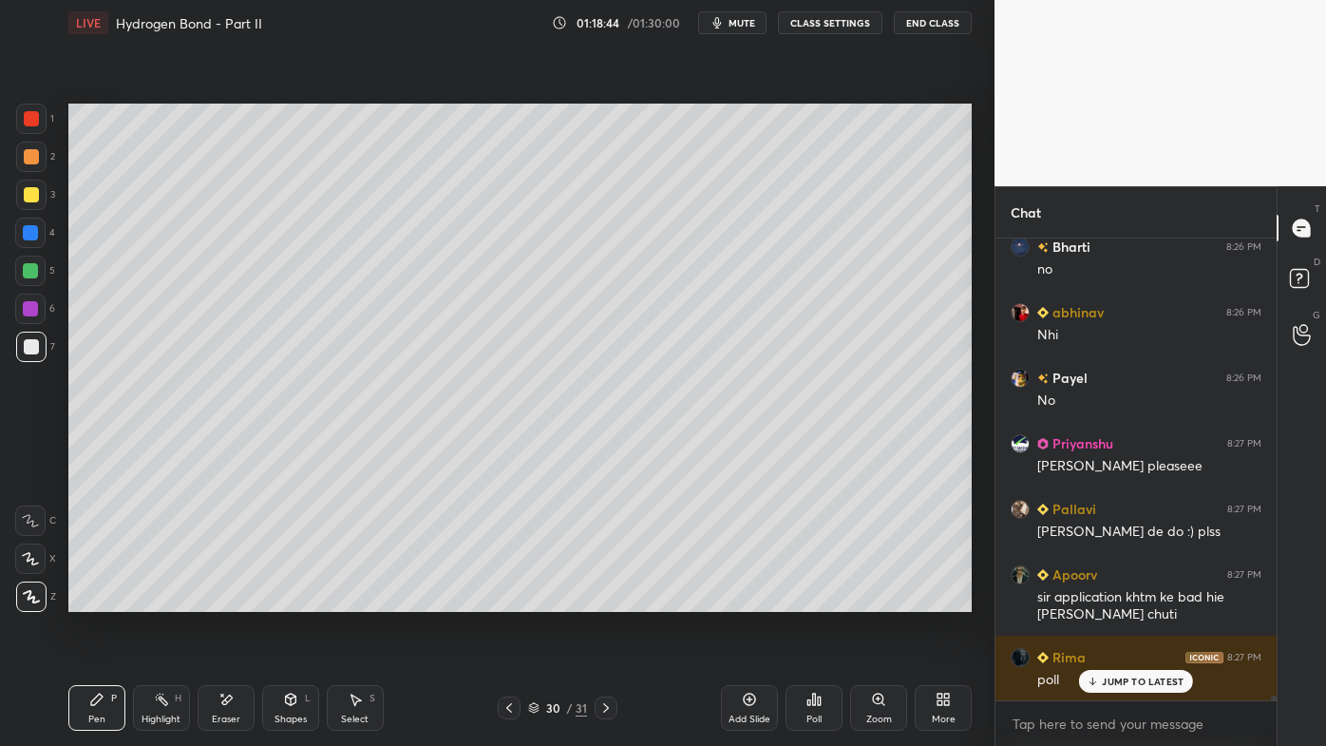
click at [156, 599] on div "Highlight H" at bounding box center [161, 708] width 57 height 46
click at [813, 599] on icon at bounding box center [814, 698] width 3 height 11
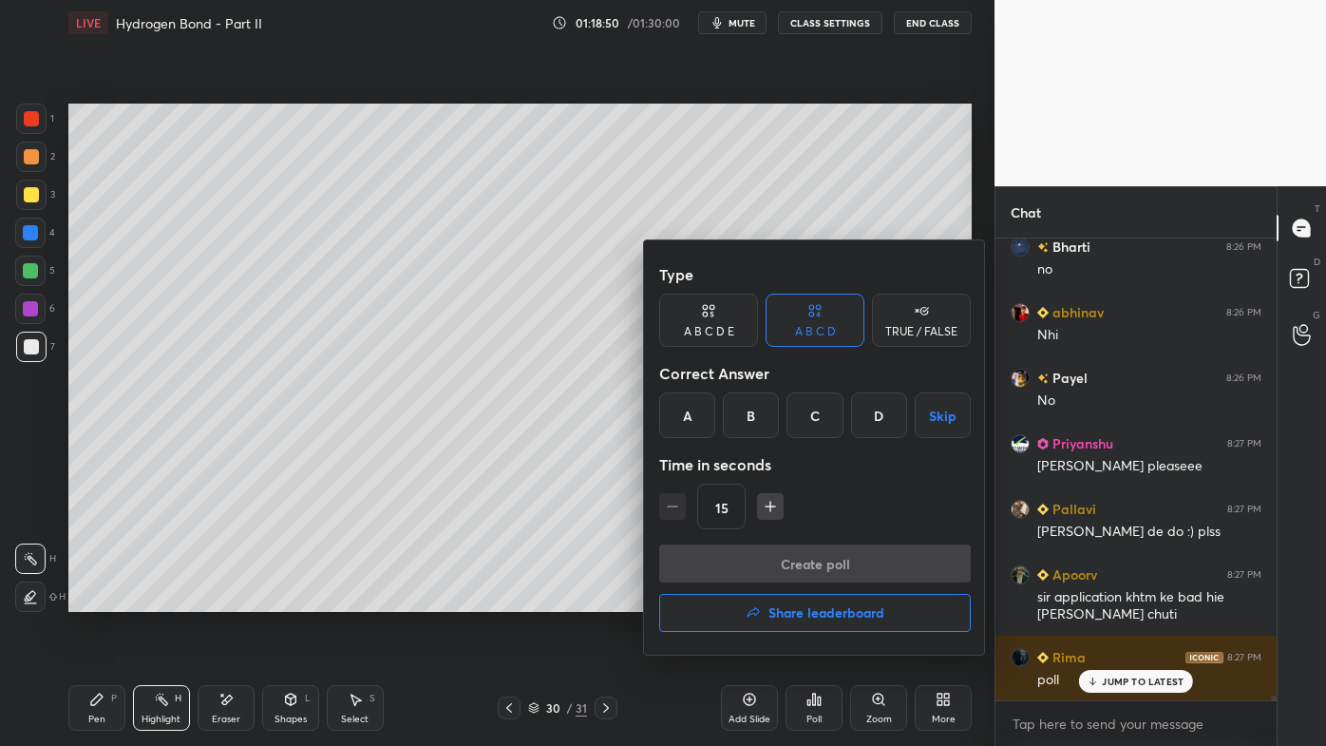
click at [685, 415] on div "A" at bounding box center [687, 415] width 56 height 46
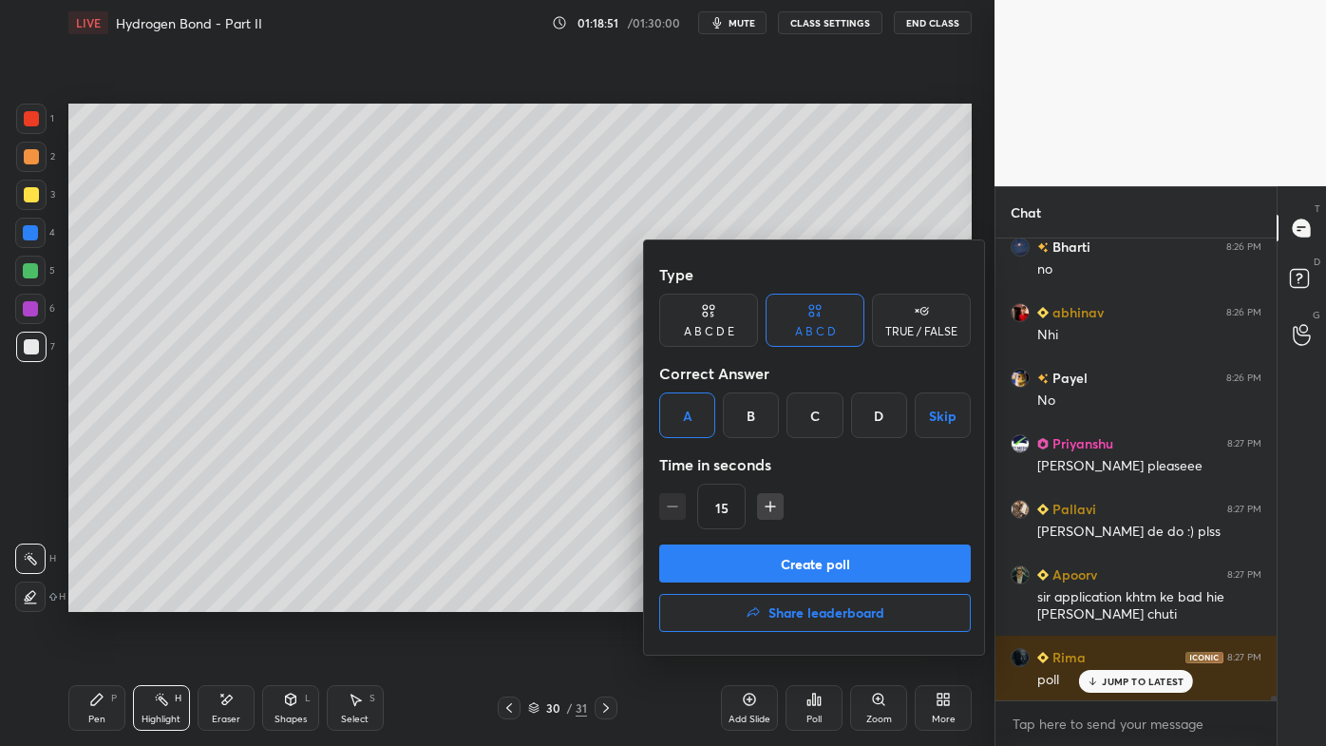
click at [757, 557] on button "Create poll" at bounding box center [815, 563] width 312 height 38
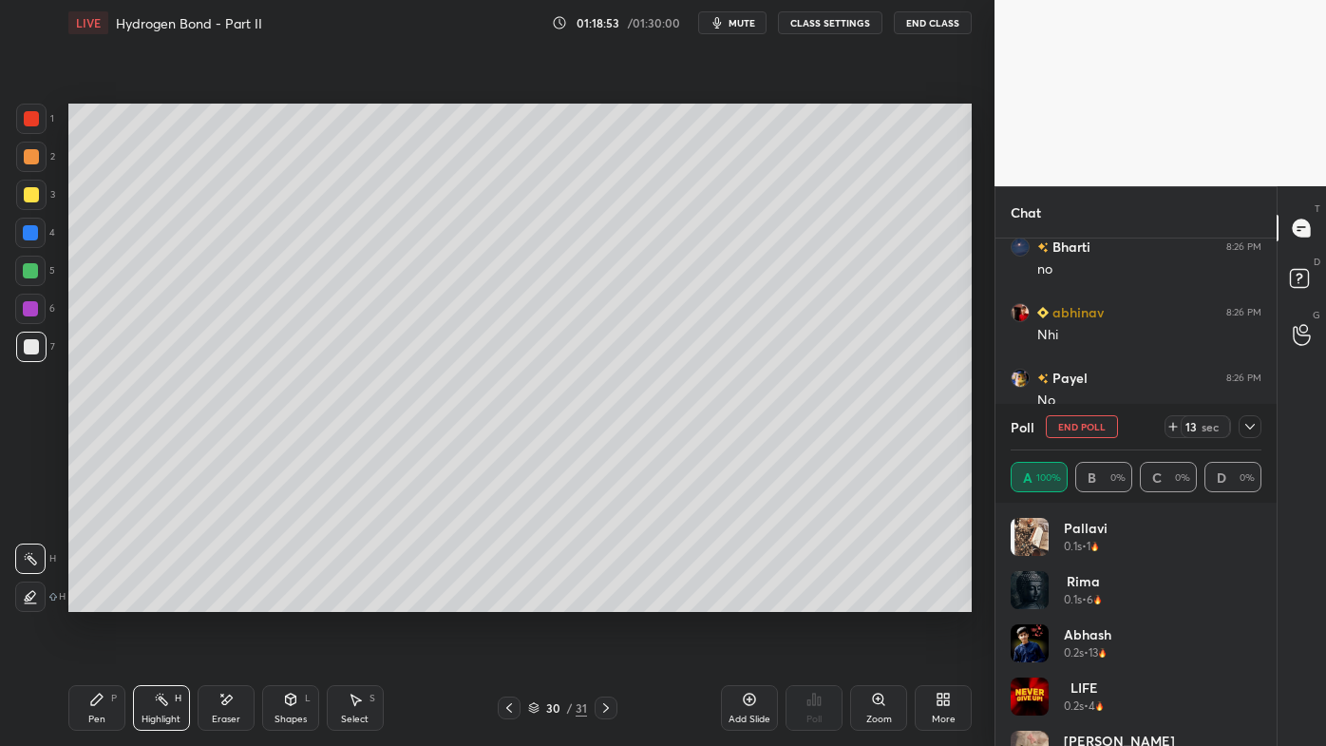
scroll to position [222, 245]
click at [101, 599] on div "Pen P Highlight H Eraser Shapes L Select S 30 / 31 Add Slide Poll Zoom More" at bounding box center [519, 708] width 903 height 76
drag, startPoint x: 93, startPoint y: 701, endPoint x: 84, endPoint y: 703, distance: 9.7
click at [91, 599] on icon at bounding box center [96, 698] width 11 height 11
click at [28, 204] on div at bounding box center [31, 195] width 30 height 30
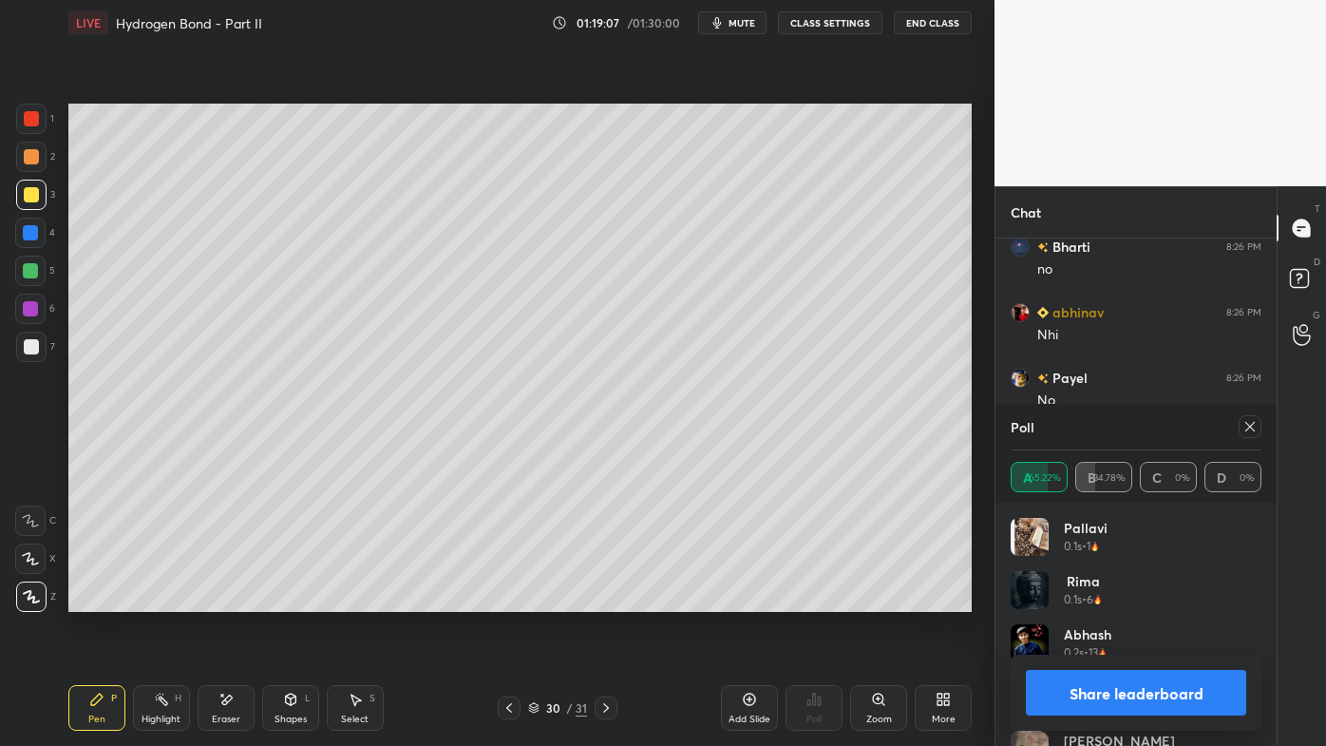
scroll to position [48645, 0]
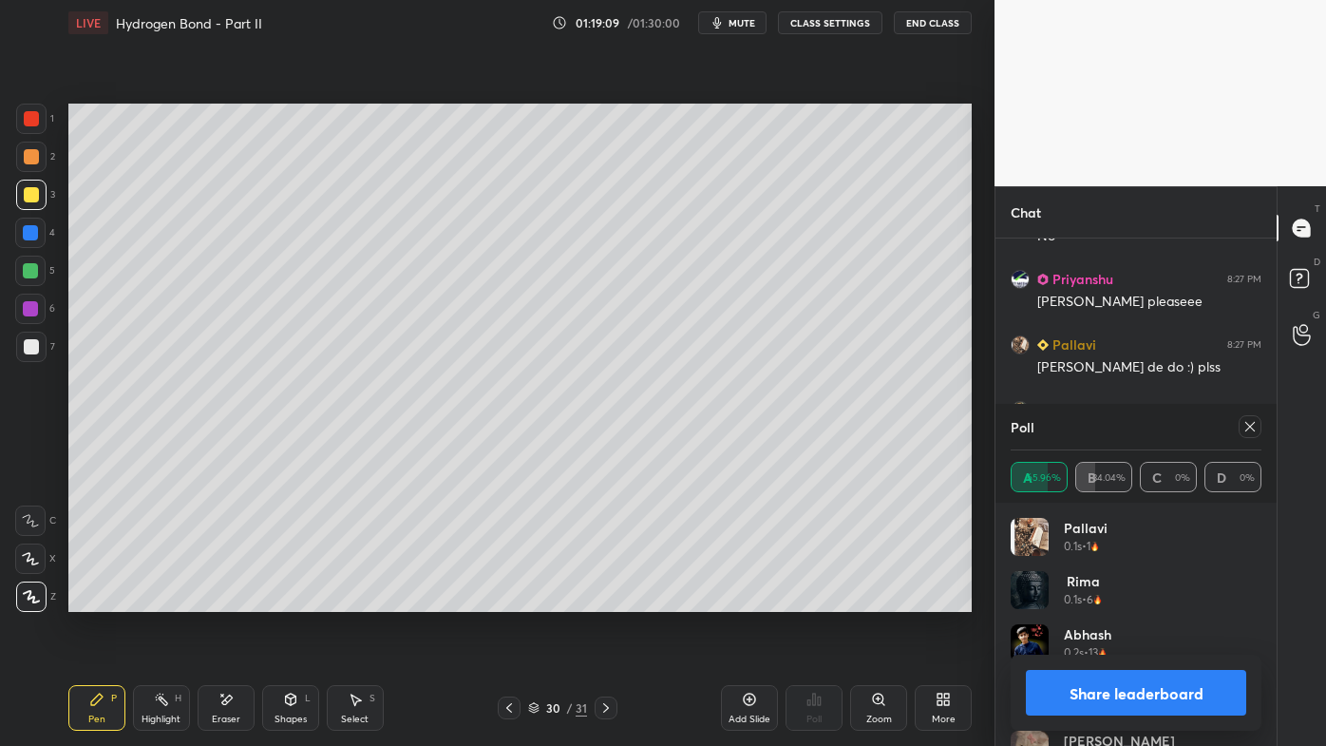
drag, startPoint x: 1254, startPoint y: 428, endPoint x: 1243, endPoint y: 430, distance: 10.6
click at [1254, 428] on icon at bounding box center [1249, 426] width 15 height 15
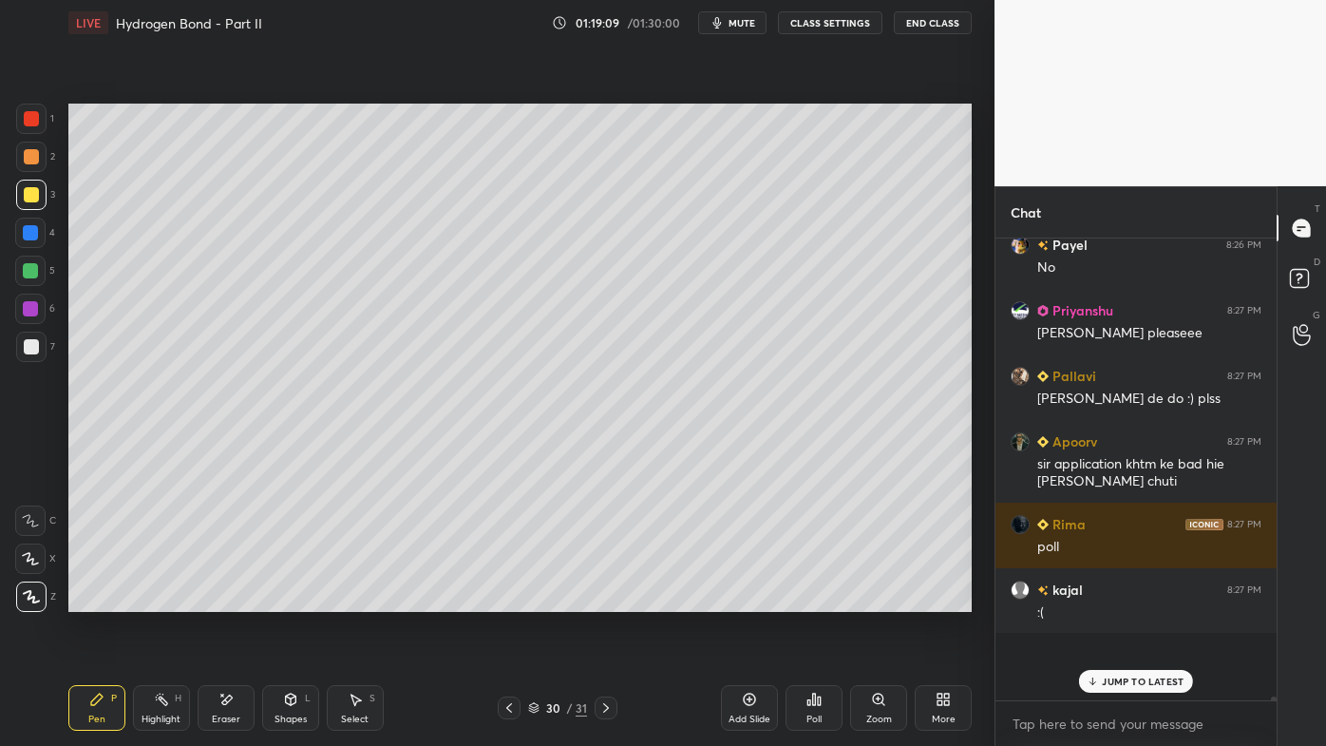
scroll to position [456, 275]
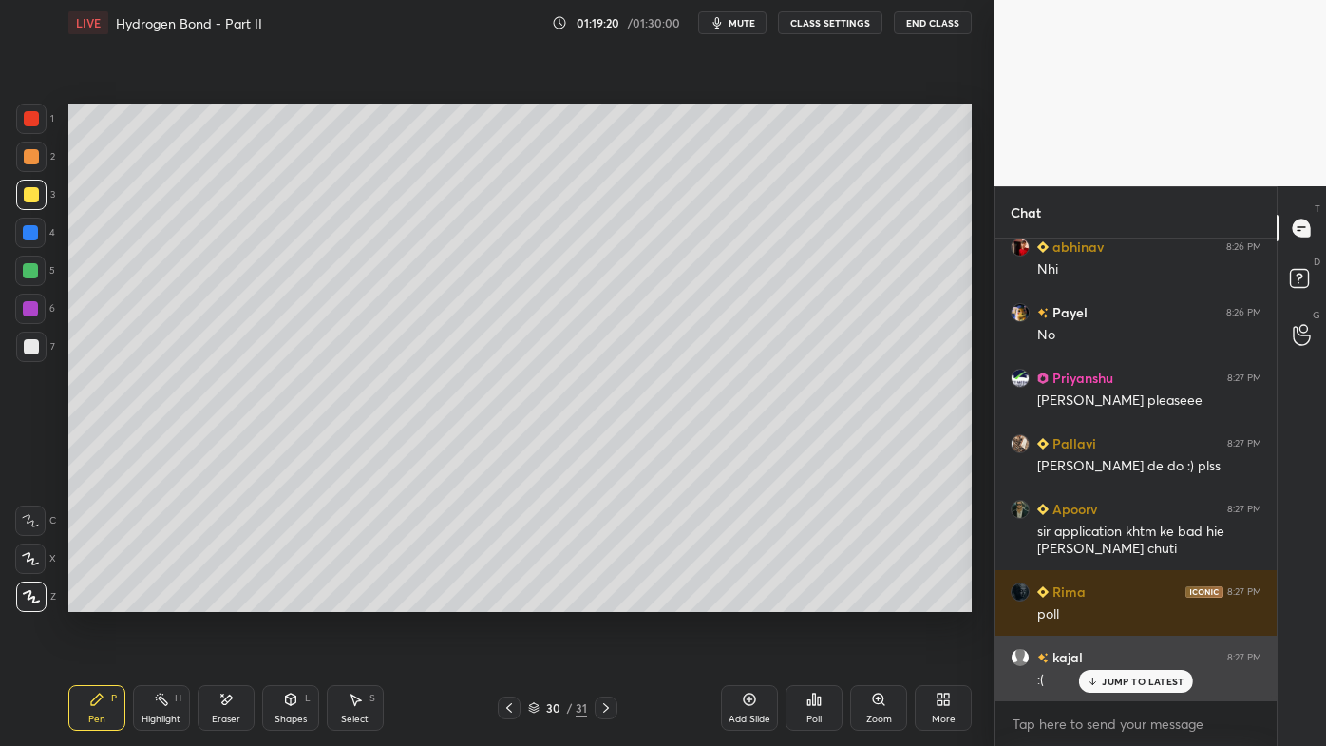
click at [1115, 599] on div "JUMP TO LATEST" at bounding box center [1136, 681] width 114 height 23
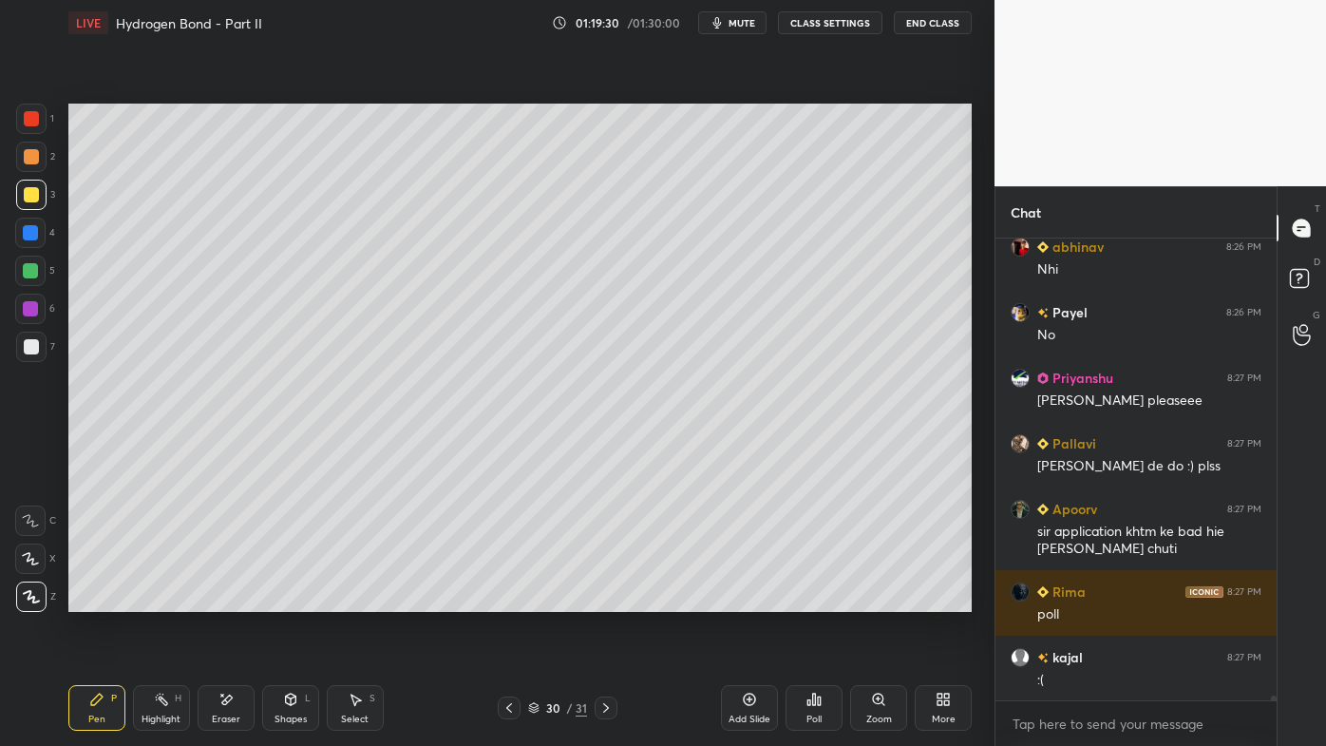
click at [35, 347] on div at bounding box center [31, 346] width 15 height 15
click at [167, 599] on div "Highlight H" at bounding box center [161, 708] width 57 height 46
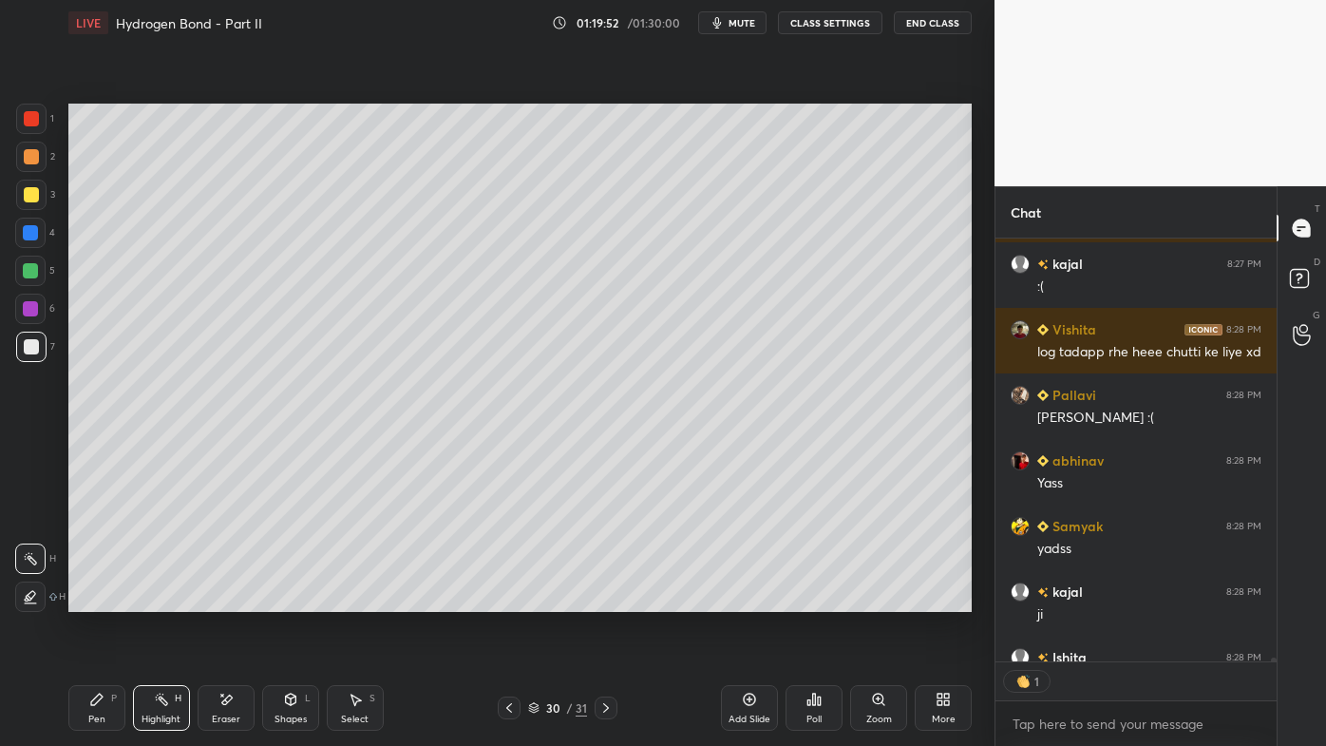
scroll to position [6, 5]
click at [748, 599] on icon at bounding box center [749, 699] width 15 height 15
click at [83, 599] on div "Pen P" at bounding box center [96, 708] width 57 height 46
drag, startPoint x: 43, startPoint y: 200, endPoint x: 50, endPoint y: 191, distance: 12.2
click at [38, 201] on div at bounding box center [31, 195] width 30 height 30
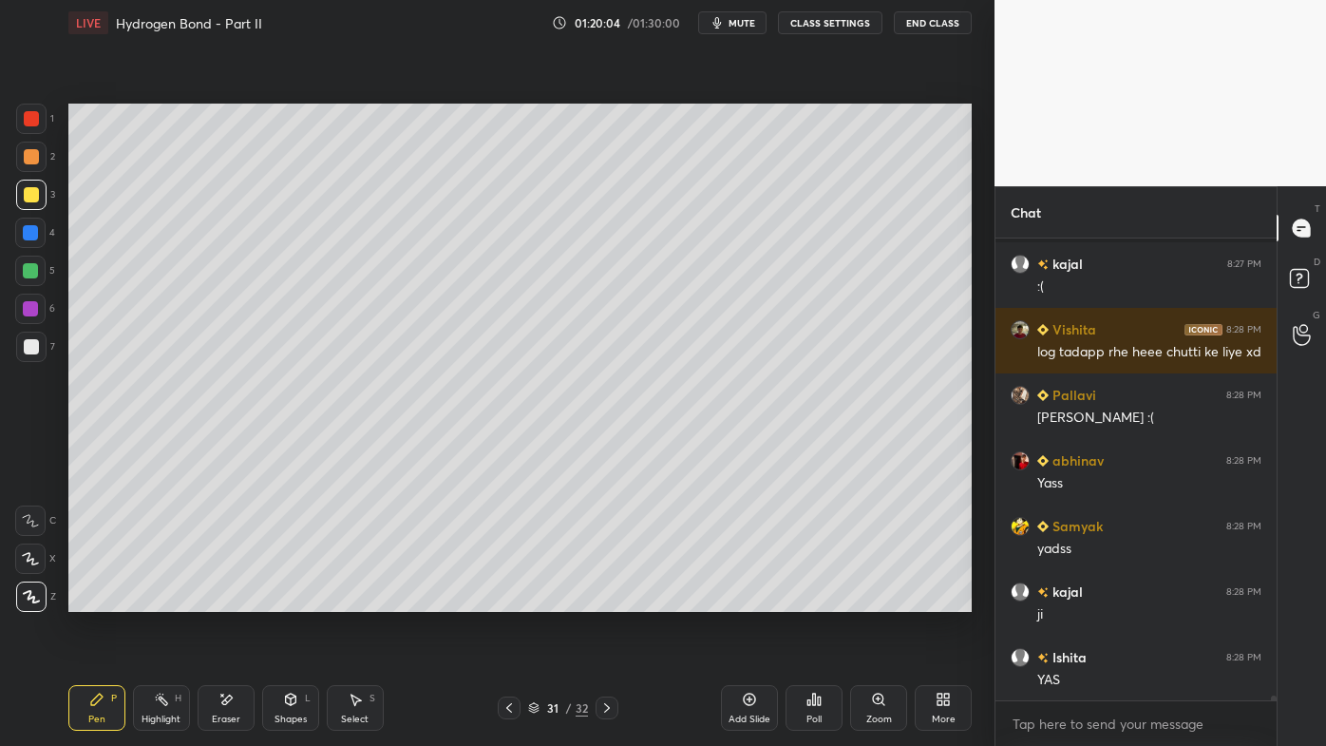
scroll to position [49023, 0]
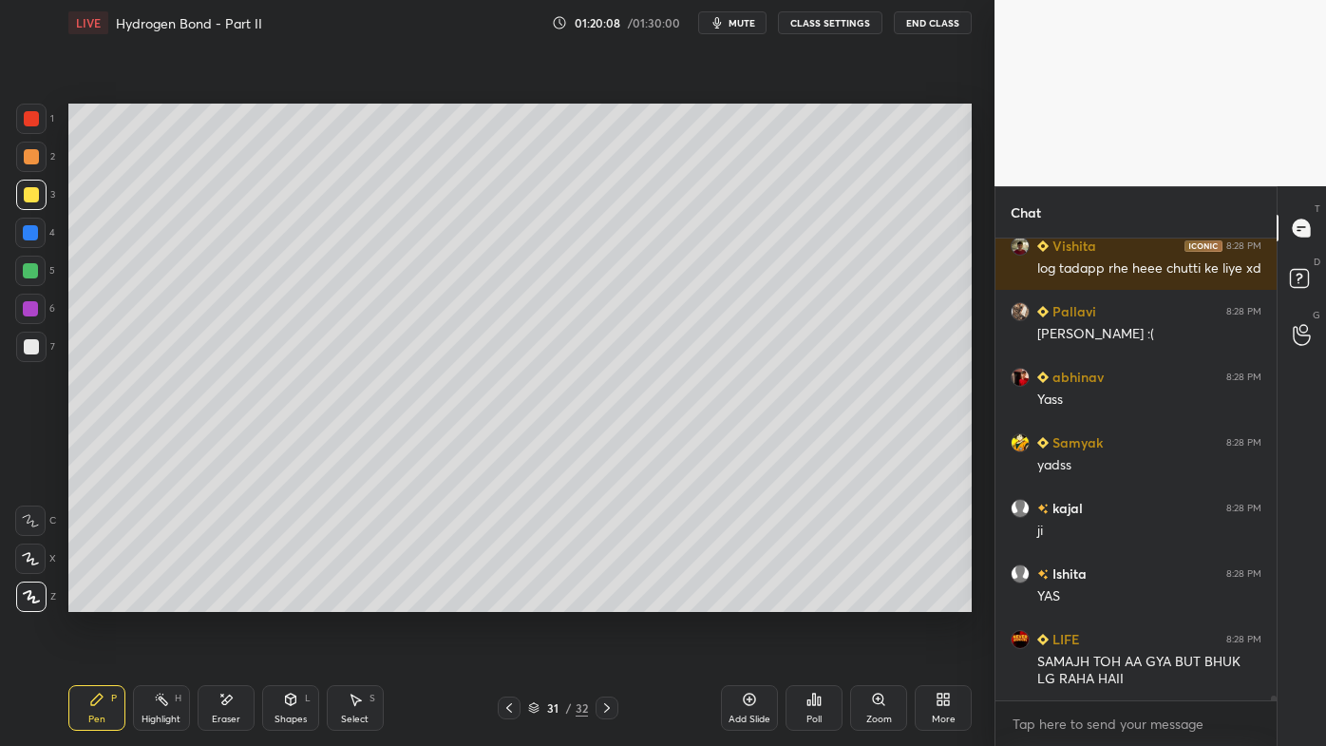
drag, startPoint x: 32, startPoint y: 347, endPoint x: 61, endPoint y: 306, distance: 49.8
click at [35, 344] on div at bounding box center [31, 346] width 15 height 15
drag, startPoint x: 166, startPoint y: 704, endPoint x: 184, endPoint y: 654, distance: 53.5
click at [165, 599] on rect at bounding box center [163, 700] width 9 height 9
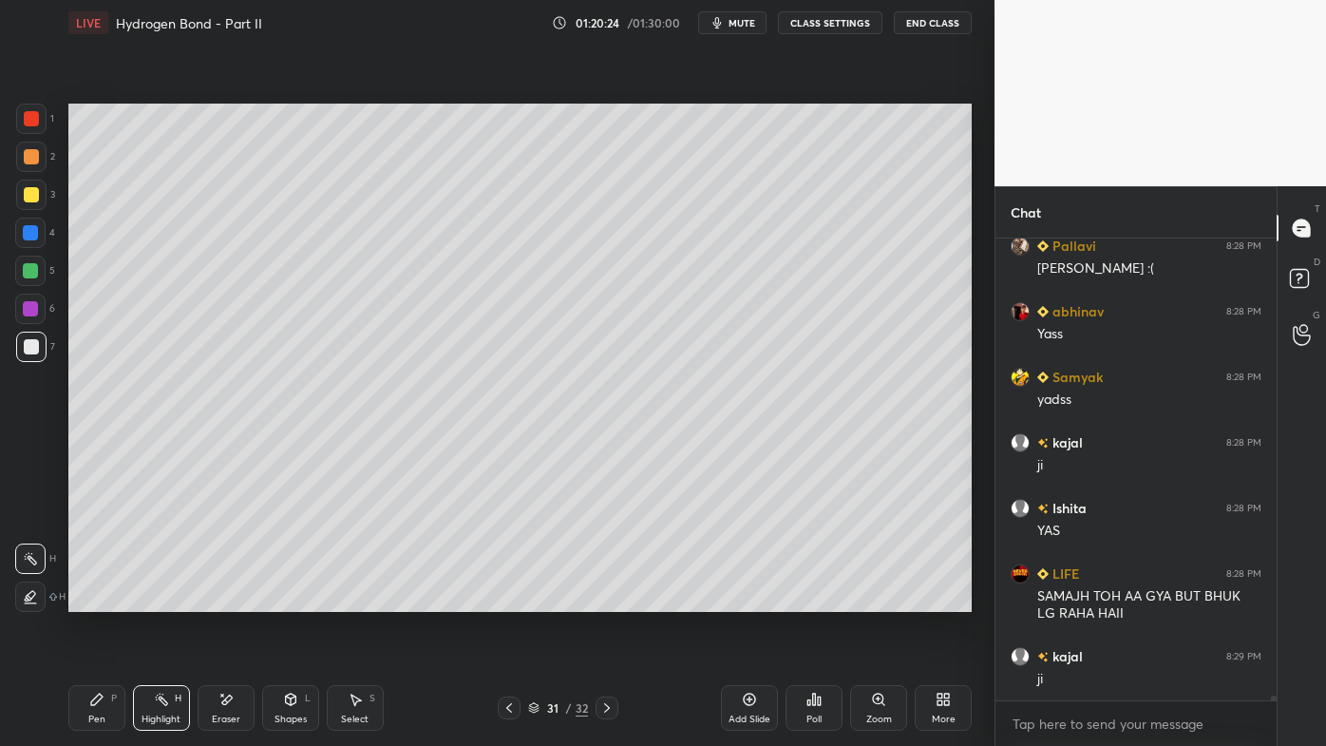
scroll to position [49154, 0]
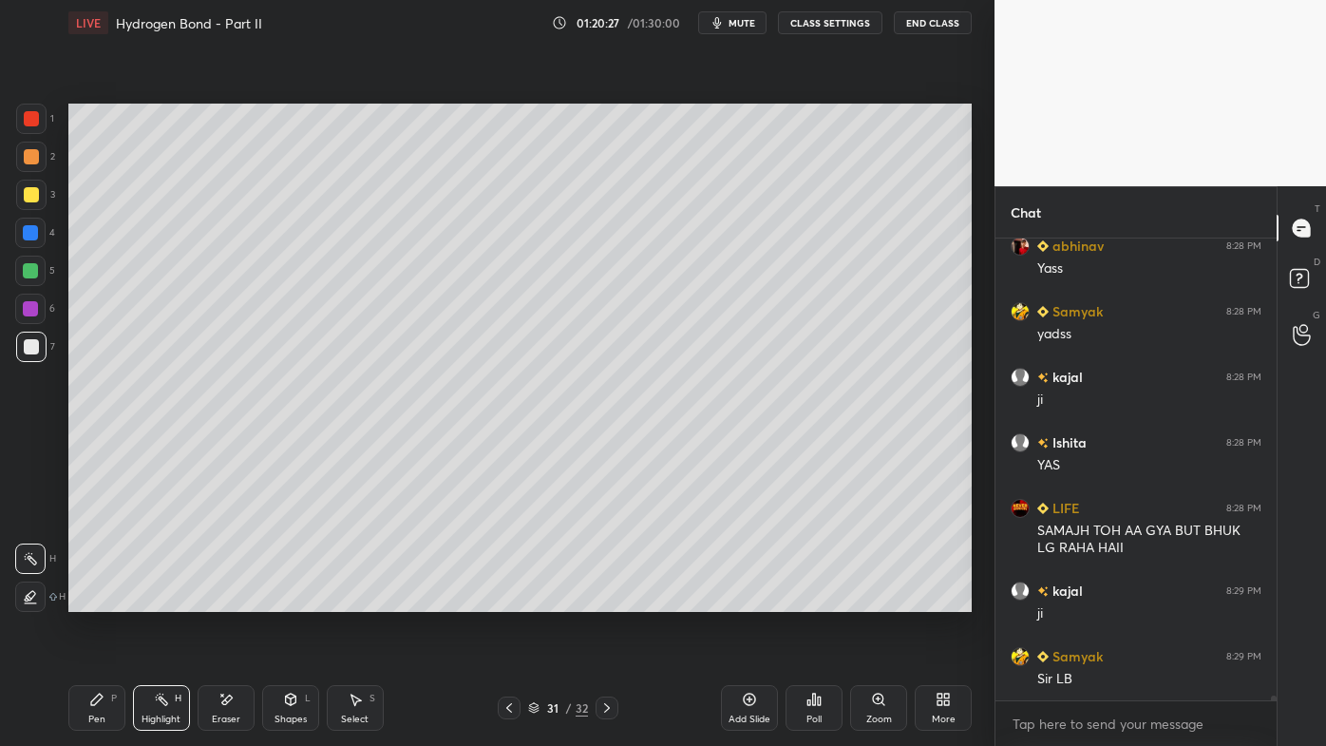
click at [823, 599] on div "Poll" at bounding box center [814, 708] width 57 height 46
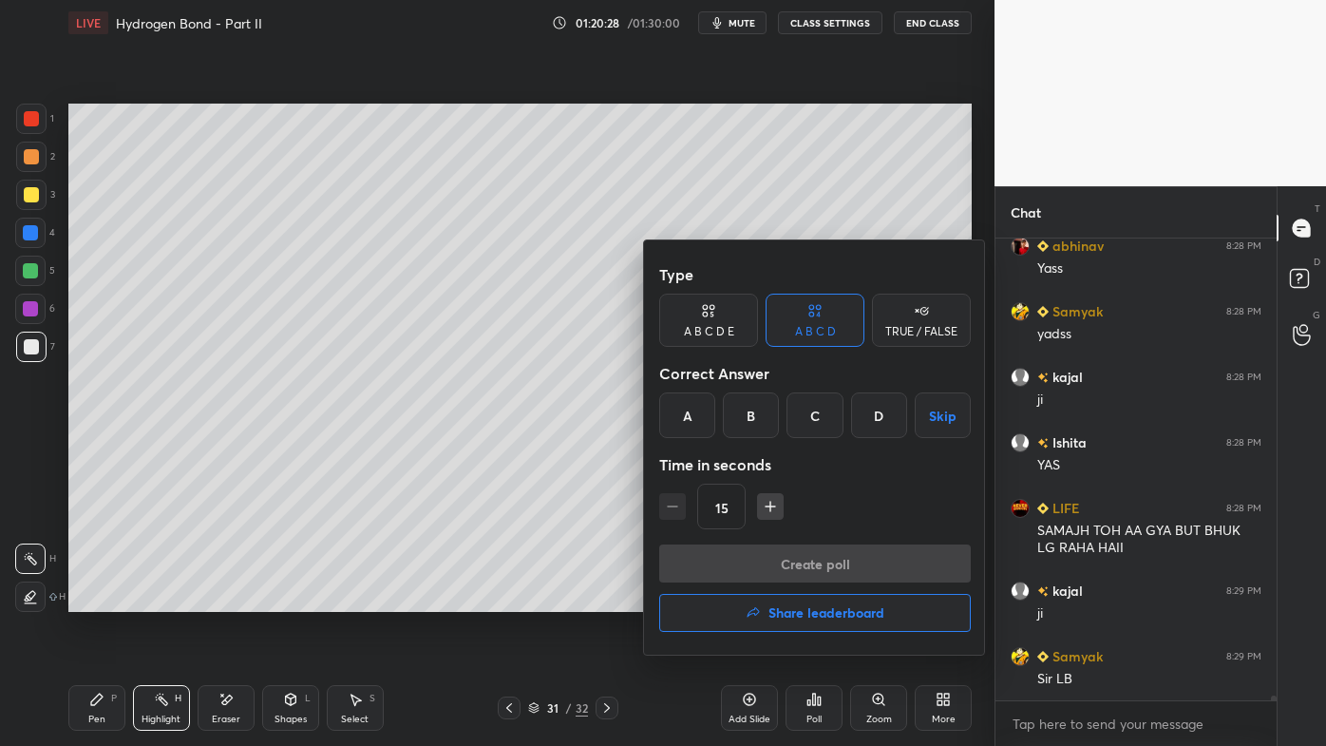
click at [791, 599] on button "Share leaderboard" at bounding box center [815, 613] width 312 height 38
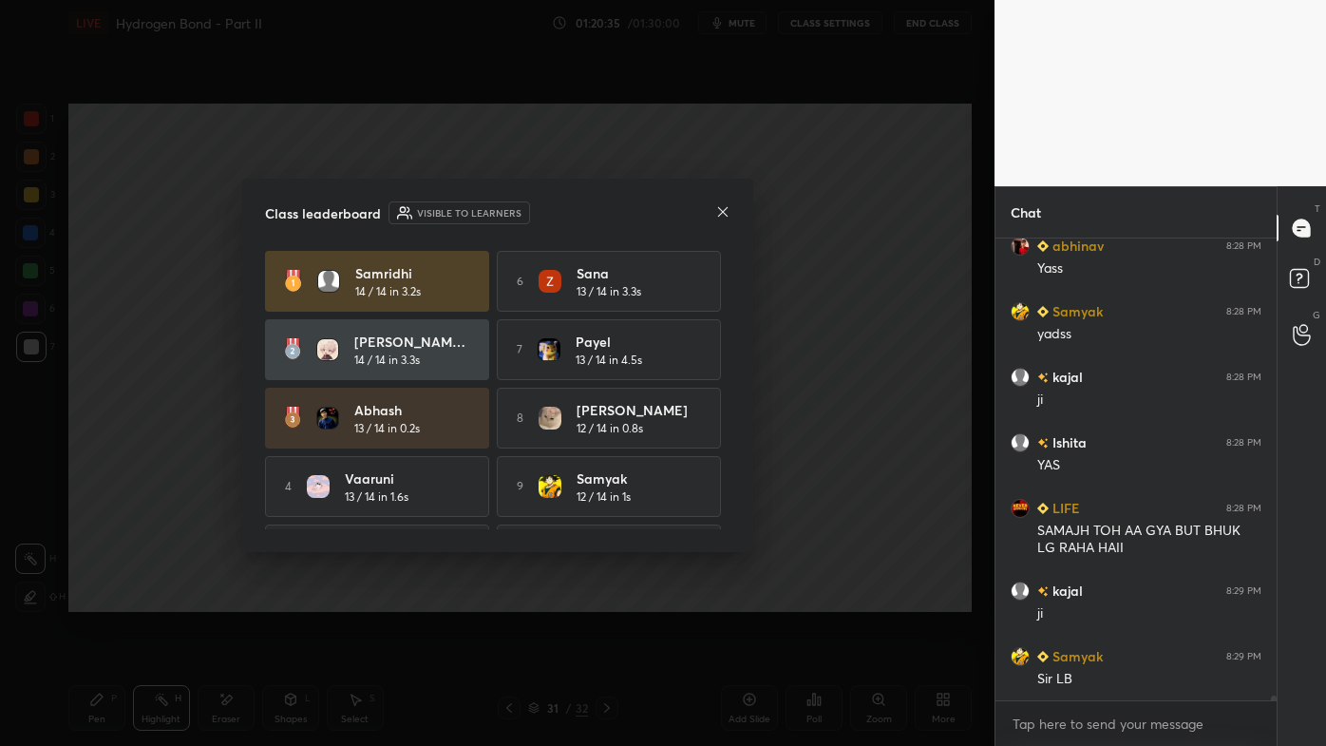
click at [737, 206] on div "Class leaderboard Visible to learners [PERSON_NAME] 14 / 14 in 3.2s 6 Sana 13 /…" at bounding box center [497, 365] width 511 height 373
click at [725, 213] on icon at bounding box center [722, 211] width 15 height 15
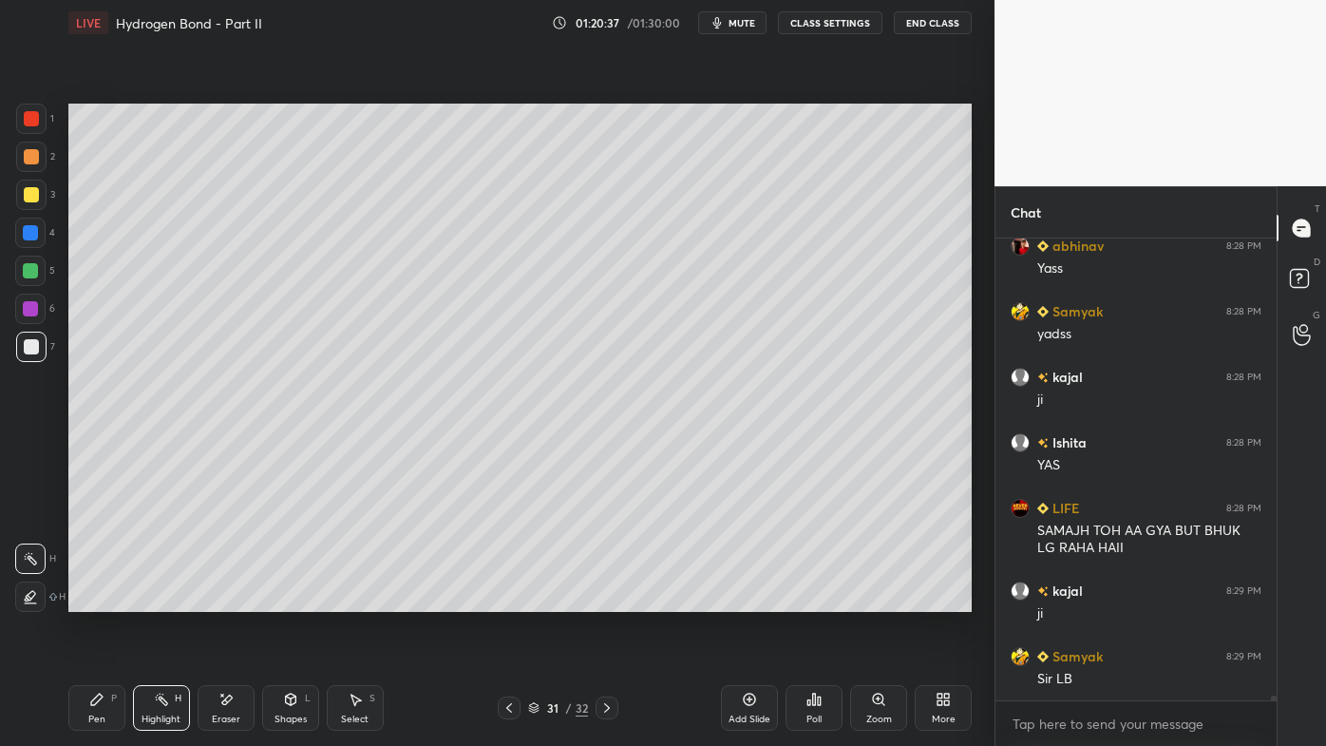
click at [504, 599] on icon at bounding box center [509, 707] width 15 height 15
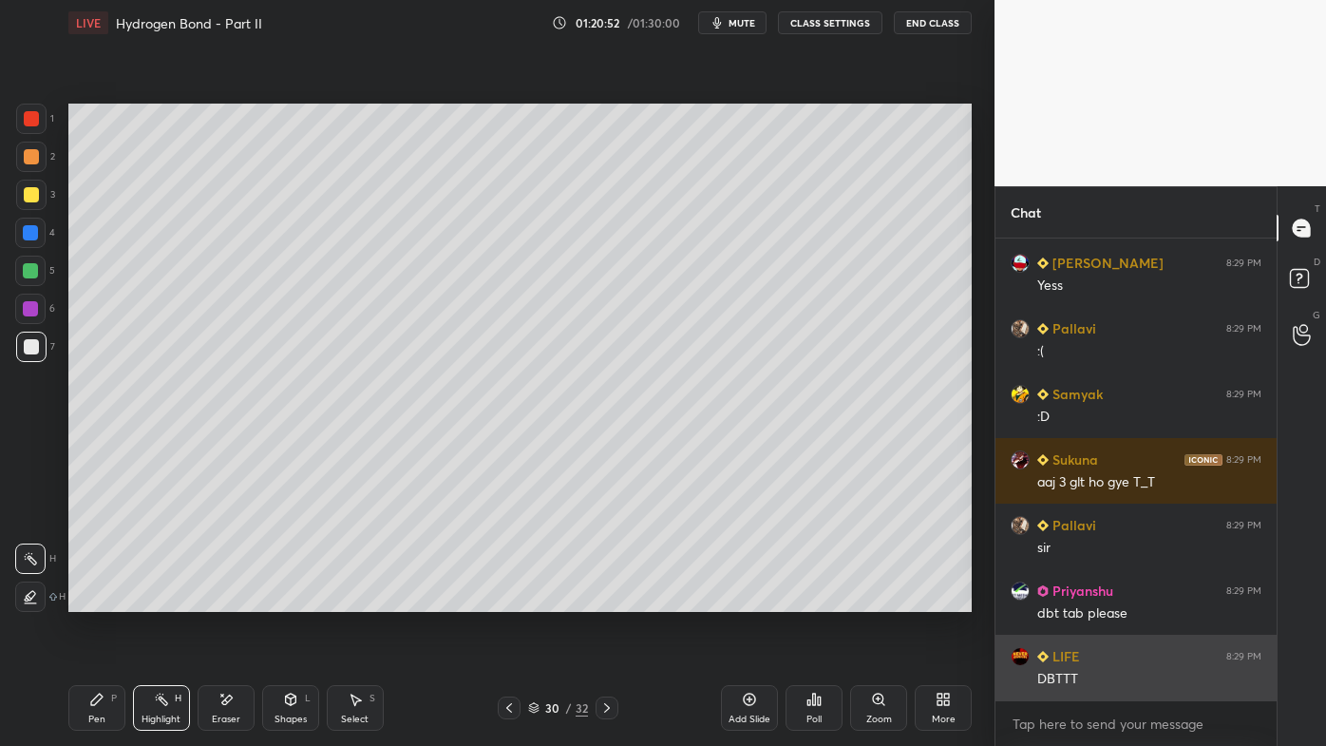
scroll to position [50240, 0]
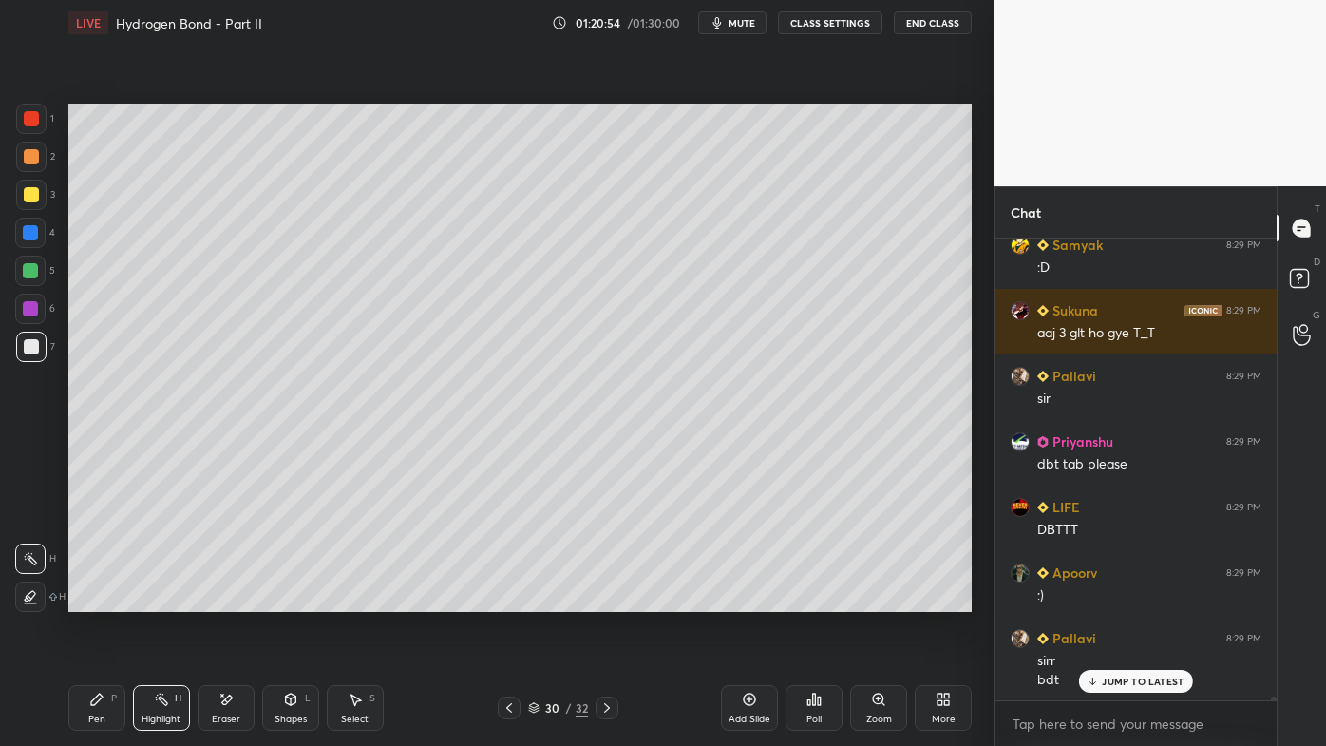
click at [607, 599] on div at bounding box center [607, 707] width 23 height 23
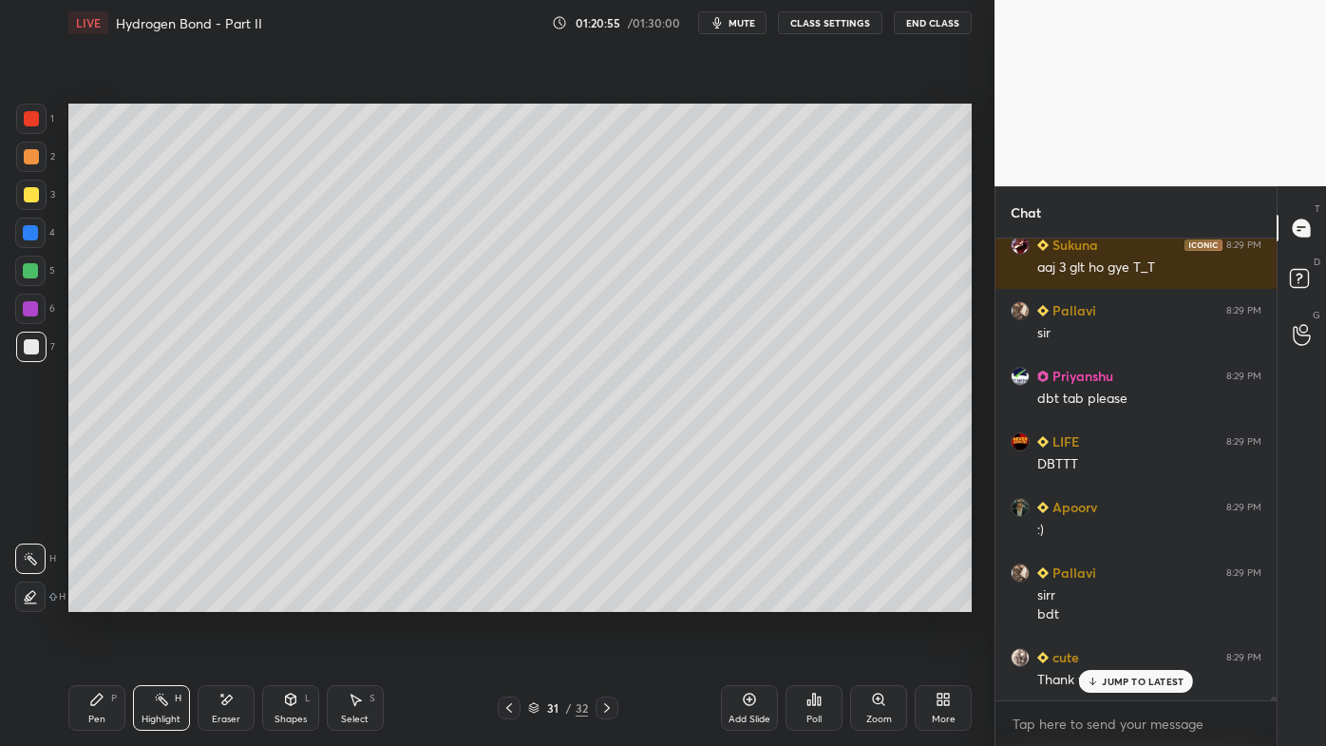
click at [608, 599] on icon at bounding box center [606, 707] width 15 height 15
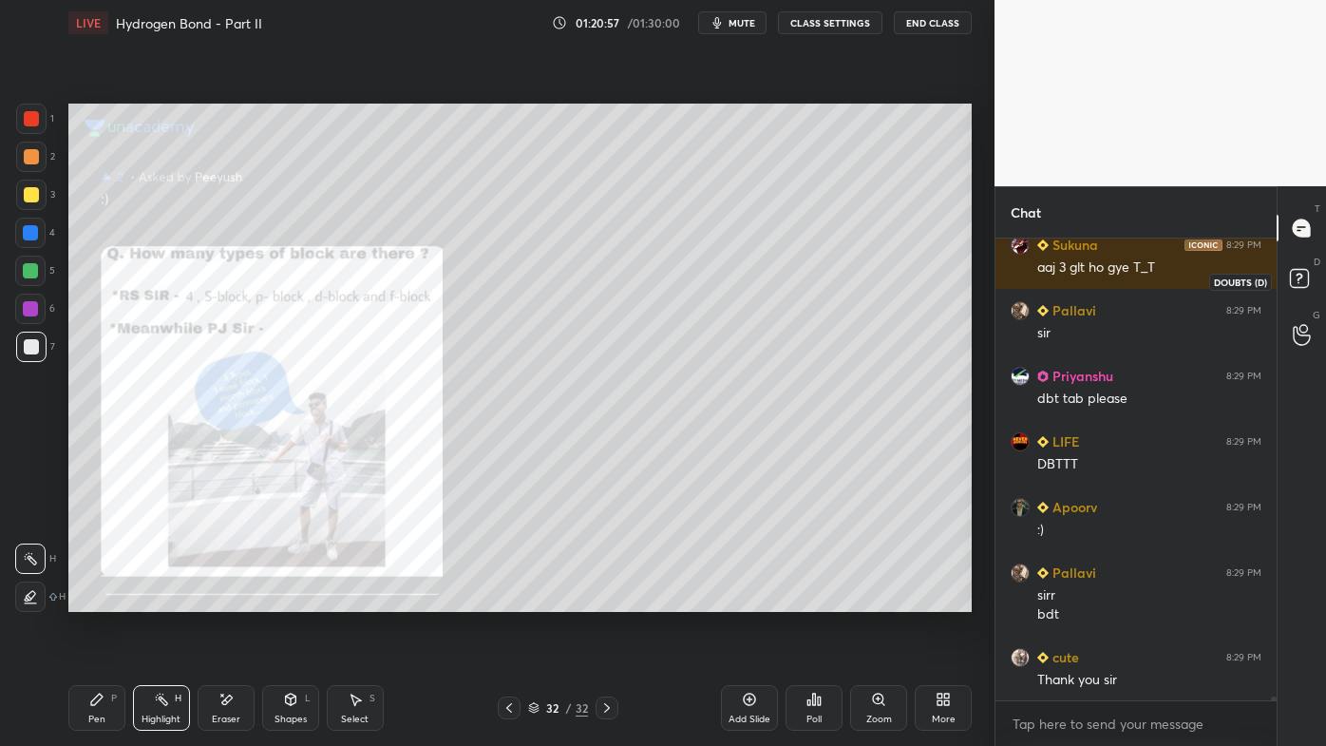
scroll to position [50391, 0]
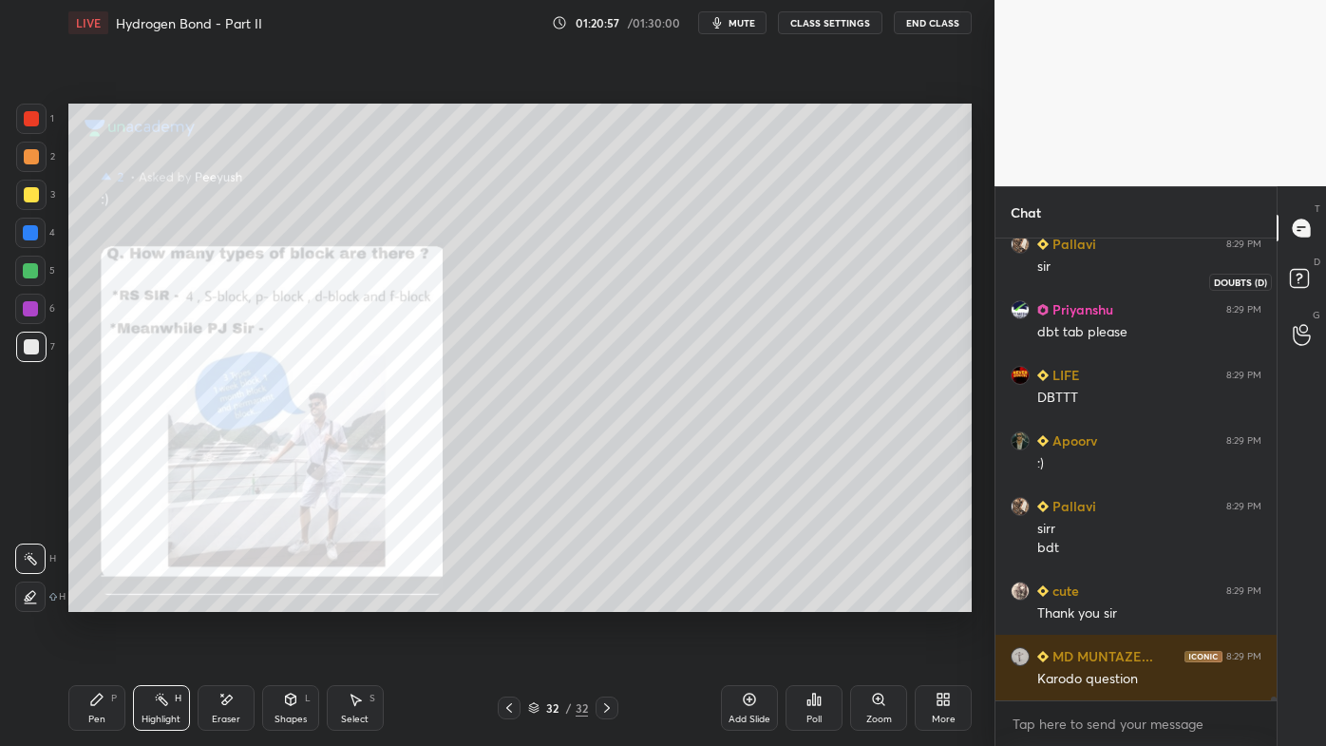
click at [1299, 277] on icon at bounding box center [1299, 278] width 7 height 8
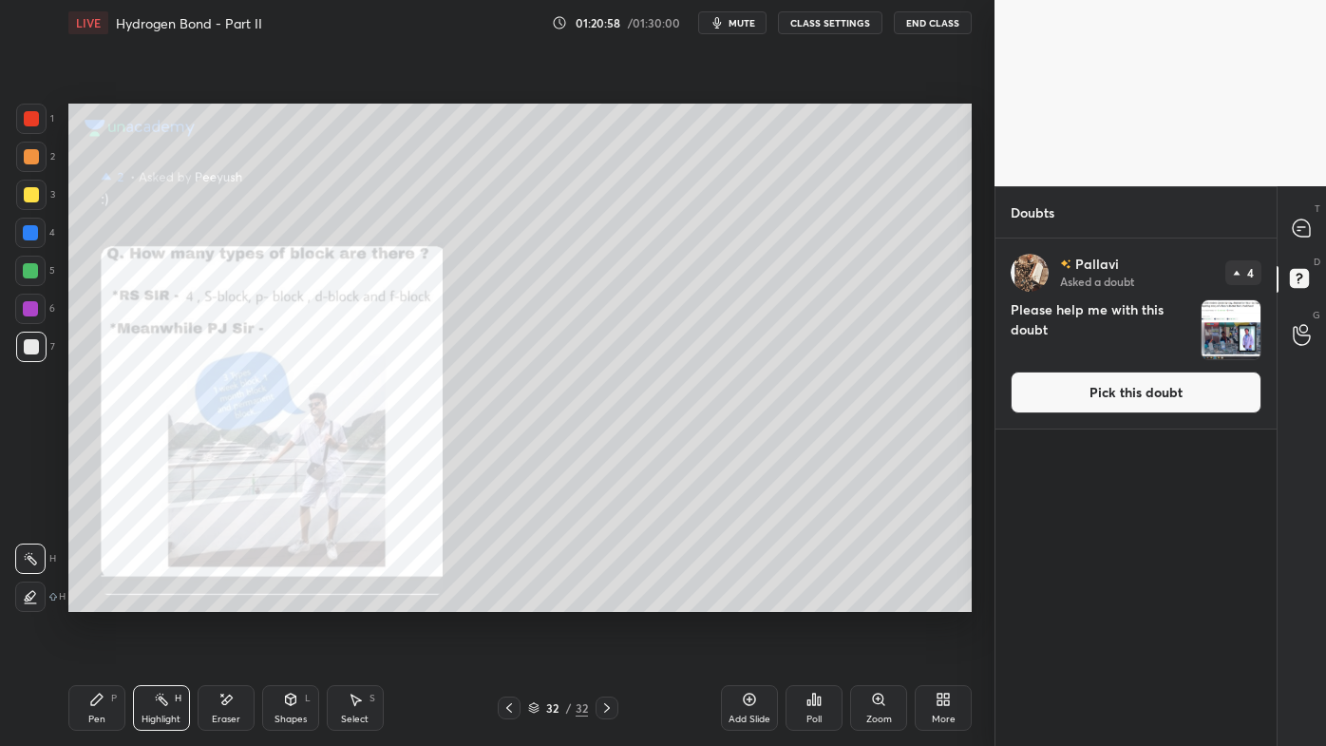
click at [1171, 388] on button "Pick this doubt" at bounding box center [1136, 392] width 251 height 42
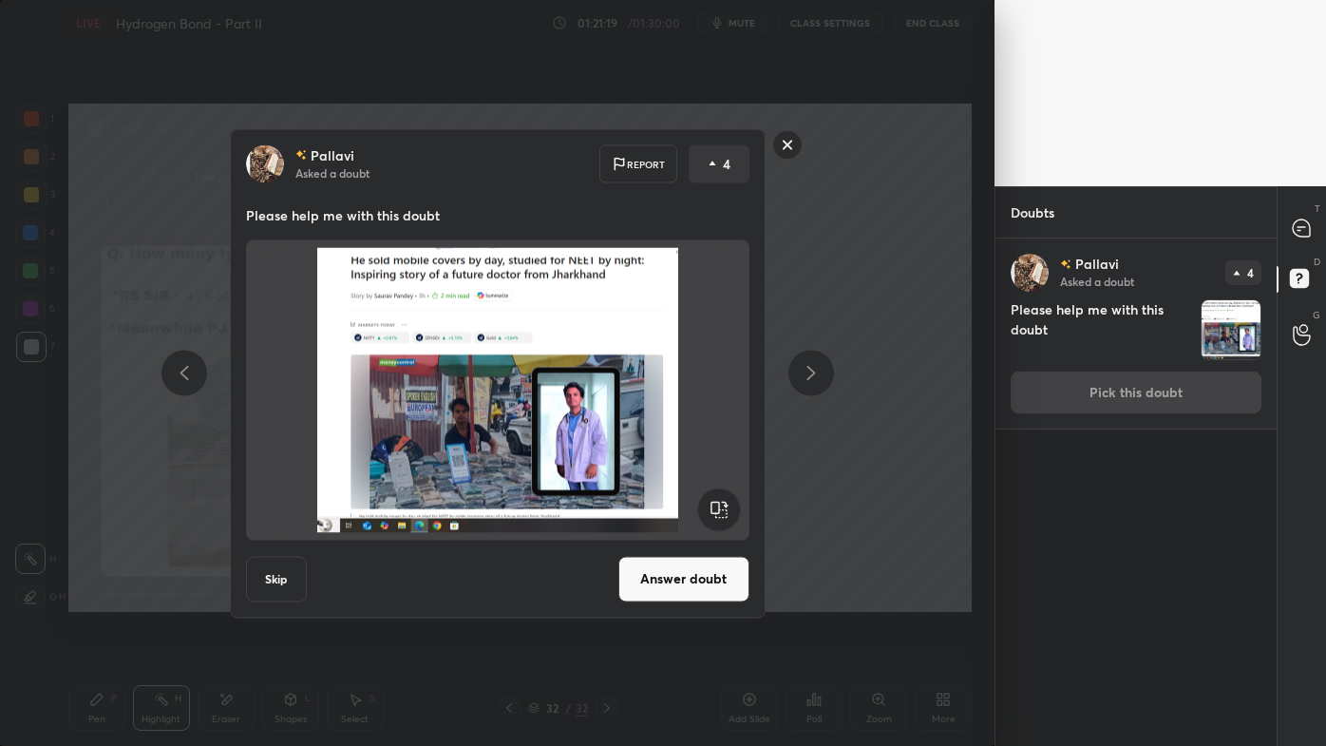
drag, startPoint x: 651, startPoint y: 580, endPoint x: 641, endPoint y: 581, distance: 9.5
click at [650, 580] on button "Answer doubt" at bounding box center [683, 579] width 131 height 46
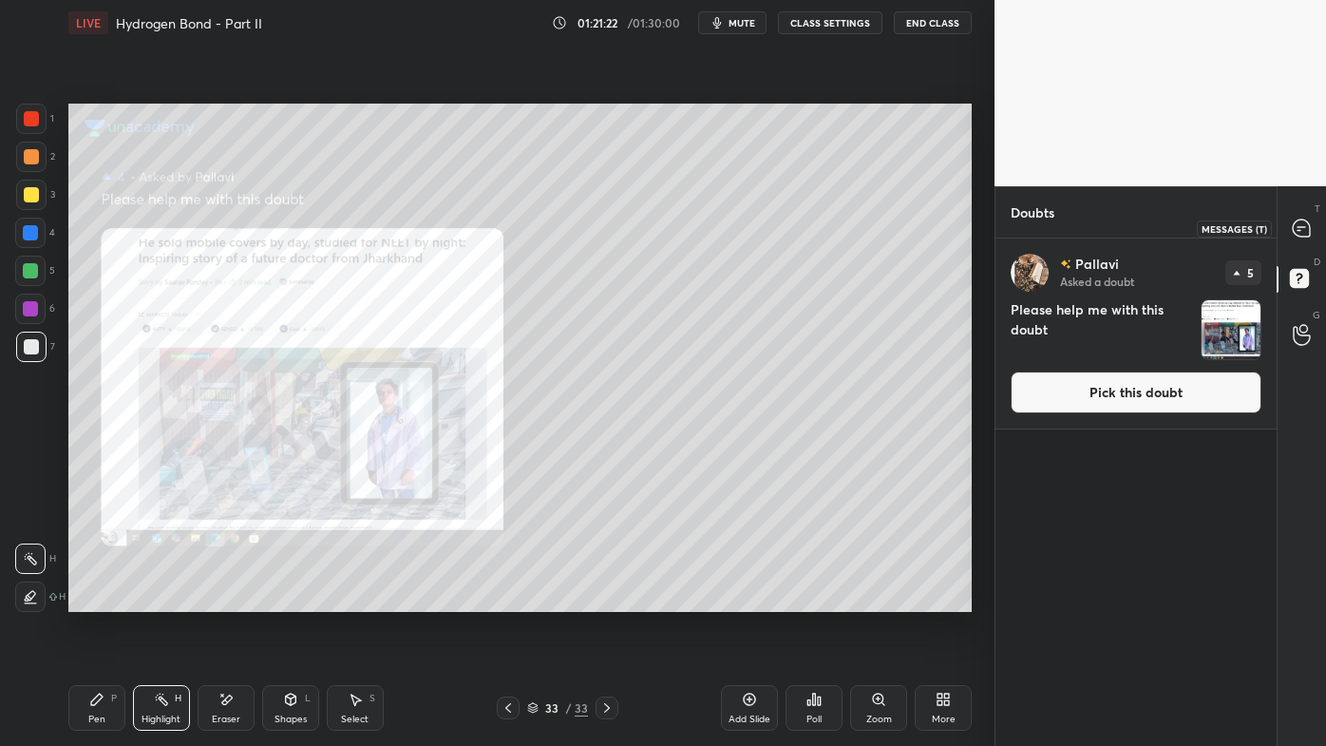
drag, startPoint x: 1299, startPoint y: 226, endPoint x: 1289, endPoint y: 271, distance: 45.9
click at [1298, 230] on icon at bounding box center [1302, 228] width 20 height 20
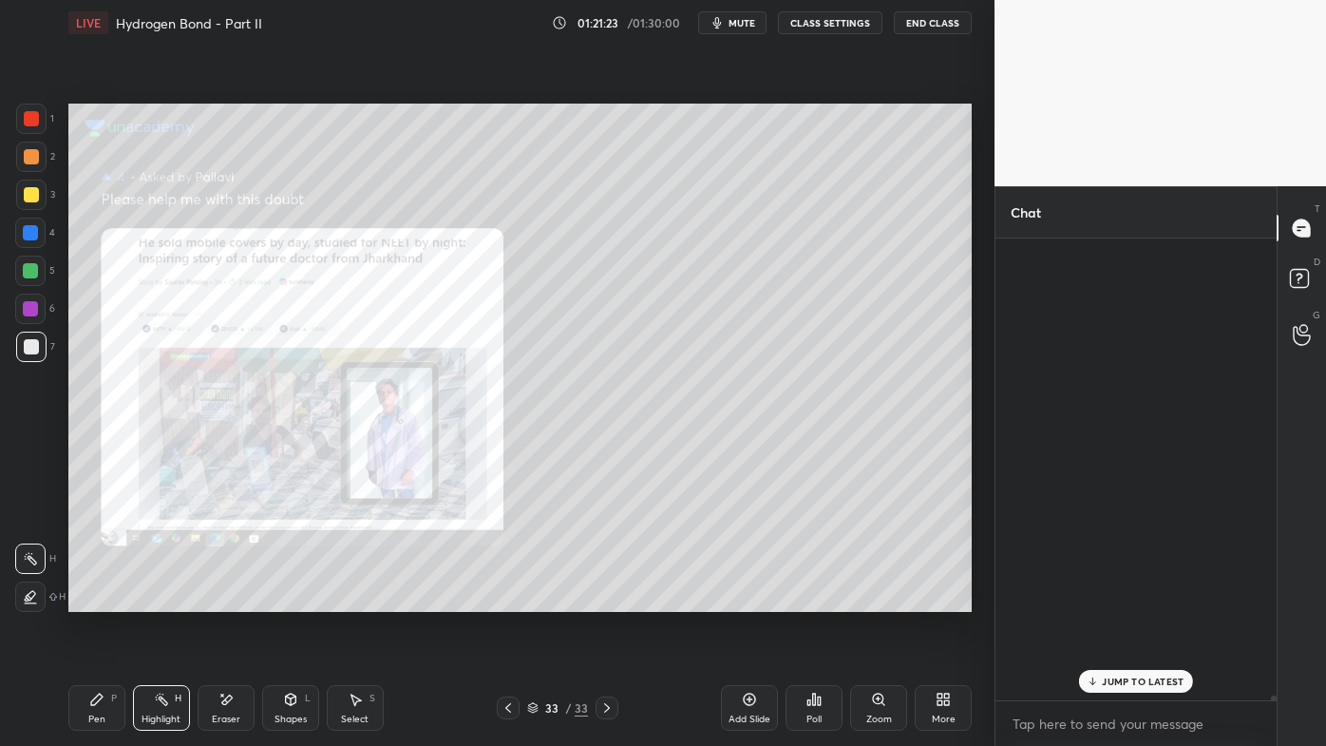
scroll to position [456, 275]
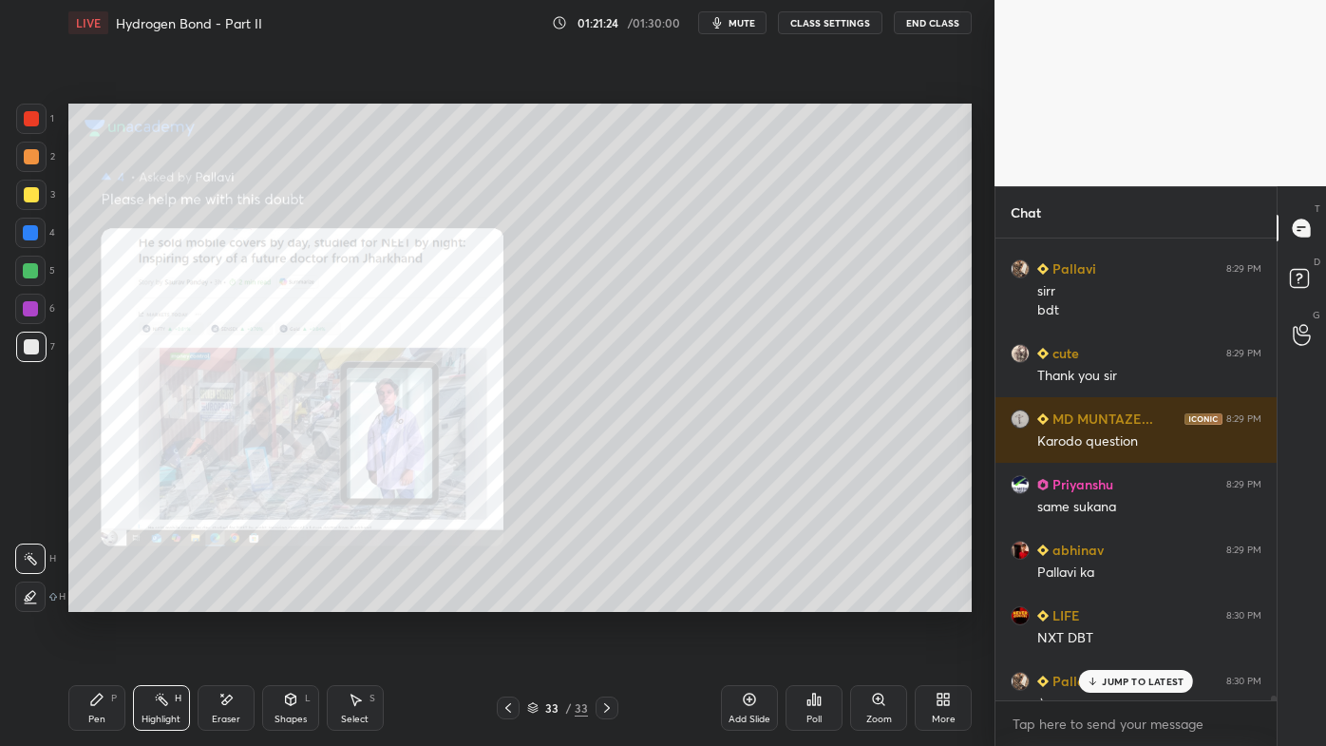
click at [1122, 599] on p "JUMP TO LATEST" at bounding box center [1143, 680] width 82 height 11
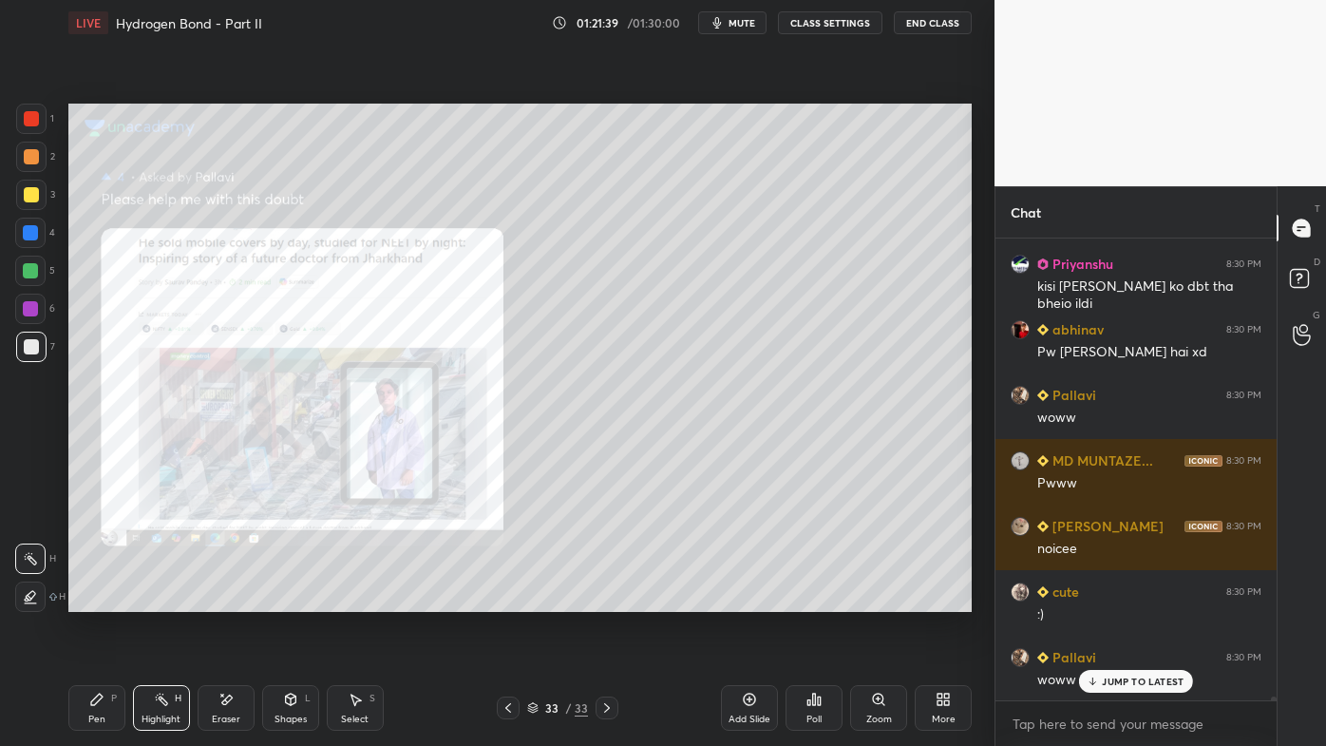
scroll to position [51591, 0]
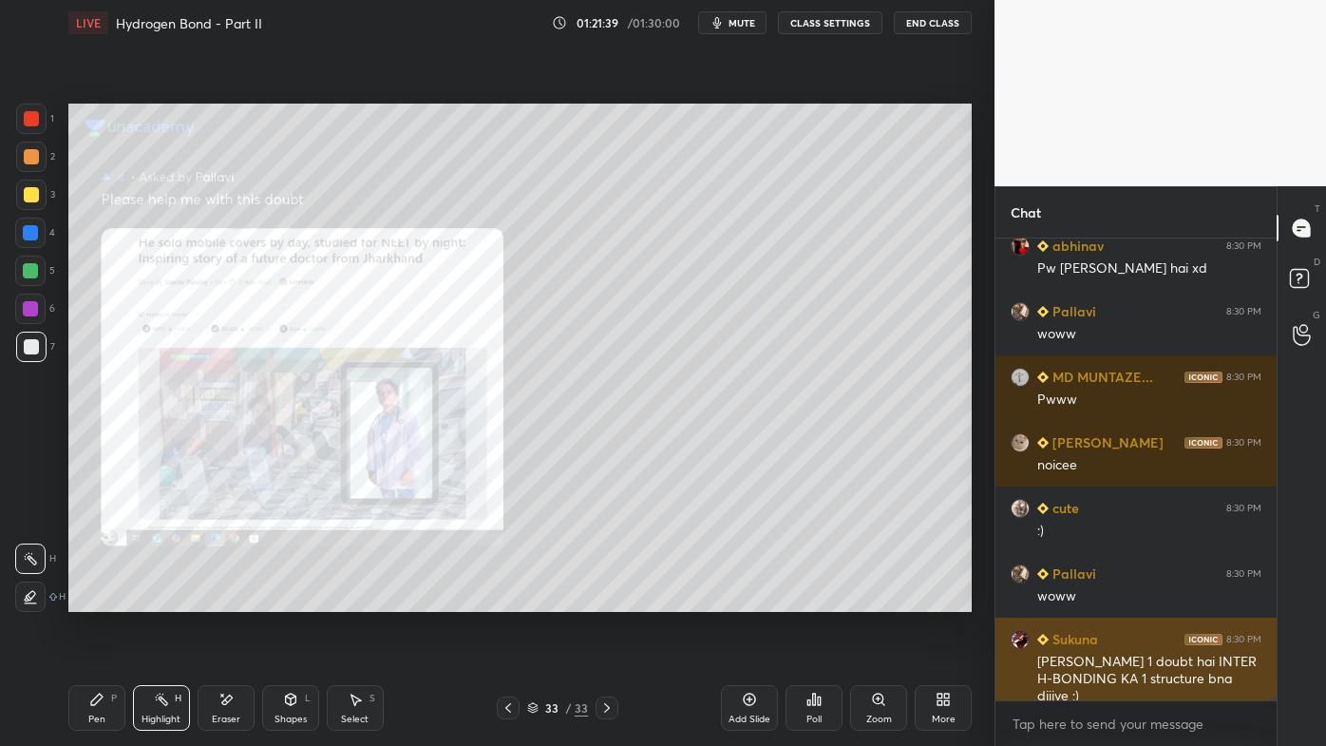
click at [1116, 599] on div "[PERSON_NAME] 1 doubt hai INTER H-BONDING KA 1 structure bna dijiye :)" at bounding box center [1149, 679] width 224 height 53
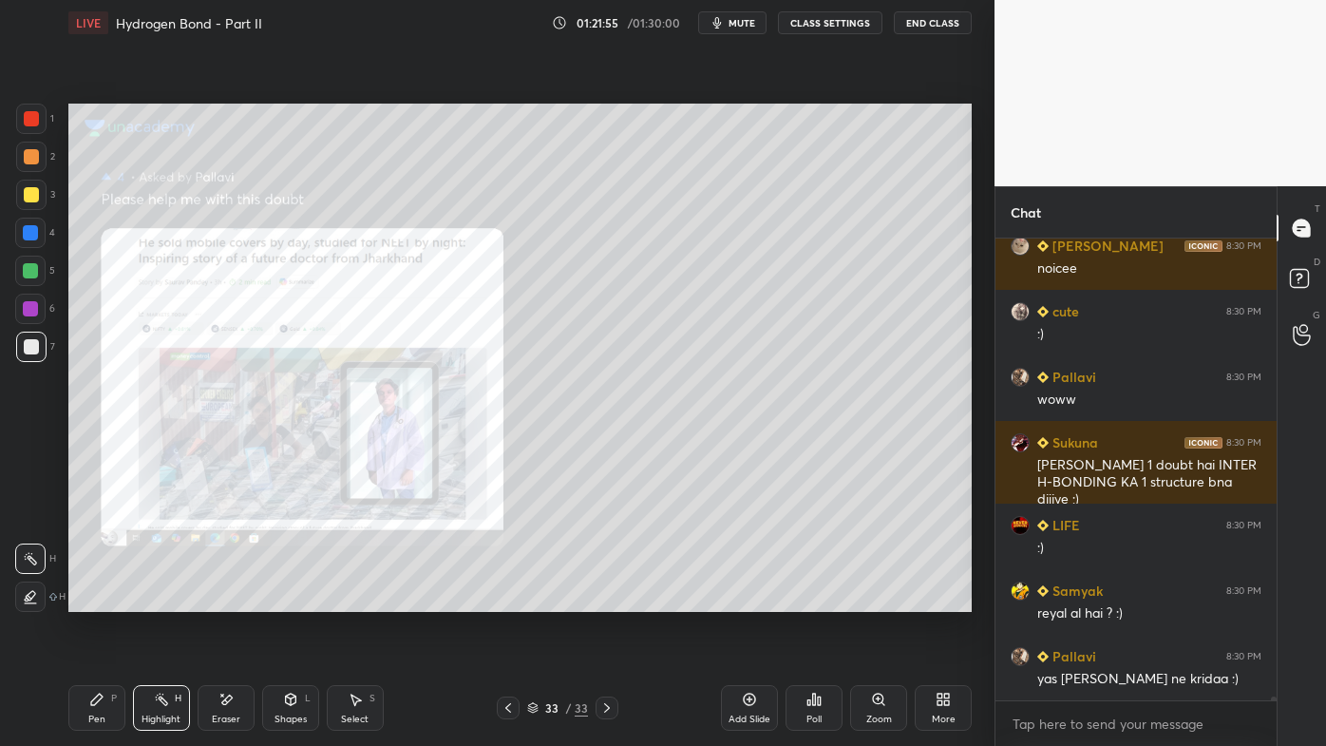
scroll to position [51853, 0]
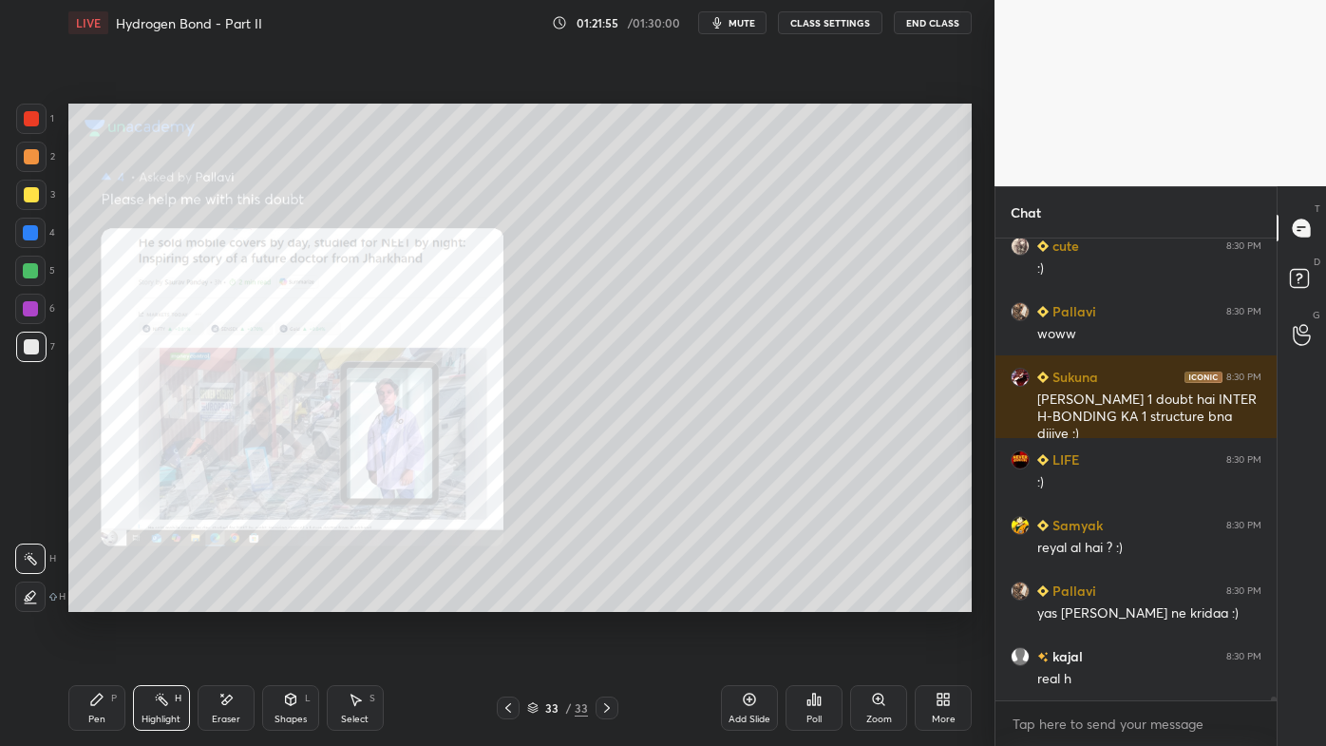
click at [501, 599] on div at bounding box center [508, 707] width 23 height 23
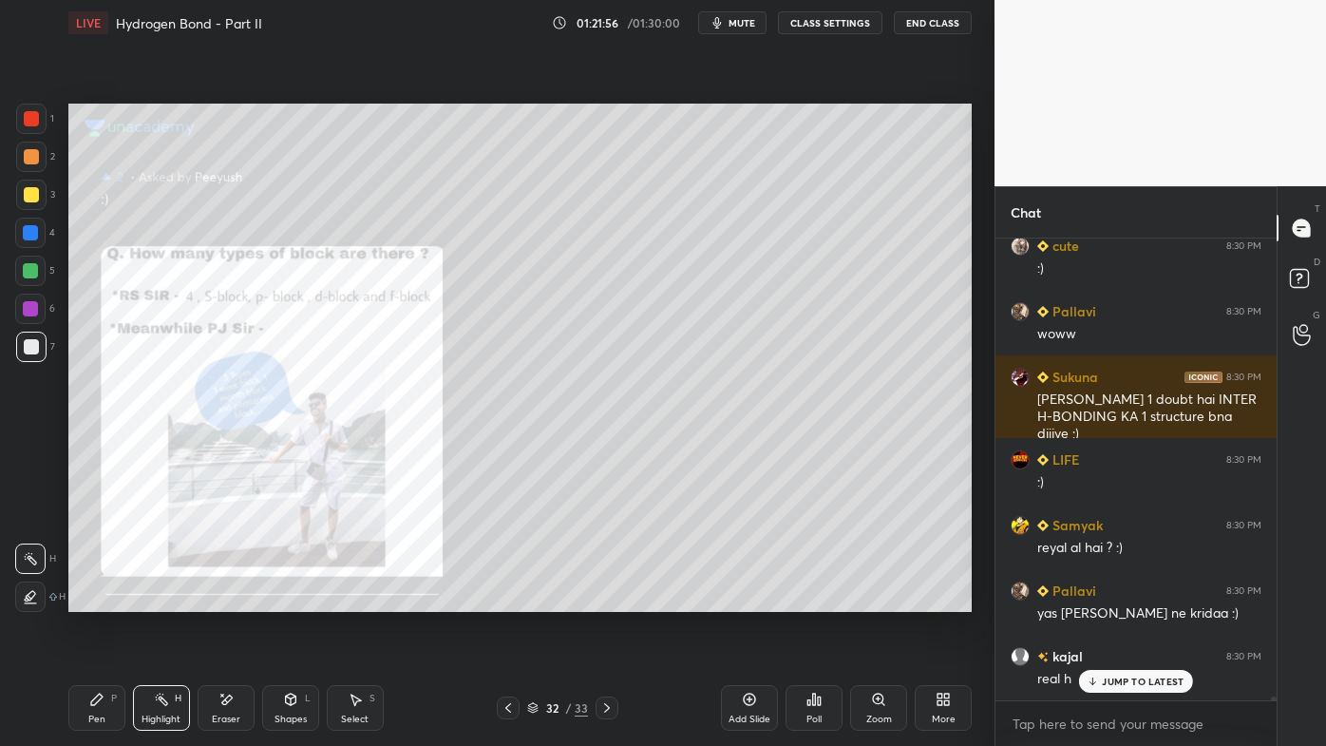
scroll to position [51935, 0]
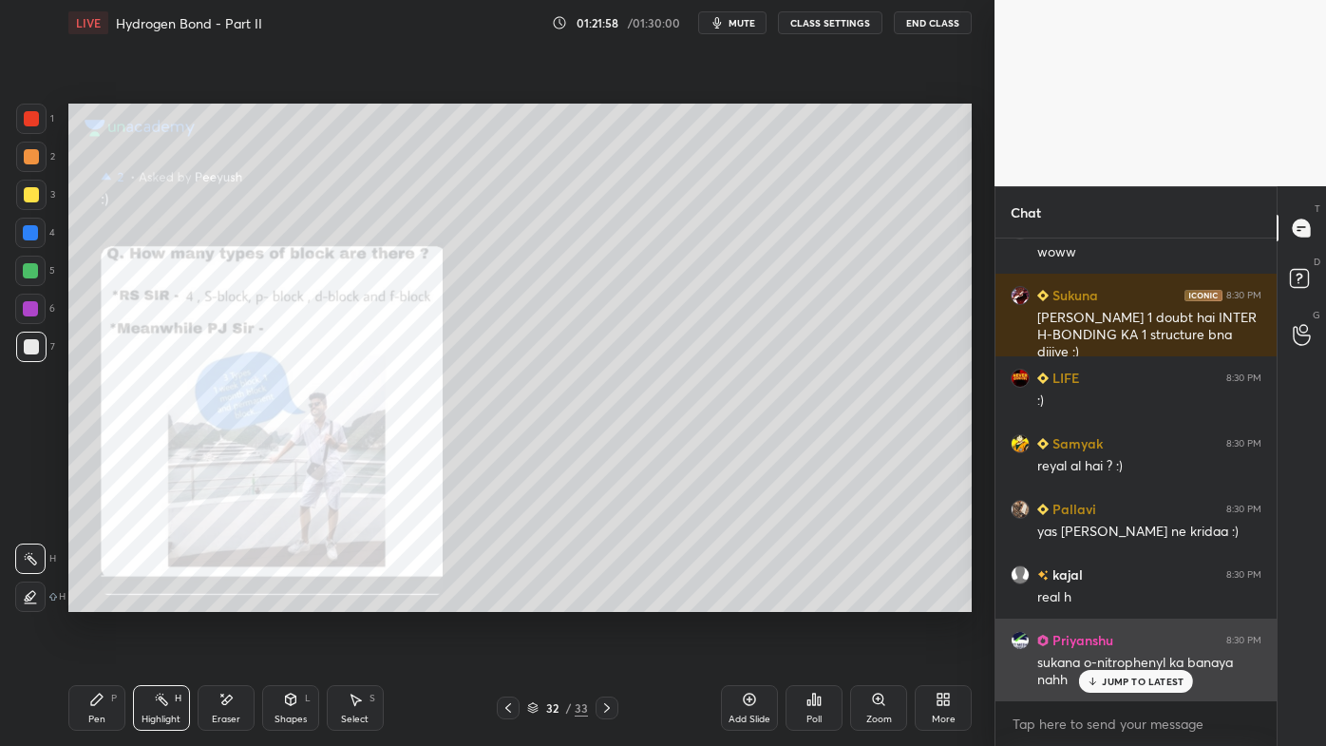
drag, startPoint x: 1152, startPoint y: 673, endPoint x: 1124, endPoint y: 678, distance: 28.9
click at [1149, 599] on p "JUMP TO LATEST" at bounding box center [1143, 680] width 82 height 11
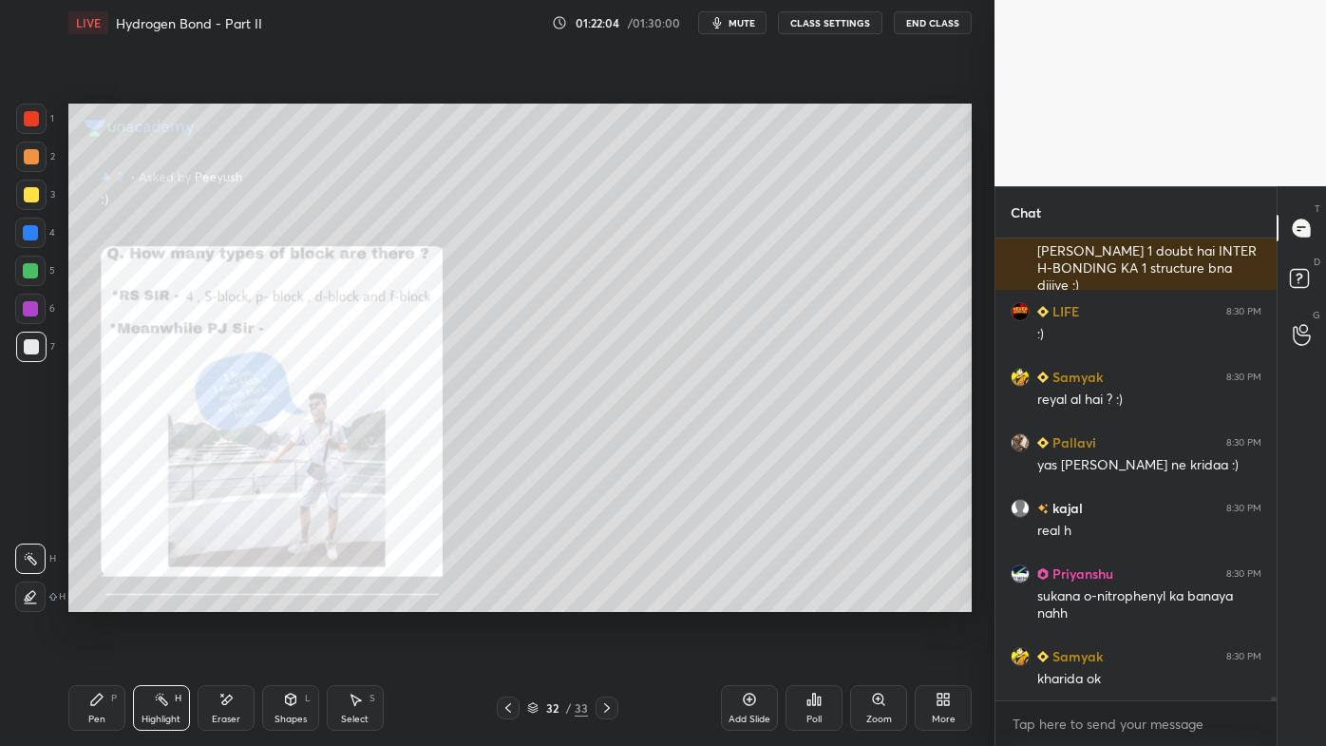
scroll to position [52067, 0]
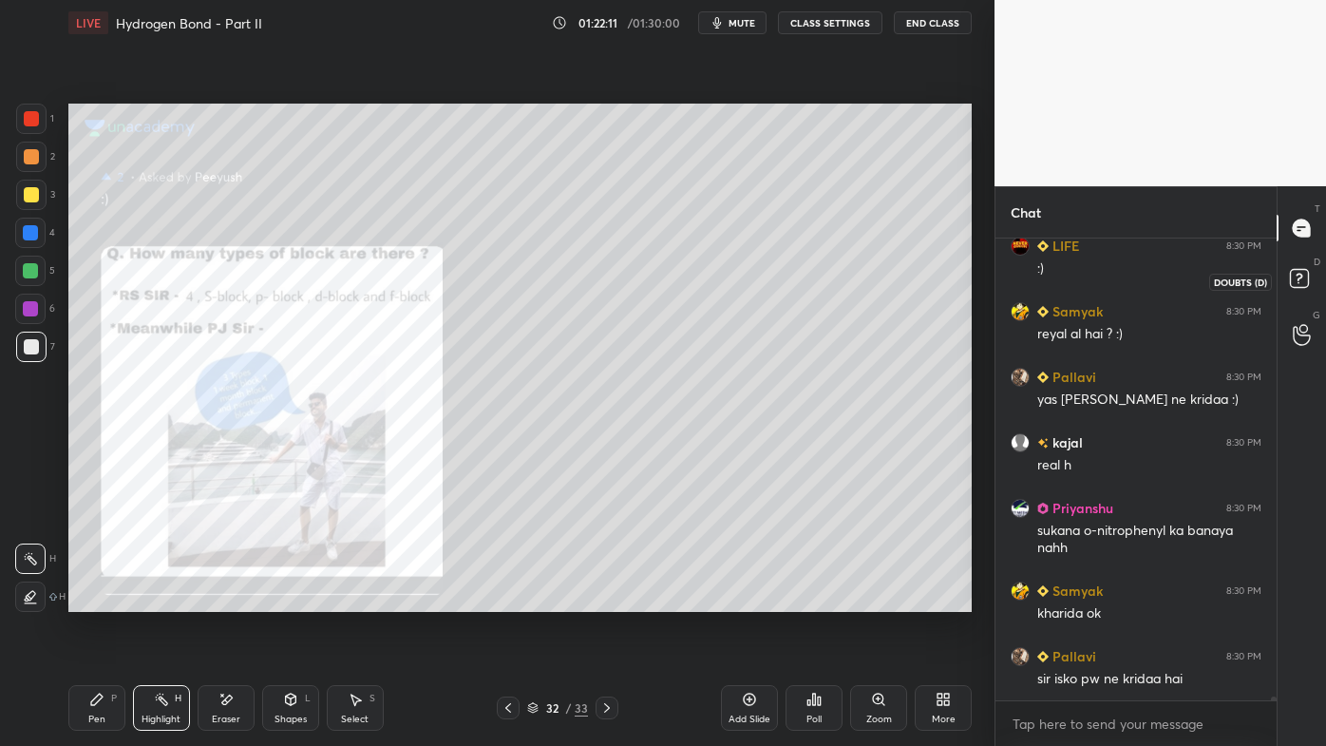
click at [1301, 275] on icon at bounding box center [1299, 278] width 7 height 8
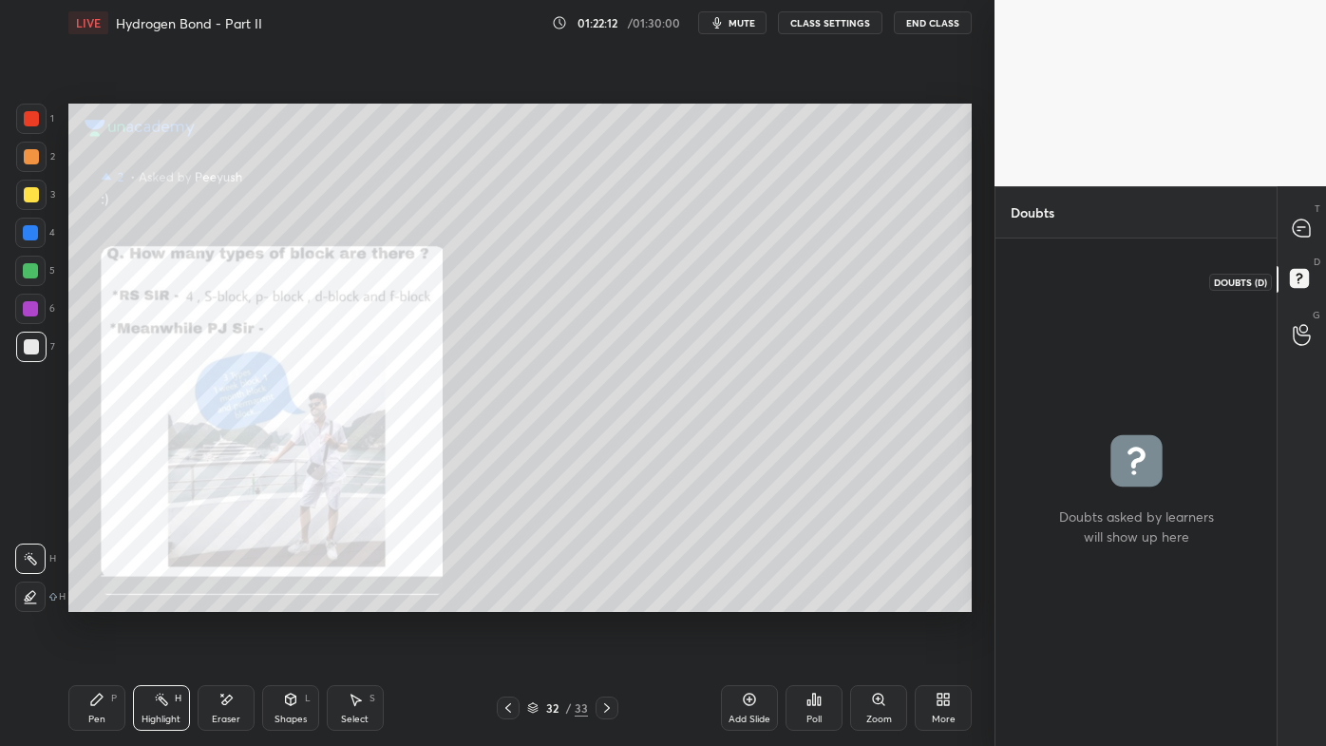
click at [1305, 275] on rect at bounding box center [1299, 279] width 18 height 18
click at [1294, 228] on icon at bounding box center [1301, 227] width 17 height 17
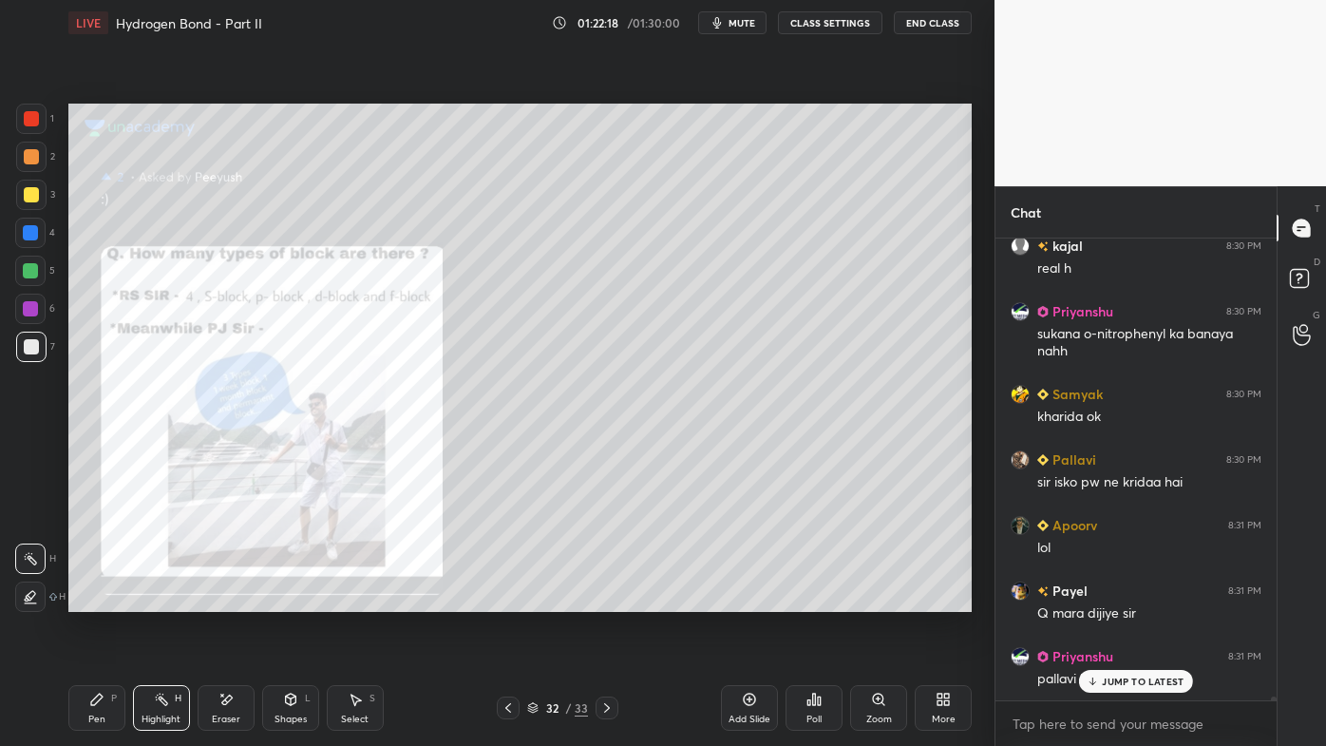
scroll to position [52328, 0]
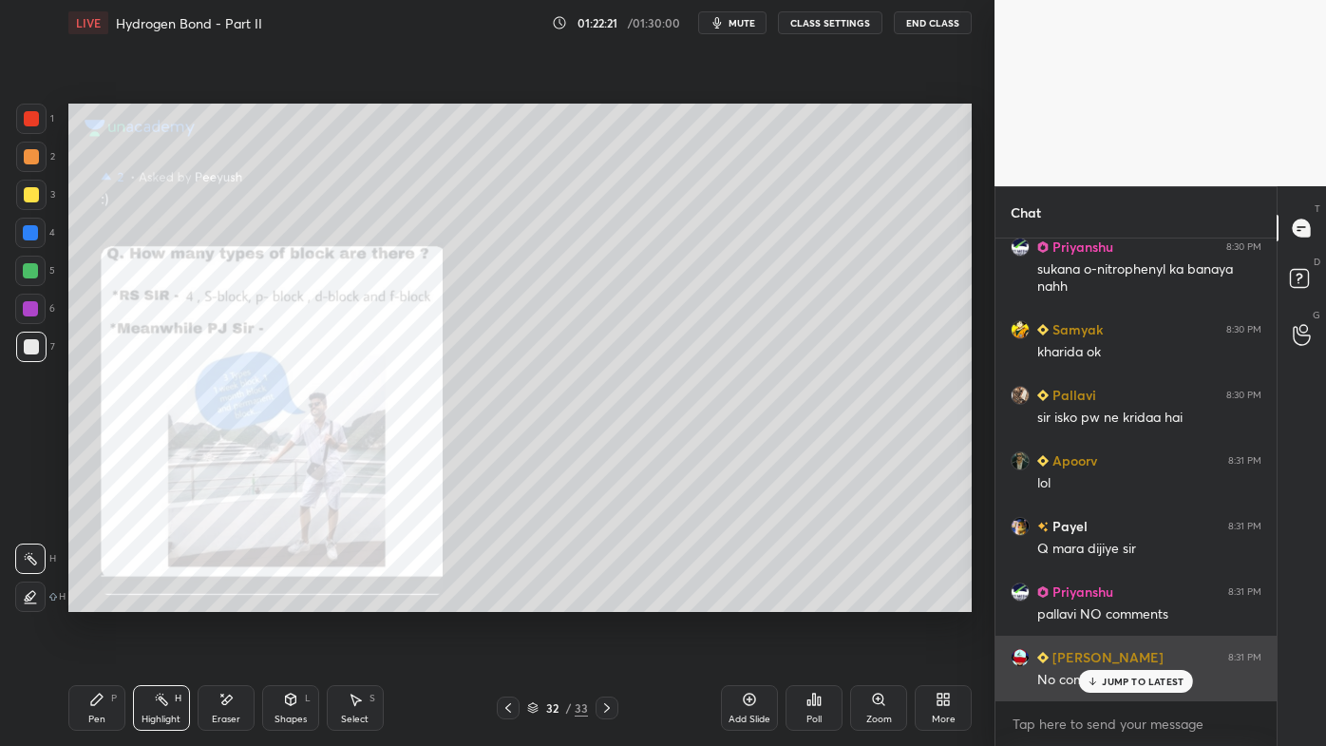
click at [1109, 599] on p "JUMP TO LATEST" at bounding box center [1143, 680] width 82 height 11
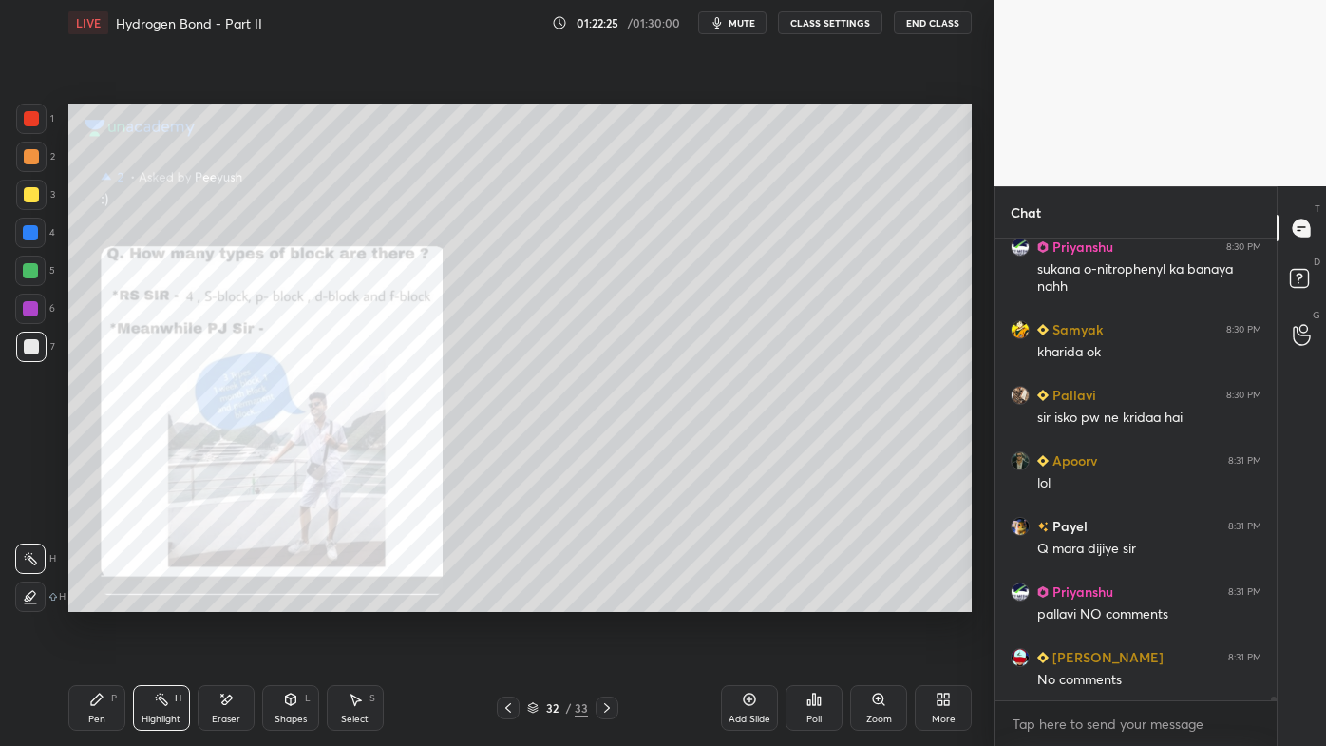
scroll to position [52394, 0]
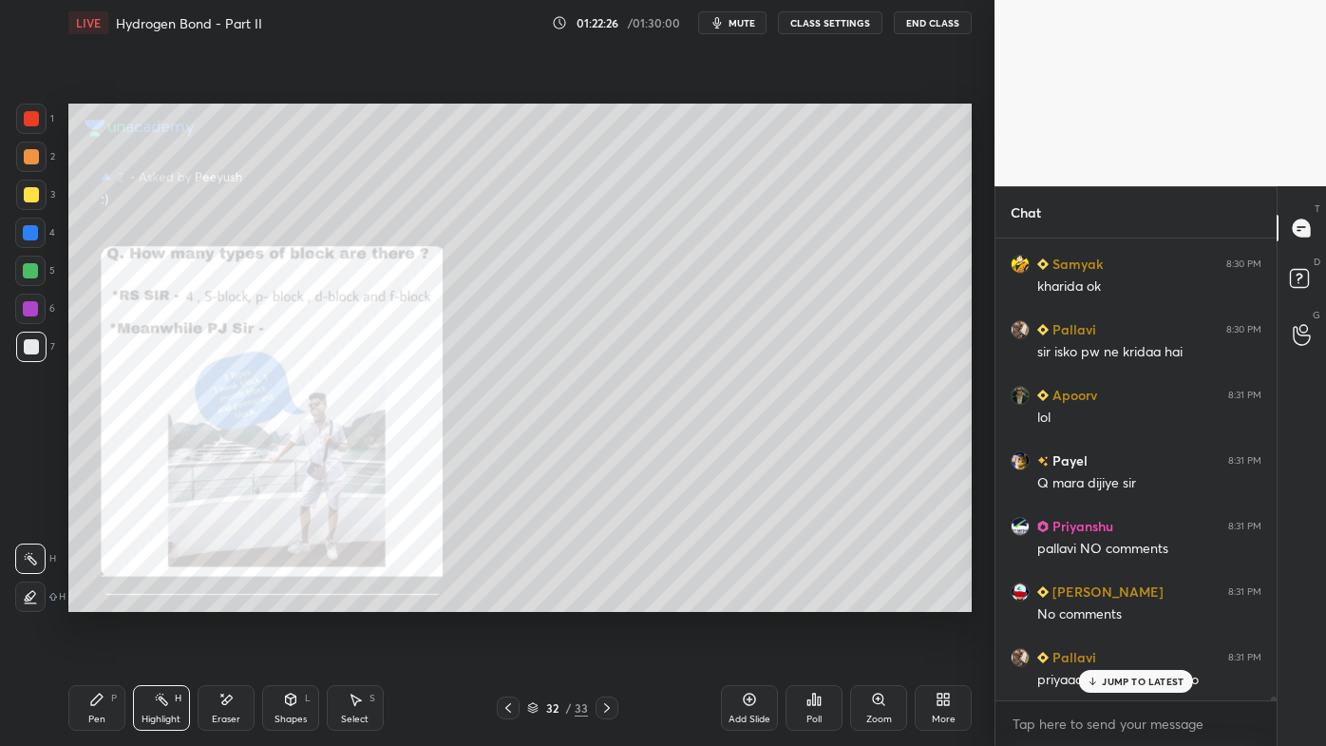
click at [823, 599] on div "Poll" at bounding box center [814, 708] width 57 height 46
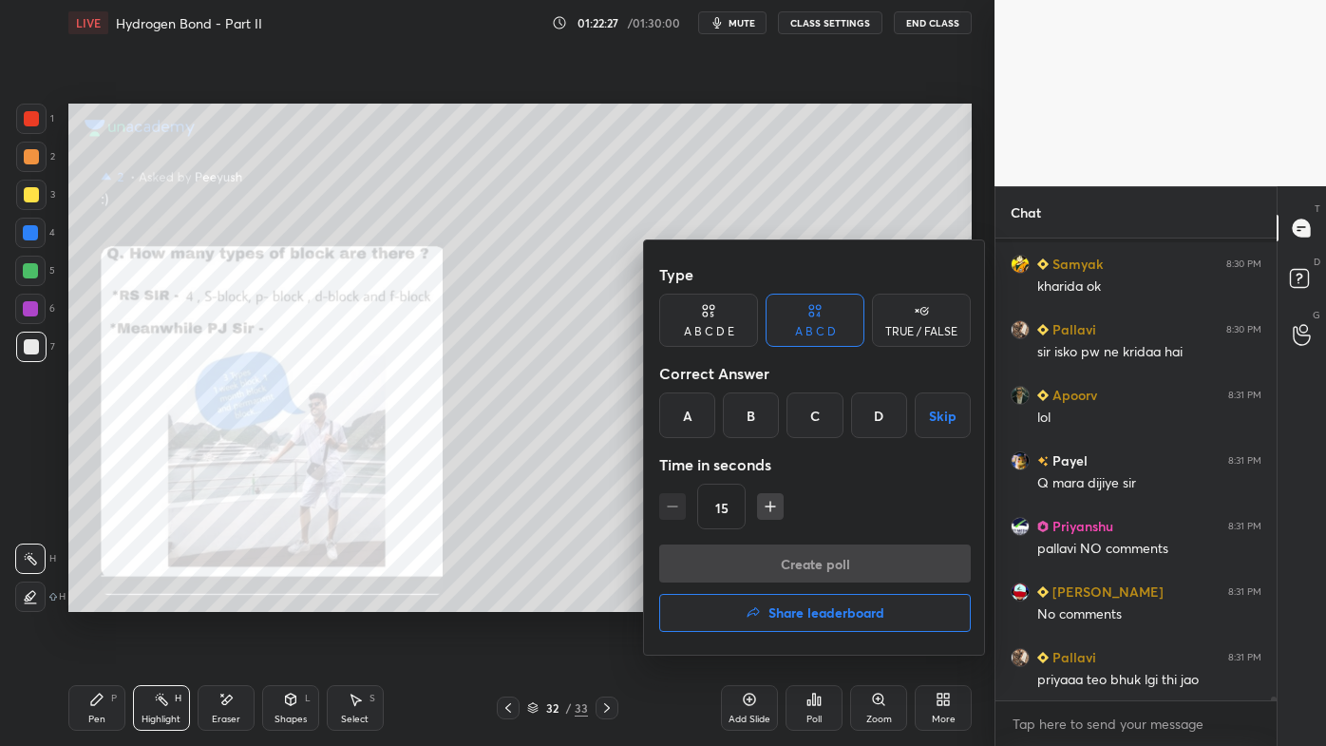
scroll to position [52477, 0]
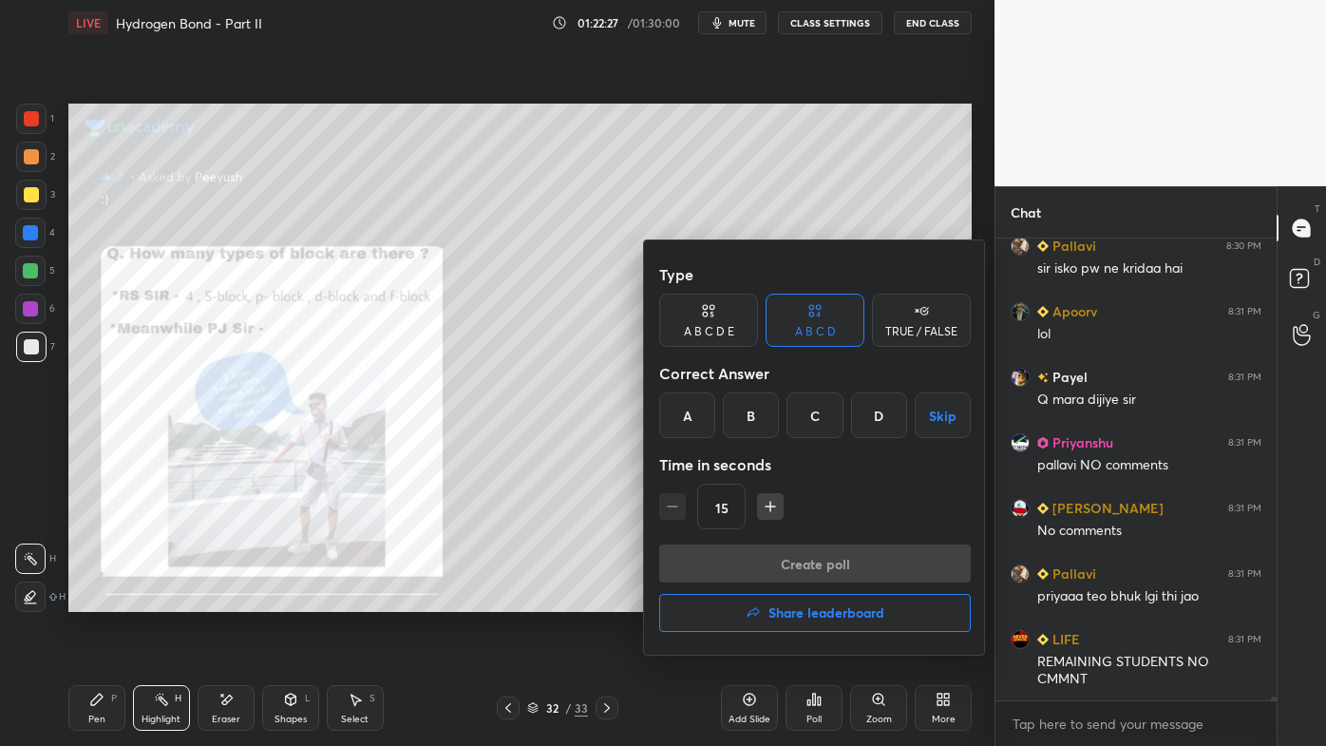
click at [750, 599] on icon "button" at bounding box center [753, 612] width 15 height 15
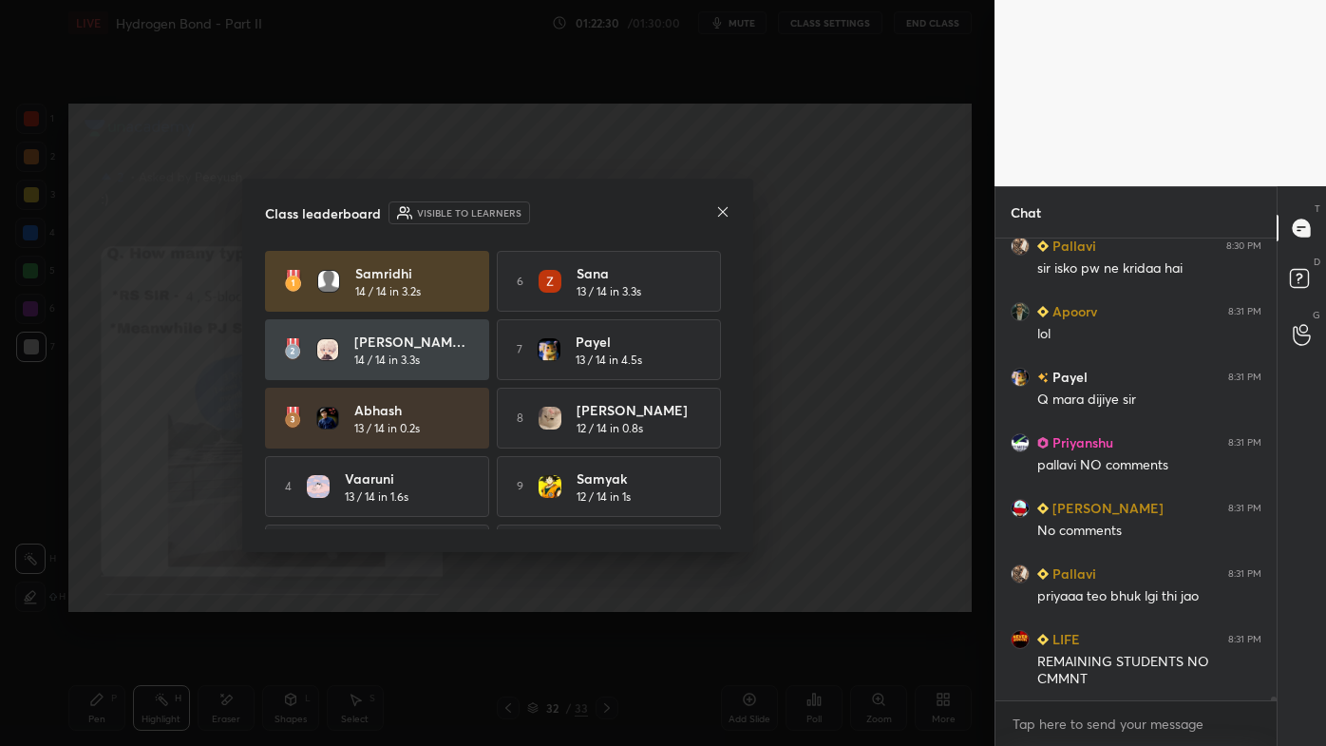
click at [723, 220] on div at bounding box center [722, 213] width 15 height 20
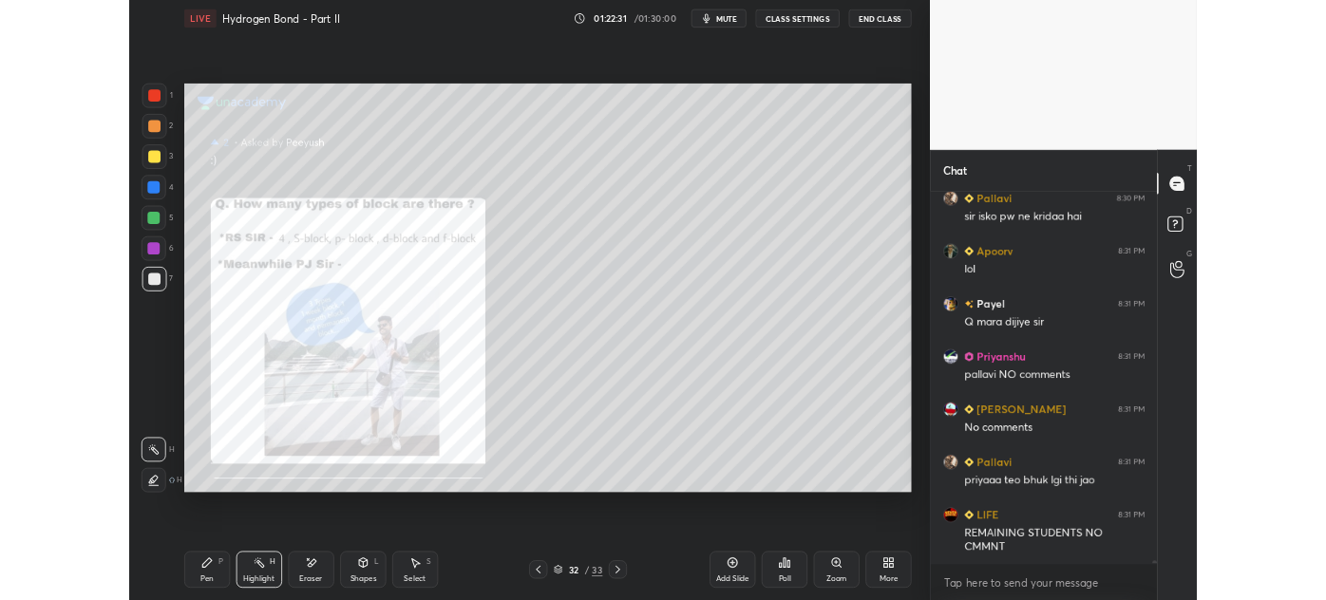
scroll to position [52543, 0]
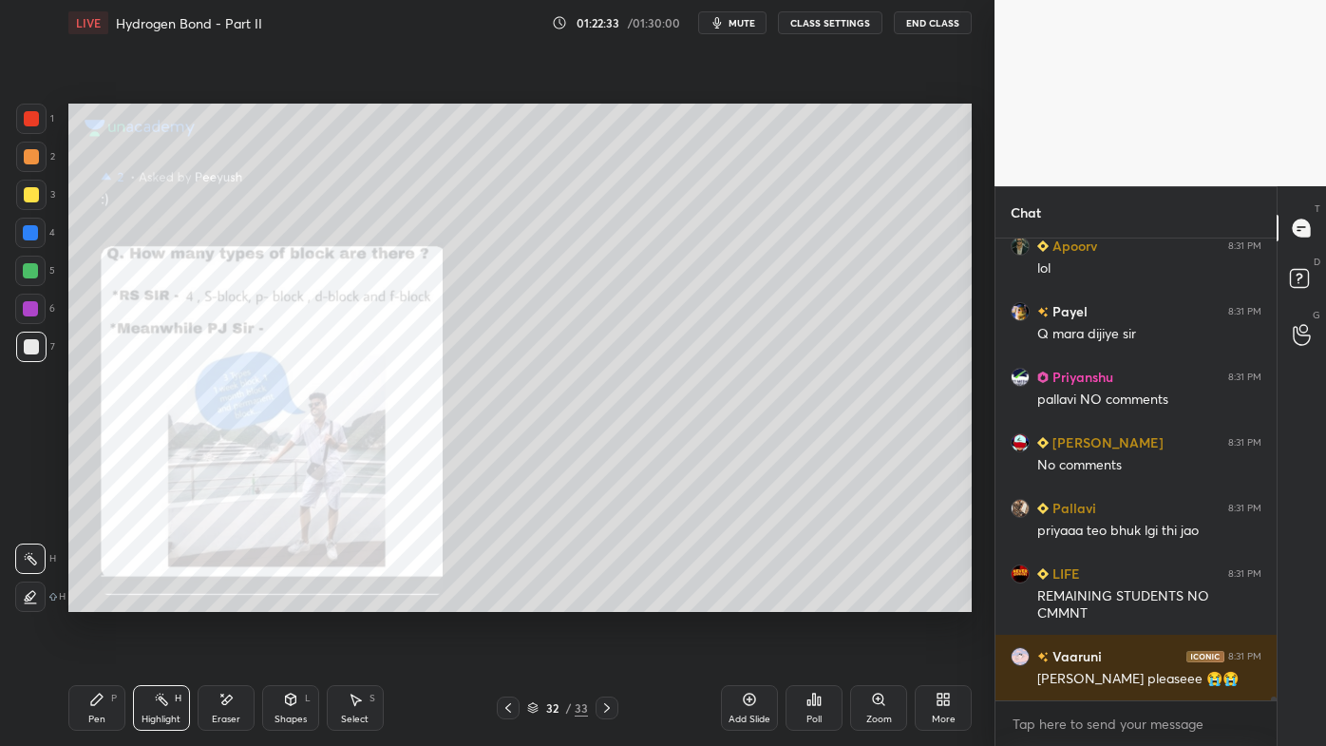
click at [938, 599] on icon at bounding box center [940, 695] width 5 height 5
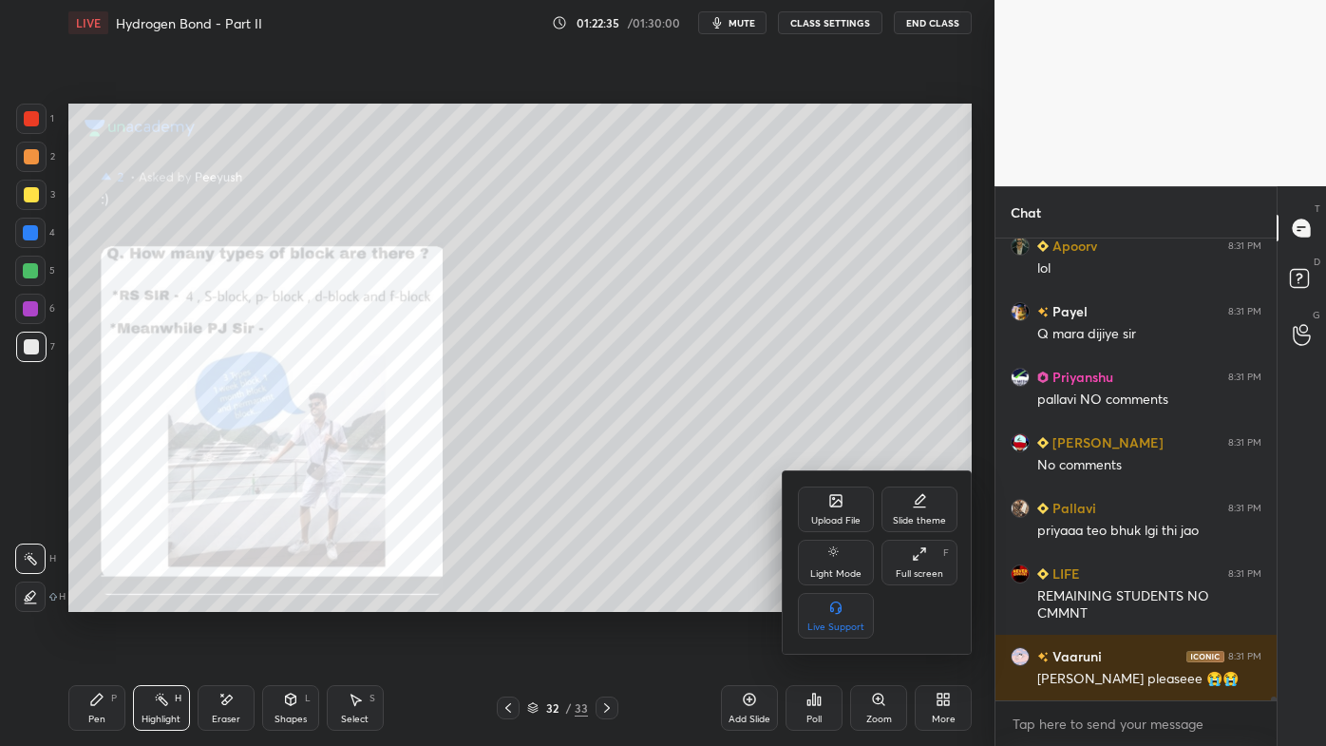
click at [831, 506] on icon at bounding box center [836, 503] width 10 height 7
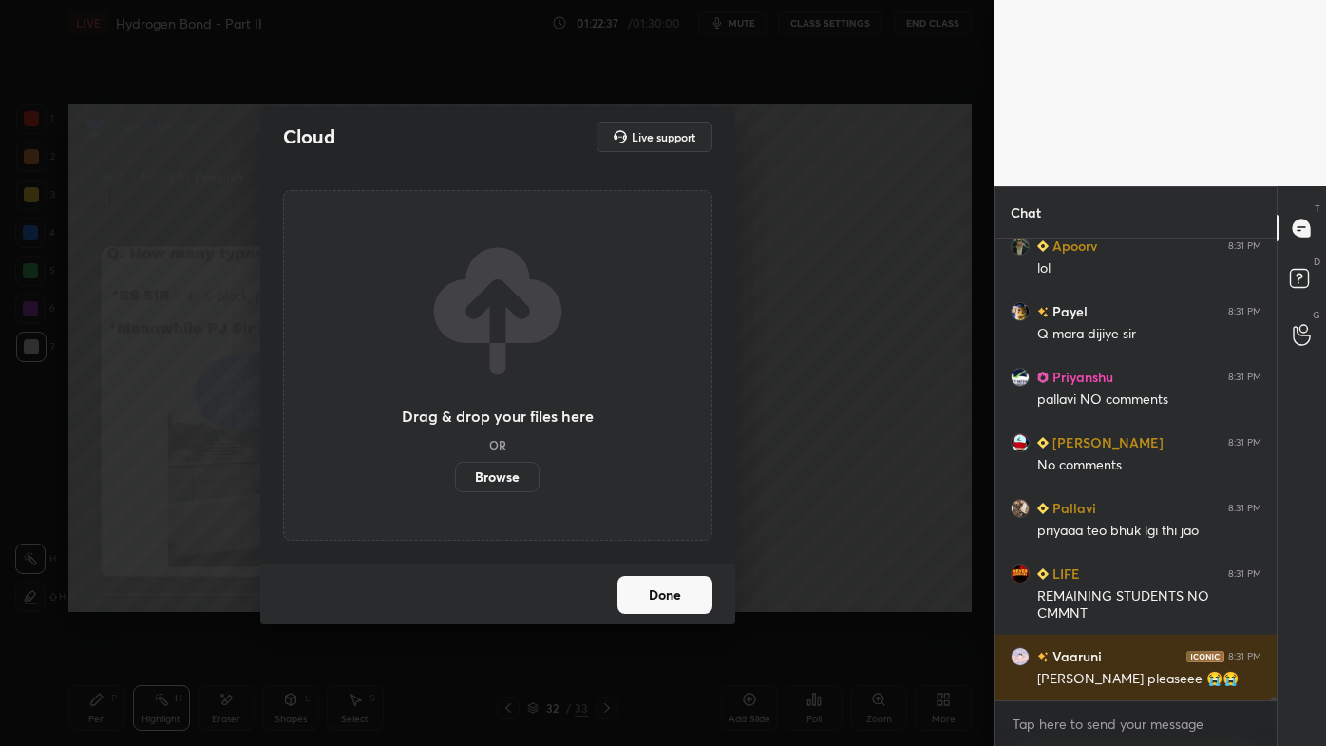
click at [512, 473] on label "Browse" at bounding box center [497, 477] width 85 height 30
click at [455, 473] on input "Browse" at bounding box center [455, 477] width 0 height 30
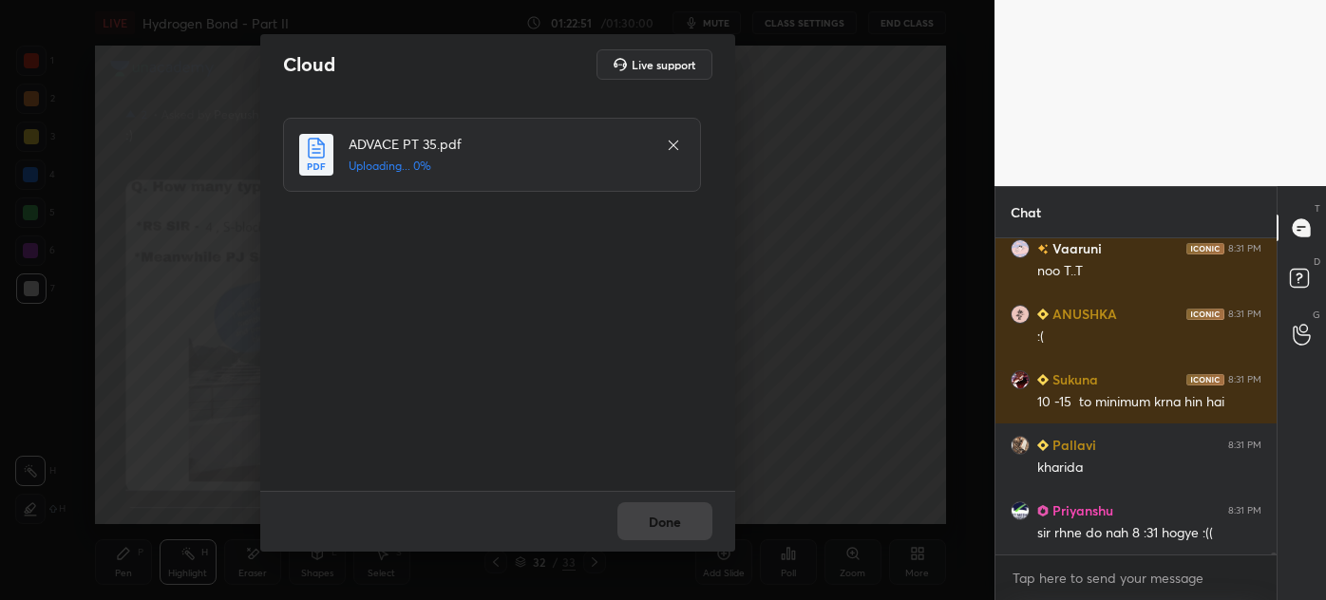
scroll to position [53409, 0]
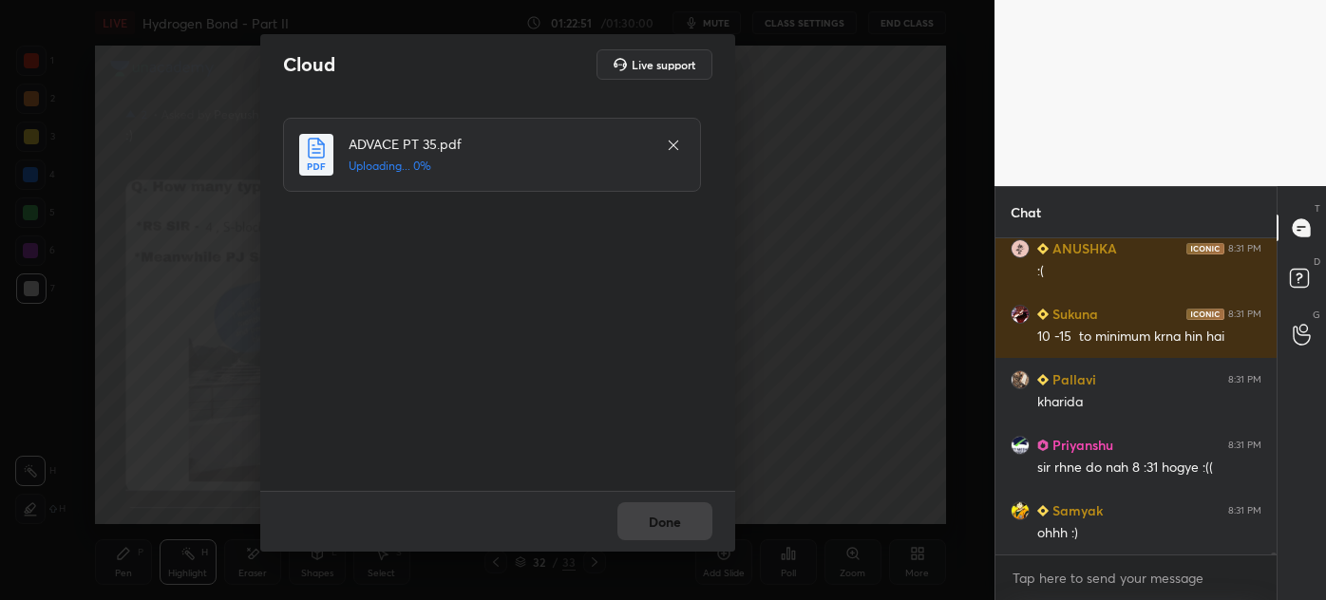
click at [682, 511] on div "Done" at bounding box center [497, 521] width 475 height 61
click at [692, 511] on div "Done" at bounding box center [497, 521] width 475 height 61
click at [696, 507] on div "Done" at bounding box center [497, 521] width 475 height 61
click at [699, 504] on div "Done" at bounding box center [497, 521] width 475 height 61
click at [702, 505] on div "Done" at bounding box center [497, 521] width 475 height 61
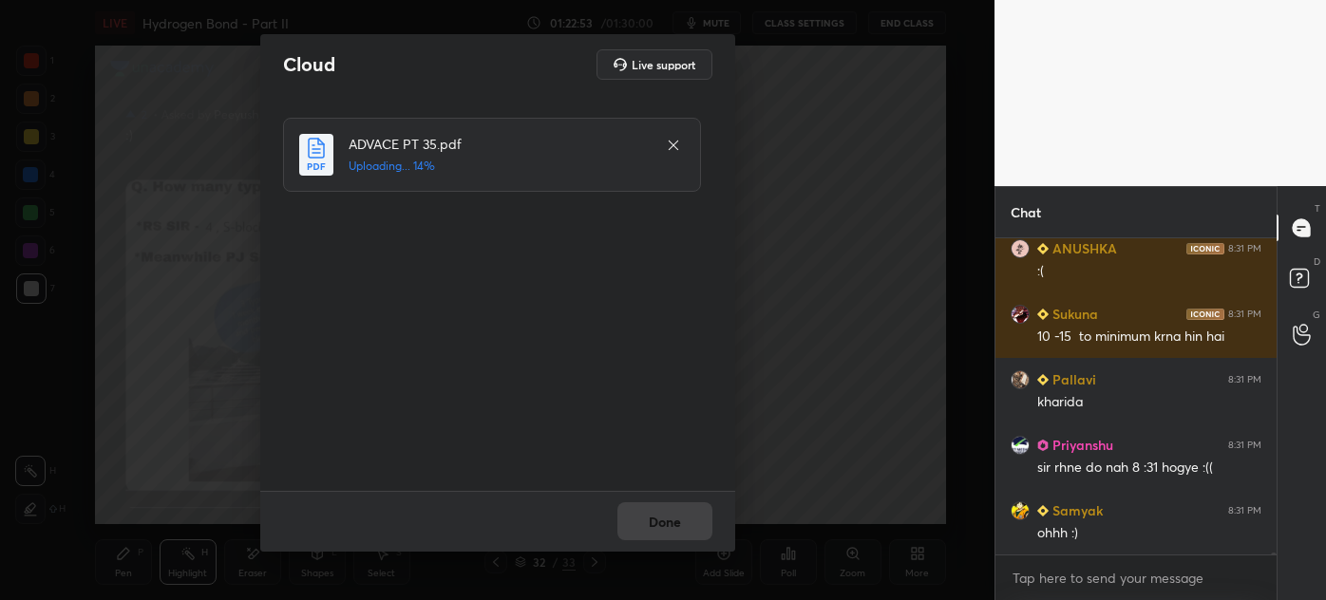
click at [701, 508] on div "Done" at bounding box center [497, 521] width 475 height 61
click at [701, 507] on div "Done" at bounding box center [497, 521] width 475 height 61
click at [697, 505] on div "Done" at bounding box center [497, 521] width 475 height 61
click at [695, 505] on div "Done" at bounding box center [497, 521] width 475 height 61
click at [693, 506] on button "Done" at bounding box center [664, 521] width 95 height 38
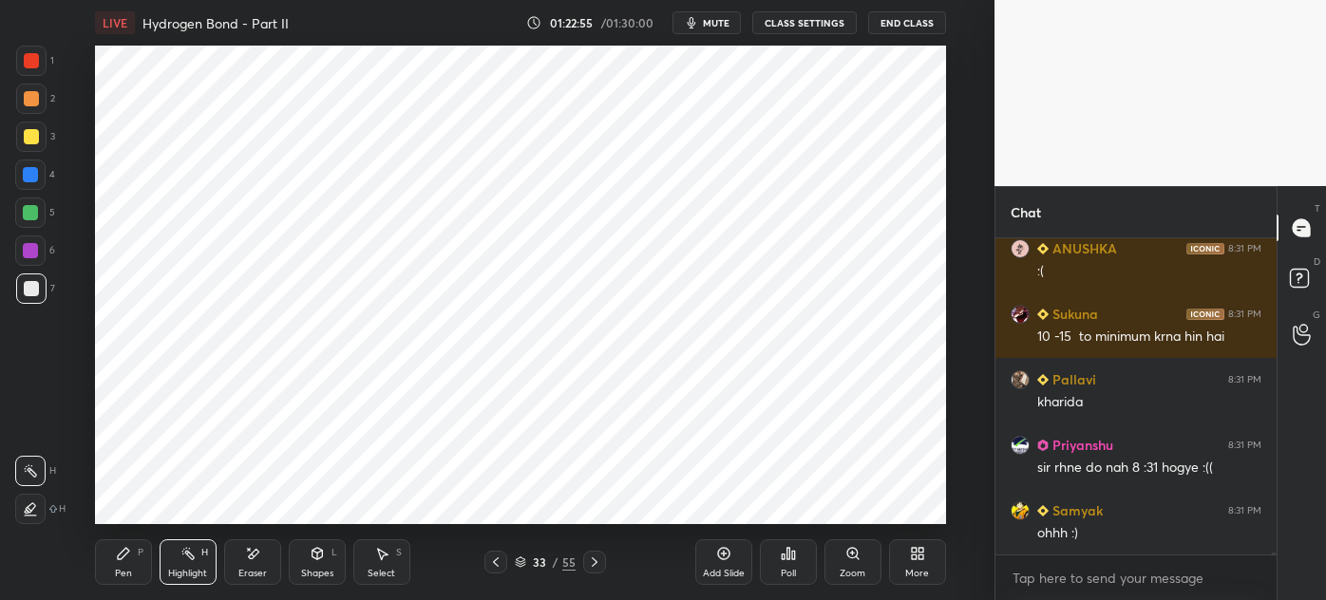
click at [591, 559] on icon at bounding box center [594, 562] width 15 height 15
click at [590, 559] on icon at bounding box center [594, 562] width 15 height 15
click at [588, 561] on icon at bounding box center [594, 562] width 15 height 15
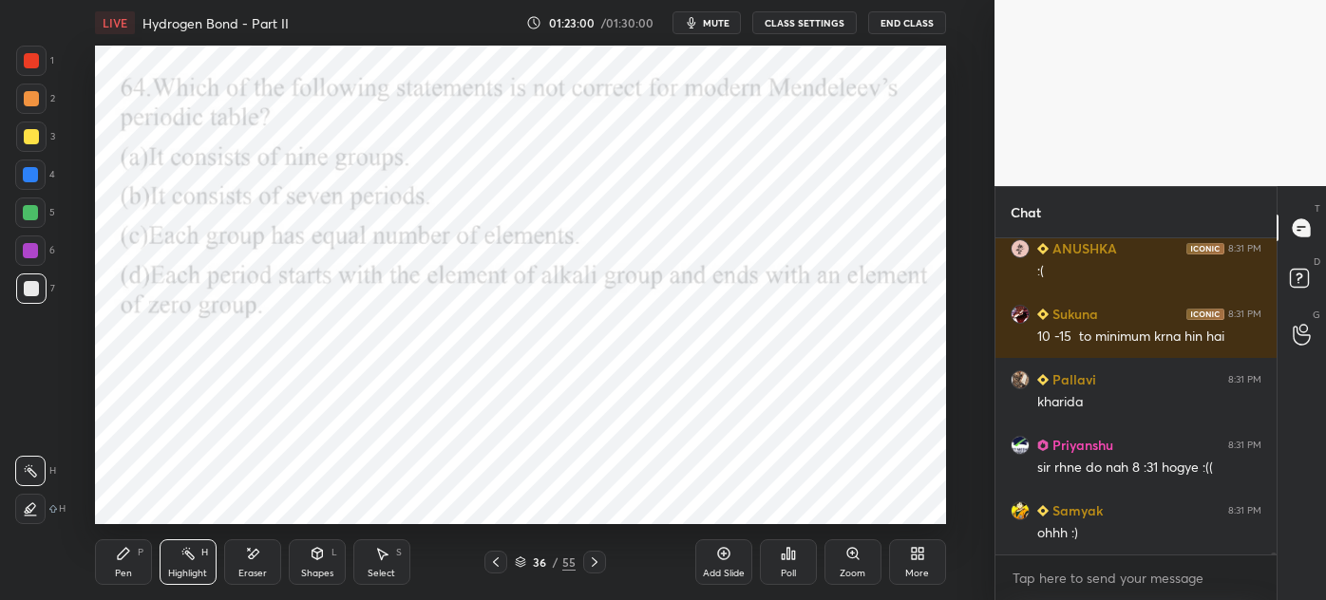
scroll to position [53475, 0]
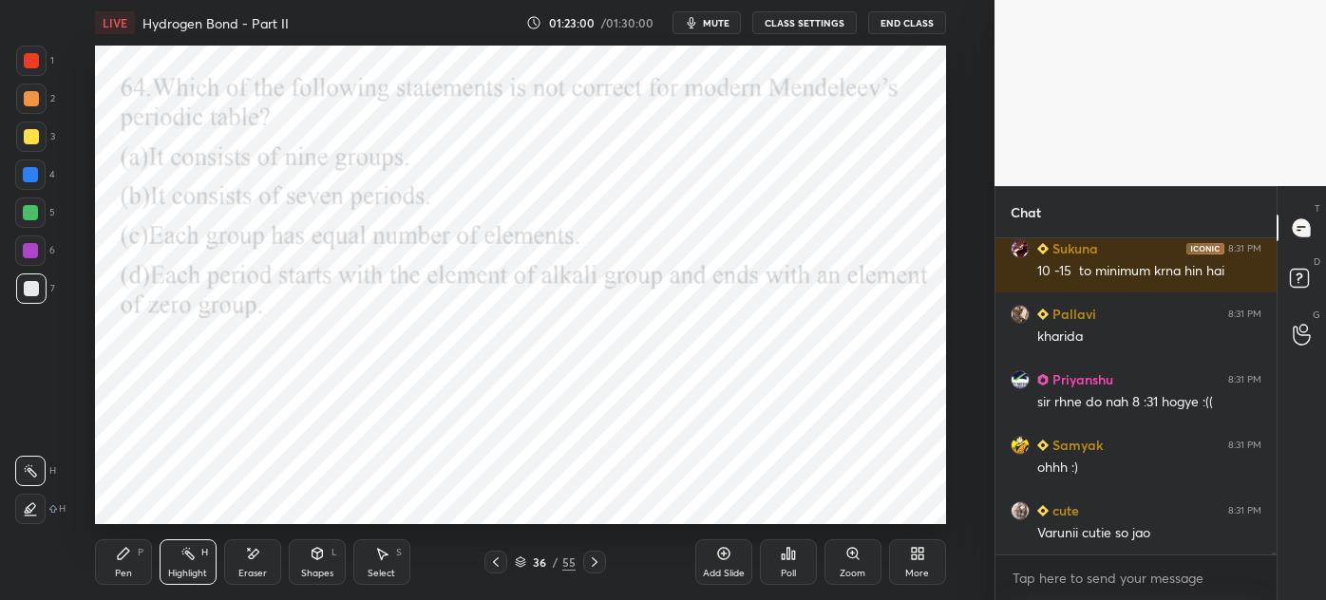
click at [595, 560] on icon at bounding box center [594, 562] width 15 height 15
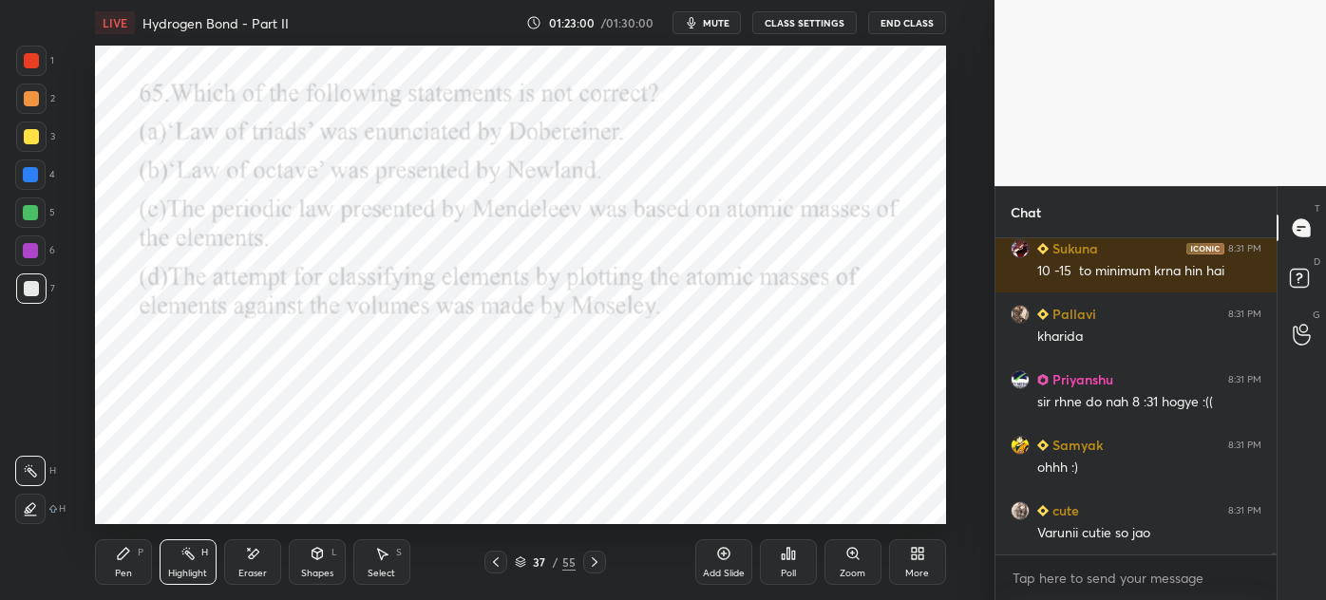
click at [595, 559] on icon at bounding box center [594, 562] width 15 height 15
click at [598, 559] on icon at bounding box center [594, 562] width 15 height 15
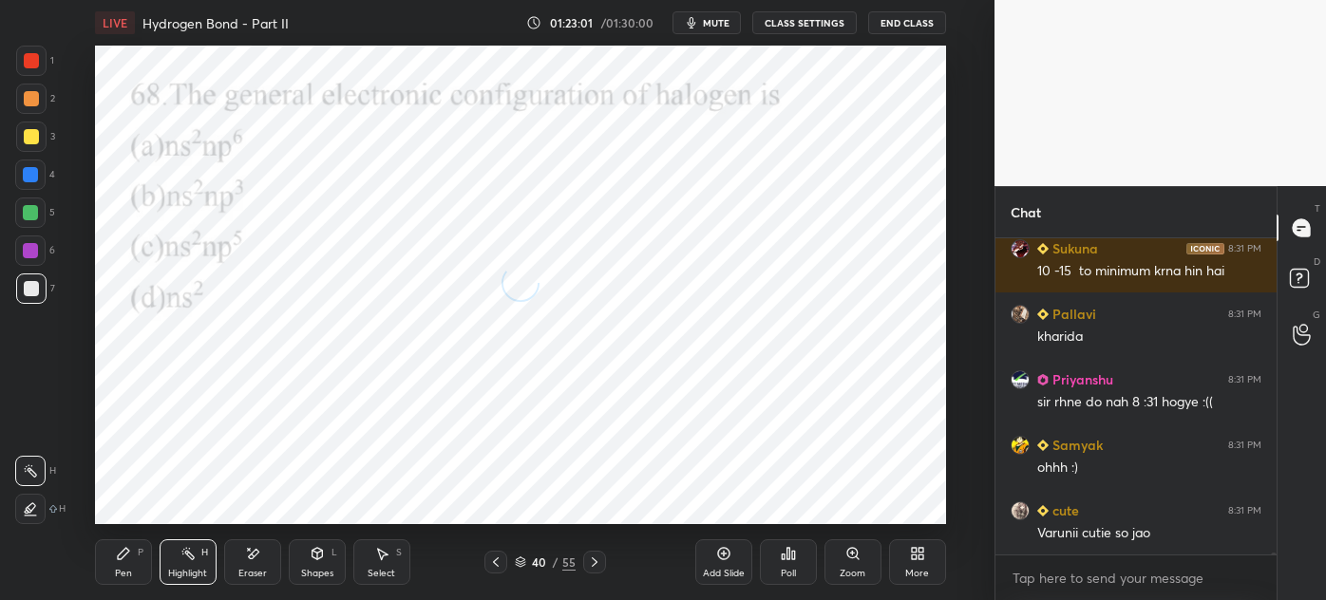
click at [599, 561] on icon at bounding box center [594, 562] width 15 height 15
click at [599, 563] on icon at bounding box center [594, 562] width 15 height 15
click at [600, 564] on icon at bounding box center [594, 562] width 15 height 15
click at [597, 566] on icon at bounding box center [594, 562] width 15 height 15
click at [598, 566] on icon at bounding box center [594, 562] width 15 height 15
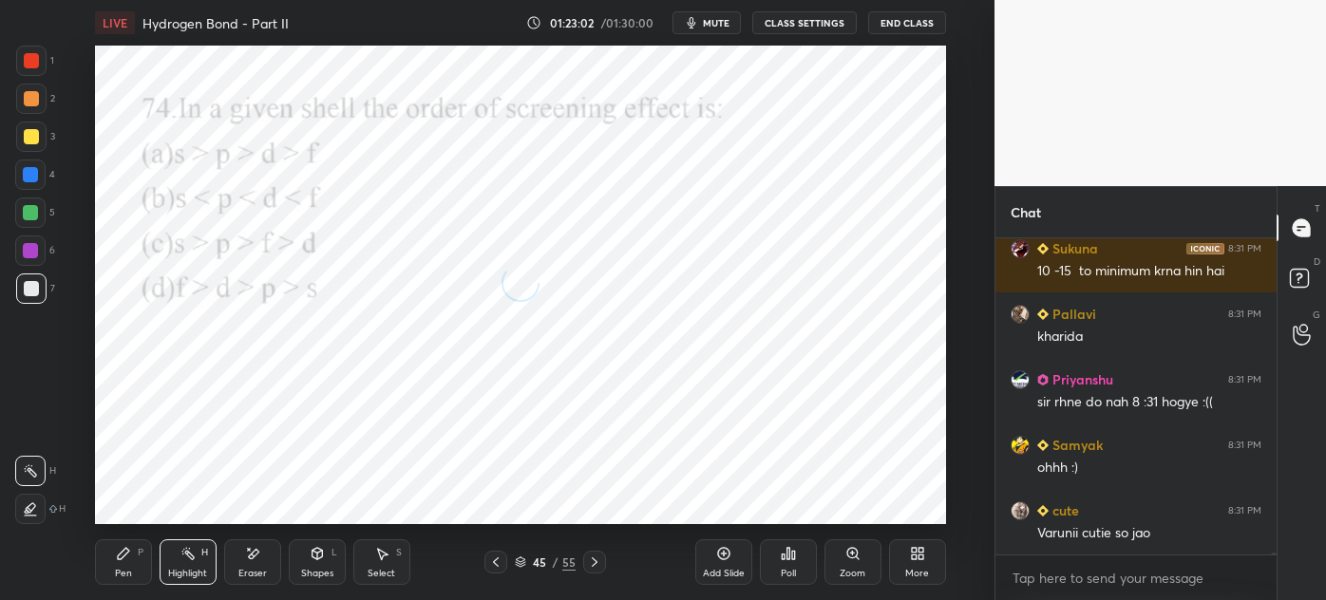
click at [597, 566] on icon at bounding box center [594, 562] width 15 height 15
click at [597, 564] on icon at bounding box center [594, 562] width 15 height 15
click at [597, 563] on icon at bounding box center [594, 562] width 15 height 15
click at [597, 564] on icon at bounding box center [594, 562] width 15 height 15
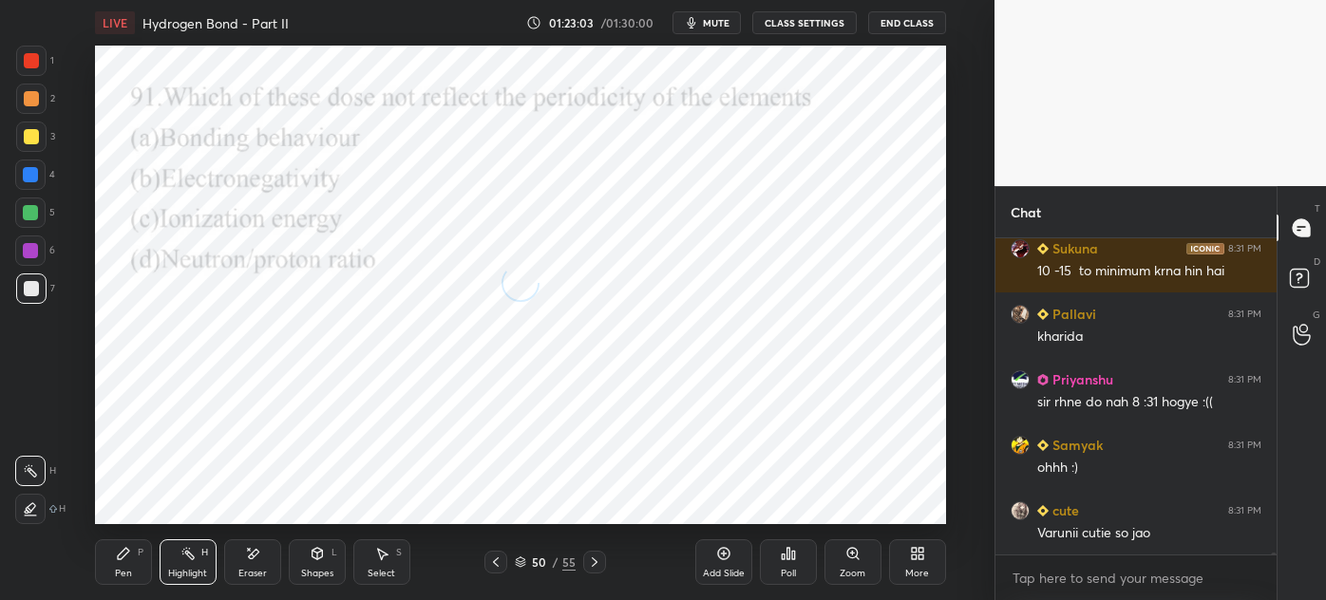
click at [595, 561] on icon at bounding box center [594, 562] width 15 height 15
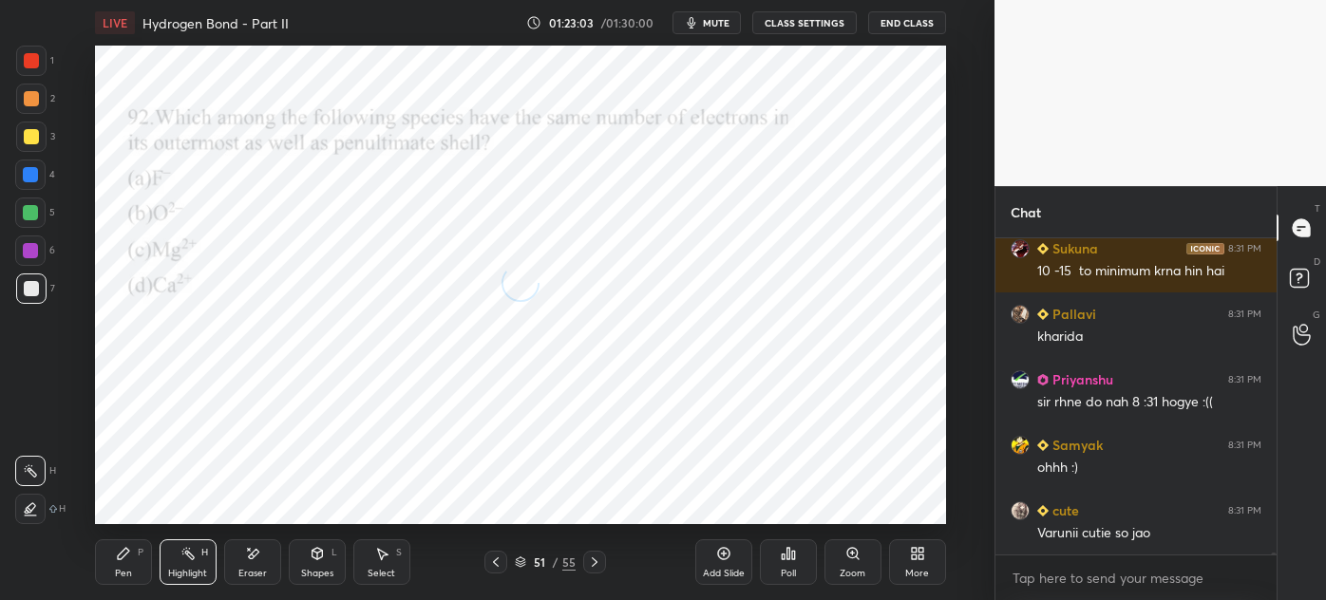
click at [596, 562] on icon at bounding box center [594, 562] width 15 height 15
click at [597, 564] on icon at bounding box center [594, 562] width 15 height 15
click at [596, 564] on icon at bounding box center [594, 562] width 15 height 15
click at [594, 564] on icon at bounding box center [594, 562] width 15 height 15
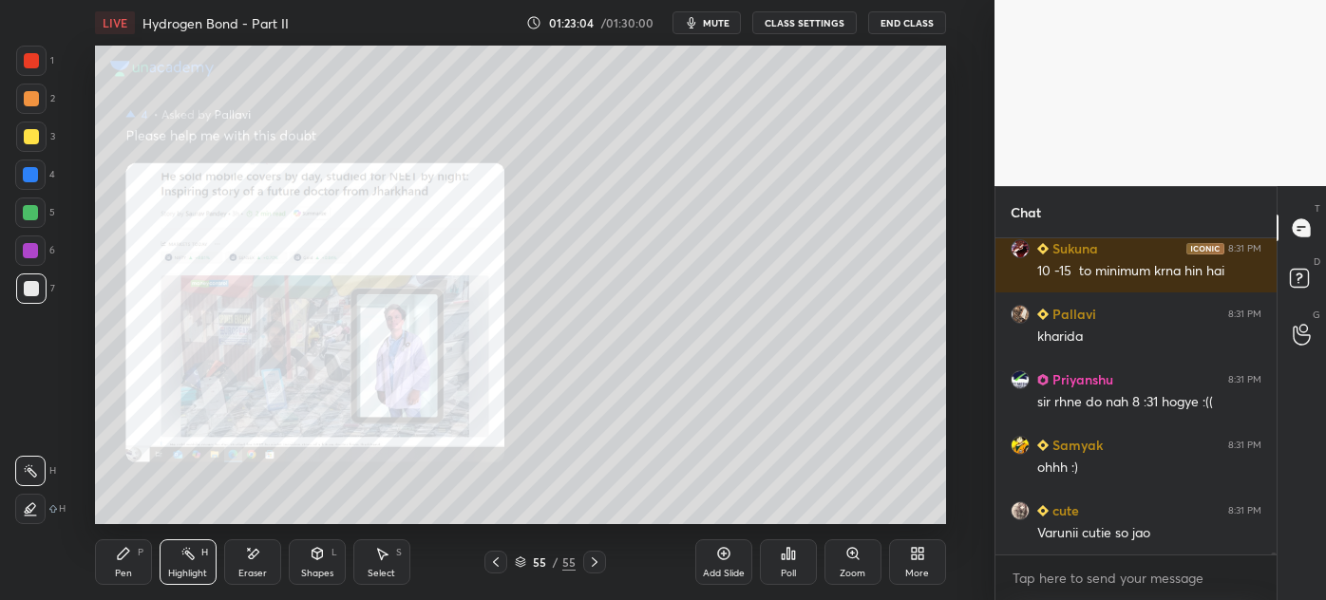
click at [597, 562] on icon at bounding box center [594, 562] width 15 height 15
click at [502, 563] on icon at bounding box center [495, 562] width 15 height 15
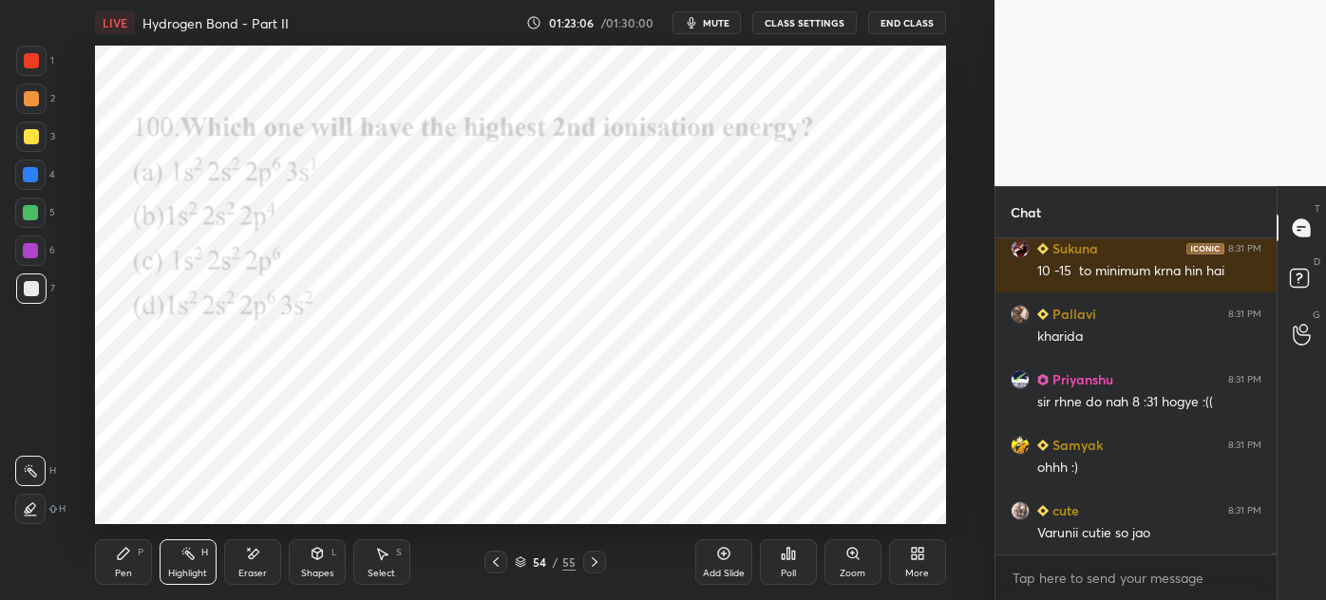
click at [487, 561] on div at bounding box center [495, 562] width 23 height 23
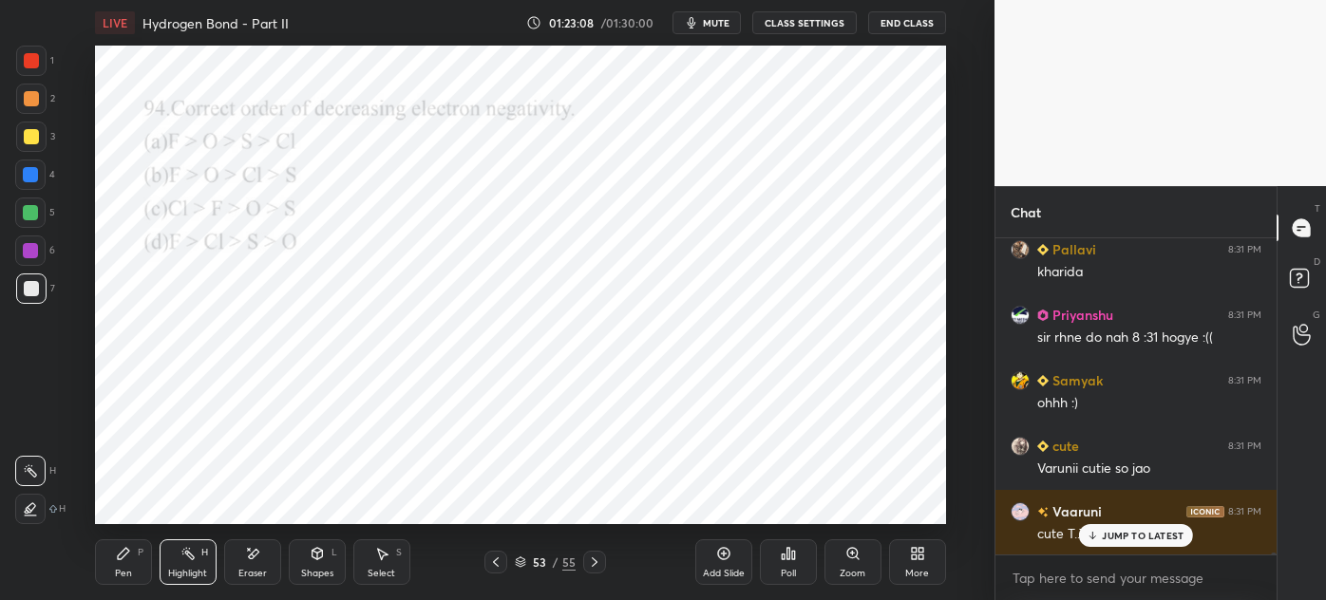
click at [483, 559] on div "53 / 55" at bounding box center [545, 562] width 300 height 23
click at [484, 559] on div "53 / 55" at bounding box center [545, 562] width 300 height 23
click at [482, 560] on div "53 / 55" at bounding box center [545, 562] width 300 height 23
click at [484, 561] on div "53 / 55" at bounding box center [545, 562] width 300 height 23
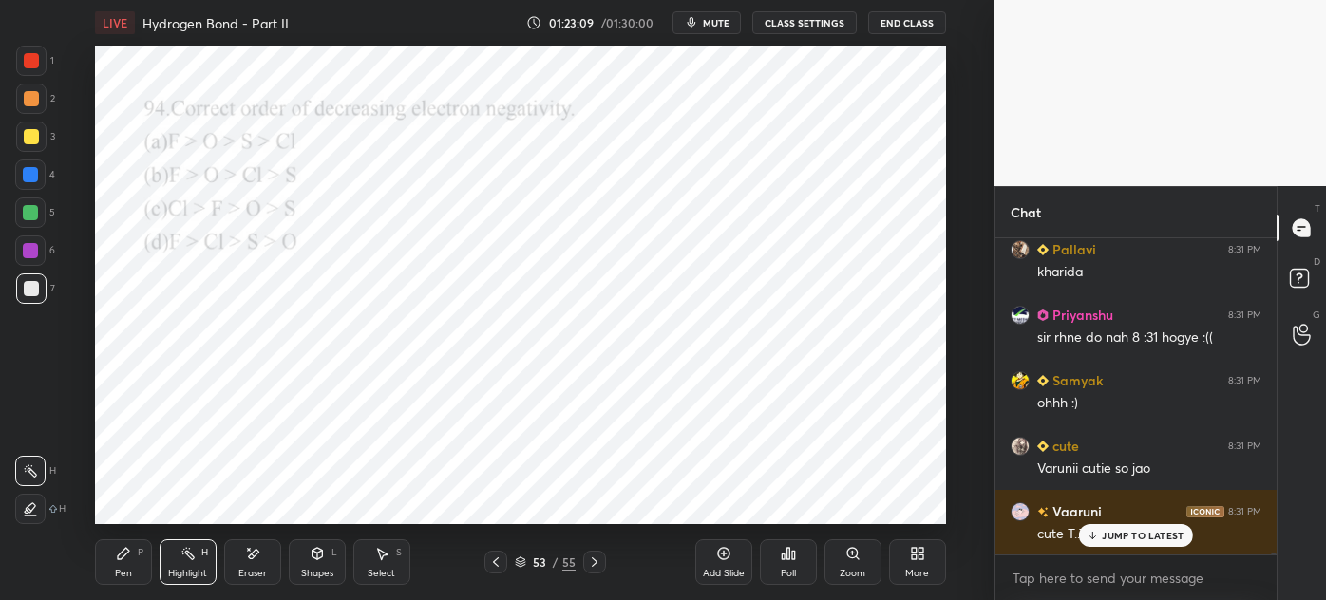
click at [490, 559] on icon at bounding box center [495, 562] width 15 height 15
click at [492, 559] on icon at bounding box center [495, 562] width 15 height 15
click at [493, 559] on icon at bounding box center [495, 562] width 15 height 15
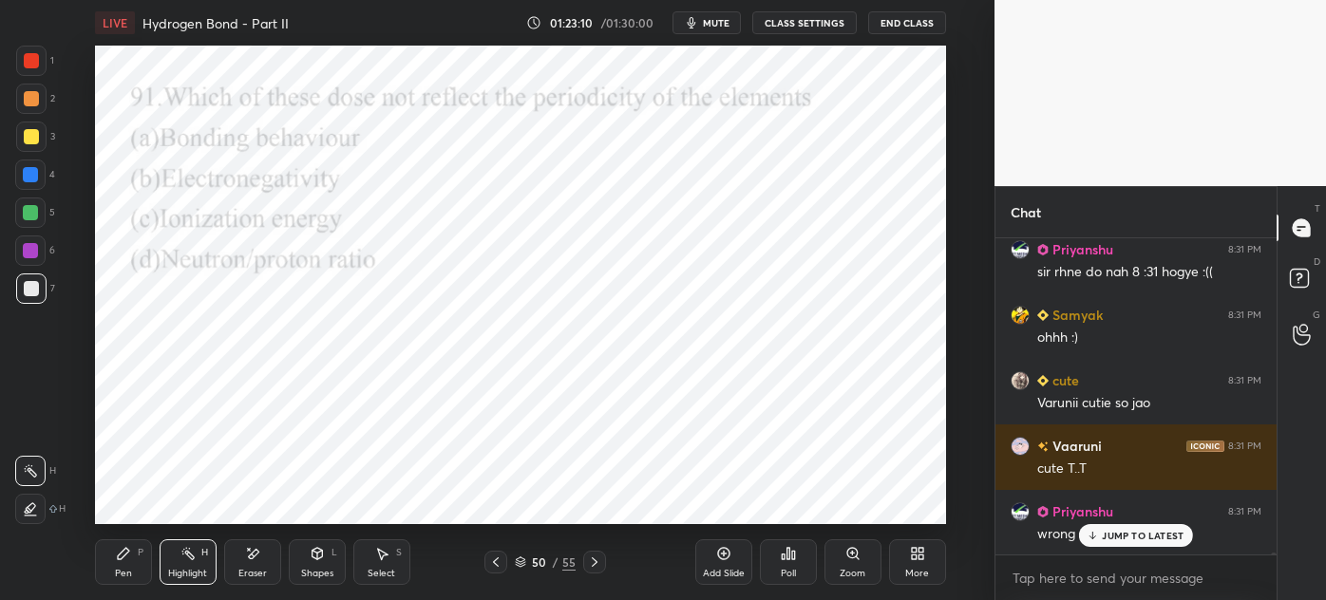
click at [492, 557] on icon at bounding box center [495, 562] width 15 height 15
click at [491, 557] on icon at bounding box center [495, 562] width 15 height 15
click at [490, 558] on icon at bounding box center [495, 562] width 15 height 15
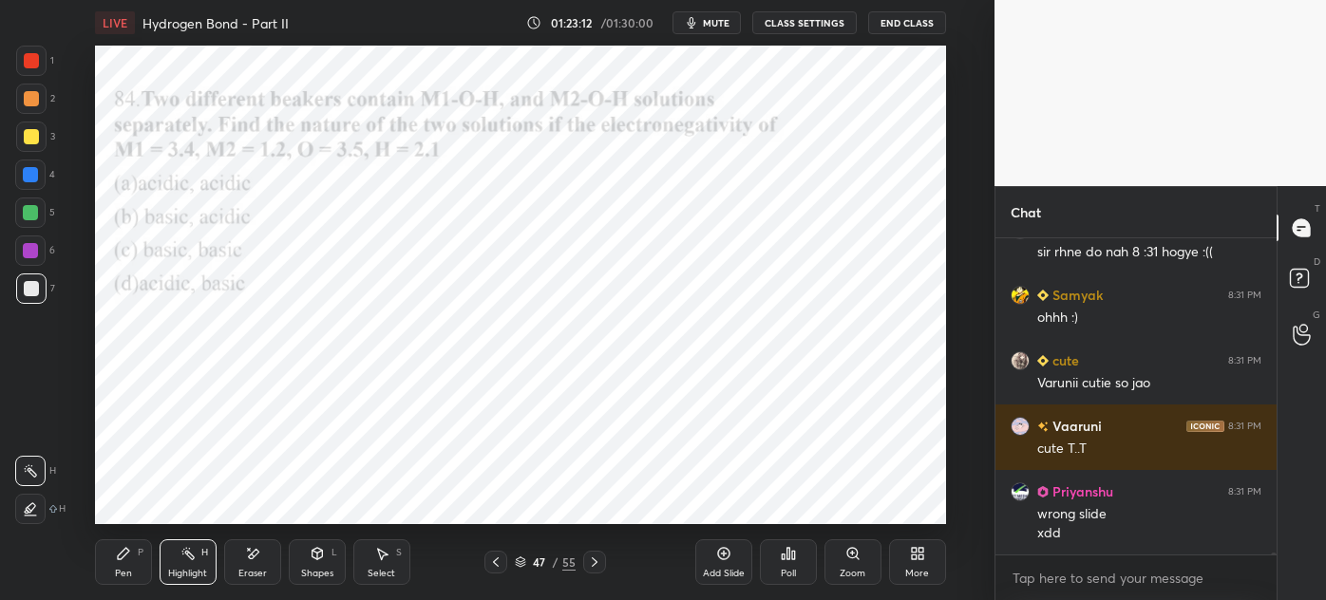
click at [487, 559] on div at bounding box center [495, 562] width 23 height 23
click at [488, 559] on icon at bounding box center [495, 562] width 15 height 15
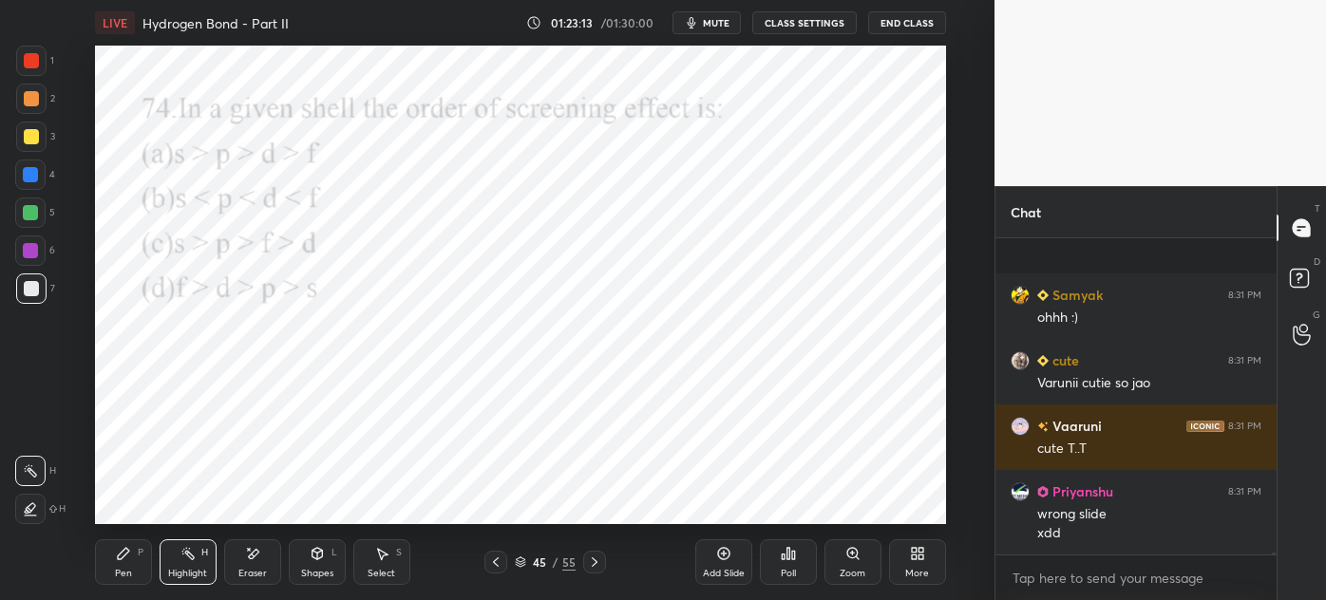
scroll to position [53756, 0]
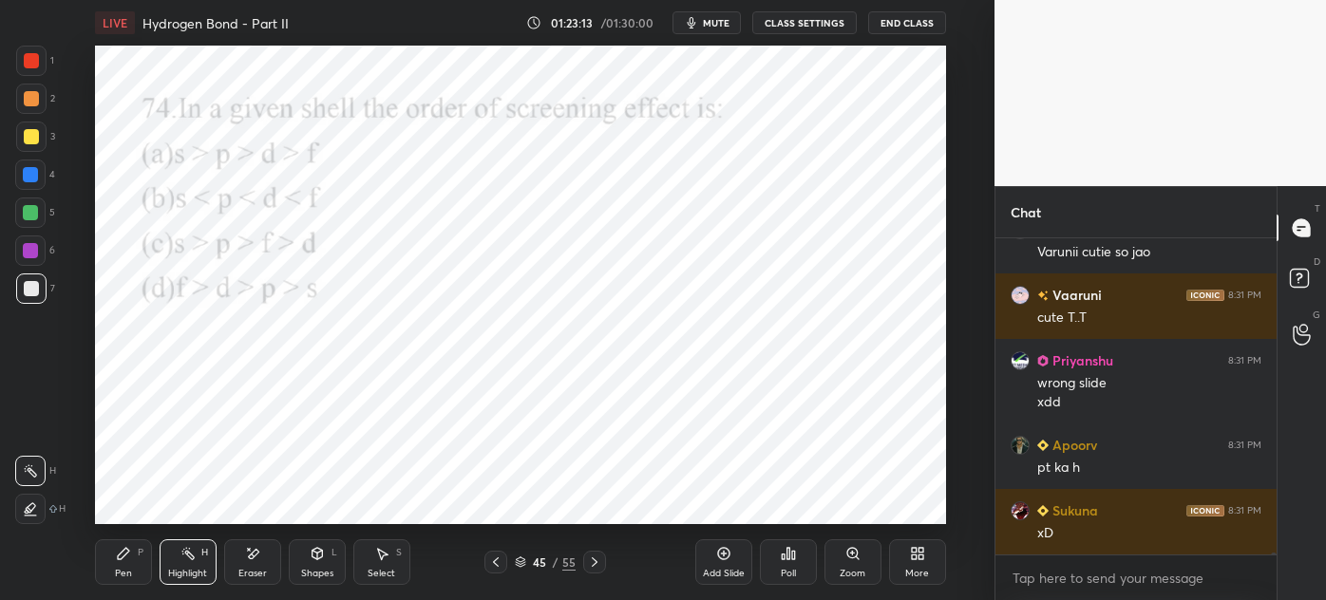
click at [490, 558] on icon at bounding box center [495, 562] width 15 height 15
click at [489, 558] on icon at bounding box center [495, 562] width 15 height 15
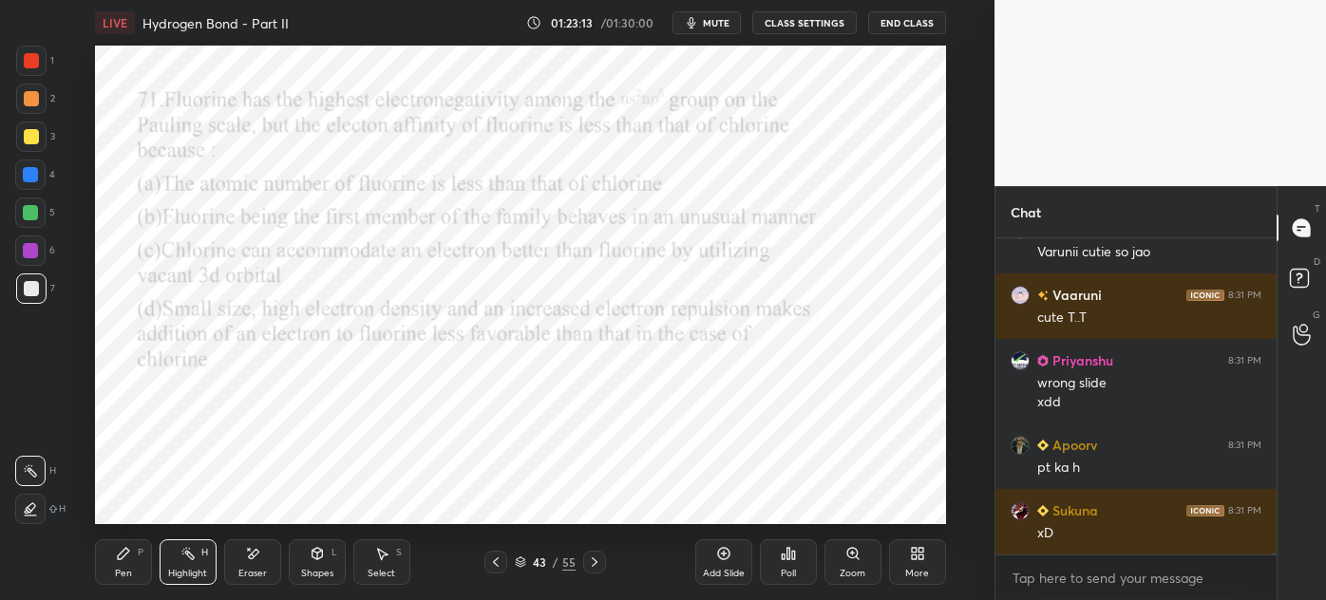
click at [490, 559] on icon at bounding box center [495, 562] width 15 height 15
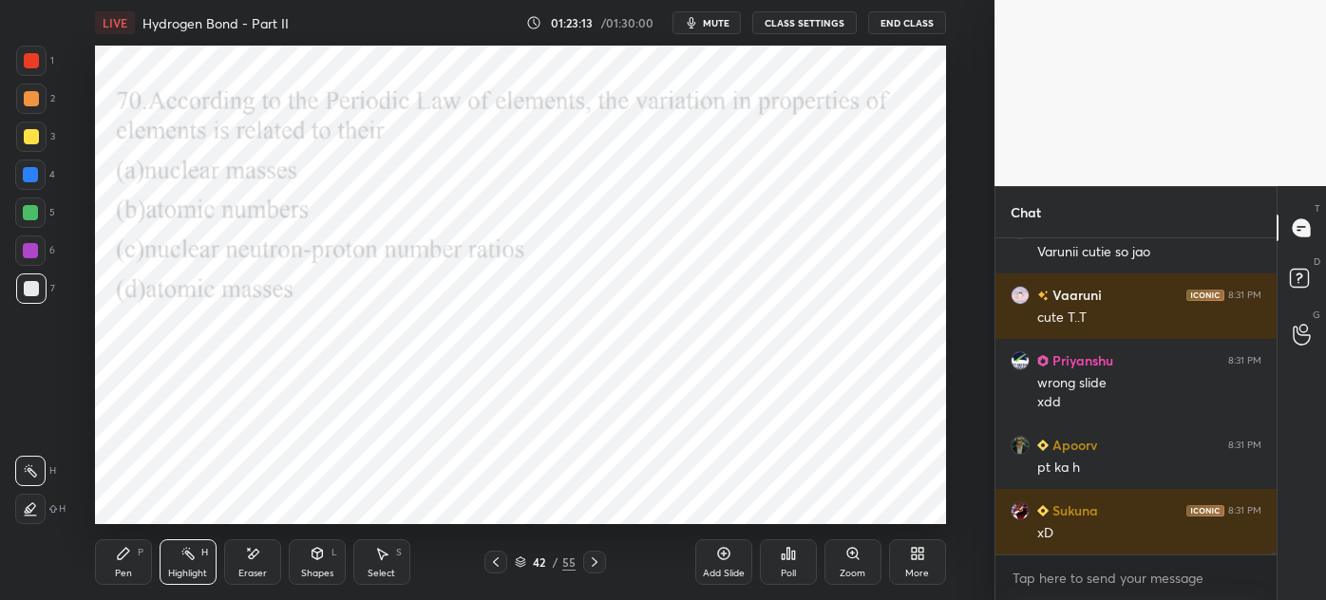
click at [489, 559] on icon at bounding box center [495, 562] width 15 height 15
click at [490, 559] on icon at bounding box center [495, 562] width 15 height 15
click at [489, 559] on icon at bounding box center [495, 562] width 15 height 15
click at [489, 558] on icon at bounding box center [495, 562] width 15 height 15
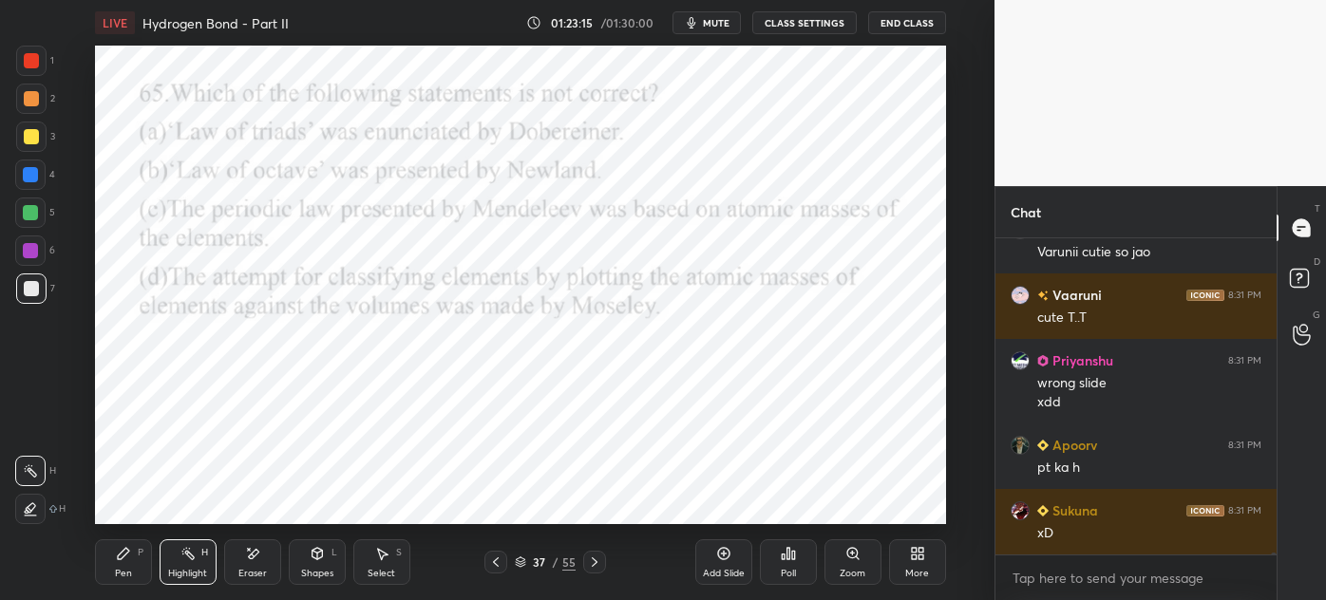
scroll to position [53821, 0]
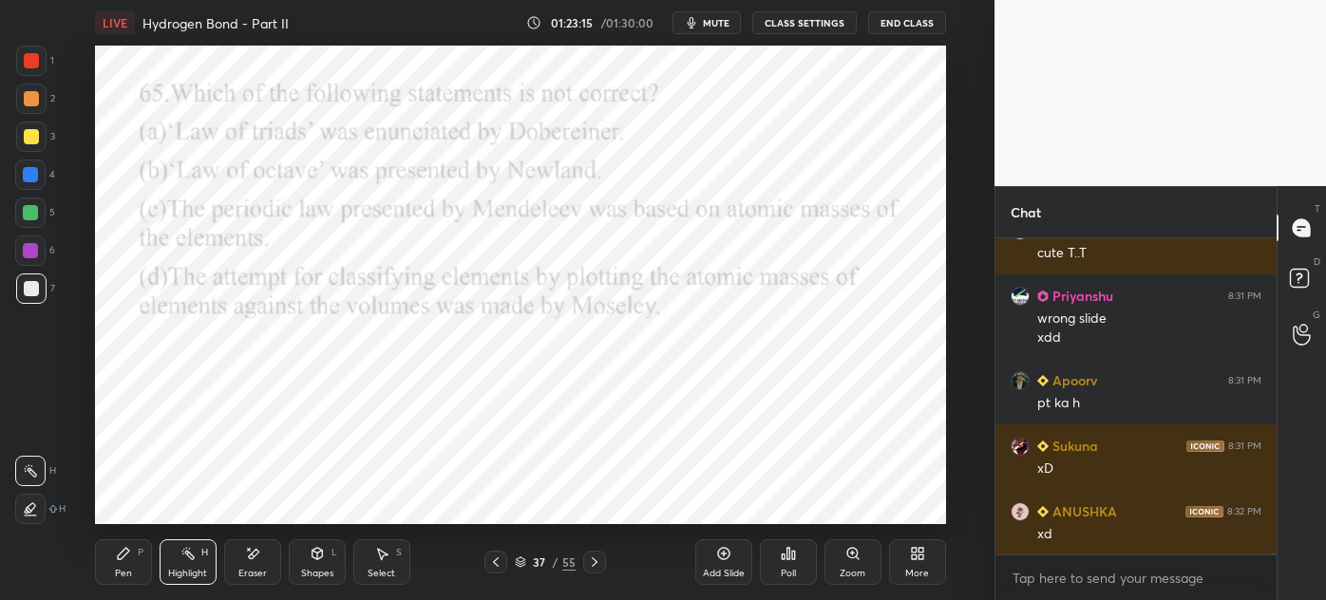
click at [488, 559] on icon at bounding box center [495, 562] width 15 height 15
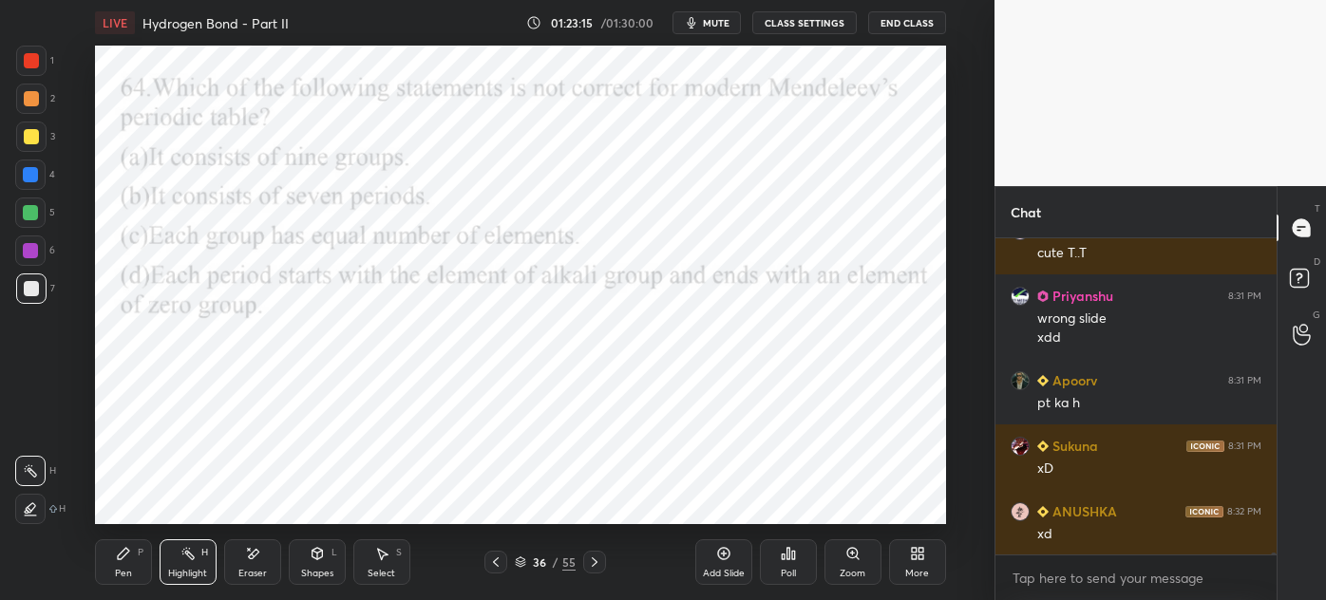
click at [487, 559] on div at bounding box center [495, 562] width 23 height 23
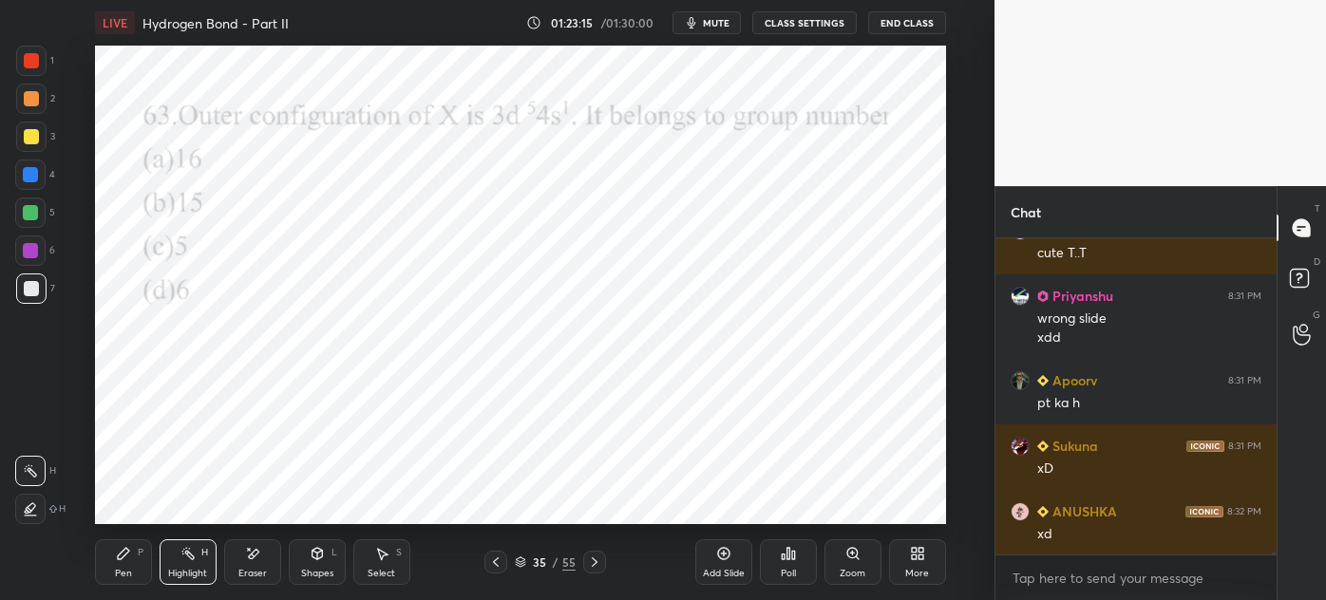
click at [487, 559] on div at bounding box center [495, 562] width 23 height 23
click at [488, 557] on div at bounding box center [495, 562] width 23 height 23
click at [486, 559] on div at bounding box center [495, 562] width 23 height 23
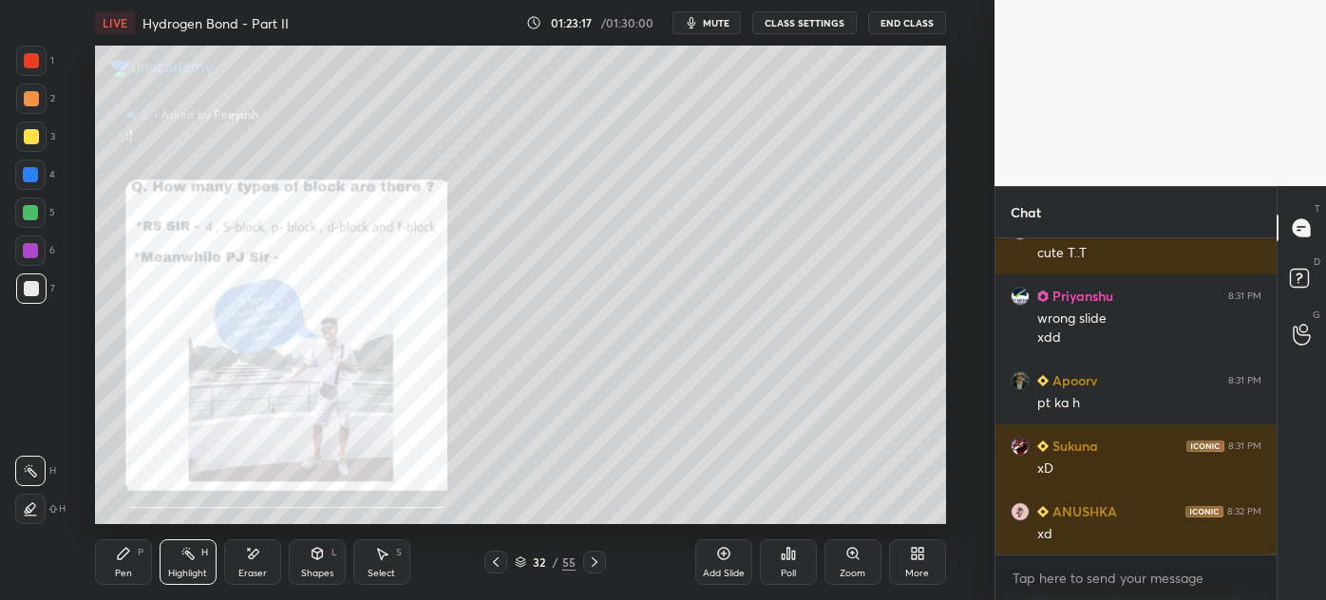
scroll to position [53886, 0]
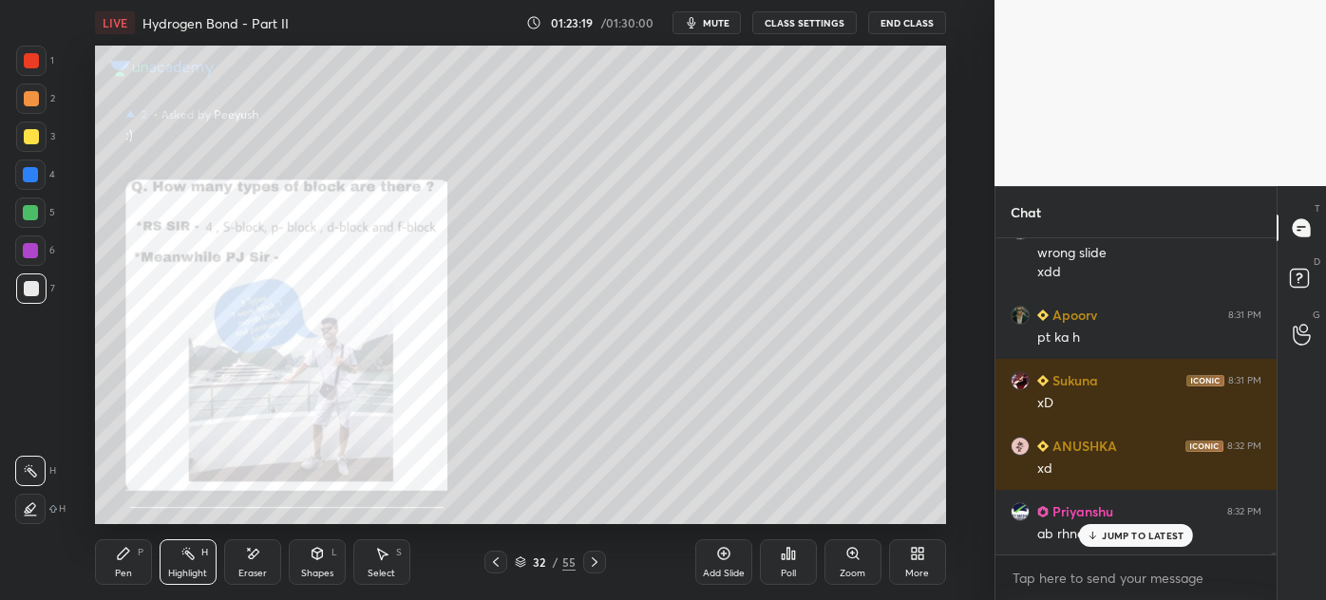
click at [913, 557] on icon at bounding box center [914, 557] width 5 height 5
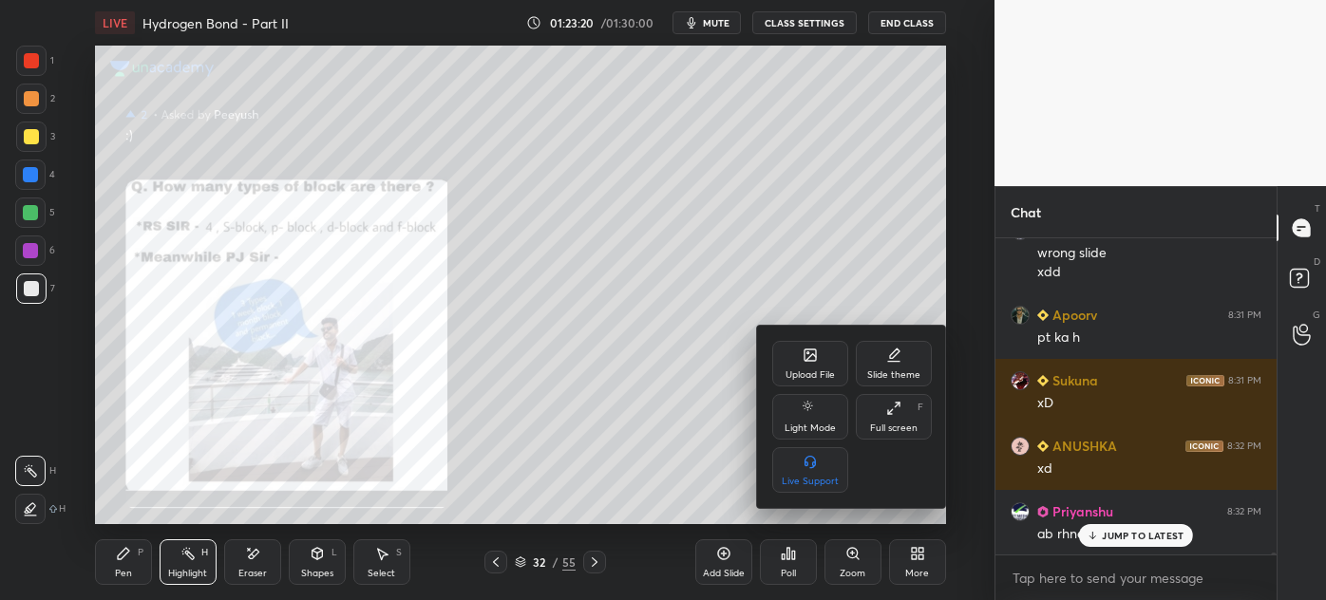
click at [813, 371] on div "Upload File" at bounding box center [810, 374] width 49 height 9
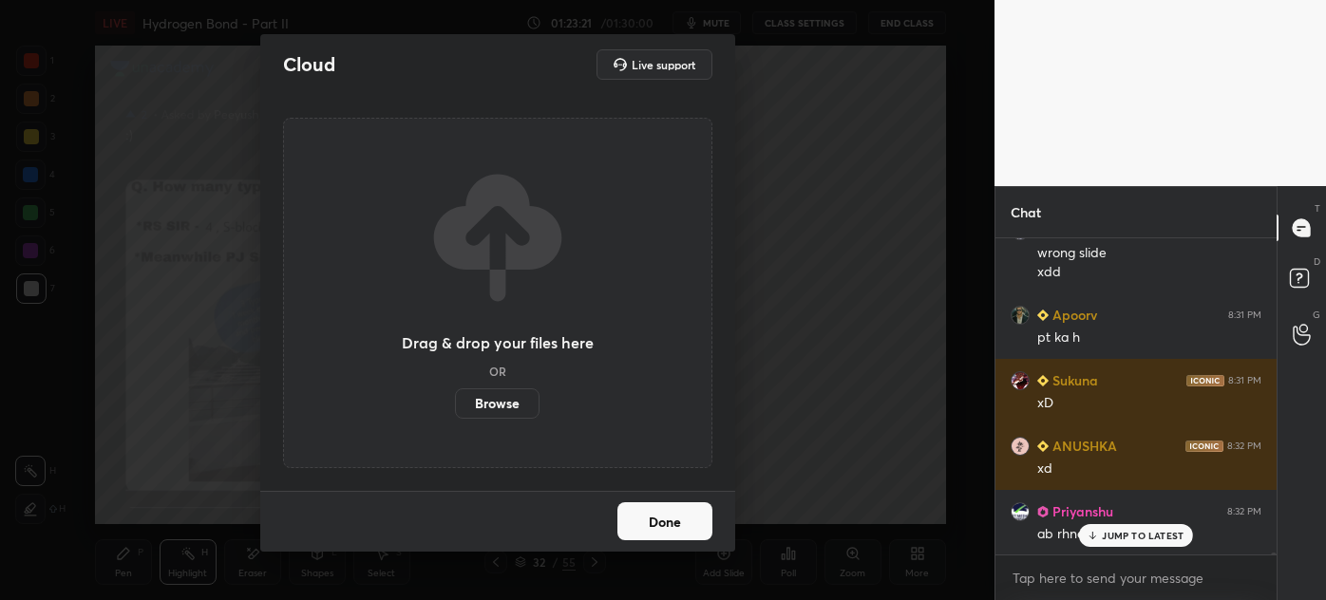
scroll to position [53952, 0]
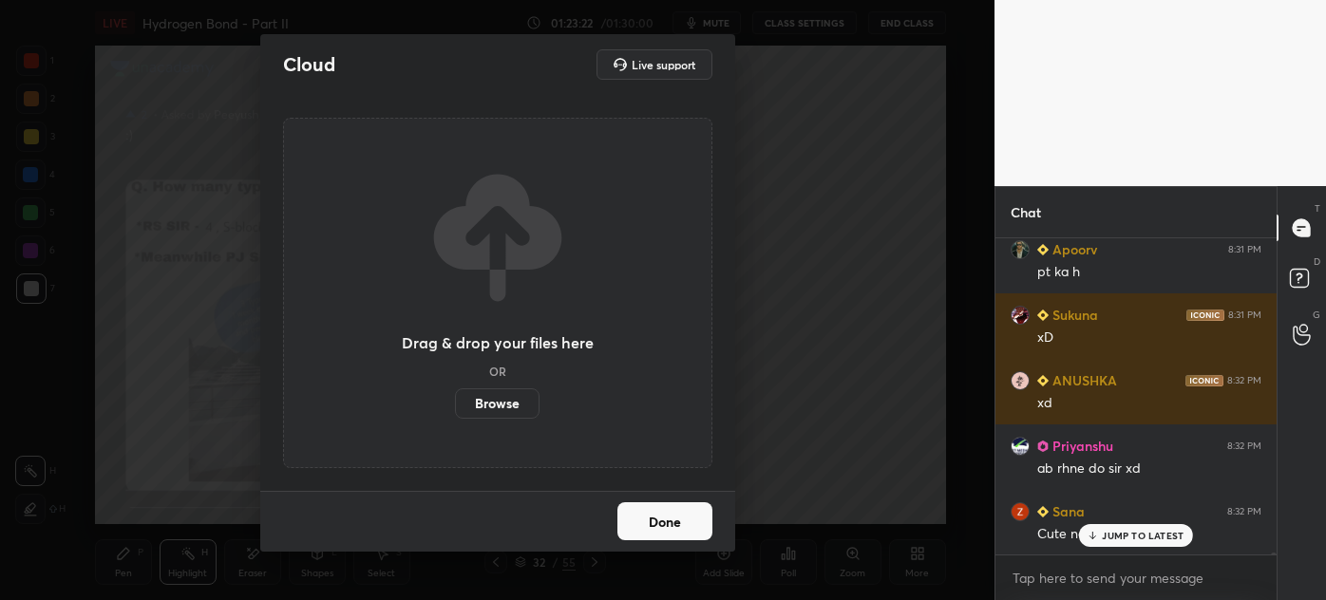
click at [498, 405] on label "Browse" at bounding box center [497, 404] width 85 height 30
click at [455, 405] on input "Browse" at bounding box center [455, 404] width 0 height 30
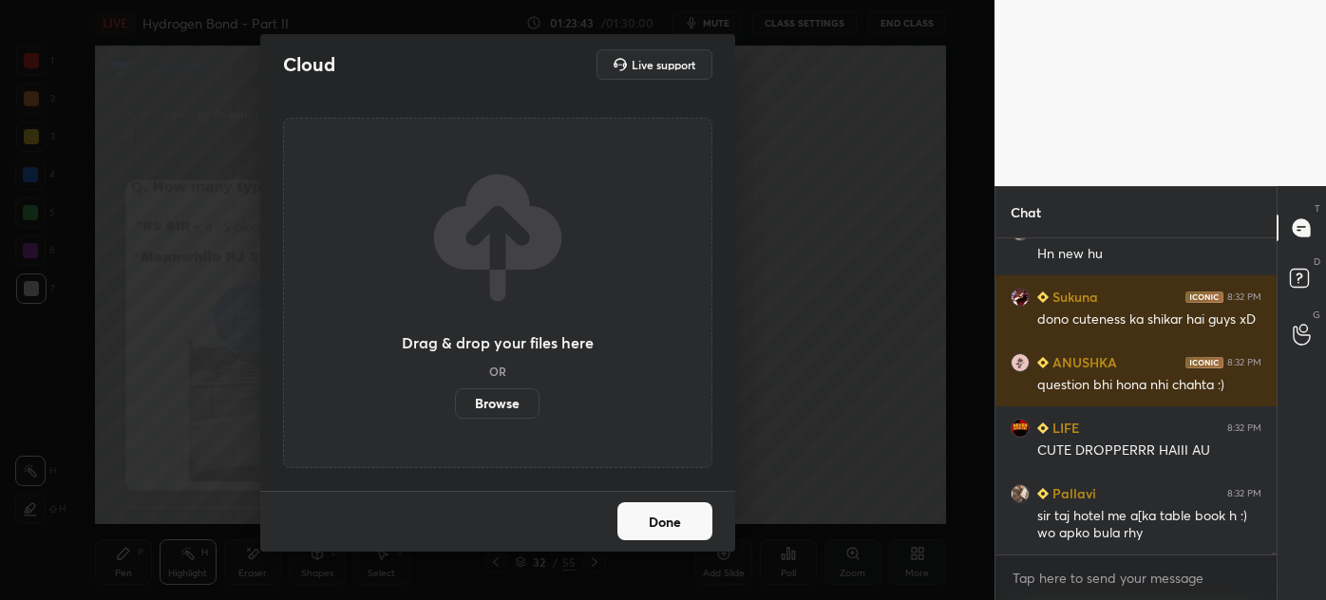
scroll to position [54577, 0]
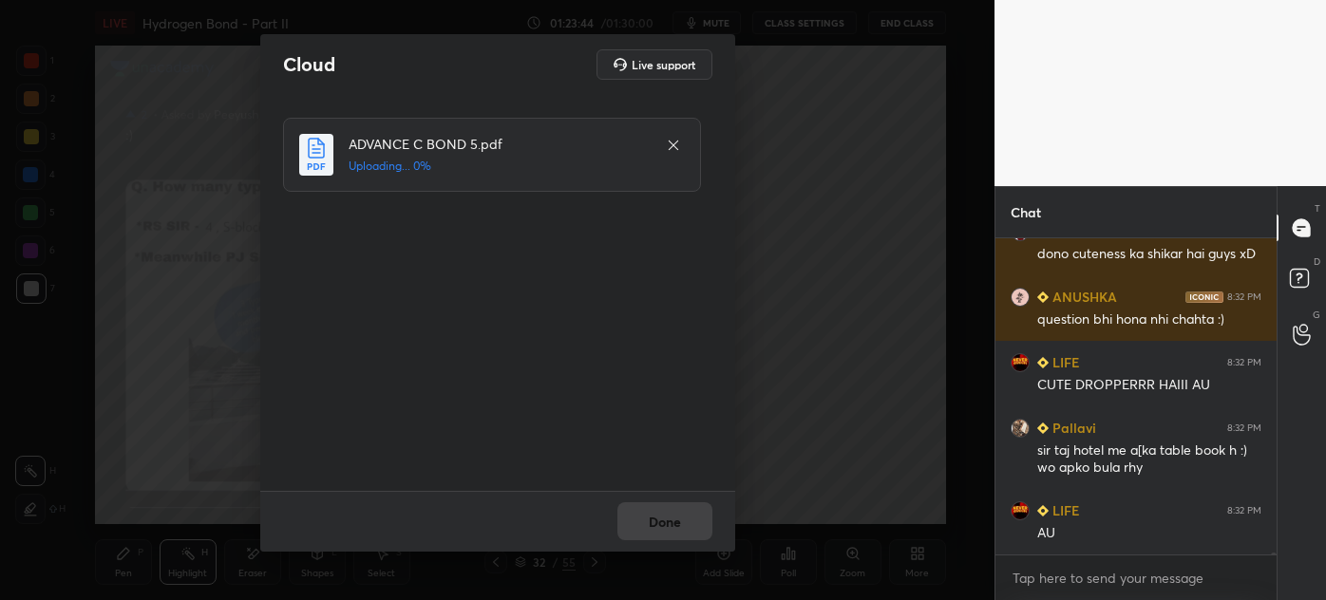
drag, startPoint x: 665, startPoint y: 536, endPoint x: 676, endPoint y: 531, distance: 12.3
click at [666, 538] on div "Done" at bounding box center [497, 521] width 475 height 61
drag, startPoint x: 643, startPoint y: 528, endPoint x: 631, endPoint y: 532, distance: 12.9
click at [643, 531] on button "Done" at bounding box center [664, 521] width 95 height 38
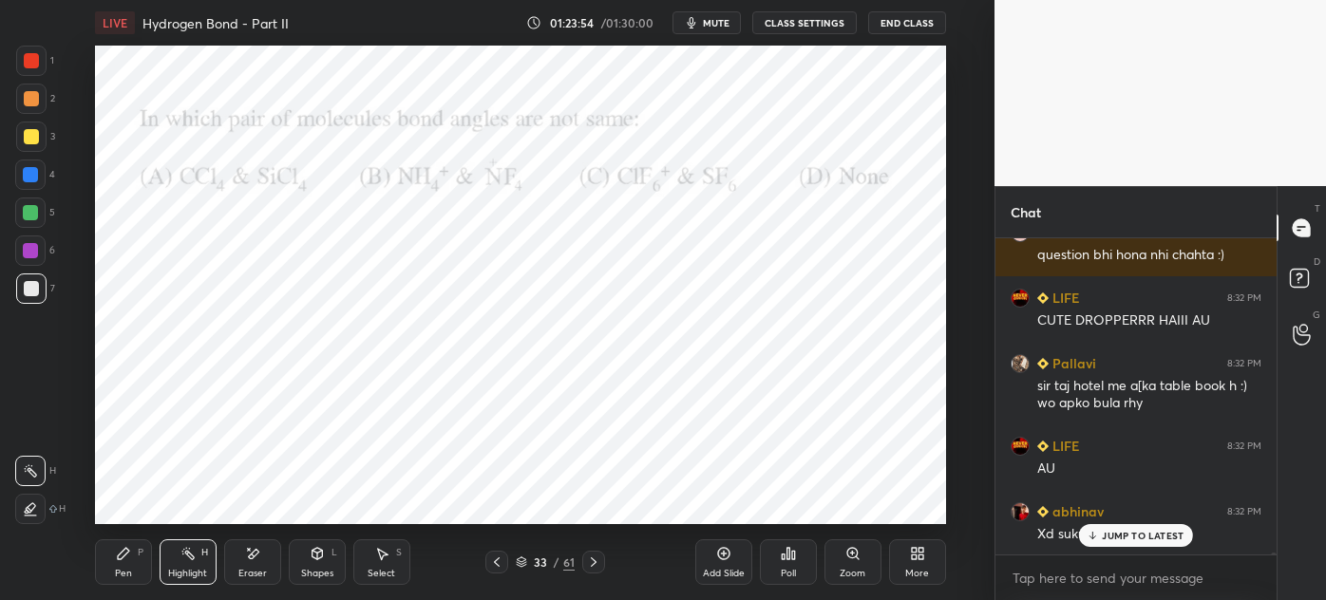
scroll to position [54707, 0]
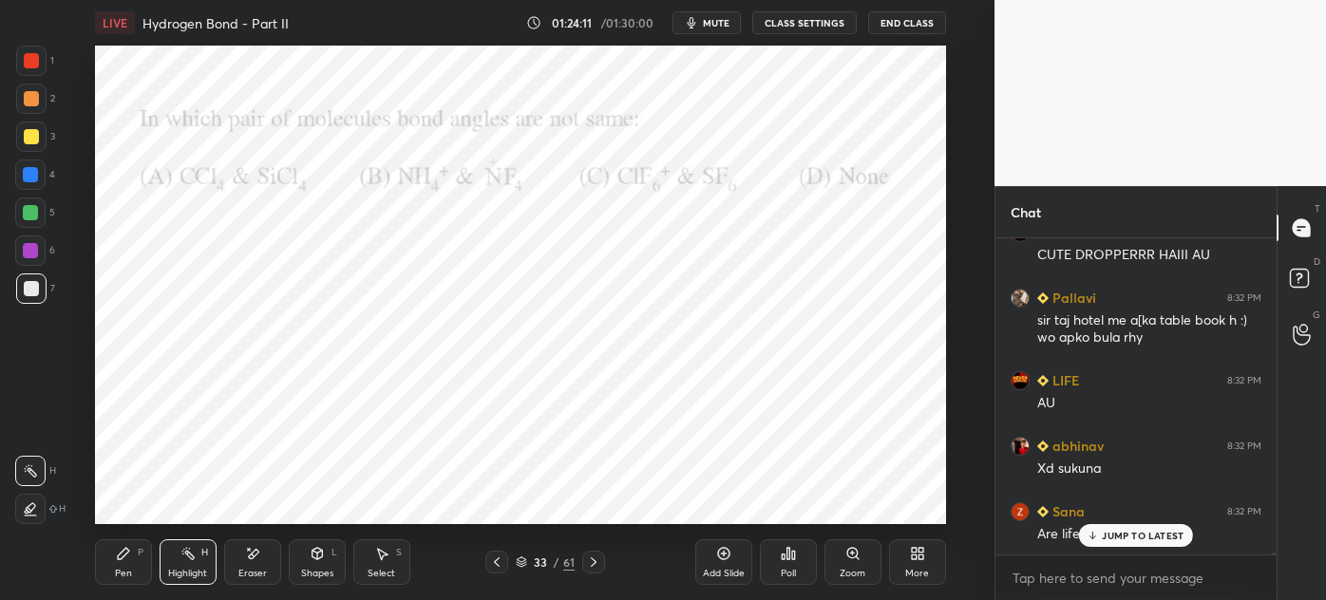
click at [795, 563] on div "Poll" at bounding box center [788, 563] width 57 height 46
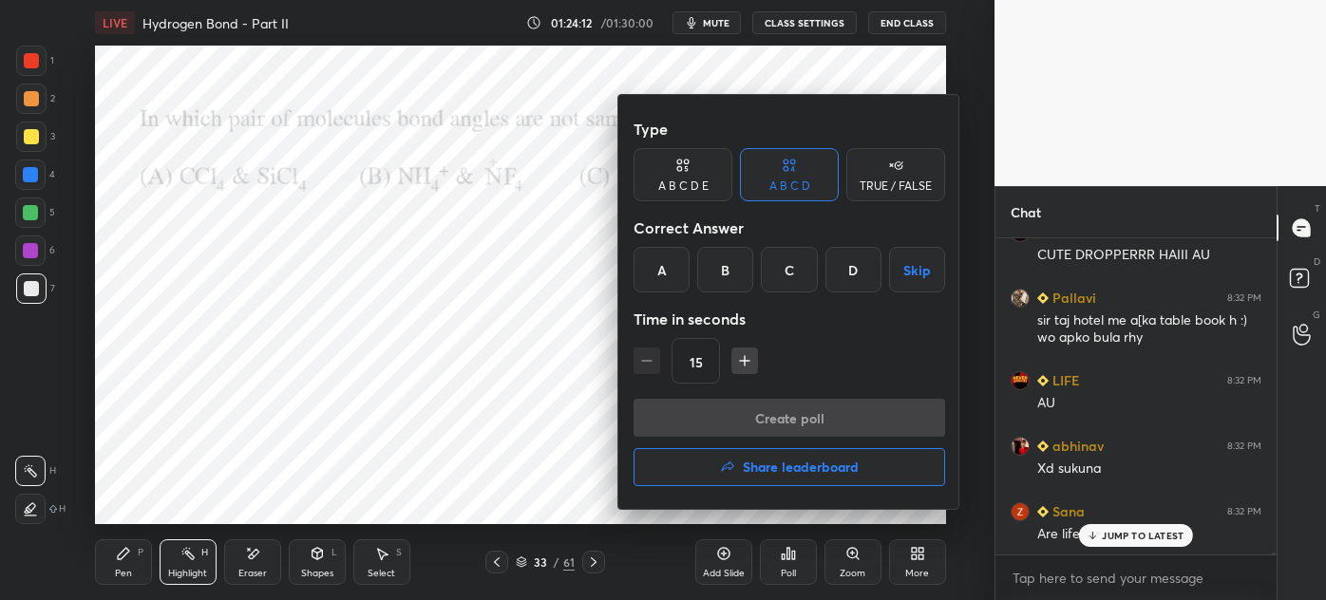
click at [845, 275] on div "D" at bounding box center [853, 270] width 56 height 46
click at [755, 363] on button "button" at bounding box center [744, 361] width 27 height 27
type input "30"
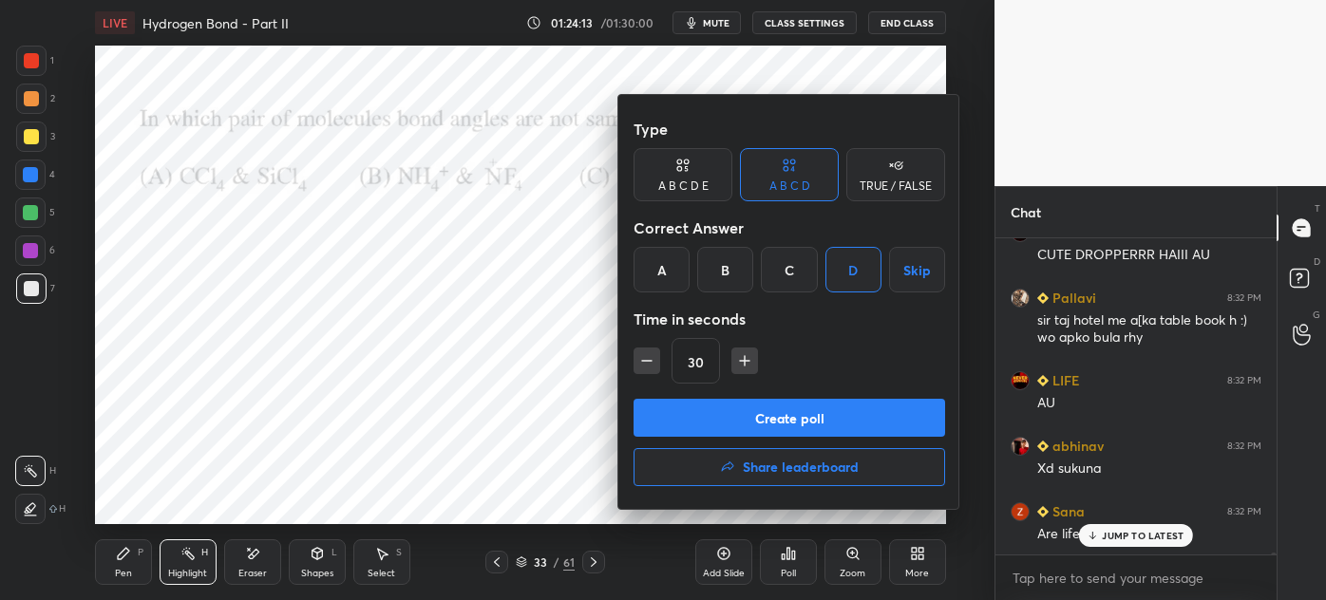
click at [767, 420] on button "Create poll" at bounding box center [790, 418] width 312 height 38
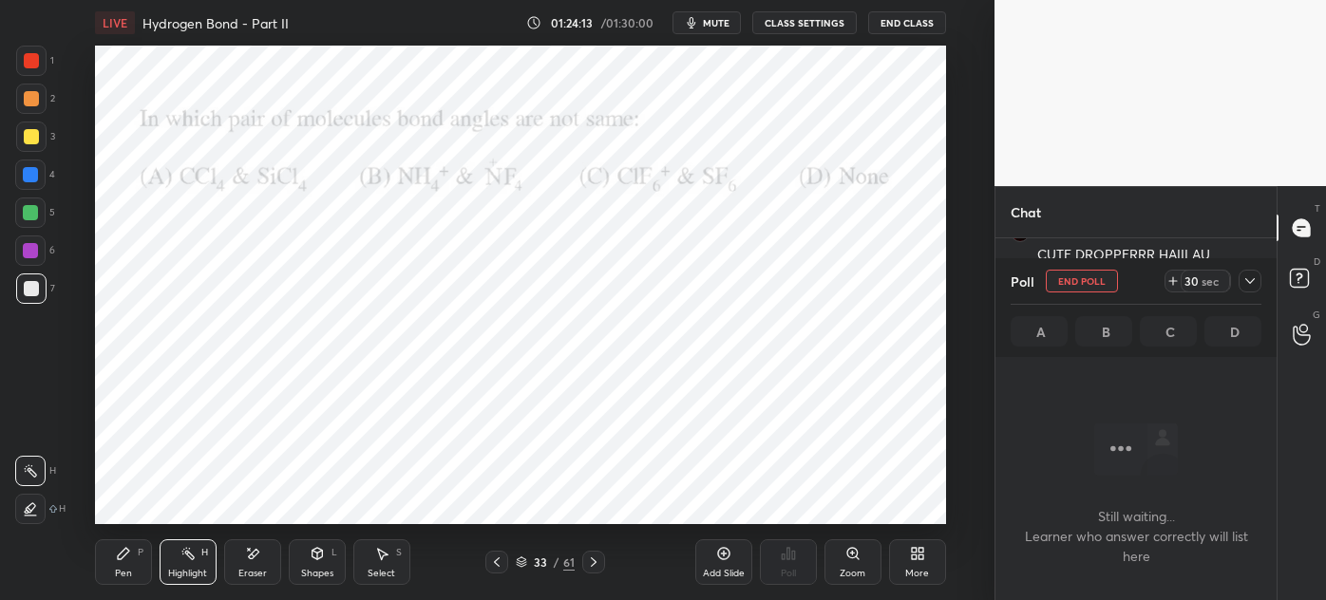
scroll to position [7, 5]
click at [916, 559] on icon at bounding box center [914, 557] width 5 height 5
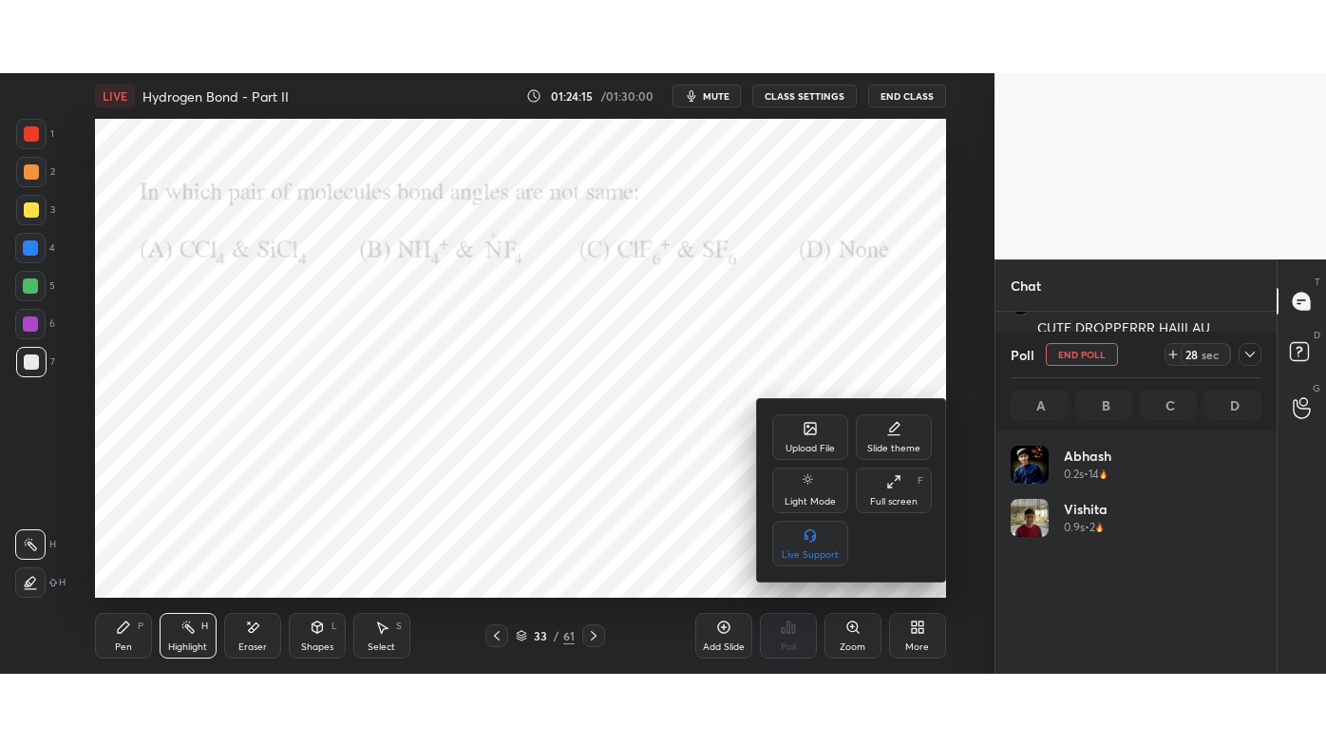
scroll to position [6, 5]
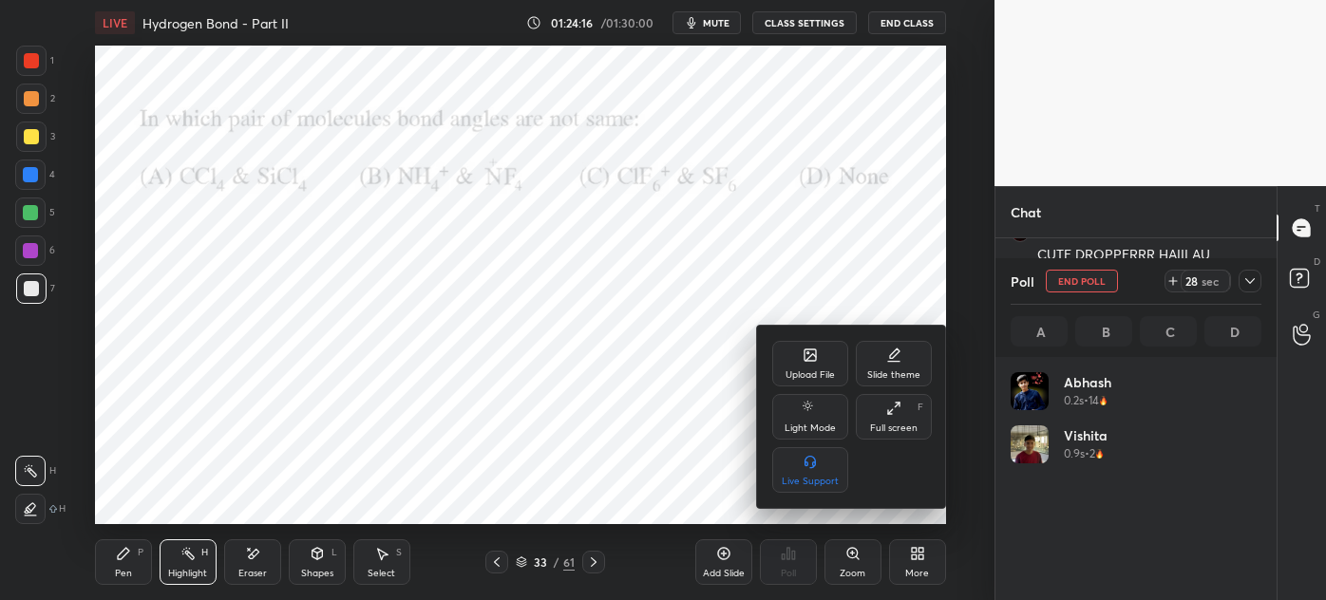
drag, startPoint x: 887, startPoint y: 414, endPoint x: 882, endPoint y: 519, distance: 104.6
click at [887, 418] on div "Full screen F" at bounding box center [894, 417] width 76 height 46
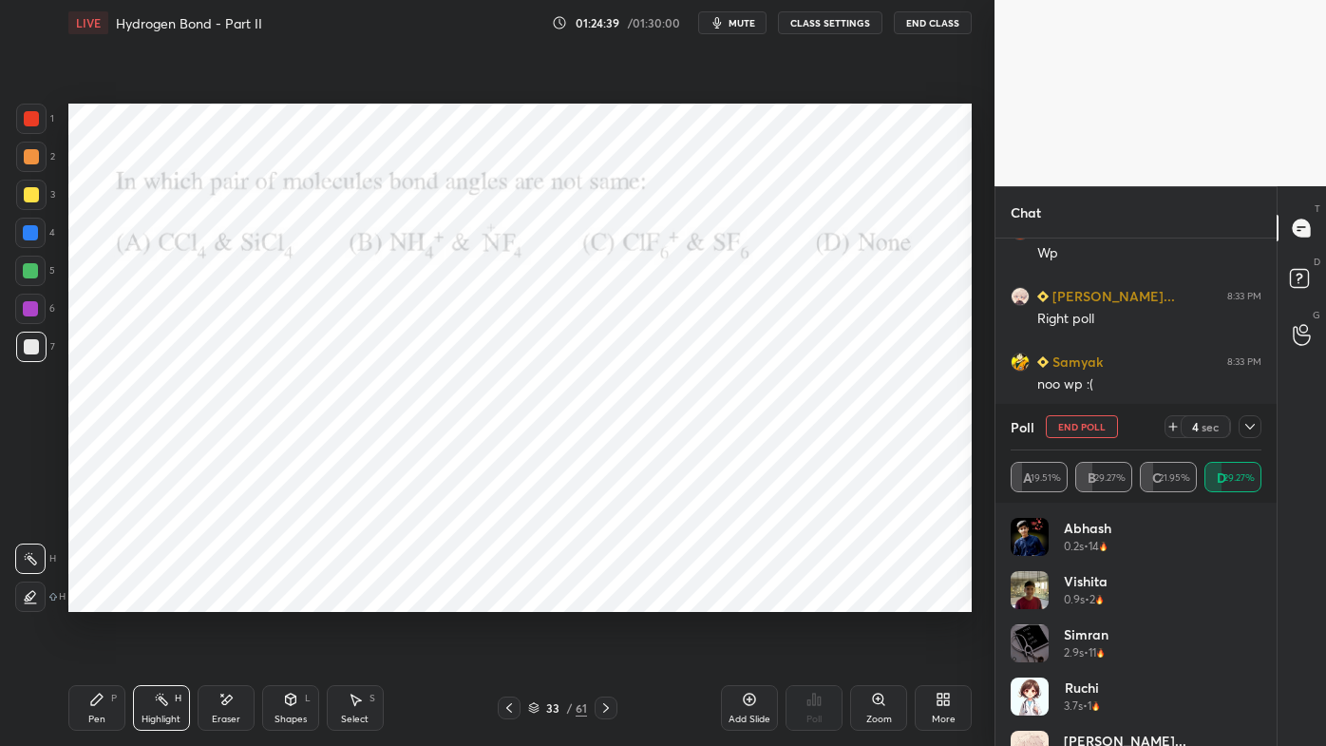
scroll to position [55578, 0]
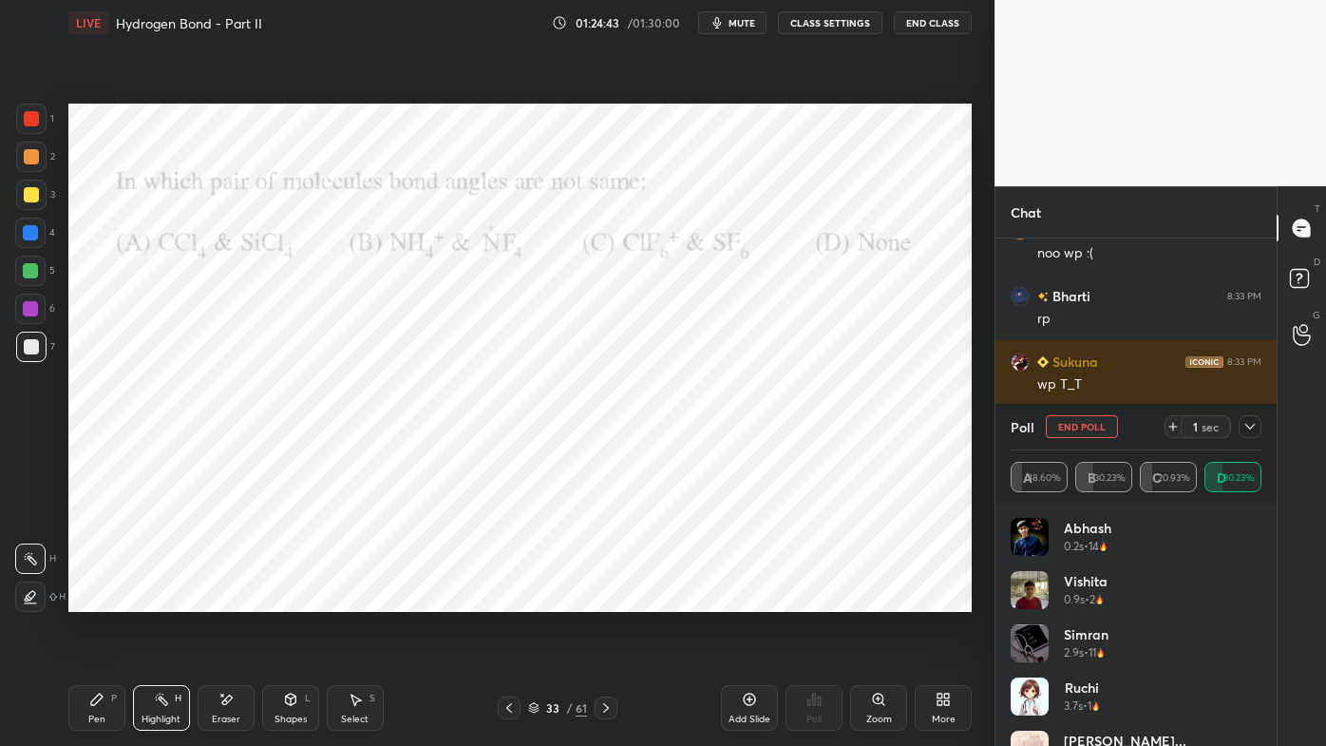
drag, startPoint x: 1251, startPoint y: 424, endPoint x: 1238, endPoint y: 427, distance: 13.8
click at [1251, 423] on icon at bounding box center [1249, 426] width 15 height 15
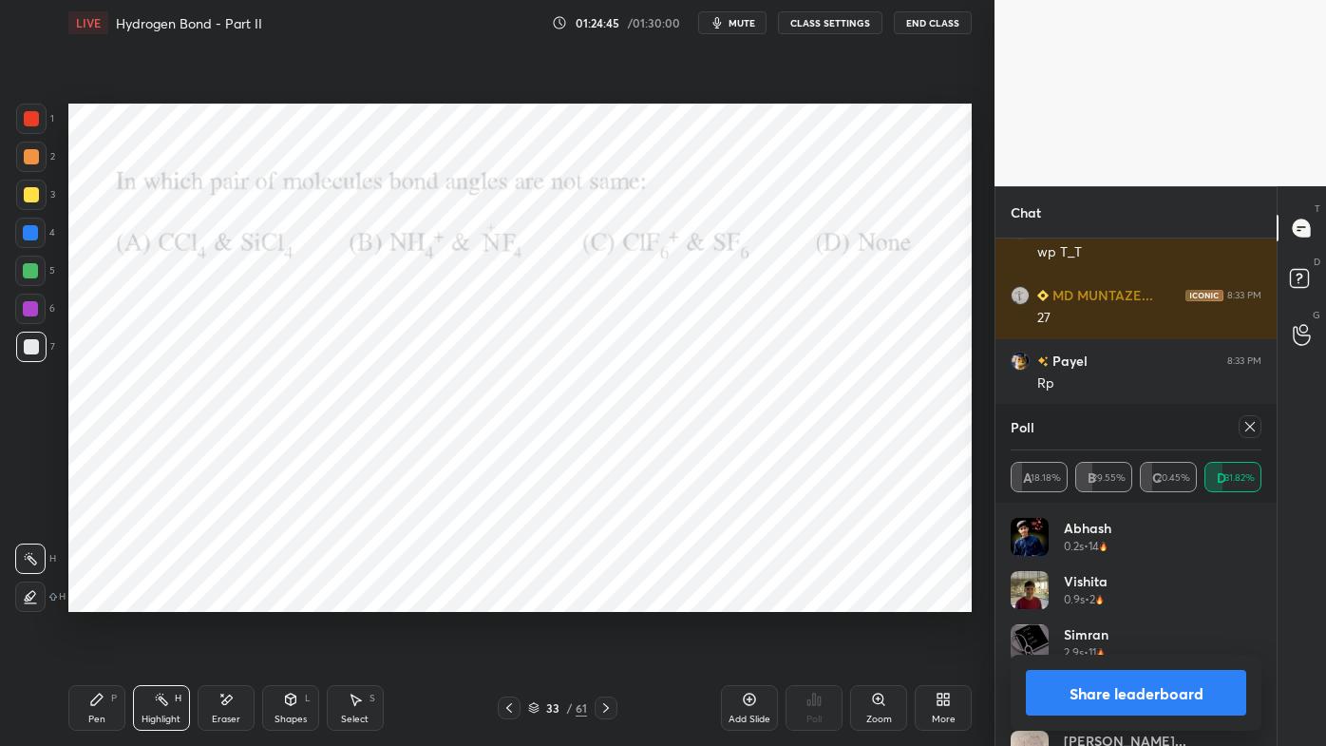
click at [95, 599] on icon at bounding box center [96, 698] width 11 height 11
click at [26, 124] on div at bounding box center [31, 118] width 15 height 15
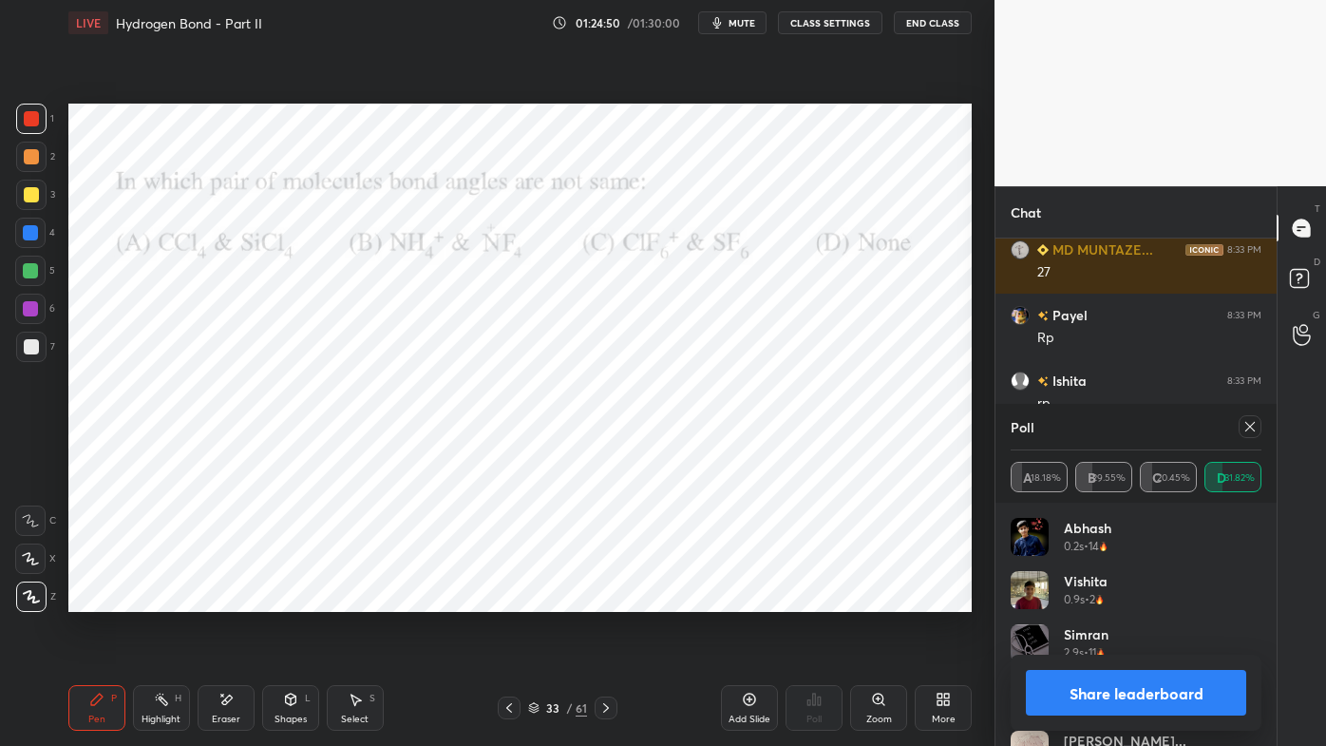
click at [1242, 423] on div at bounding box center [1250, 426] width 23 height 23
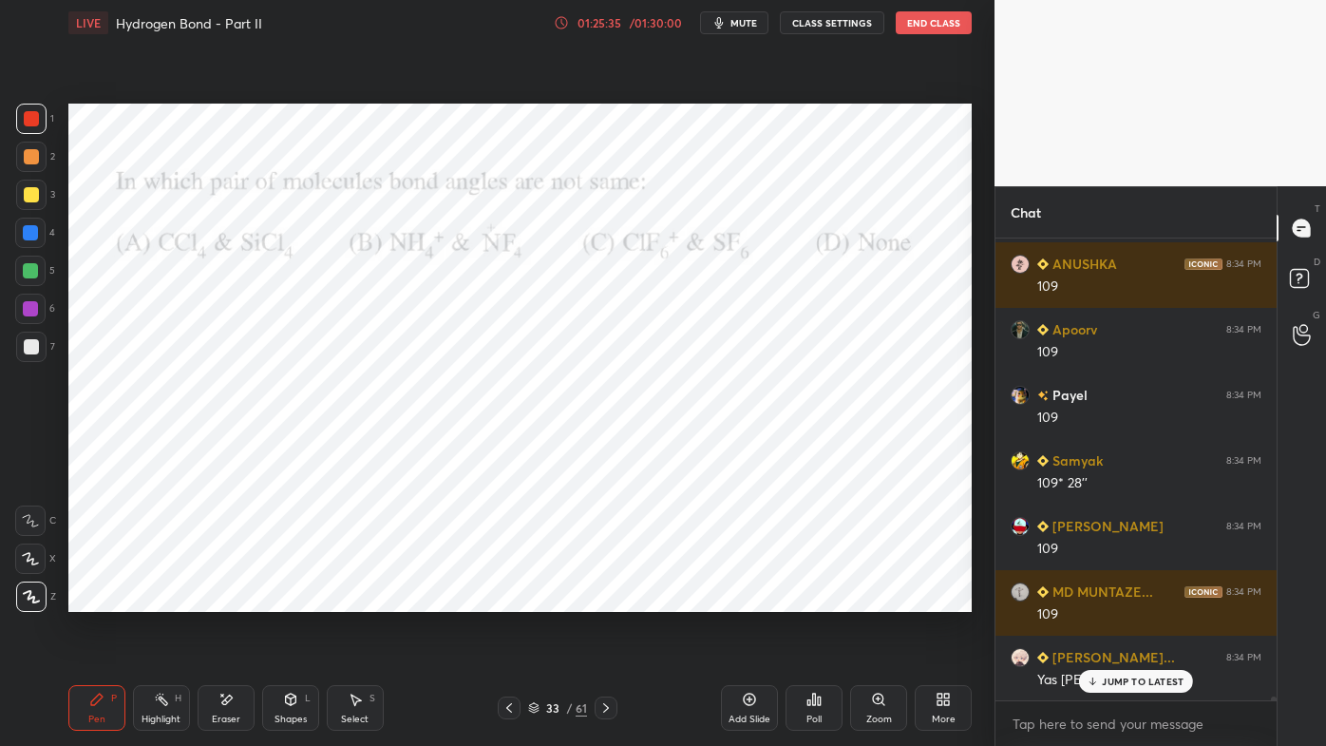
drag, startPoint x: 1113, startPoint y: 675, endPoint x: 1008, endPoint y: 700, distance: 108.3
click at [1109, 599] on p "JUMP TO LATEST" at bounding box center [1143, 680] width 82 height 11
click at [157, 599] on icon at bounding box center [161, 699] width 15 height 15
click at [612, 599] on icon at bounding box center [605, 707] width 15 height 15
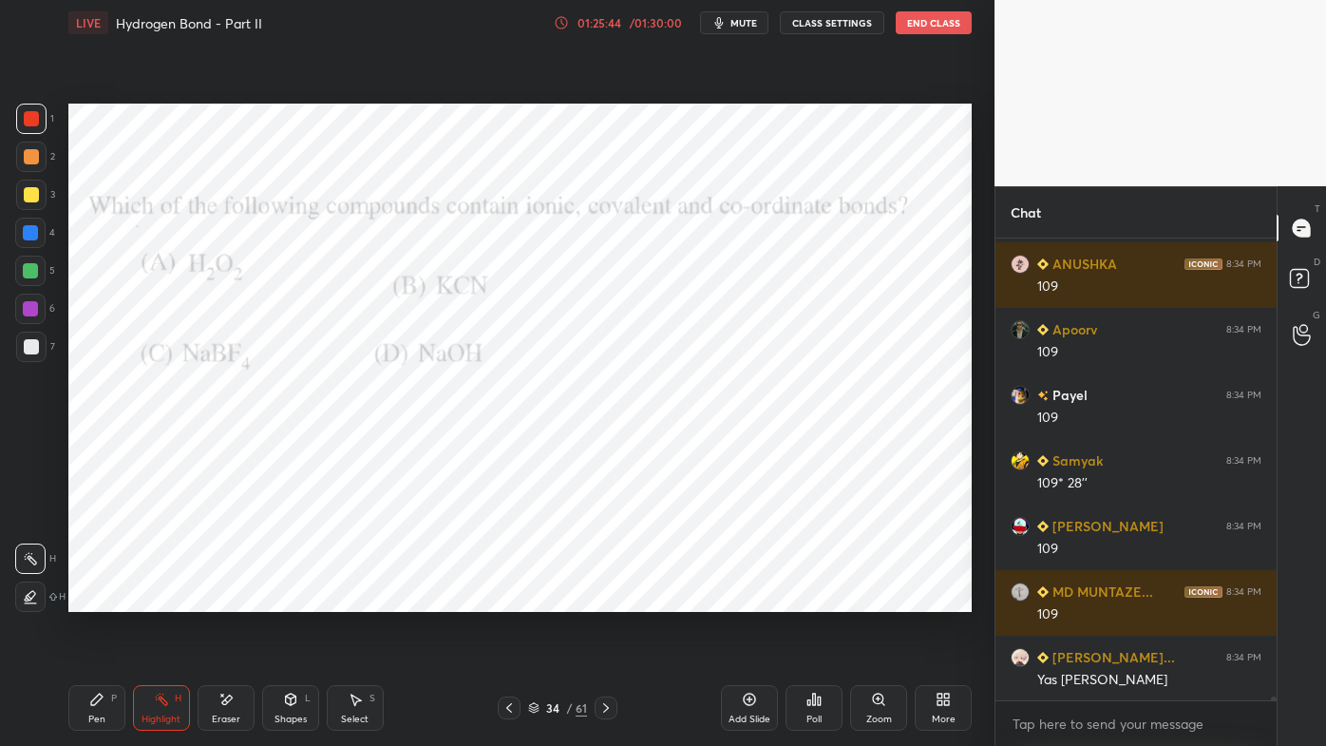
click at [825, 599] on div "Poll" at bounding box center [814, 708] width 57 height 46
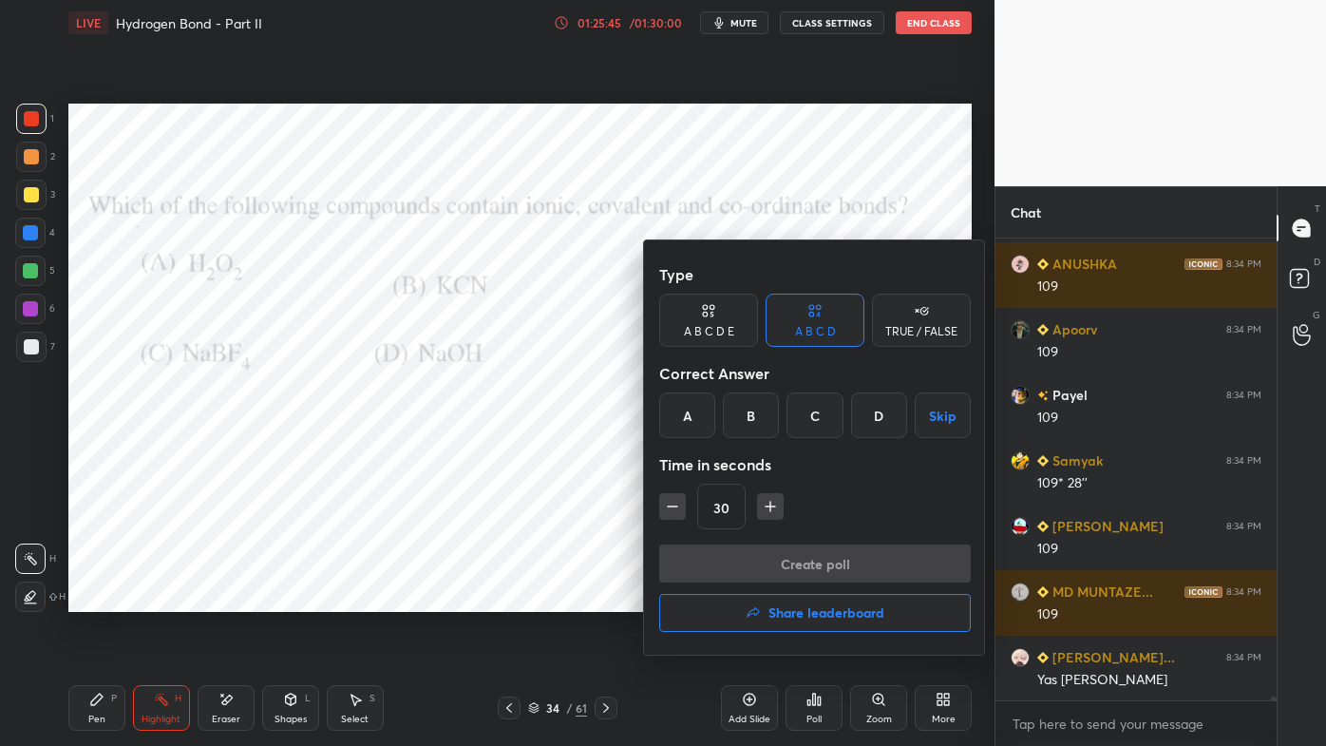
drag, startPoint x: 810, startPoint y: 411, endPoint x: 807, endPoint y: 475, distance: 63.7
click at [812, 416] on div "C" at bounding box center [815, 415] width 56 height 46
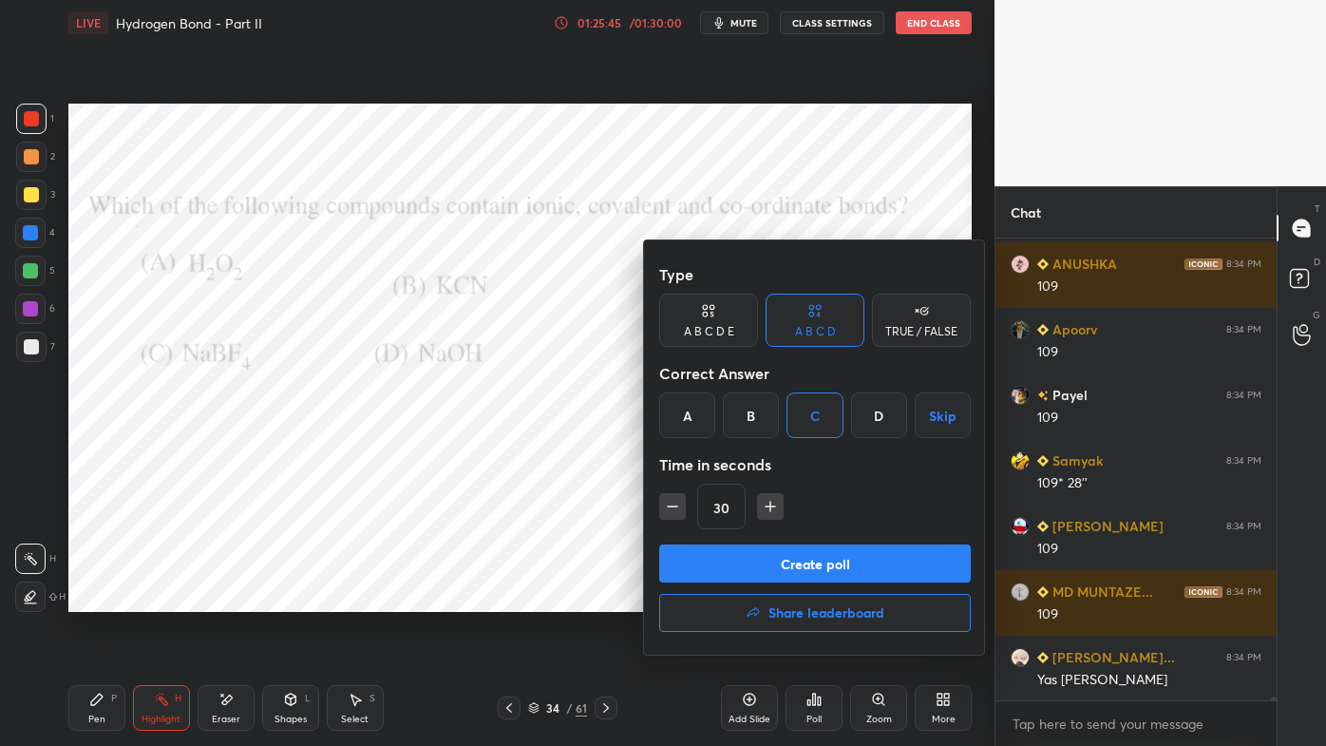
click at [774, 562] on button "Create poll" at bounding box center [815, 563] width 312 height 38
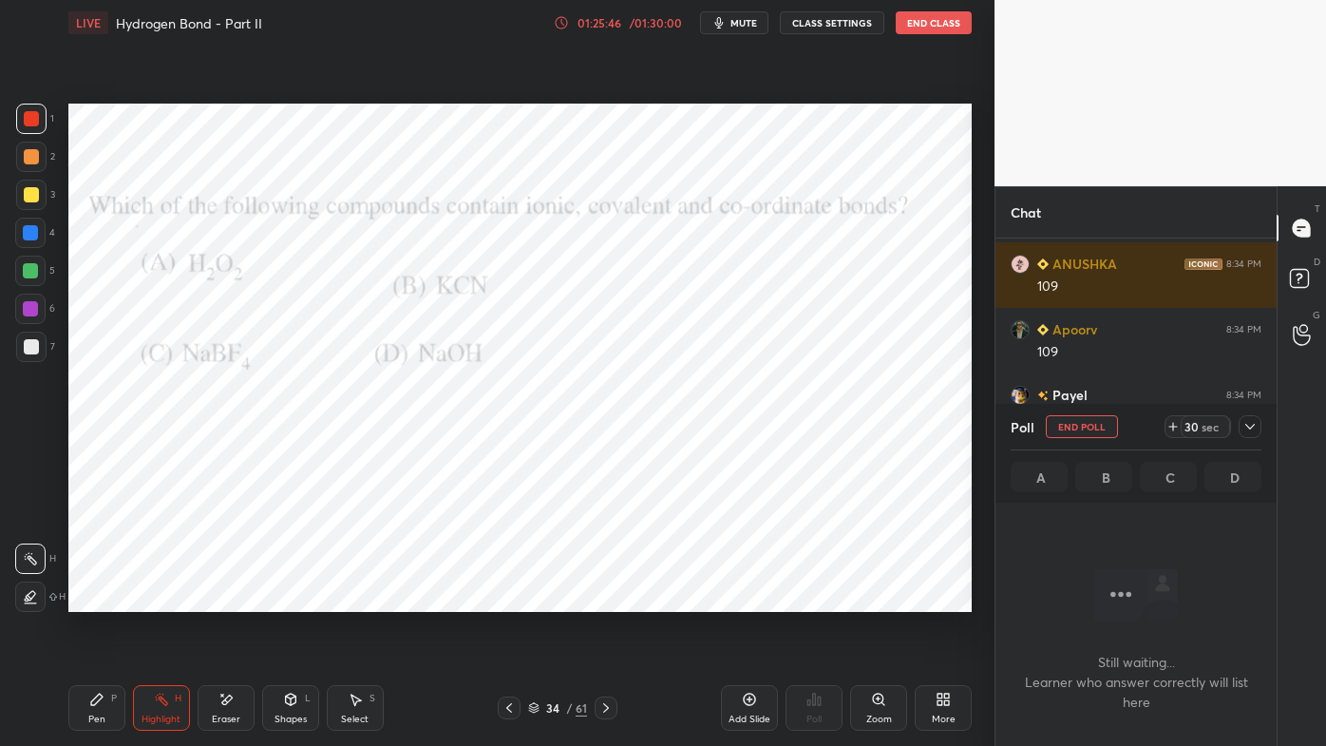
scroll to position [363, 275]
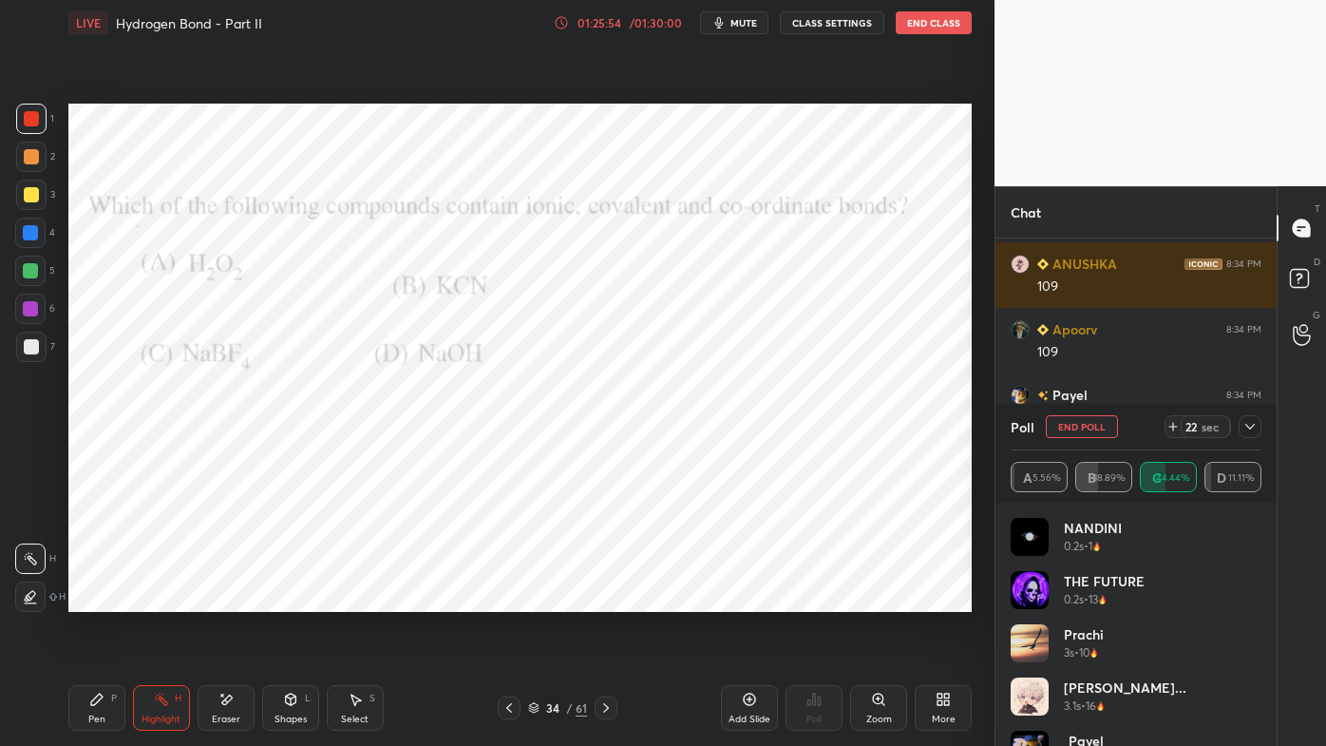
drag, startPoint x: 1250, startPoint y: 426, endPoint x: 1228, endPoint y: 439, distance: 25.6
click at [1251, 427] on icon at bounding box center [1249, 426] width 15 height 15
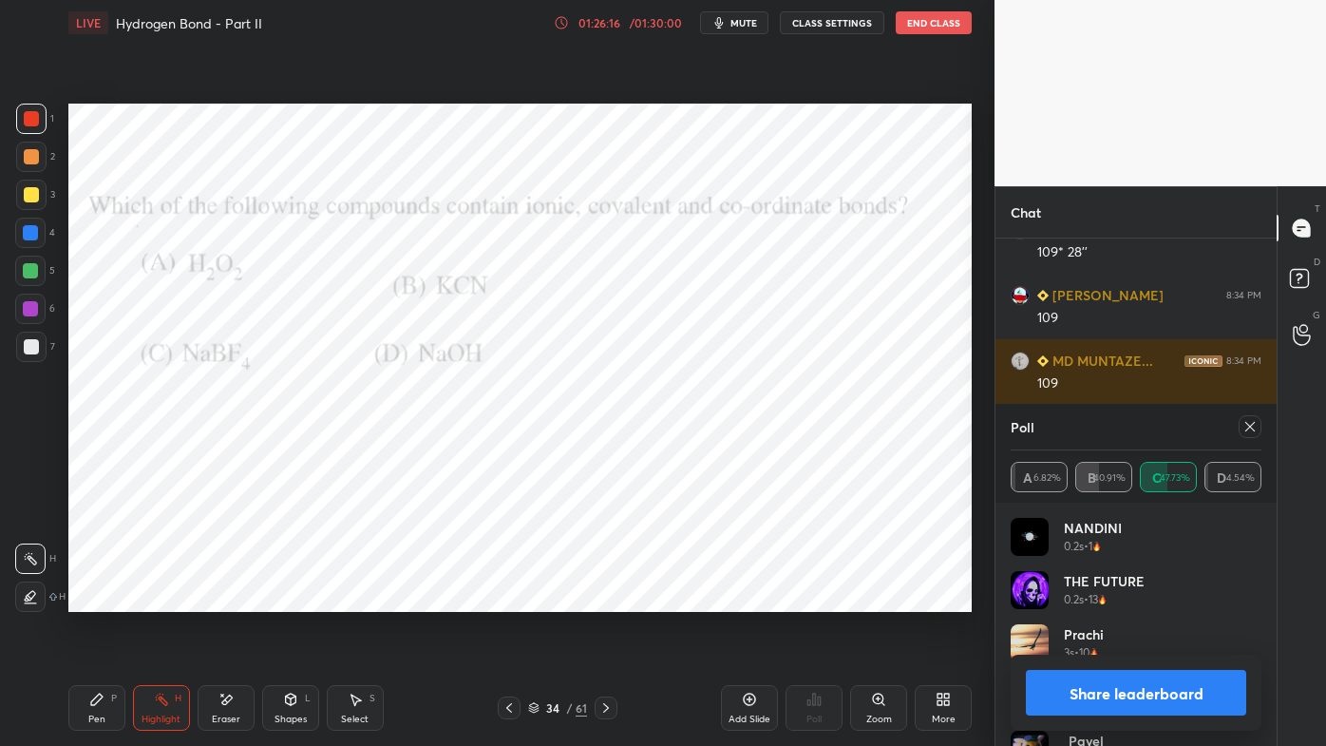
scroll to position [53766, 0]
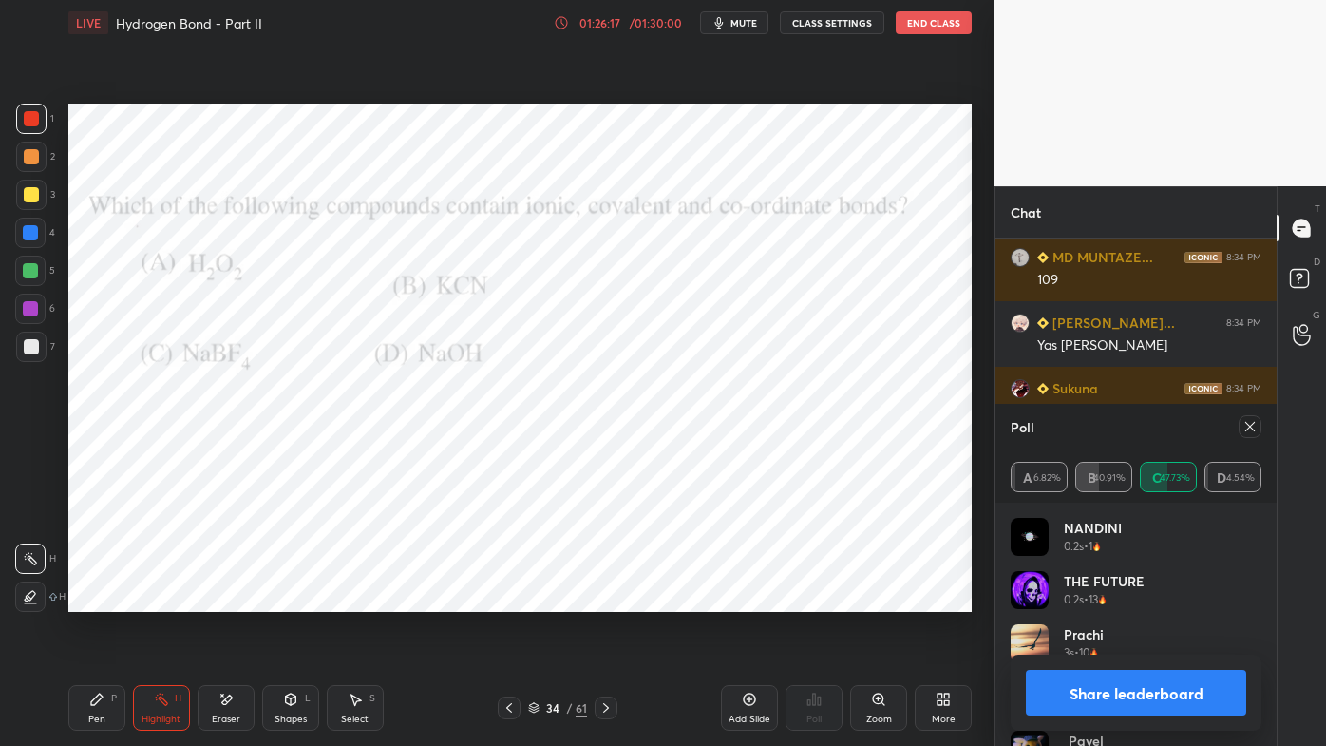
drag, startPoint x: 1253, startPoint y: 427, endPoint x: 1236, endPoint y: 438, distance: 20.0
click at [1252, 430] on icon at bounding box center [1249, 426] width 15 height 15
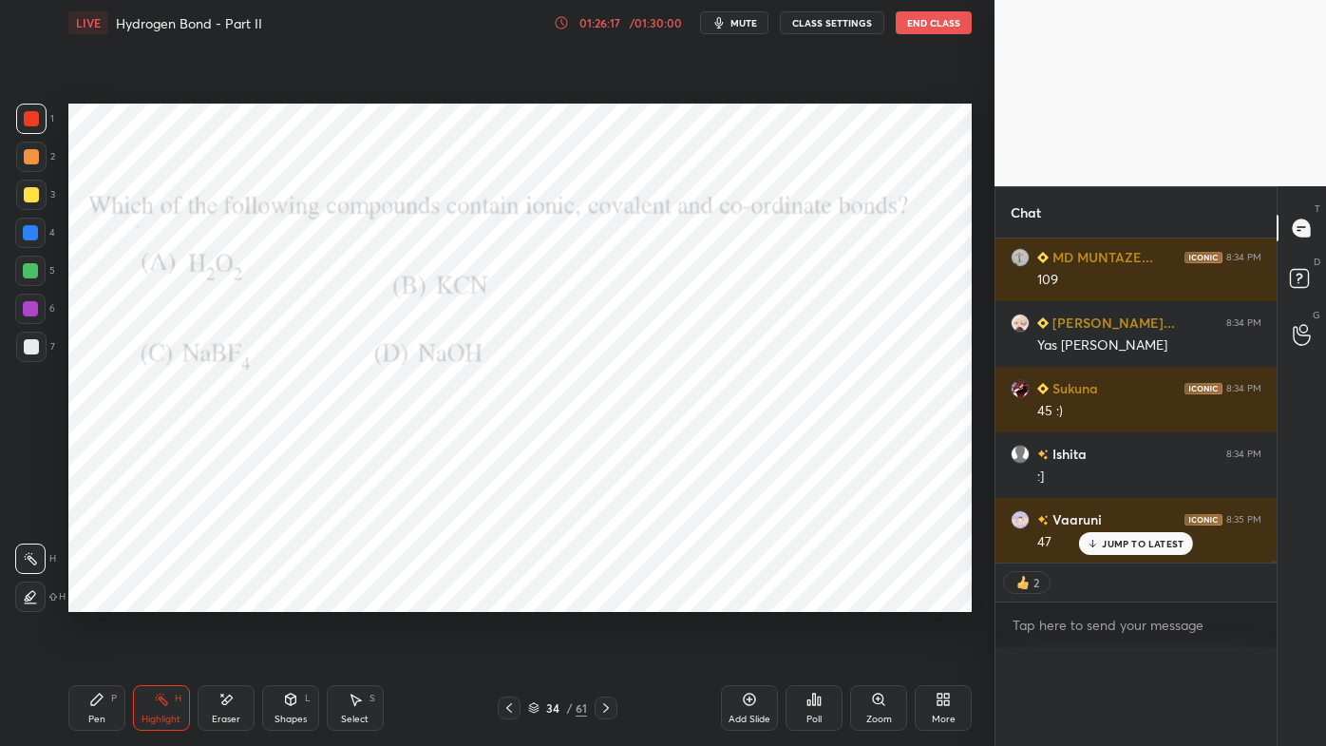
scroll to position [0, 0]
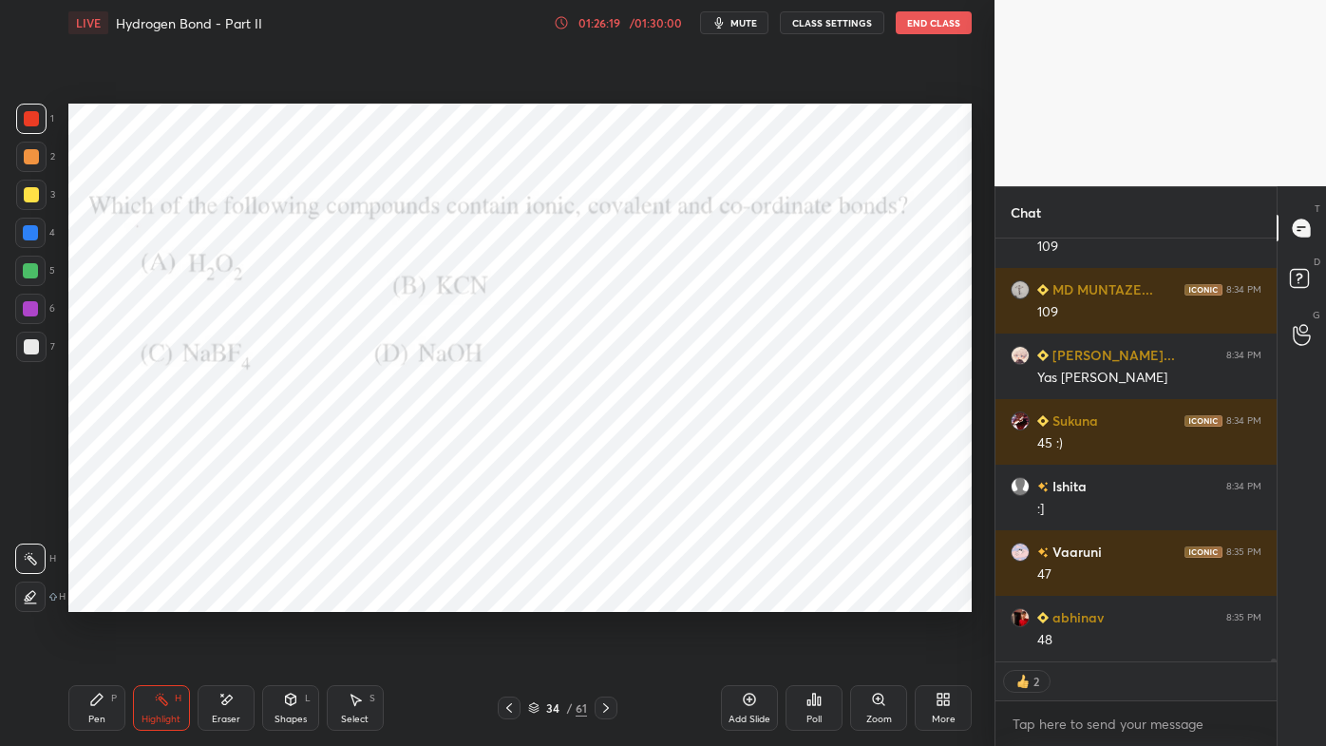
click at [94, 599] on icon at bounding box center [96, 698] width 11 height 11
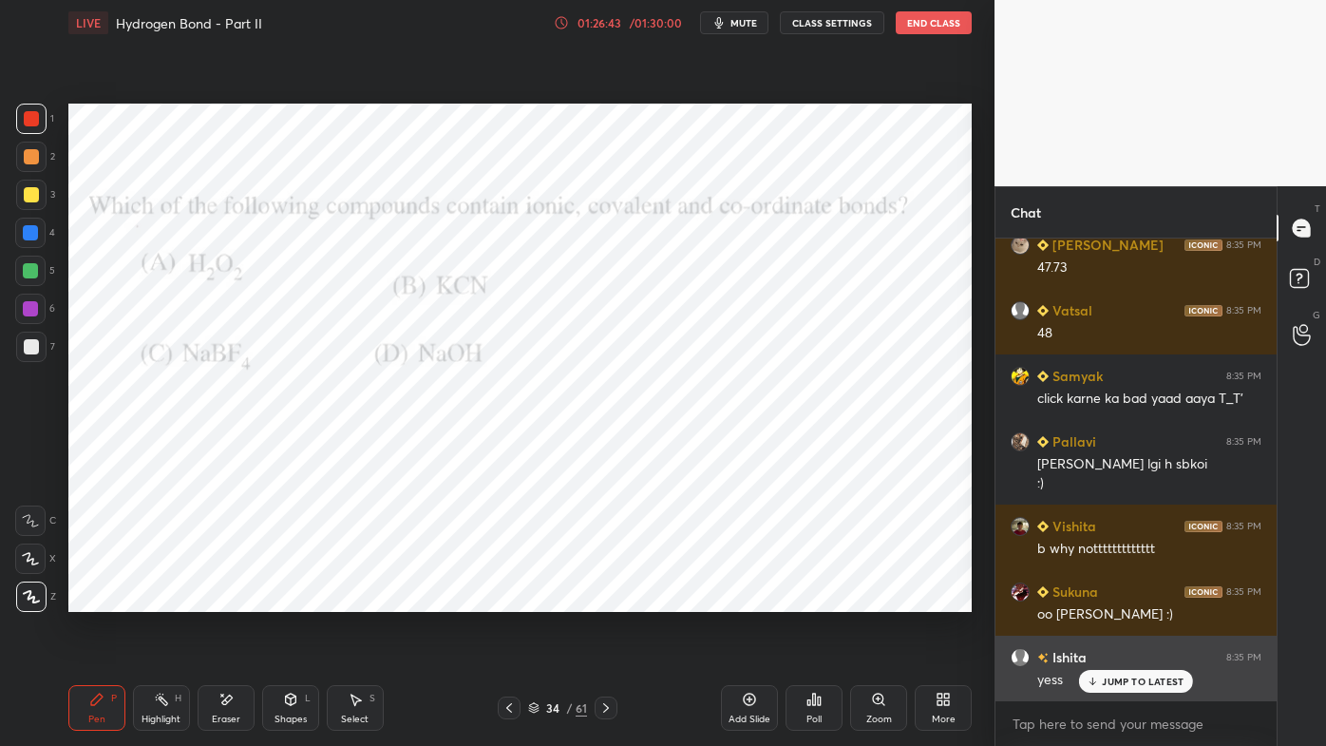
click at [1123, 599] on div "JUMP TO LATEST" at bounding box center [1136, 681] width 114 height 23
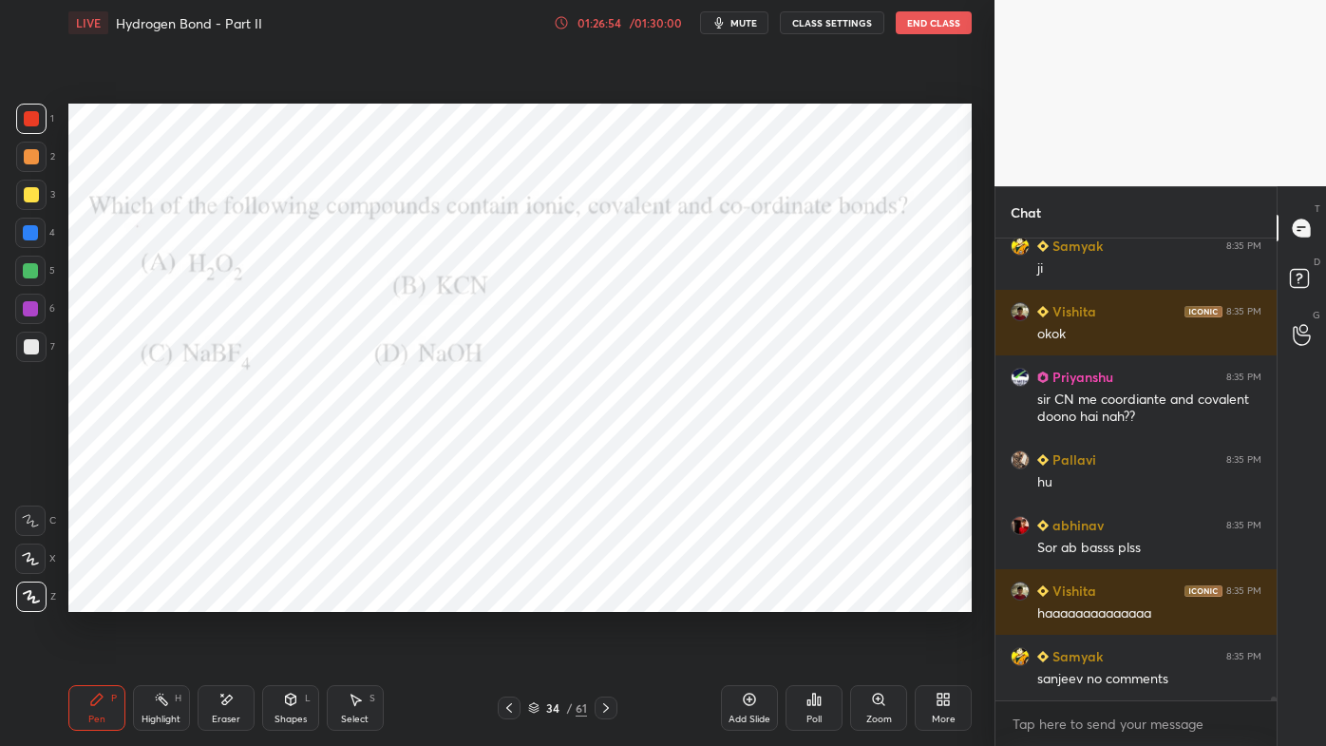
click at [607, 599] on icon at bounding box center [605, 707] width 15 height 15
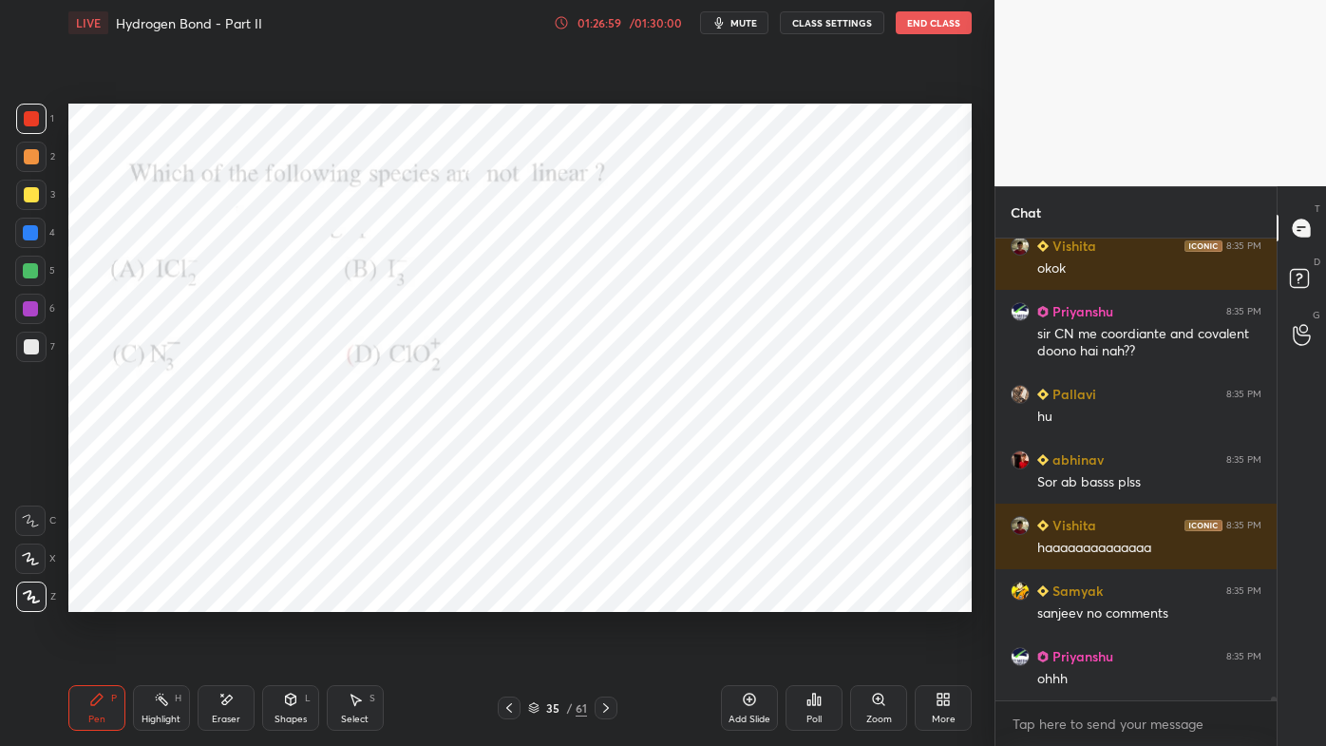
click at [823, 599] on div "Poll" at bounding box center [814, 708] width 57 height 46
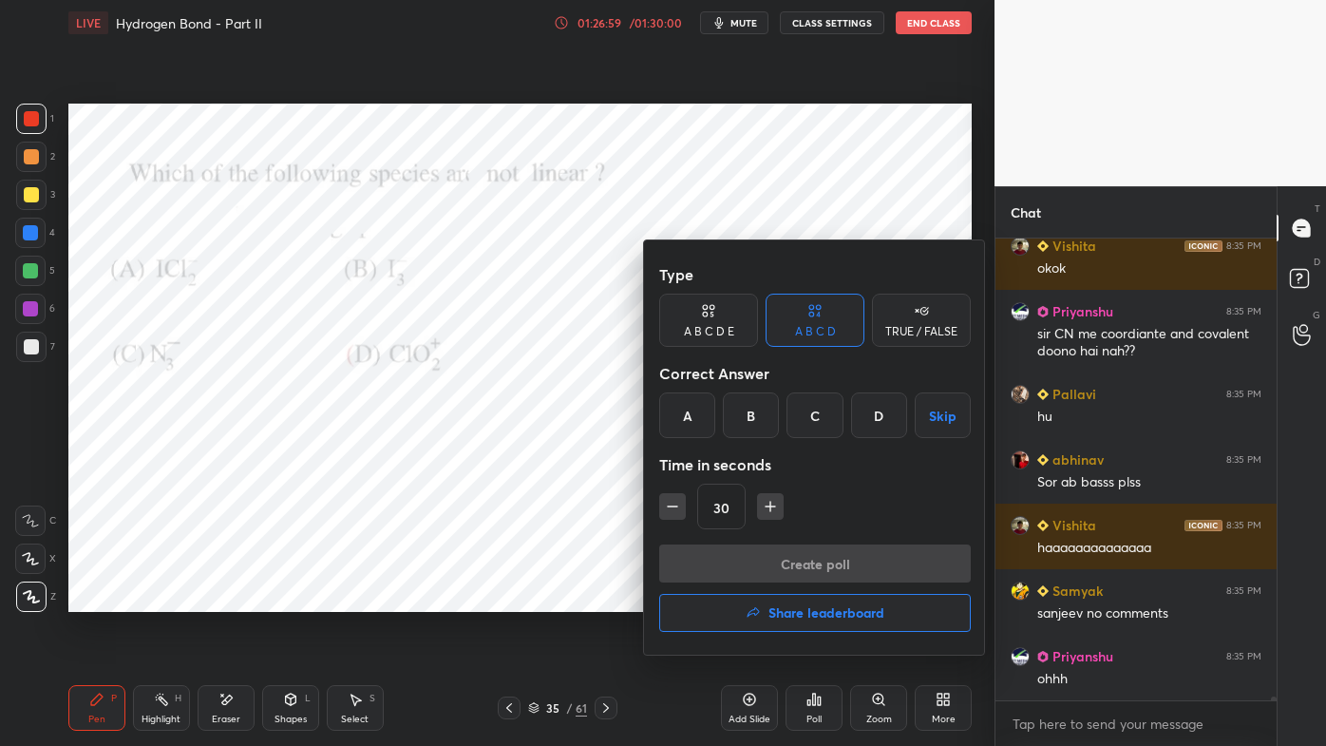
click at [882, 421] on div "D" at bounding box center [879, 415] width 56 height 46
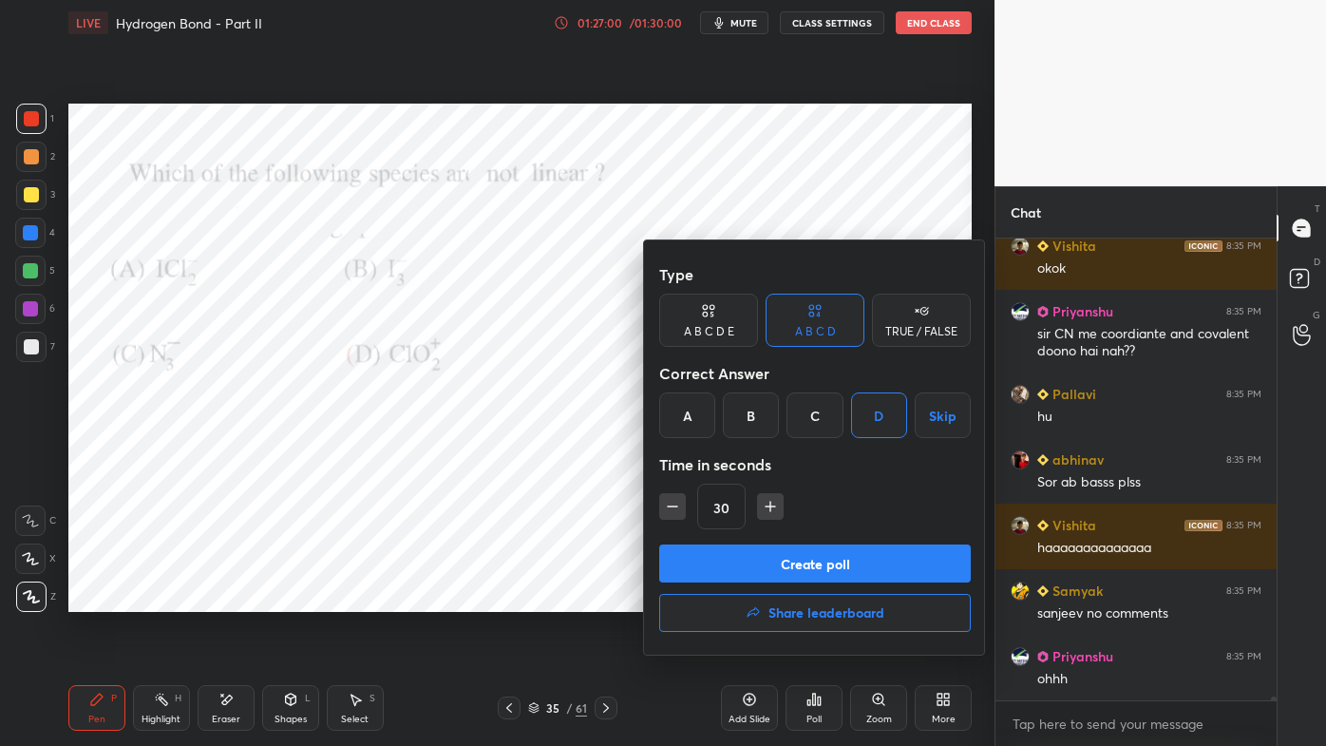
drag, startPoint x: 783, startPoint y: 557, endPoint x: 757, endPoint y: 566, distance: 27.3
click at [780, 561] on button "Create poll" at bounding box center [815, 563] width 312 height 38
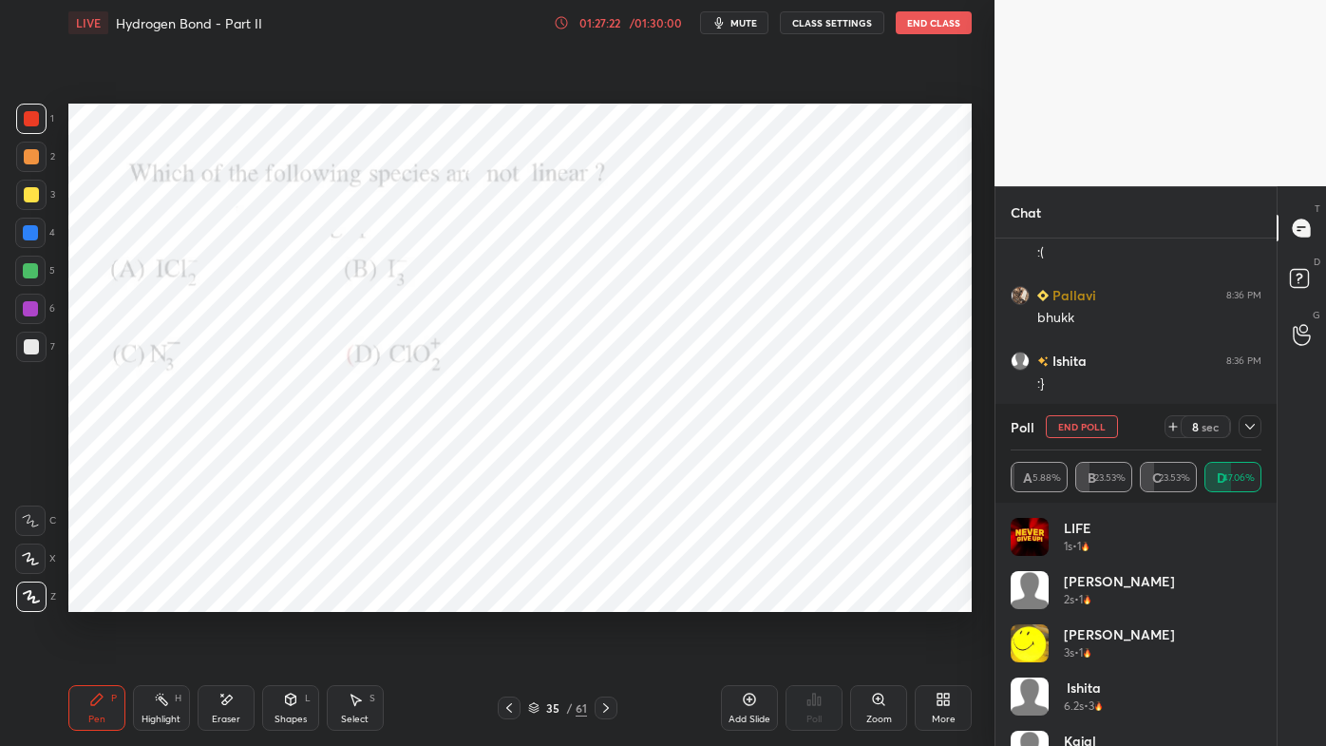
scroll to position [55357, 0]
click at [1248, 433] on icon at bounding box center [1249, 426] width 15 height 15
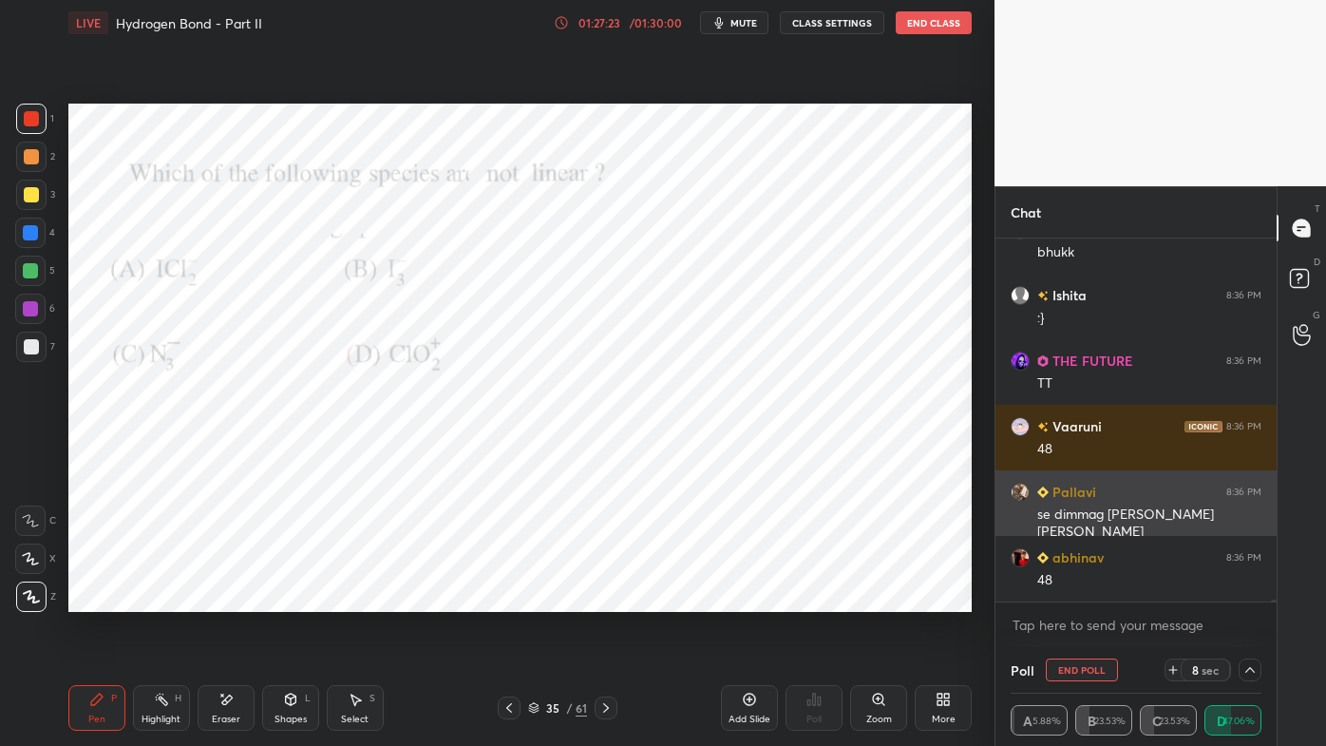
scroll to position [145, 245]
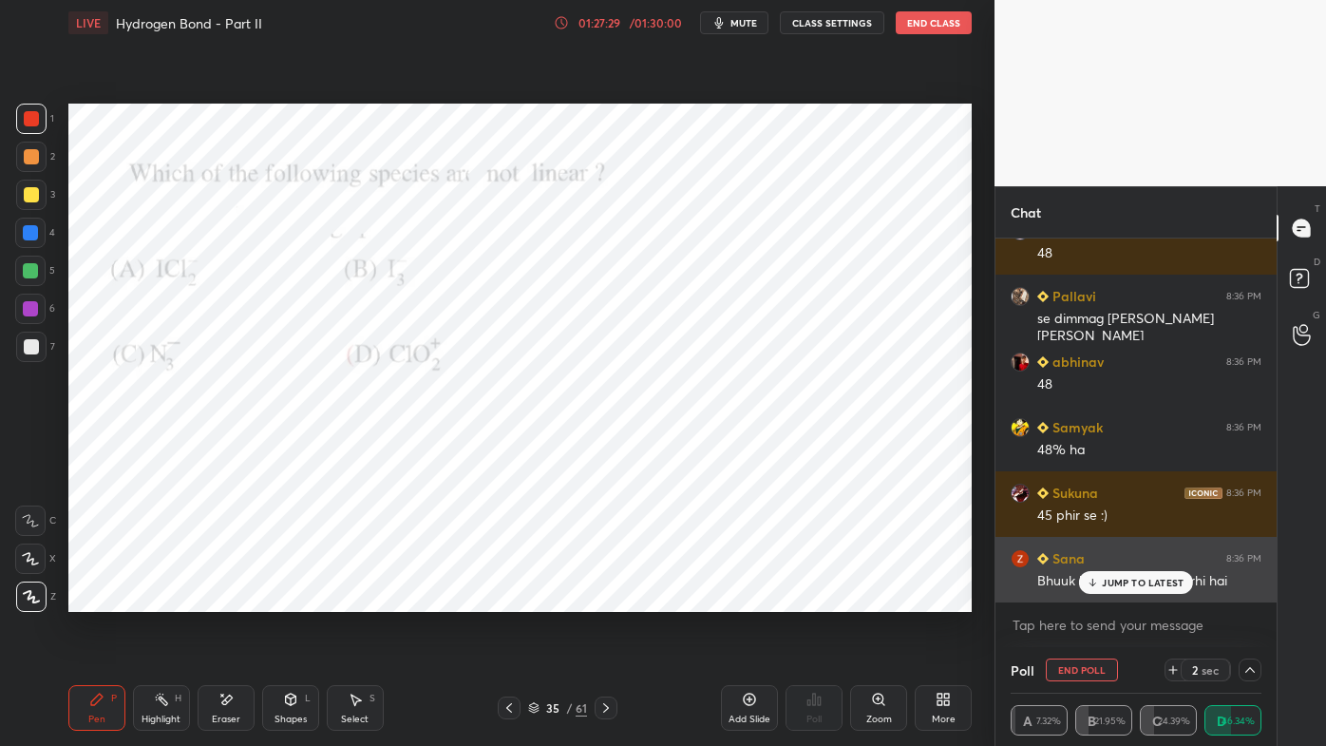
click at [1096, 581] on icon at bounding box center [1093, 582] width 12 height 11
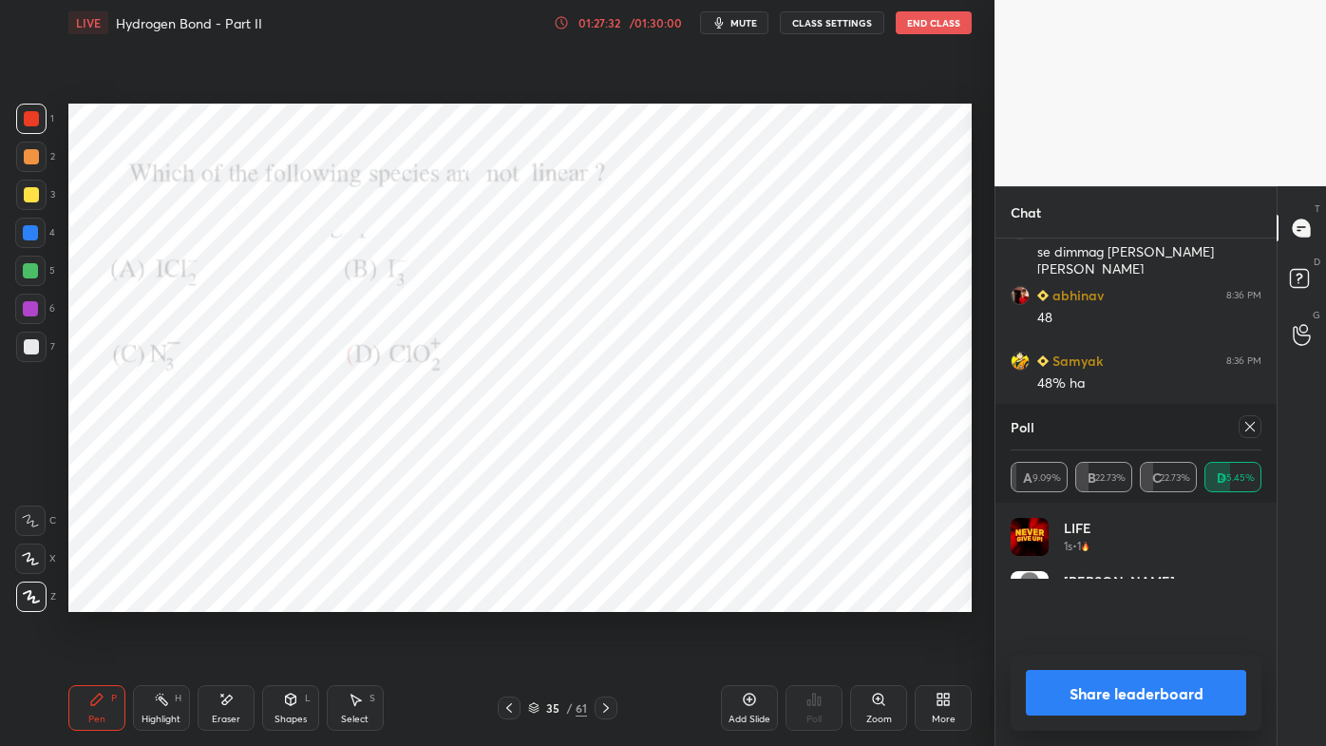
click at [1249, 433] on icon at bounding box center [1249, 426] width 15 height 15
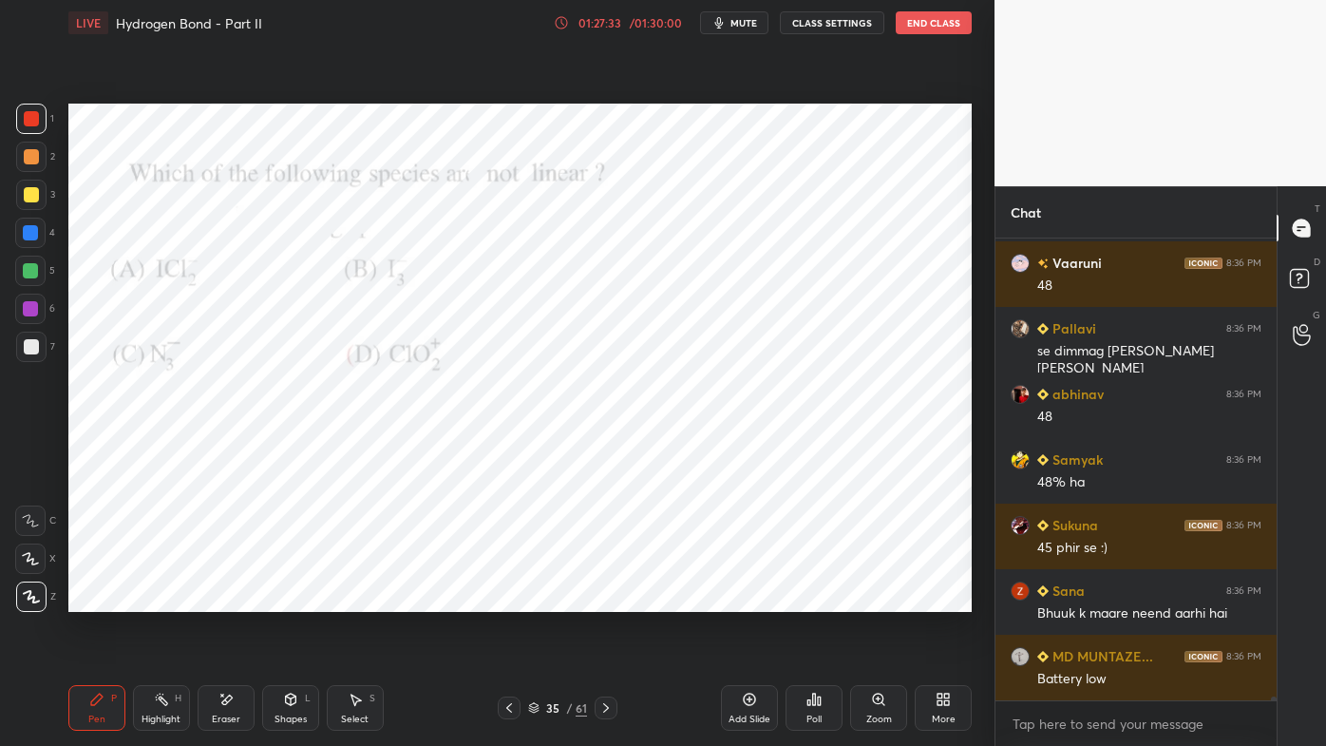
drag, startPoint x: 92, startPoint y: 691, endPoint x: 73, endPoint y: 692, distance: 19.0
click at [91, 599] on div "Pen P" at bounding box center [96, 708] width 57 height 46
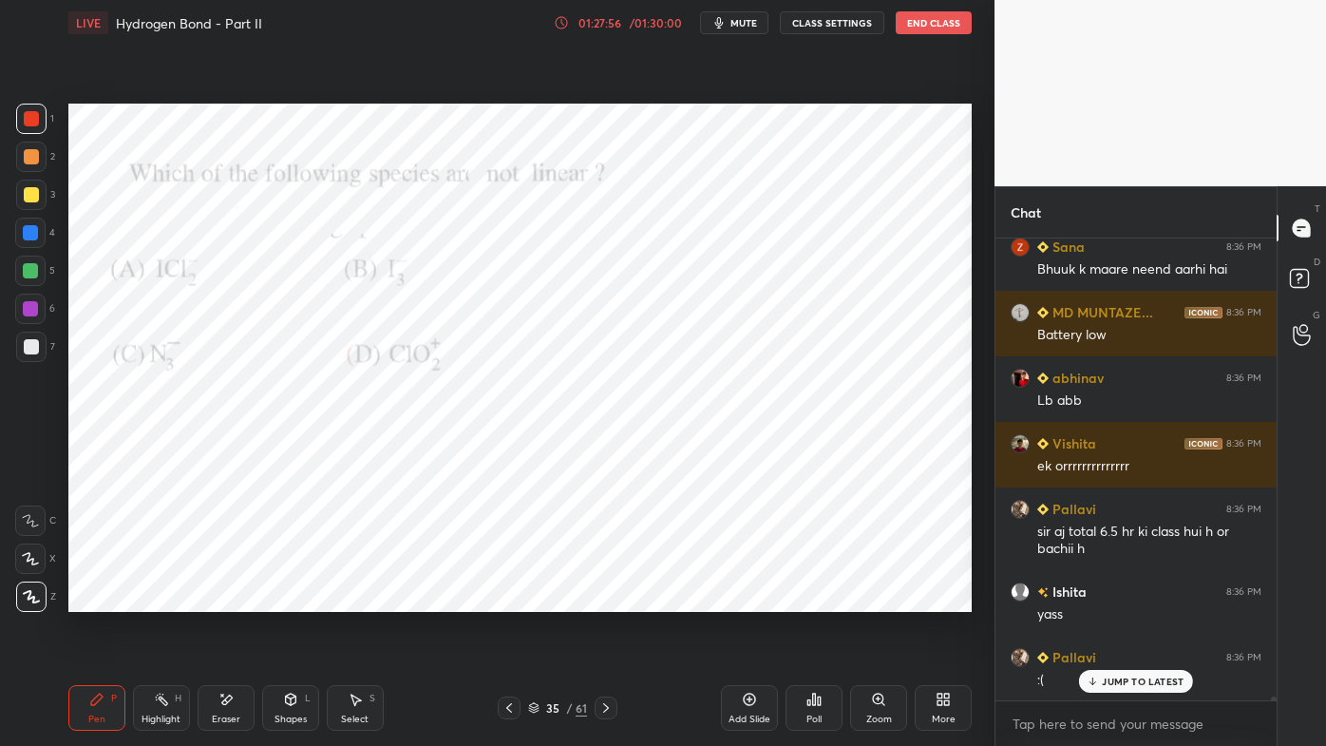
click at [154, 599] on icon at bounding box center [161, 699] width 15 height 15
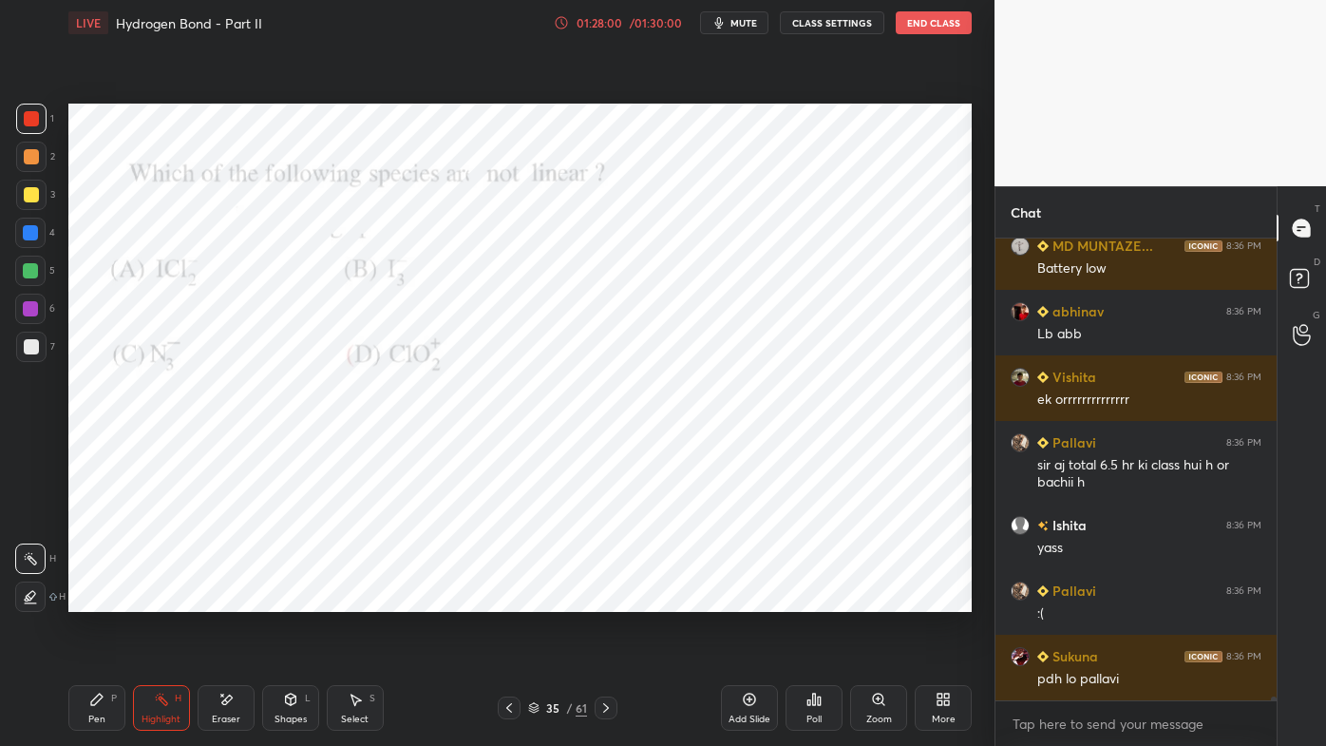
click at [106, 599] on div "Pen P" at bounding box center [96, 708] width 57 height 46
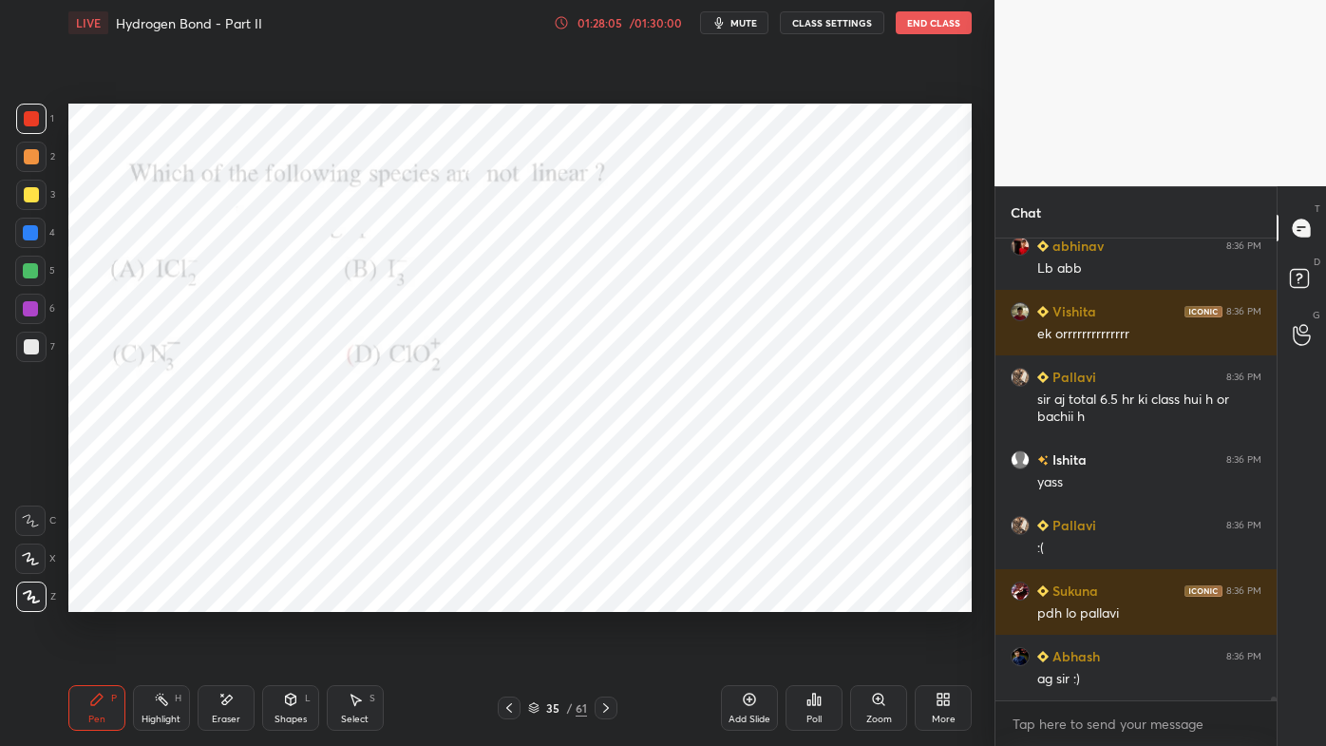
click at [941, 599] on icon at bounding box center [940, 702] width 5 height 5
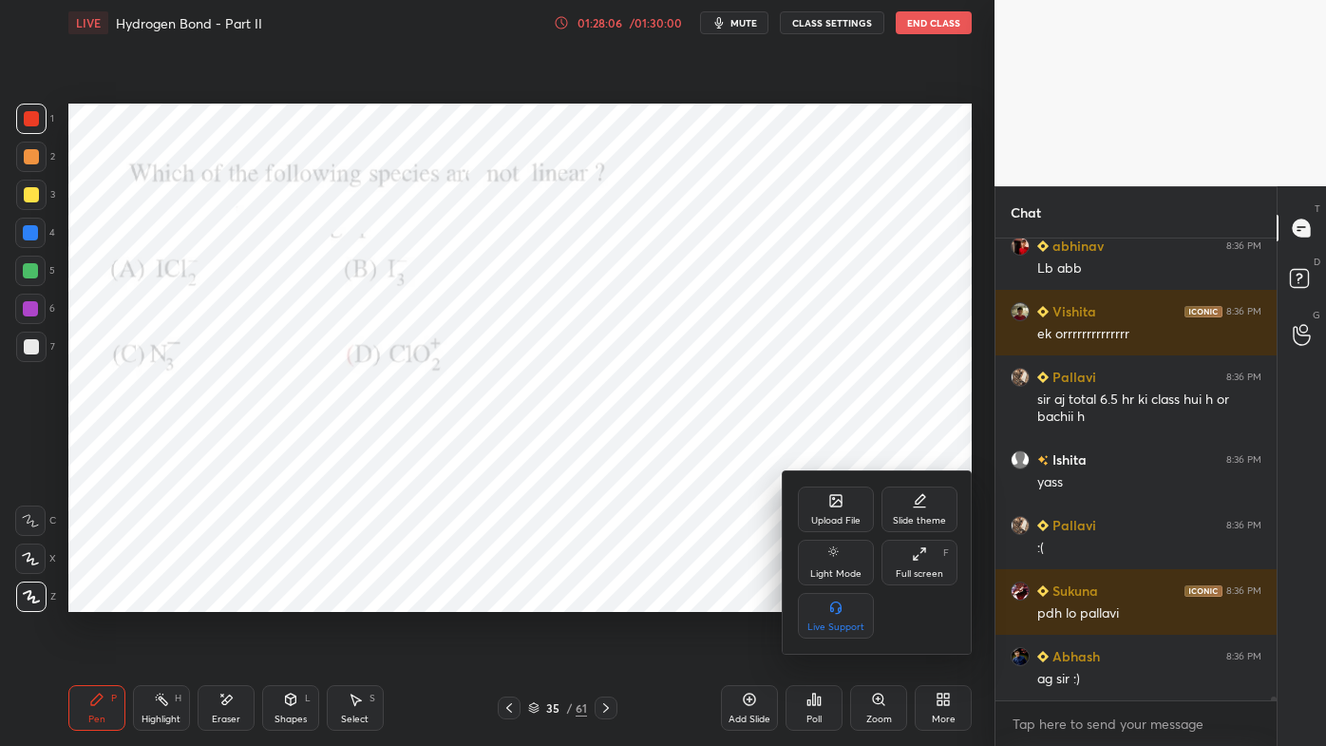
drag, startPoint x: 718, startPoint y: 552, endPoint x: 790, endPoint y: 616, distance: 96.2
click at [720, 555] on div at bounding box center [663, 373] width 1326 height 746
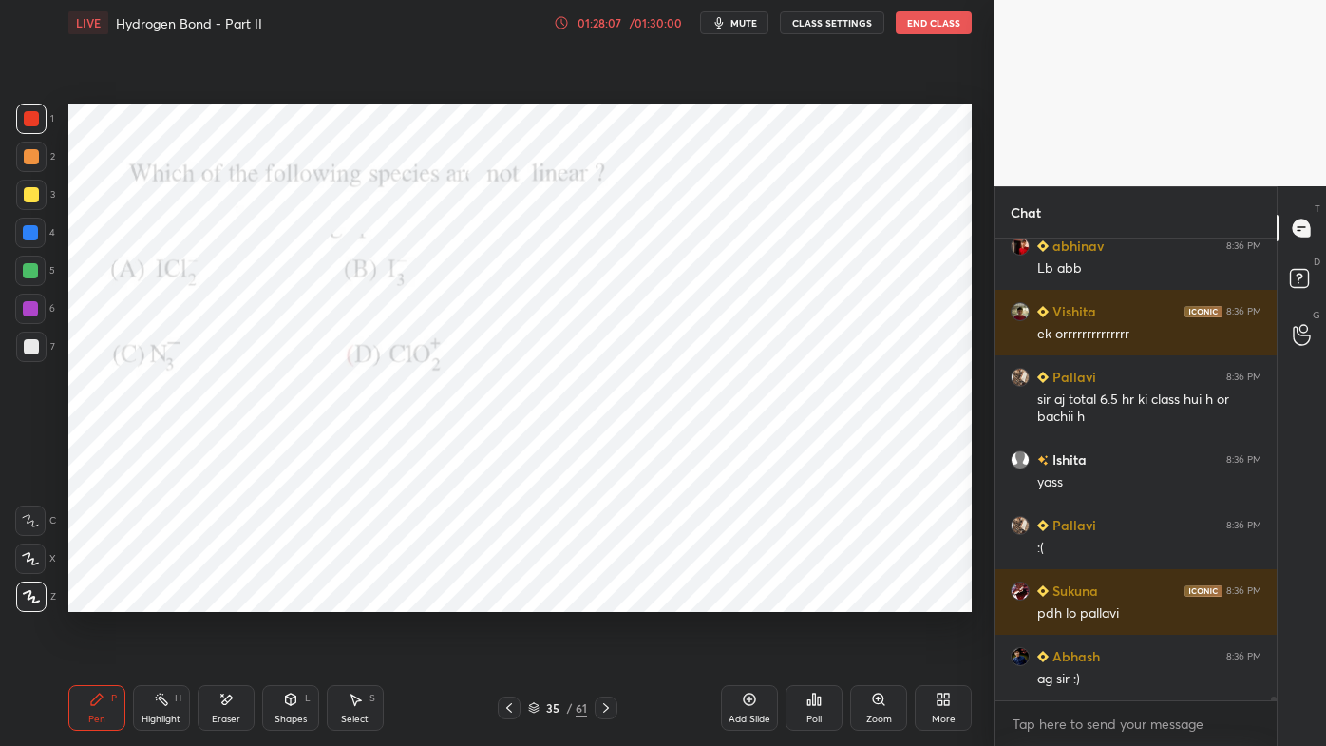
click at [806, 599] on div "Poll" at bounding box center [814, 708] width 57 height 46
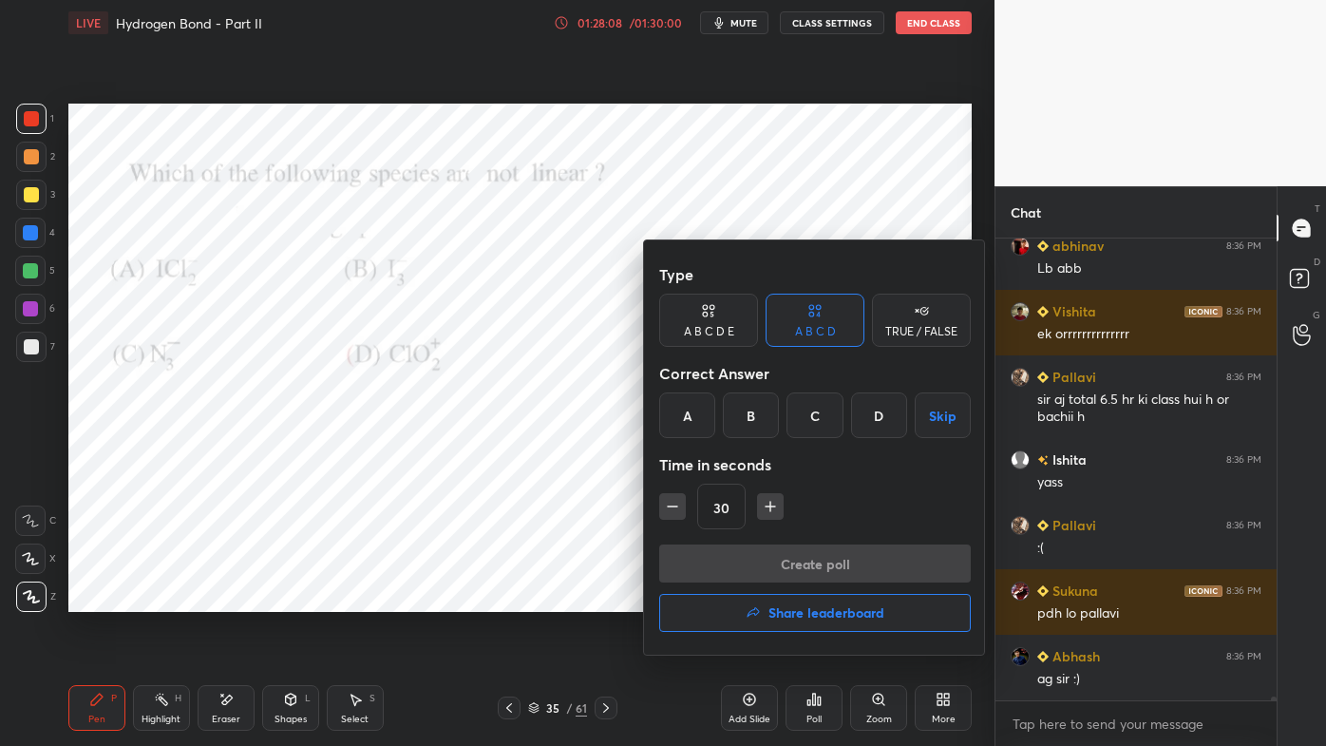
click at [798, 599] on h4 "Share leaderboard" at bounding box center [826, 612] width 116 height 13
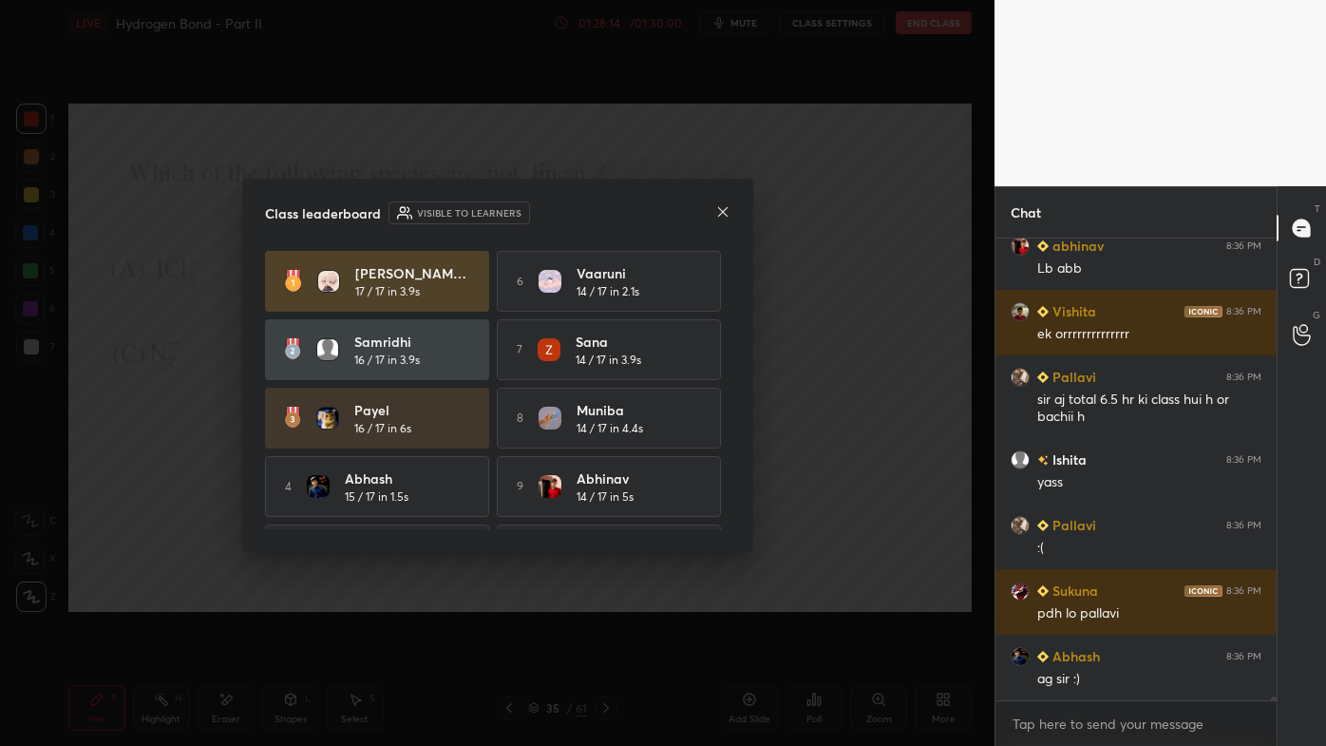
click at [721, 213] on icon at bounding box center [722, 211] width 15 height 15
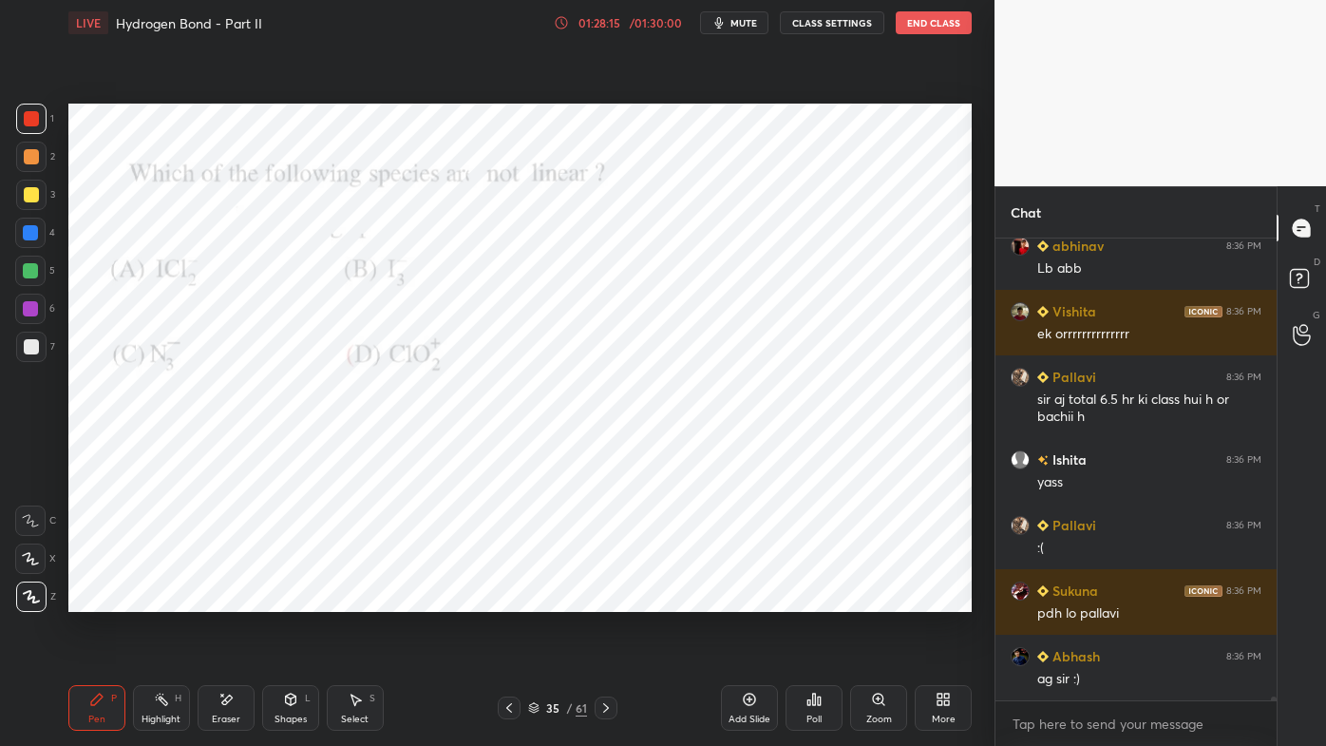
click at [748, 24] on span "mute" at bounding box center [743, 22] width 27 height 13
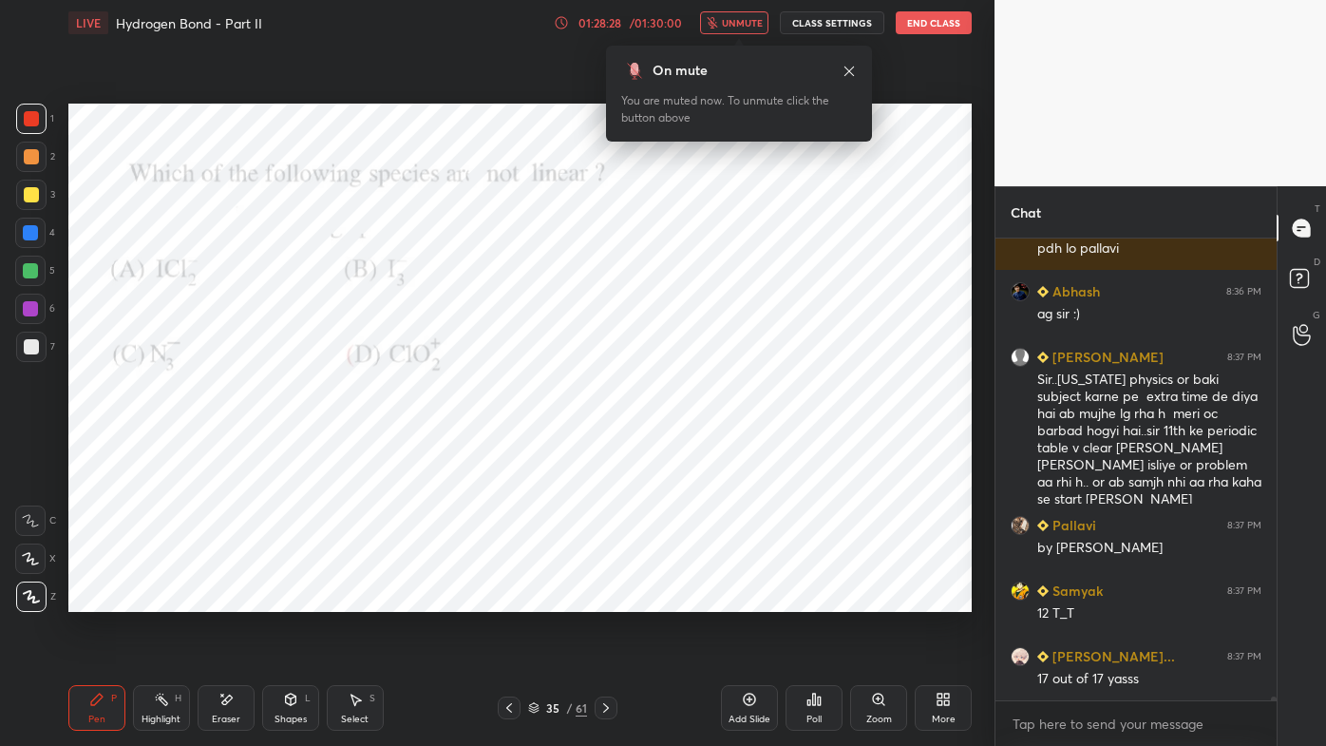
click at [955, 599] on div "More" at bounding box center [943, 708] width 57 height 46
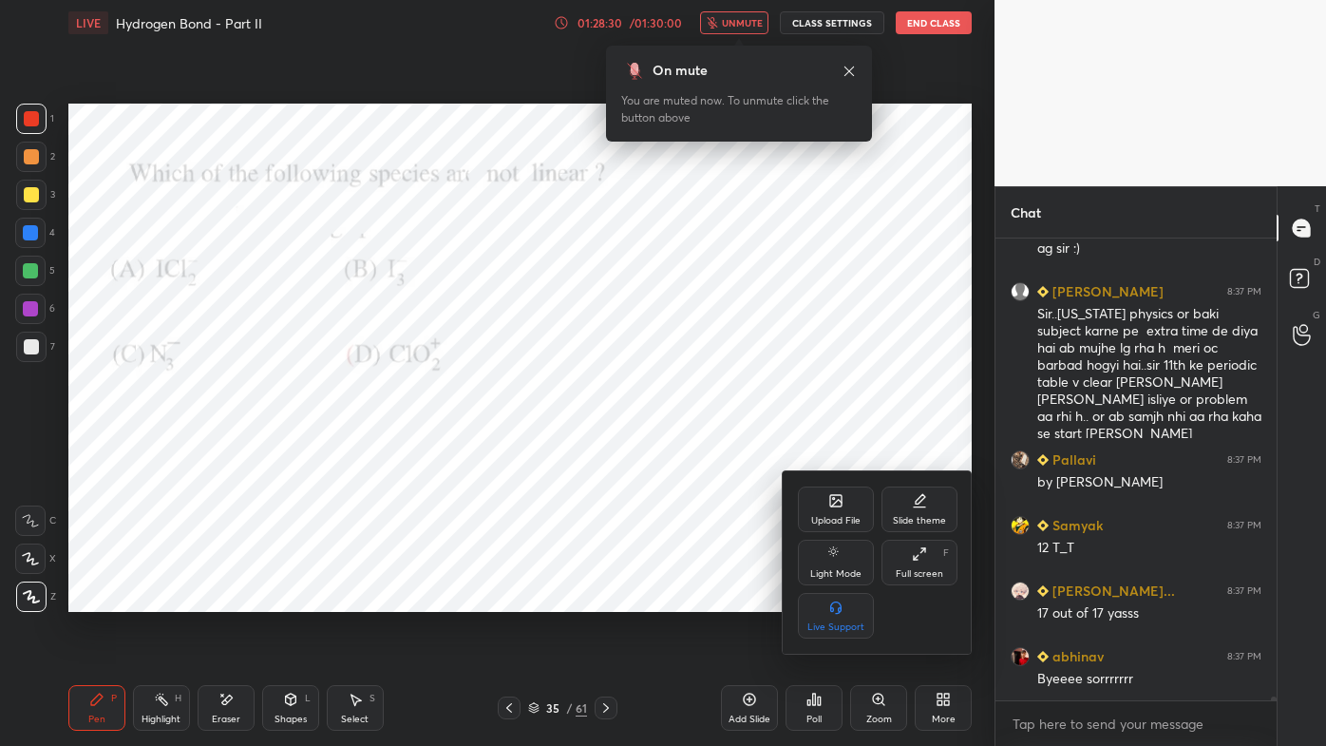
click at [923, 562] on div "Full screen F" at bounding box center [920, 563] width 76 height 46
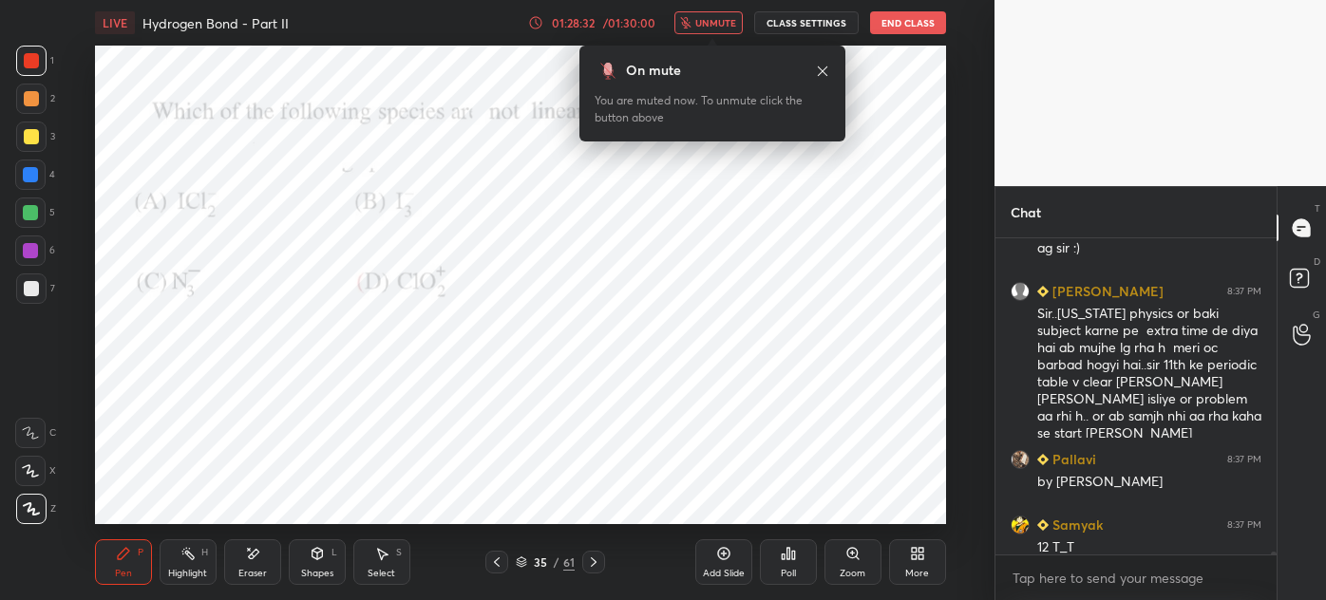
drag, startPoint x: 724, startPoint y: 24, endPoint x: 716, endPoint y: 42, distance: 19.6
click at [722, 25] on span "unmute" at bounding box center [715, 22] width 41 height 13
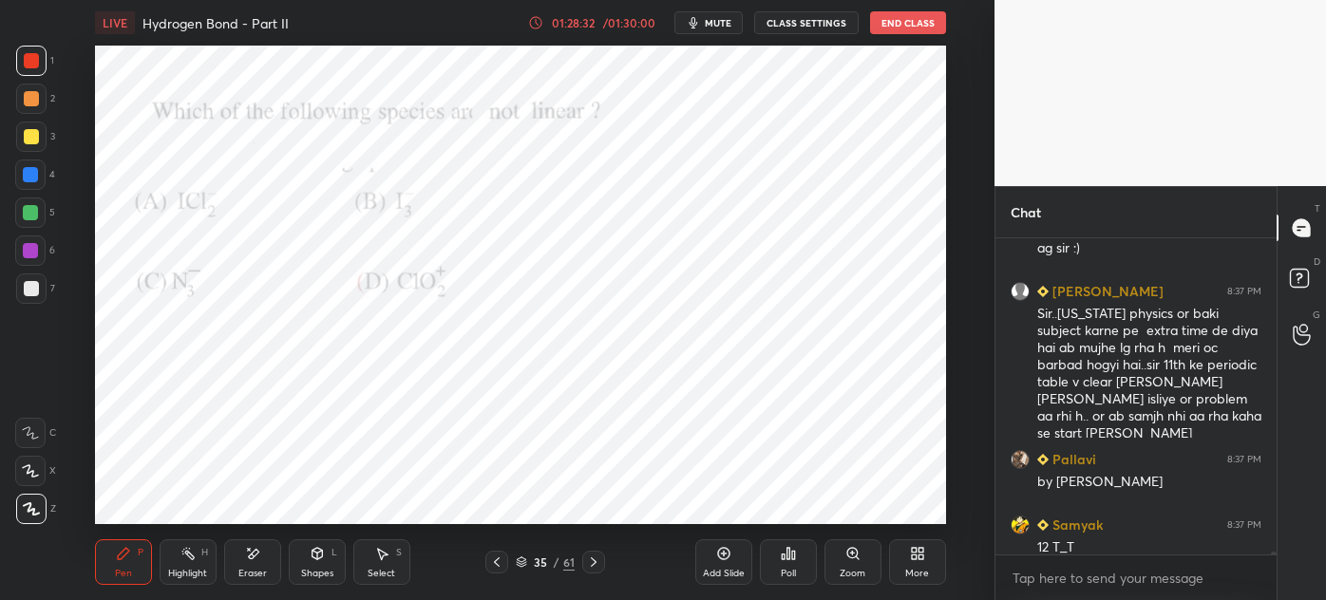
scroll to position [56637, 0]
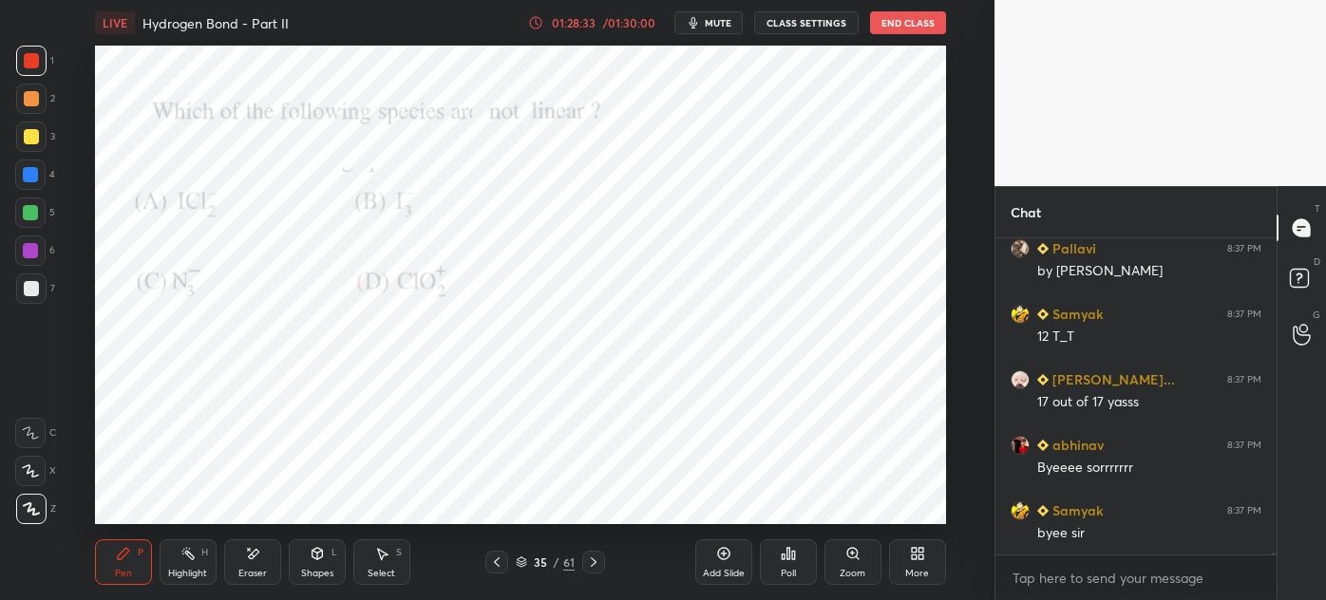
click at [790, 561] on div "Poll" at bounding box center [788, 563] width 57 height 46
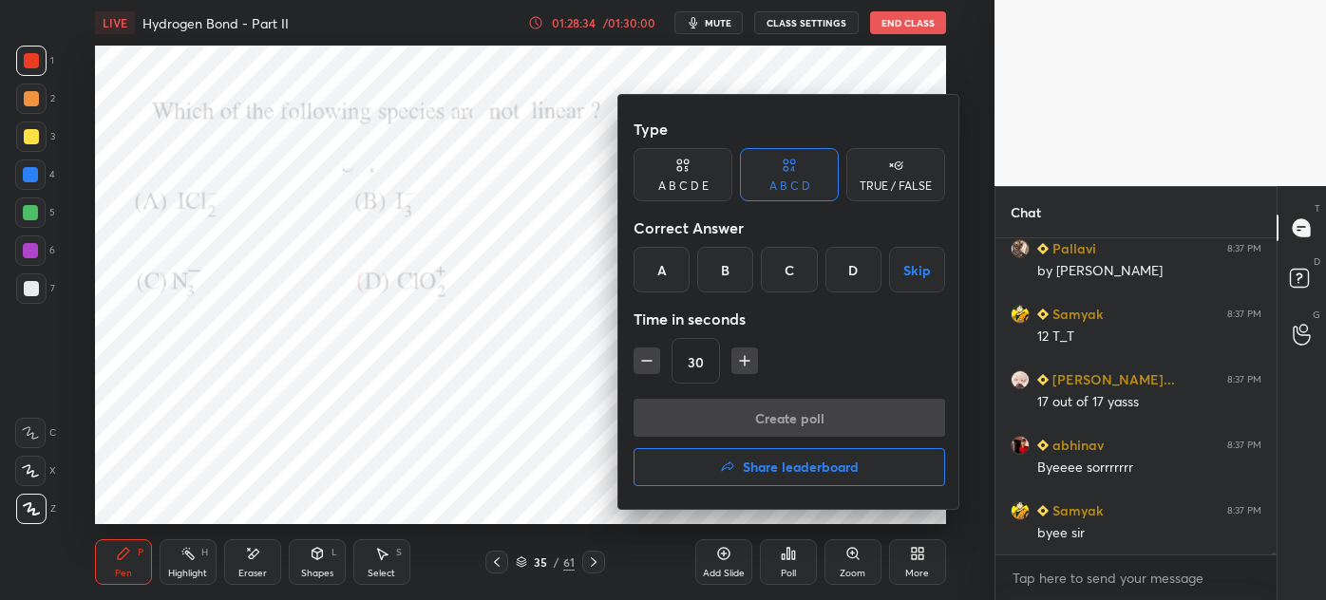
drag, startPoint x: 756, startPoint y: 472, endPoint x: 742, endPoint y: 476, distance: 14.7
click at [756, 473] on h4 "Share leaderboard" at bounding box center [801, 467] width 116 height 13
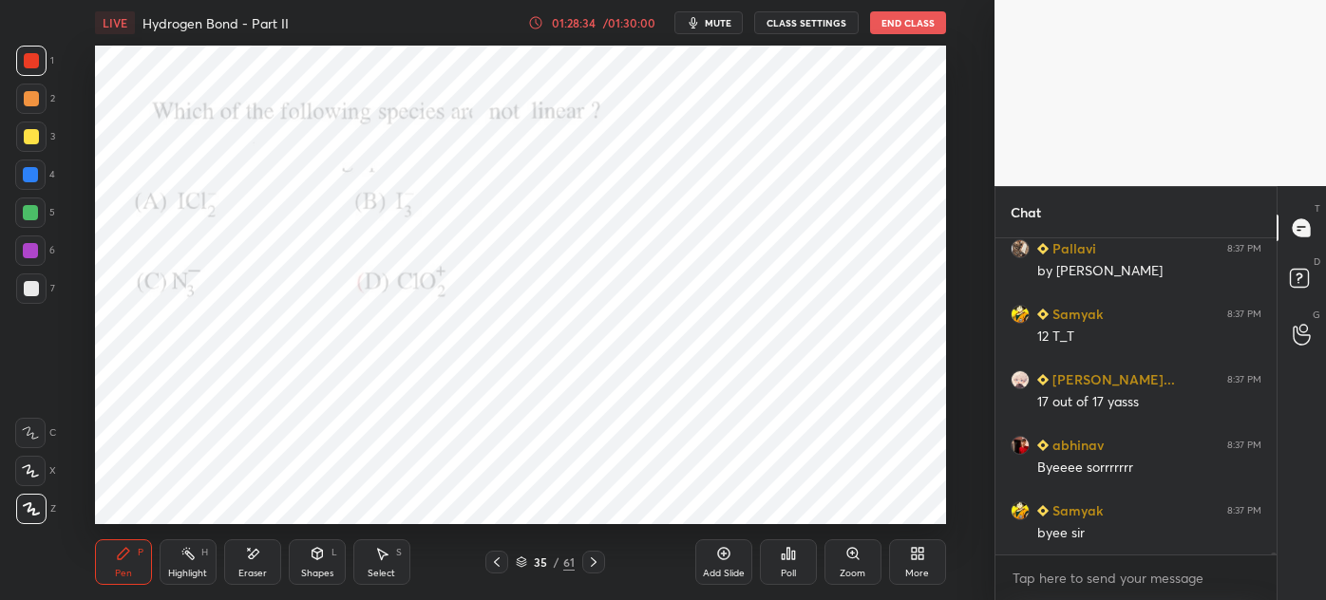
scroll to position [56703, 0]
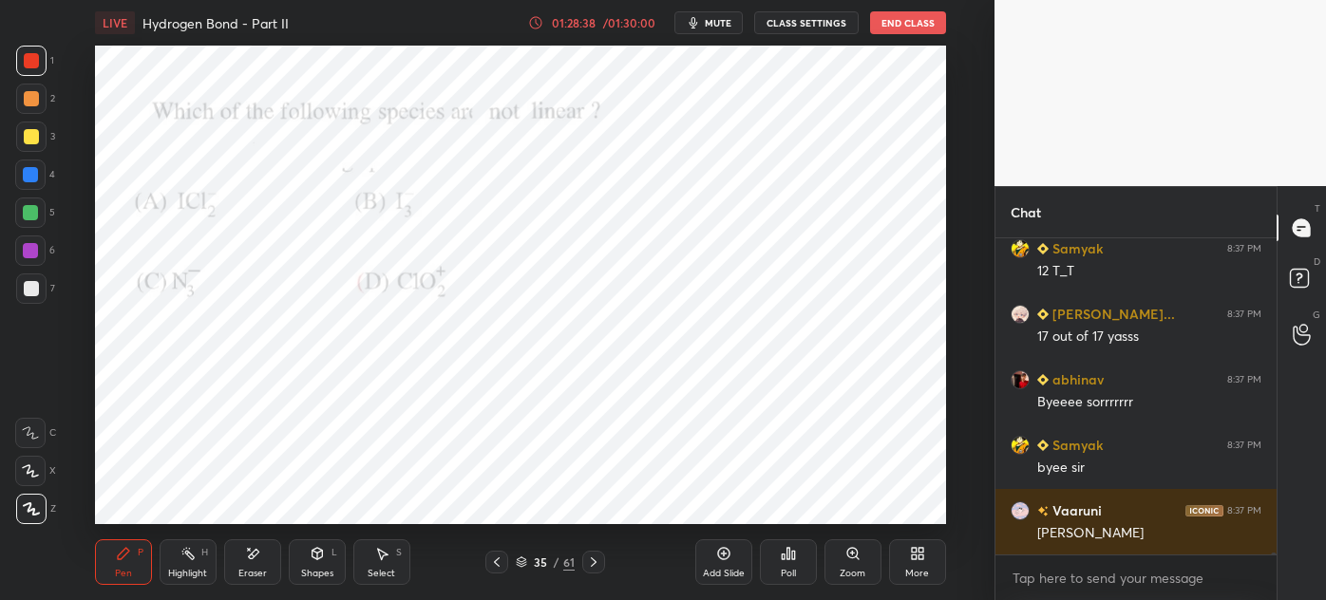
click at [787, 557] on icon at bounding box center [788, 553] width 3 height 11
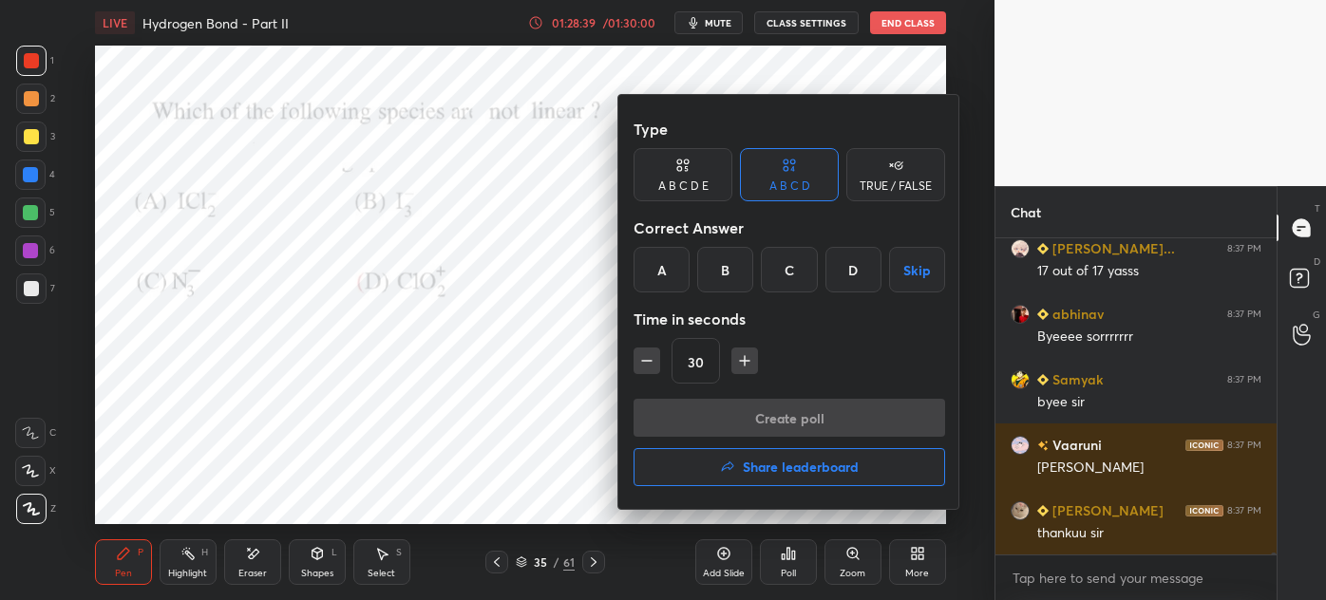
click at [781, 470] on h4 "Share leaderboard" at bounding box center [801, 467] width 116 height 13
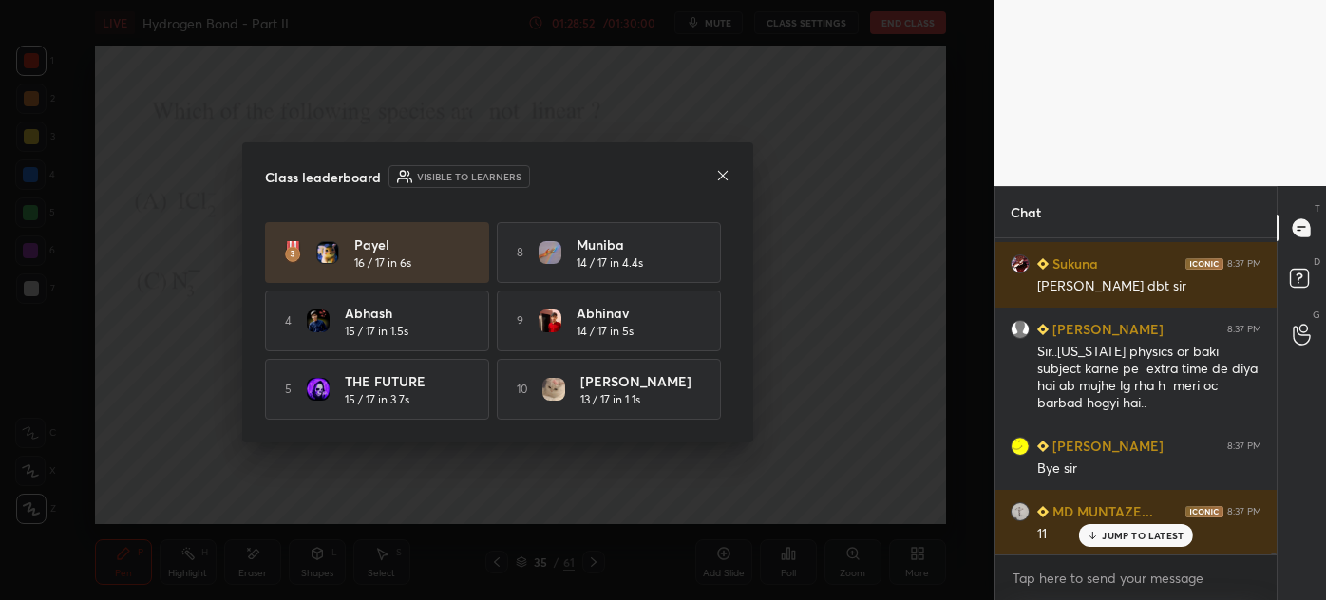
scroll to position [57671, 0]
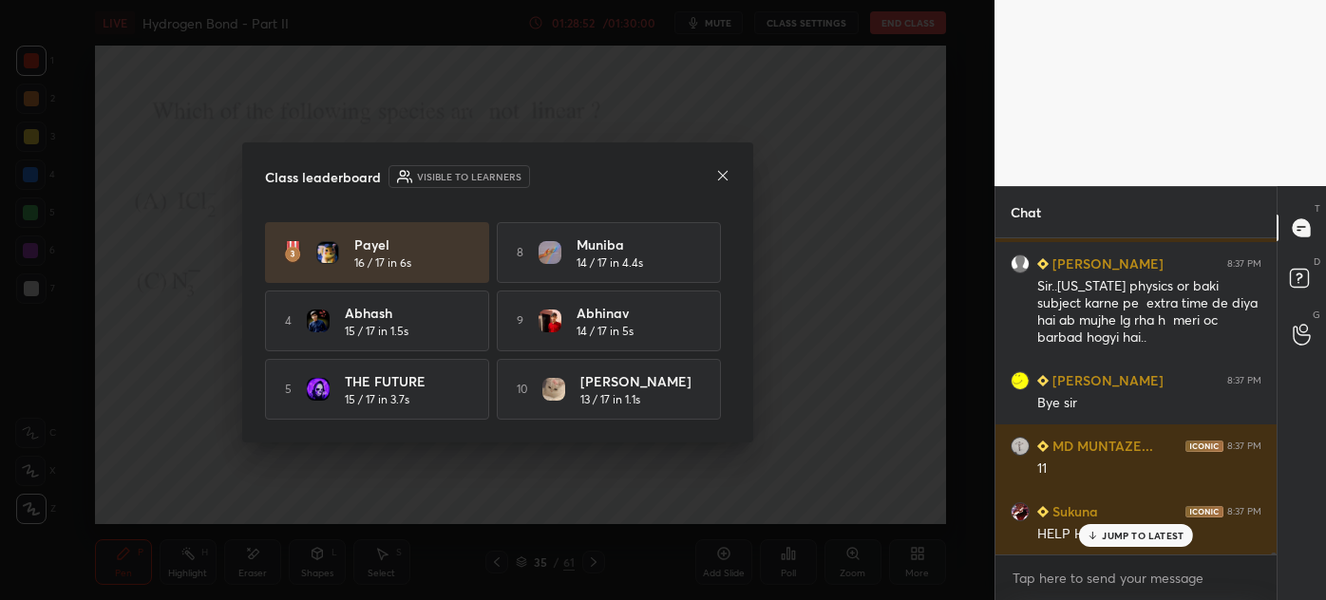
click at [720, 181] on icon at bounding box center [722, 175] width 15 height 15
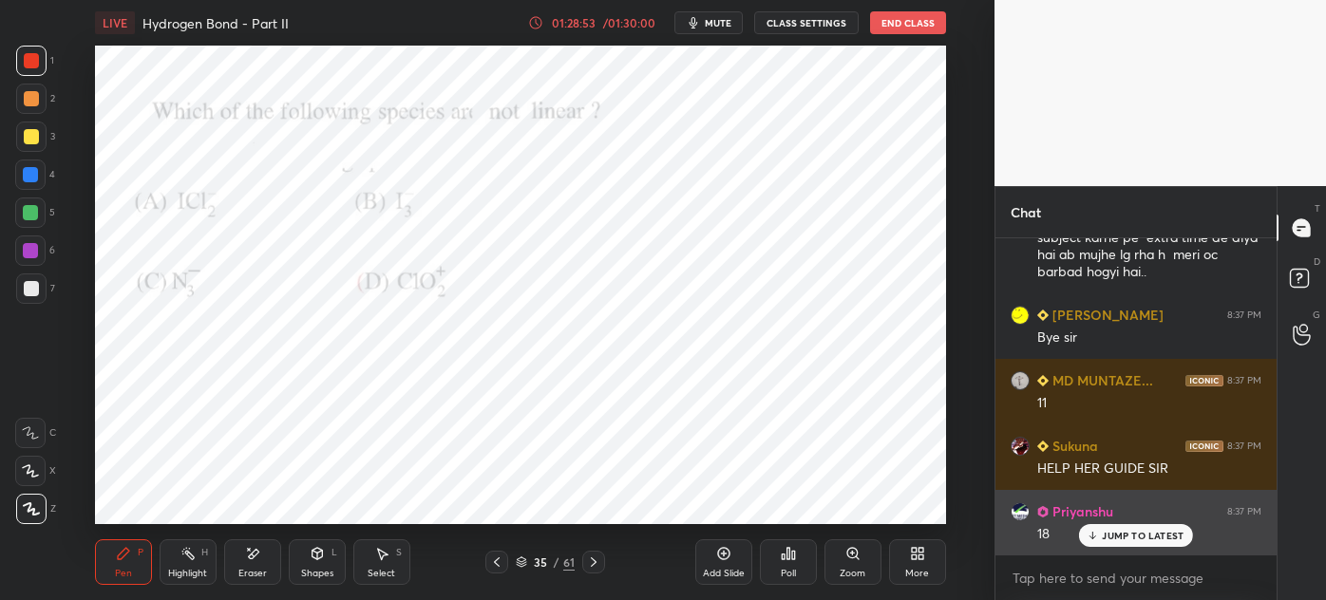
click at [1104, 549] on div "[PERSON_NAME] 8:37 PM thankuu [PERSON_NAME] 8:37 PM bye sir MD [PERSON_NAME]...…" at bounding box center [1135, 396] width 281 height 316
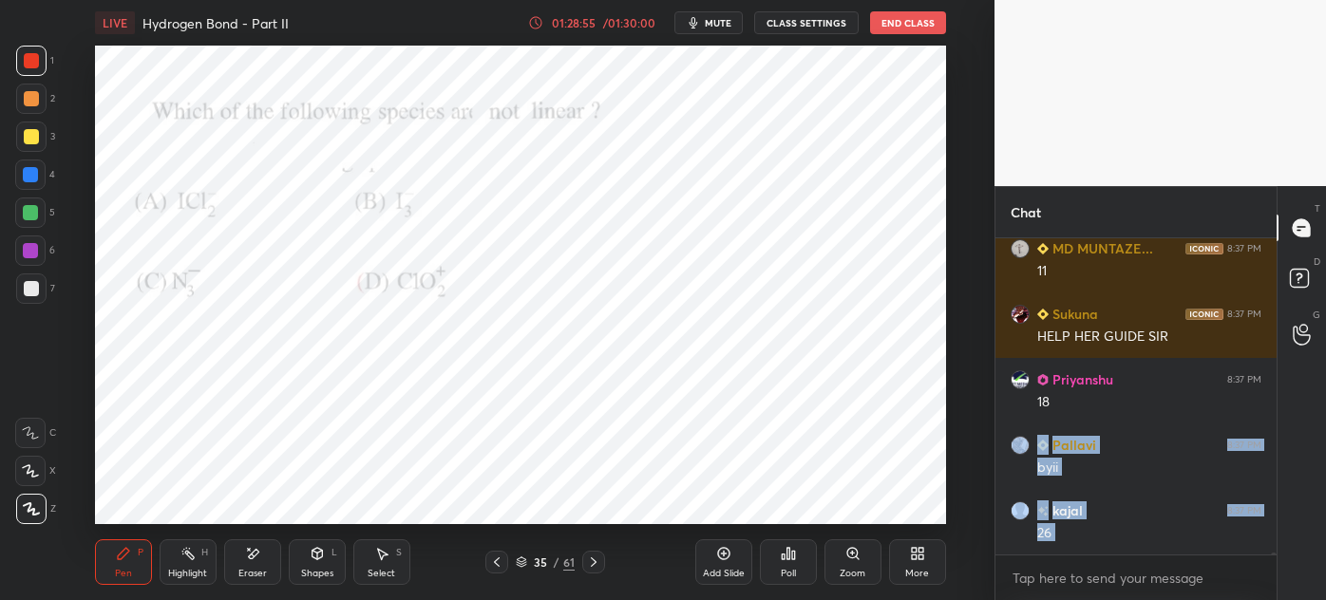
click at [925, 559] on div "More" at bounding box center [917, 563] width 57 height 46
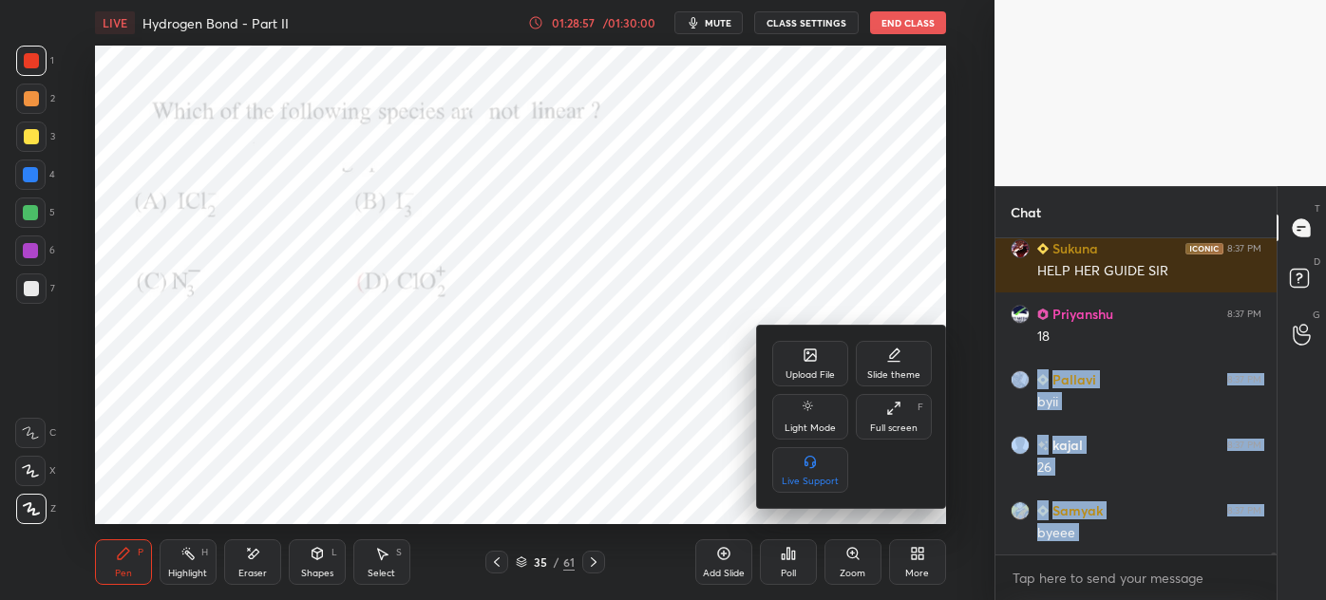
drag, startPoint x: 891, startPoint y: 411, endPoint x: 885, endPoint y: 519, distance: 107.5
click at [894, 412] on icon at bounding box center [893, 408] width 15 height 15
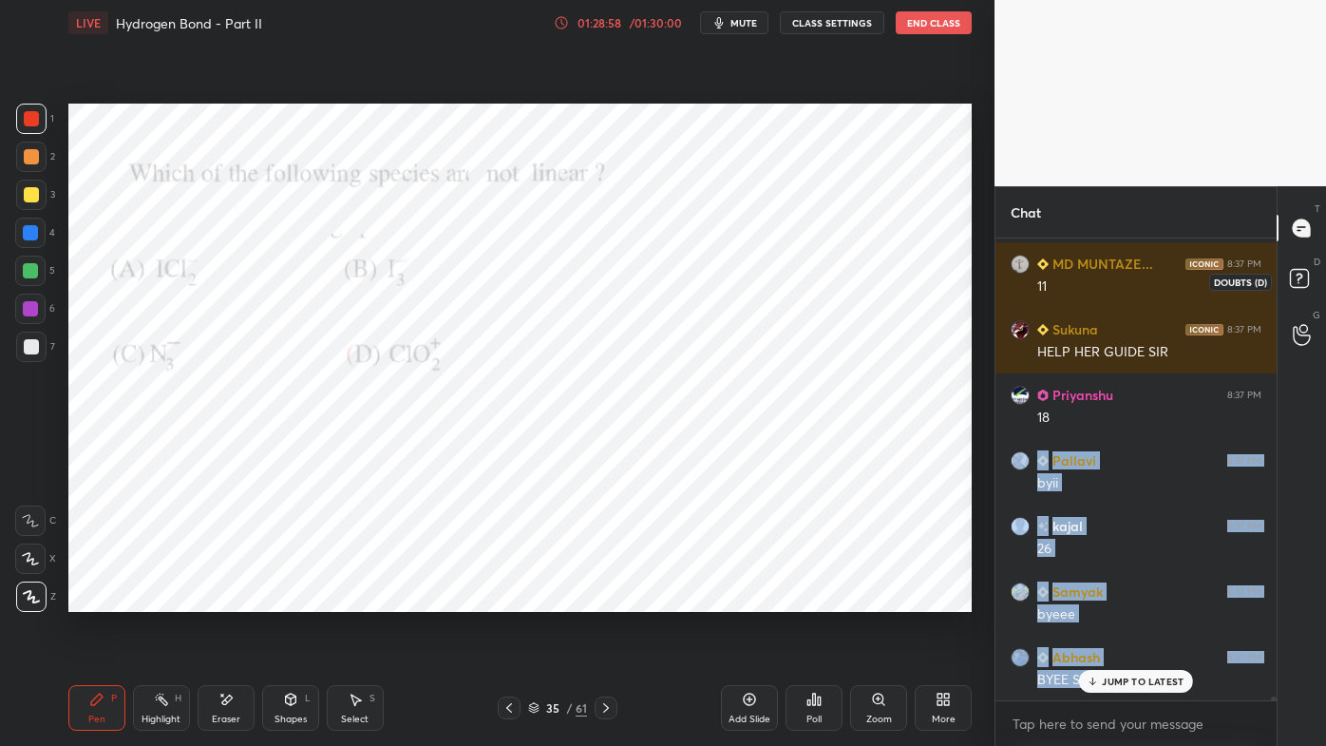
click at [1303, 276] on rect at bounding box center [1299, 279] width 18 height 18
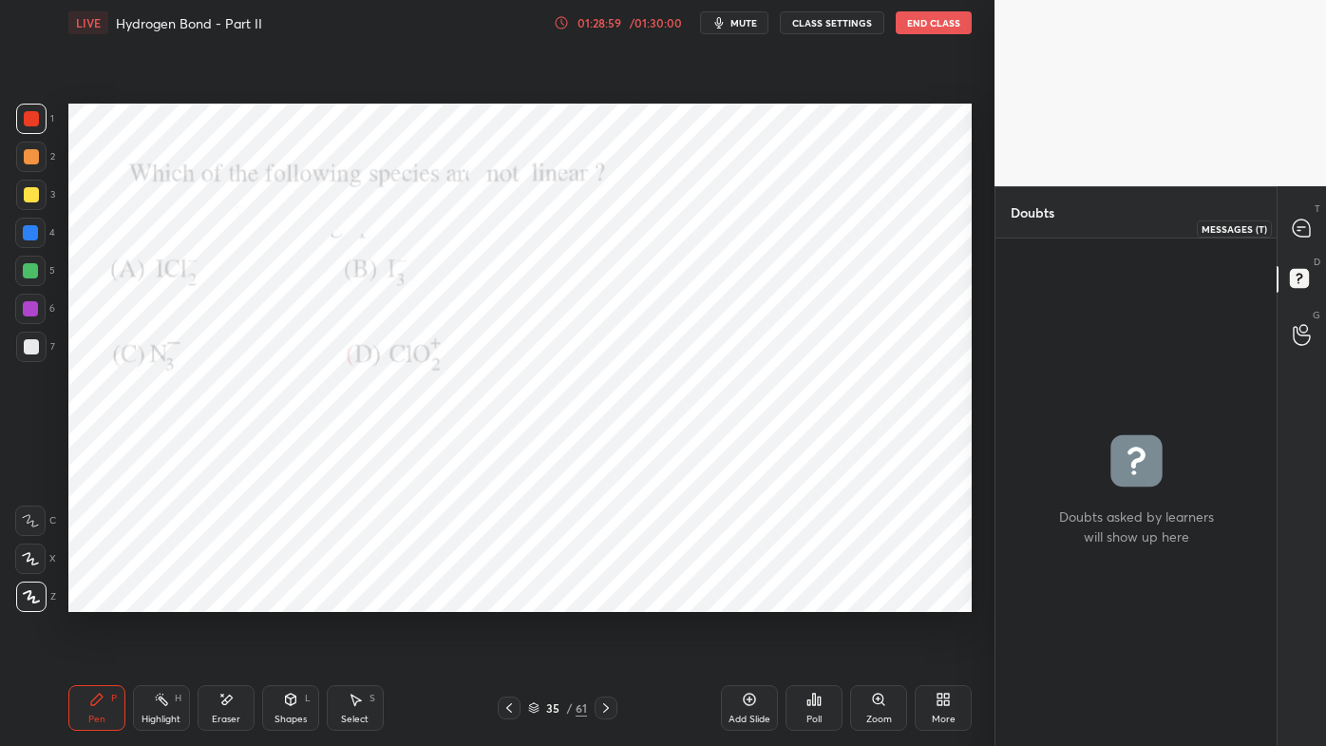
drag, startPoint x: 1297, startPoint y: 220, endPoint x: 1294, endPoint y: 246, distance: 25.8
click at [1301, 222] on icon at bounding box center [1301, 227] width 17 height 17
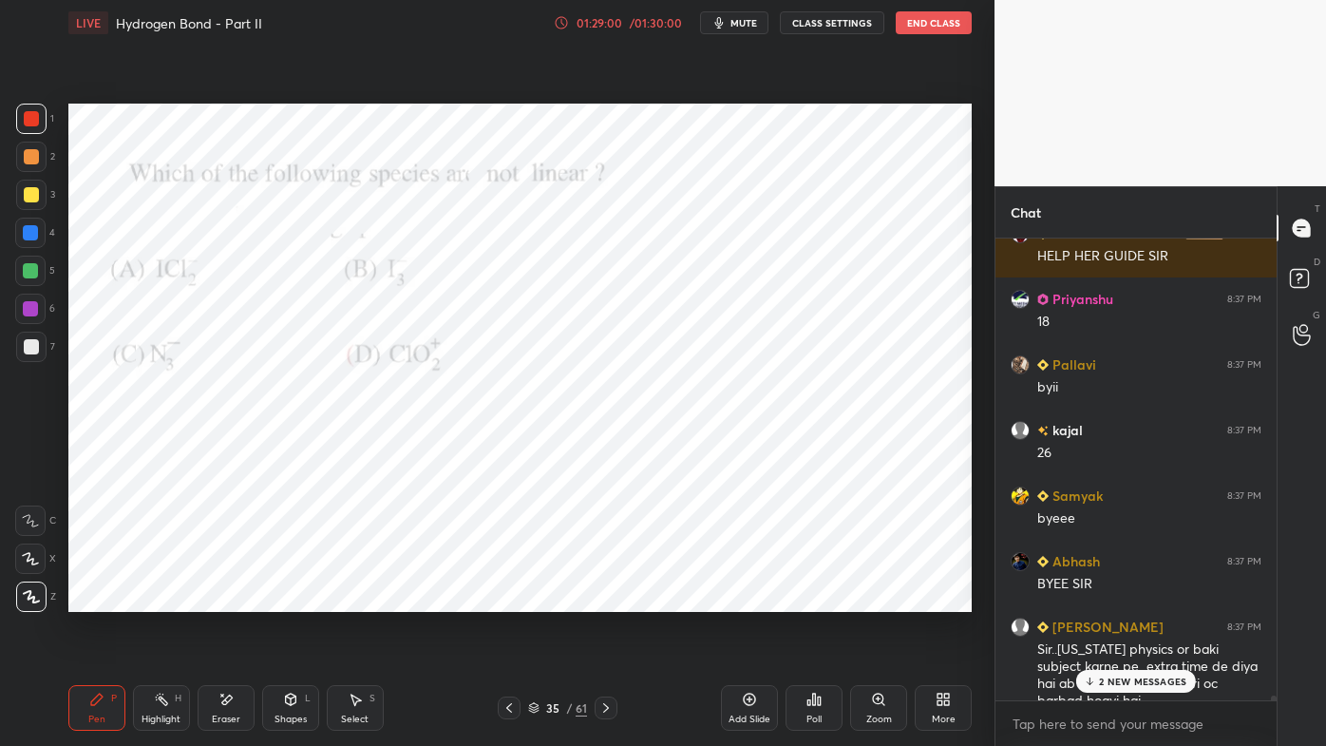
click at [1141, 599] on p "2 NEW MESSAGES" at bounding box center [1142, 680] width 87 height 11
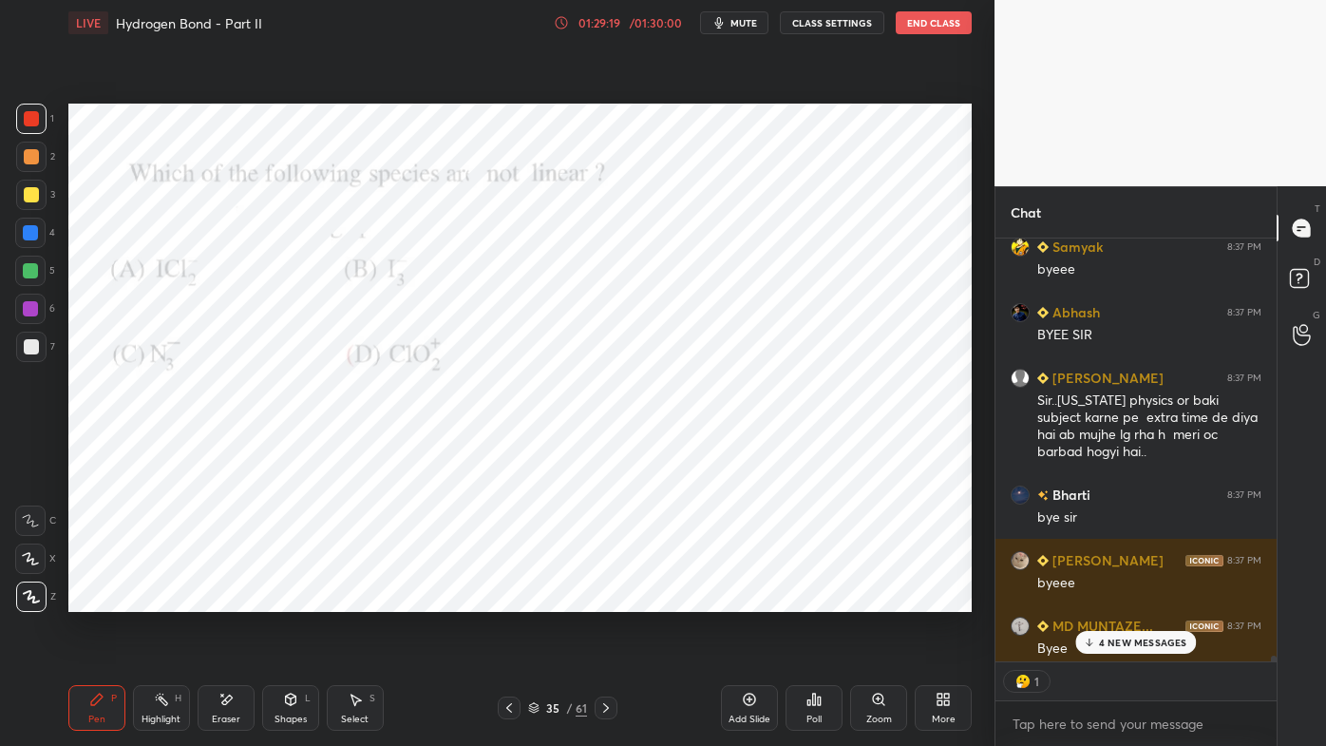
click at [1129, 599] on div "1" at bounding box center [1135, 681] width 281 height 38
click at [1123, 599] on div "6 NEW MESSAGES" at bounding box center [1135, 642] width 121 height 23
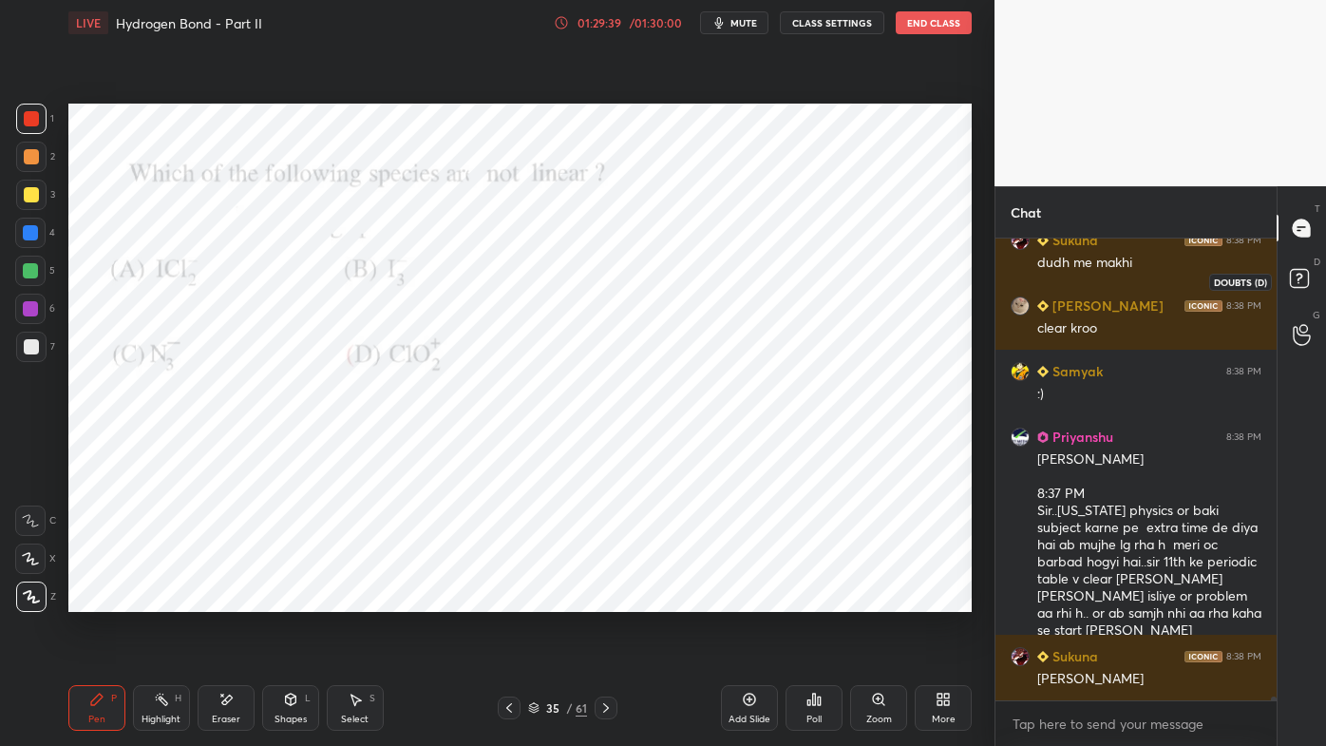
click at [1299, 275] on rect at bounding box center [1299, 279] width 18 height 18
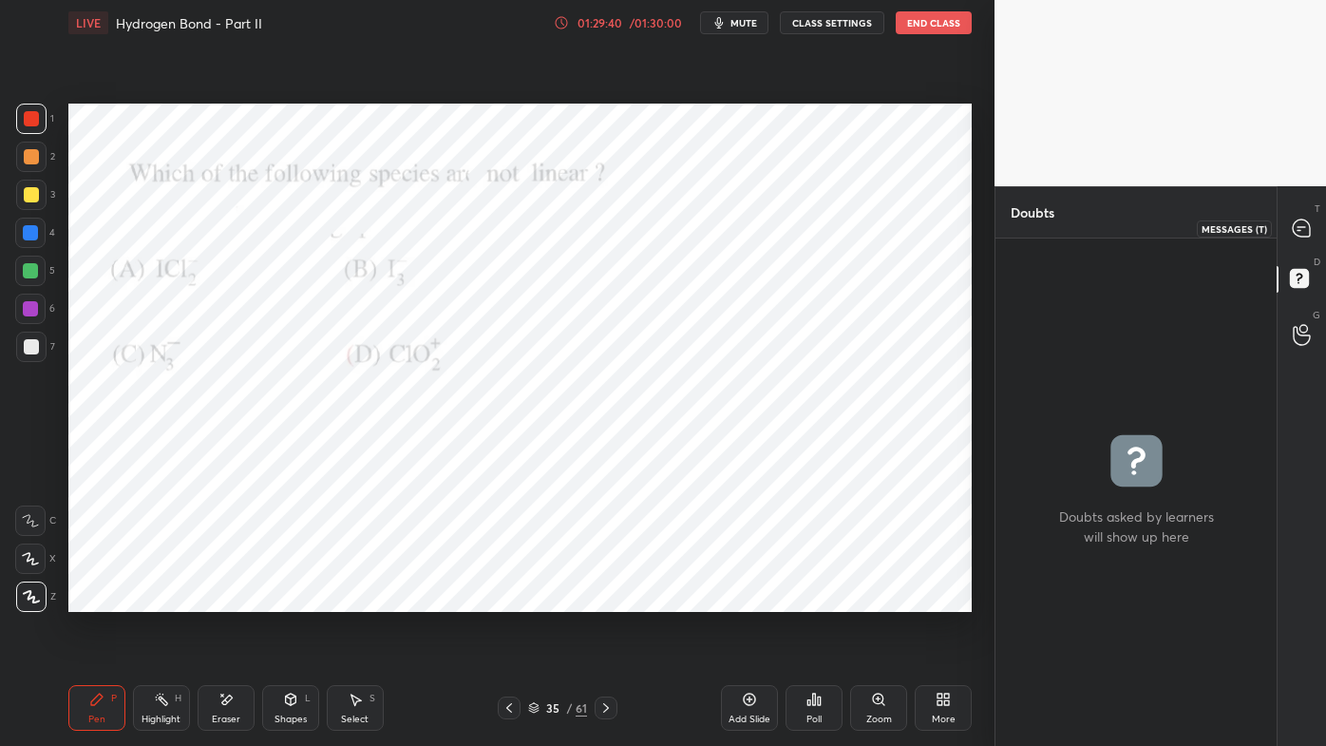
click at [1308, 244] on div at bounding box center [1302, 228] width 38 height 34
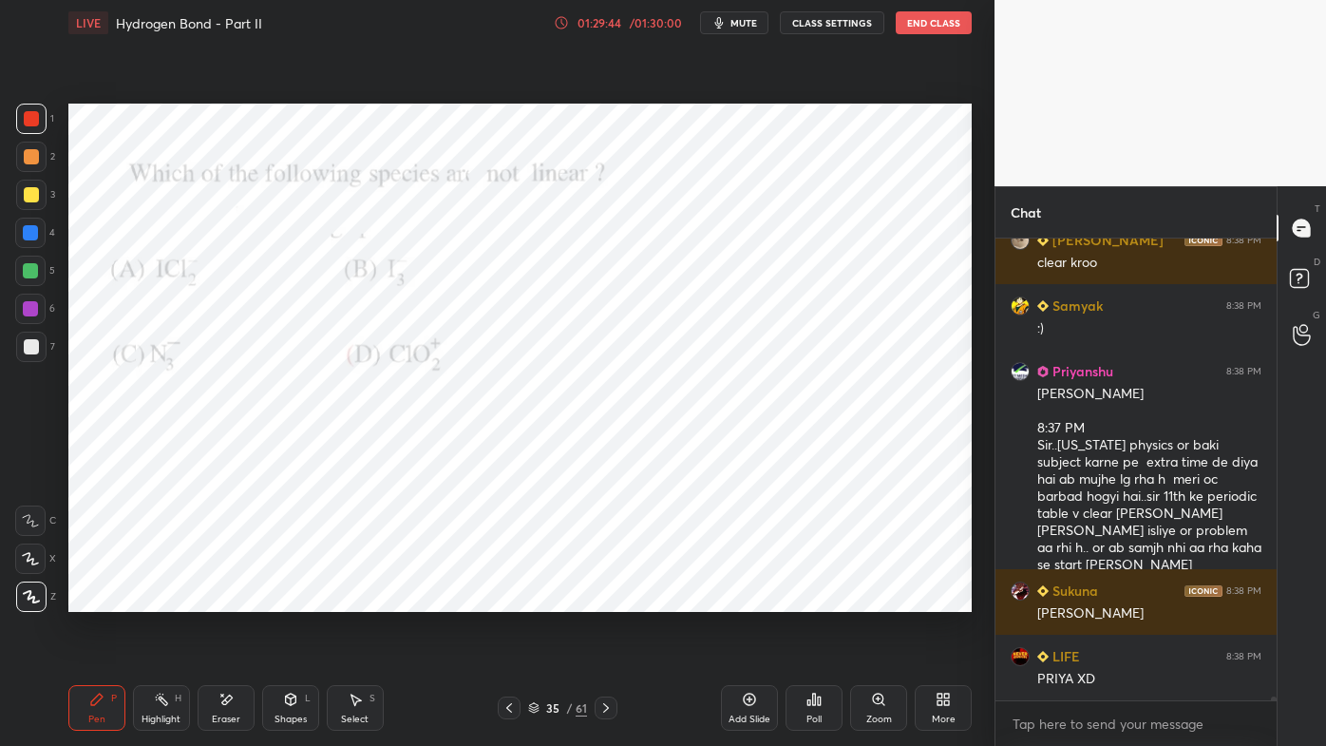
drag, startPoint x: 752, startPoint y: 699, endPoint x: 742, endPoint y: 690, distance: 14.1
click at [751, 599] on icon at bounding box center [749, 699] width 15 height 15
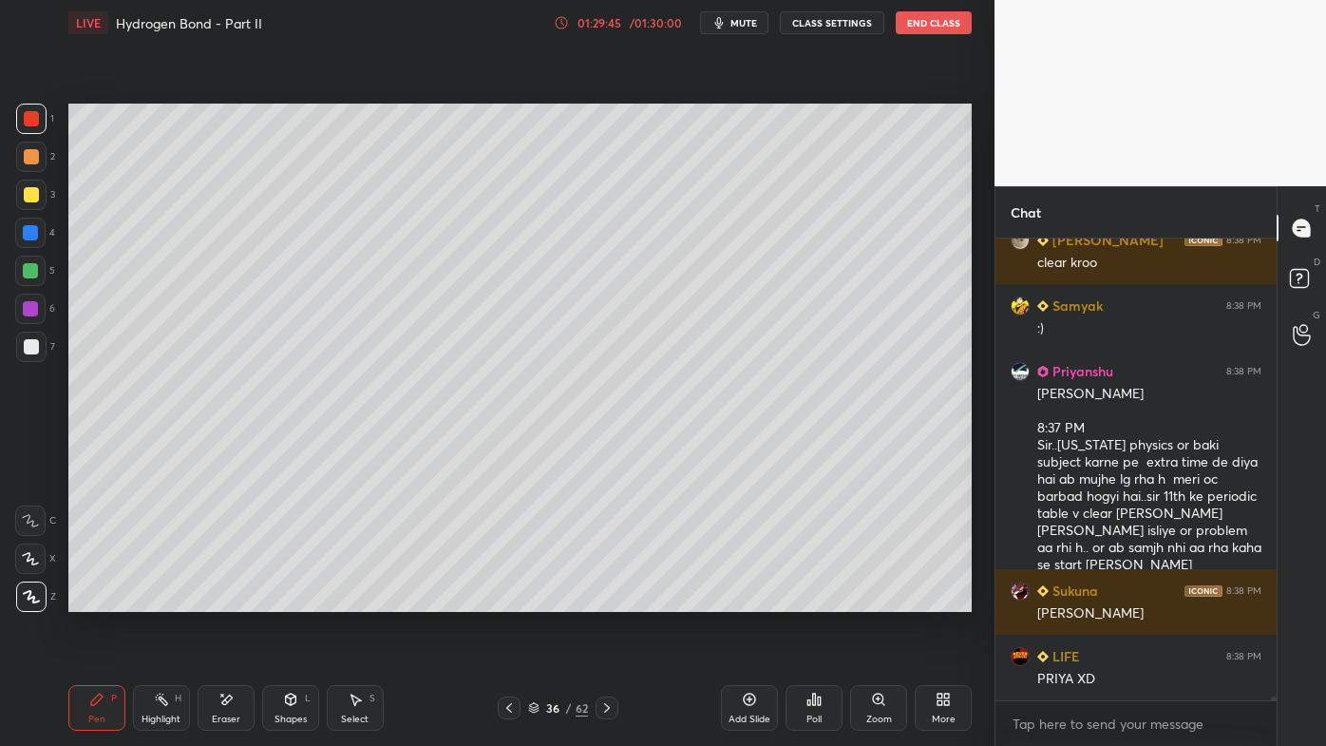
drag, startPoint x: 42, startPoint y: 156, endPoint x: 66, endPoint y: 167, distance: 26.3
click at [38, 161] on div at bounding box center [31, 157] width 30 height 30
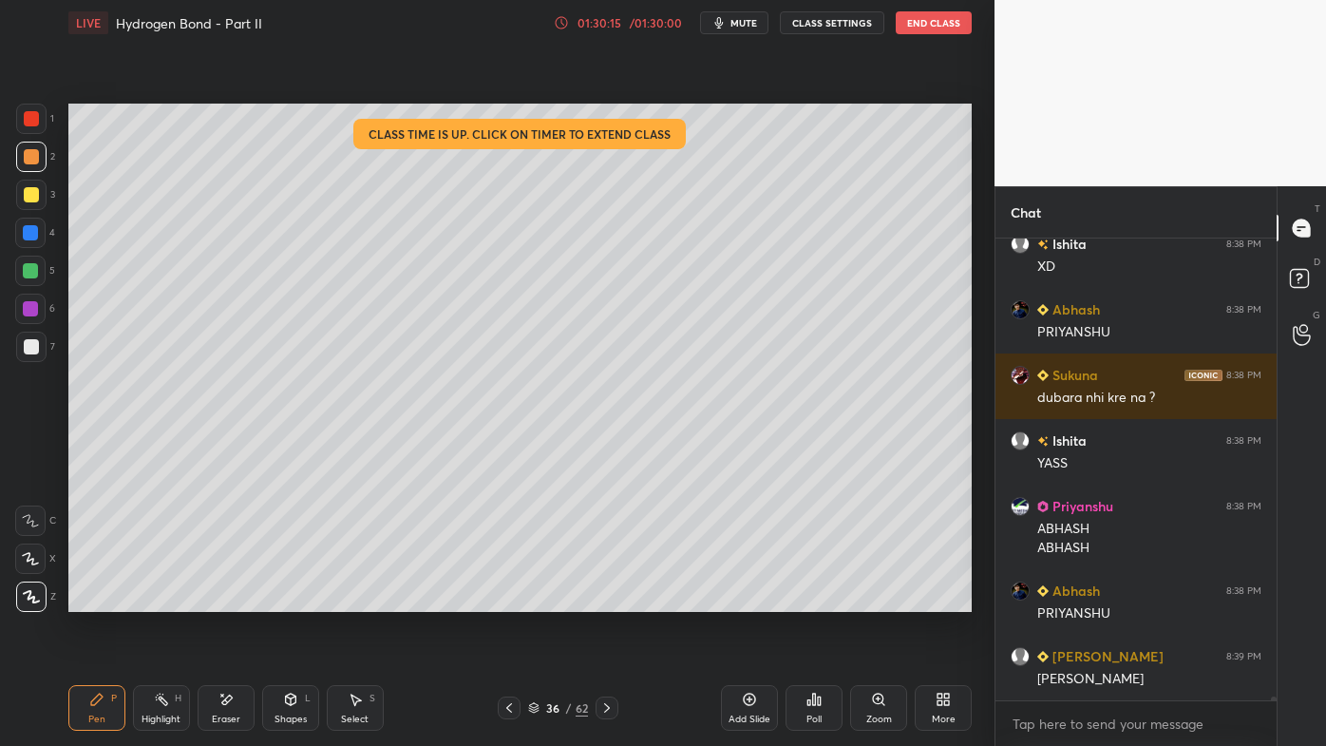
scroll to position [61446, 0]
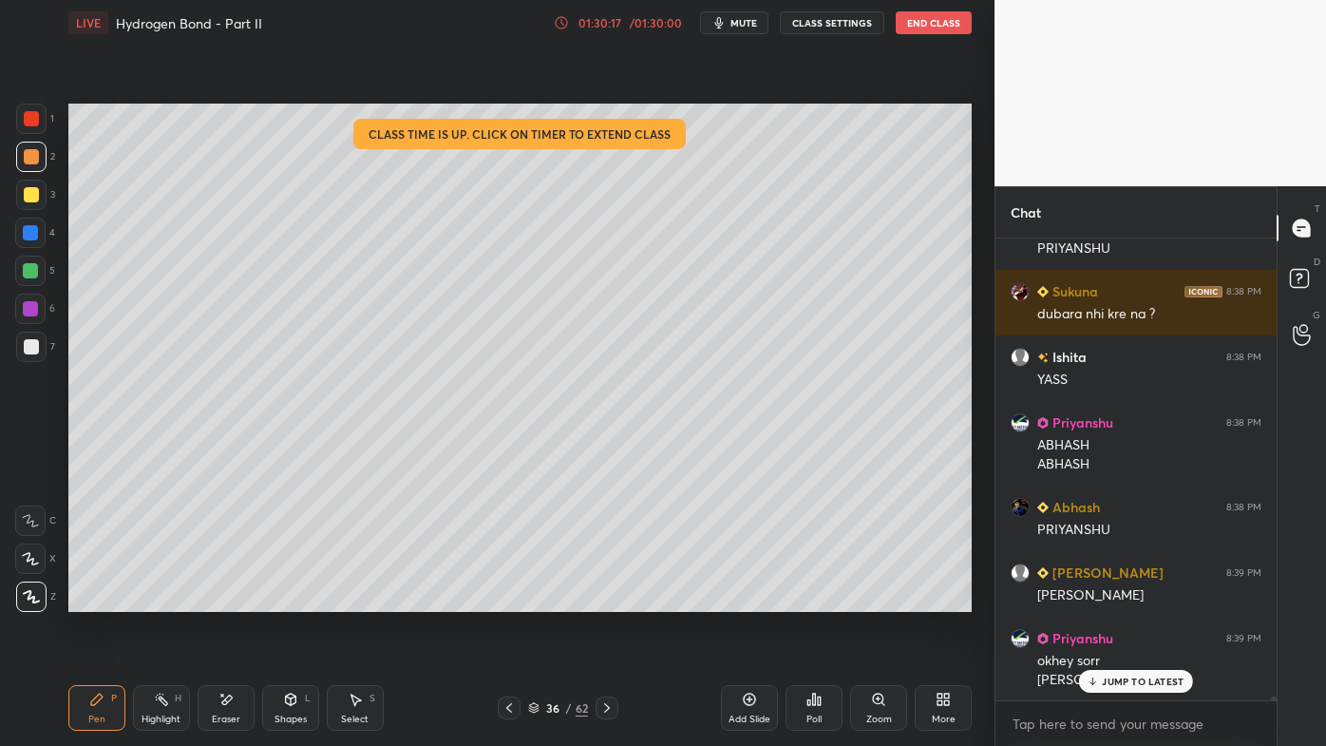
drag, startPoint x: 146, startPoint y: 704, endPoint x: 148, endPoint y: 694, distance: 9.7
click at [148, 599] on div "Highlight H" at bounding box center [161, 708] width 57 height 46
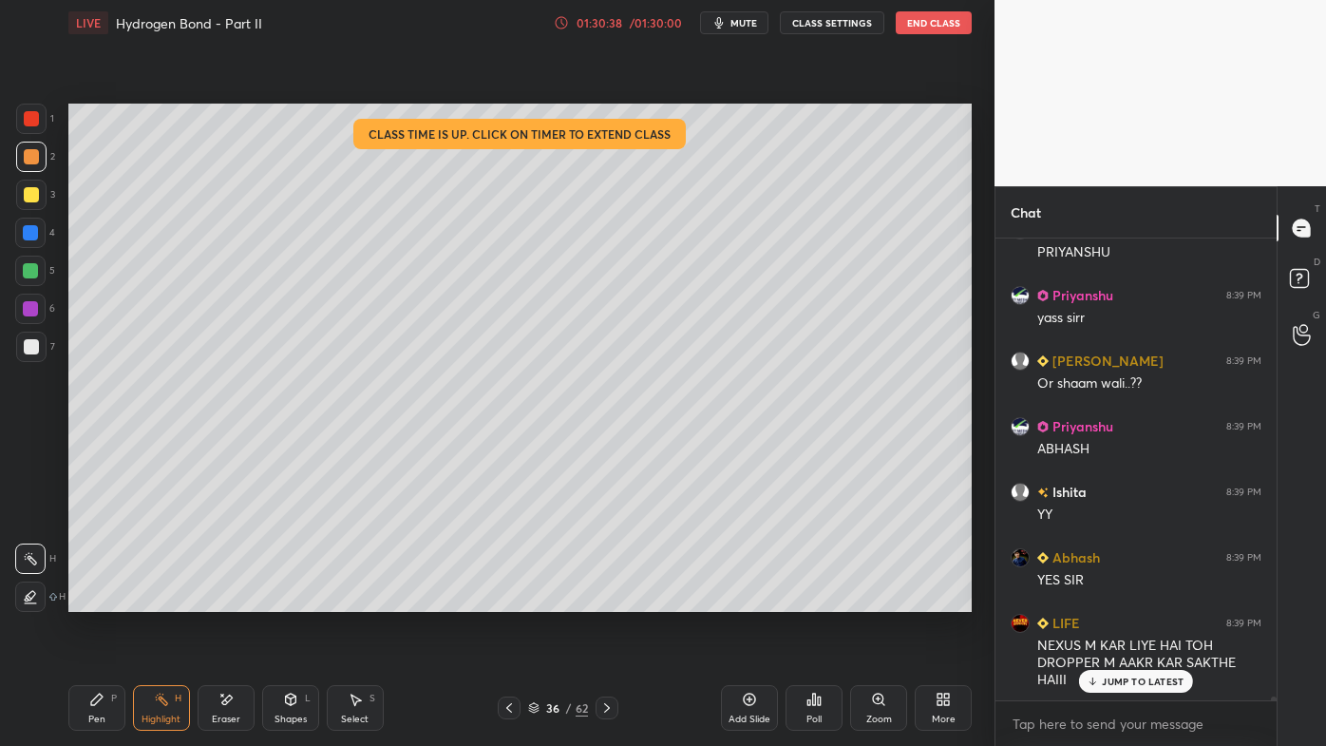
scroll to position [62285, 0]
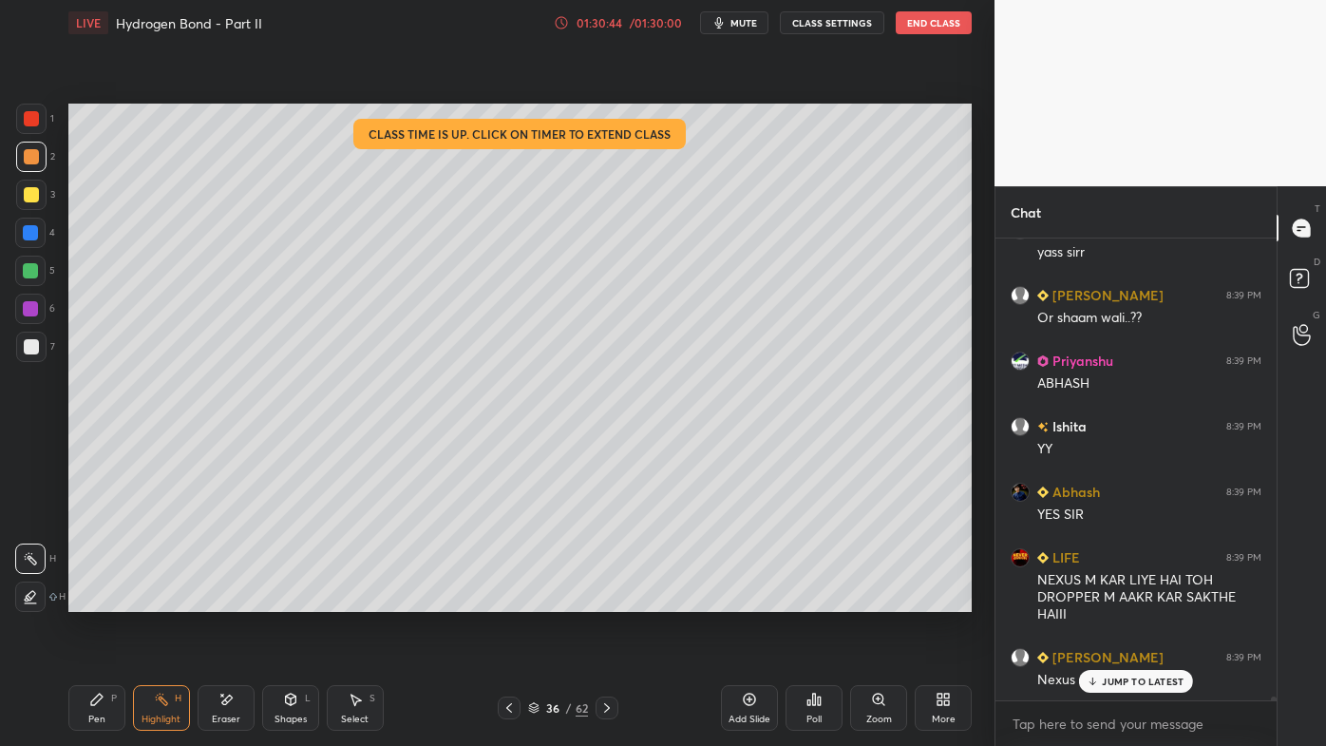
click at [87, 599] on div "Pen P" at bounding box center [96, 708] width 57 height 46
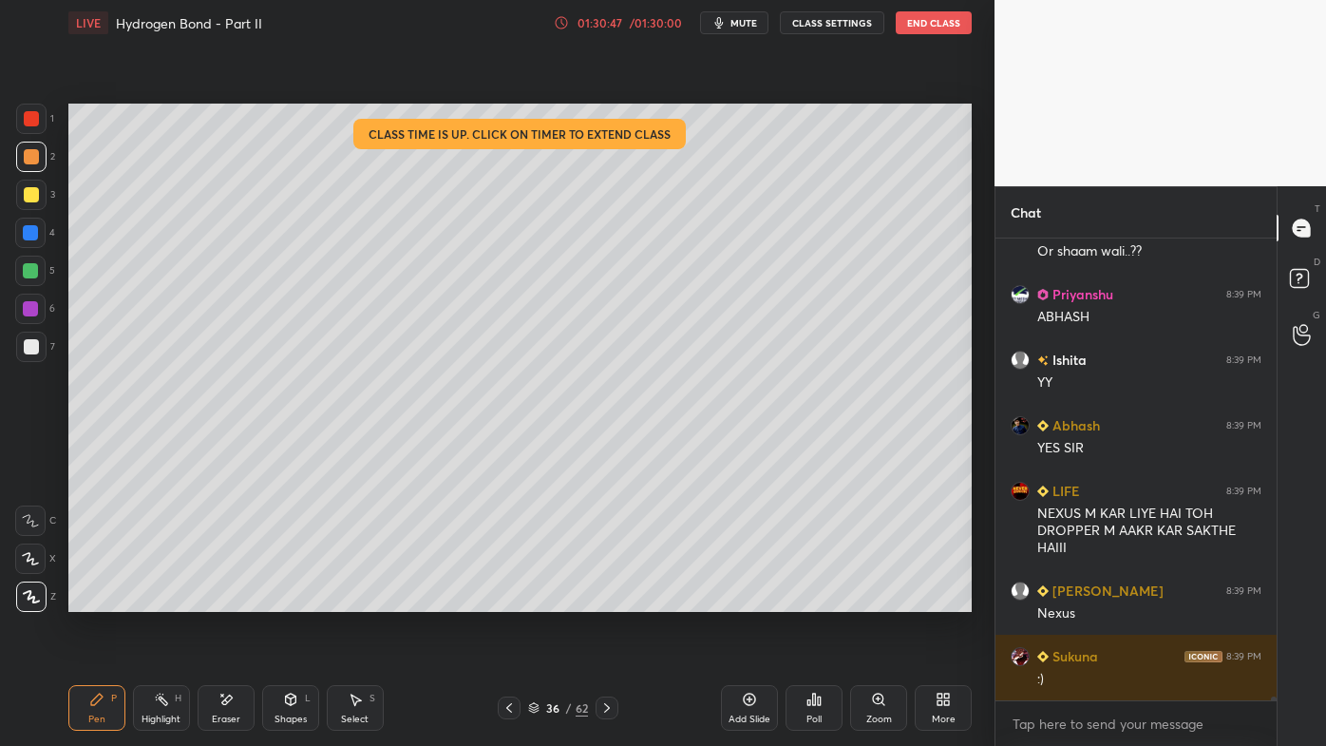
drag, startPoint x: 32, startPoint y: 193, endPoint x: 30, endPoint y: 204, distance: 11.6
click at [32, 197] on div at bounding box center [31, 194] width 15 height 15
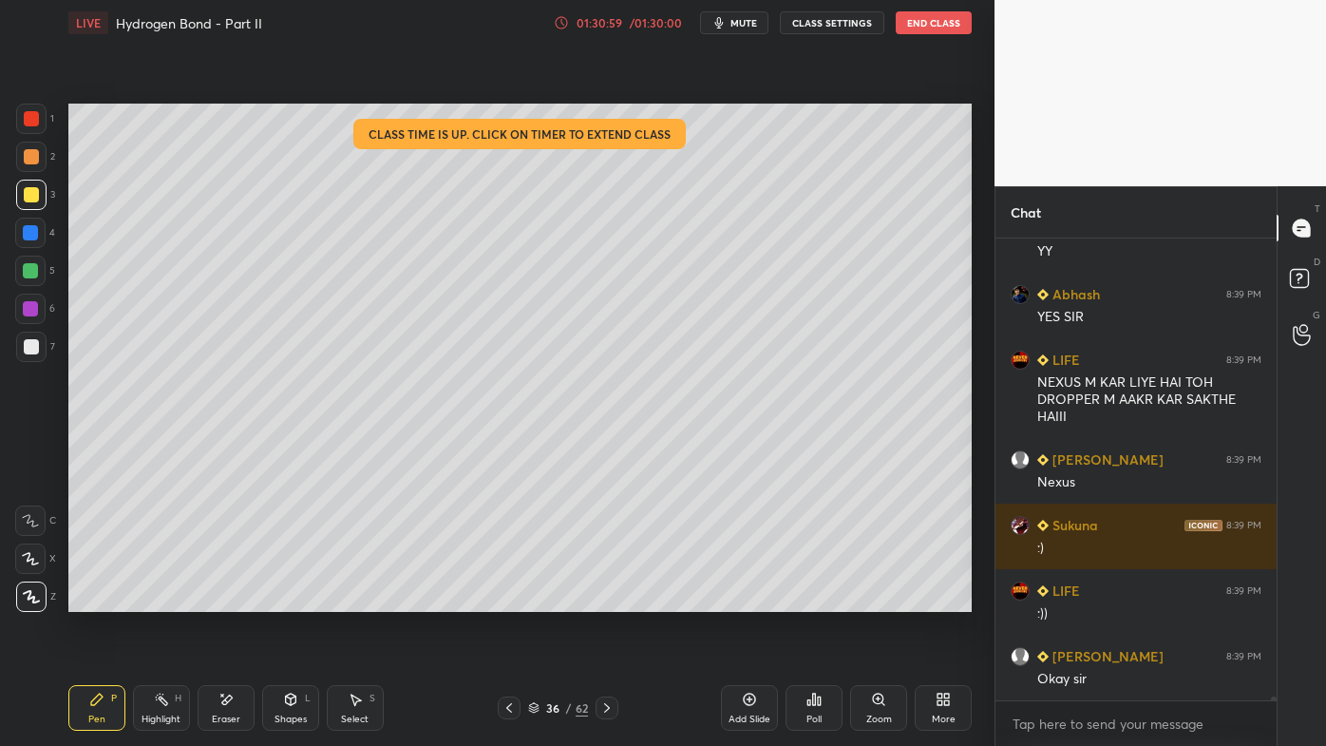
scroll to position [62548, 0]
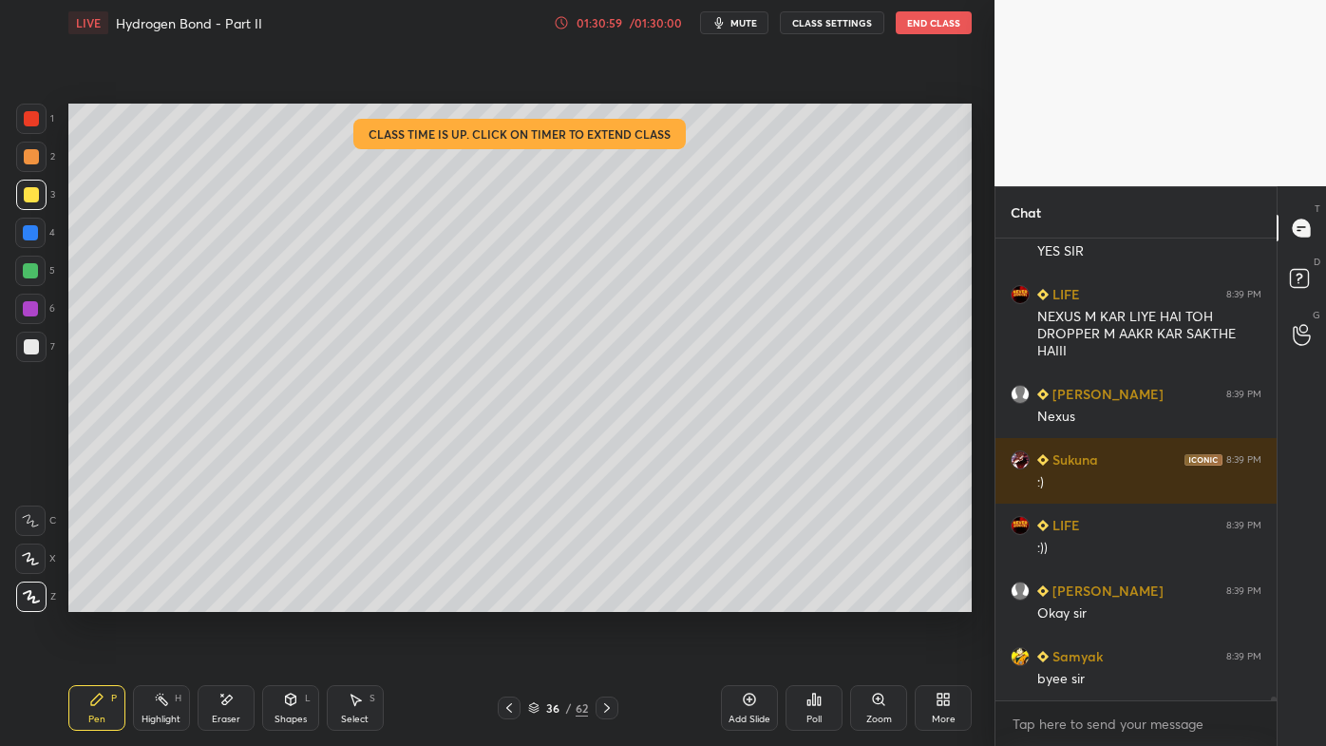
click at [929, 35] on div "LIVE Hydrogen Bond - Part II 01:30:59 / 01:30:00 mute CLASS SETTINGS End Class" at bounding box center [519, 23] width 903 height 46
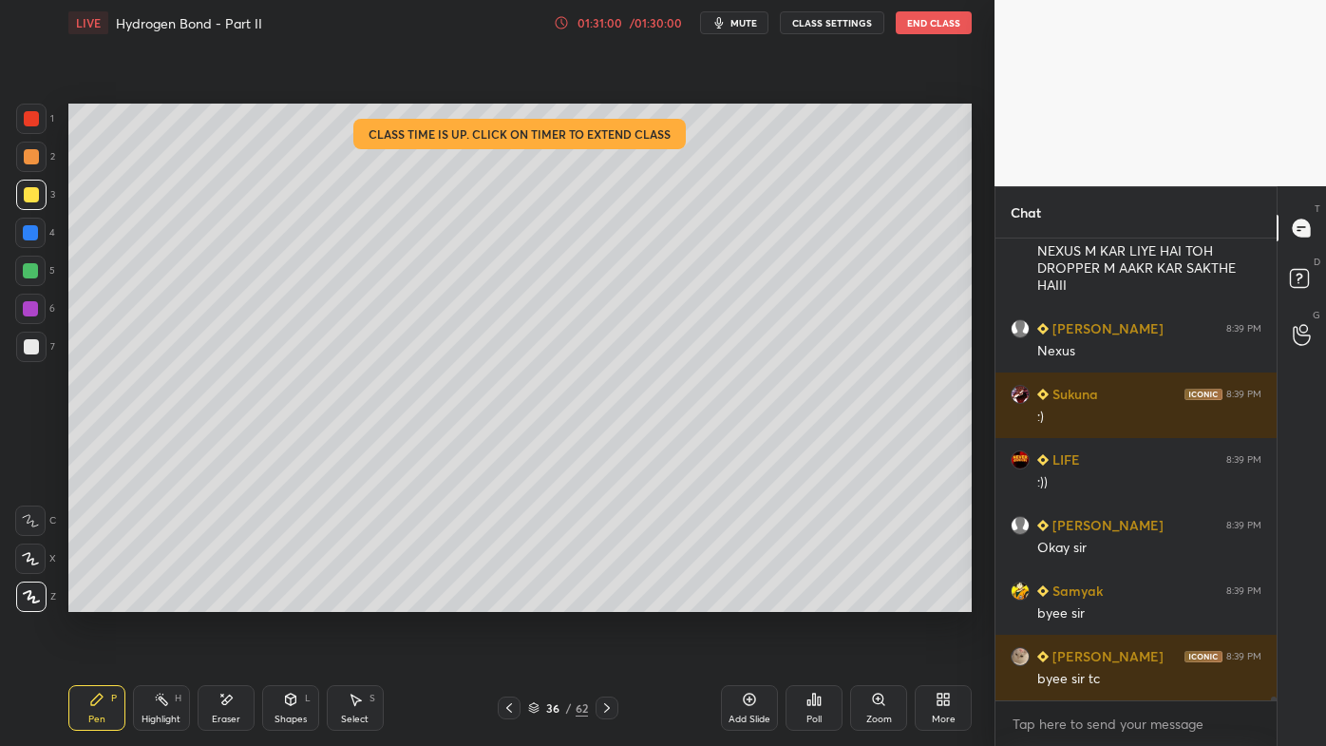
click at [930, 30] on button "End Class" at bounding box center [934, 22] width 76 height 23
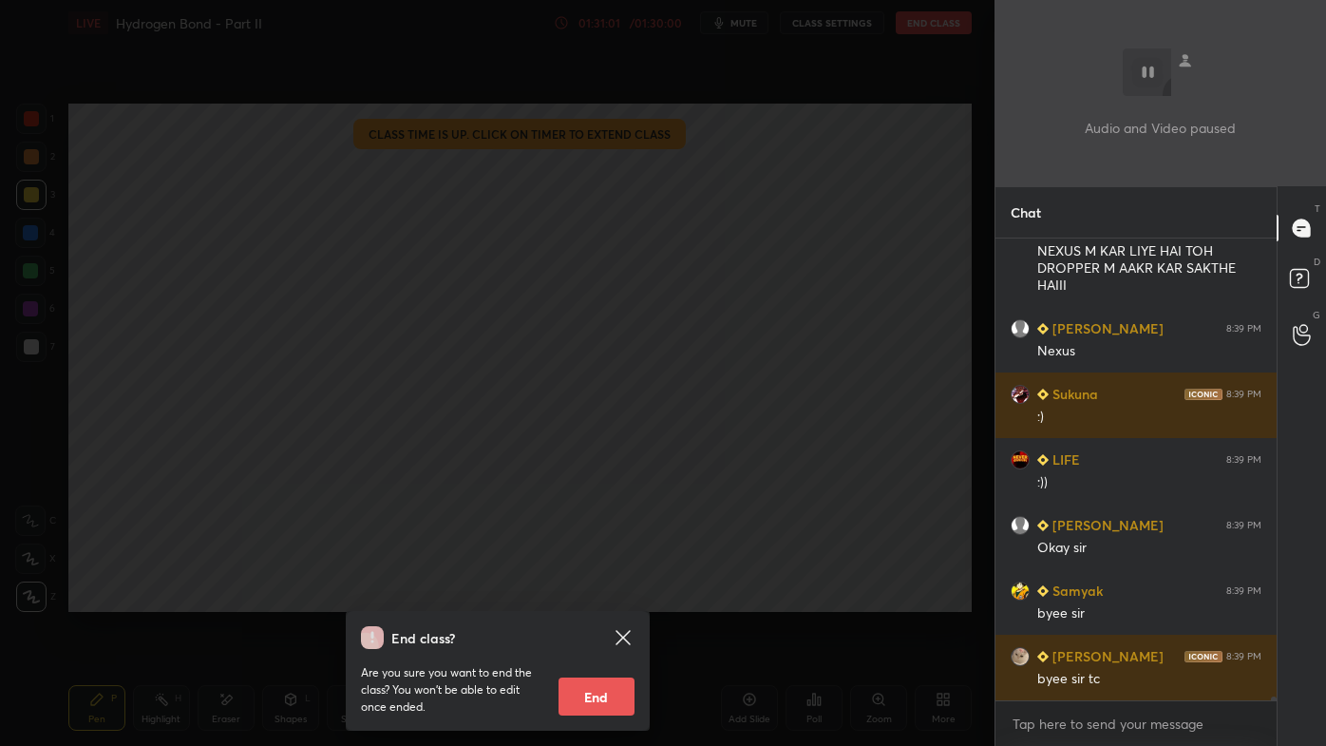
scroll to position [62678, 0]
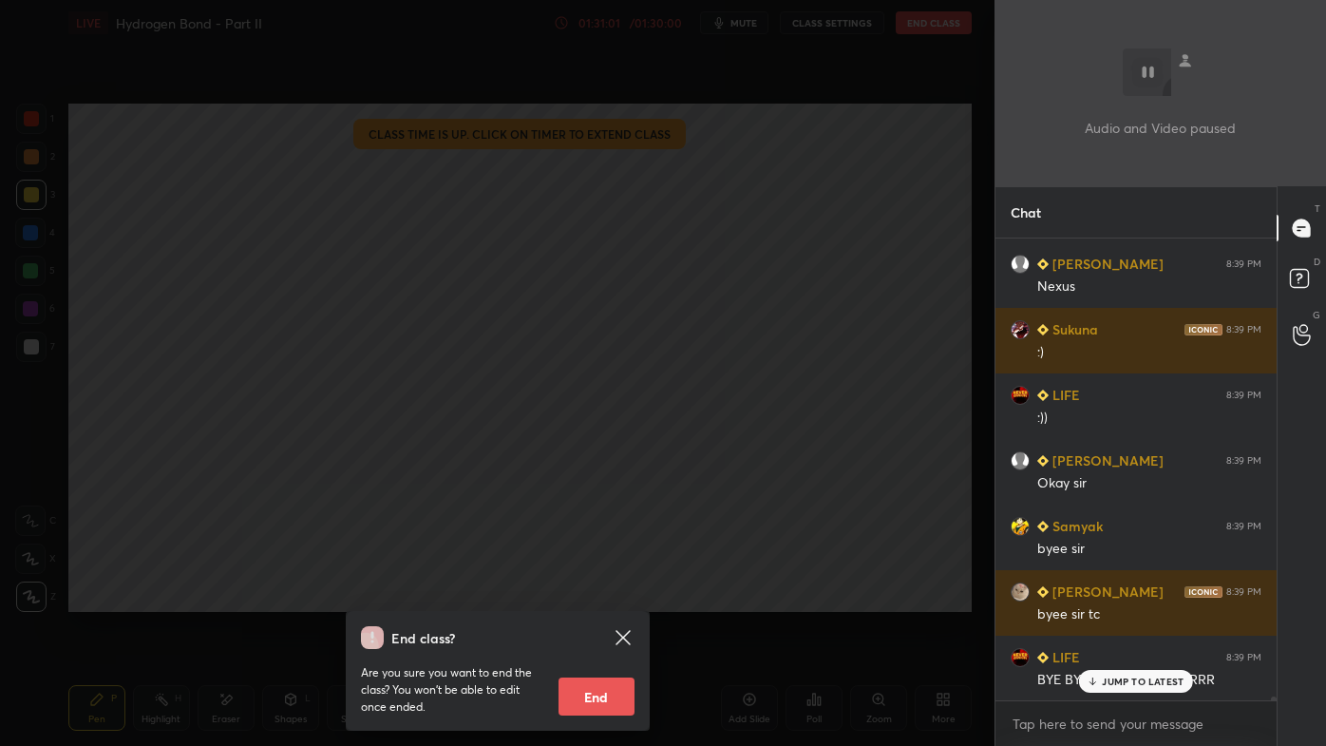
click at [592, 599] on button "End" at bounding box center [597, 696] width 76 height 38
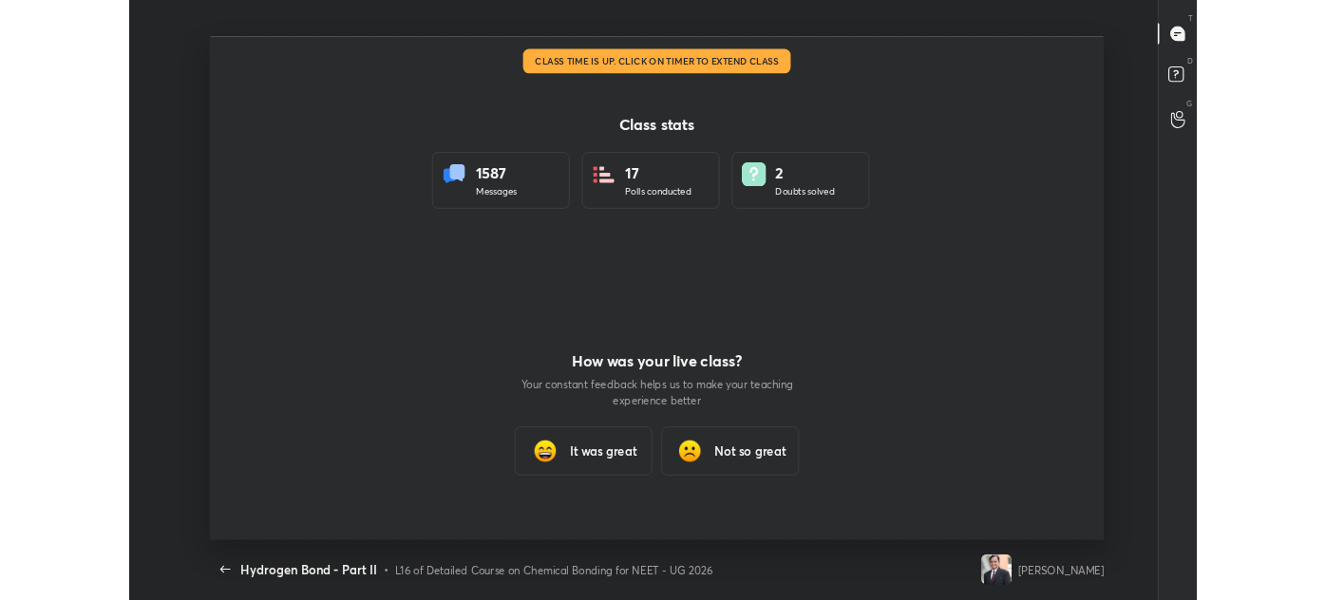
scroll to position [624, 1310]
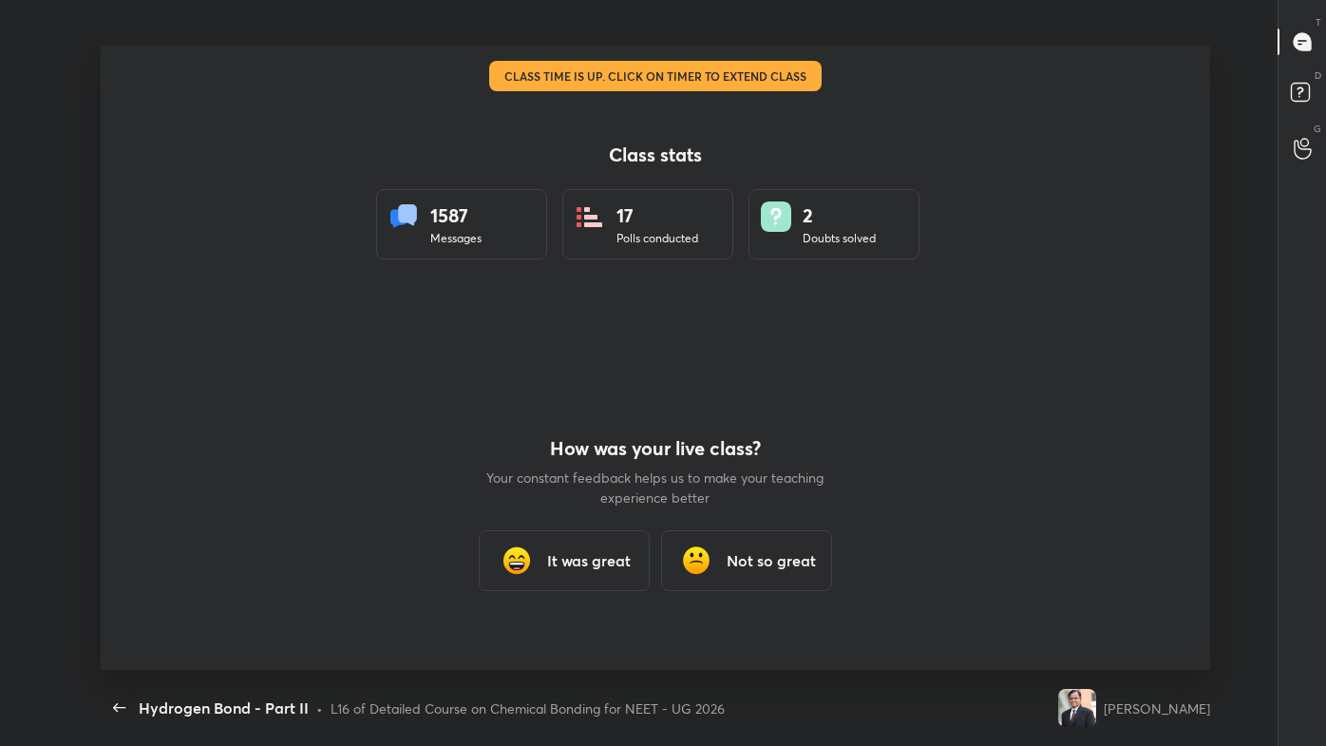
drag, startPoint x: 590, startPoint y: 562, endPoint x: 599, endPoint y: 559, distance: 9.9
click at [589, 563] on h3 "It was great" at bounding box center [589, 560] width 84 height 23
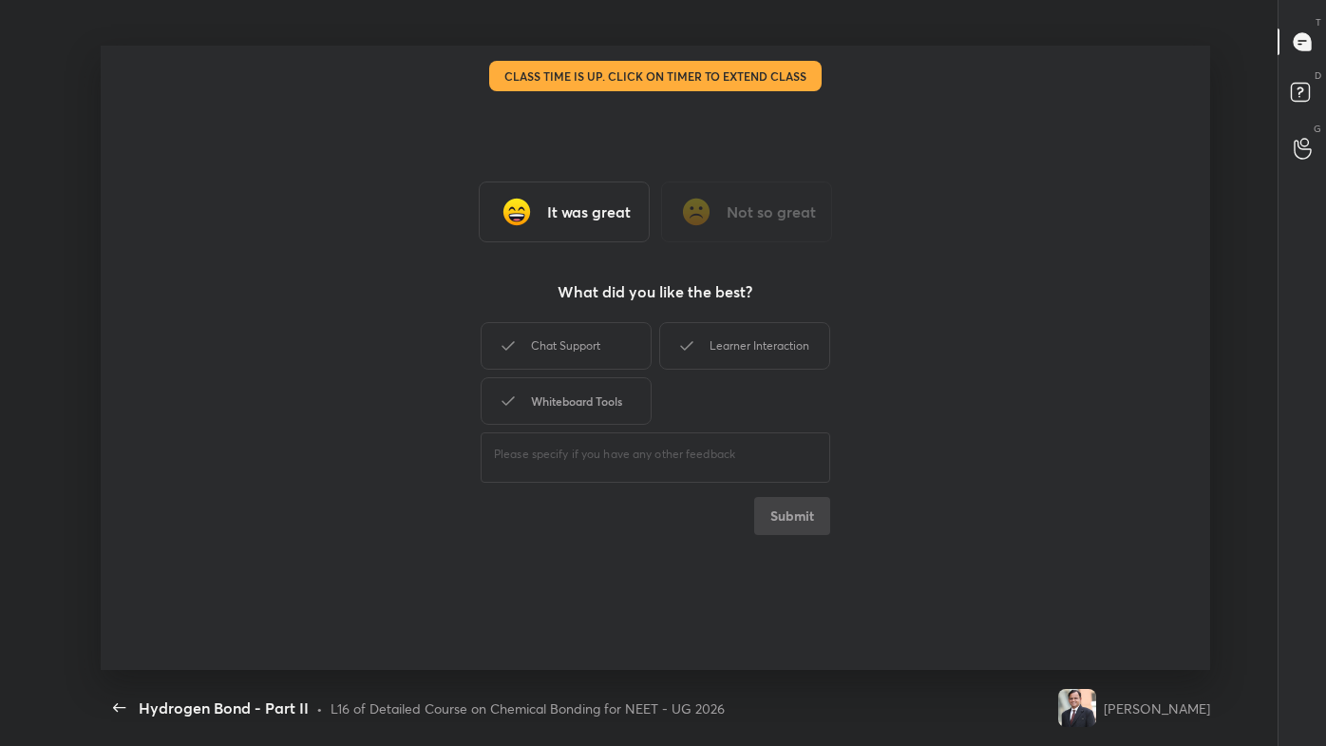
drag, startPoint x: 565, startPoint y: 358, endPoint x: 635, endPoint y: 417, distance: 91.7
click at [568, 362] on div "Chat Support" at bounding box center [566, 345] width 171 height 47
click at [796, 524] on button "Submit" at bounding box center [792, 516] width 76 height 38
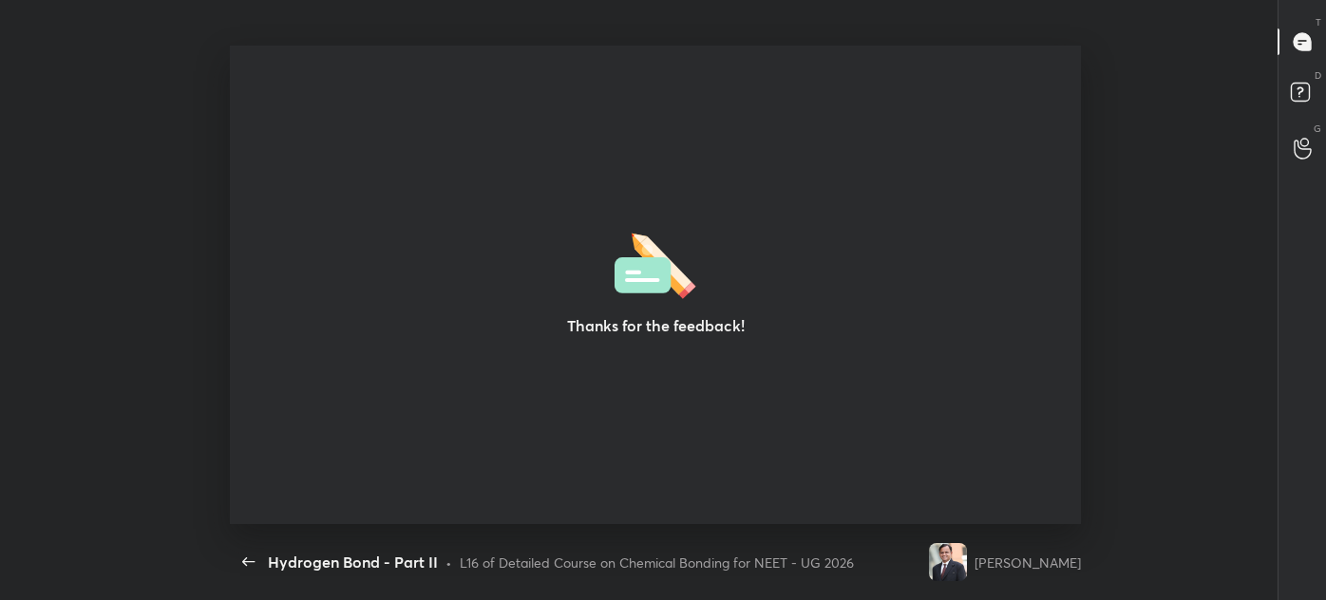
scroll to position [94512, 93679]
